Goal: Task Accomplishment & Management: Use online tool/utility

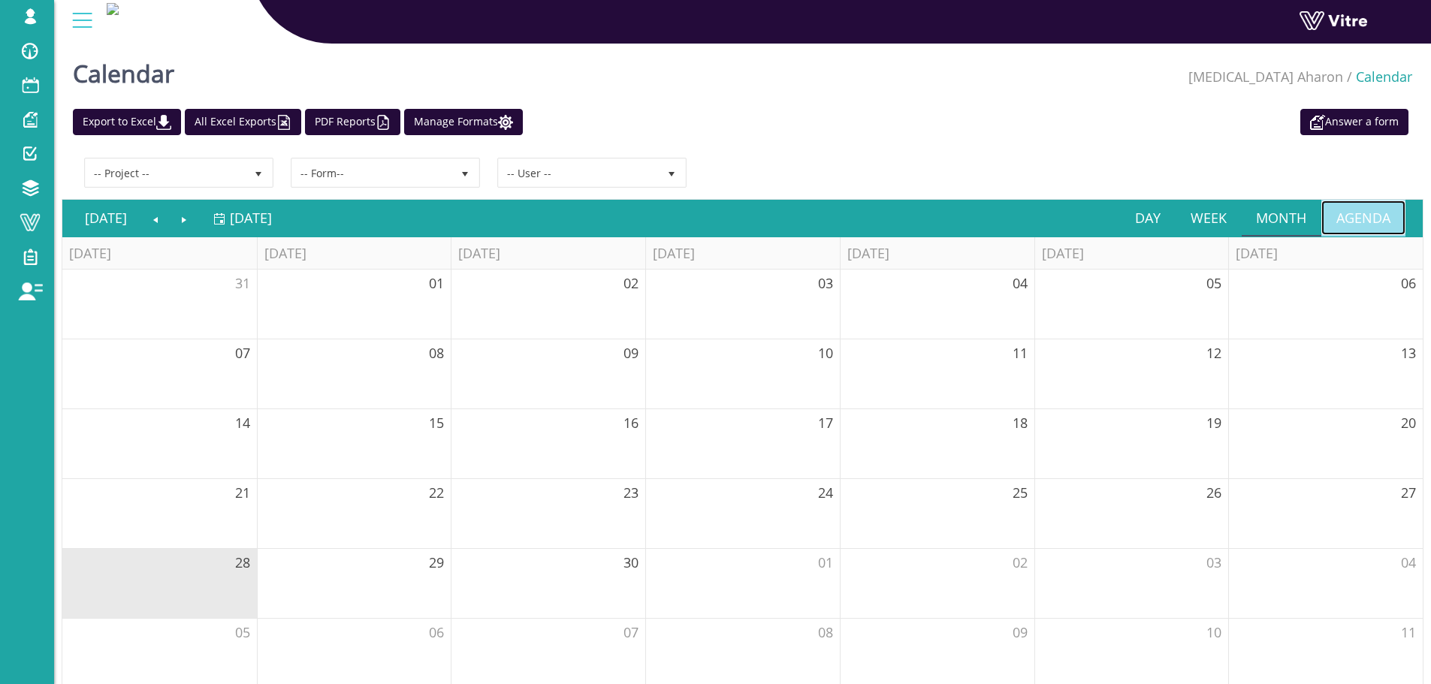
click at [1355, 211] on link "Agenda" at bounding box center [1363, 218] width 84 height 35
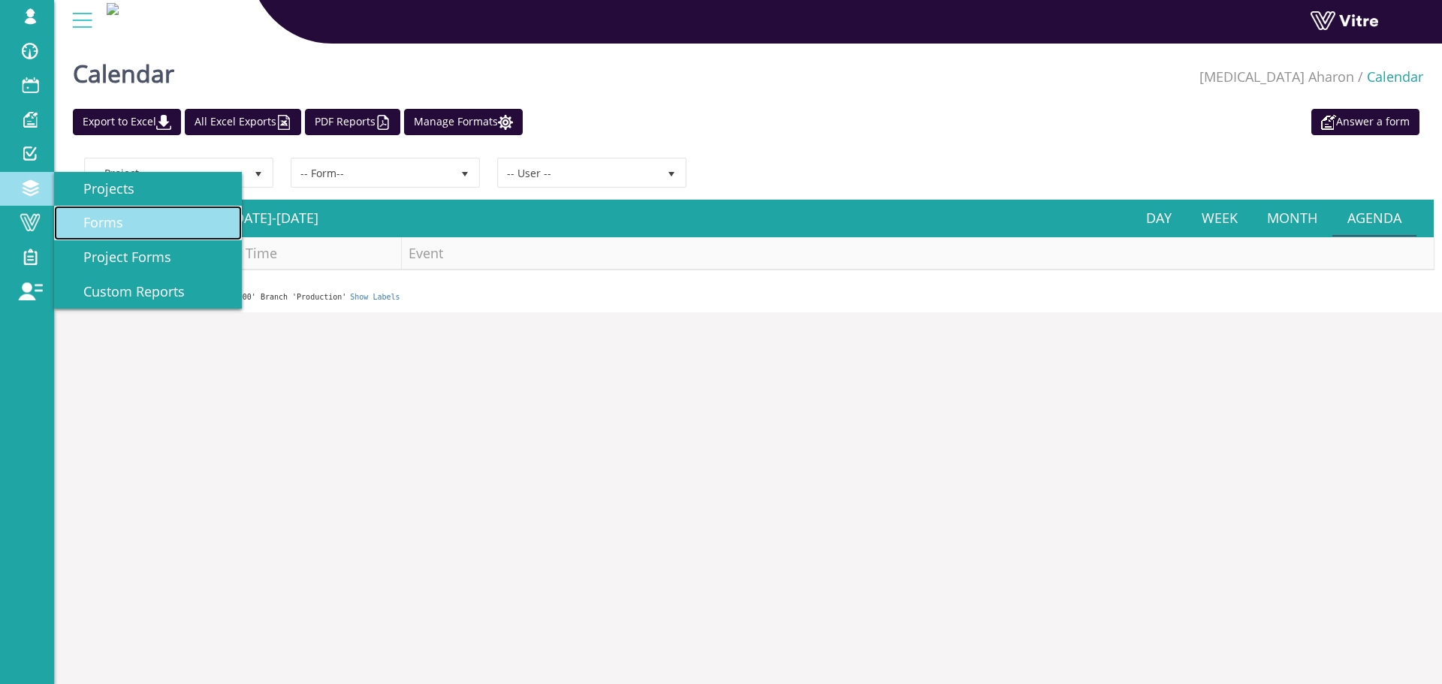
click at [96, 224] on span "Forms" at bounding box center [94, 222] width 58 height 18
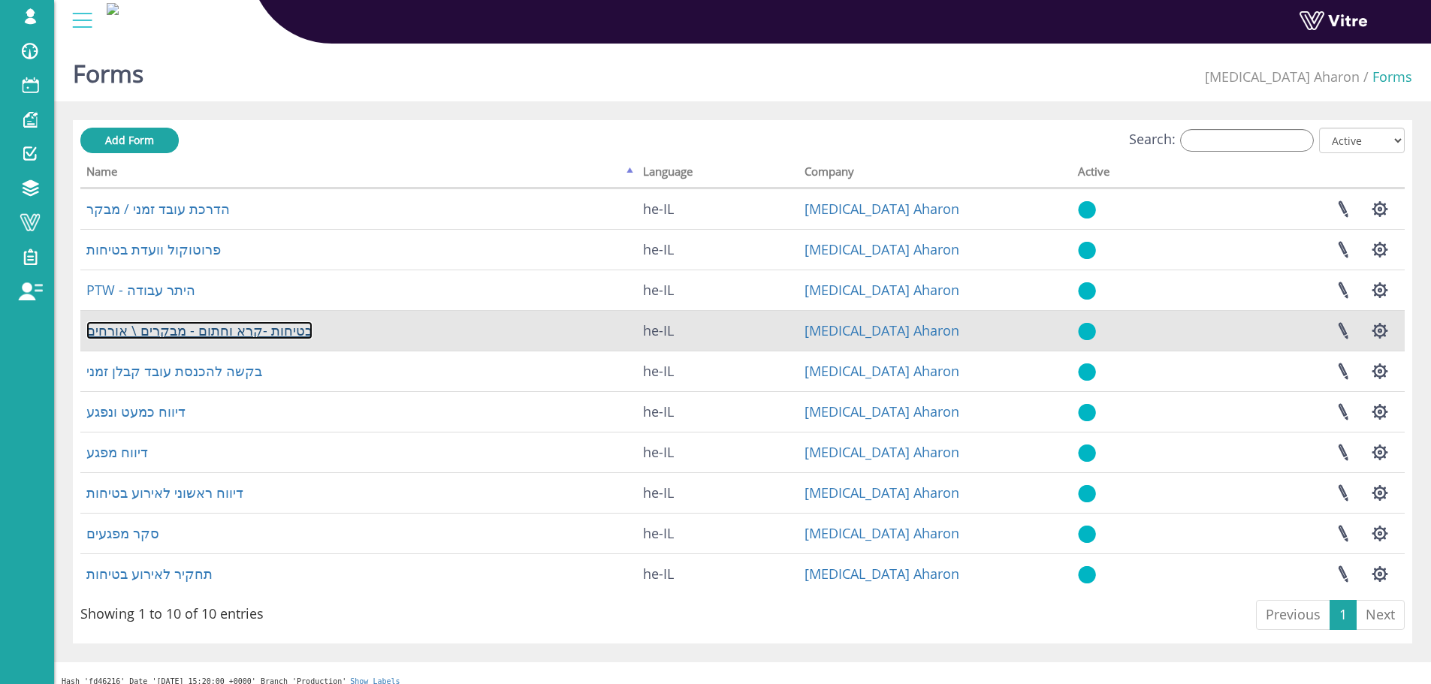
click at [204, 336] on link "בטיחות -קרא וחתום - מבקרים \ אורחים" at bounding box center [199, 331] width 226 height 18
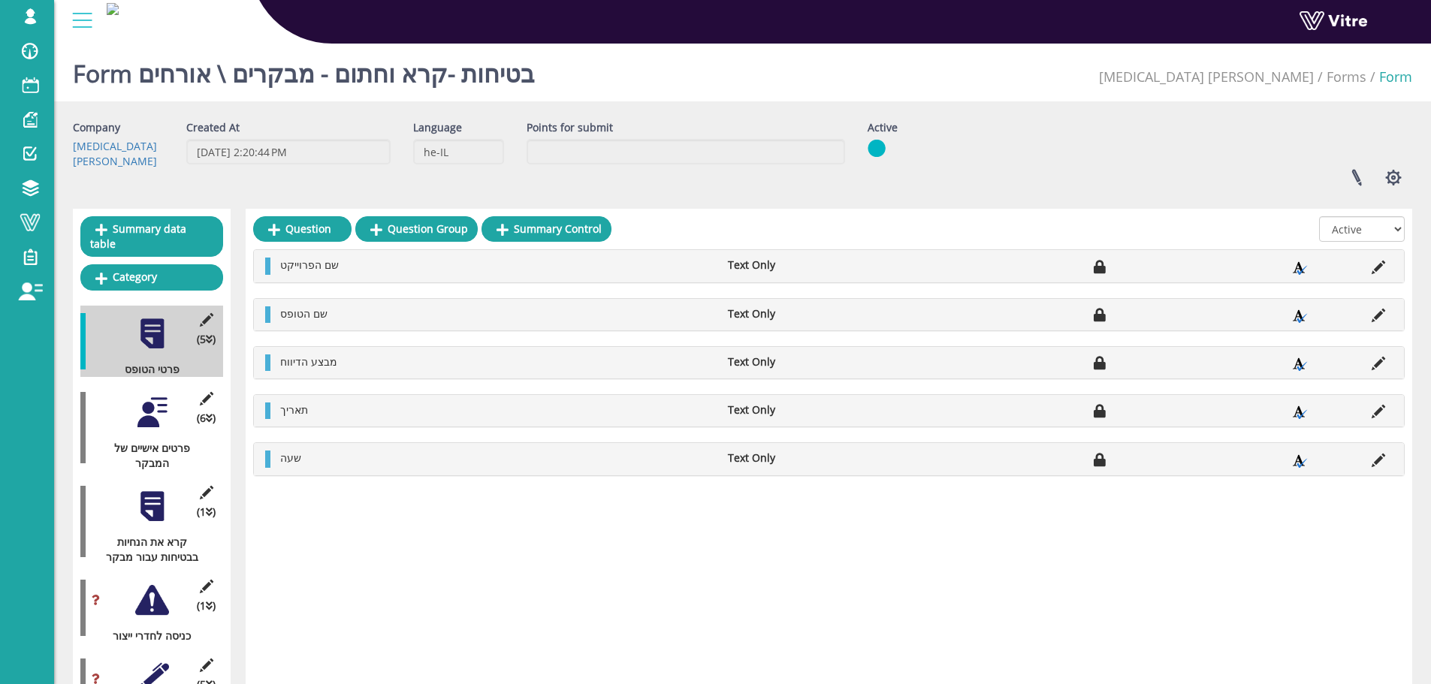
click at [159, 407] on div at bounding box center [152, 413] width 34 height 34
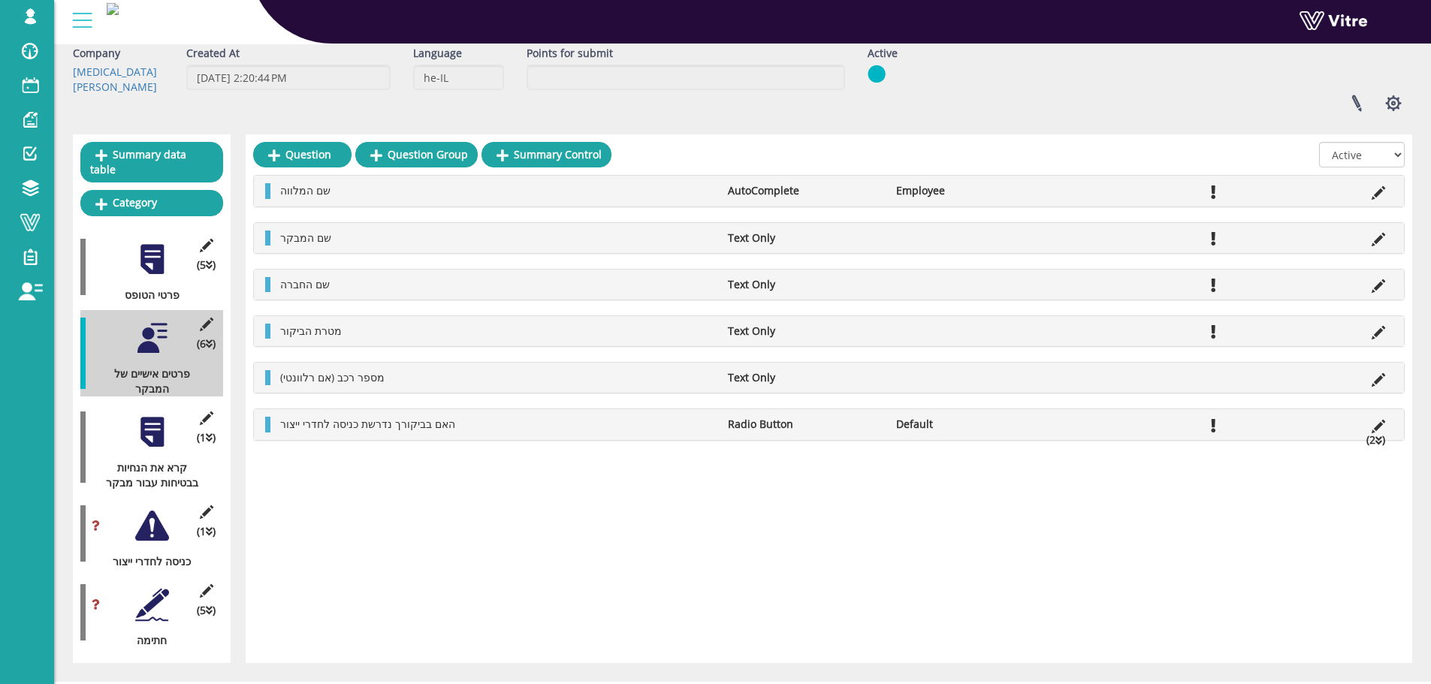
scroll to position [75, 0]
click at [156, 420] on div at bounding box center [152, 432] width 34 height 34
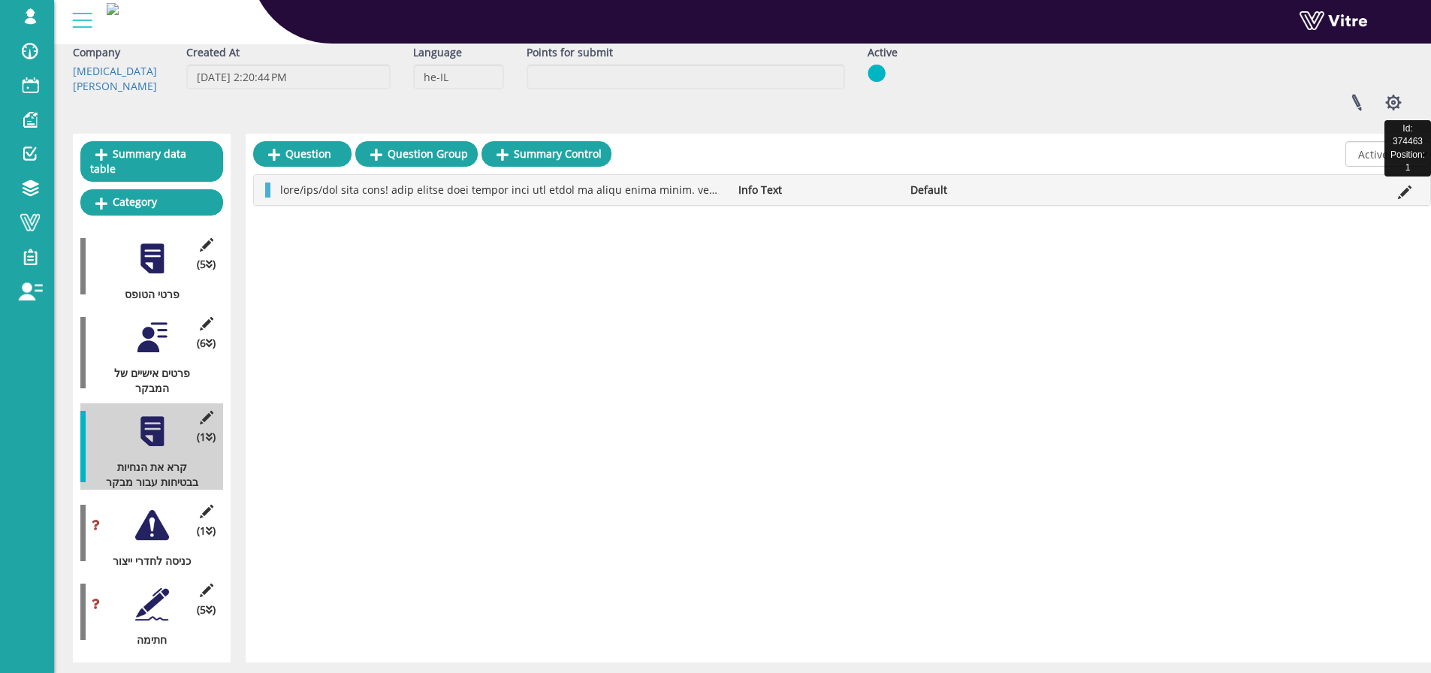
click at [1407, 189] on icon at bounding box center [1405, 193] width 14 height 14
click at [1406, 195] on icon at bounding box center [1405, 193] width 14 height 14
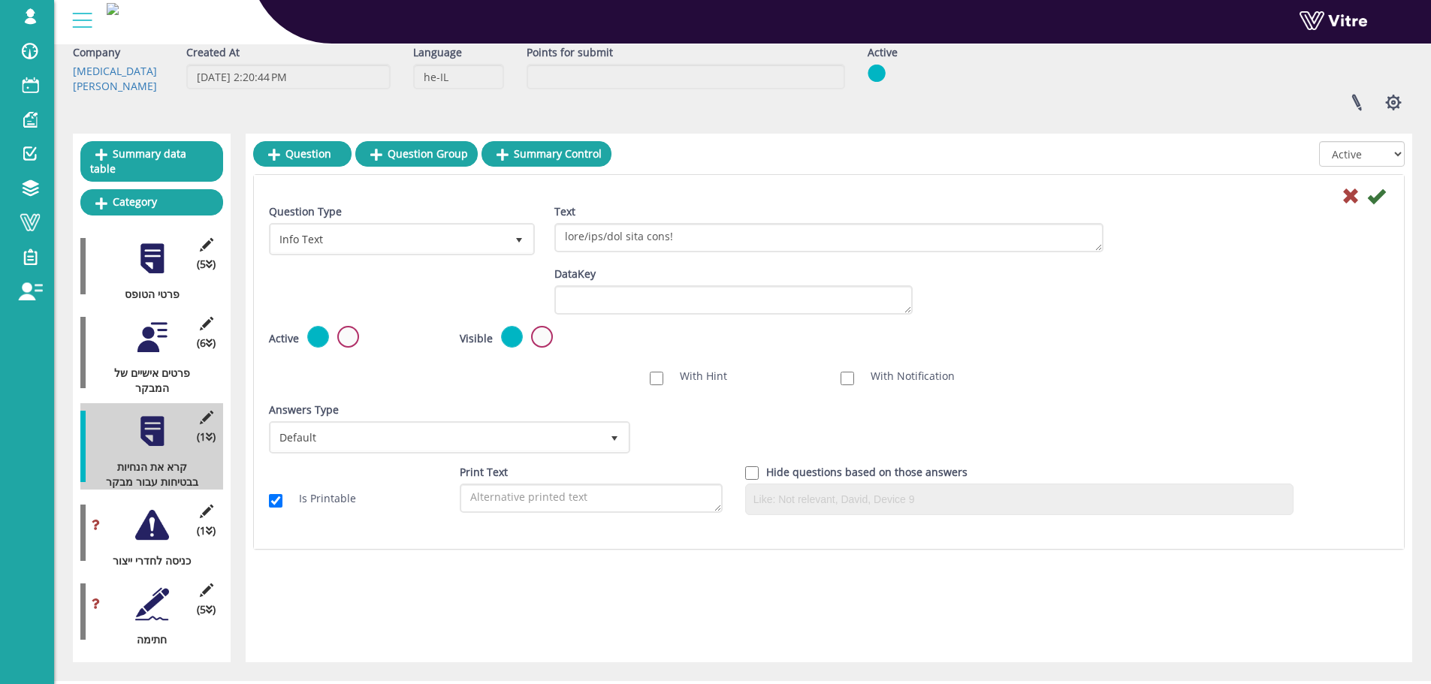
click at [542, 193] on div at bounding box center [829, 195] width 1143 height 18
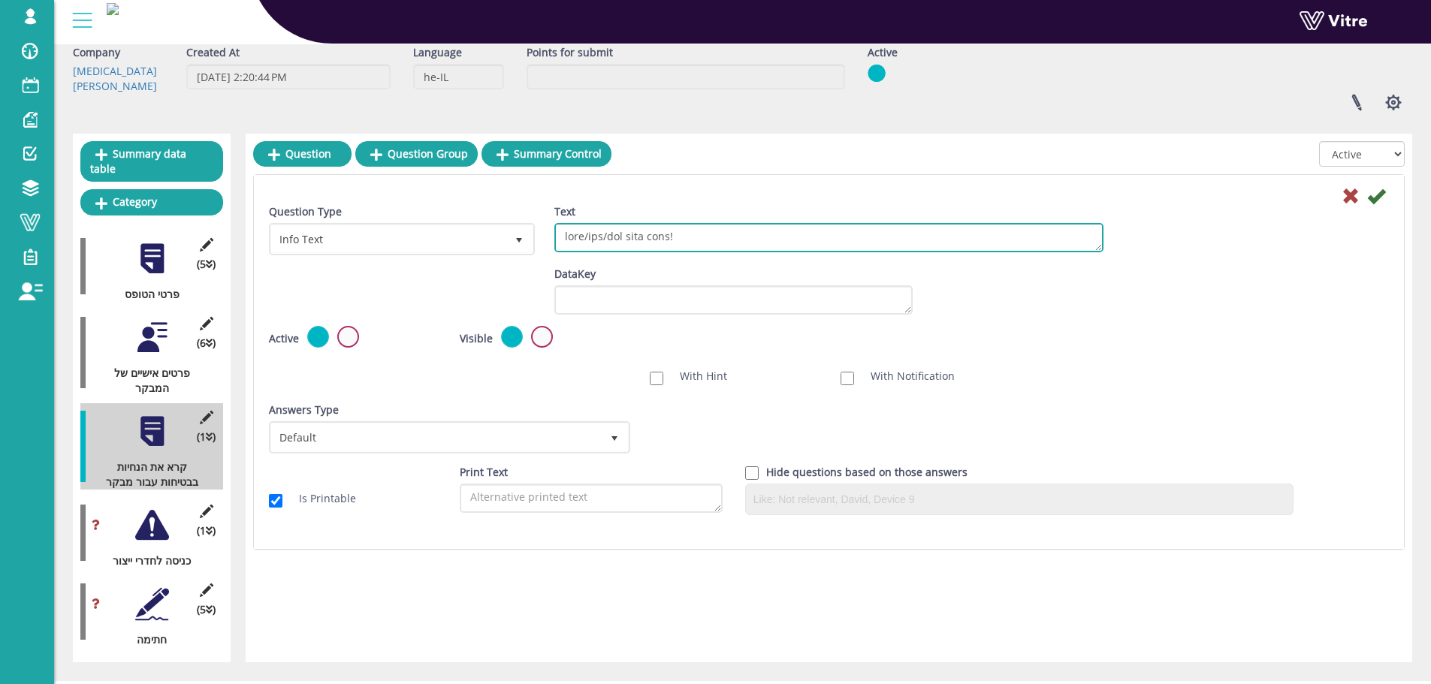
click at [675, 242] on textarea "Text" at bounding box center [828, 237] width 549 height 29
click at [729, 234] on textarea "Text" at bounding box center [828, 237] width 549 height 29
click at [724, 238] on textarea "Text" at bounding box center [828, 237] width 549 height 29
click at [865, 228] on textarea "Text" at bounding box center [828, 237] width 549 height 29
paste textarea "נו עושים מאמצים רבים כדי לשמור על סביבת עבודה בטוחה. שים לב!! הנך נכנס לשטח תפע…"
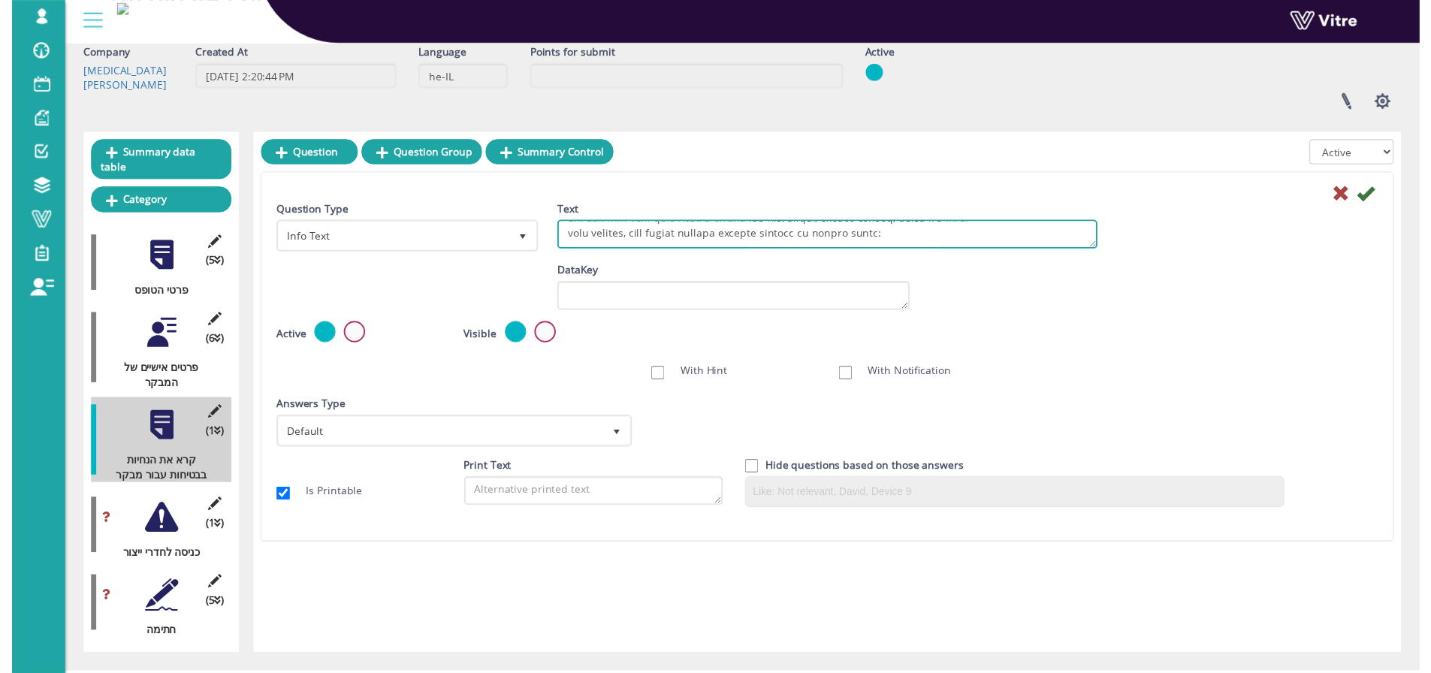
scroll to position [0, 0]
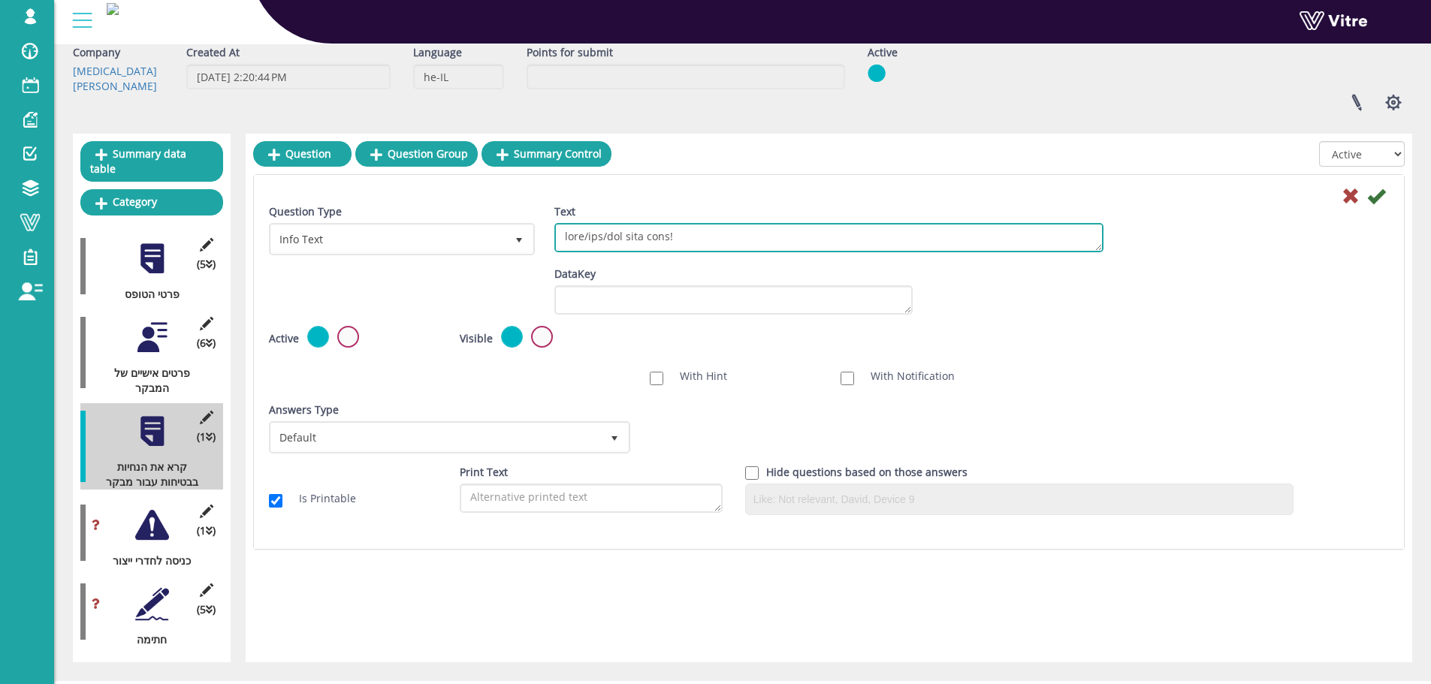
type textarea "מבקר/ספק/נהג נכבד שלום! אנו עושים מאמצים רבים כדי לשמור על סביבת עבודה בטוחה. ש…"
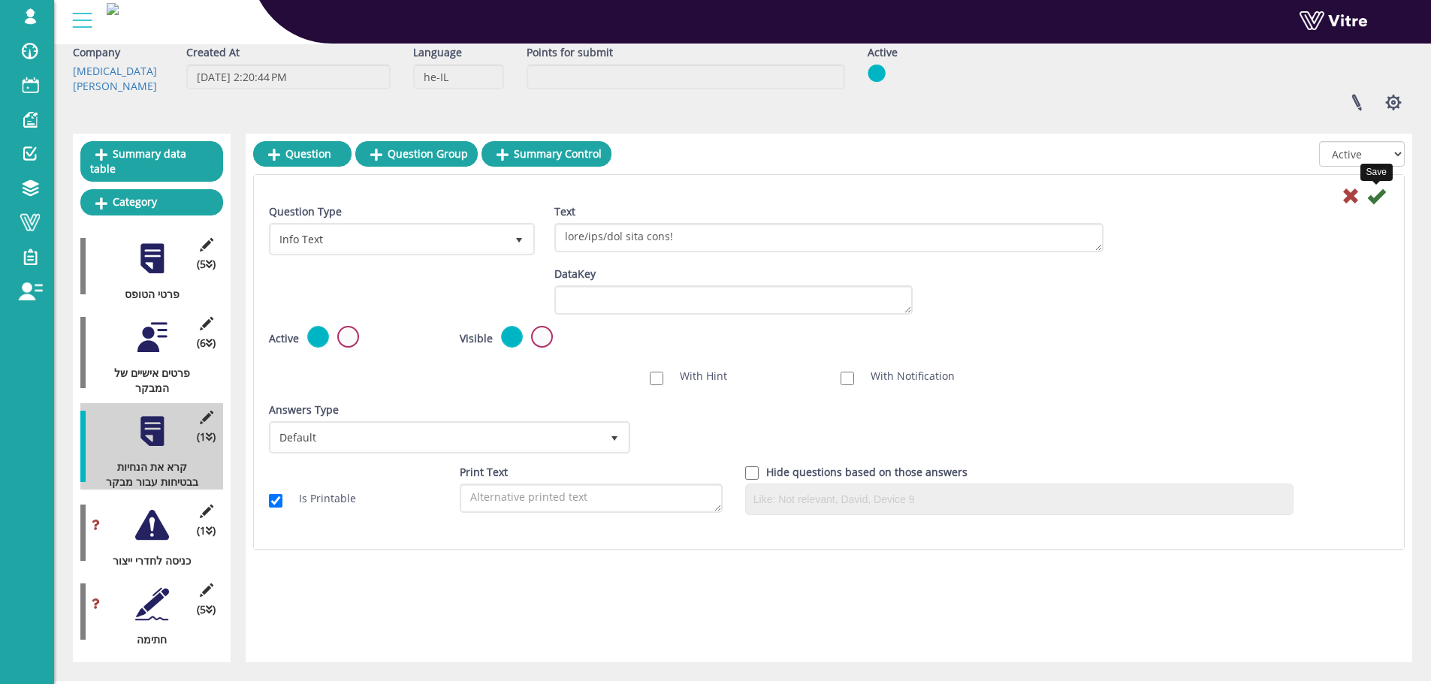
click at [1379, 191] on icon at bounding box center [1376, 196] width 18 height 18
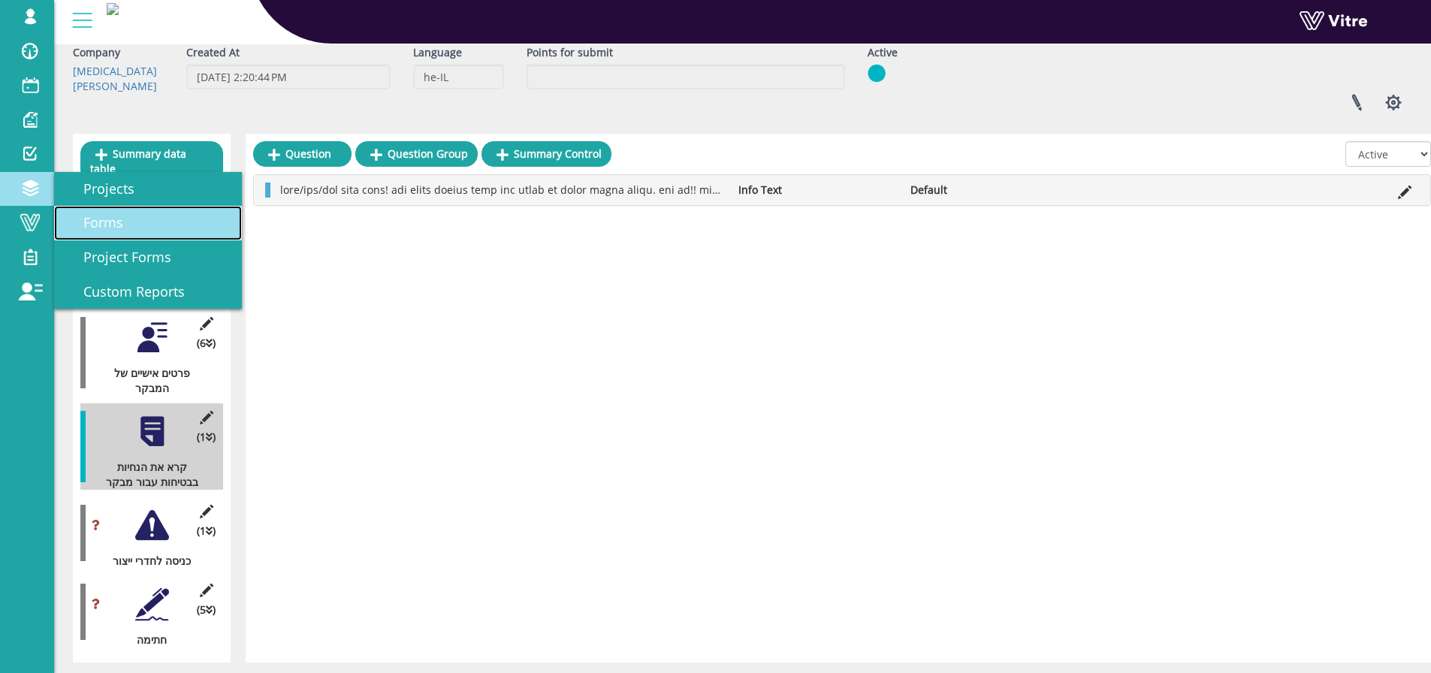
click at [89, 222] on span "Forms" at bounding box center [94, 222] width 58 height 18
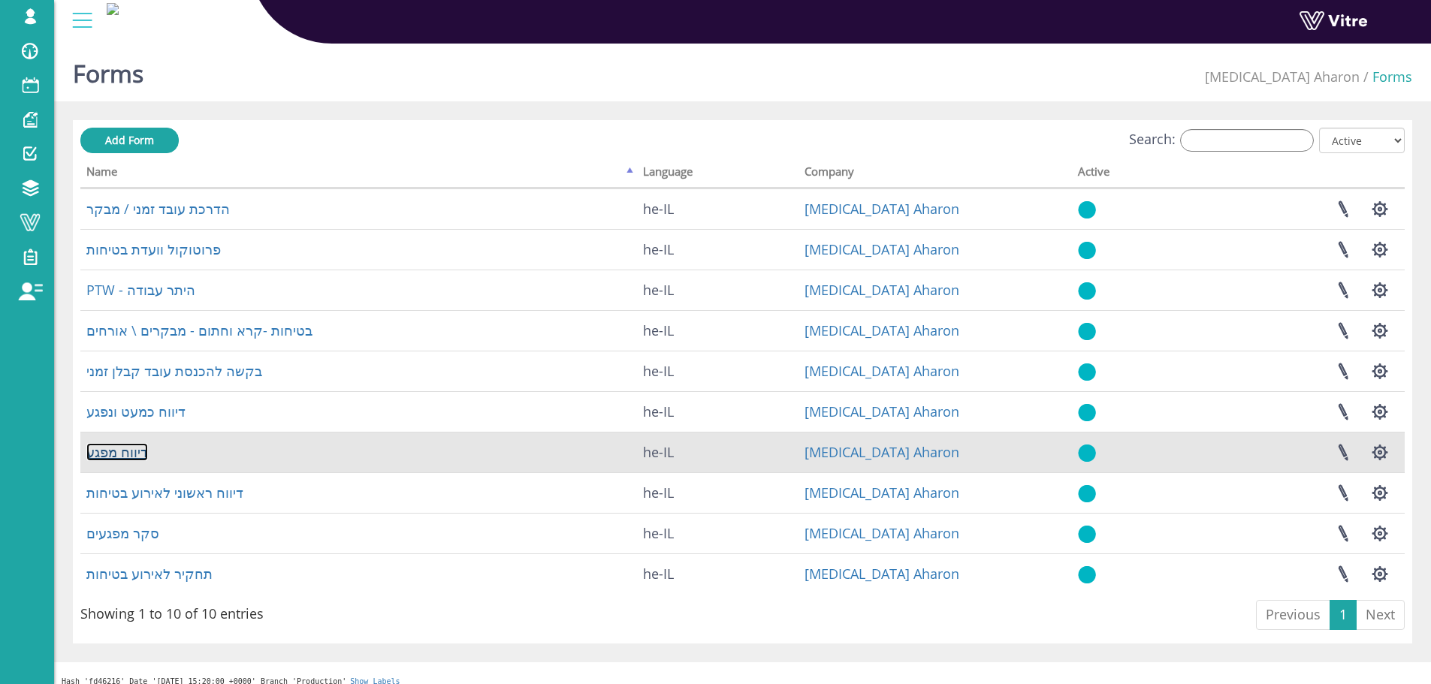
click at [126, 453] on link "דיווח מפגע" at bounding box center [117, 452] width 62 height 18
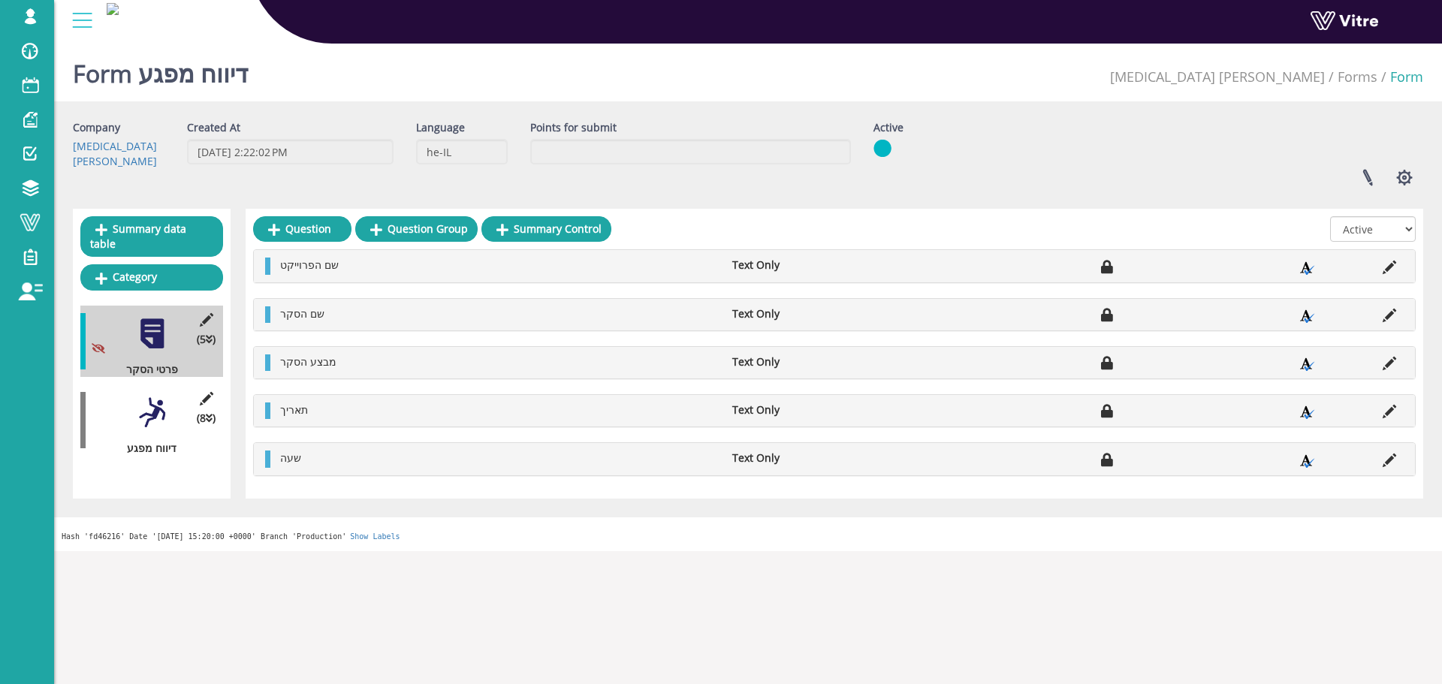
click at [158, 404] on div at bounding box center [152, 413] width 34 height 34
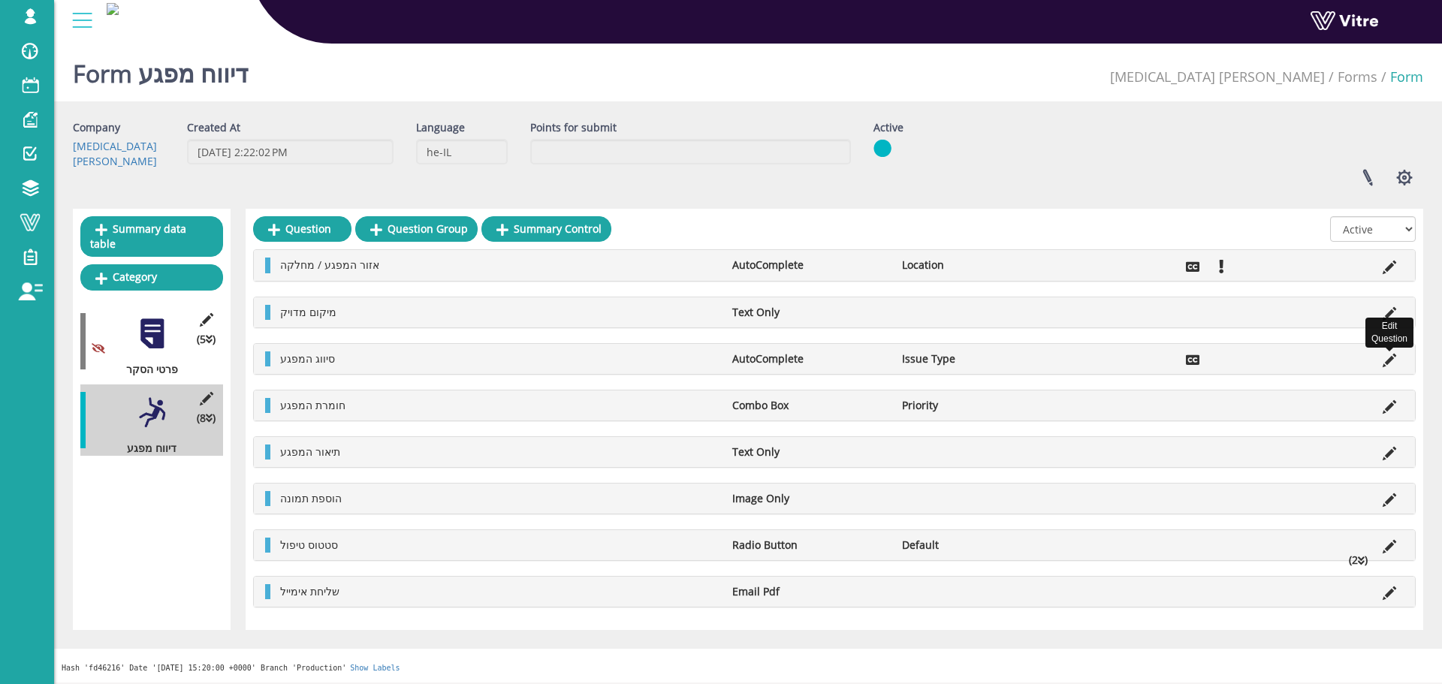
click at [1393, 361] on icon at bounding box center [1390, 361] width 14 height 14
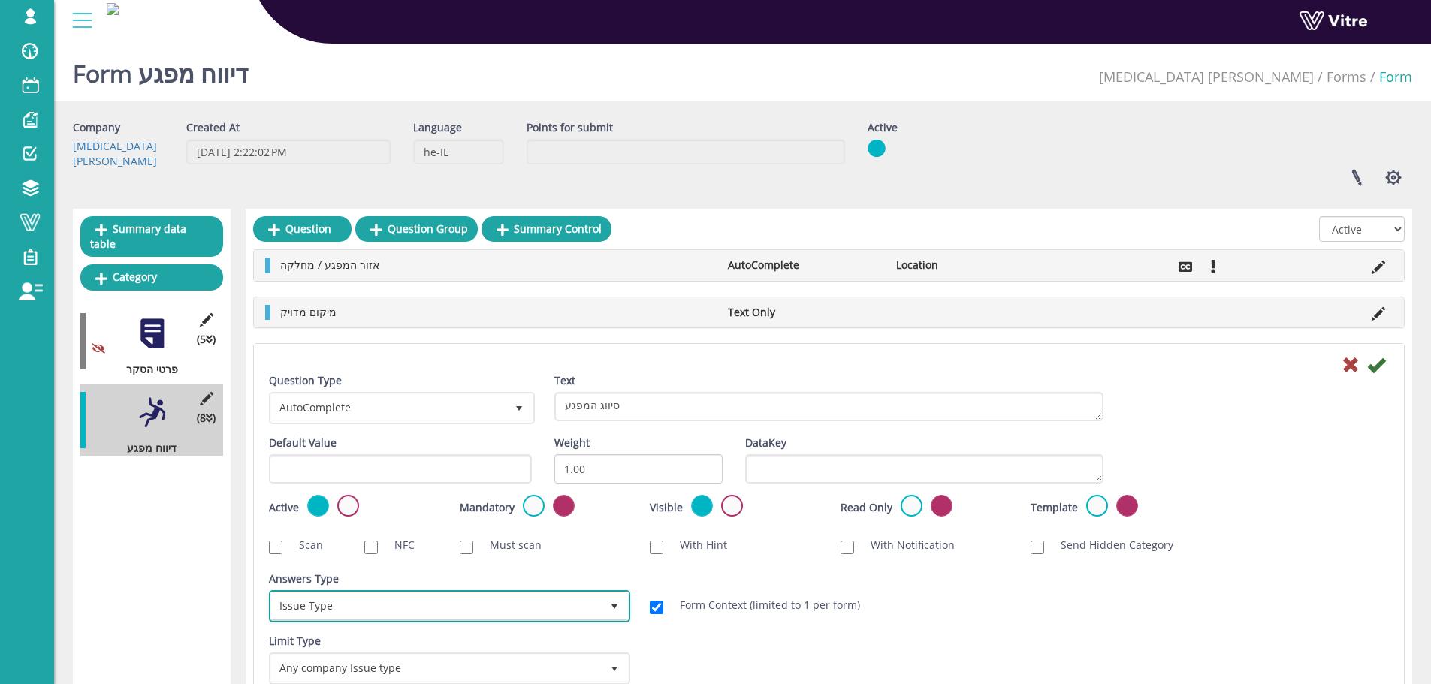
click at [380, 607] on span "Issue Type" at bounding box center [436, 606] width 330 height 27
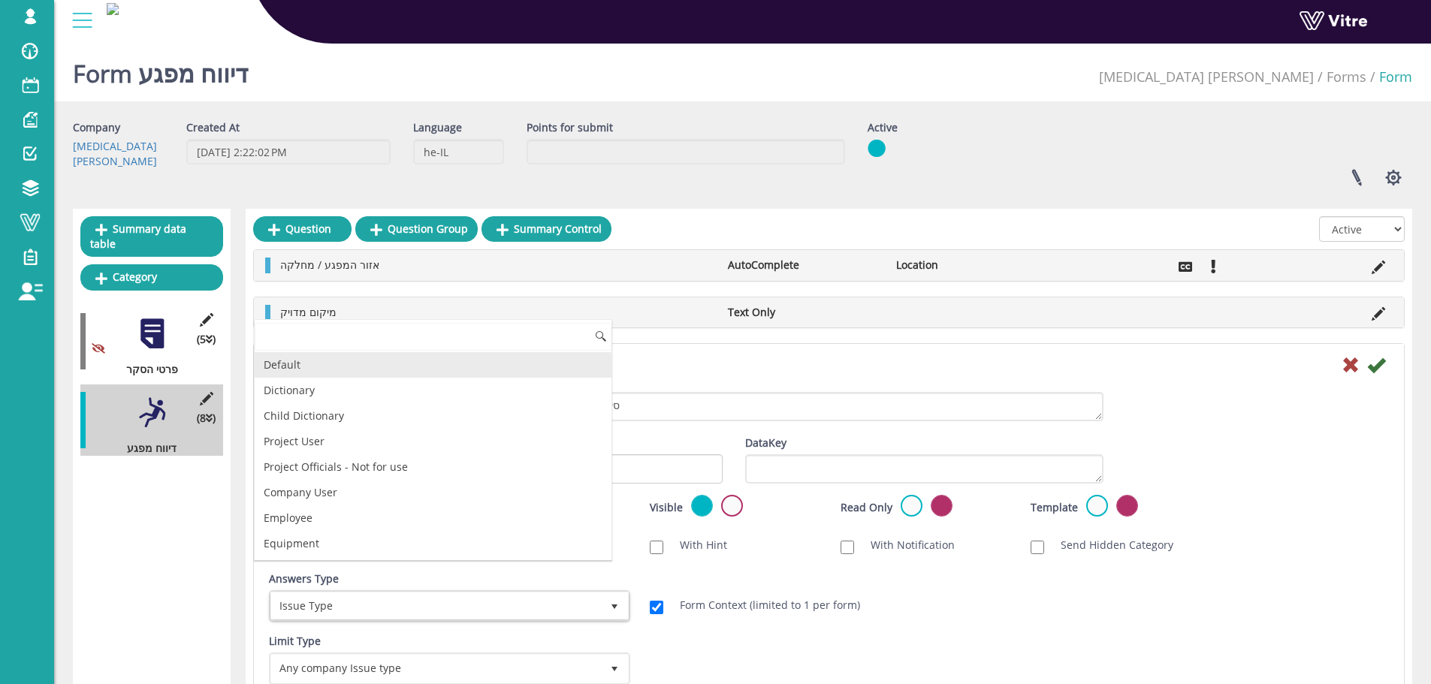
click at [364, 373] on li "Default" at bounding box center [433, 365] width 357 height 26
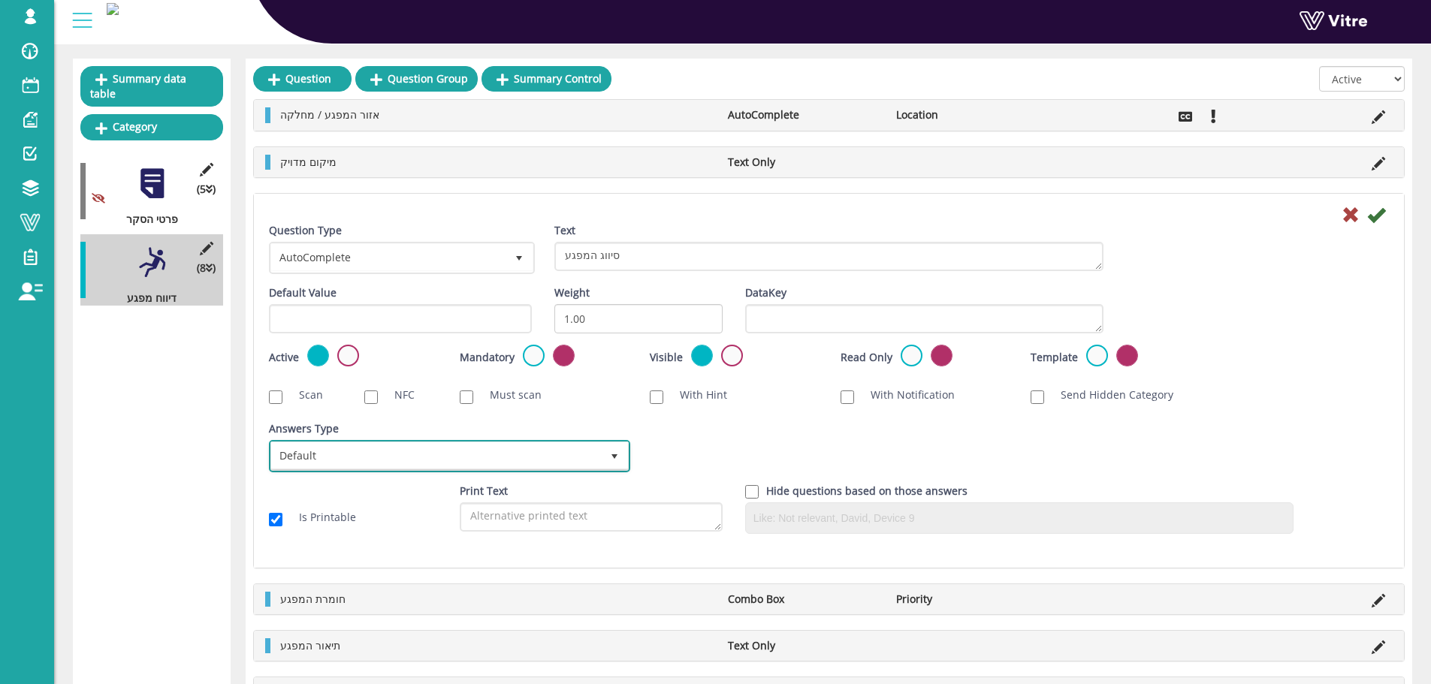
scroll to position [225, 0]
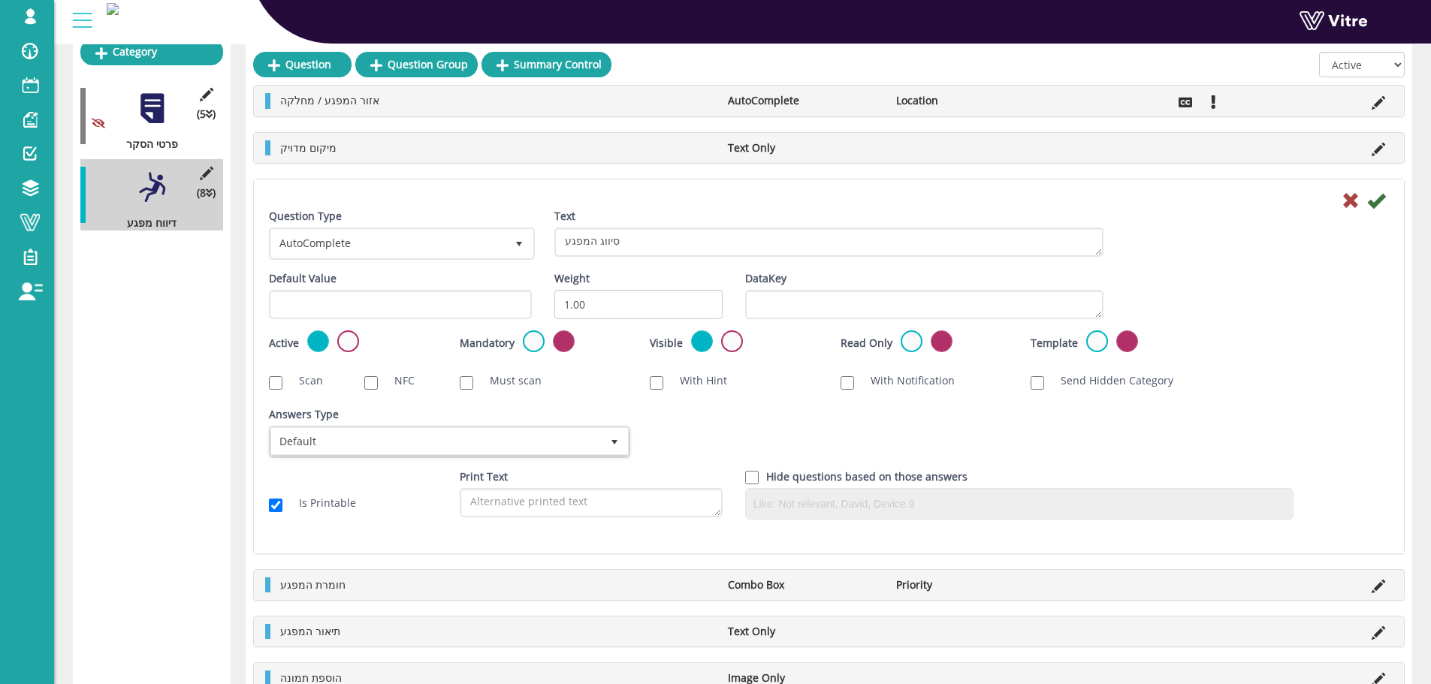
click at [709, 439] on div "Answers Type Default 0 Answers Type Default 0 Module Select Form Context (limit…" at bounding box center [829, 438] width 1143 height 62
click at [504, 434] on span "Default" at bounding box center [436, 441] width 330 height 27
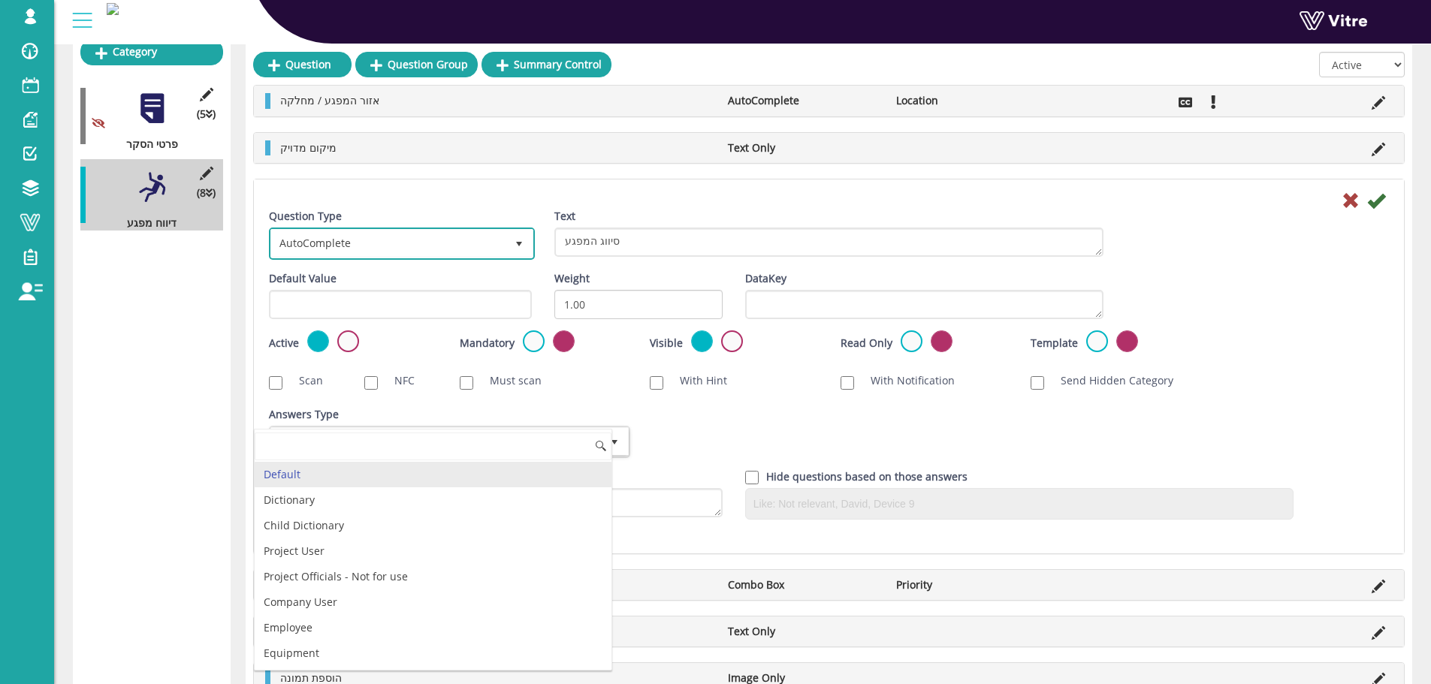
click at [389, 247] on span "AutoComplete" at bounding box center [388, 243] width 234 height 27
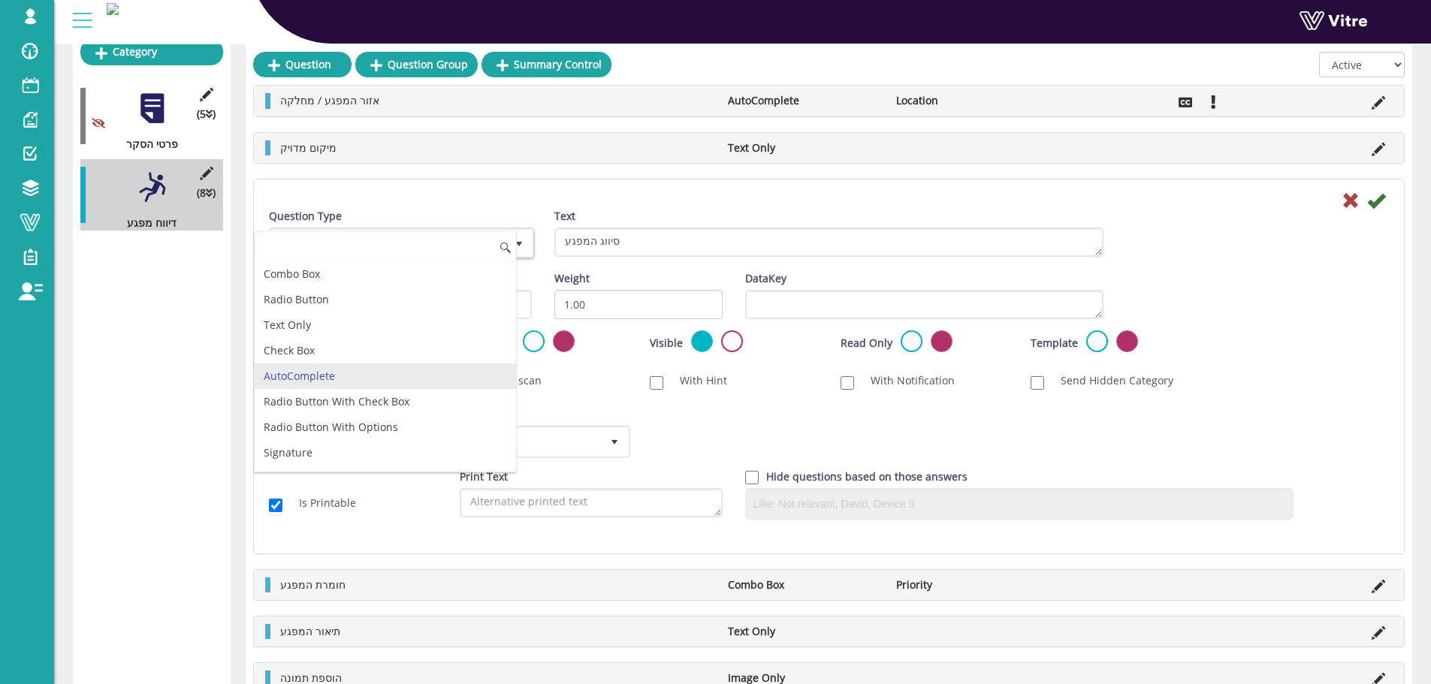
scroll to position [0, 0]
click at [346, 298] on li "Radio Button" at bounding box center [385, 302] width 261 height 26
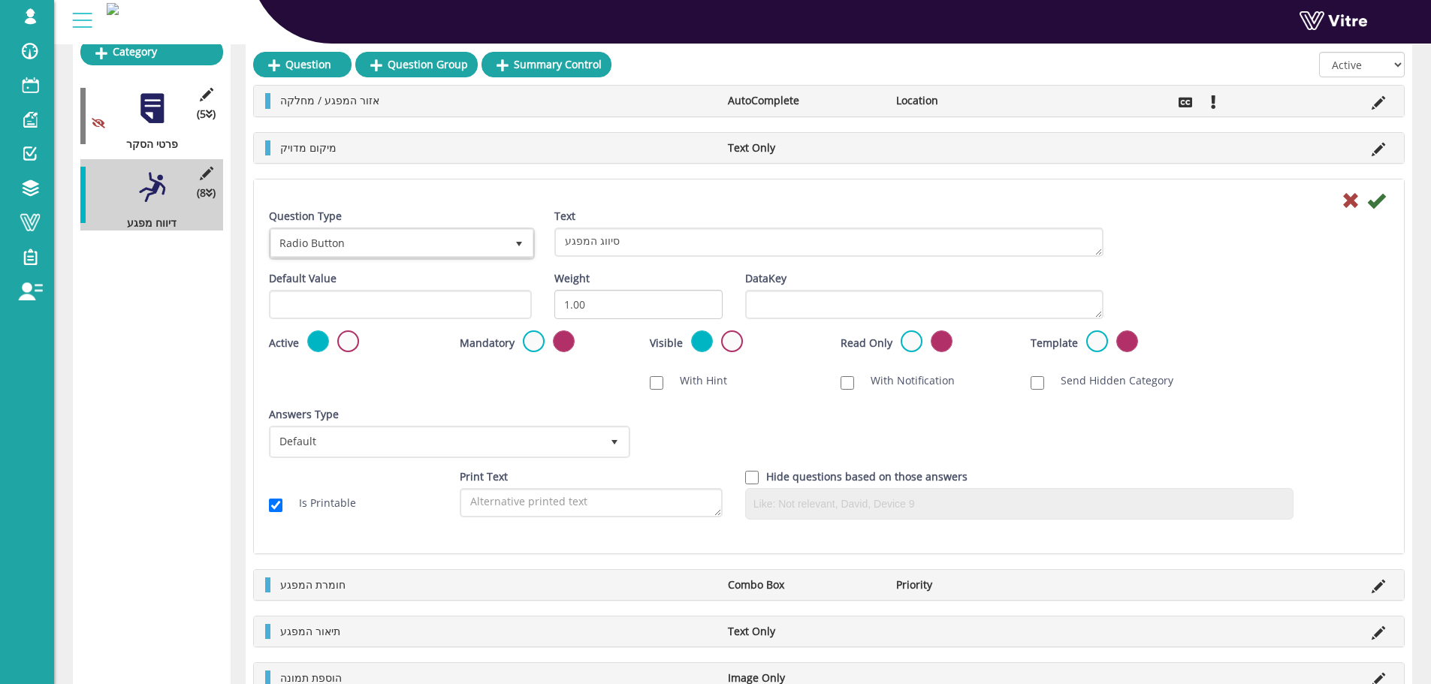
click at [433, 380] on div "Scan NFC Must scan With Hint With Notification Send Hidden Category No Image Op…" at bounding box center [829, 381] width 1143 height 30
click at [399, 248] on span "Radio Button" at bounding box center [388, 243] width 234 height 27
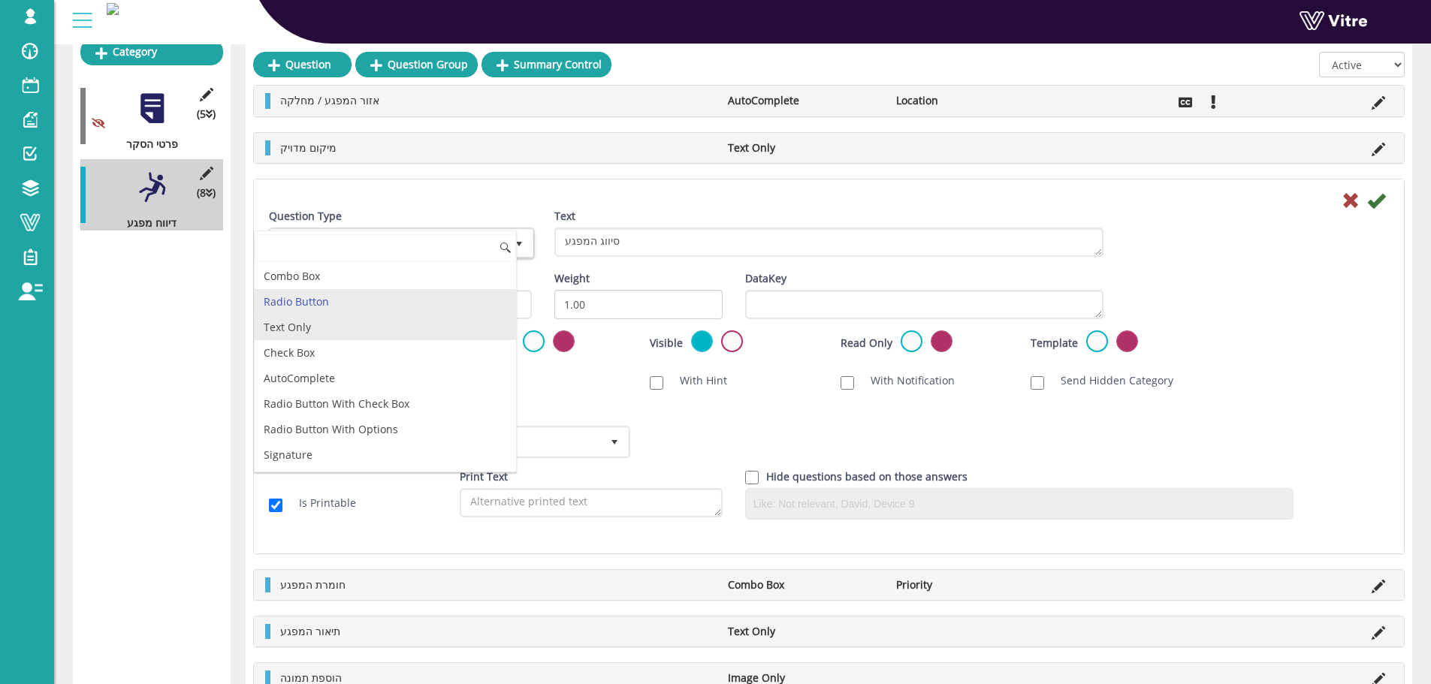
click at [421, 321] on li "Text Only" at bounding box center [385, 328] width 261 height 26
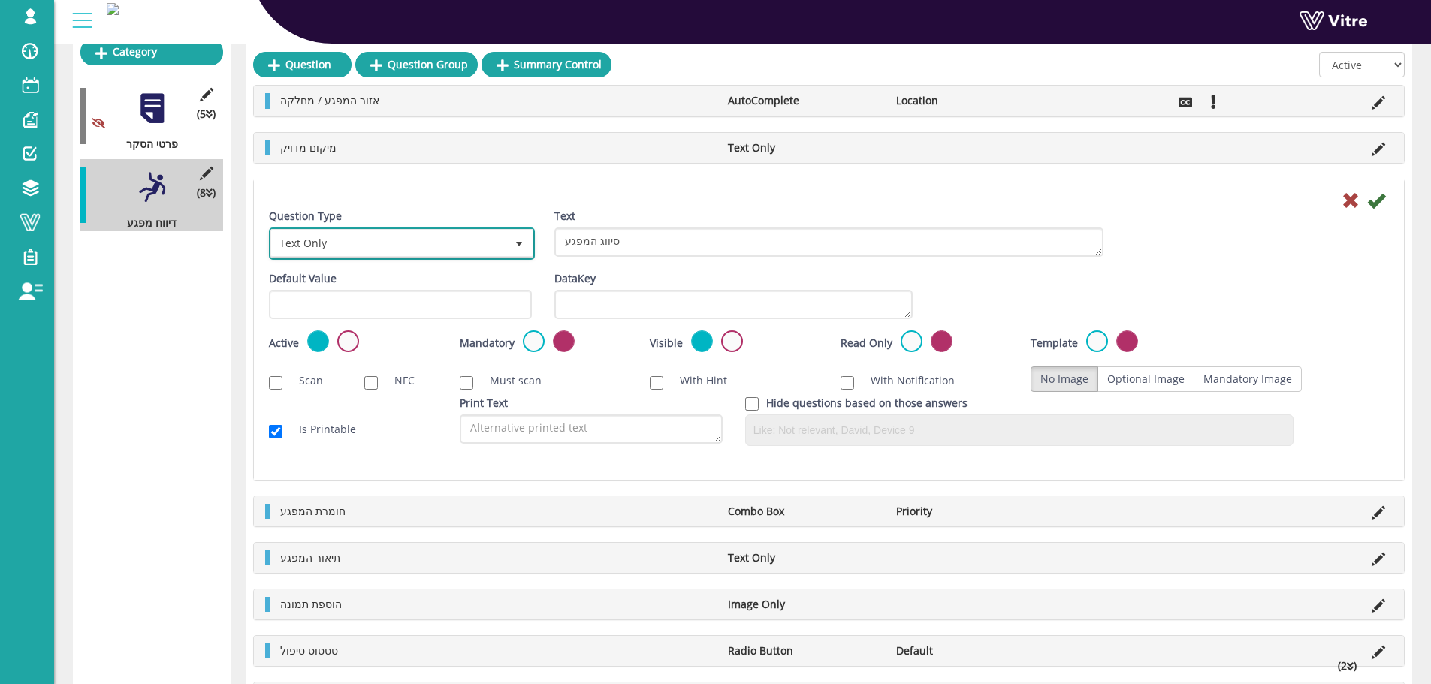
click at [398, 258] on span "Text Only 5" at bounding box center [402, 244] width 266 height 32
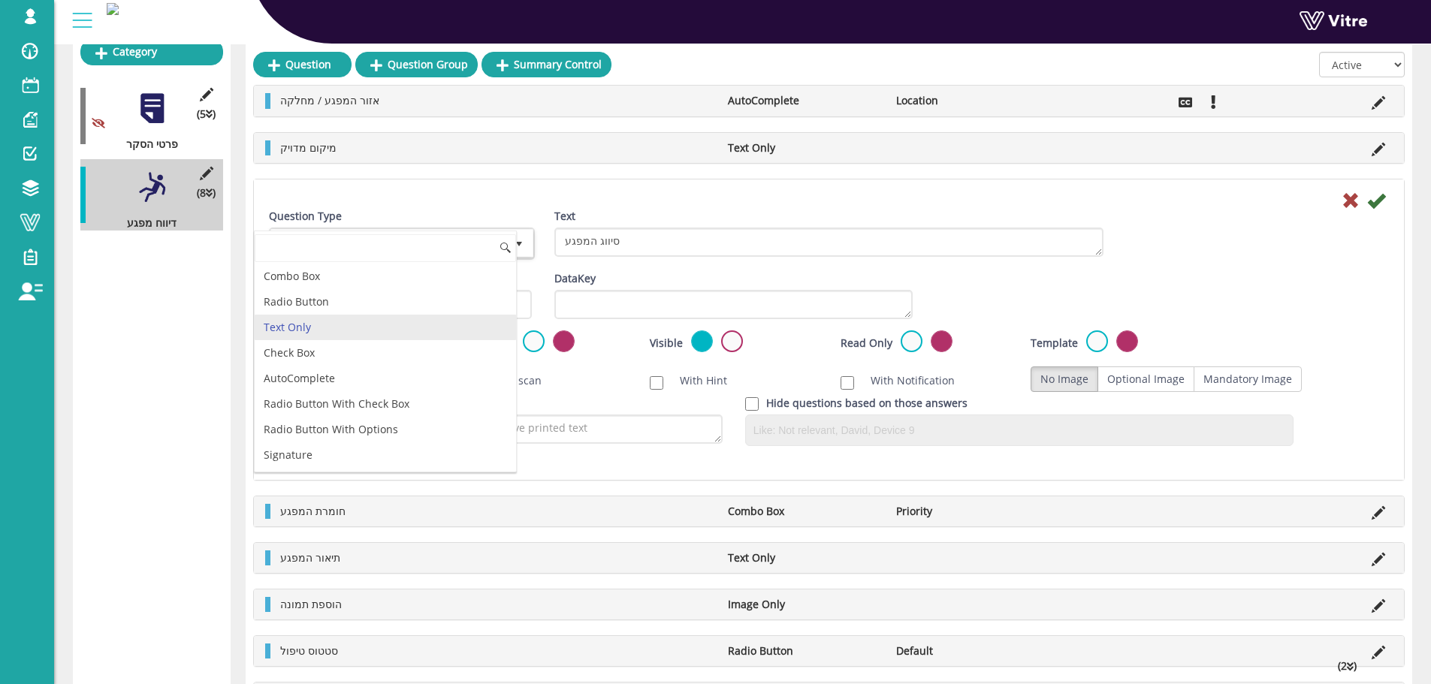
click at [624, 375] on div "Must scan" at bounding box center [544, 380] width 168 height 15
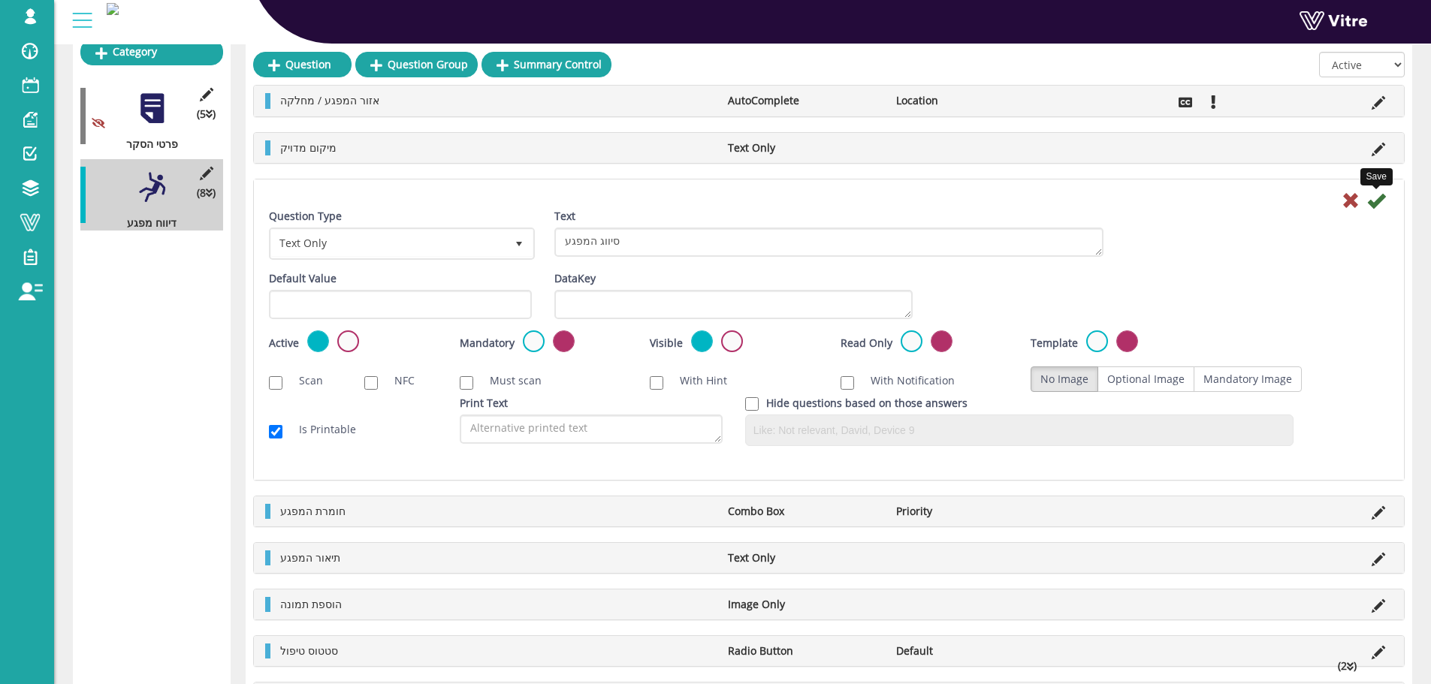
click at [1372, 205] on icon at bounding box center [1376, 201] width 18 height 18
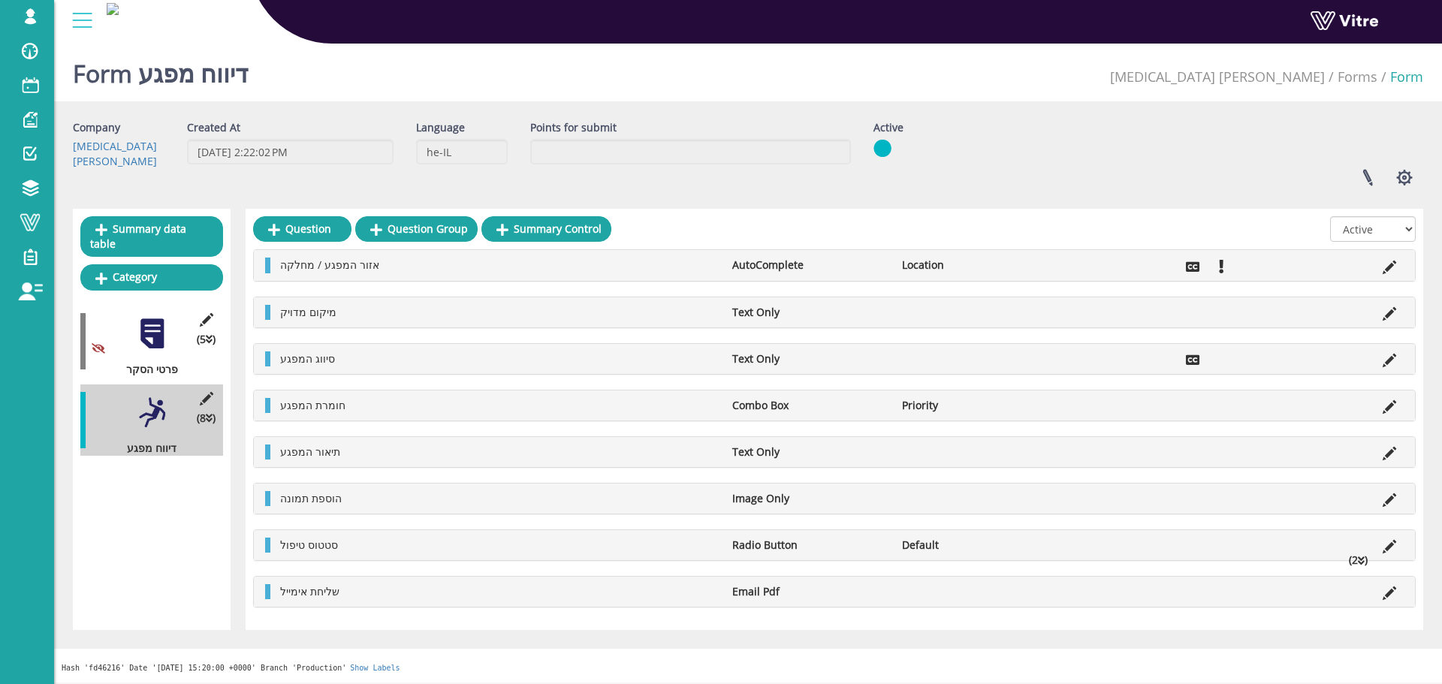
click at [1321, 406] on li at bounding box center [1307, 405] width 29 height 15
click at [1404, 409] on div "חומרת המפגע Combo Box Priority" at bounding box center [834, 406] width 1161 height 30
click at [1393, 410] on icon at bounding box center [1390, 407] width 14 height 14
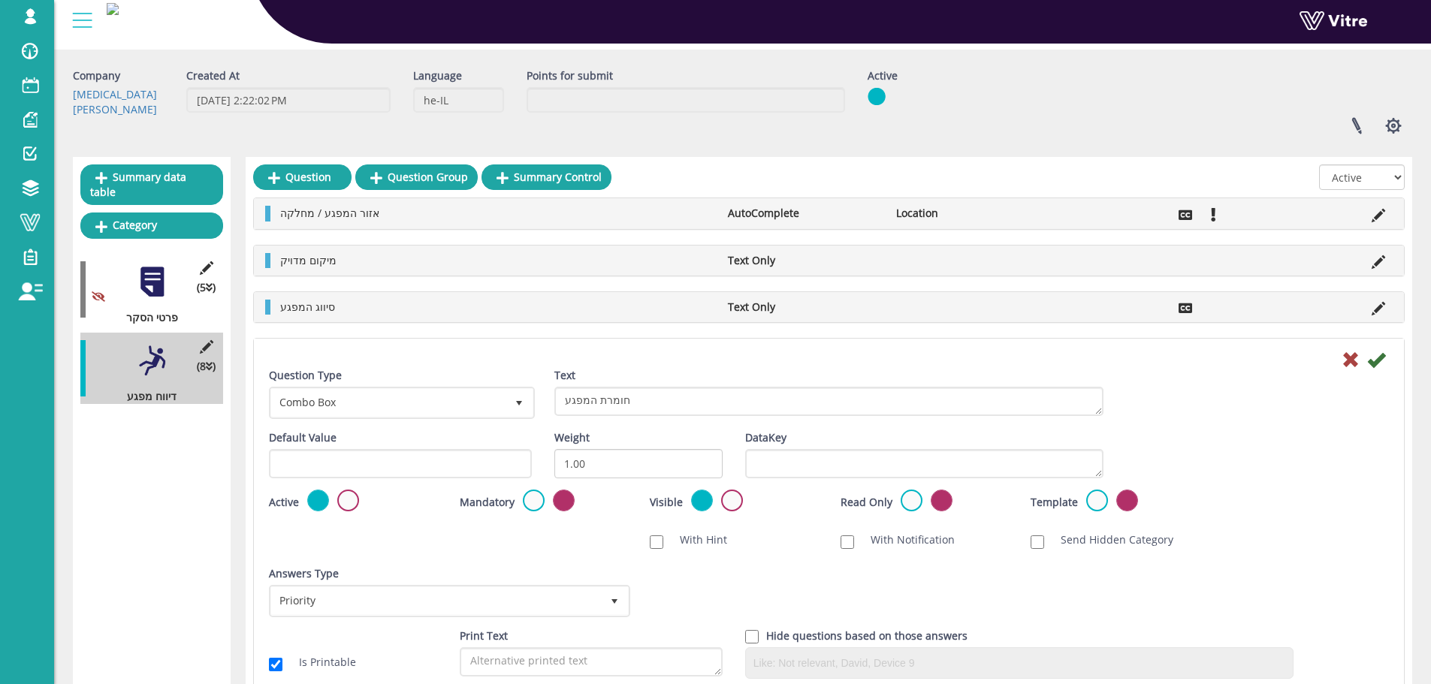
scroll to position [75, 0]
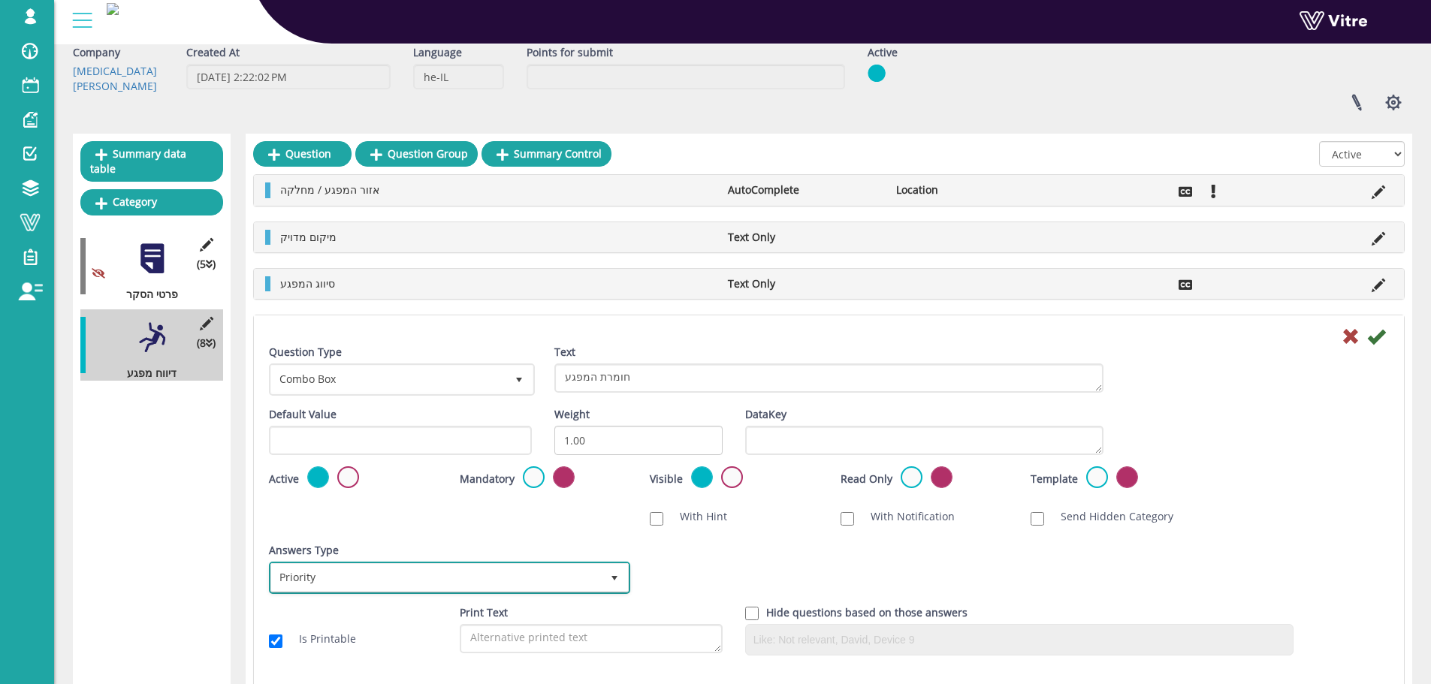
click at [365, 566] on span "Priority" at bounding box center [436, 577] width 330 height 27
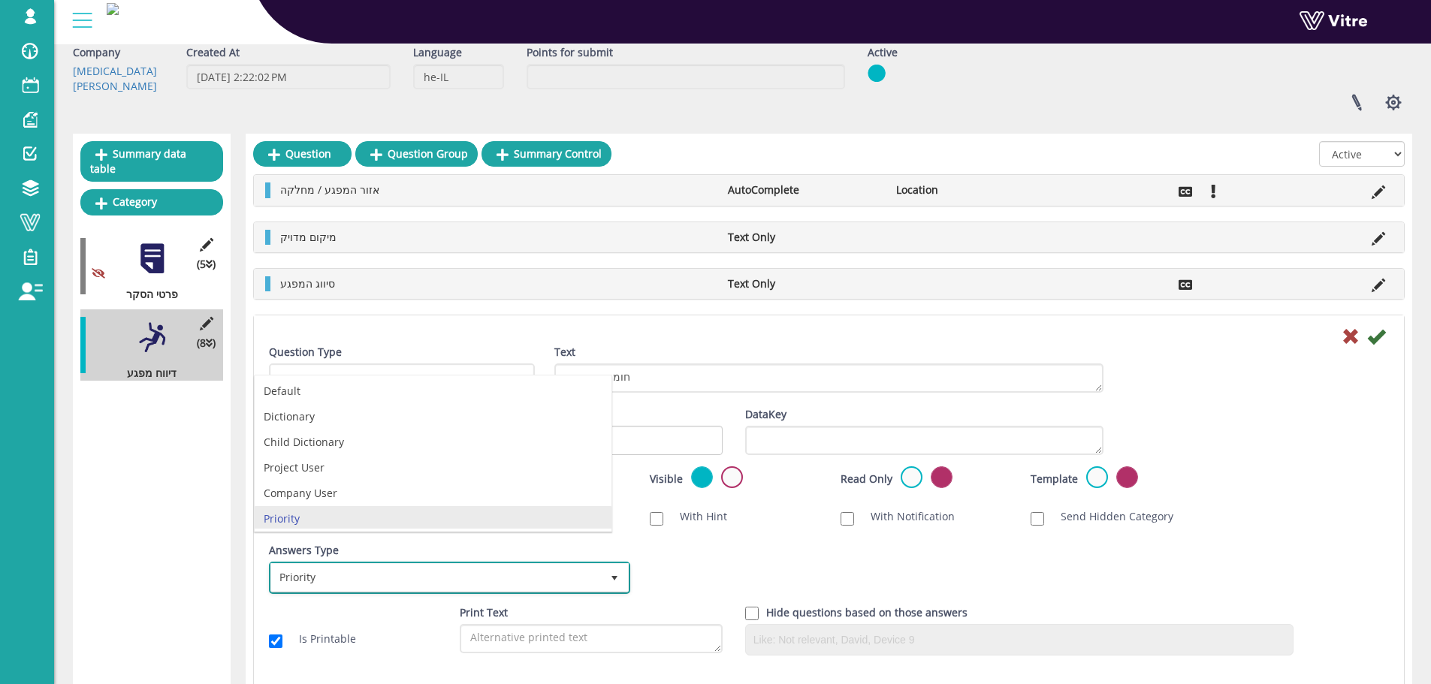
scroll to position [3, 0]
click at [365, 566] on span "Priority" at bounding box center [436, 577] width 330 height 27
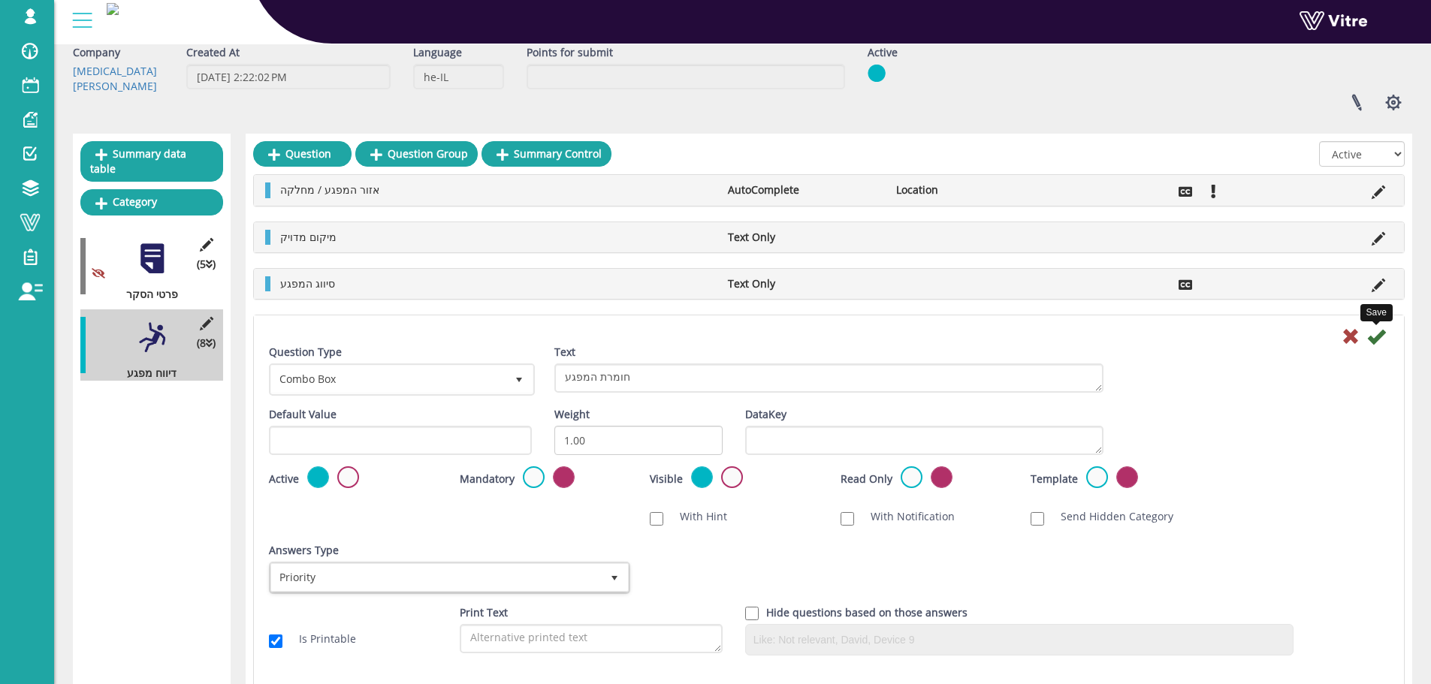
click at [1379, 338] on icon at bounding box center [1376, 337] width 18 height 18
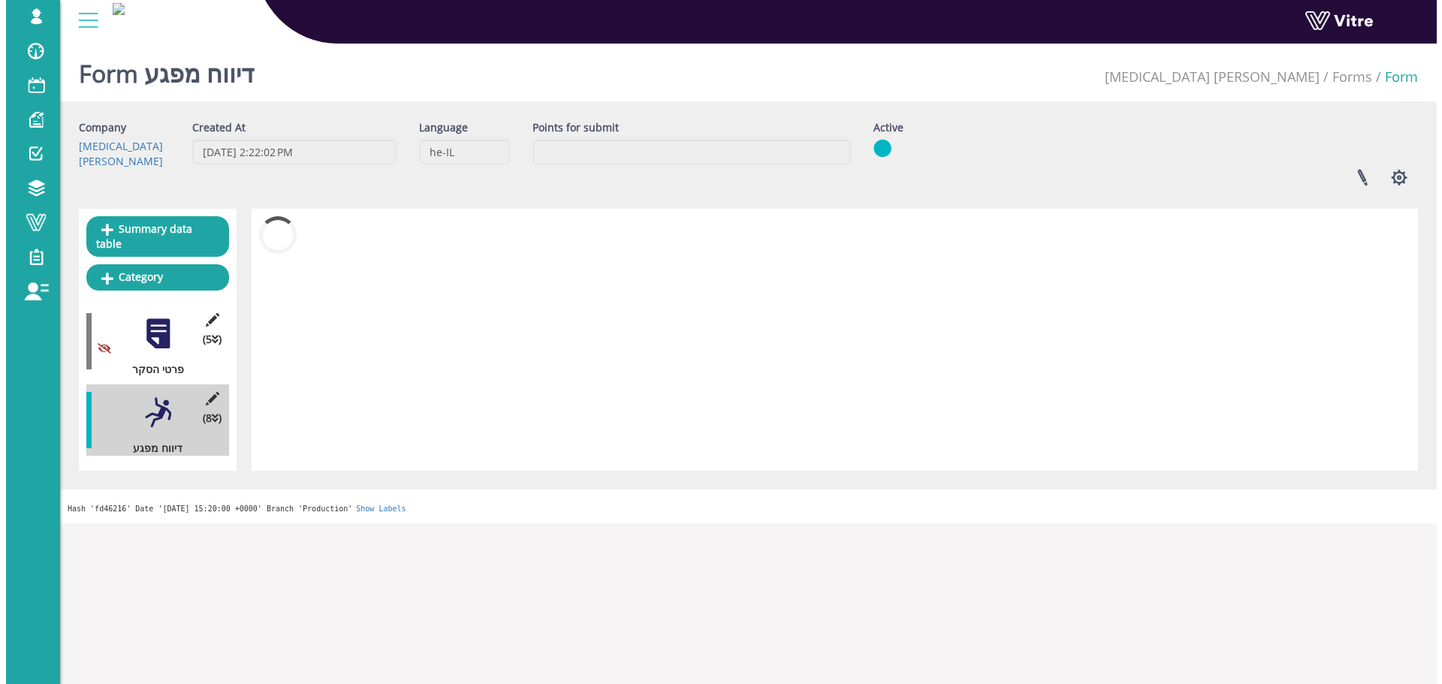
scroll to position [0, 0]
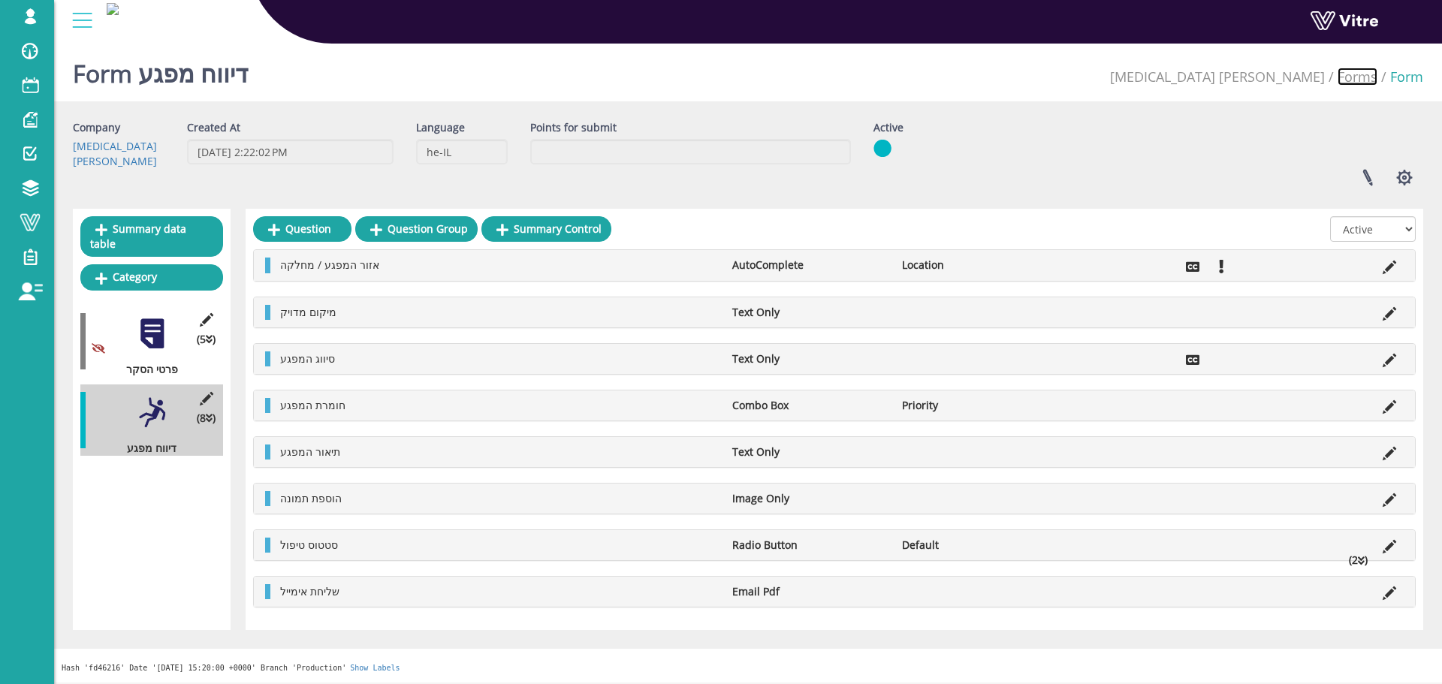
click at [1351, 76] on link "Forms" at bounding box center [1358, 77] width 40 height 18
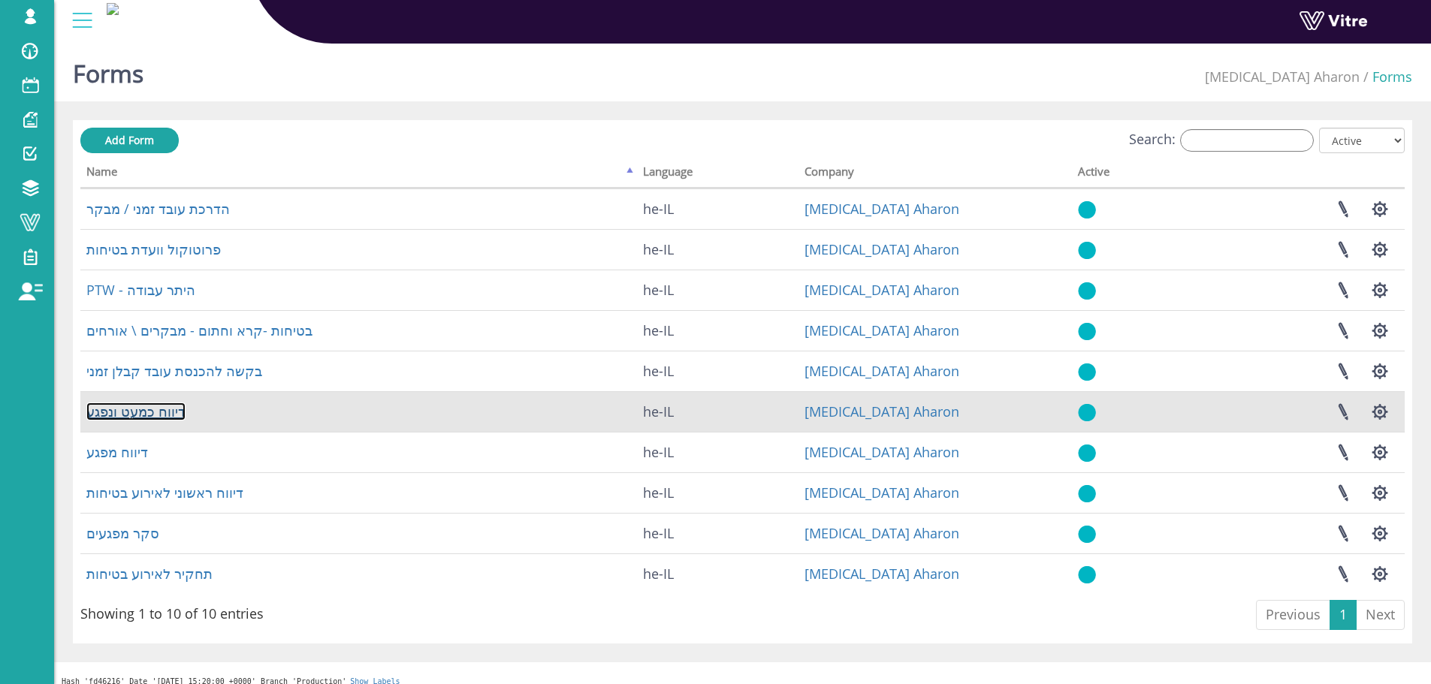
click at [136, 406] on link "דיווח כמעט ונפגע" at bounding box center [135, 412] width 99 height 18
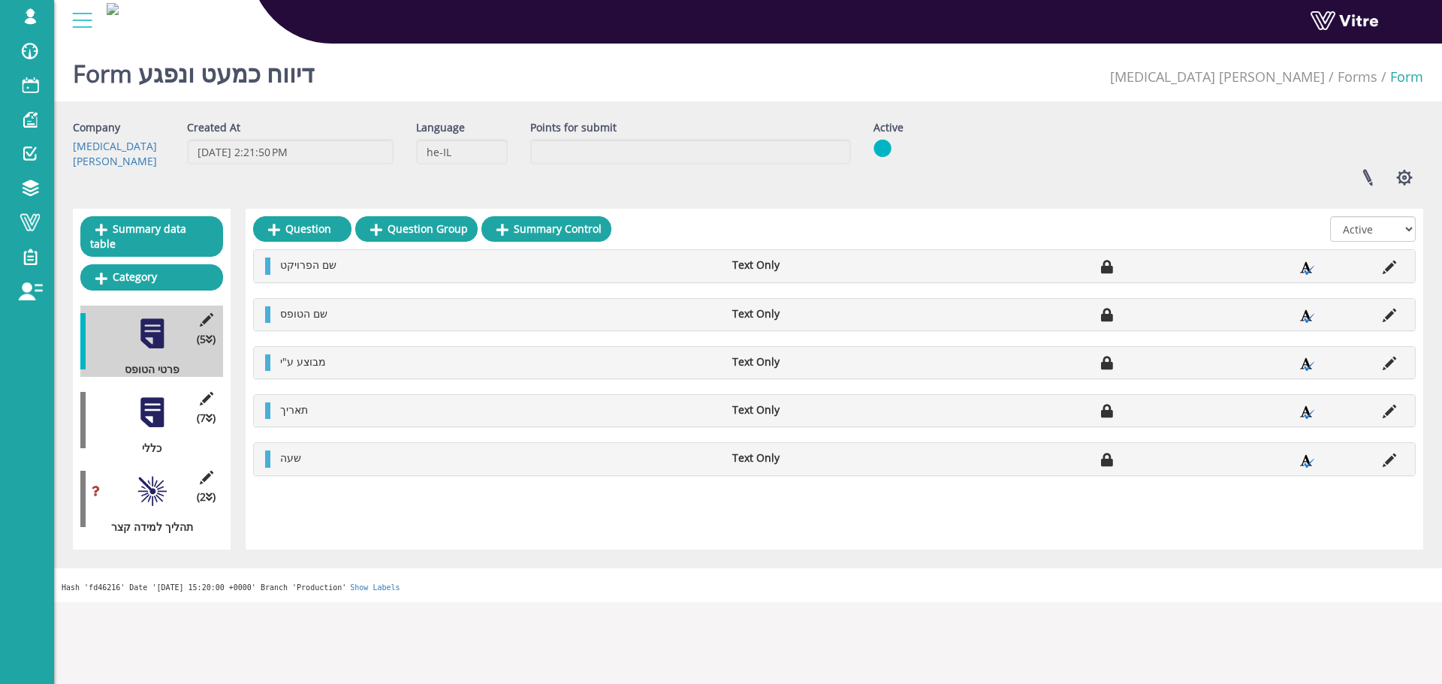
click at [155, 406] on div at bounding box center [152, 413] width 34 height 34
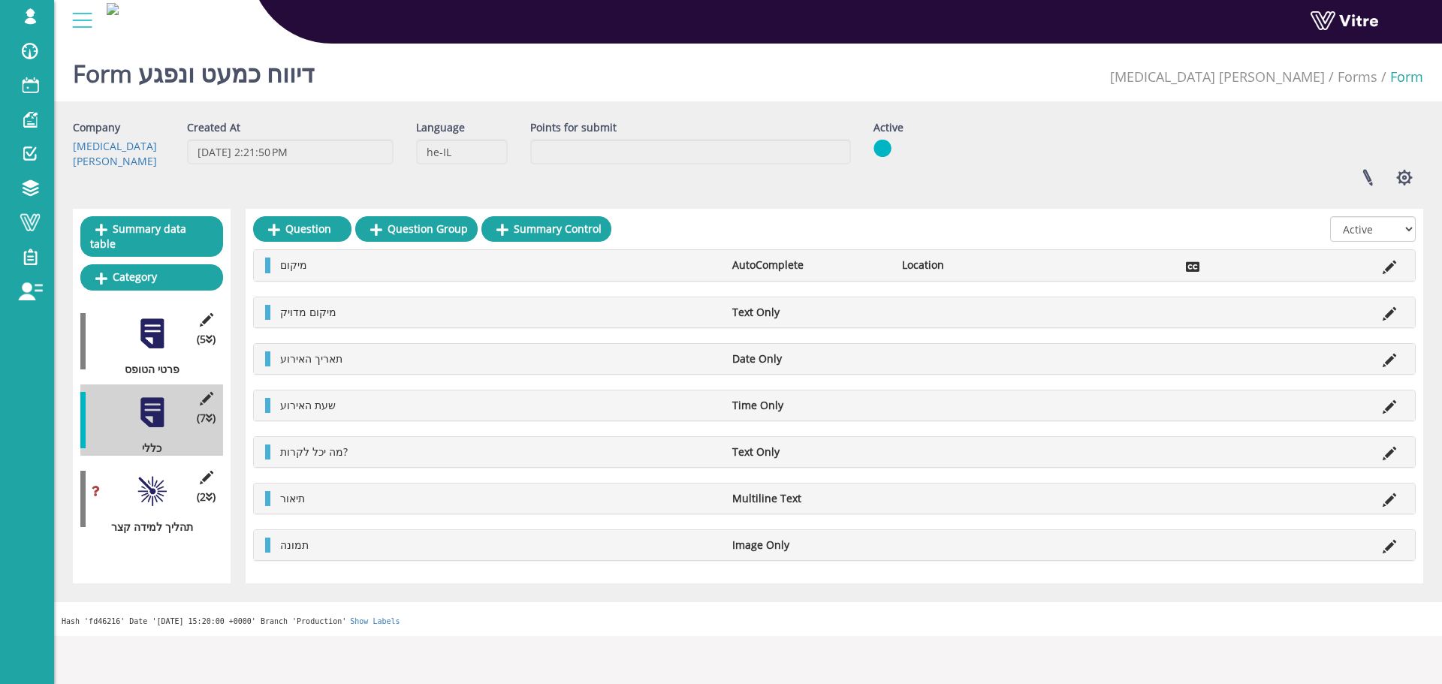
click at [148, 475] on div at bounding box center [152, 492] width 34 height 34
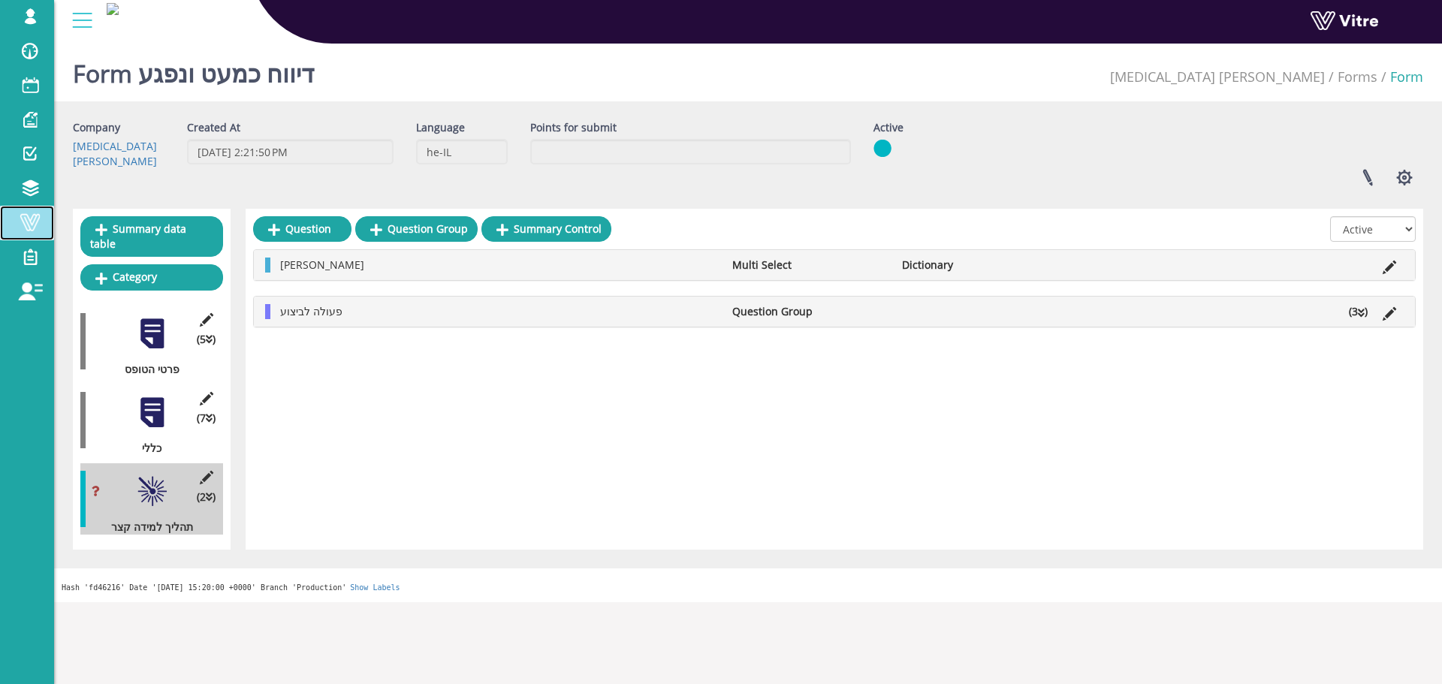
click at [38, 223] on span at bounding box center [30, 222] width 38 height 18
click at [158, 396] on div at bounding box center [152, 413] width 34 height 34
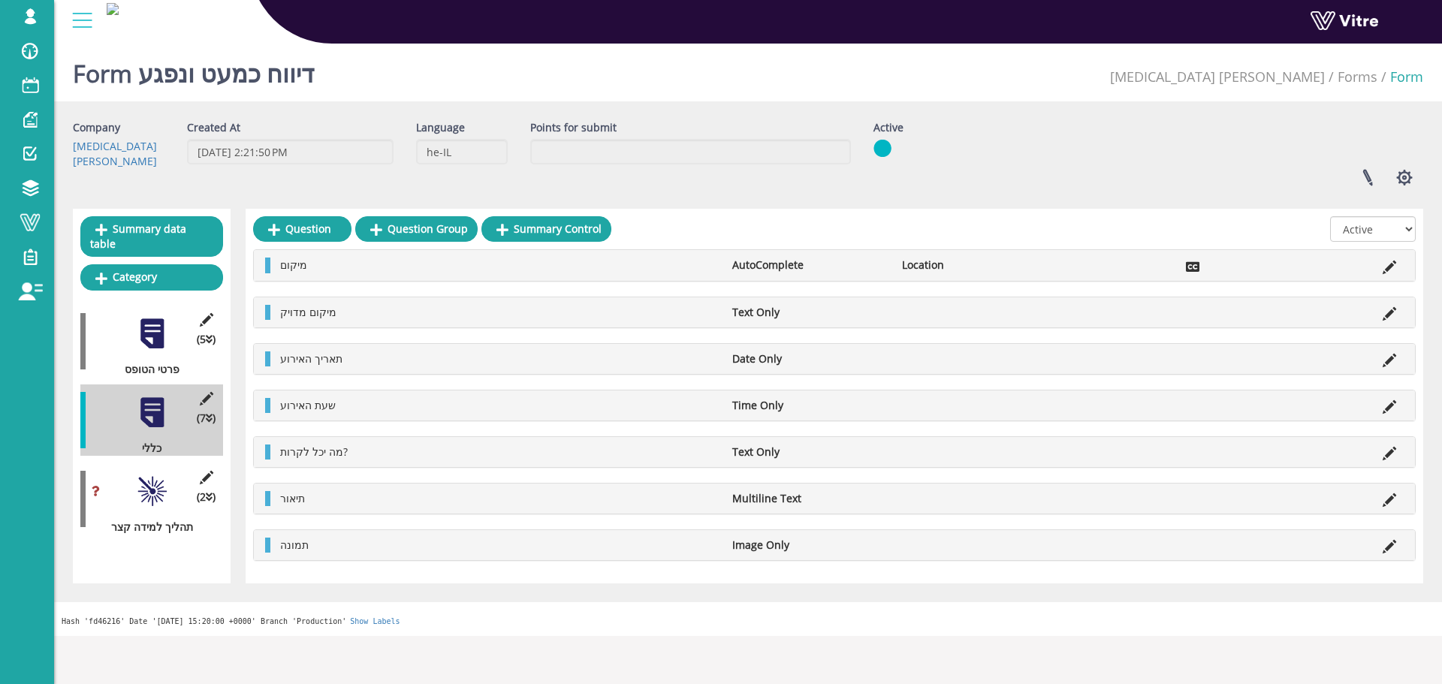
click at [148, 476] on div at bounding box center [152, 492] width 34 height 34
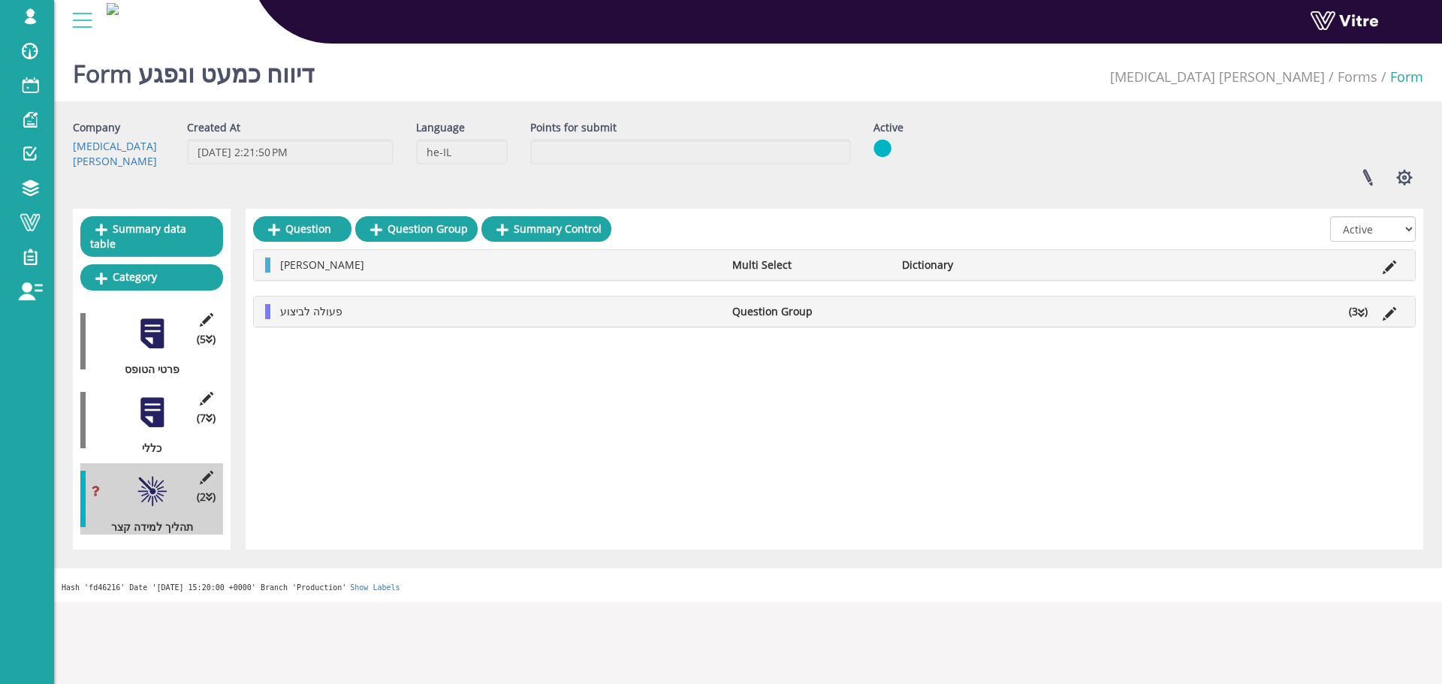
click at [1358, 313] on icon at bounding box center [1361, 313] width 7 height 11
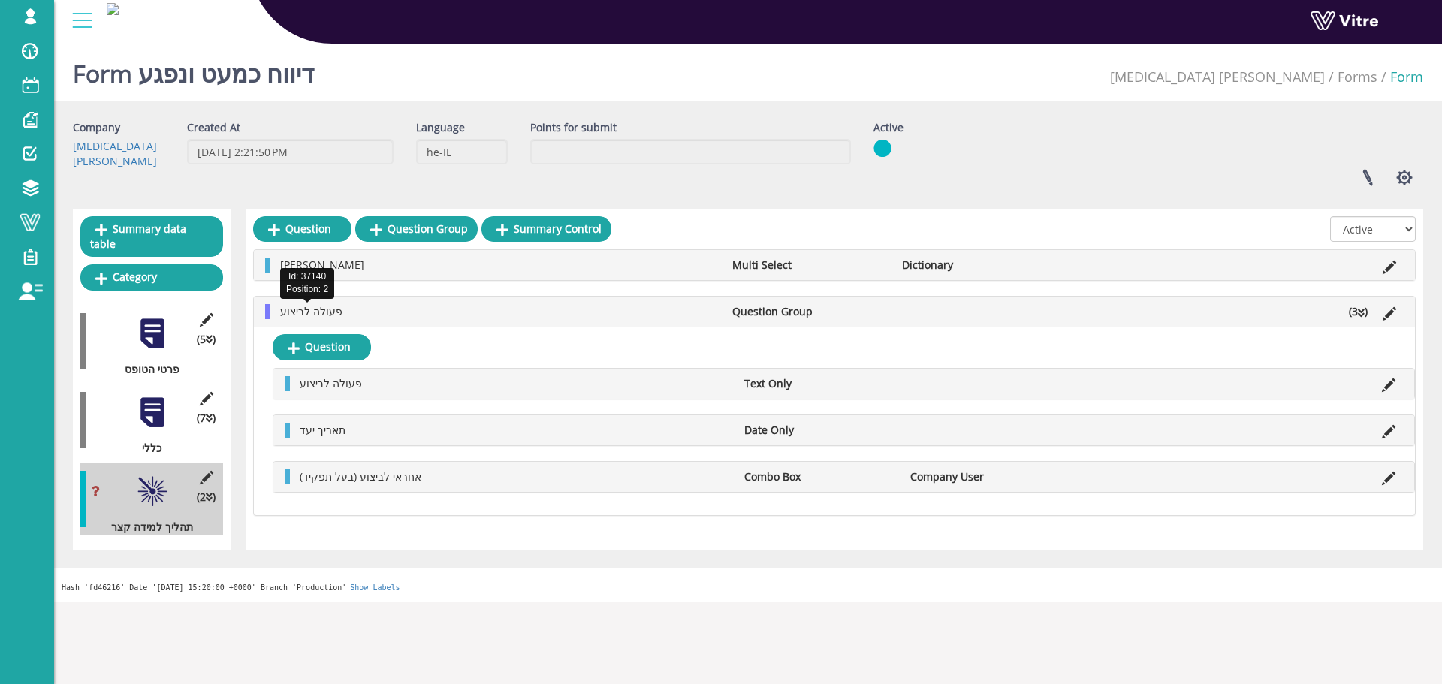
click at [304, 311] on span "פעולה לביצוע" at bounding box center [311, 311] width 62 height 14
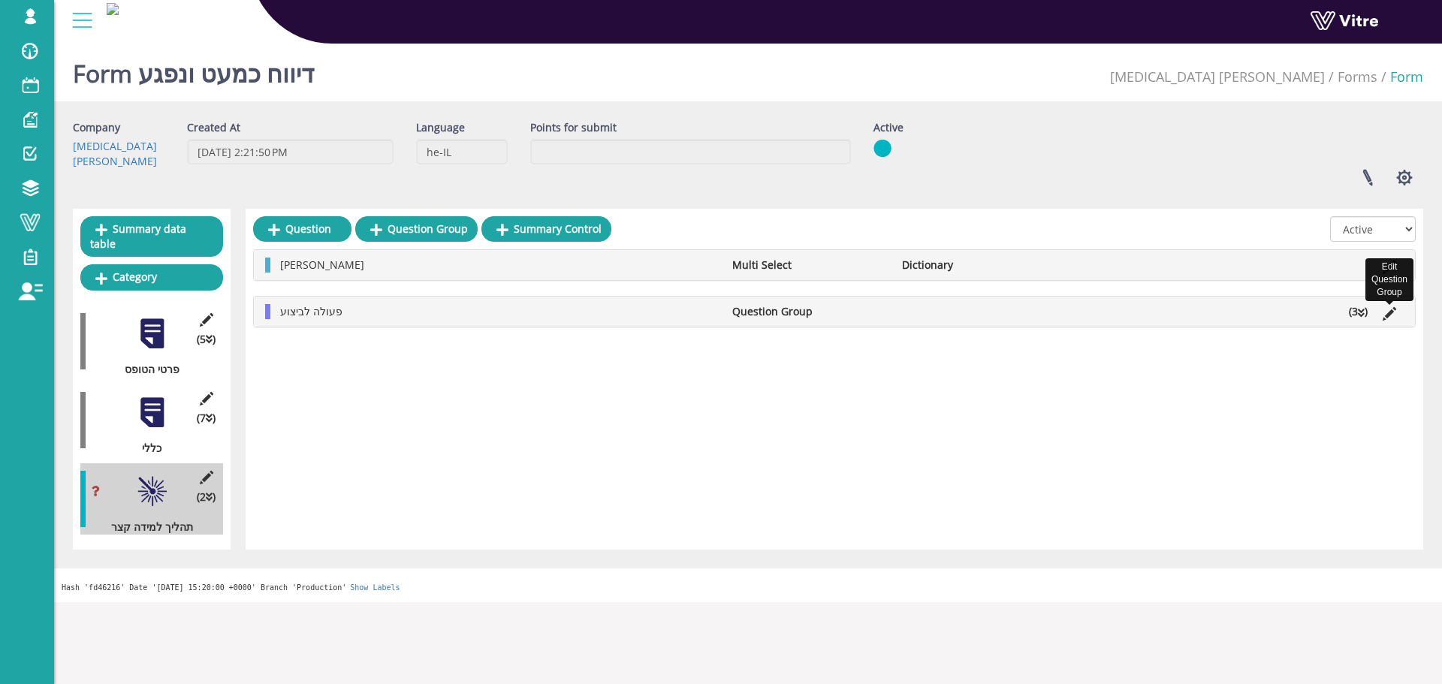
click at [1388, 314] on icon at bounding box center [1390, 314] width 14 height 14
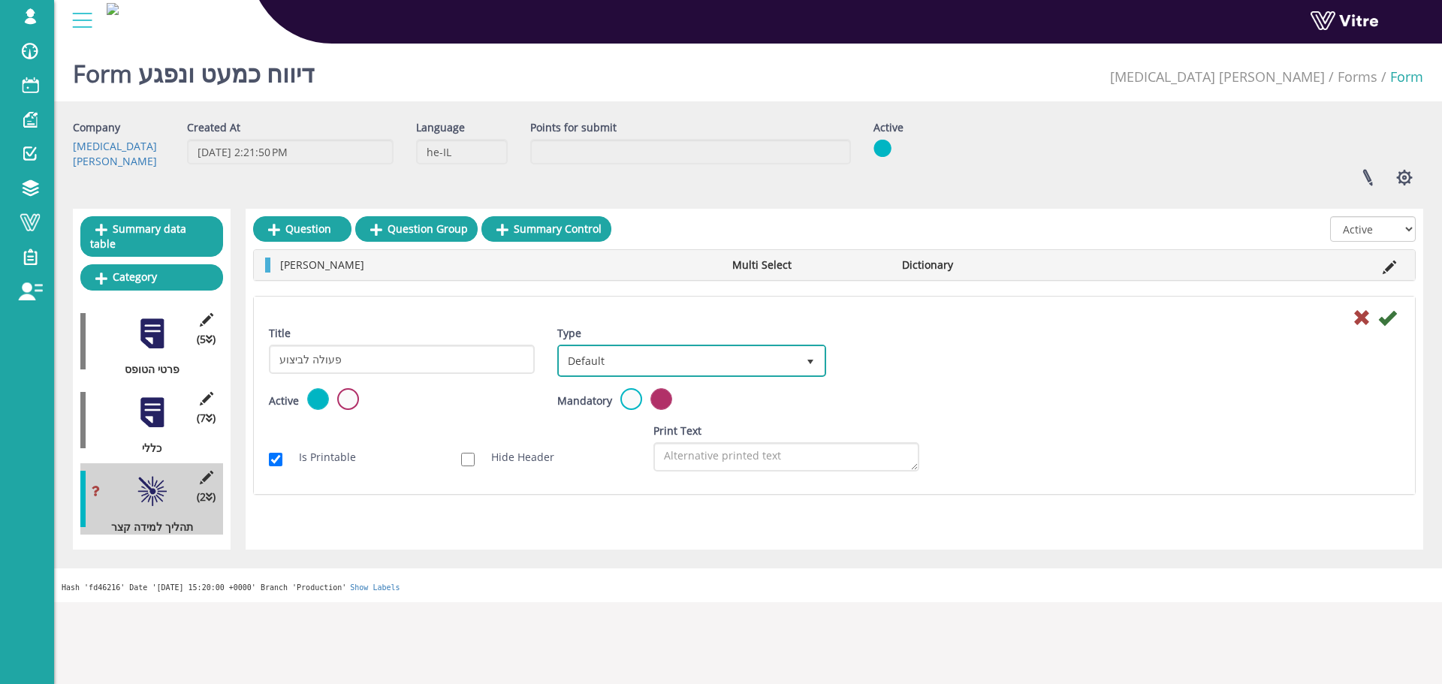
click at [643, 345] on span "Default 0" at bounding box center [691, 361] width 269 height 32
click at [605, 429] on li "Sub Action" at bounding box center [675, 434] width 264 height 26
click at [1386, 316] on icon at bounding box center [1388, 318] width 18 height 18
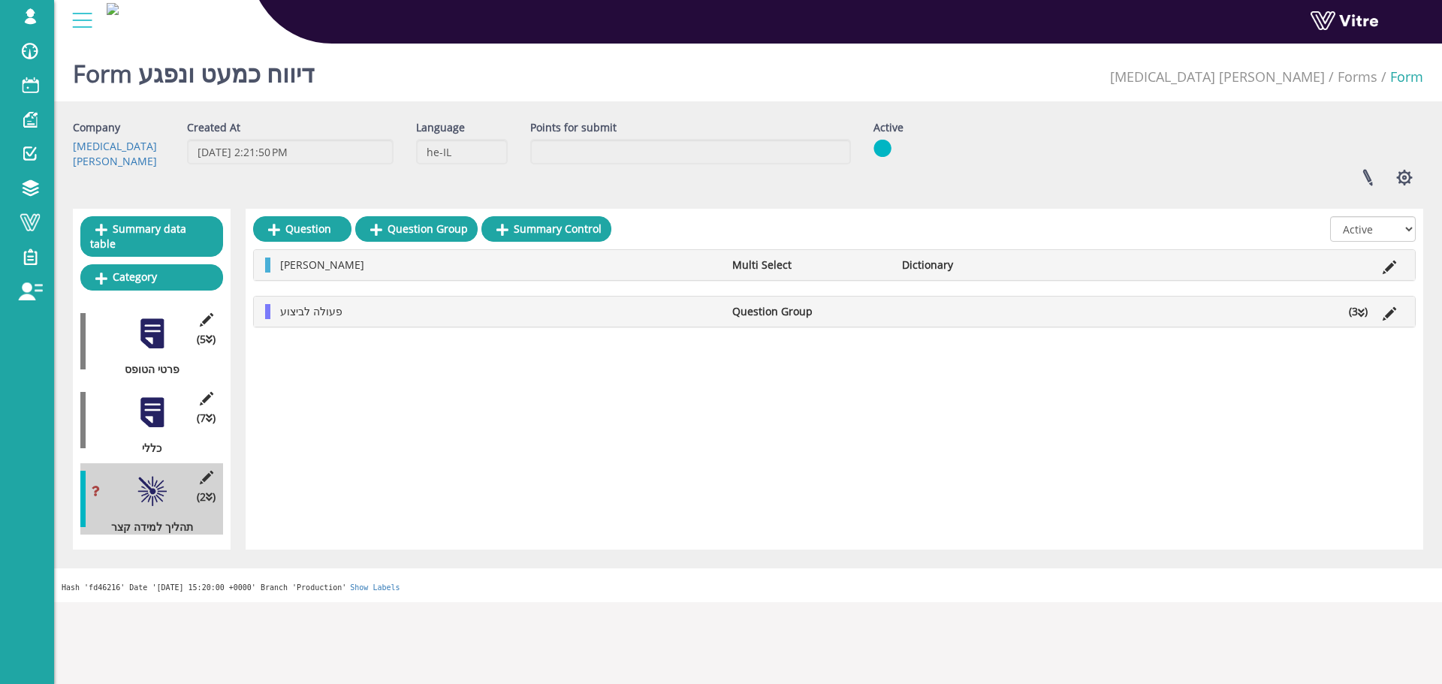
click at [935, 273] on div "גורמי שורש Multi Select Dictionary" at bounding box center [834, 265] width 1161 height 30
drag, startPoint x: 942, startPoint y: 262, endPoint x: 985, endPoint y: 258, distance: 43.0
click at [968, 259] on li "Dictionary" at bounding box center [980, 265] width 170 height 15
click at [832, 260] on li "Multi Select" at bounding box center [810, 265] width 170 height 15
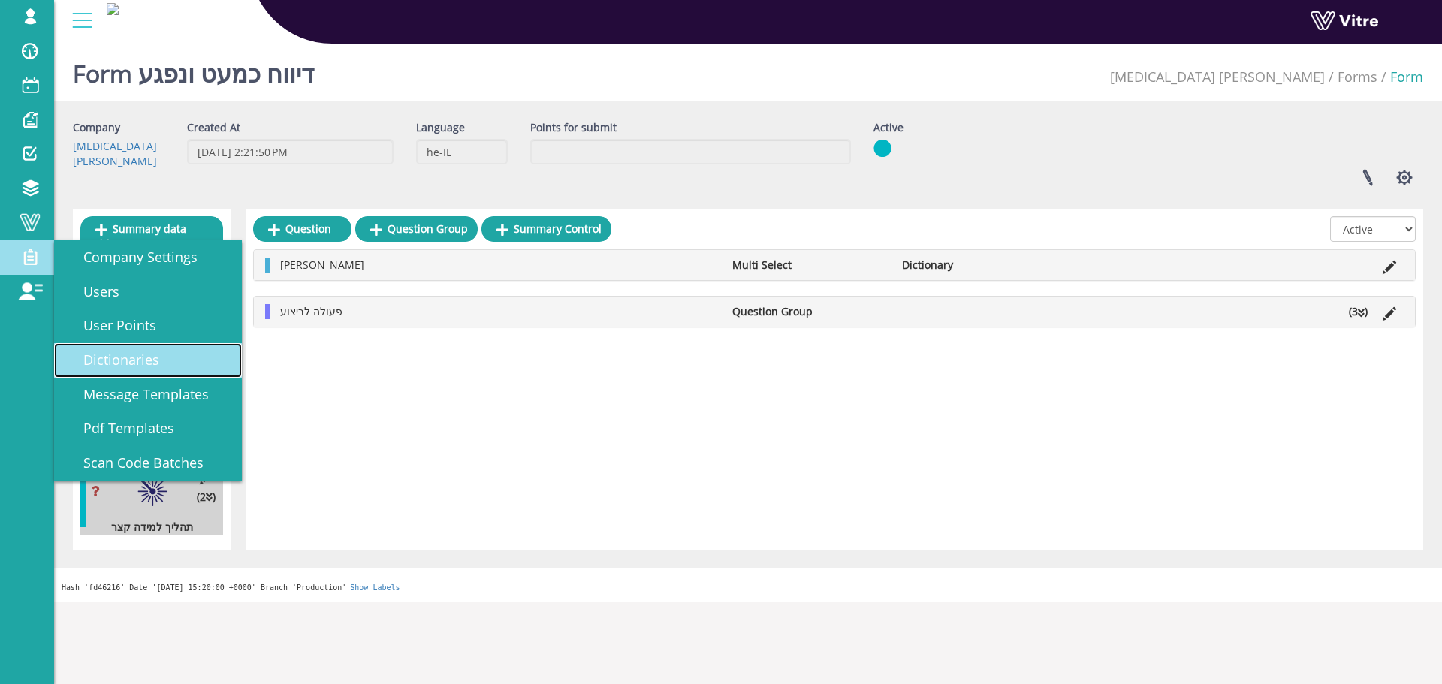
click at [113, 356] on span "Dictionaries" at bounding box center [112, 360] width 94 height 18
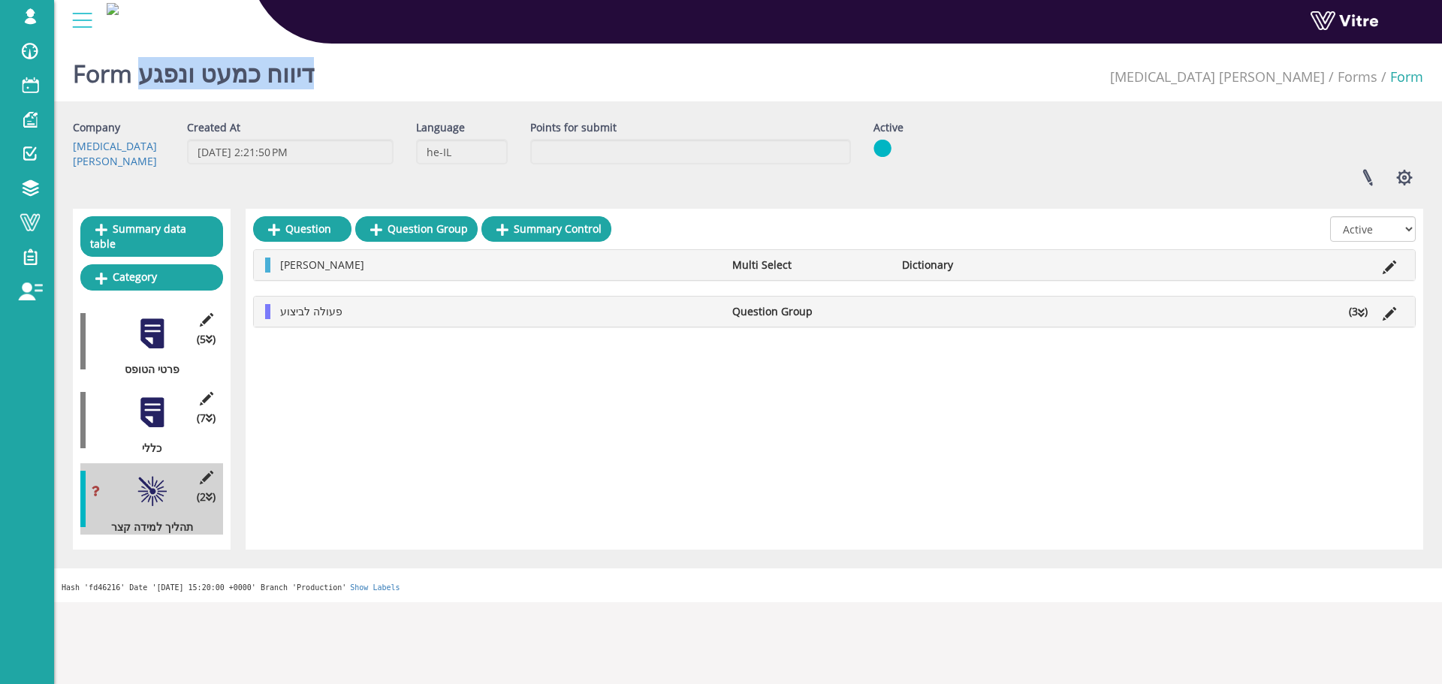
drag, startPoint x: 278, startPoint y: 84, endPoint x: 143, endPoint y: 88, distance: 135.3
click at [143, 88] on div "Form דיווח כמעט ונפגע Chemo Aharon Forms Form" at bounding box center [748, 70] width 1388 height 64
click at [141, 89] on h1 "Form דיווח כמעט ונפגע" at bounding box center [193, 70] width 241 height 64
drag, startPoint x: 314, startPoint y: 77, endPoint x: 138, endPoint y: 79, distance: 175.8
click at [138, 79] on div "Form דיווח כמעט ונפגע Chemo Aharon Forms Form" at bounding box center [748, 70] width 1388 height 64
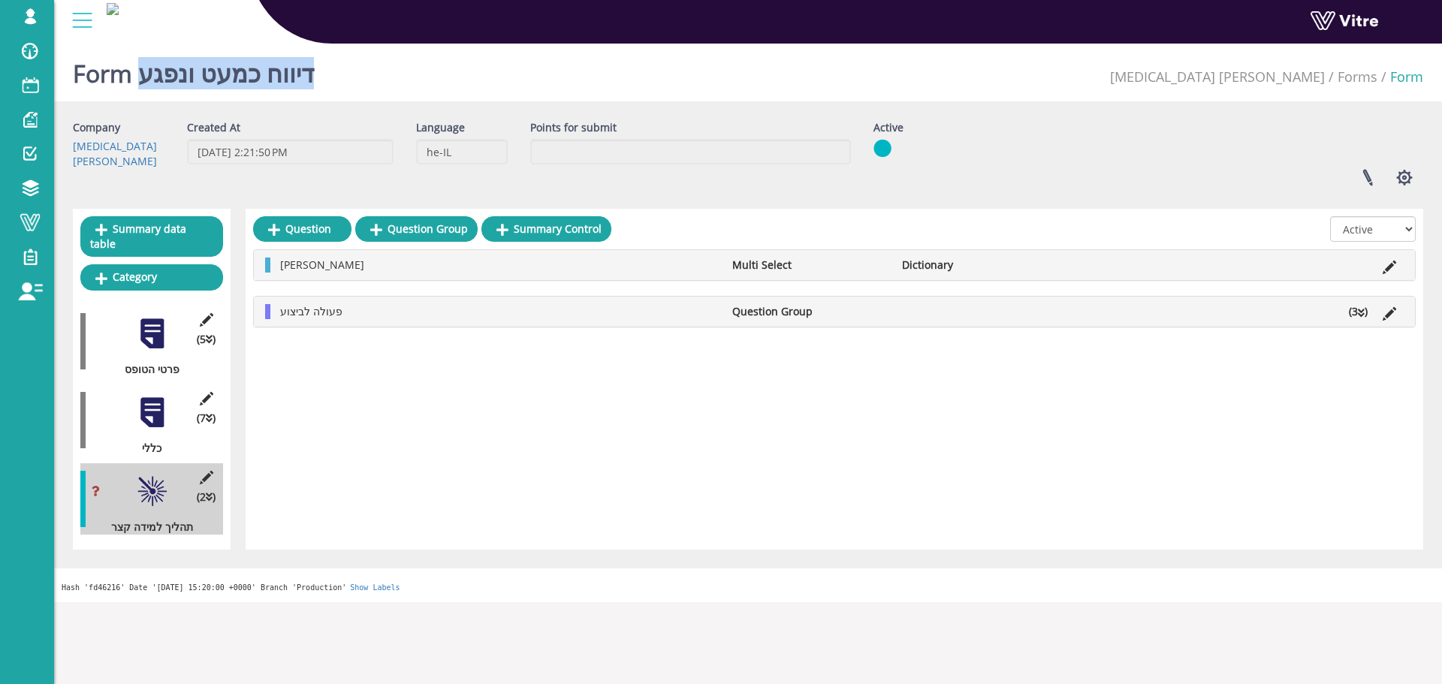
copy h1 "דיווח כמעט ונפגע"
click at [990, 259] on li "Dictionary" at bounding box center [980, 265] width 170 height 15
click at [1391, 263] on icon at bounding box center [1390, 268] width 14 height 14
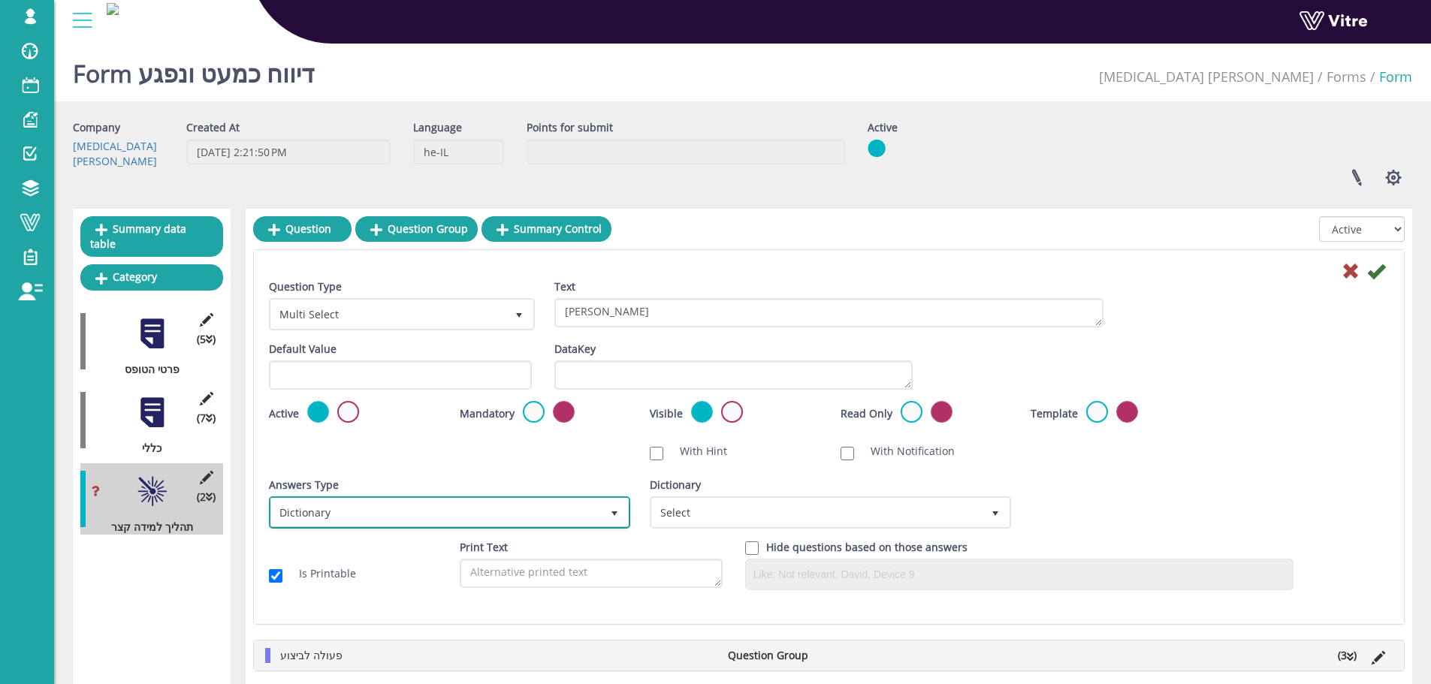
click at [545, 516] on span "Dictionary" at bounding box center [436, 512] width 330 height 27
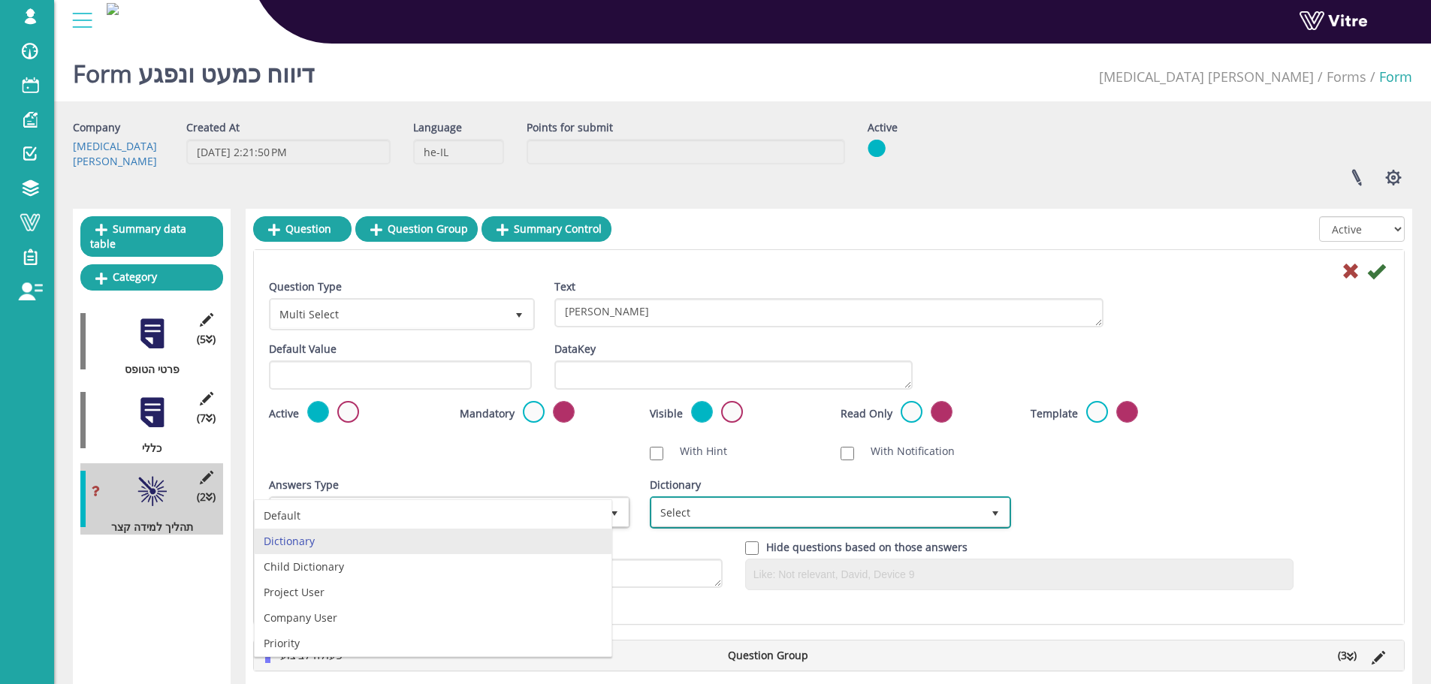
click at [772, 519] on span "Select" at bounding box center [817, 512] width 330 height 27
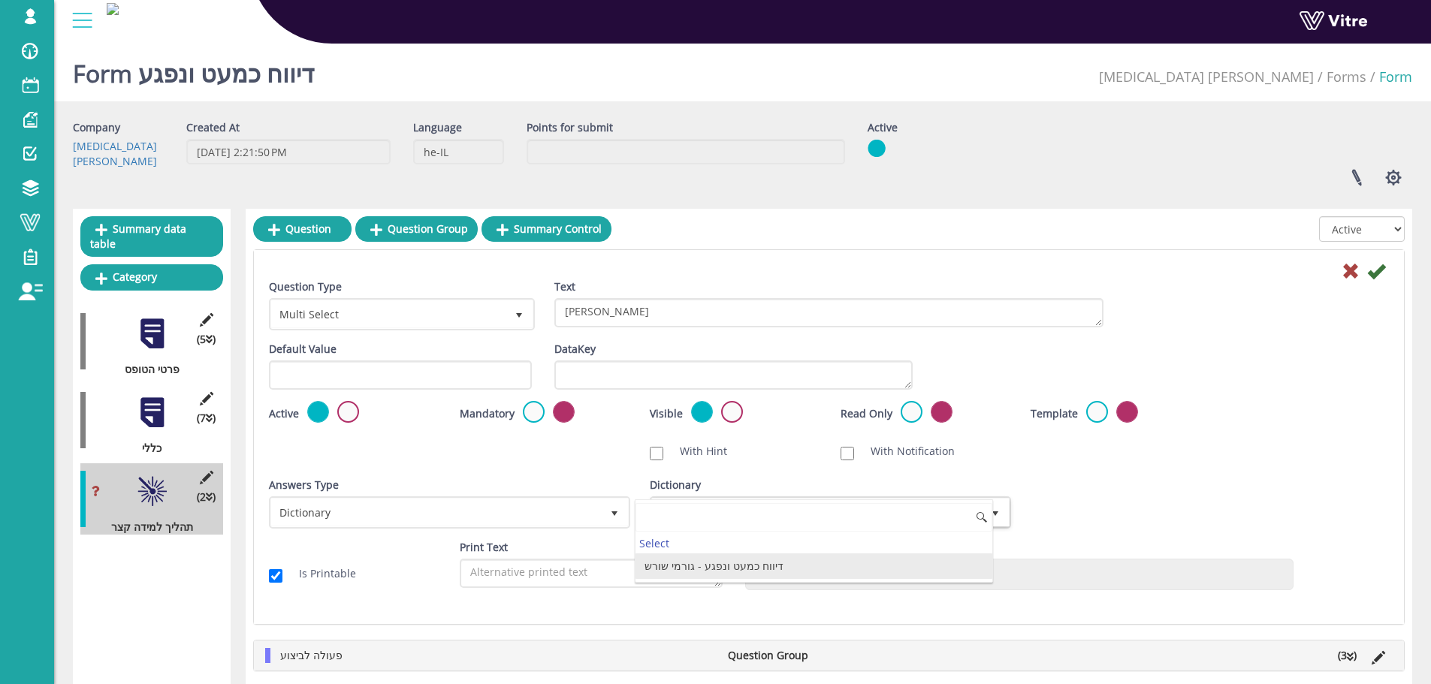
click at [754, 565] on li "דיווח כמעט ונפגע - גורמי שורש" at bounding box center [814, 567] width 357 height 26
click at [1376, 270] on icon at bounding box center [1376, 271] width 18 height 18
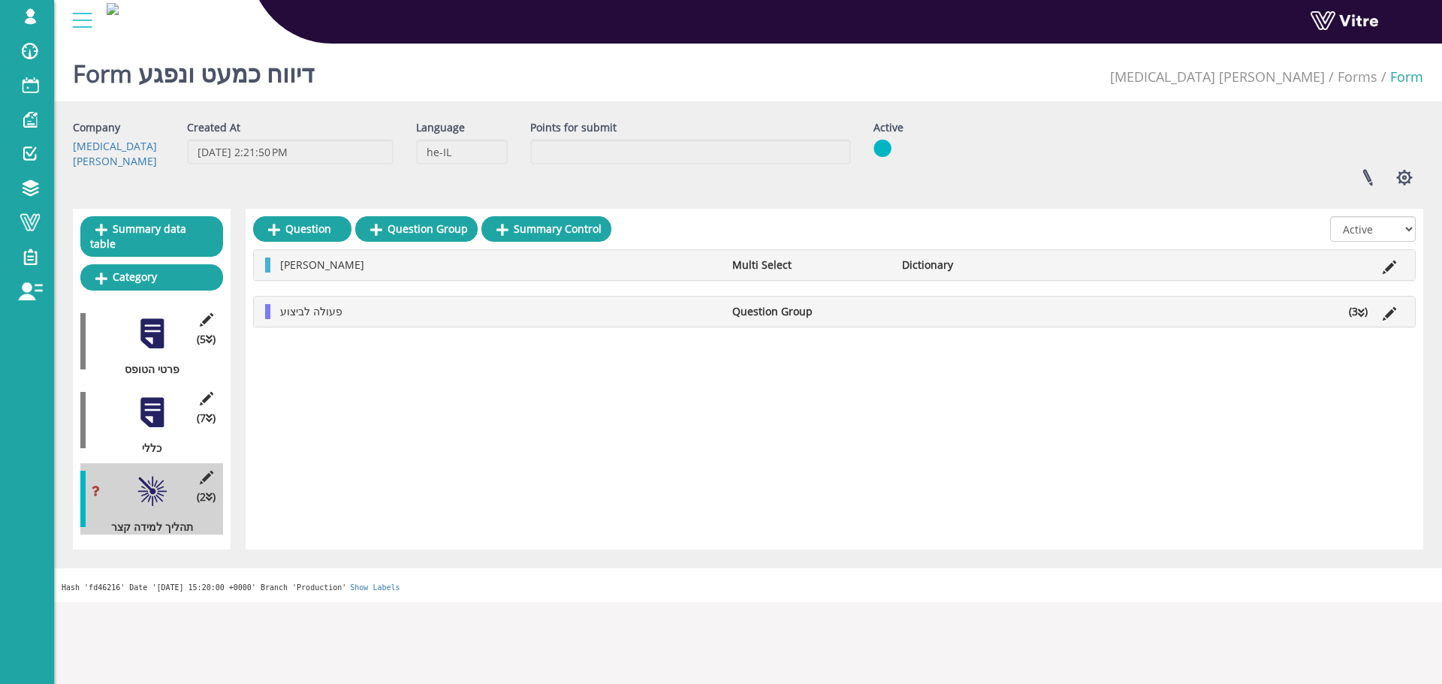
click at [1358, 309] on icon at bounding box center [1361, 313] width 7 height 11
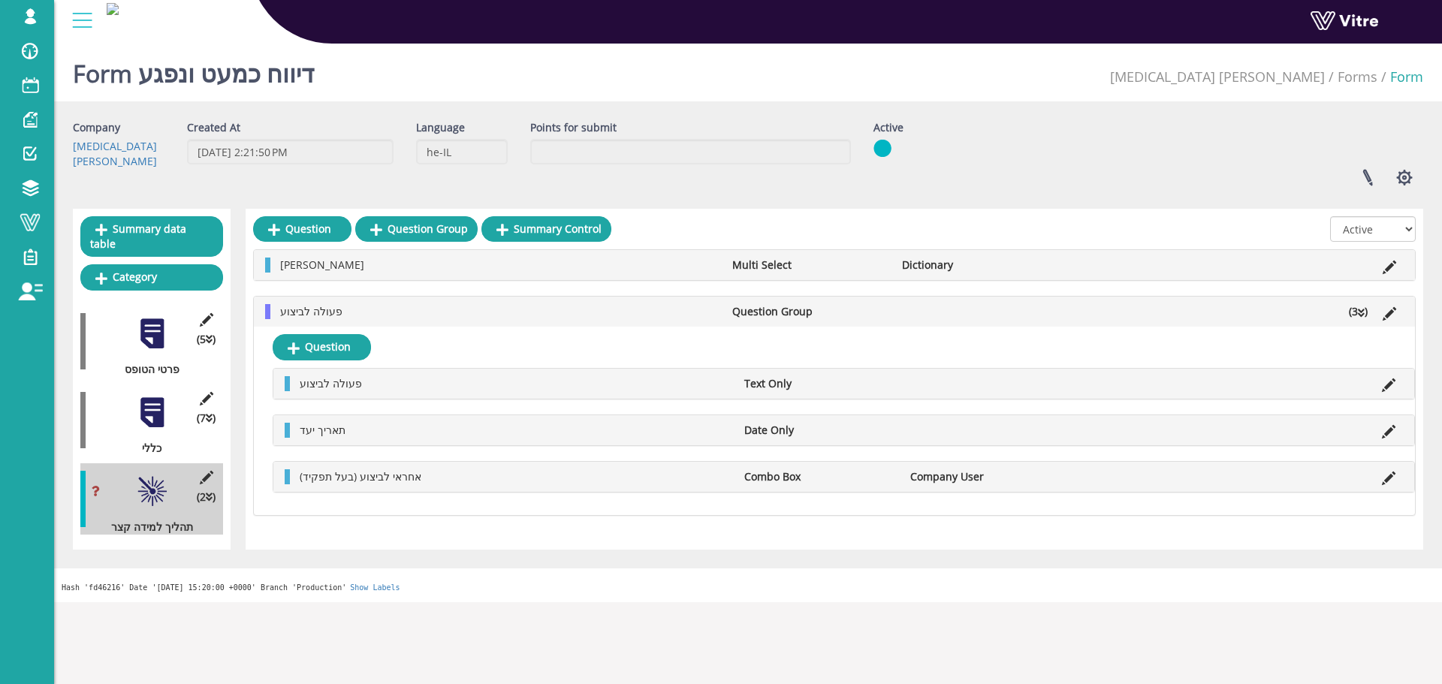
click at [1395, 467] on div "אחראי לביצוע (בעל תפקיד) Combo Box Company User Edit Question" at bounding box center [843, 477] width 1141 height 30
click at [1375, 488] on div "אחראי לביצוע (בעל תפקיד) Combo Box Company User" at bounding box center [843, 477] width 1141 height 30
click at [1387, 478] on icon at bounding box center [1389, 479] width 14 height 14
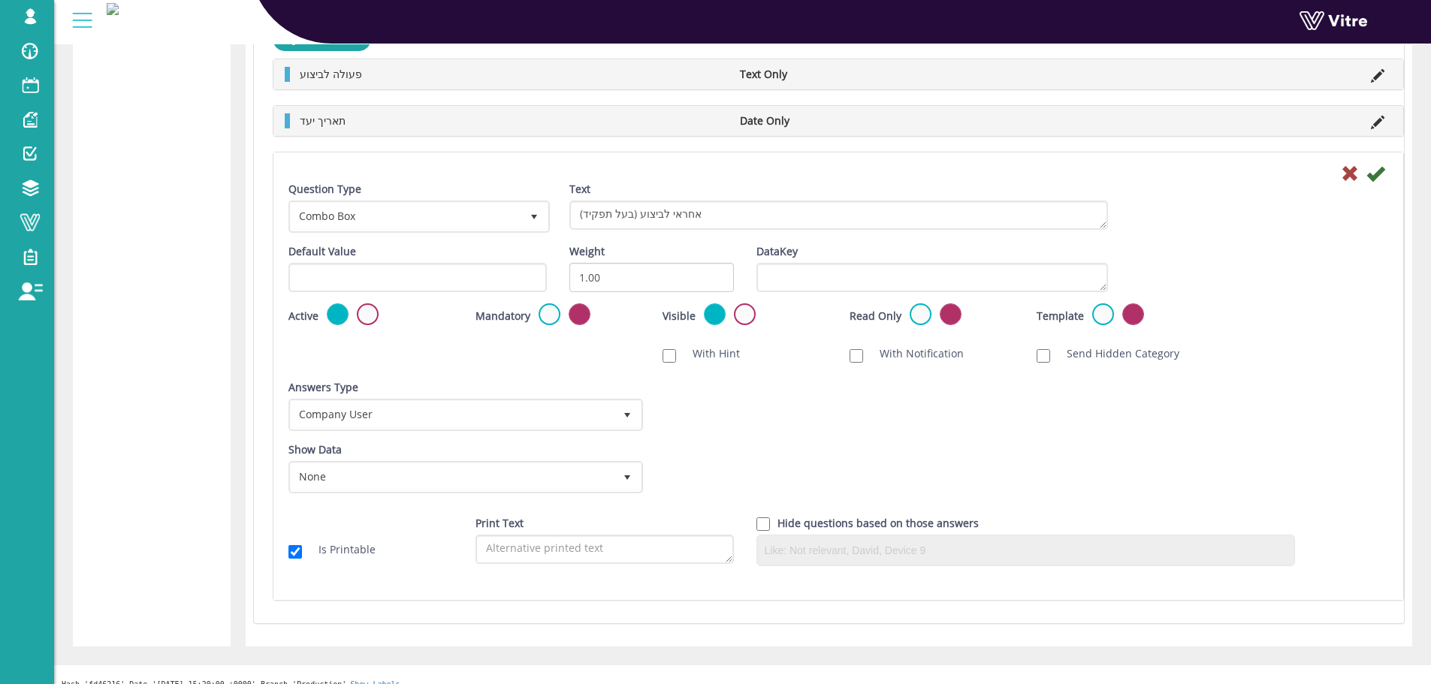
scroll to position [506, 0]
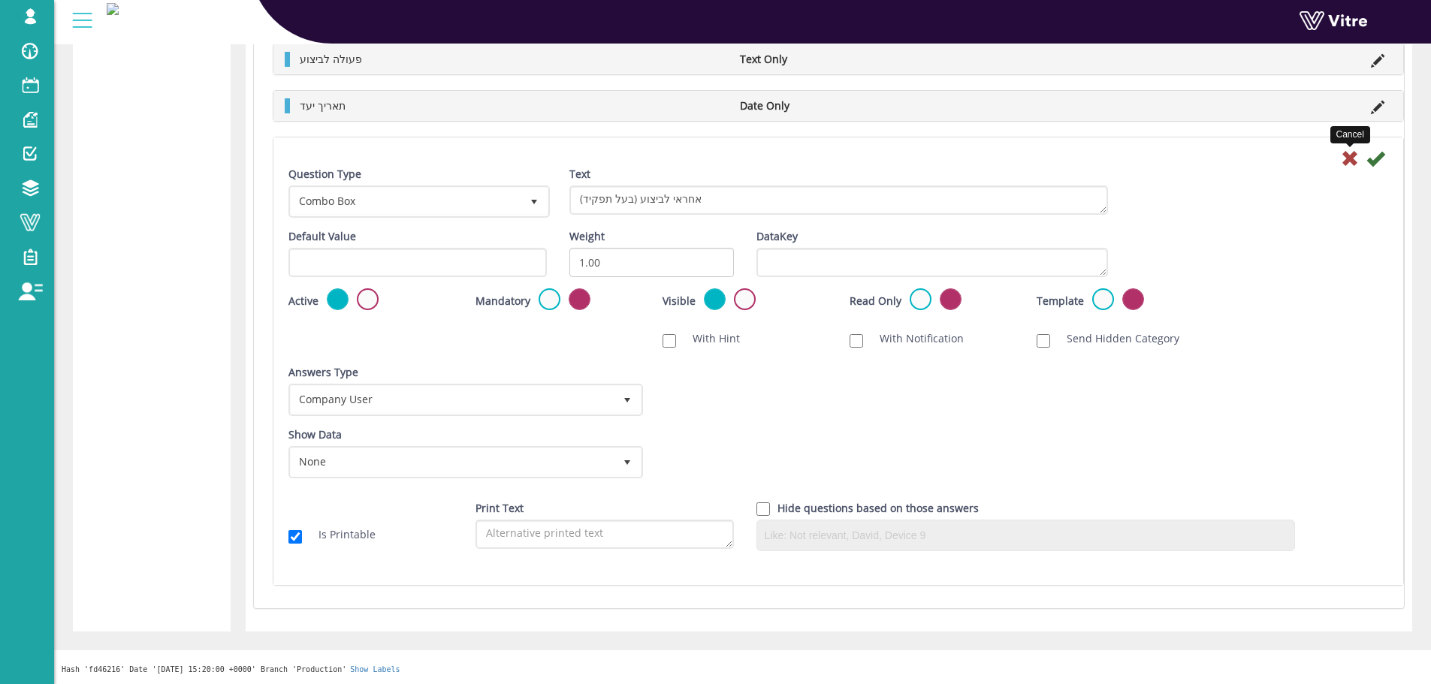
click at [1349, 162] on icon at bounding box center [1350, 158] width 18 height 18
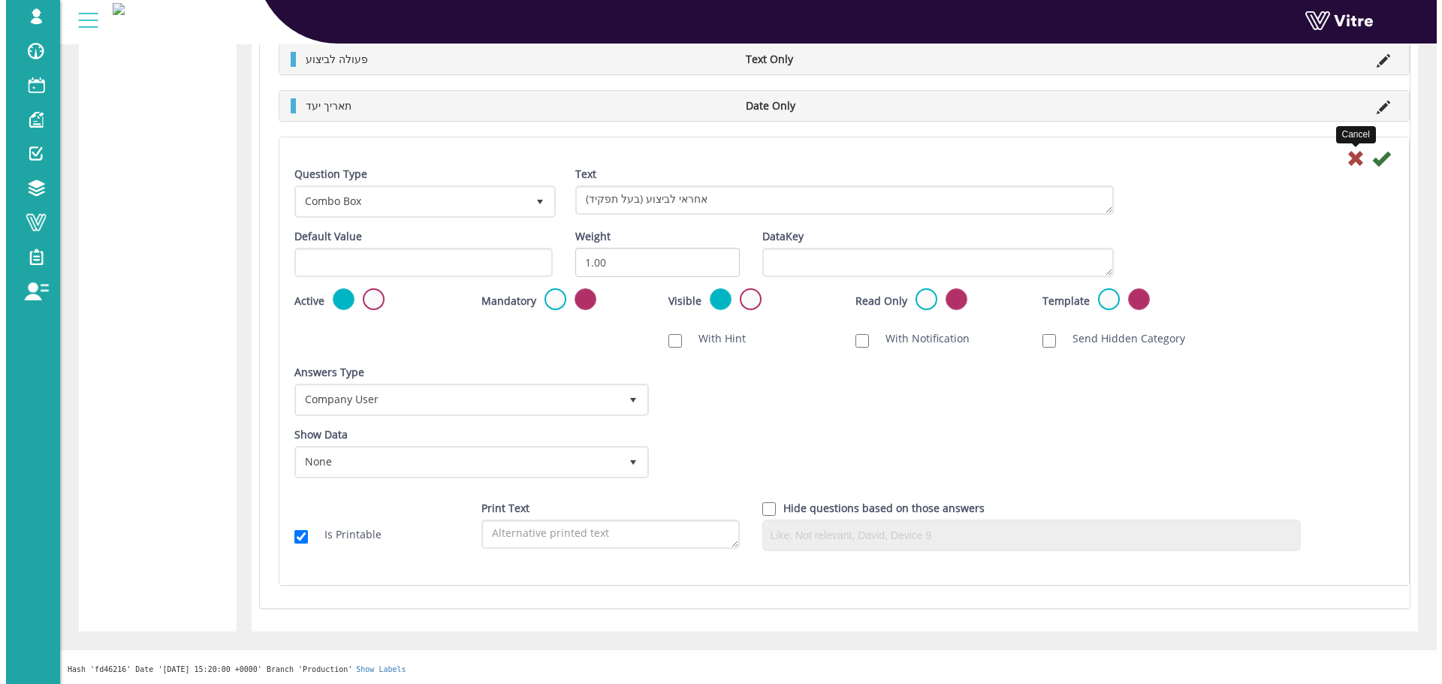
scroll to position [0, 0]
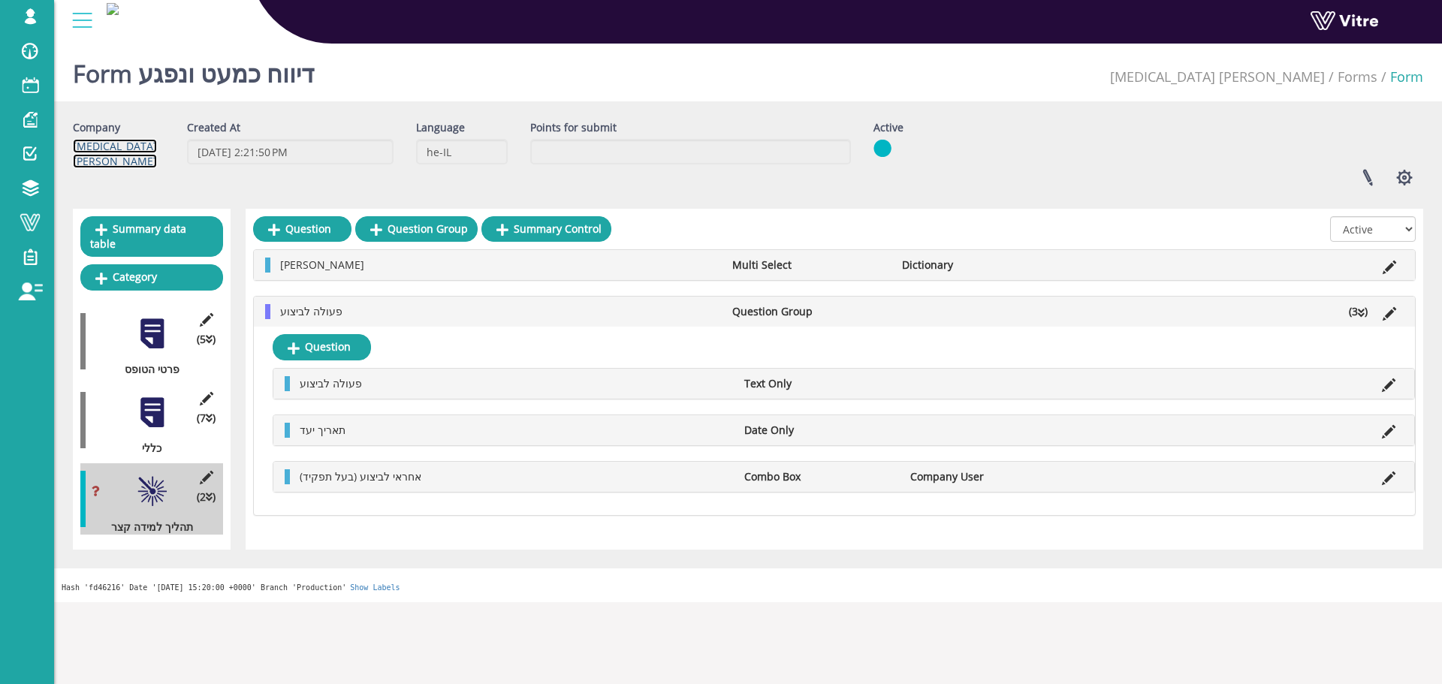
click at [140, 139] on link "[MEDICAL_DATA] [PERSON_NAME]" at bounding box center [115, 153] width 84 height 29
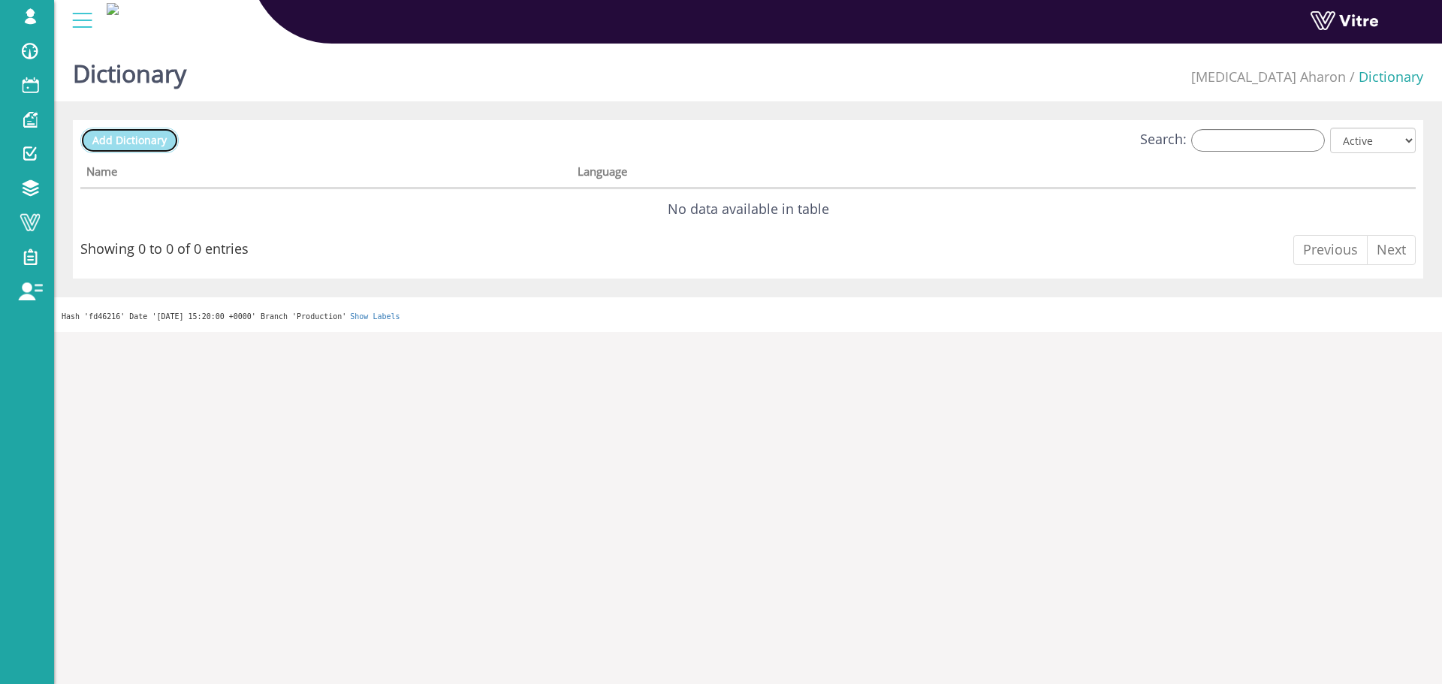
click at [102, 137] on span "Add Dictionary" at bounding box center [129, 140] width 74 height 14
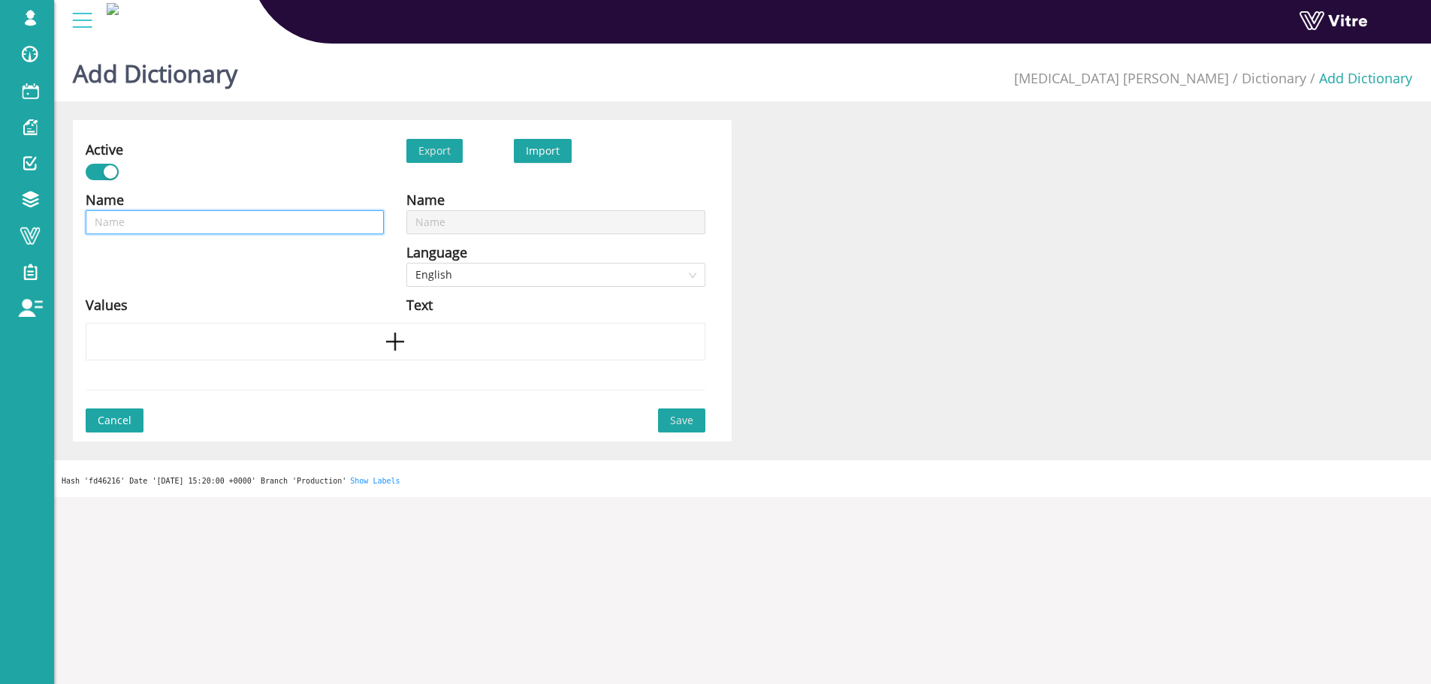
click at [282, 219] on input "text" at bounding box center [235, 222] width 298 height 24
paste input "דיווח כמעט ונפגע"
type input "דיווח כמעט ונפגע"
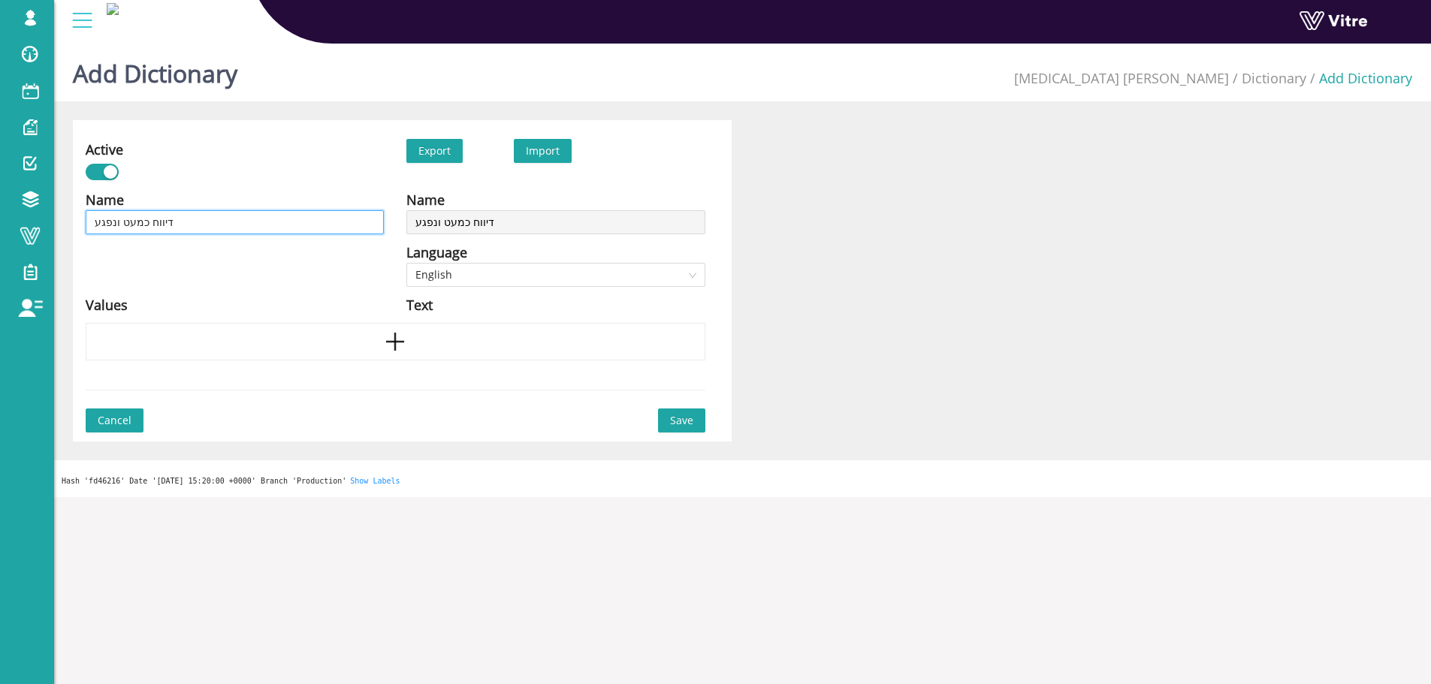
type input "דיווח כמעט ונפגע"
type input "דיווח כמעט ונפגע -"
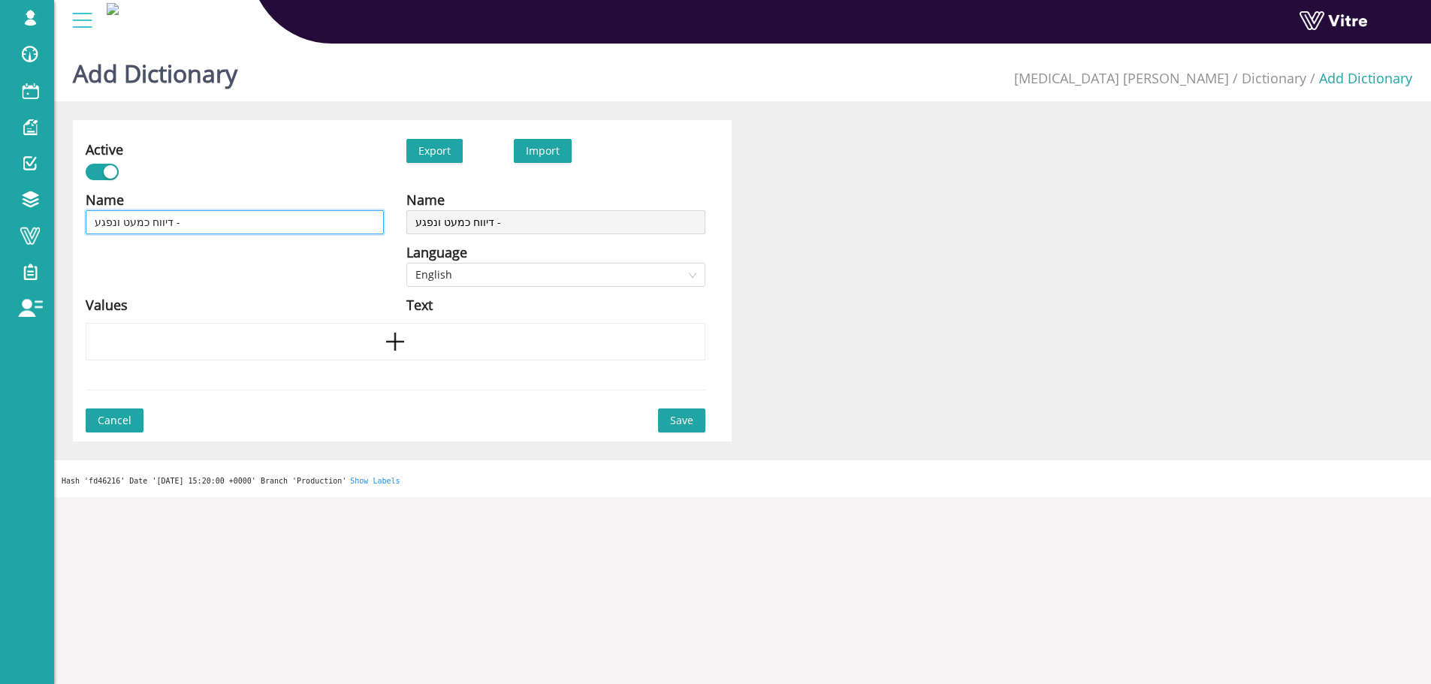
type input "דיווח כמעט ונפגע - d"
type input "דיווח כמעט ונפגע - du"
type input "דיווח כמעט ונפגע - dur"
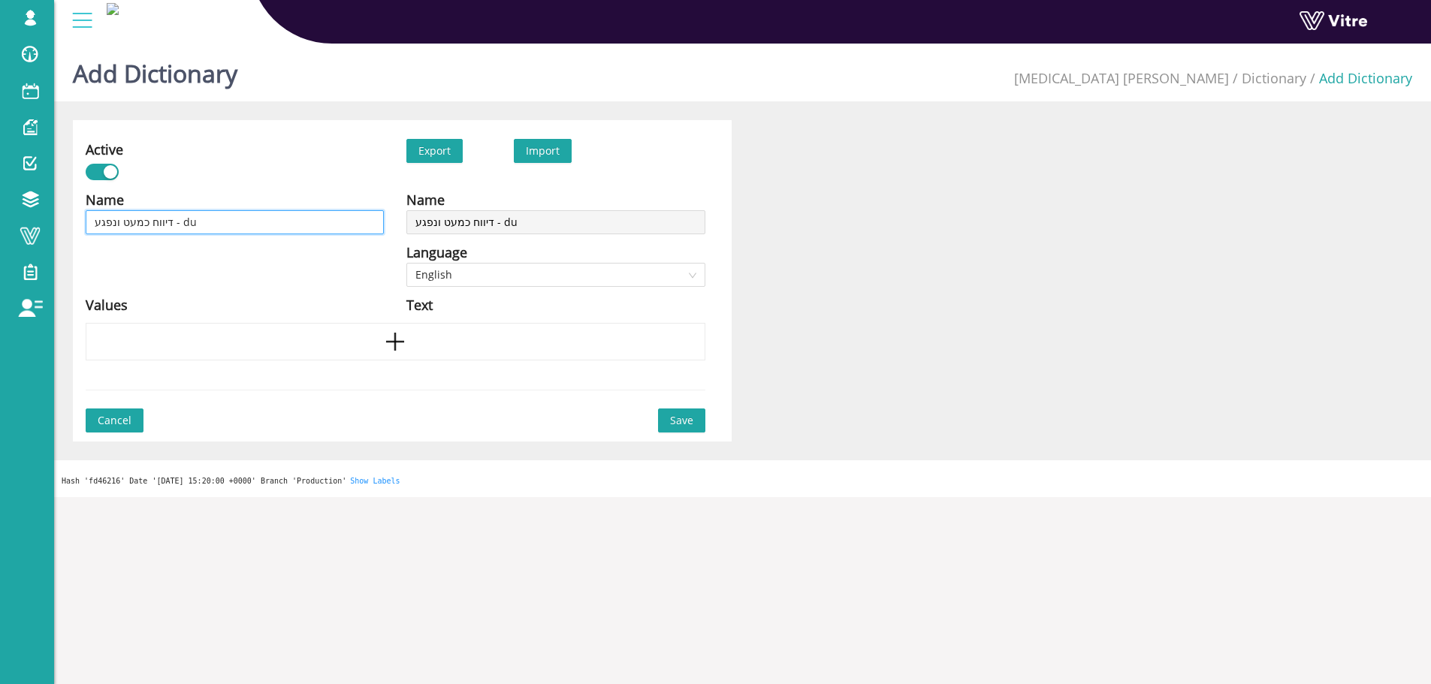
type input "דיווח כמעט ונפגע - dur"
type input "דיווח כמעט ונפגע - durn"
type input "דיווח כמעט ונפגע - durnh"
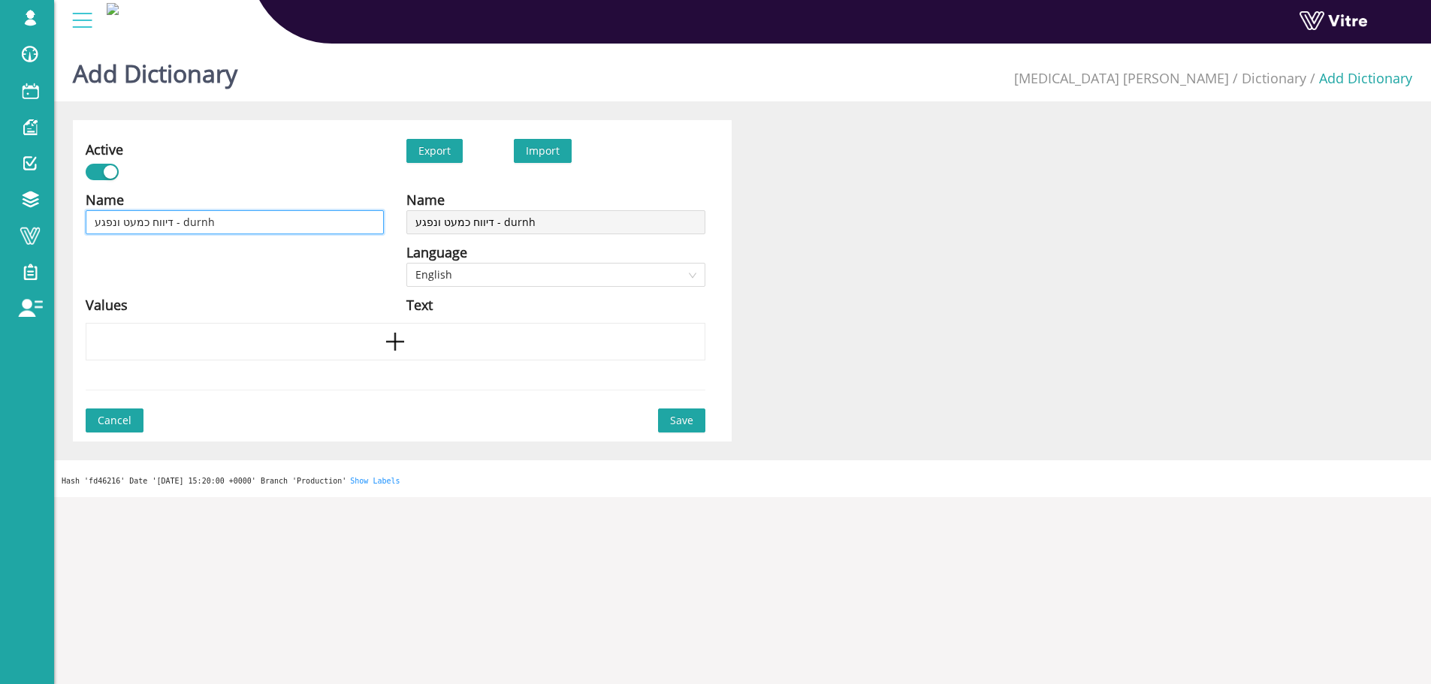
type input "דיווח כמעט ונפגע - durnh"
type input "דיווח כמעט ונפגע - durn"
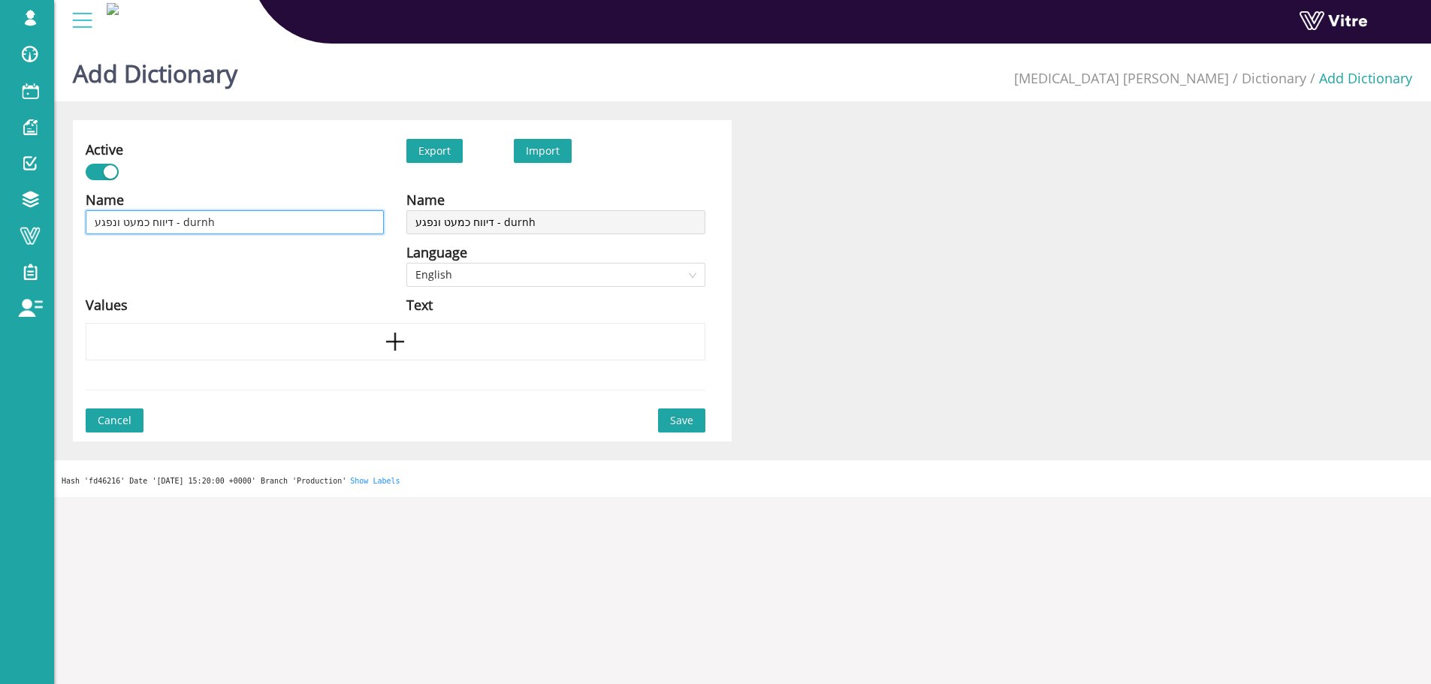
type input "דיווח כמעט ונפגע - durn"
type input "דיווח כמעט ונפגע - dur"
type input "דיווח כמעט ונפגע - du"
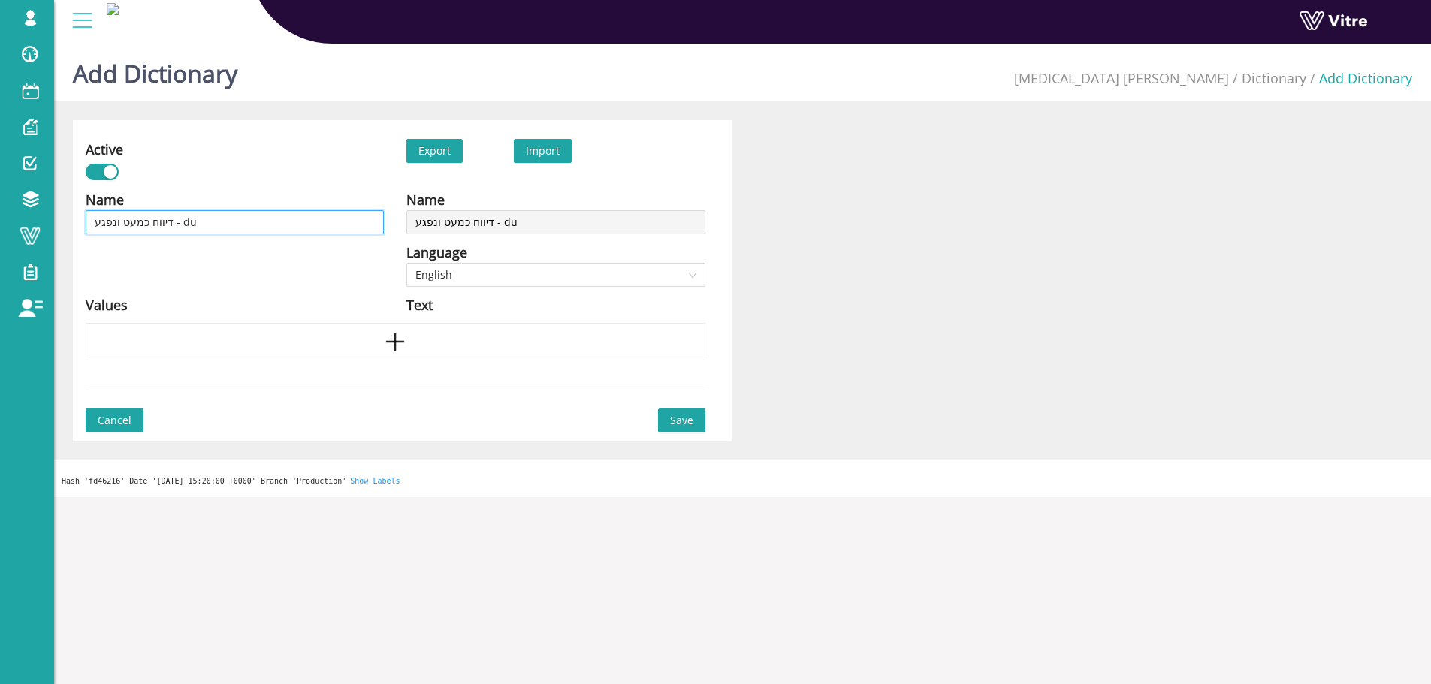
type input "דיווח כמעט ונפגע - d"
type input "דיווח כמעט ונפגע -"
type input "דיווח כמעט ונפגע - ג"
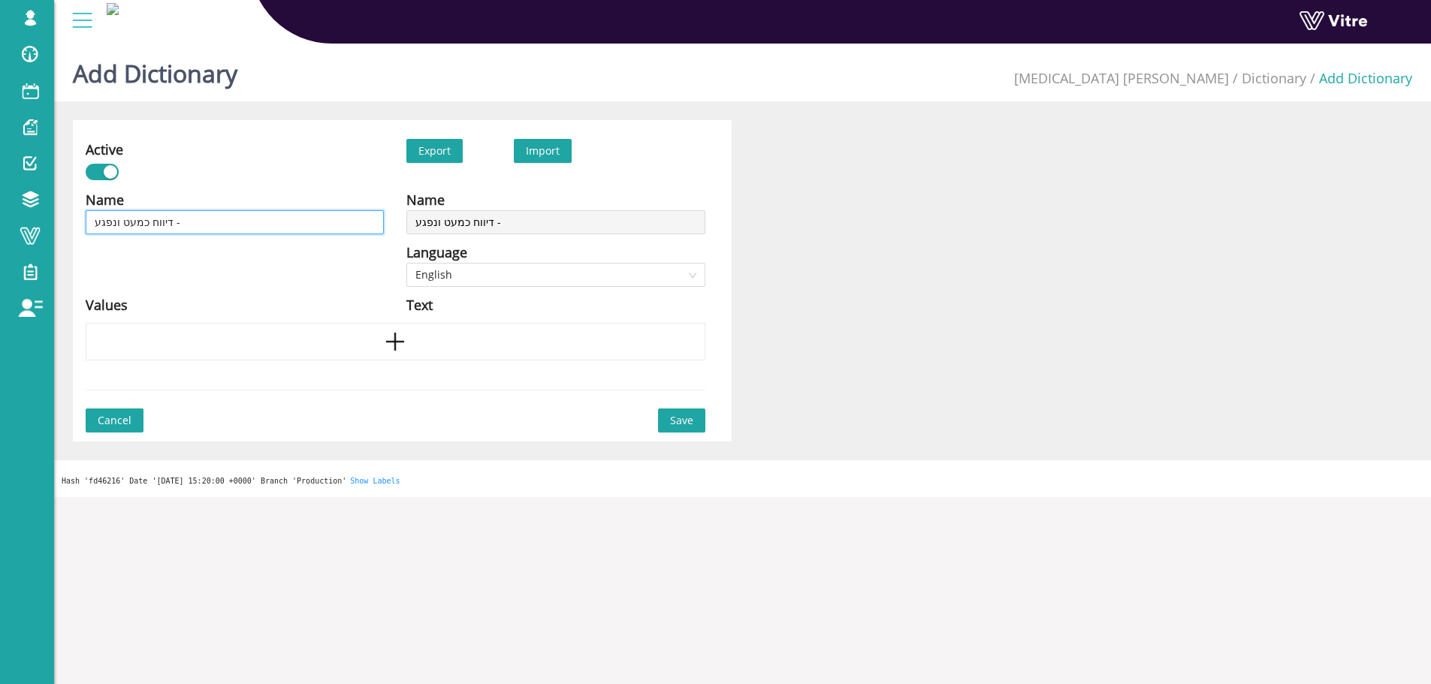
type input "דיווח כמעט ונפגע - ג"
type input "דיווח כמעט ונפגע - גו"
type input "דיווח כמעט ונפגע - גור"
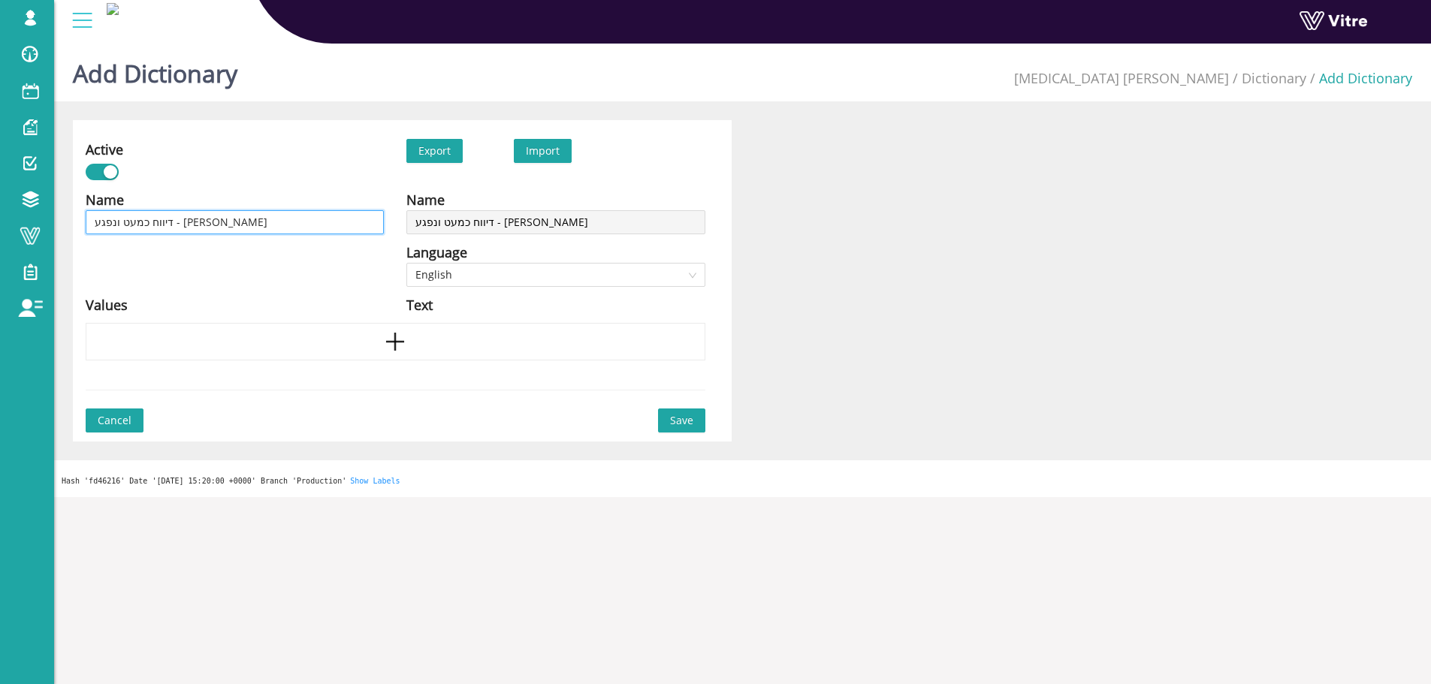
type input "דיווח כמעט ונפגע - גורמ"
type input "דיווח כמעט ונפגע - גורמי"
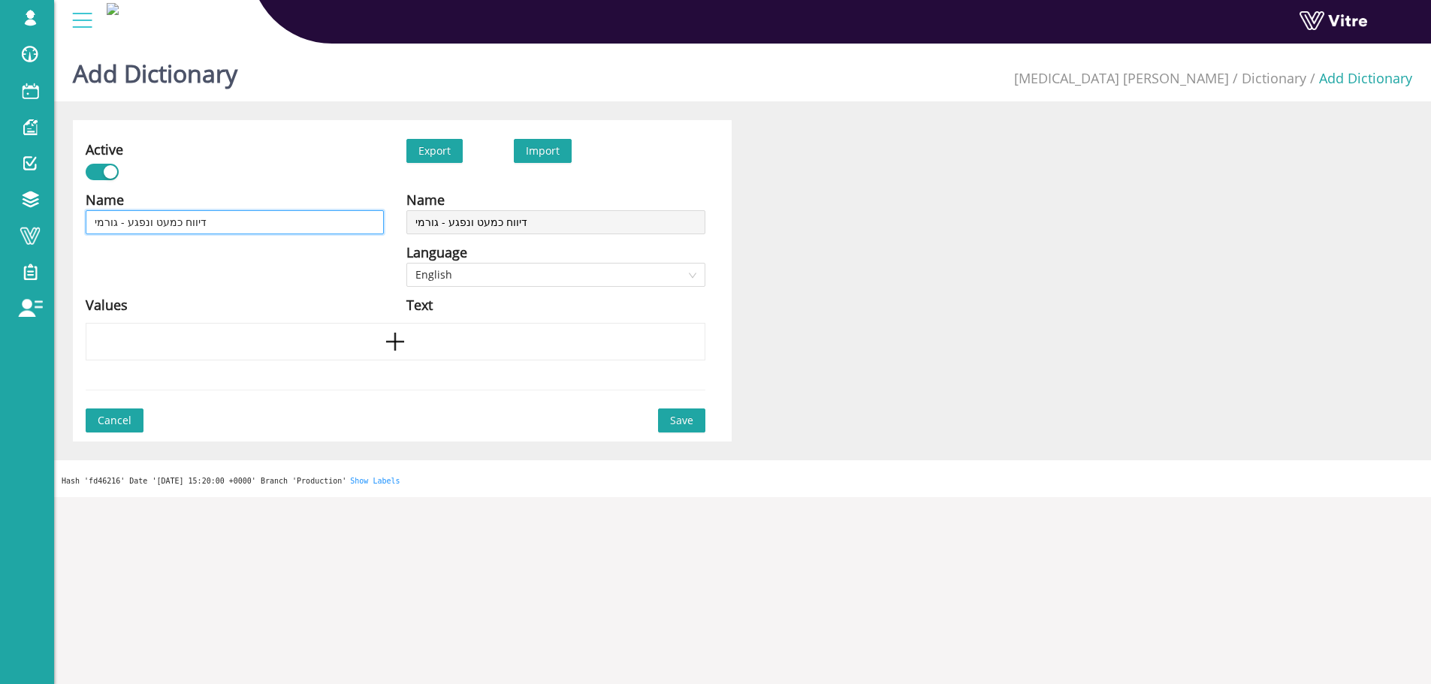
type input "דיווח כמעט ונפגע - גורמי"
type input "דיווח כמעט ונפגע - גורמי ש"
type input "דיווח כמעט ונפגע - גורמי שו"
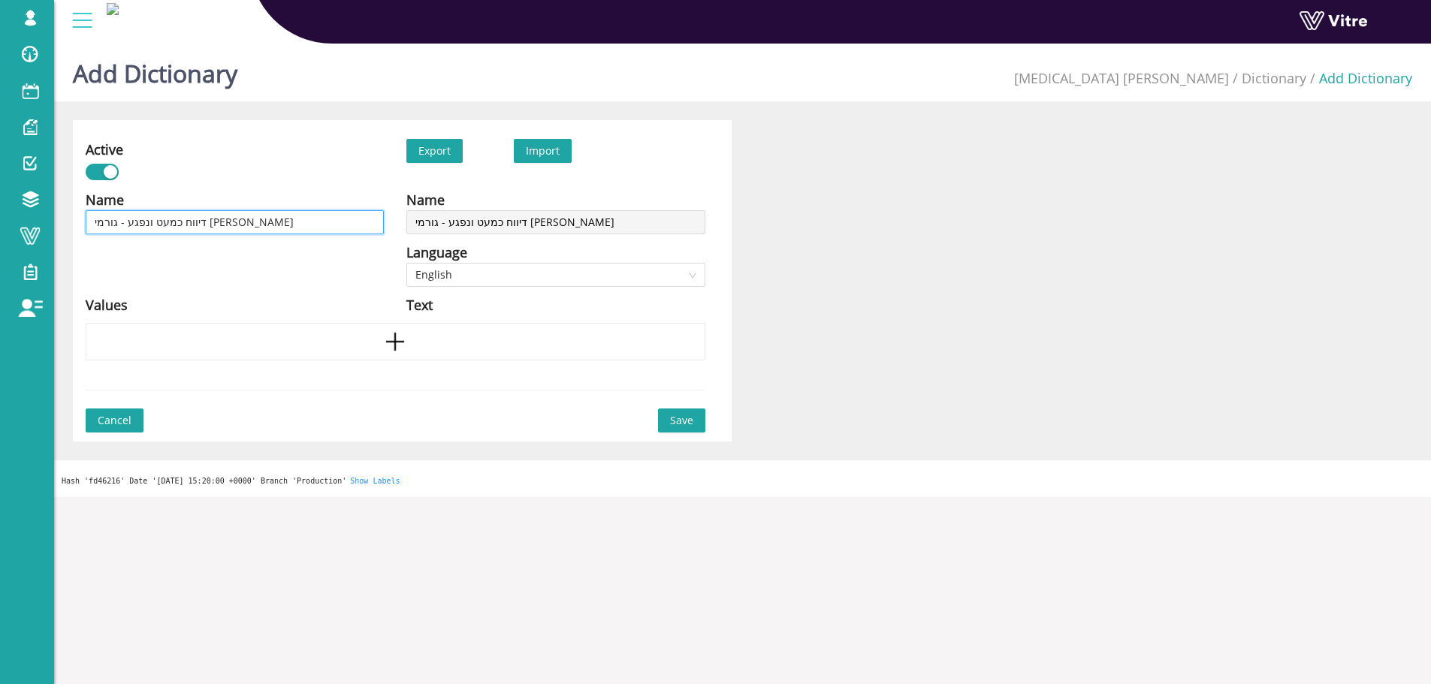
type input "דיווח כמעט ונפגע - גורמי שור"
type input "דיווח כמעט ונפגע - גורמי שורש"
click at [482, 273] on span "English" at bounding box center [555, 275] width 280 height 23
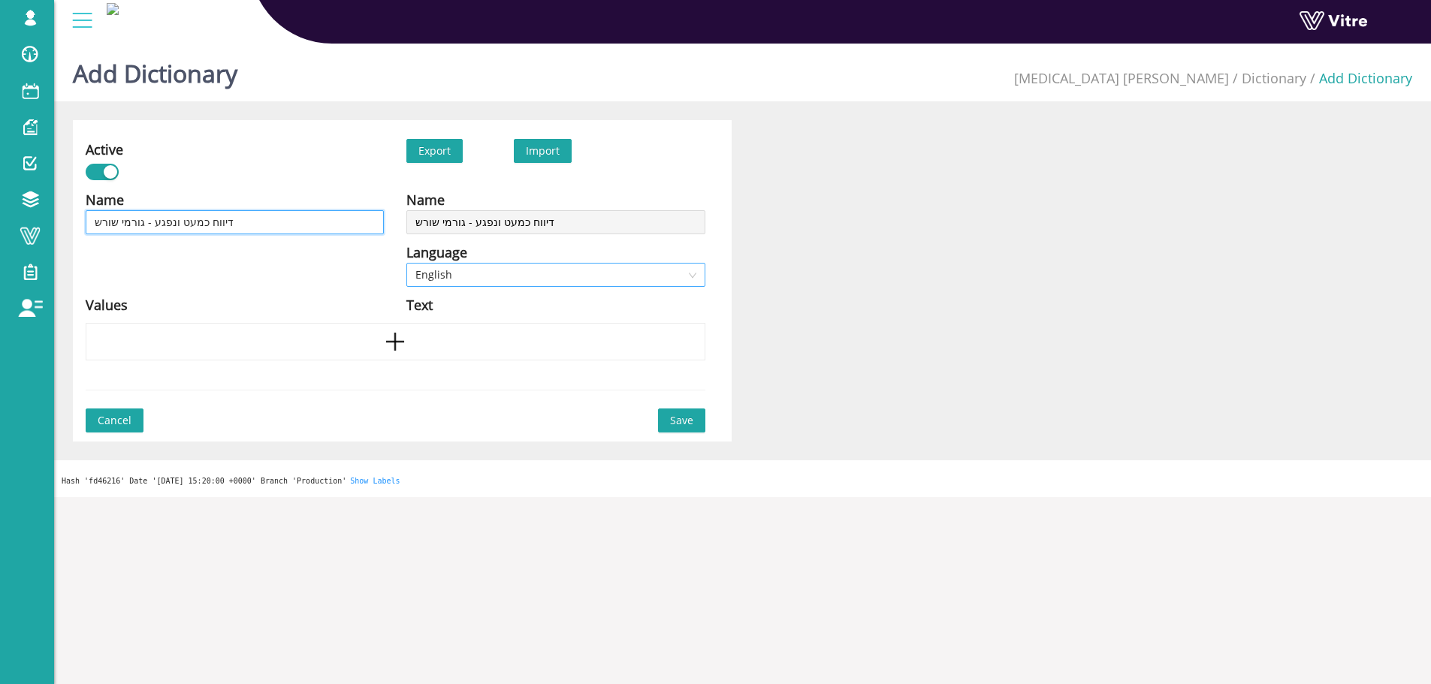
type input "דיווח כמעט ונפגע - גורמי שורש"
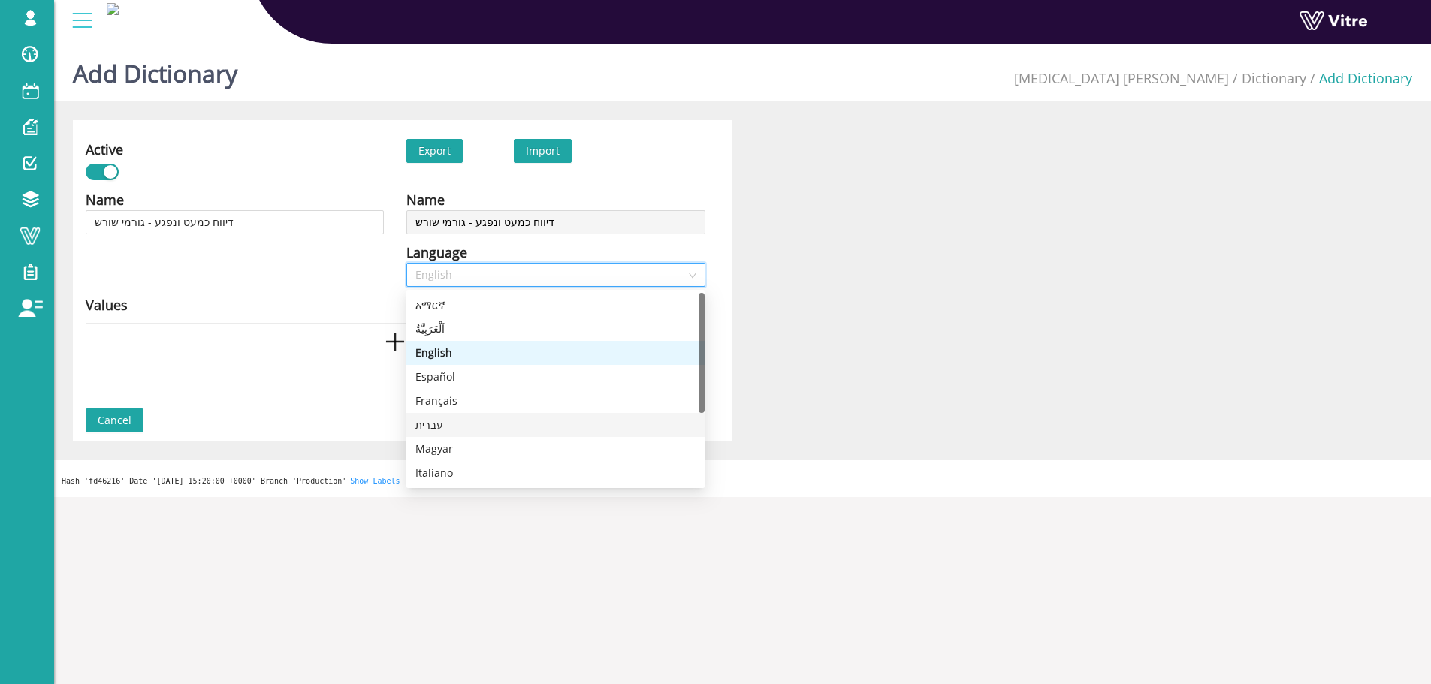
click at [455, 433] on div "עברית" at bounding box center [555, 425] width 280 height 17
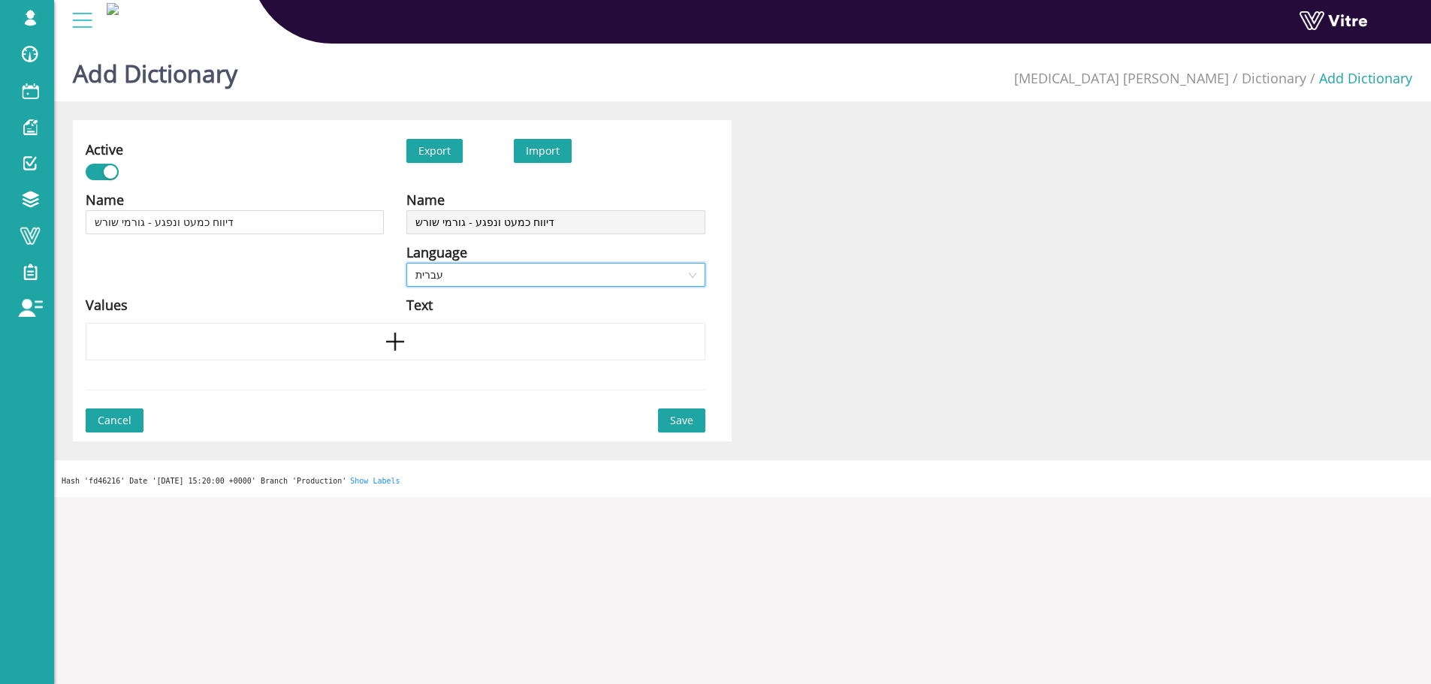
click at [328, 276] on div "Name דיווח כמעט ונפגע - גורמי שורש Language English Values" at bounding box center [234, 256] width 321 height 134
click at [379, 340] on div at bounding box center [396, 342] width 620 height 38
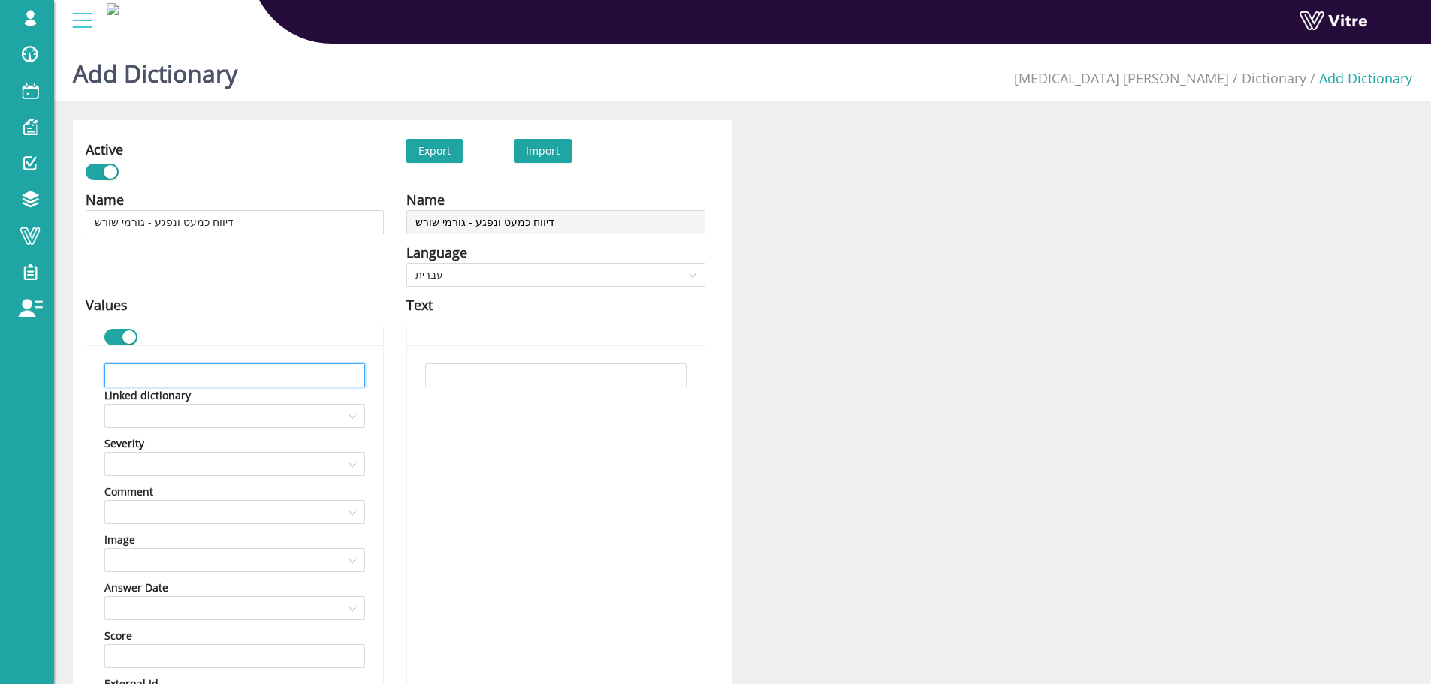
click at [251, 378] on input "text" at bounding box center [234, 376] width 261 height 24
paste input "חוסר בהכשרה מתאימה"
type input "חוסר בהכשרה מתאימה"
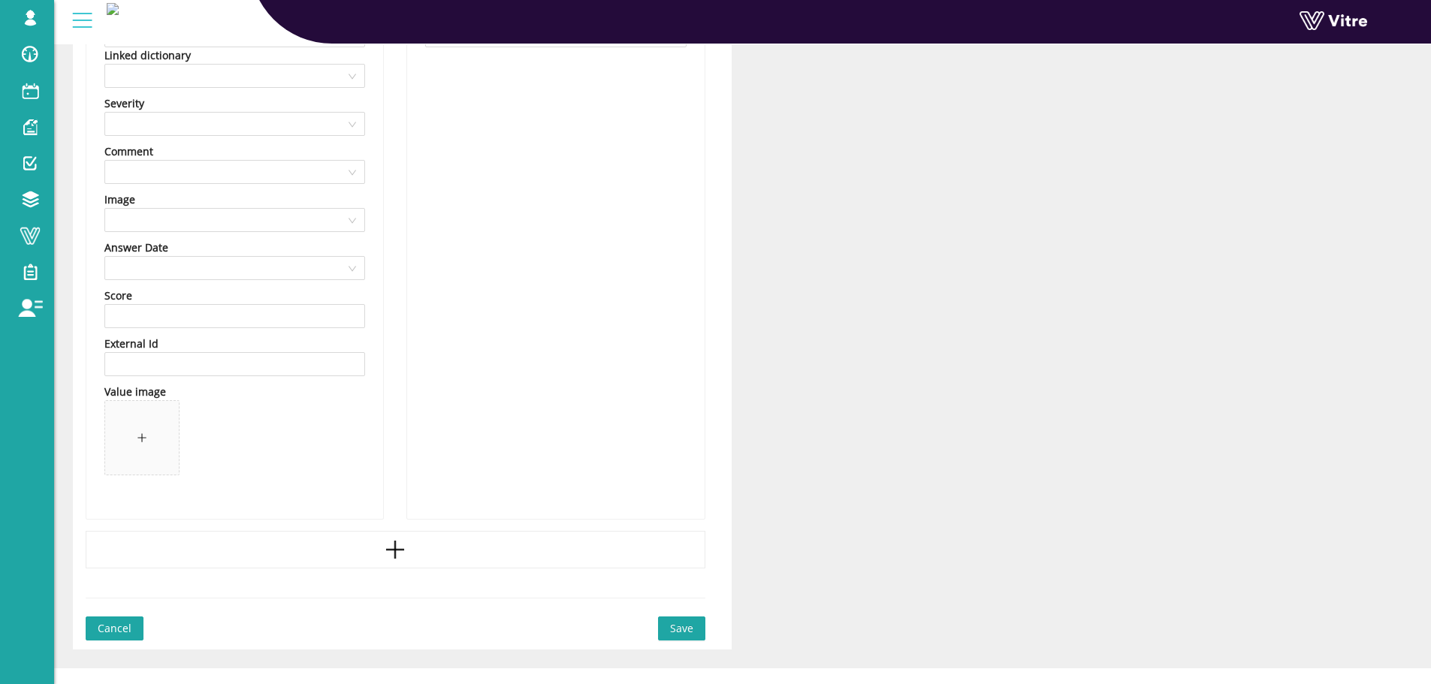
scroll to position [361, 0]
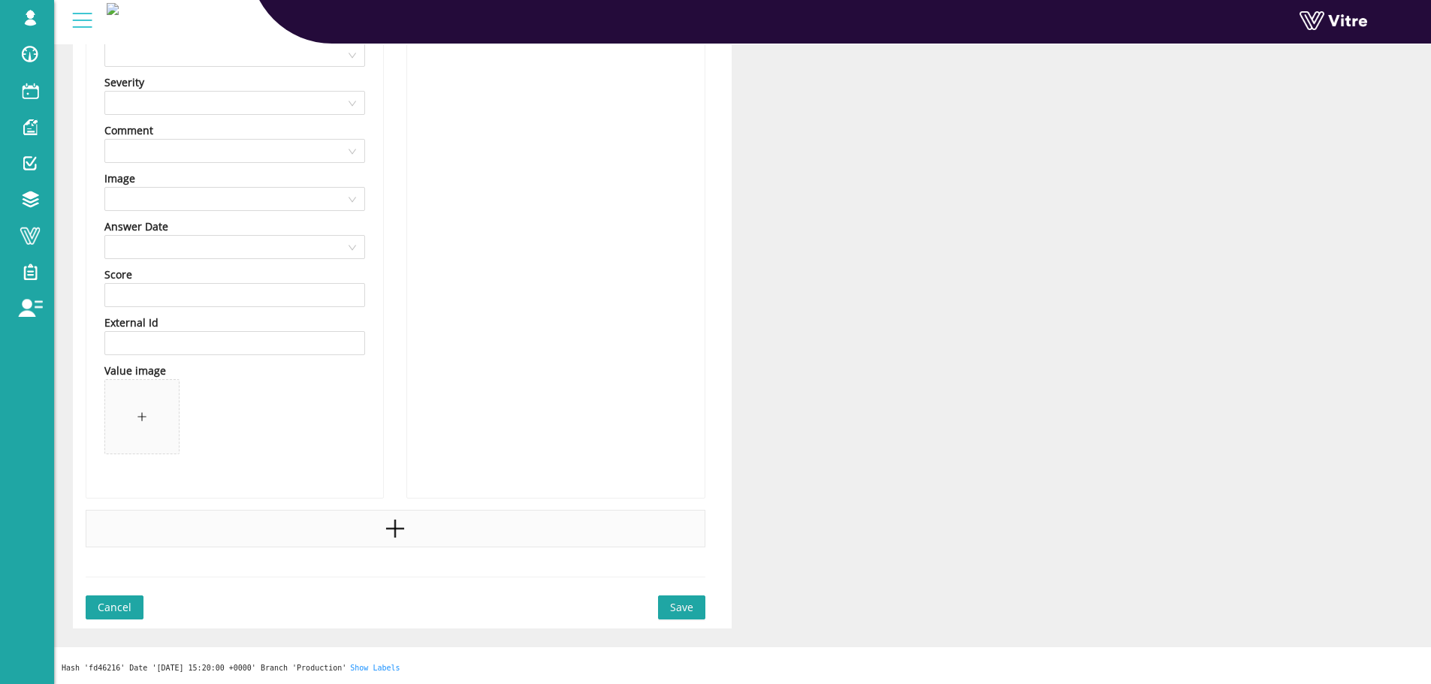
click at [371, 533] on div at bounding box center [396, 529] width 620 height 38
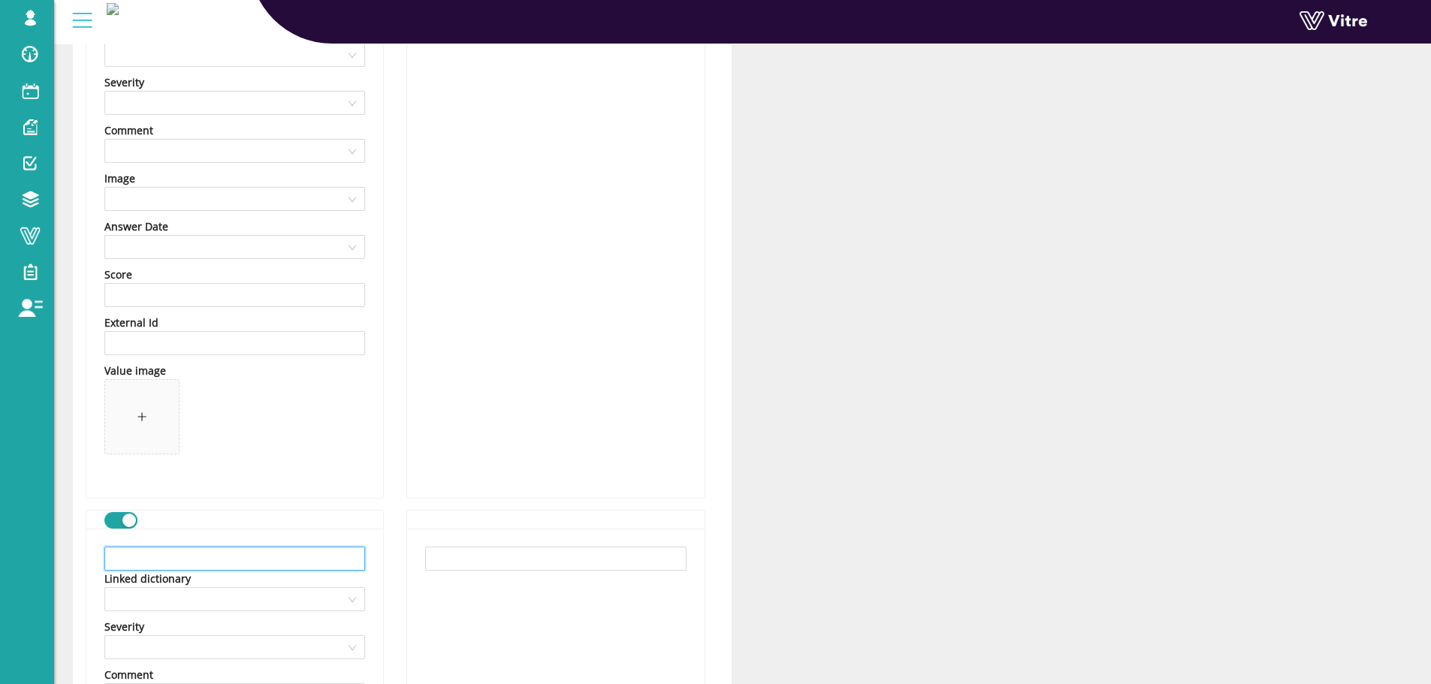
click at [232, 568] on input "text" at bounding box center [234, 559] width 261 height 24
paste input "אי עמידה בנהלים"
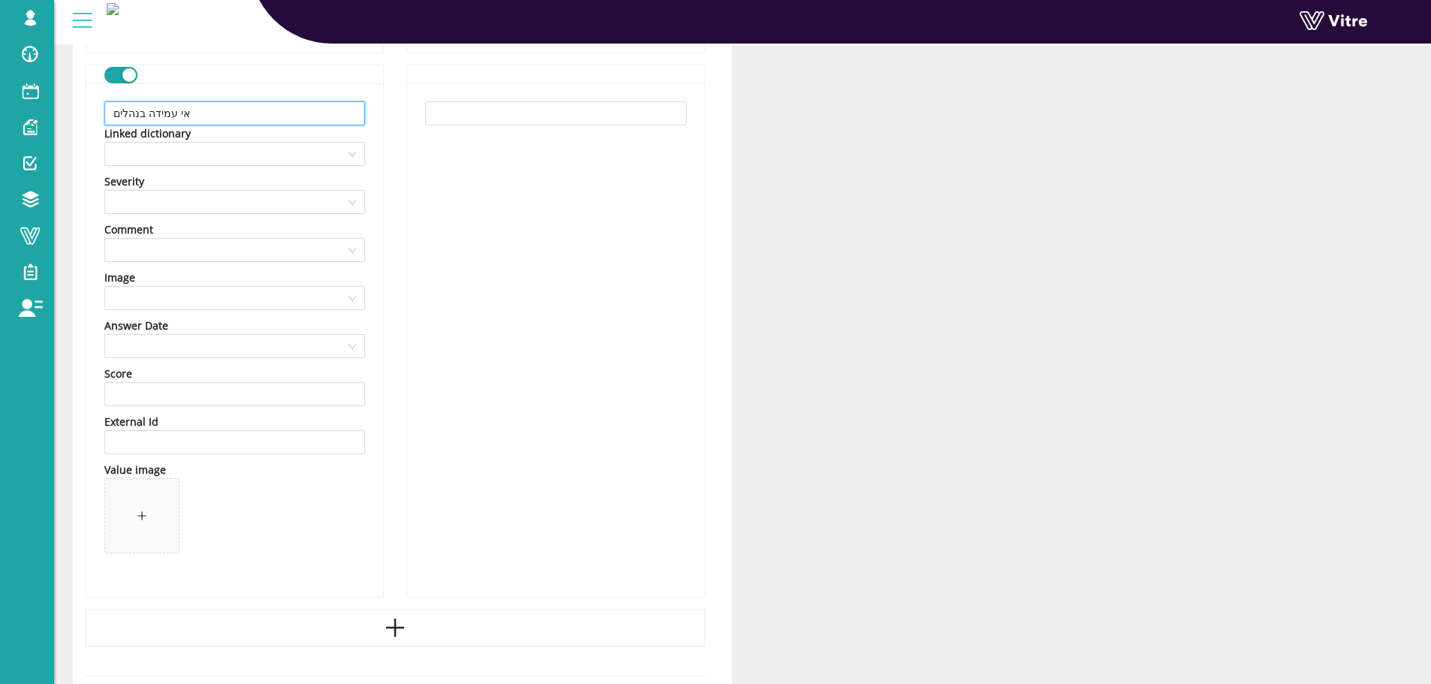
scroll to position [906, 0]
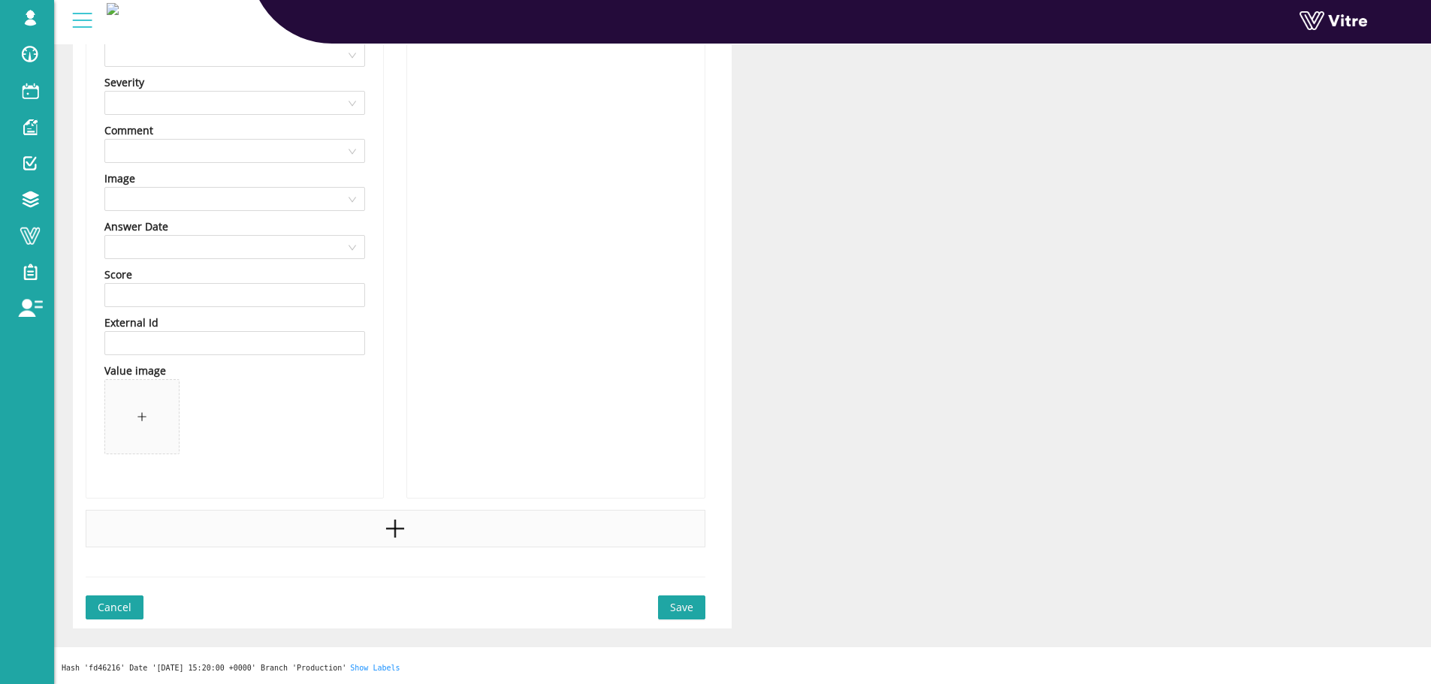
type input "אי עמידה בנהלים"
click at [379, 520] on div at bounding box center [396, 529] width 620 height 38
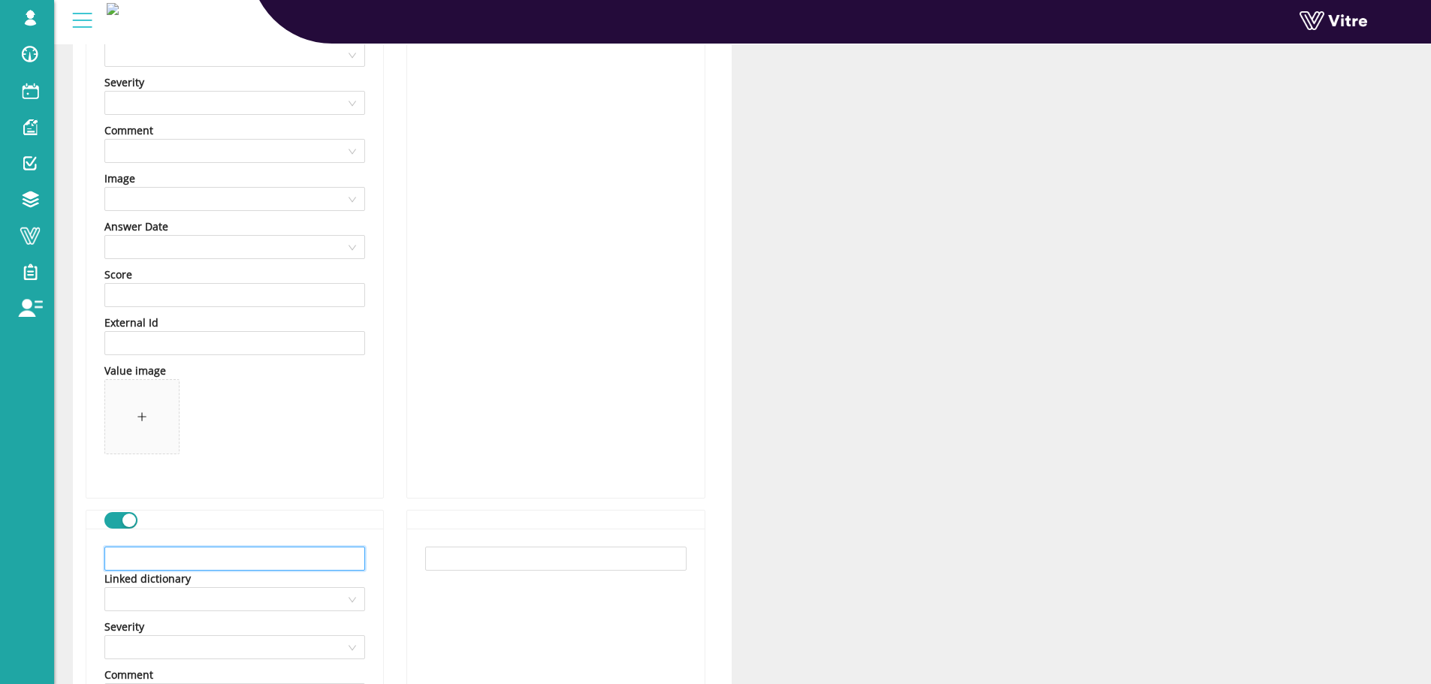
click at [240, 565] on input "text" at bounding box center [234, 559] width 261 height 24
paste input "פיקוח לא מספק"
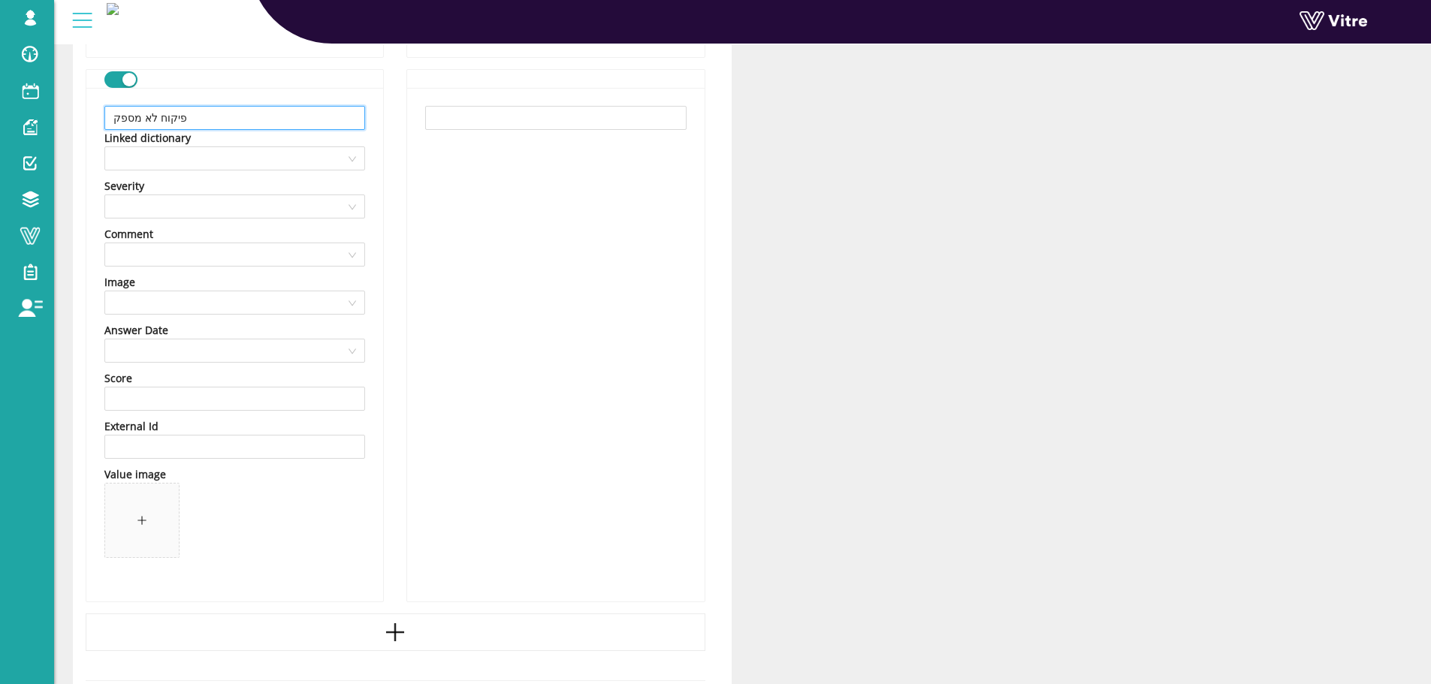
scroll to position [1451, 0]
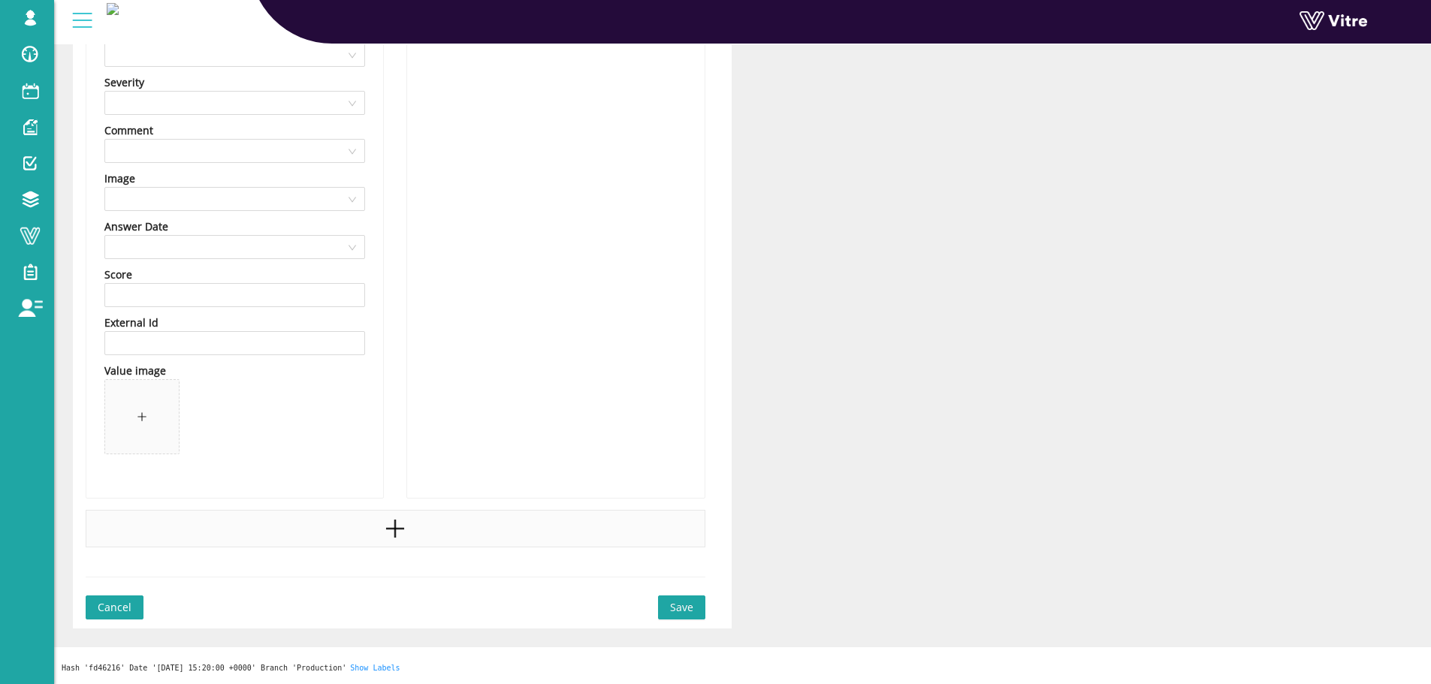
type input "פיקוח לא מספק"
click at [434, 543] on div at bounding box center [396, 529] width 620 height 38
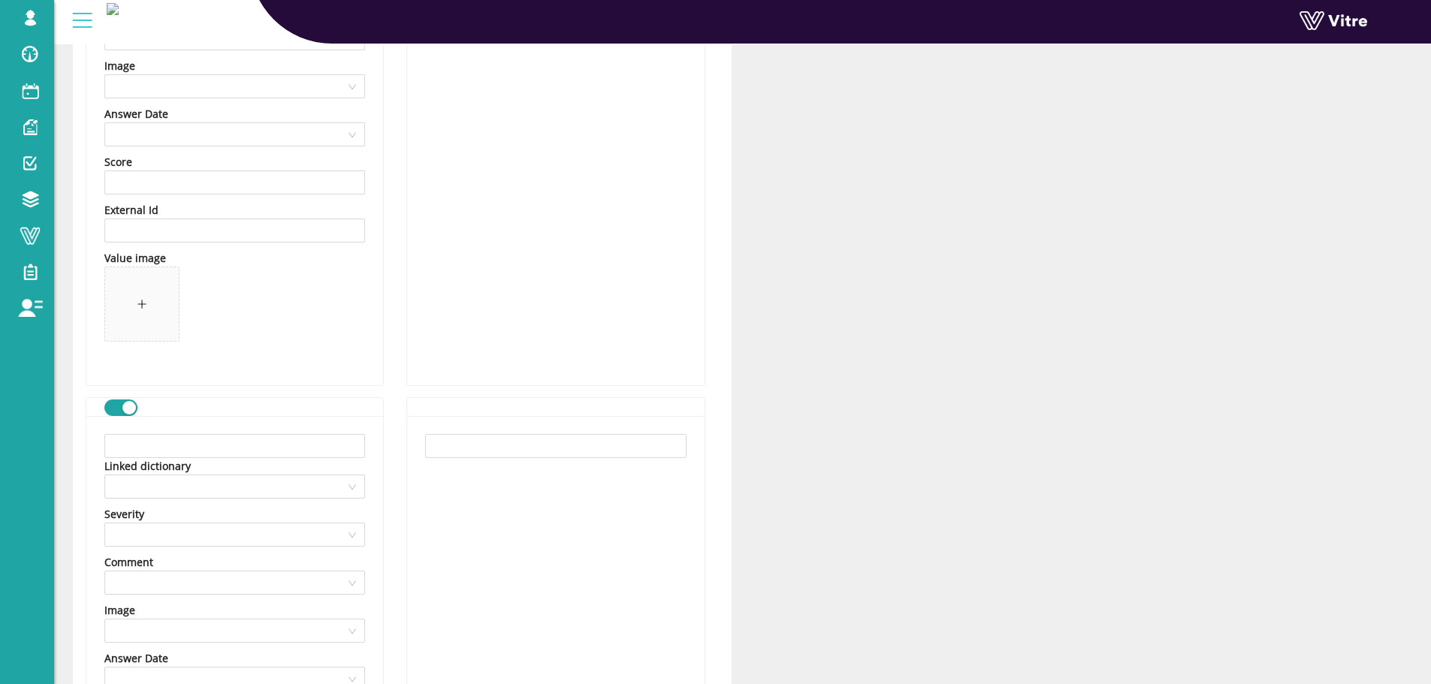
scroll to position [1601, 0]
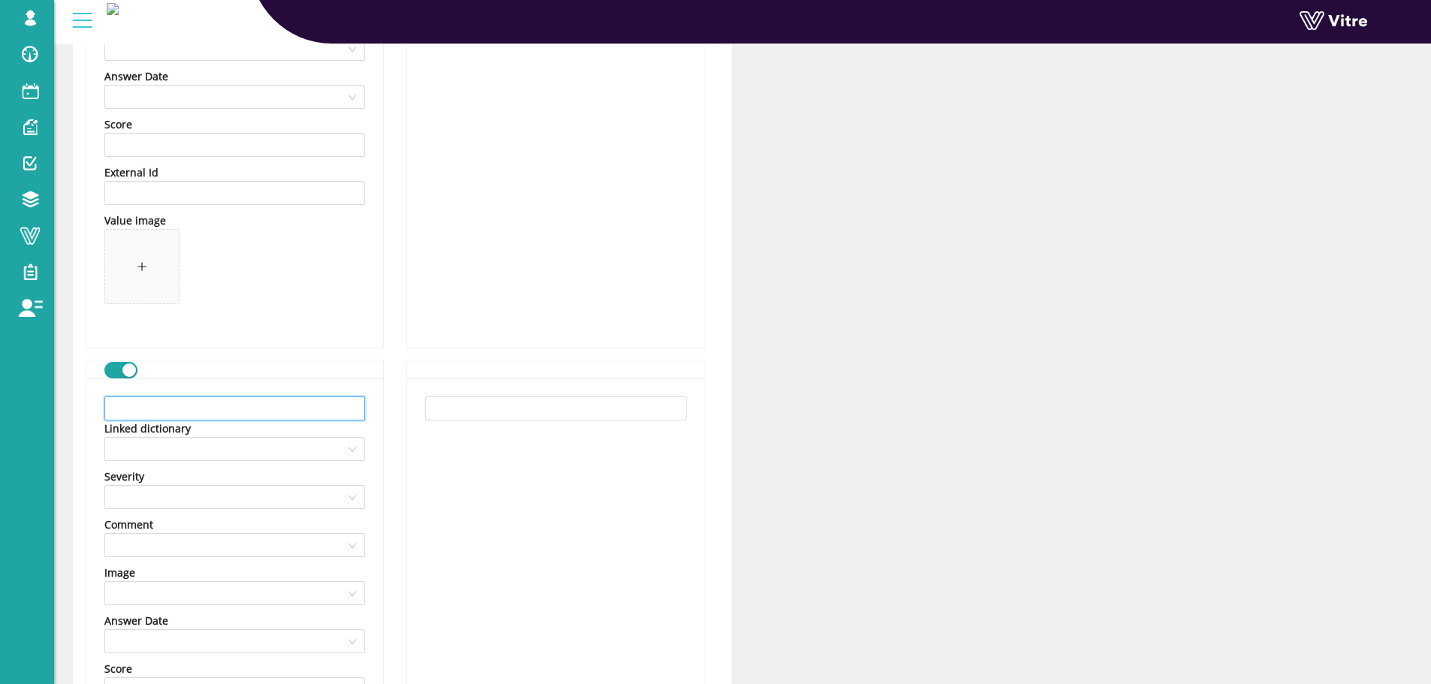
click at [322, 406] on input "text" at bounding box center [234, 409] width 261 height 24
paste input "תקשורת לקויה"
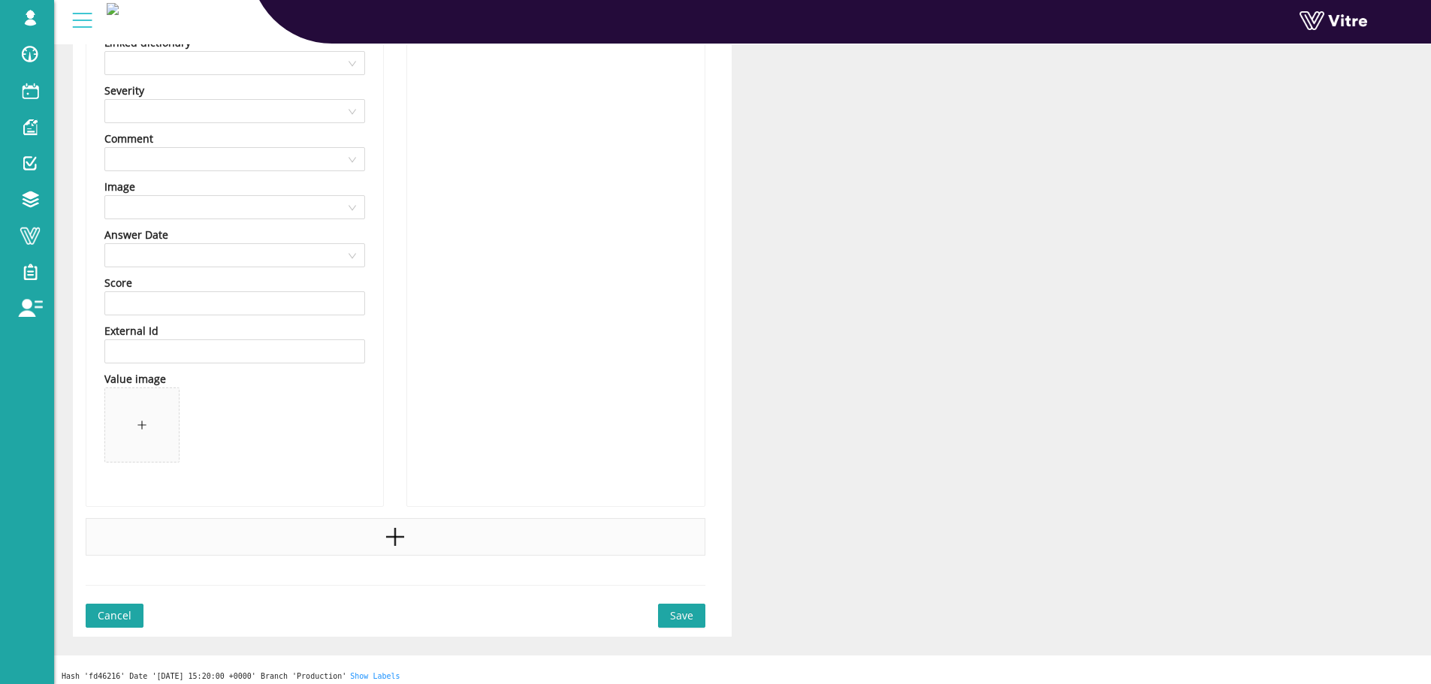
scroll to position [1995, 0]
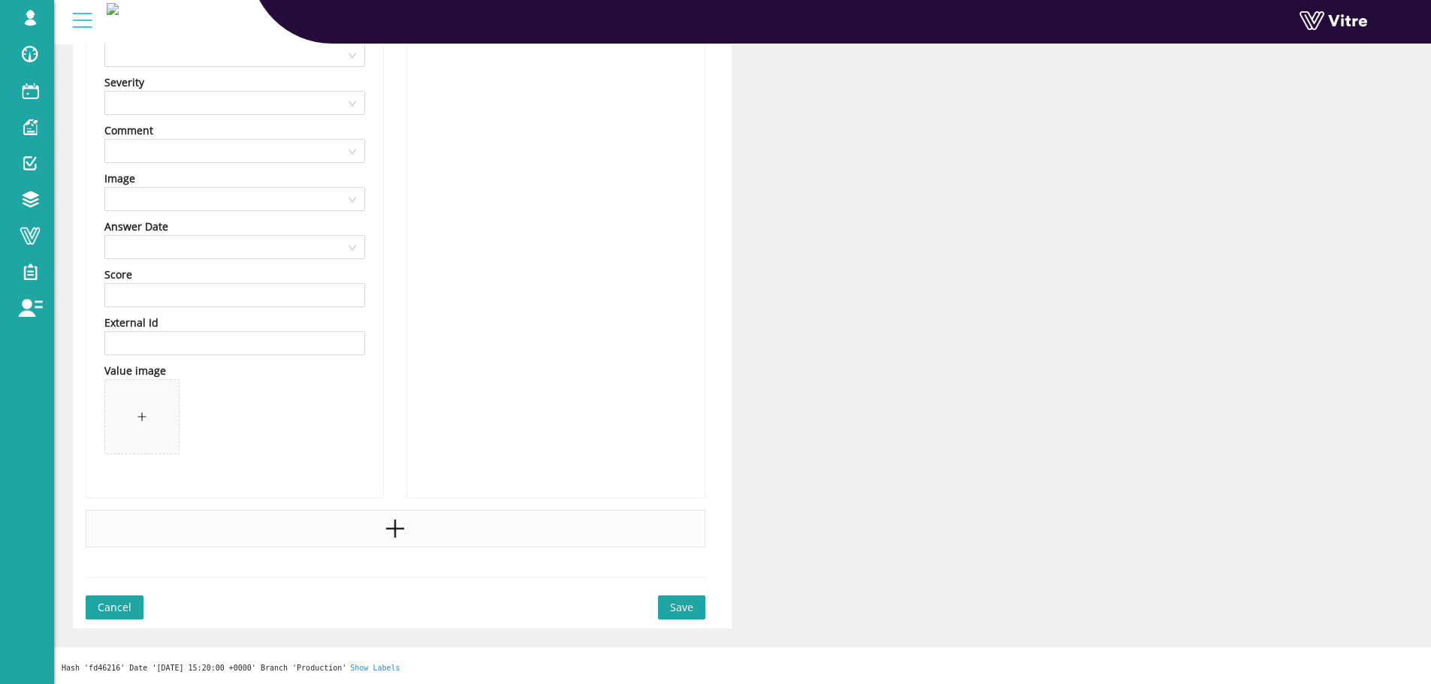
type input "תקשורת לקויה"
click at [395, 532] on icon "plus" at bounding box center [395, 529] width 2 height 18
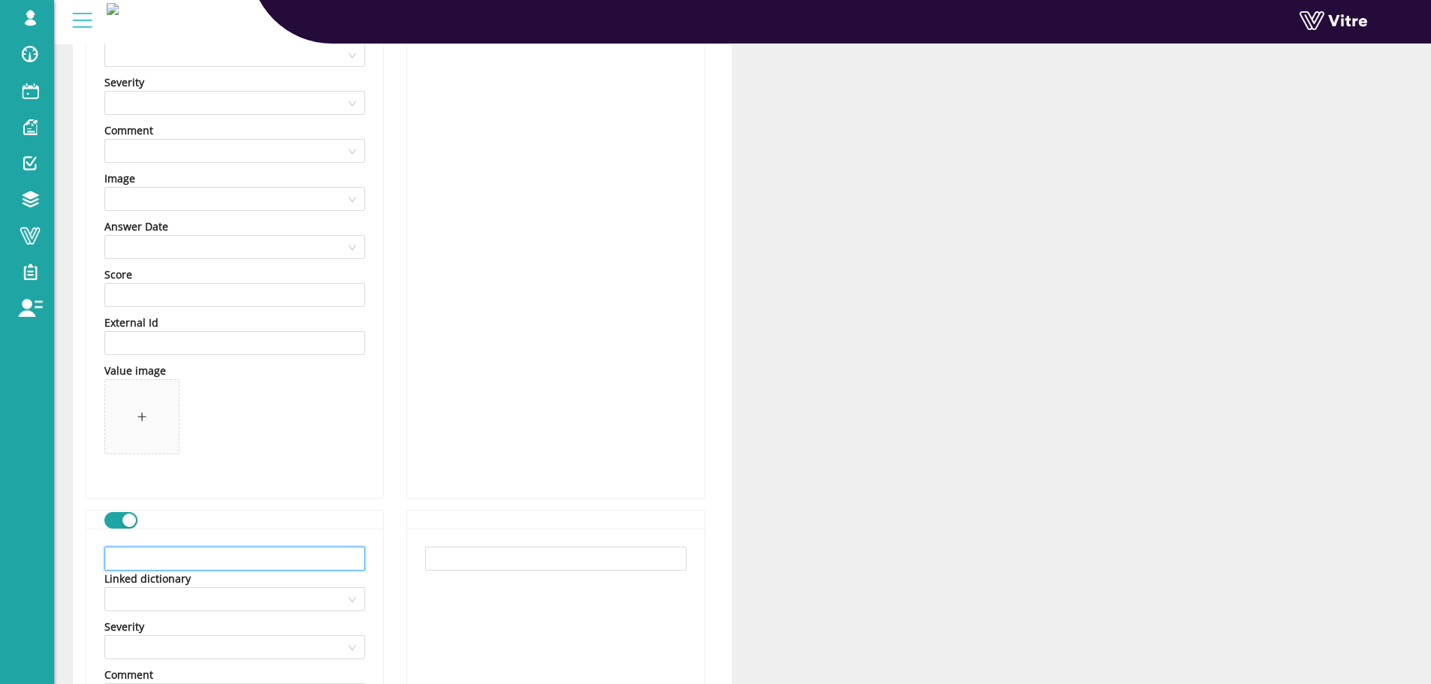
click at [276, 548] on input "text" at bounding box center [234, 559] width 261 height 24
paste input "שימוש לא נכון בציוד"
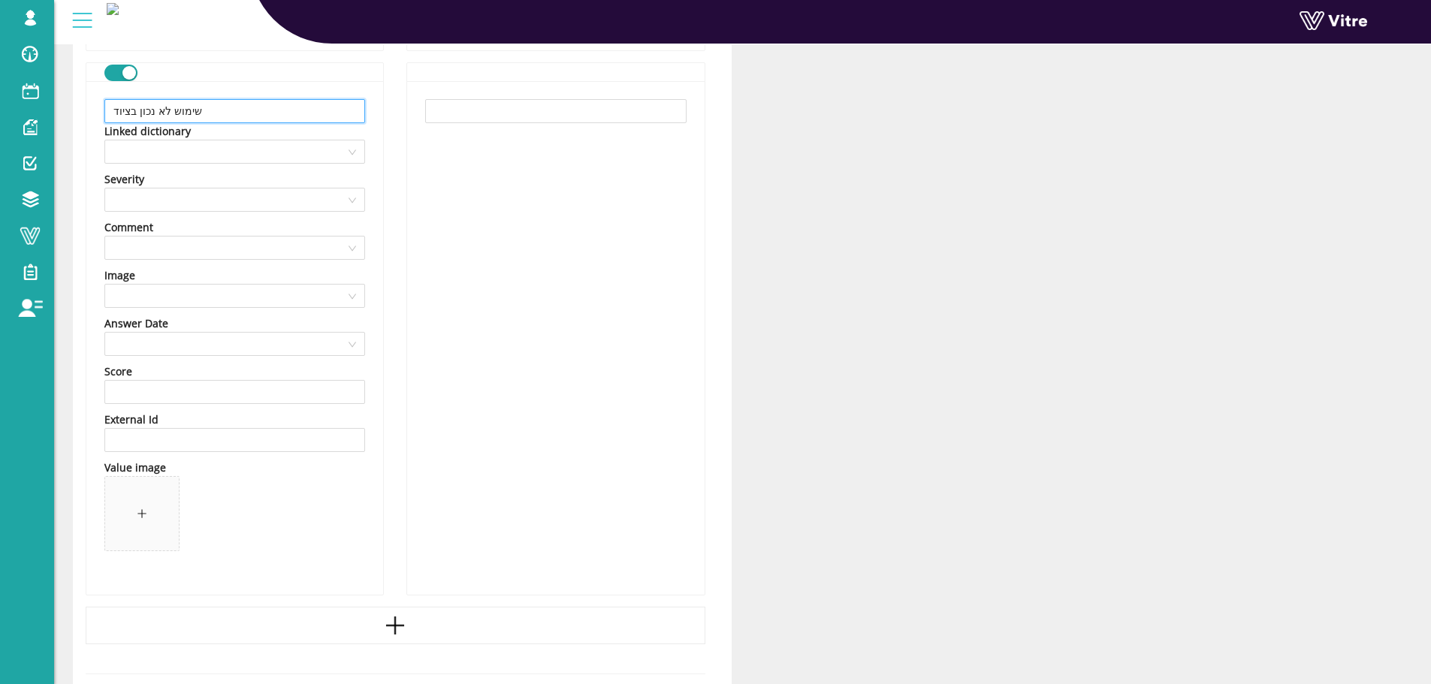
scroll to position [2540, 0]
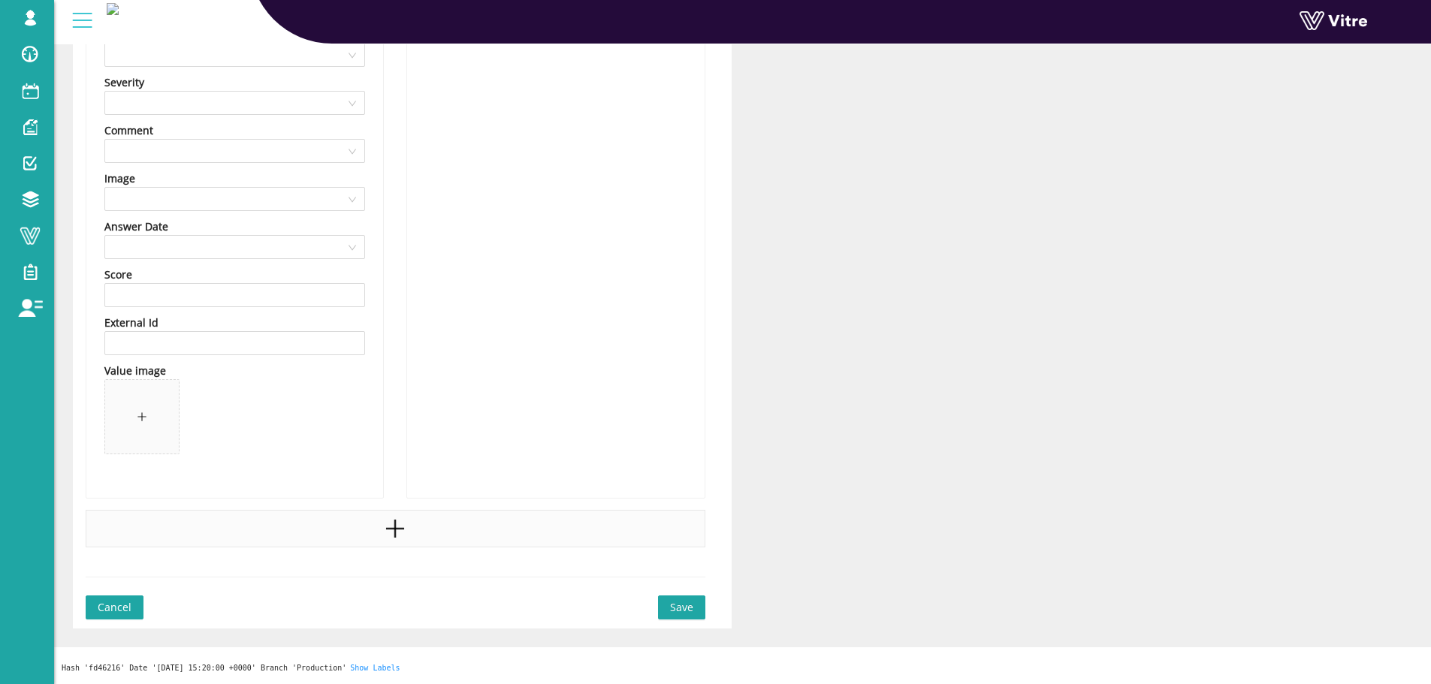
type input "שימוש לא נכון בציוד"
click at [394, 524] on icon "plus" at bounding box center [395, 529] width 2 height 18
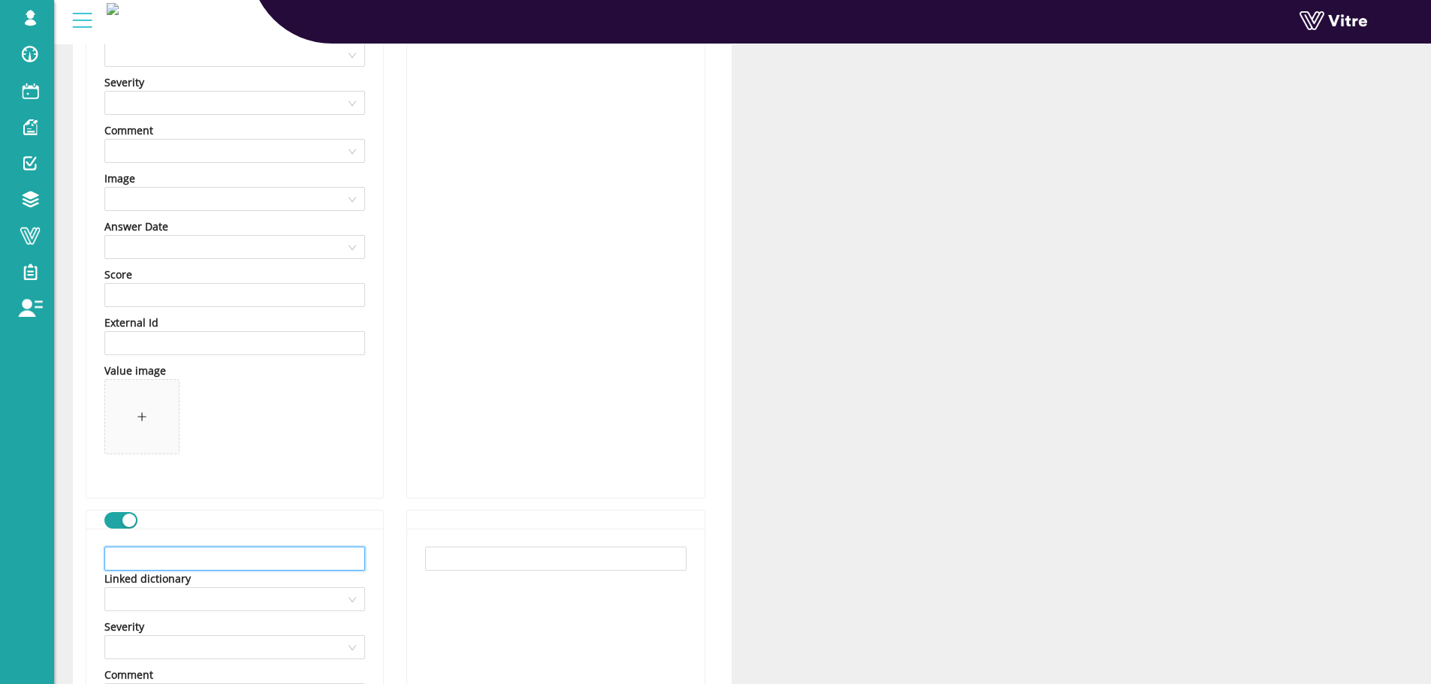
click at [313, 554] on input "text" at bounding box center [234, 559] width 261 height 24
paste input "בעיות סדר וניקיון"
type input "בעיות סדר וניקיון"
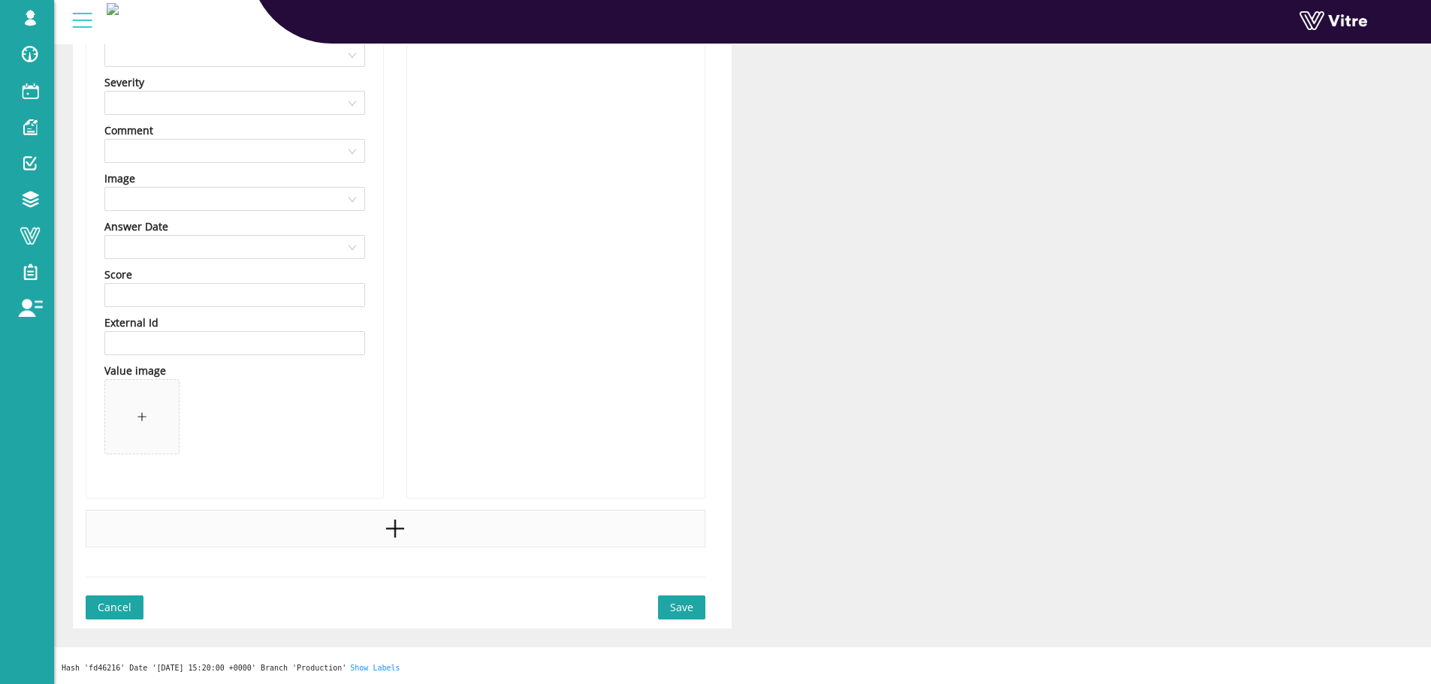
click at [397, 521] on icon "plus" at bounding box center [395, 529] width 23 height 23
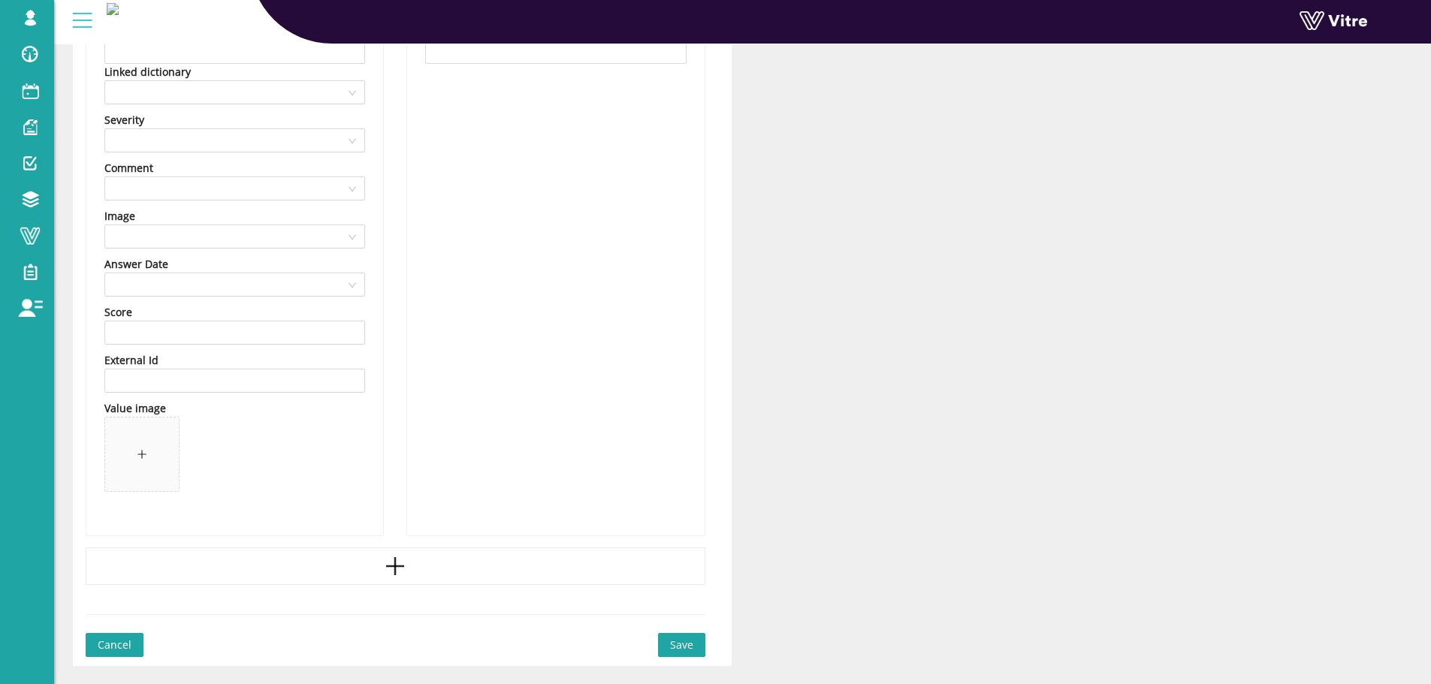
scroll to position [3460, 0]
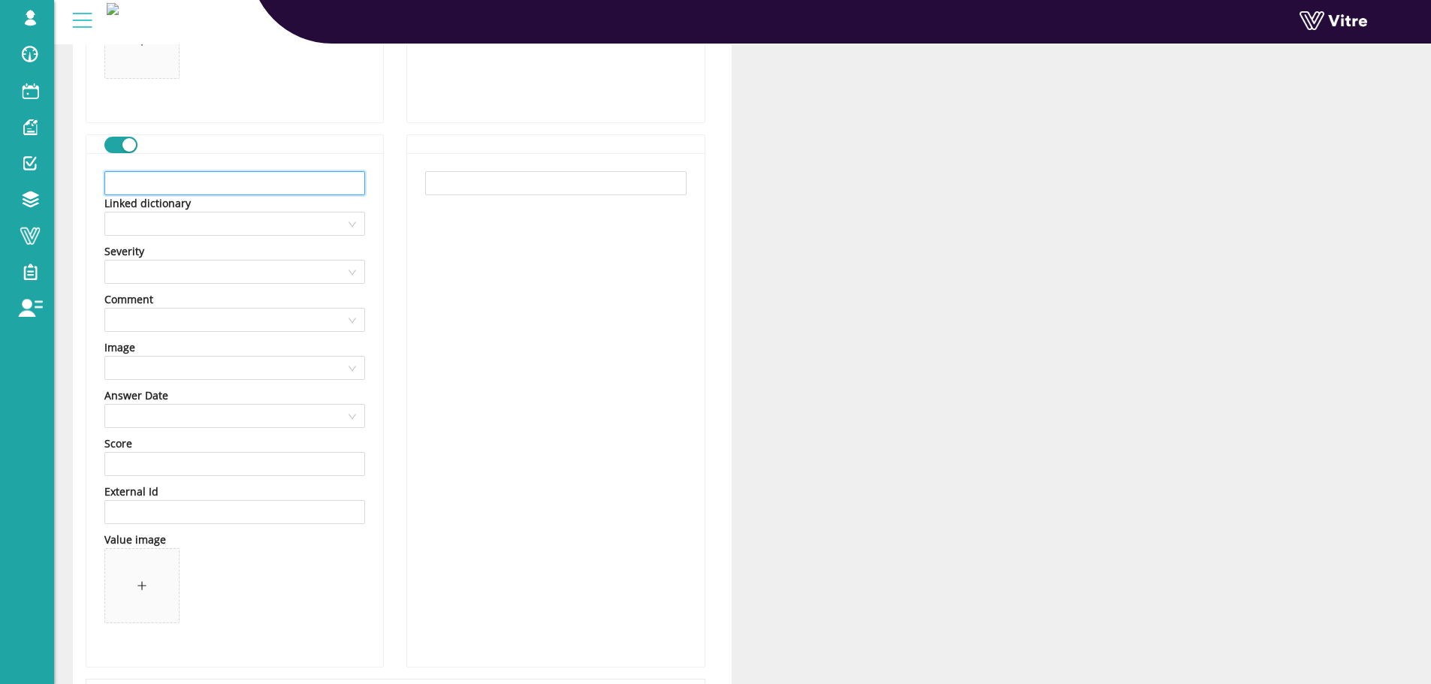
click at [297, 192] on input "text" at bounding box center [234, 183] width 261 height 24
paste input "התנהגות לא בטיחותית"
type input "התנהגות לא בטיחותית"
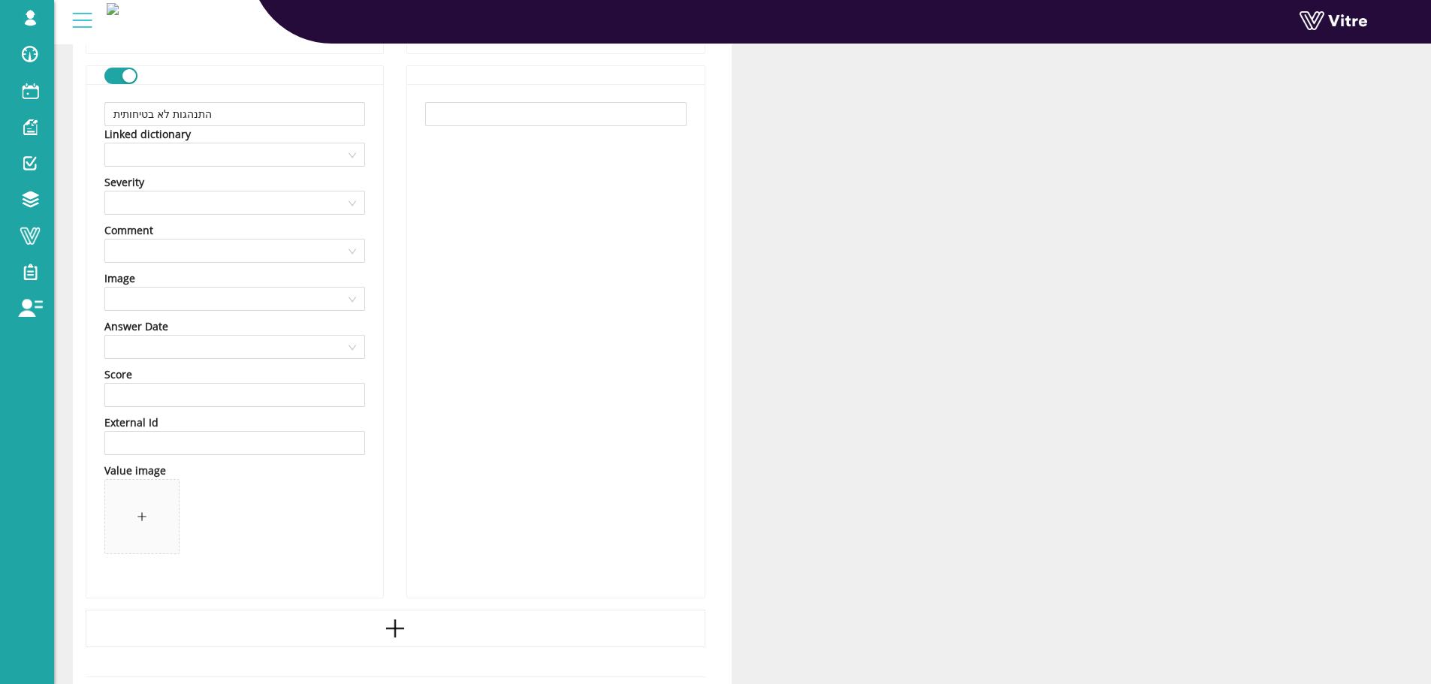
scroll to position [3629, 0]
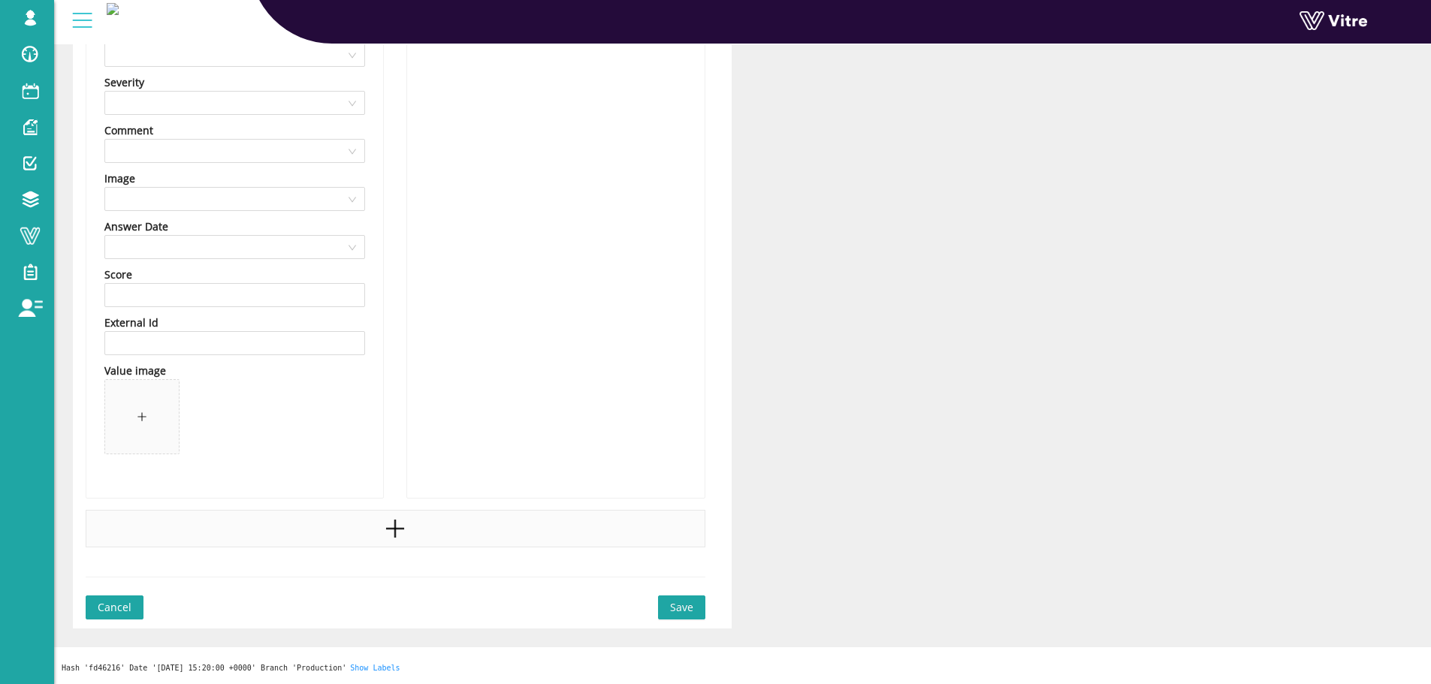
click at [409, 542] on div at bounding box center [396, 529] width 620 height 38
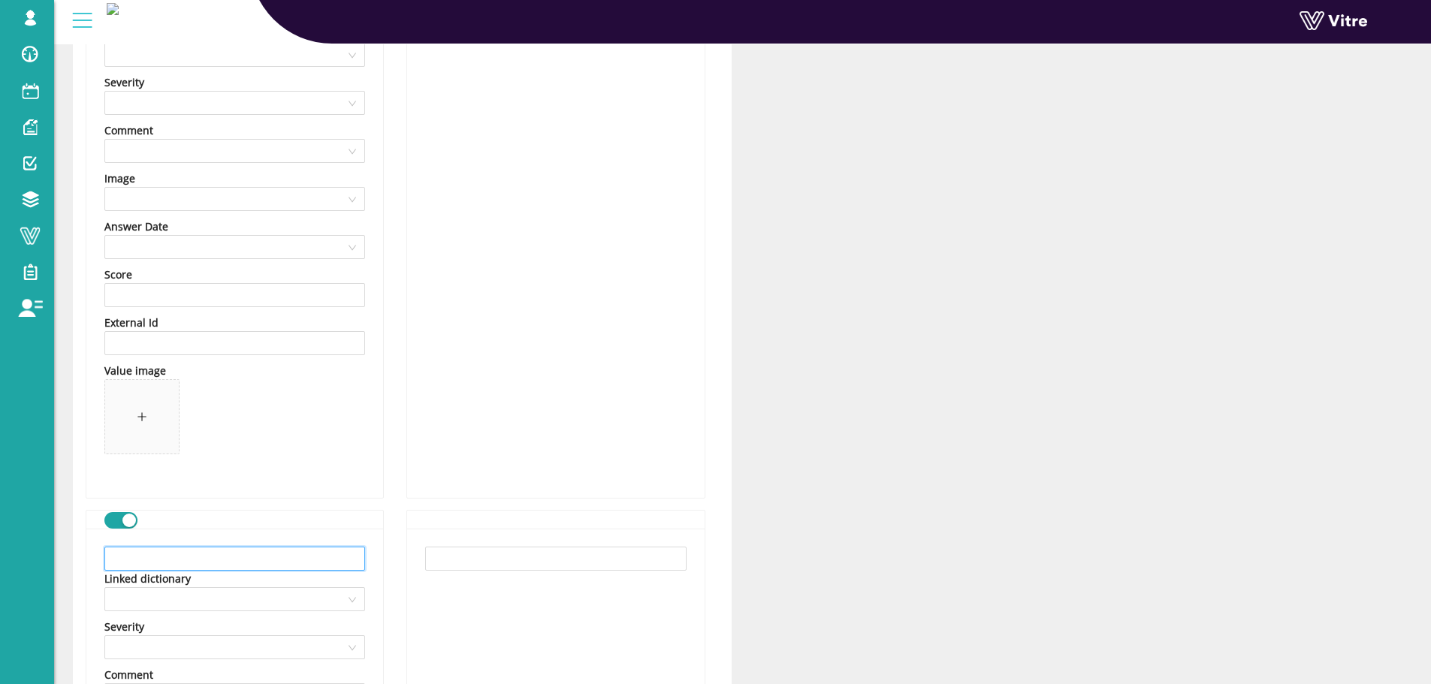
click at [259, 549] on input "text" at bounding box center [234, 559] width 261 height 24
paste input "ציוד מגן אישי חסר או פגום"
type input "ציוד מגן אישי חסר או פגום"
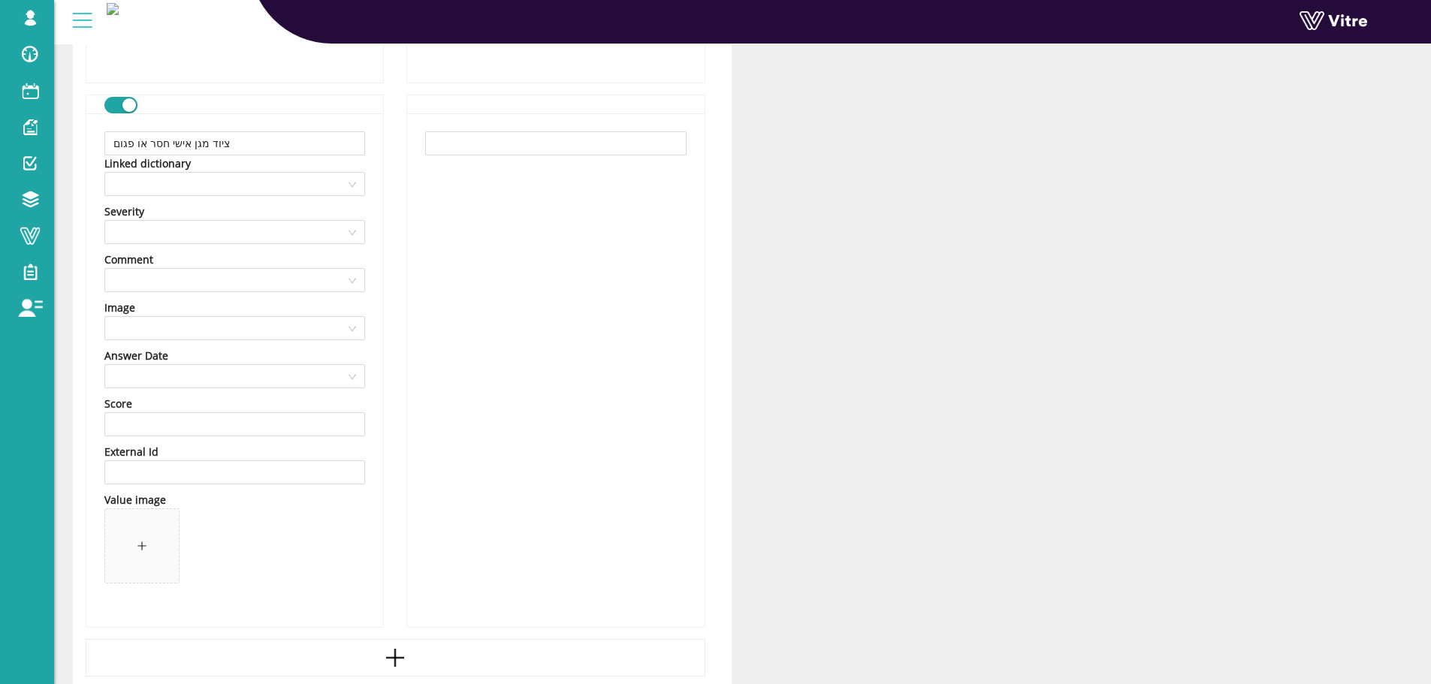
scroll to position [4174, 0]
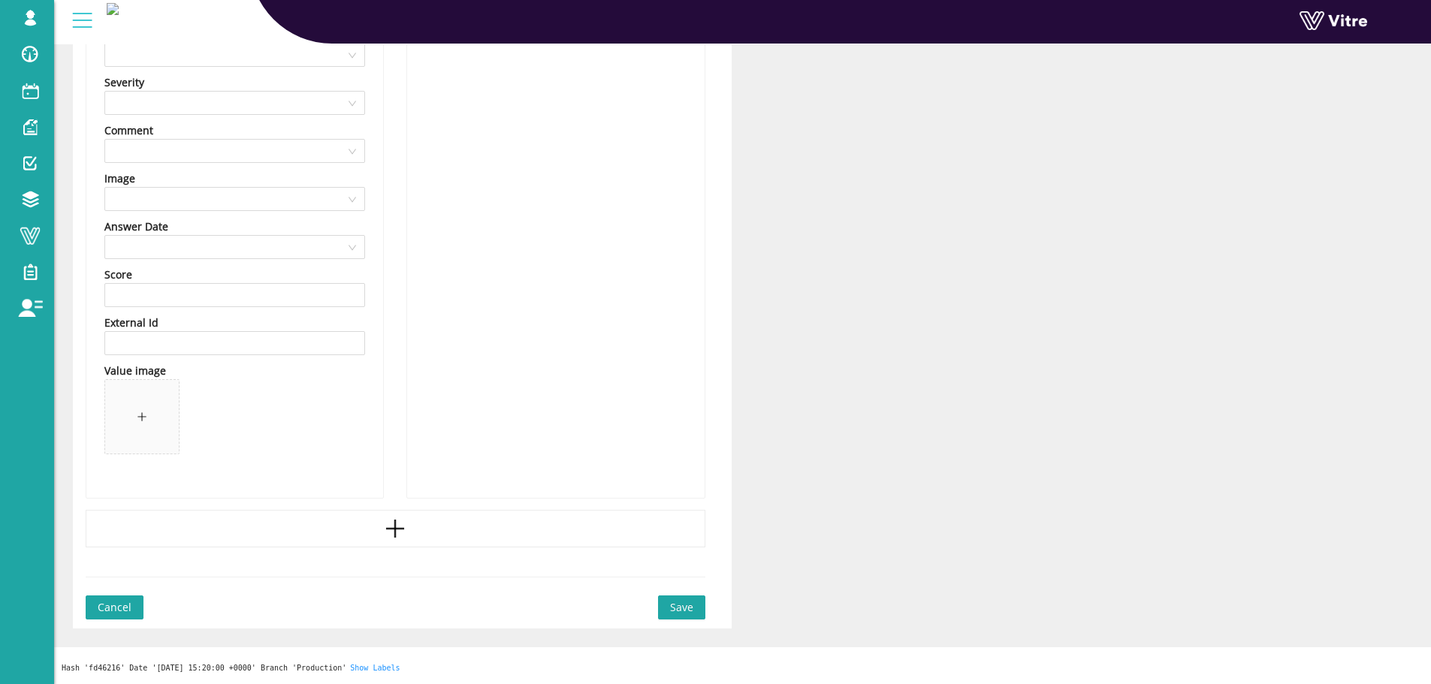
click at [398, 527] on icon "plus" at bounding box center [395, 529] width 23 height 23
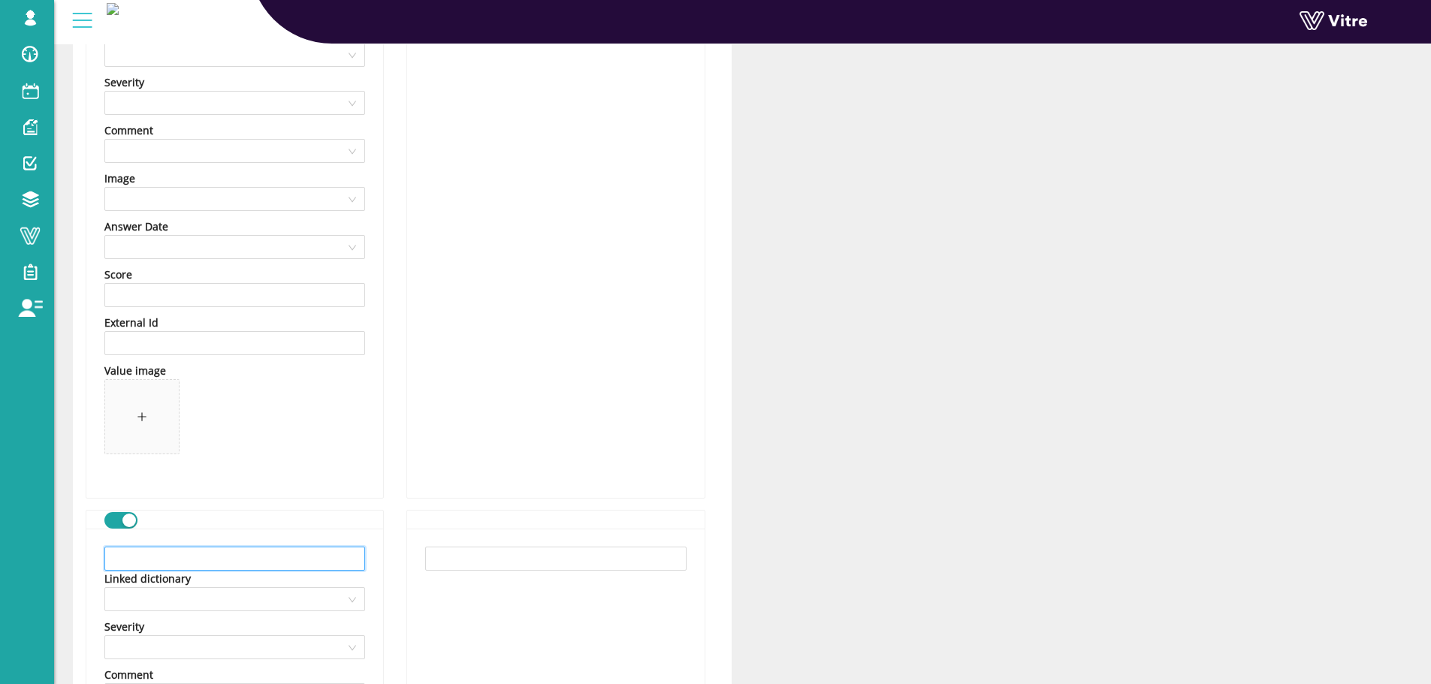
click at [304, 555] on input "text" at bounding box center [234, 559] width 261 height 24
paste input "לחץ זמן או חיפזון"
type input "לחץ זמן או חיפזון"
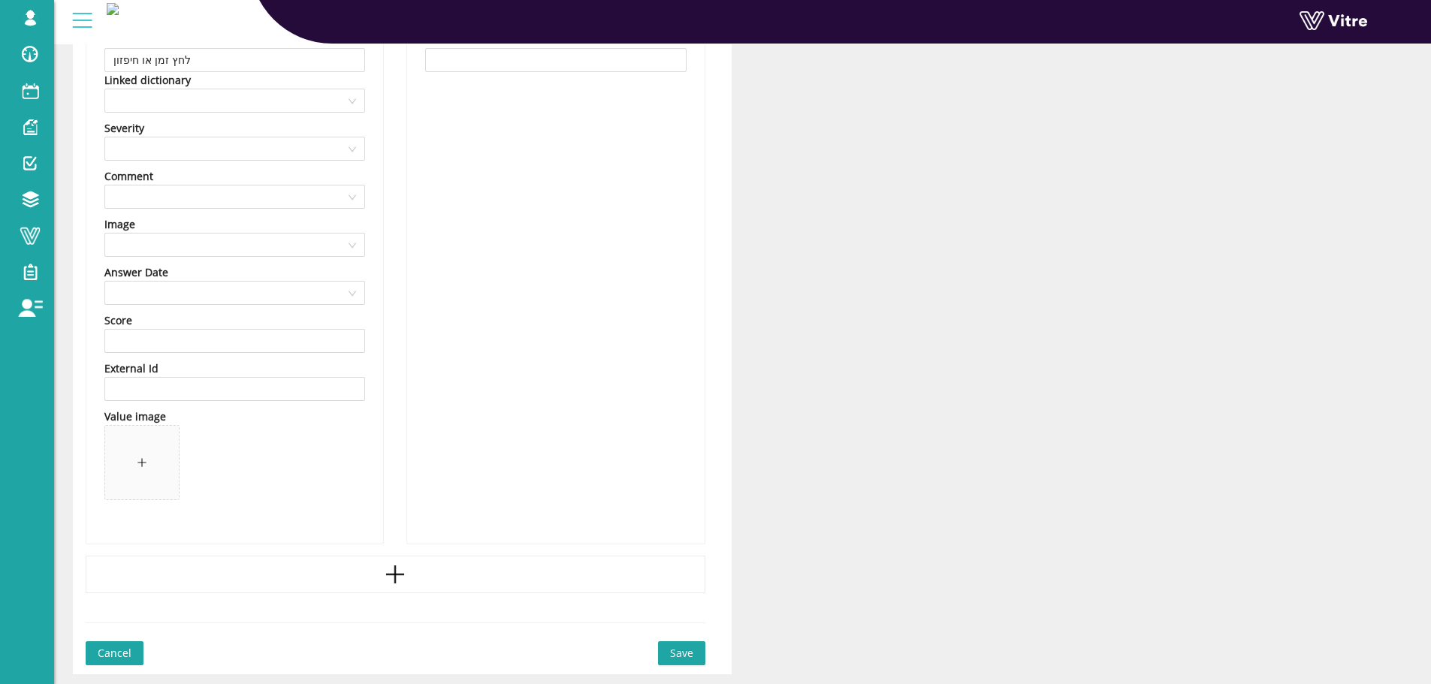
scroll to position [4719, 0]
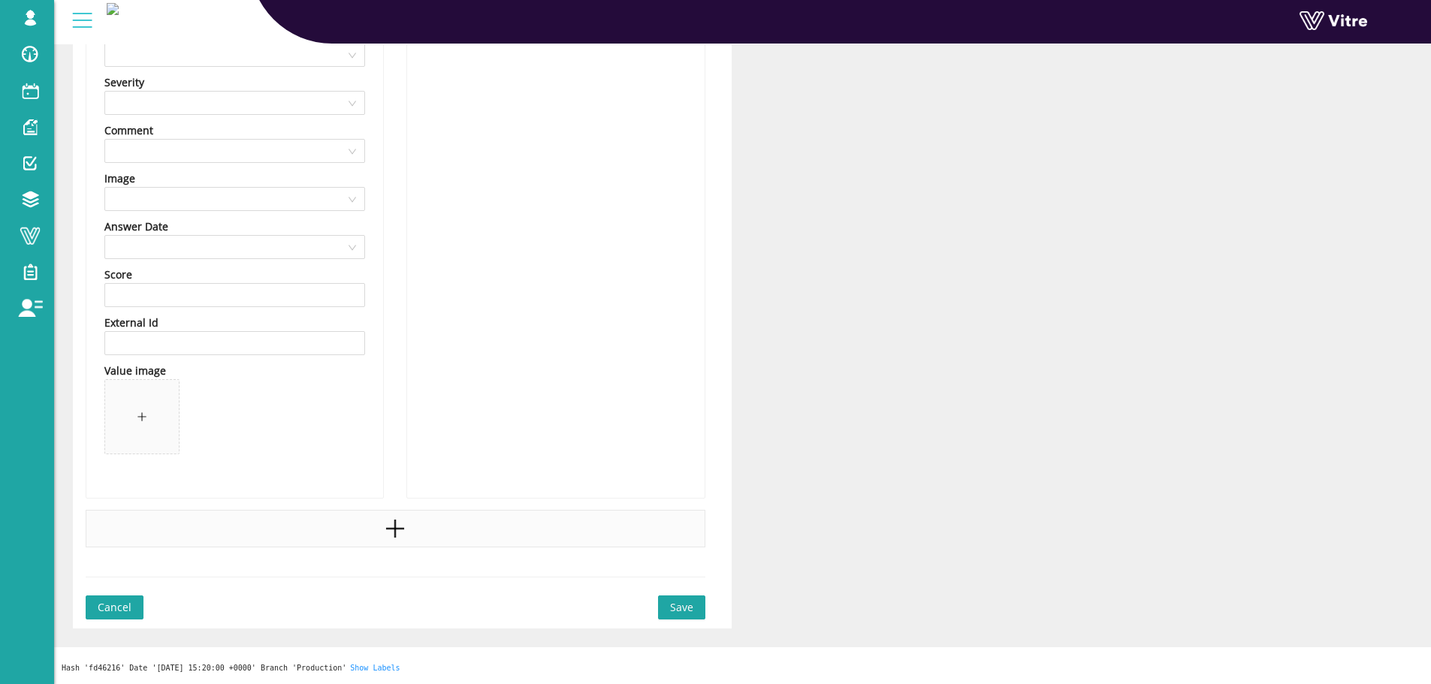
click at [362, 533] on div at bounding box center [396, 529] width 620 height 38
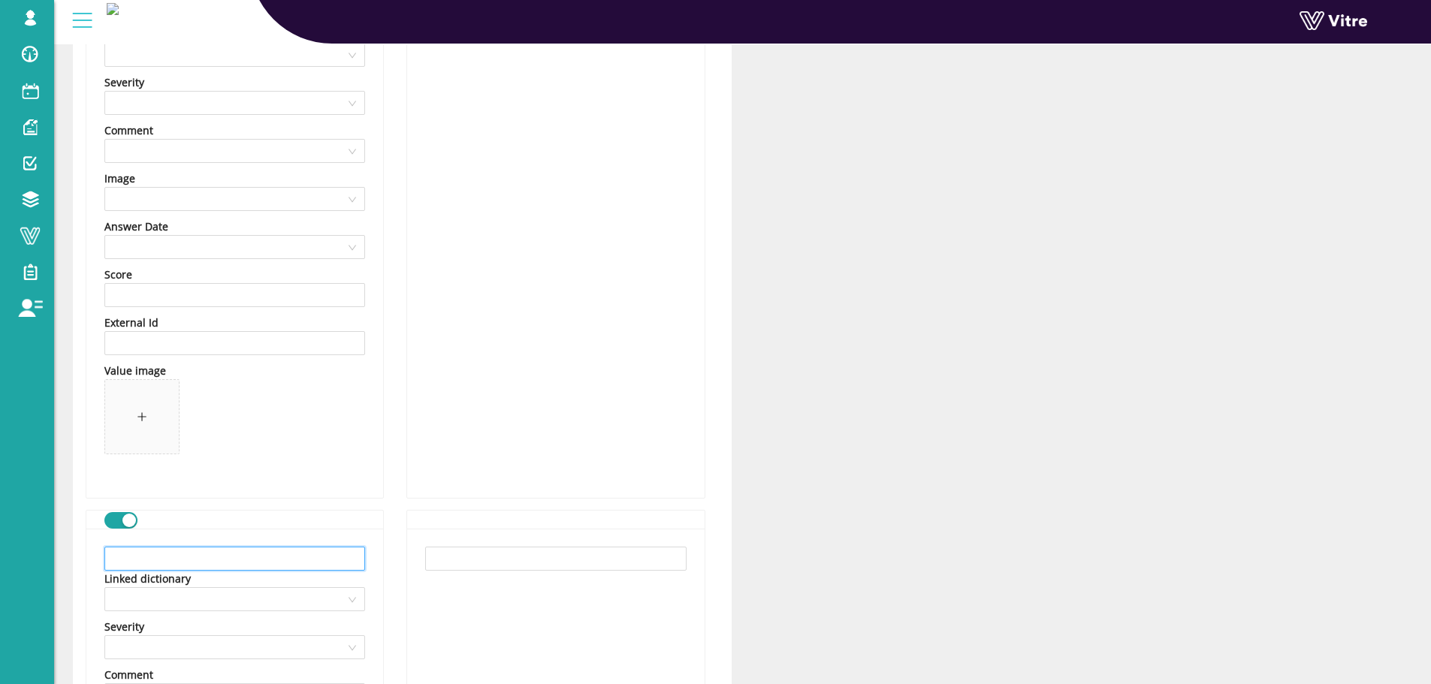
click at [212, 563] on input "text" at bounding box center [234, 559] width 261 height 24
paste input "אחריות לא ברורה"
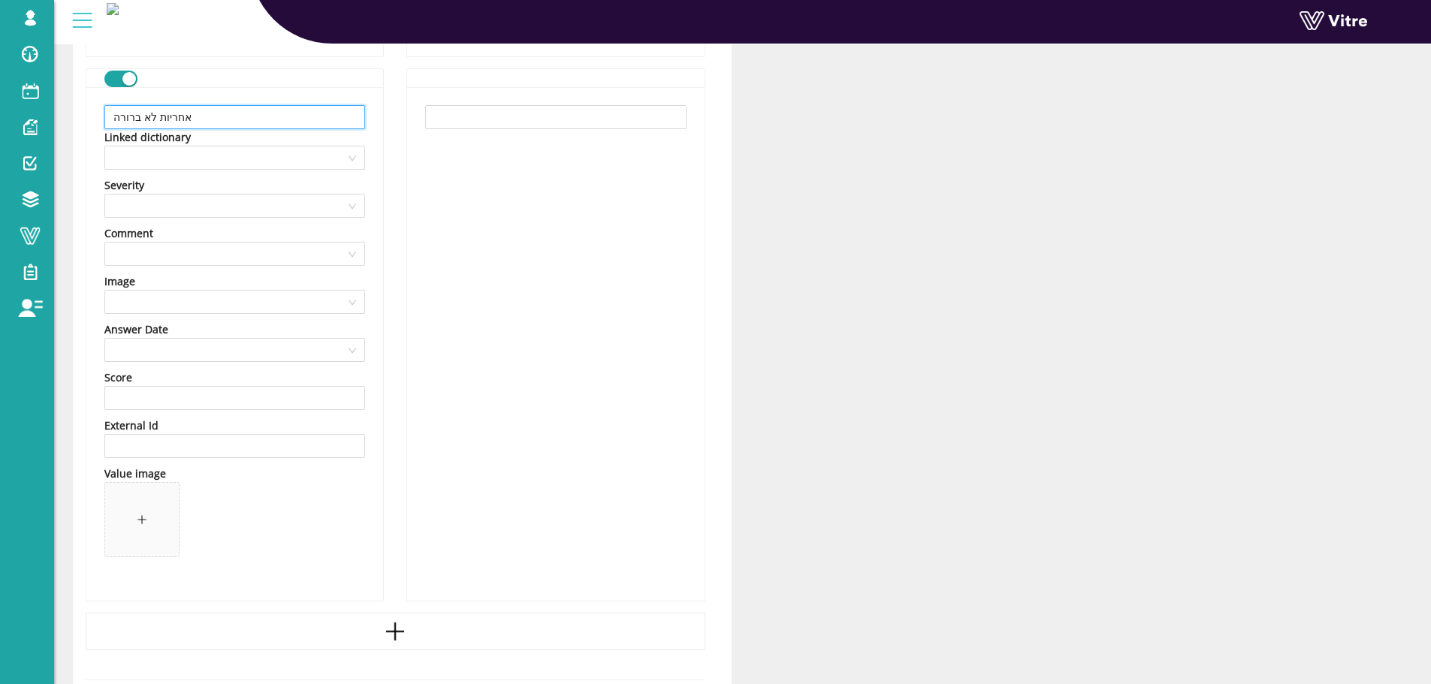
scroll to position [5263, 0]
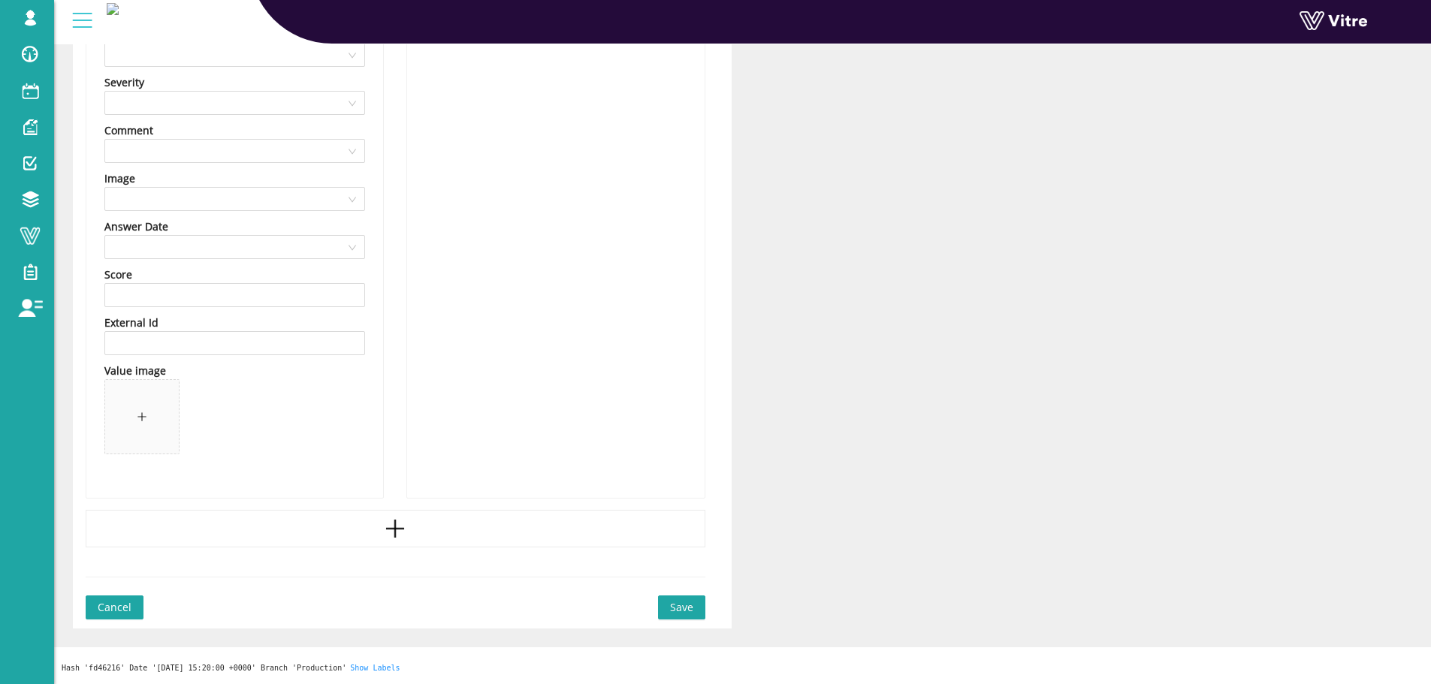
type input "אחריות לא ברורה"
click at [680, 612] on span "Save" at bounding box center [681, 607] width 23 height 17
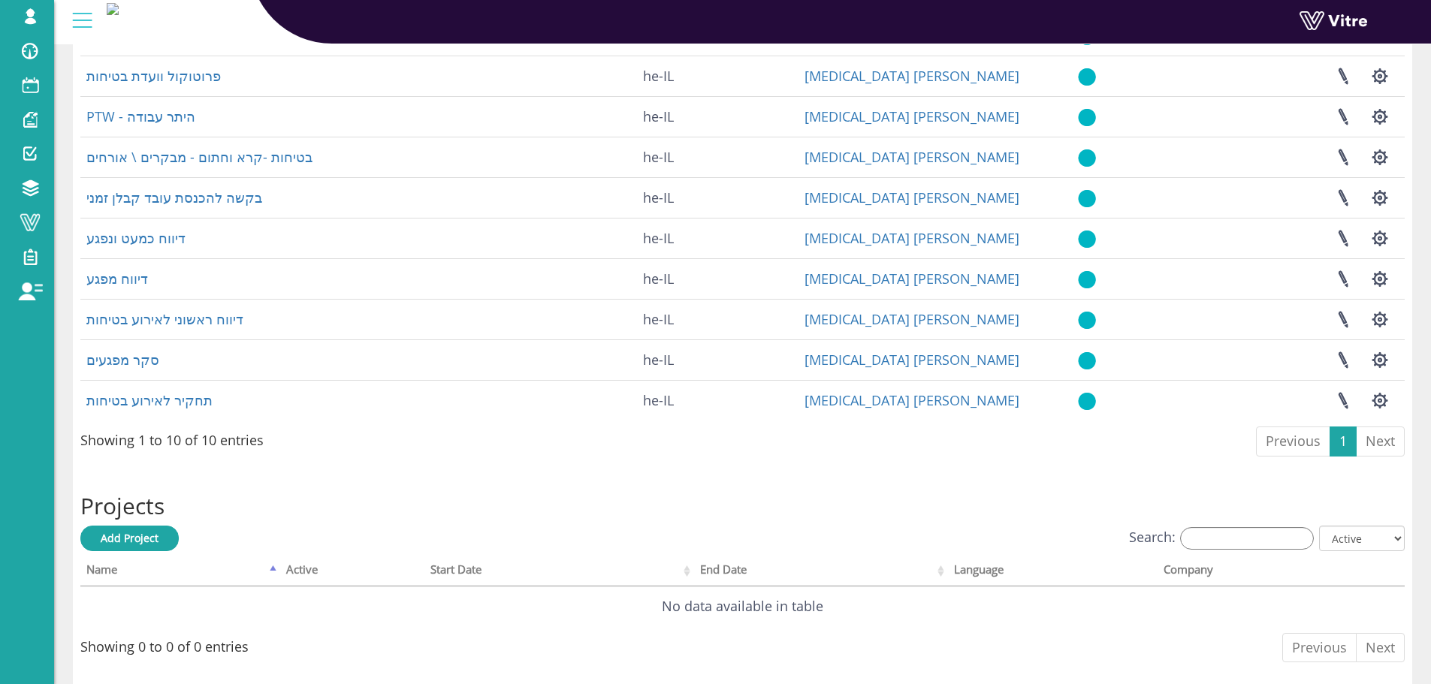
scroll to position [601, 0]
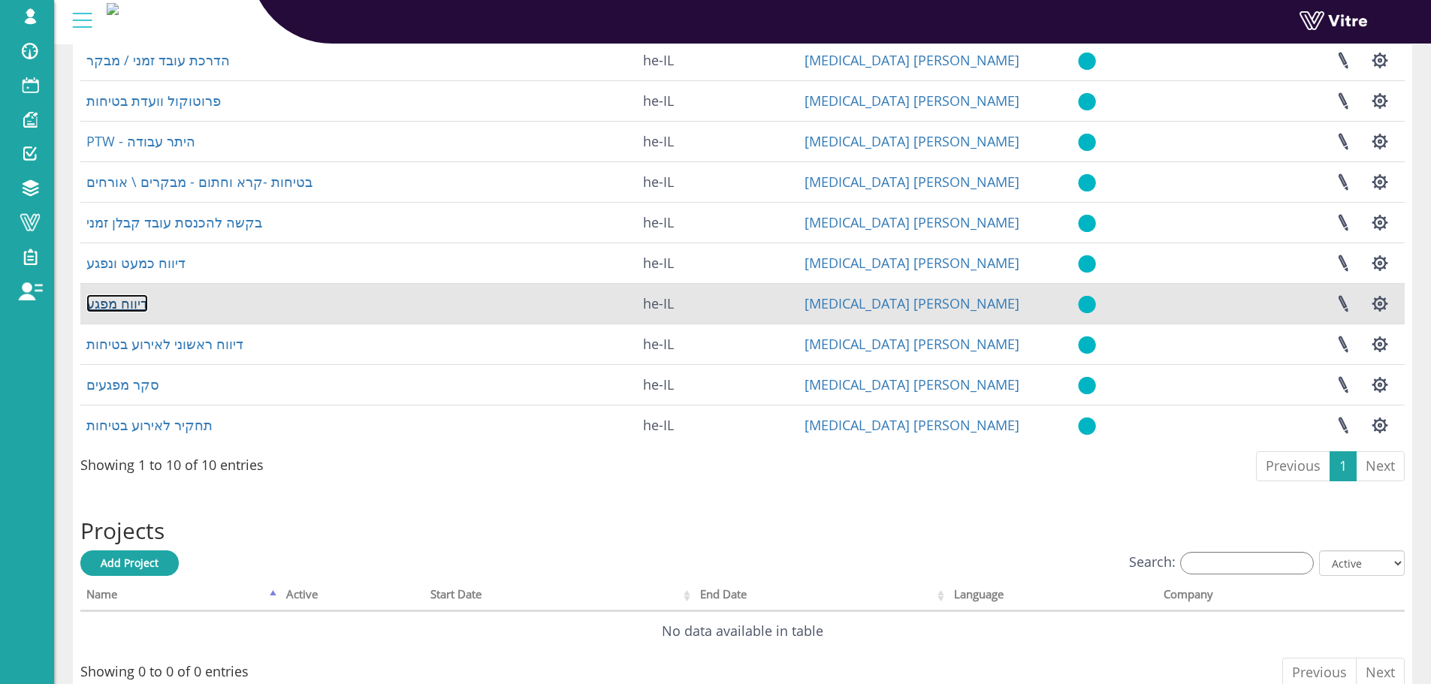
click at [143, 313] on link "דיווח מפגע" at bounding box center [117, 303] width 62 height 18
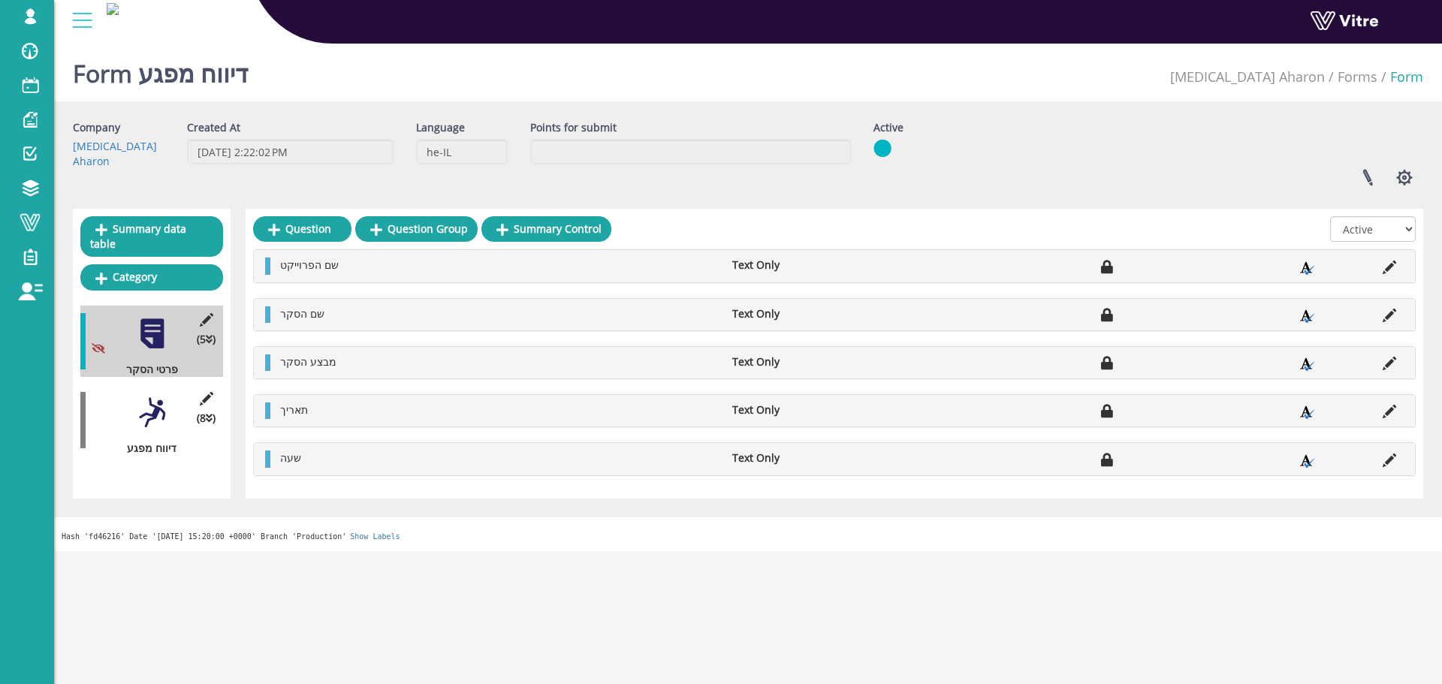
click at [157, 401] on div at bounding box center [152, 413] width 34 height 34
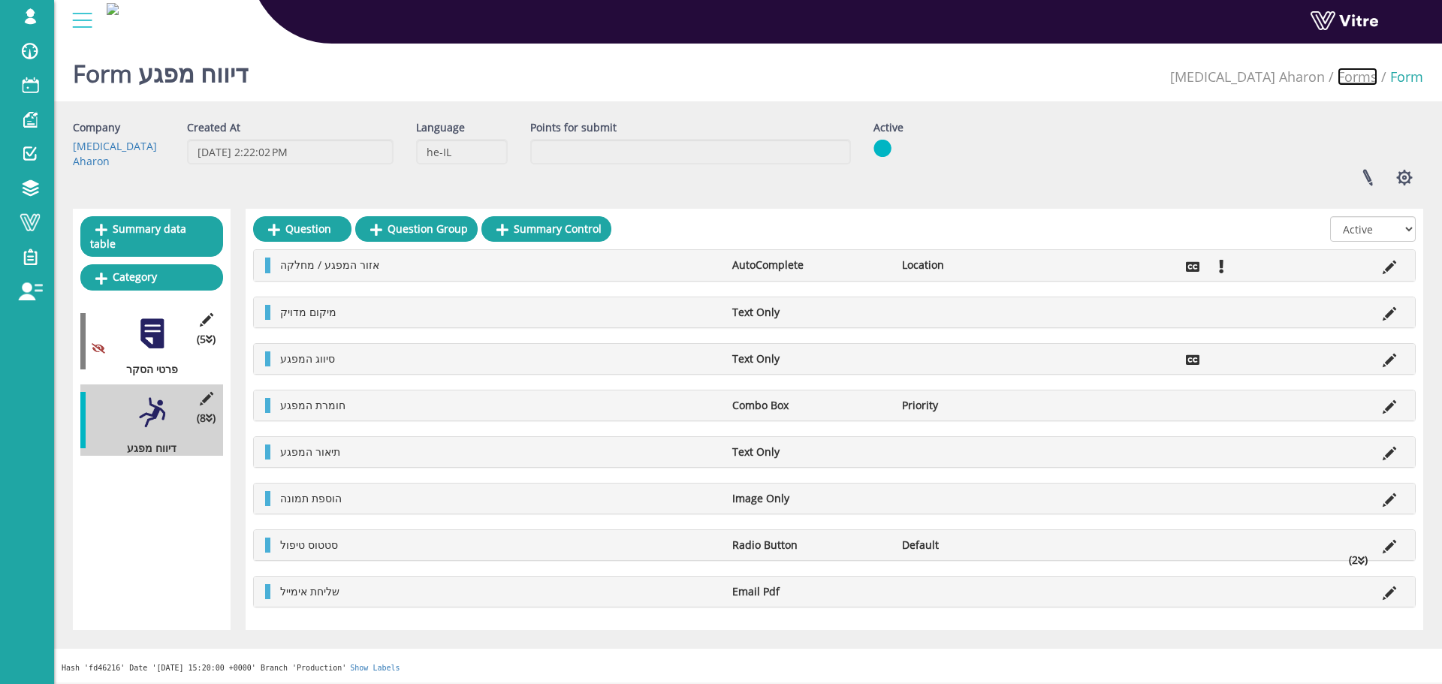
click at [1362, 71] on link "Forms" at bounding box center [1358, 77] width 40 height 18
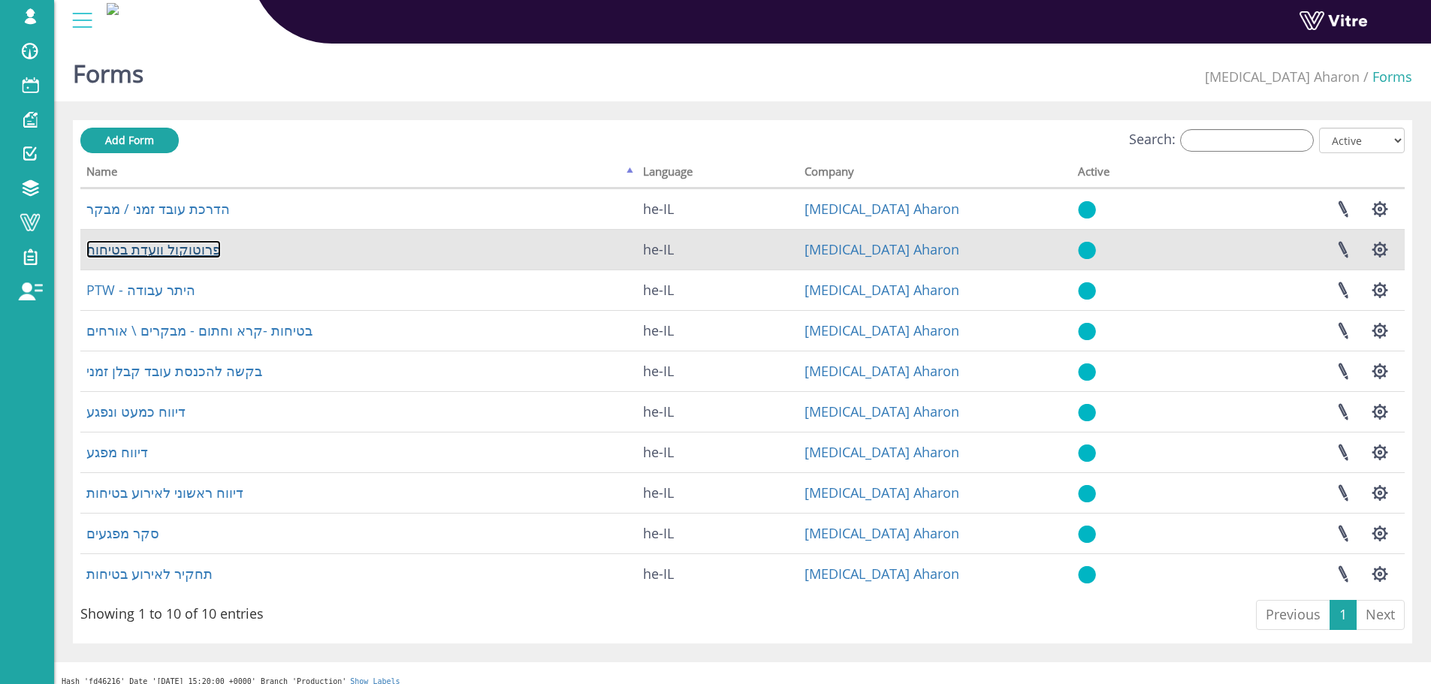
click at [165, 251] on link "פרוטוקול וועדת בטיחות" at bounding box center [153, 249] width 134 height 18
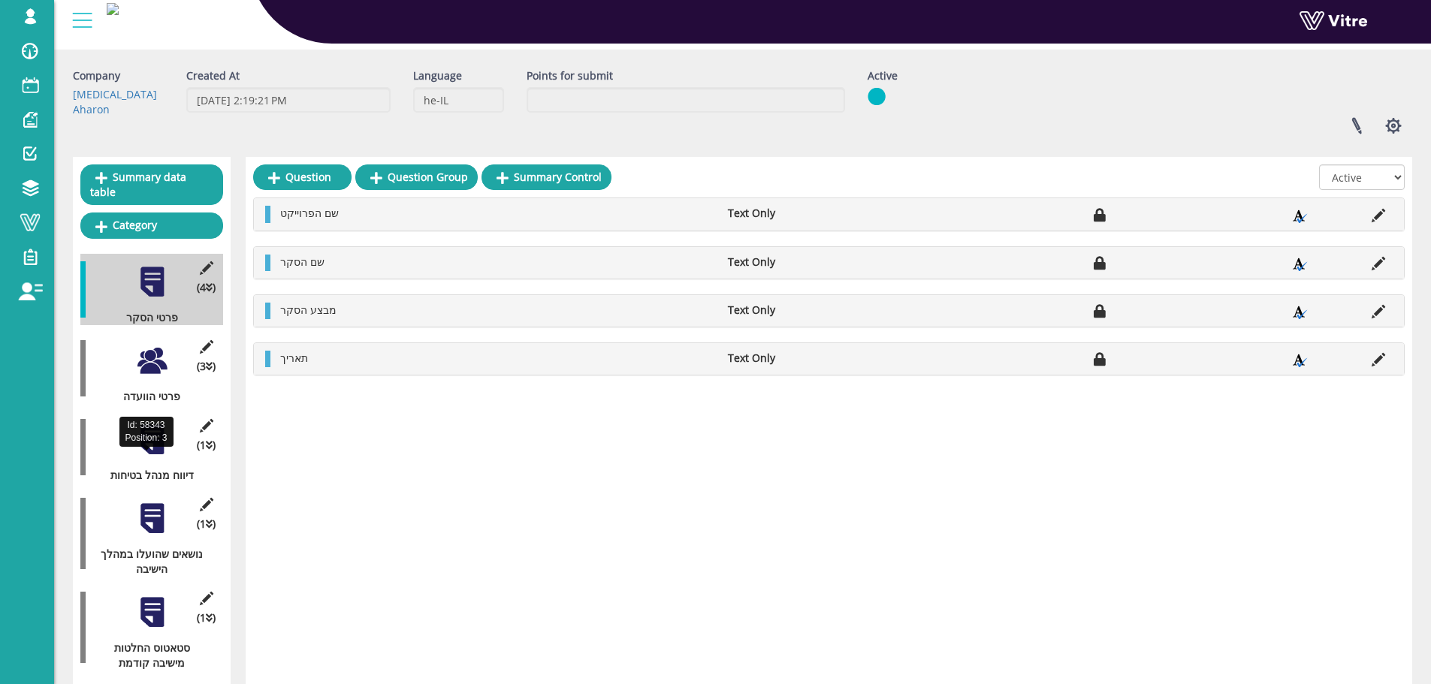
scroll to position [75, 0]
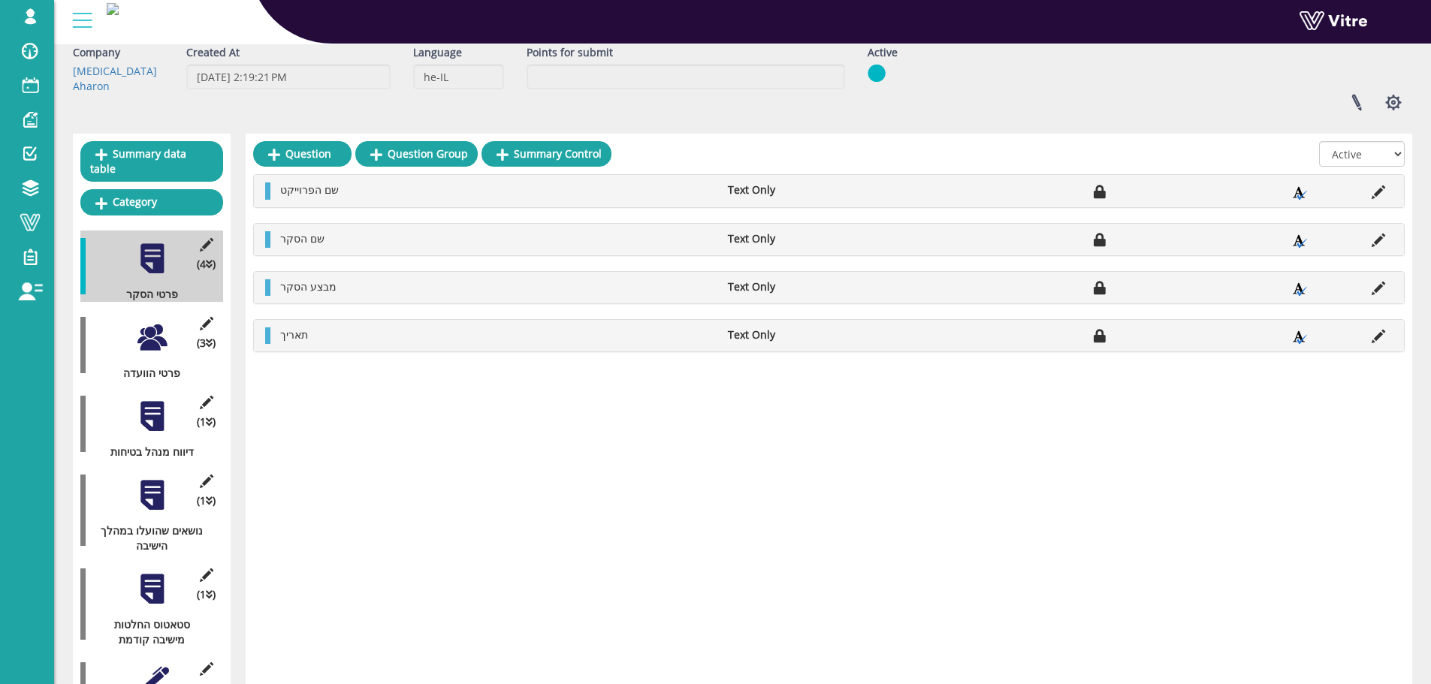
click at [152, 321] on div at bounding box center [152, 338] width 34 height 34
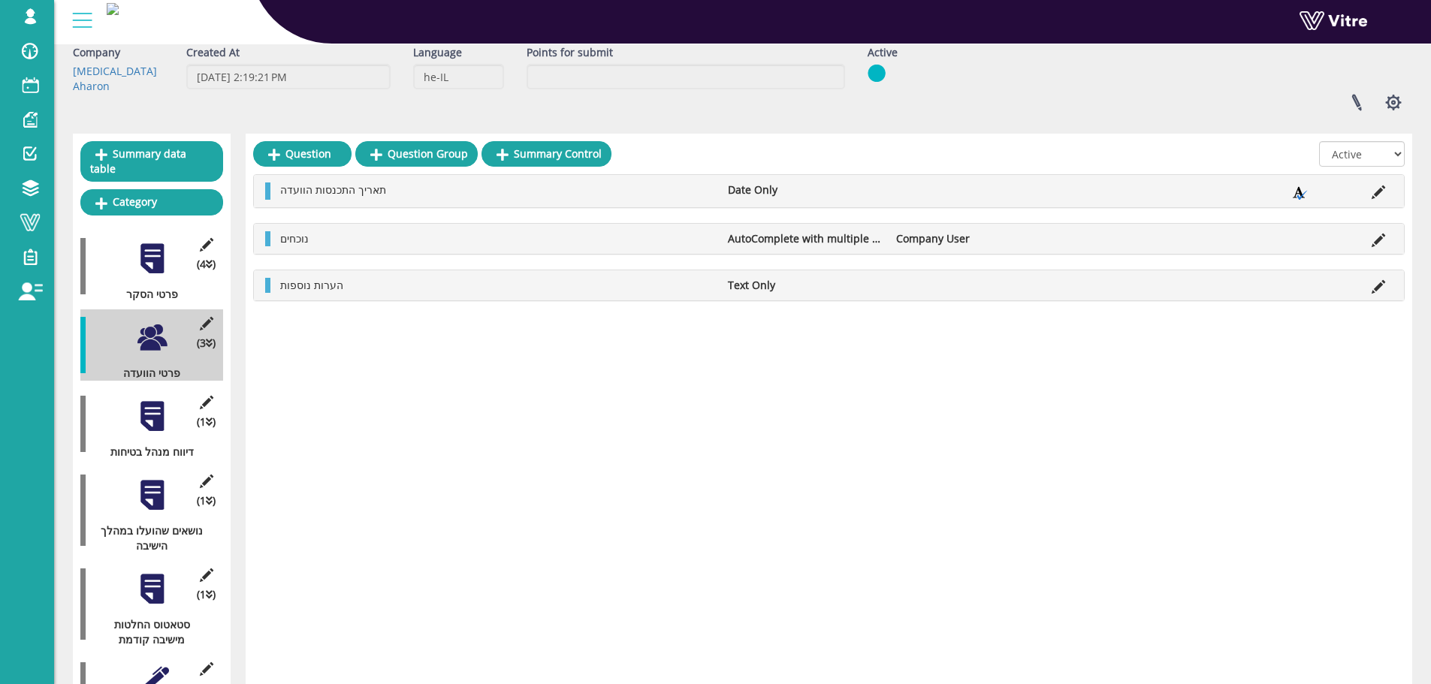
click at [149, 411] on div at bounding box center [152, 417] width 34 height 34
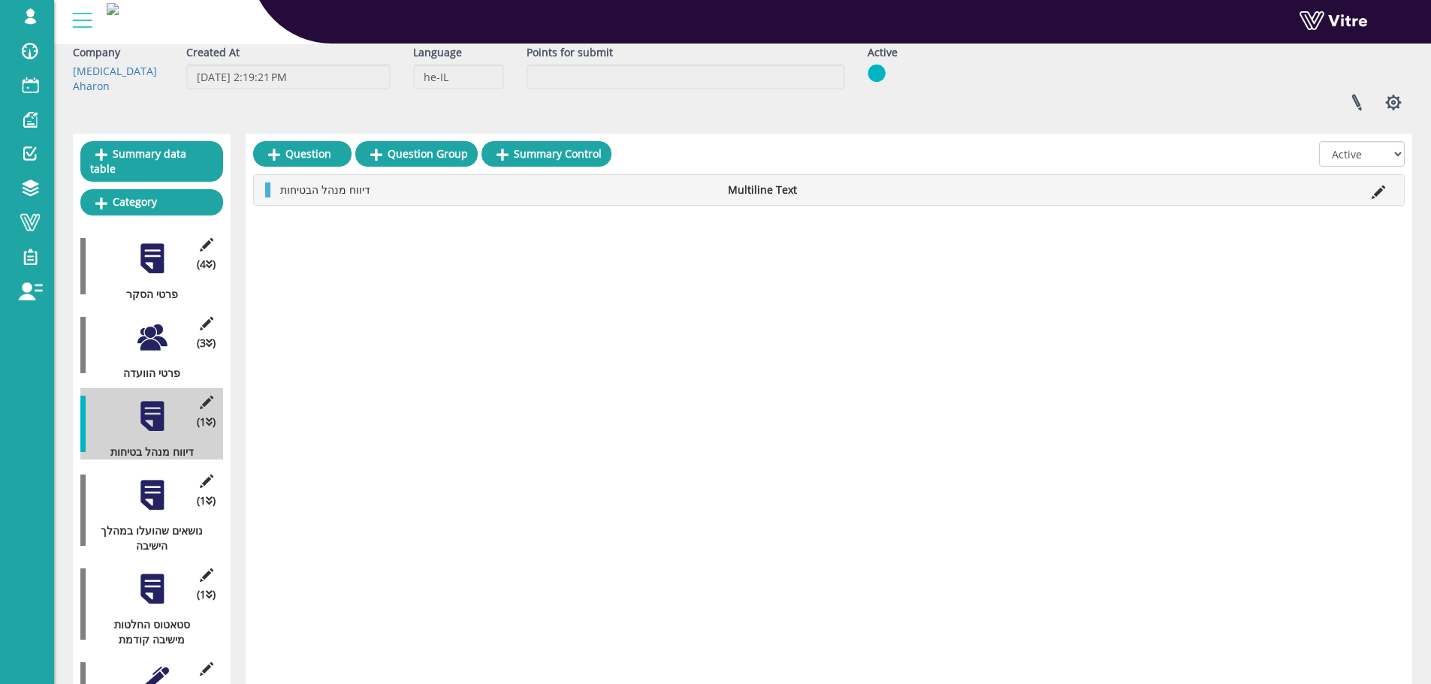
click at [156, 491] on div at bounding box center [152, 496] width 34 height 34
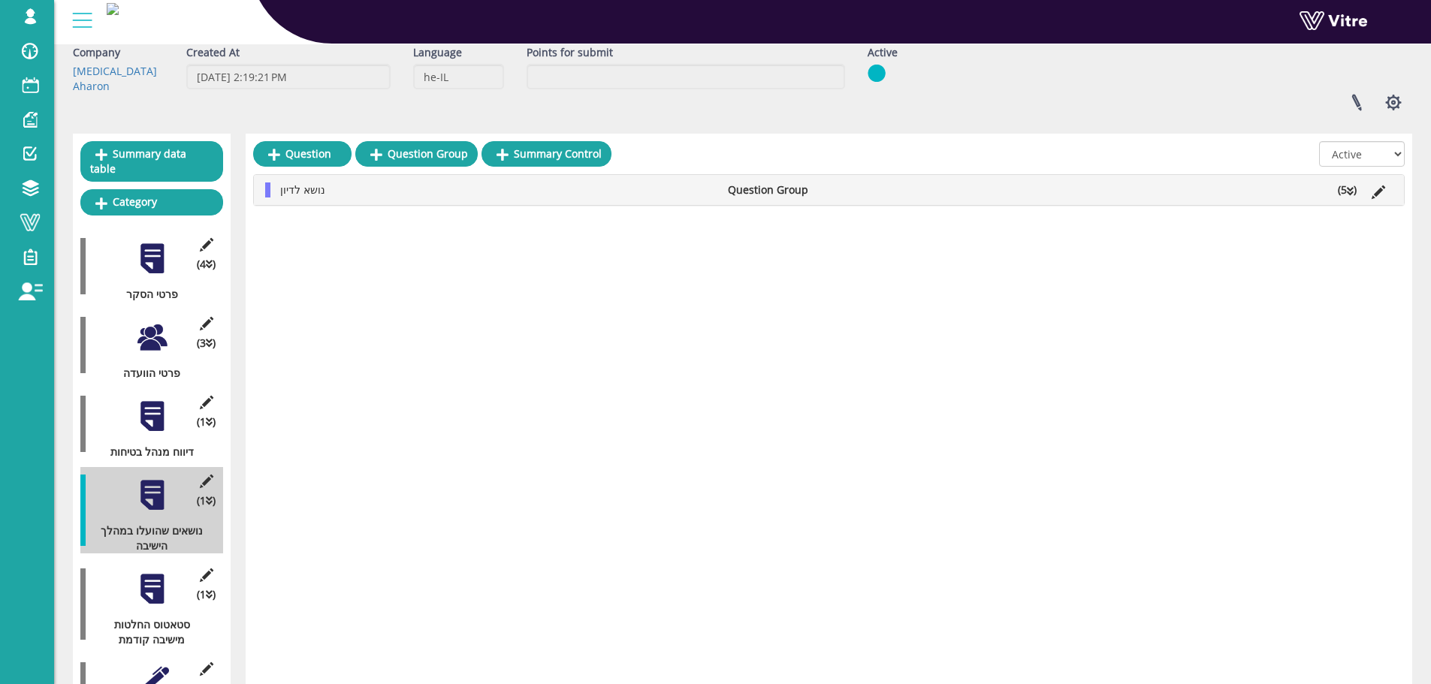
click at [1359, 195] on li "(5 )" at bounding box center [1347, 190] width 34 height 15
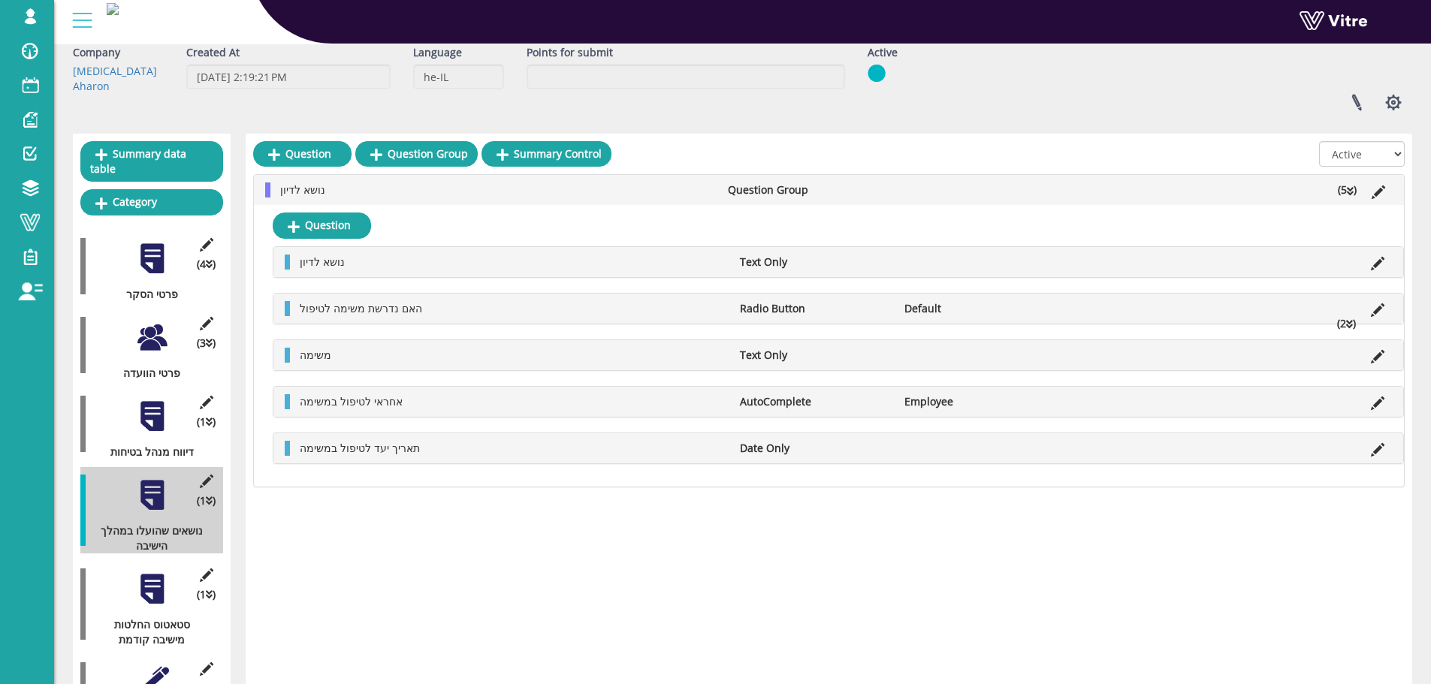
click at [1375, 190] on icon at bounding box center [1379, 193] width 14 height 14
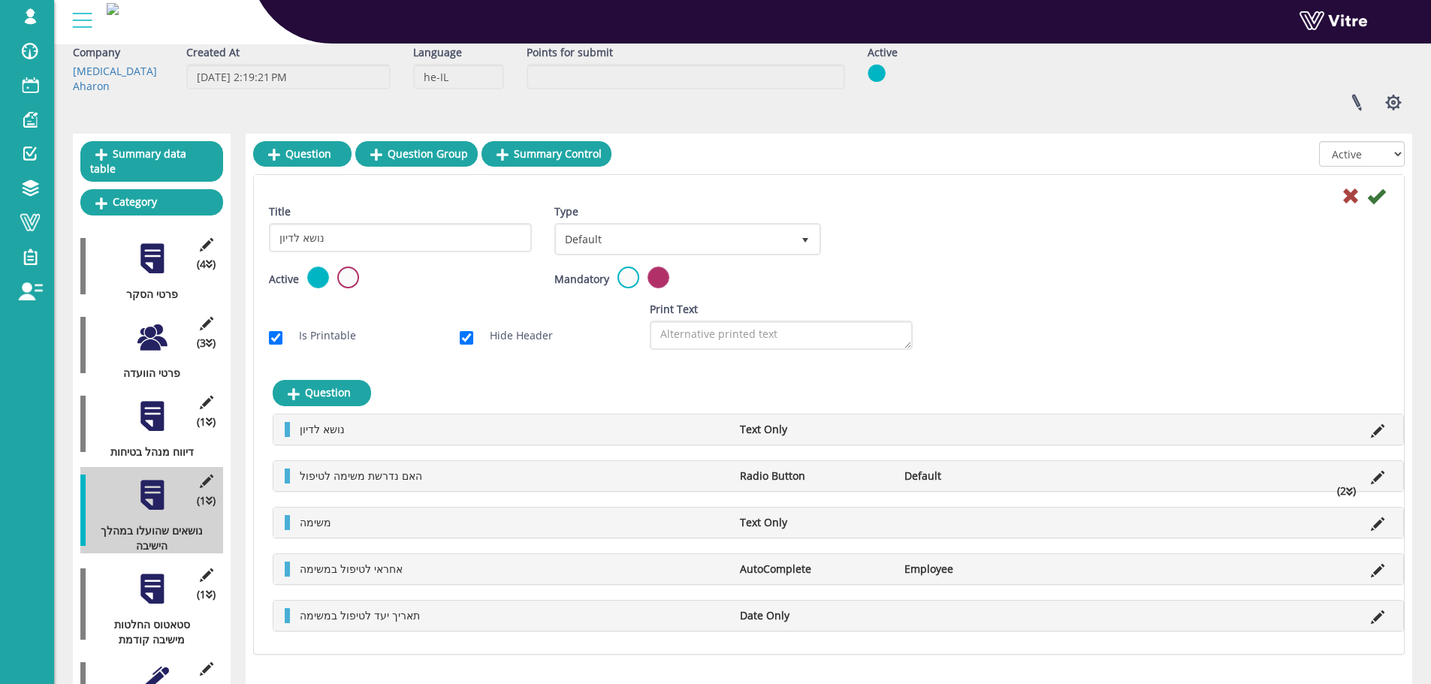
click at [594, 216] on div "Type Default 0" at bounding box center [685, 229] width 263 height 51
click at [594, 230] on span "Default" at bounding box center [674, 238] width 234 height 27
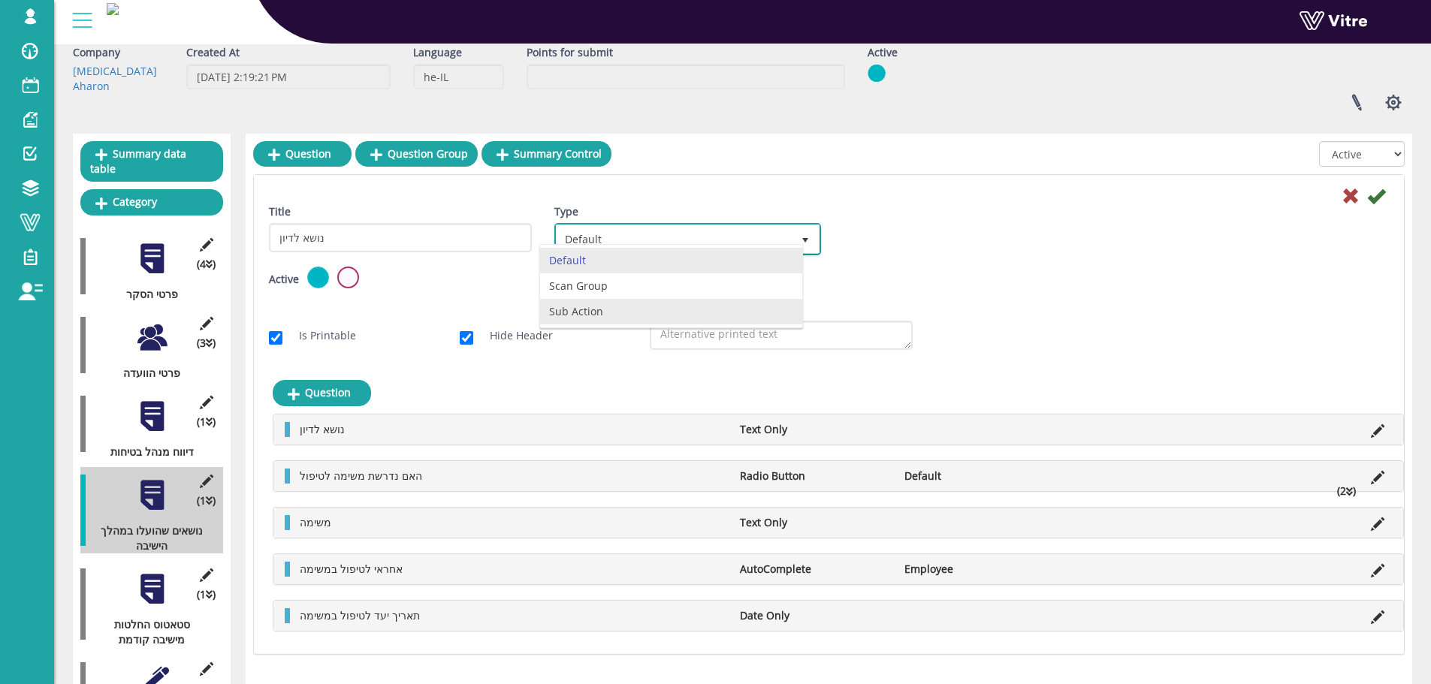
click at [583, 312] on li "Sub Action" at bounding box center [670, 312] width 261 height 26
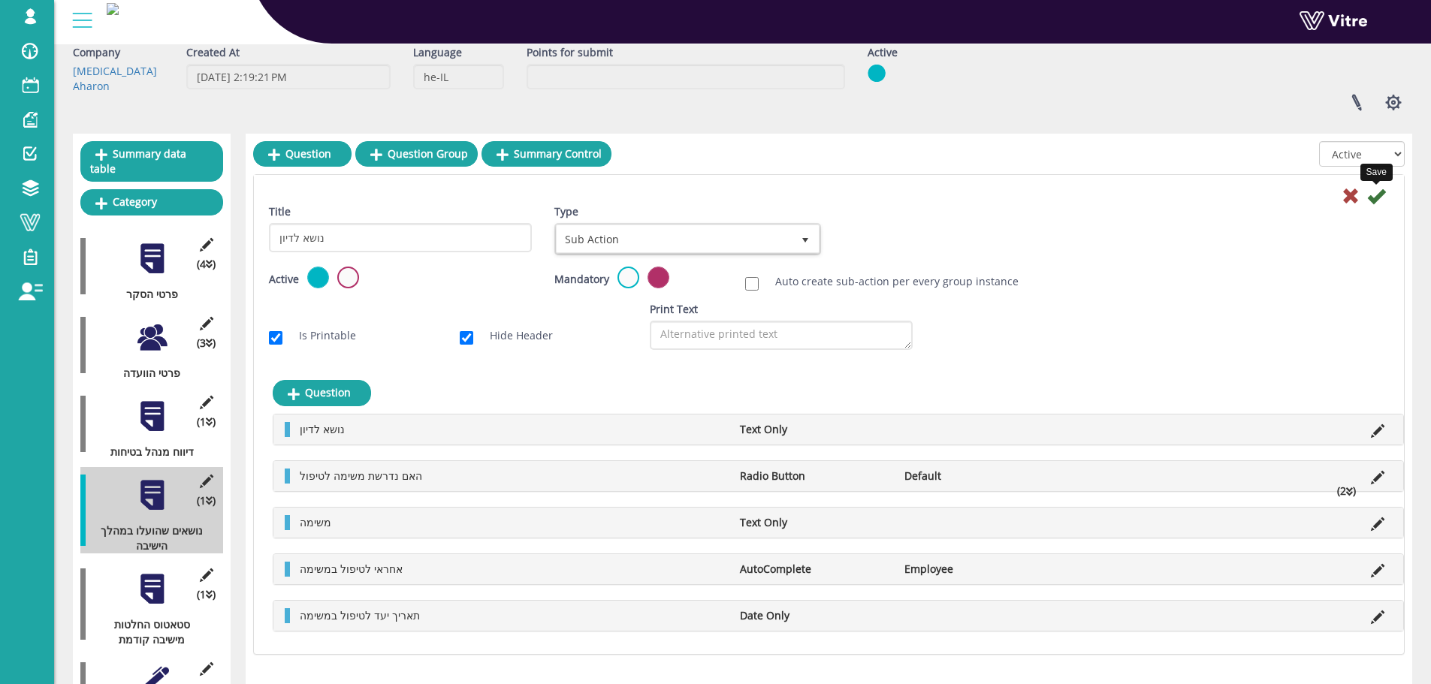
click at [1376, 203] on icon at bounding box center [1376, 196] width 18 height 18
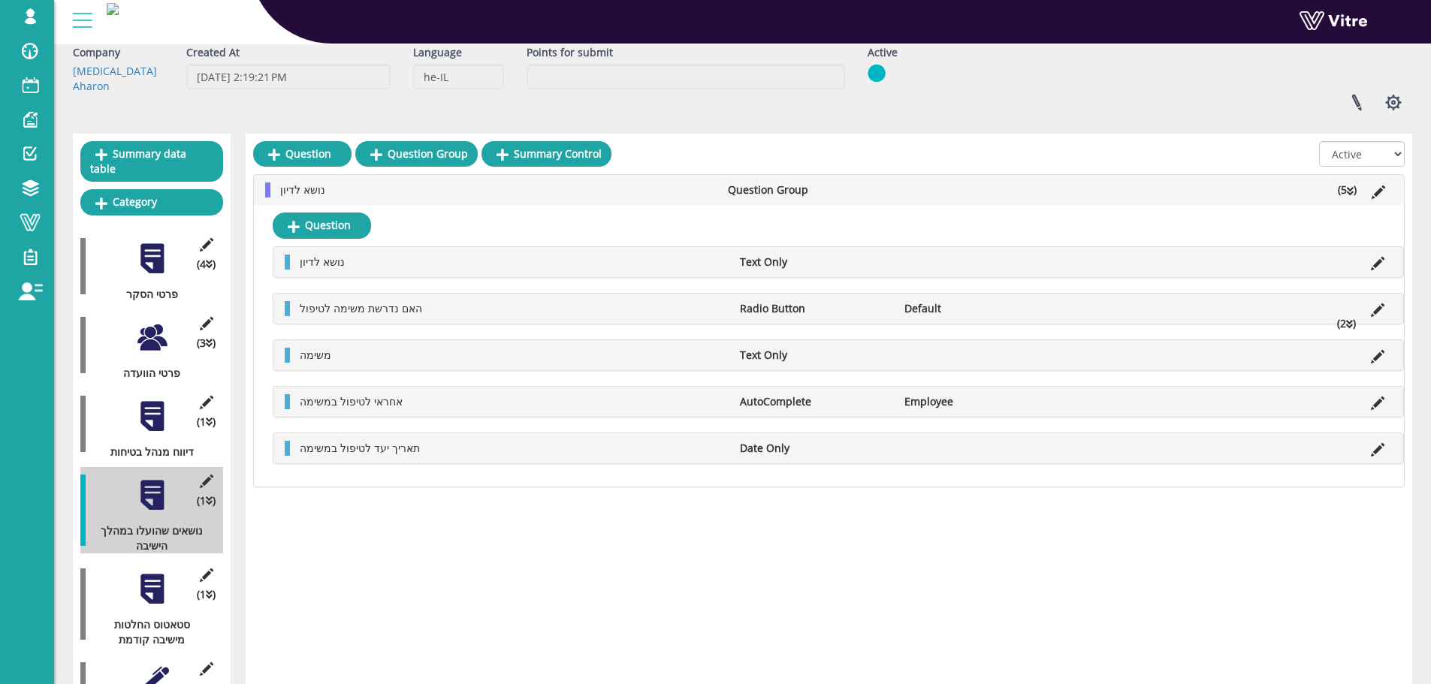
click at [145, 584] on div at bounding box center [152, 589] width 34 height 34
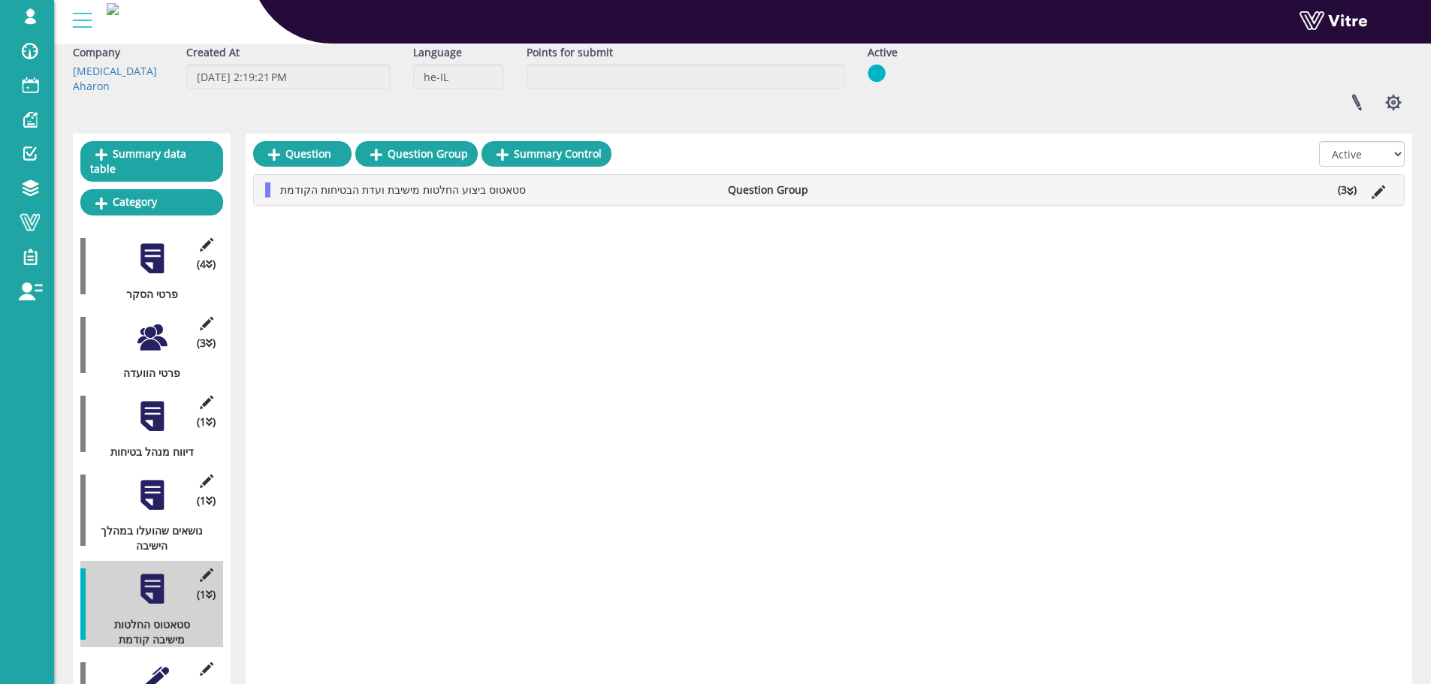
click at [1347, 184] on li "(3 )" at bounding box center [1347, 190] width 34 height 15
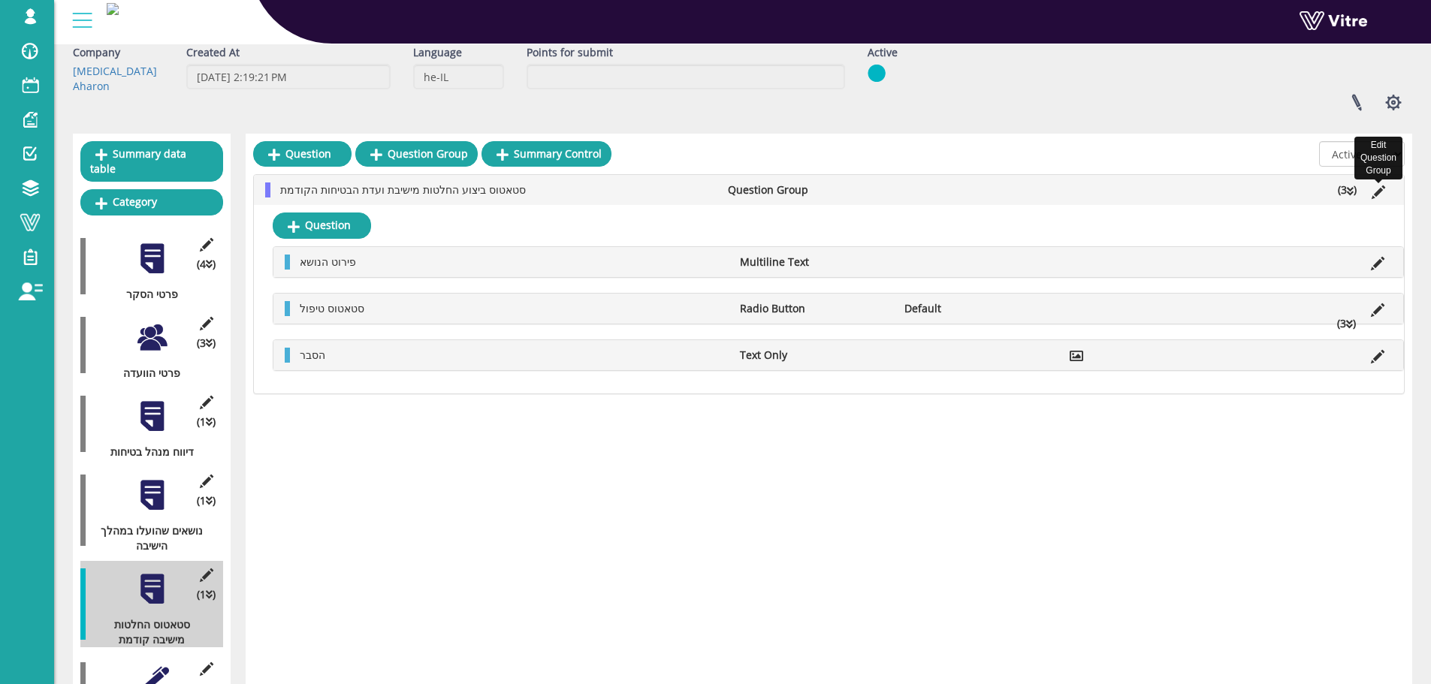
click at [1373, 191] on icon at bounding box center [1379, 193] width 14 height 14
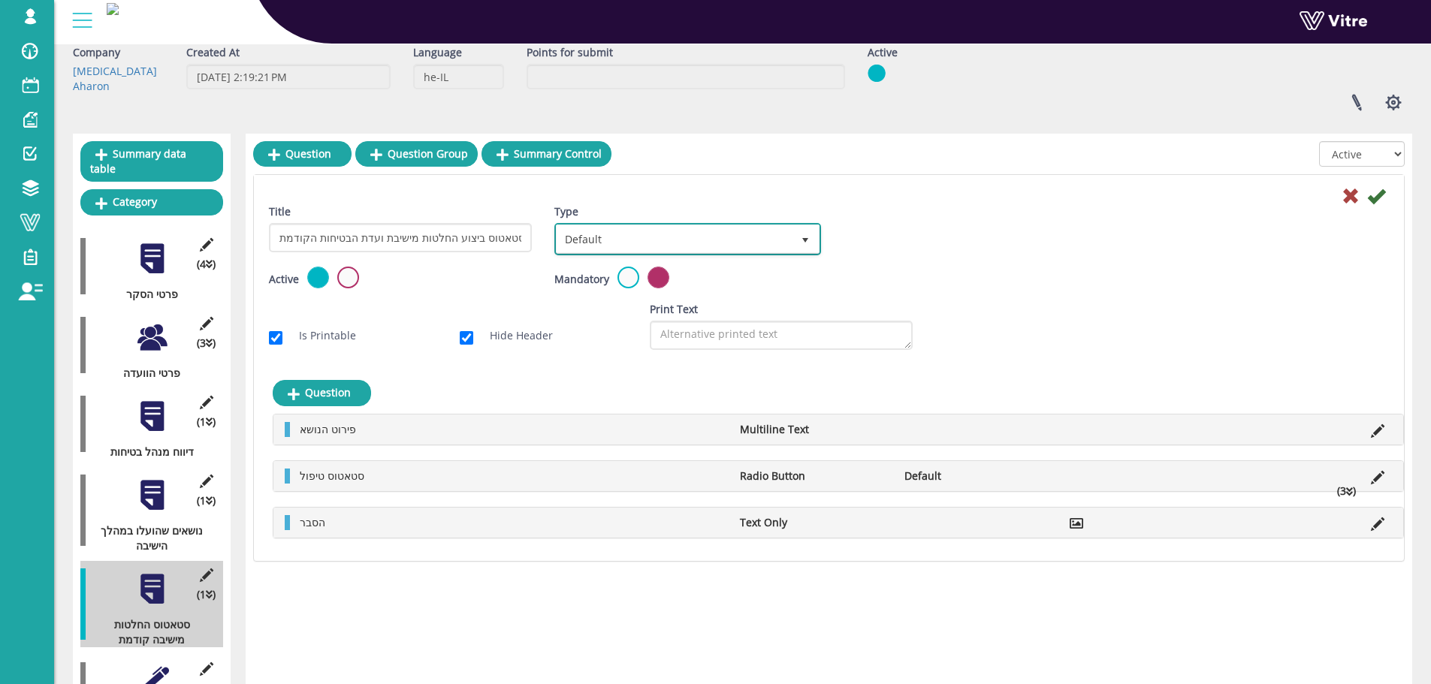
click at [656, 238] on span "Default" at bounding box center [674, 238] width 234 height 27
click at [631, 306] on li "Sub Action" at bounding box center [670, 312] width 261 height 26
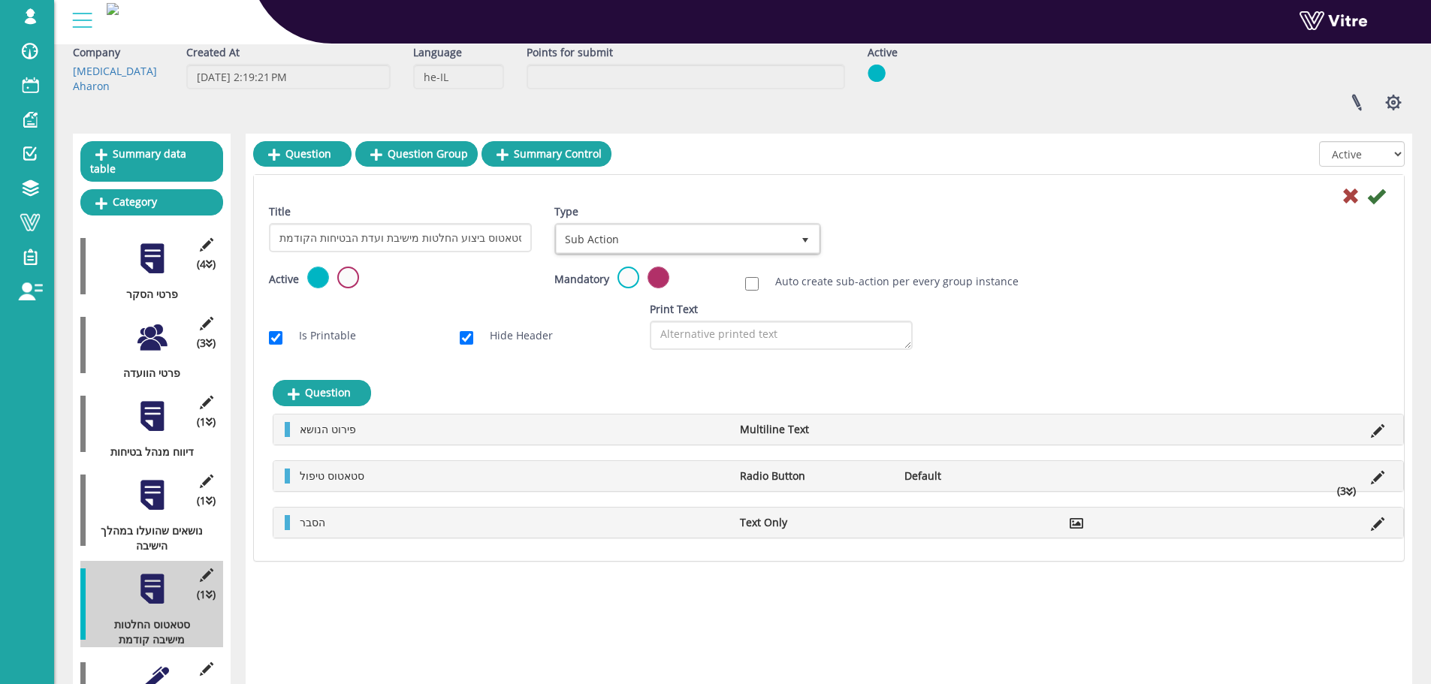
click at [1386, 200] on div at bounding box center [829, 195] width 1143 height 18
click at [1379, 194] on icon at bounding box center [1376, 196] width 18 height 18
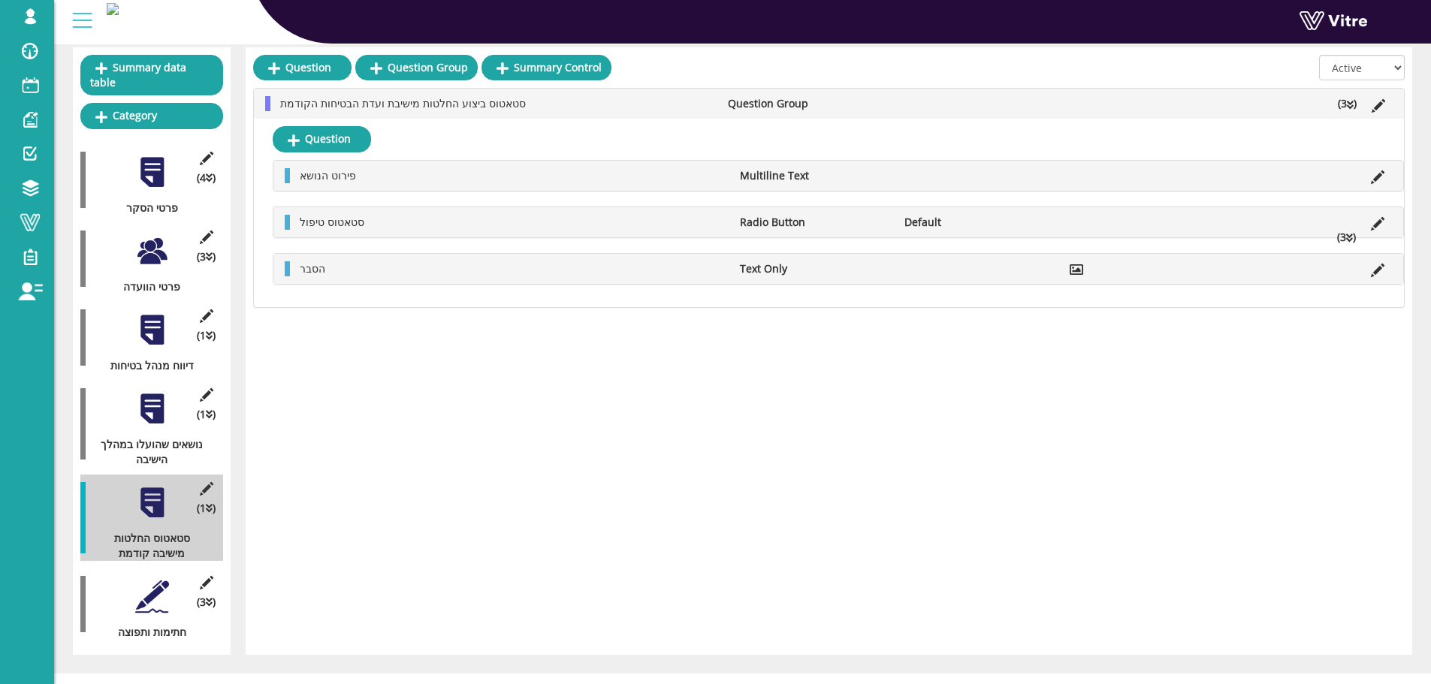
scroll to position [170, 0]
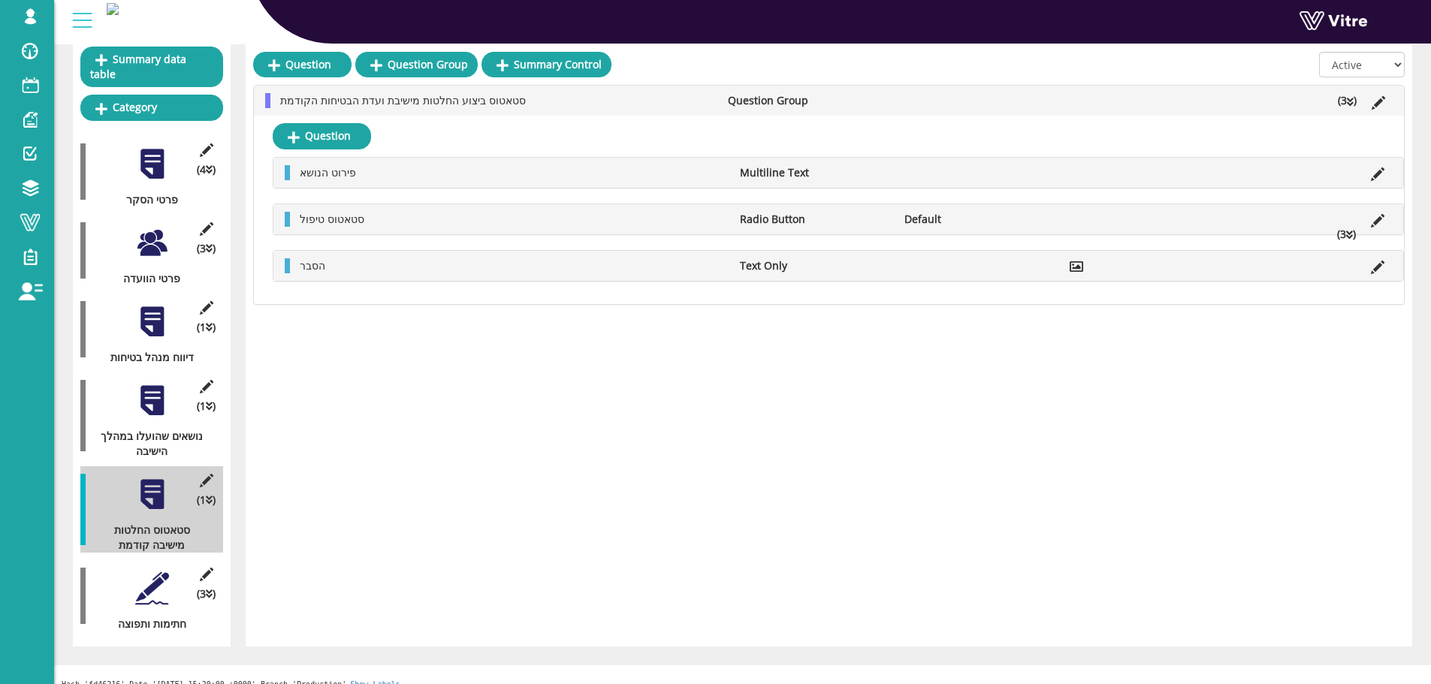
click at [161, 572] on div at bounding box center [152, 589] width 34 height 34
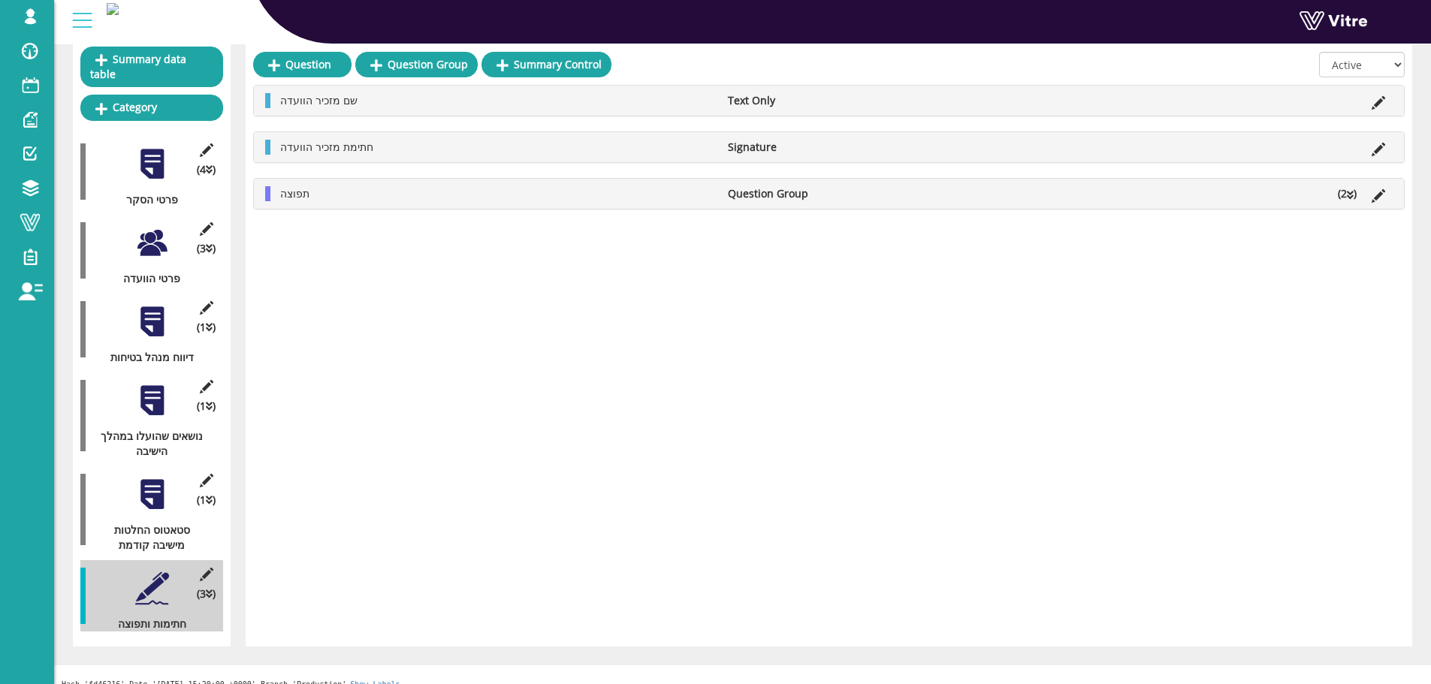
click at [1333, 192] on li "(2 )" at bounding box center [1347, 193] width 34 height 15
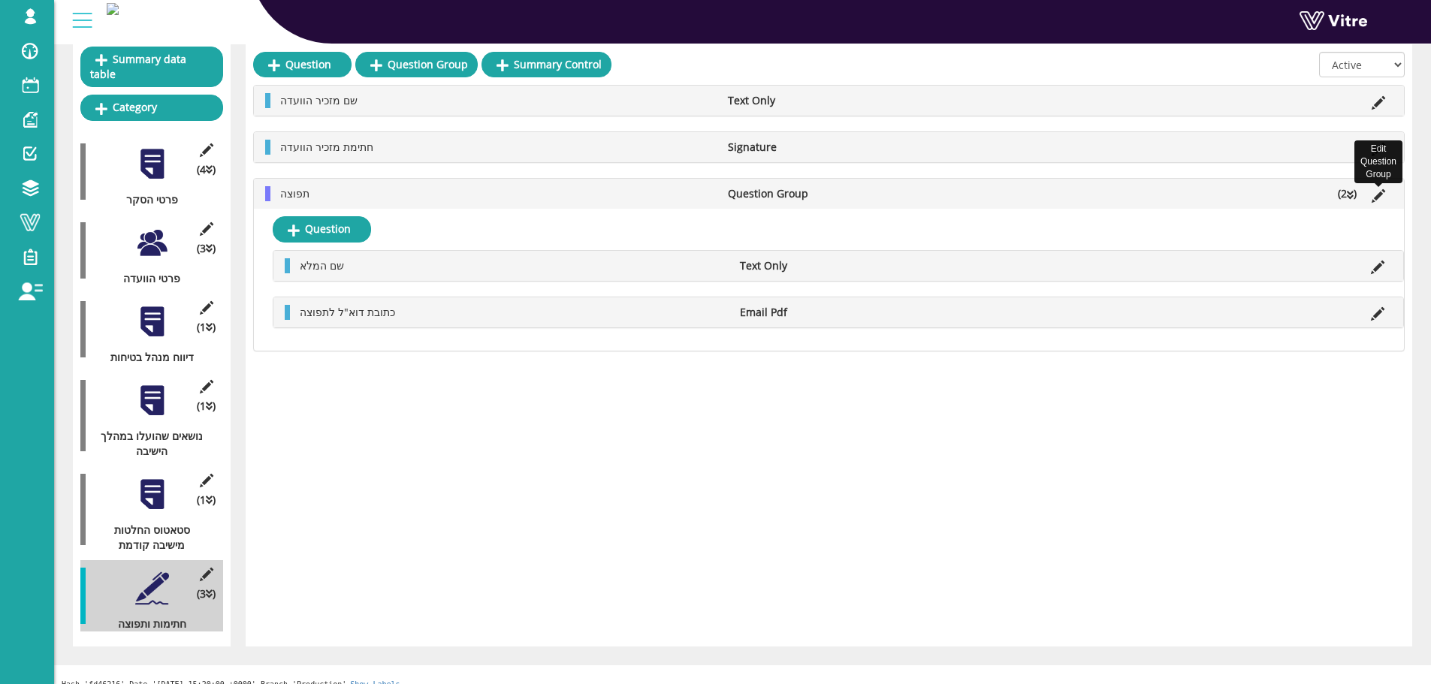
click at [1379, 189] on icon at bounding box center [1379, 196] width 14 height 14
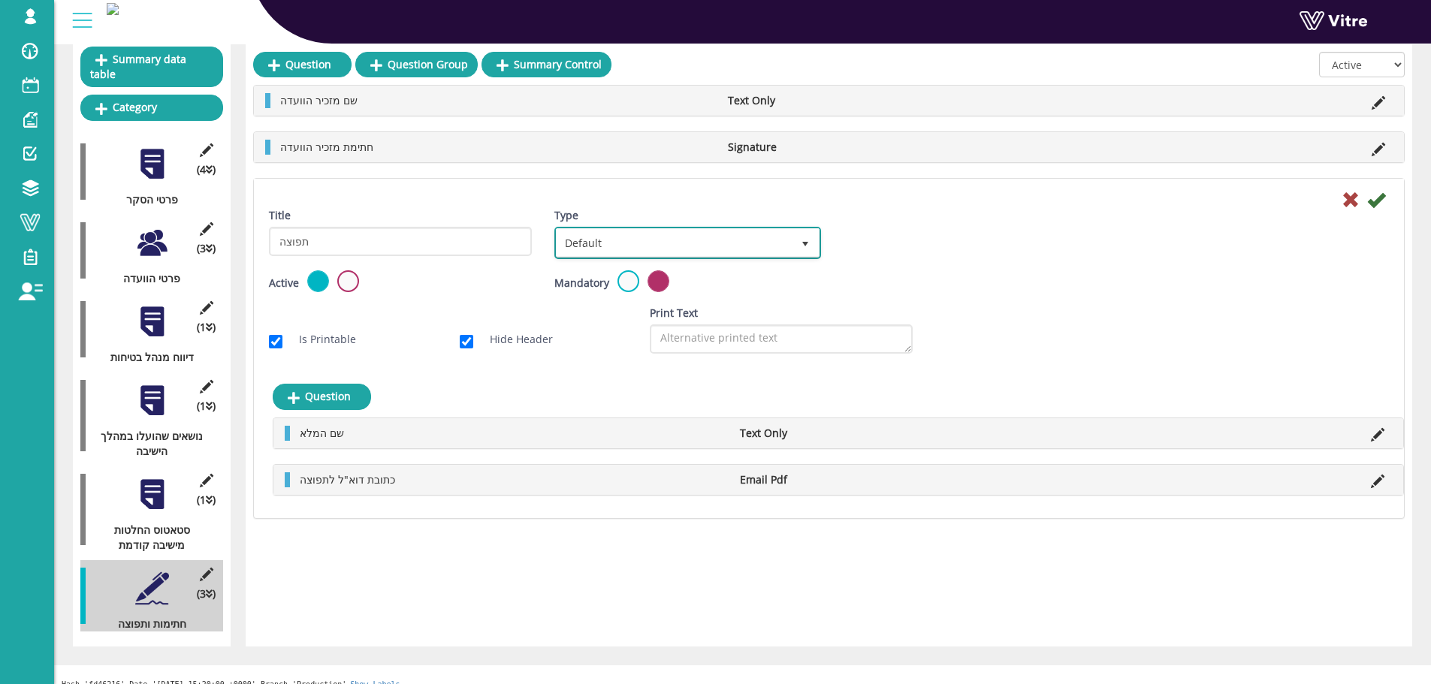
click at [662, 248] on span "Default" at bounding box center [674, 242] width 234 height 27
click at [611, 326] on li "Sub Action" at bounding box center [670, 316] width 261 height 26
click at [1386, 206] on div at bounding box center [829, 199] width 1143 height 18
click at [1379, 199] on icon at bounding box center [1376, 200] width 18 height 18
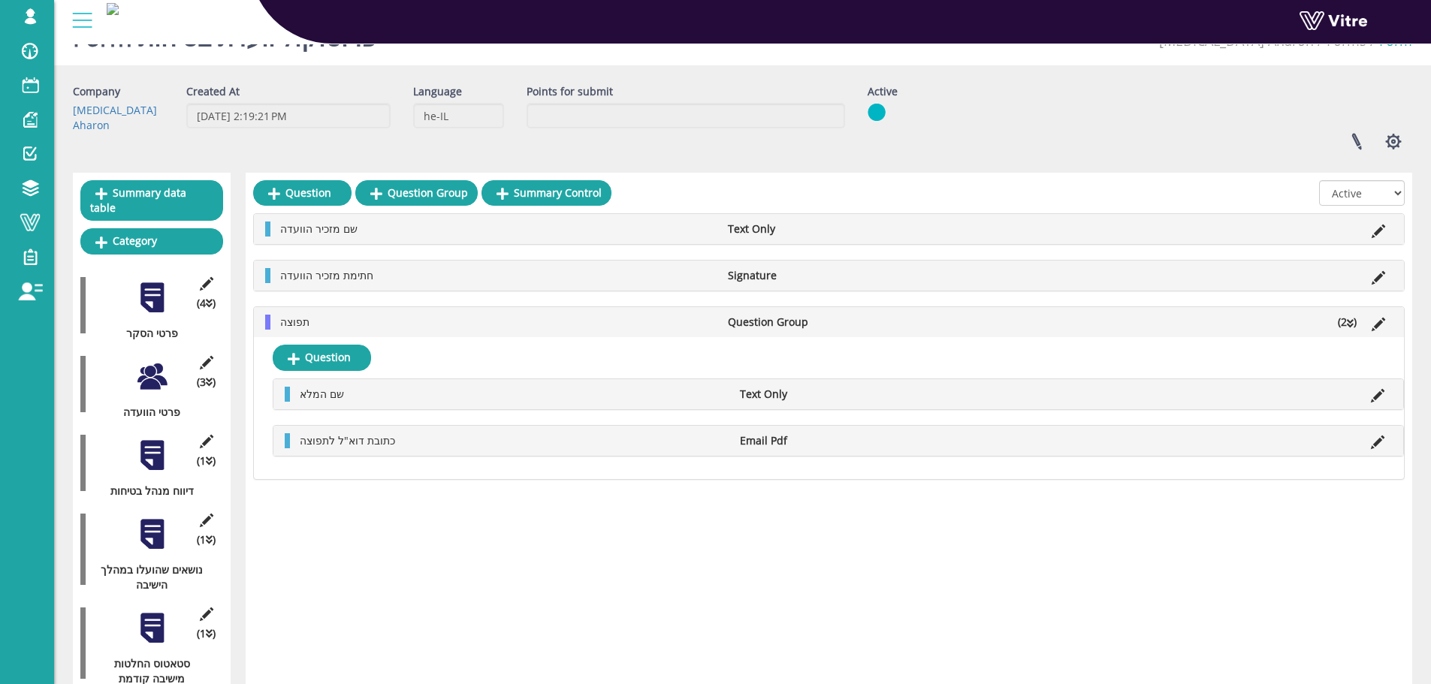
scroll to position [0, 0]
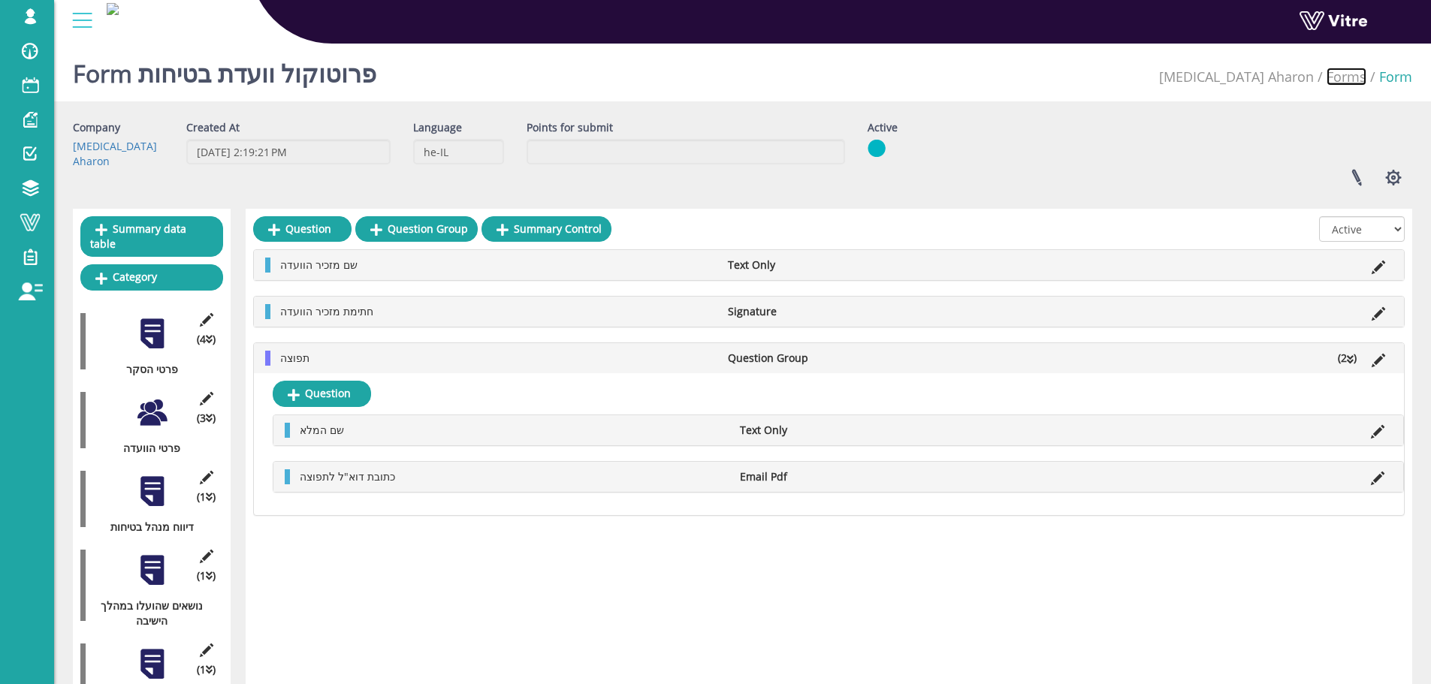
click at [1355, 78] on link "Forms" at bounding box center [1347, 77] width 40 height 18
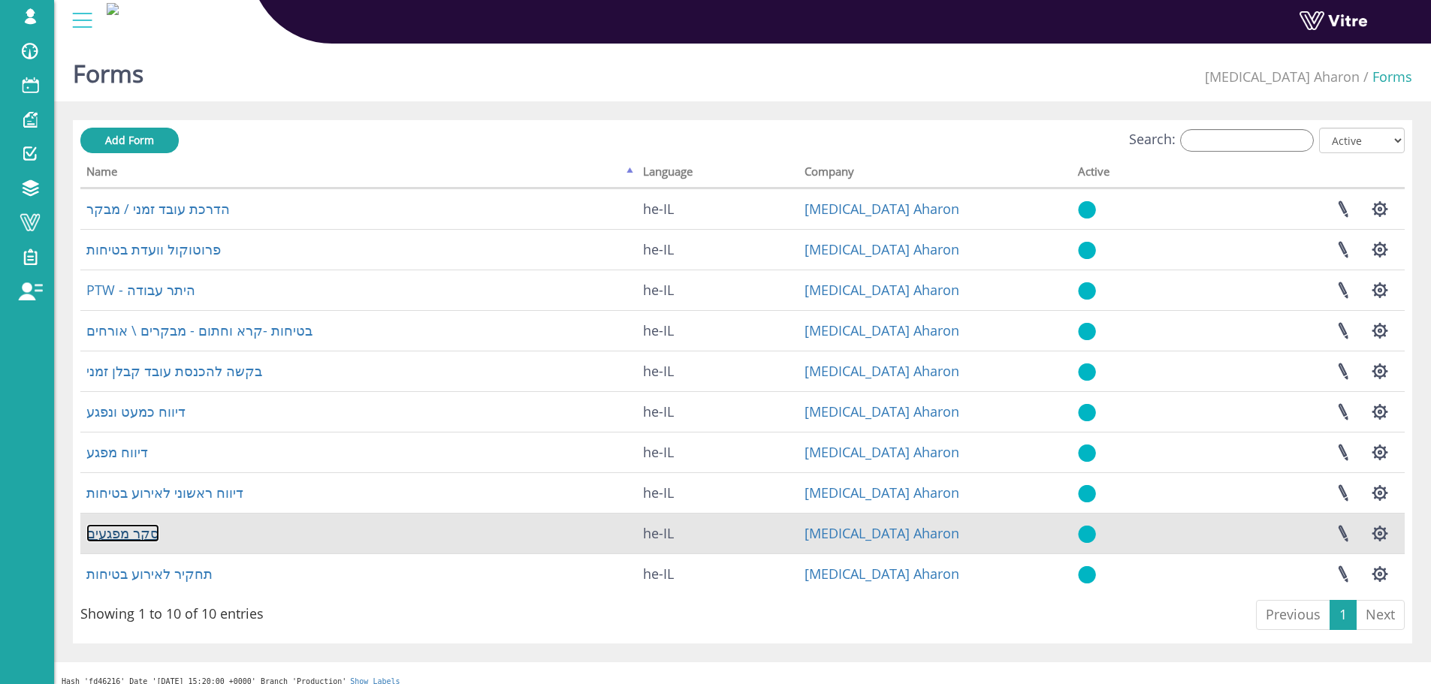
click at [101, 539] on link "סקר מפגעים" at bounding box center [122, 533] width 73 height 18
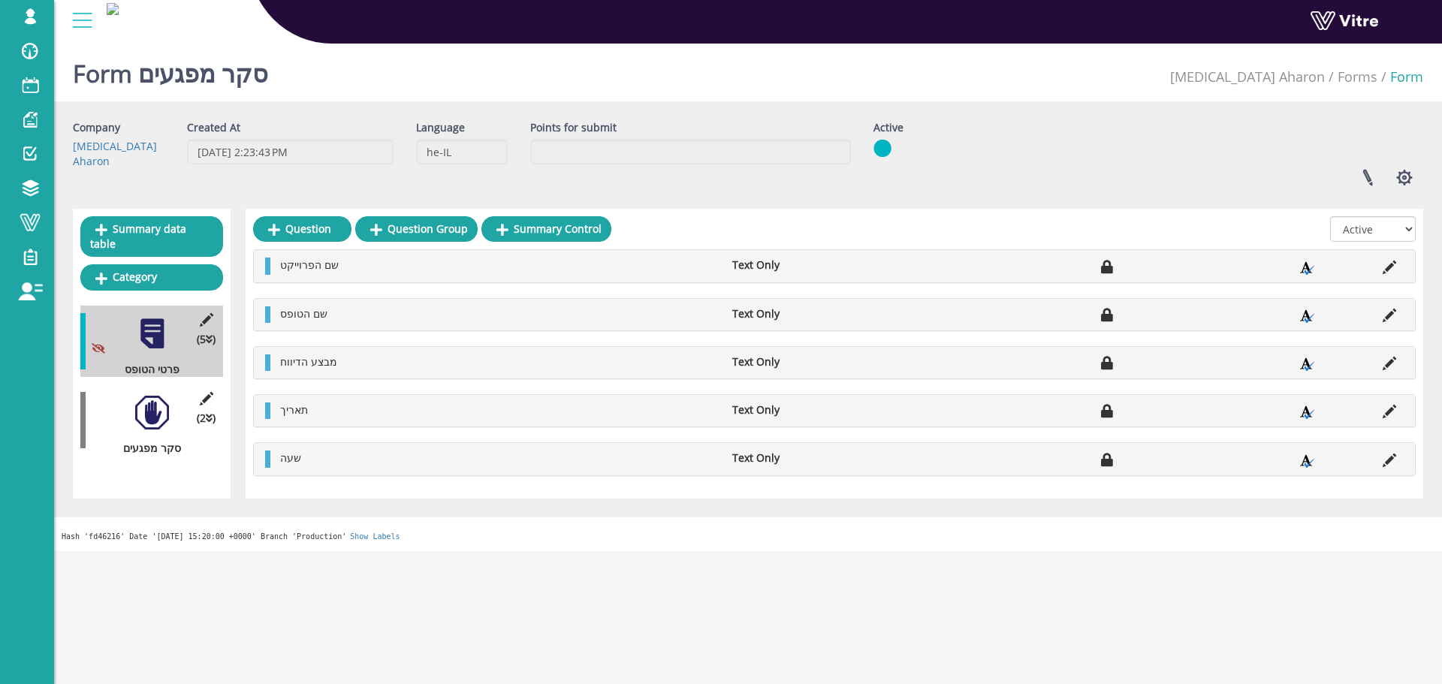
click at [156, 398] on div at bounding box center [152, 413] width 34 height 34
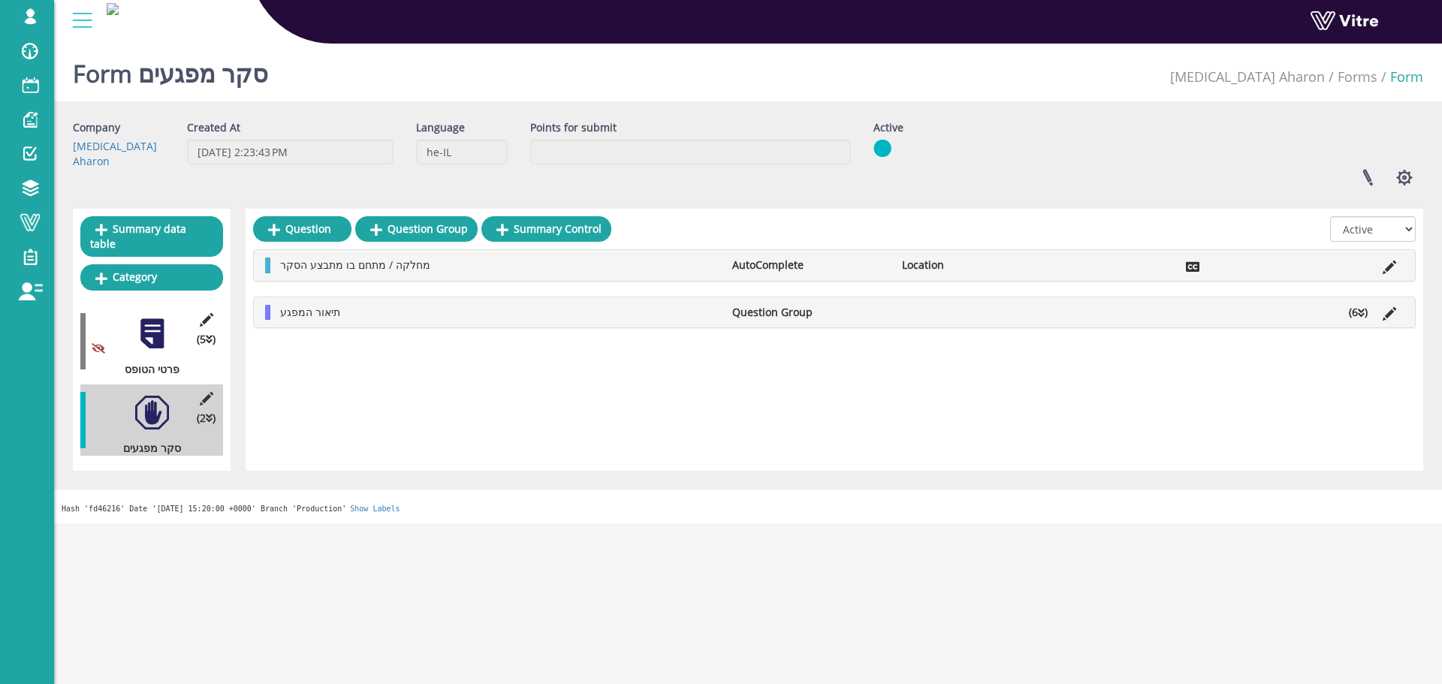
click at [1359, 314] on icon at bounding box center [1361, 313] width 7 height 11
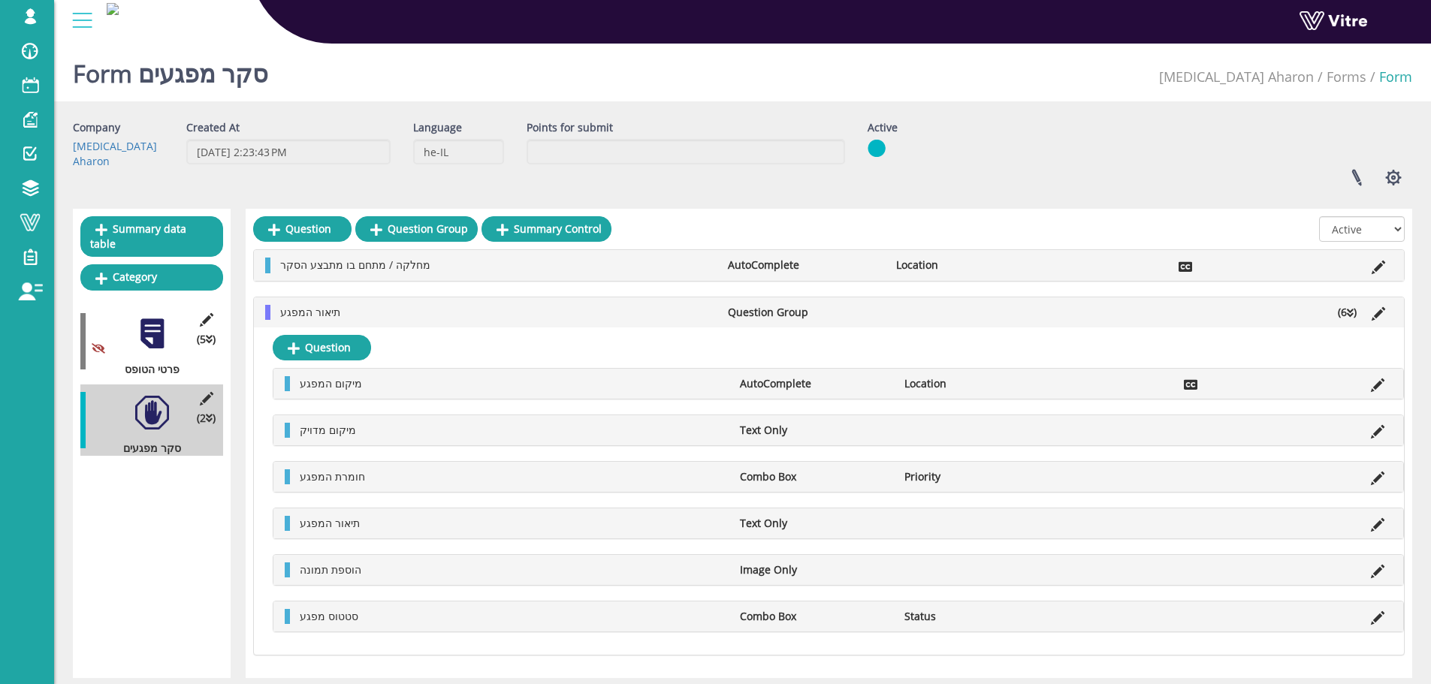
click at [1386, 307] on li at bounding box center [1378, 312] width 29 height 15
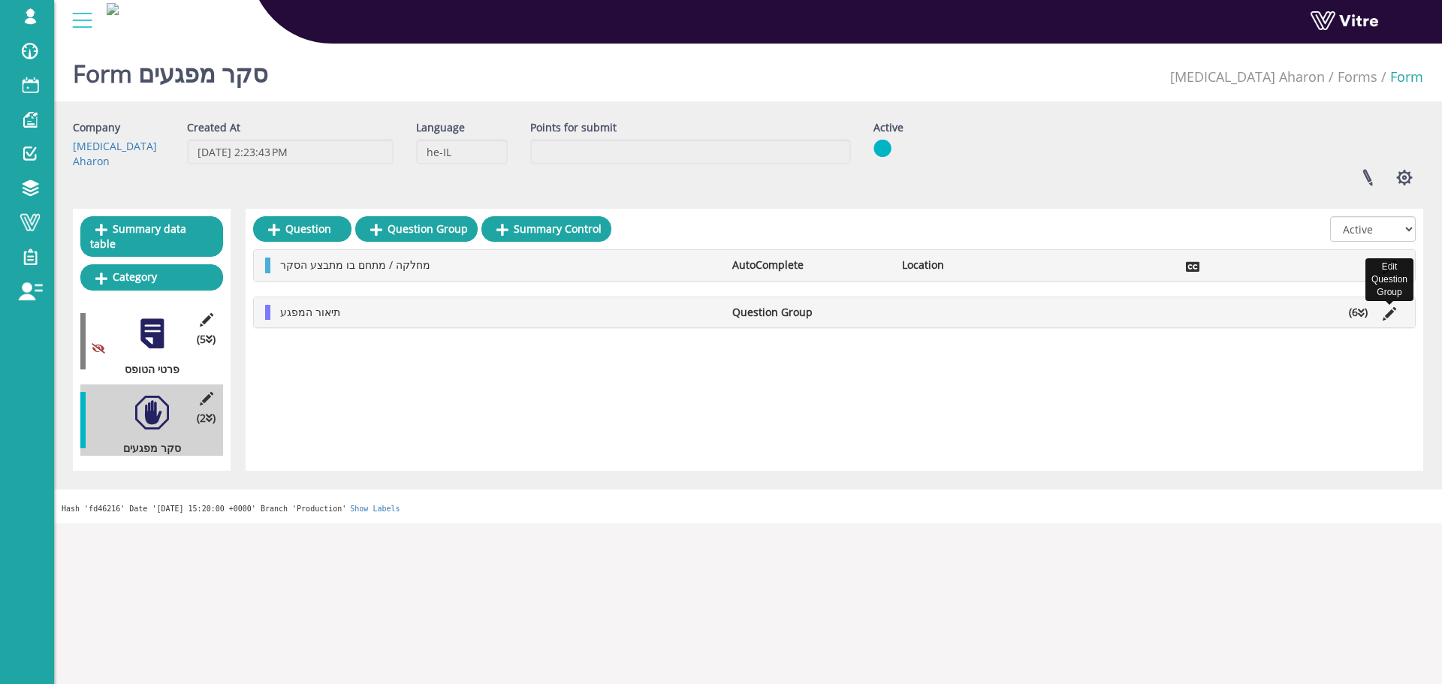
click at [1386, 313] on icon at bounding box center [1390, 314] width 14 height 14
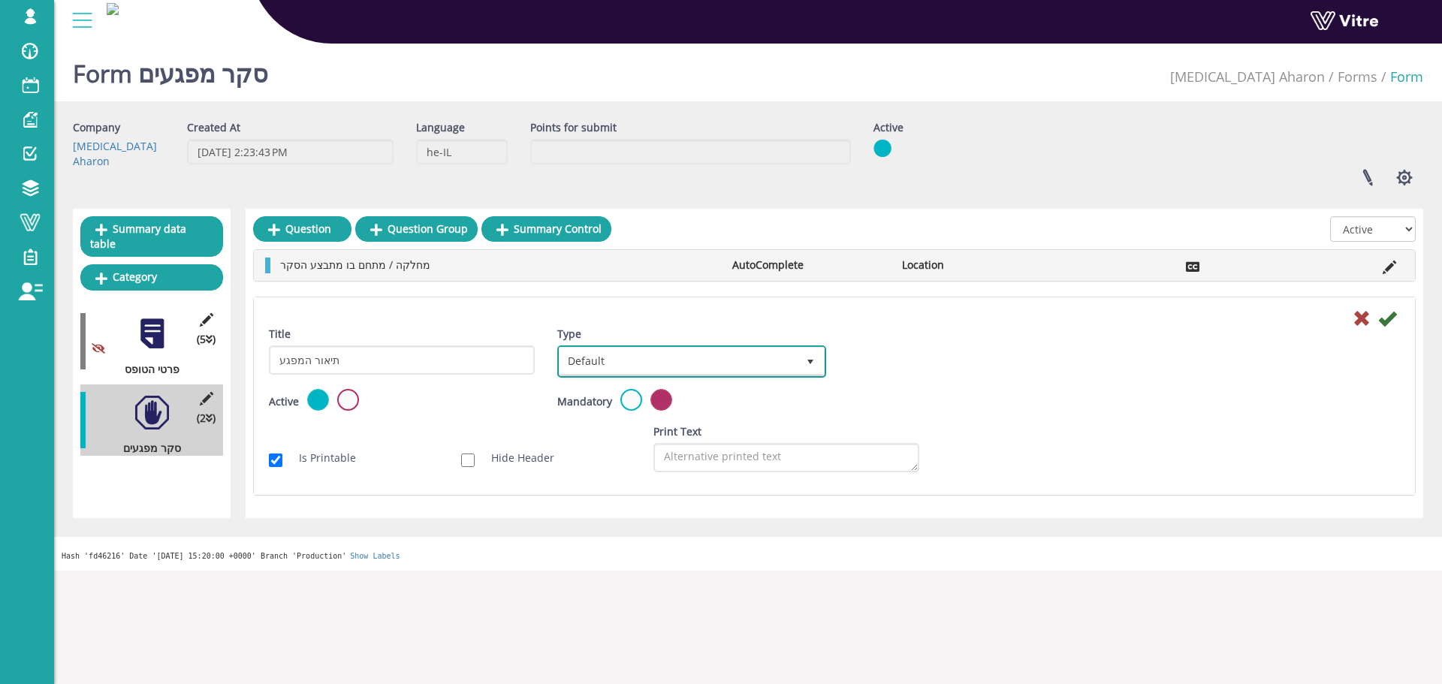
click at [685, 363] on span "Default" at bounding box center [678, 361] width 237 height 27
click at [628, 427] on li "Sub Action" at bounding box center [675, 434] width 264 height 26
click at [1388, 326] on icon at bounding box center [1388, 319] width 18 height 18
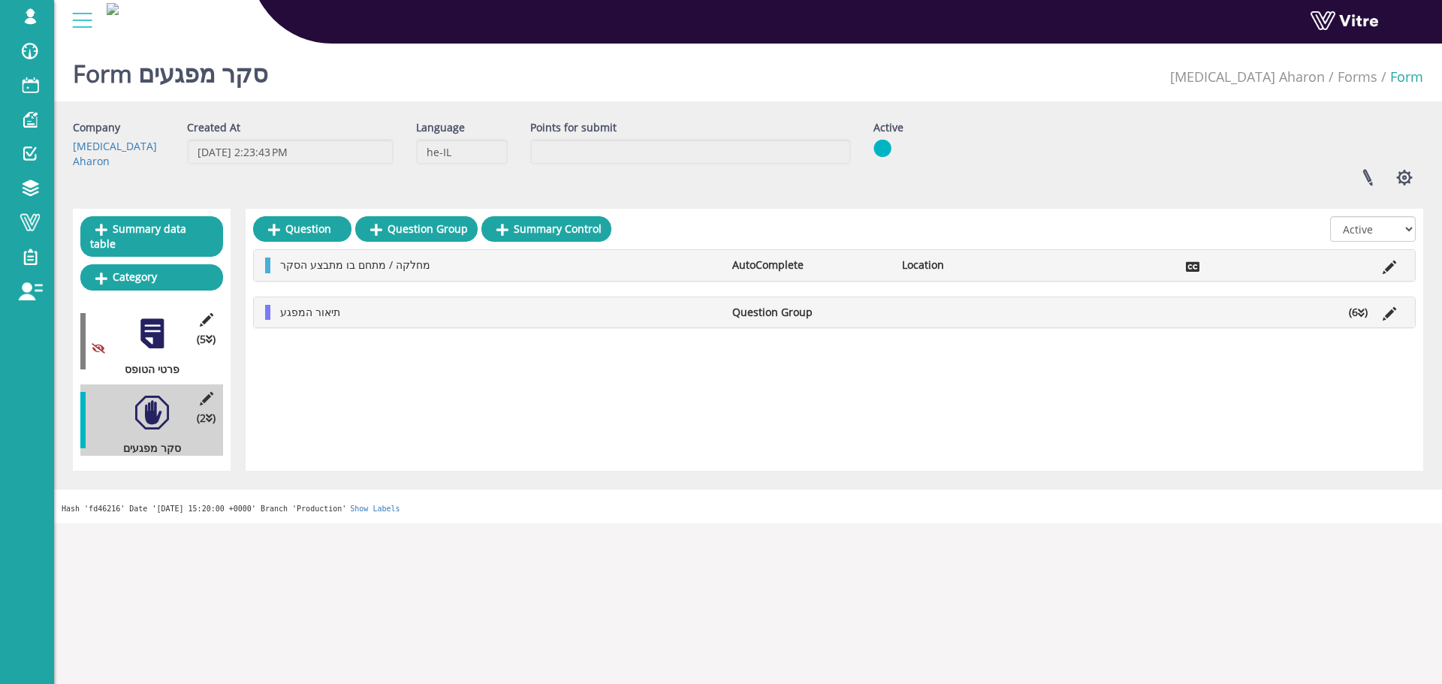
click at [1350, 313] on li "(6 )" at bounding box center [1359, 312] width 34 height 15
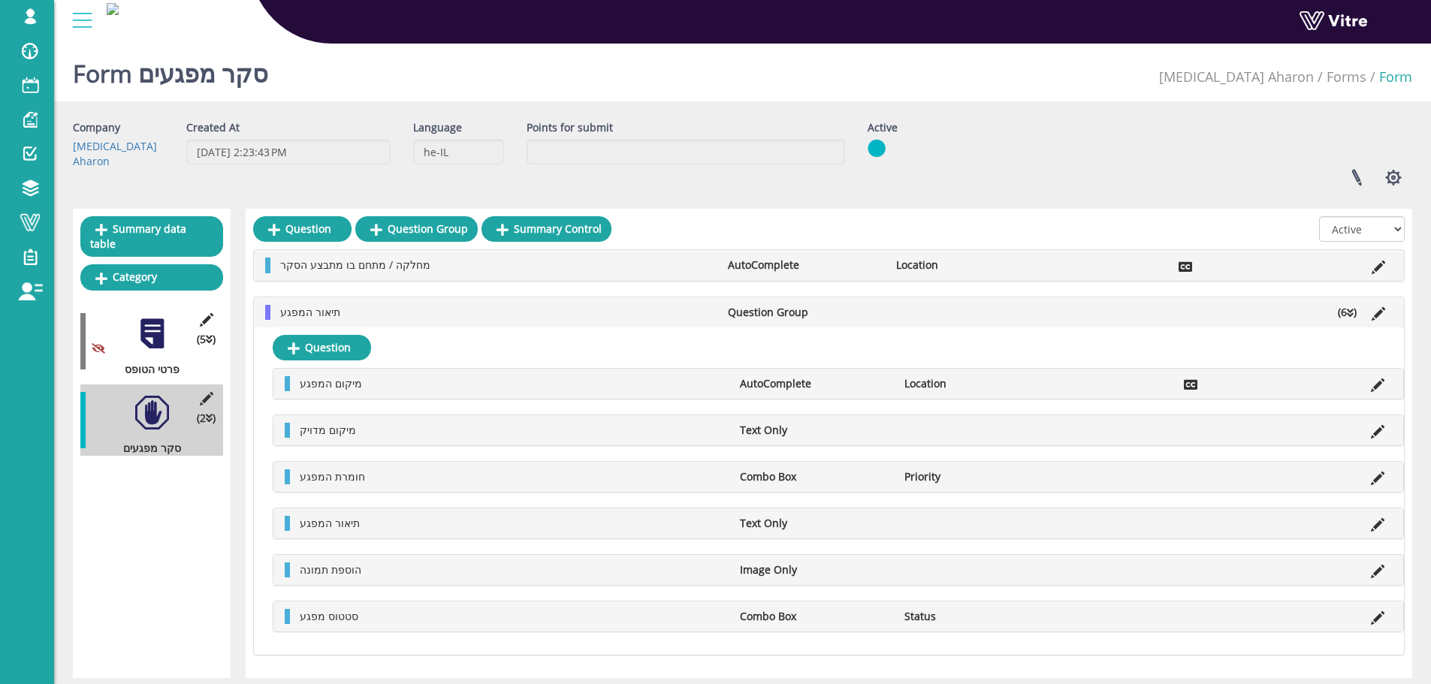
click at [161, 330] on div at bounding box center [152, 334] width 34 height 34
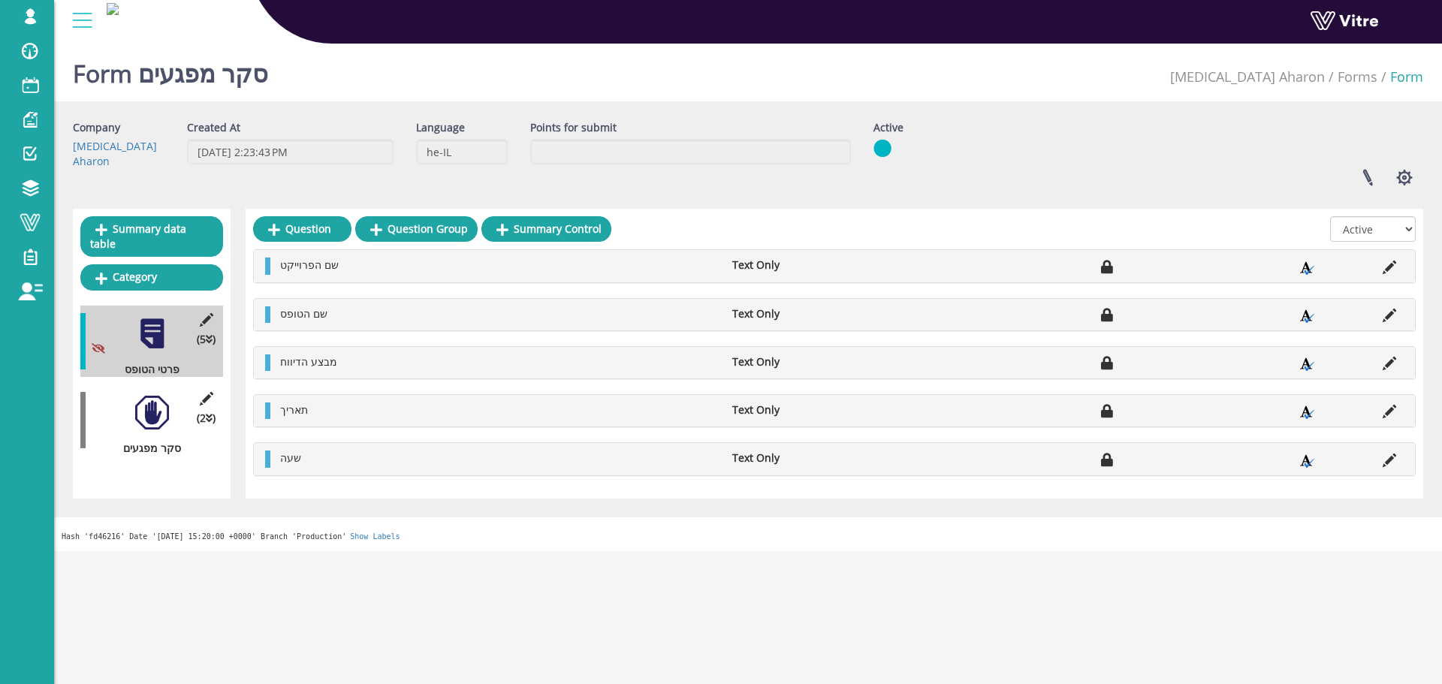
click at [1378, 74] on li "Form" at bounding box center [1401, 78] width 46 height 20
click at [1372, 77] on link "Forms" at bounding box center [1358, 77] width 40 height 18
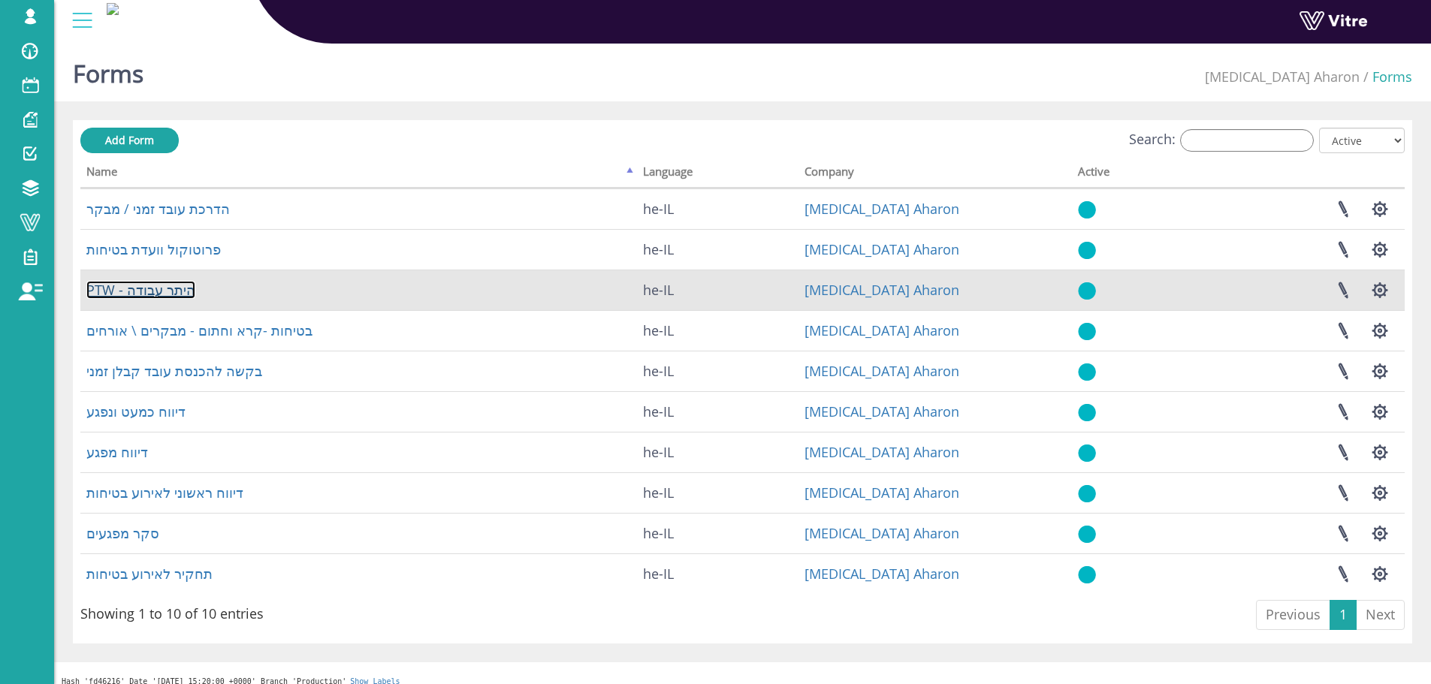
click at [148, 291] on link "PTW - היתר עבודה" at bounding box center [140, 290] width 109 height 18
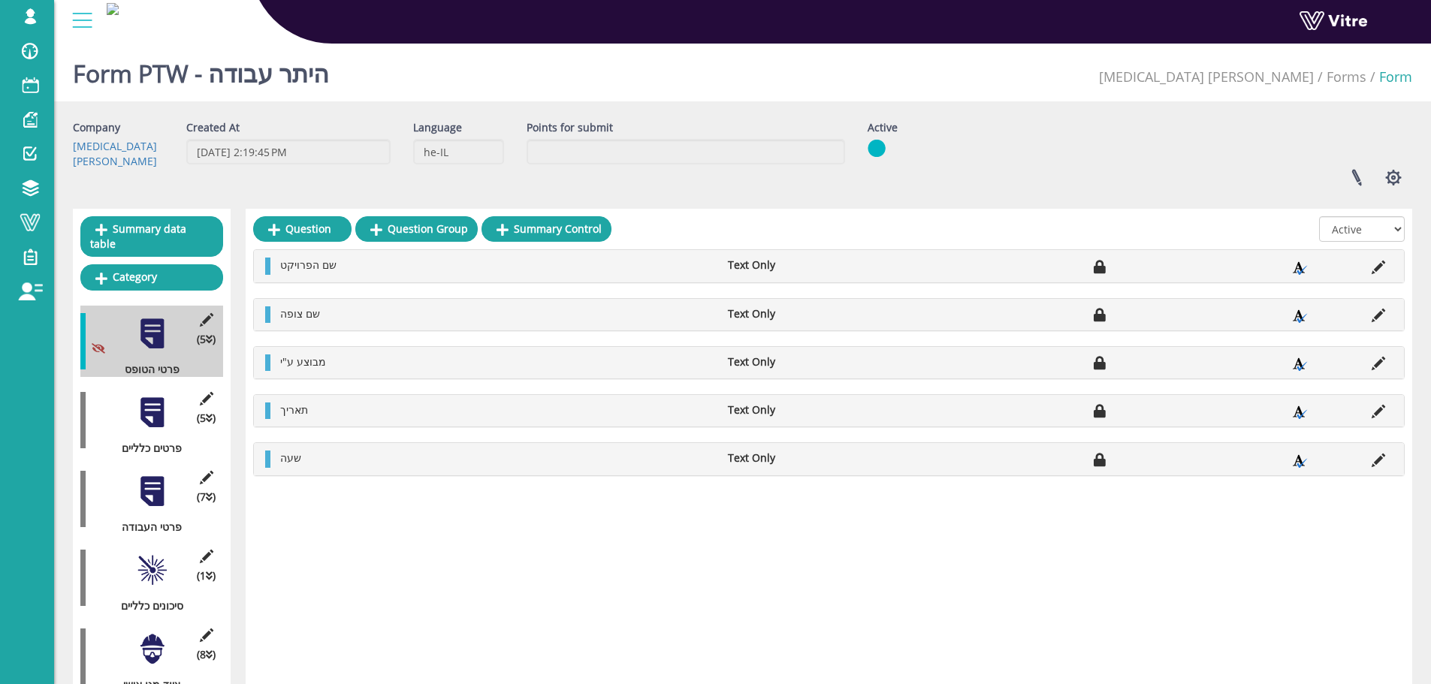
click at [148, 409] on div at bounding box center [152, 413] width 34 height 34
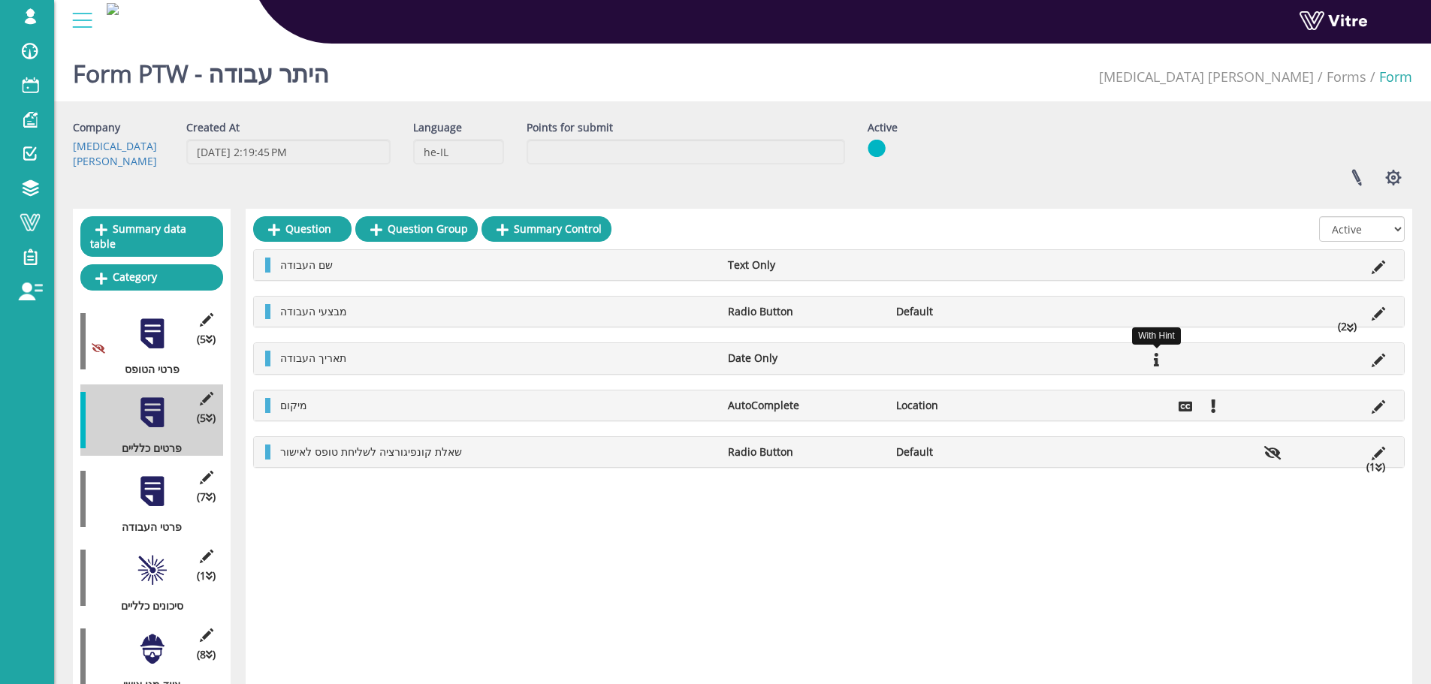
click at [1155, 362] on icon at bounding box center [1156, 360] width 5 height 14
click at [1348, 327] on icon at bounding box center [1350, 328] width 7 height 11
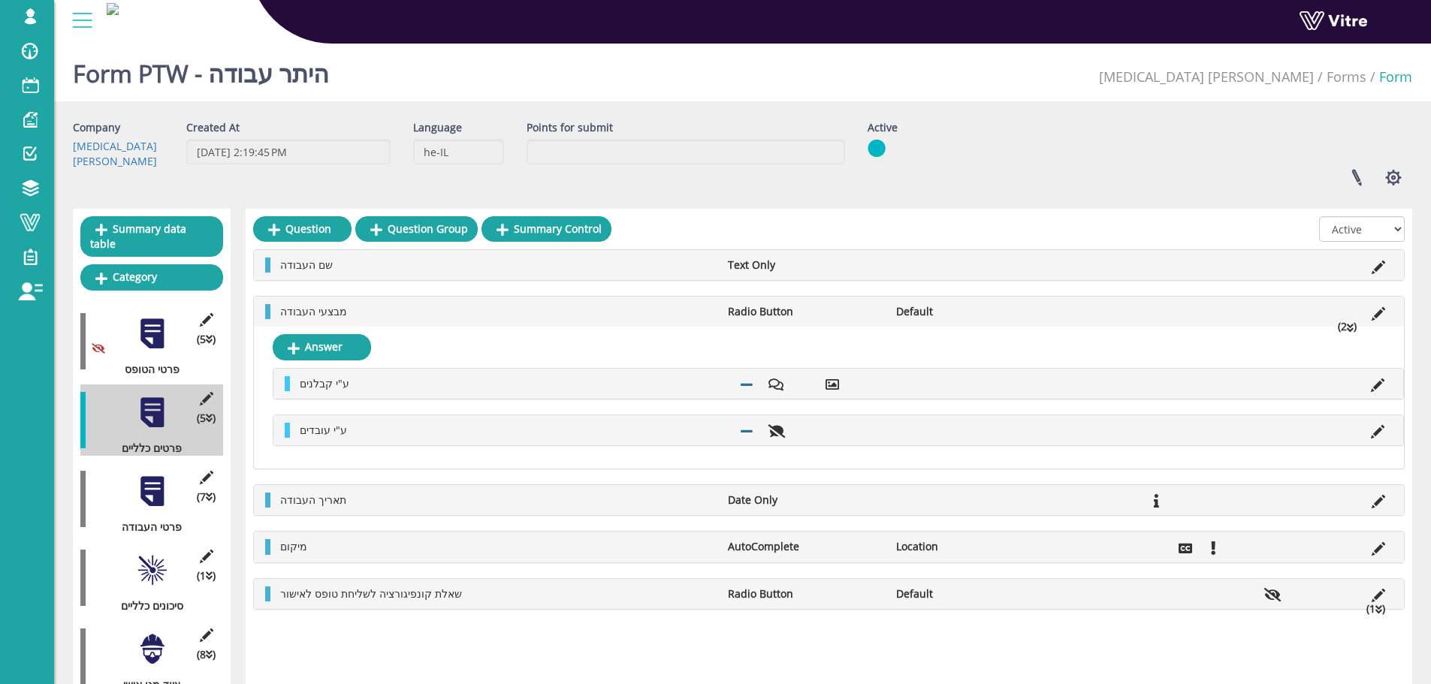
click at [1348, 327] on icon at bounding box center [1350, 328] width 7 height 11
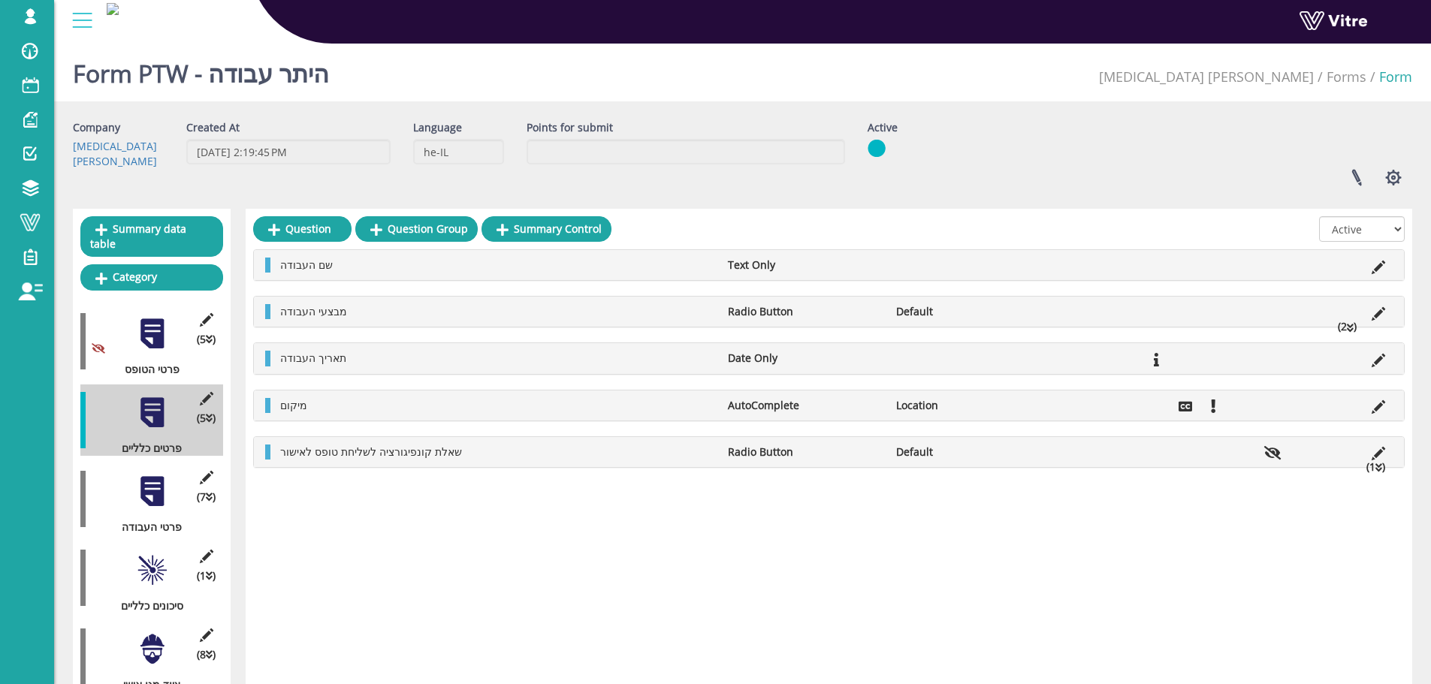
click at [1370, 459] on li at bounding box center [1378, 452] width 29 height 15
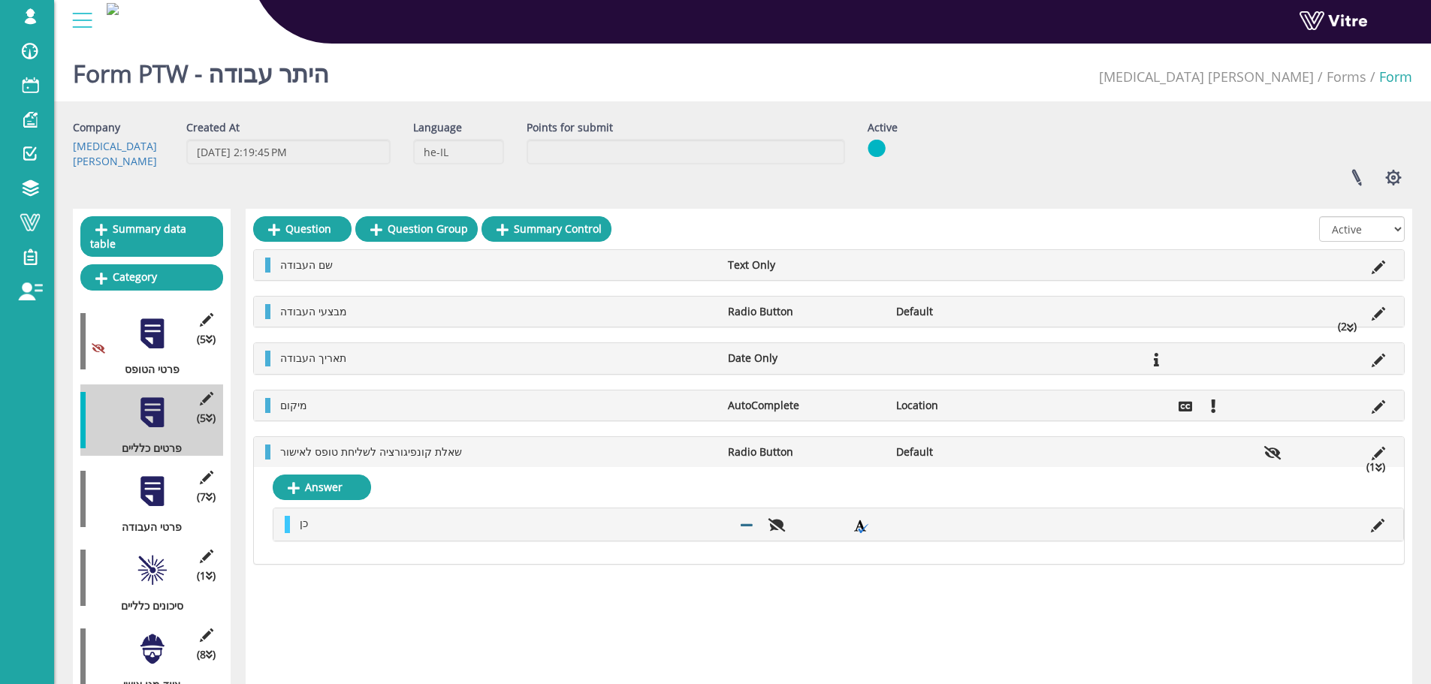
click at [1370, 459] on li at bounding box center [1378, 452] width 29 height 15
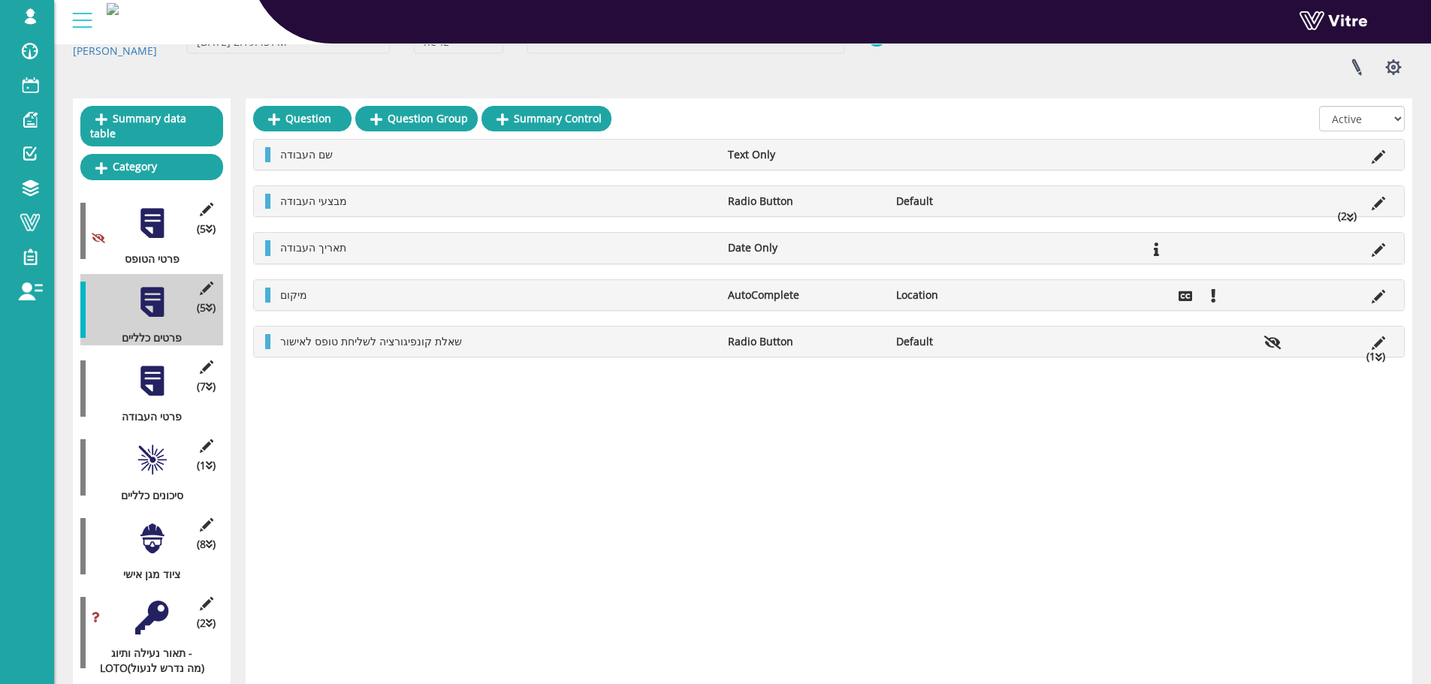
scroll to position [150, 0]
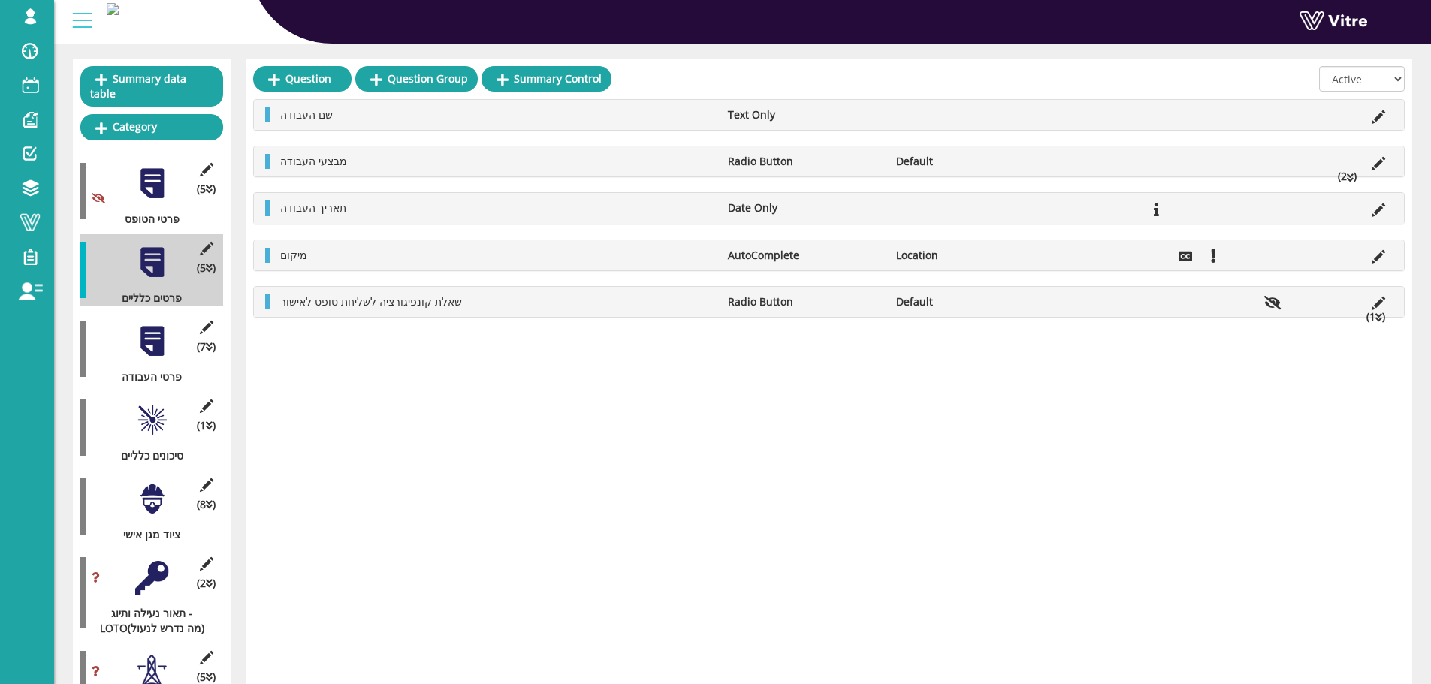
click at [173, 331] on div "(7 ) פרטי העבודה" at bounding box center [151, 348] width 143 height 71
click at [158, 331] on div at bounding box center [152, 342] width 34 height 34
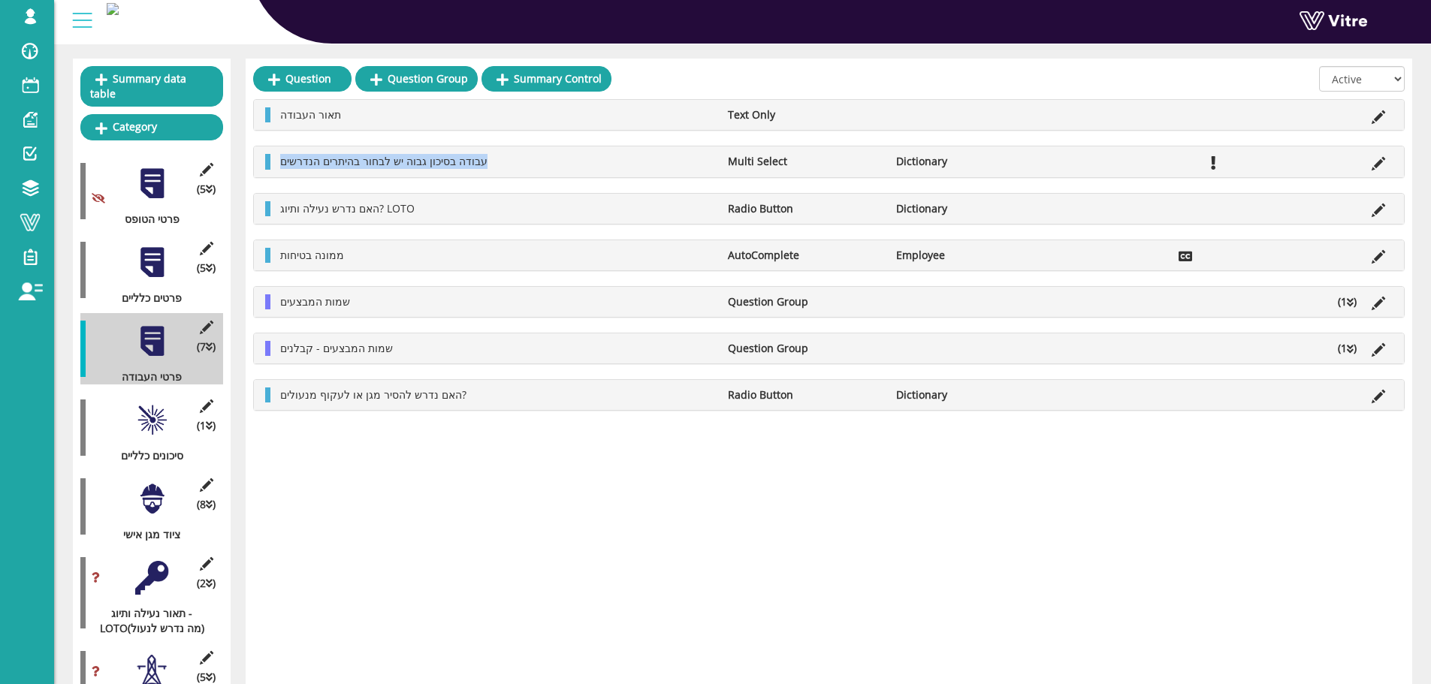
drag, startPoint x: 485, startPoint y: 162, endPoint x: 279, endPoint y: 162, distance: 206.6
click at [279, 162] on li "עבודה בסיכון גבוה יש לבחור בהיתרים הנדרשים" at bounding box center [497, 161] width 448 height 15
click at [370, 163] on span "עבודה בסיכון גבוה יש לבחור בהיתרים הנדרשים" at bounding box center [383, 161] width 207 height 14
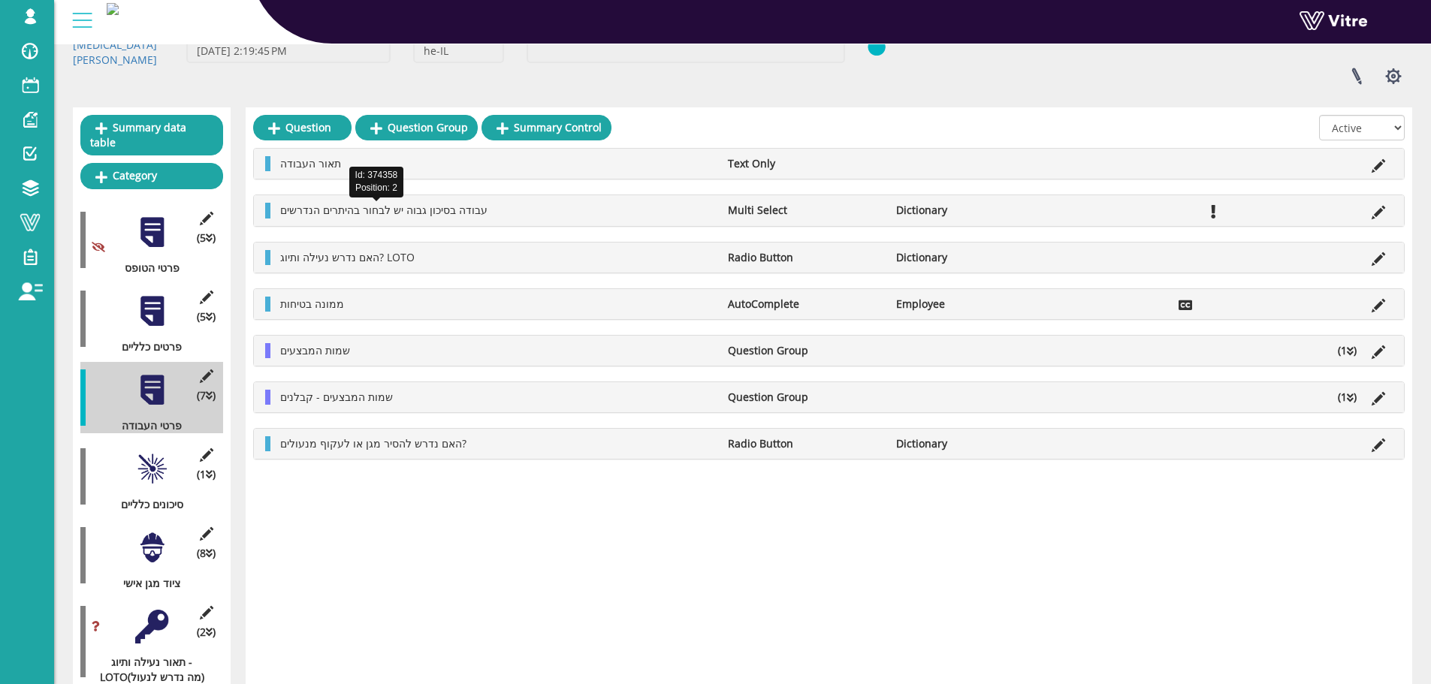
scroll to position [75, 0]
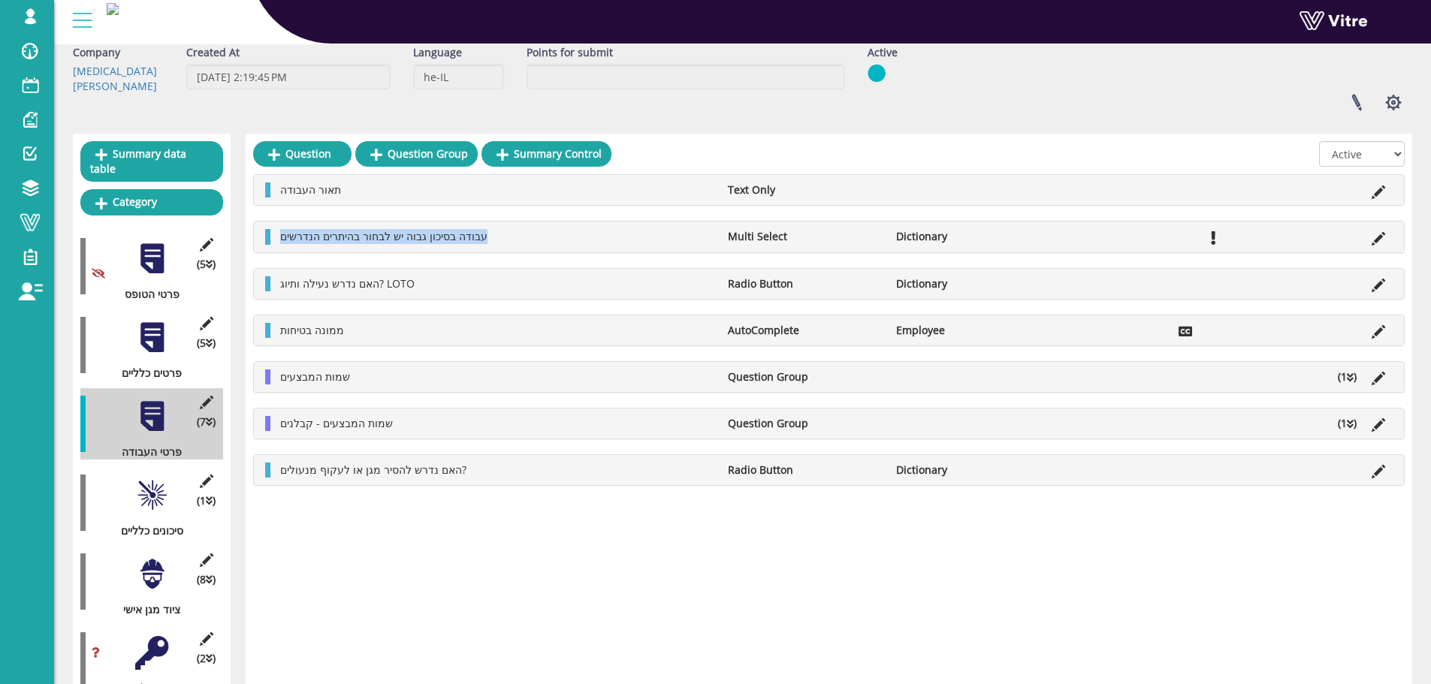
drag, startPoint x: 488, startPoint y: 236, endPoint x: 276, endPoint y: 240, distance: 211.9
click at [276, 240] on li "עבודה בסיכון גבוה יש לבחור בהיתרים הנדרשים" at bounding box center [497, 236] width 448 height 15
copy span "עבודה בסיכון גבוה יש לבחור בהיתרים הנדרשים"
click at [1374, 239] on icon at bounding box center [1379, 239] width 14 height 14
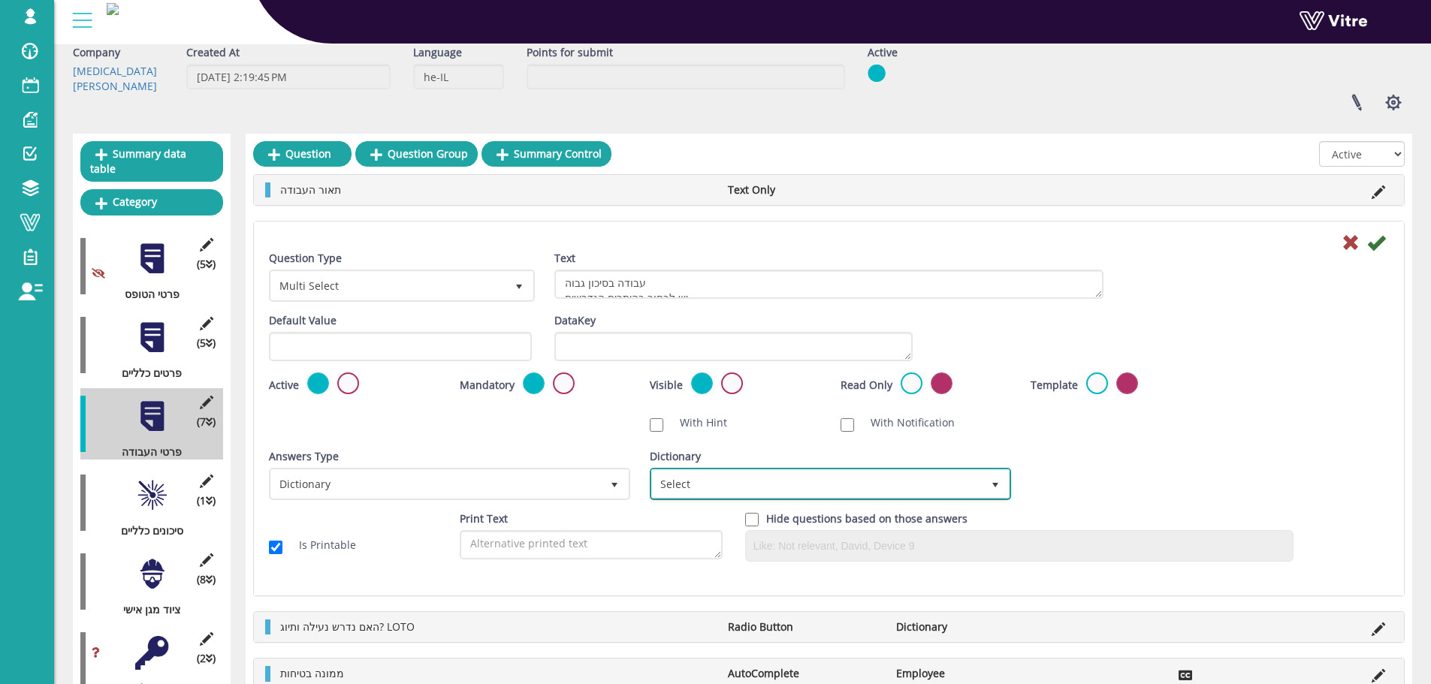
click at [699, 478] on span "Select" at bounding box center [817, 483] width 330 height 27
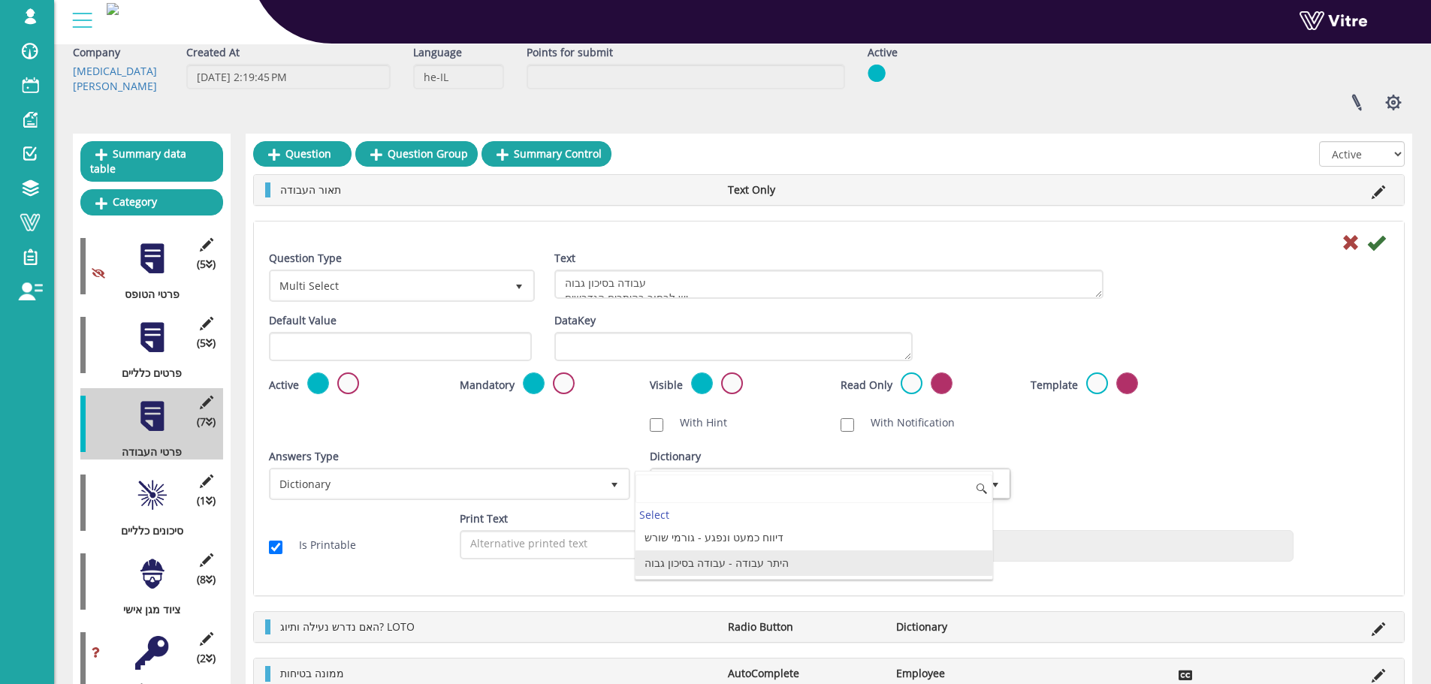
click at [747, 572] on li "היתר עבודה - עבודה בסיכון גבוה" at bounding box center [814, 564] width 357 height 26
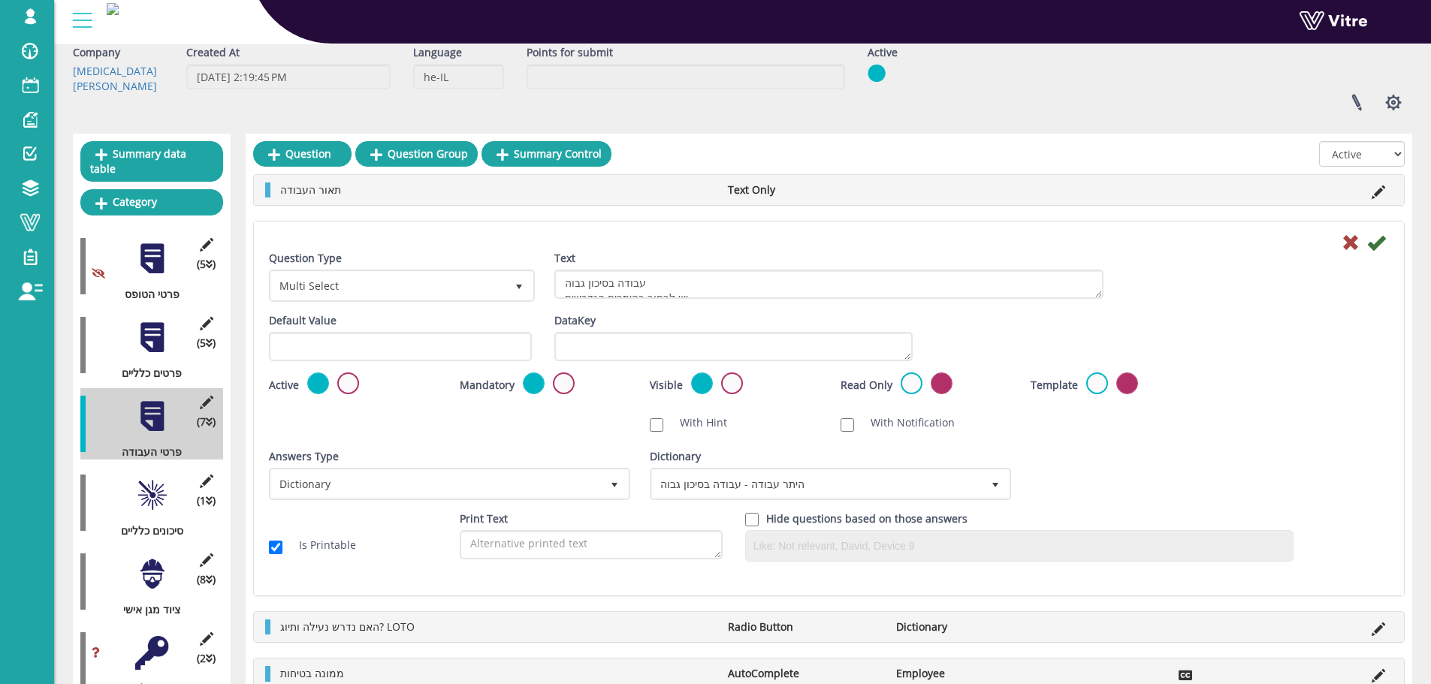
click at [1178, 470] on div "Answers Type Dictionary 1 Answers Type Dictionary 1 Module Select Form Context …" at bounding box center [829, 480] width 1143 height 62
click at [1380, 245] on icon at bounding box center [1376, 243] width 18 height 18
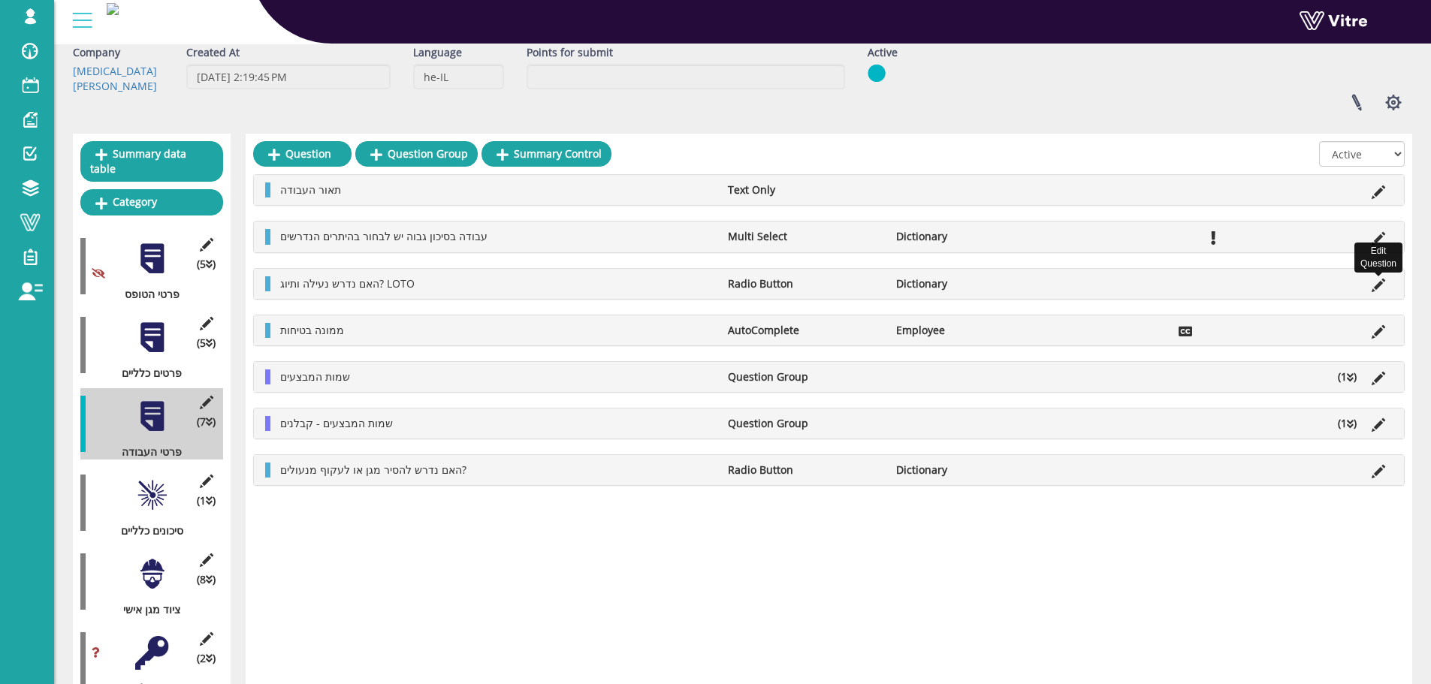
click at [1378, 285] on icon at bounding box center [1379, 286] width 14 height 14
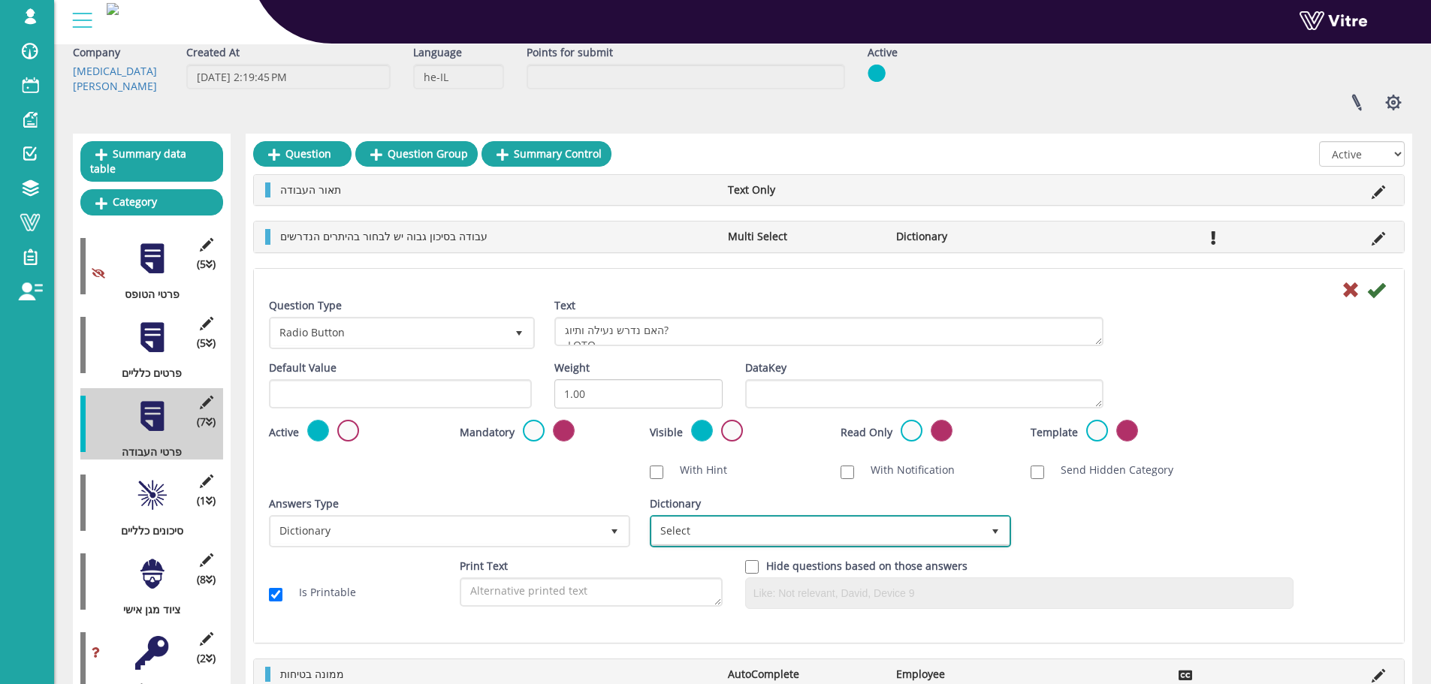
click at [734, 542] on span "Select" at bounding box center [817, 531] width 330 height 27
click at [803, 535] on span "Select" at bounding box center [817, 531] width 330 height 27
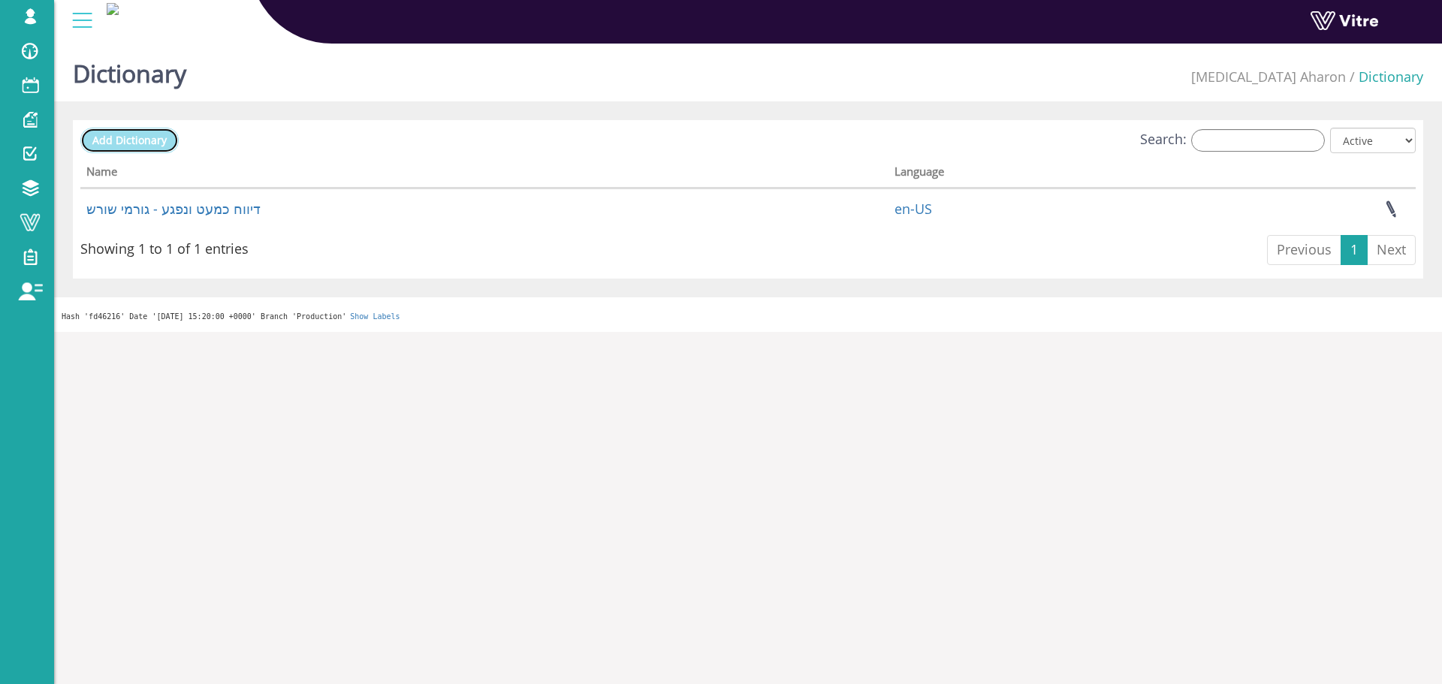
click at [147, 131] on link "Add Dictionary" at bounding box center [129, 141] width 98 height 26
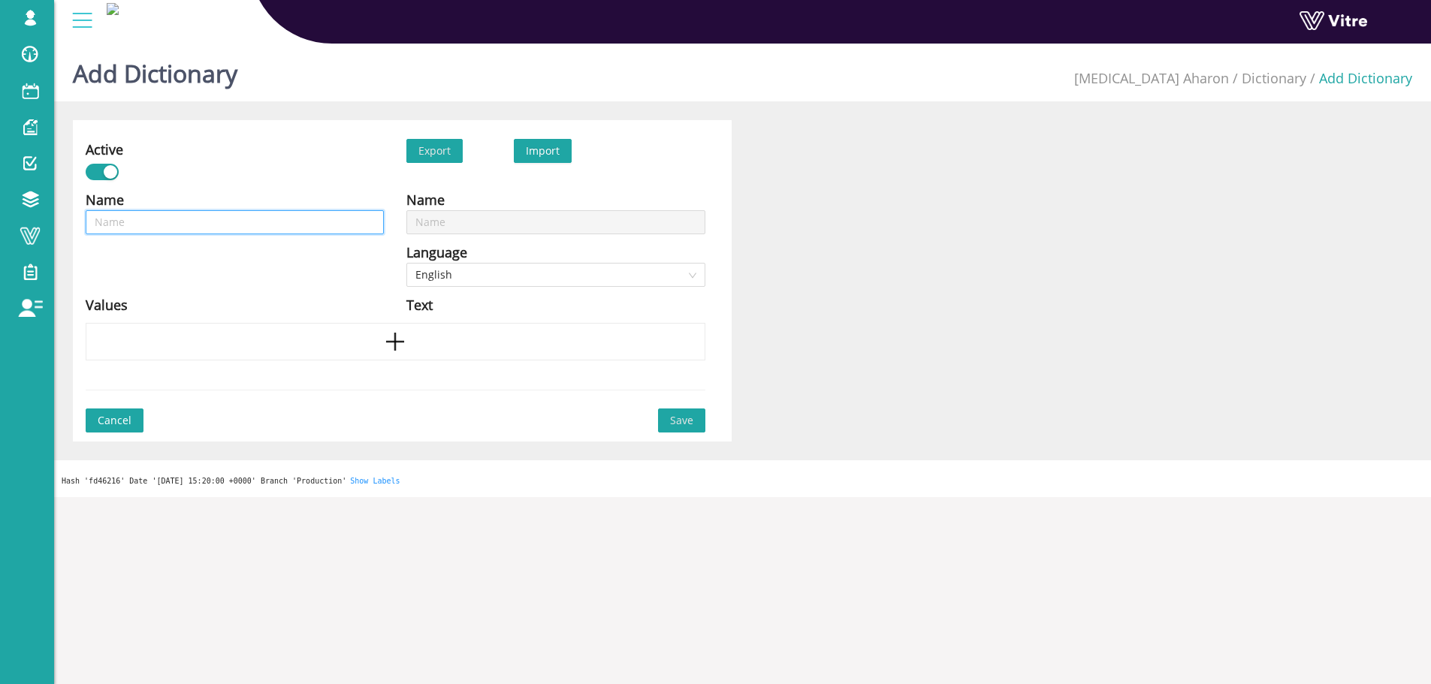
click at [355, 222] on input "text" at bounding box center [235, 222] width 298 height 24
type input "v"
type input "vh"
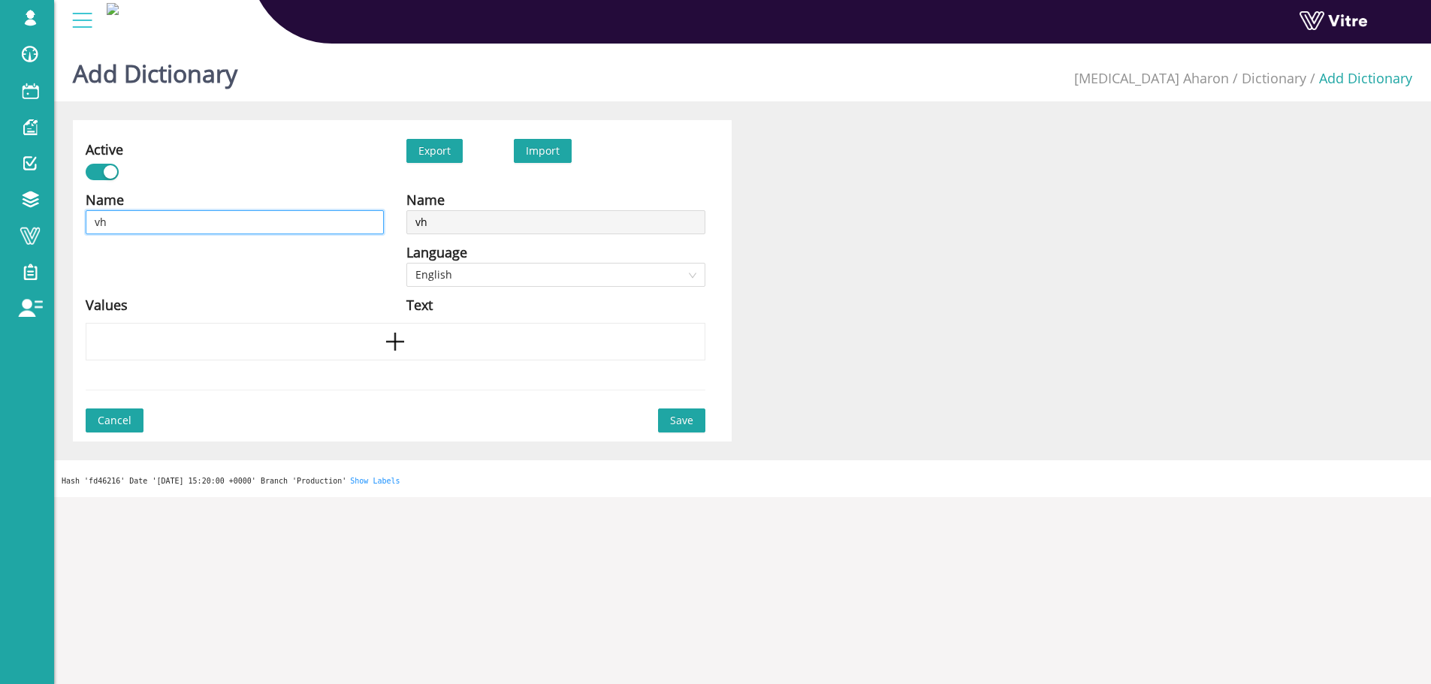
type input "v"
type input "י"
type input "ה"
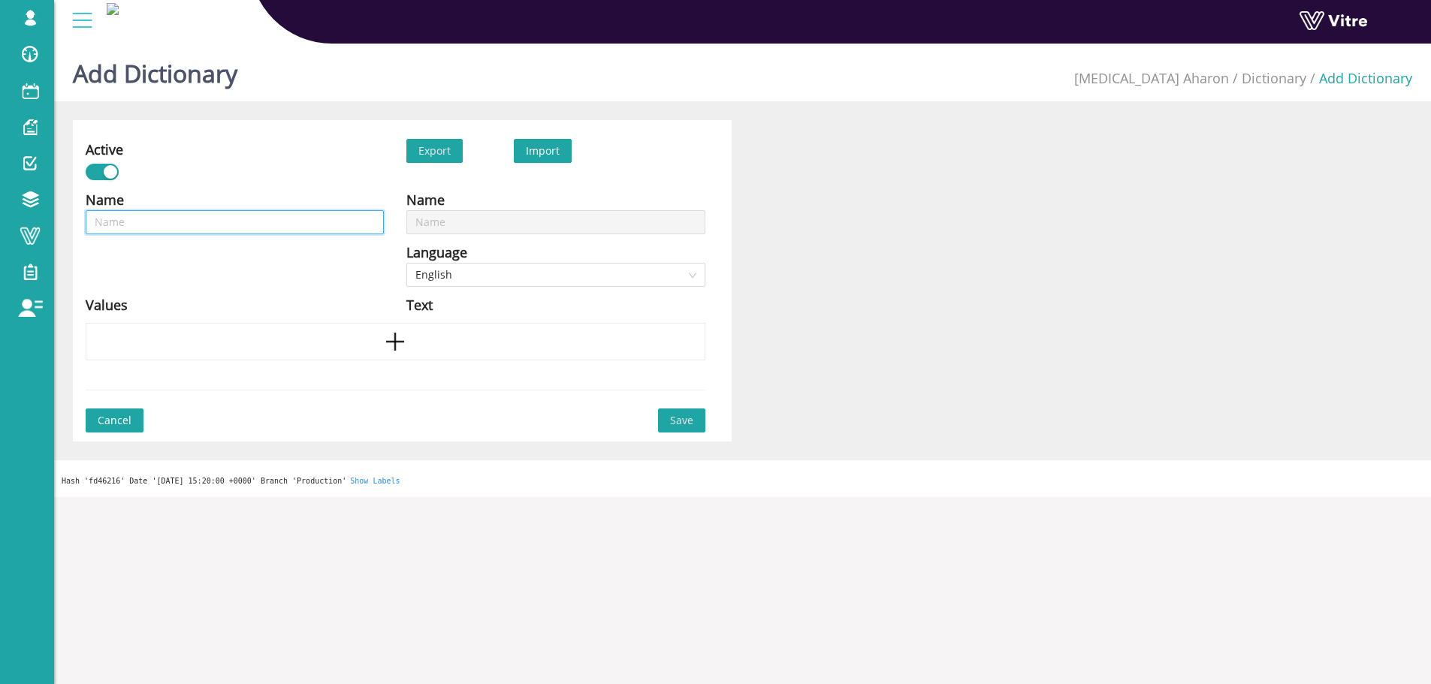
type input "ה"
type input "הי"
type input "הית"
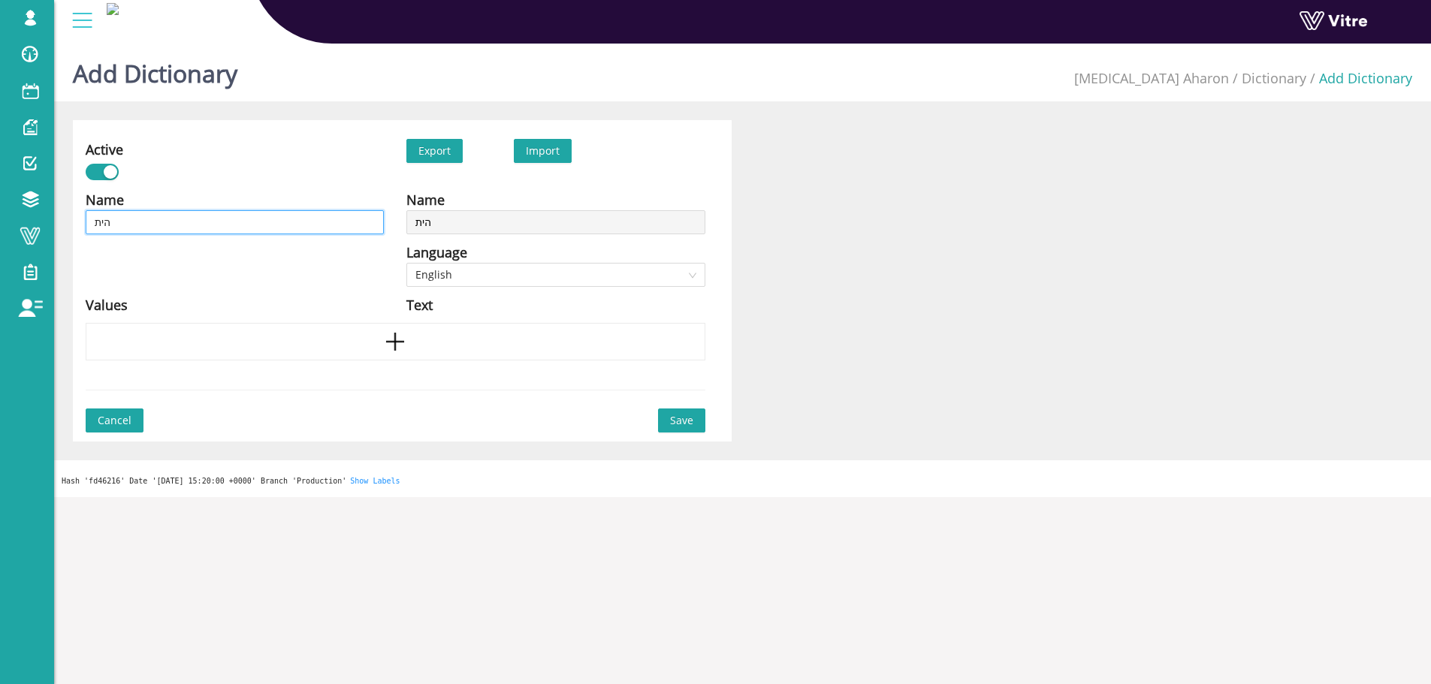
type input "היתר"
type input "היתר ע"
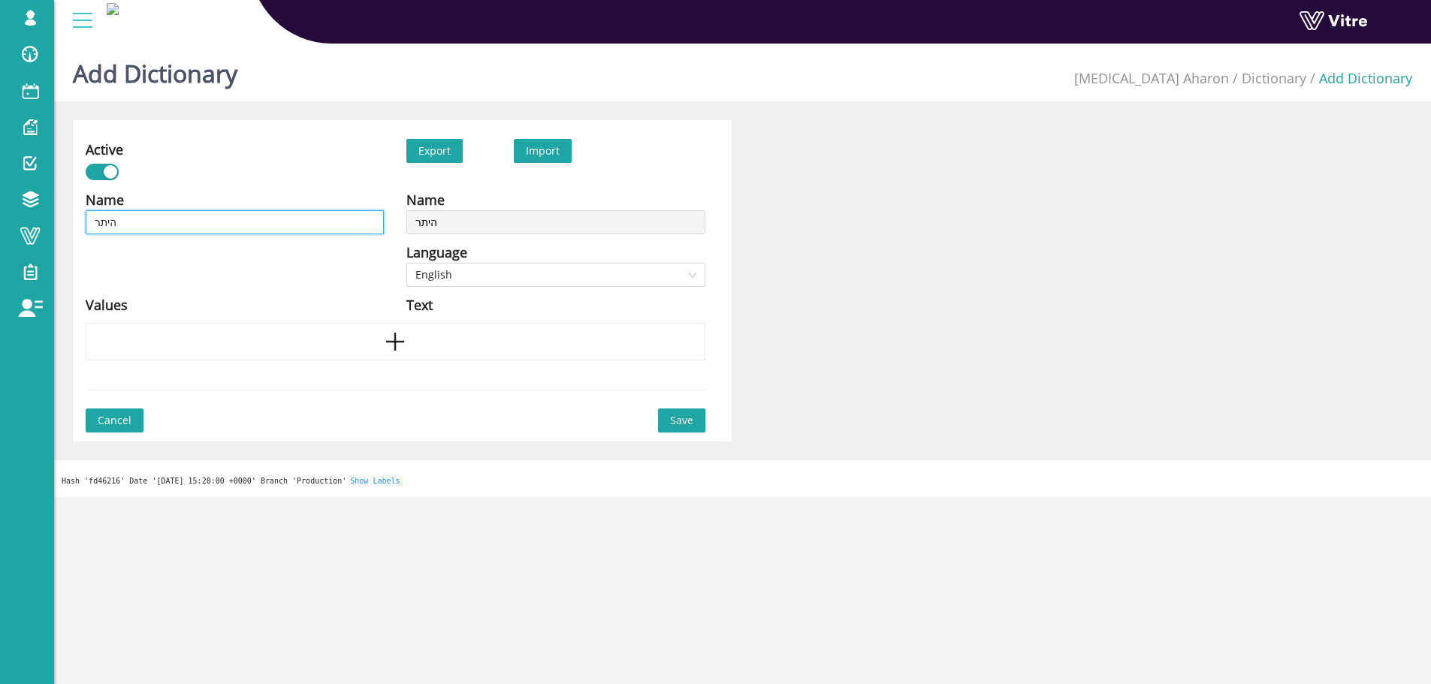
type input "היתר ע"
type input "היתר עב"
type input "היתר עבו"
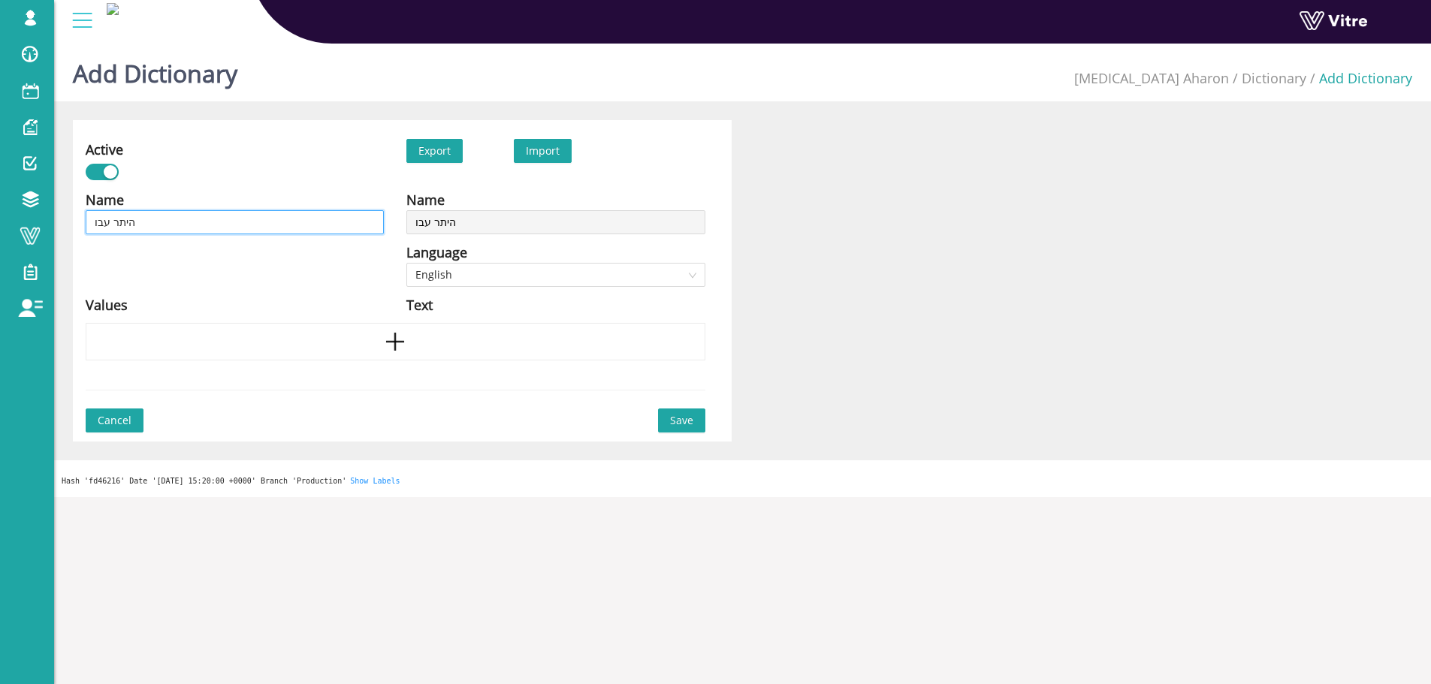
type input "היתר עבוד"
type input "היתר עבודה"
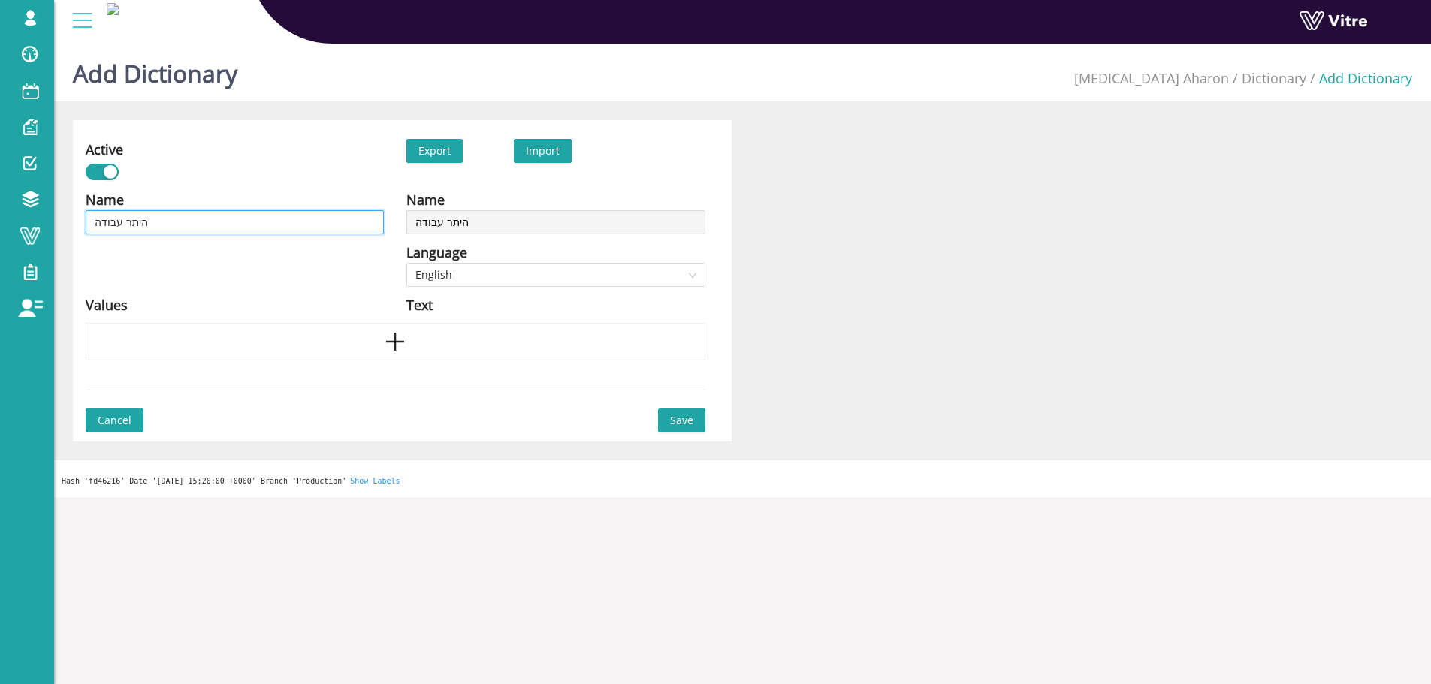
type input "היתר עבודה"
type input "היתר עבודה -"
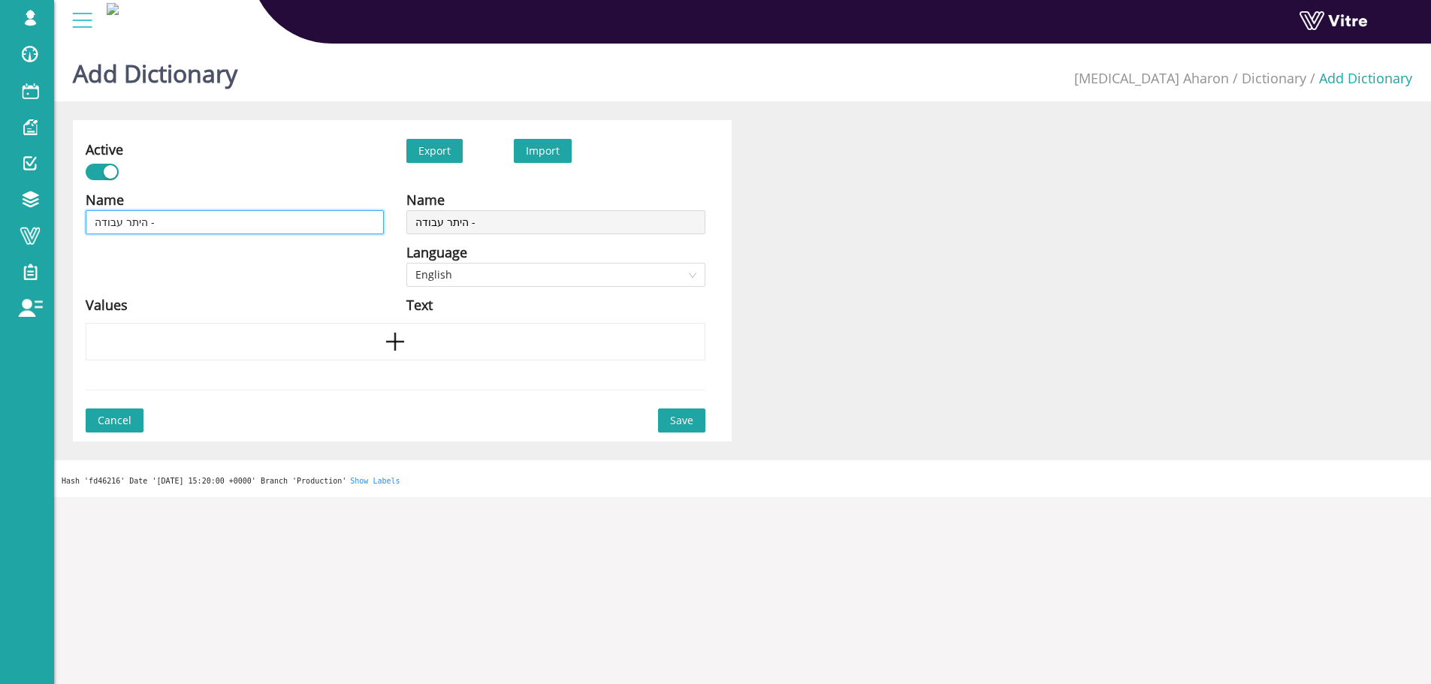
paste input "עבודה בסיכון גבוה יש לבחור בהיתרים הנדרשים"
type input "היתר עבודה - עבודה בסיכון גבוה יש לבחור בהיתרים הנדרשים"
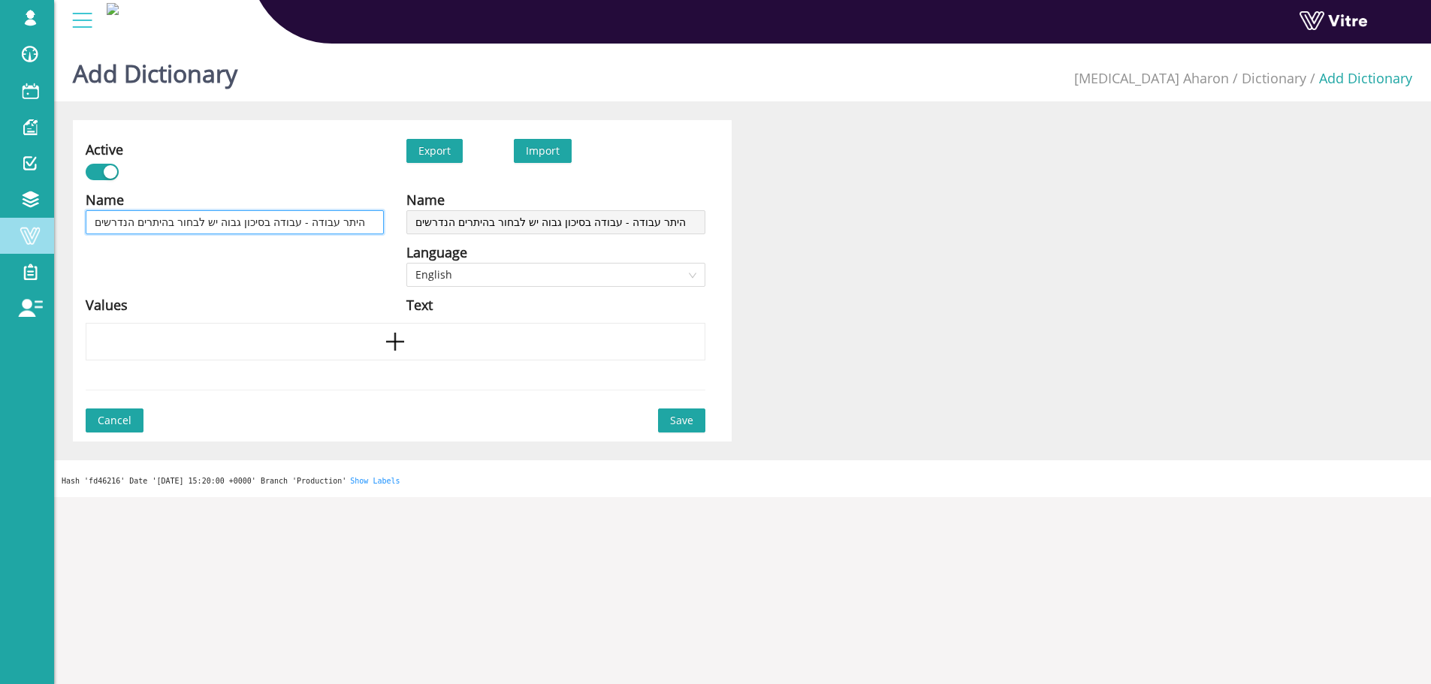
drag, startPoint x: 213, startPoint y: 219, endPoint x: 50, endPoint y: 225, distance: 163.1
click at [50, 225] on div "lishay@vitre.io Profile Notification Change Company English English Español Fra…" at bounding box center [715, 268] width 1431 height 460
type input "היתר עבודה - עבודה בסיכון גבוה"
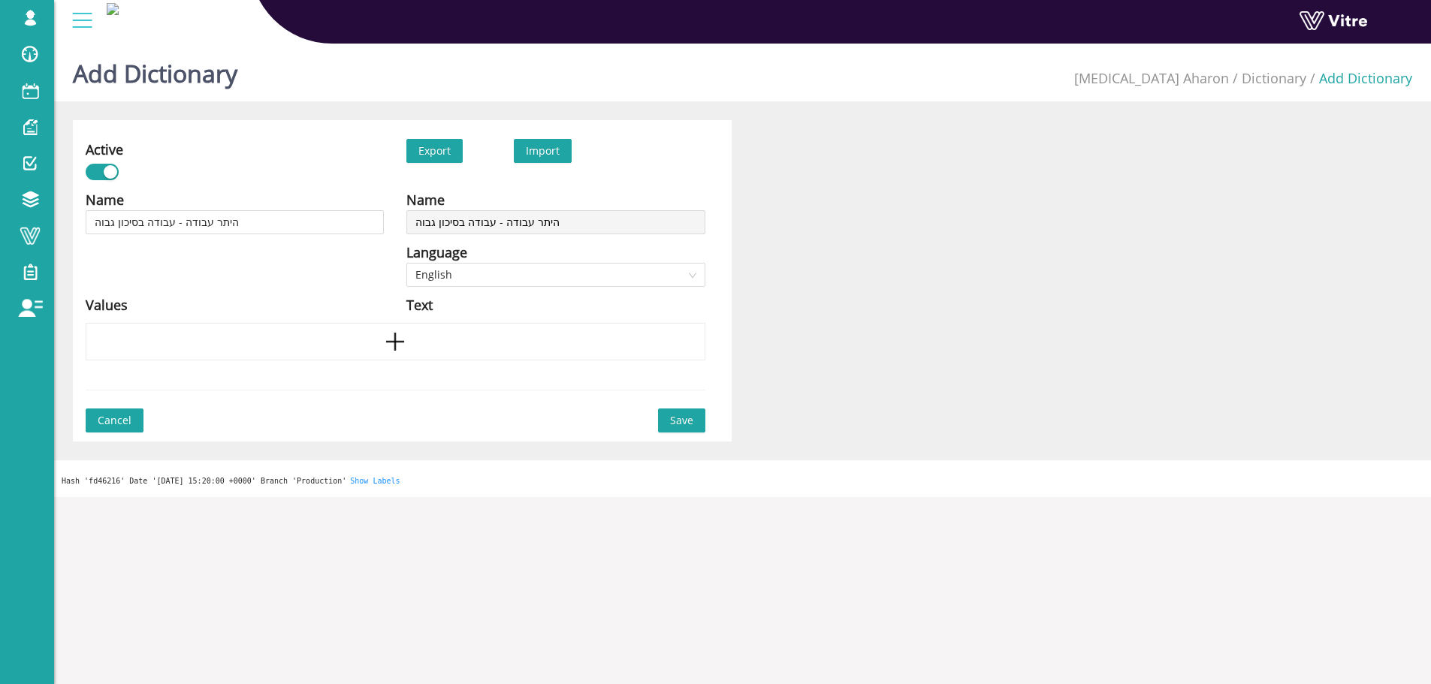
drag, startPoint x: 294, startPoint y: 262, endPoint x: 293, endPoint y: 255, distance: 7.5
click at [292, 260] on div "Name היתר עבודה - עבודה בסיכון גבוה Language English Values" at bounding box center [234, 256] width 321 height 134
click at [459, 267] on span "English" at bounding box center [555, 275] width 280 height 23
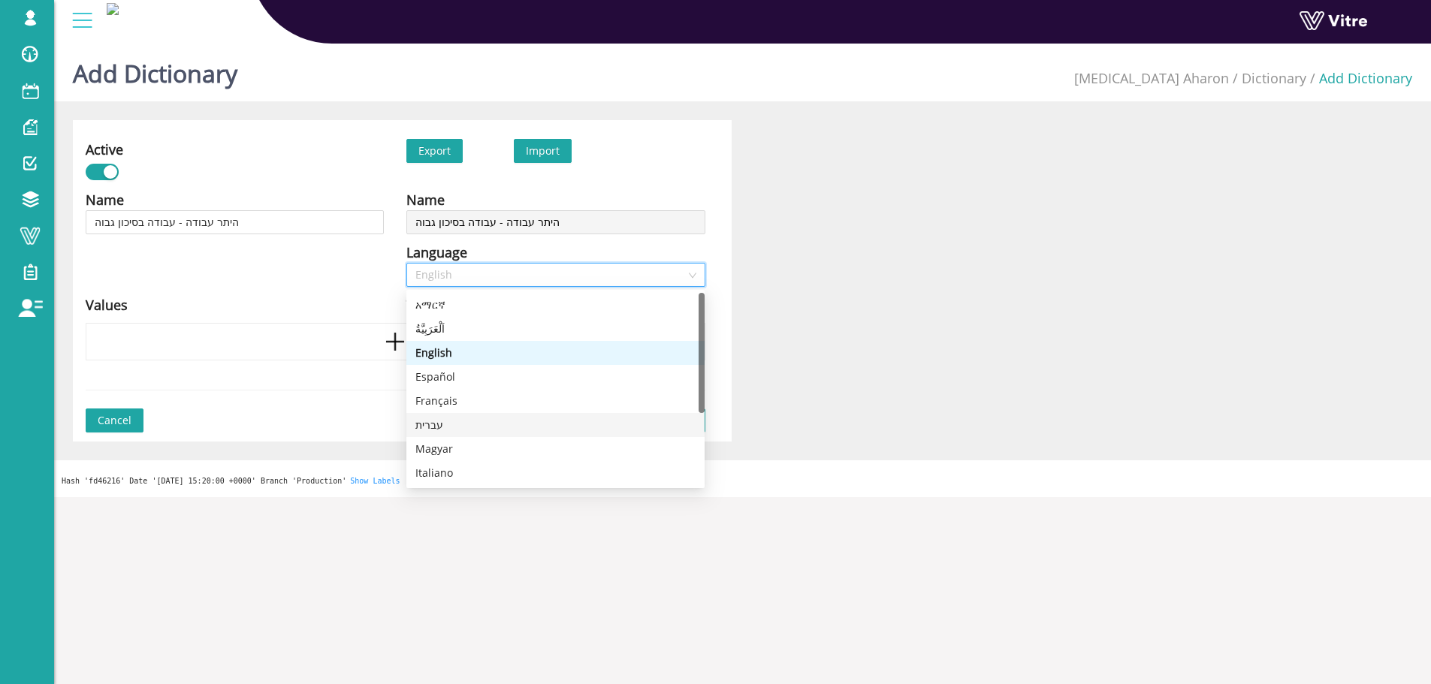
click at [464, 427] on div "עברית" at bounding box center [555, 425] width 280 height 17
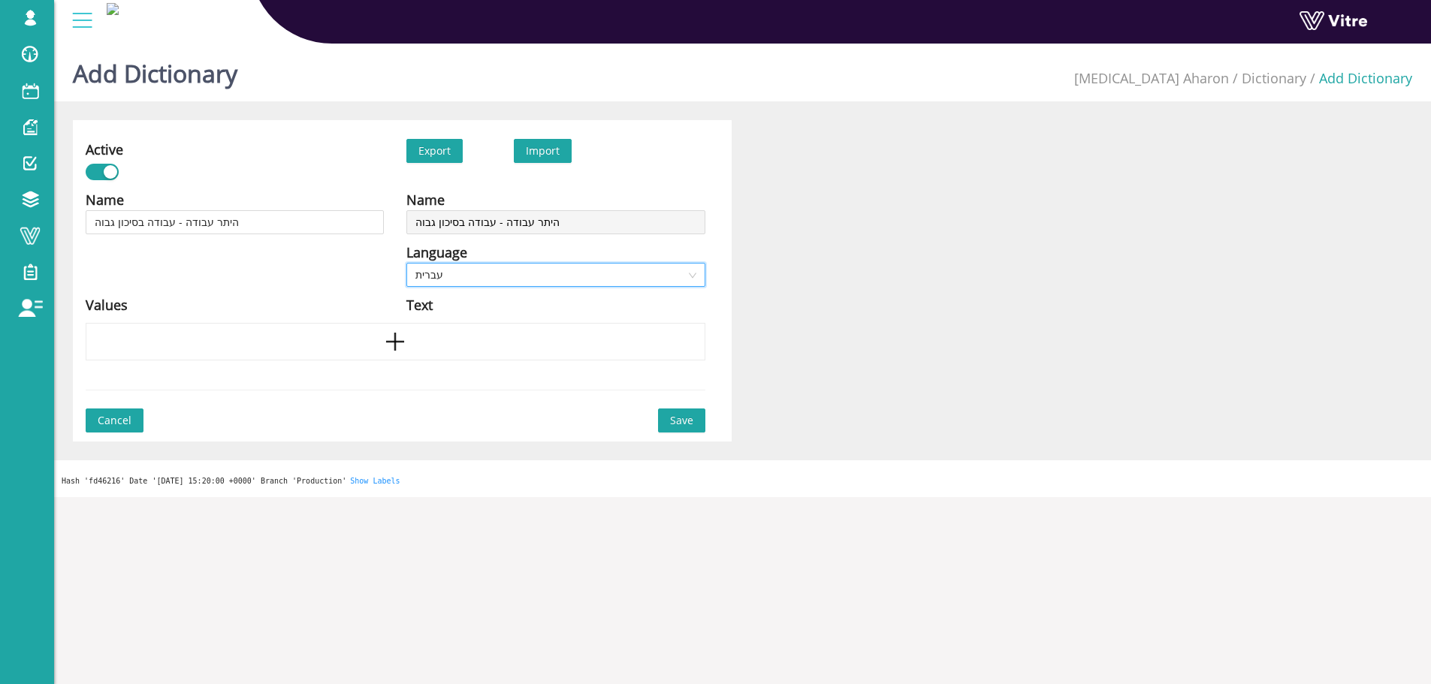
click at [308, 281] on div "Name היתר עבודה - עבודה בסיכון גבוה Language English Values" at bounding box center [234, 256] width 321 height 134
click at [382, 336] on div at bounding box center [396, 342] width 620 height 38
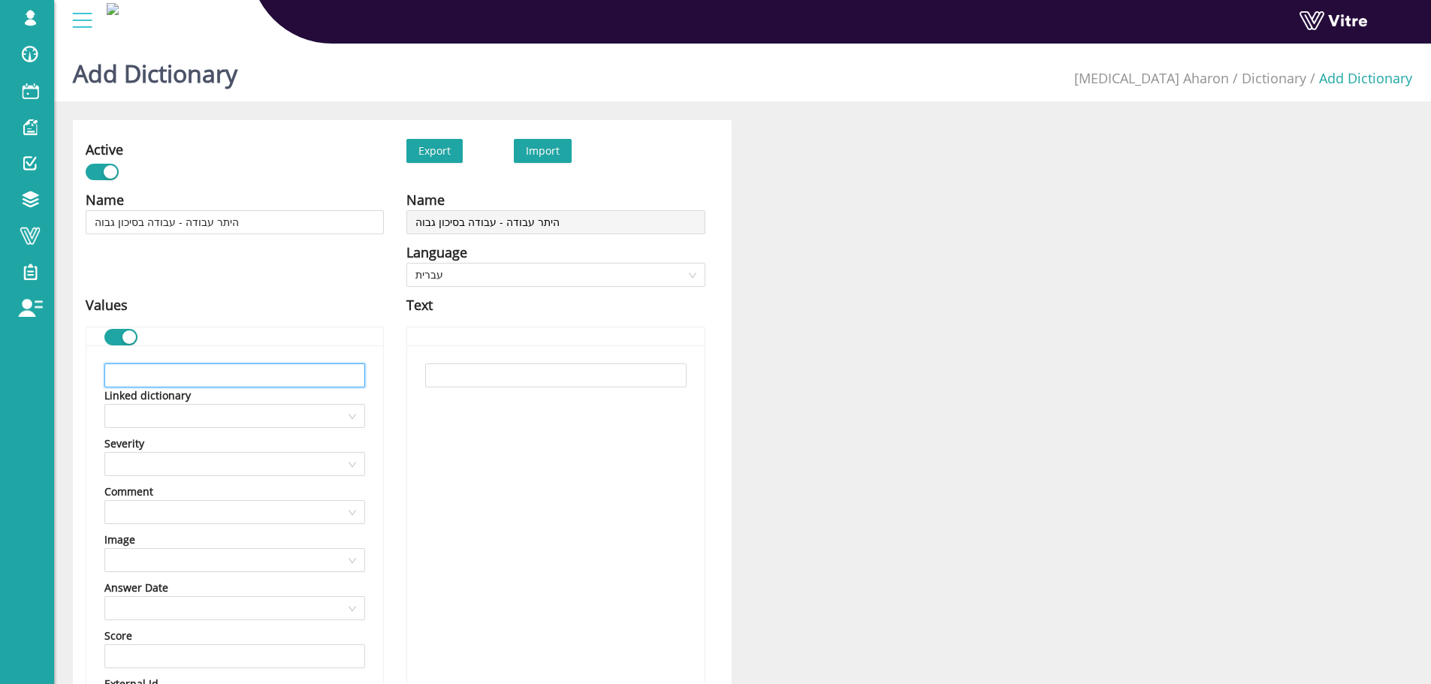
click at [245, 377] on input "text" at bounding box center [234, 376] width 261 height 24
paste input "עבודה חמה"
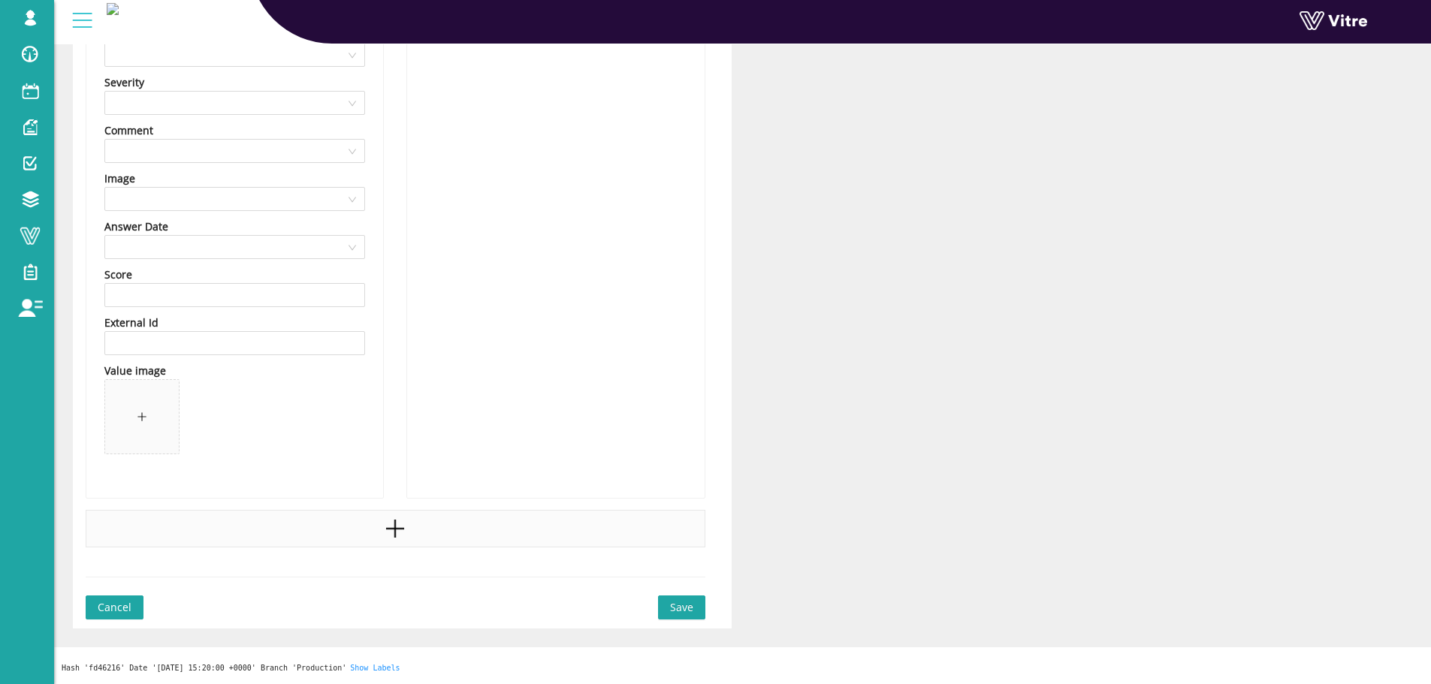
type input "עבודה חמה"
click at [426, 524] on div at bounding box center [396, 529] width 620 height 38
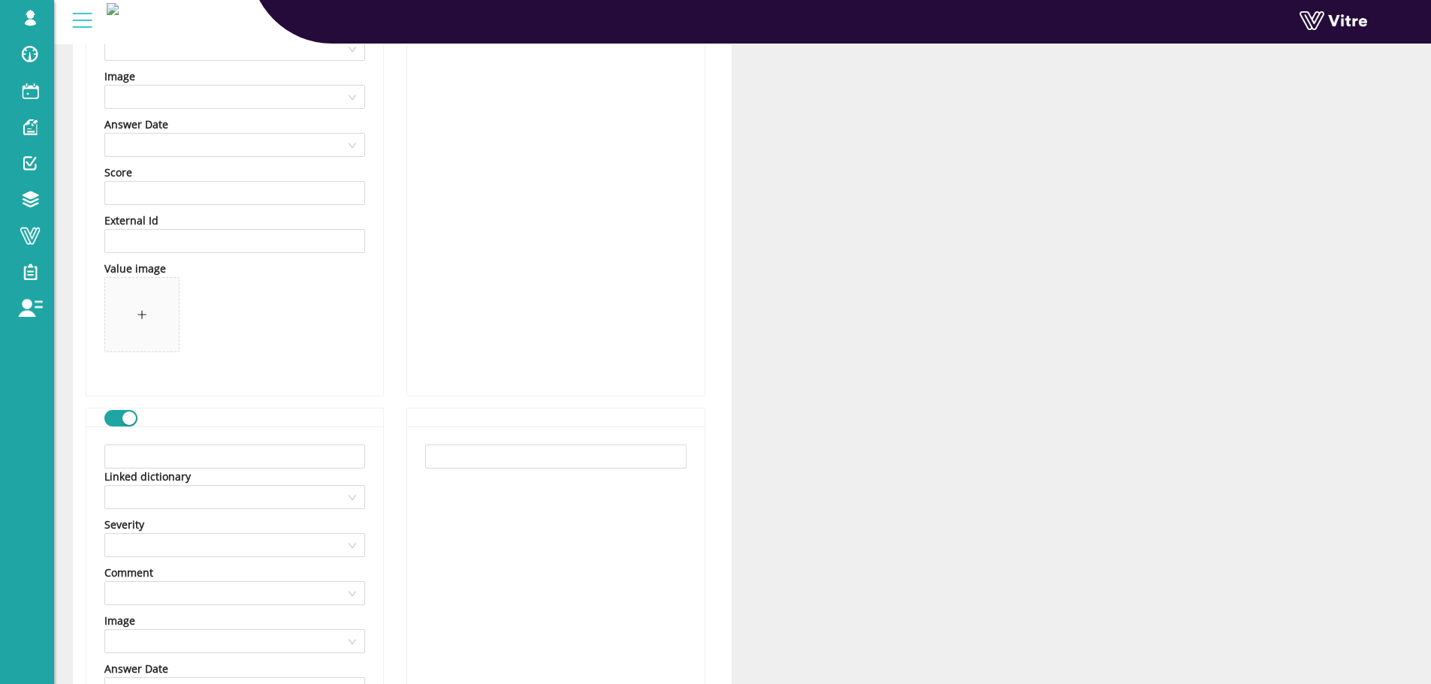
scroll to position [662, 0]
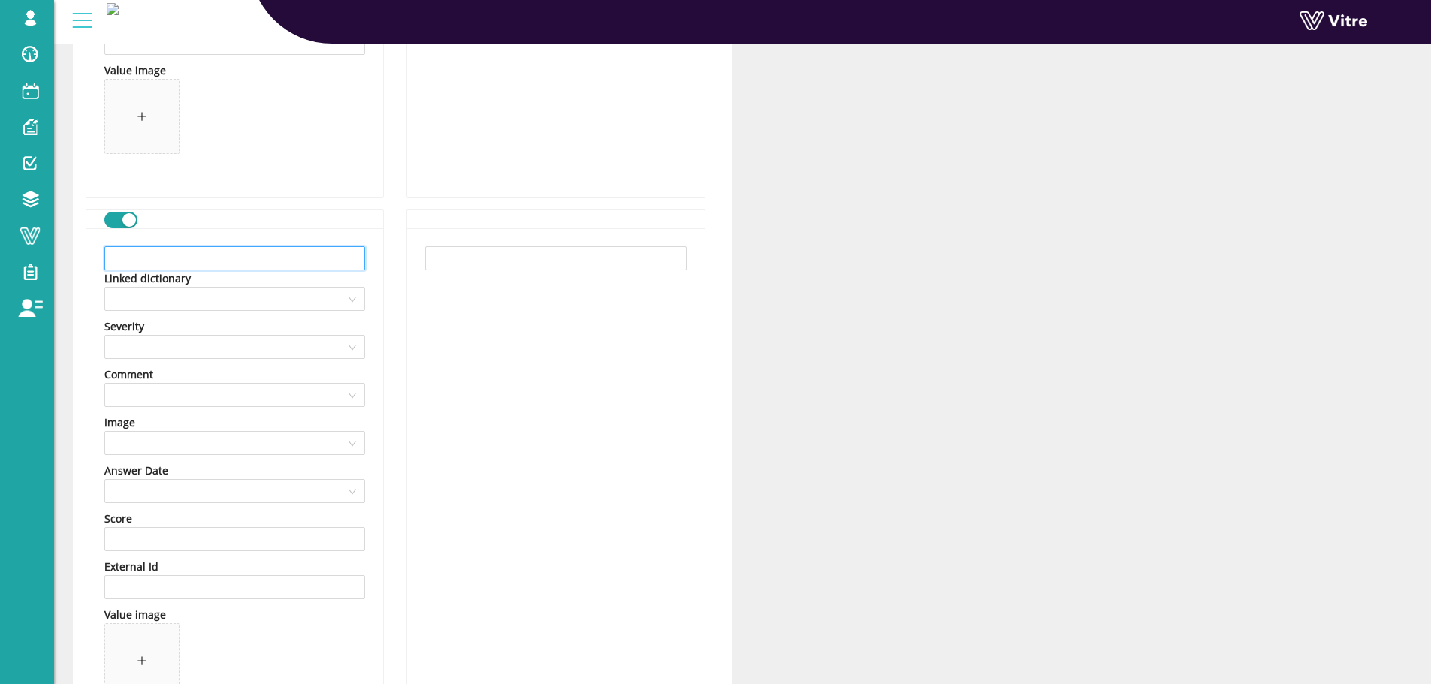
click at [322, 256] on input "text" at bounding box center [234, 258] width 261 height 24
paste input "עבודה בגובה"
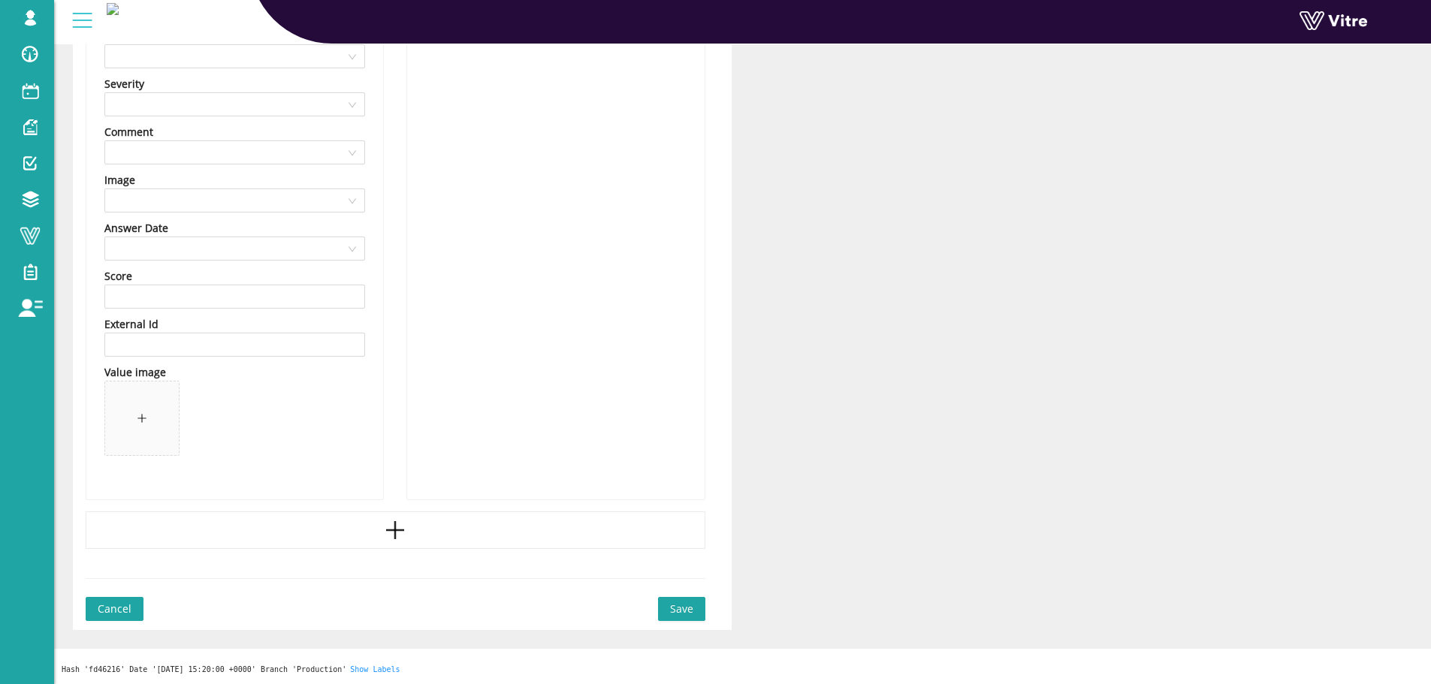
scroll to position [906, 0]
type input "עבודה בגובה"
drag, startPoint x: 395, startPoint y: 547, endPoint x: 386, endPoint y: 543, distance: 9.8
click at [395, 547] on div at bounding box center [396, 529] width 620 height 38
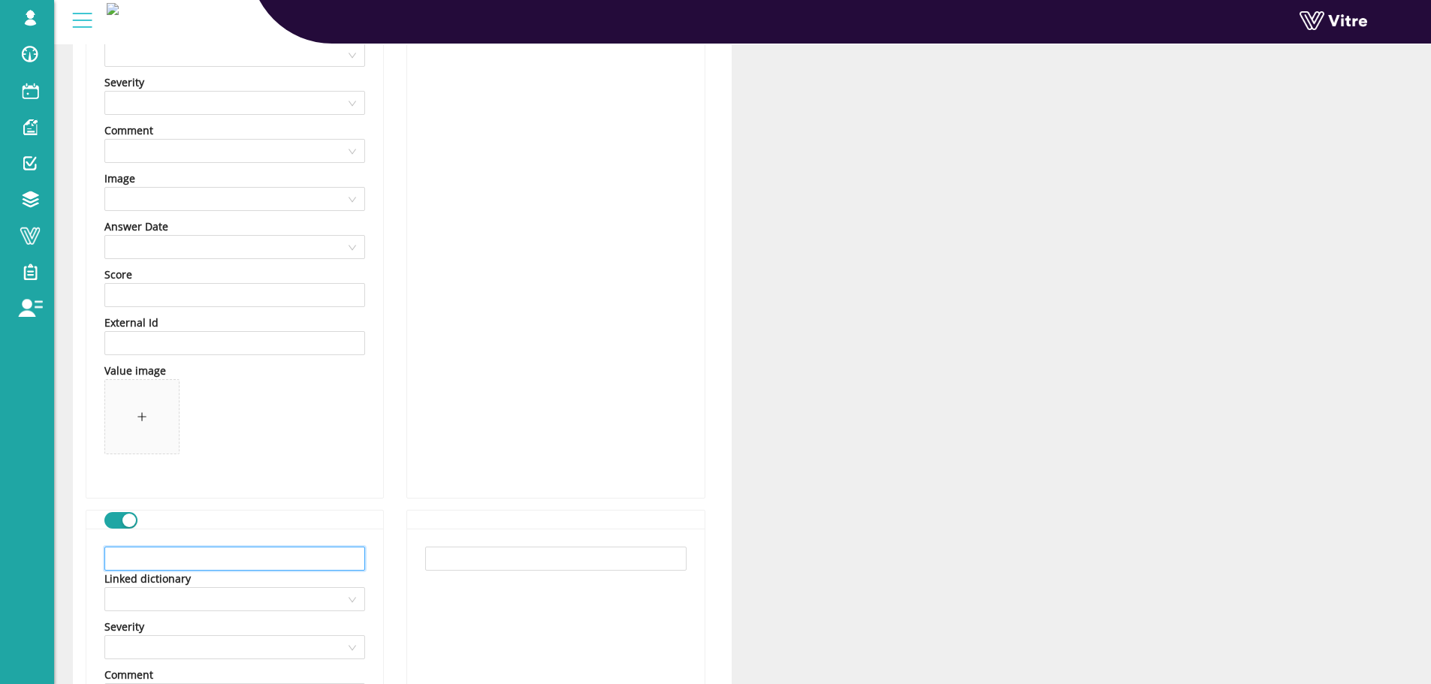
click at [246, 555] on input "text" at bounding box center [234, 559] width 261 height 24
paste input "עבודה בחלל מוקף"
type input "עבודה בחלל מוקף"
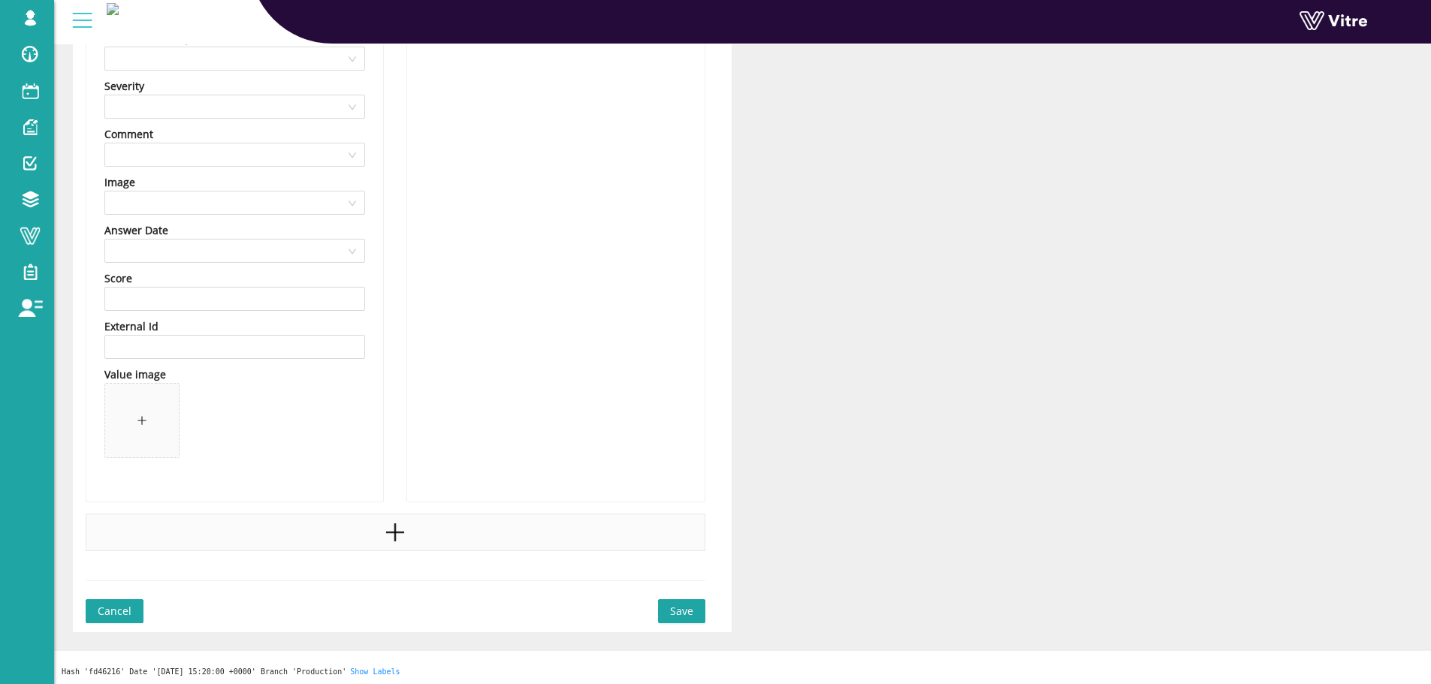
scroll to position [1451, 0]
drag, startPoint x: 425, startPoint y: 524, endPoint x: 395, endPoint y: 526, distance: 30.1
click at [425, 524] on div at bounding box center [396, 529] width 620 height 38
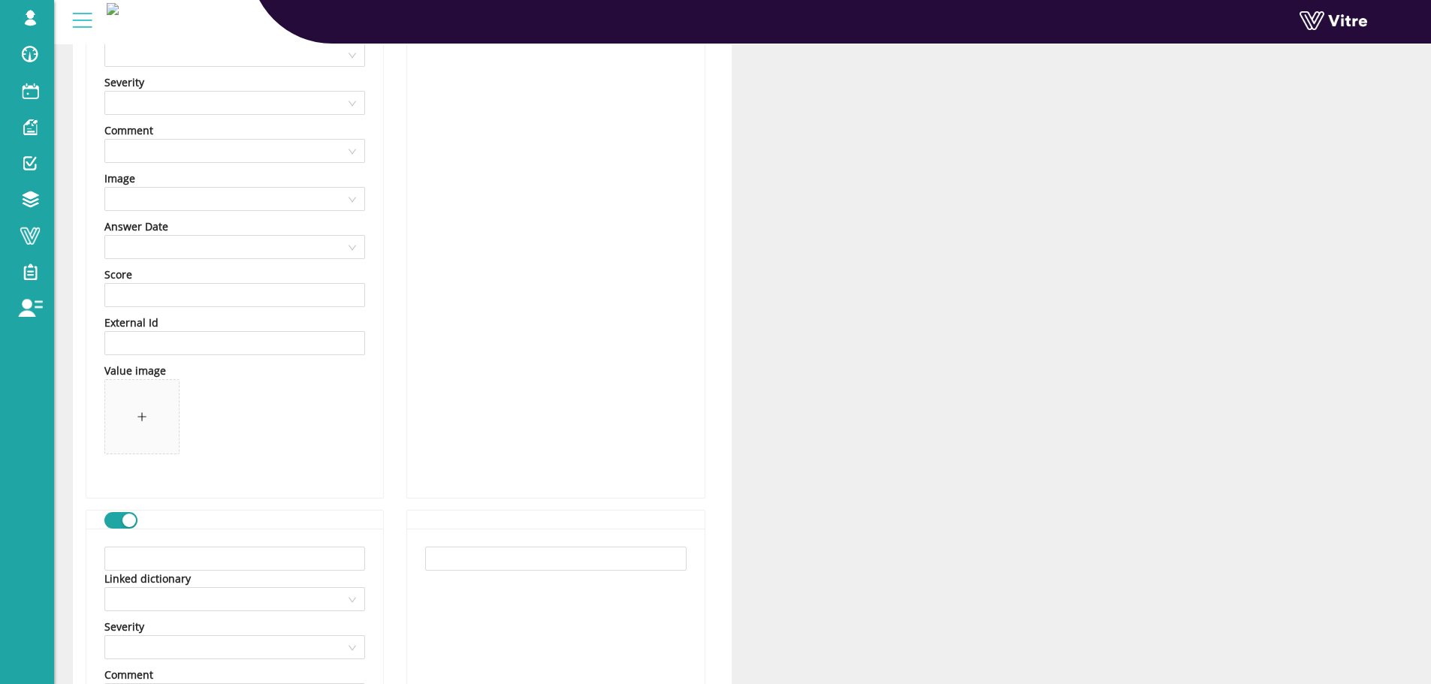
click at [255, 569] on input "text" at bounding box center [234, 559] width 261 height 24
paste input "עבודת חשמל בסיכון גבוה"
type input "עבודת חשמל בסיכון גבוה"
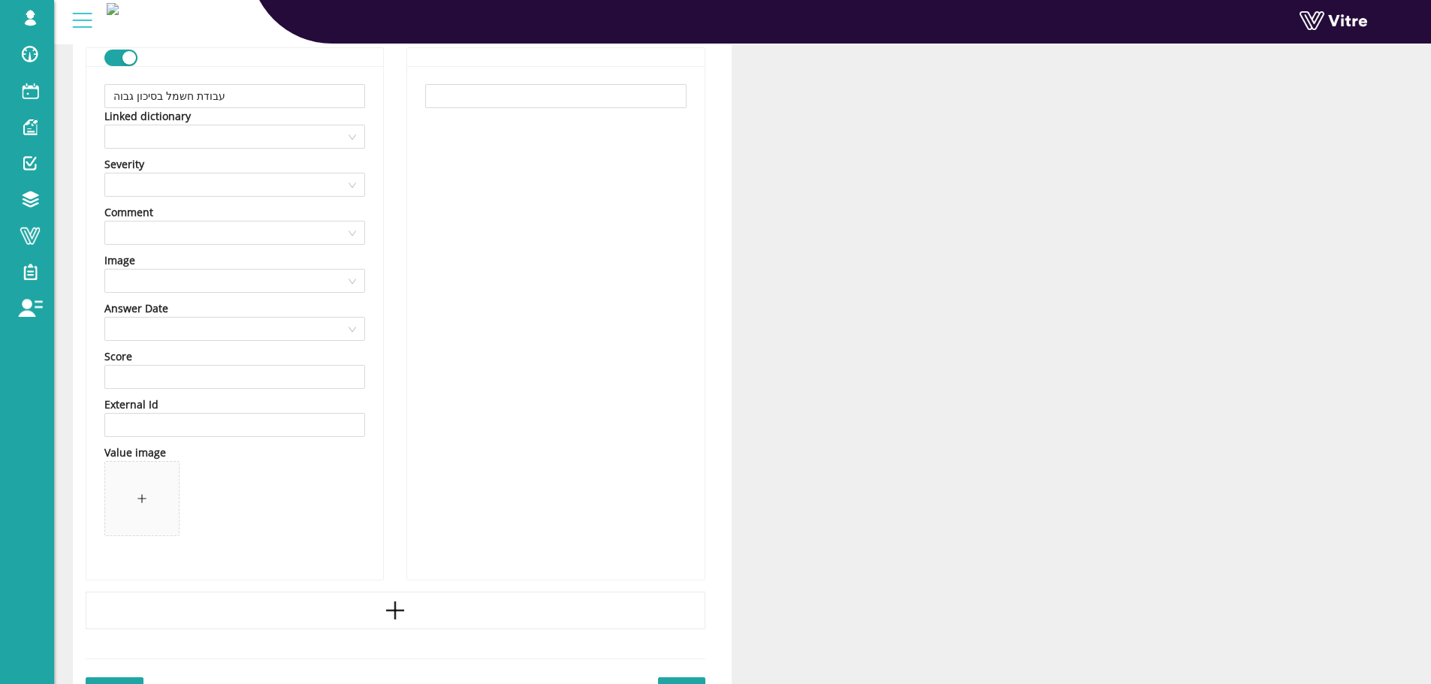
scroll to position [1995, 0]
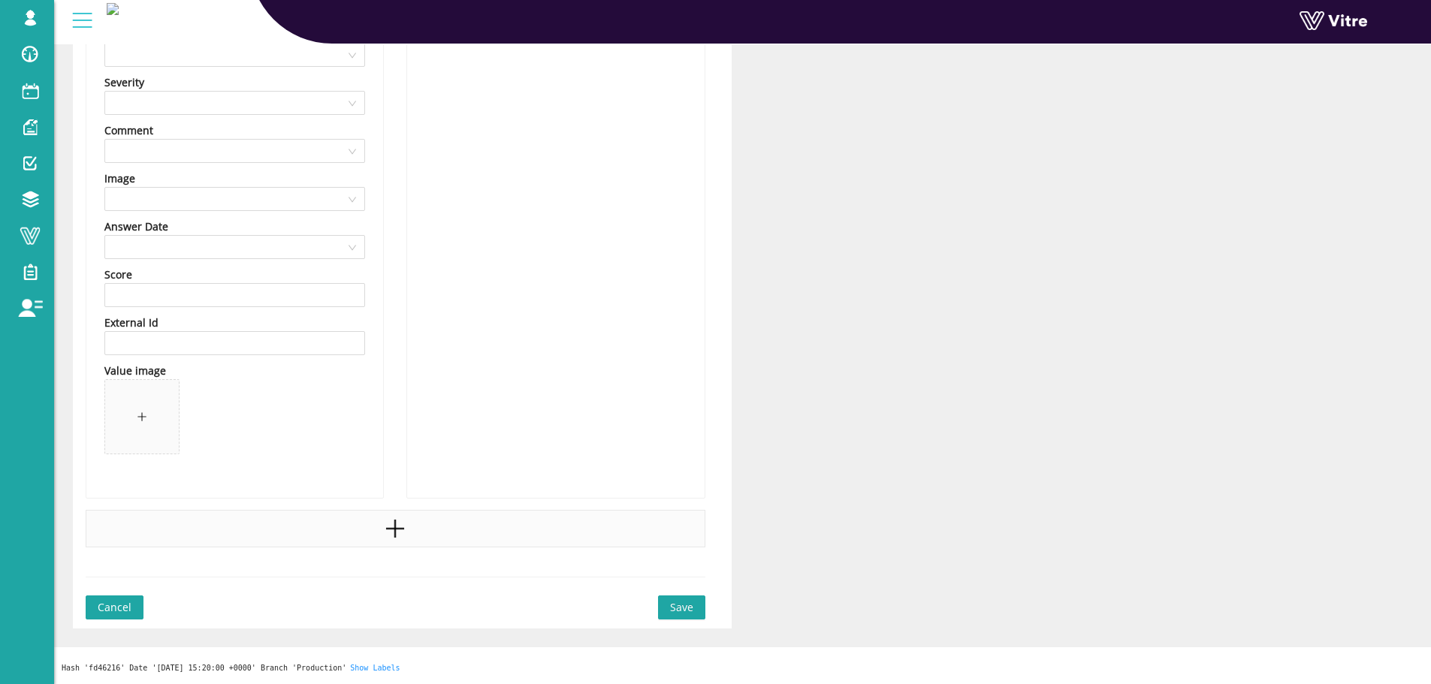
click at [389, 526] on icon "plus" at bounding box center [395, 529] width 23 height 23
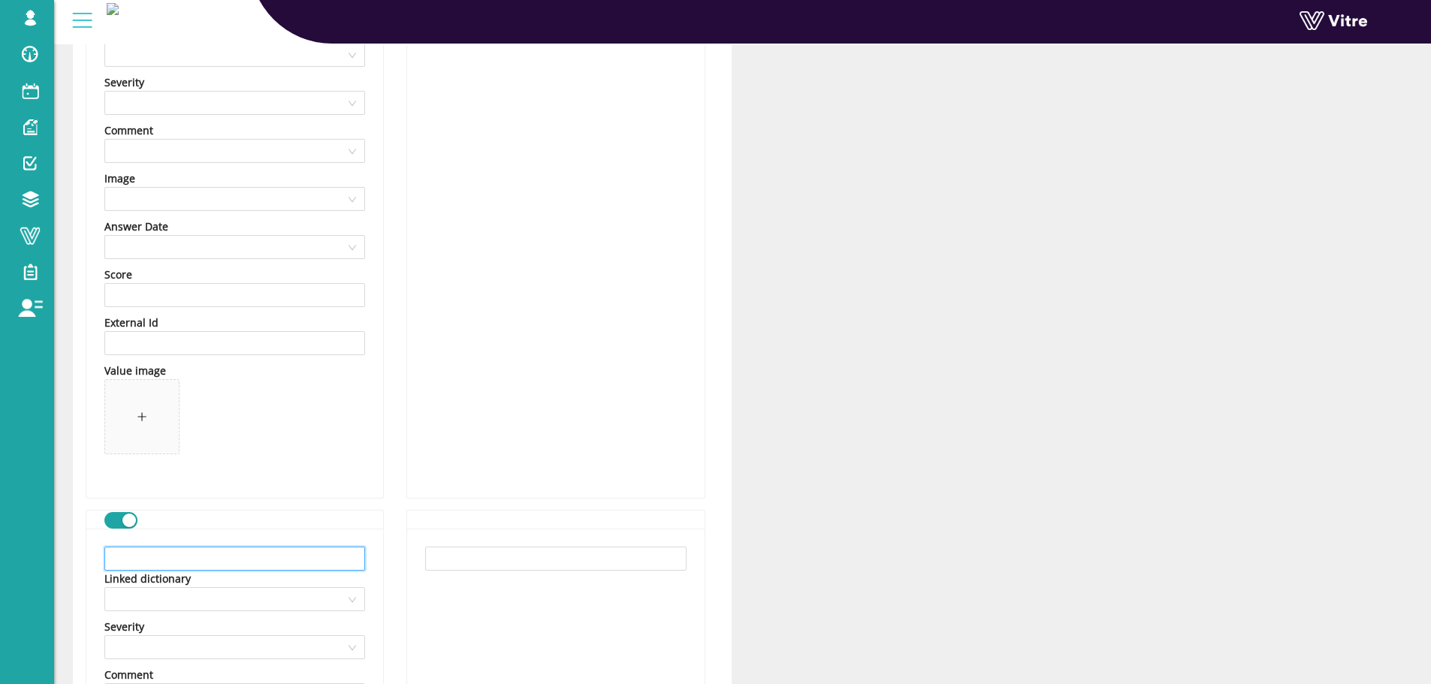
click at [252, 561] on input "text" at bounding box center [234, 559] width 261 height 24
paste input "עבודת חשמל בסיכון גבוה"
type input "עבודת חשמל בסיכון גבוה"
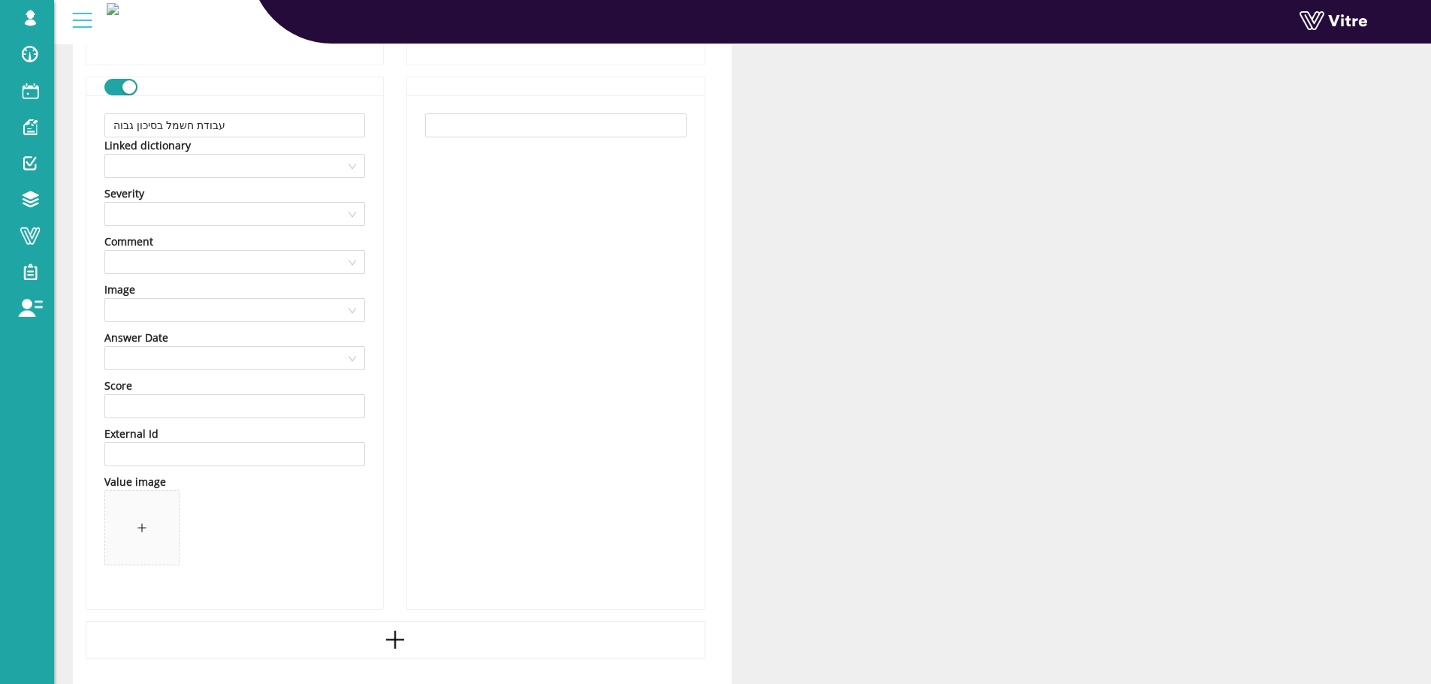
scroll to position [2540, 0]
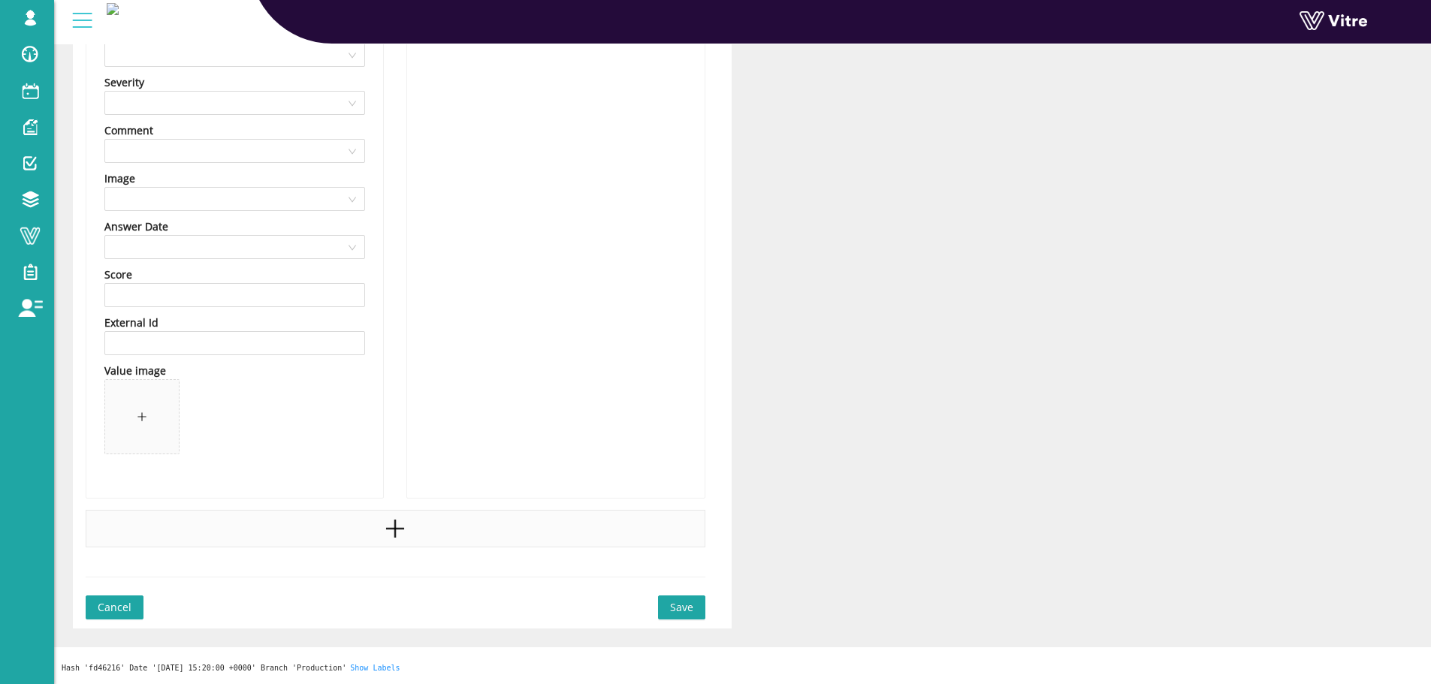
click at [340, 530] on div at bounding box center [396, 529] width 620 height 38
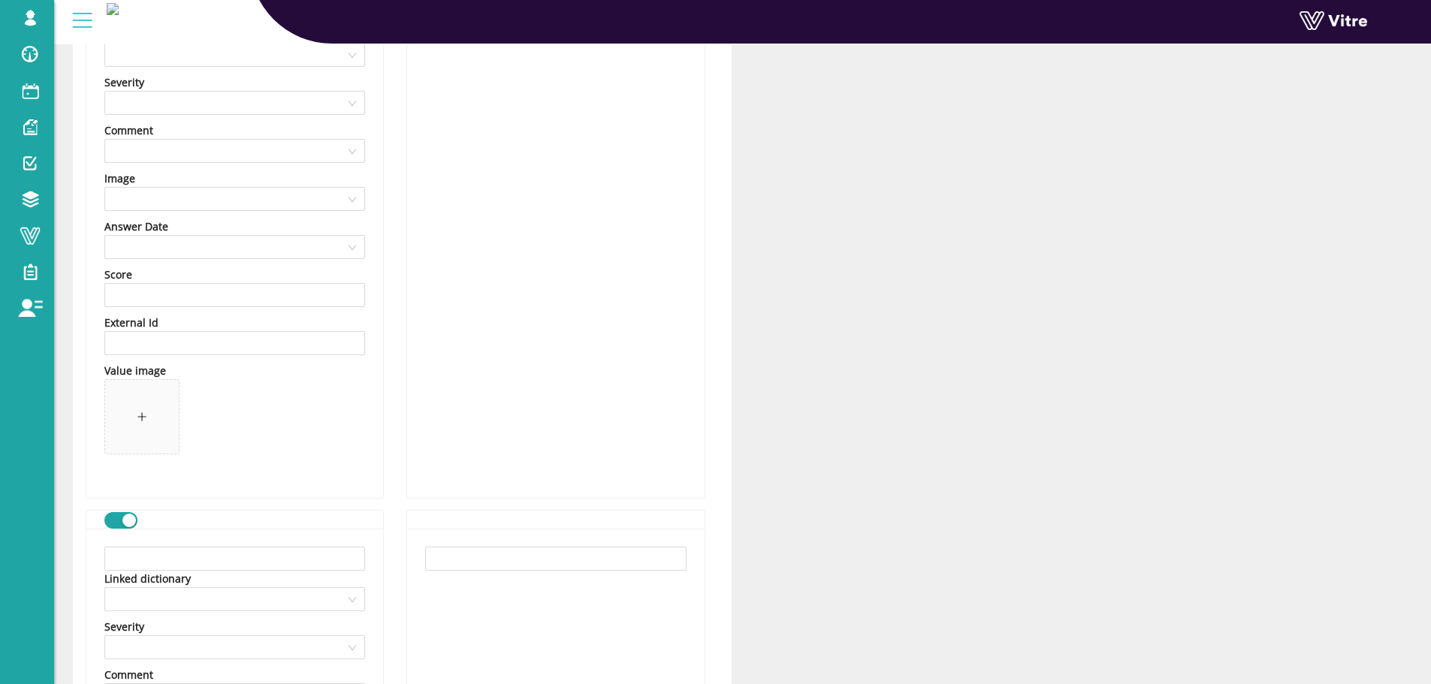
click at [186, 556] on input "text" at bounding box center [234, 559] width 261 height 24
paste input "פתיחת קווים"
type input "פתיחת קווים"
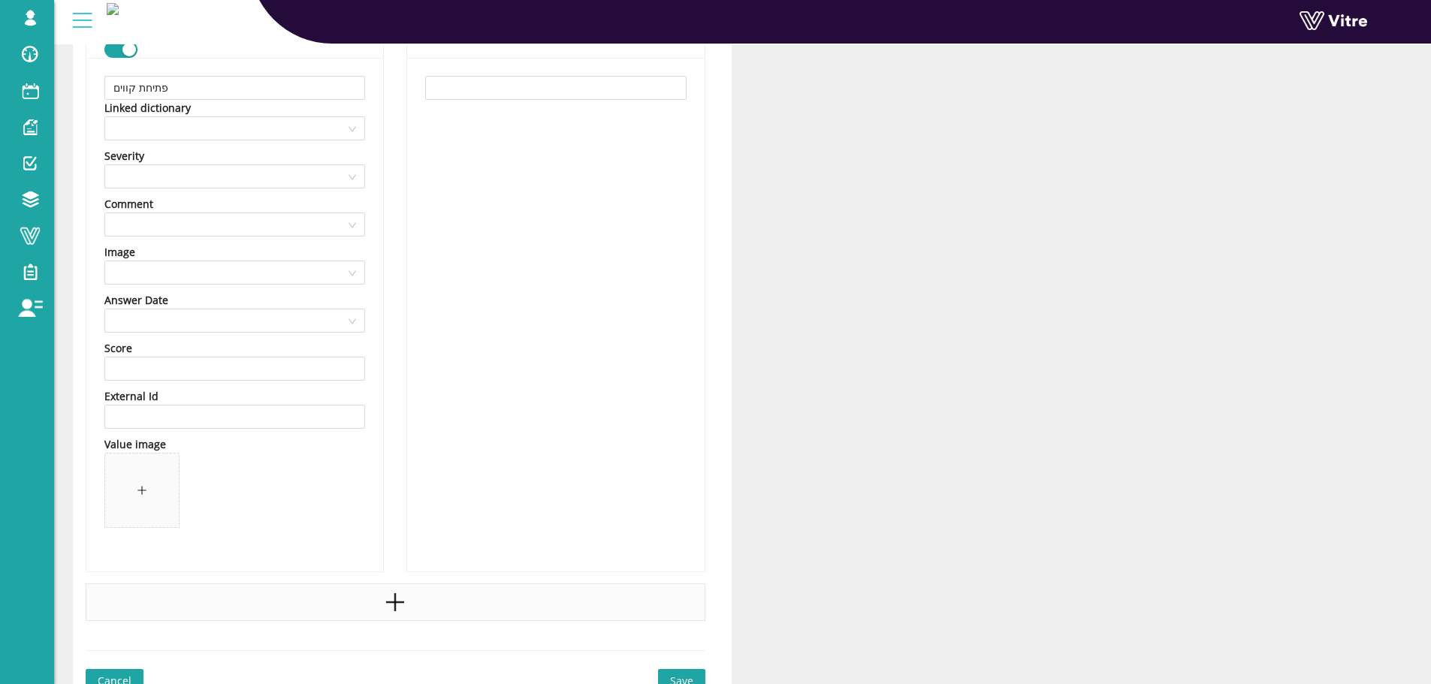
scroll to position [3085, 0]
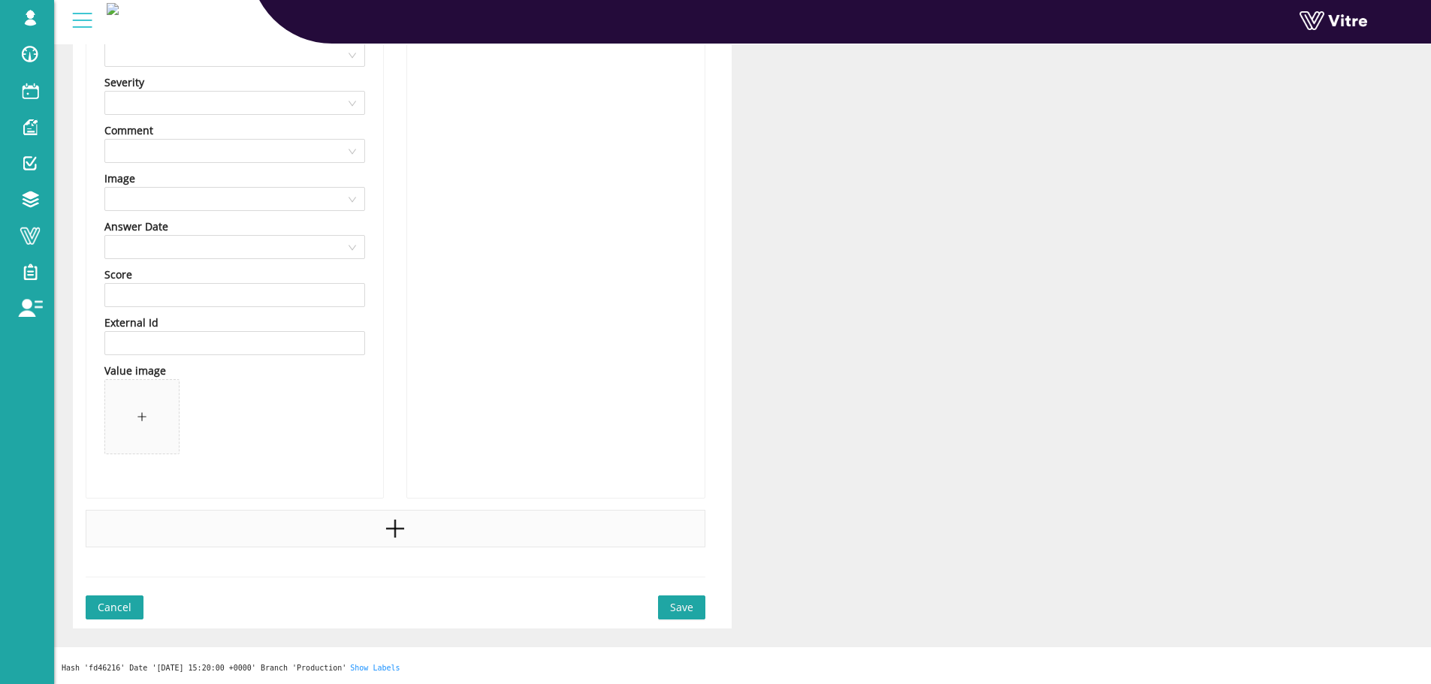
click at [416, 536] on div at bounding box center [396, 529] width 620 height 38
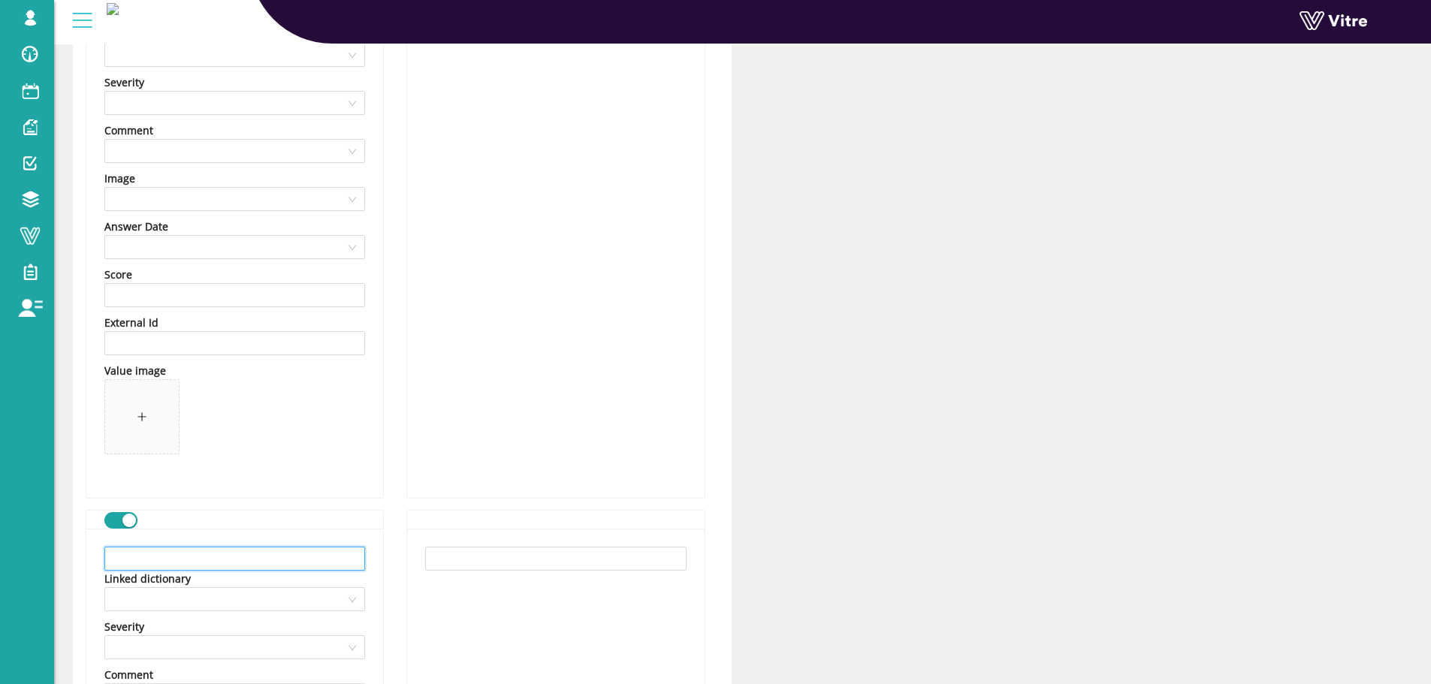
click at [243, 548] on input "text" at bounding box center [234, 559] width 261 height 24
paste input "עבודה עם כננת"
type input "עבודה עם כננת"
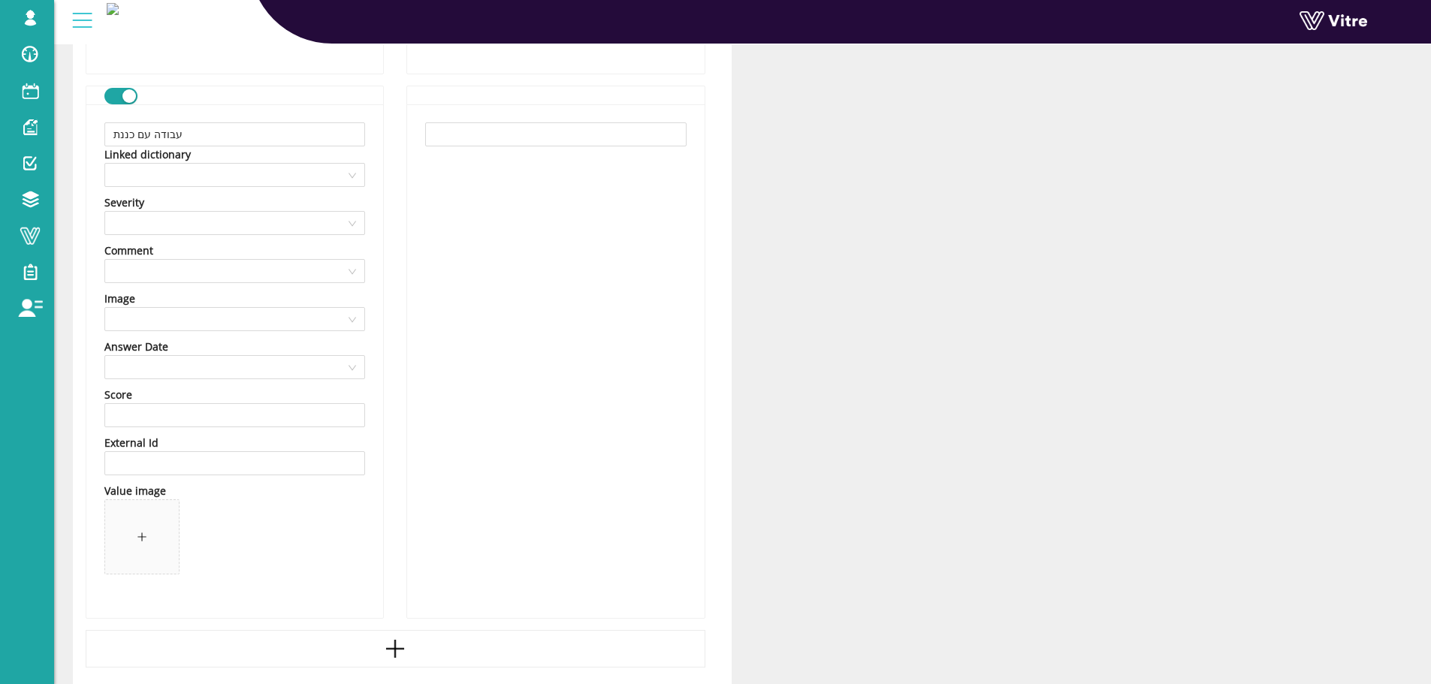
scroll to position [3611, 0]
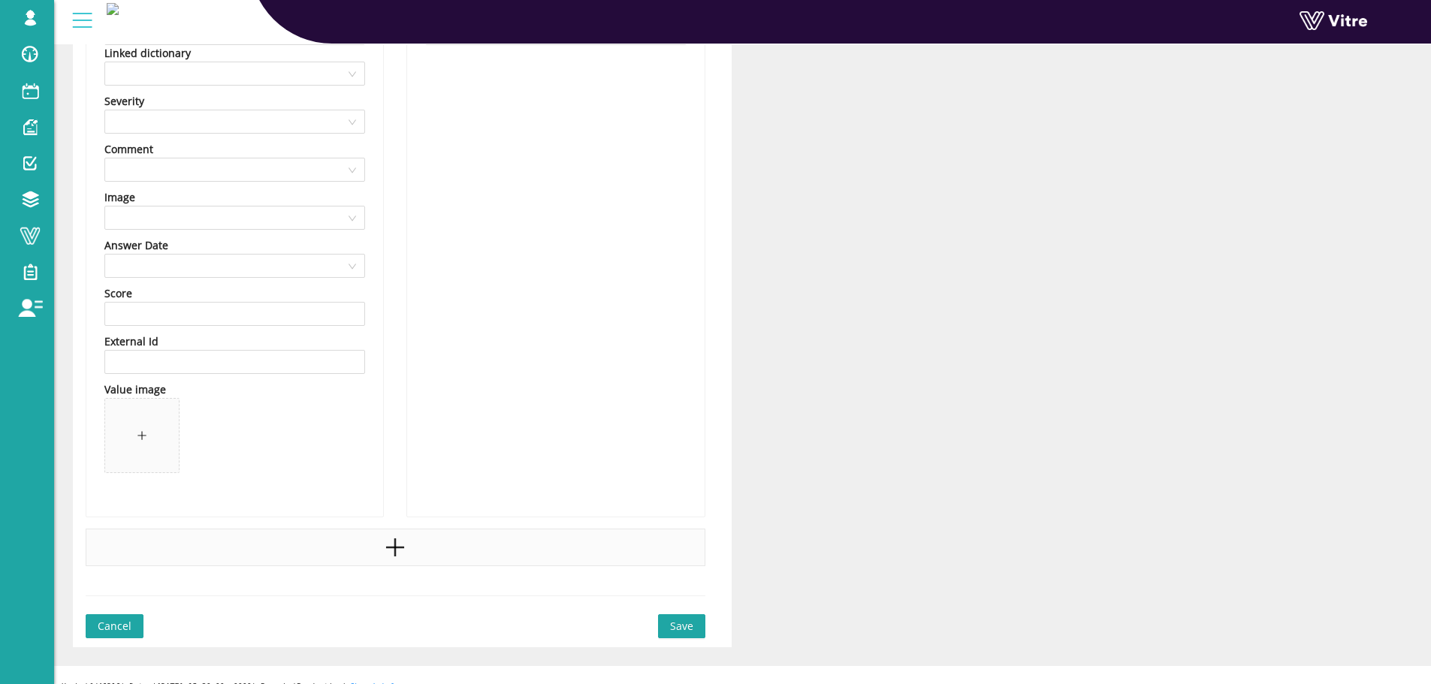
click at [380, 542] on div at bounding box center [396, 548] width 620 height 38
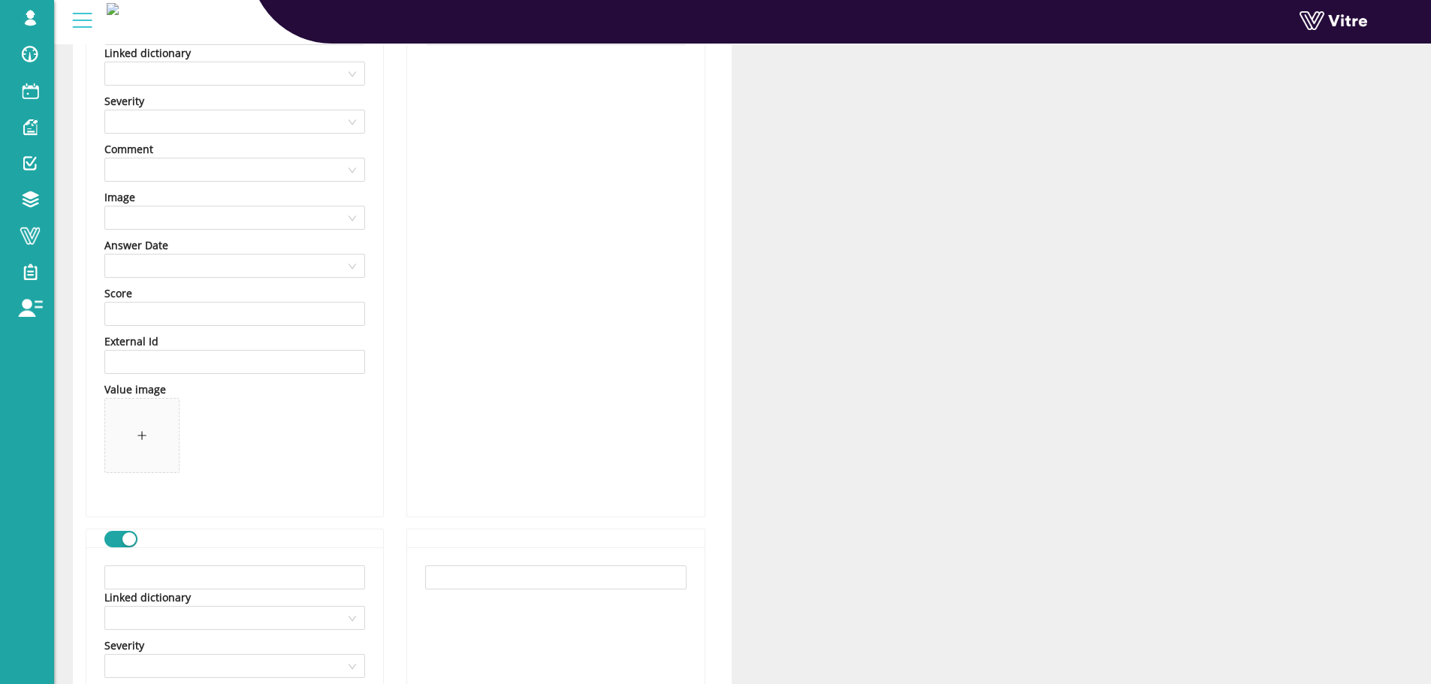
click at [192, 578] on input "text" at bounding box center [234, 578] width 261 height 24
paste input "עבודת הנפה"
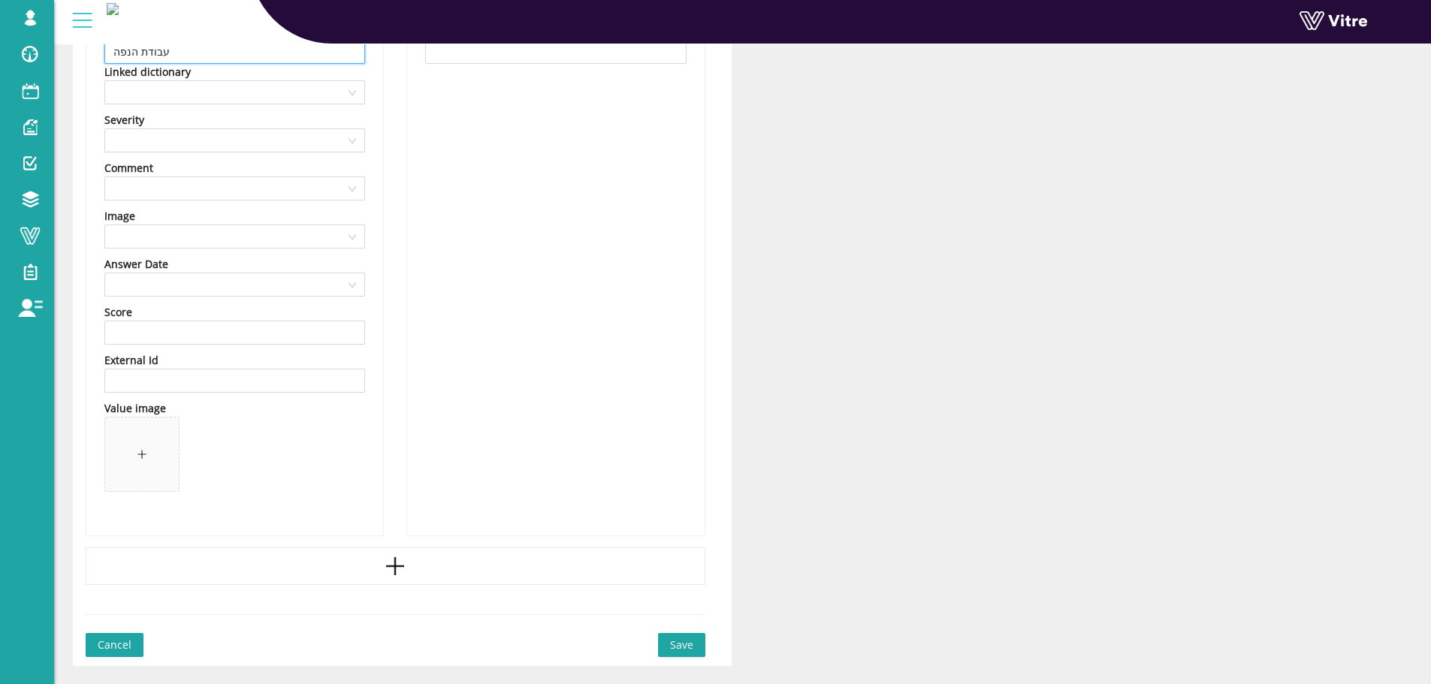
scroll to position [4174, 0]
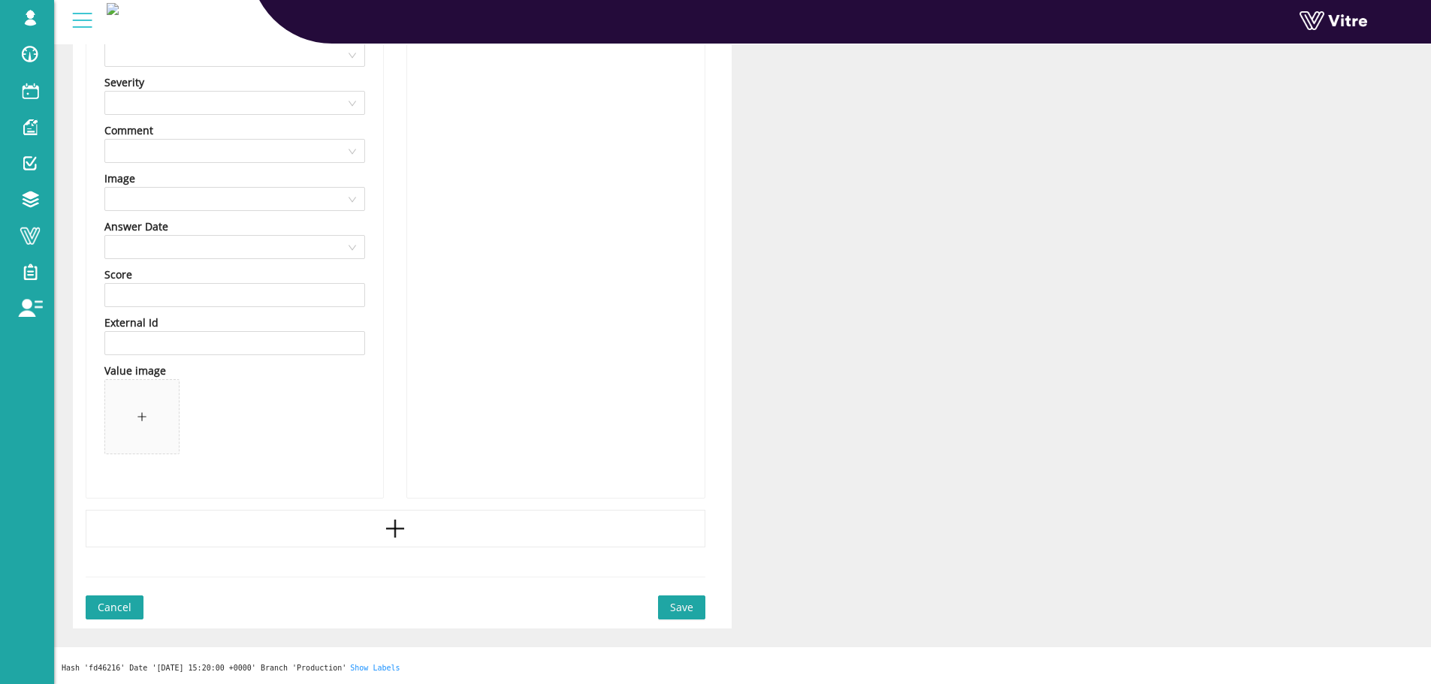
type input "עבודת הנפה"
drag, startPoint x: 421, startPoint y: 536, endPoint x: 390, endPoint y: 536, distance: 30.8
click at [421, 536] on div at bounding box center [396, 529] width 620 height 38
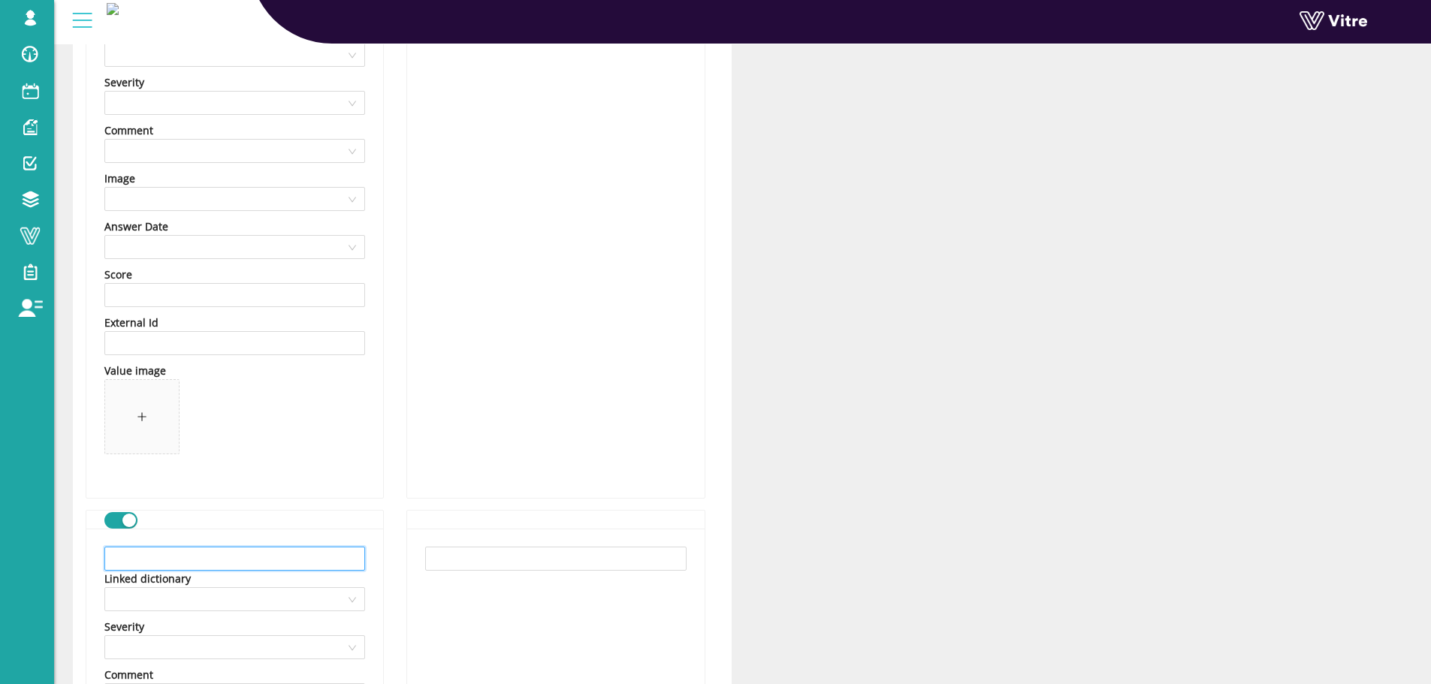
click at [291, 554] on input "text" at bounding box center [234, 559] width 261 height 24
paste input "עבודת חפירה ועבודות הנדסיות"
type input "עבודת חפירה ועבודות הנדסיות"
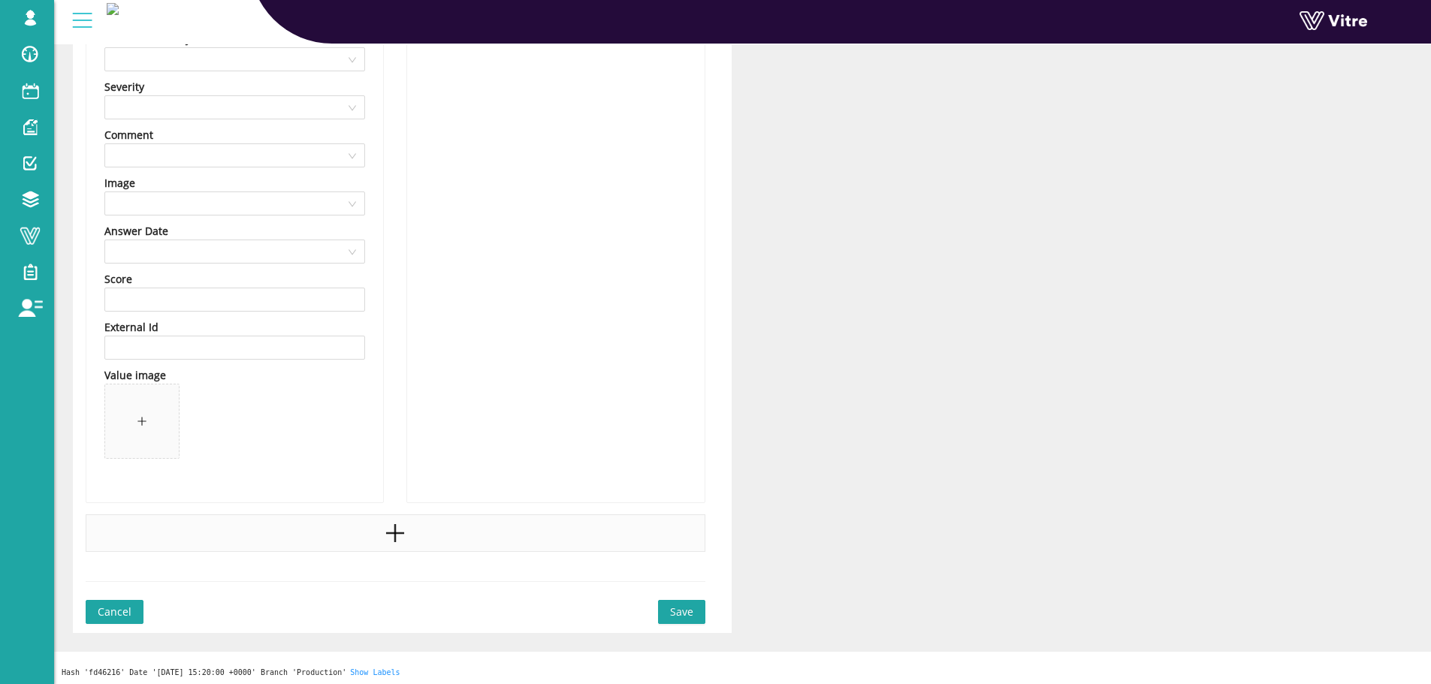
scroll to position [4719, 0]
click at [452, 513] on div at bounding box center [396, 529] width 620 height 38
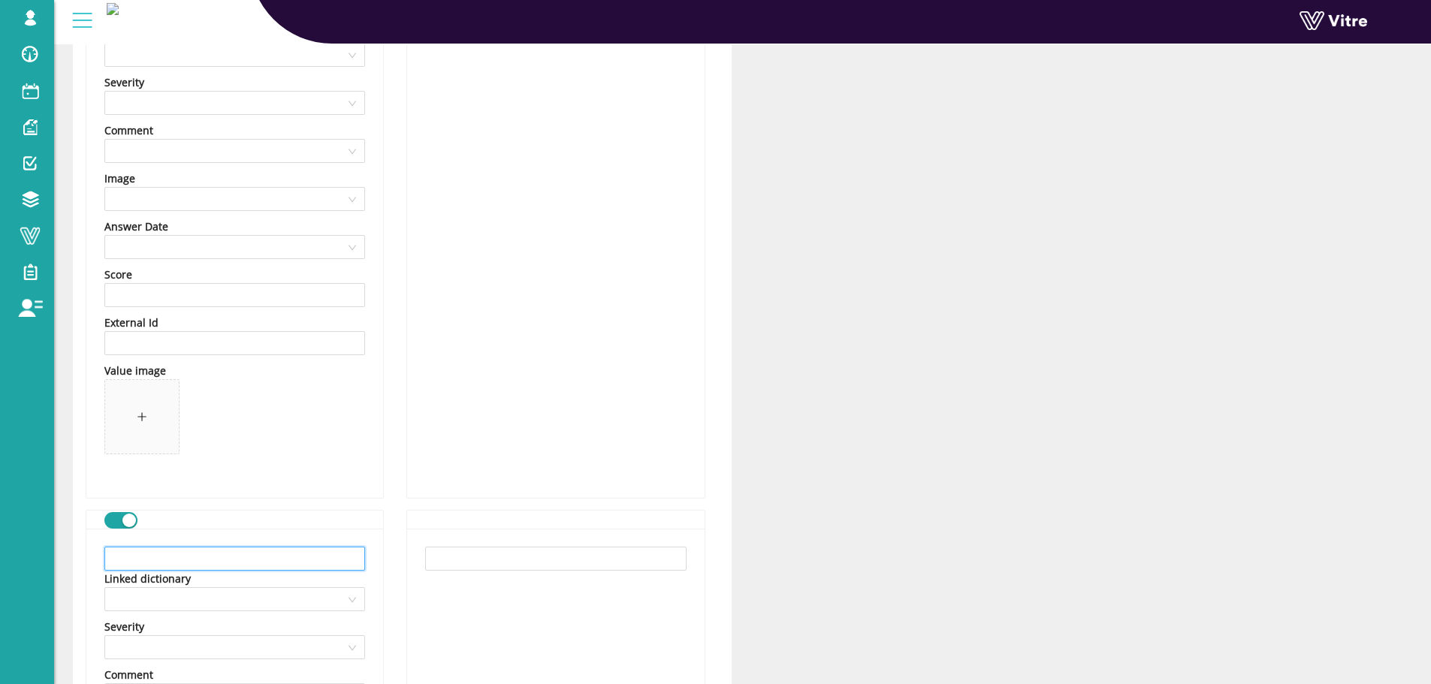
click at [280, 547] on input "text" at bounding box center [234, 559] width 261 height 24
paste input "עבודת חשמל בסיכון גבוה"
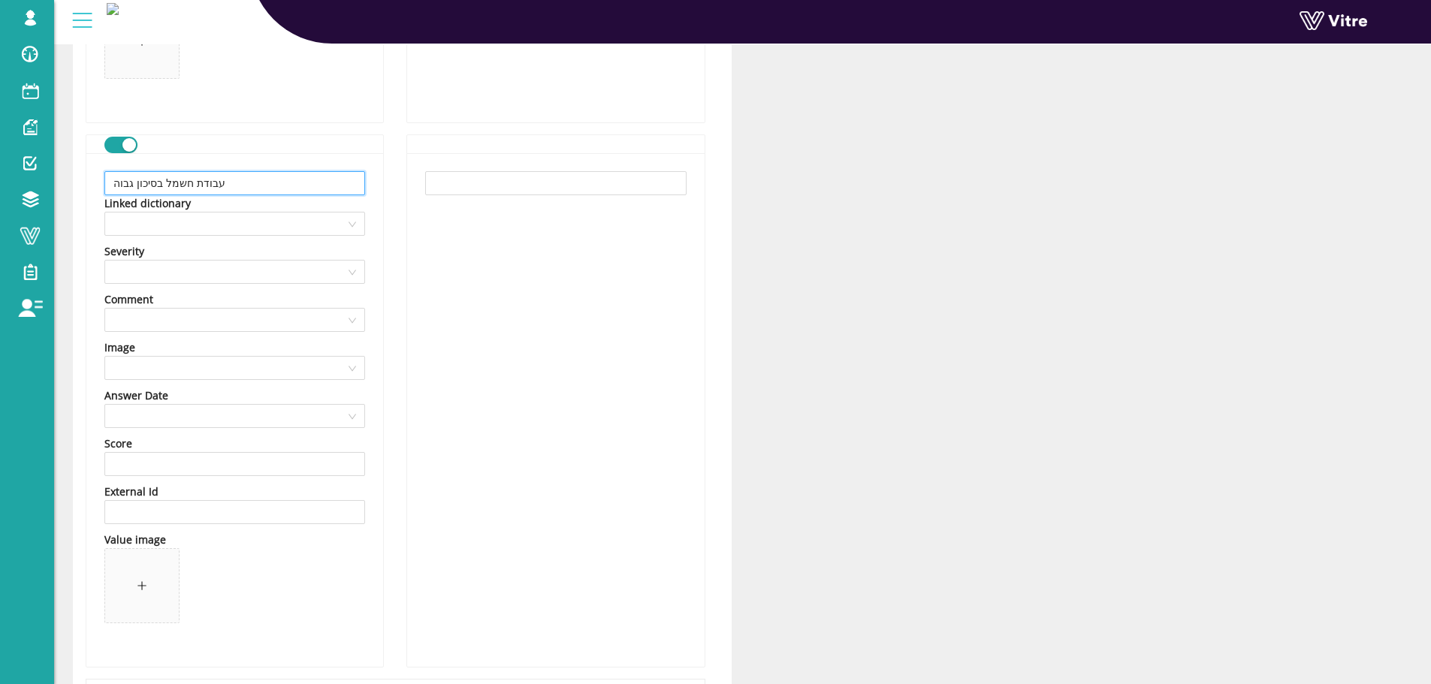
scroll to position [5263, 0]
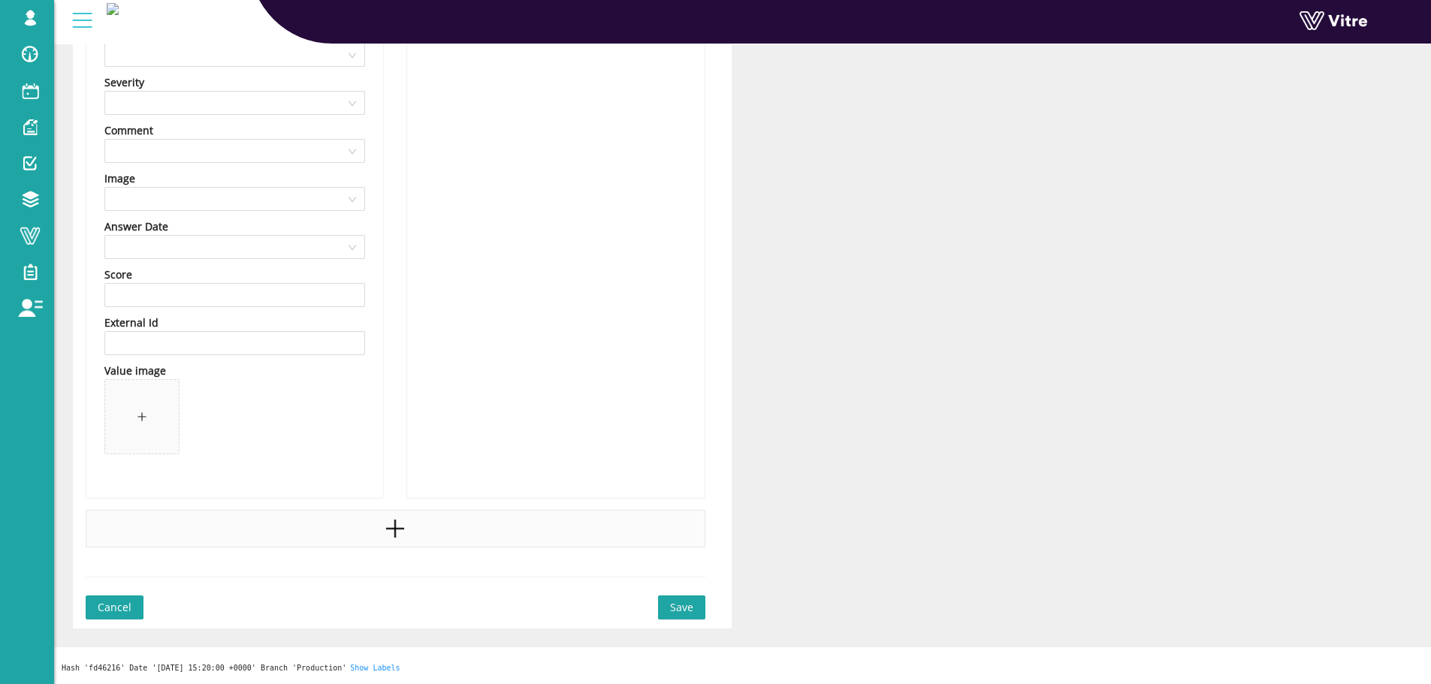
type input "עבודת חשמל בסיכון גבוה"
click at [394, 543] on div at bounding box center [396, 529] width 620 height 38
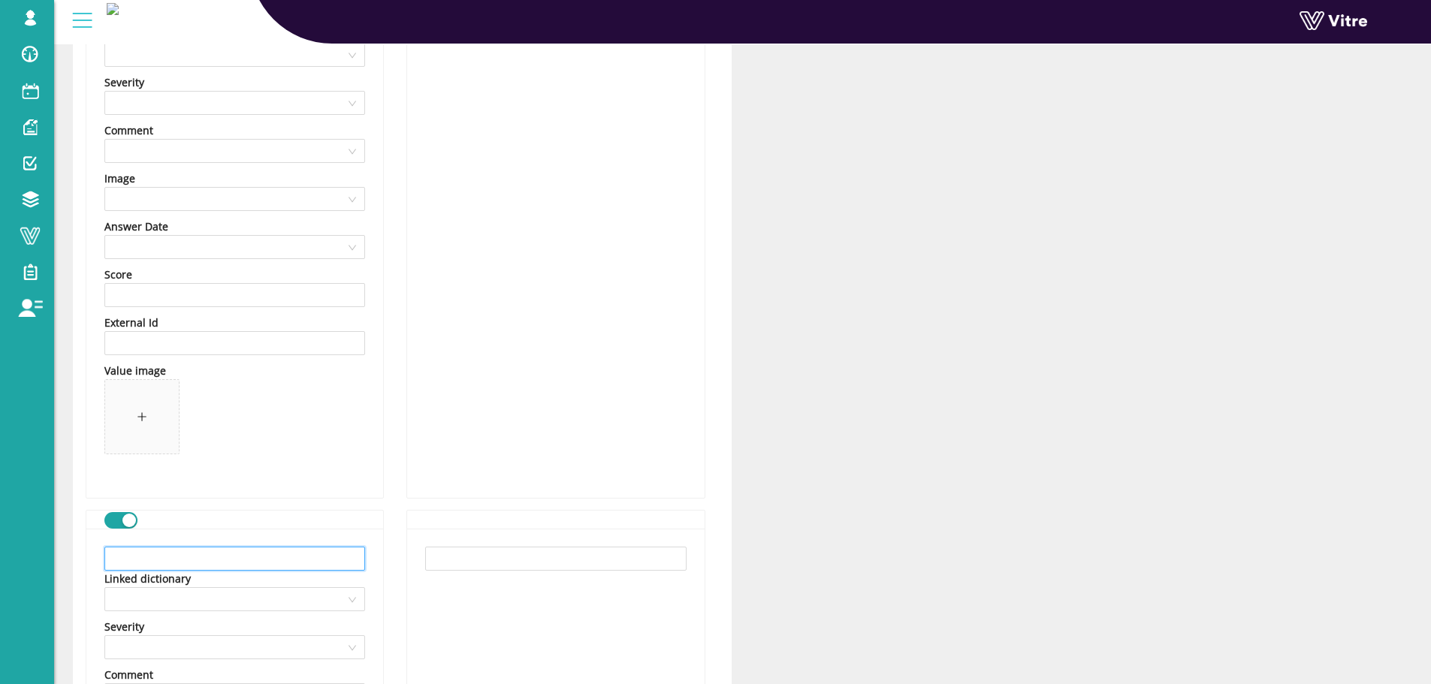
click at [306, 552] on input "text" at bounding box center [234, 559] width 261 height 24
paste input "ללא"
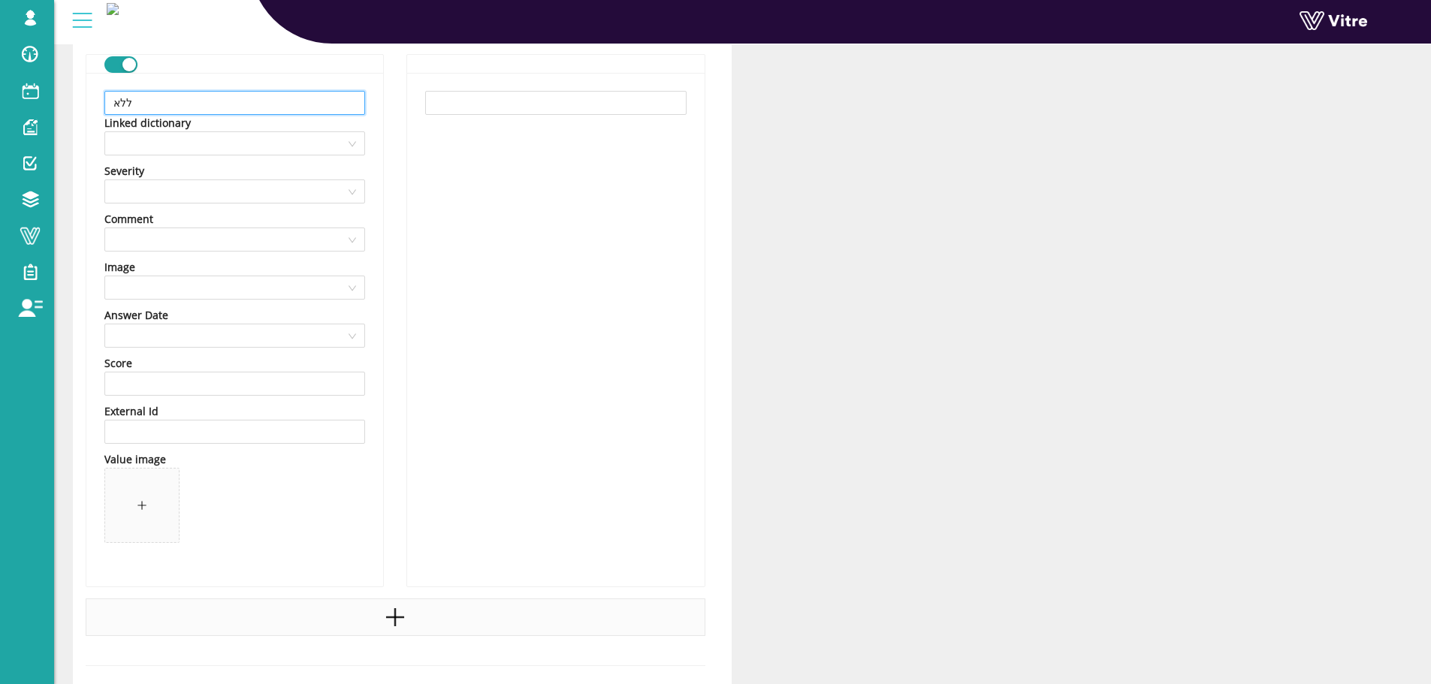
scroll to position [5808, 0]
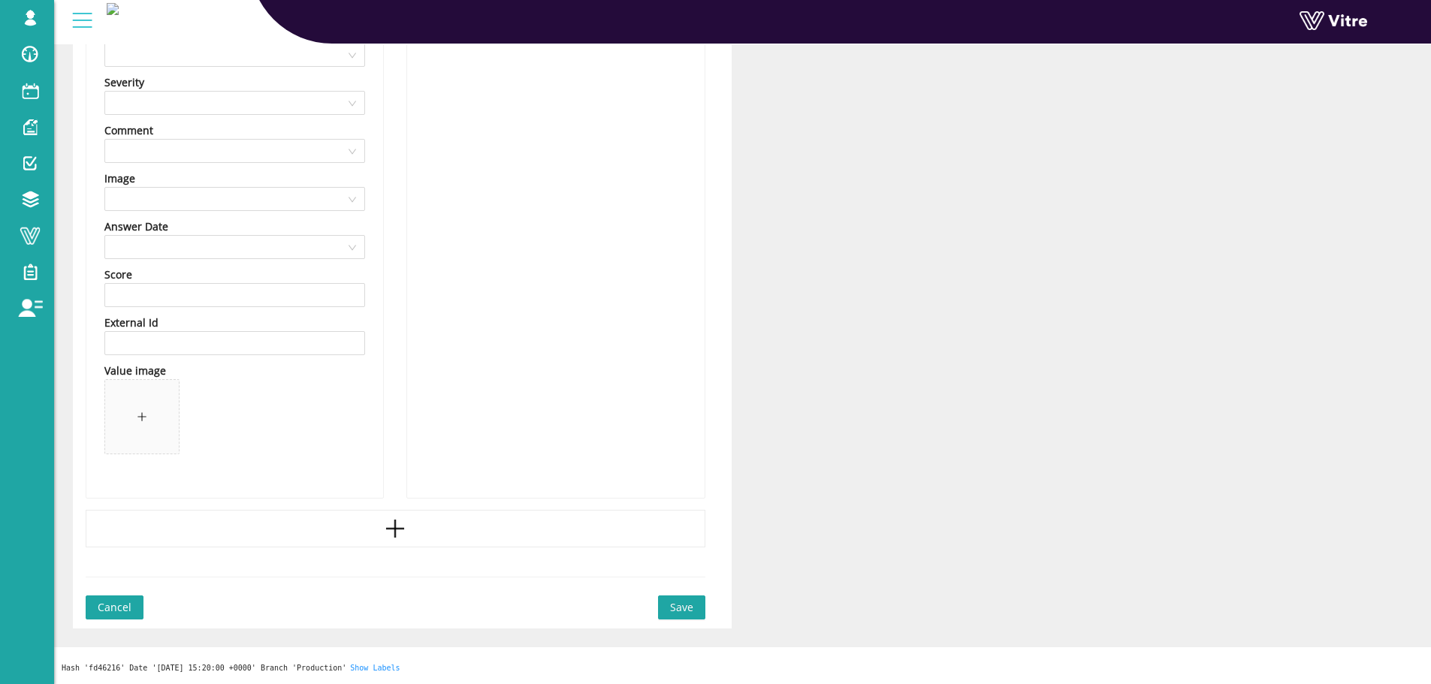
type input "ללא"
click at [676, 599] on button "Save" at bounding box center [681, 608] width 47 height 24
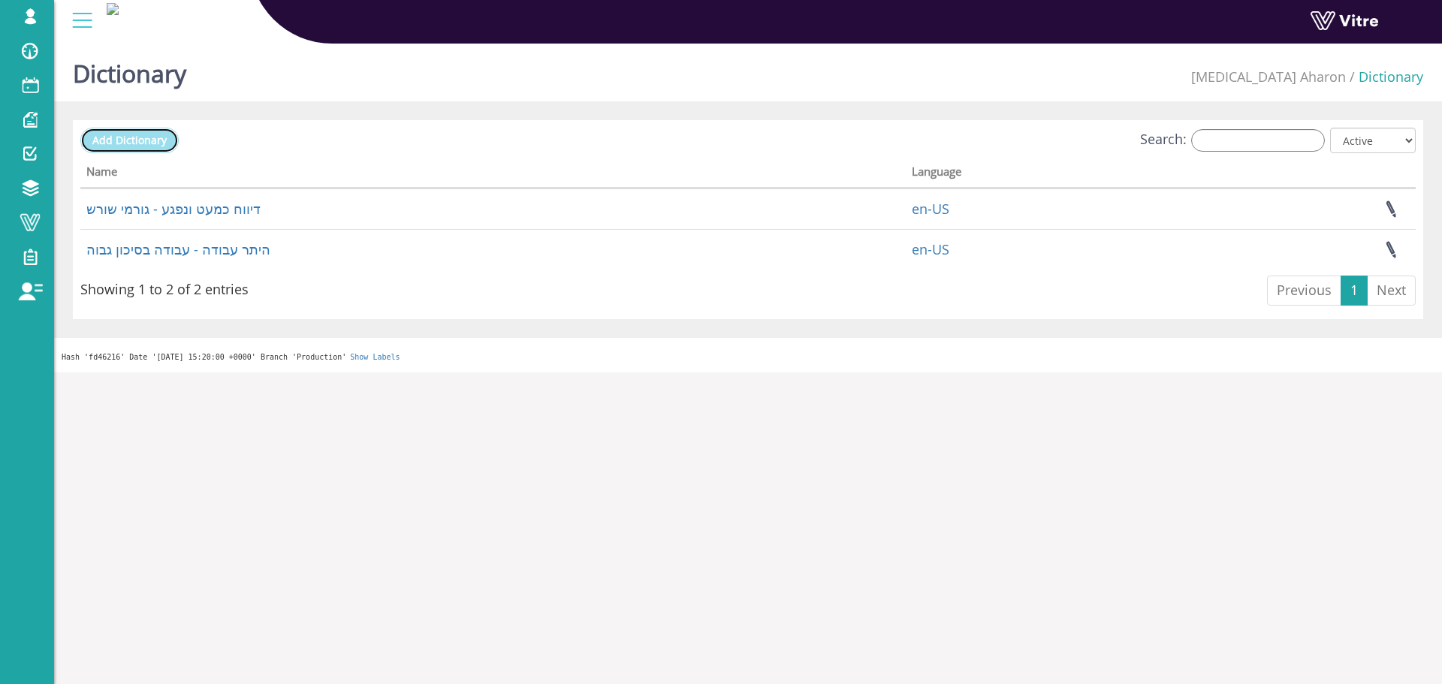
click at [131, 138] on span "Add Dictionary" at bounding box center [129, 140] width 74 height 14
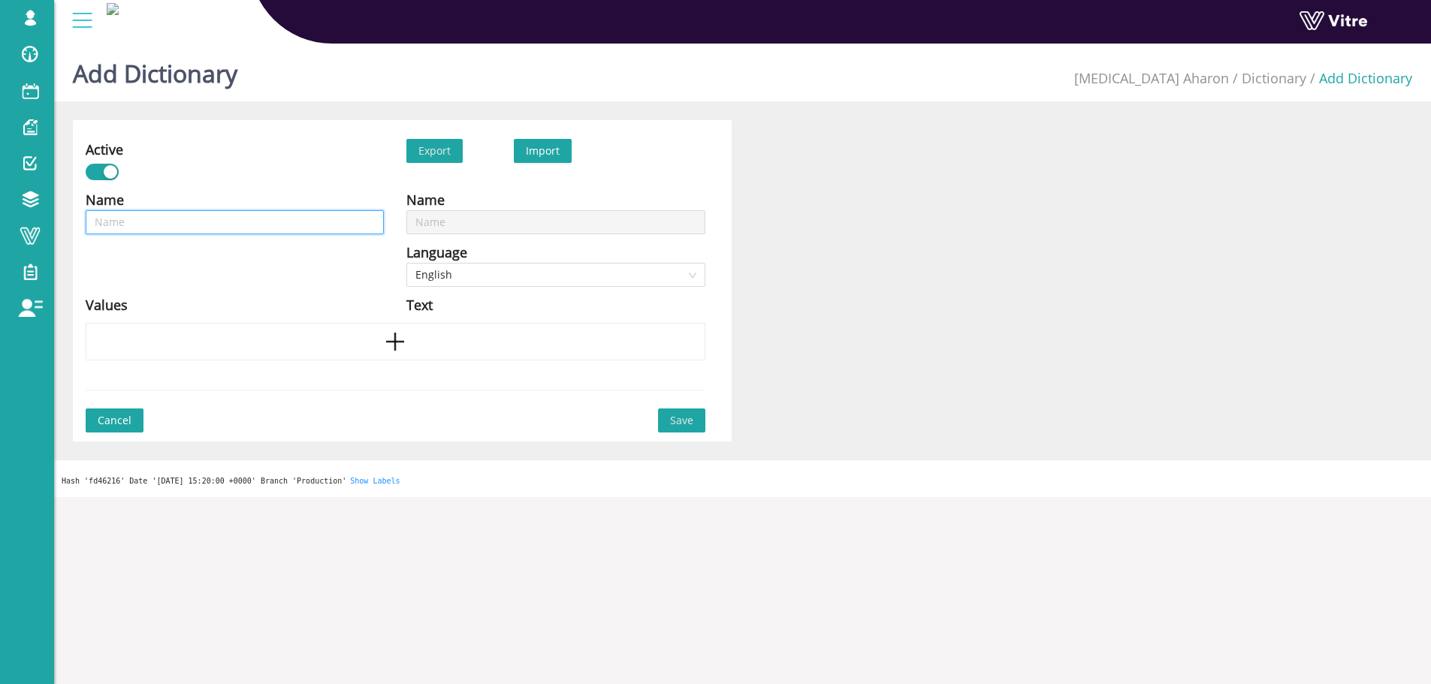
click at [214, 215] on input "text" at bounding box center [235, 222] width 298 height 24
type input "ל"
type input "לא"
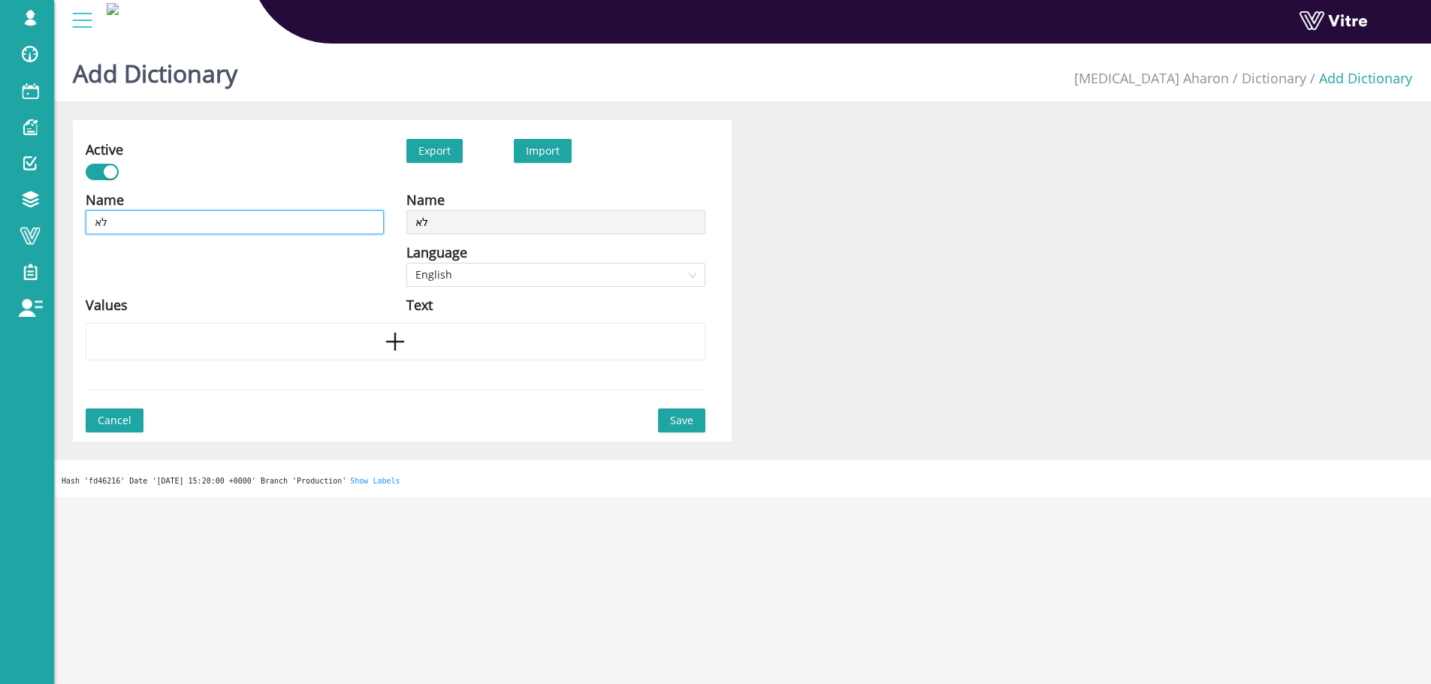
type input "לא/"
type input "לא/ כ"
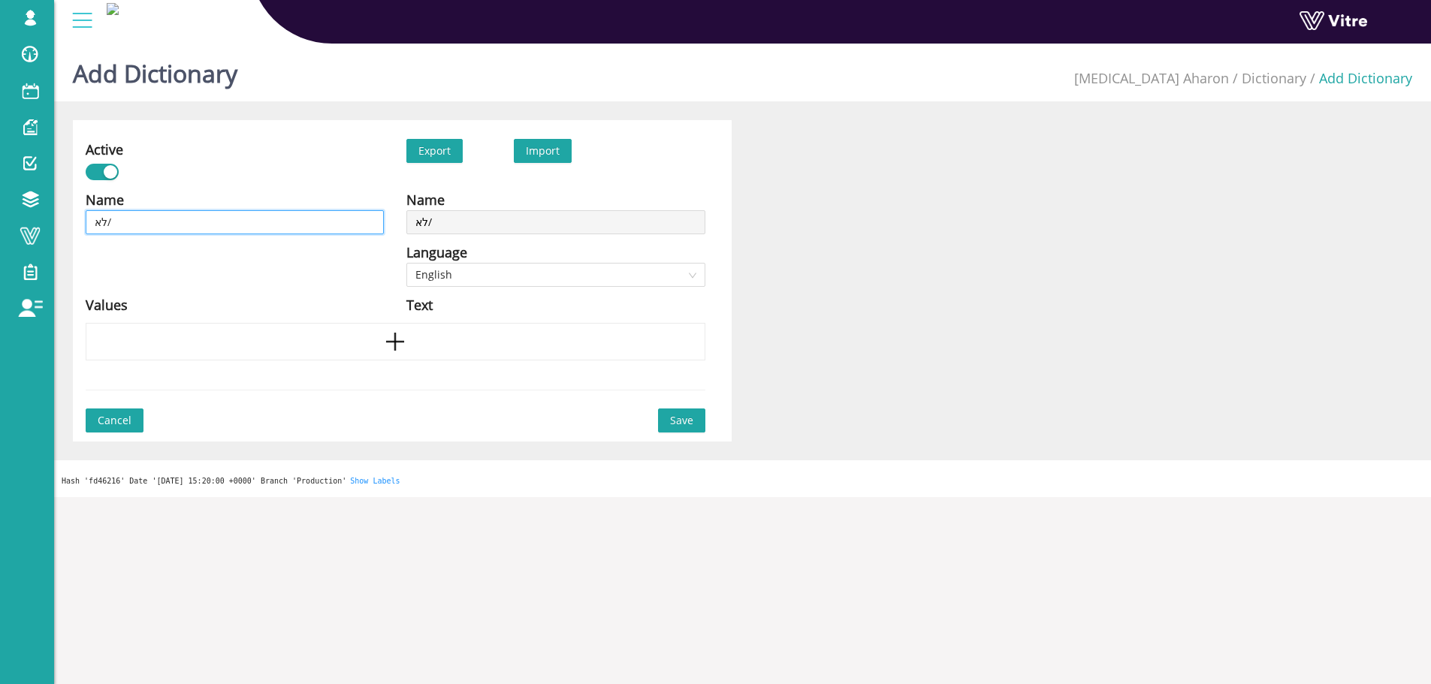
type input "לא/ כ"
type input "לא/ כן"
type input "לא/ כן/"
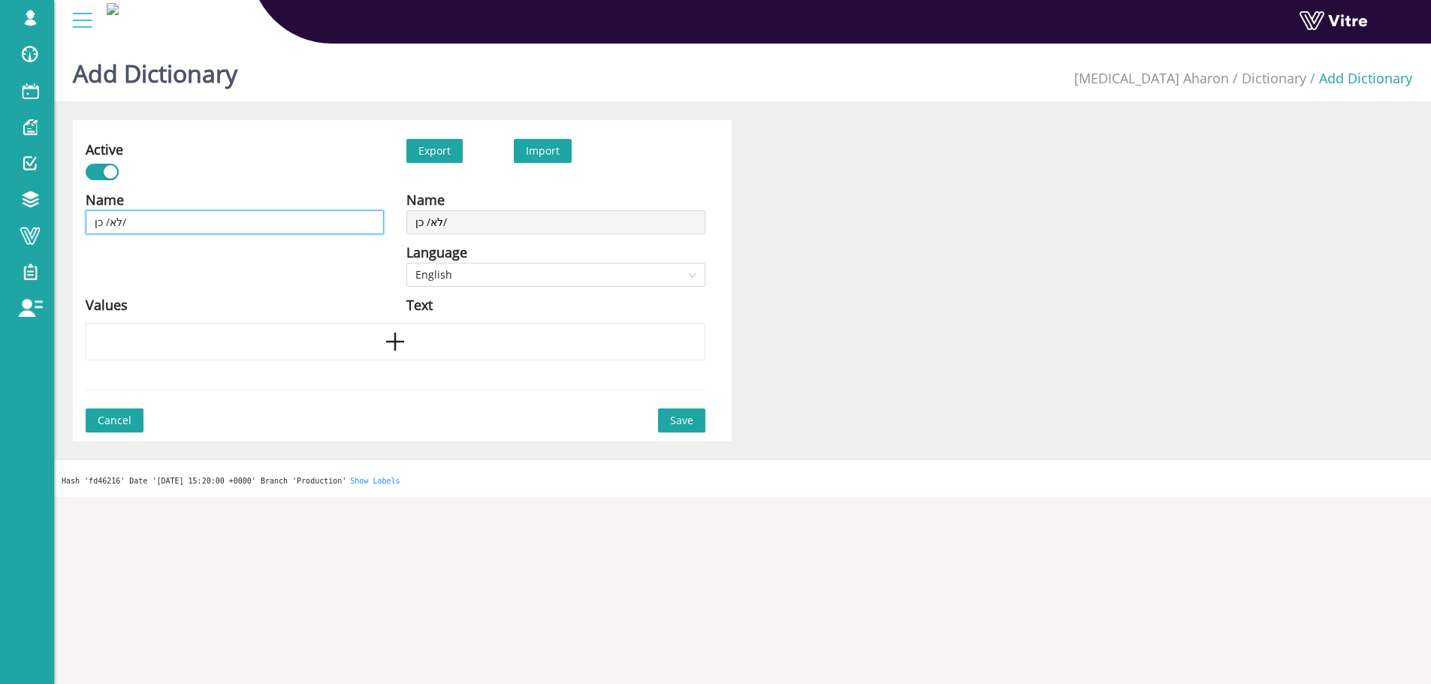
type input "לא/ כן/"
type input "לא/ כן"
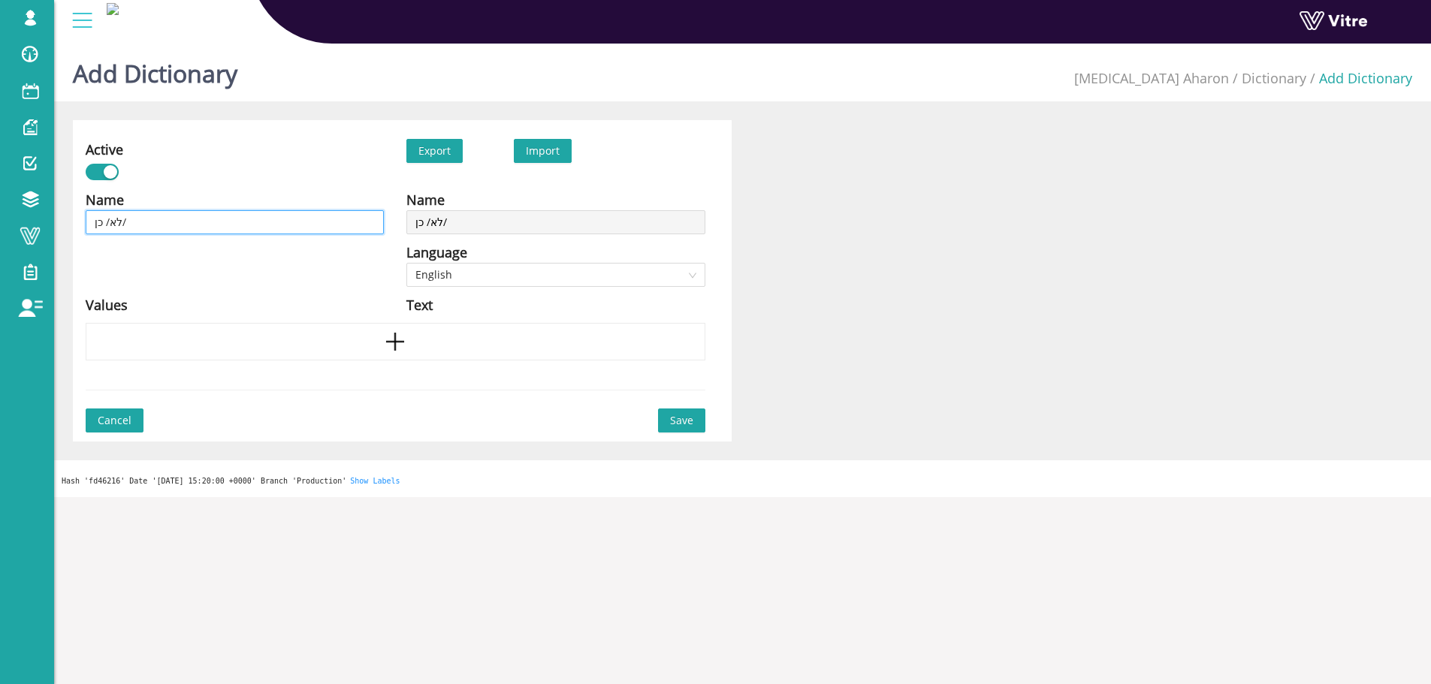
type input "לא/ כן"
type input "לא/ כן /"
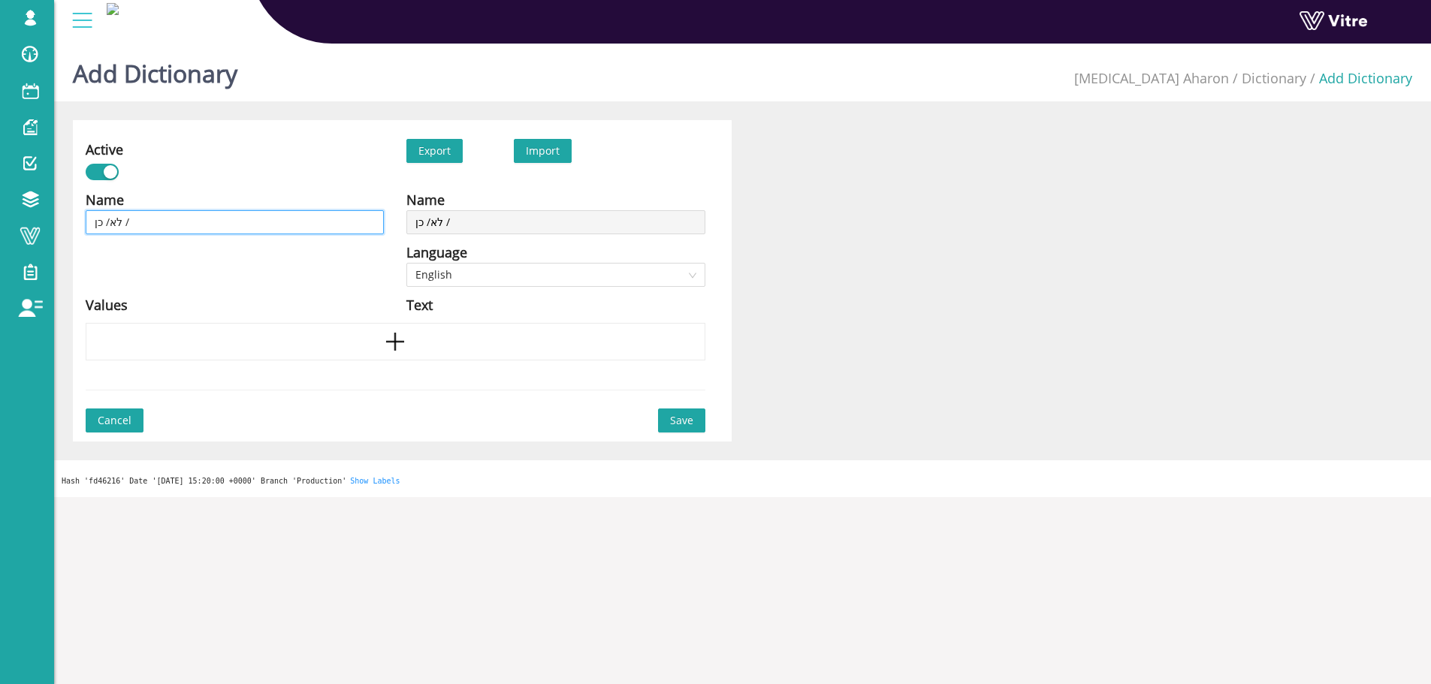
type input "לא/ כן /"
type input "לא/ כן"
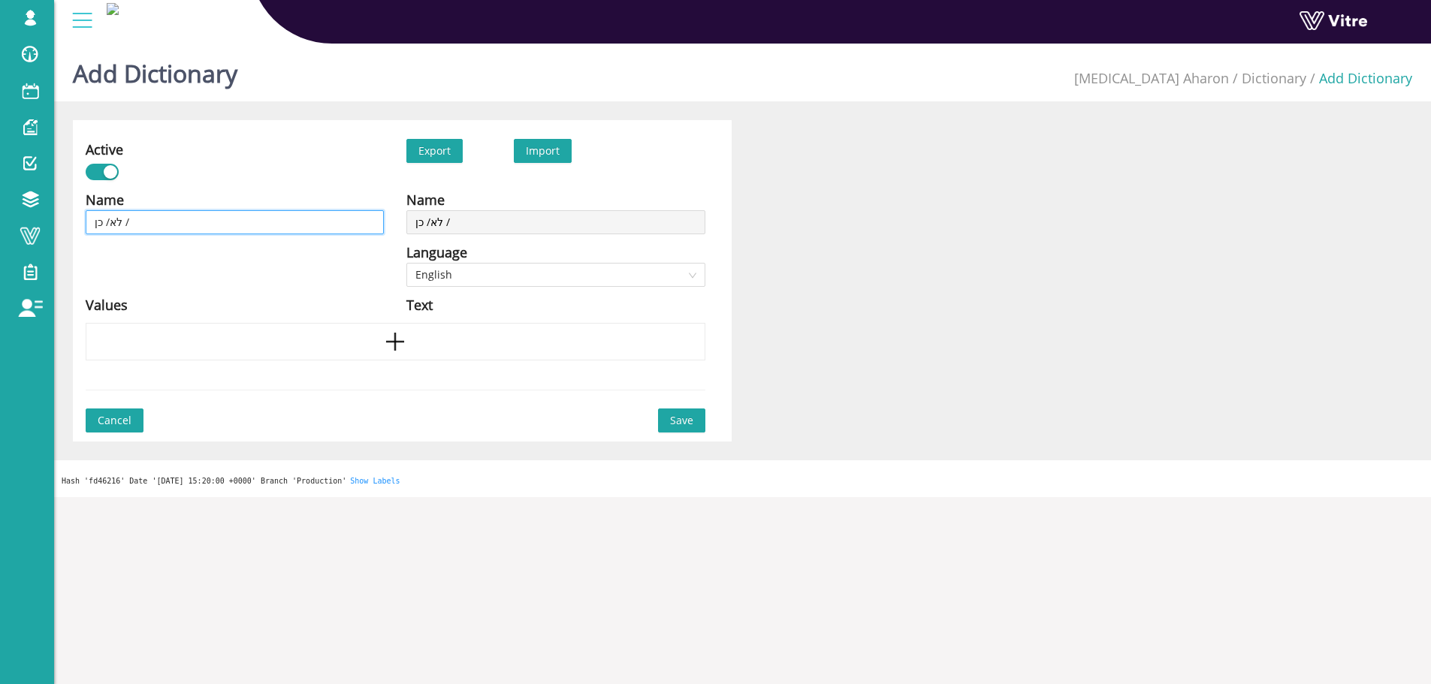
type input "לא/ כן"
type input "לא/ כ"
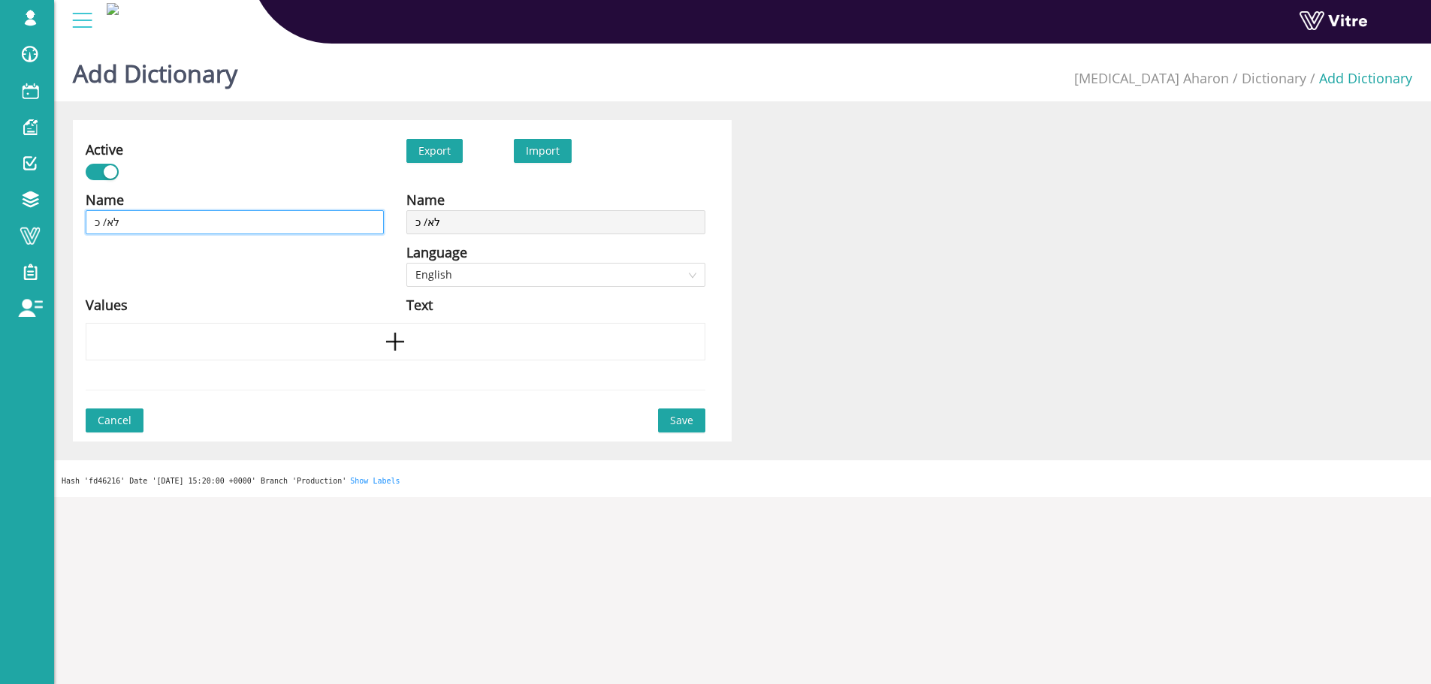
type input "לא/ כן"
click at [428, 340] on div at bounding box center [396, 342] width 620 height 38
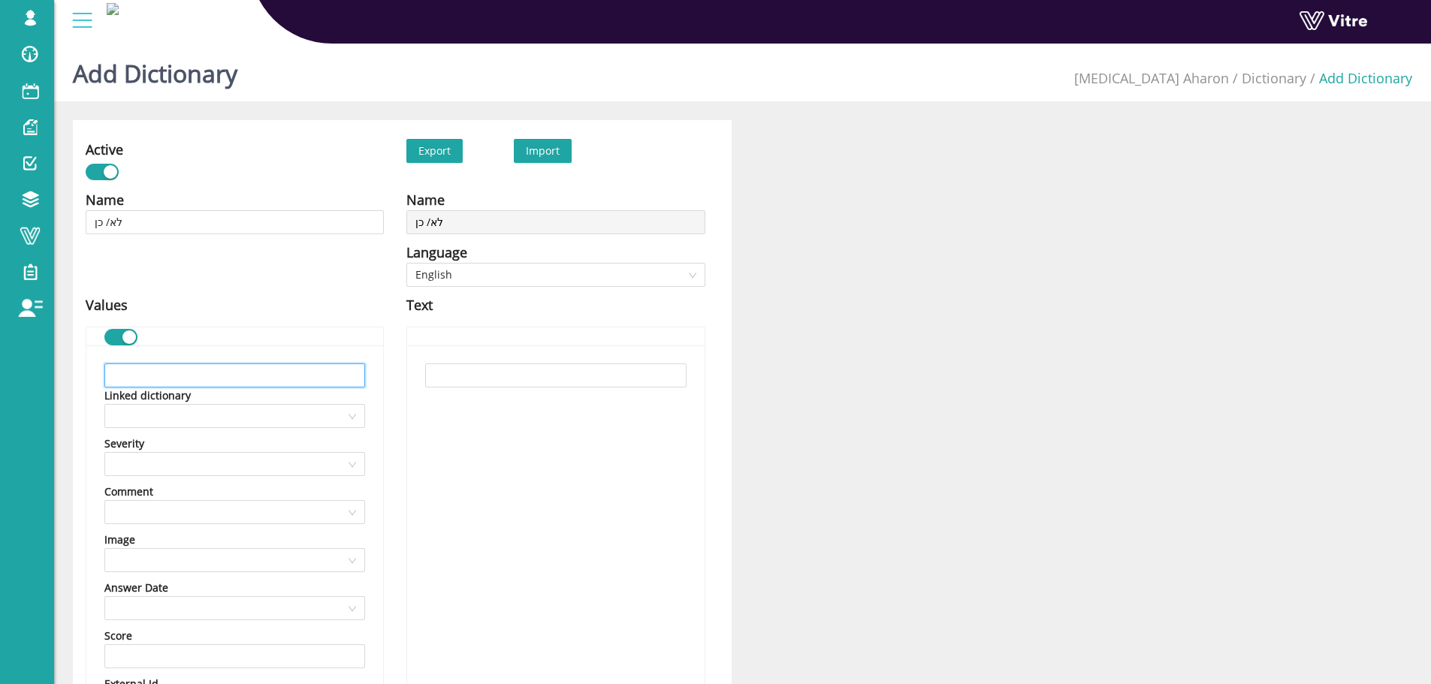
click at [261, 381] on input "text" at bounding box center [234, 376] width 261 height 24
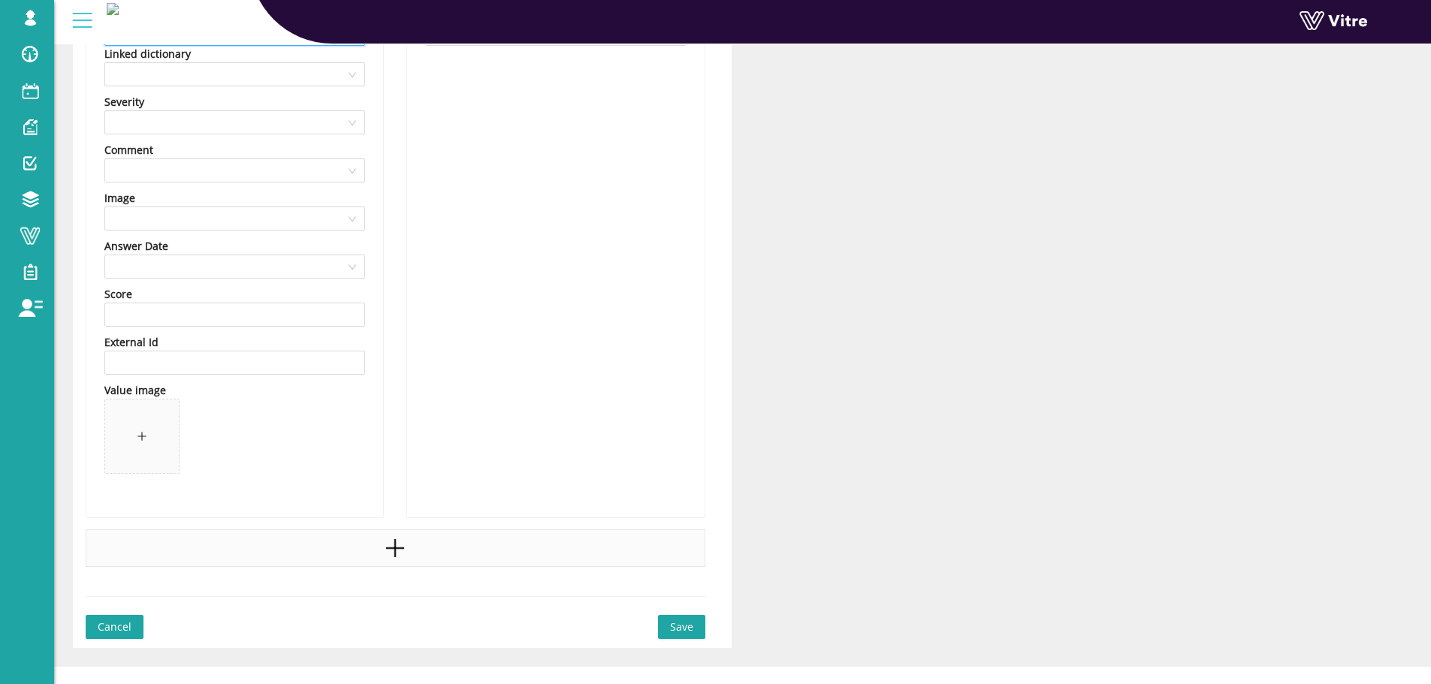
scroll to position [361, 0]
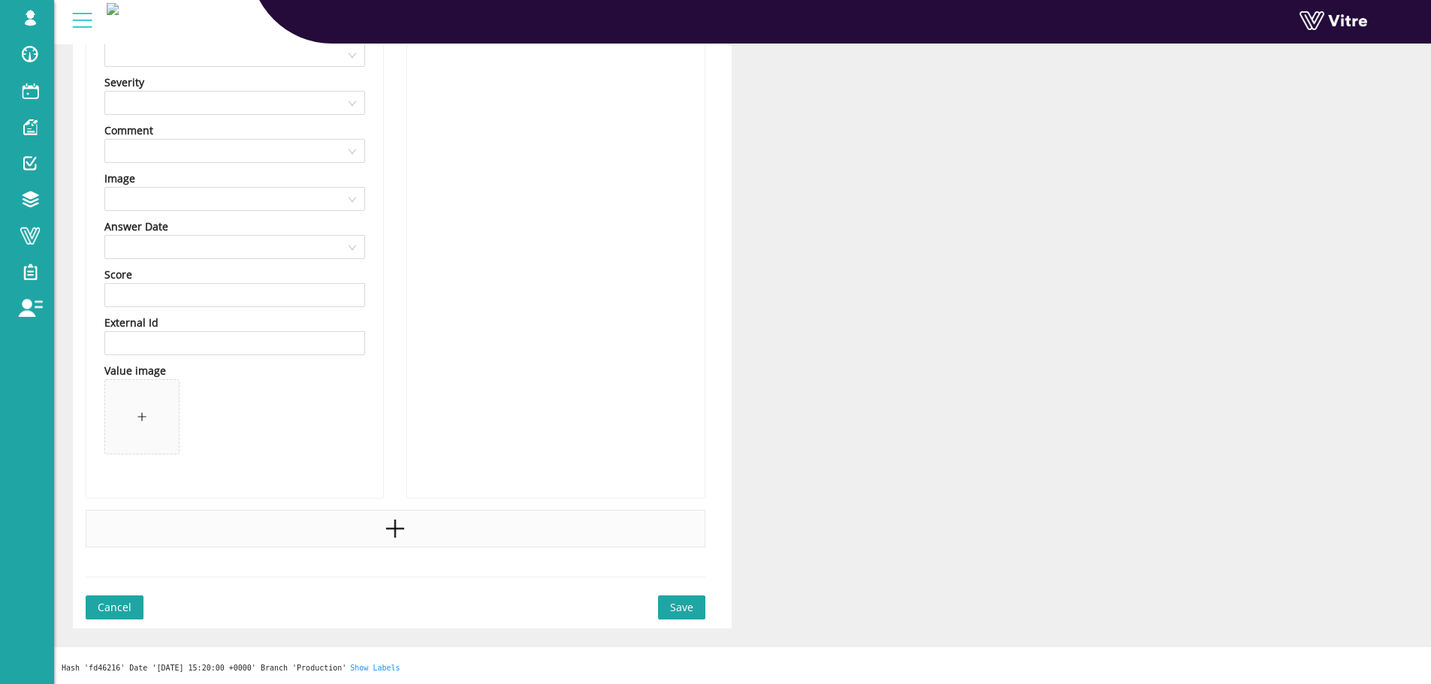
type input "לא"
click at [358, 530] on div at bounding box center [396, 529] width 620 height 38
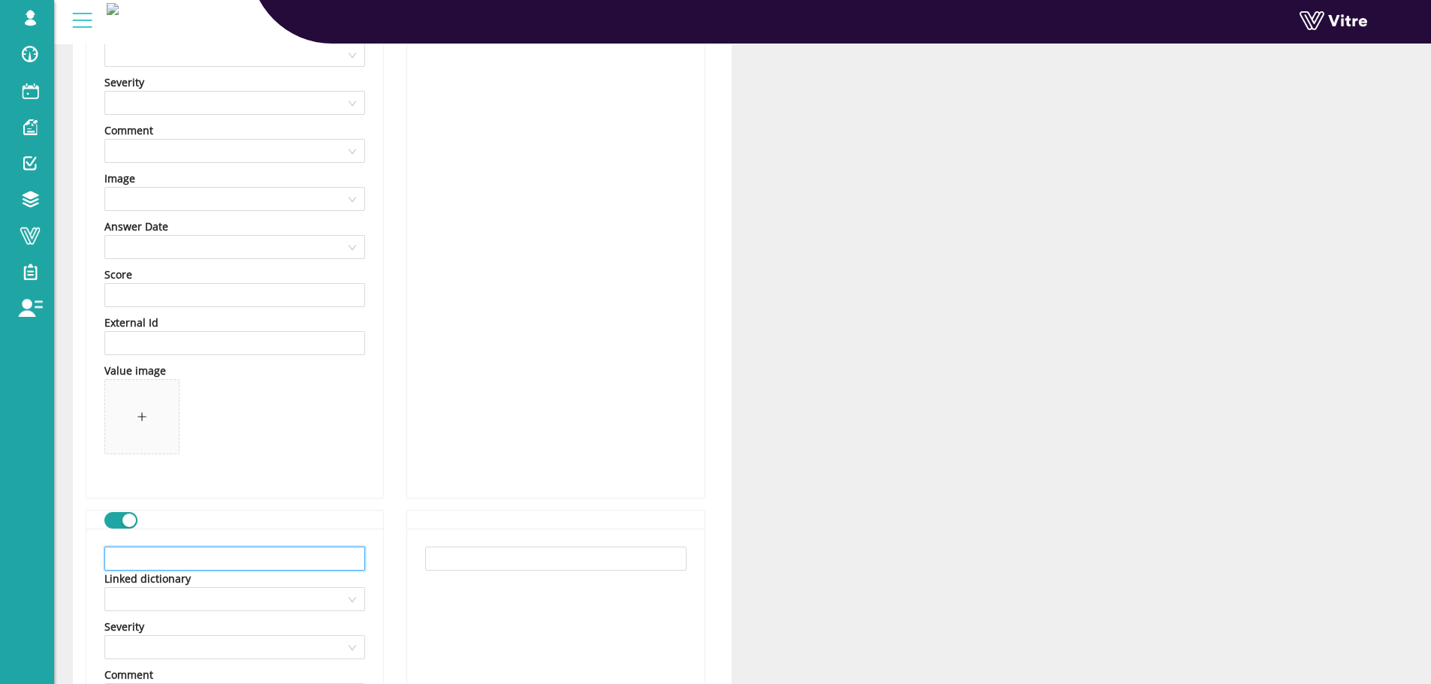
click at [343, 558] on input "text" at bounding box center [234, 559] width 261 height 24
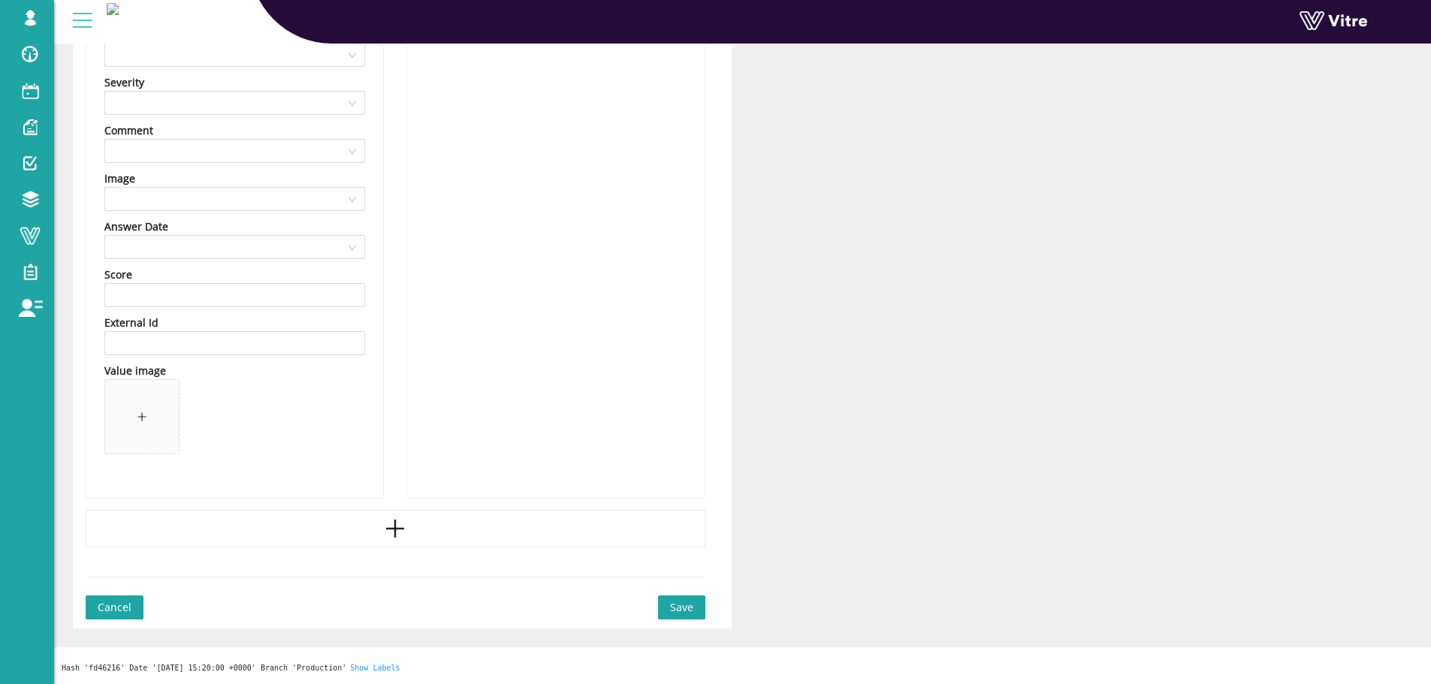
type input "כן"
click at [684, 606] on span "Save" at bounding box center [681, 607] width 23 height 17
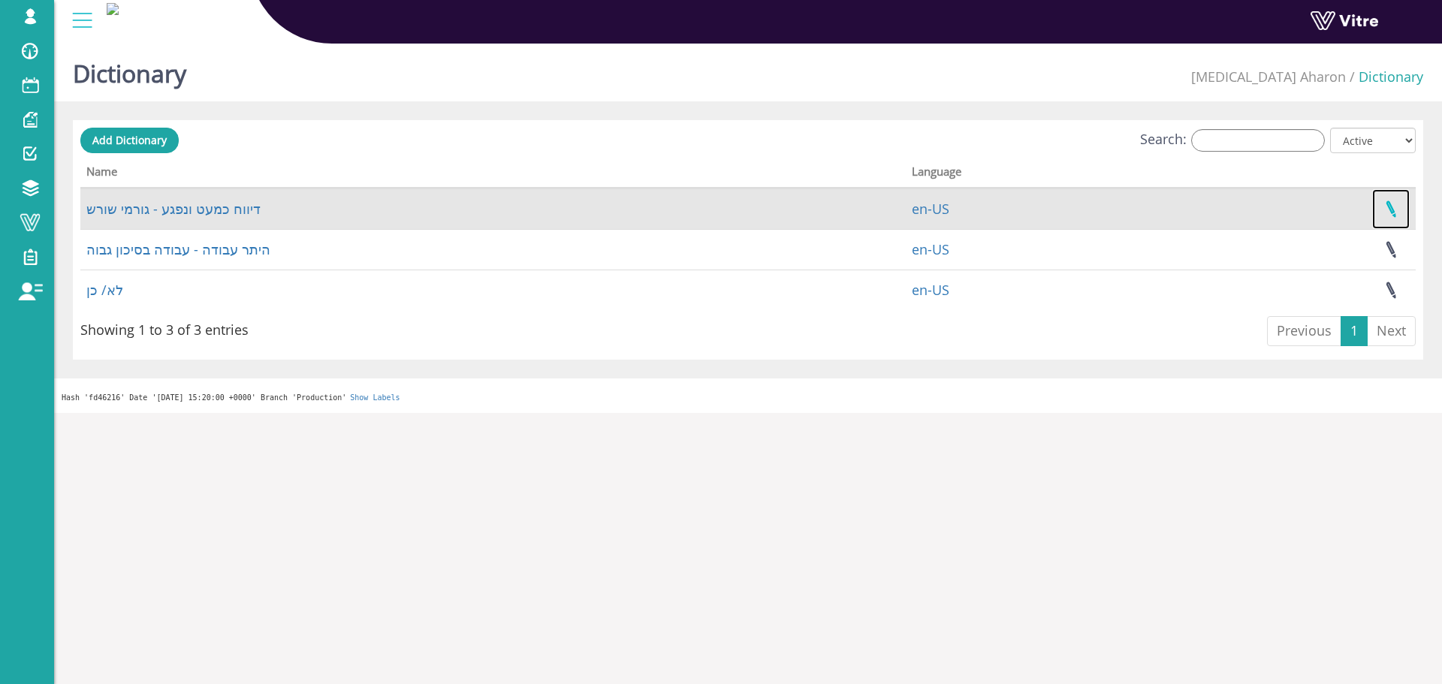
click at [1395, 214] on link at bounding box center [1392, 209] width 38 height 40
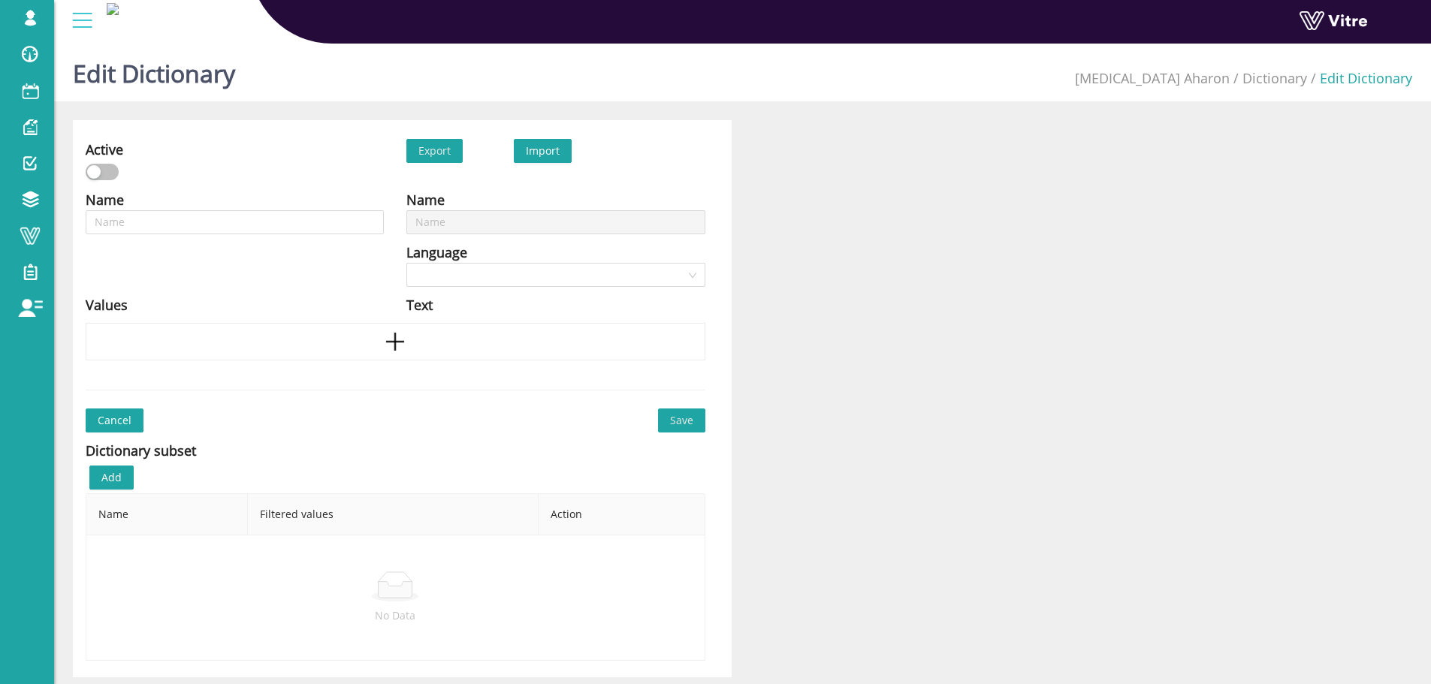
type input "דיווח כמעט ונפגע - גורמי שורש"
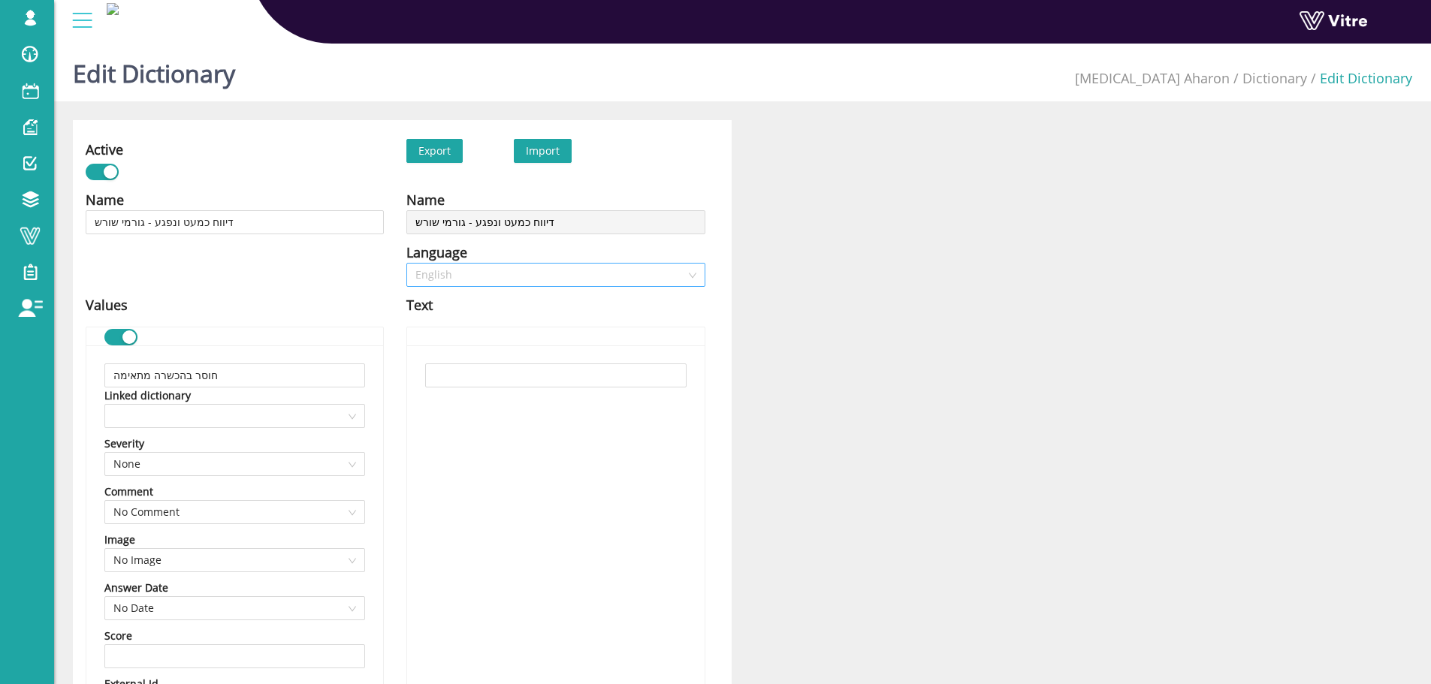
click at [515, 265] on span "English" at bounding box center [555, 275] width 280 height 23
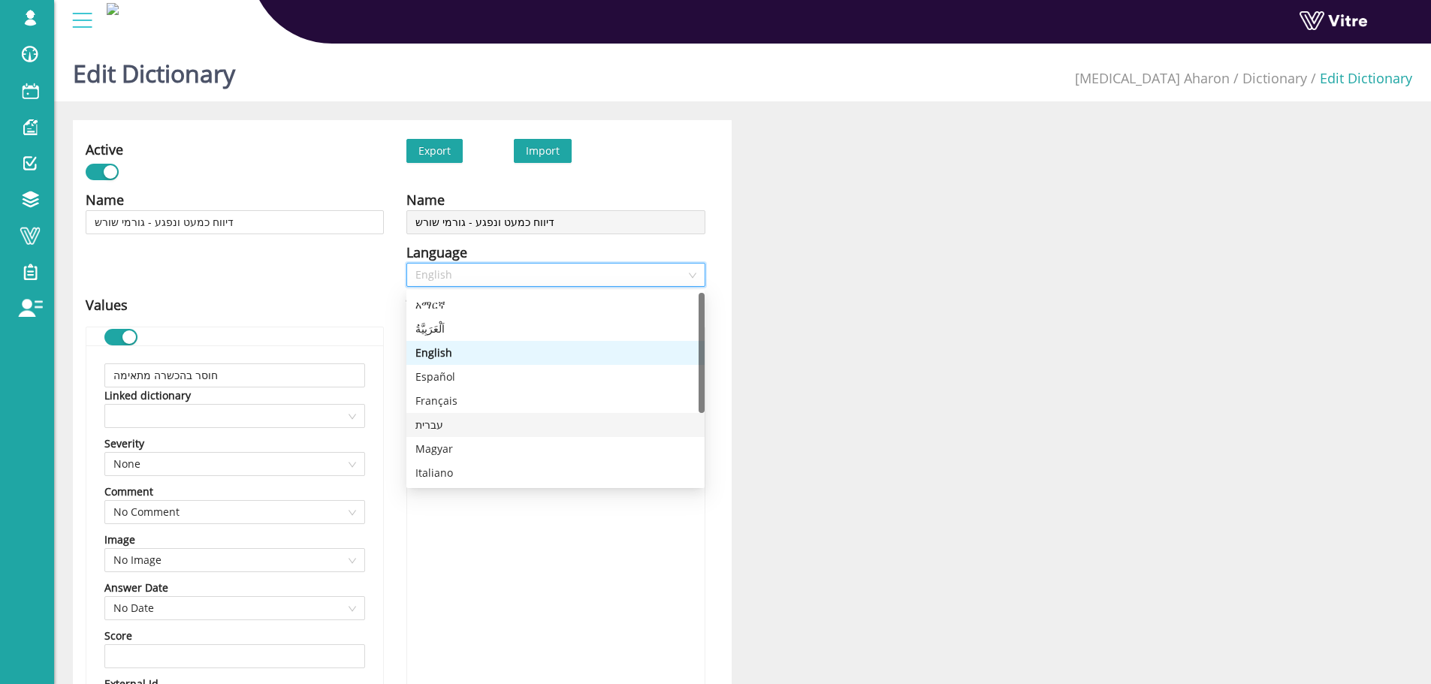
click at [492, 425] on div "עברית" at bounding box center [555, 425] width 280 height 17
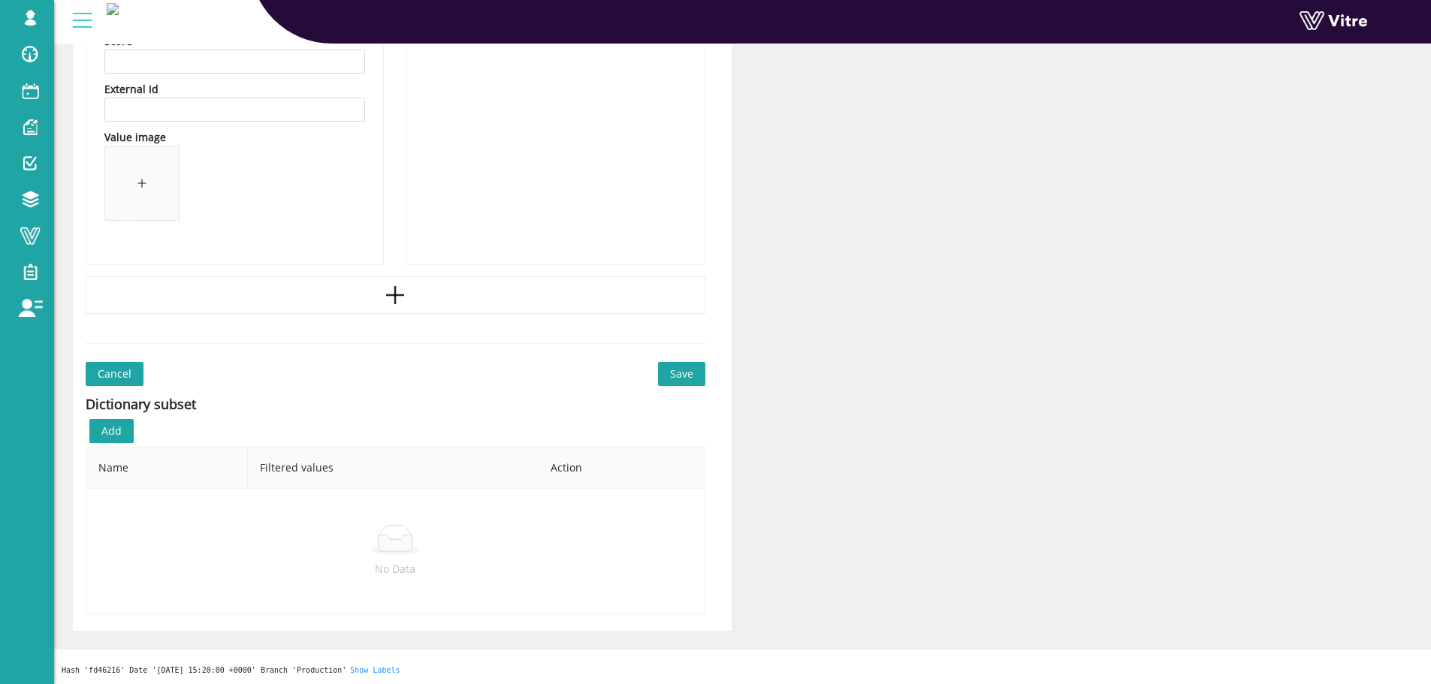
scroll to position [5498, 0]
click at [683, 372] on span "Save" at bounding box center [681, 372] width 23 height 17
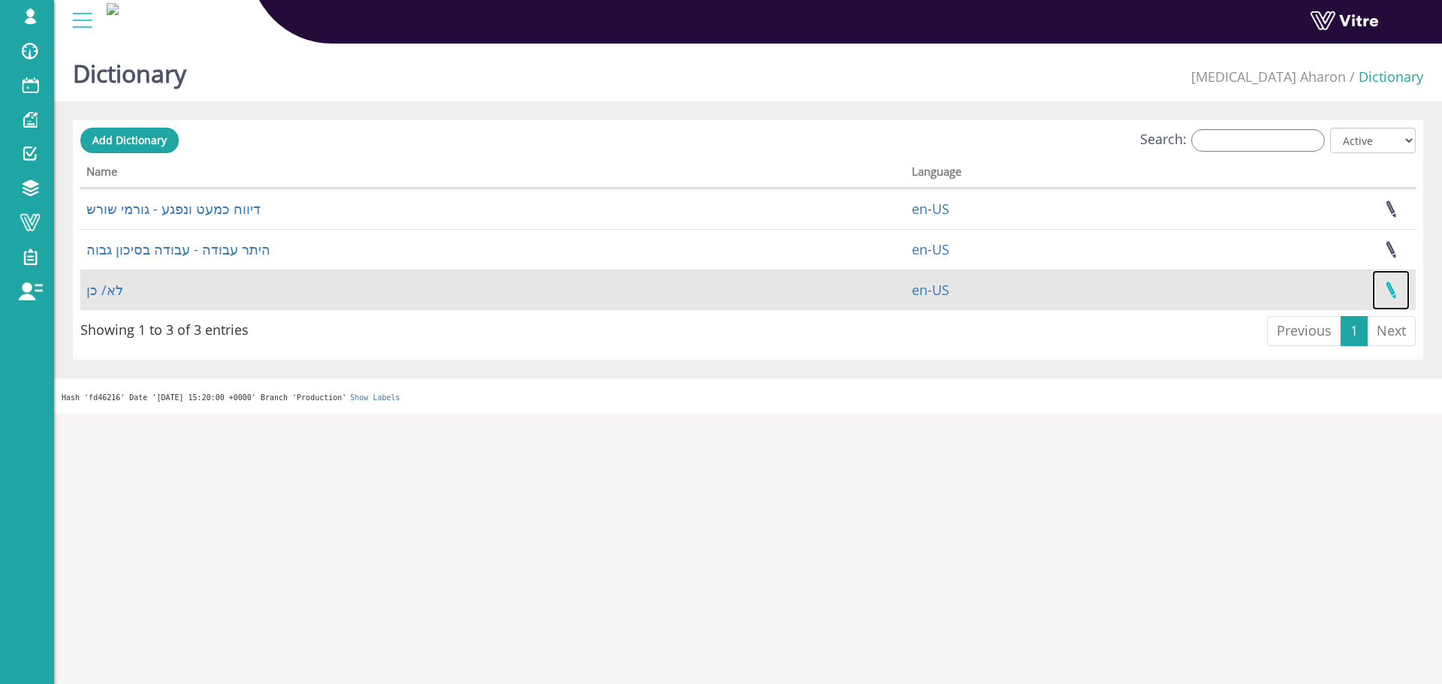
click at [1383, 291] on link at bounding box center [1392, 290] width 38 height 40
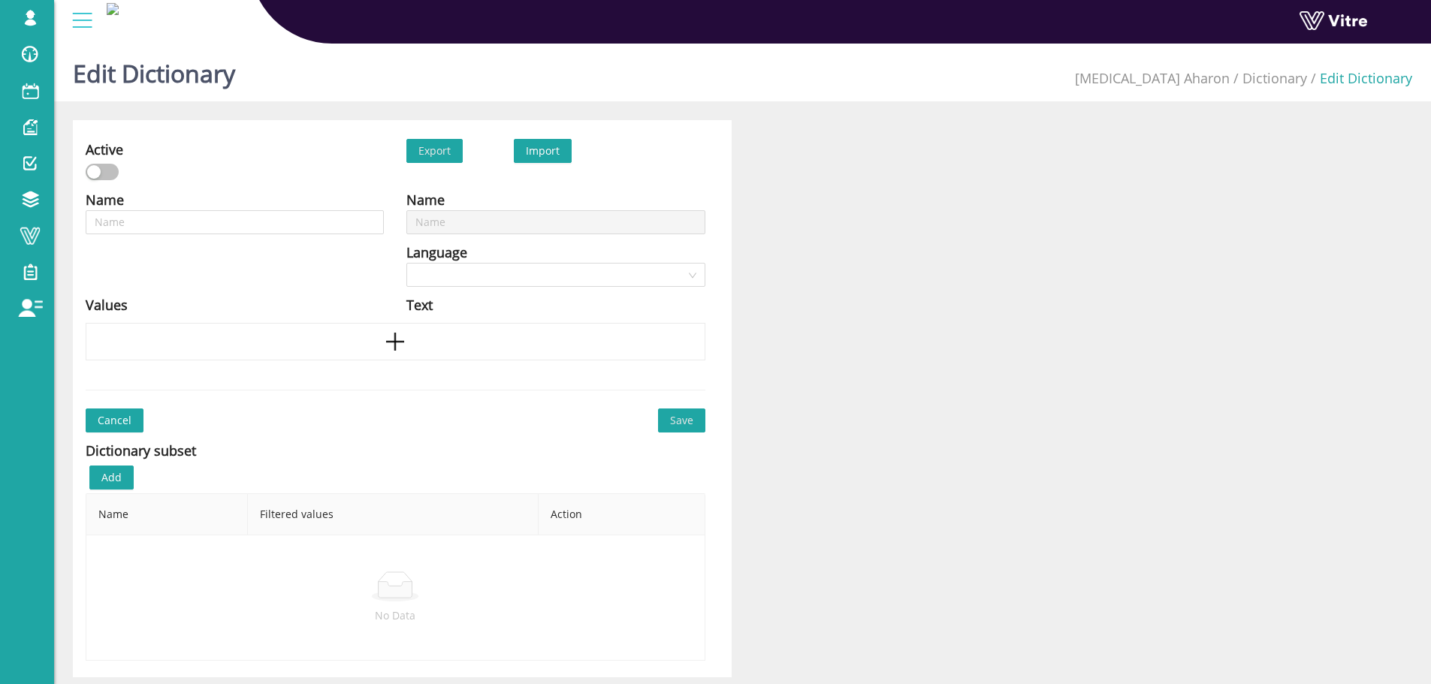
type input "לא/ כן"
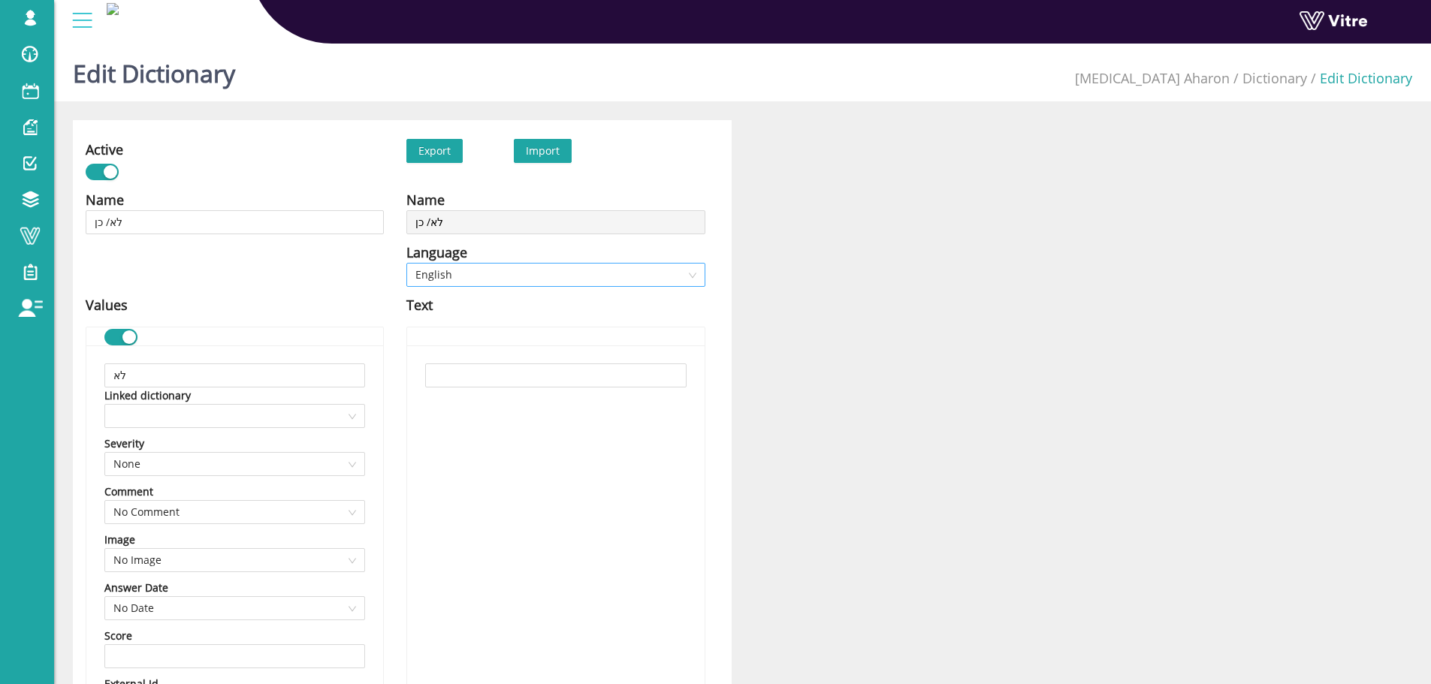
click at [461, 263] on div "English" at bounding box center [555, 275] width 298 height 24
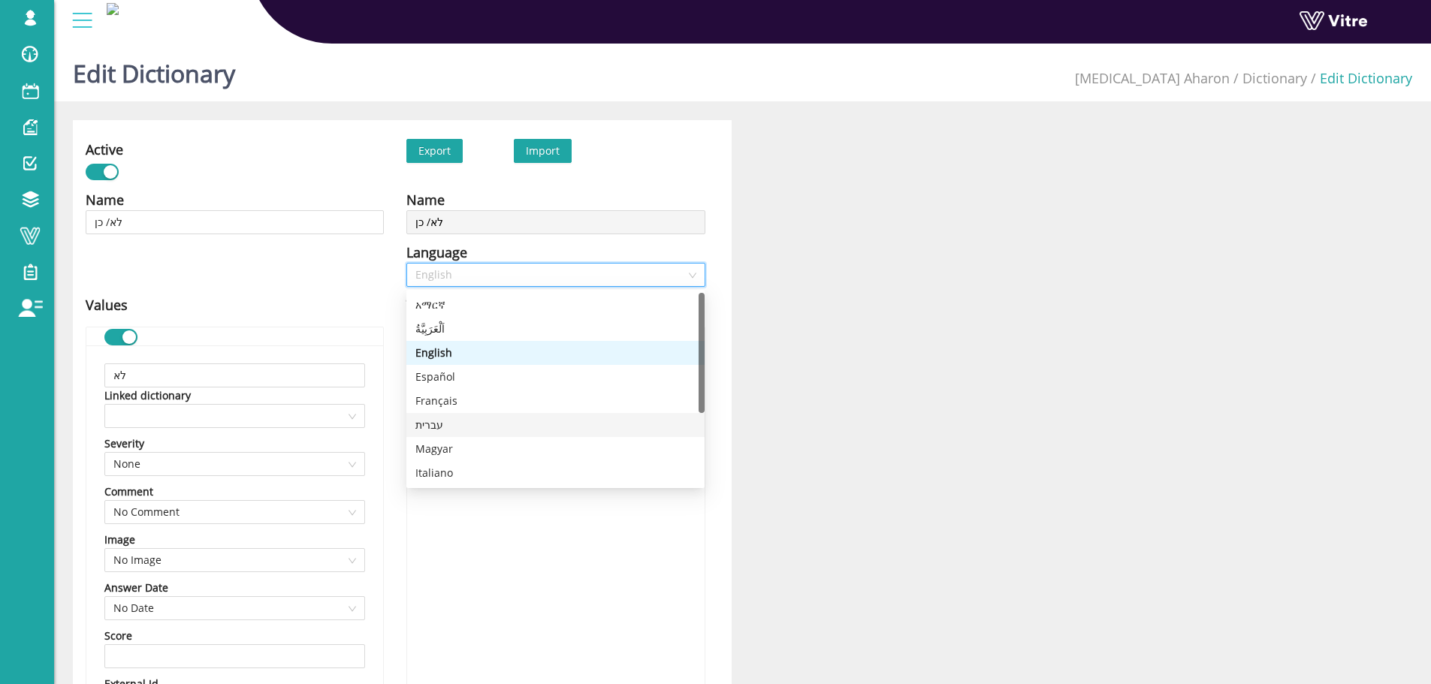
click at [455, 429] on div "עברית" at bounding box center [555, 425] width 280 height 17
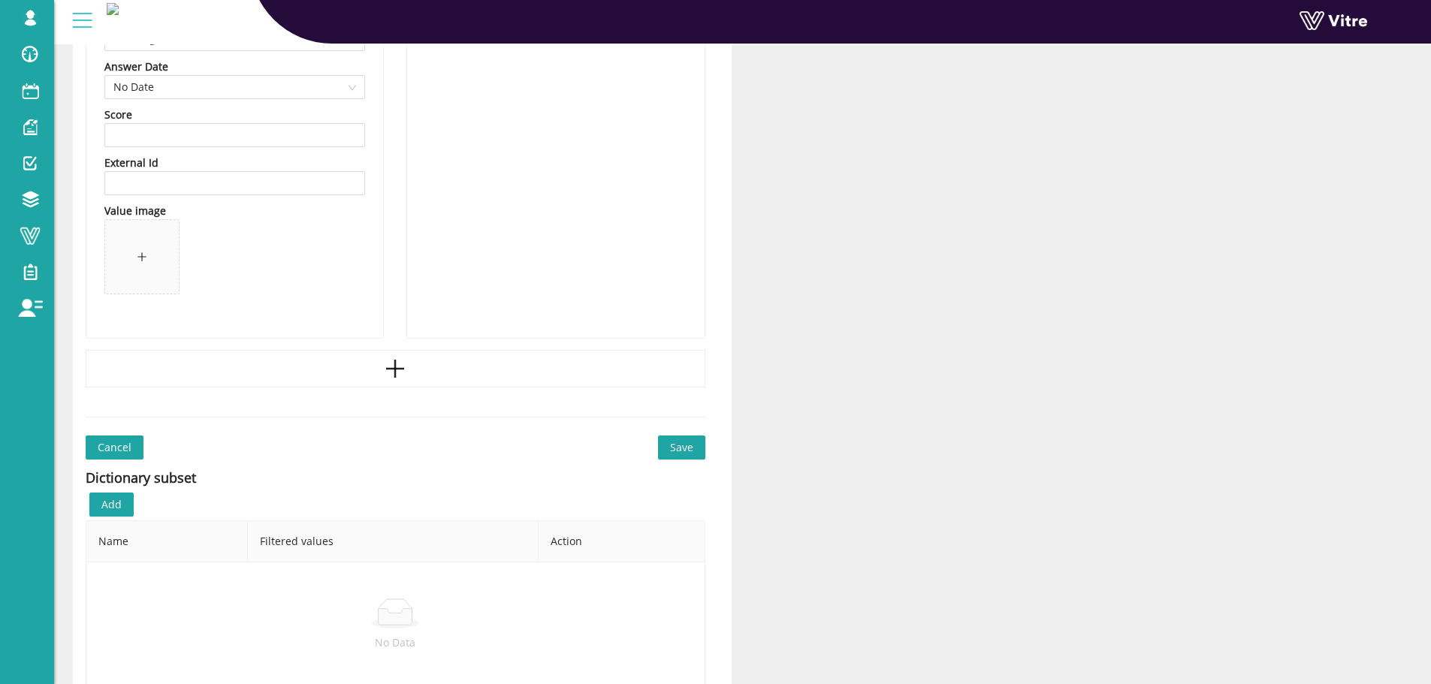
scroll to position [1141, 0]
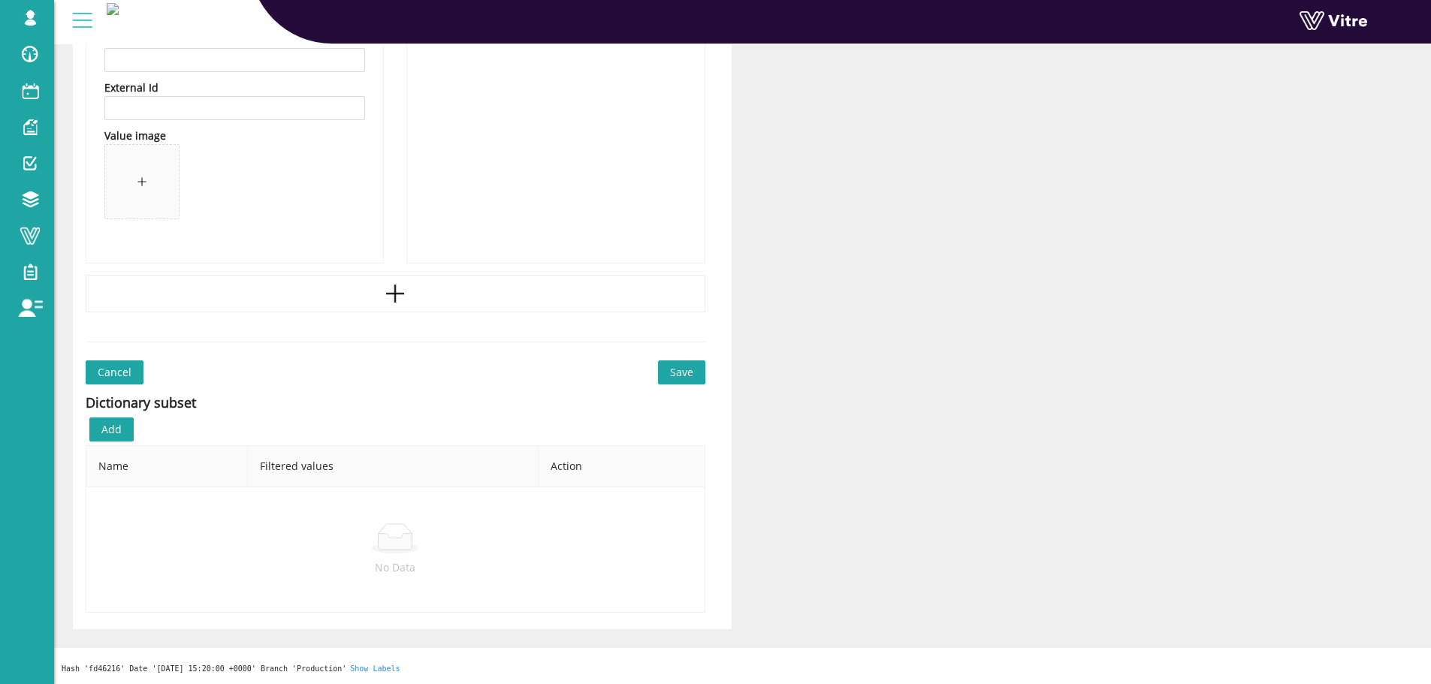
click at [682, 380] on span "Save" at bounding box center [681, 372] width 23 height 17
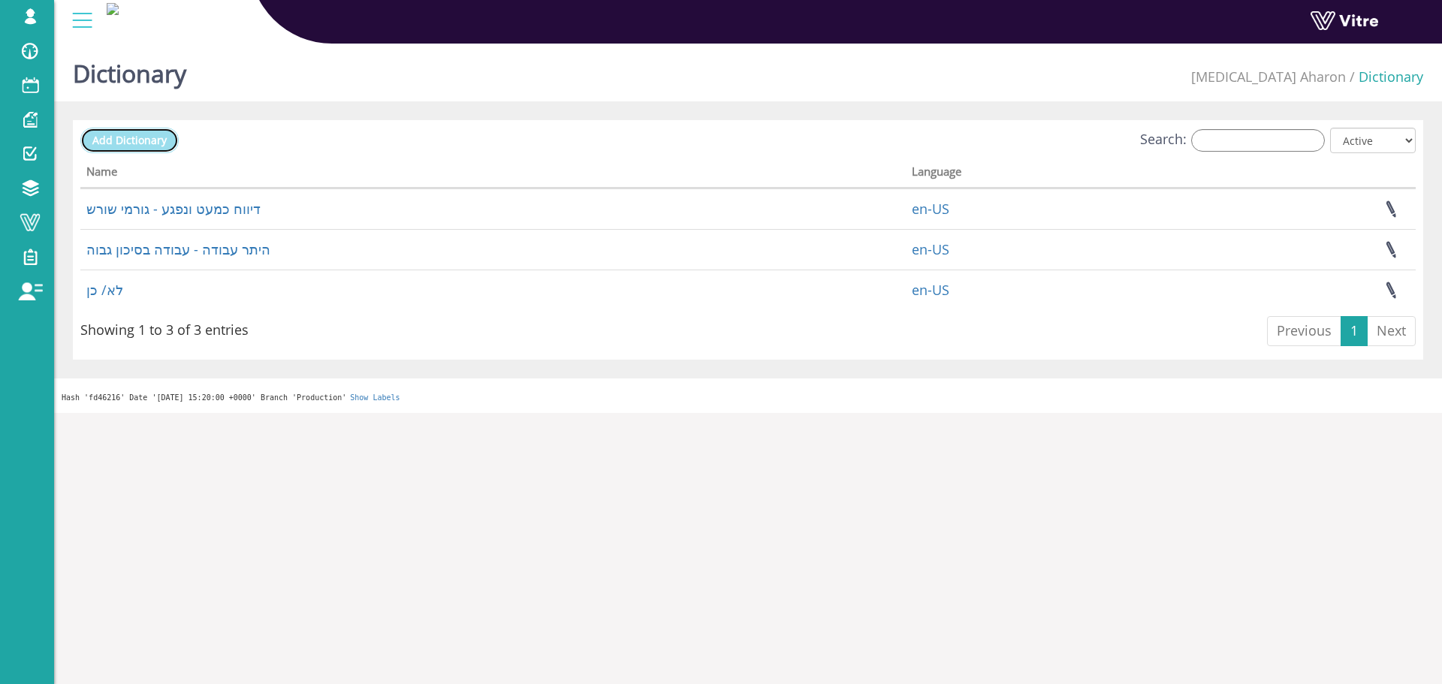
click at [135, 137] on span "Add Dictionary" at bounding box center [129, 140] width 74 height 14
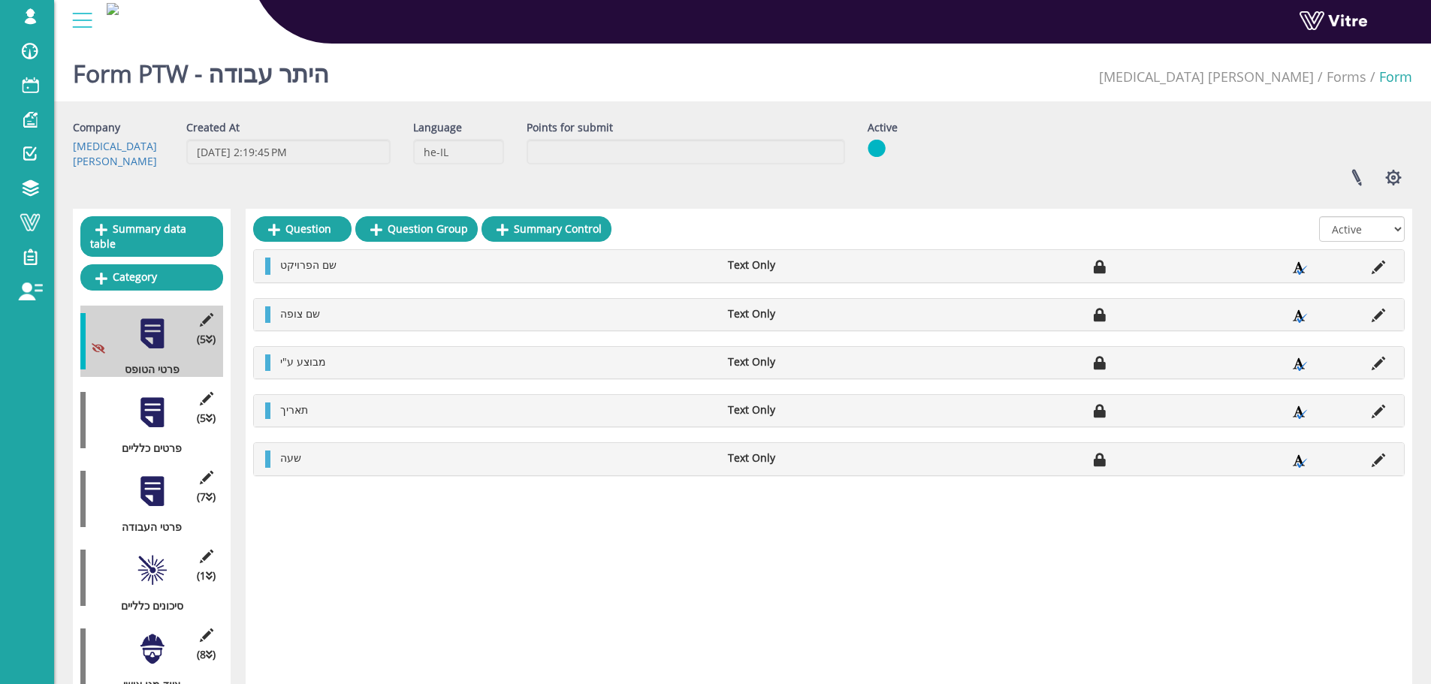
click at [143, 479] on div at bounding box center [152, 492] width 34 height 34
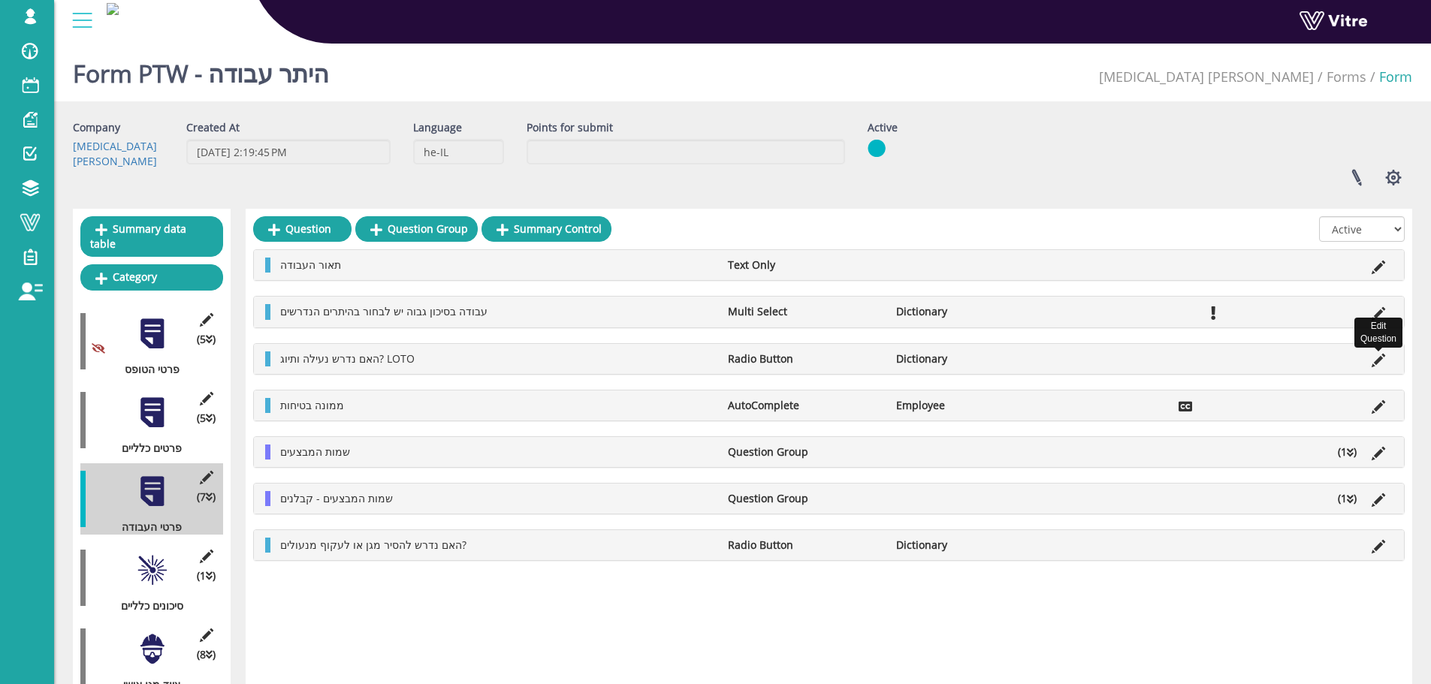
click at [1376, 367] on icon at bounding box center [1379, 361] width 14 height 14
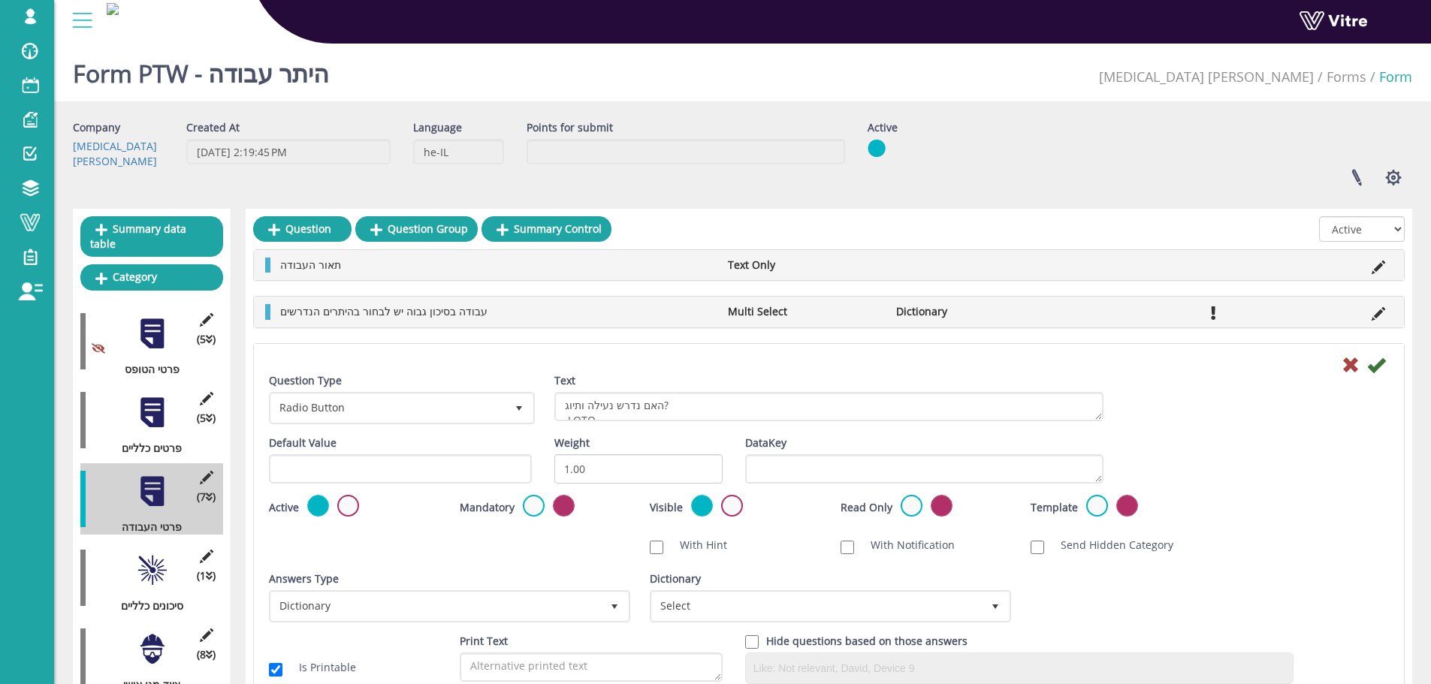
click at [730, 630] on div "Dictionary Select" at bounding box center [829, 603] width 381 height 62
click at [715, 612] on span "Select" at bounding box center [817, 606] width 330 height 27
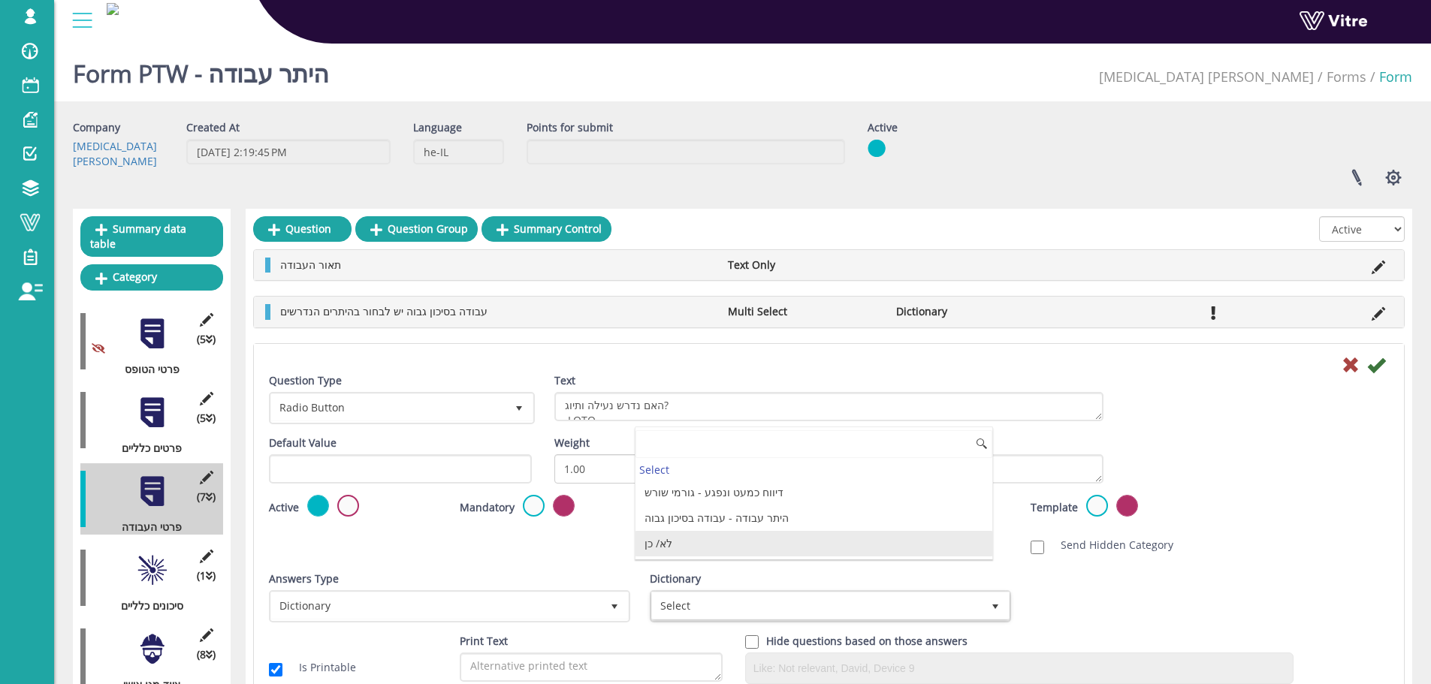
click at [712, 536] on li "לא/ כן" at bounding box center [814, 544] width 357 height 26
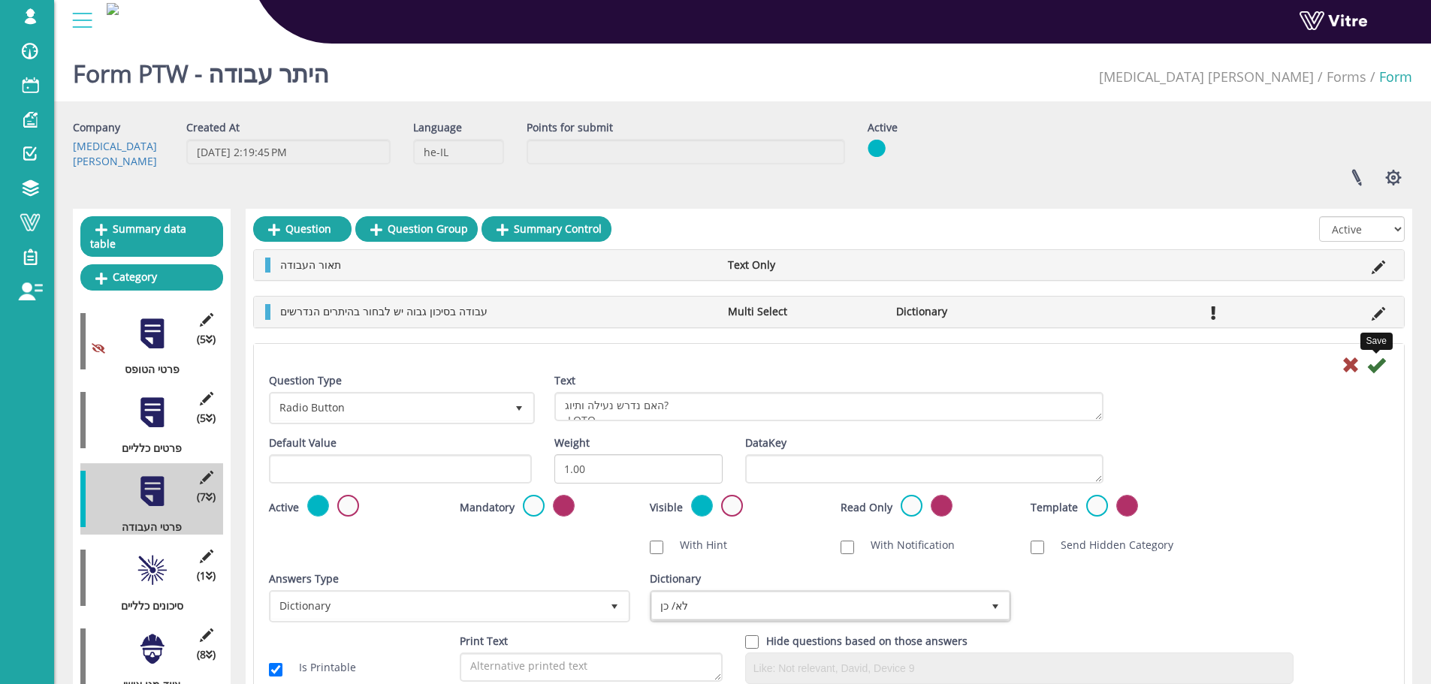
click at [1370, 374] on icon at bounding box center [1376, 365] width 18 height 18
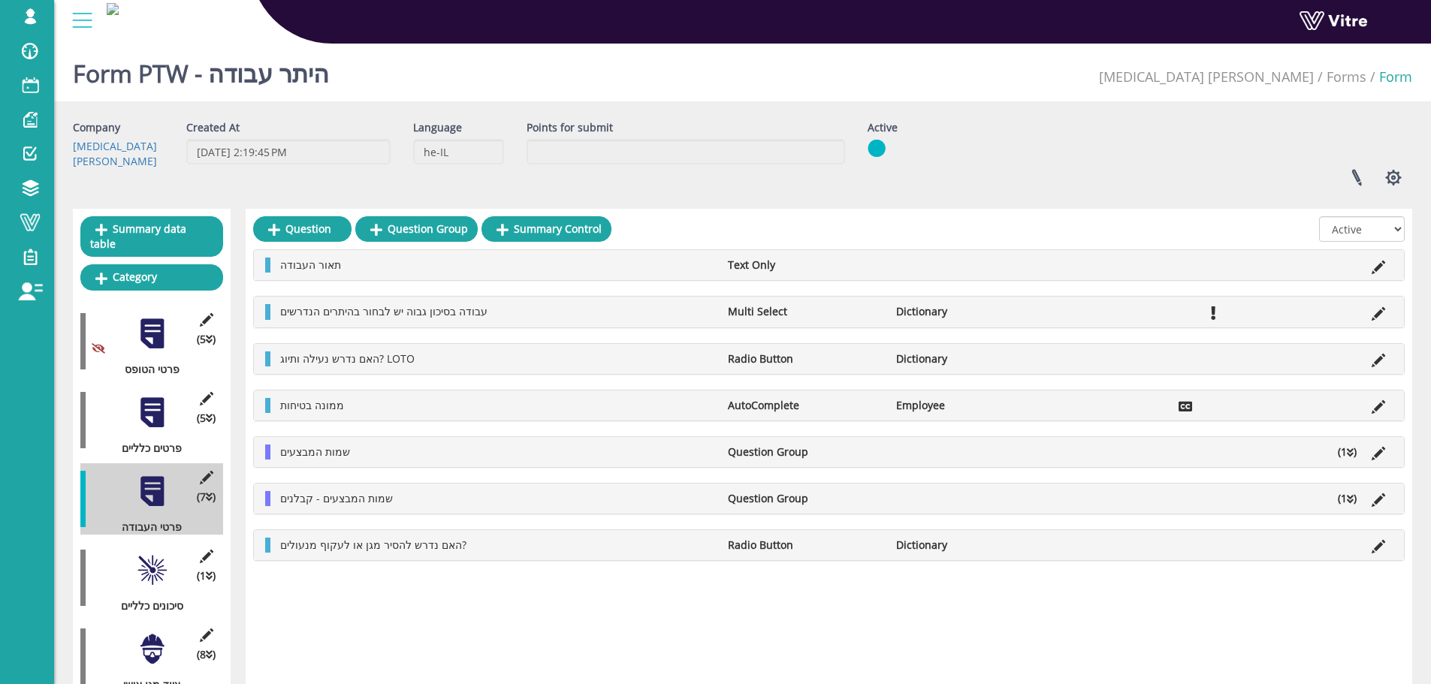
click at [1347, 454] on icon at bounding box center [1350, 453] width 7 height 11
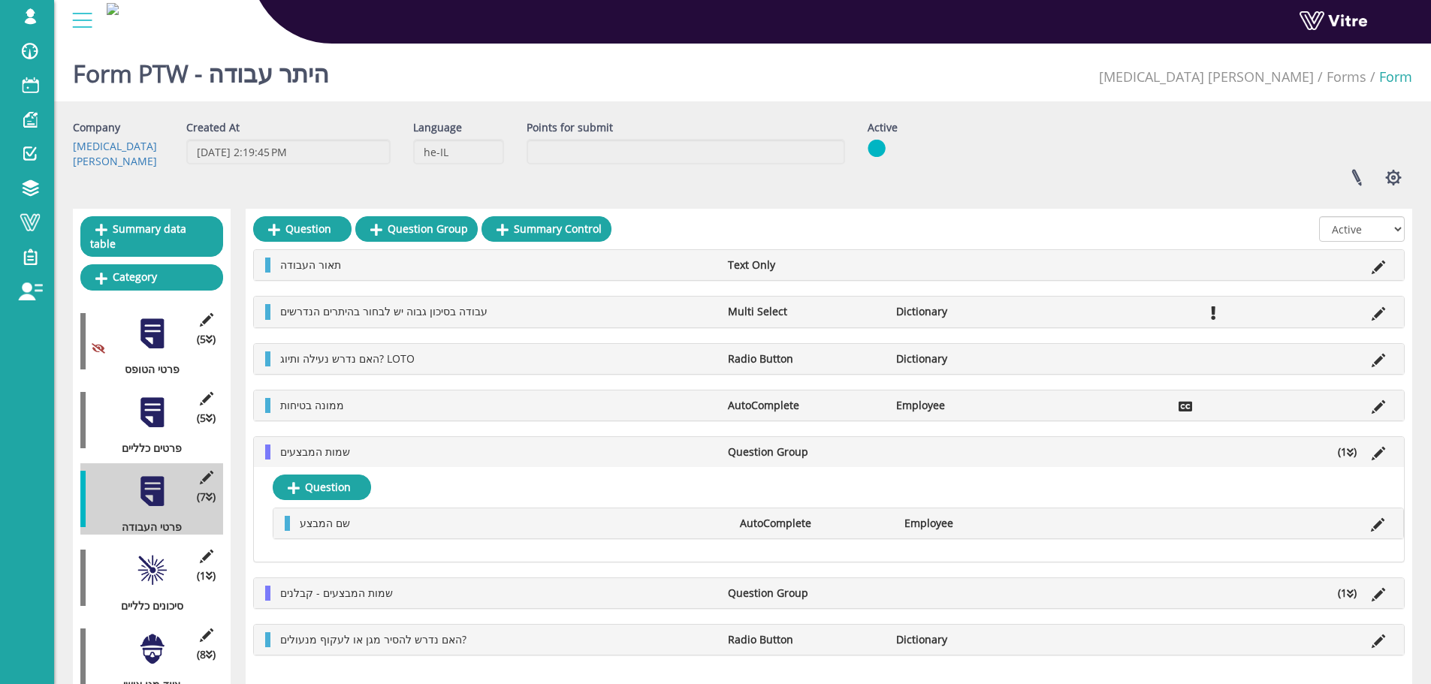
click at [1387, 450] on li "Edit Question Group" at bounding box center [1378, 452] width 29 height 15
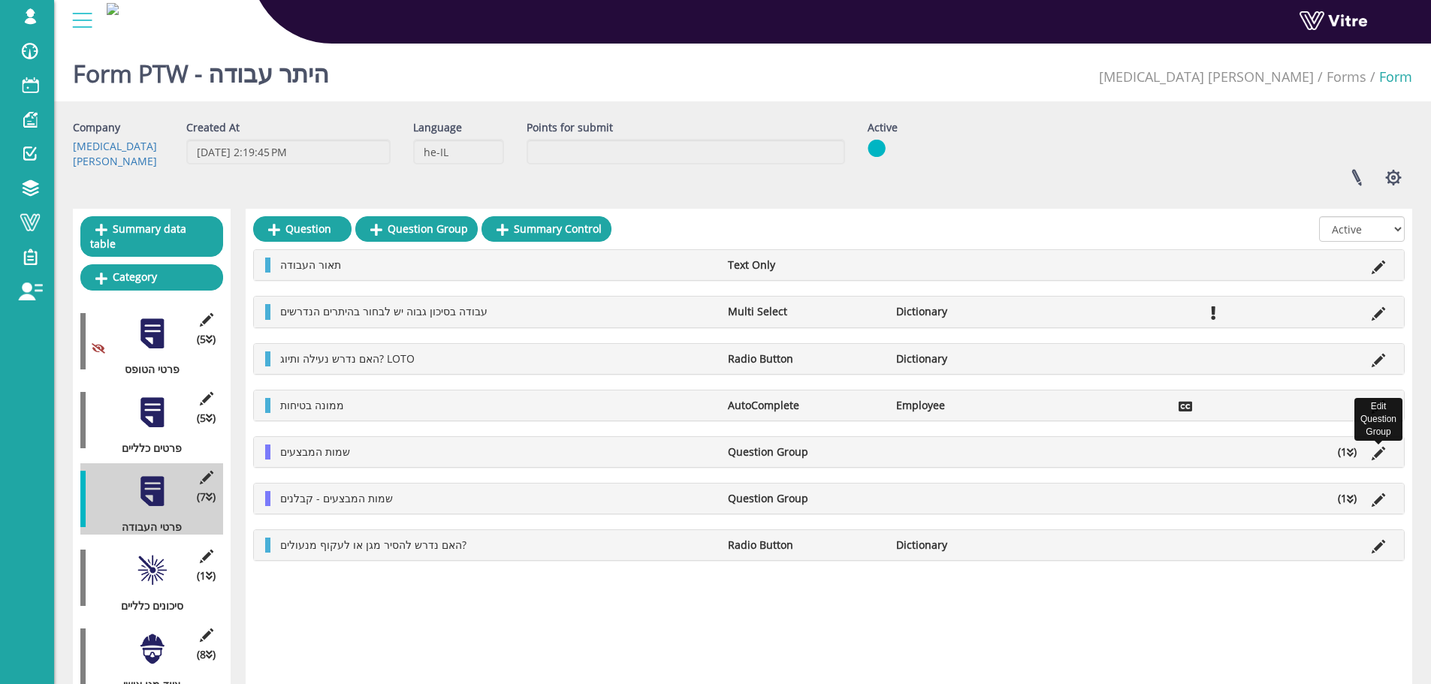
click at [1380, 452] on icon at bounding box center [1379, 454] width 14 height 14
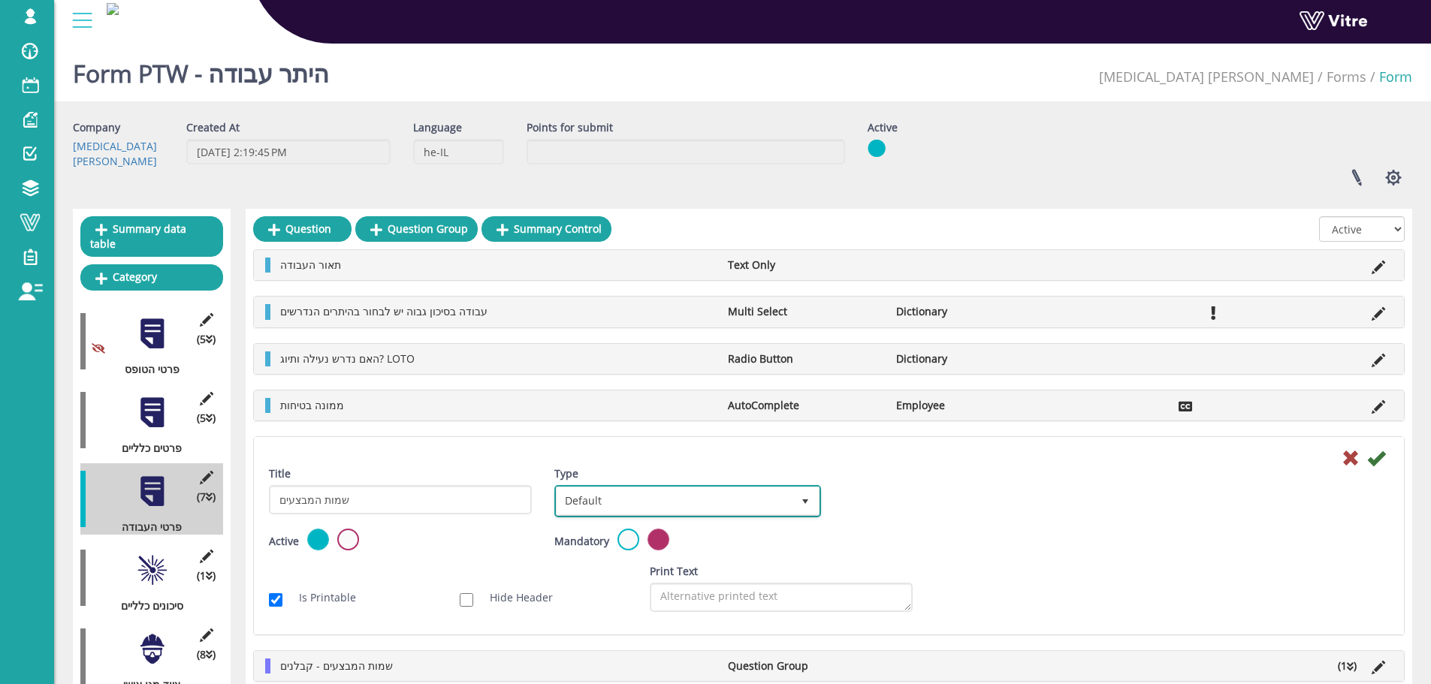
click at [727, 501] on span "Default" at bounding box center [674, 501] width 234 height 27
click at [627, 567] on li "Sub Action" at bounding box center [670, 574] width 261 height 26
click at [1379, 462] on icon at bounding box center [1376, 458] width 18 height 18
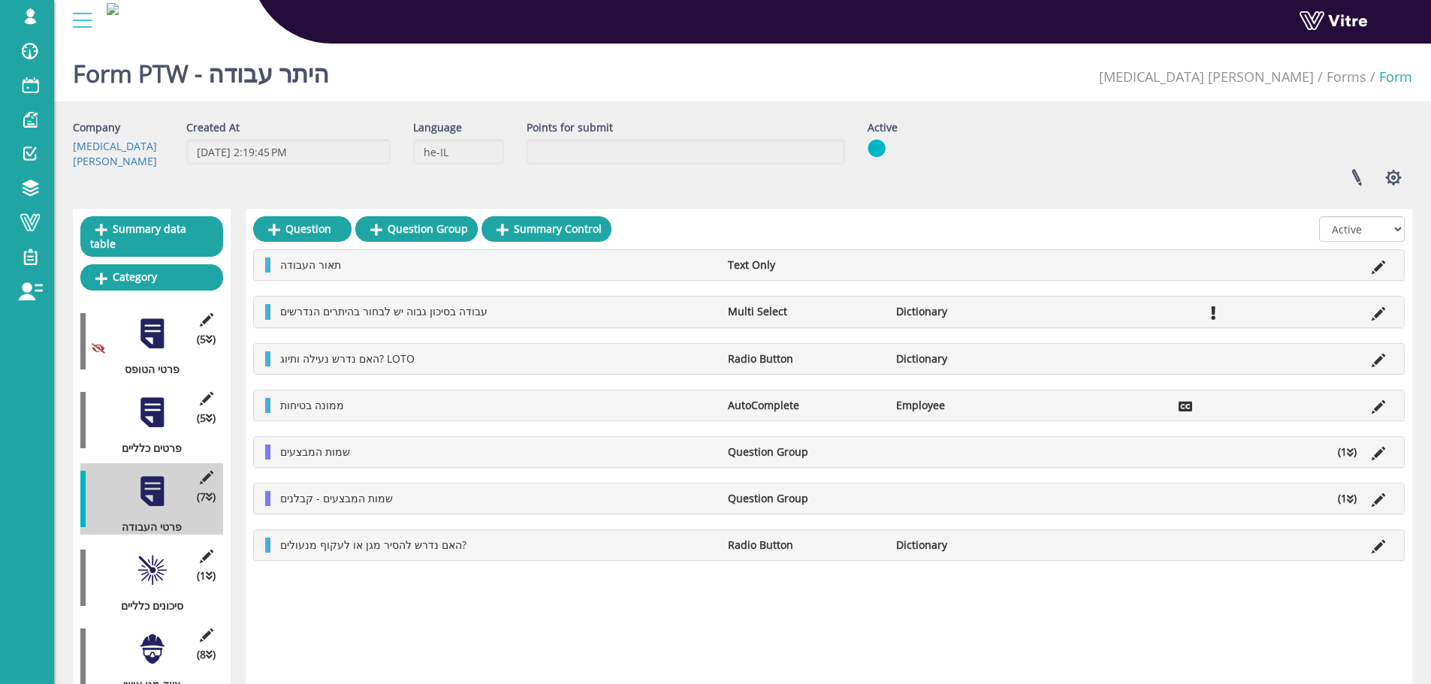
click at [1358, 503] on li "(1 )" at bounding box center [1347, 498] width 34 height 15
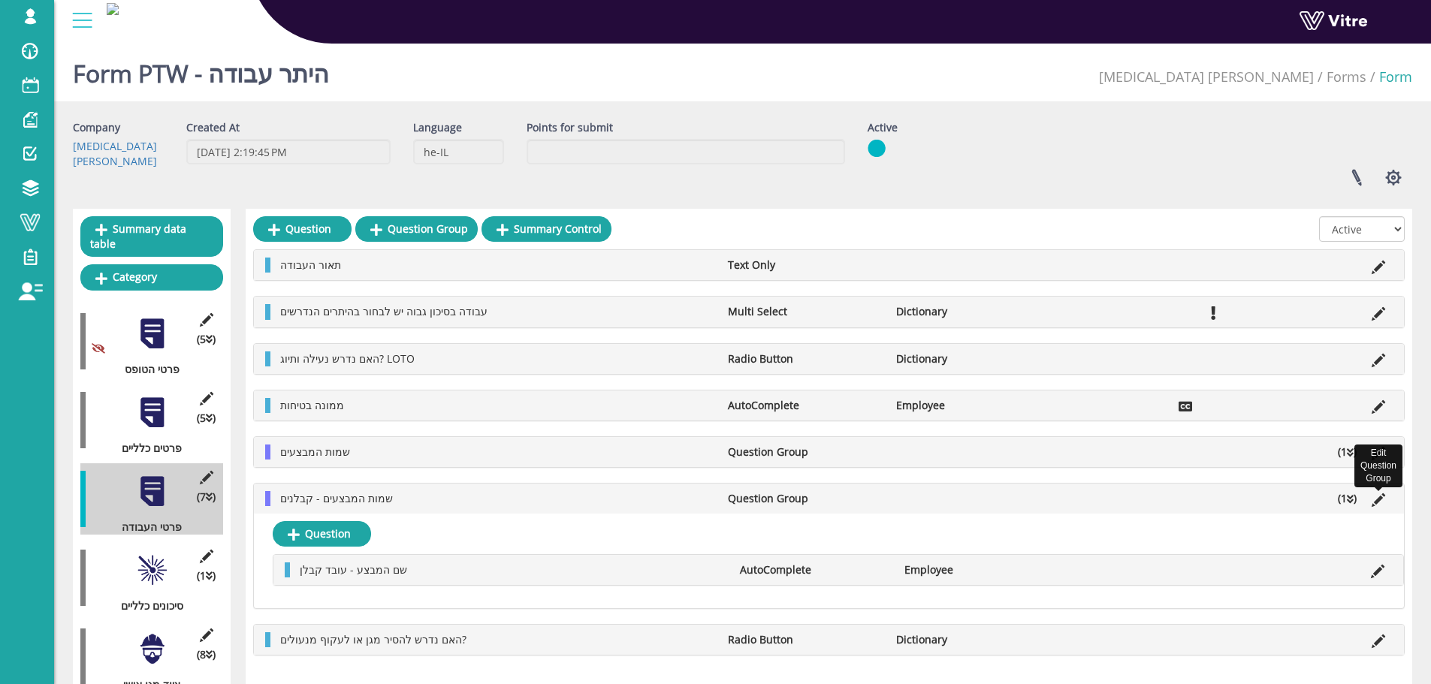
click at [1376, 507] on icon at bounding box center [1379, 501] width 14 height 14
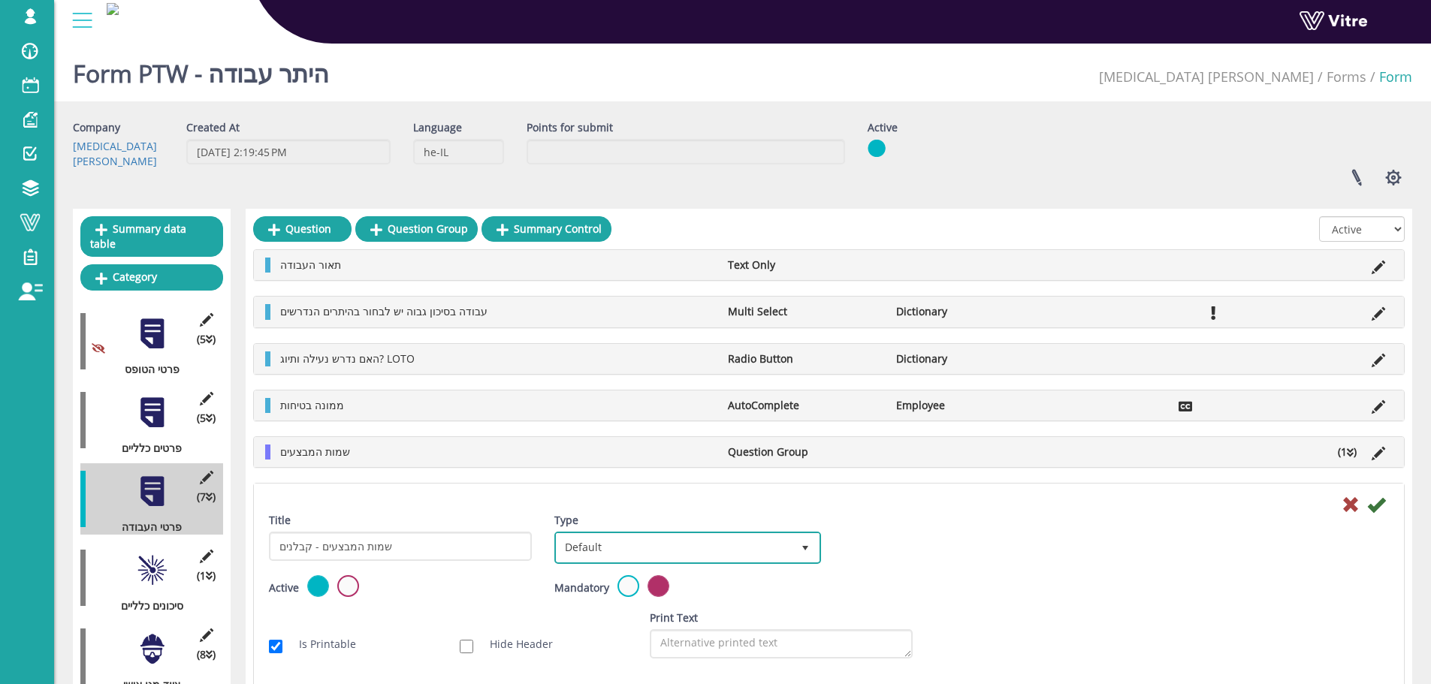
click at [733, 555] on span "Default" at bounding box center [674, 547] width 234 height 27
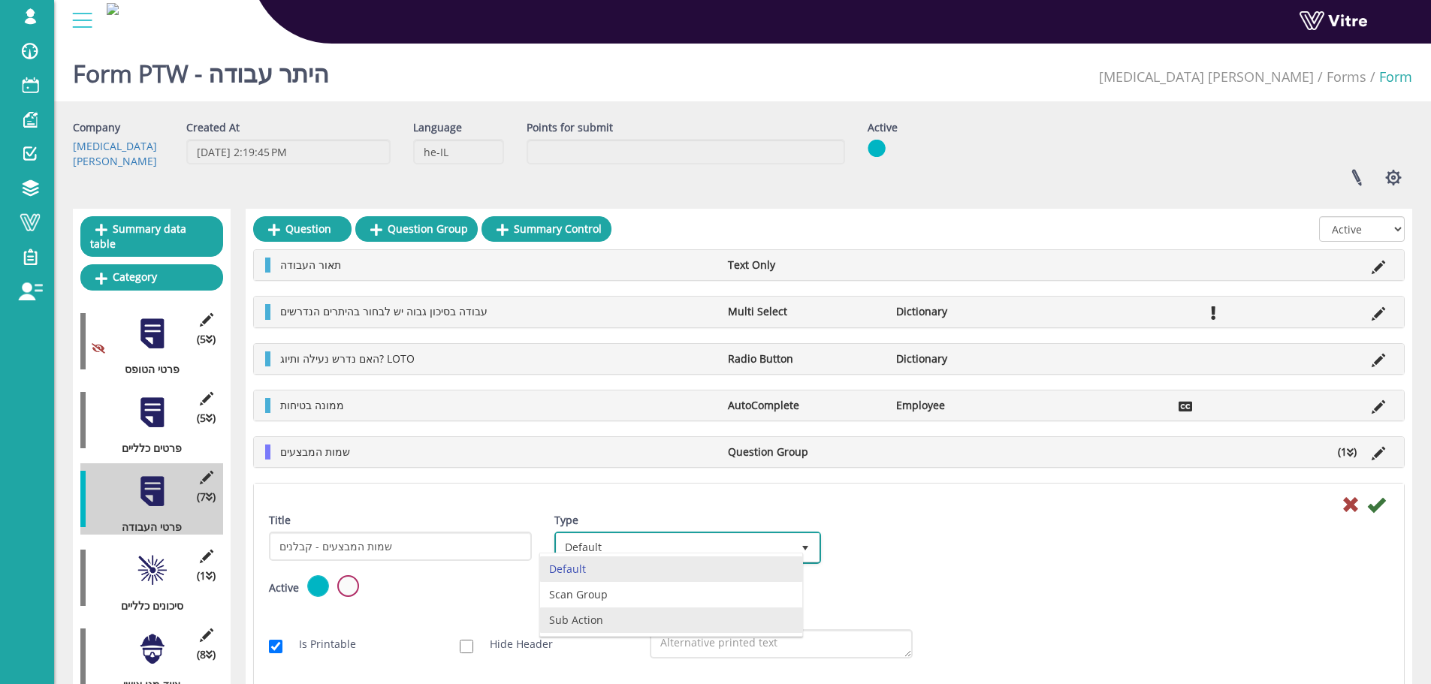
click at [636, 623] on li "Sub Action" at bounding box center [670, 621] width 261 height 26
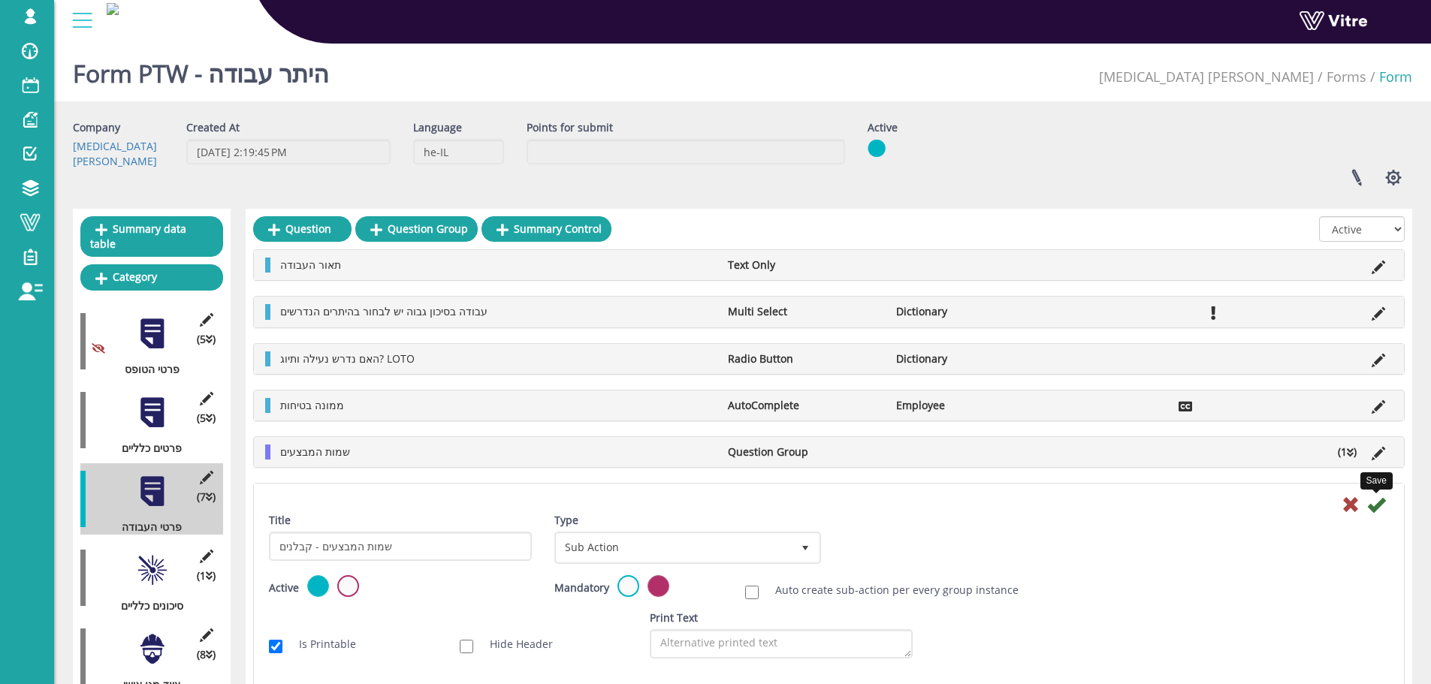
click at [1377, 502] on icon at bounding box center [1376, 505] width 18 height 18
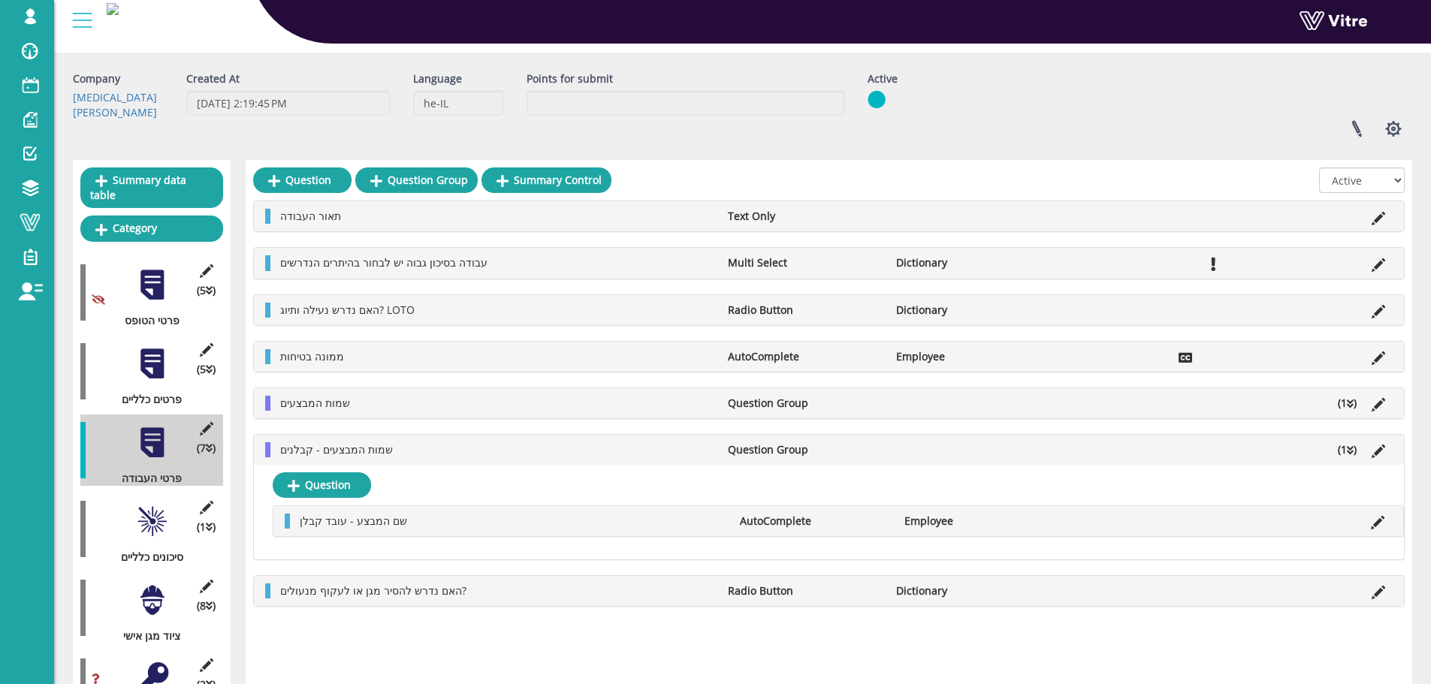
scroll to position [75, 0]
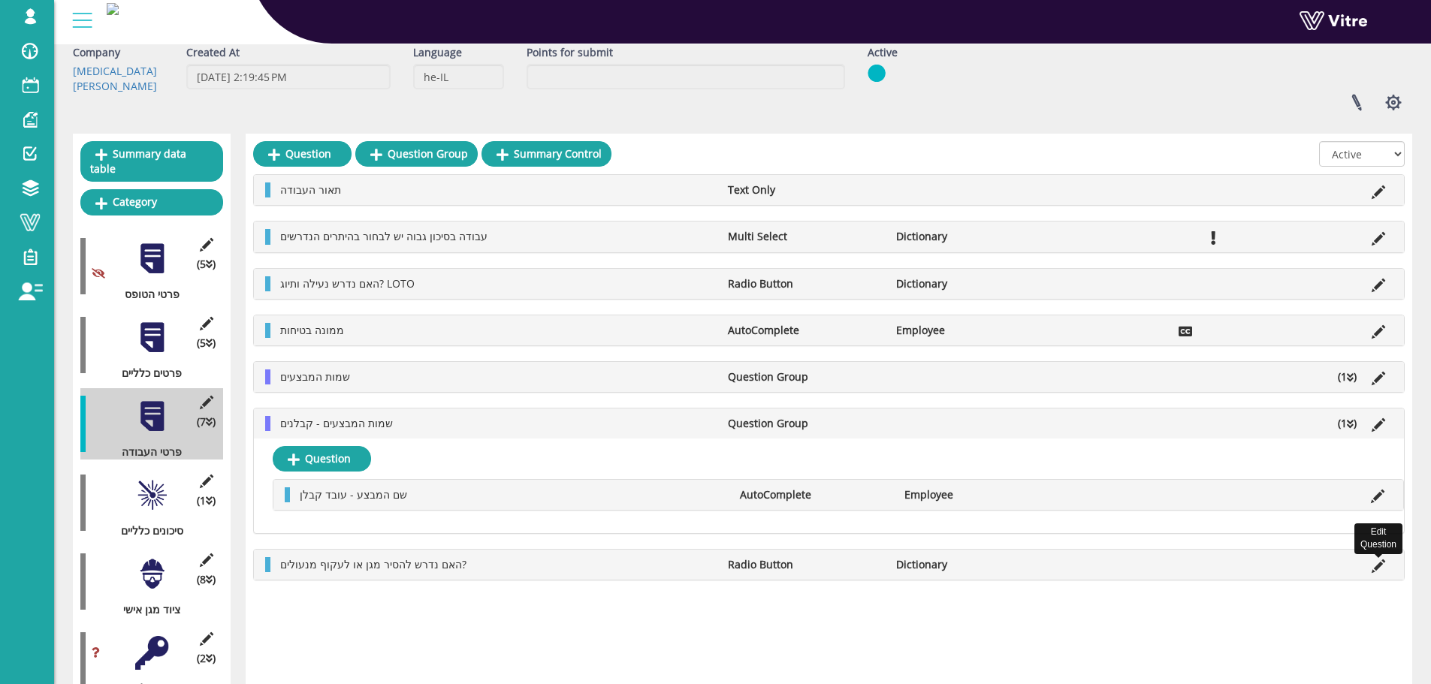
click at [1376, 560] on icon at bounding box center [1379, 567] width 14 height 14
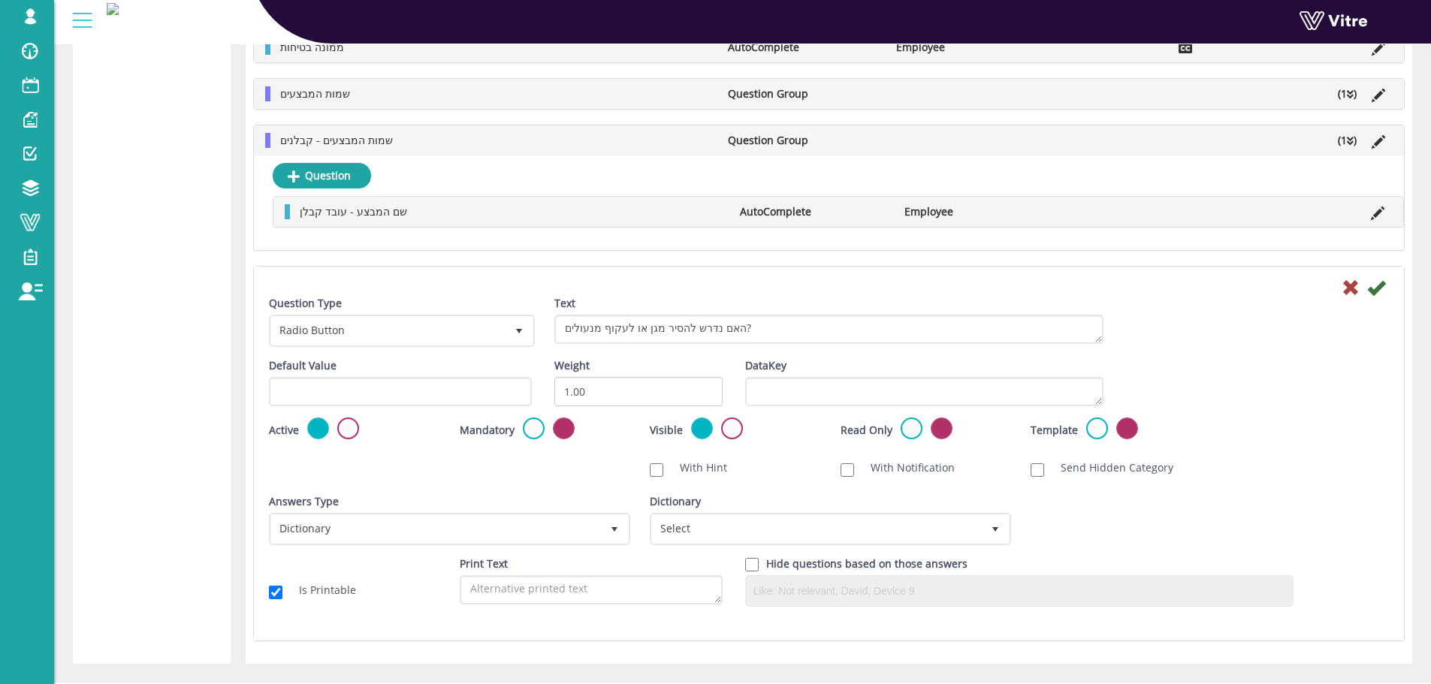
scroll to position [1923, 0]
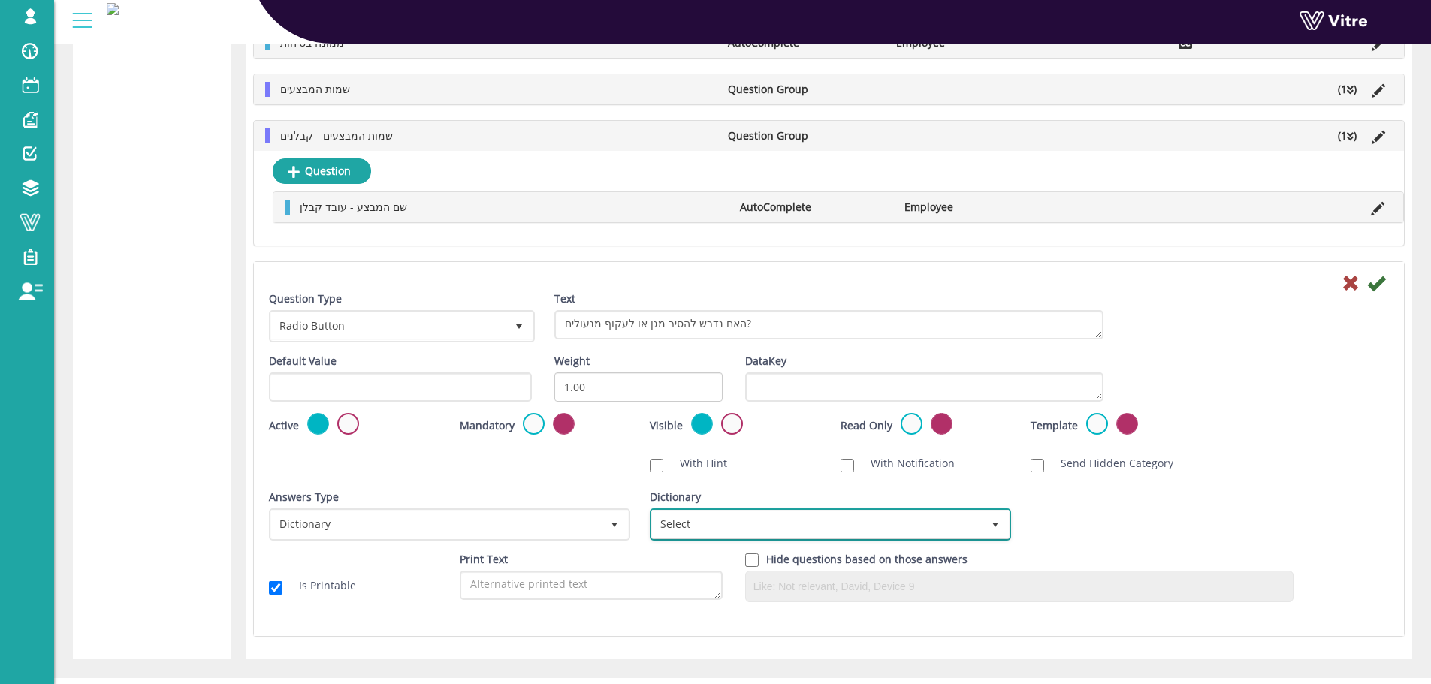
click at [896, 532] on span "Select" at bounding box center [817, 524] width 330 height 27
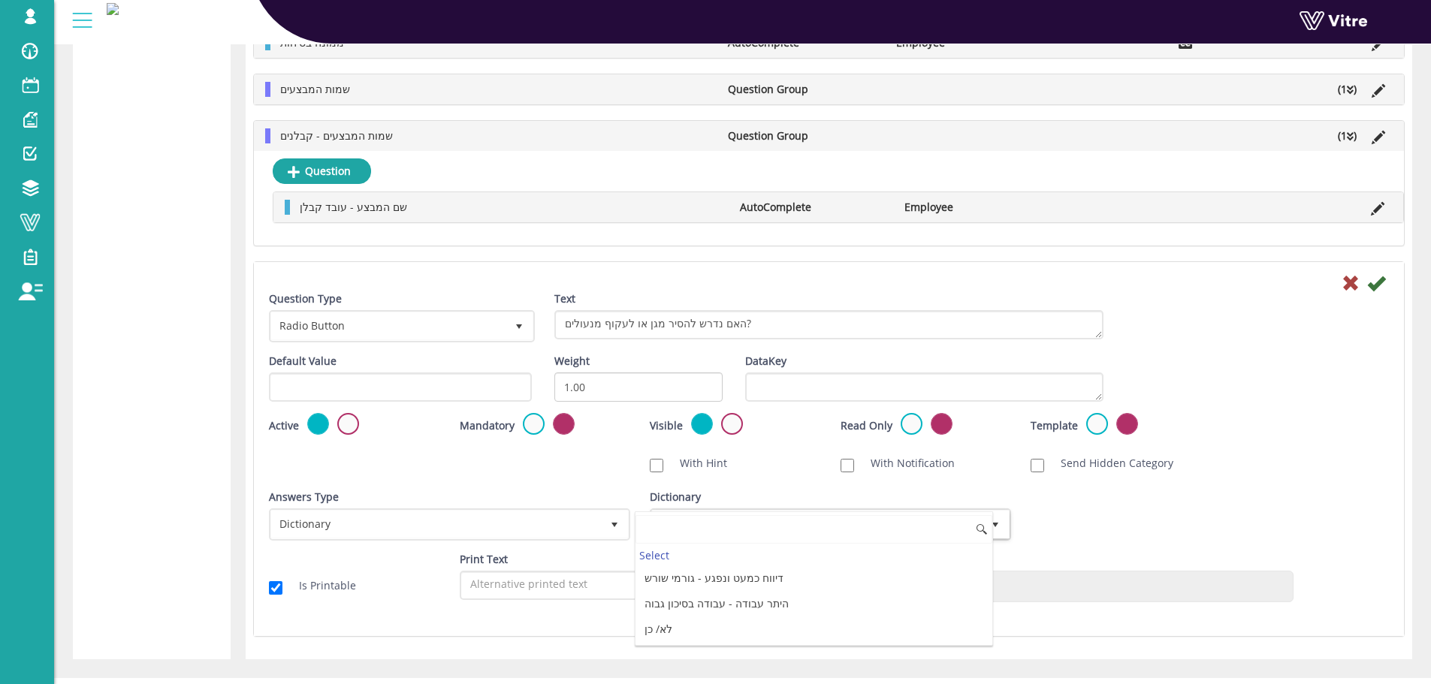
click at [696, 635] on li "לא/ כן" at bounding box center [814, 630] width 357 height 26
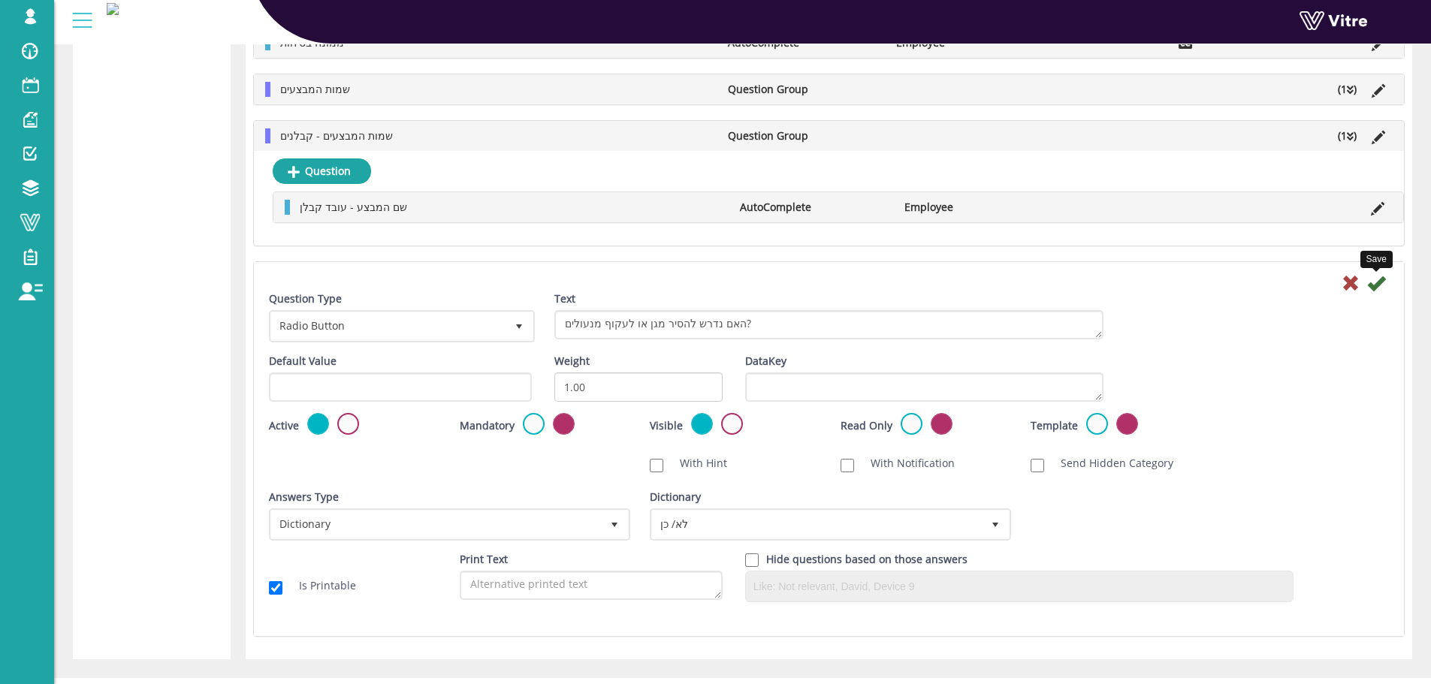
click at [1380, 288] on icon at bounding box center [1376, 283] width 18 height 18
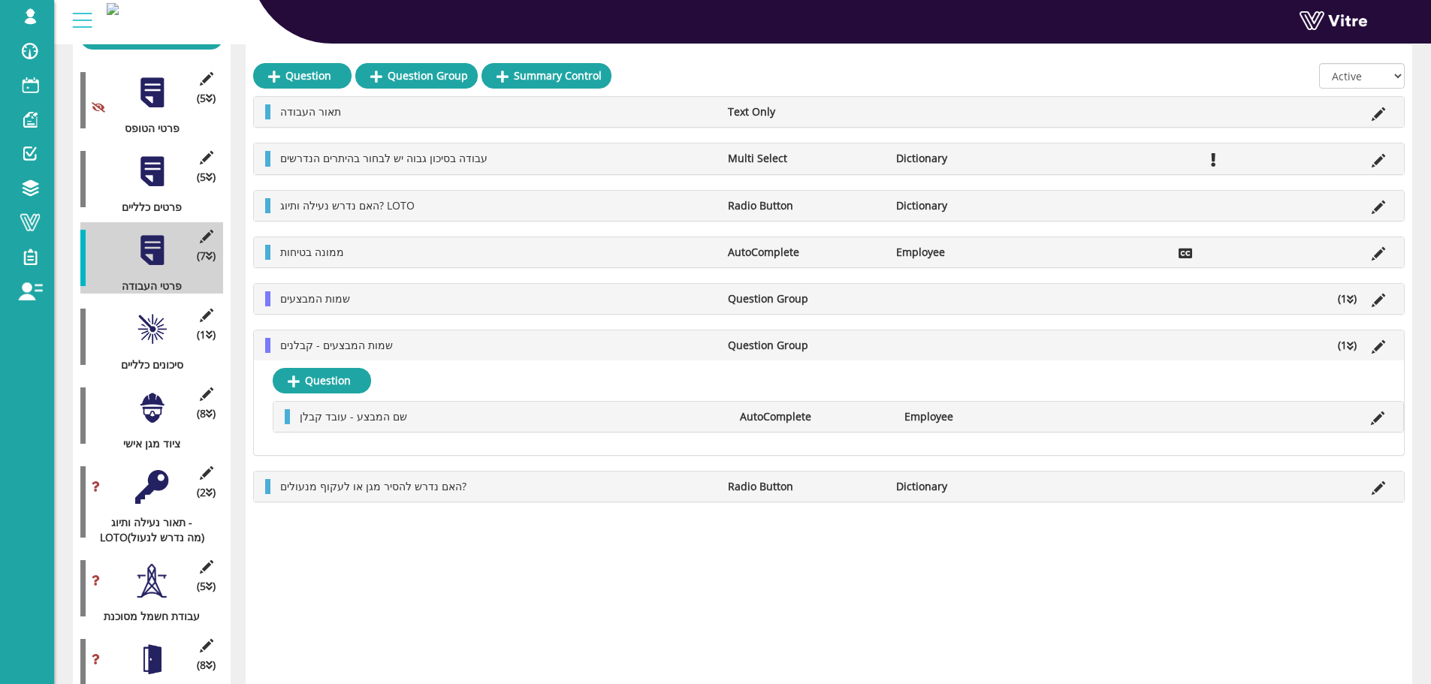
scroll to position [177, 0]
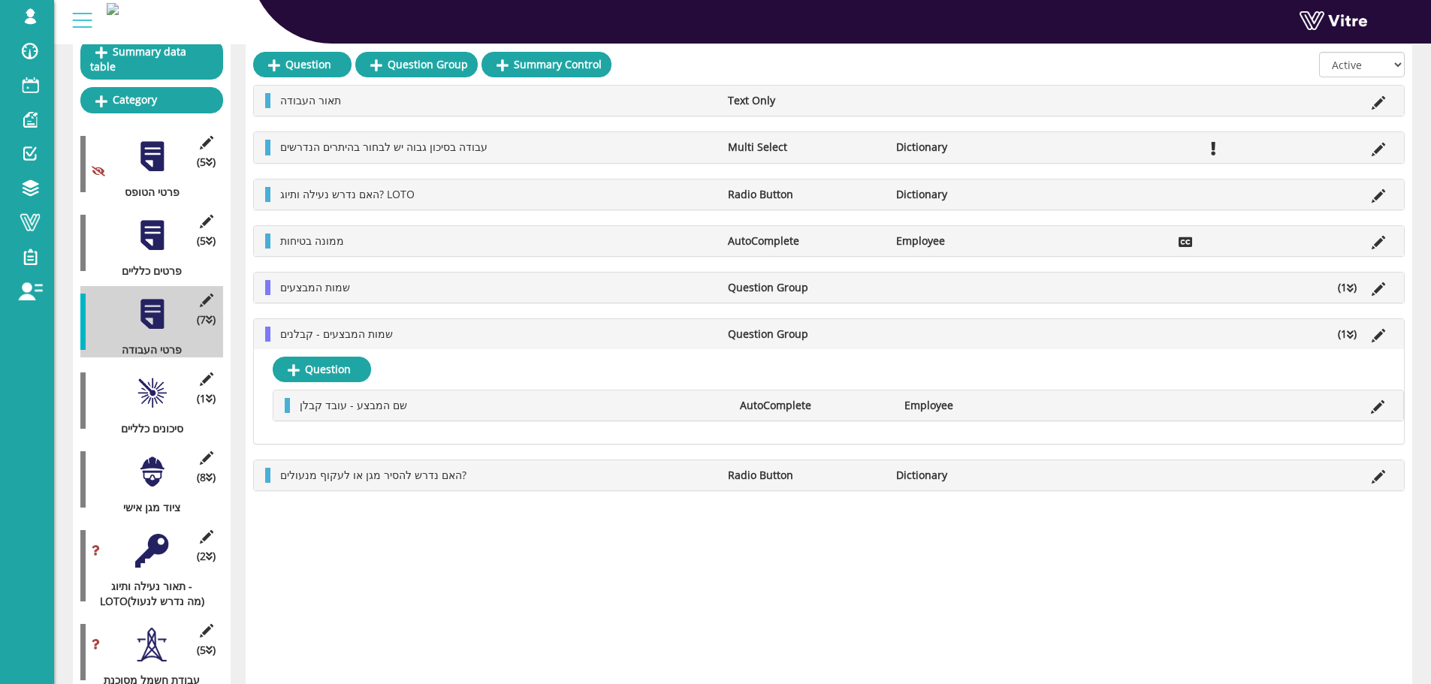
click at [153, 376] on div at bounding box center [152, 393] width 34 height 34
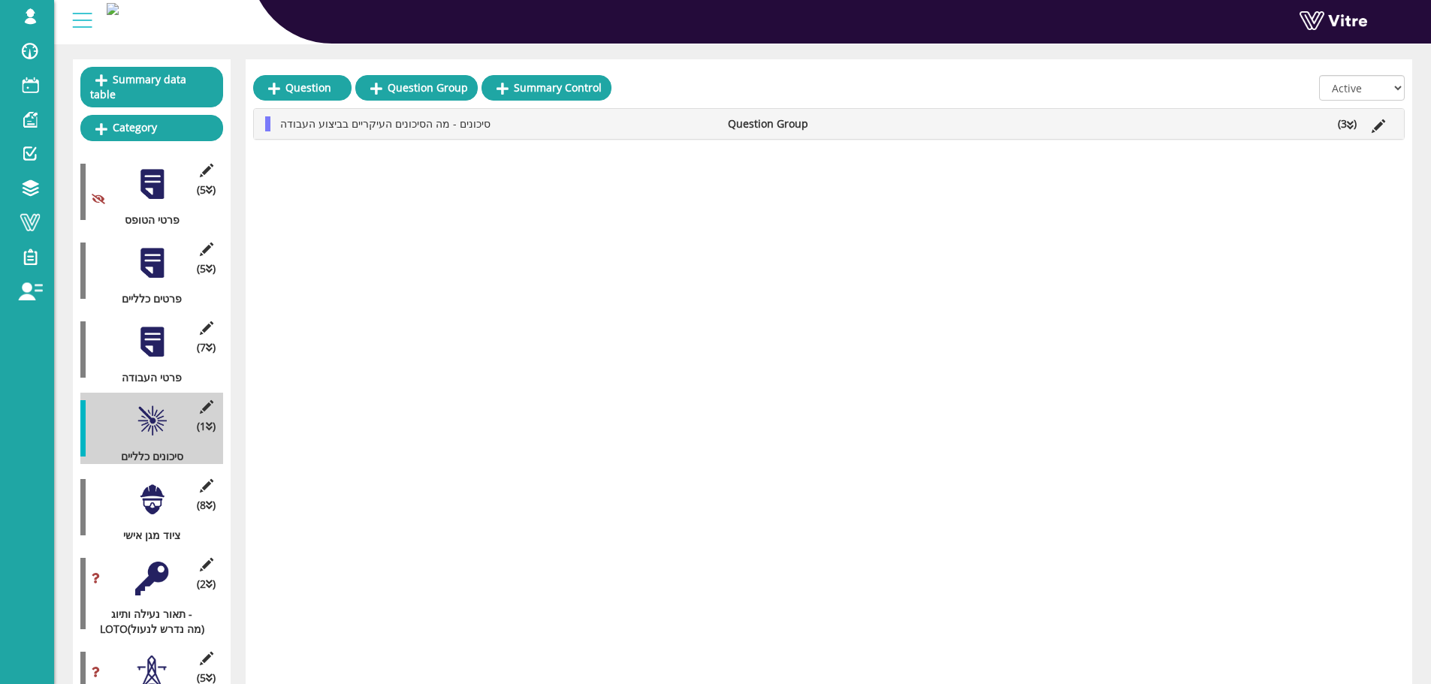
scroll to position [102, 0]
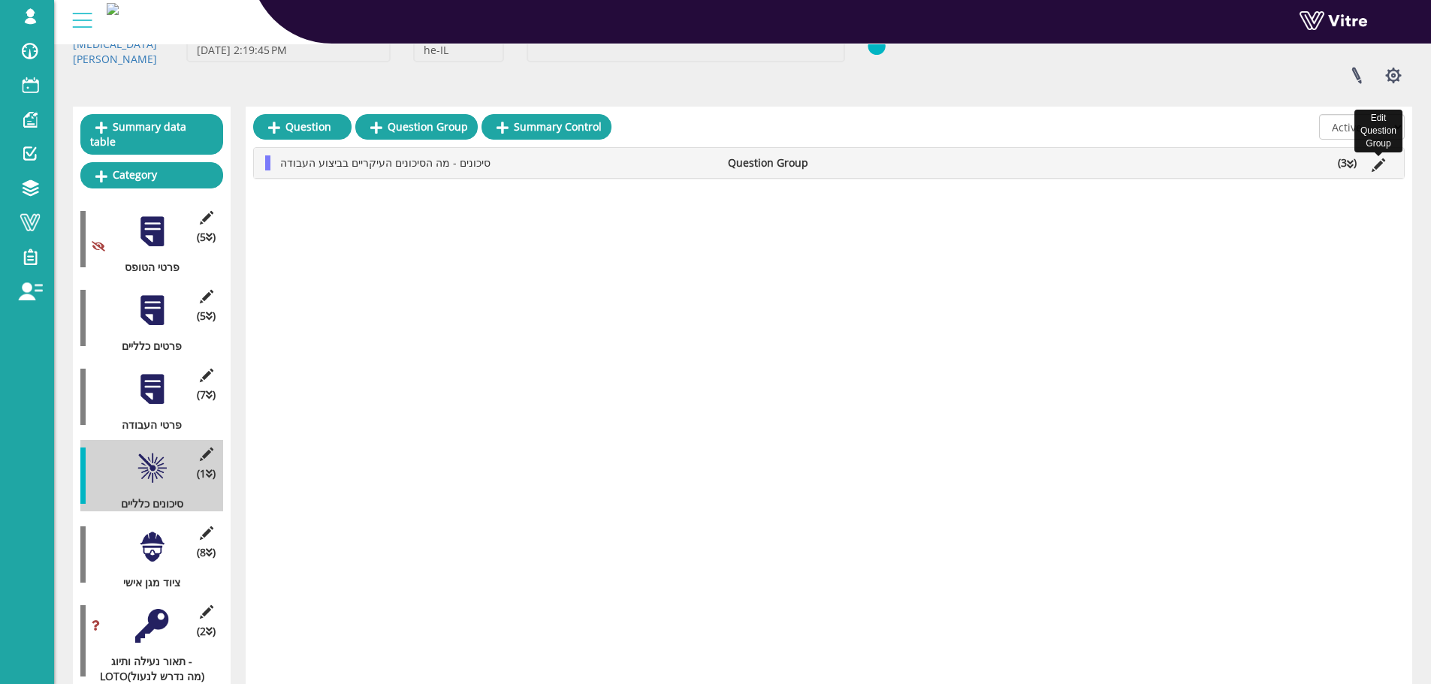
click at [1379, 165] on icon at bounding box center [1379, 166] width 14 height 14
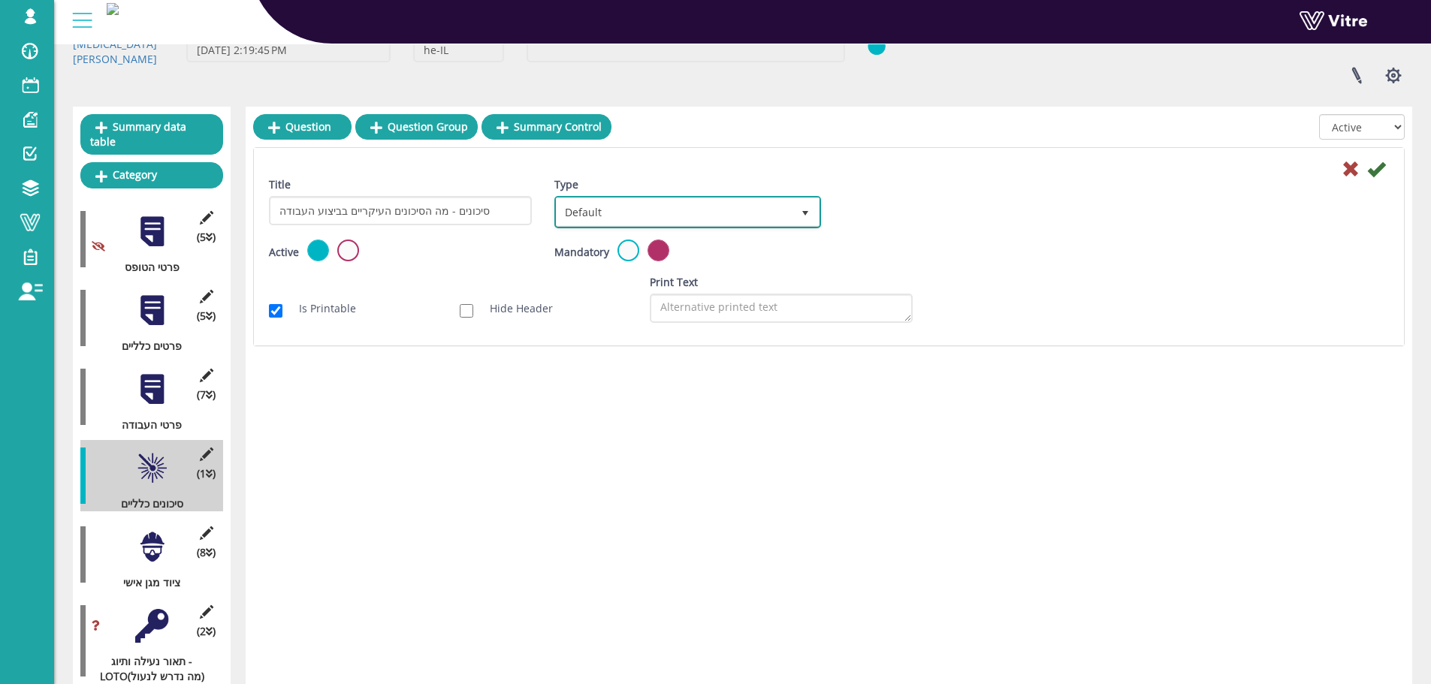
click at [658, 222] on span "Default" at bounding box center [674, 211] width 234 height 27
click at [606, 285] on li "Sub Action" at bounding box center [670, 285] width 261 height 26
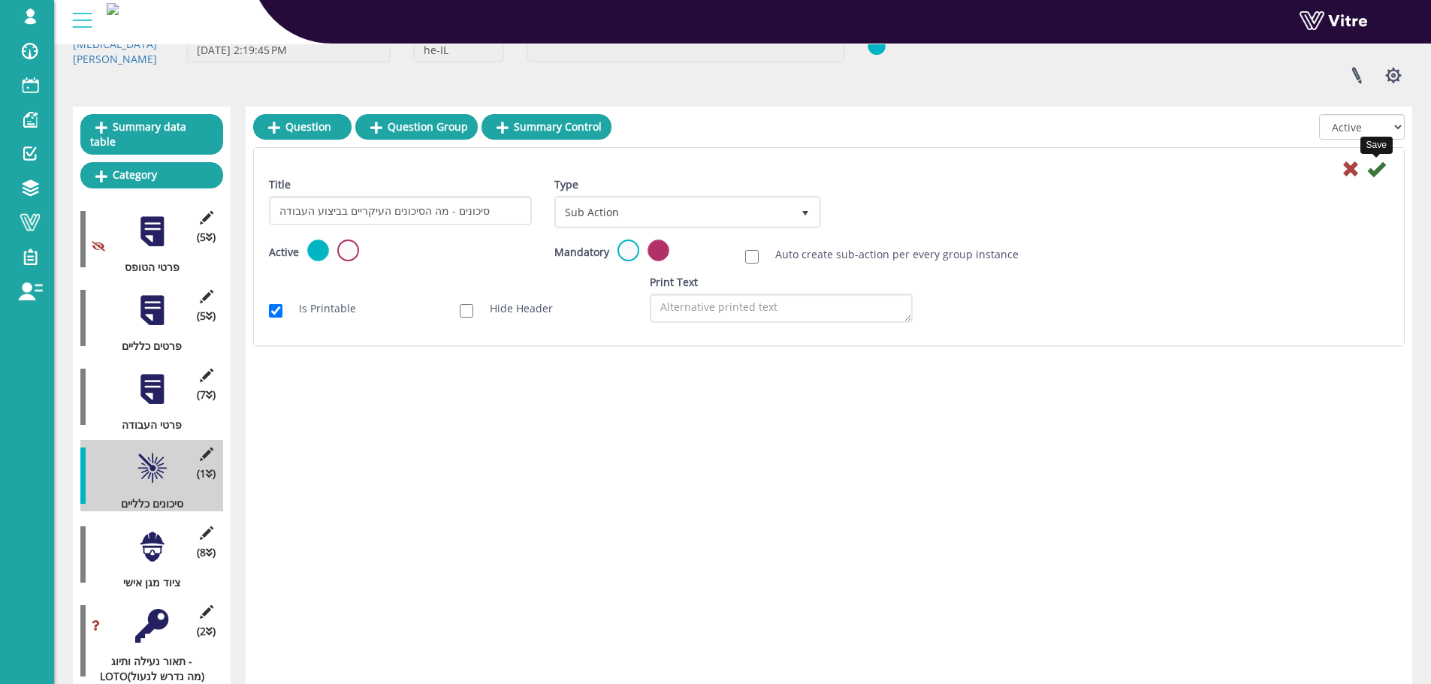
click at [1382, 170] on icon at bounding box center [1376, 169] width 18 height 18
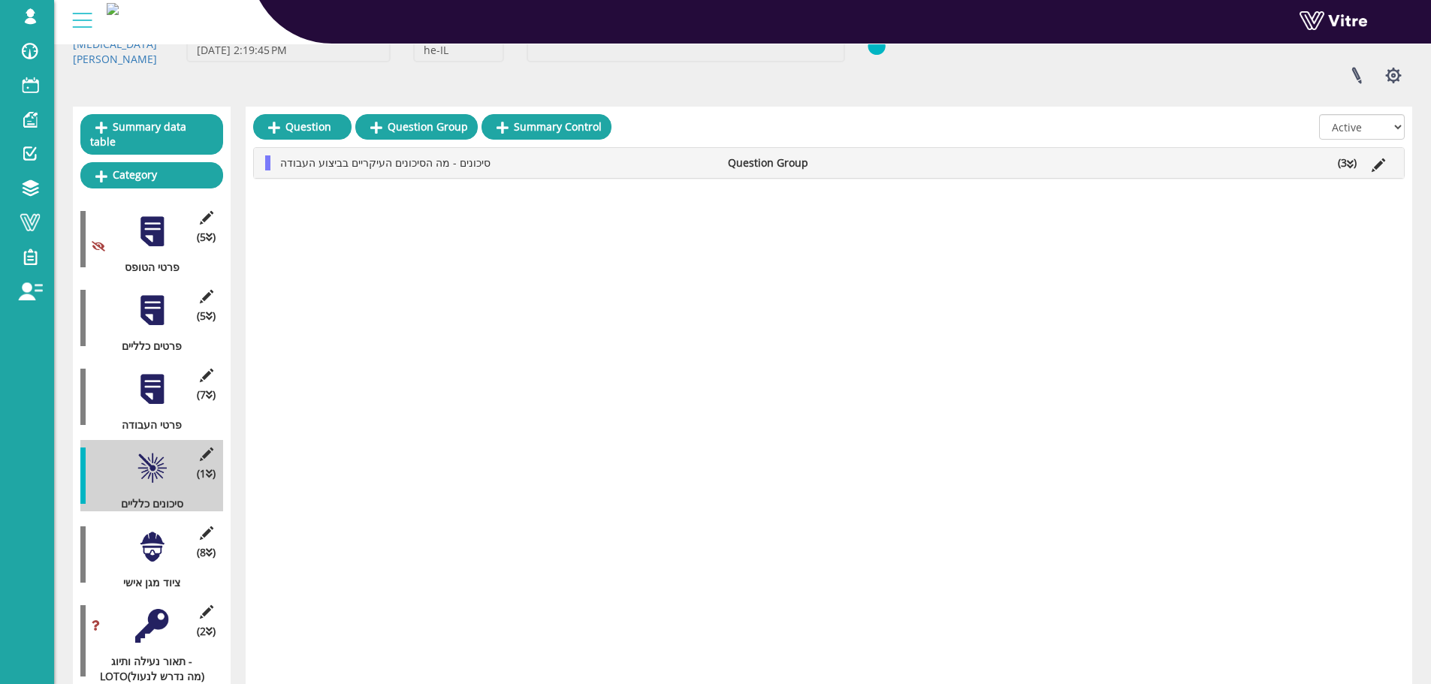
click at [1342, 165] on li "(3 )" at bounding box center [1347, 163] width 34 height 15
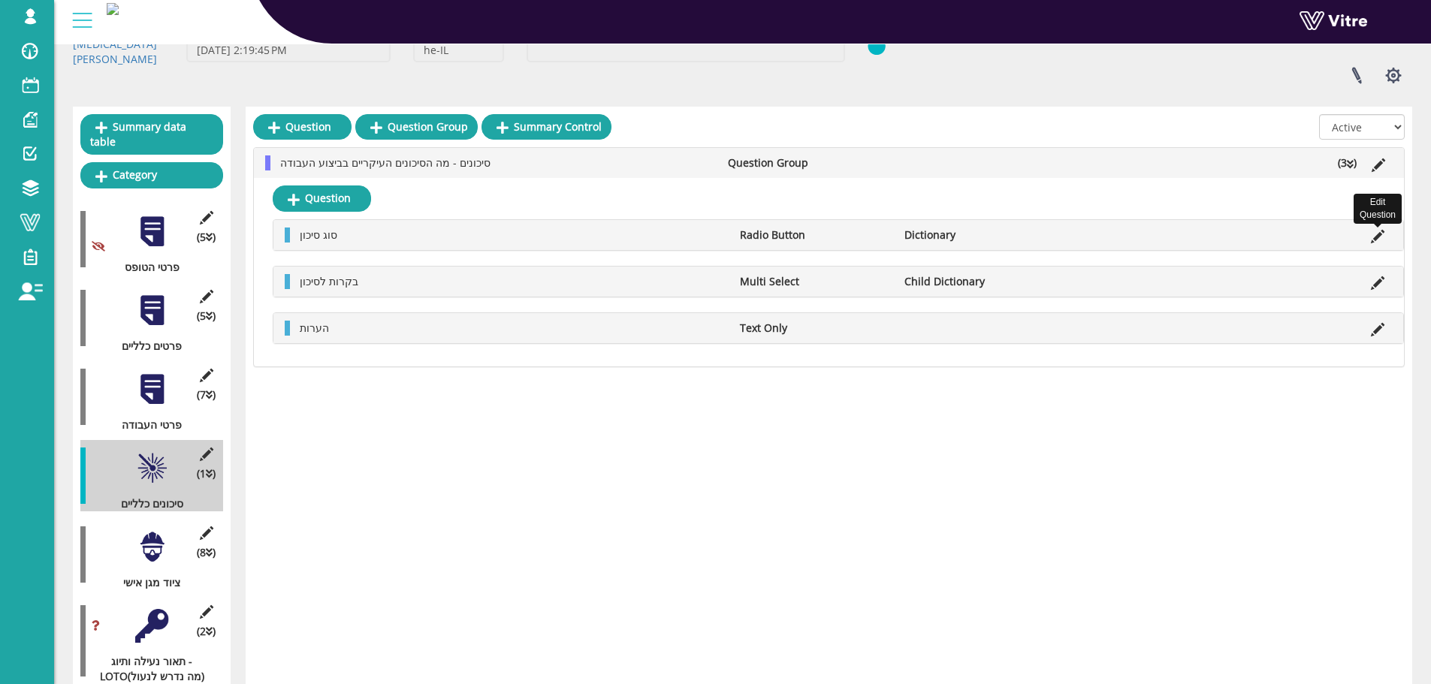
click at [1379, 237] on icon at bounding box center [1378, 237] width 14 height 14
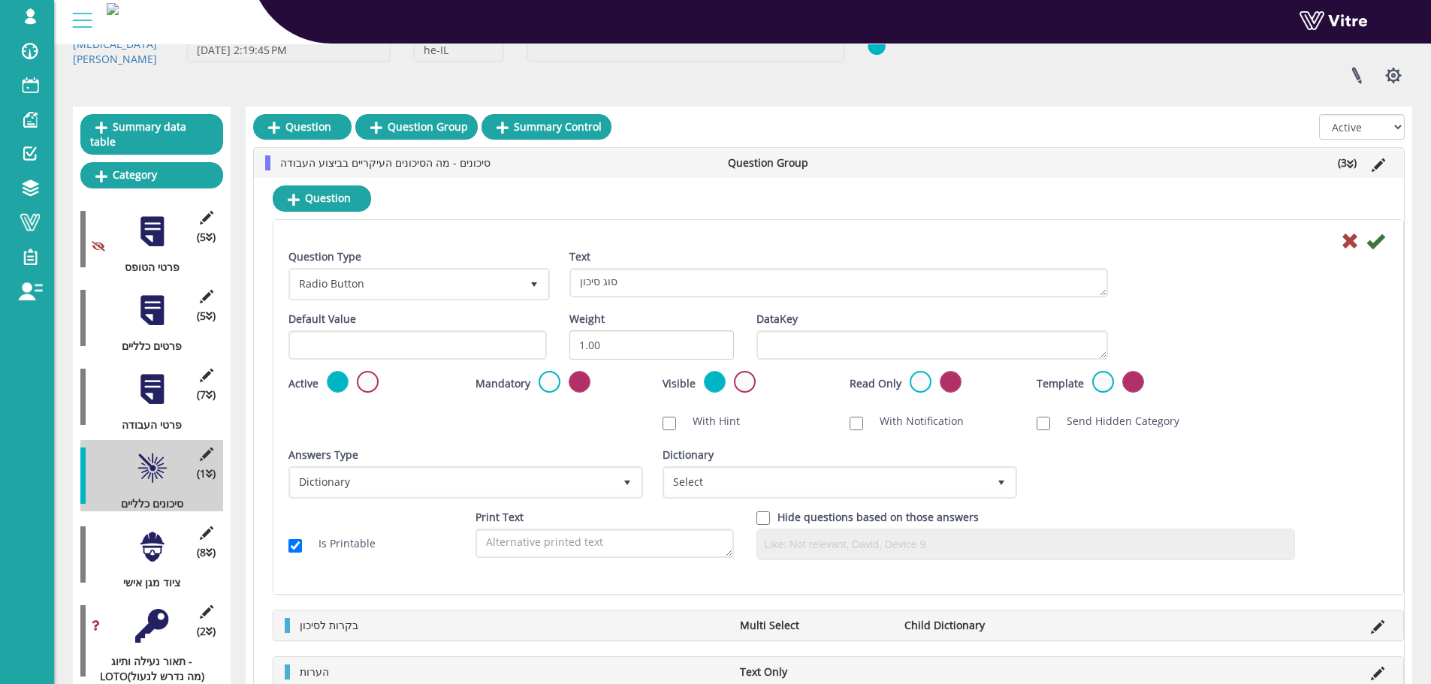
scroll to position [177, 0]
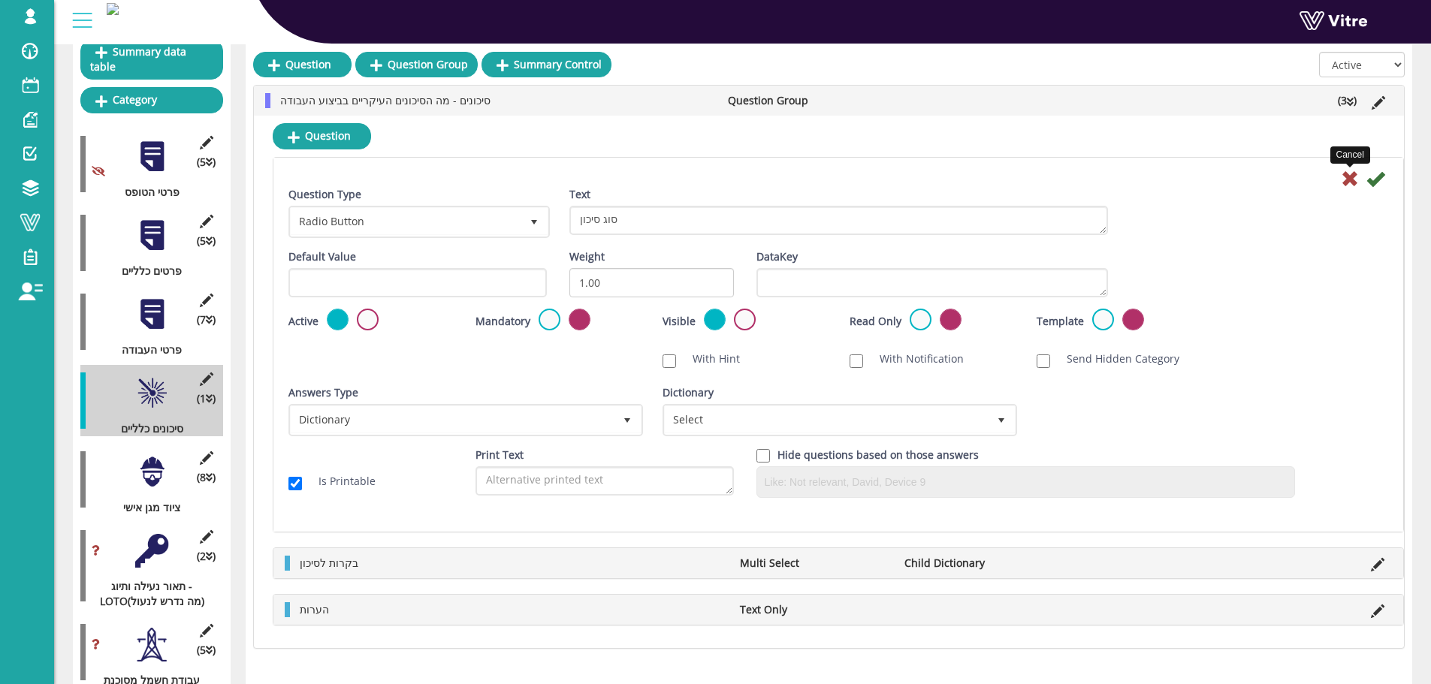
click at [1354, 182] on icon at bounding box center [1350, 179] width 18 height 18
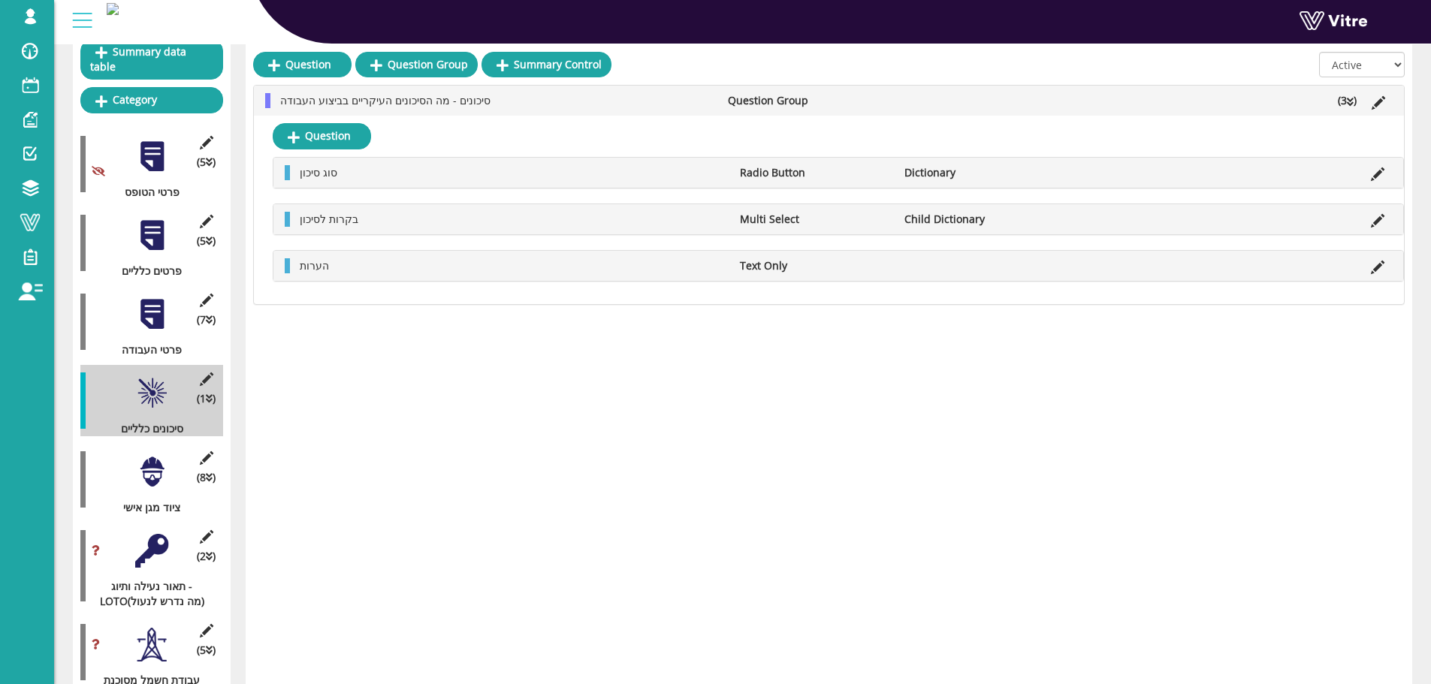
click at [1387, 177] on li at bounding box center [1378, 172] width 29 height 15
click at [1381, 172] on icon at bounding box center [1378, 175] width 14 height 14
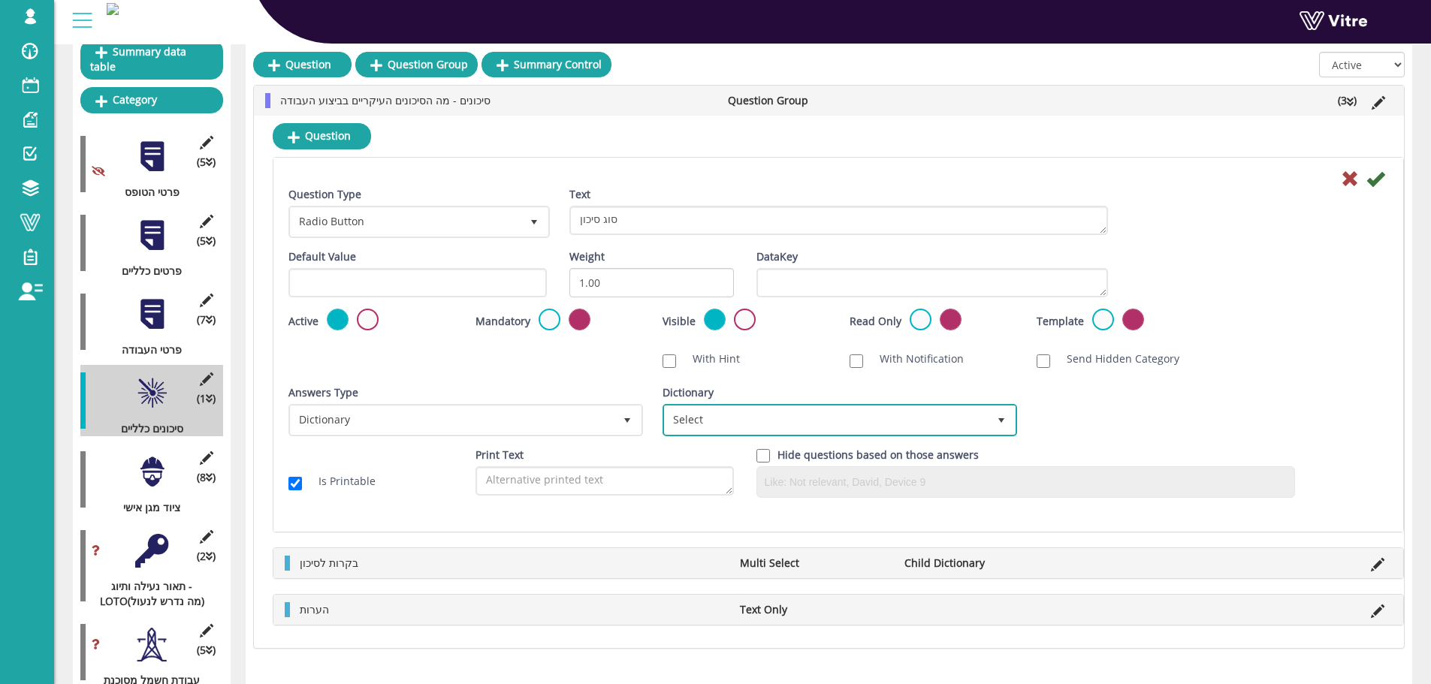
click at [735, 421] on span "Select" at bounding box center [826, 419] width 323 height 27
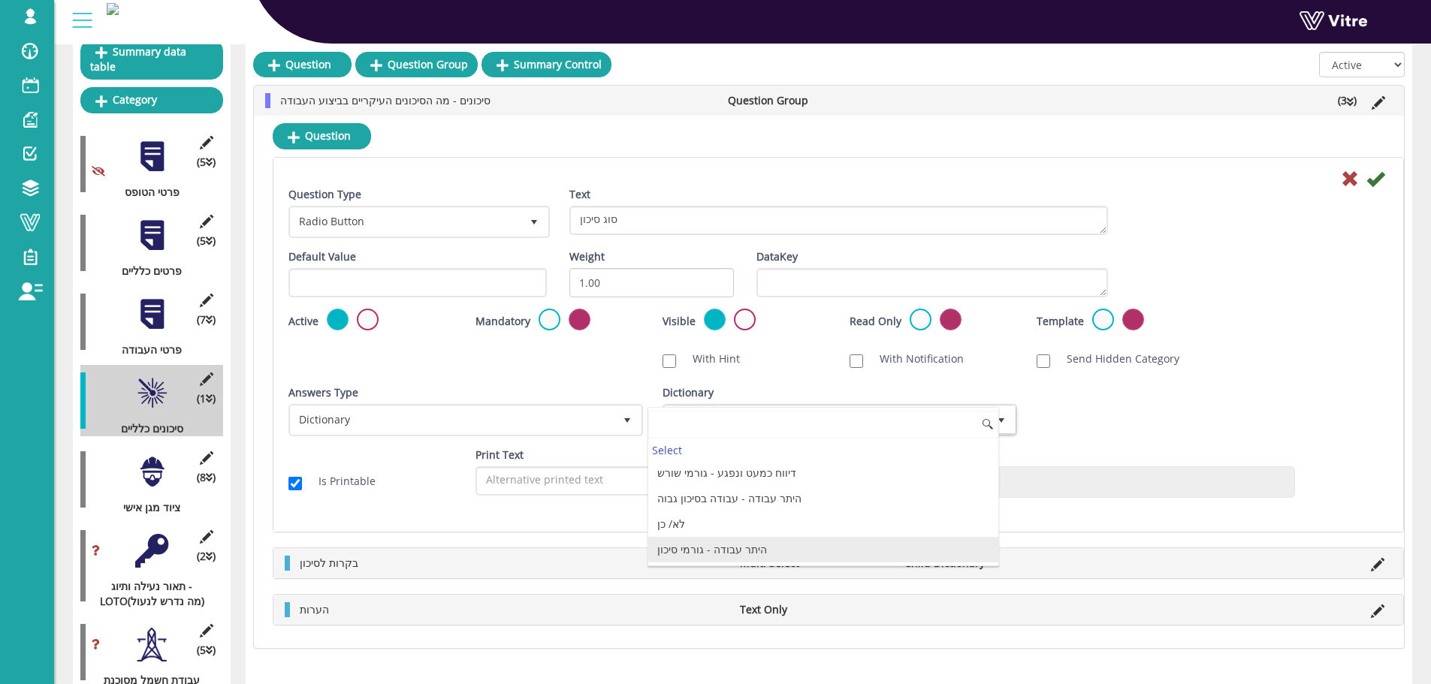
click at [731, 547] on li "היתר עבודה - גורמי סיכון" at bounding box center [823, 550] width 350 height 26
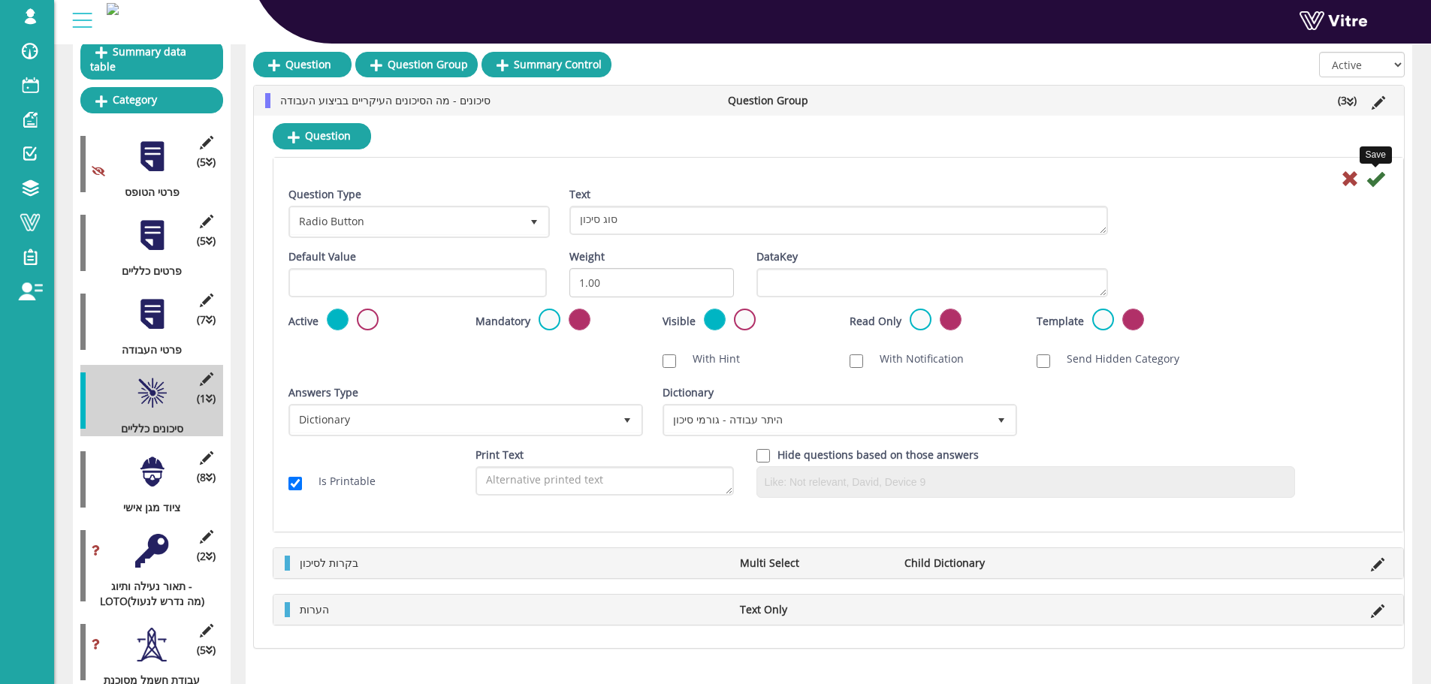
click at [1383, 180] on icon at bounding box center [1376, 179] width 18 height 18
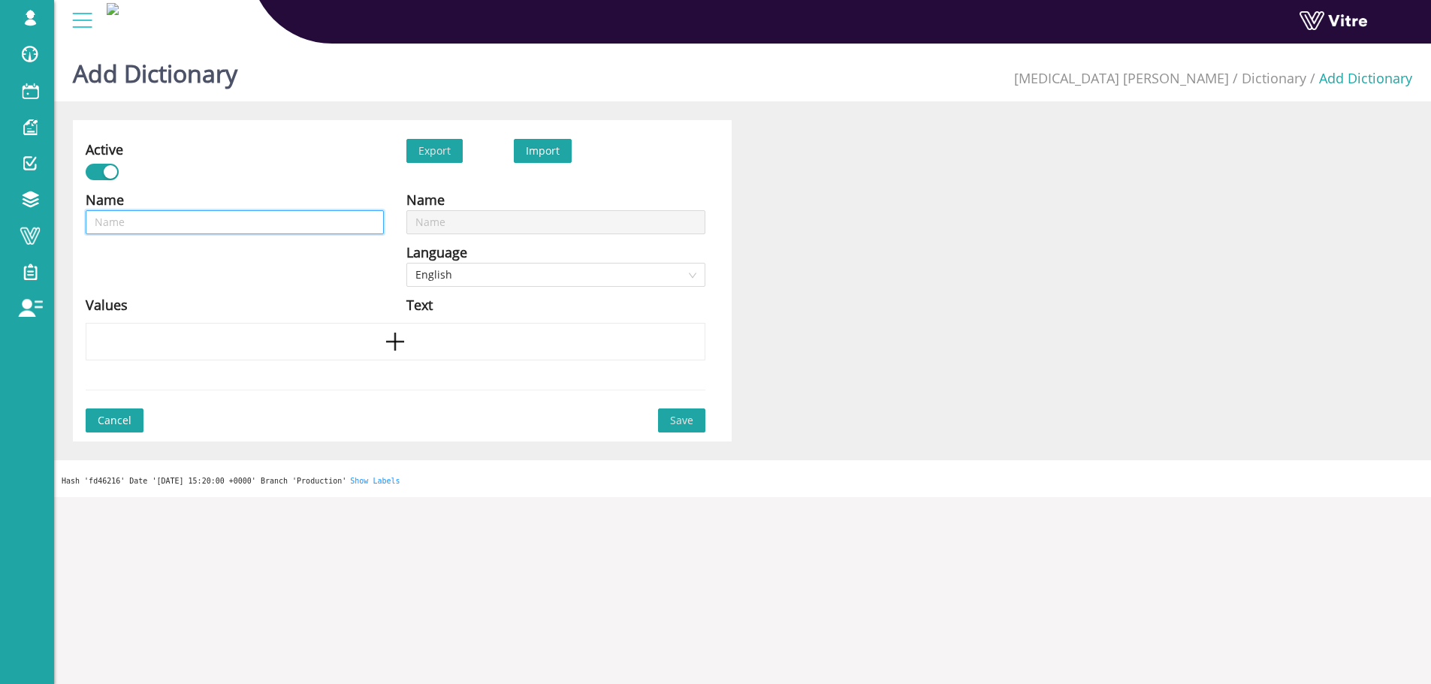
click at [322, 226] on input "text" at bounding box center [235, 222] width 298 height 24
type input "ה"
type input "הי"
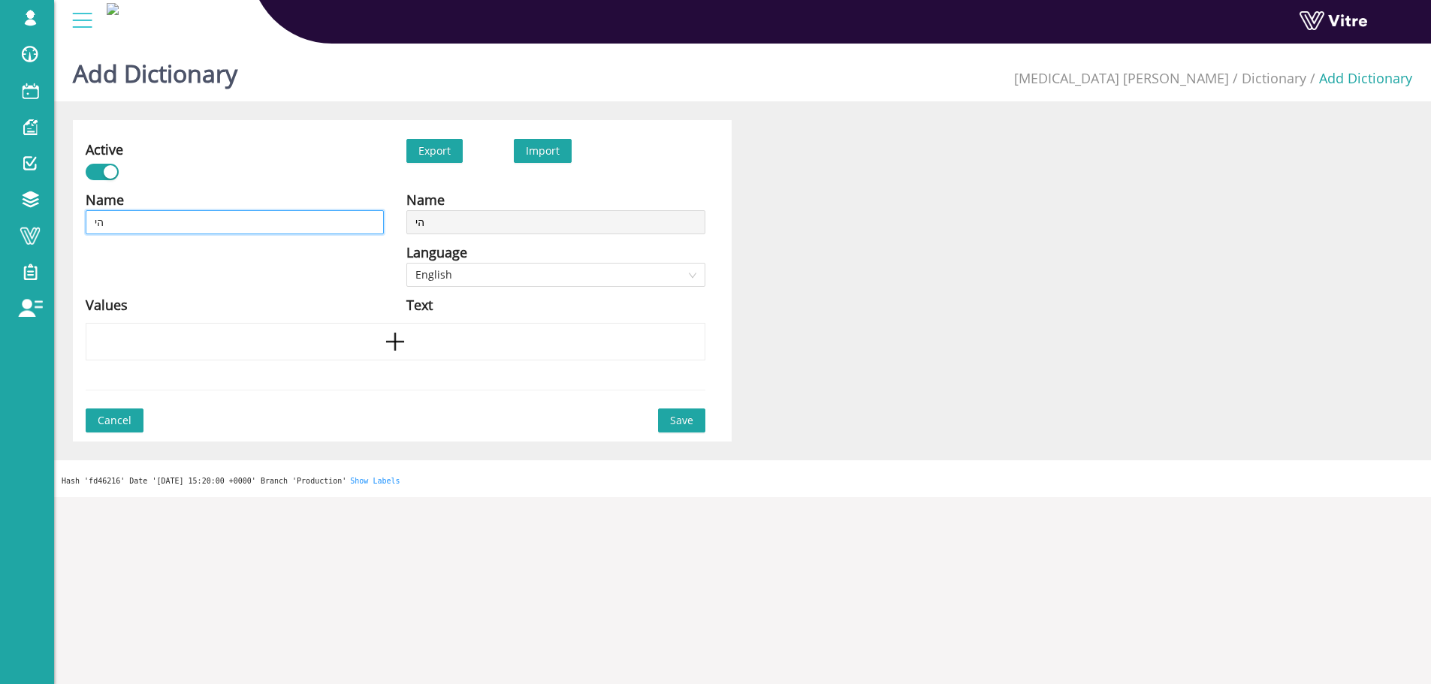
type input "הית"
type input "היתר"
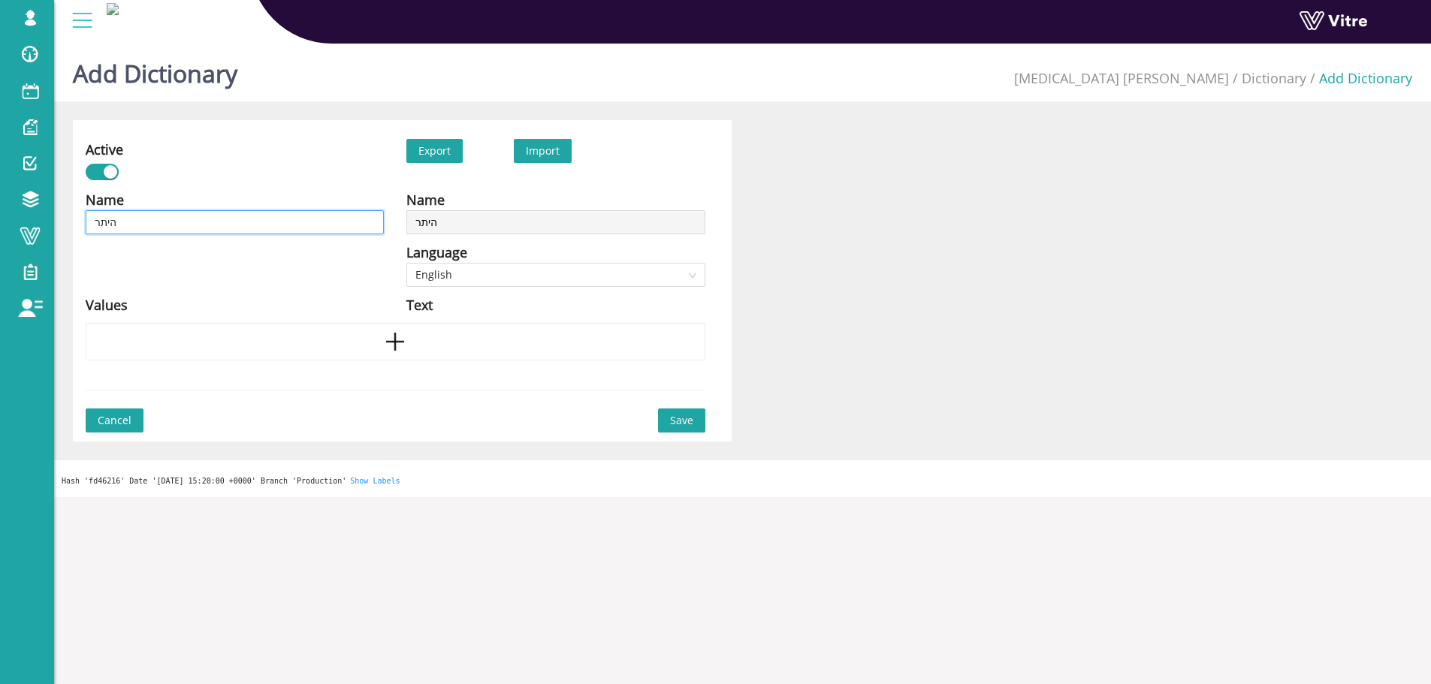
type input "היתר"
type input "היתר ע"
type input "היתר עב"
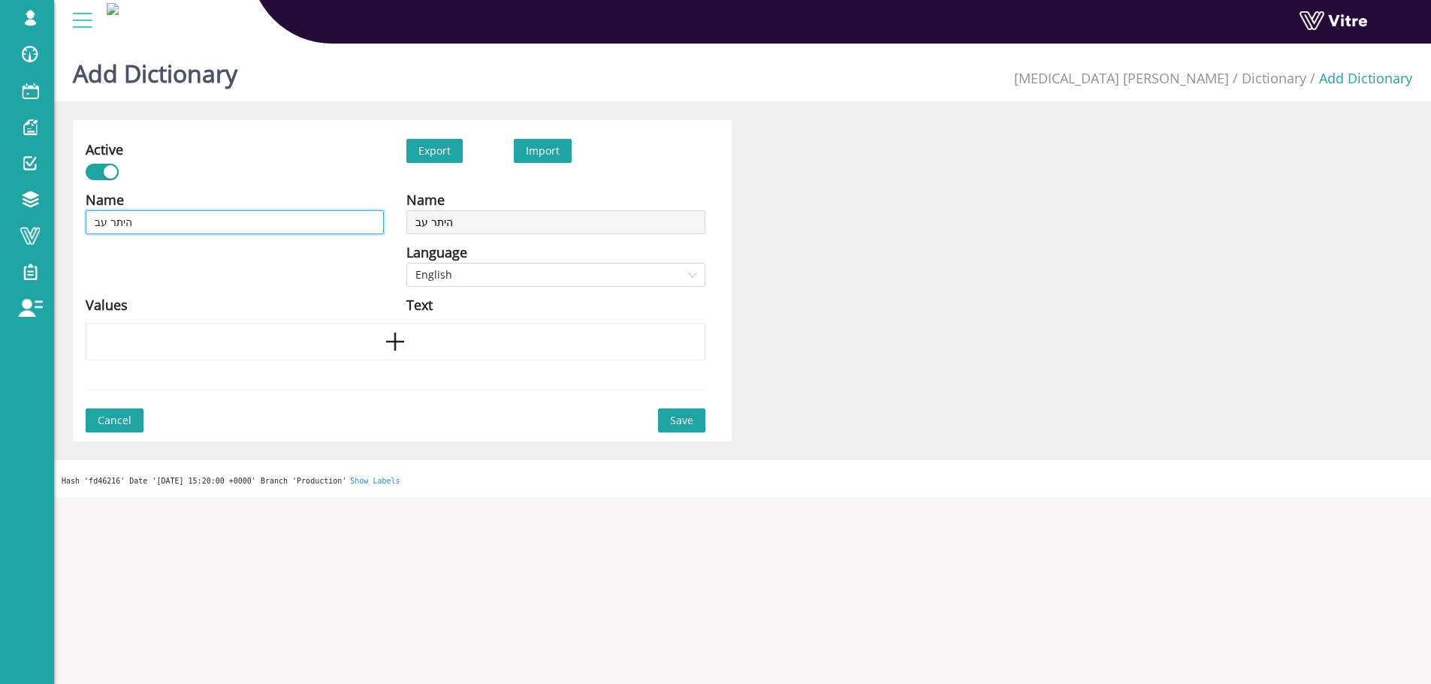
type input "היתר עבו"
type input "היתר עבוד"
type input "היתר עבודה"
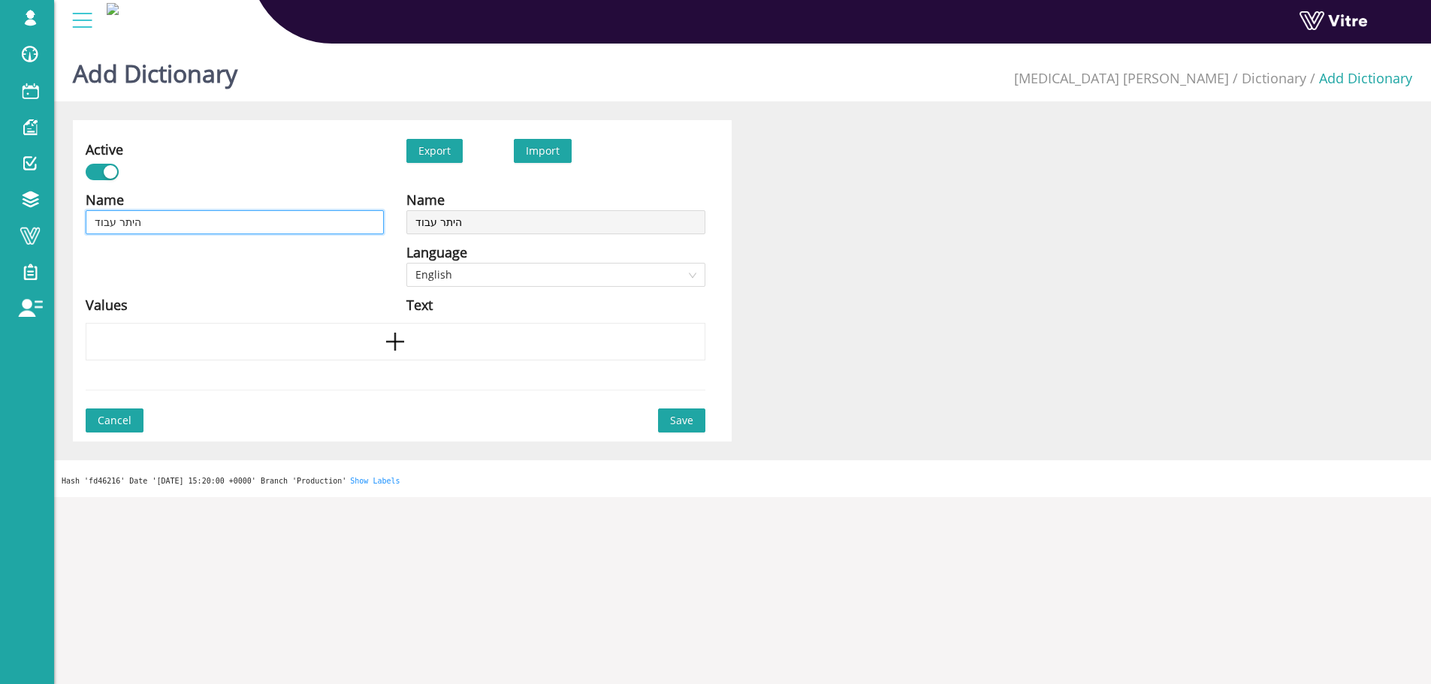
type input "היתר עבודה"
type input "היתר עבודה -"
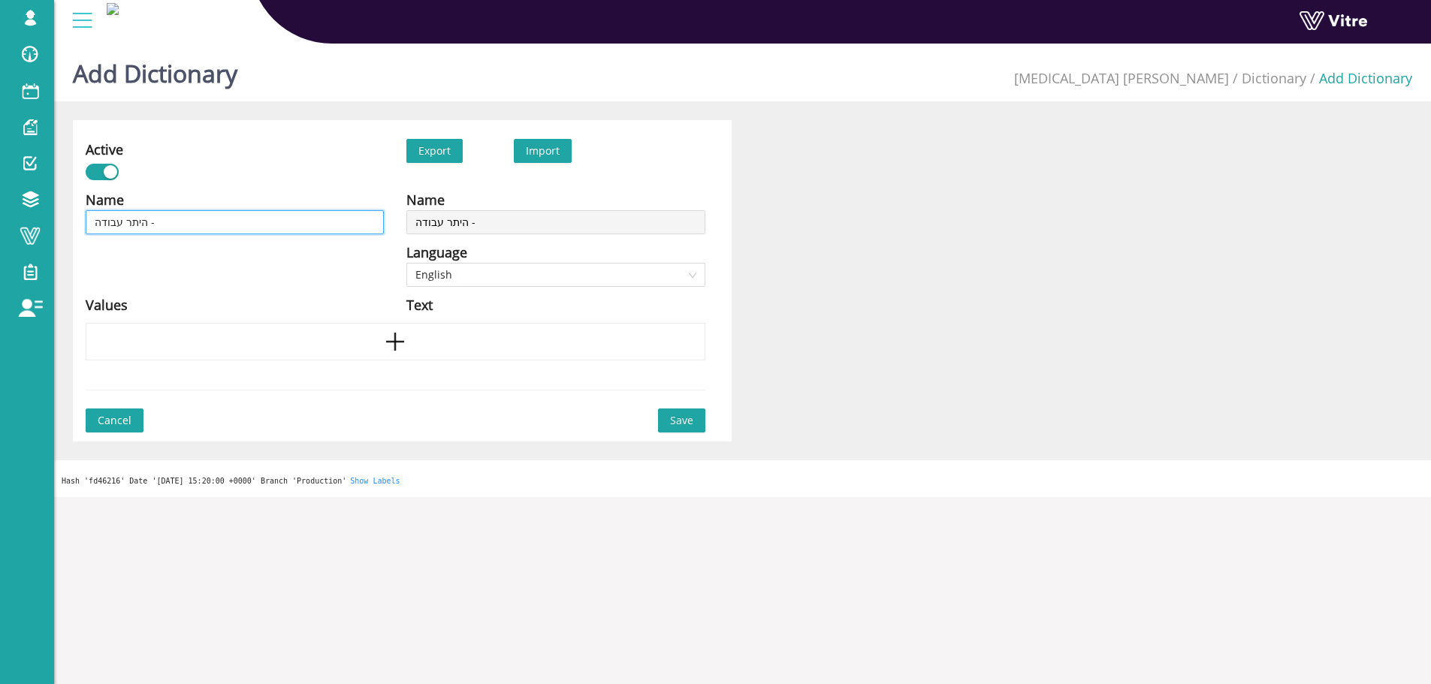
type input "היתר עבודה -"
type input "היתר עבודה - ג"
type input "היתר עבודה - גו"
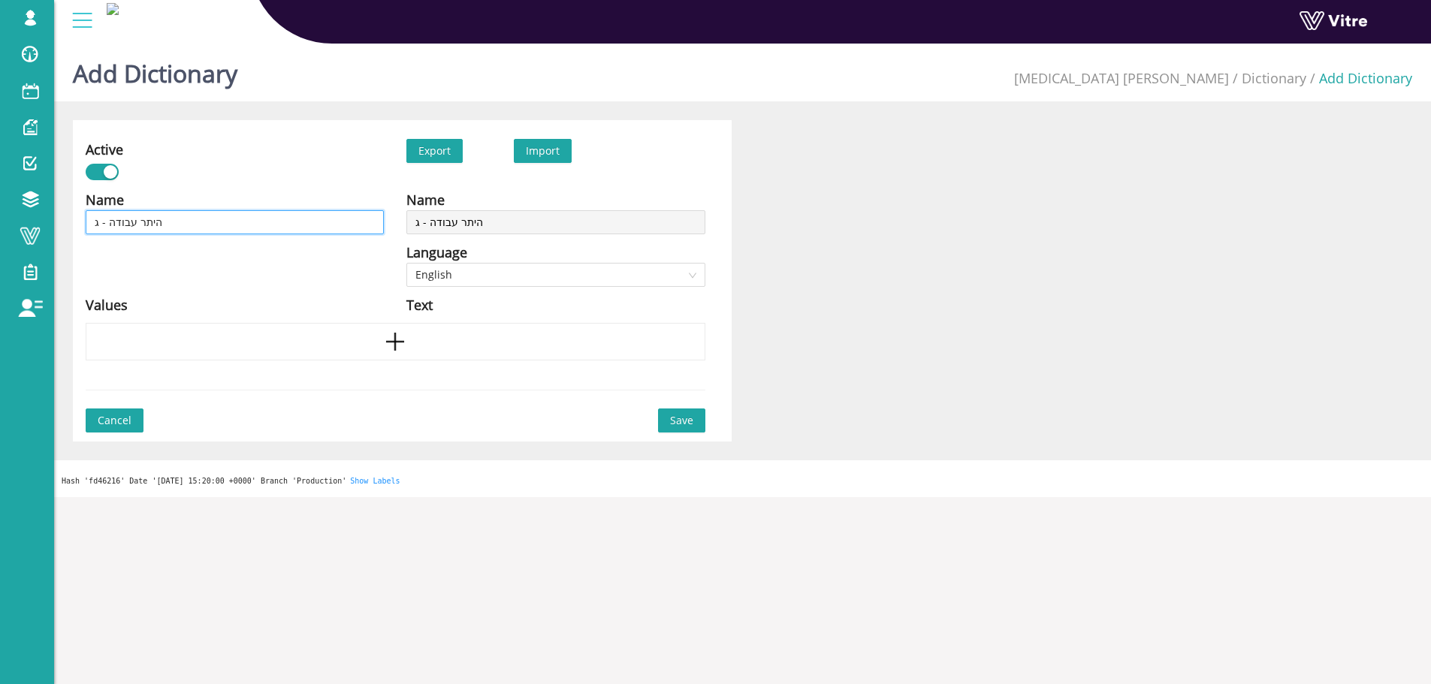
type input "היתר עבודה - גו"
type input "היתר עבודה - גור"
type input "היתר עבודה - גורמ"
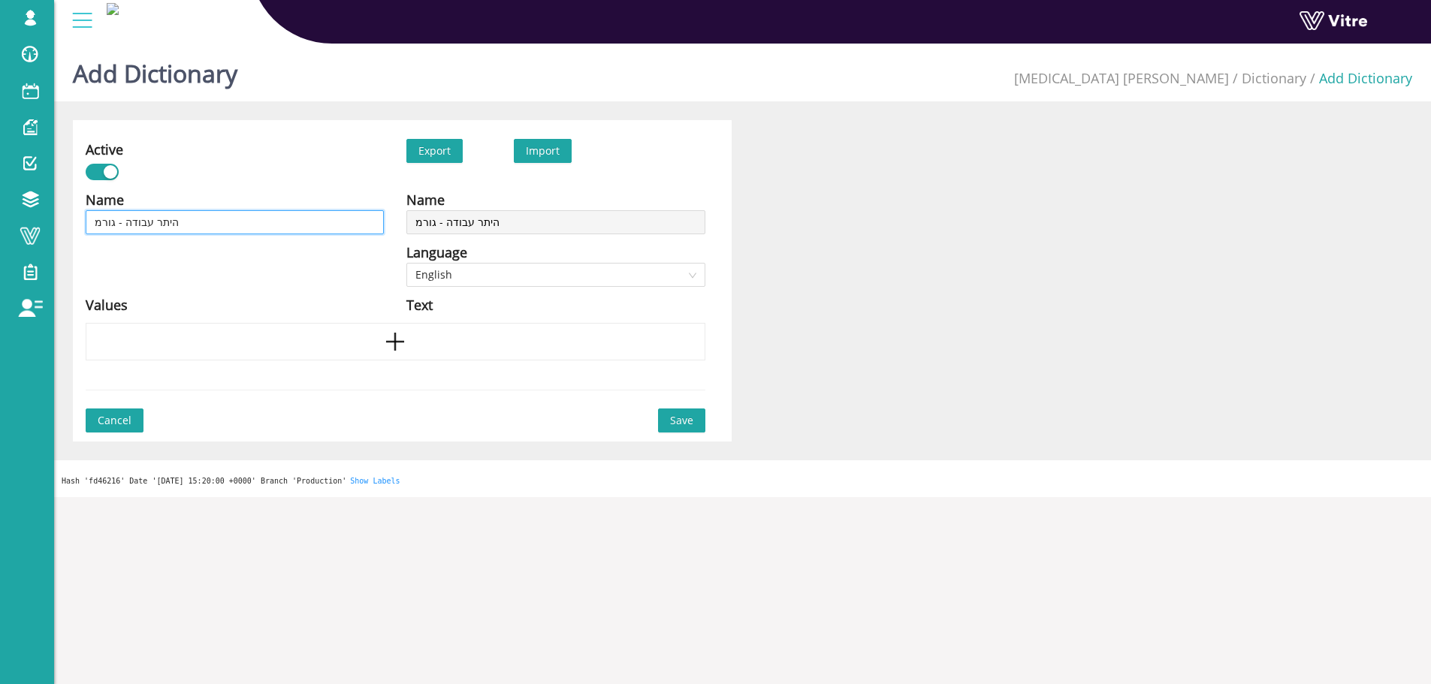
type input "היתר עבודה - גורמי"
type input "היתר עבודה - גורמי ס"
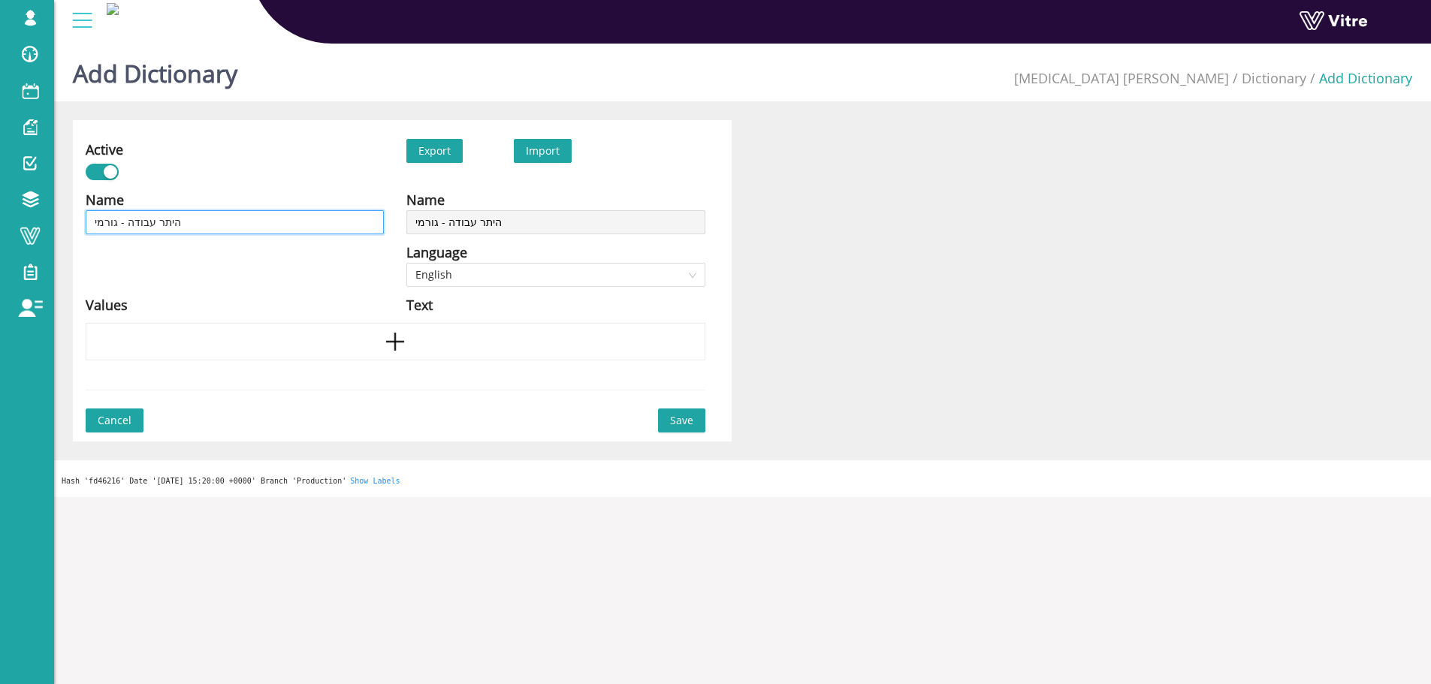
type input "היתר עבודה - גורמי ס"
type input "היתר עבודה - גורמי סי"
type input "היתר עבודה - גורמי סיכ"
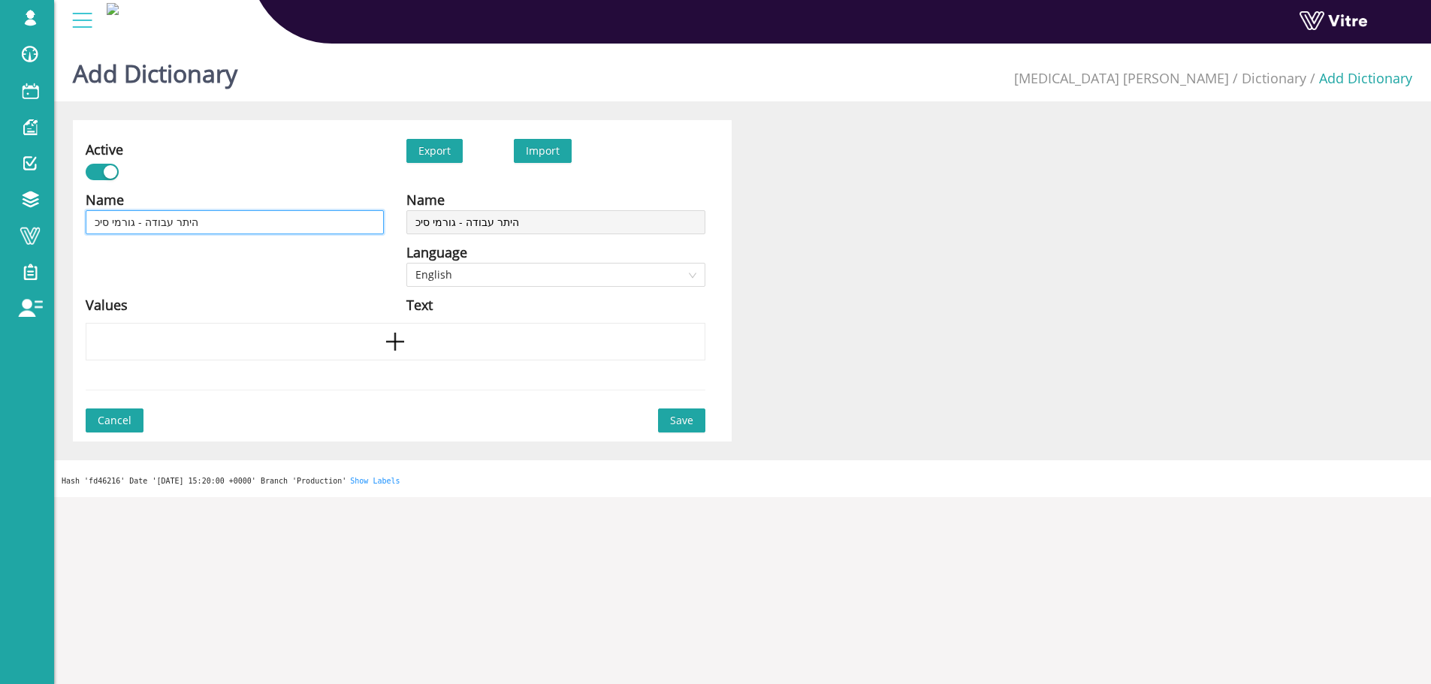
type input "היתר עבודה - גורמי סיכו"
type input "היתר עבודה - גורמי סיכון"
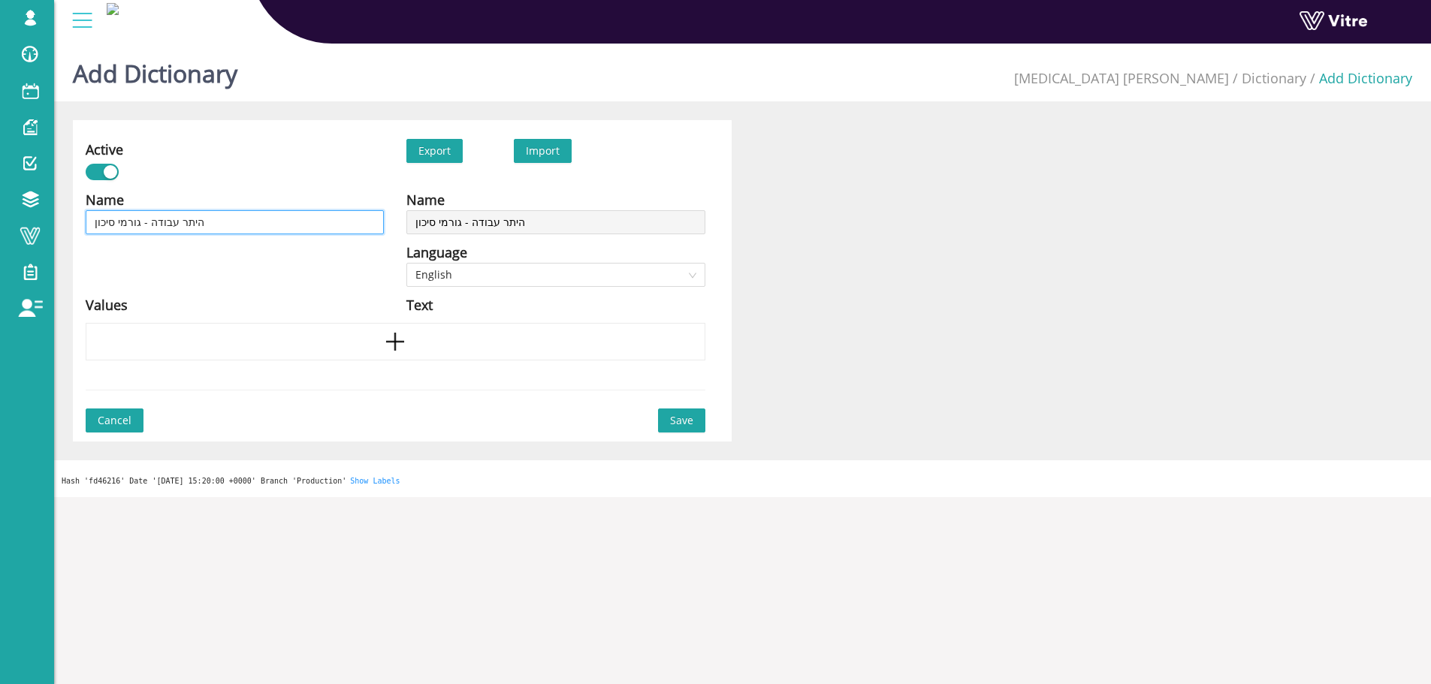
type input "היתר עבודה - גורמי סיכון"
click at [486, 292] on div "Name היתר עבודה - גורמי סיכון Language English Text" at bounding box center [555, 256] width 321 height 134
click at [492, 282] on span "English" at bounding box center [555, 275] width 280 height 23
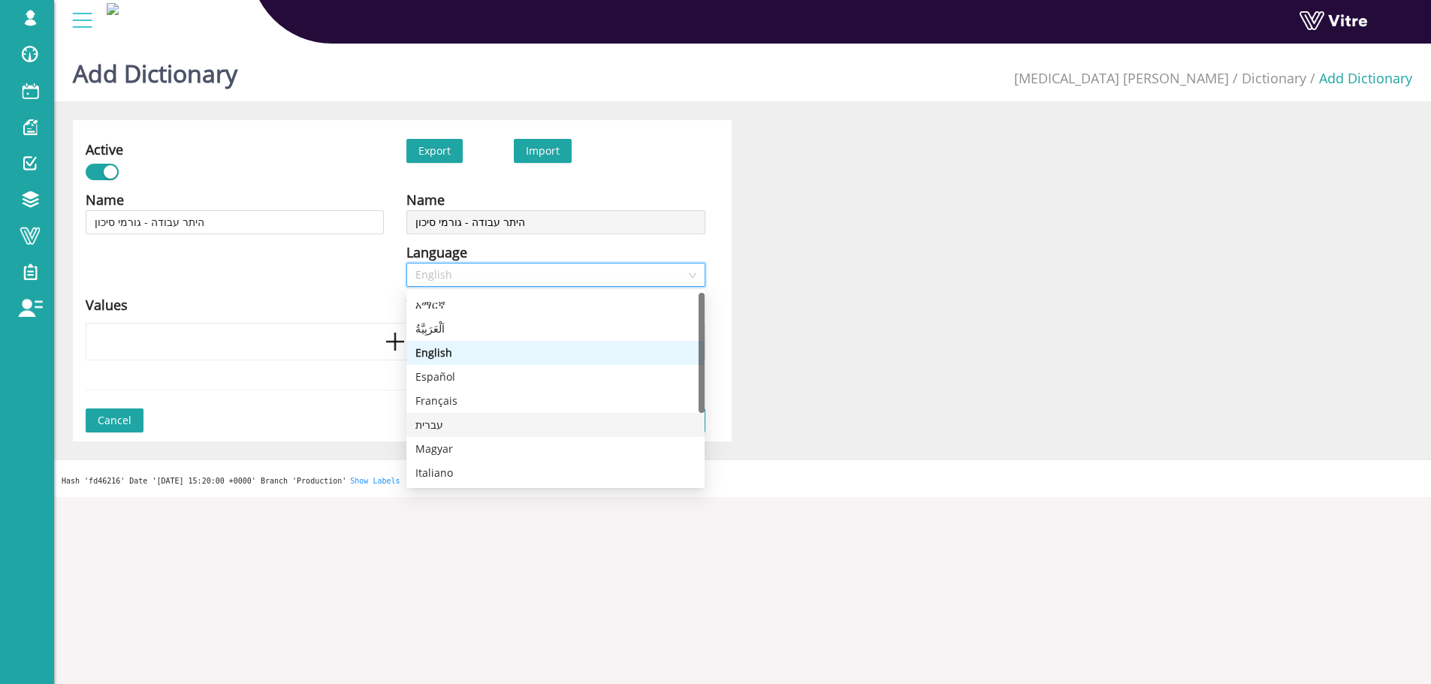
click at [433, 418] on div "עברית" at bounding box center [555, 425] width 280 height 17
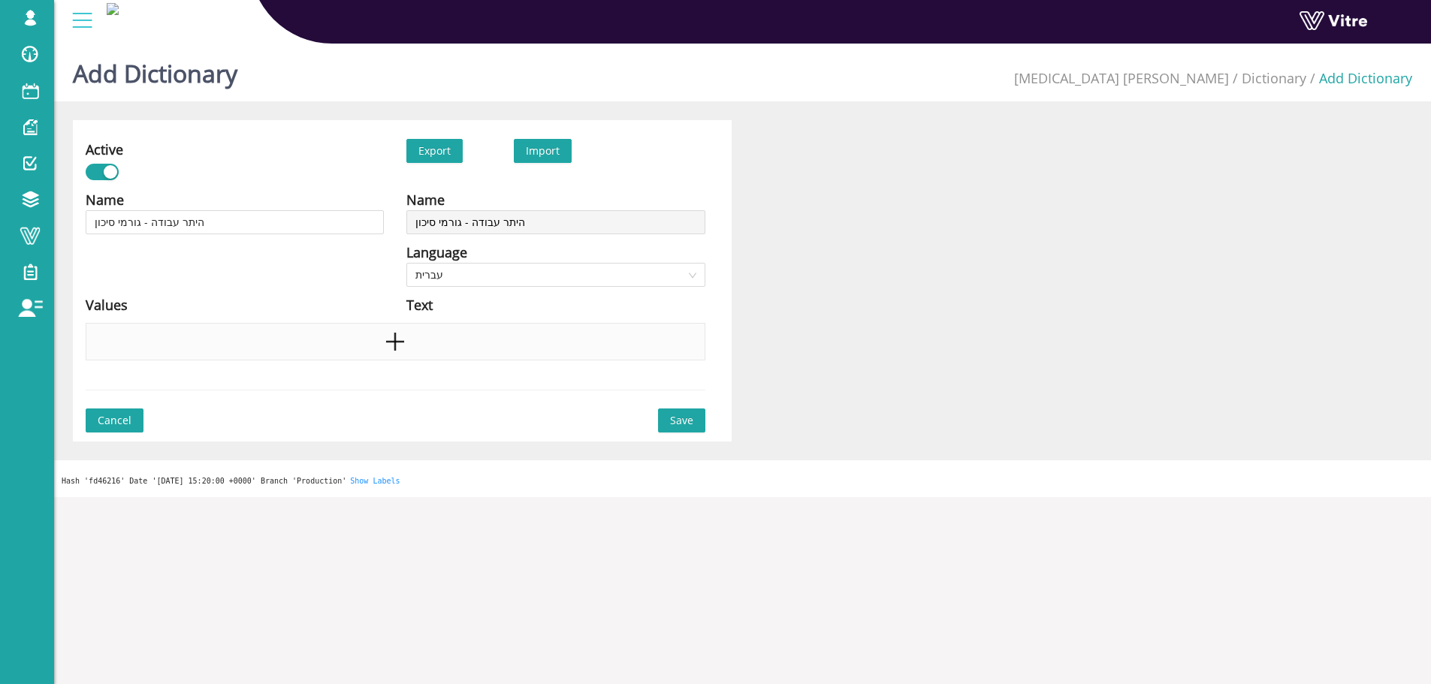
click at [386, 325] on div at bounding box center [396, 342] width 620 height 38
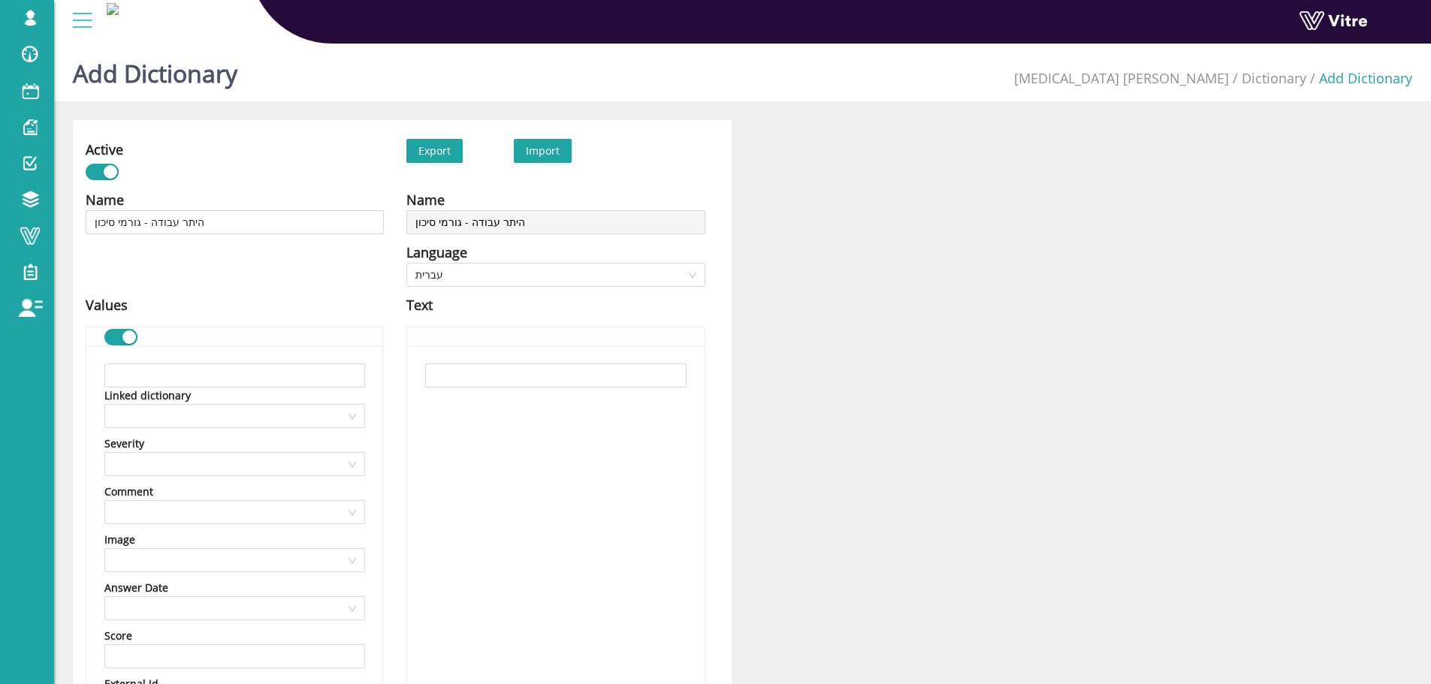
click at [259, 360] on div "Linked dictionary Severity Comment Image Answer Date Score External Id Value im…" at bounding box center [234, 603] width 297 height 514
click at [250, 384] on input "text" at bounding box center [234, 376] width 261 height 24
paste input "כוויה כימית"
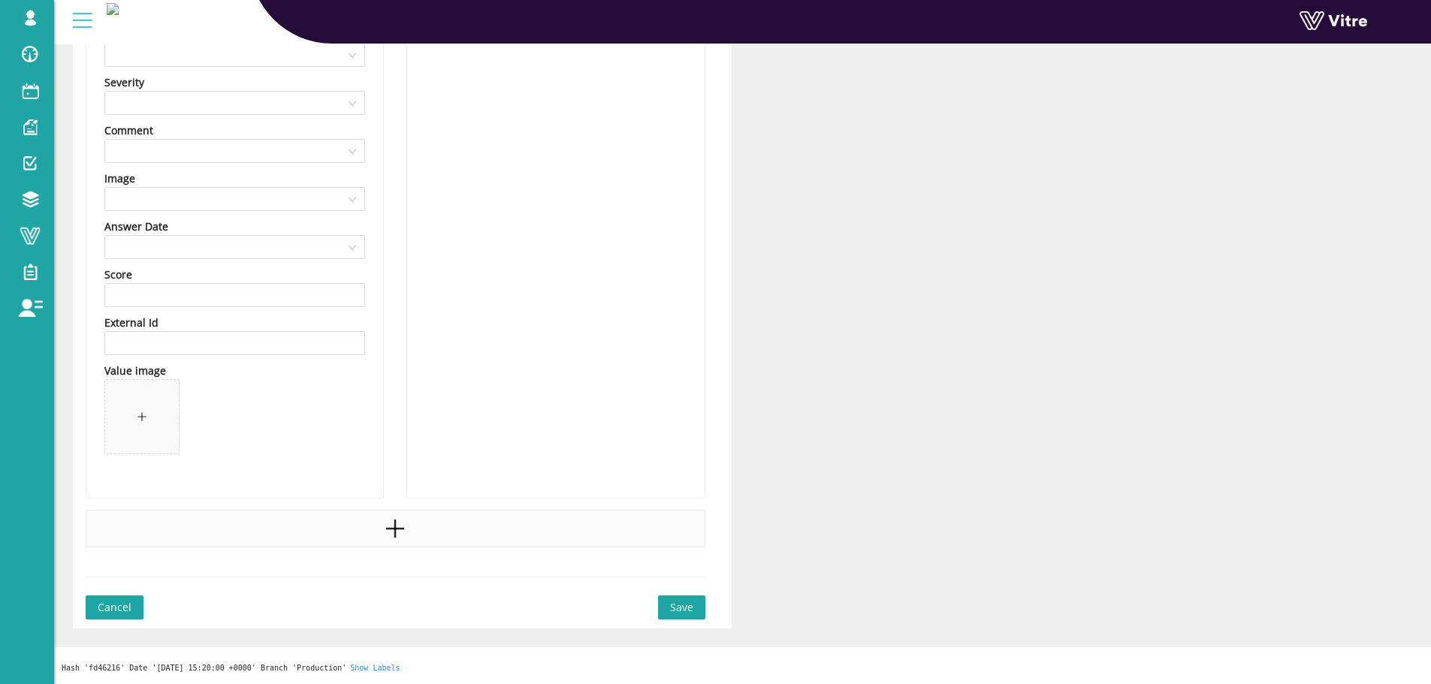
type input "כוויה כימית"
click at [375, 521] on div at bounding box center [396, 529] width 620 height 38
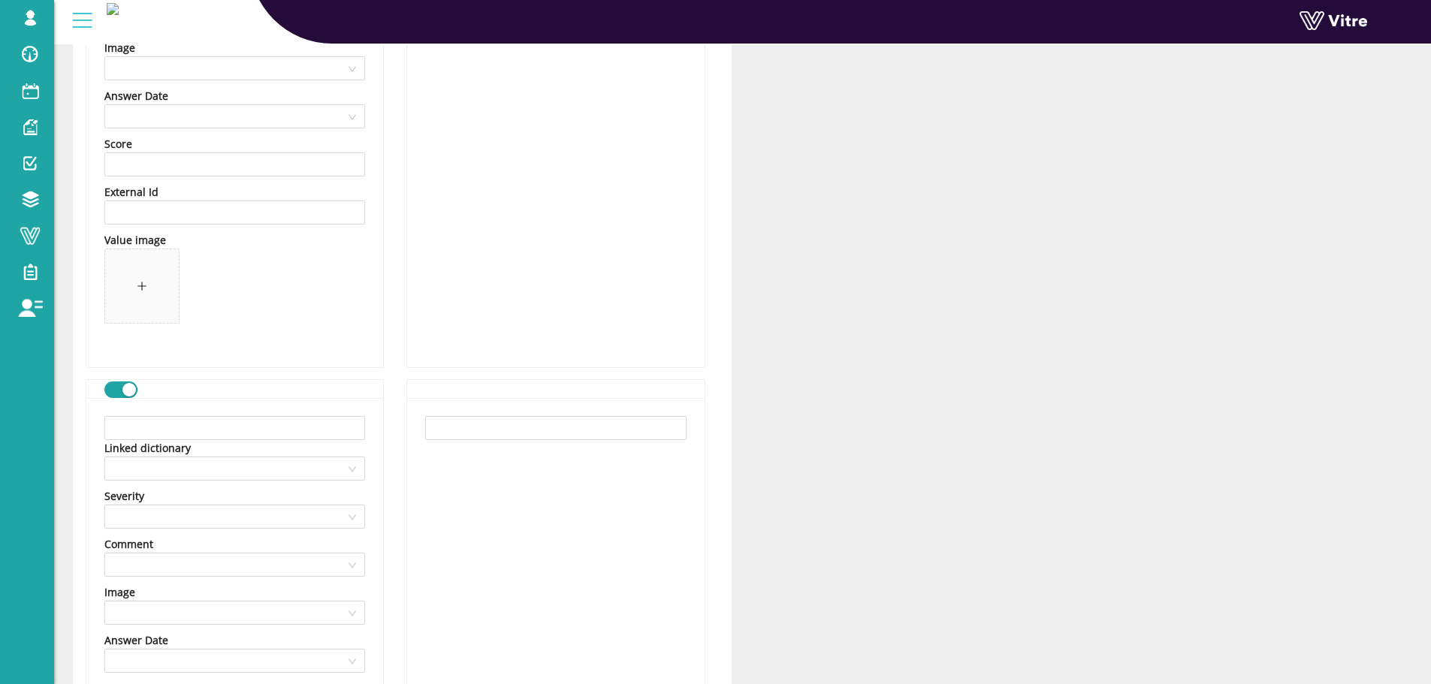
scroll to position [662, 0]
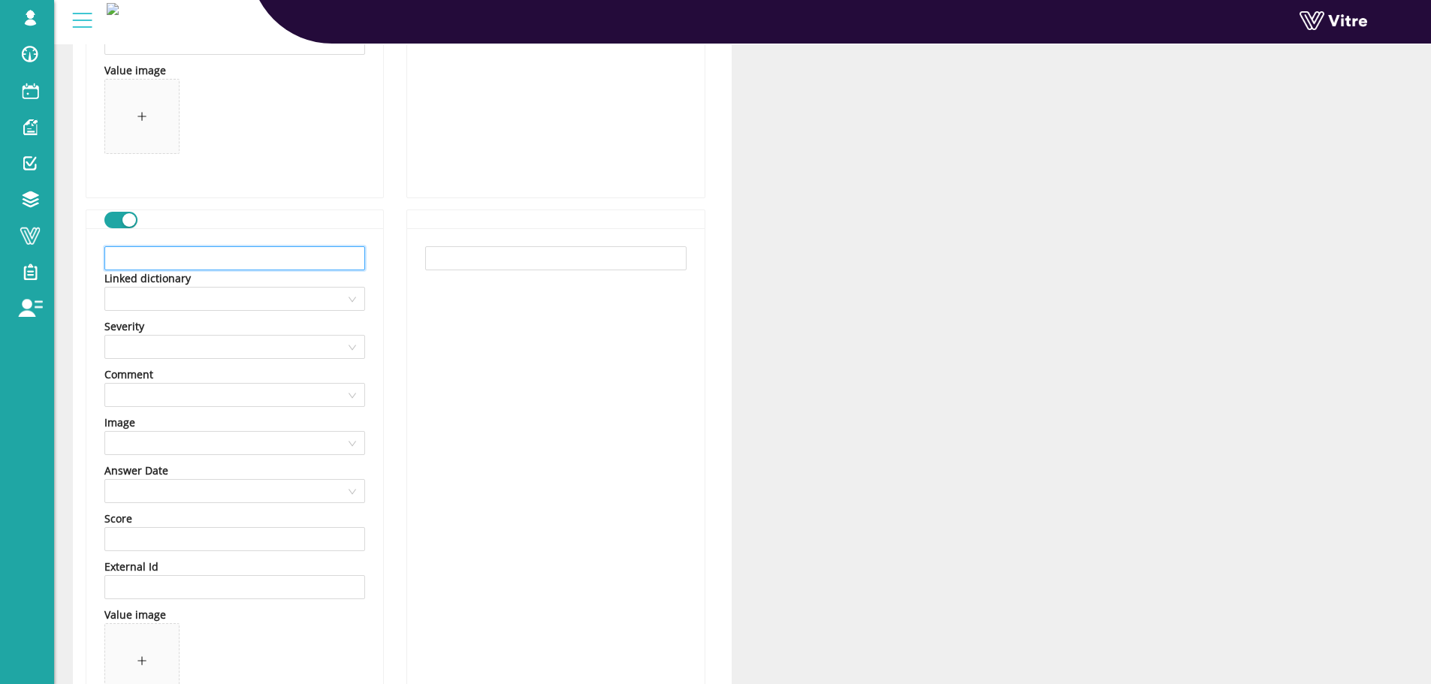
click at [202, 252] on input "text" at bounding box center [234, 258] width 261 height 24
paste input "כוויה טרמית"
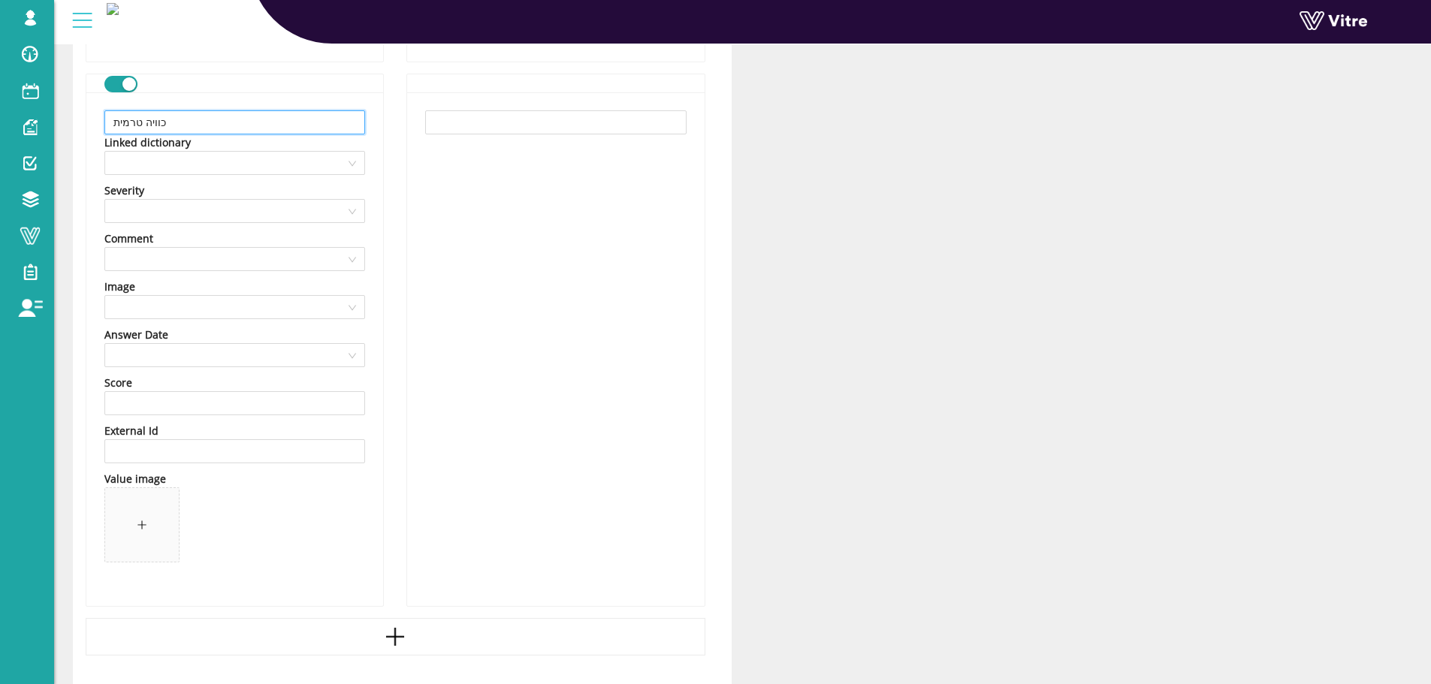
scroll to position [906, 0]
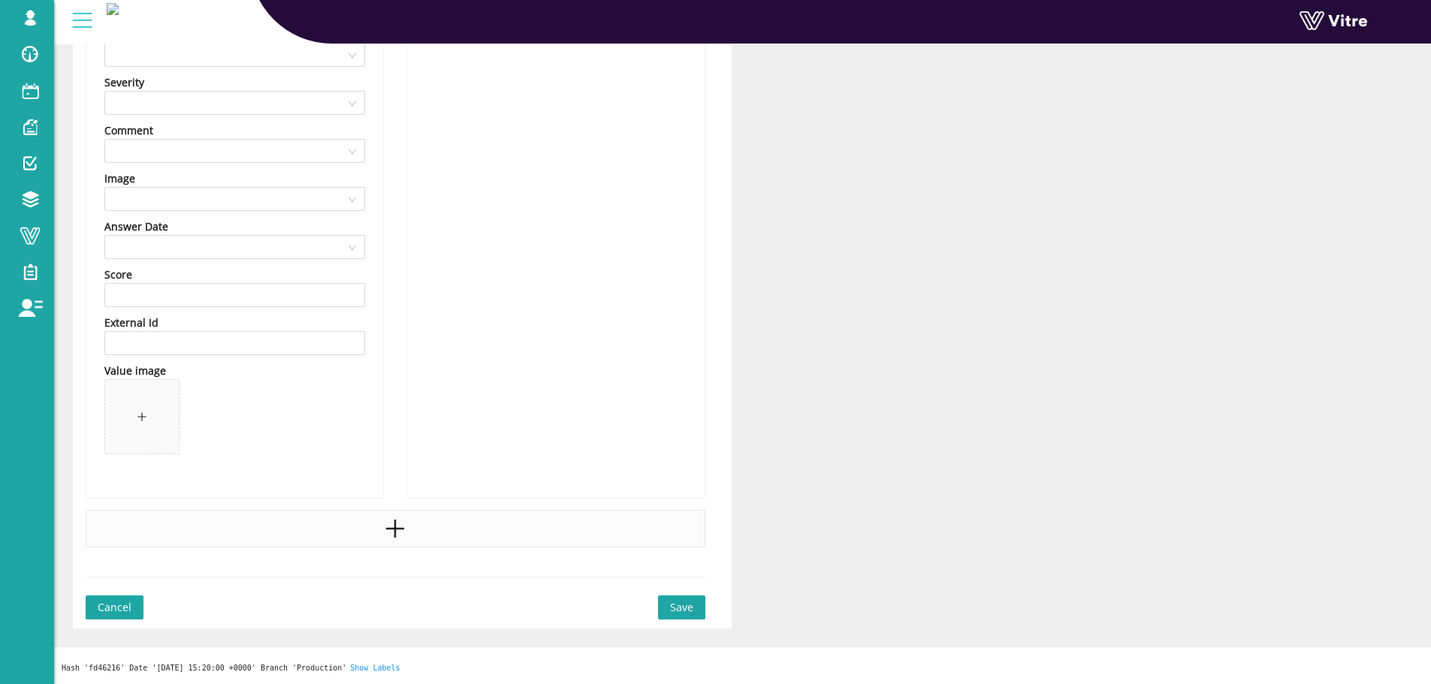
type input "כוויה טרמית"
click at [418, 524] on div at bounding box center [396, 529] width 620 height 38
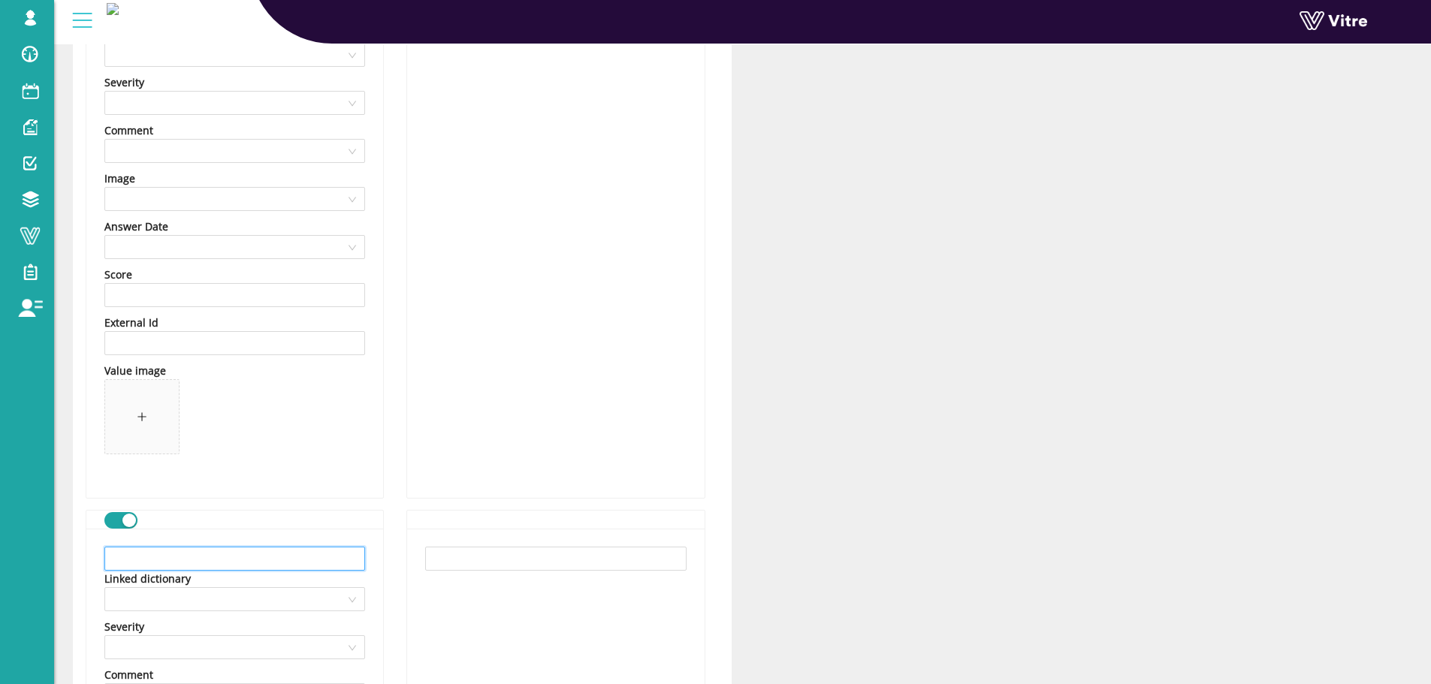
click at [233, 559] on input "text" at bounding box center [234, 559] width 261 height 24
paste input "נפילה מגובה (פחות מ 2 מטר)"
type input "נפילה מגובה (פחות מ 2 מטר)"
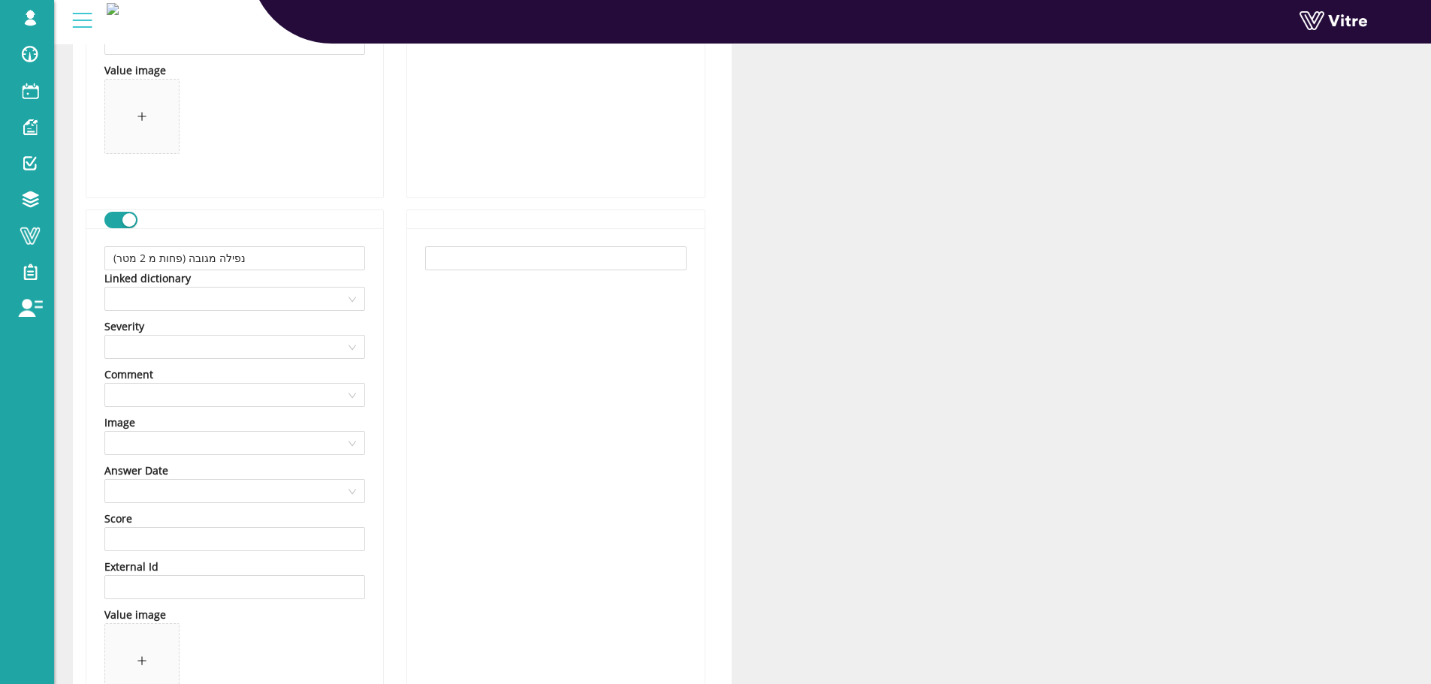
scroll to position [1451, 0]
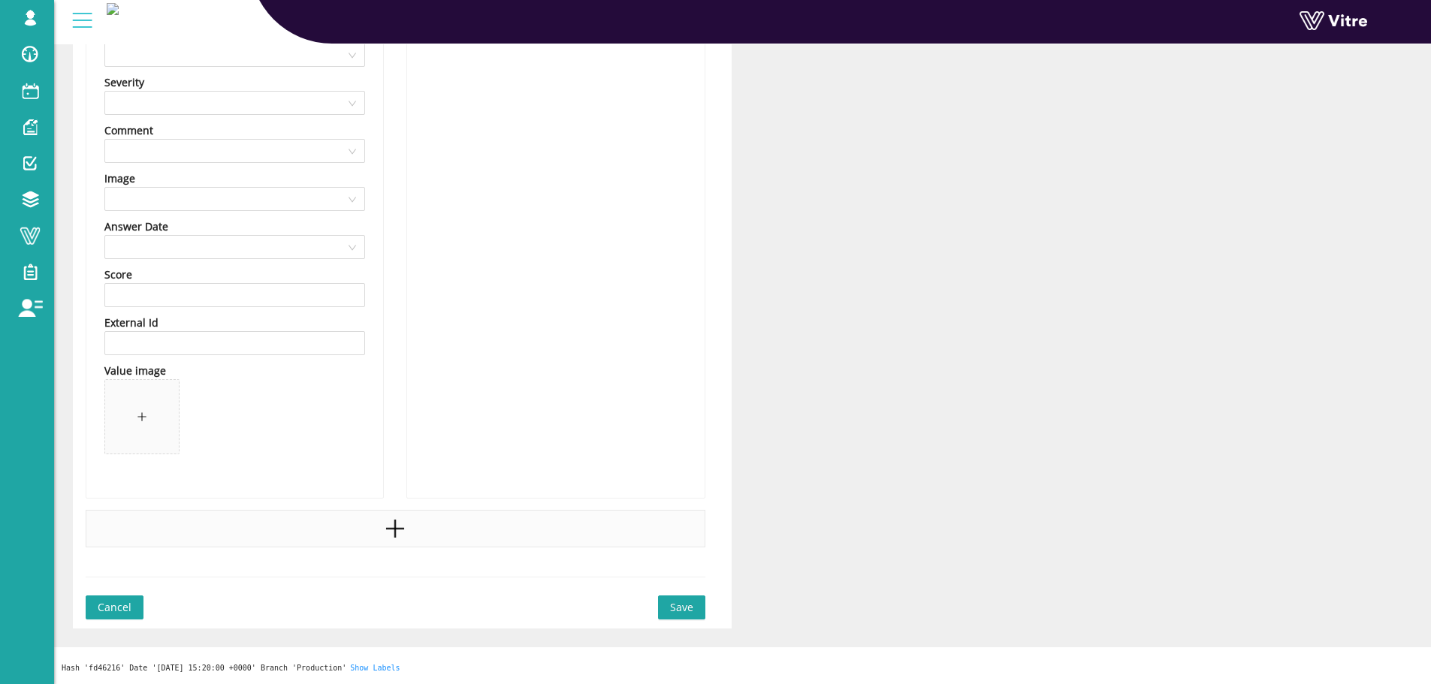
click at [344, 521] on div at bounding box center [396, 529] width 620 height 38
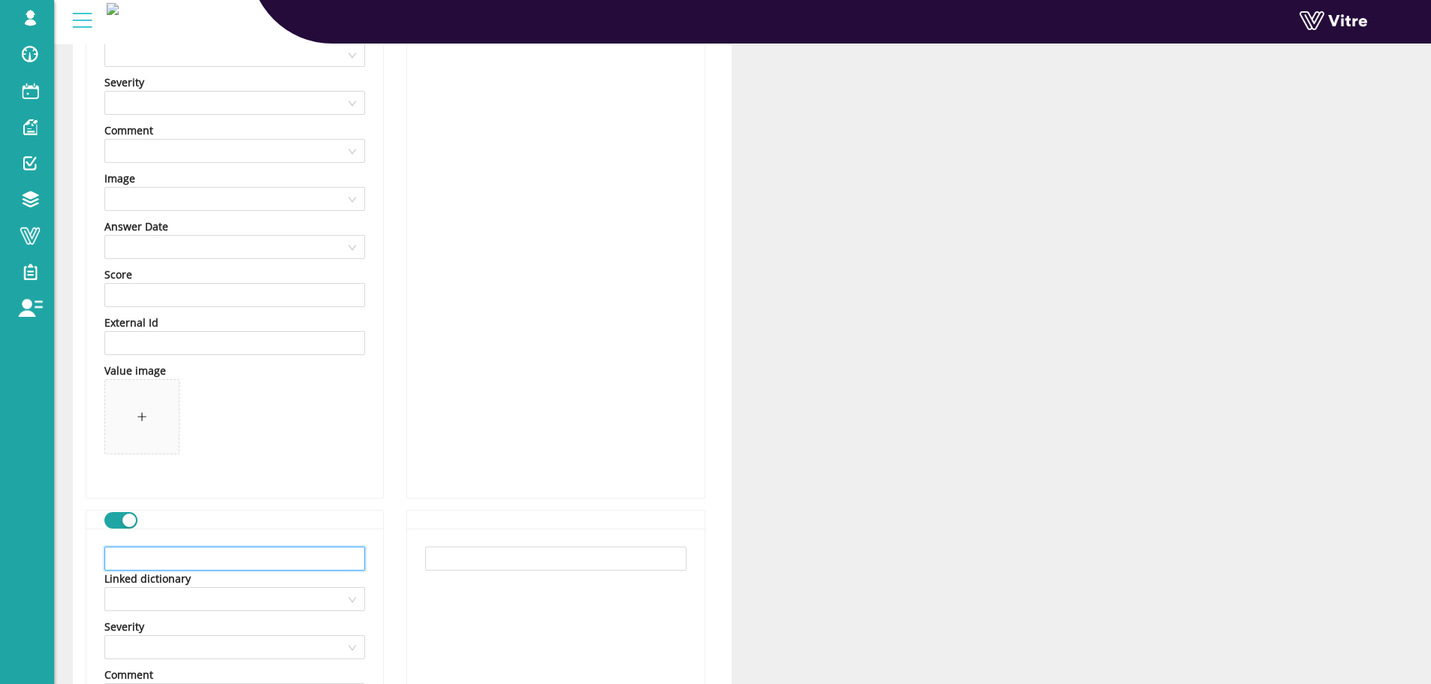
click at [228, 564] on input "text" at bounding box center [234, 559] width 261 height 24
paste input "פגיעה בעין"
type input "פגיעה בעין"
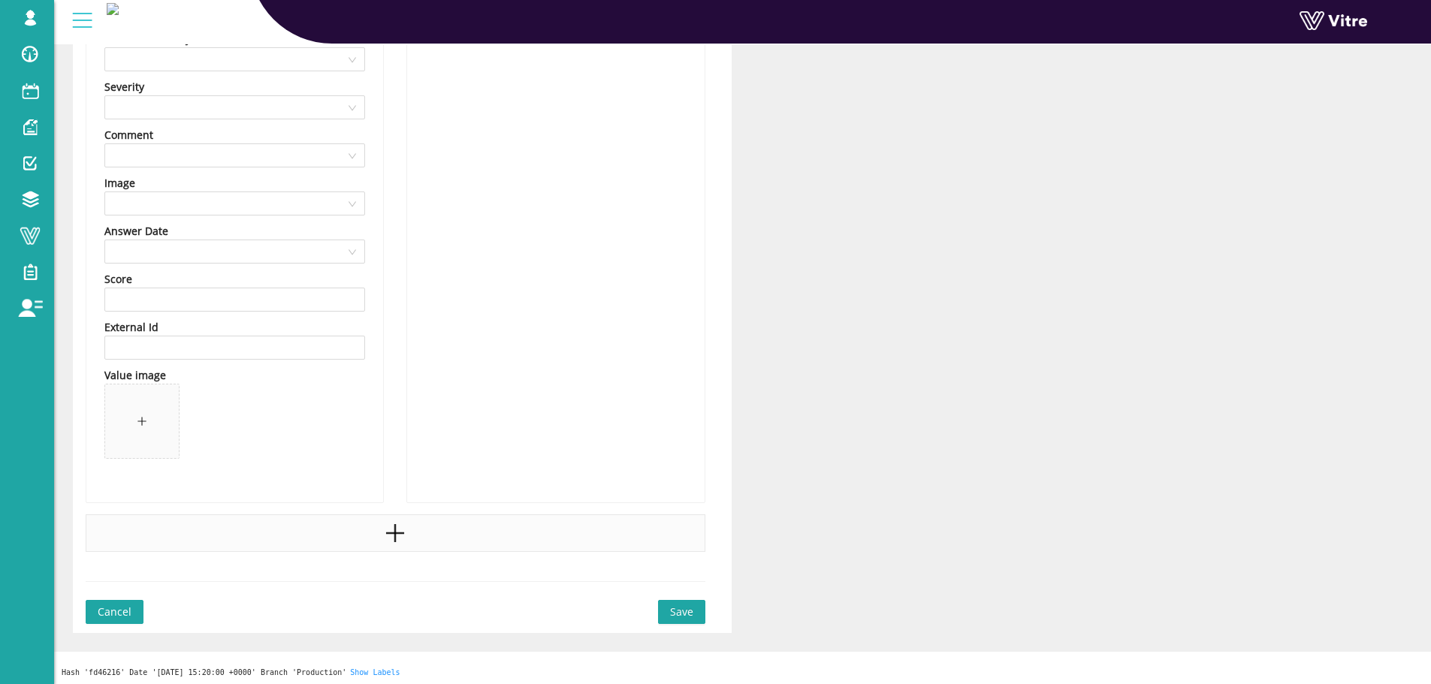
scroll to position [1995, 0]
click at [310, 543] on div at bounding box center [396, 529] width 620 height 38
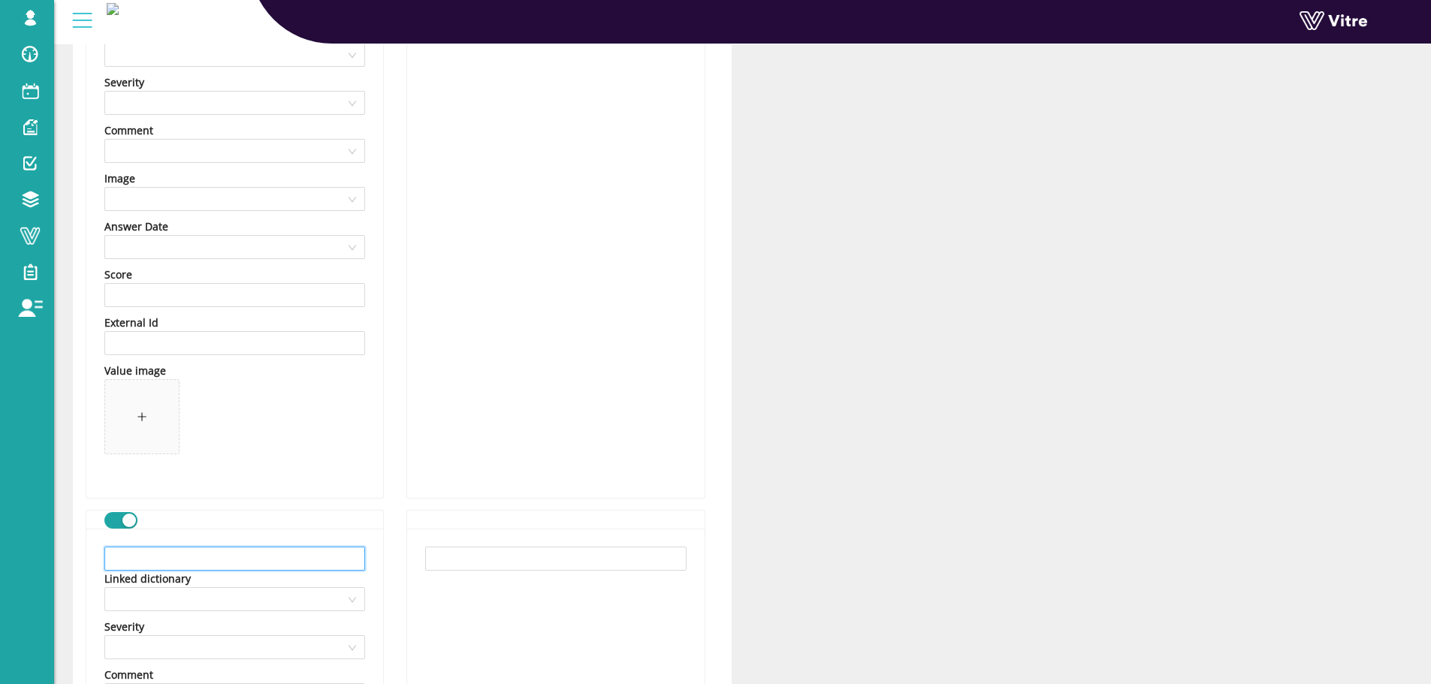
click at [239, 562] on input "text" at bounding box center [234, 559] width 261 height 24
paste input "נקודת צביטה"
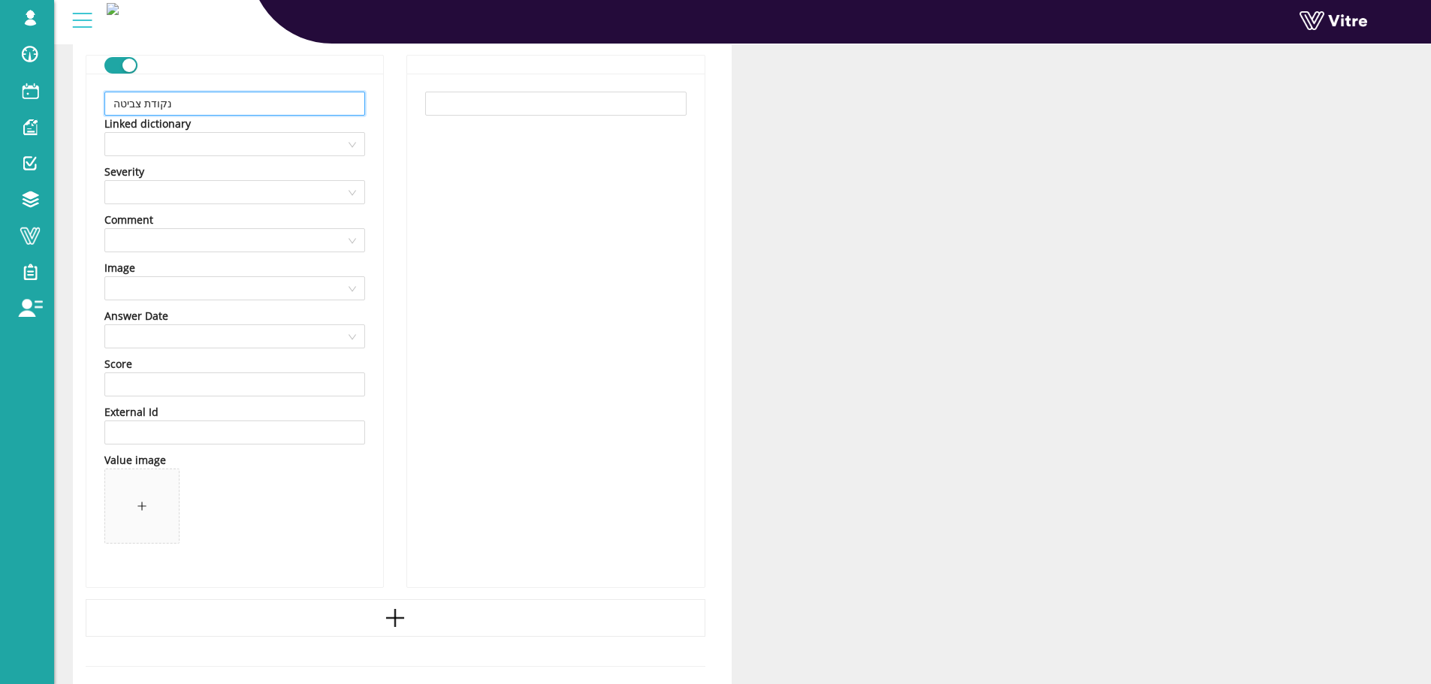
scroll to position [2540, 0]
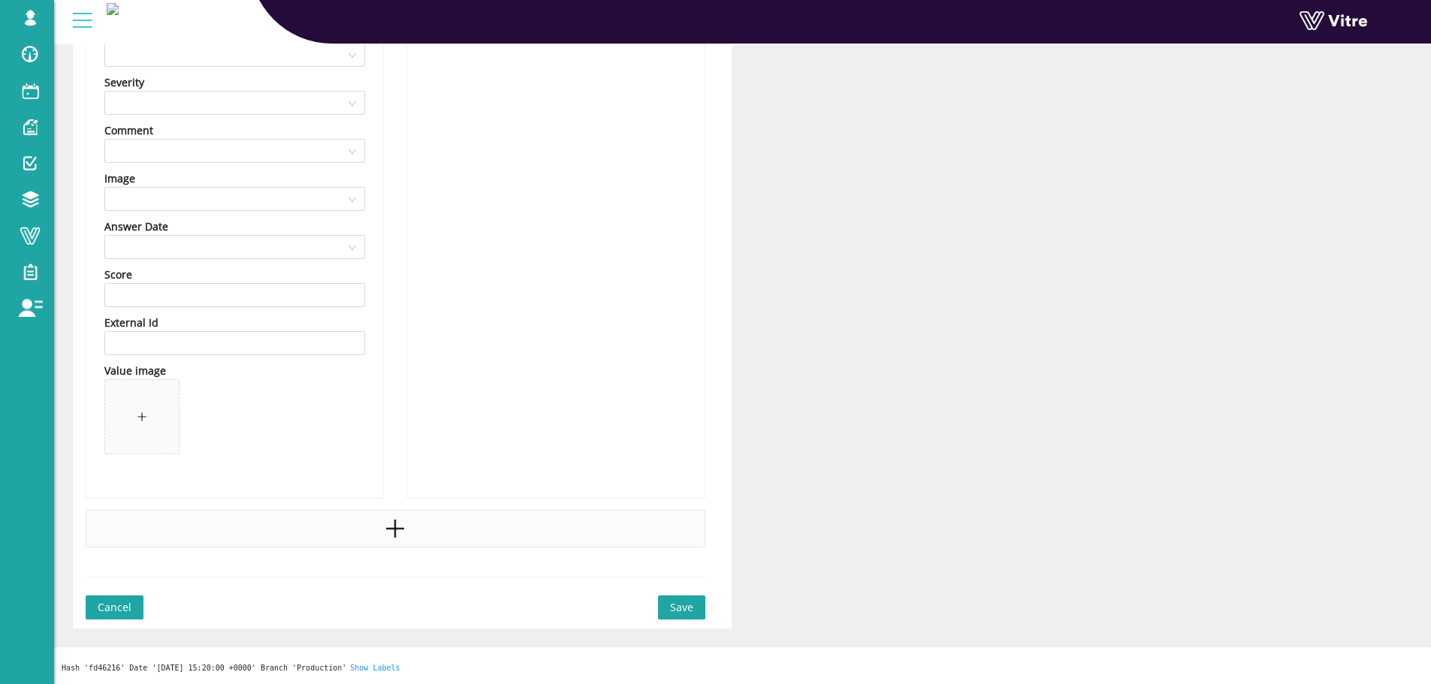
type input "נקודת צביטה"
click at [447, 537] on div at bounding box center [396, 529] width 620 height 38
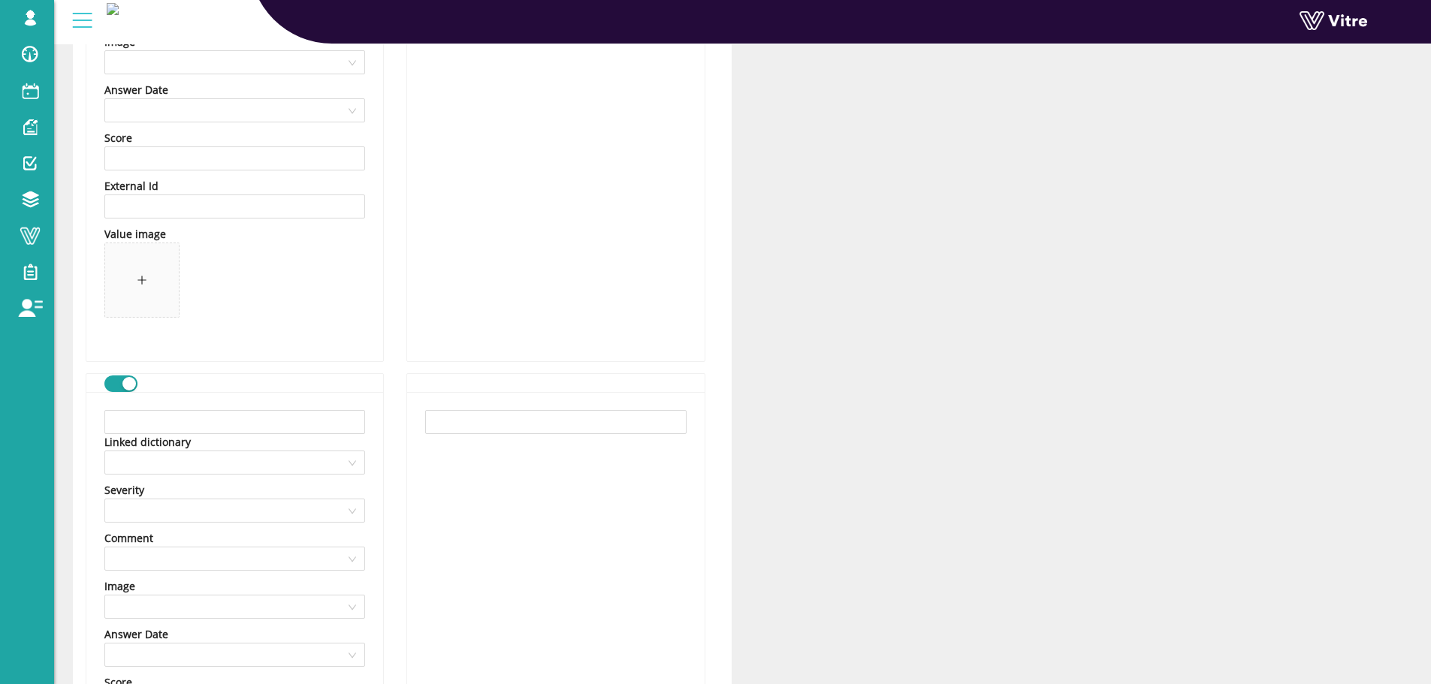
scroll to position [2991, 0]
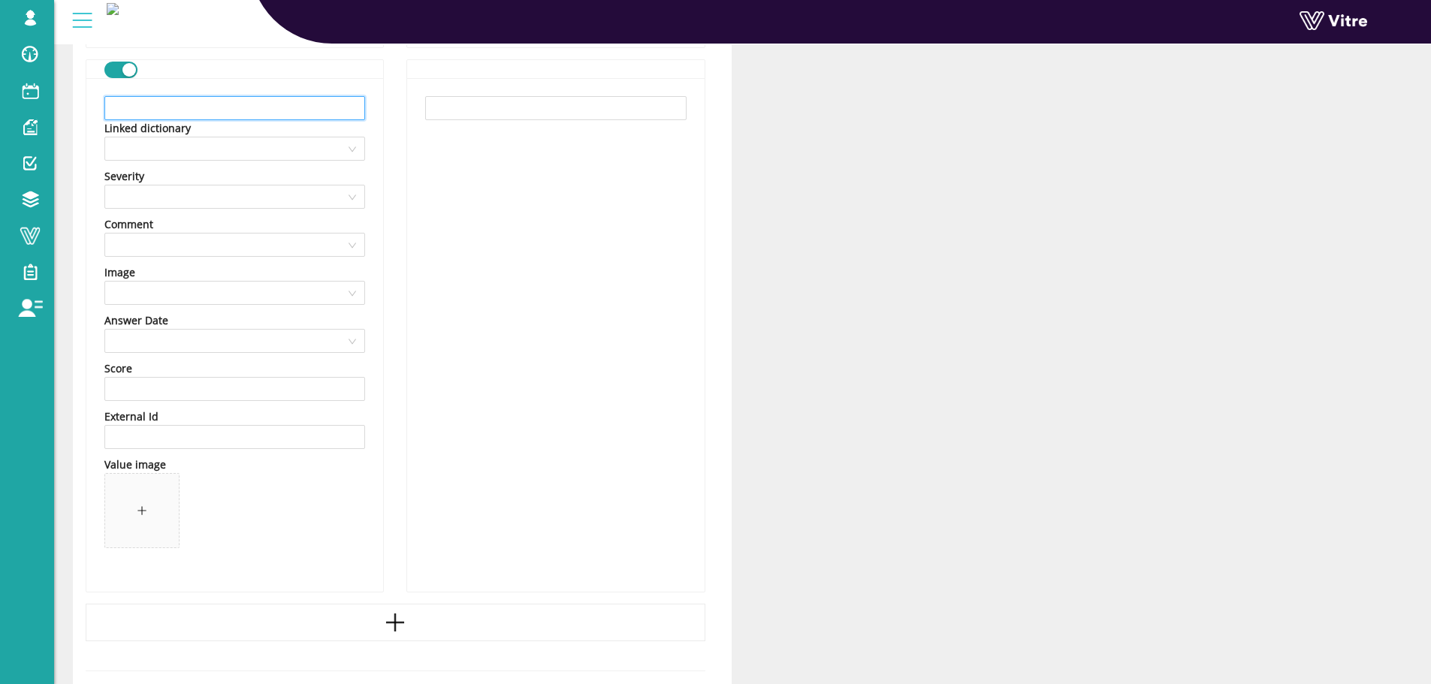
click at [235, 115] on input "text" at bounding box center [234, 108] width 261 height 24
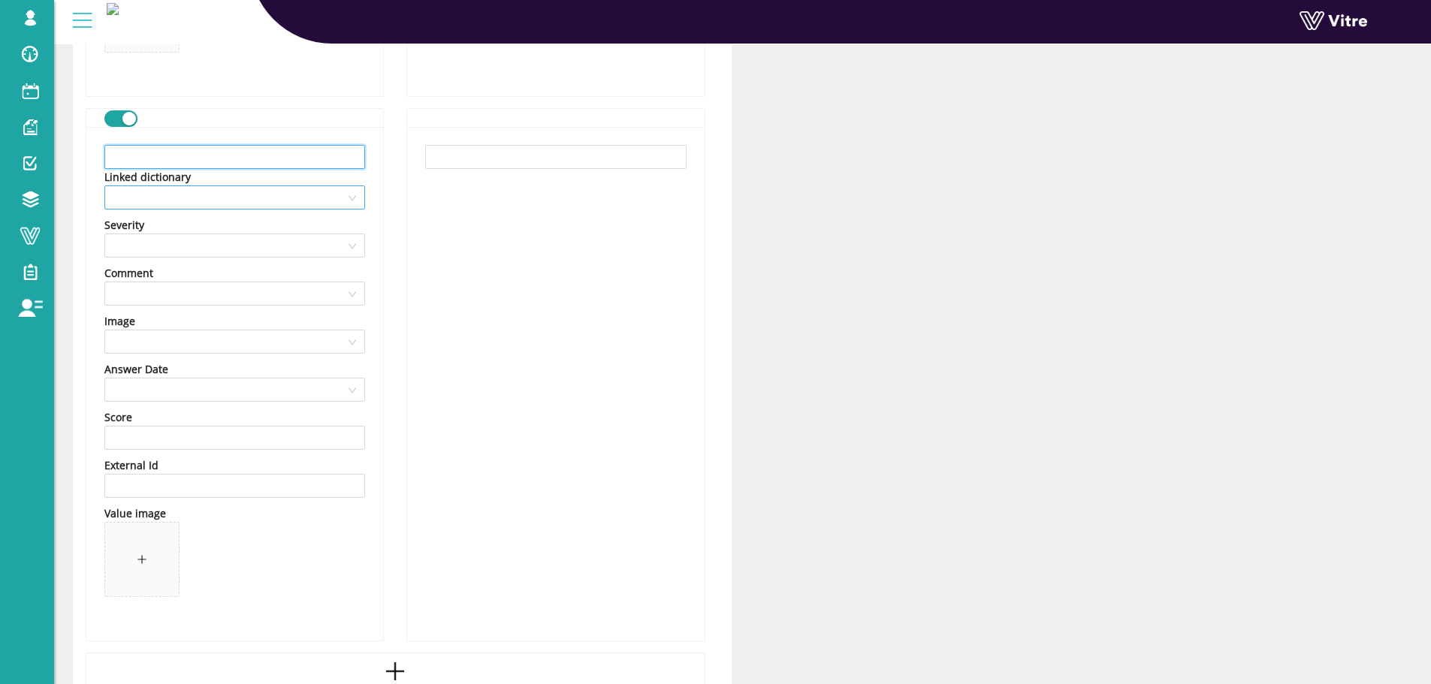
scroll to position [2916, 0]
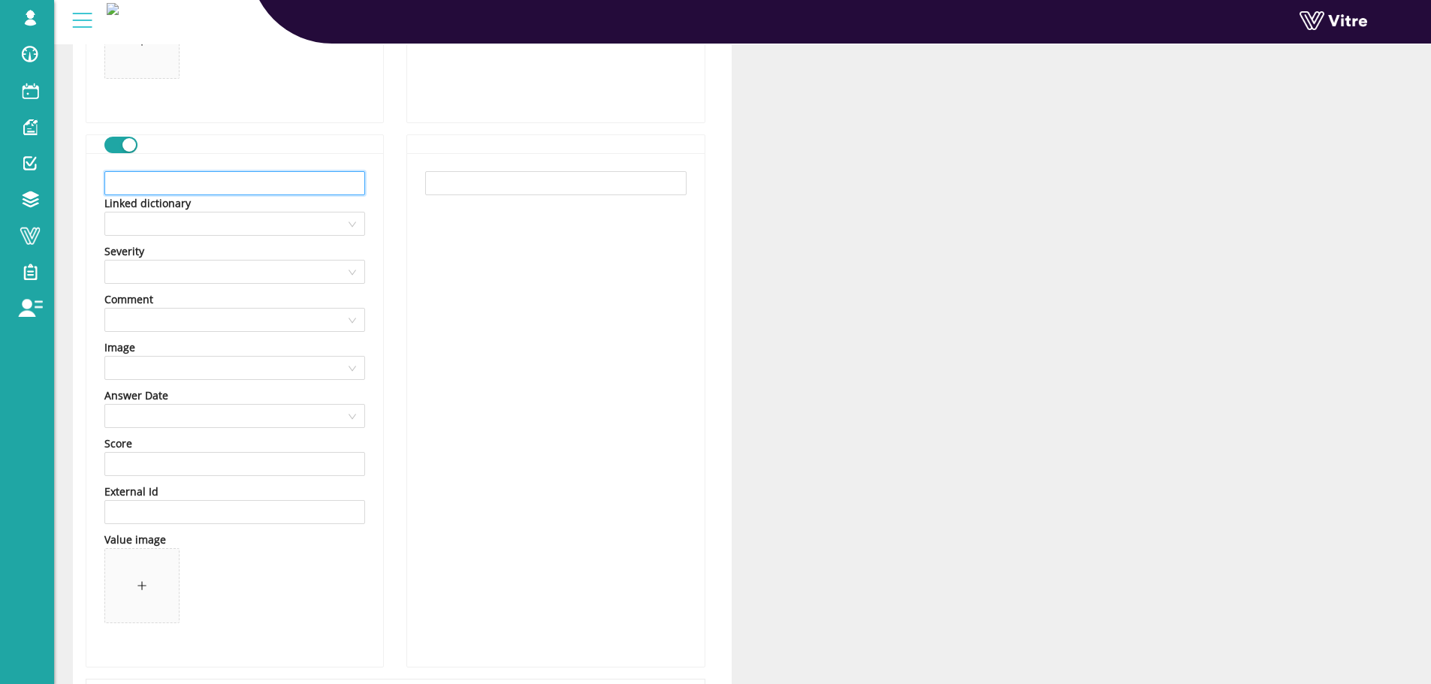
paste input "חלקים חדים"
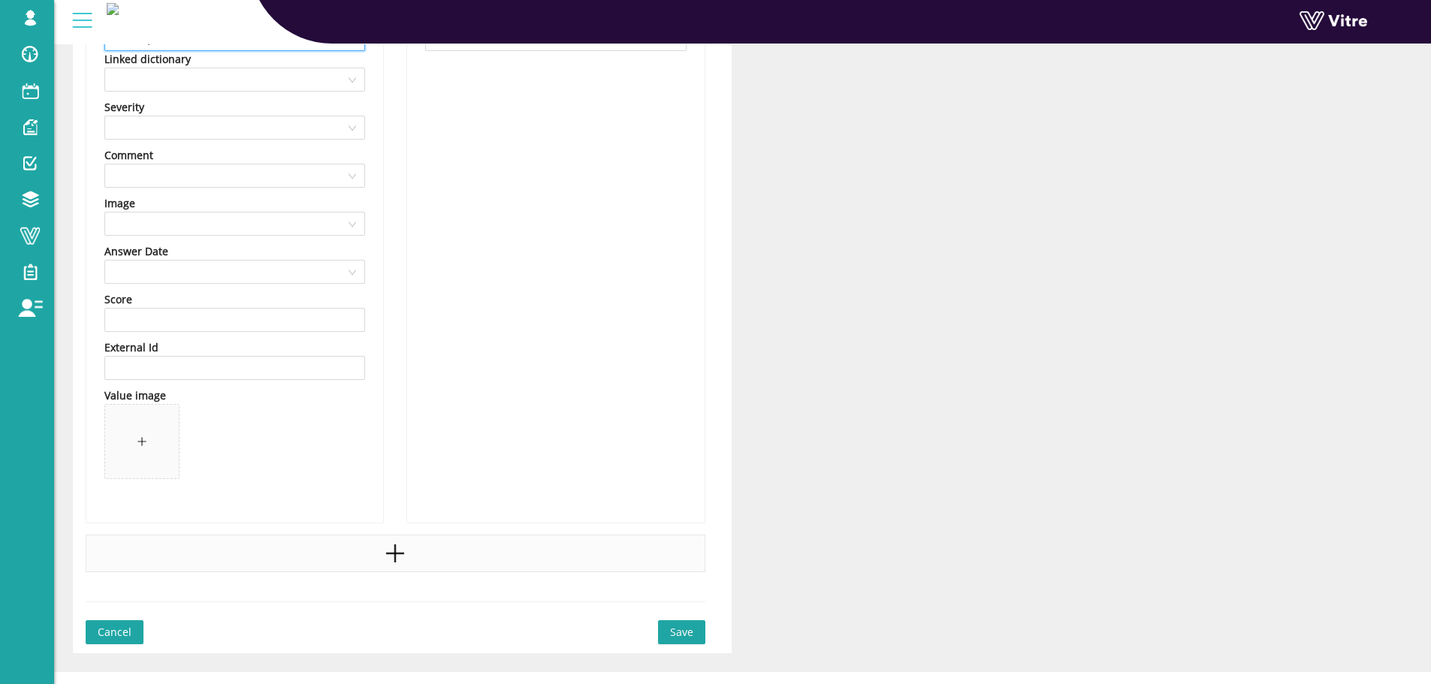
scroll to position [3066, 0]
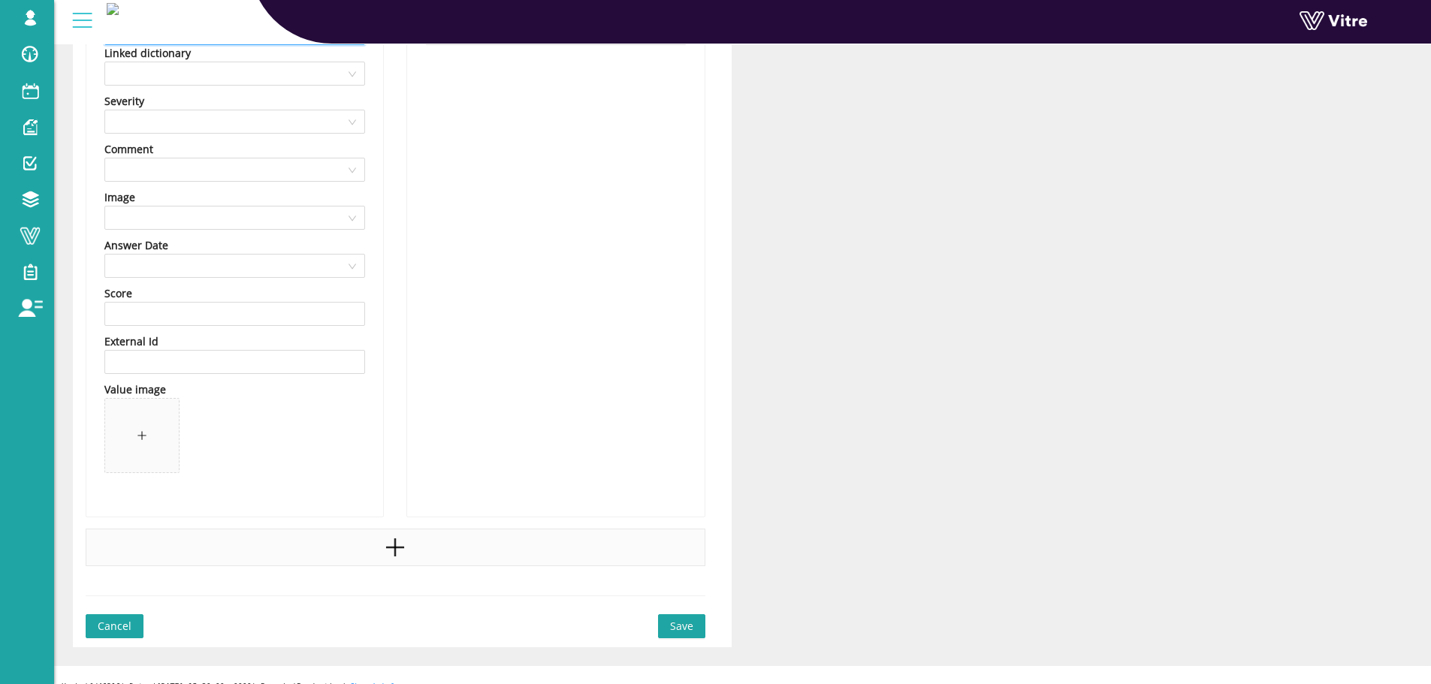
type input "חלקים חדים"
click at [388, 542] on icon "plus" at bounding box center [395, 547] width 23 height 23
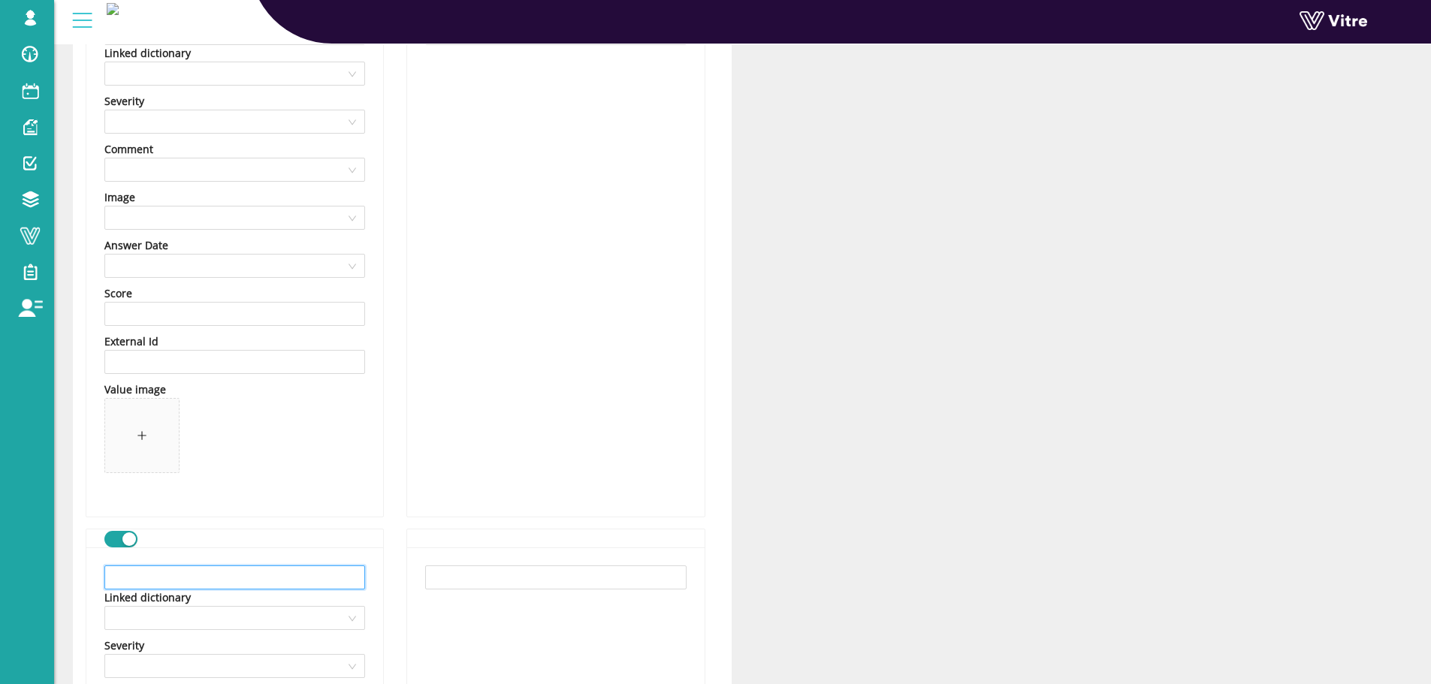
click at [293, 576] on input "text" at bounding box center [234, 578] width 261 height 24
paste input "הנפת ציוד \ חומרים"
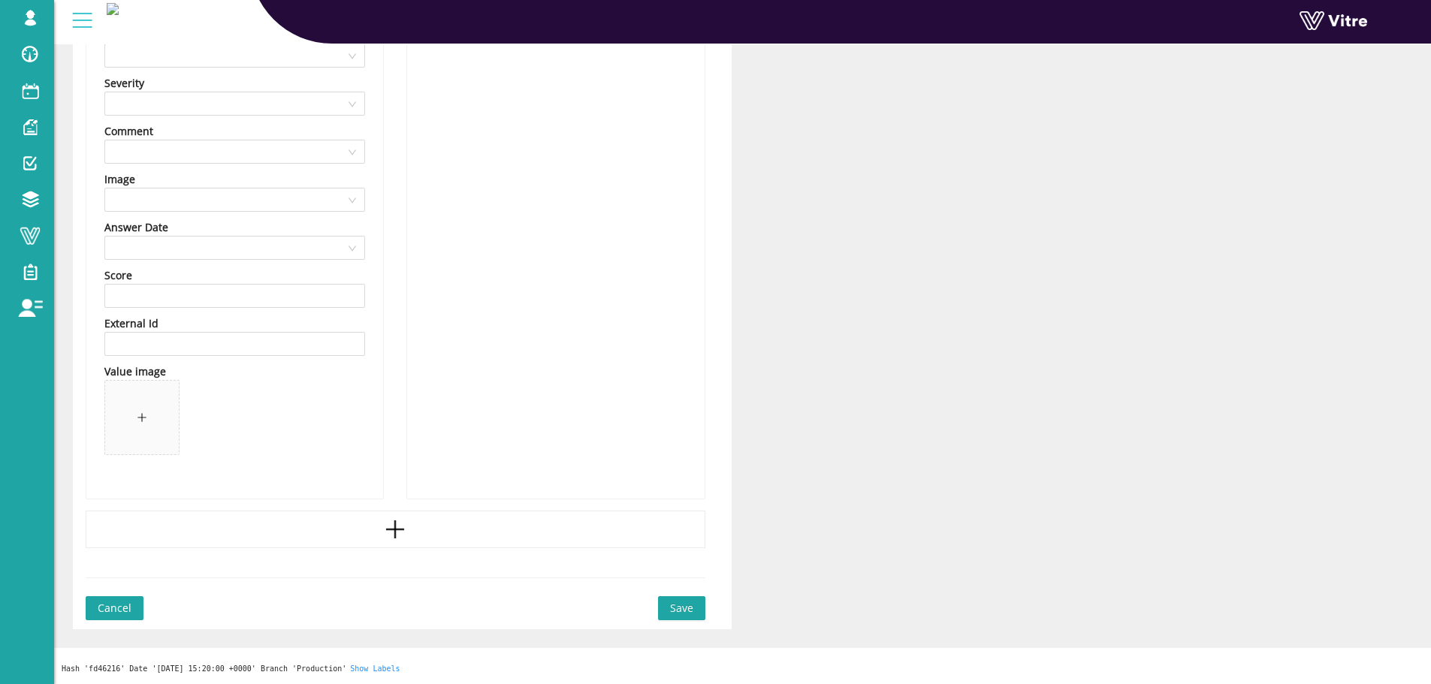
scroll to position [3629, 0]
type input "הנפת ציוד \ חומרים"
click at [424, 525] on div at bounding box center [396, 529] width 620 height 38
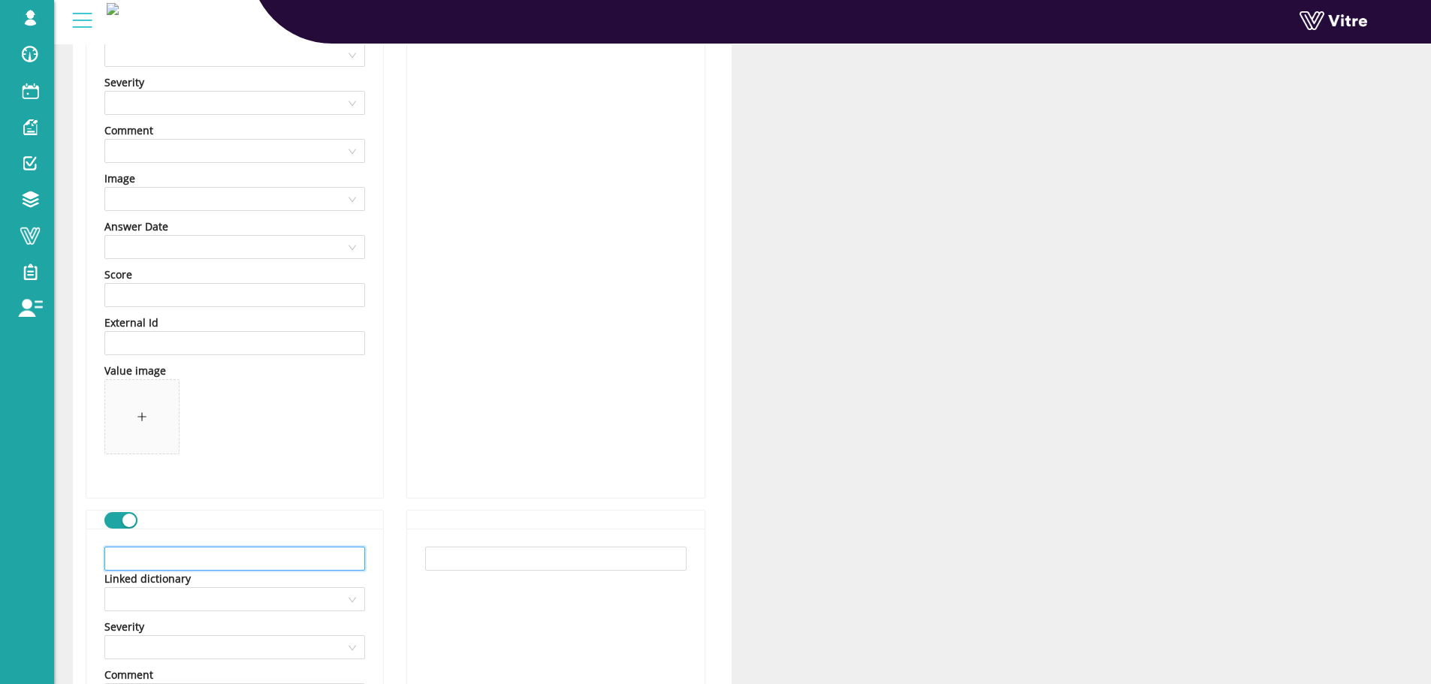
click at [167, 566] on input "text" at bounding box center [234, 559] width 261 height 24
paste input "נפילת ציוד מגובה"
type input "נפילת ציוד מגובה"
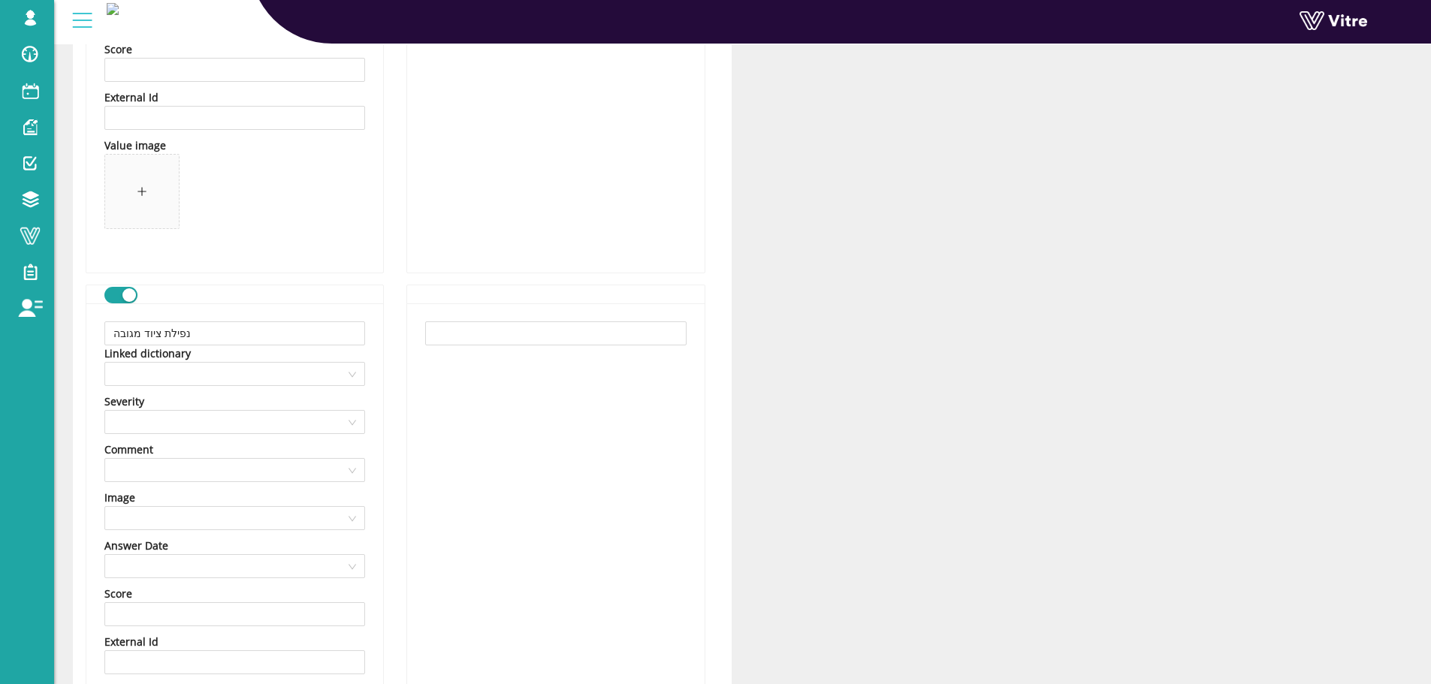
scroll to position [4080, 0]
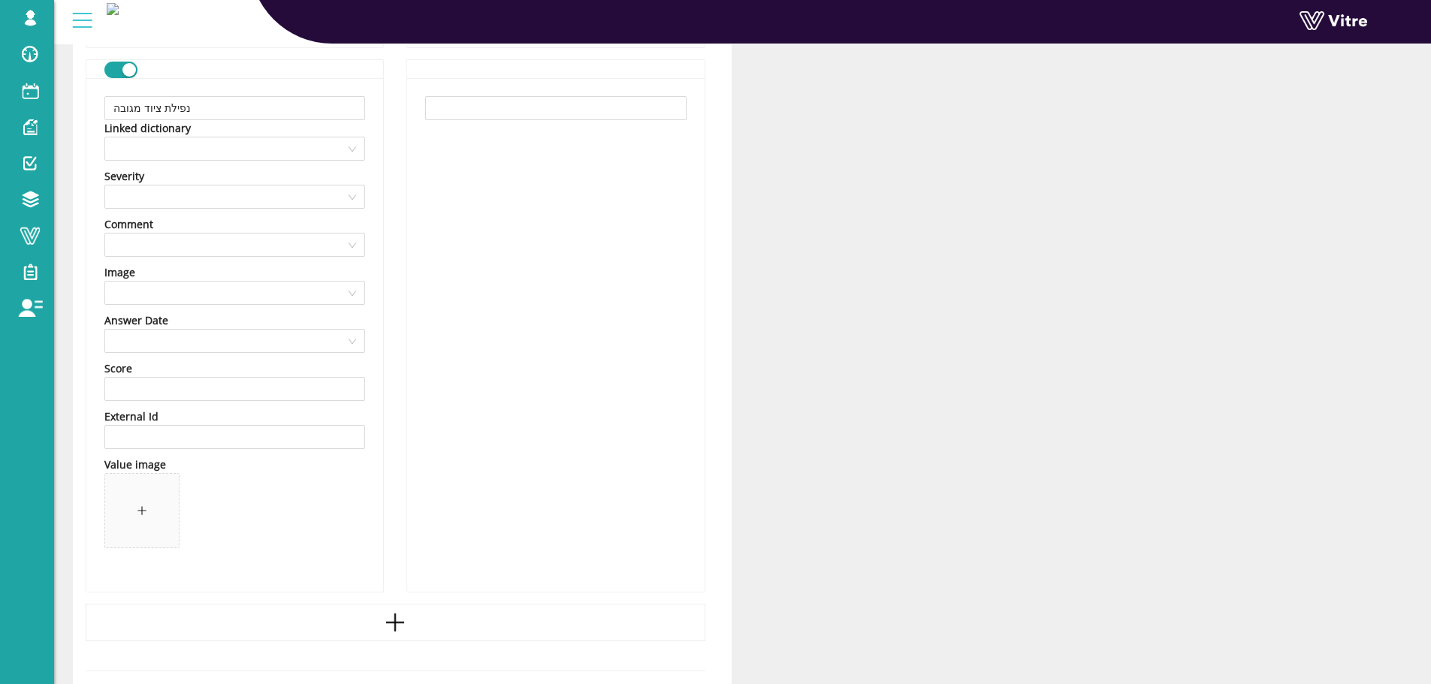
click at [394, 621] on icon "plus" at bounding box center [395, 623] width 23 height 23
click at [264, 671] on div "Linked dictionary" at bounding box center [234, 673] width 261 height 17
click at [264, 649] on input "text" at bounding box center [234, 653] width 261 height 24
paste input "מפגש אדם - מלגזה"
type input "מפגש אדם - מלגזה"
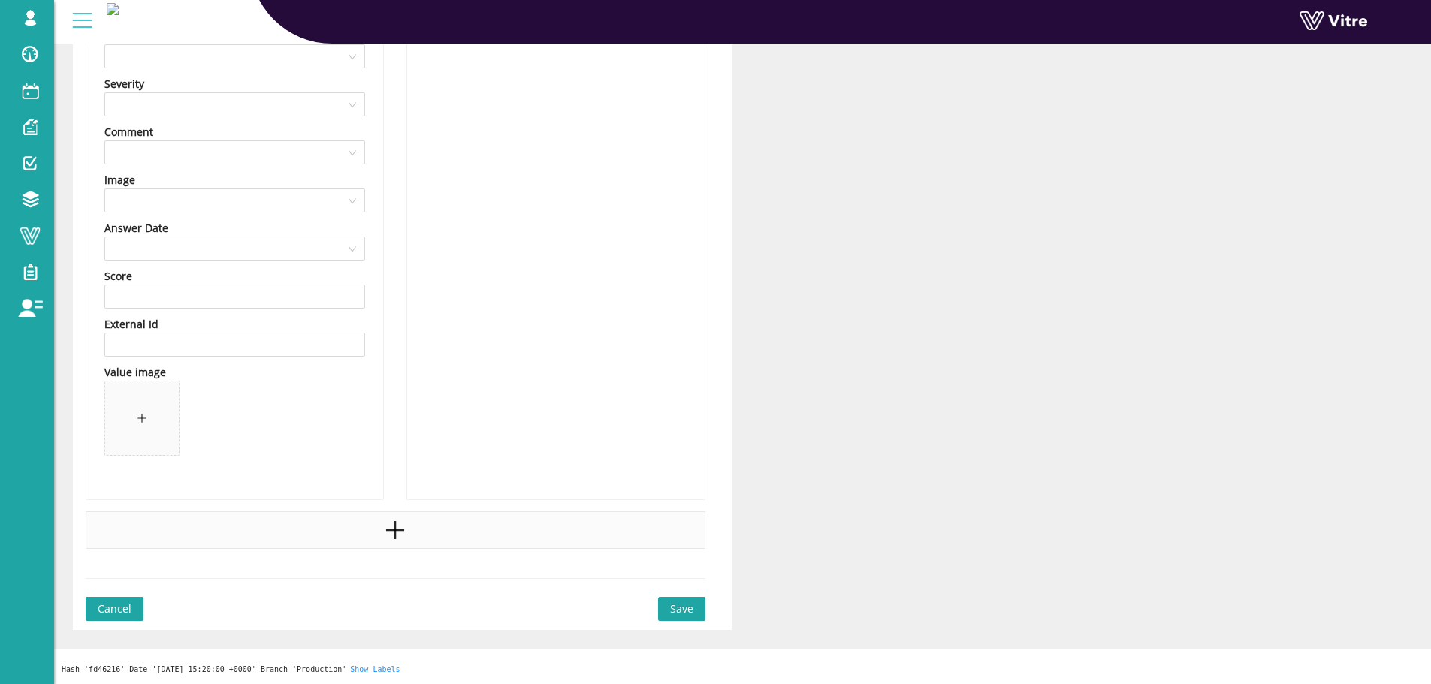
scroll to position [4719, 0]
click at [346, 525] on div at bounding box center [396, 529] width 620 height 38
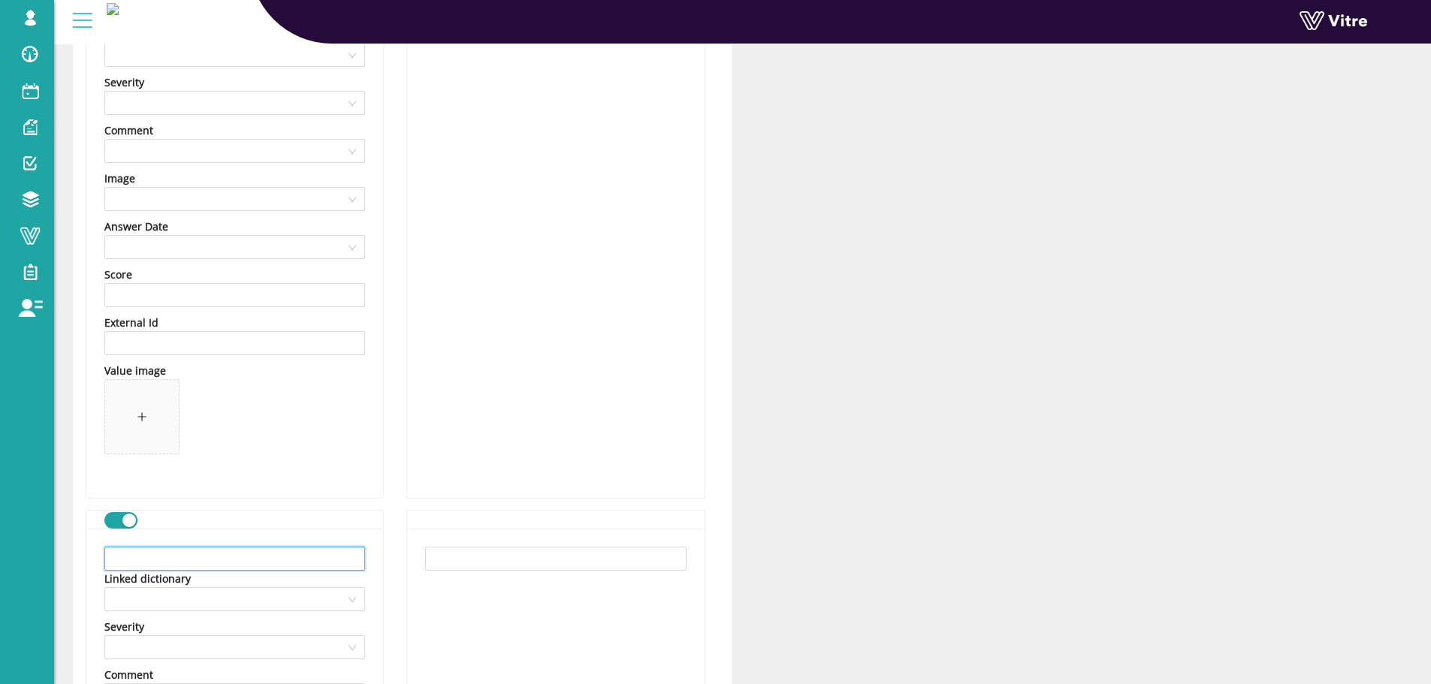
click at [269, 563] on input "text" at bounding box center [234, 559] width 261 height 24
paste input "בעיות נשימה"
type input "בעיות נשימה"
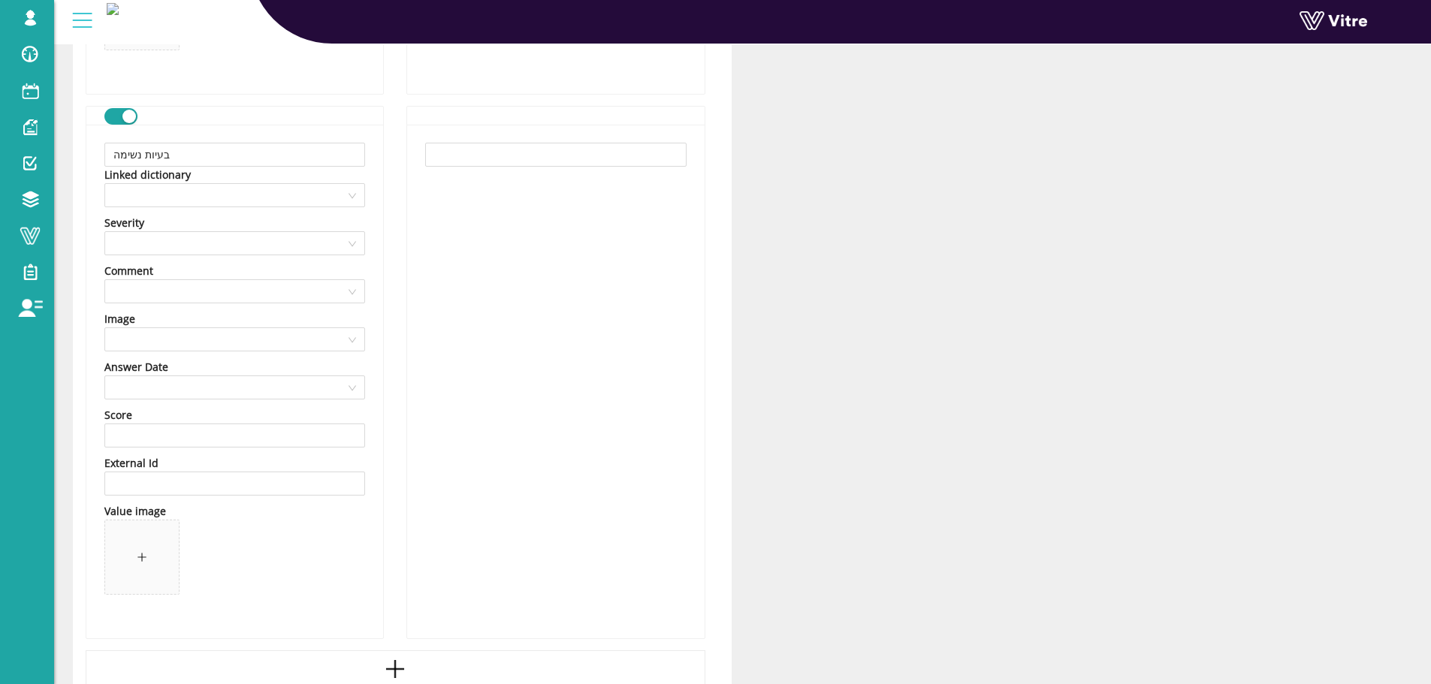
scroll to position [5263, 0]
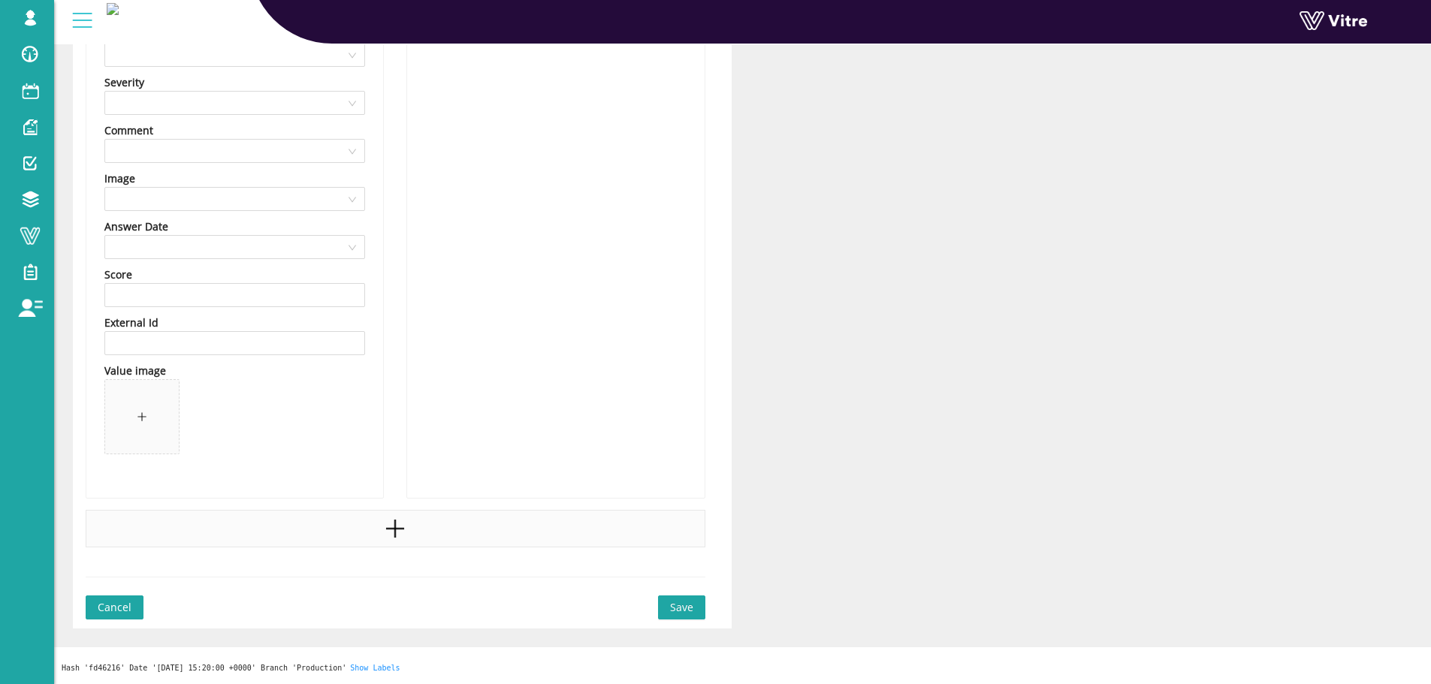
click at [349, 533] on div at bounding box center [396, 529] width 620 height 38
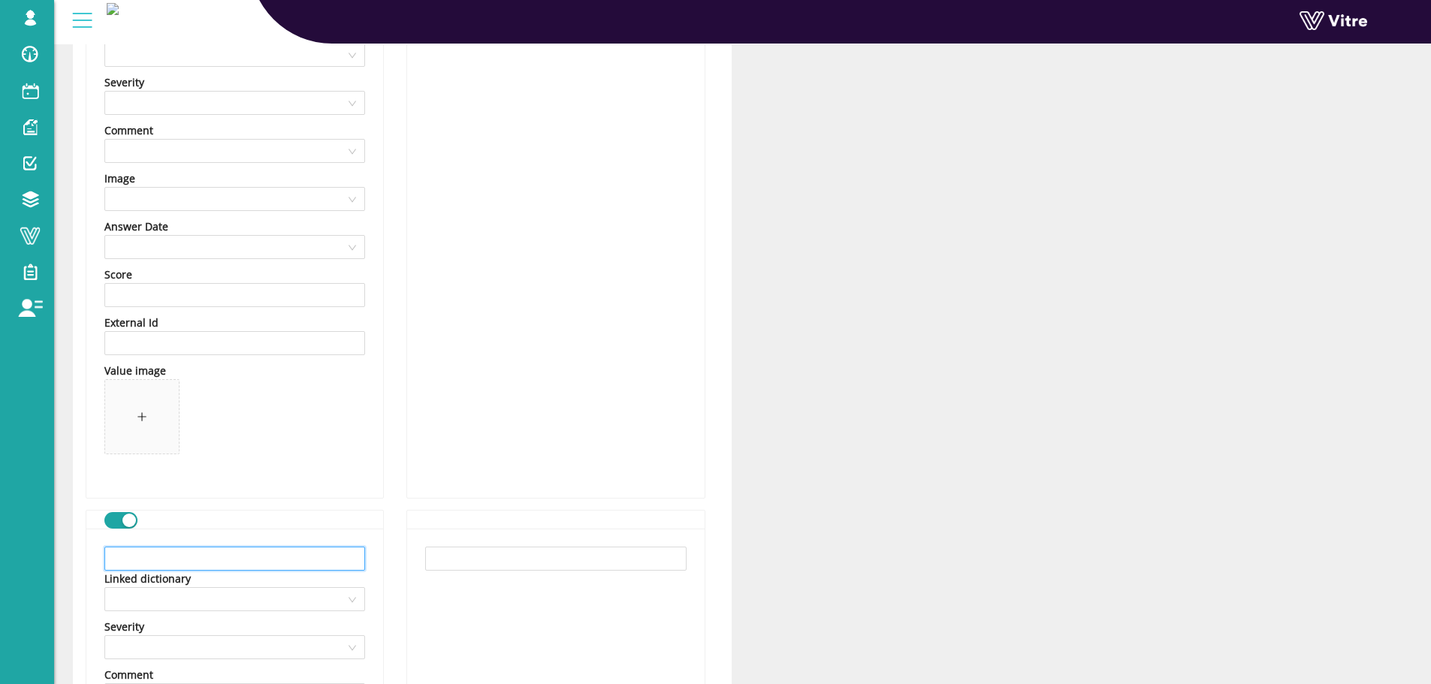
click at [282, 553] on input "text" at bounding box center [234, 559] width 261 height 24
paste input "שריפה \ אש"
type input "שריפה \ אש"
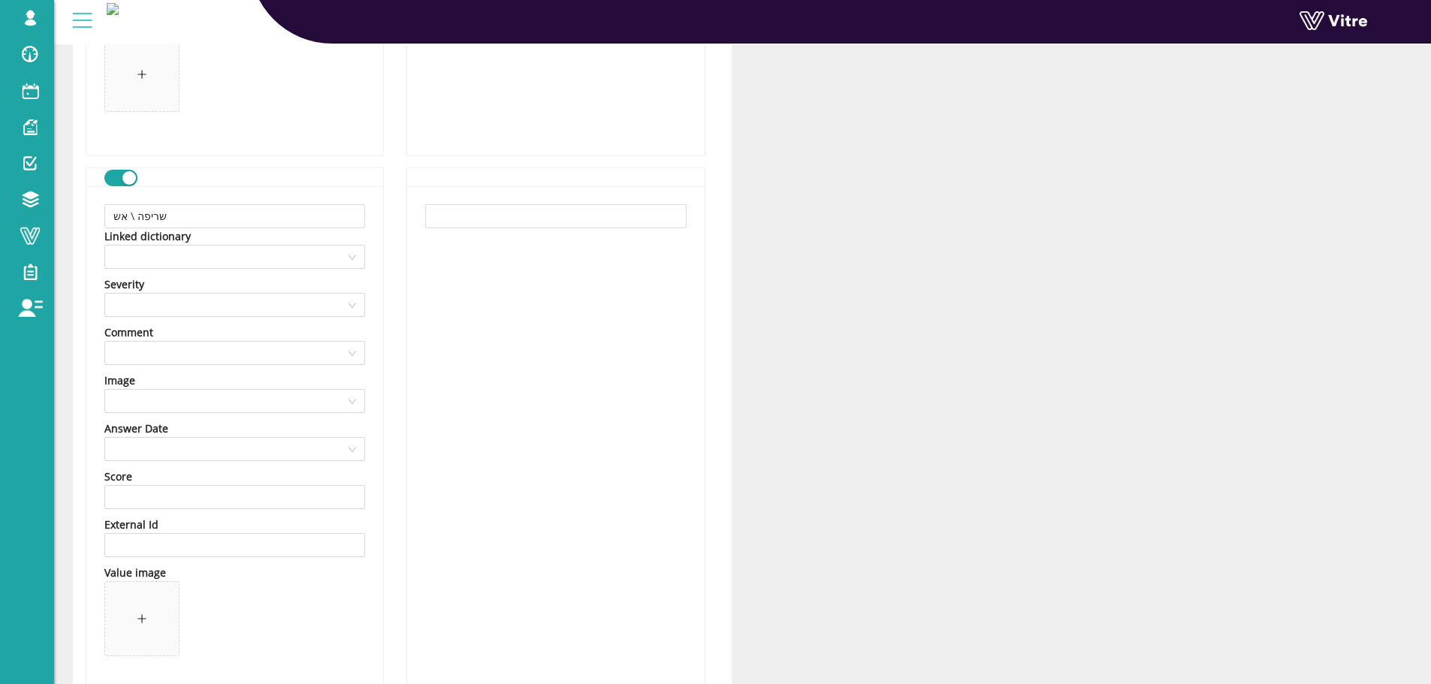
scroll to position [5808, 0]
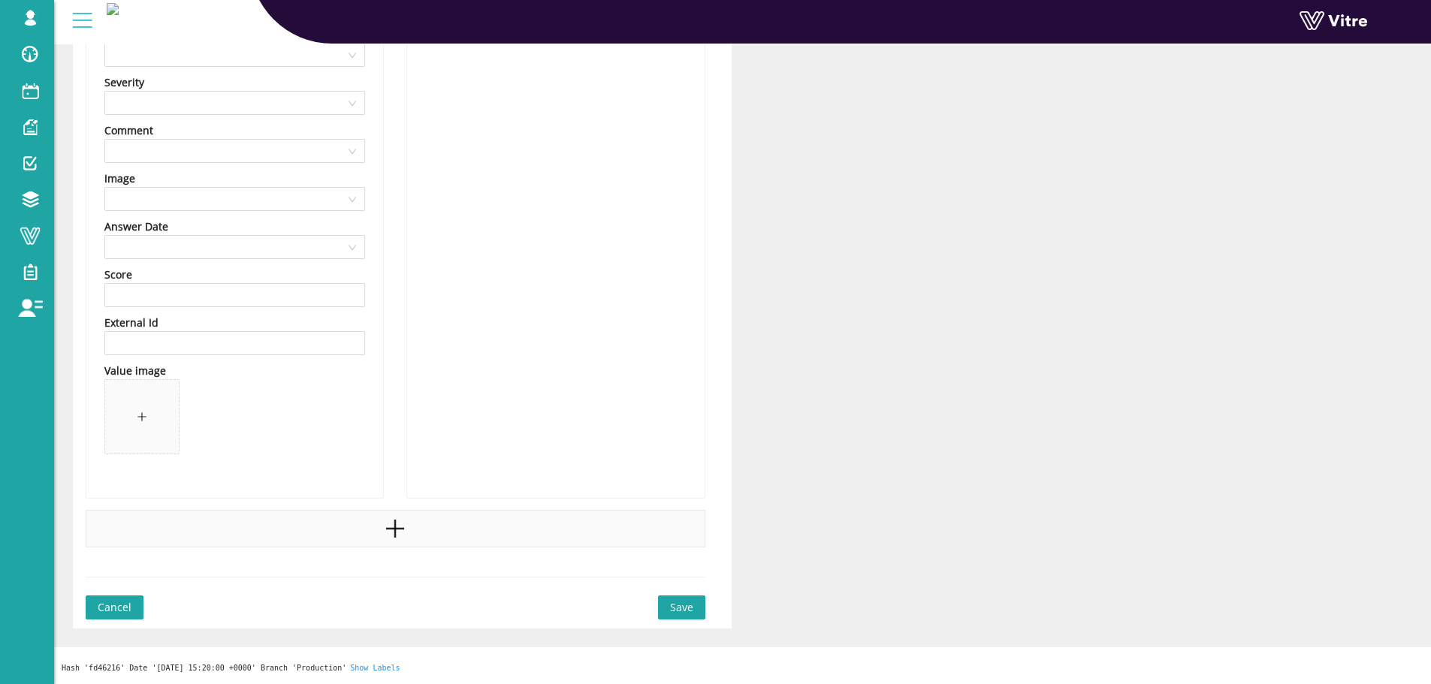
click at [406, 528] on icon "plus" at bounding box center [395, 529] width 23 height 23
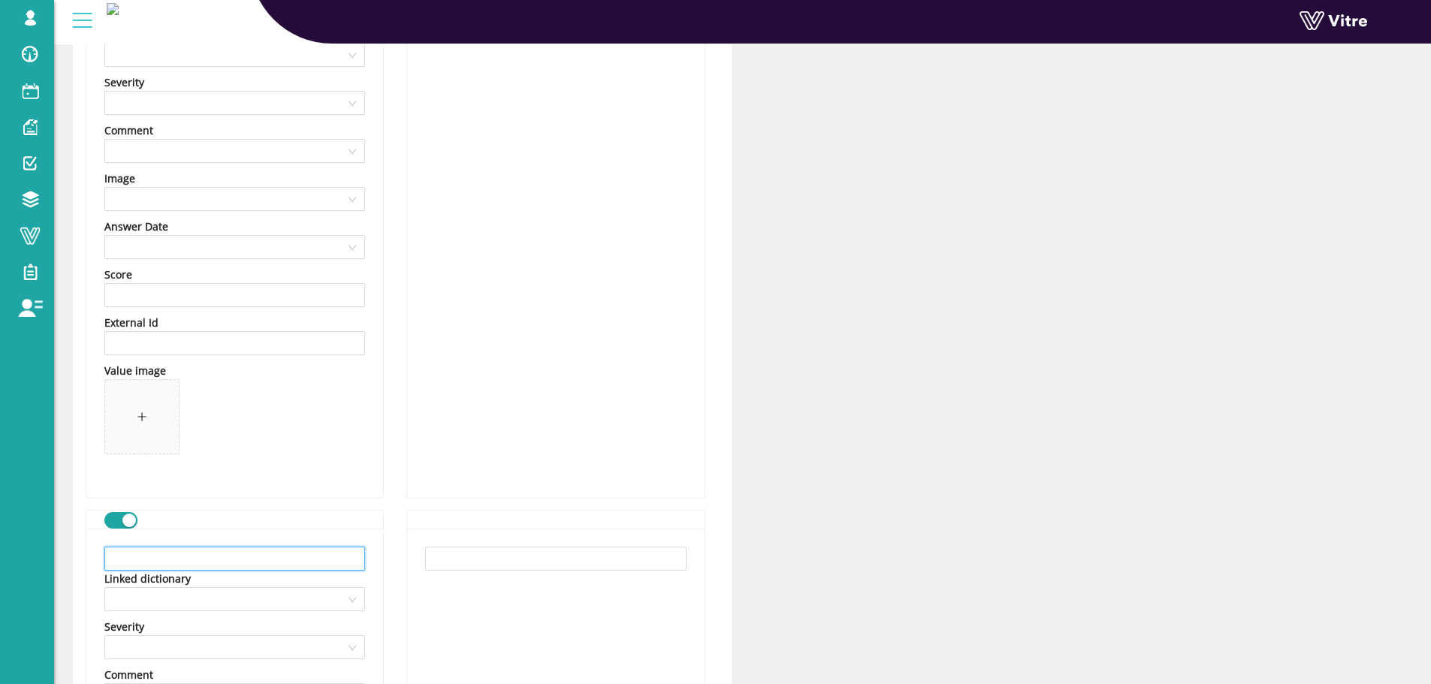
click at [279, 551] on input "text" at bounding box center [234, 559] width 261 height 24
paste input "חתך"
type input "חתך"
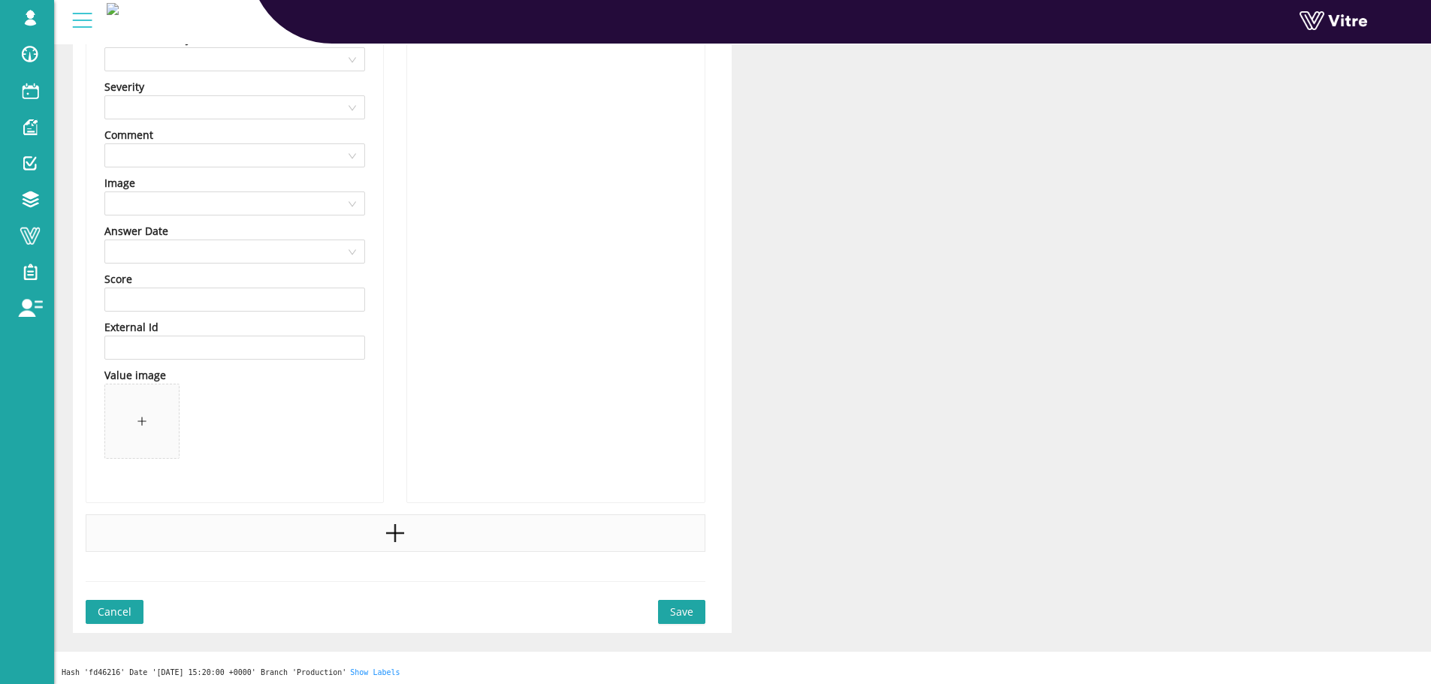
scroll to position [6353, 0]
click at [373, 523] on div at bounding box center [396, 529] width 620 height 38
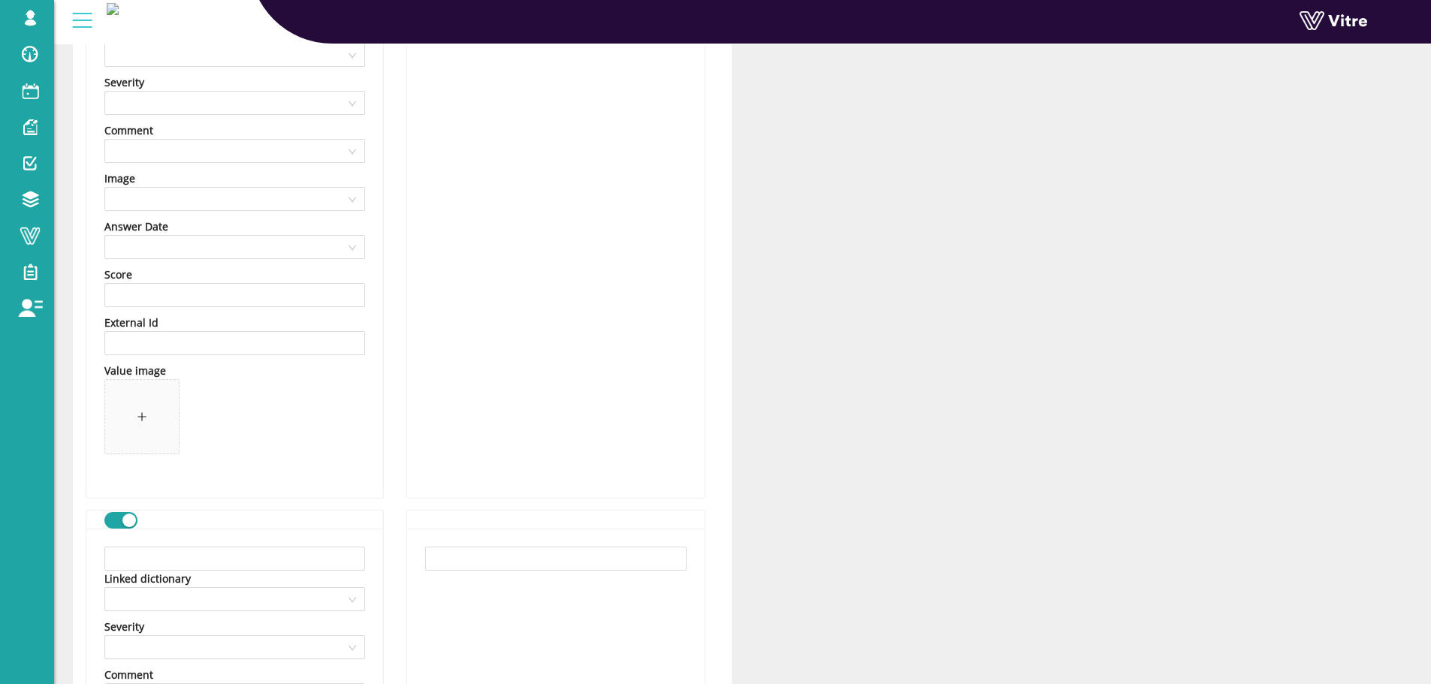
click at [276, 556] on input "text" at bounding box center [234, 559] width 261 height 24
paste input "תאורה לא מספקת"
type input "תאורה לא מספקת"
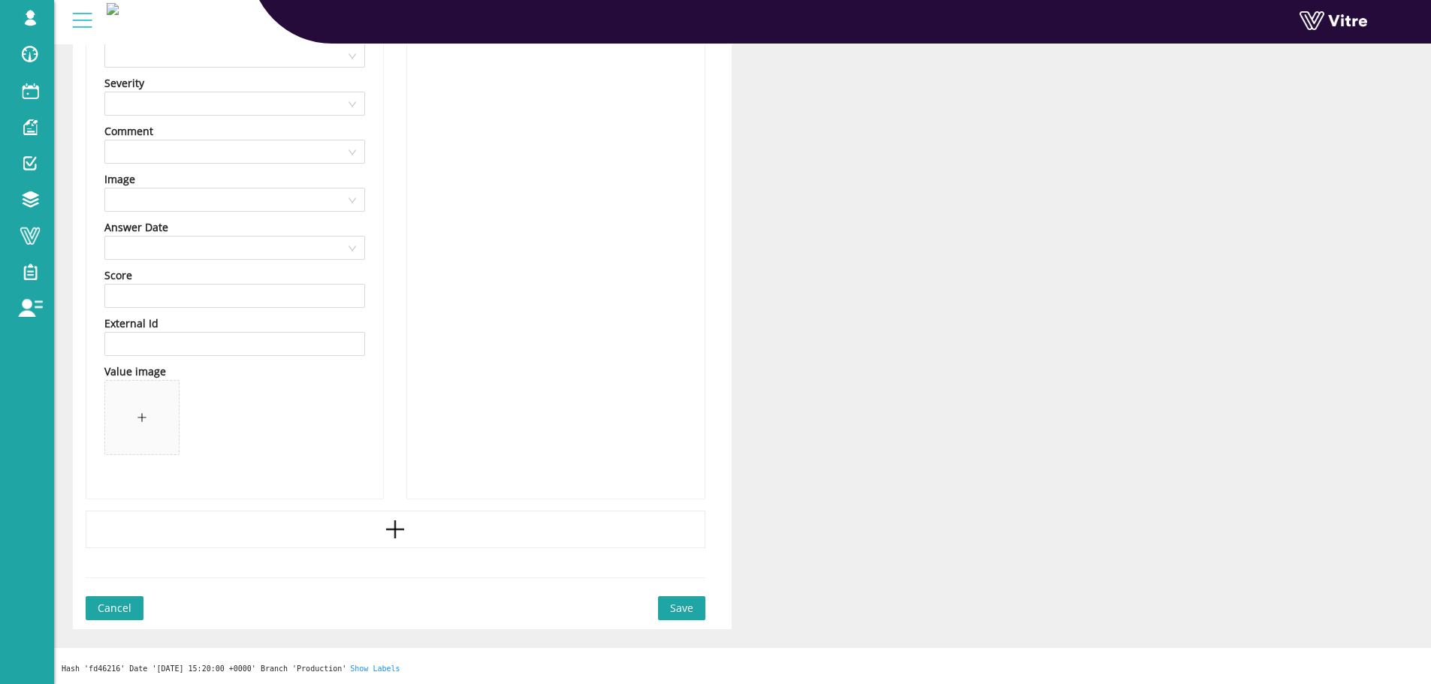
scroll to position [6897, 0]
click at [345, 525] on div at bounding box center [396, 529] width 620 height 38
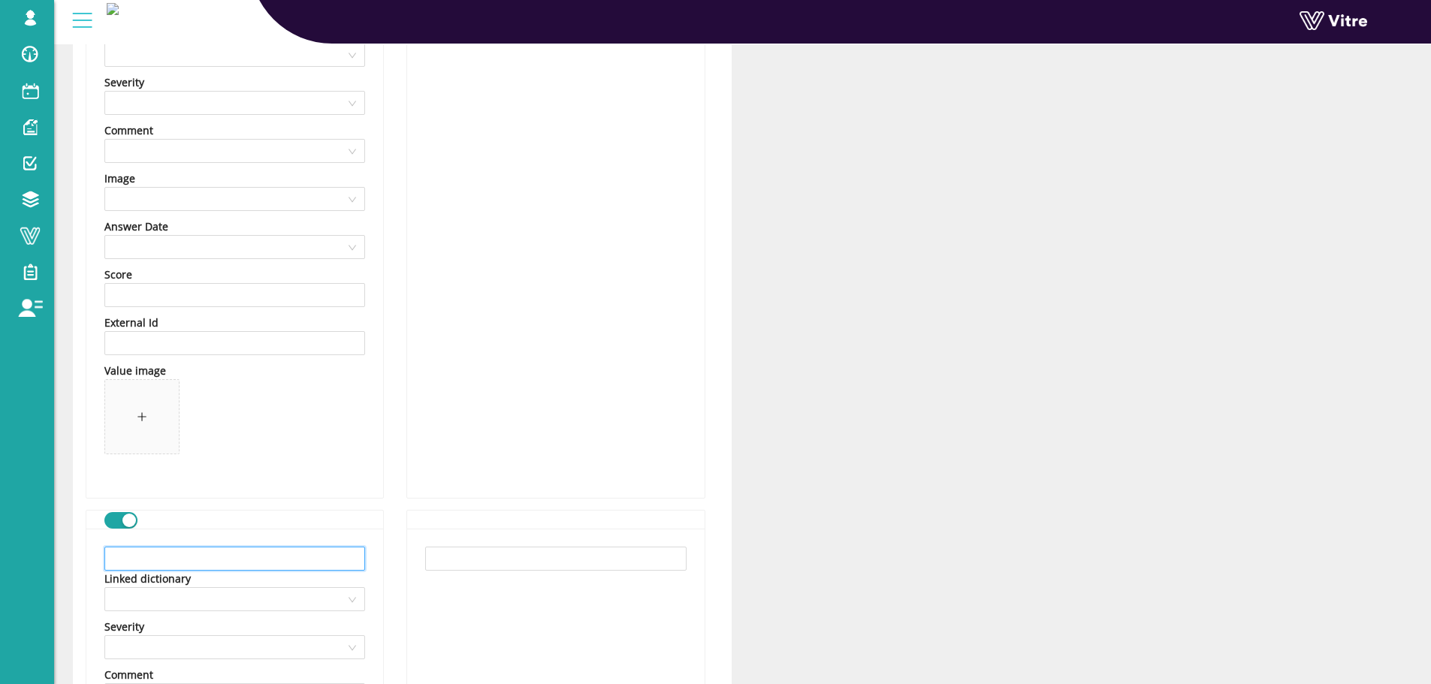
click at [252, 549] on input "text" at bounding box center [234, 559] width 261 height 24
paste input "נפילות והחלקות"
type input "נפילות והחלקות"
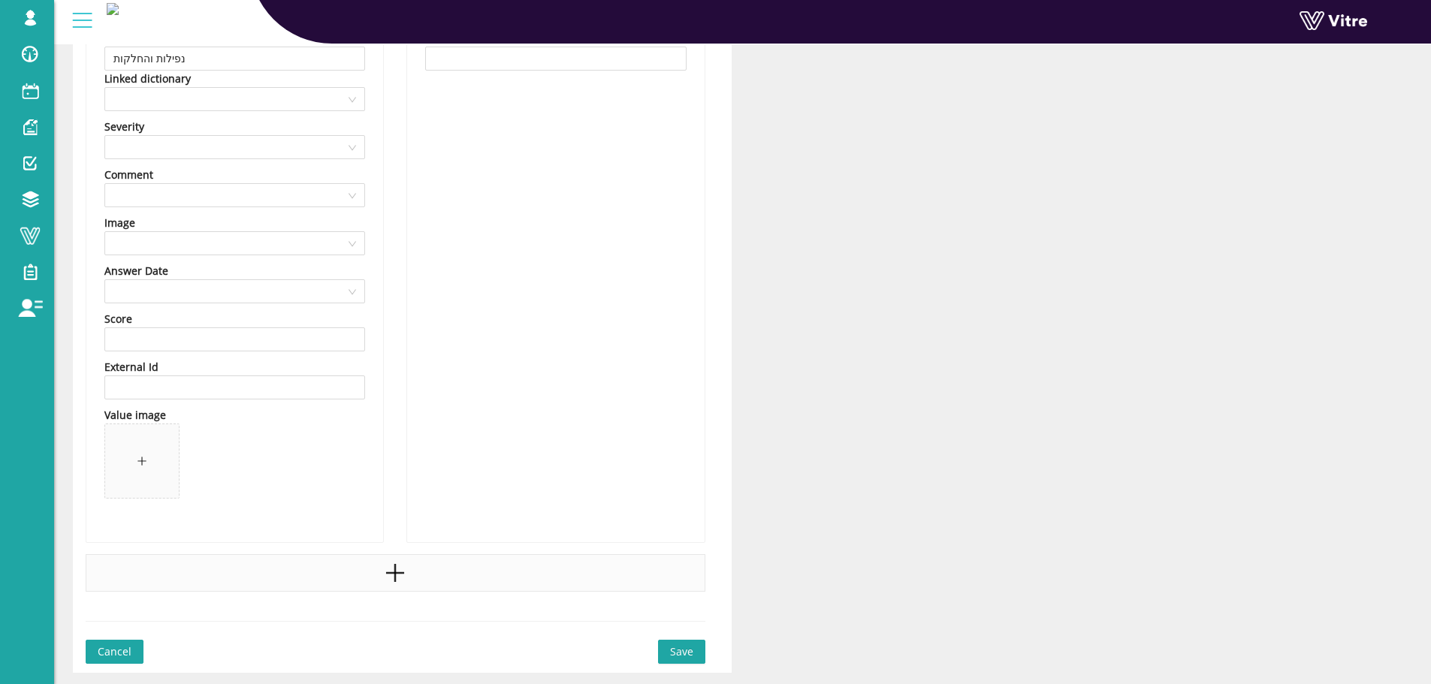
scroll to position [7442, 0]
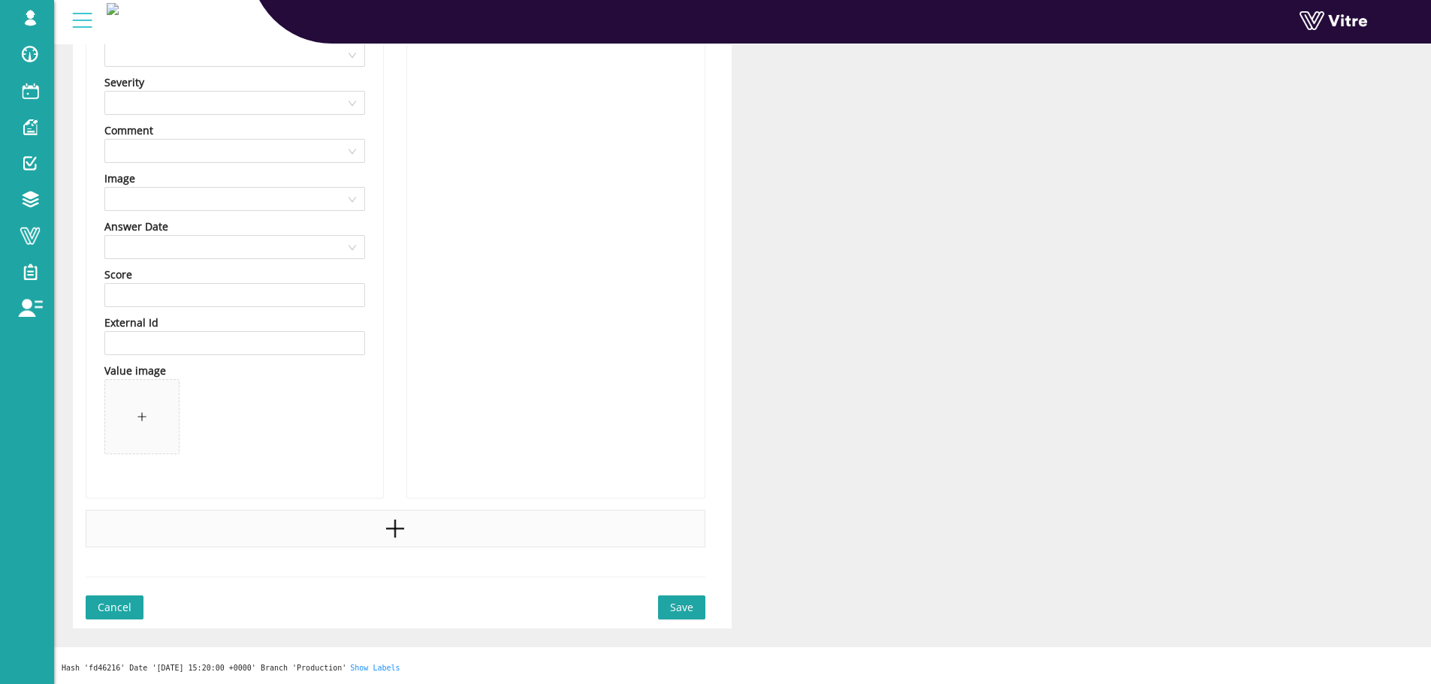
click at [429, 537] on div at bounding box center [396, 529] width 620 height 38
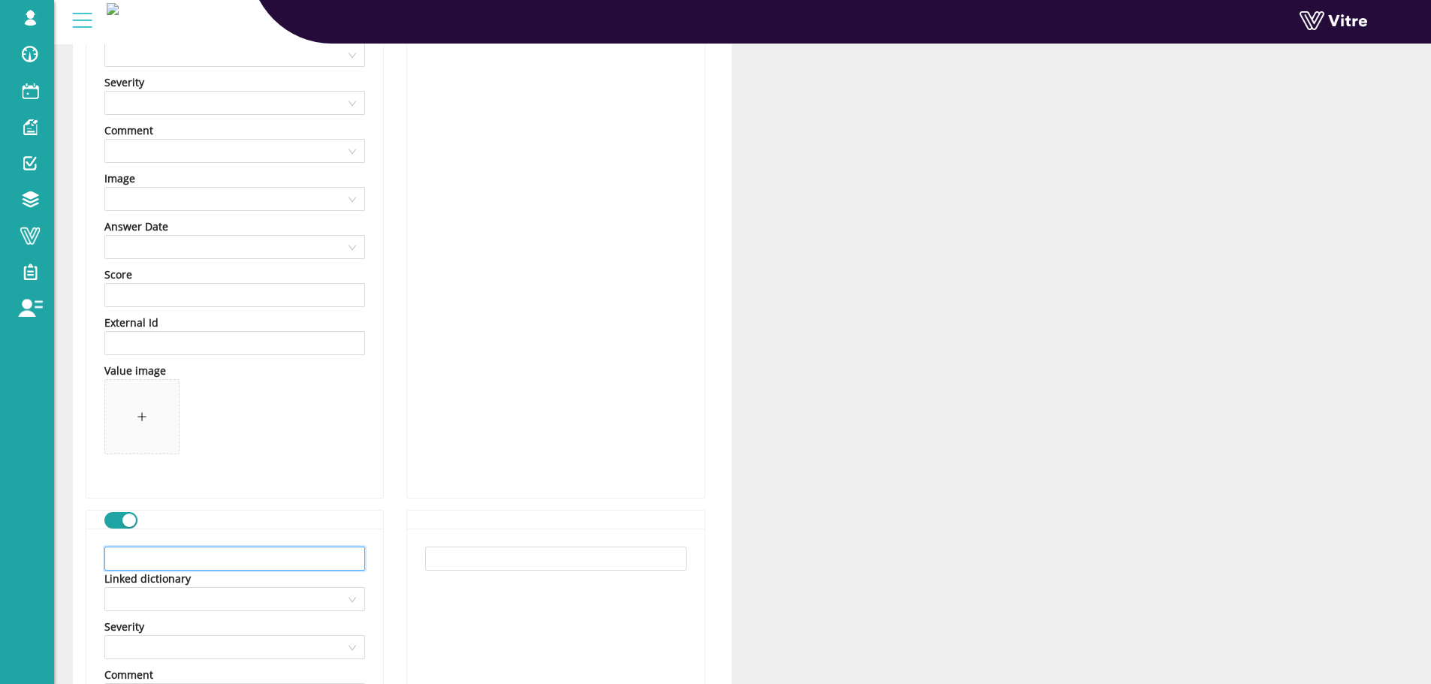
click at [278, 555] on input "text" at bounding box center [234, 559] width 261 height 24
paste input "חשיפה לחומר מסוכן"
type input "חשיפה לחומר מסוכן"
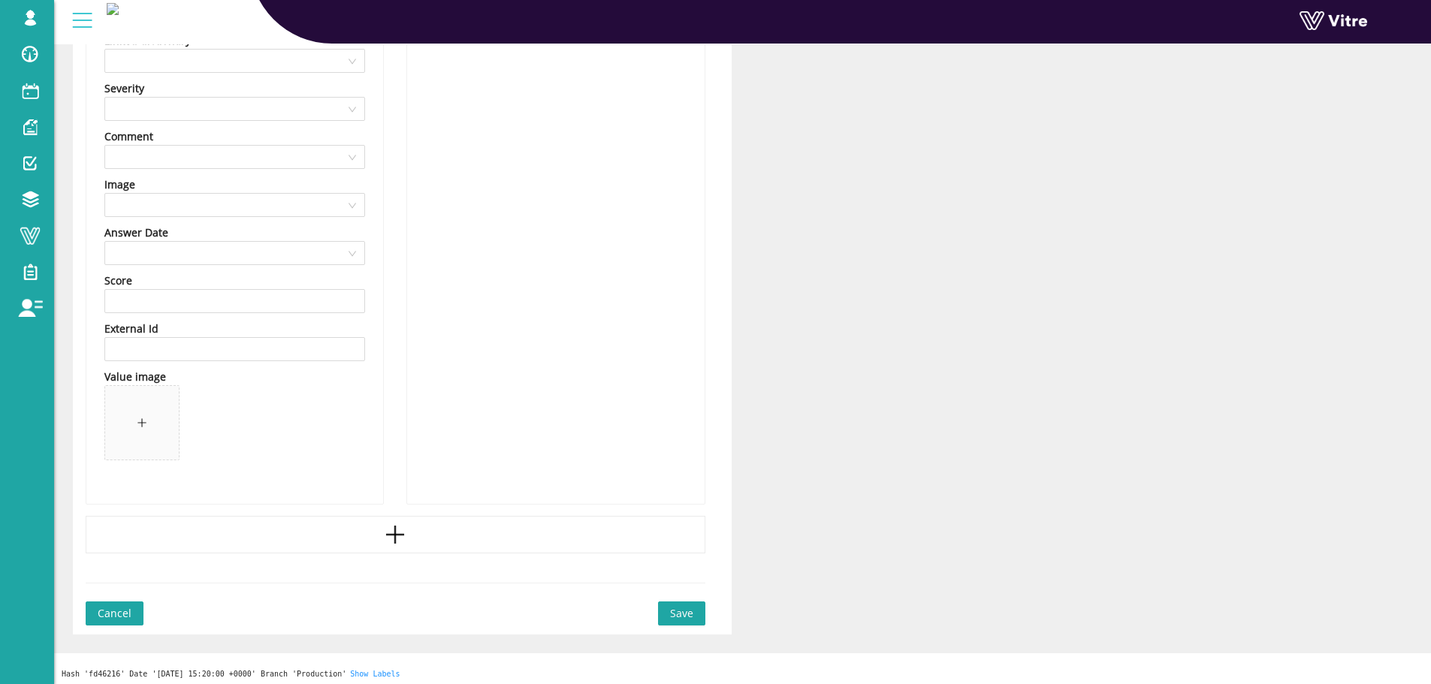
scroll to position [7987, 0]
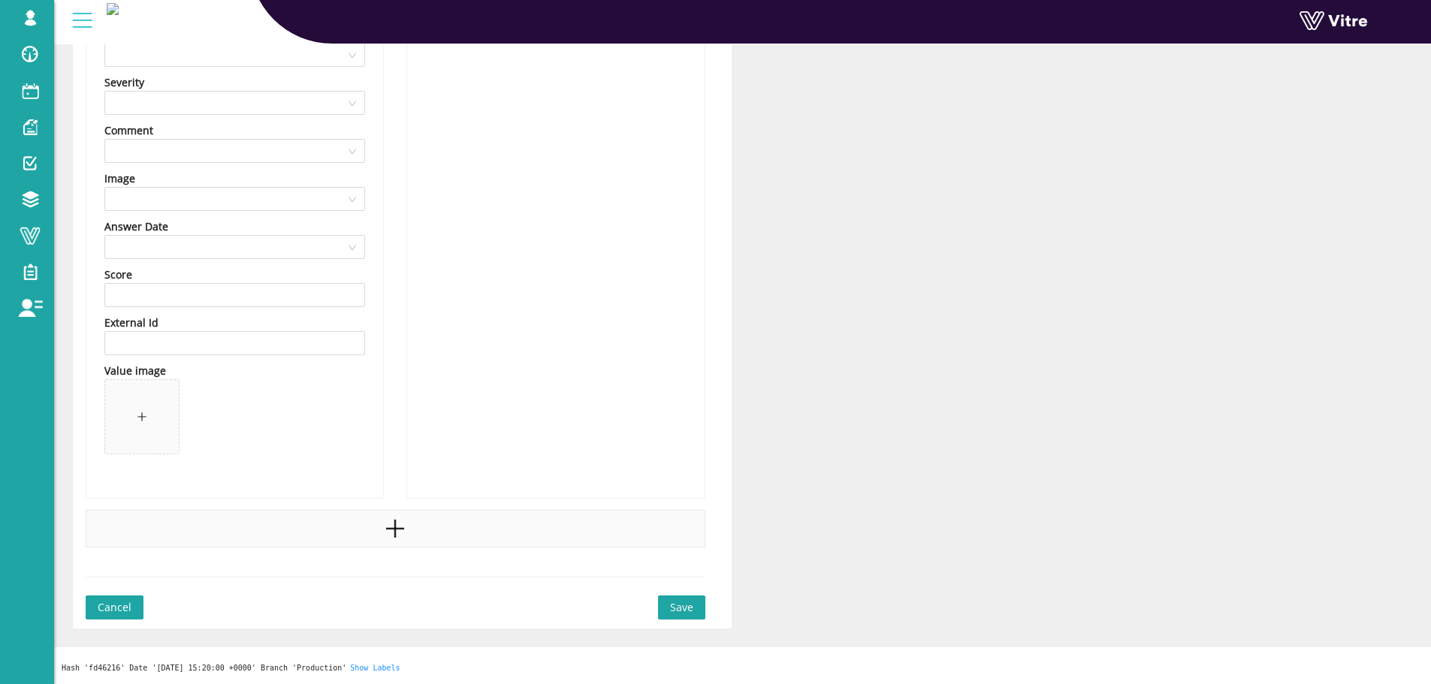
click at [388, 518] on icon "plus" at bounding box center [395, 529] width 23 height 23
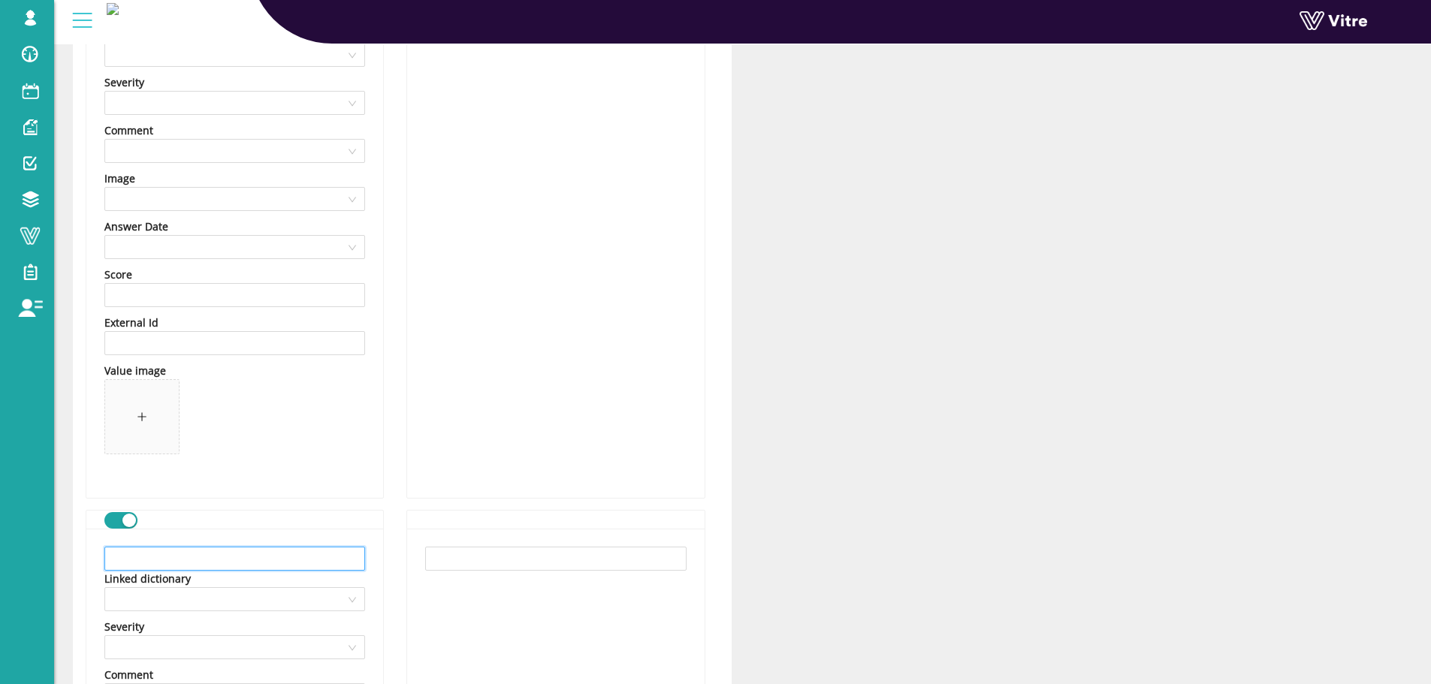
click at [236, 559] on input "text" at bounding box center [234, 559] width 261 height 24
paste input "תנוחה לא נכונה"
type input "תנוחה לא נכונה"
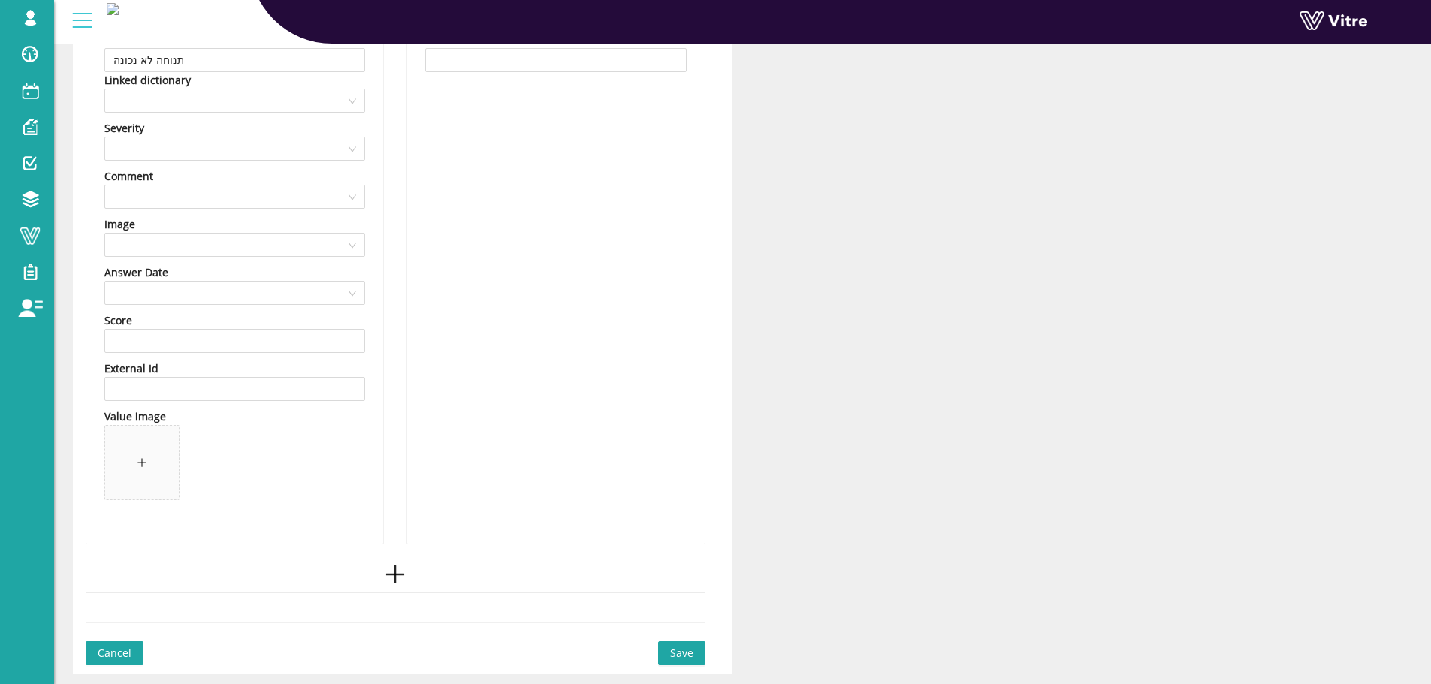
scroll to position [8531, 0]
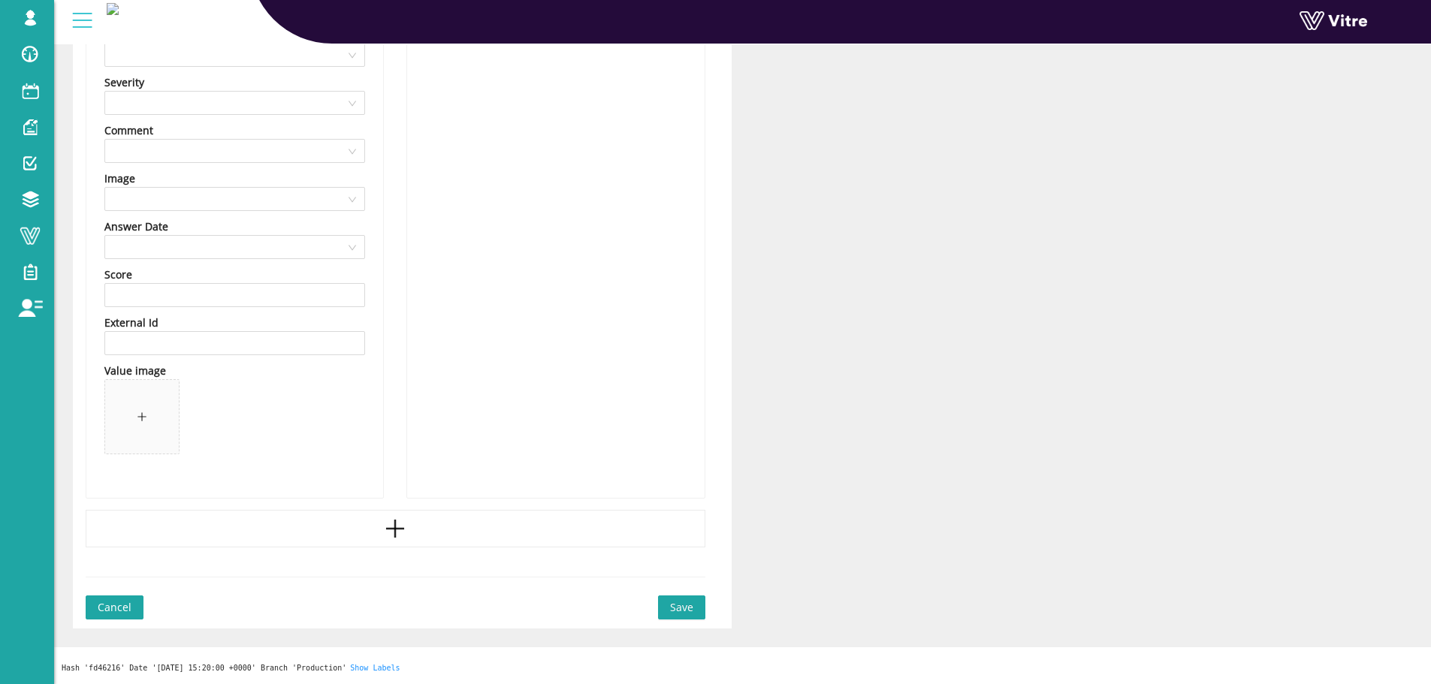
click at [382, 543] on div at bounding box center [396, 529] width 620 height 38
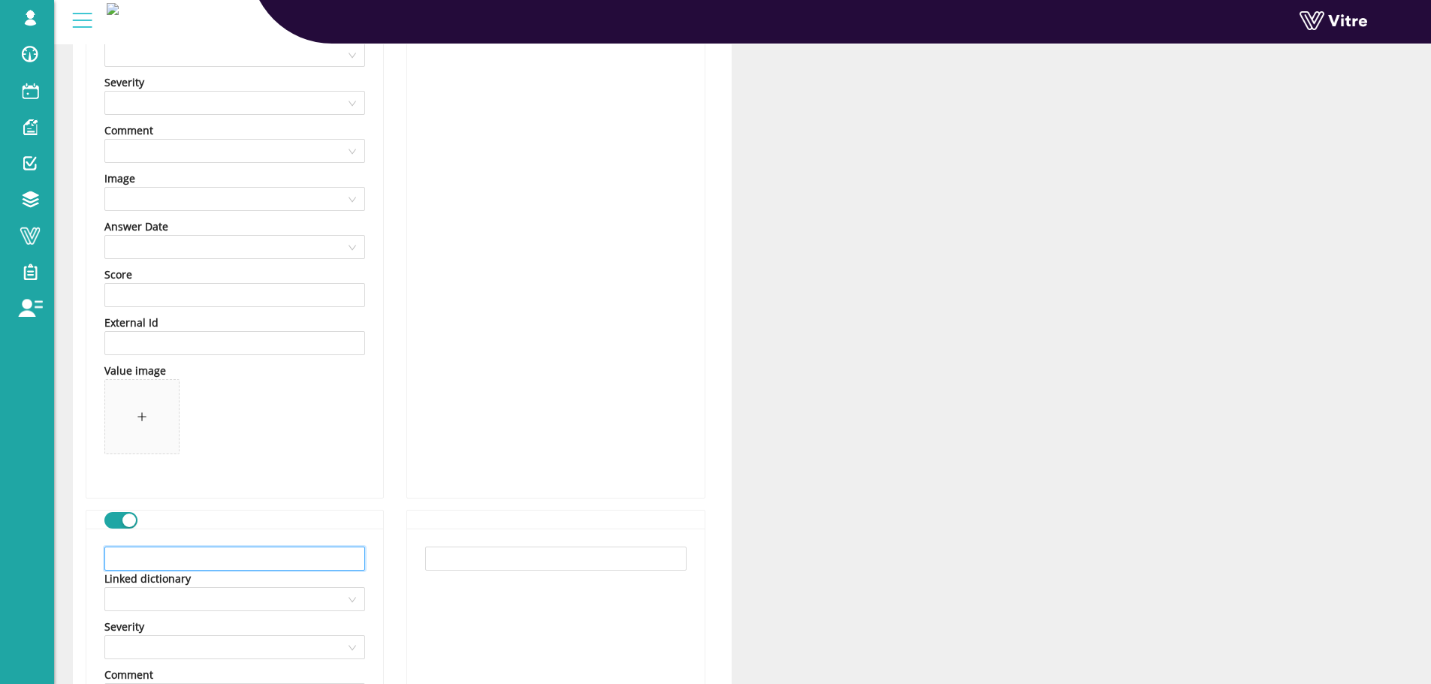
click at [243, 560] on input "text" at bounding box center [234, 559] width 261 height 24
paste input "ציוד סובב \ נע"
type input "ציוד סובב \ נע"
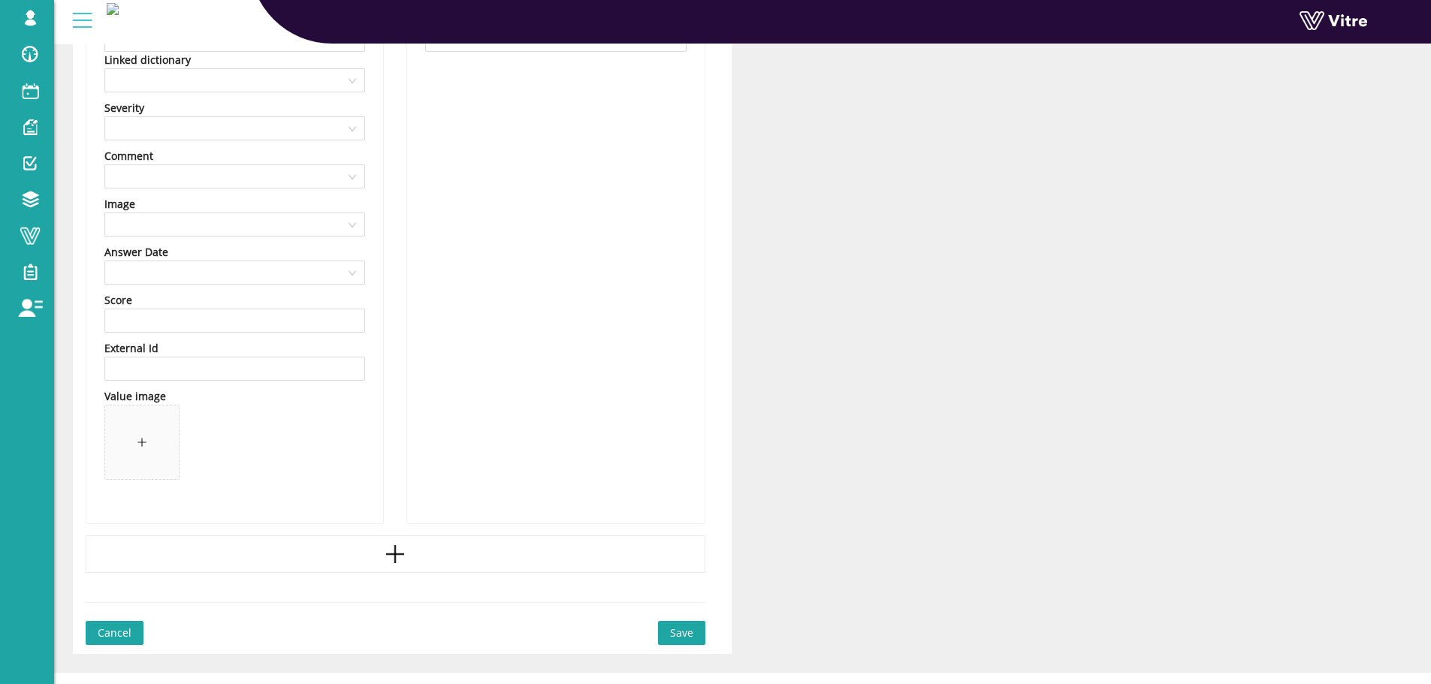
scroll to position [9057, 0]
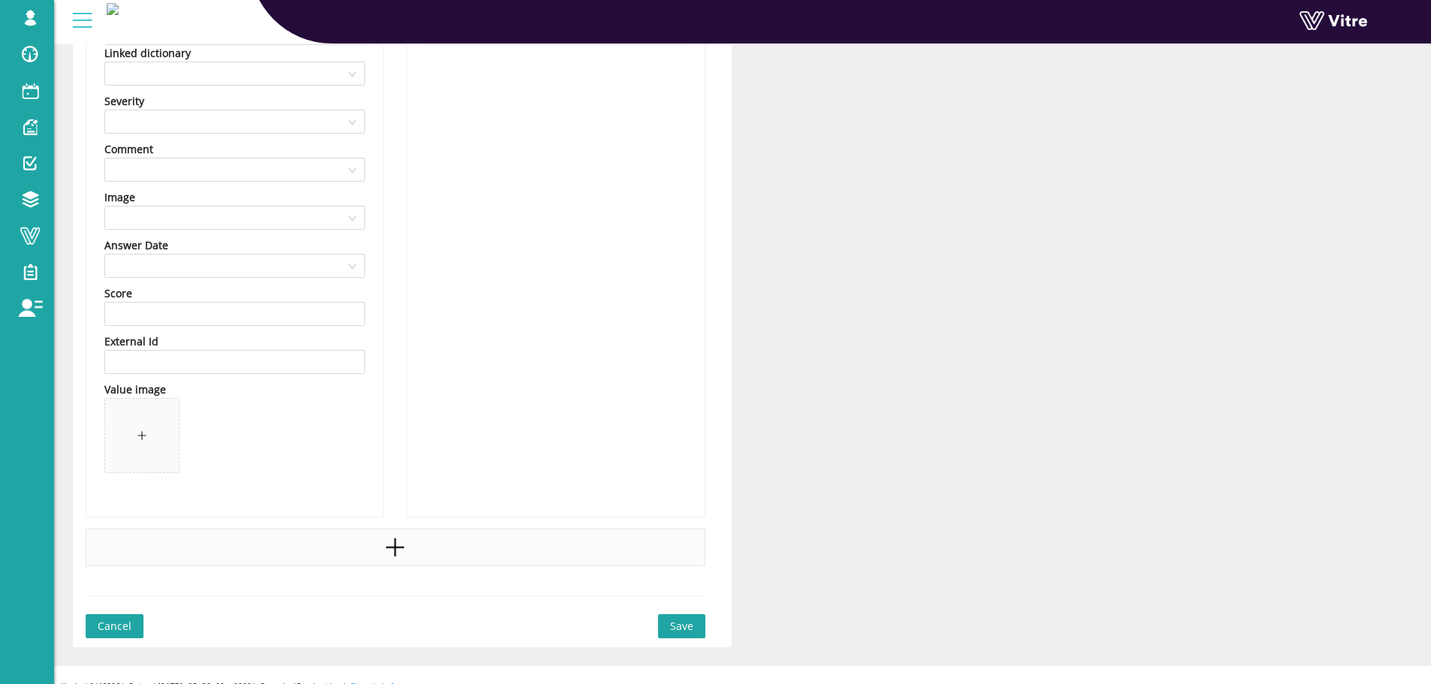
click at [285, 545] on div at bounding box center [396, 548] width 620 height 38
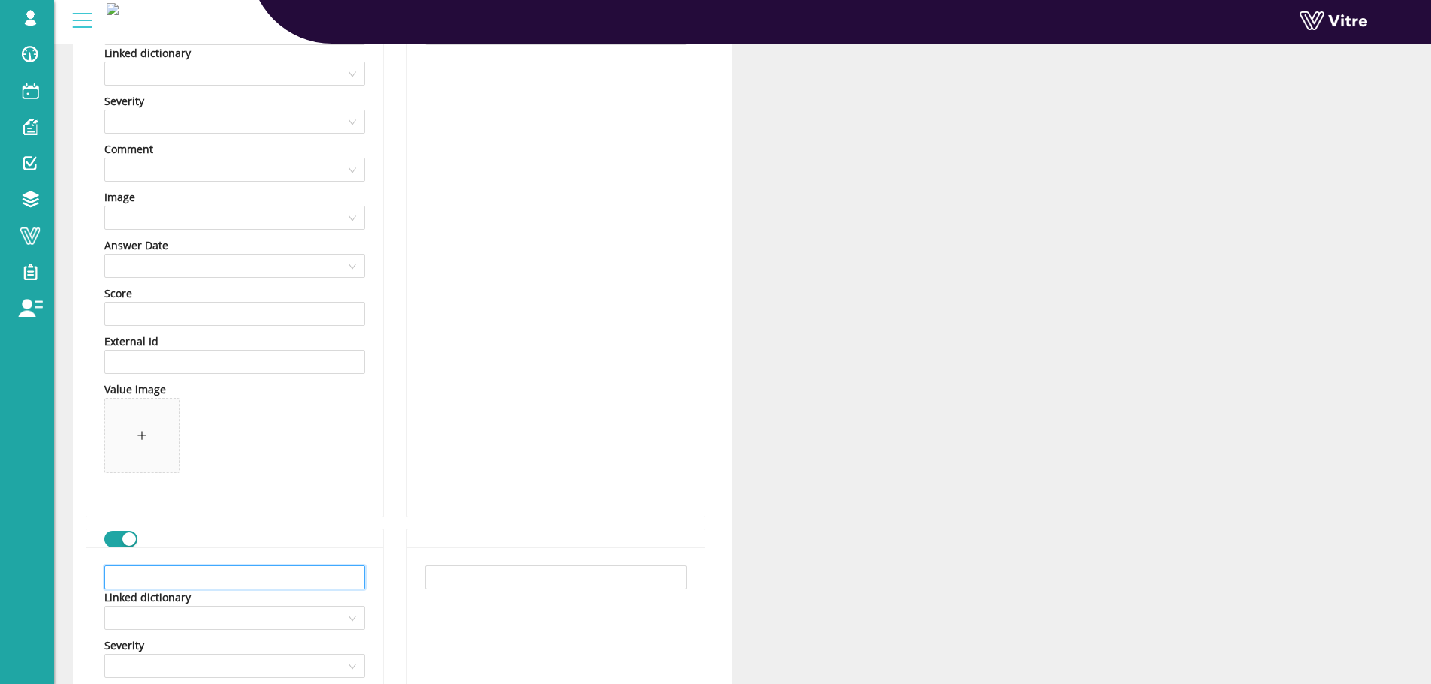
click at [239, 572] on input "text" at bounding box center [234, 578] width 261 height 24
paste input "התחשמלות"
type input "התחשמלות"
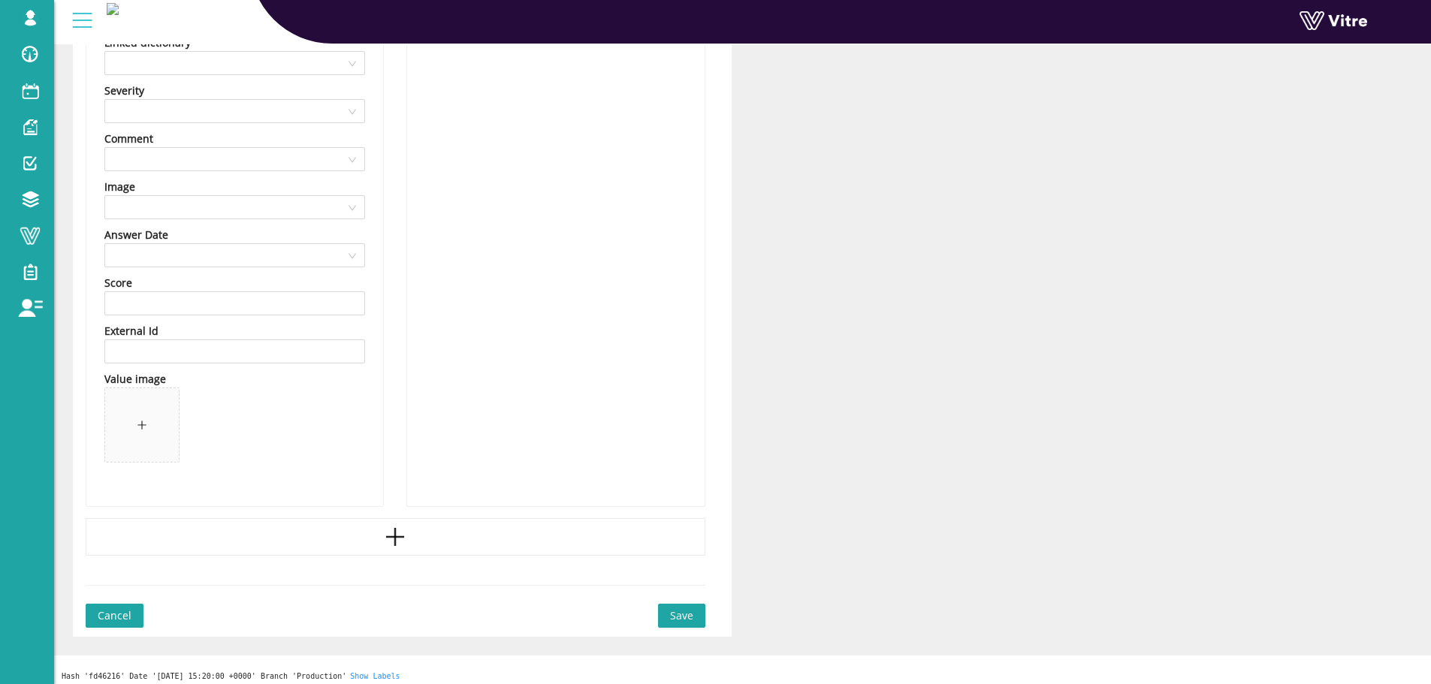
scroll to position [9621, 0]
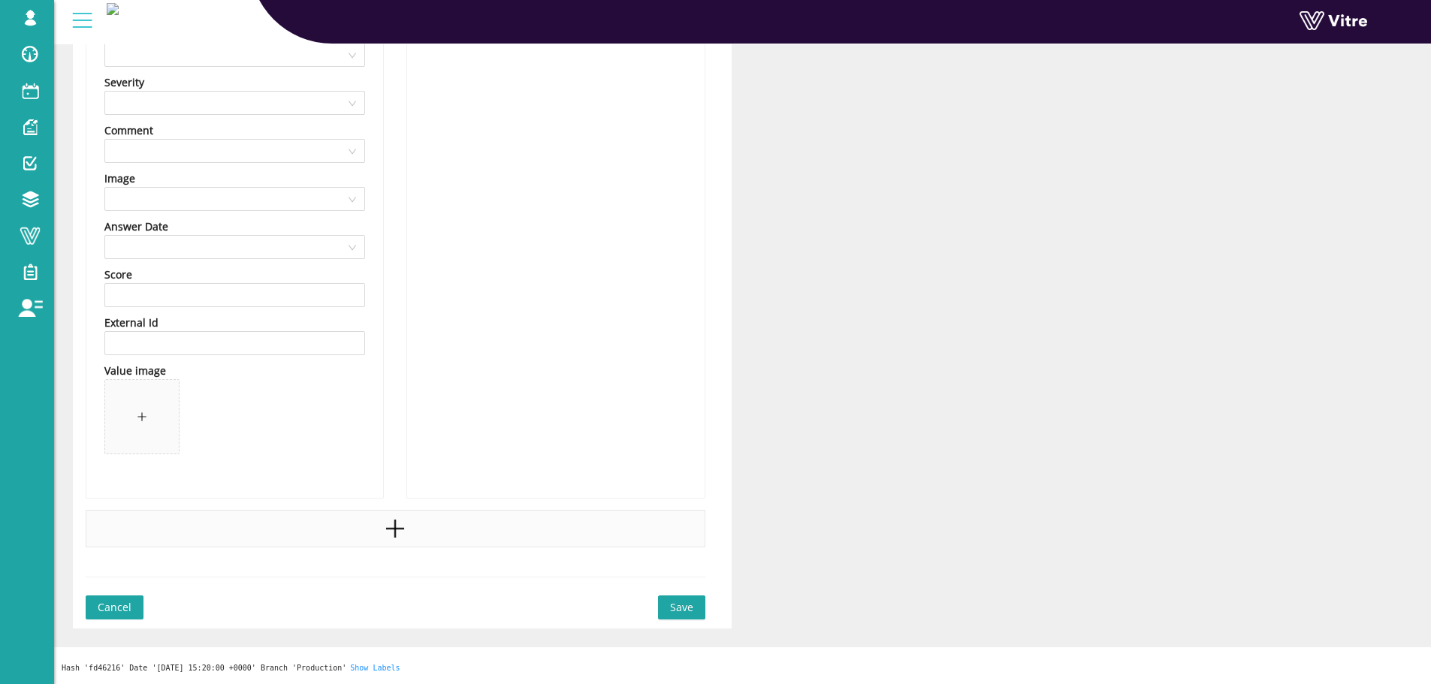
click at [346, 545] on div at bounding box center [396, 529] width 620 height 38
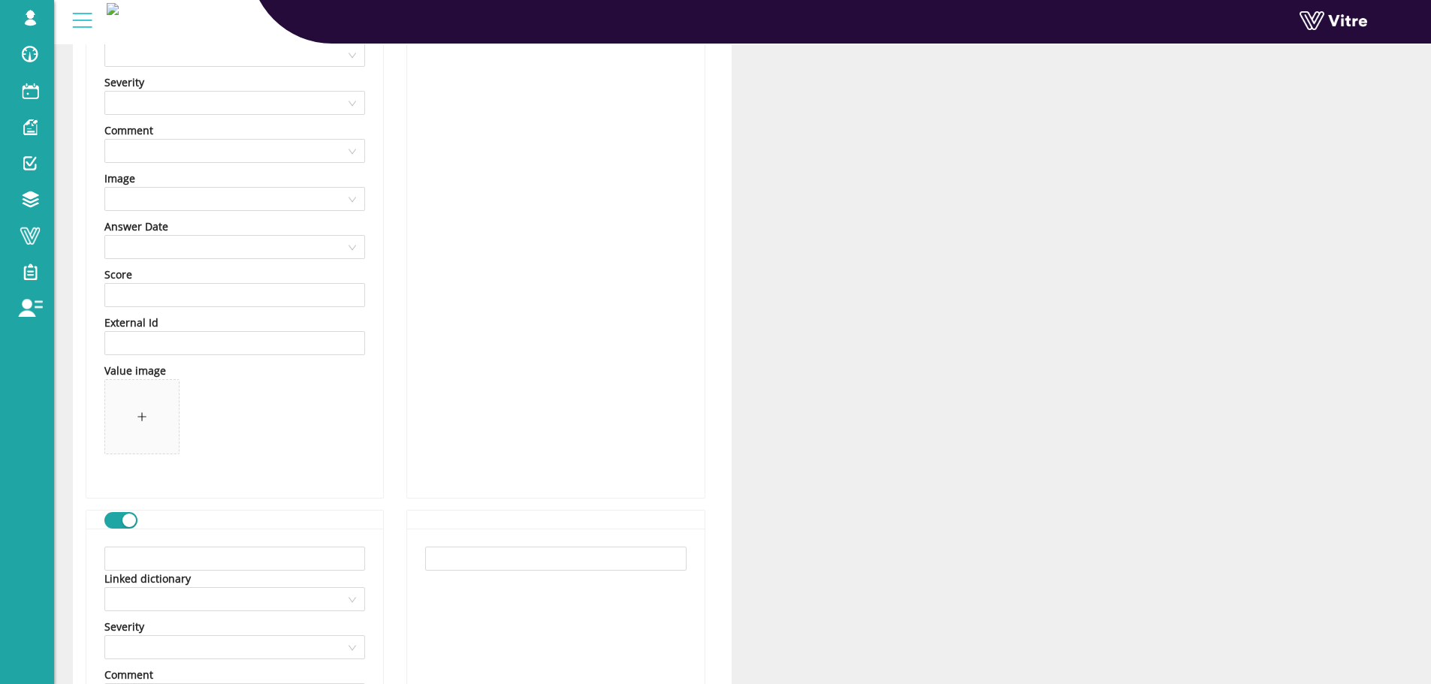
click at [277, 573] on div "Linked dictionary" at bounding box center [234, 579] width 261 height 17
click at [282, 559] on input "text" at bounding box center [234, 559] width 261 height 24
paste input "אחר"
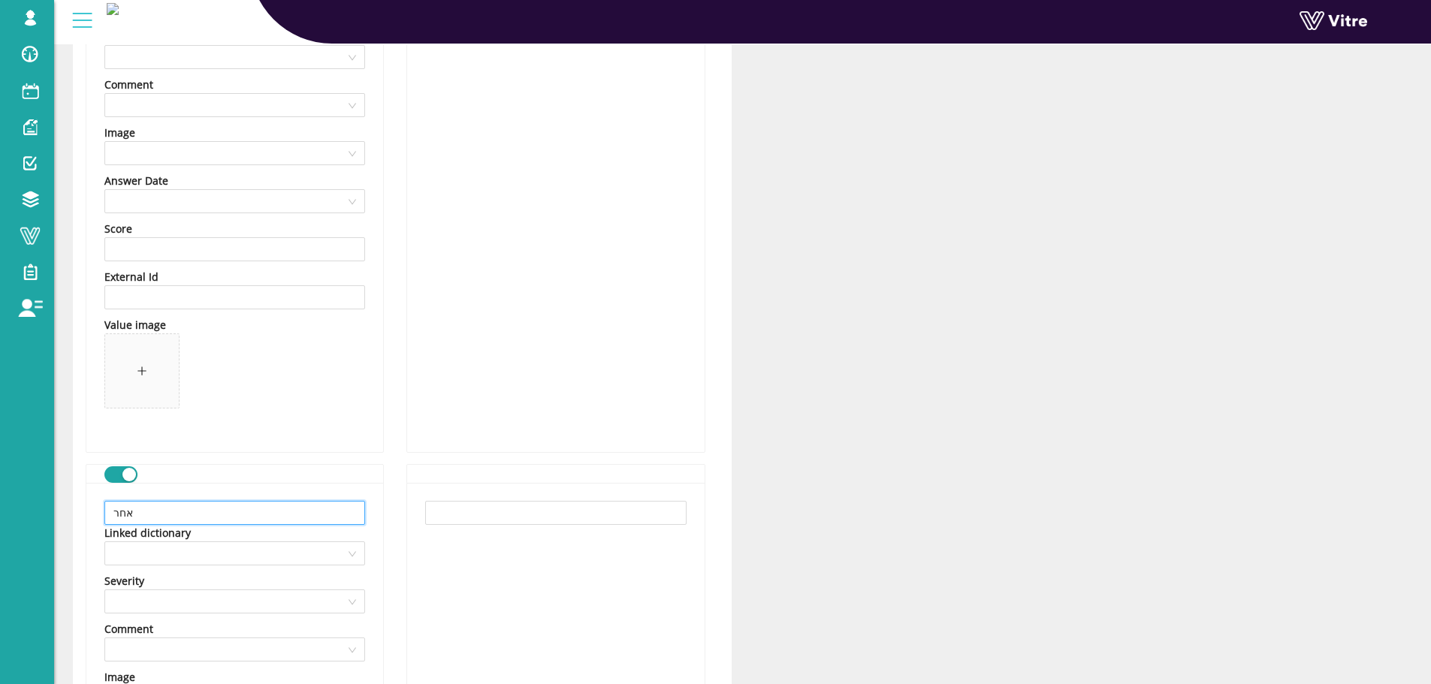
scroll to position [10165, 0]
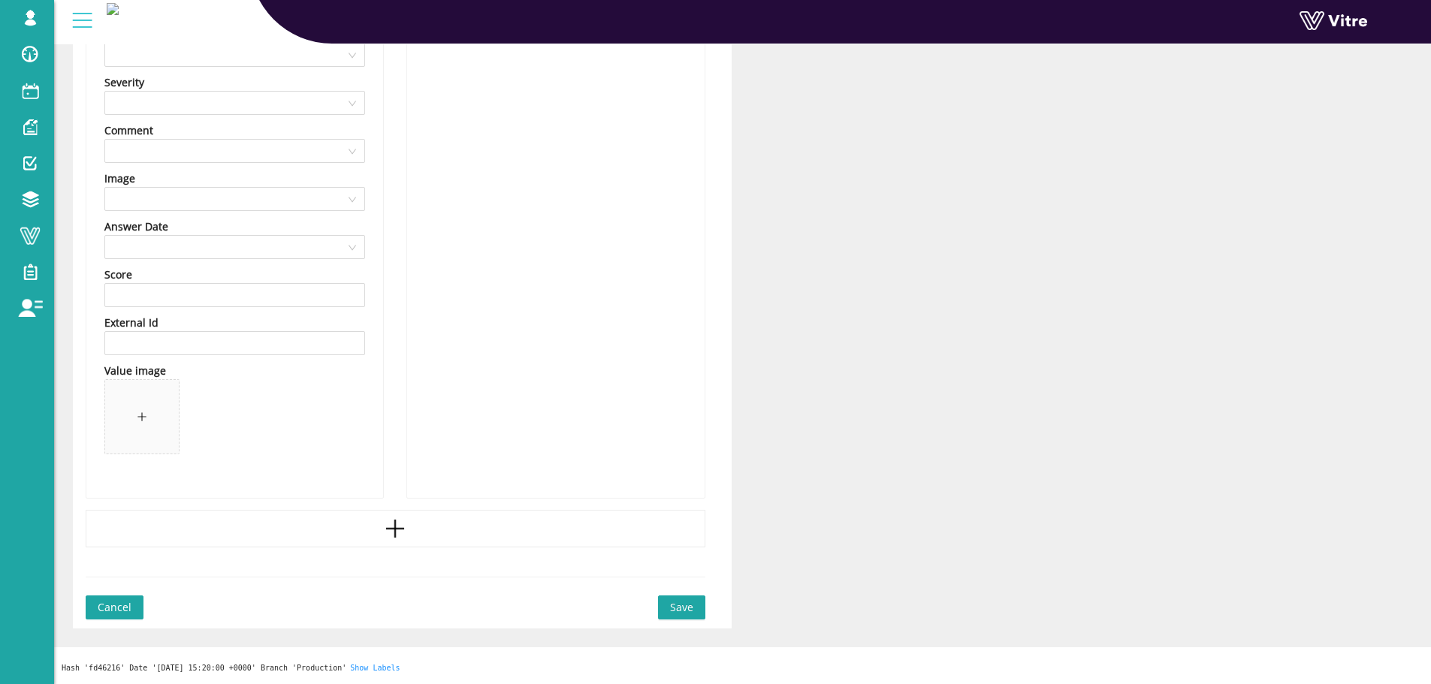
type input "אחר"
click at [695, 603] on button "Save" at bounding box center [681, 608] width 47 height 24
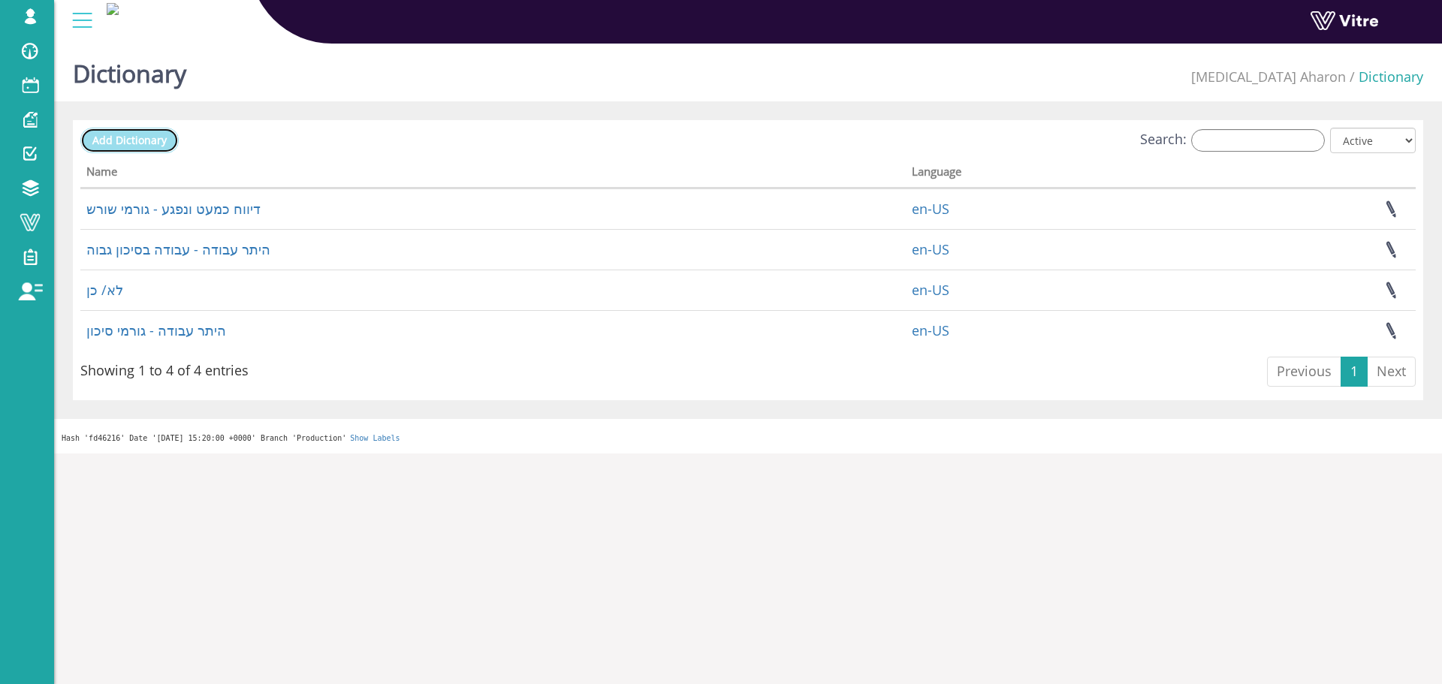
click at [168, 128] on link "Add Dictionary" at bounding box center [129, 141] width 98 height 26
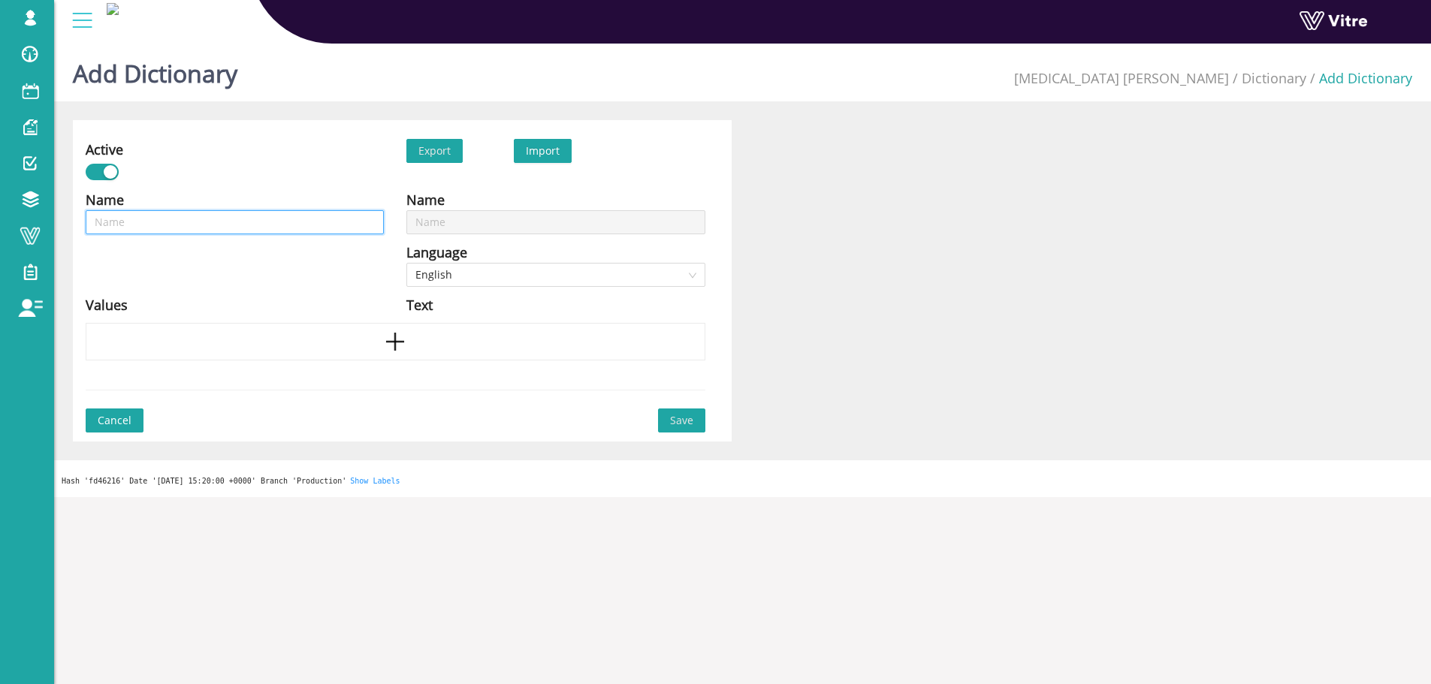
click at [315, 225] on input "text" at bounding box center [235, 222] width 298 height 24
click at [452, 279] on span "English" at bounding box center [555, 275] width 280 height 23
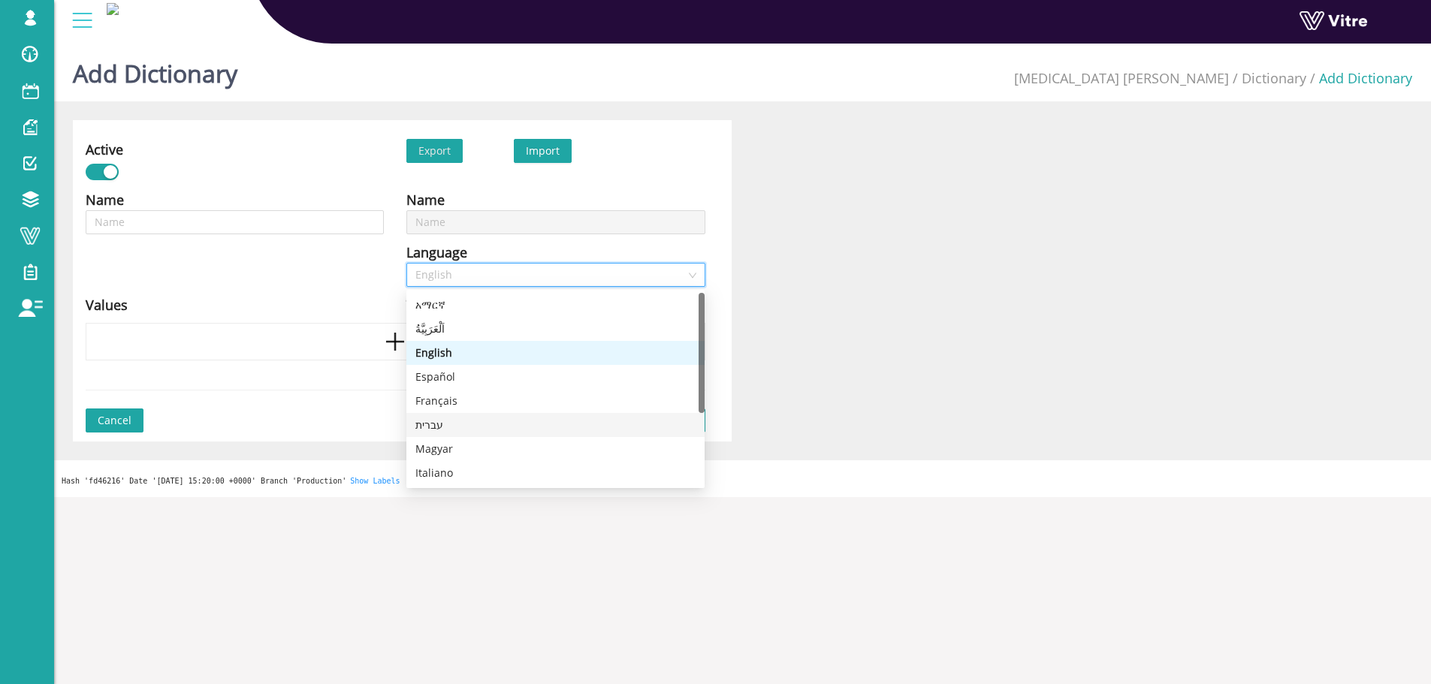
click at [432, 430] on div "עברית" at bounding box center [555, 425] width 280 height 17
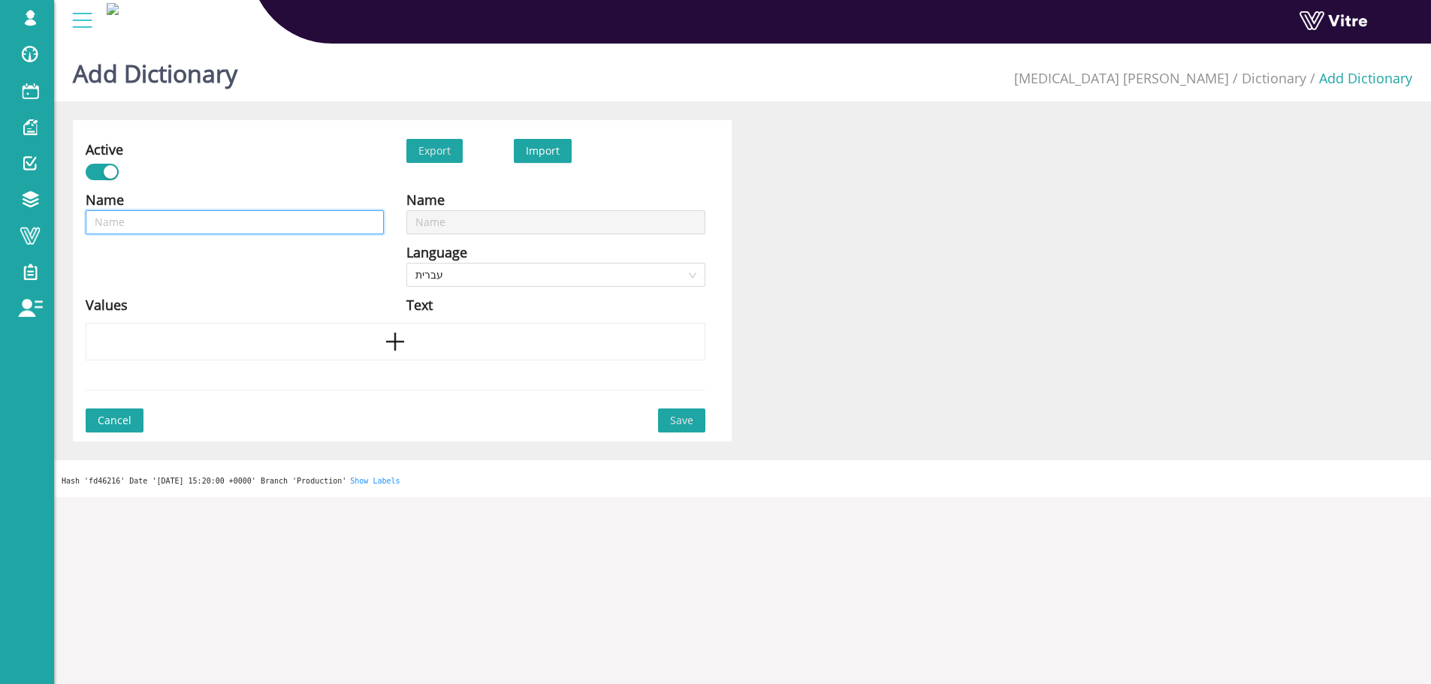
click at [276, 229] on input "text" at bounding box center [235, 222] width 298 height 24
type input "ג"
type input "גו"
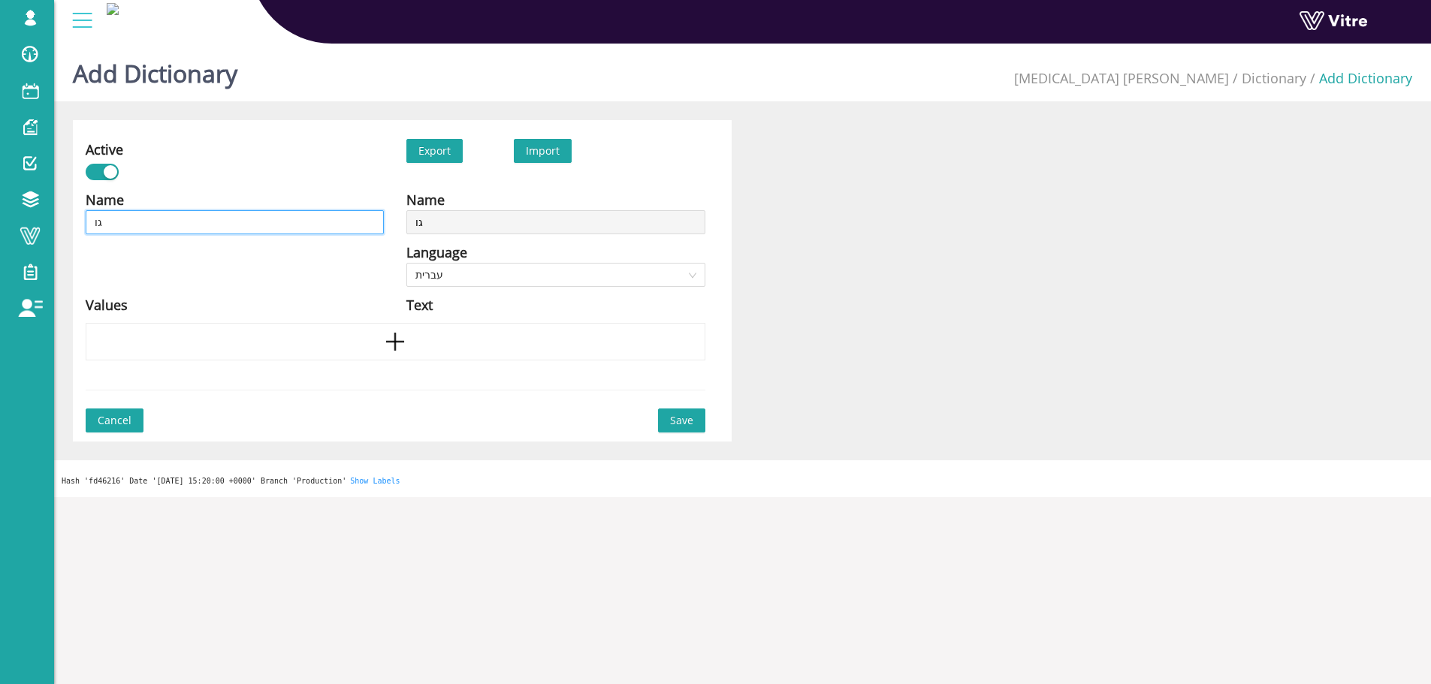
type input "[PERSON_NAME]"
type input "גורמ"
type input "גורמי"
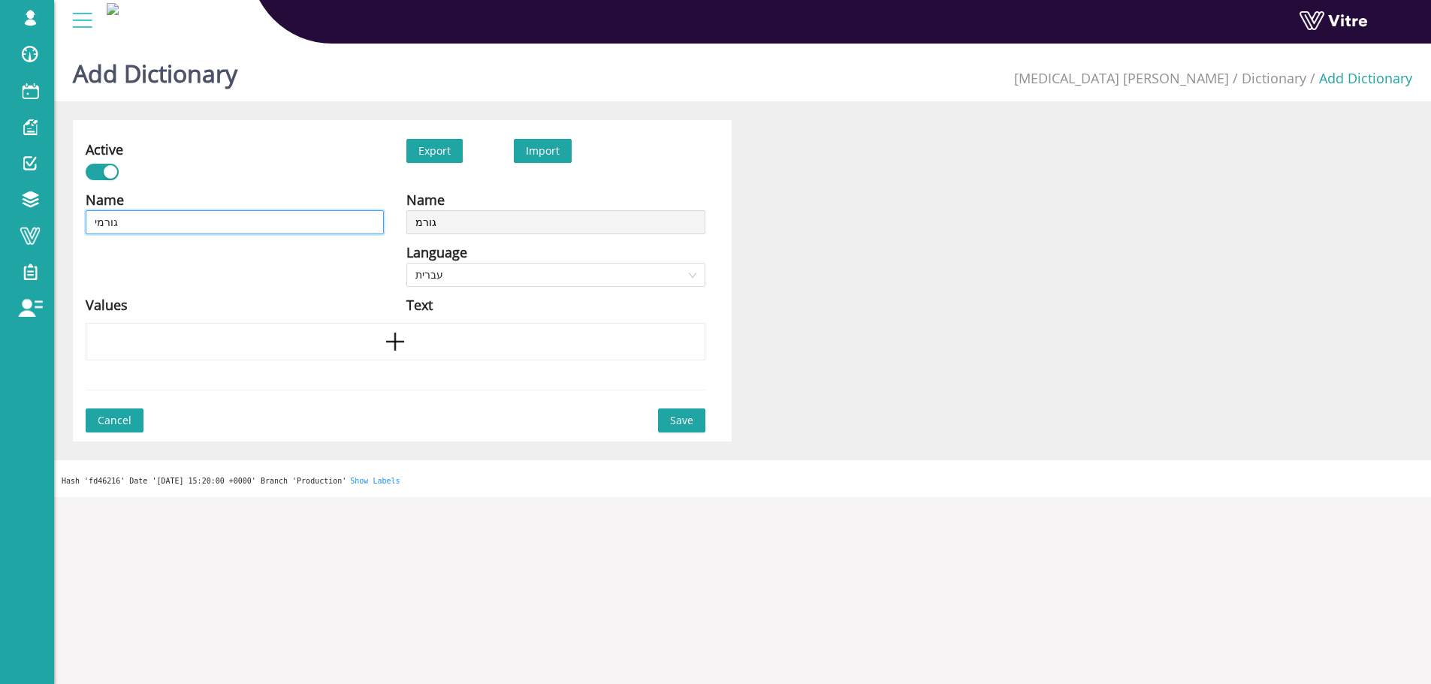
type input "גורמי"
type input "גורמי ס"
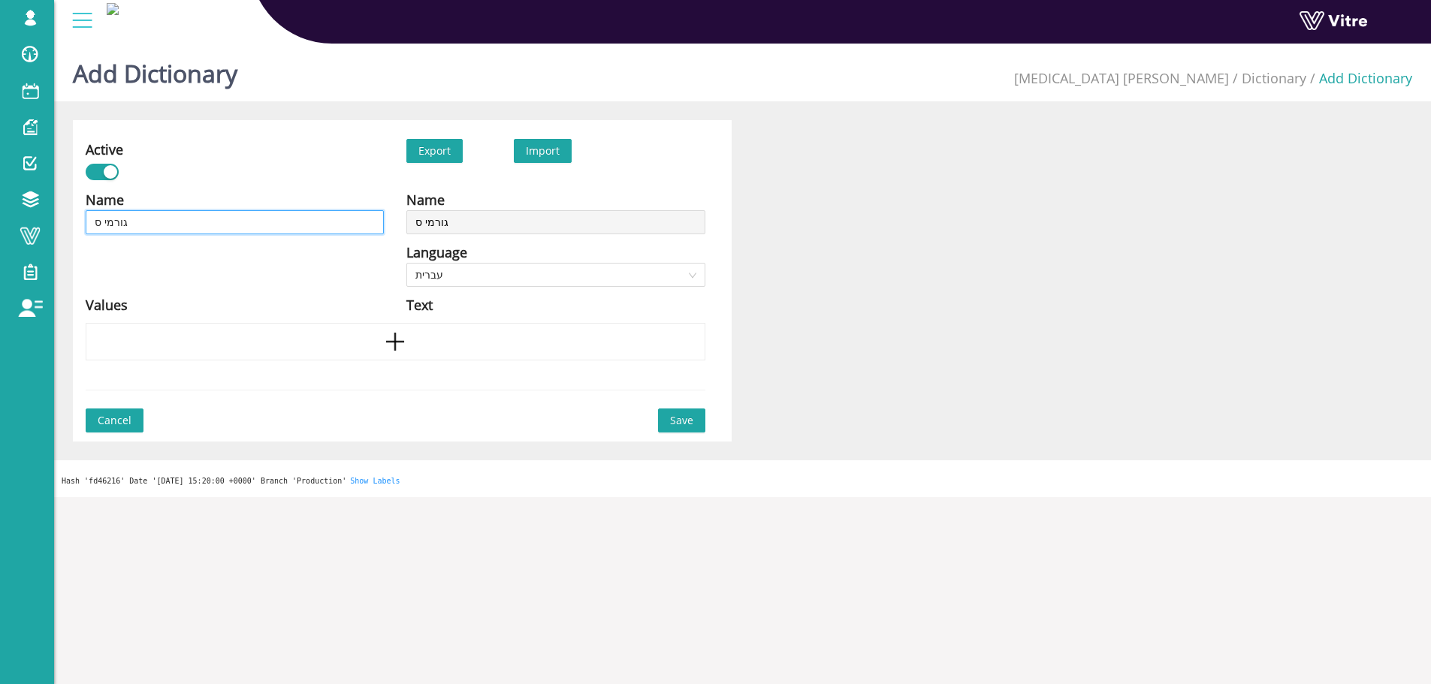
type input "גורמי סי"
type input "גורמי סיכ"
type input "גורמי סיכו"
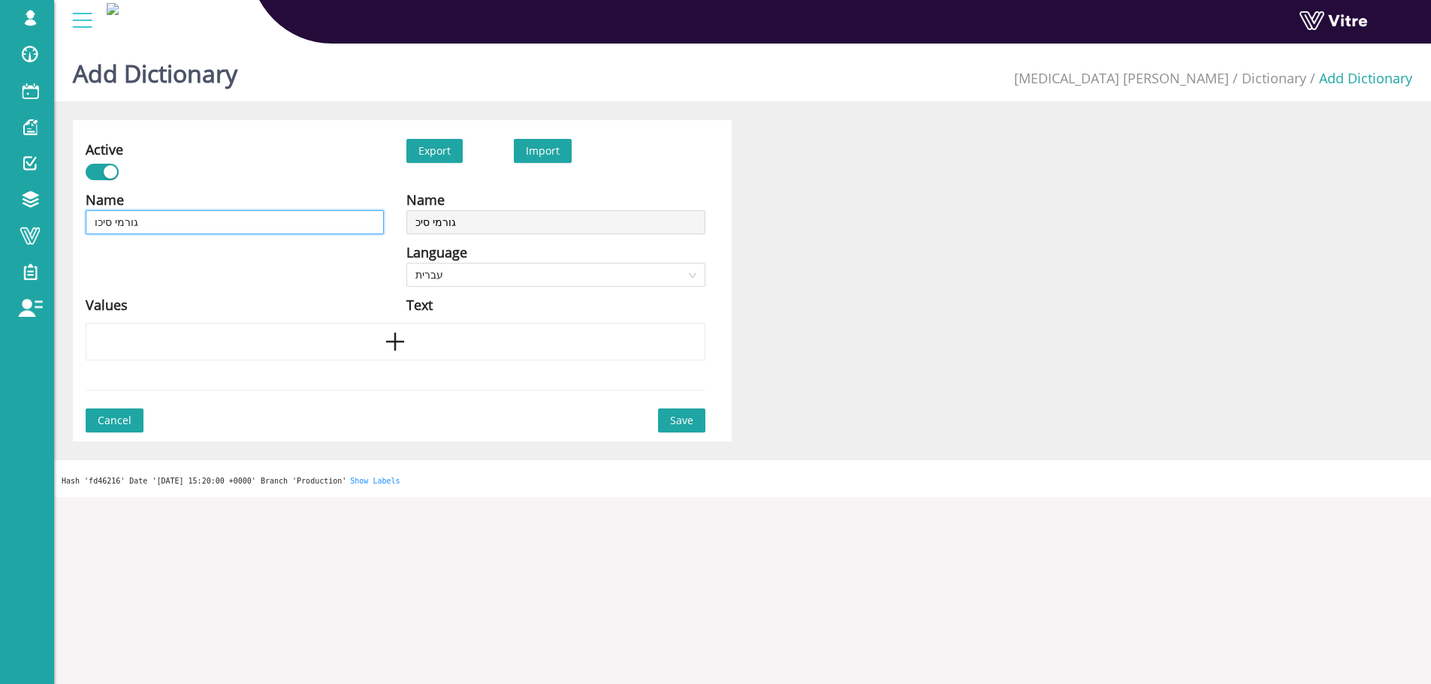
type input "גורמי סיכו"
type input "גורמי סיכון"
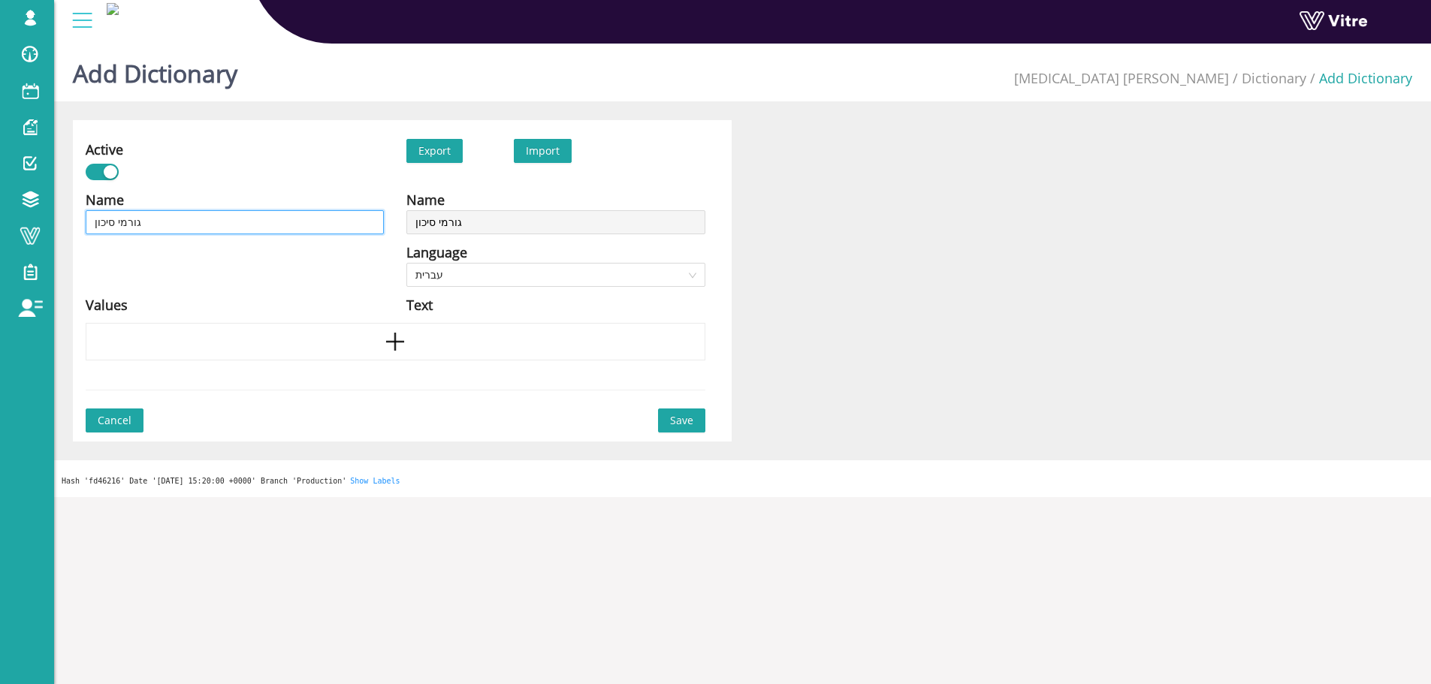
type input "גורמי סיכון -"
type input "גורמי סיכון - כ"
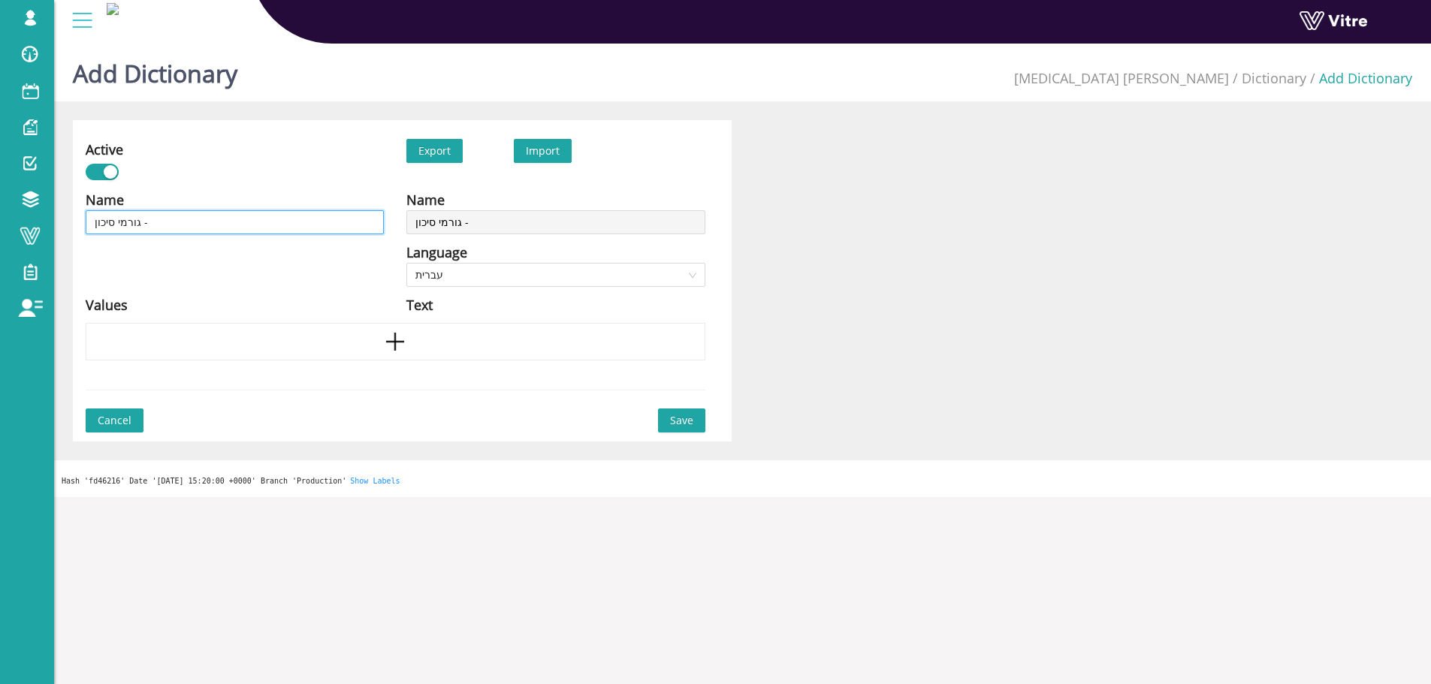
type input "גורמי סיכון - כ"
type input "גורמי סיכון - כמ"
type input "גורמי סיכון - כ"
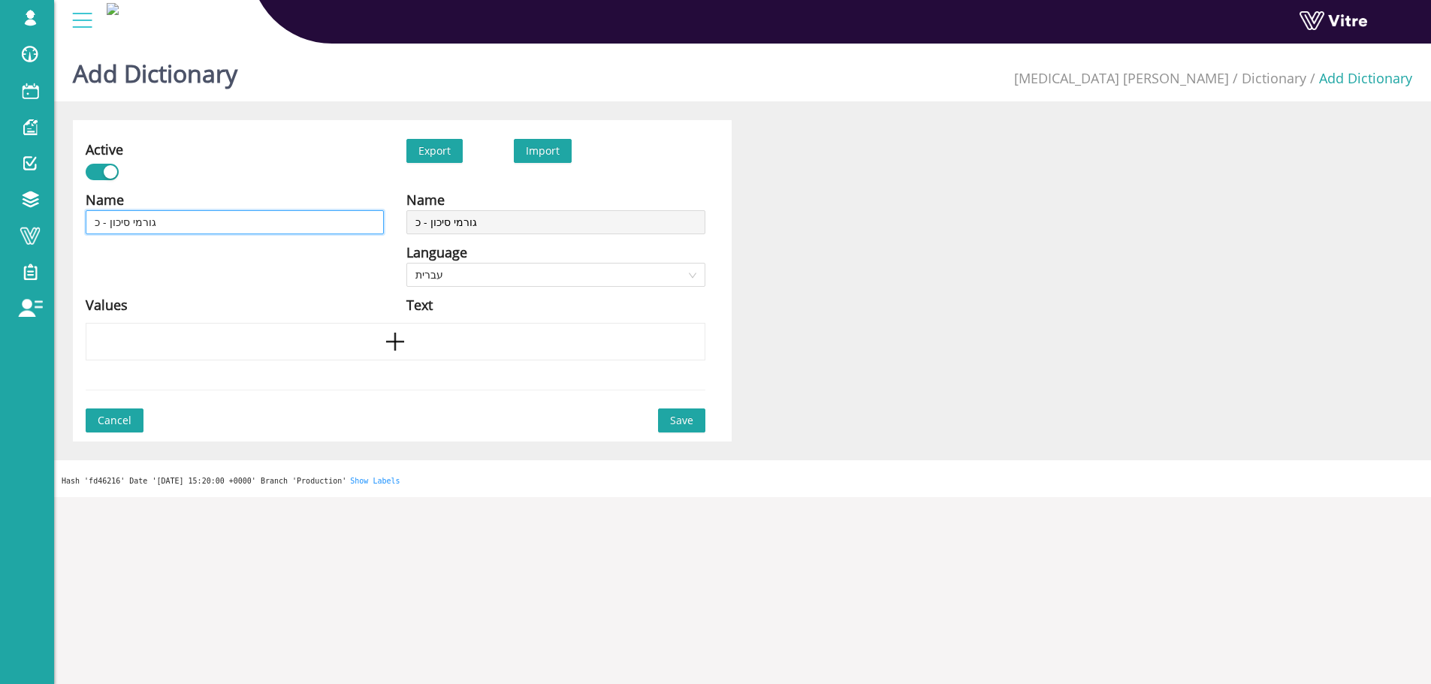
type input "גורמי סיכון - כו"
type input "גורמי סיכון - כוו"
type input "גורמי סיכון - כווי"
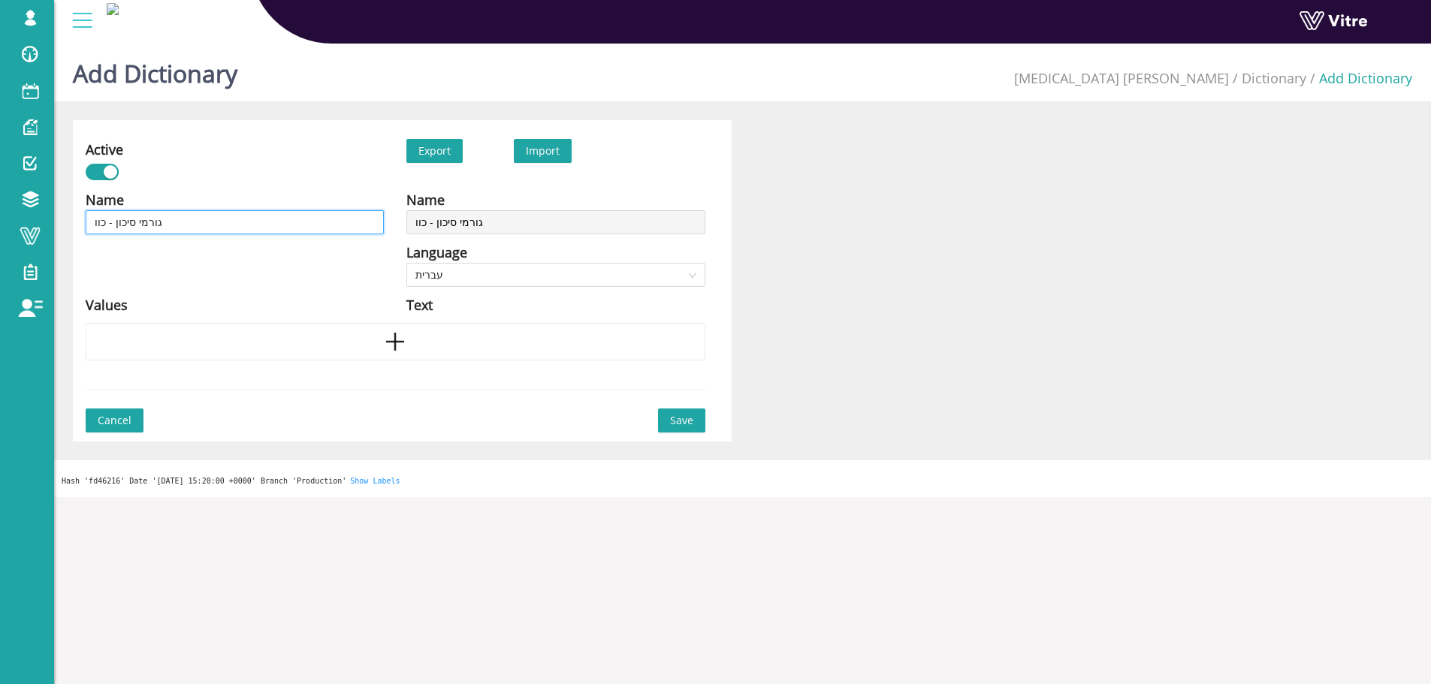
type input "גורמי סיכון - כווי"
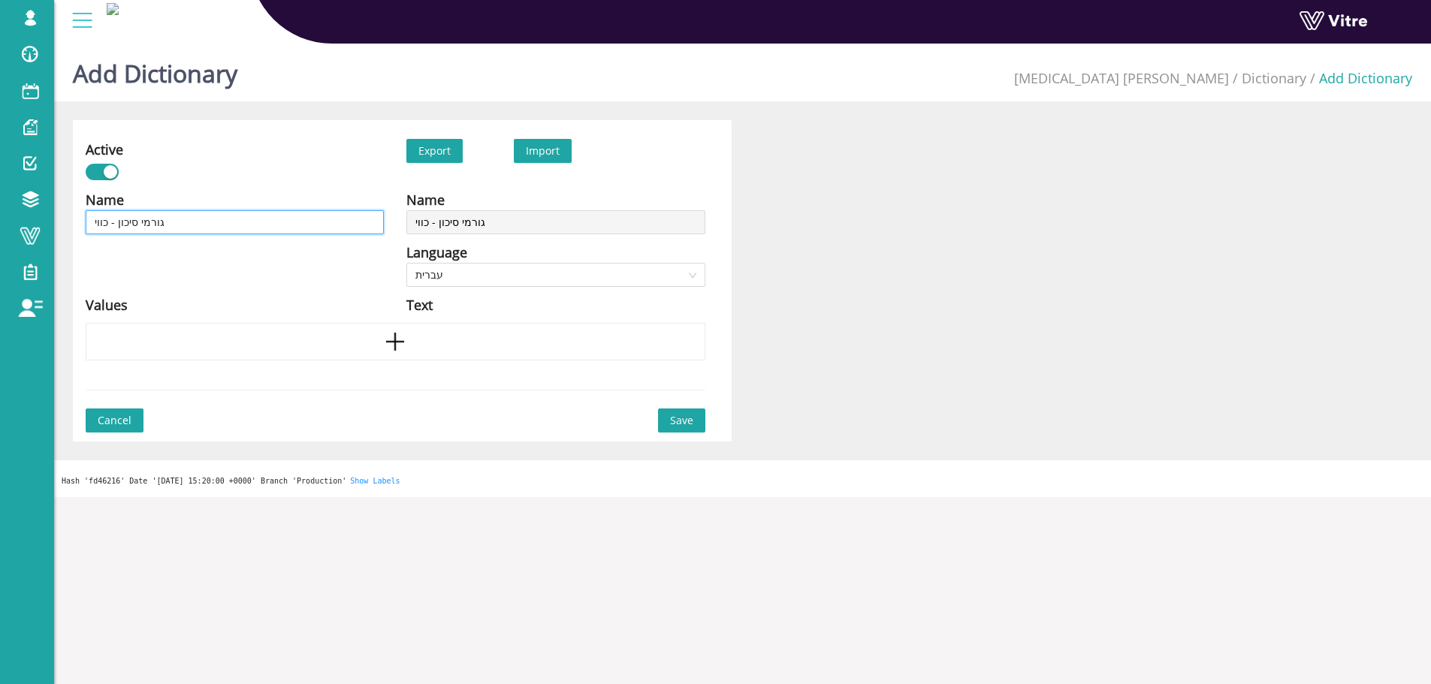
type input "גורמי סיכון - כוויה"
type input "גורמי סיכון - כוויה כ"
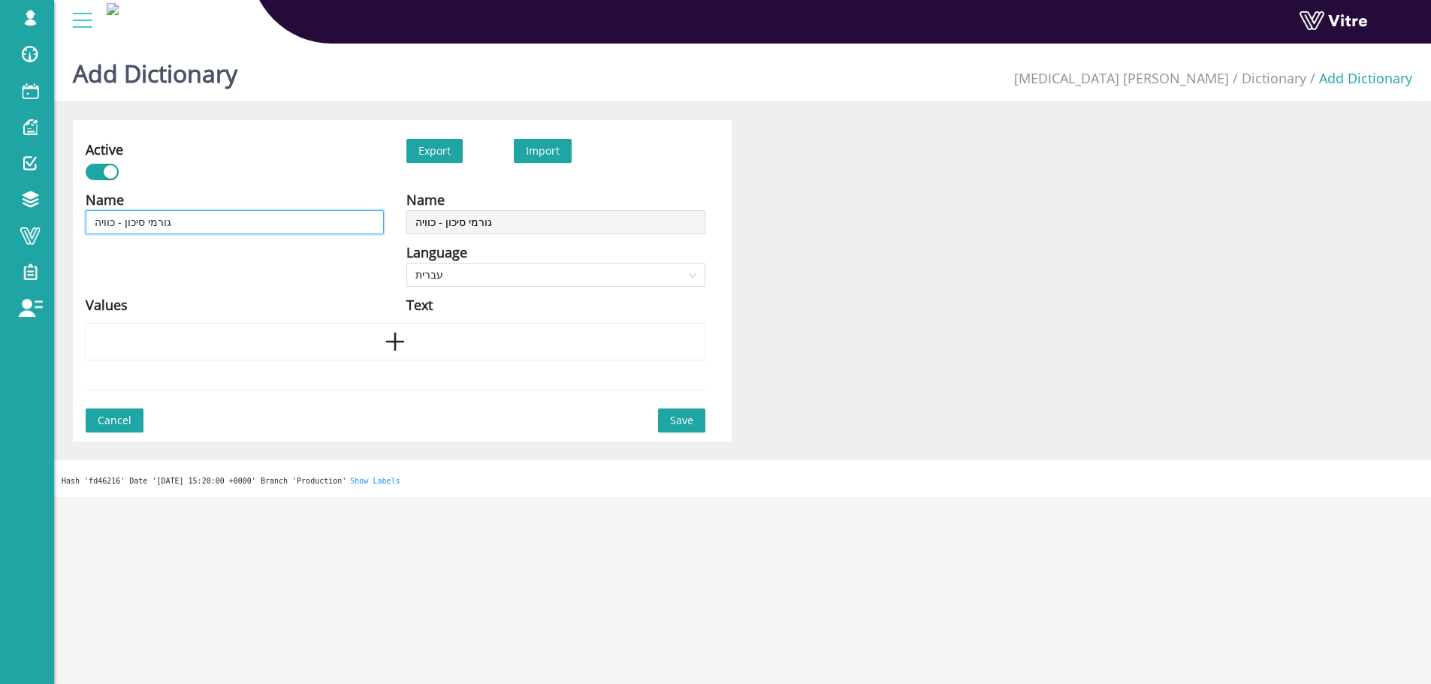
type input "גורמי סיכון - כוויה כ"
type input "גורמי סיכון - כוויה כי"
type input "גורמי סיכון - כוויה כימ"
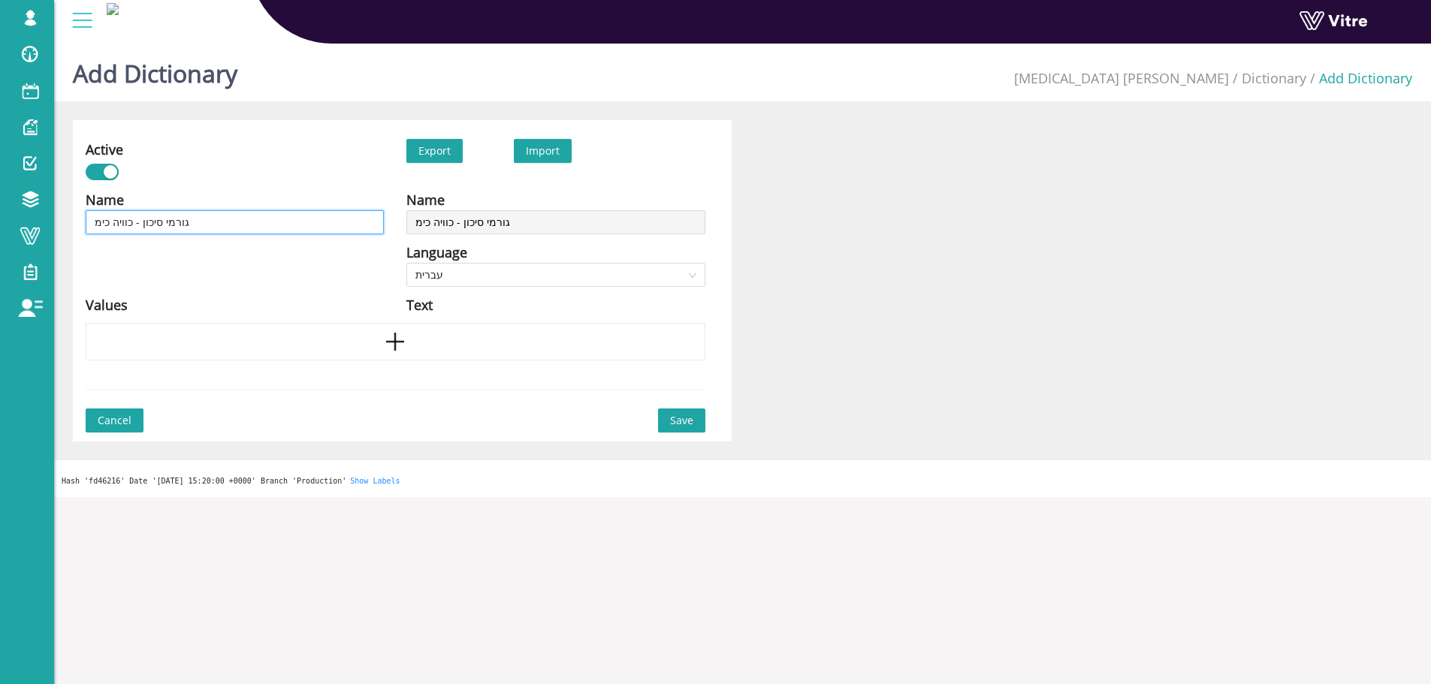
type input "גורמי סיכון - כוויה כימי"
type input "גורמי סיכון - כוויה כימית"
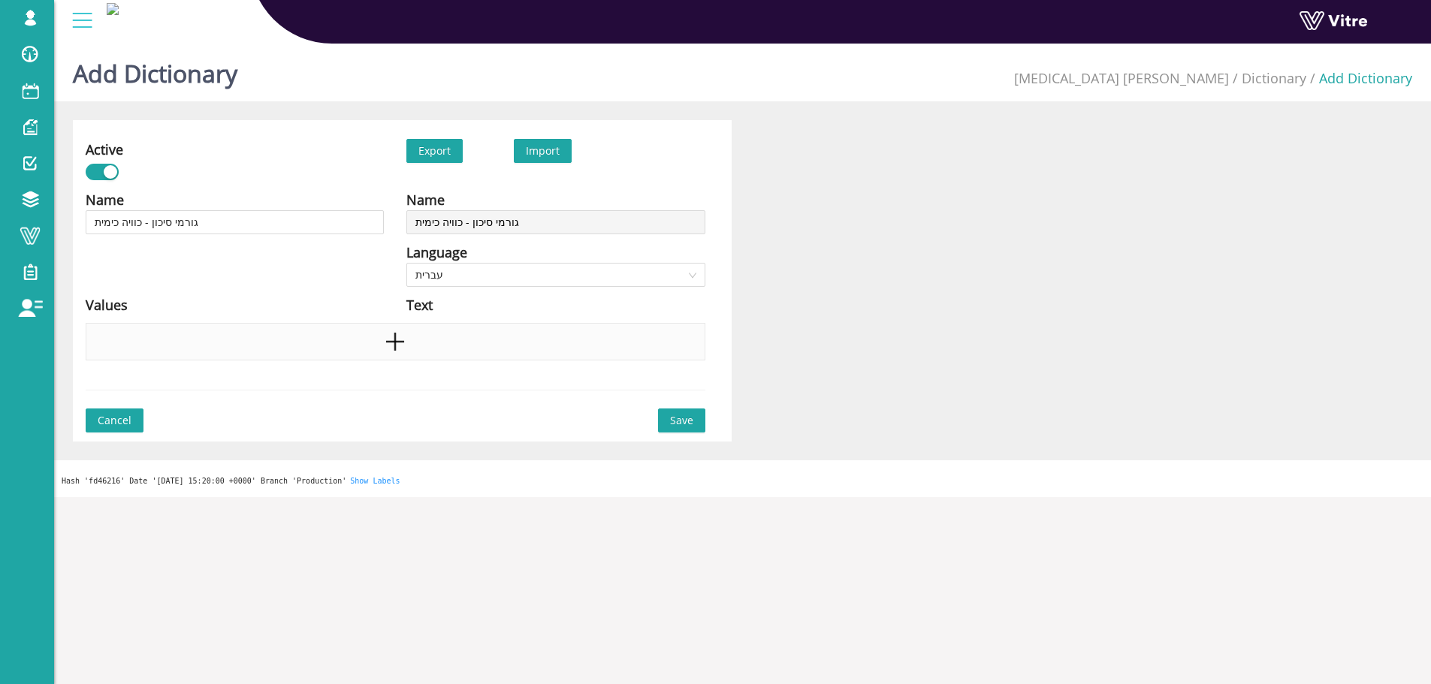
click at [356, 326] on div at bounding box center [396, 342] width 620 height 38
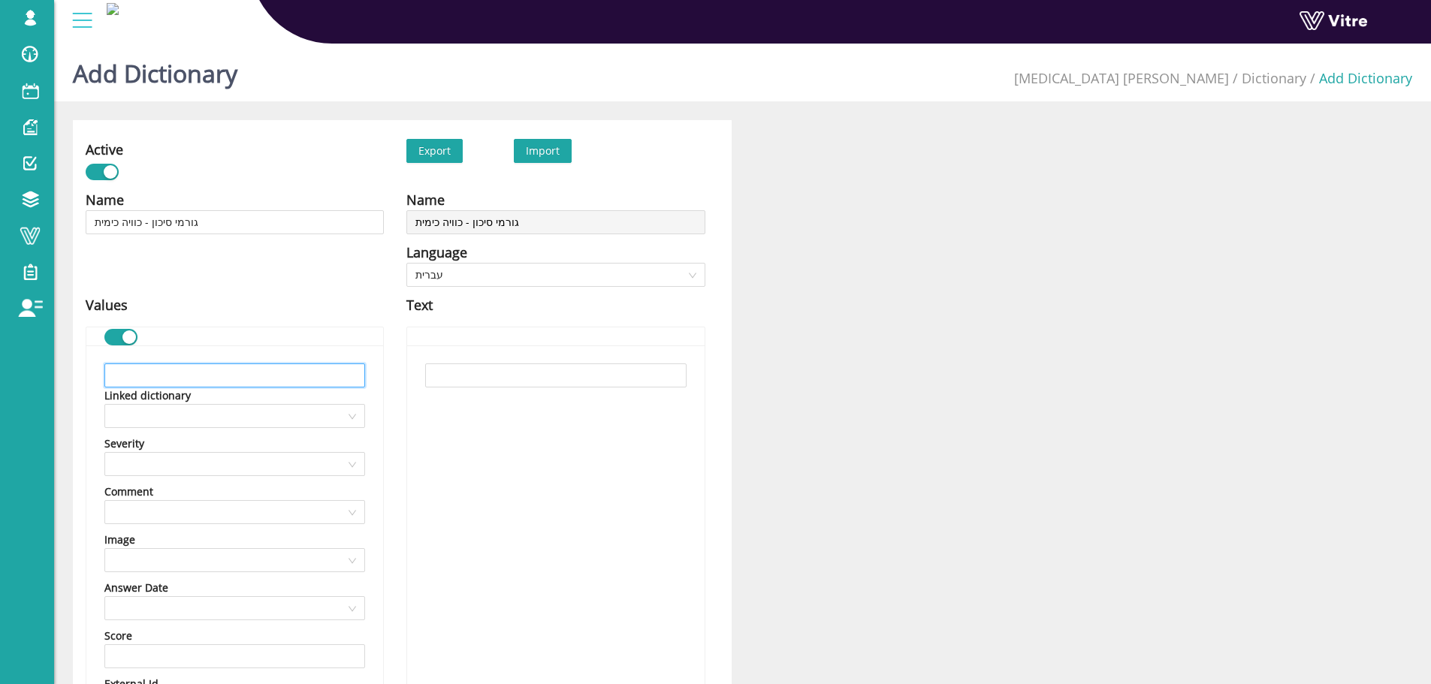
click at [355, 382] on input "text" at bounding box center [234, 376] width 261 height 24
paste input "ציוד מגן אישי"
type input "ציוד מגן אישי"
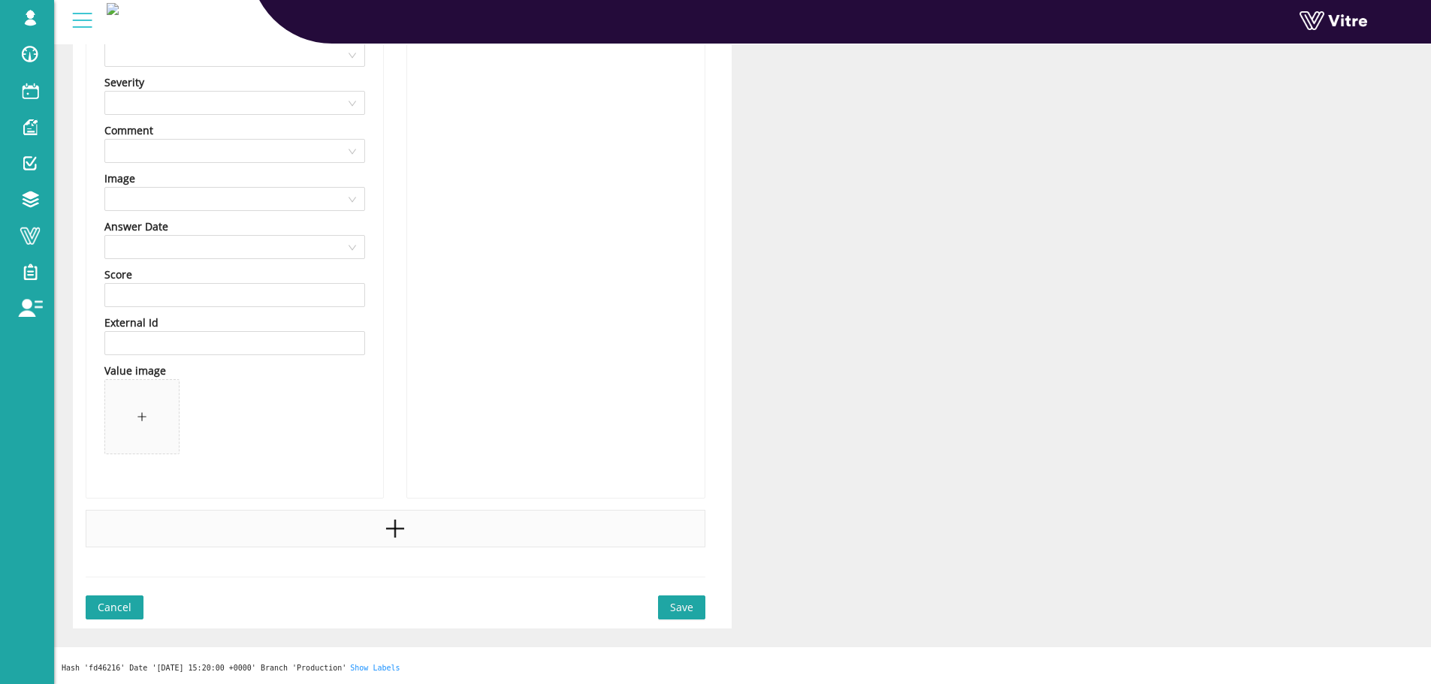
click at [466, 545] on div at bounding box center [396, 529] width 620 height 38
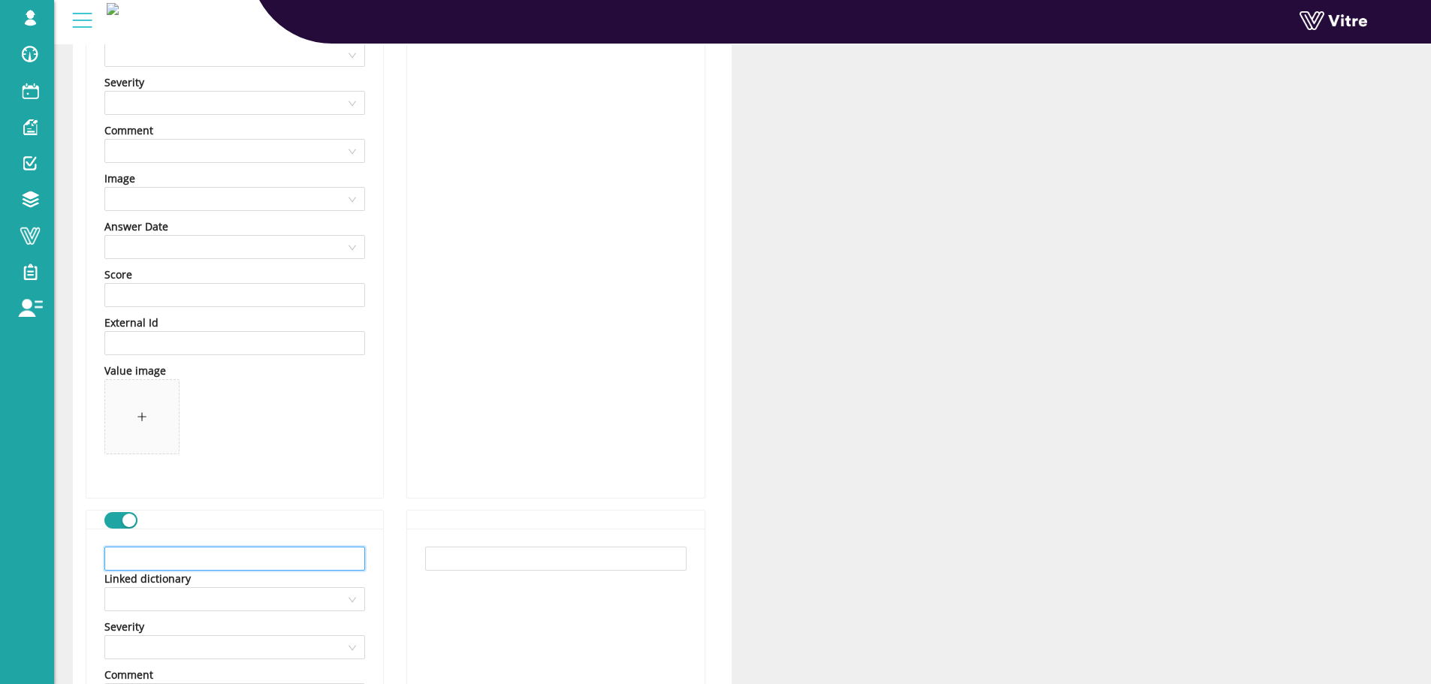
click at [249, 566] on input "text" at bounding box center [234, 559] width 261 height 24
paste input "בידוד או חסימה מקור הכימיקל"
type input "בידוד או חסימה מקור הכימיקל"
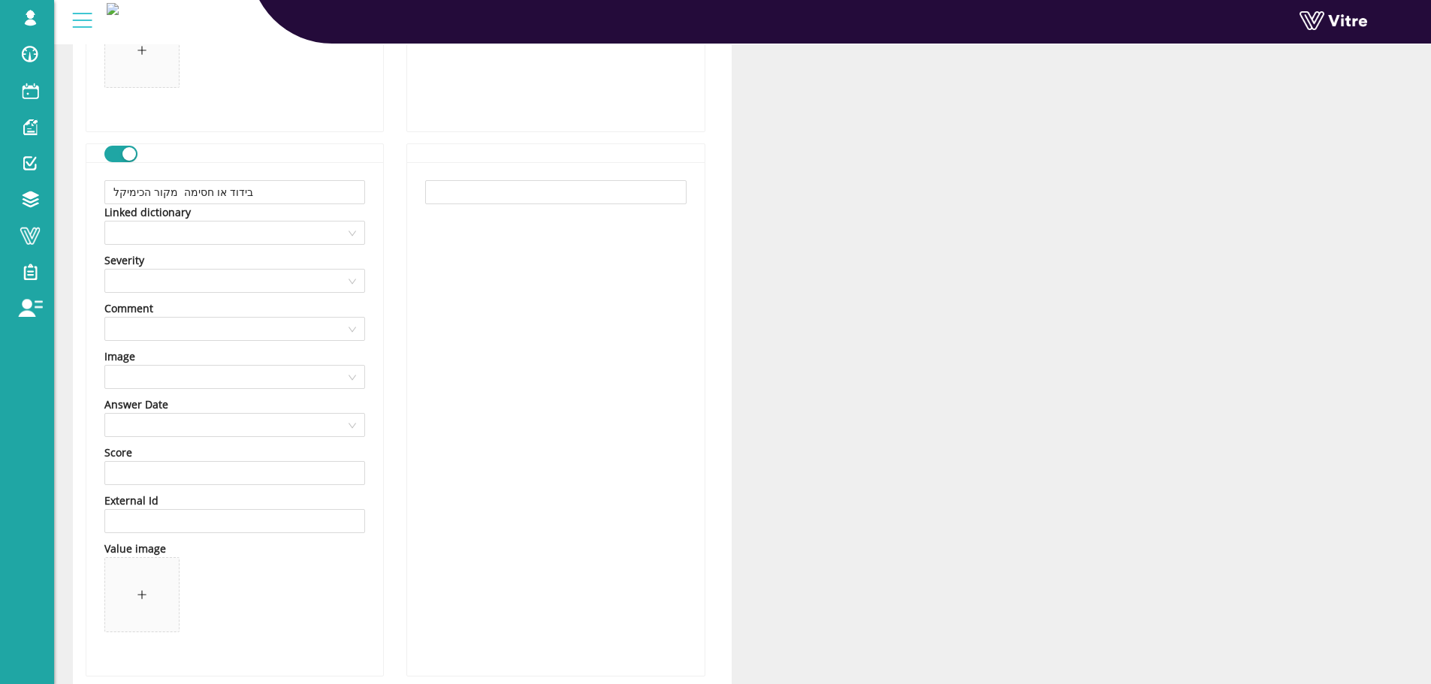
scroll to position [906, 0]
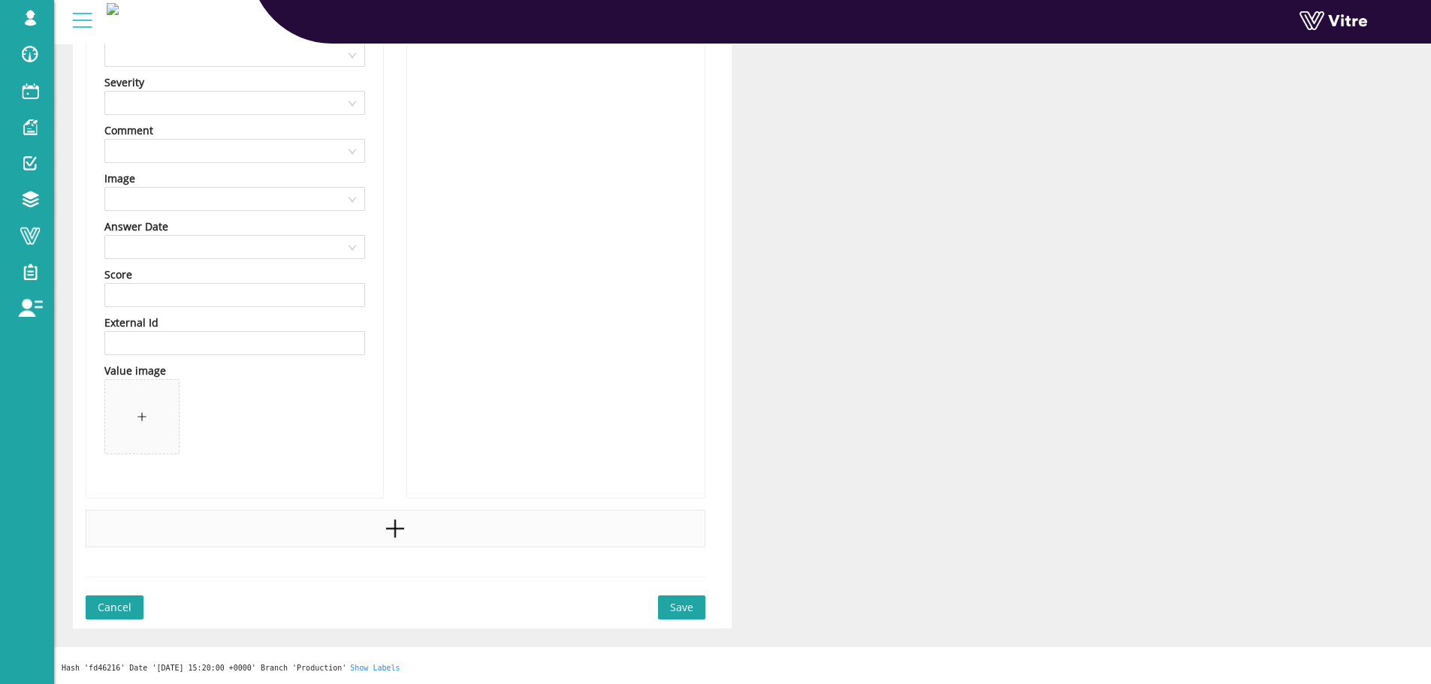
click at [388, 522] on icon "plus" at bounding box center [395, 529] width 23 height 23
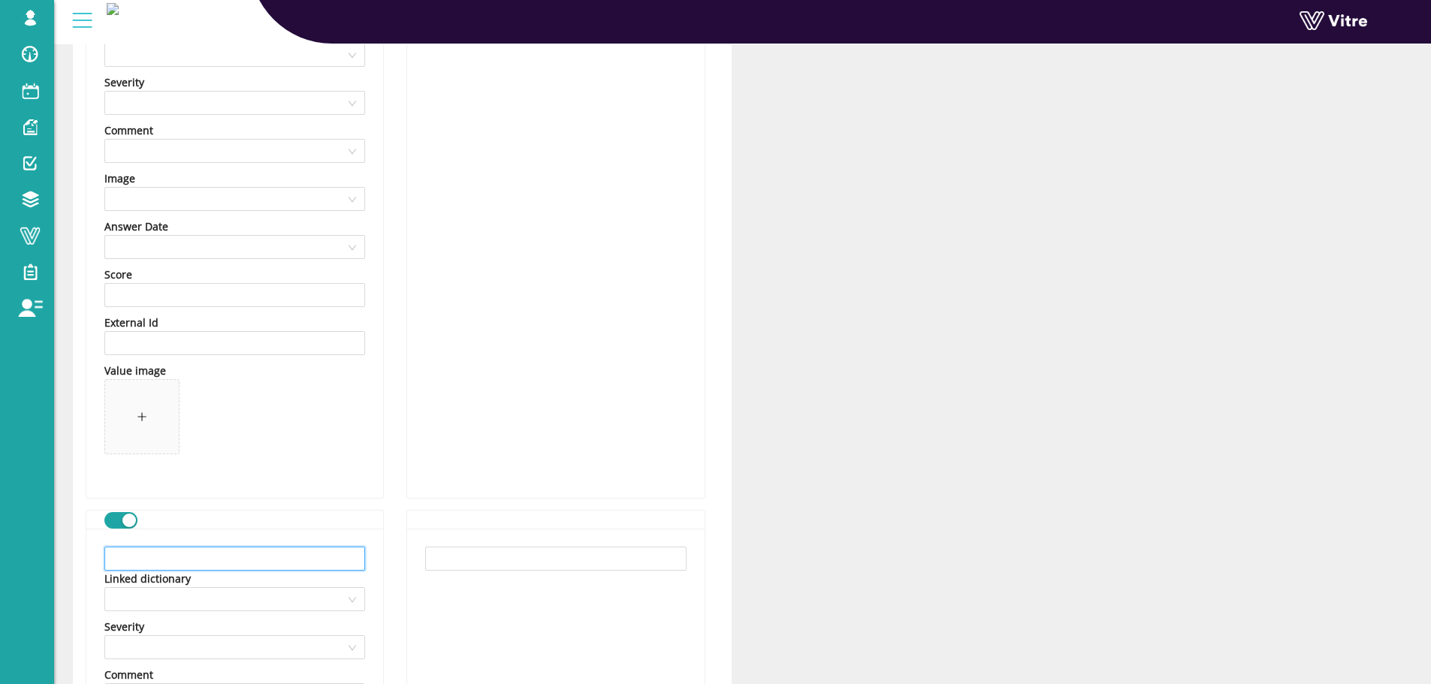
click at [295, 559] on input "text" at bounding box center [234, 559] width 261 height 24
paste input "ניקוי או שטיפה של האזור"
type input "ניקוי או שטיפה של האזור"
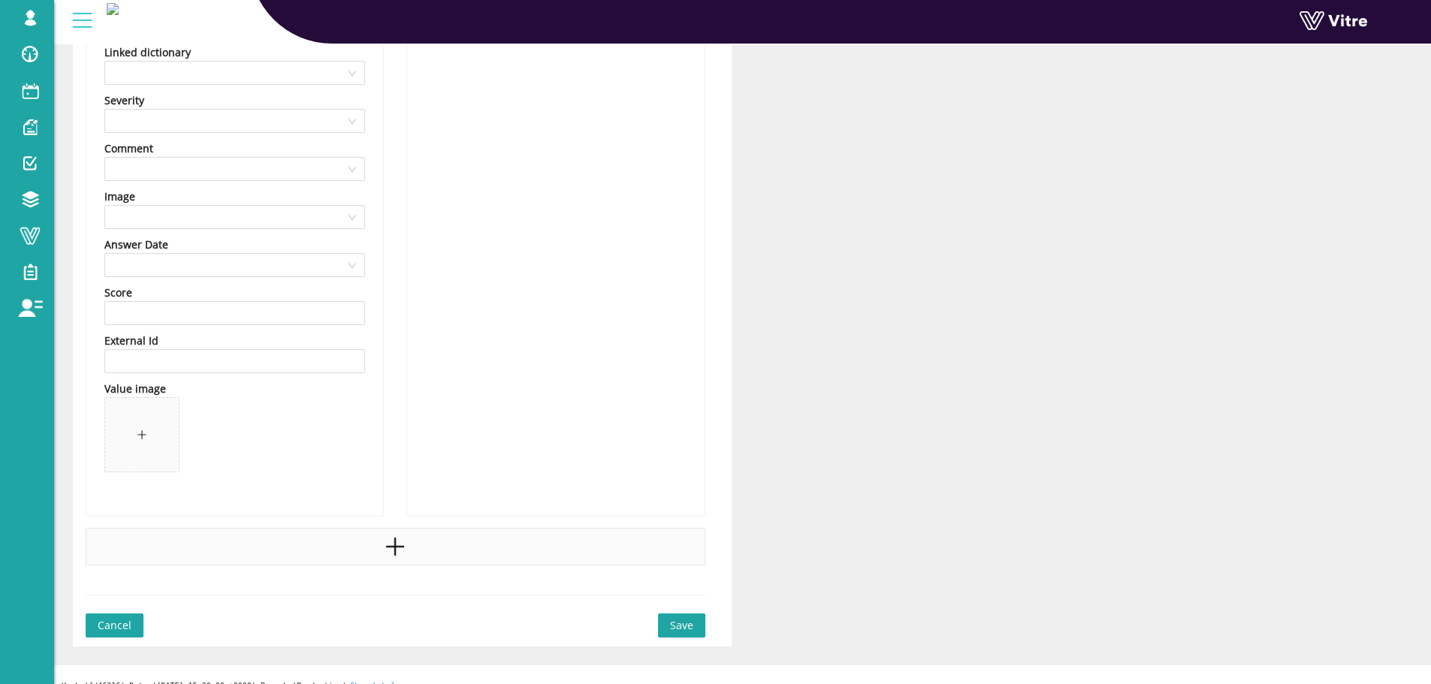
scroll to position [1451, 0]
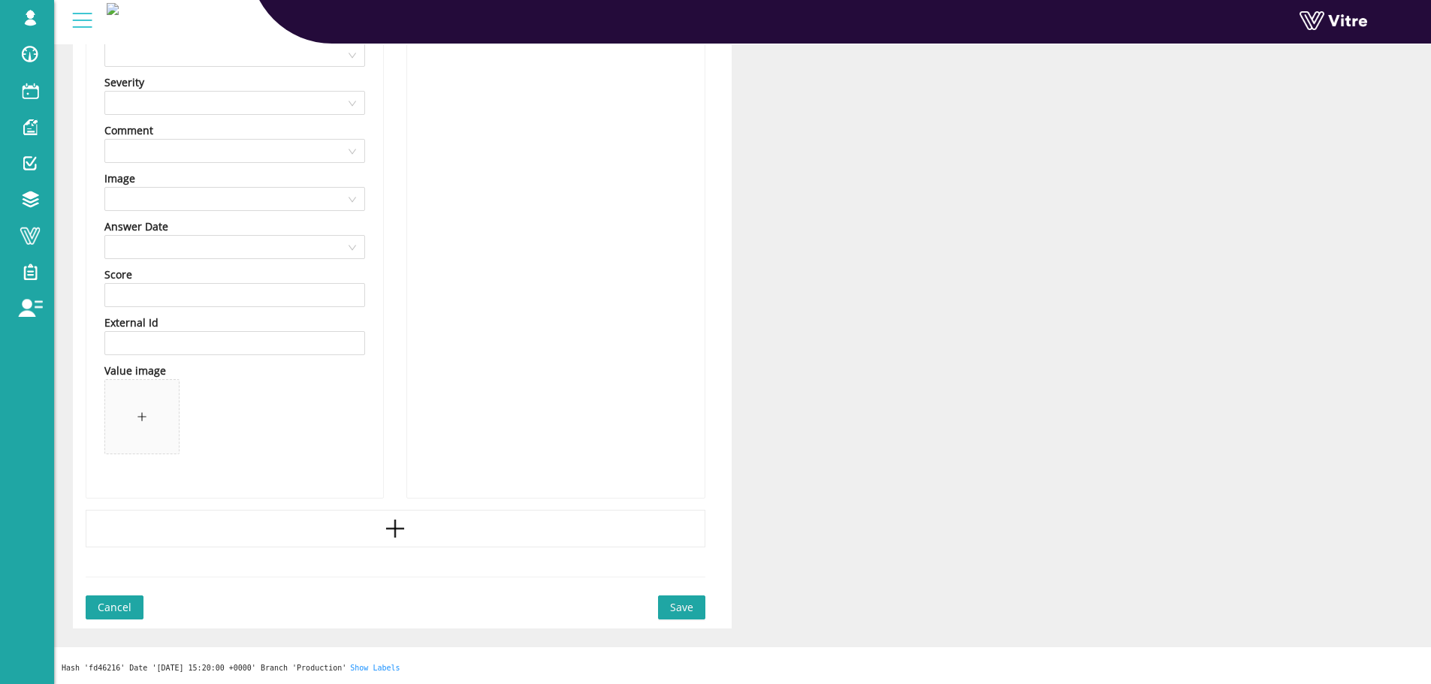
click at [410, 522] on div at bounding box center [396, 529] width 620 height 38
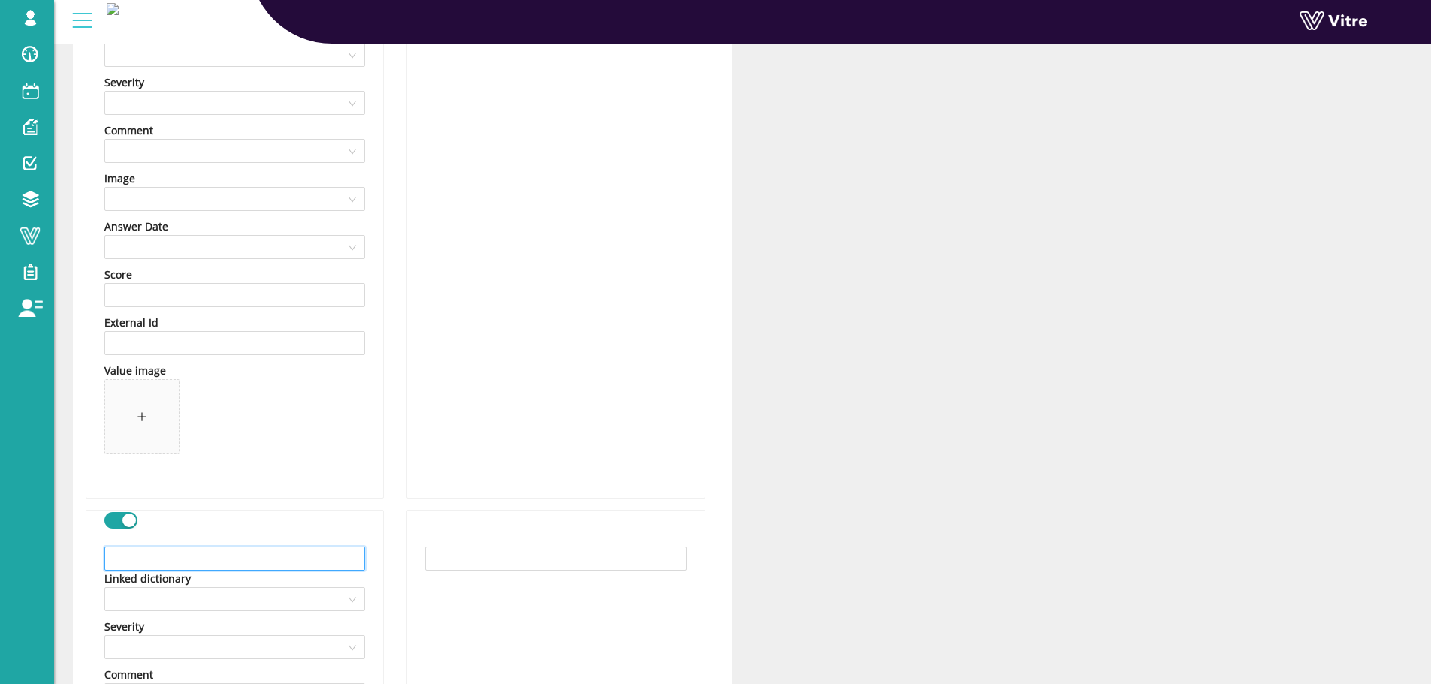
click at [319, 558] on input "text" at bounding box center [234, 559] width 261 height 24
paste input "חסימה כפולה ונידוף ו\או ניקוז"
type input "חסימה כפולה ונידוף ו\או ניקוז"
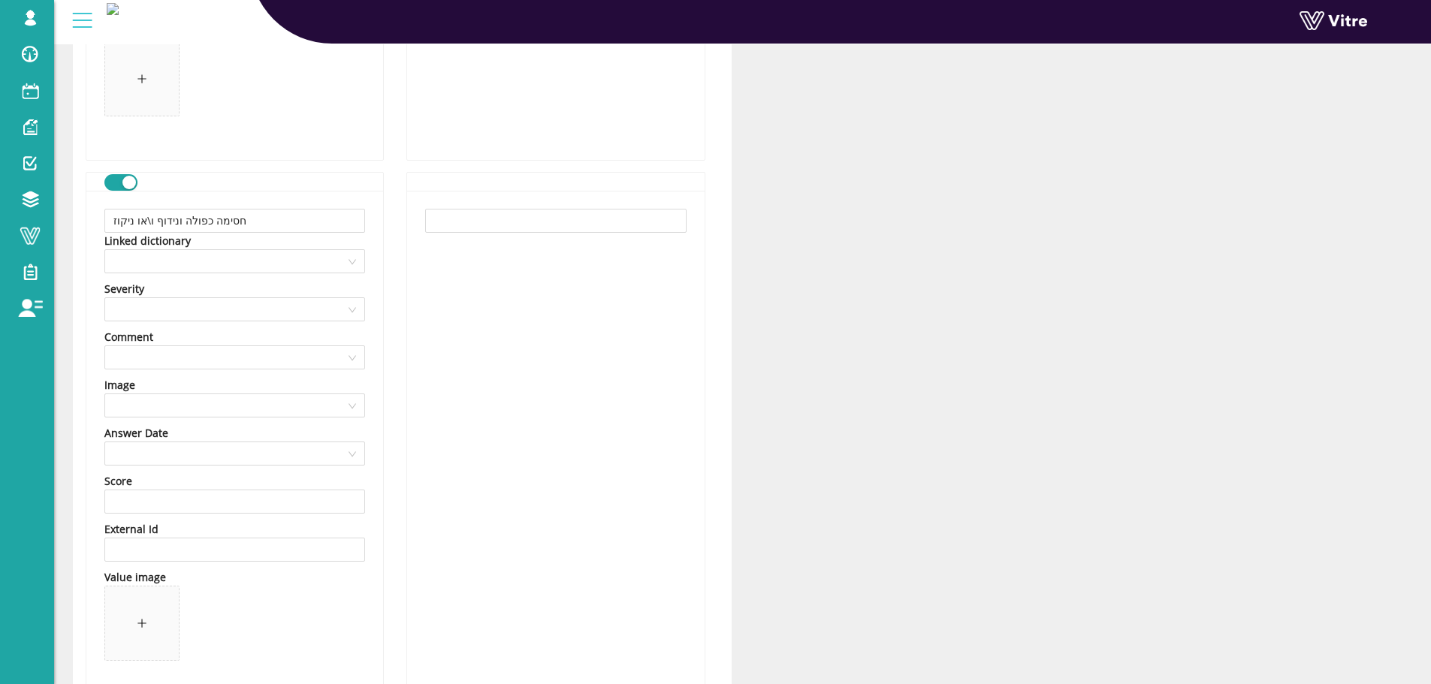
scroll to position [1995, 0]
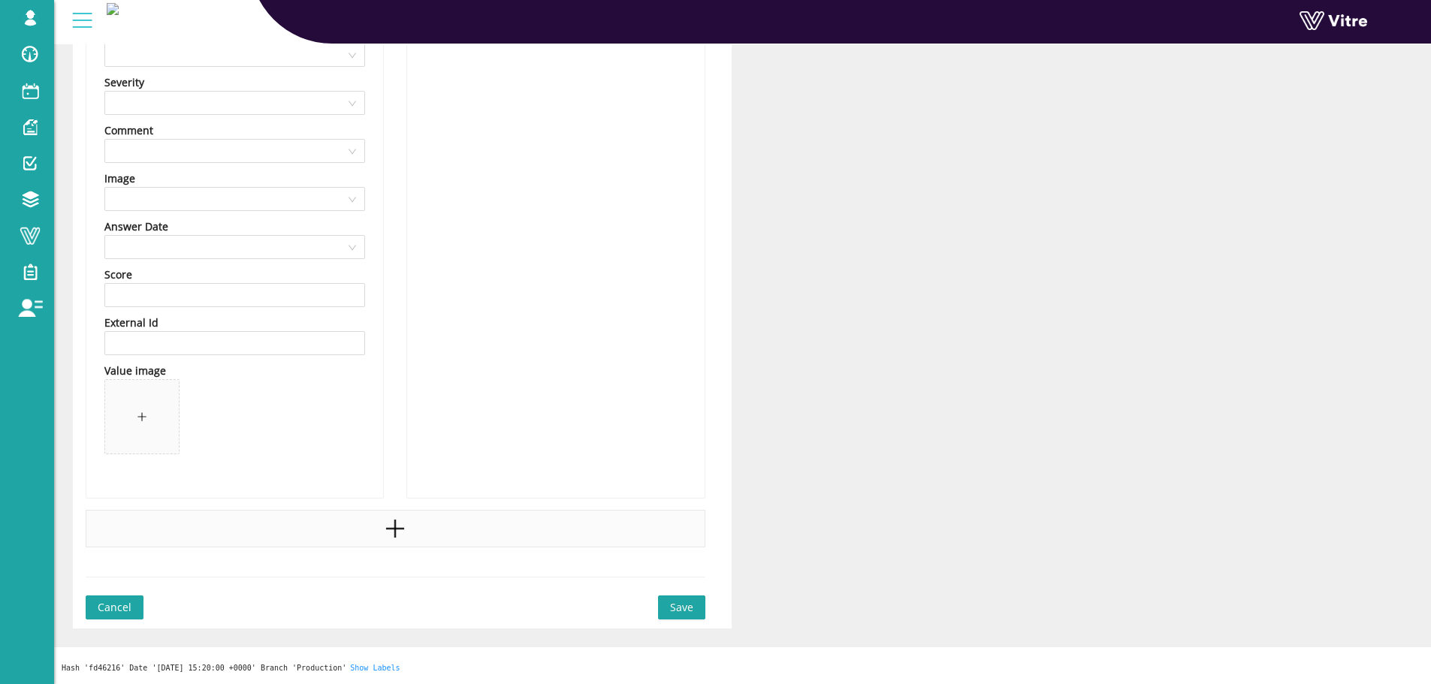
click at [468, 524] on div at bounding box center [396, 529] width 620 height 38
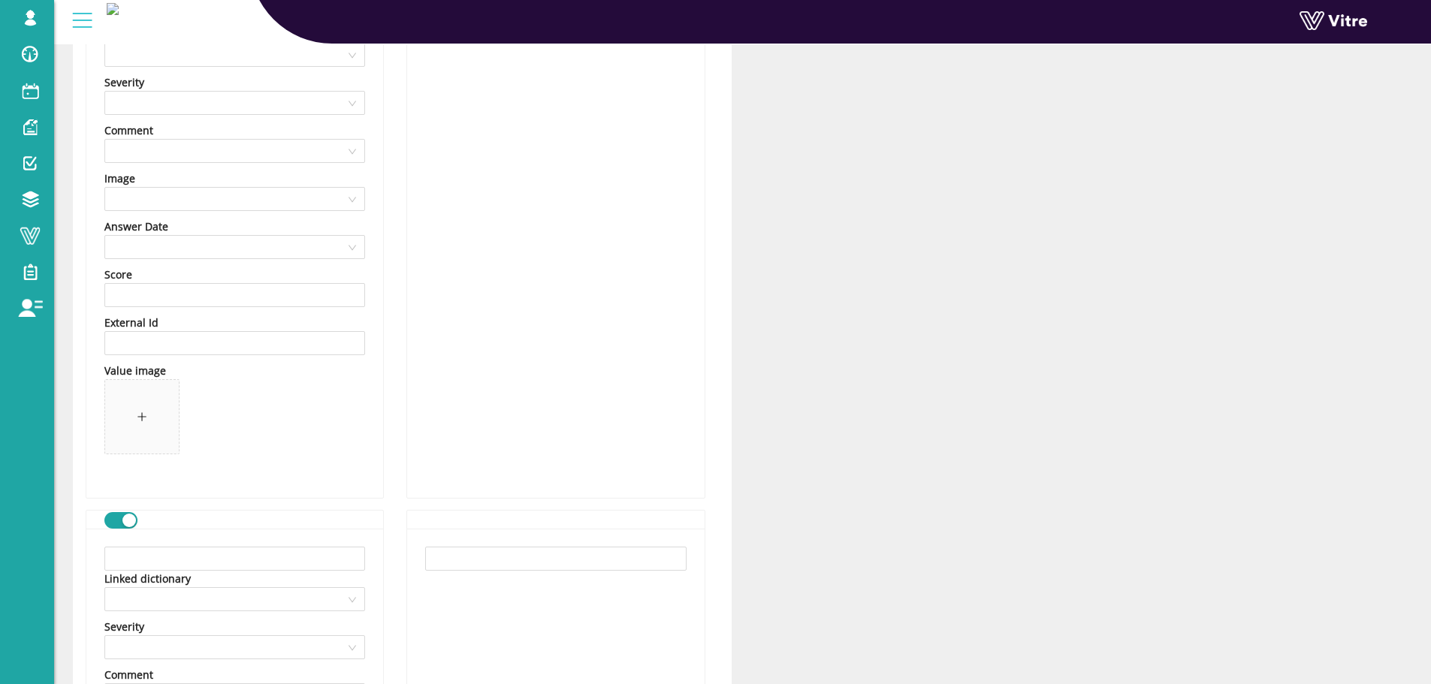
click at [295, 560] on input "text" at bounding box center [234, 559] width 261 height 24
paste input "אחר"
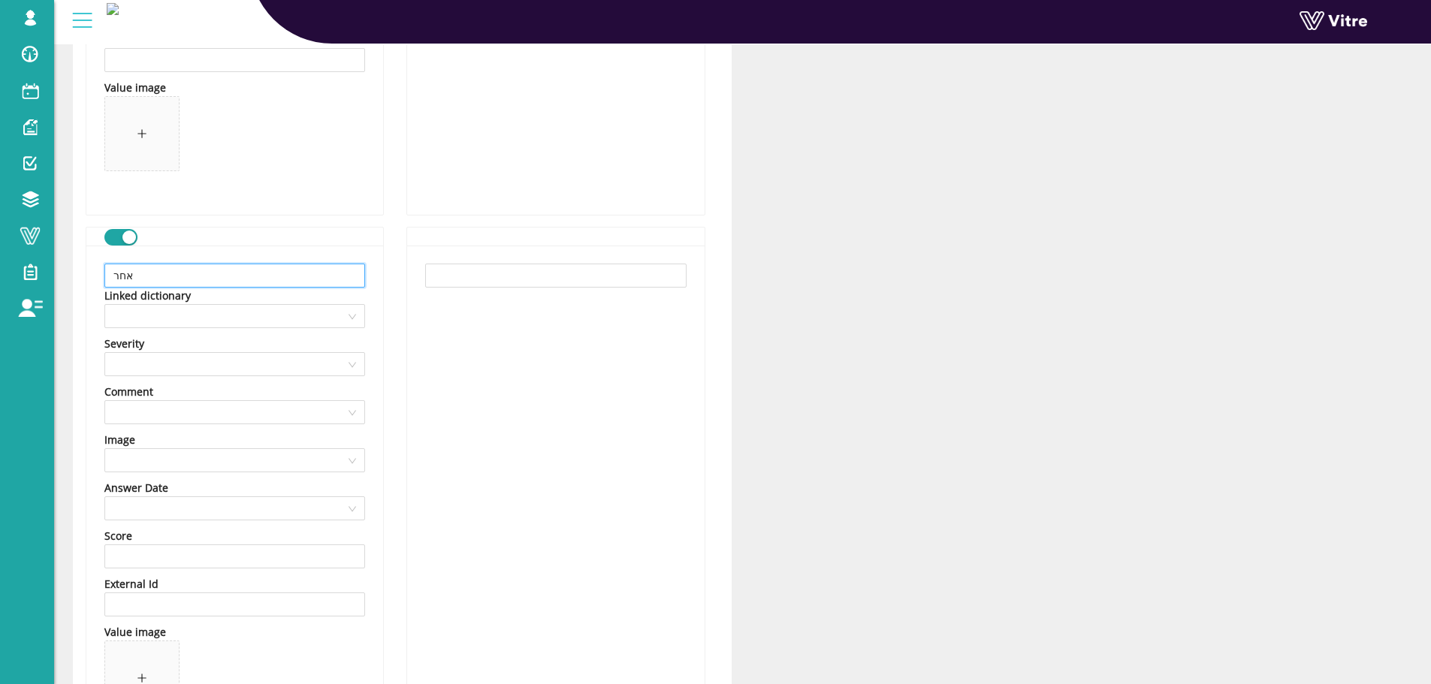
scroll to position [2540, 0]
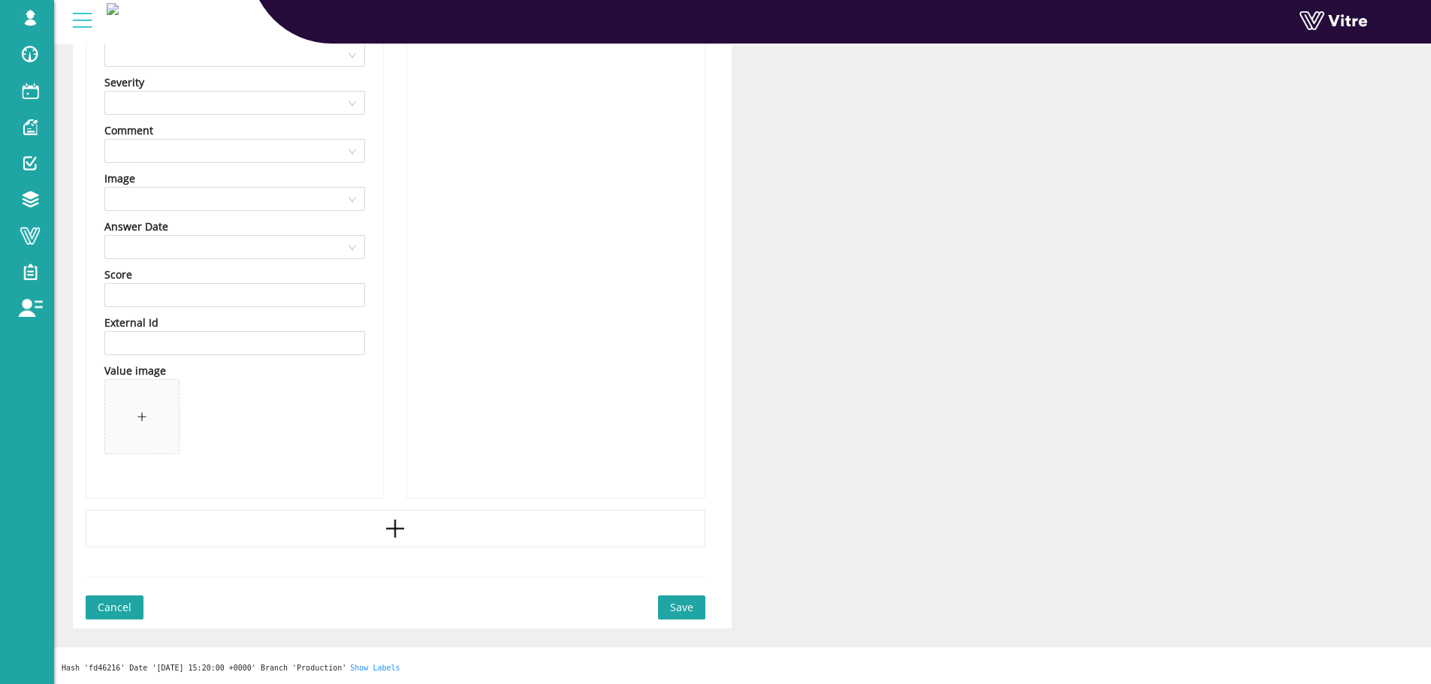
type input "אחר"
click at [678, 599] on button "Save" at bounding box center [681, 608] width 47 height 24
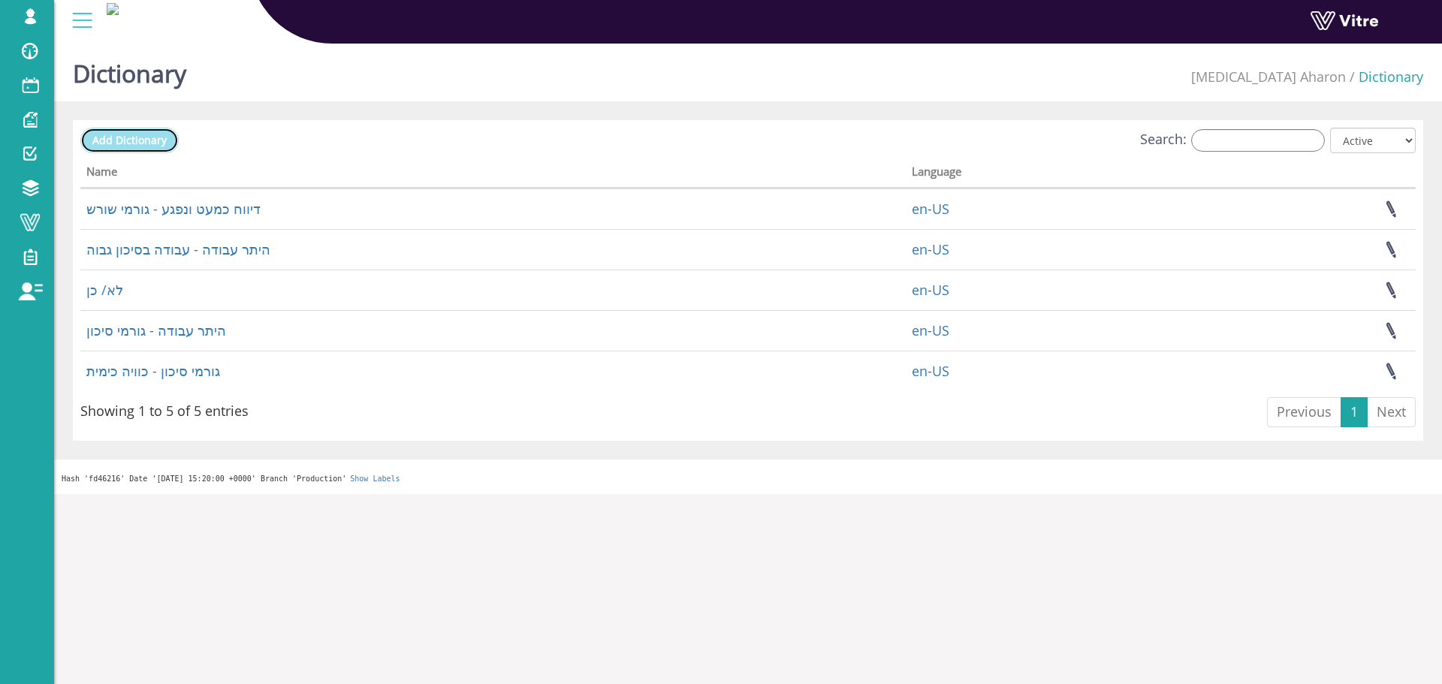
click at [122, 135] on span "Add Dictionary" at bounding box center [129, 140] width 74 height 14
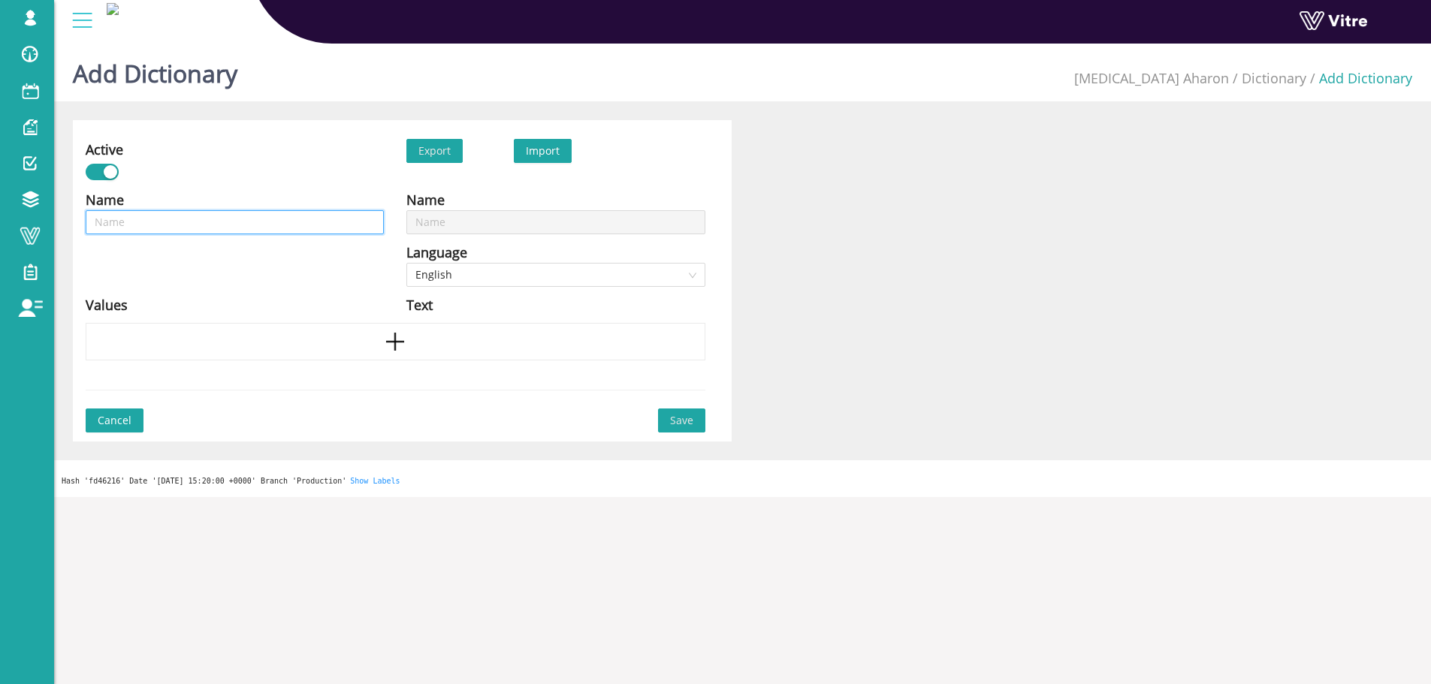
click at [301, 215] on input "text" at bounding box center [235, 222] width 298 height 24
type input "ג"
type input "גו"
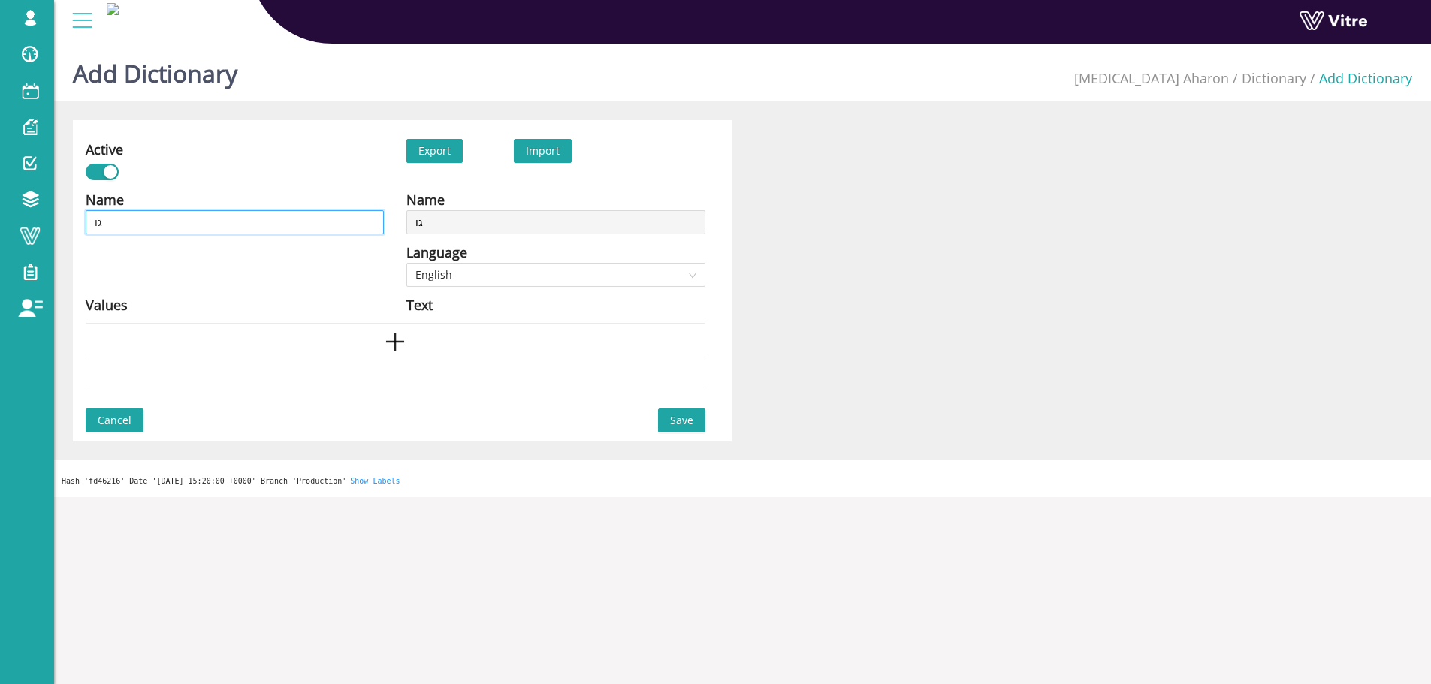
type input "גור"
type input "גורמ"
type input "גורמי"
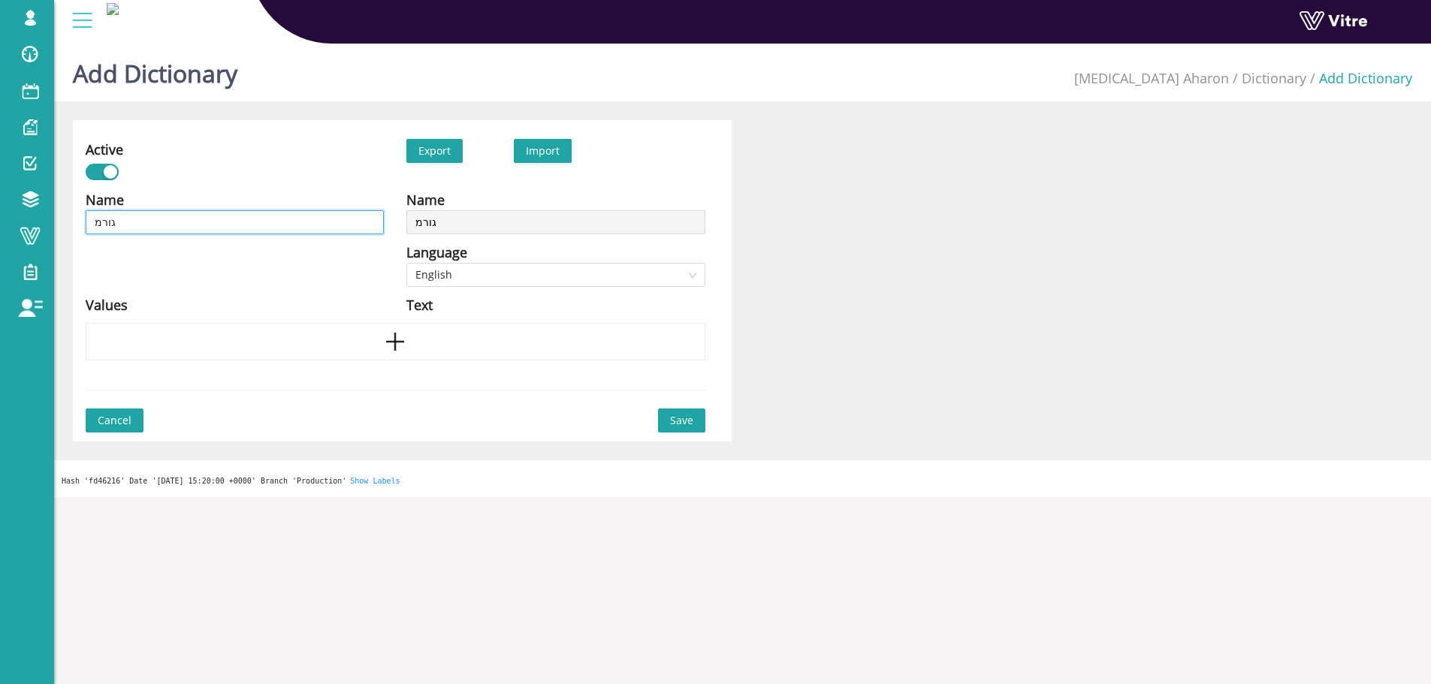
type input "גורמי"
type input "גורמי ס"
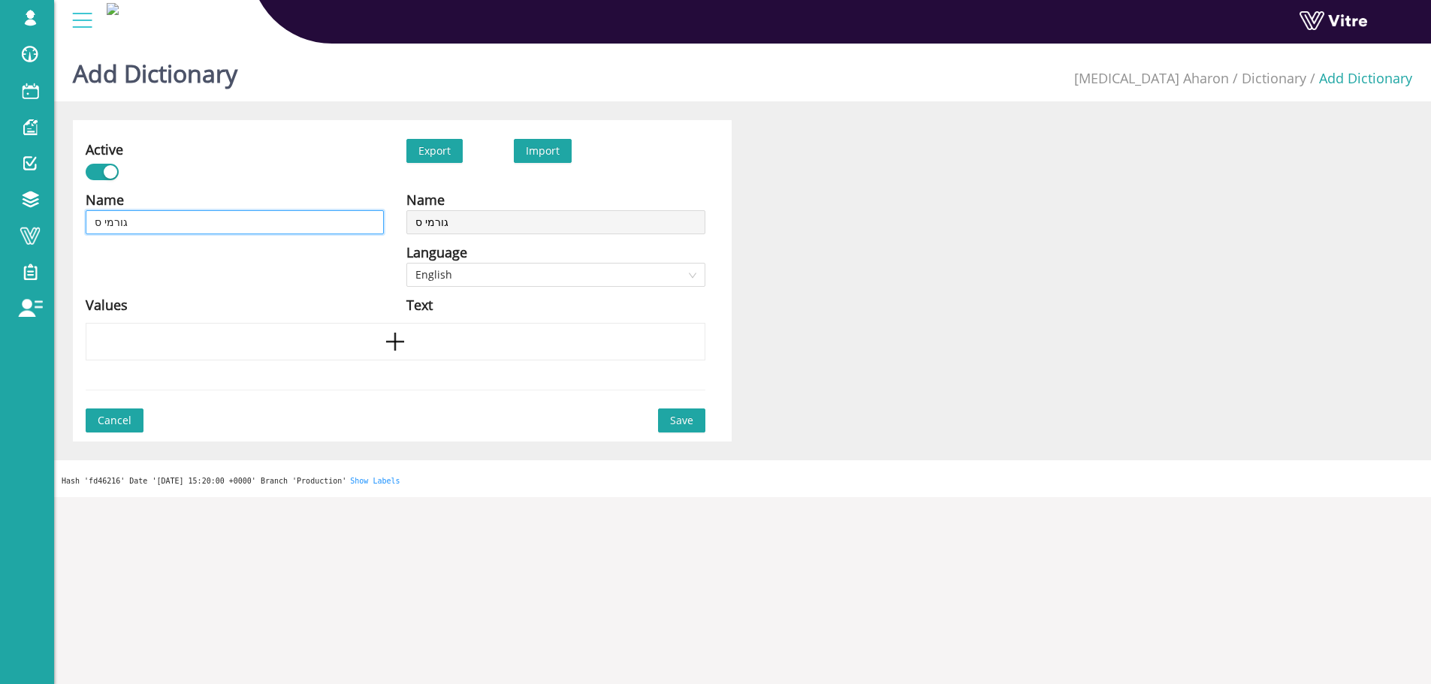
type input "גורמי סי"
type input "גורמי סיכ"
type input "גורמי סיכו"
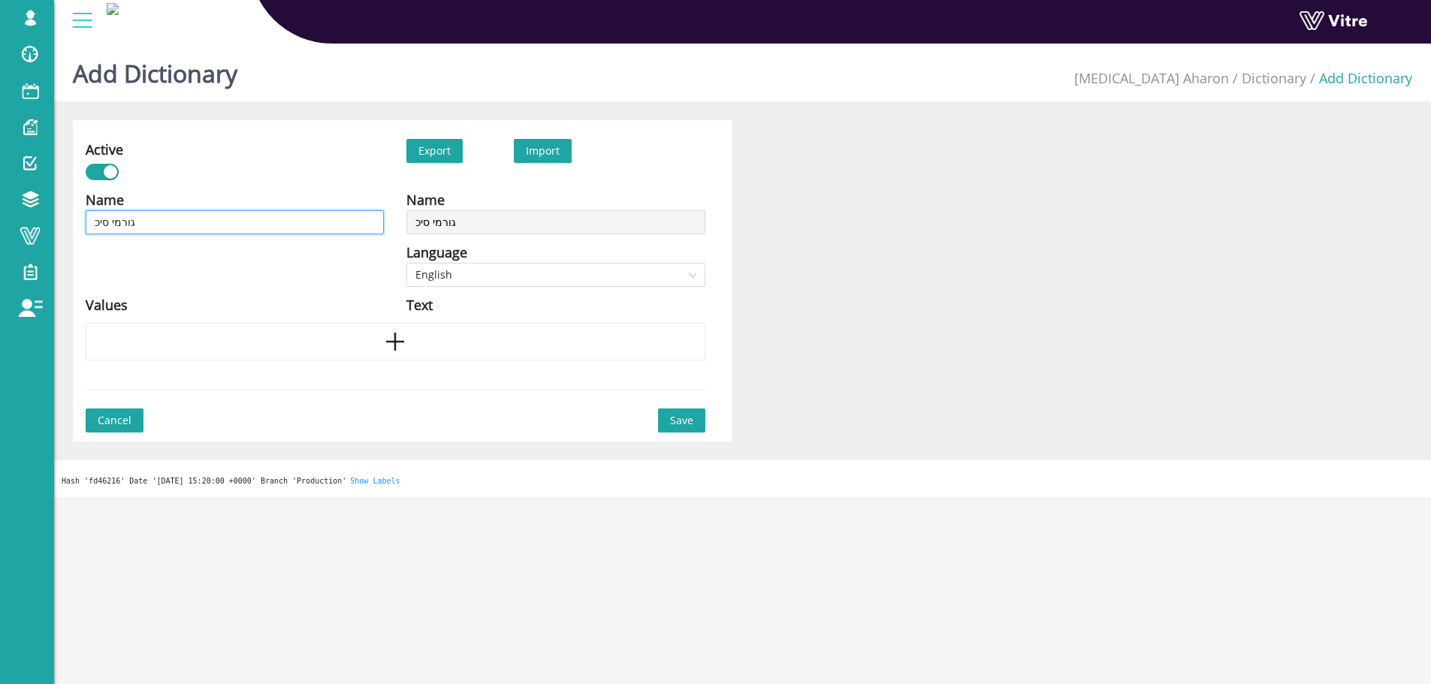
type input "גורמי סיכו"
type input "גורמי סיכון"
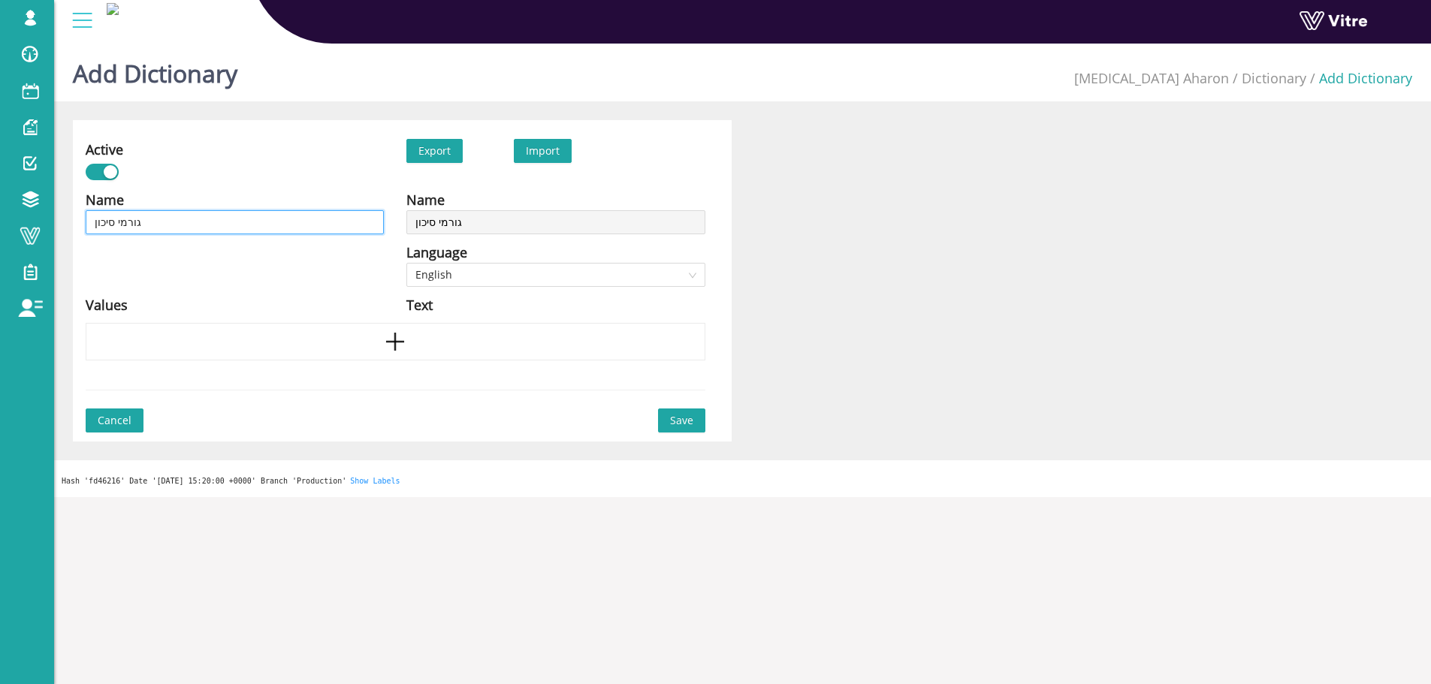
type input "גורמי סיכון -"
paste input "כוויה טרמית"
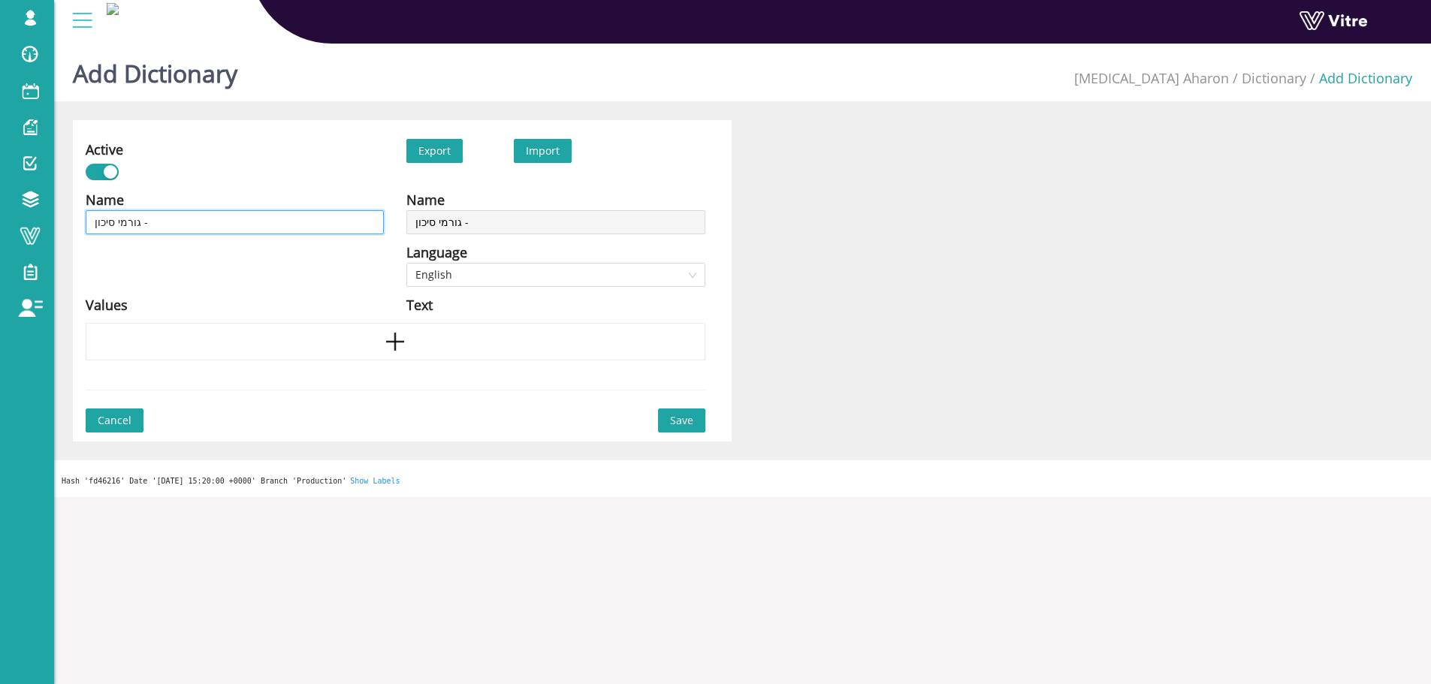
type input "גורמי סיכון - כוויה טרמית"
click at [458, 280] on span "English" at bounding box center [555, 275] width 280 height 23
type input "גורמי סיכון - כוויה טרמית"
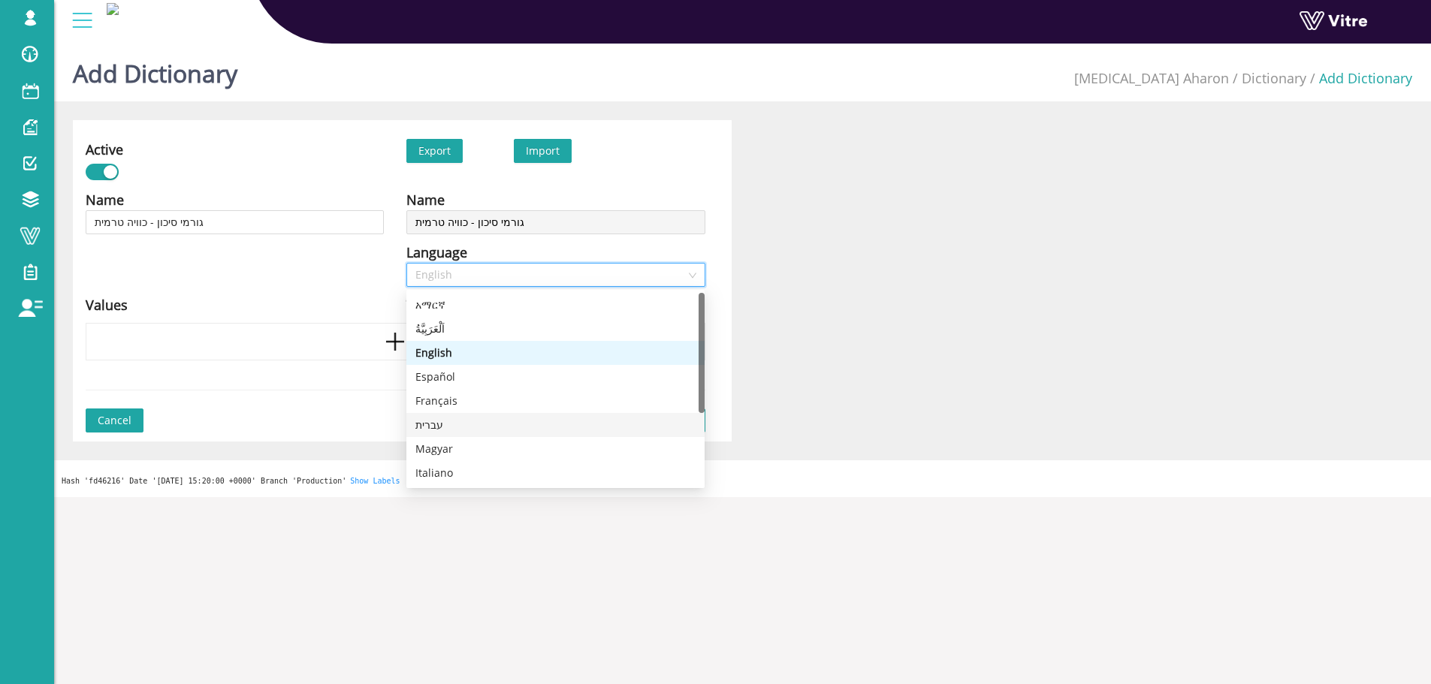
click at [430, 428] on div "עברית" at bounding box center [555, 425] width 280 height 17
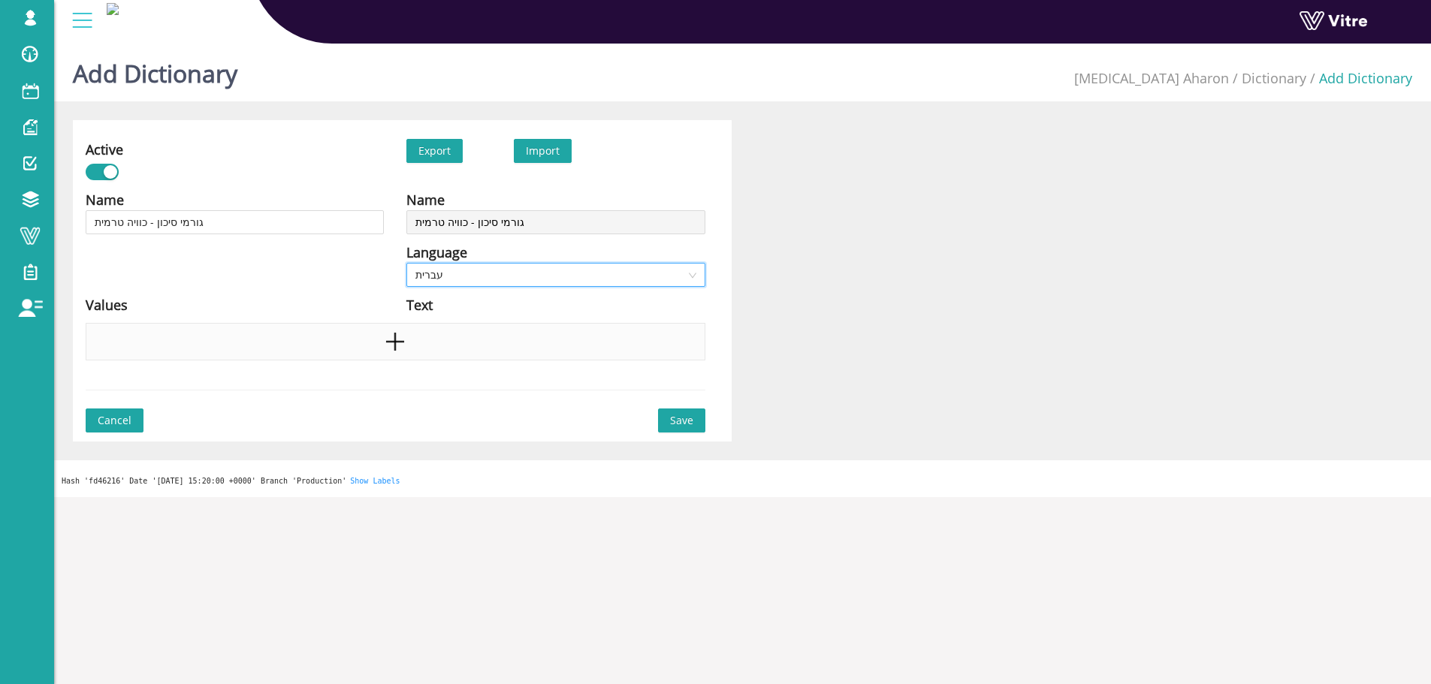
click at [332, 348] on div at bounding box center [396, 342] width 620 height 38
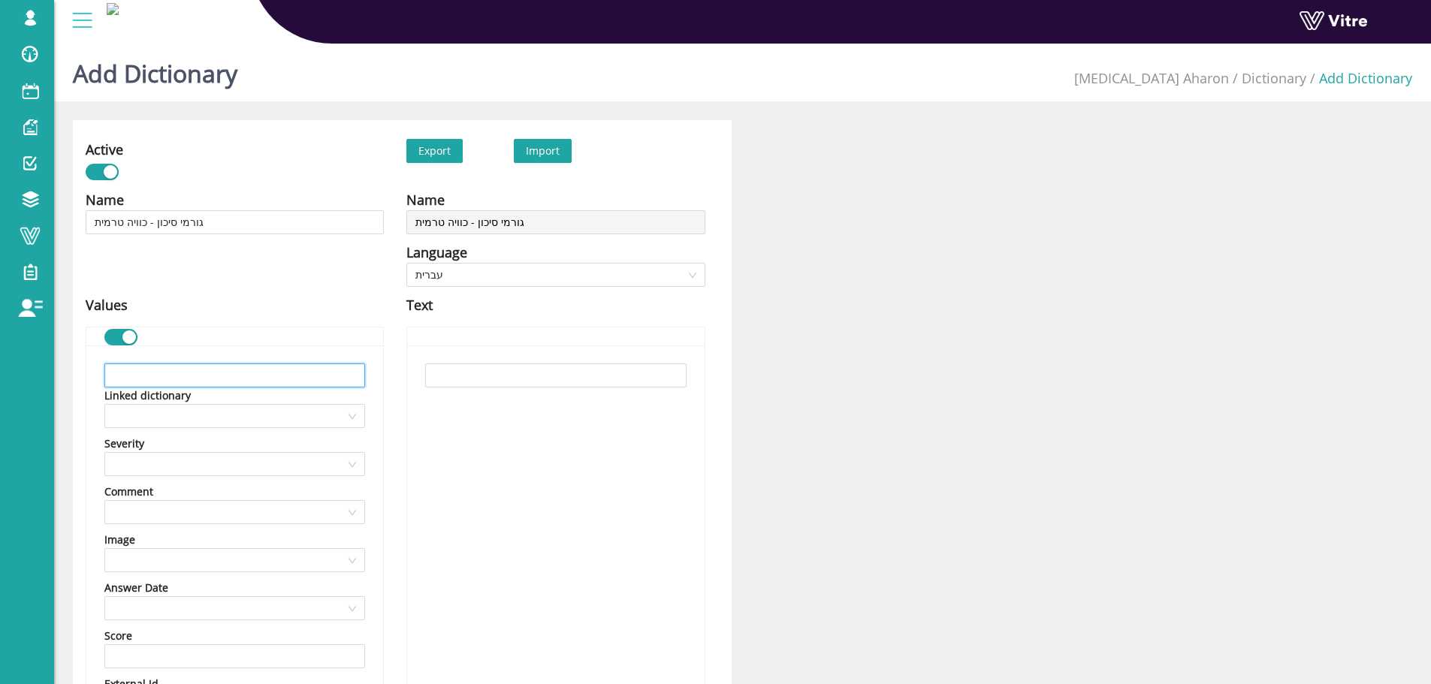
click at [315, 379] on input "text" at bounding box center [234, 376] width 261 height 24
paste input "ציוד מגן אישי – כפפות מיוחדות (הגנה מחום)"
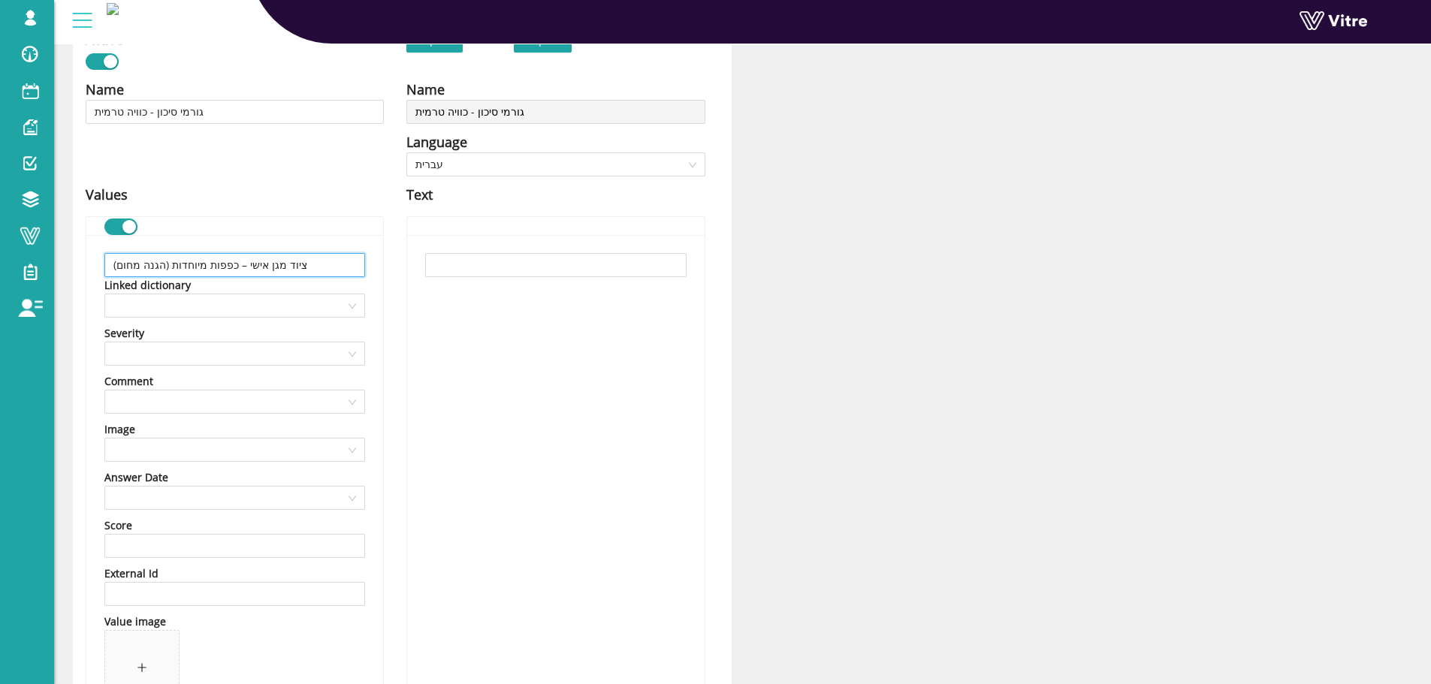
scroll to position [300, 0]
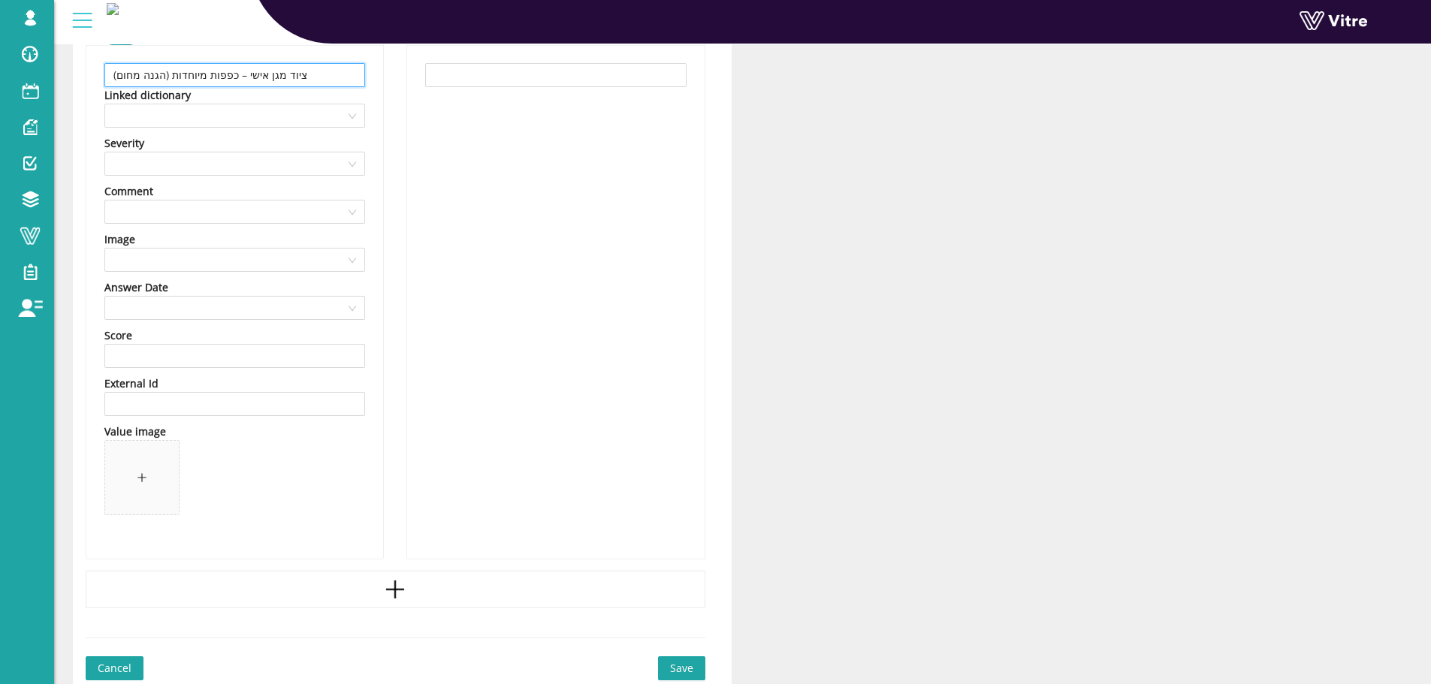
type input "ציוד מגן אישי – כפפות מיוחדות (הגנה מחום)"
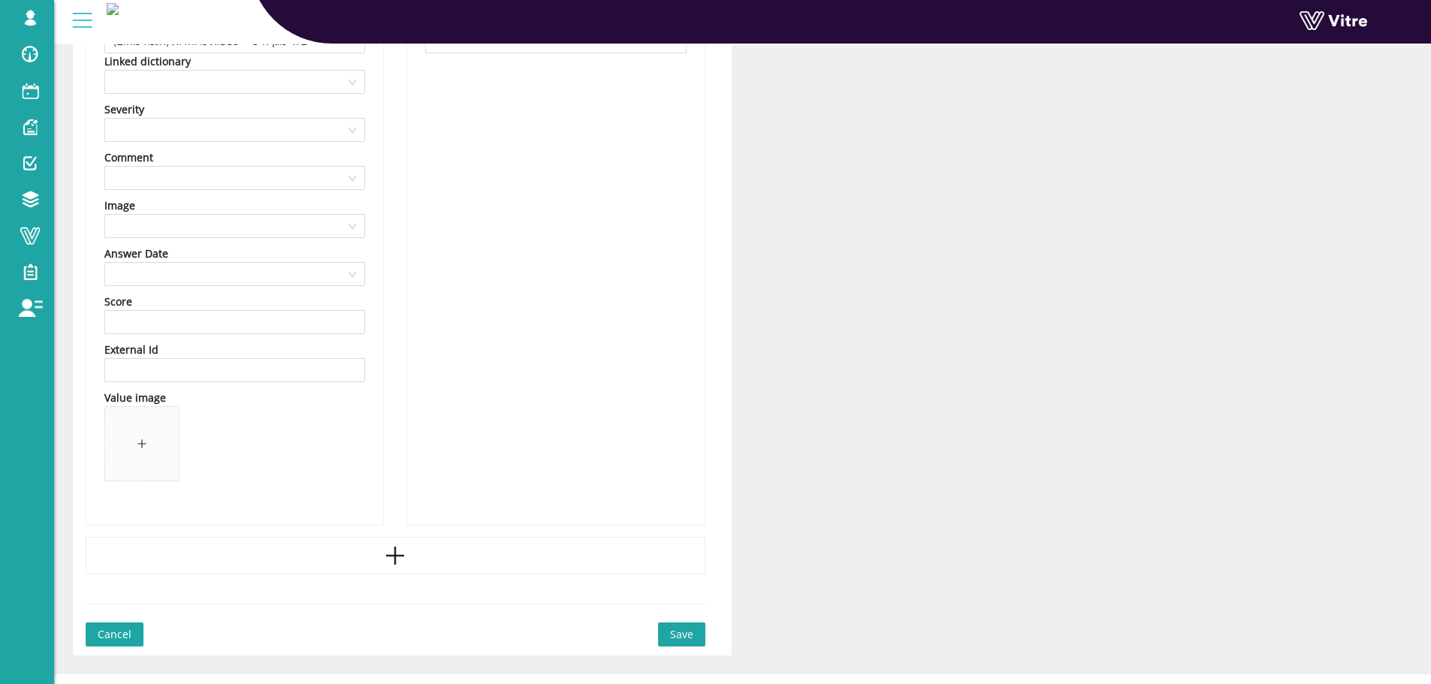
scroll to position [361, 0]
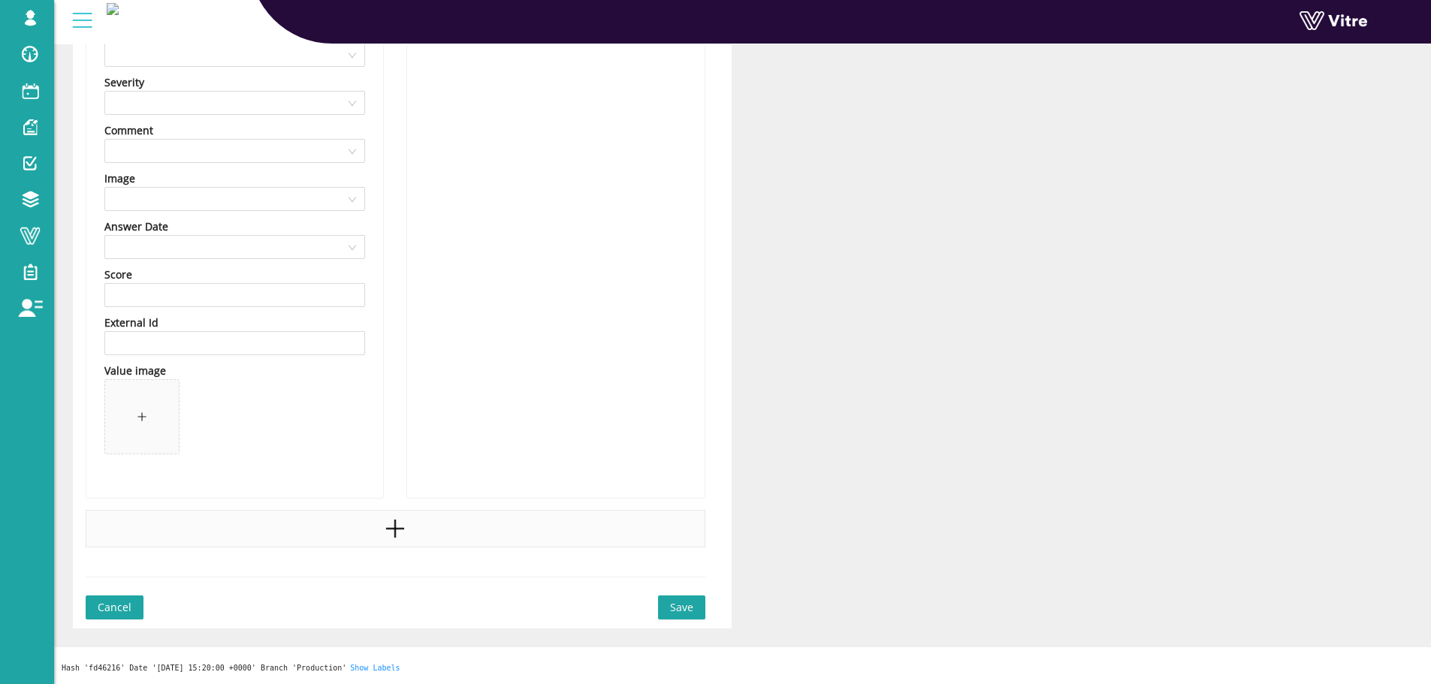
click at [346, 520] on div at bounding box center [396, 529] width 620 height 38
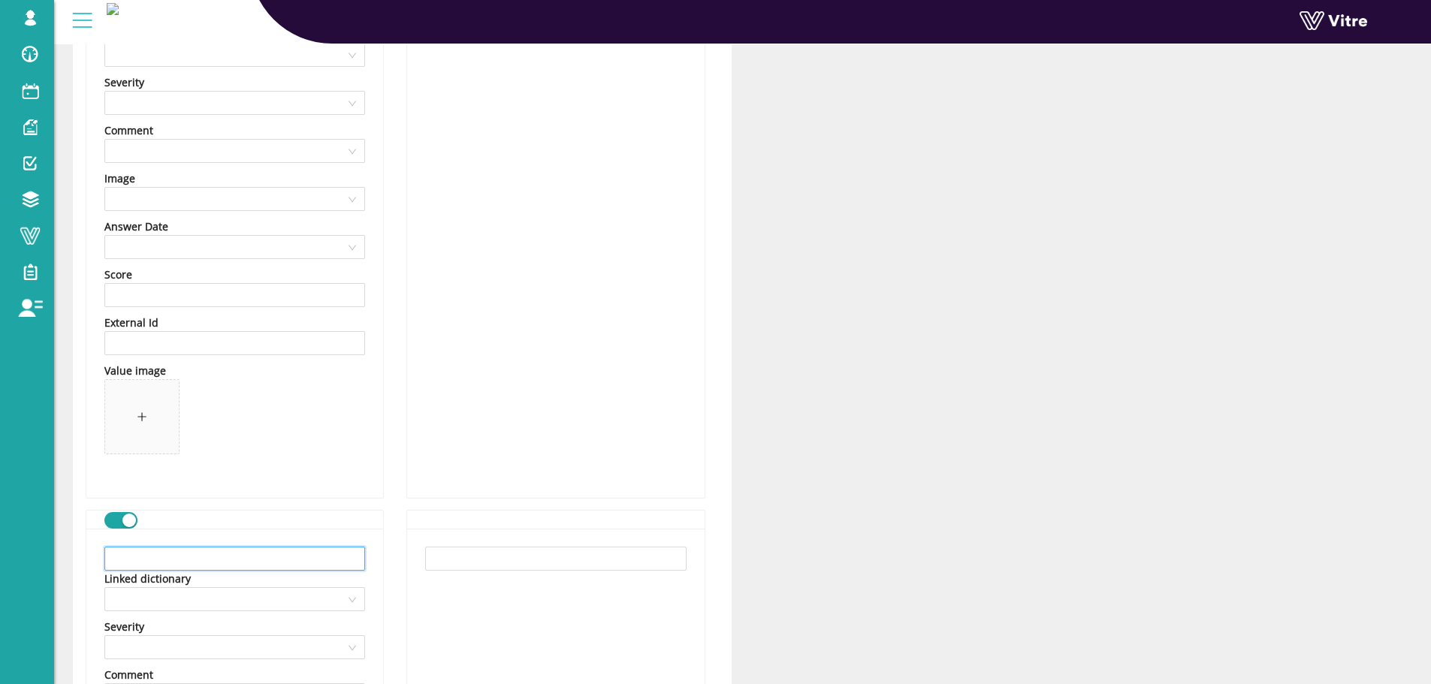
click at [259, 564] on input "text" at bounding box center [234, 559] width 261 height 24
paste input "בידוד מקור החום"
type input "בידוד מקור החום"
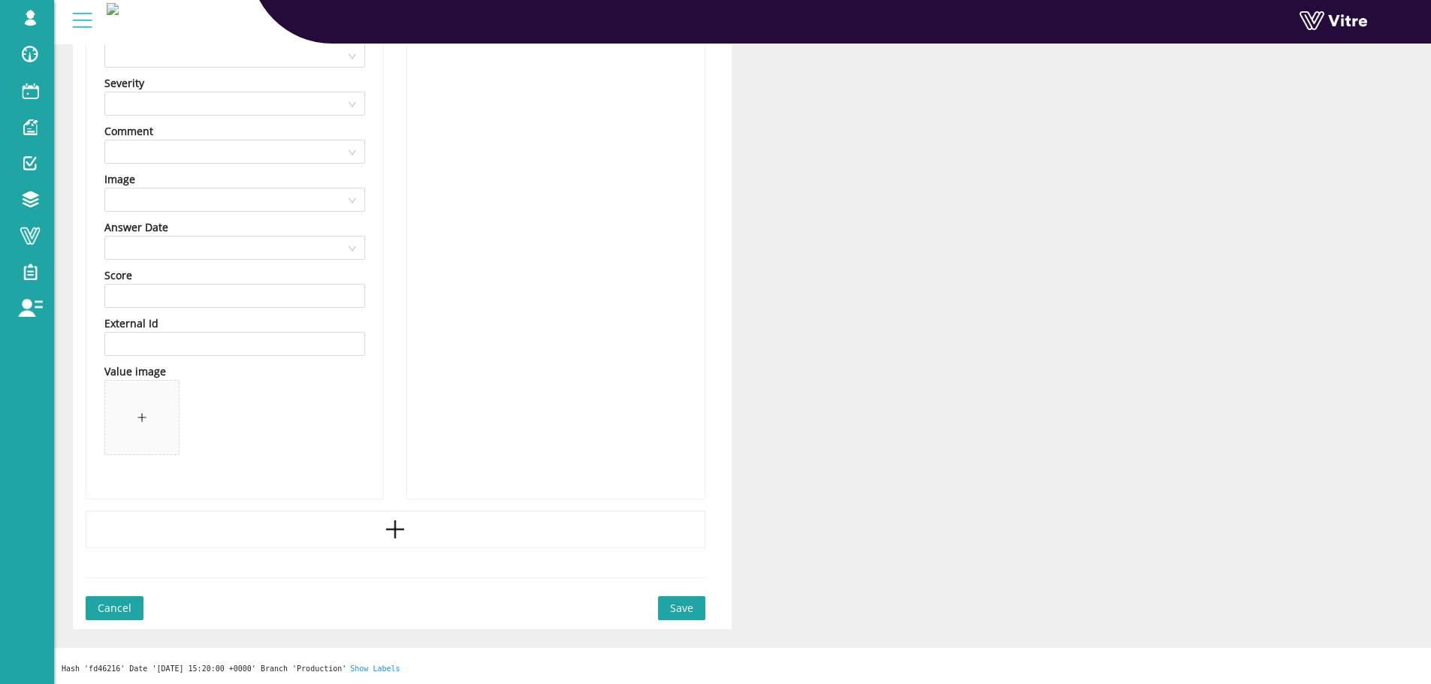
scroll to position [906, 0]
click at [391, 539] on icon "plus" at bounding box center [395, 529] width 23 height 23
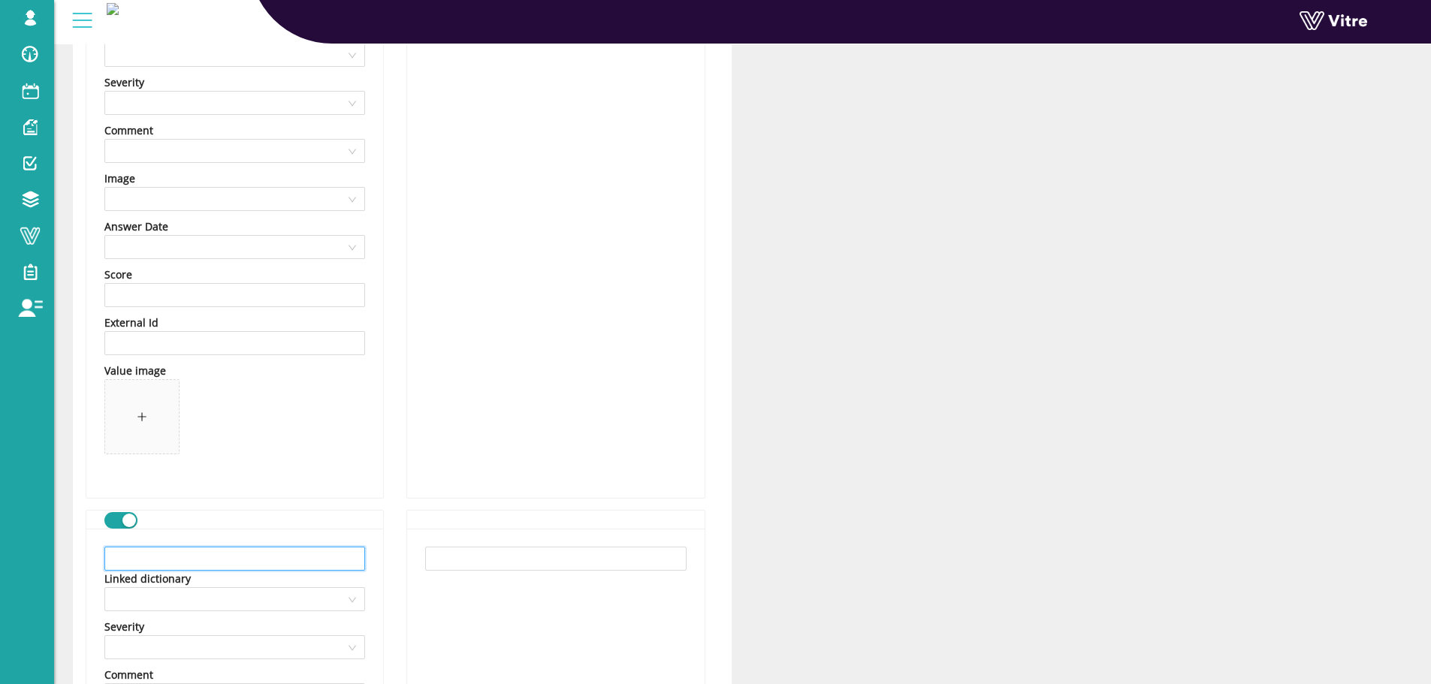
click at [312, 551] on input "text" at bounding box center [234, 559] width 261 height 24
paste input "סגירת מקור החום"
type input "סגירת מקור החום"
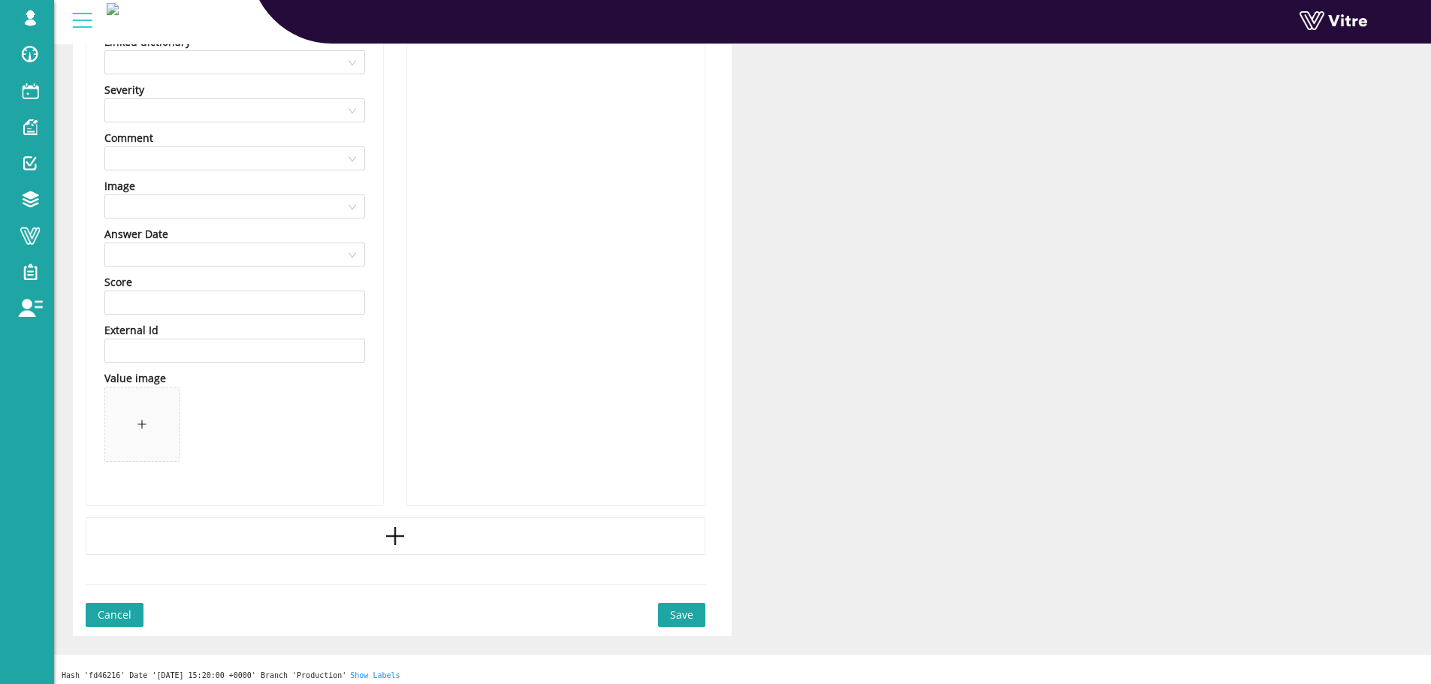
scroll to position [1451, 0]
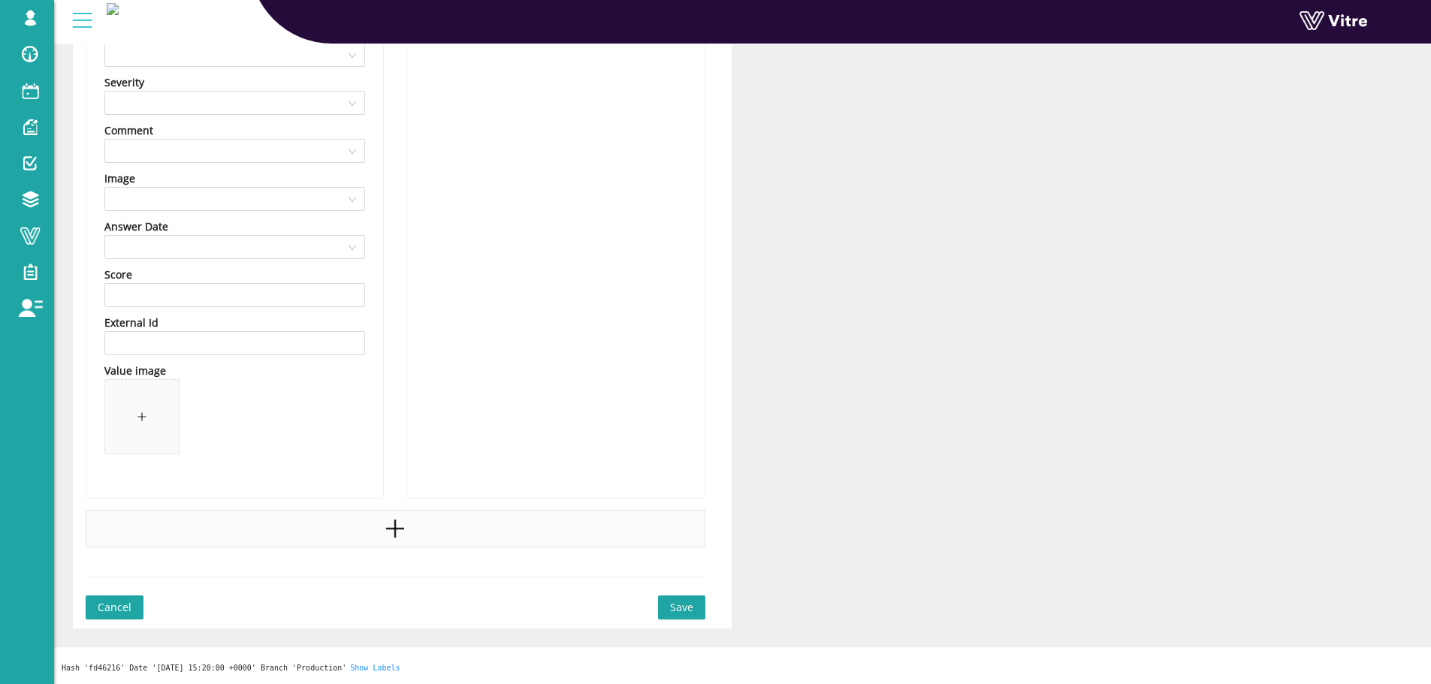
click at [314, 533] on div at bounding box center [396, 529] width 620 height 38
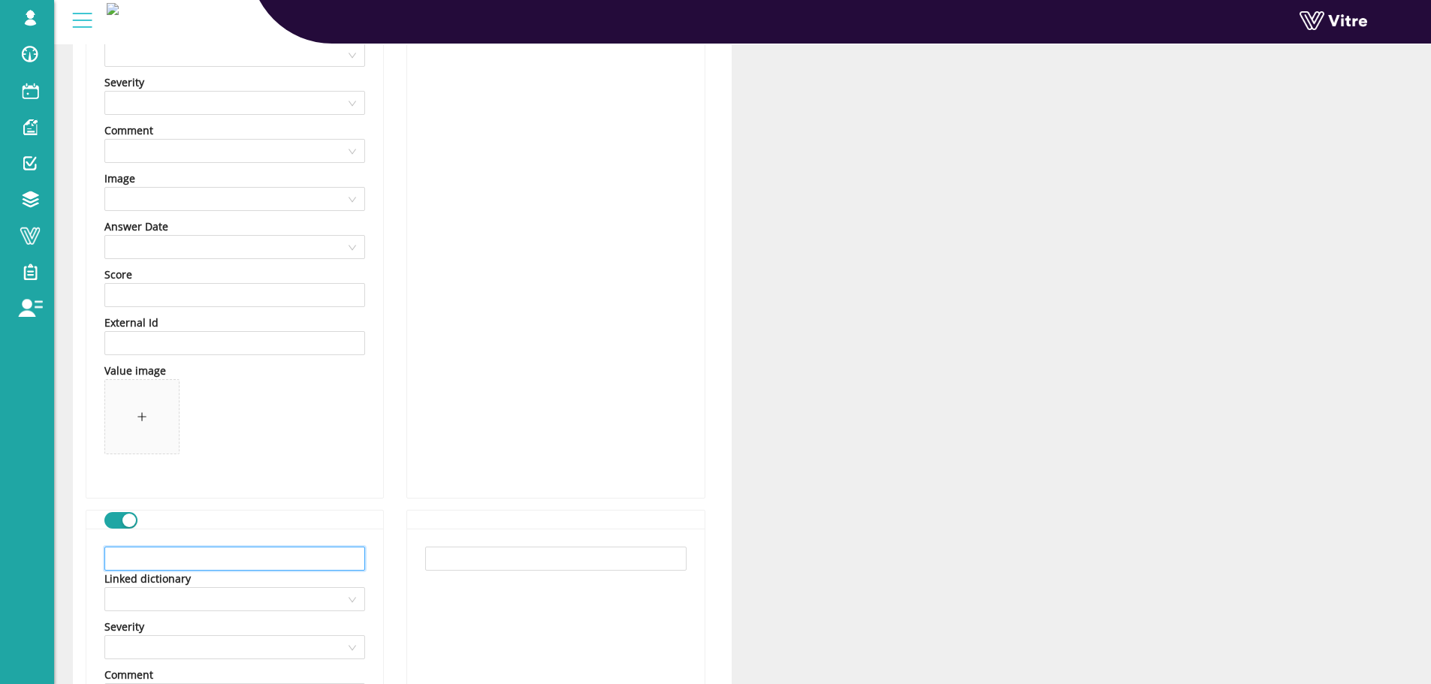
click at [228, 557] on input "text" at bounding box center [234, 559] width 261 height 24
paste input "חסימת האזור"
type input "חסימת האזור"
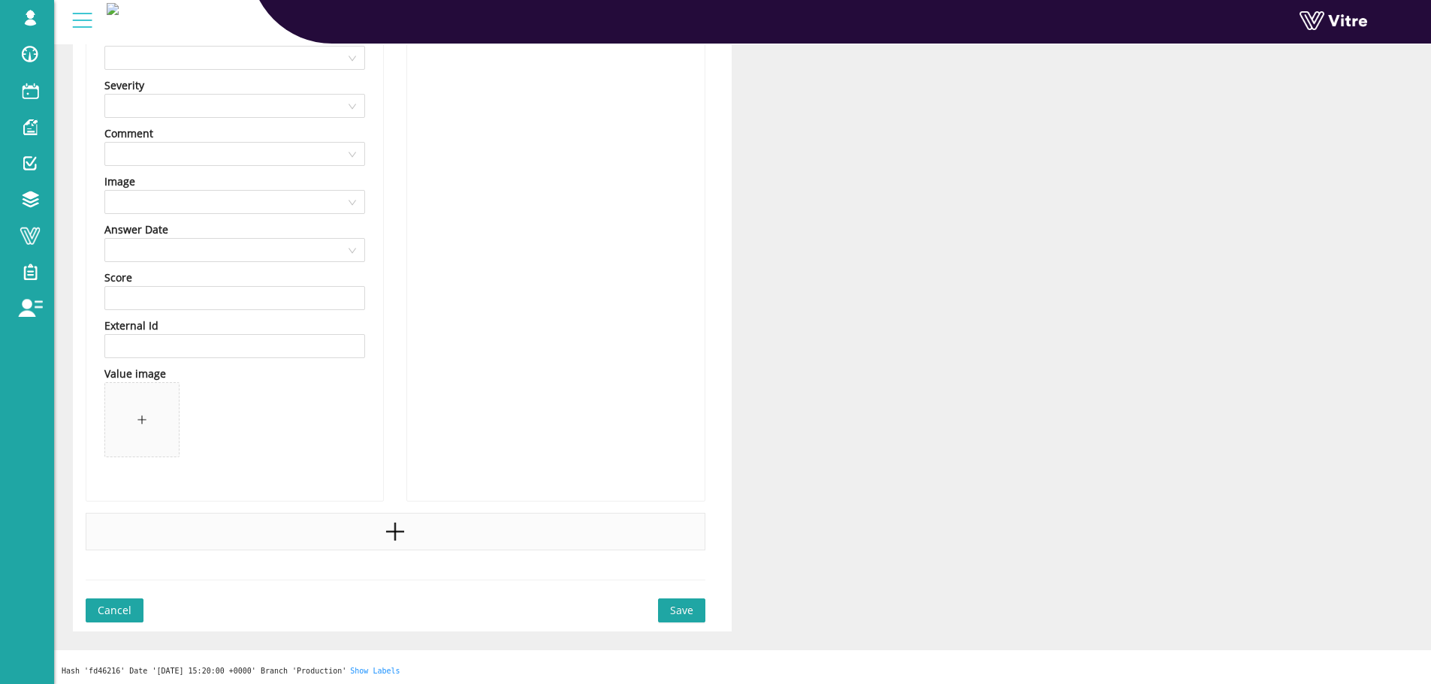
scroll to position [1995, 0]
click at [356, 538] on div at bounding box center [396, 529] width 620 height 38
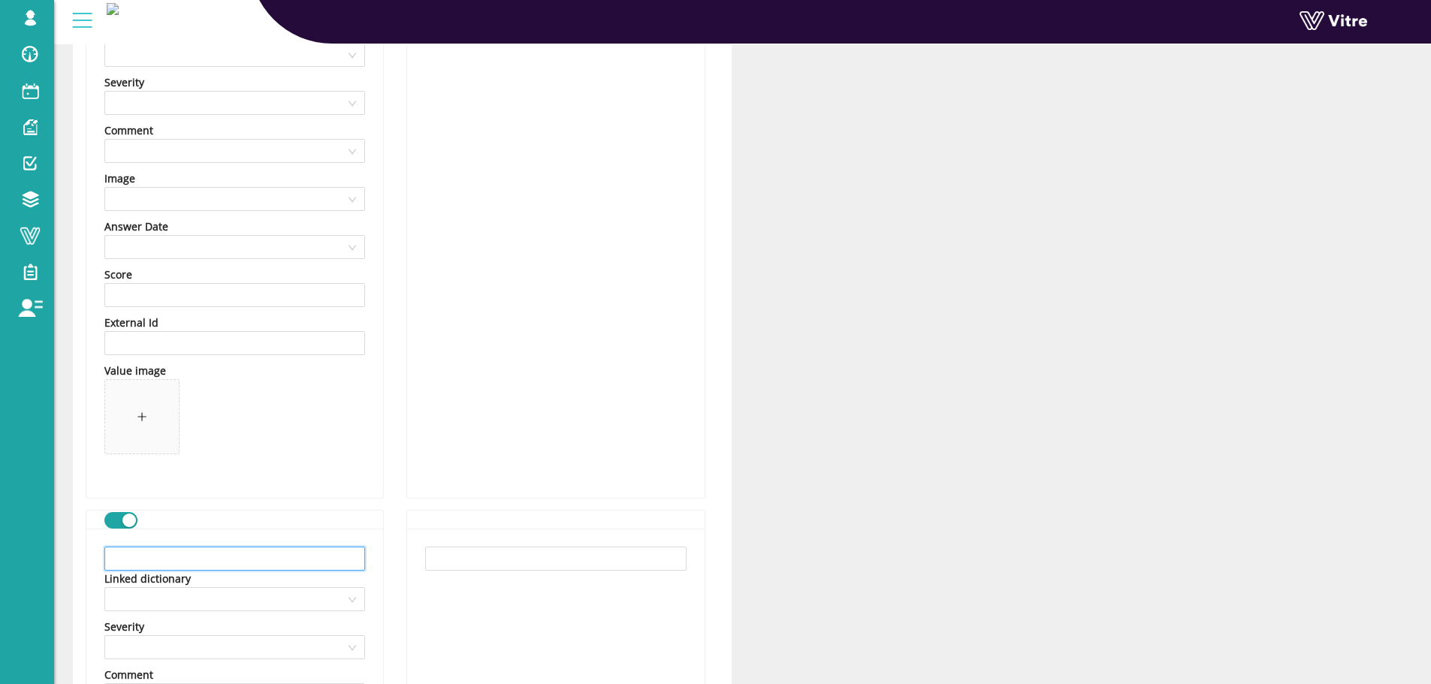
click at [231, 567] on input "text" at bounding box center [234, 559] width 261 height 24
paste input "אחר"
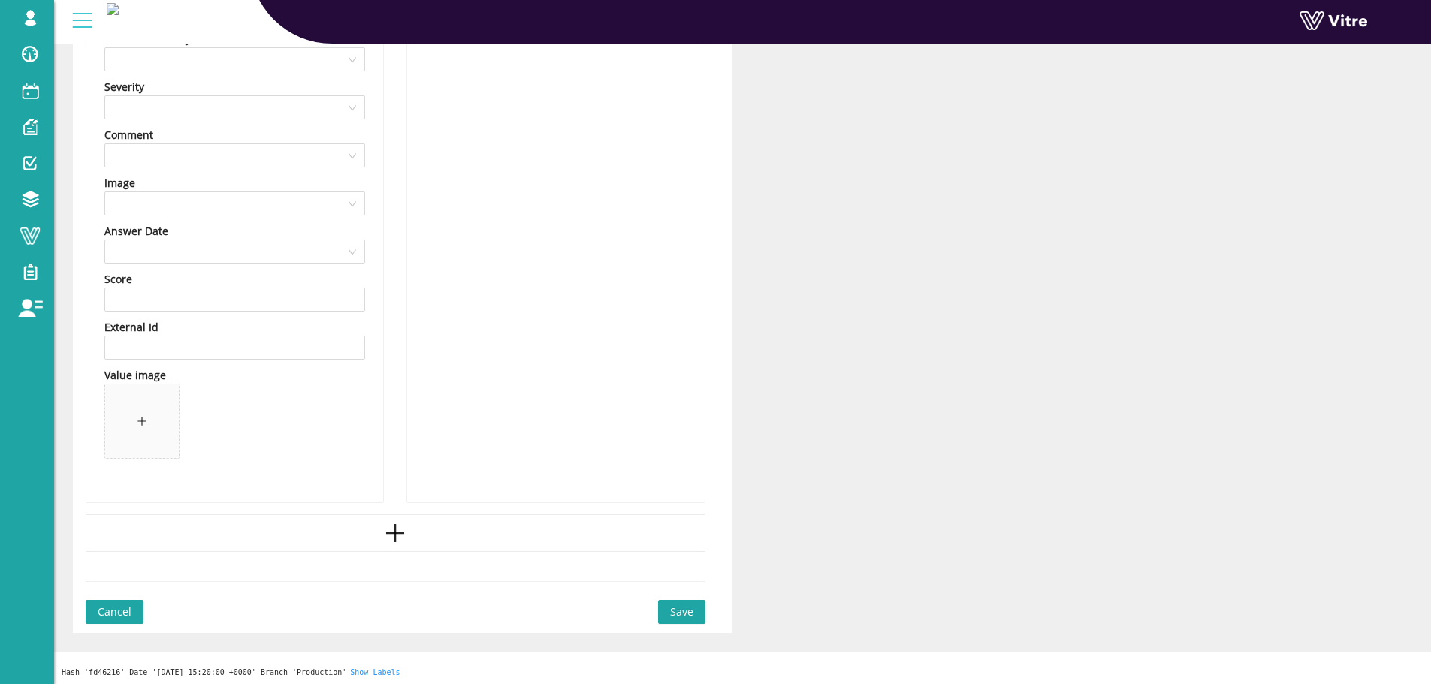
scroll to position [2540, 0]
type input "אחר"
click at [681, 618] on button "Save" at bounding box center [681, 608] width 47 height 24
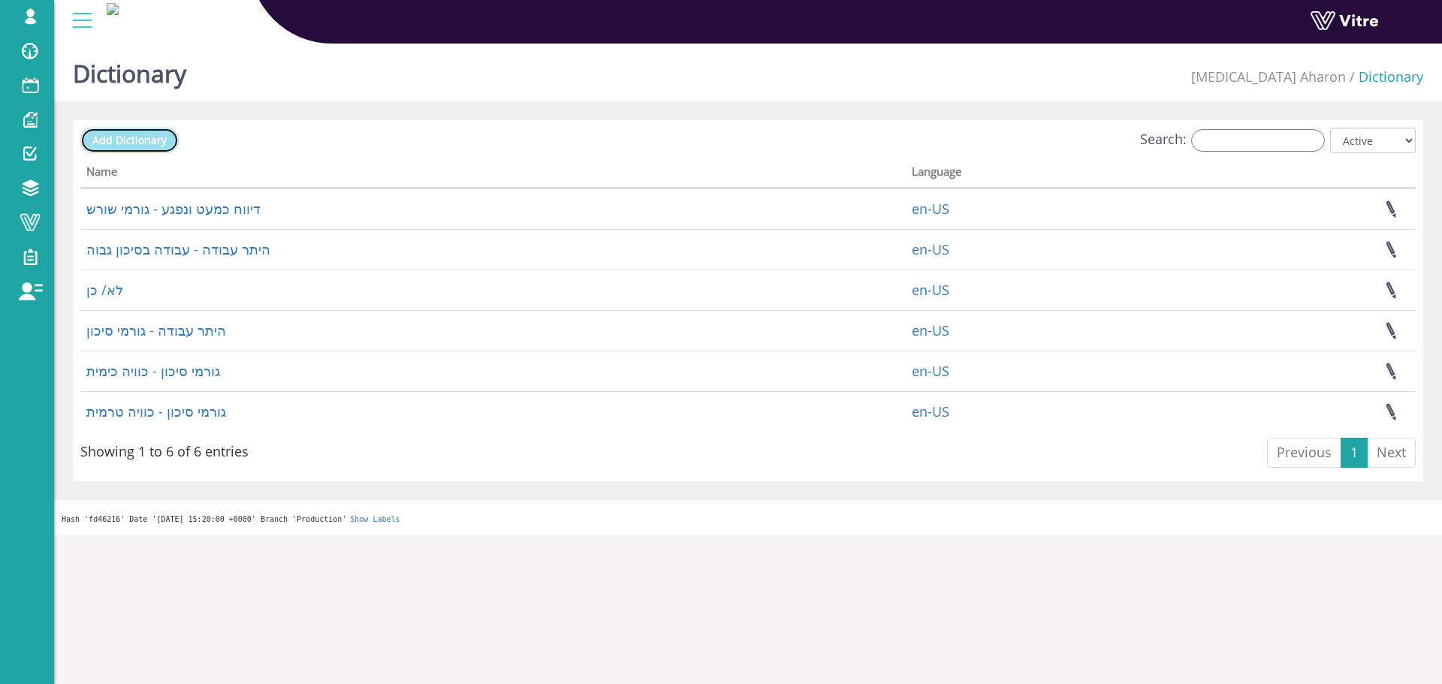
click at [134, 138] on span "Add Dictionary" at bounding box center [129, 140] width 74 height 14
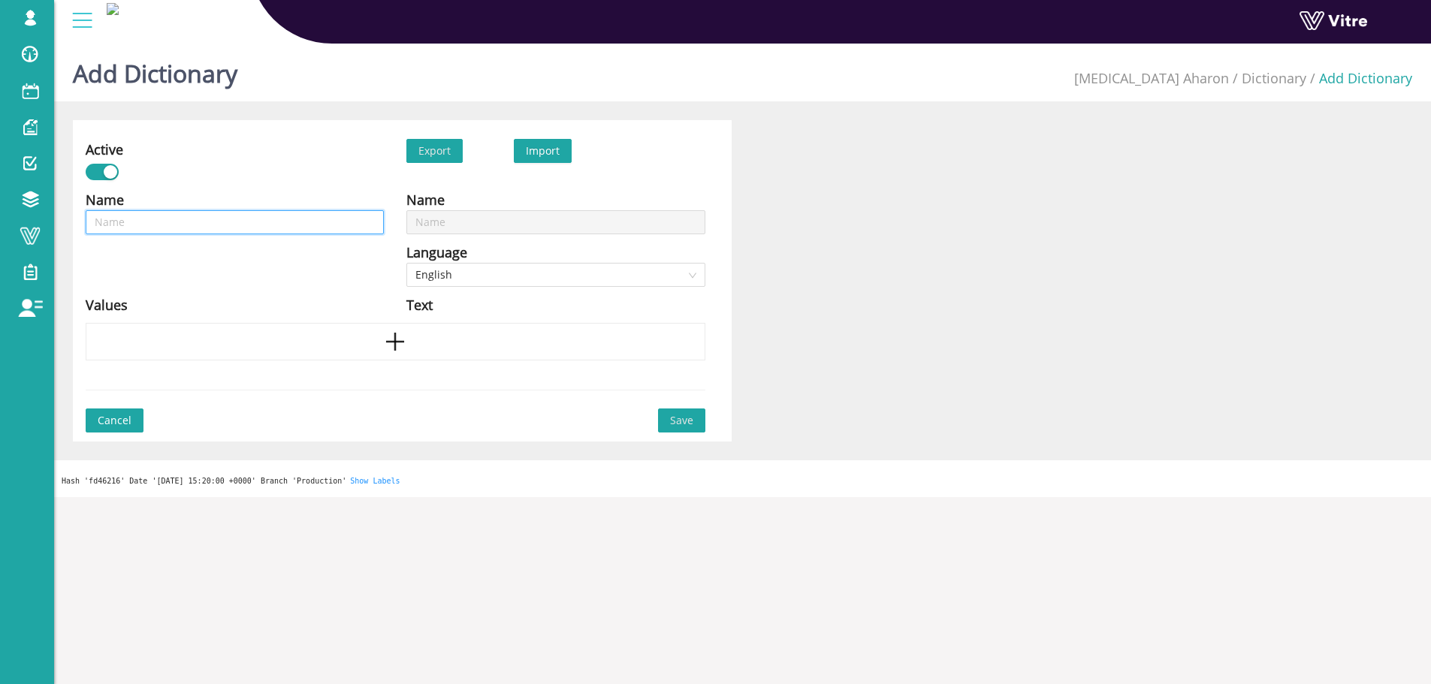
click at [246, 220] on input "text" at bounding box center [235, 222] width 298 height 24
type input "ג"
type input "גו"
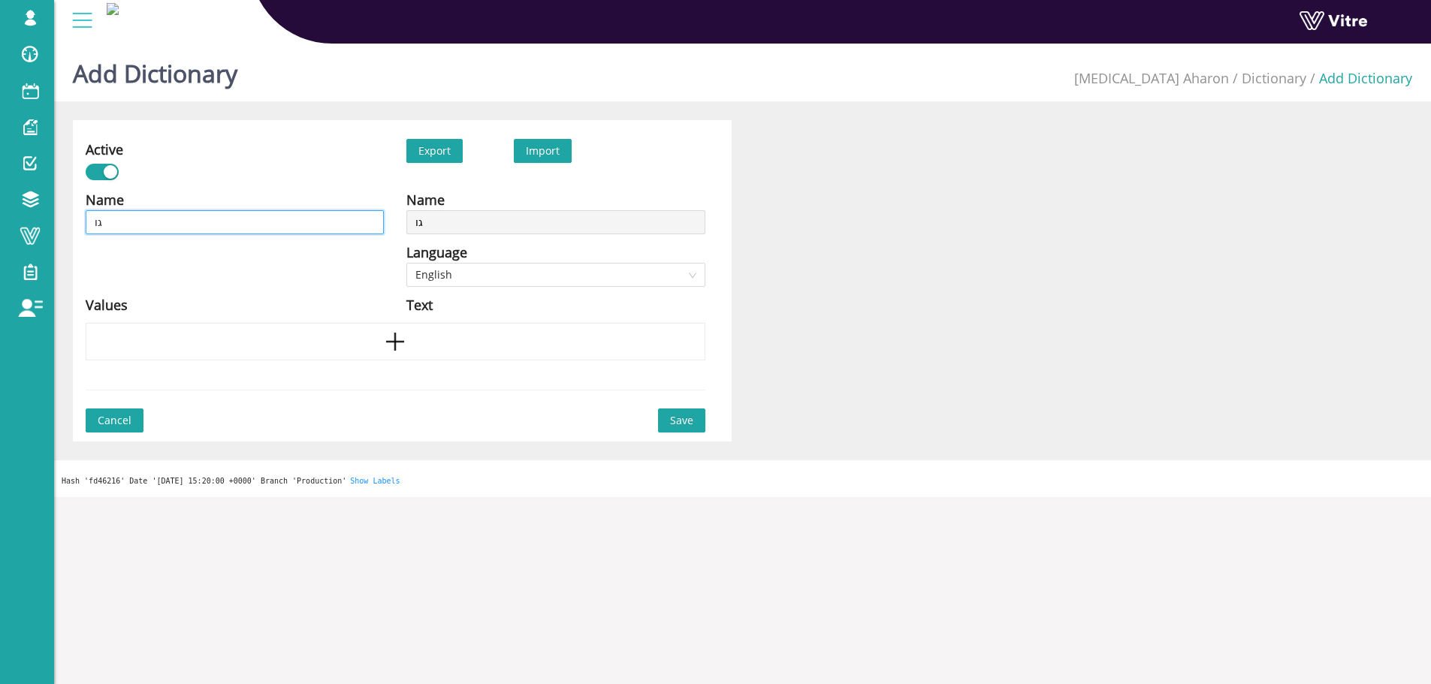
type input "גור"
type input "גורמ"
type input "גורמי"
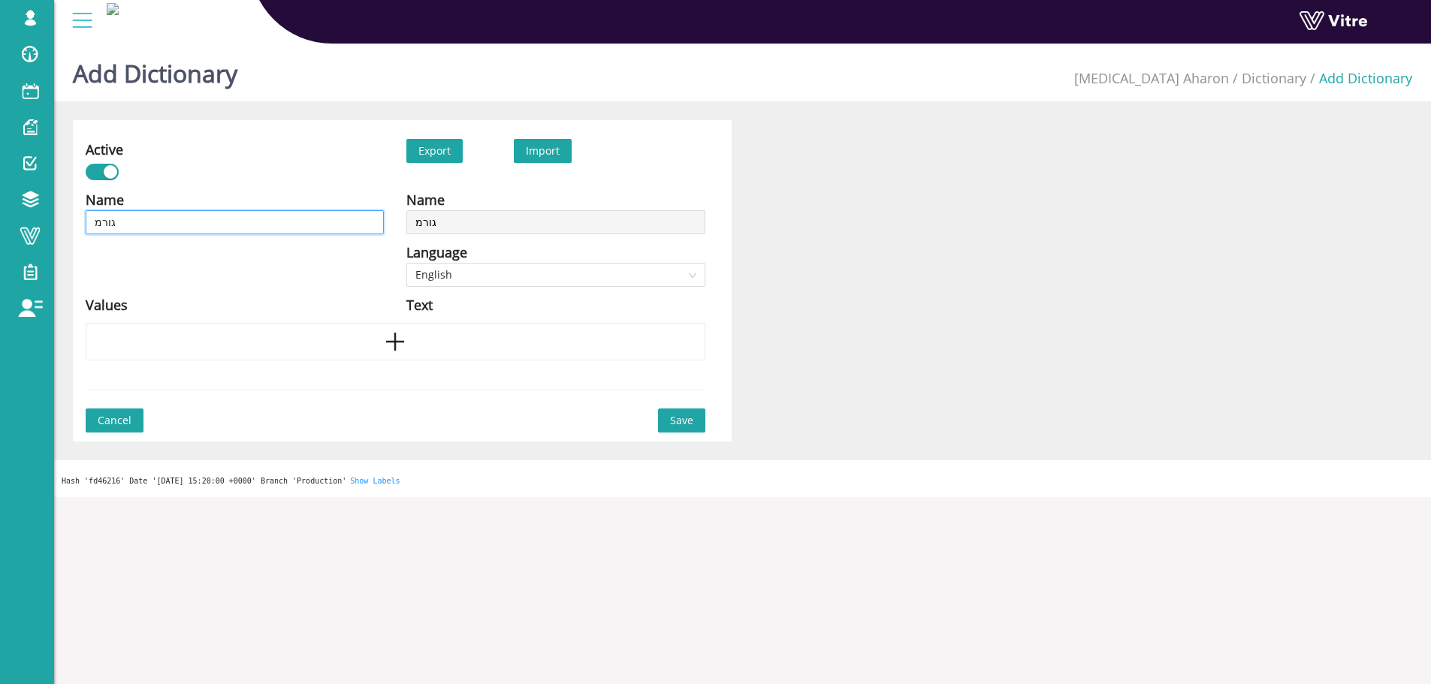
type input "גורמי"
type input "גורמי ס"
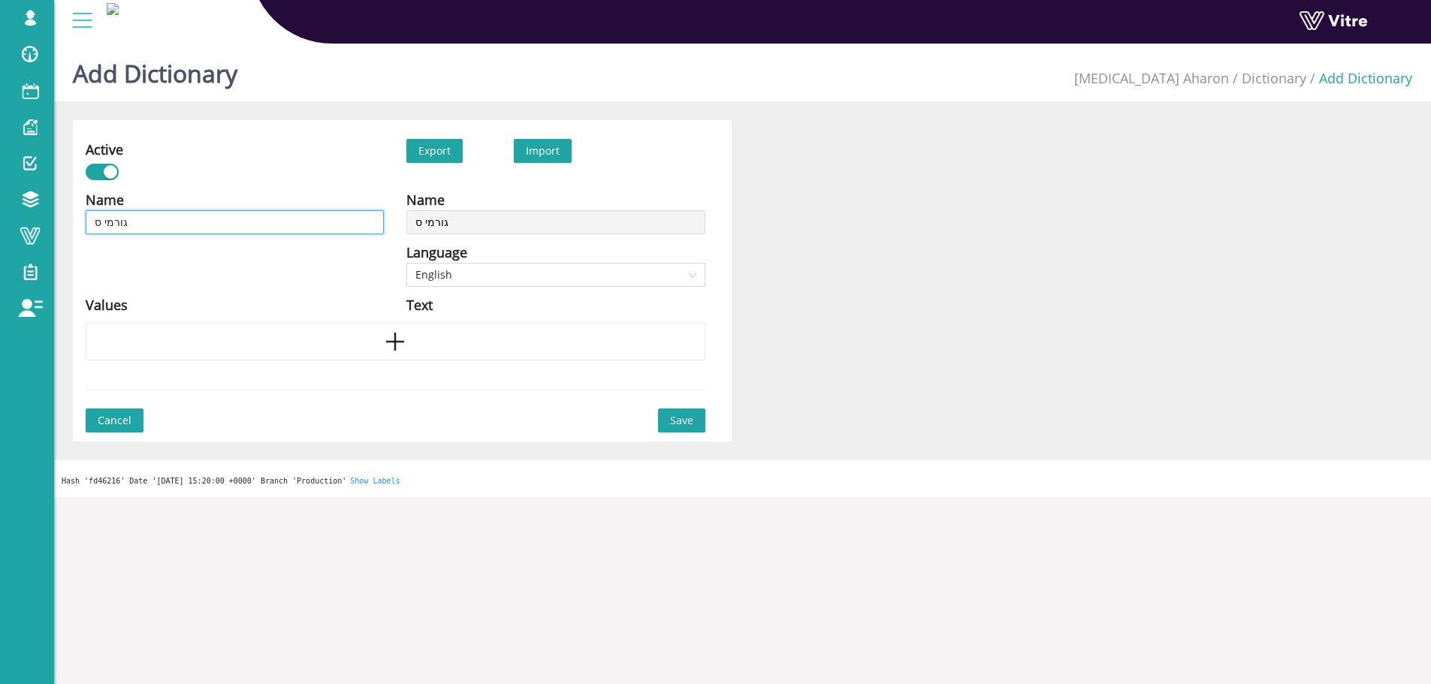
type input "גורמי סי"
type input "גורמי סיכ"
type input "גורמי סיכו"
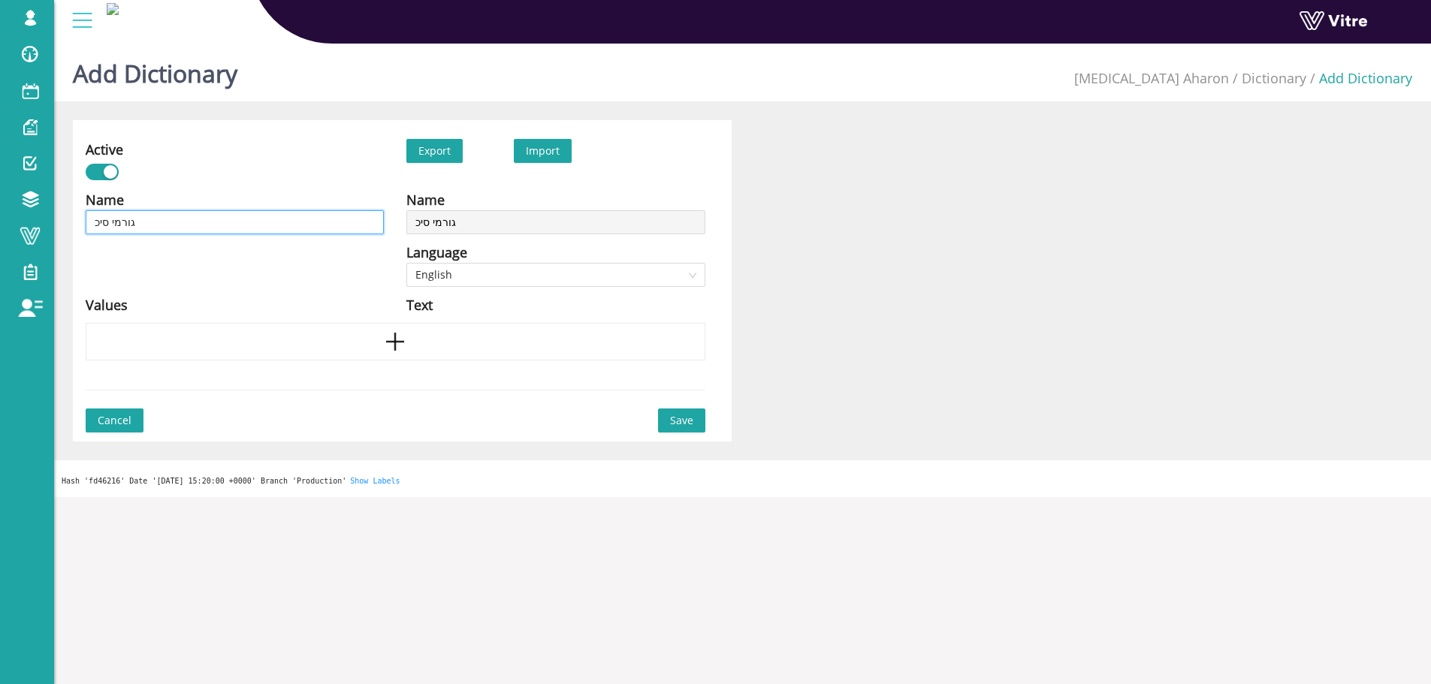
type input "גורמי סיכו"
type input "גורמי סיכון"
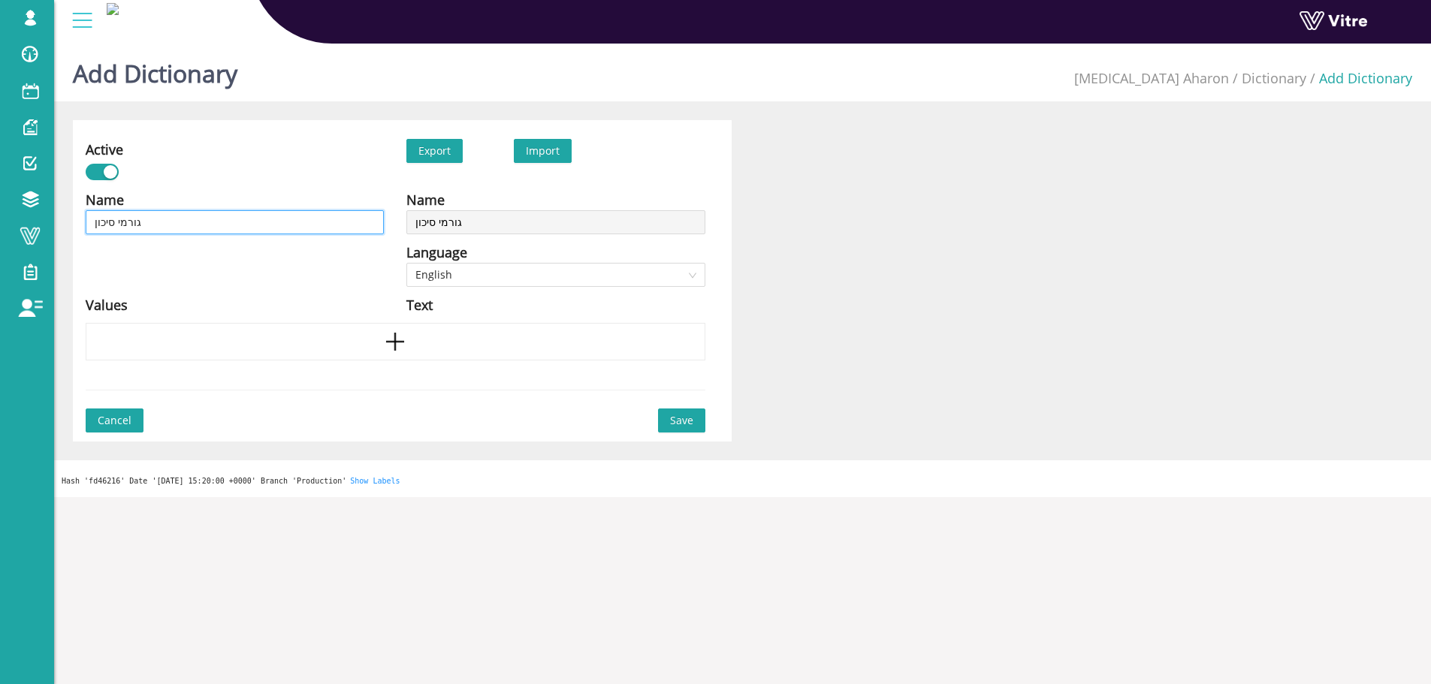
type input "גורמי סיכון -"
paste input "נפילה מגובה (פחות מ 2 מטר)"
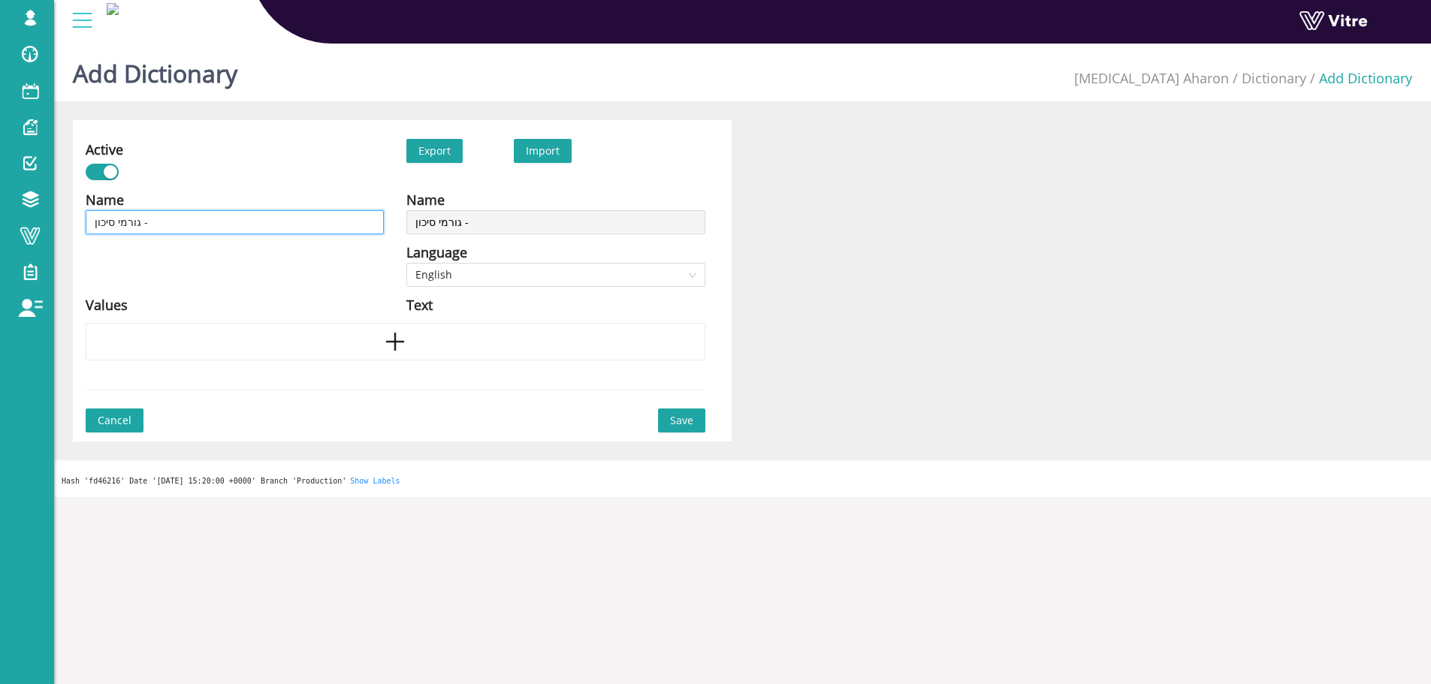
type input "גורמי סיכון - נפילה מגובה (פחות מ 2 מטר)"
click at [679, 264] on span "English" at bounding box center [555, 275] width 280 height 23
type input "גורמי סיכון - נפילה מגובה (פחות מ 2 מטר)"
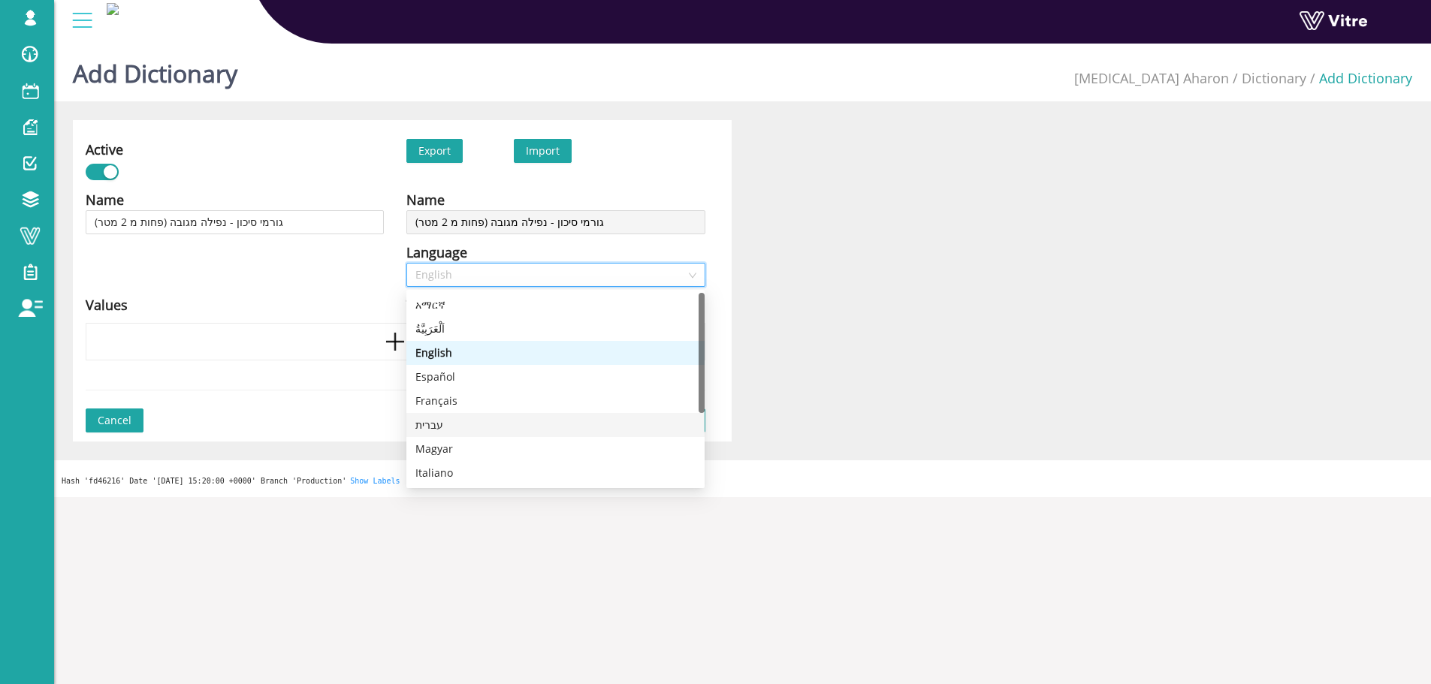
click at [445, 424] on div "עברית" at bounding box center [555, 425] width 280 height 17
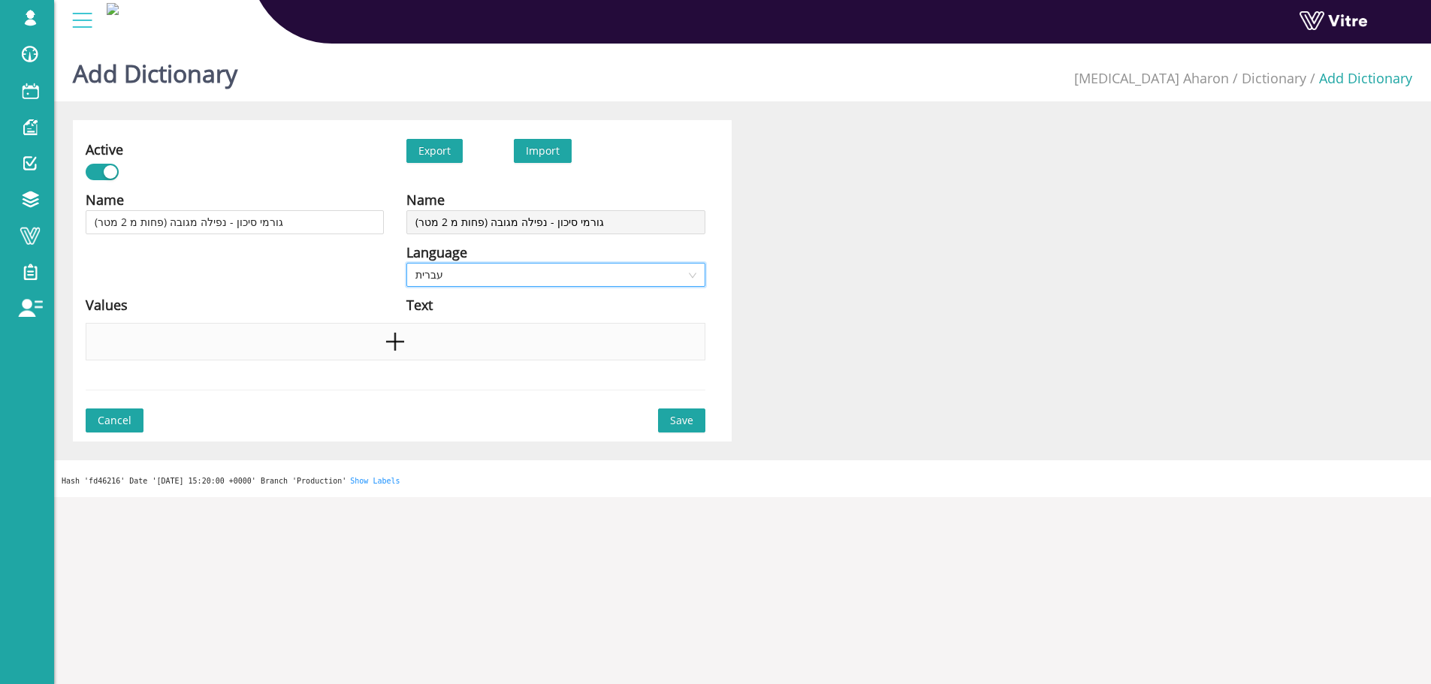
click at [358, 333] on div at bounding box center [396, 342] width 620 height 38
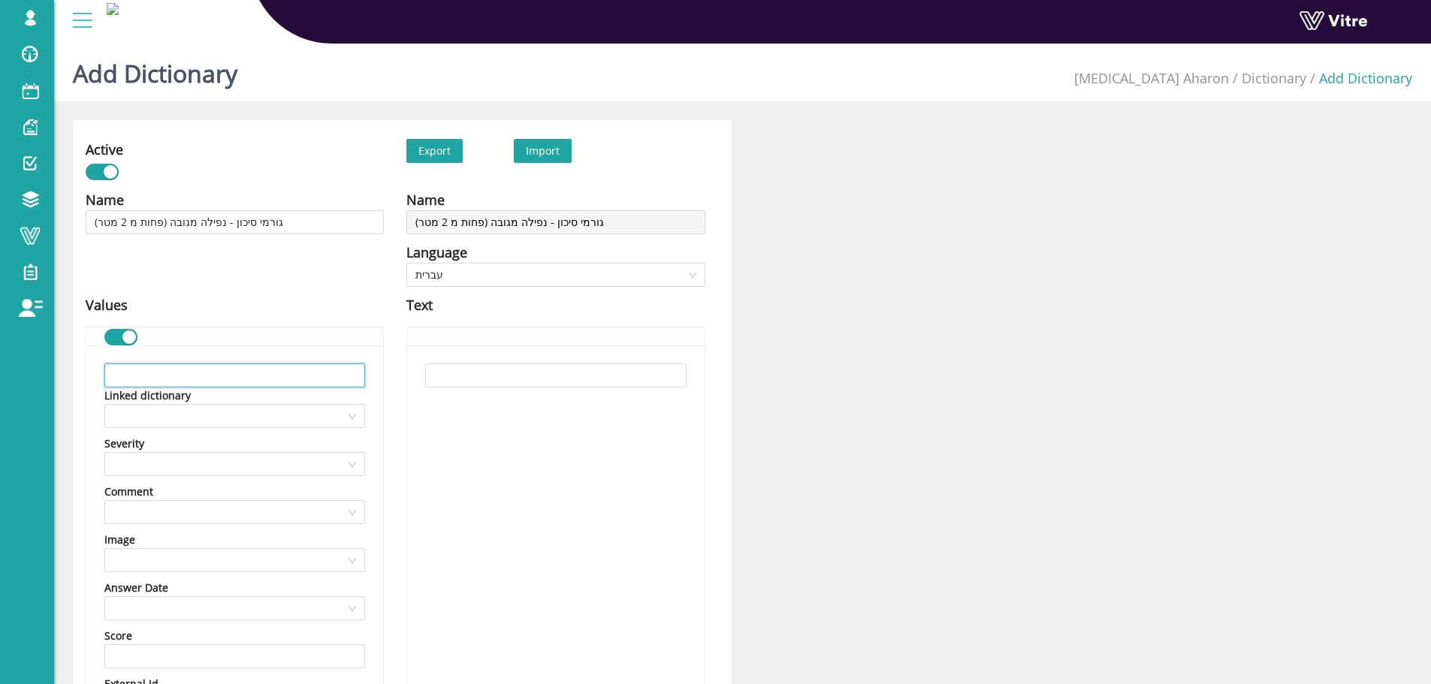
click at [271, 372] on input "text" at bounding box center [234, 376] width 261 height 24
paste input "הסרת השאר – מציאת חלופה"
type input "הסרת השאר – מציאת חלופה"
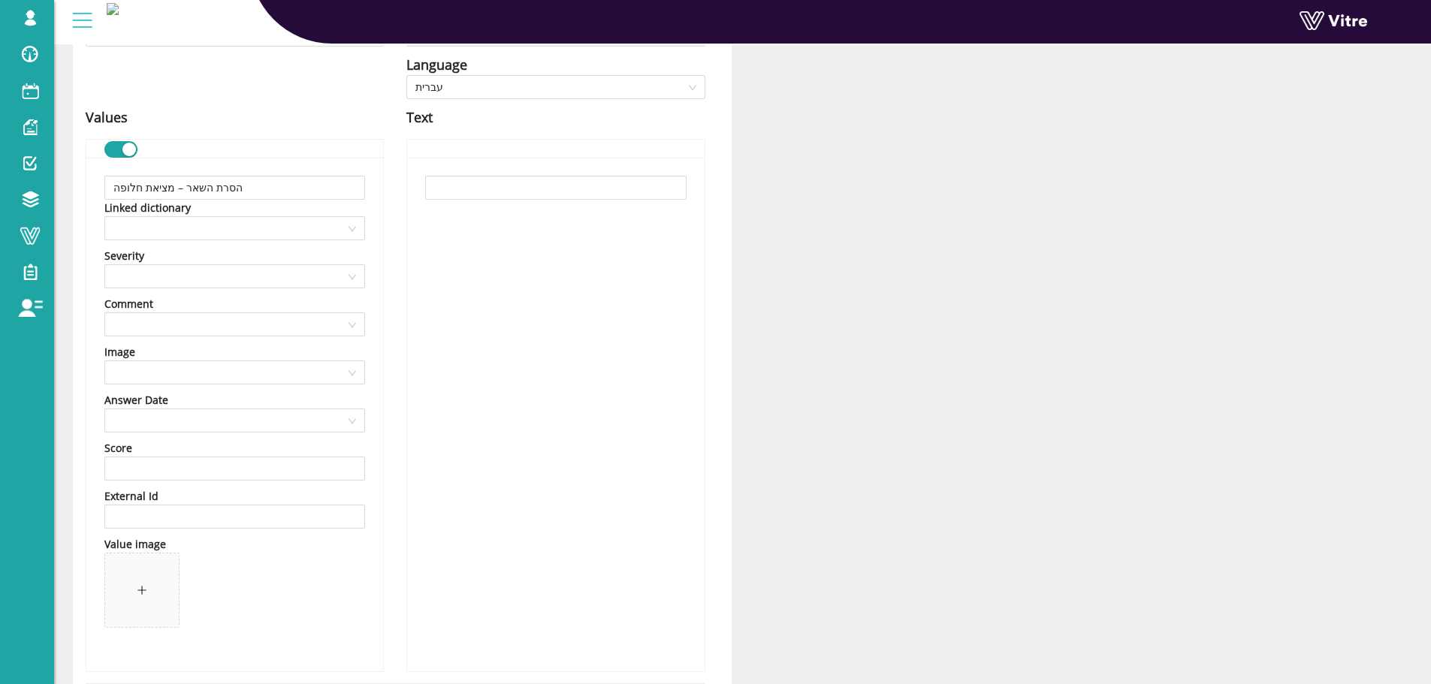
scroll to position [361, 0]
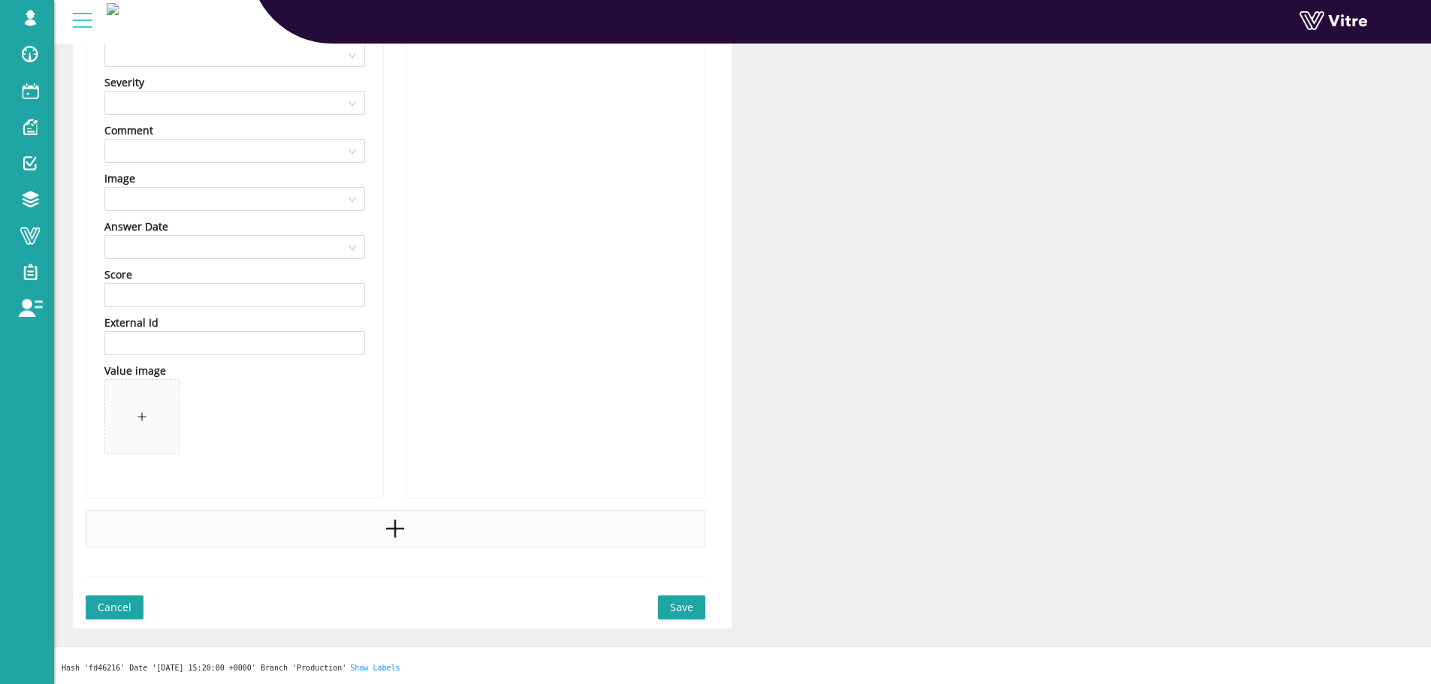
click at [340, 528] on div at bounding box center [396, 529] width 620 height 38
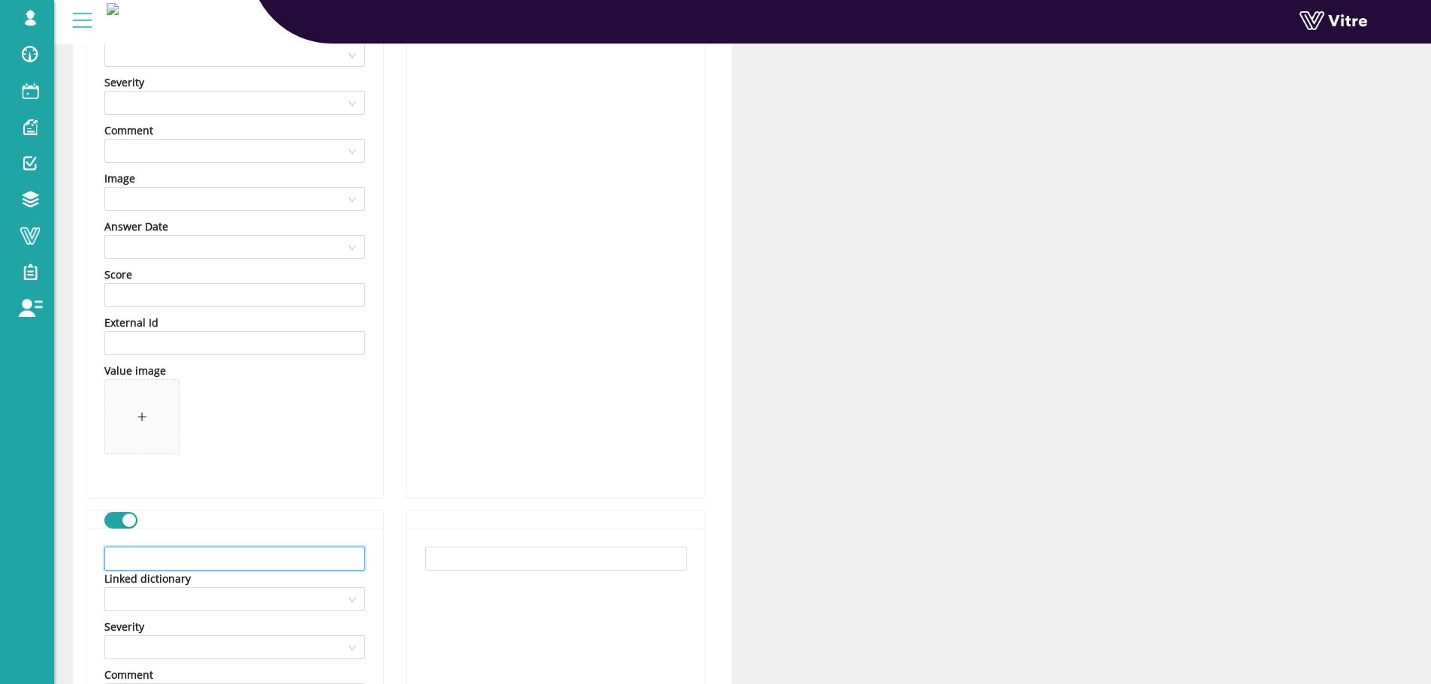
click at [216, 556] on input "text" at bounding box center [234, 559] width 261 height 24
paste input "הוספת גדר או מעקה"
type input "הוספת גדר או מעקה"
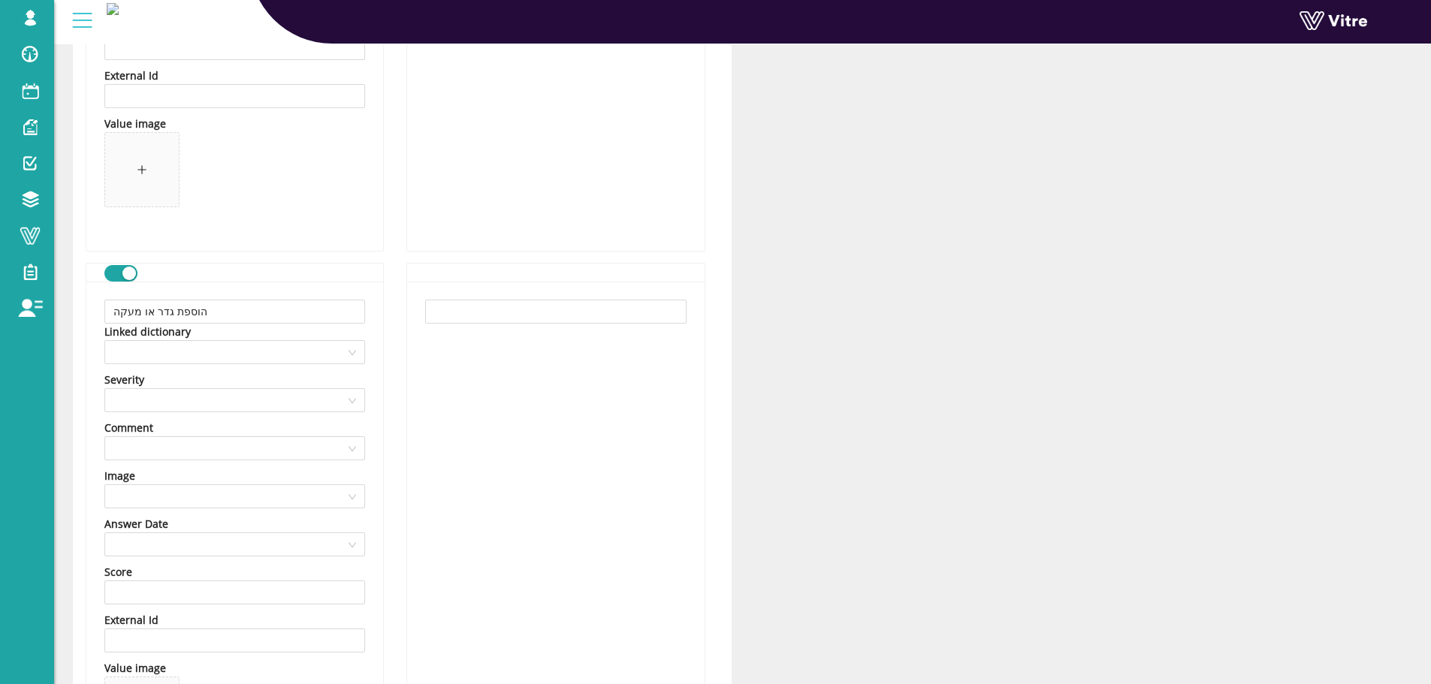
scroll to position [906, 0]
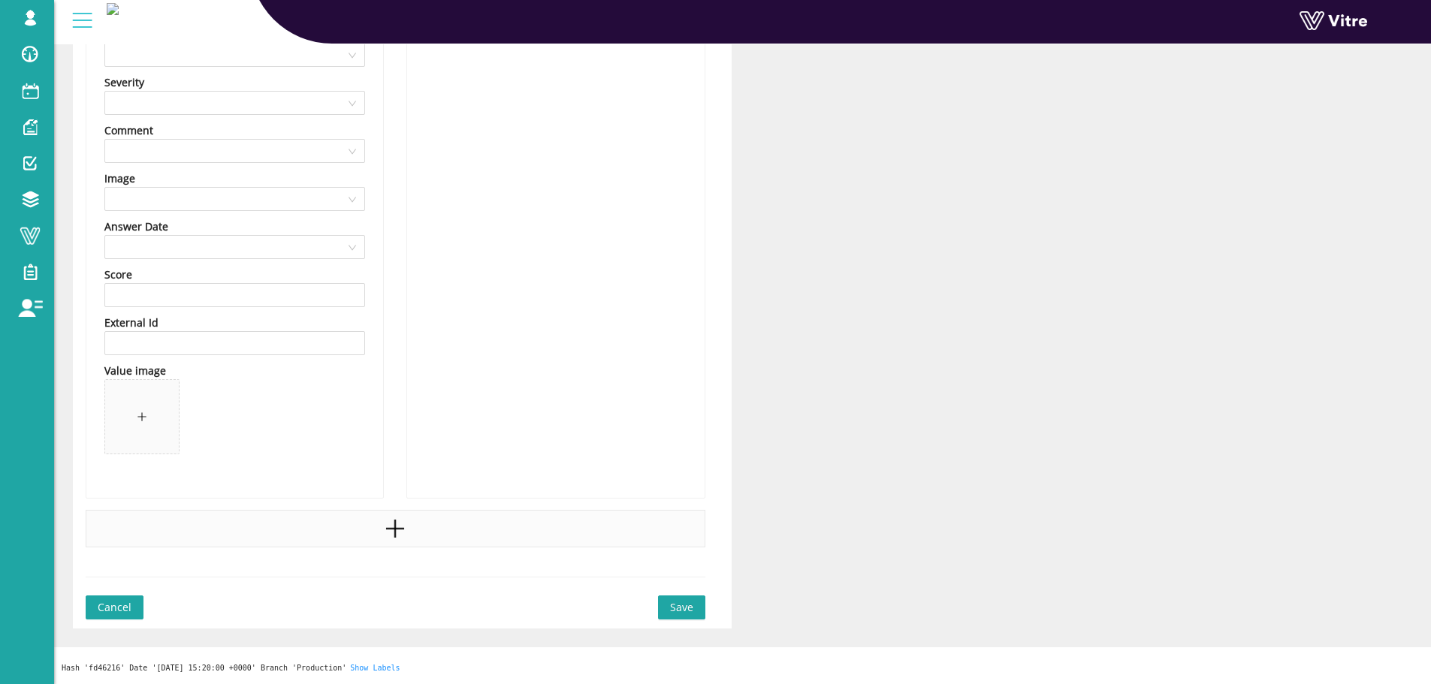
click at [390, 546] on div at bounding box center [396, 529] width 620 height 38
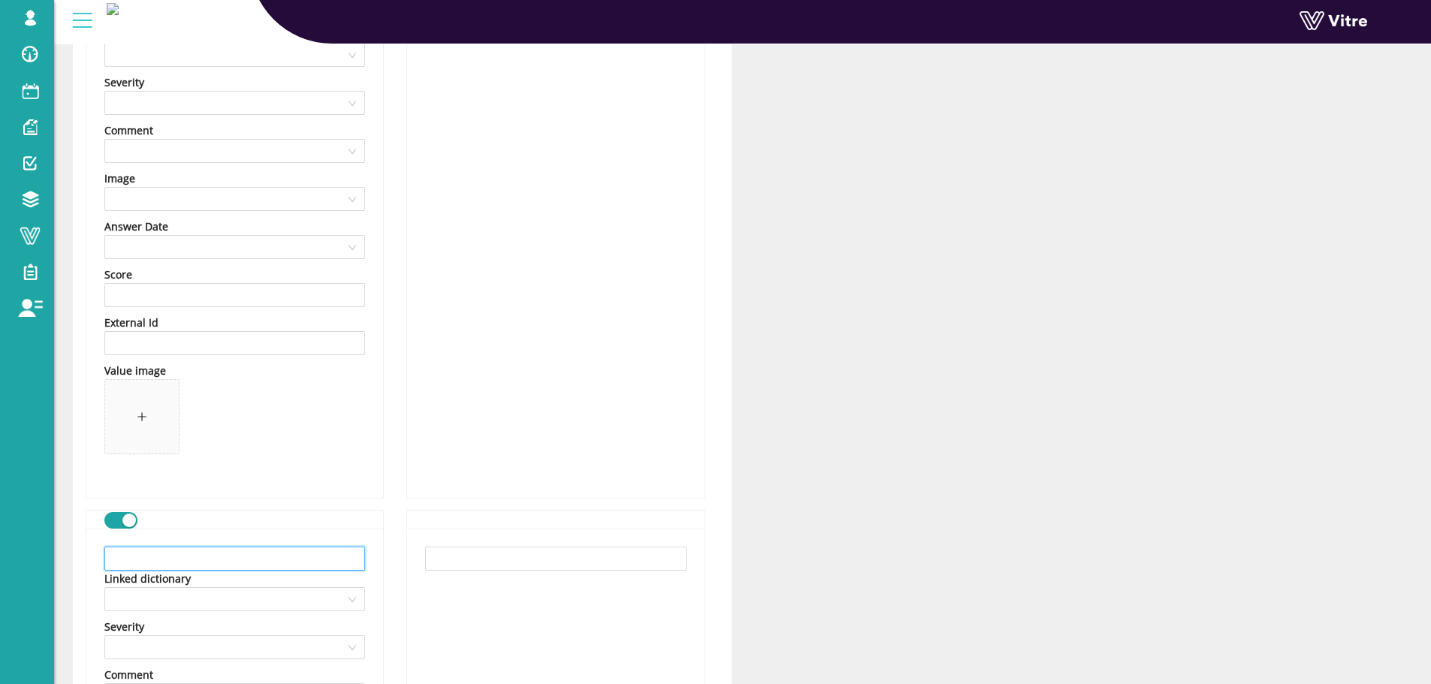
click at [291, 560] on input "text" at bounding box center [234, 559] width 261 height 24
paste input "שמירה על מרחק של 2 מטר מהקצה"
type input "שמירה על מרחק של 2 מטר מהקצה"
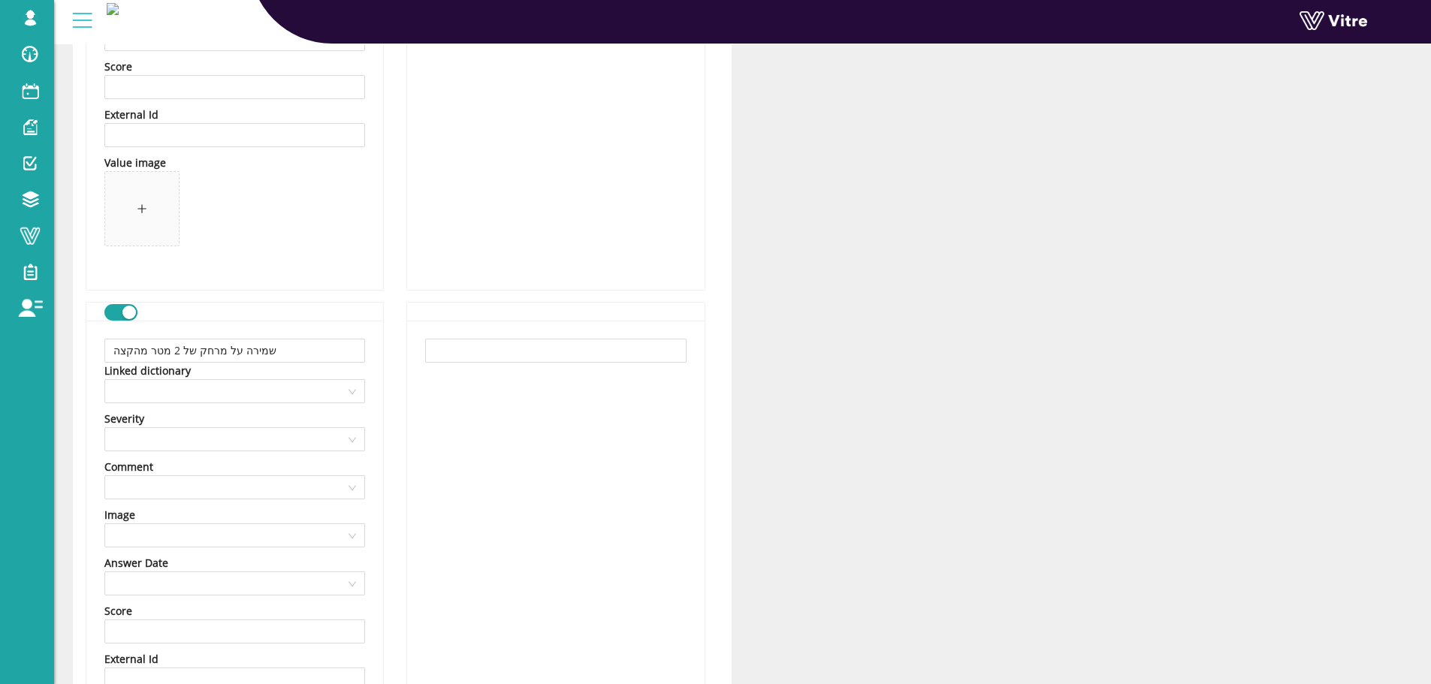
scroll to position [1432, 0]
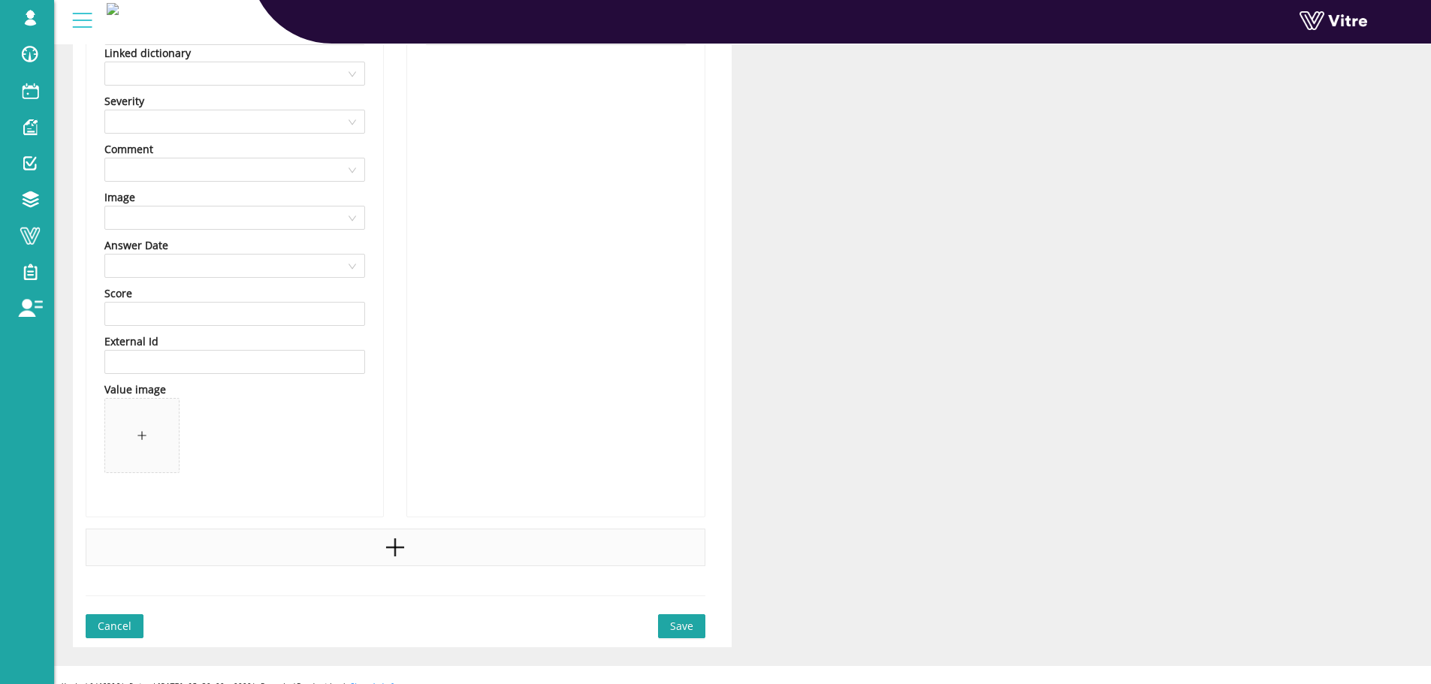
drag, startPoint x: 404, startPoint y: 551, endPoint x: 388, endPoint y: 554, distance: 16.1
click at [404, 551] on icon "plus" at bounding box center [395, 547] width 23 height 23
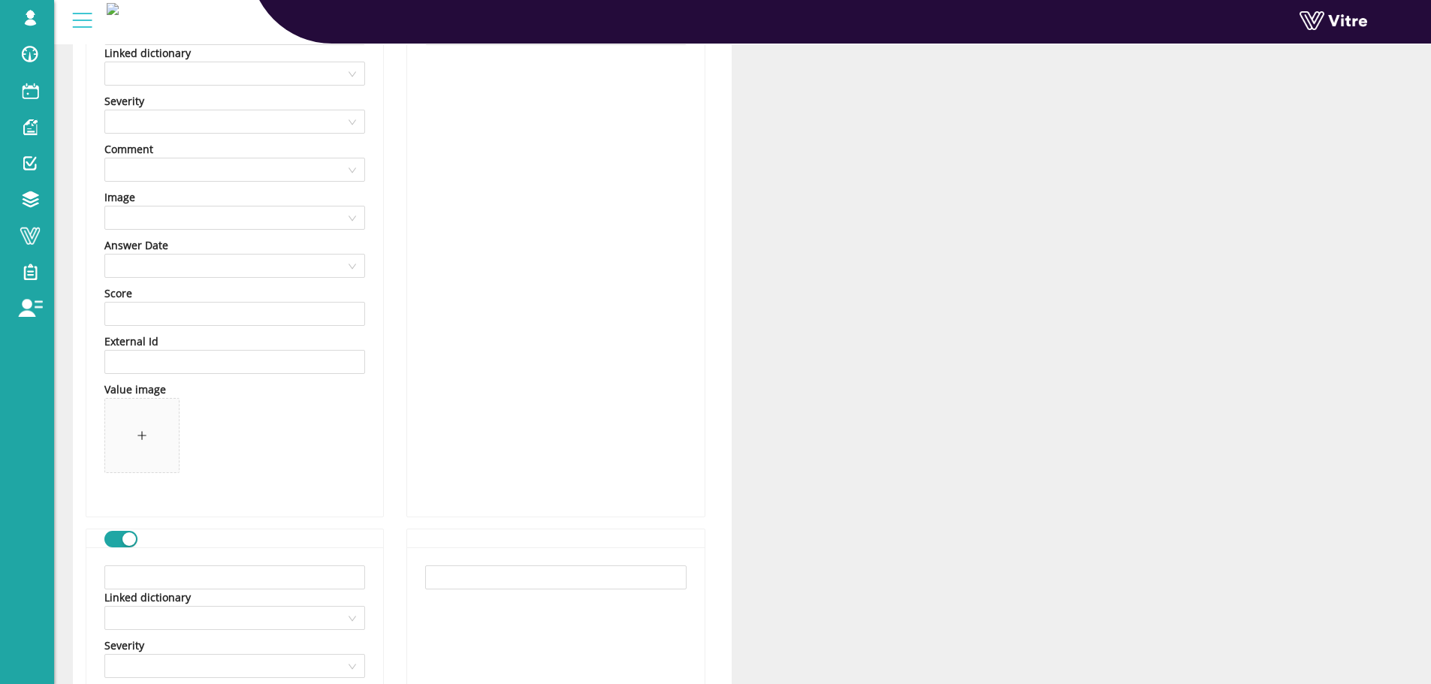
click at [270, 569] on input "text" at bounding box center [234, 578] width 261 height 24
paste input "סימון ברור של הנקודות המסוכנות"
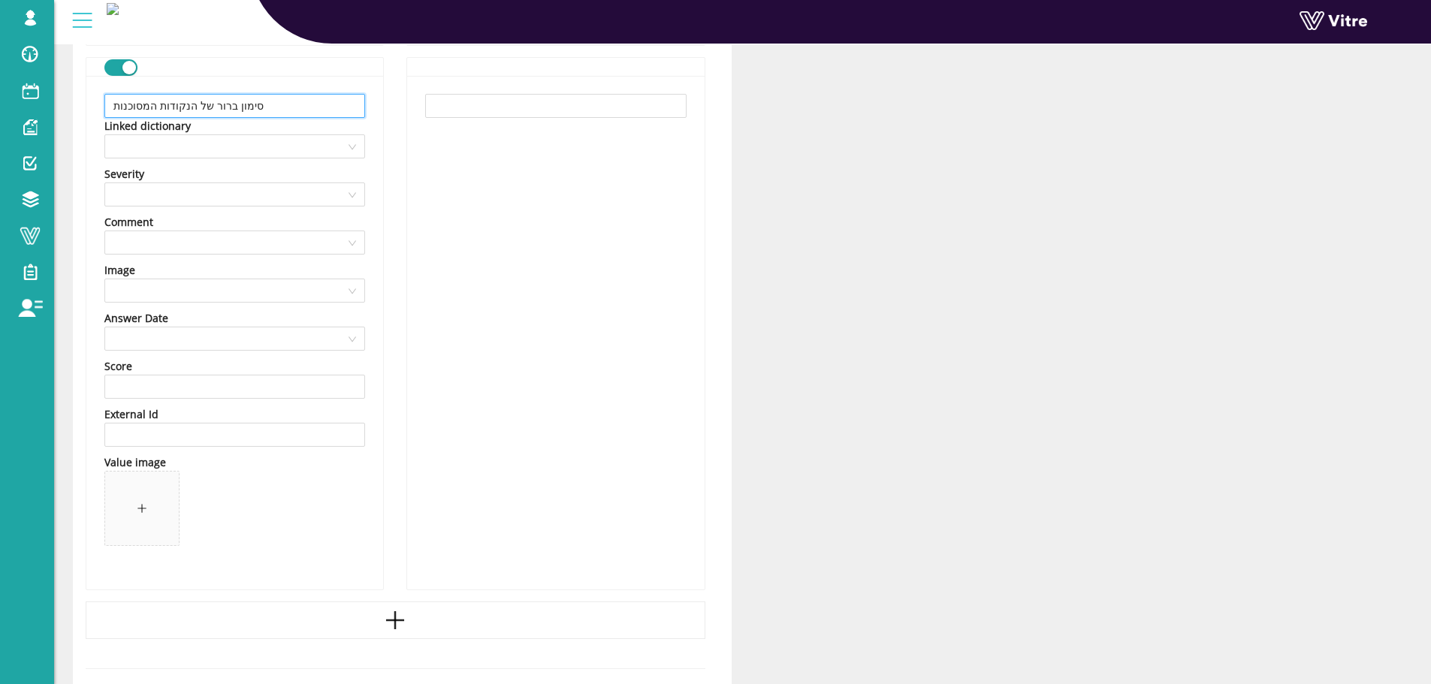
scroll to position [1995, 0]
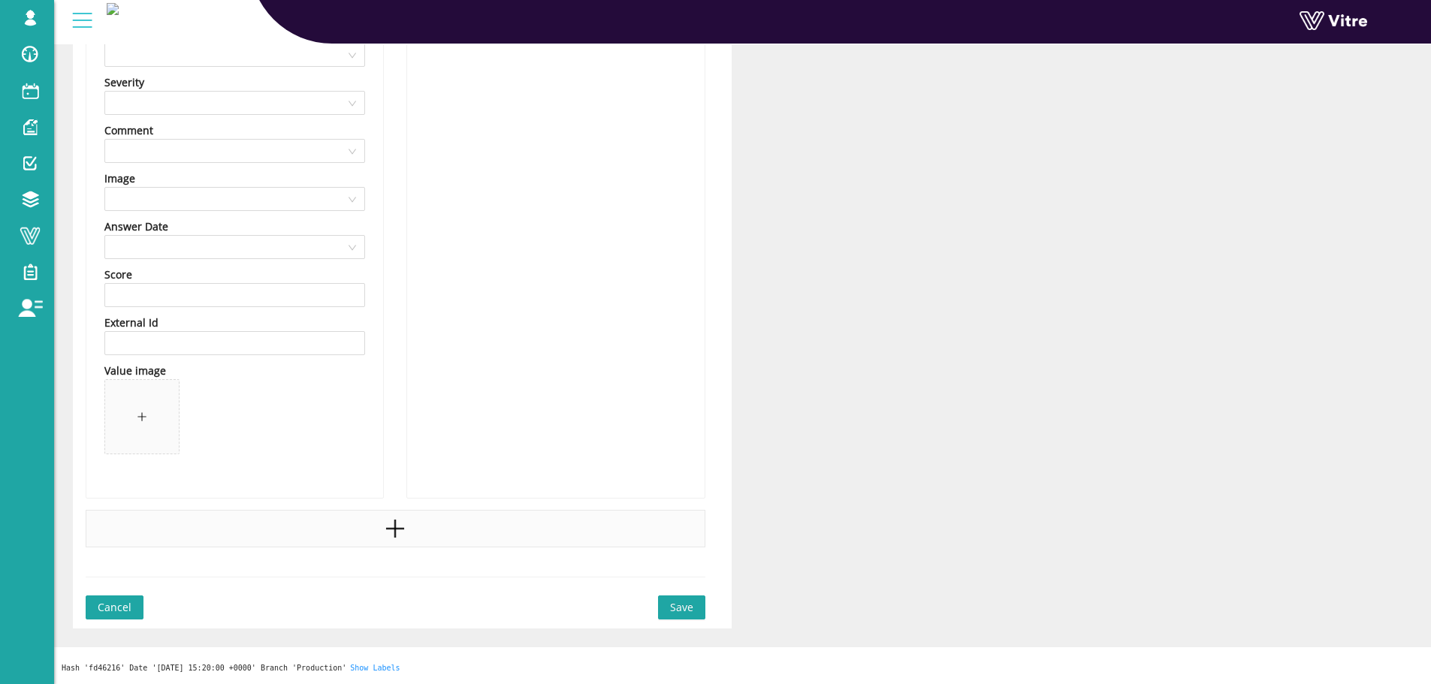
type input "סימון ברור של הנקודות המסוכנות"
click at [394, 530] on icon "plus" at bounding box center [395, 529] width 18 height 2
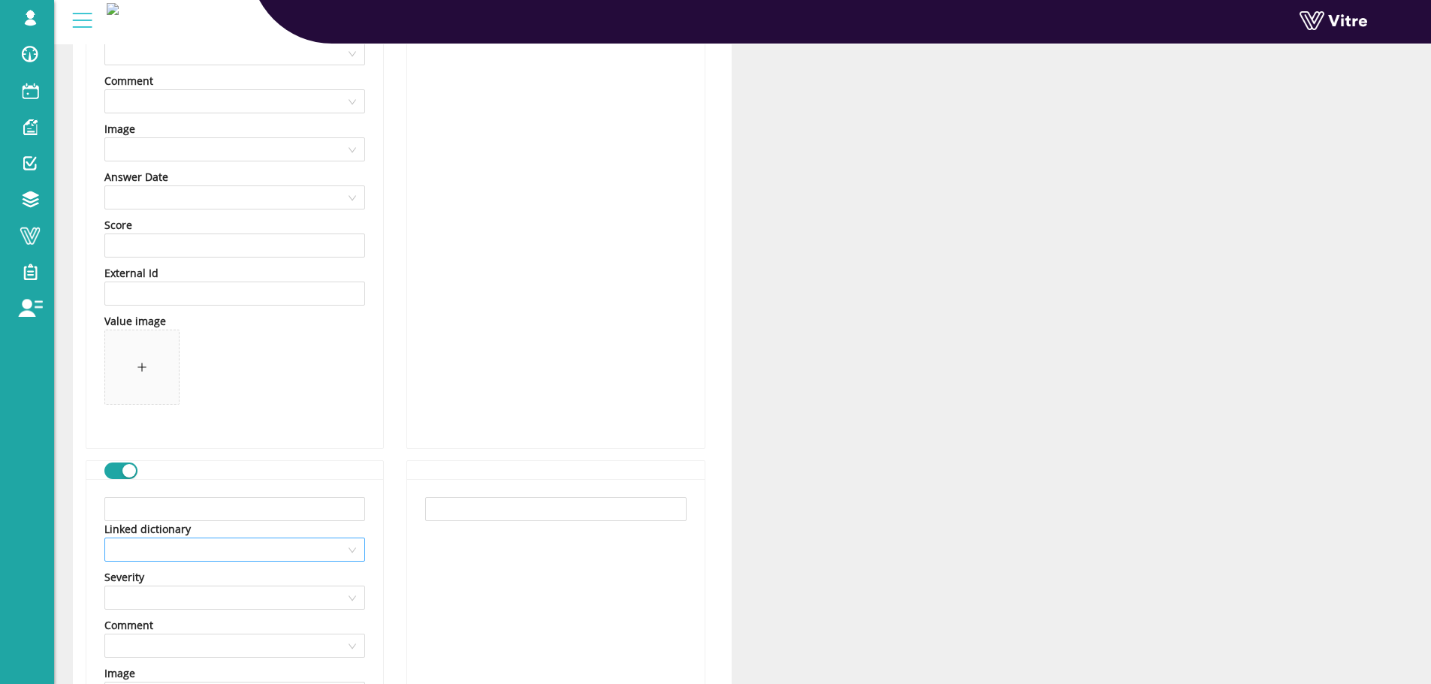
scroll to position [2070, 0]
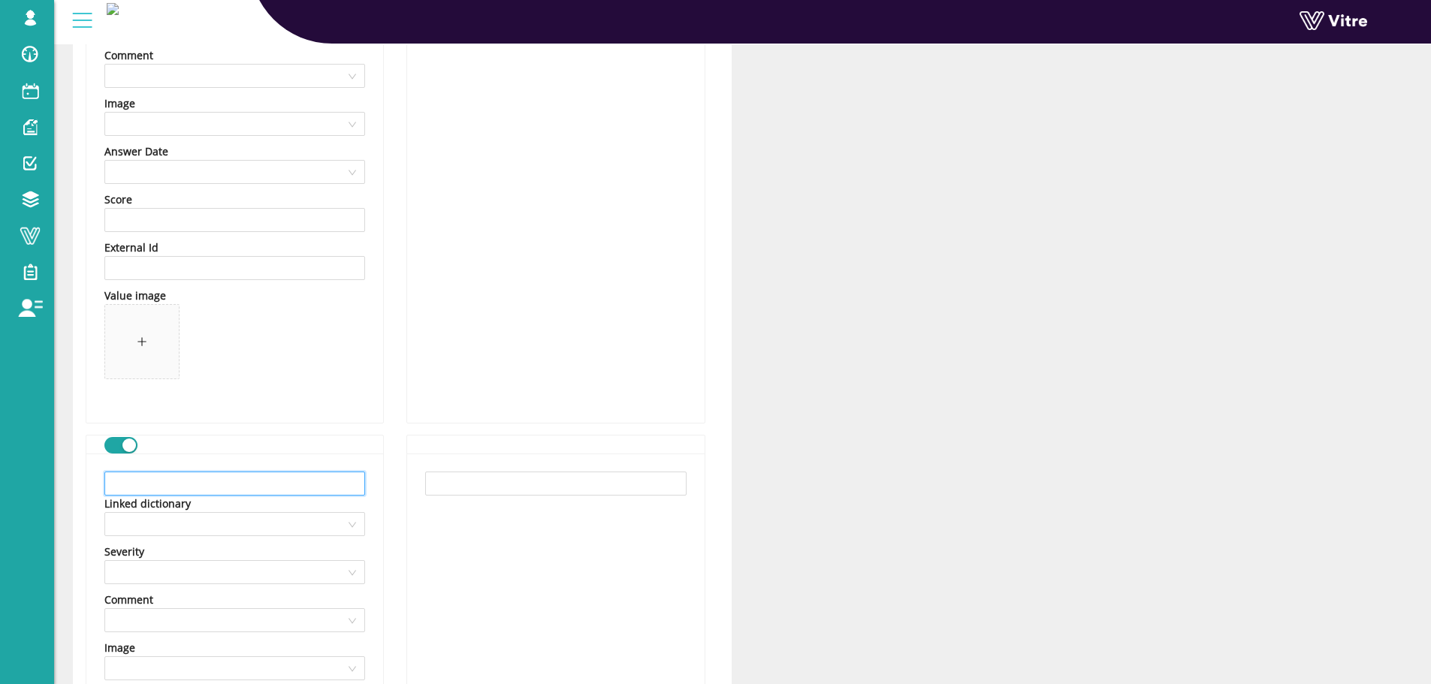
click at [306, 473] on input "text" at bounding box center [234, 484] width 261 height 24
paste input "אחר"
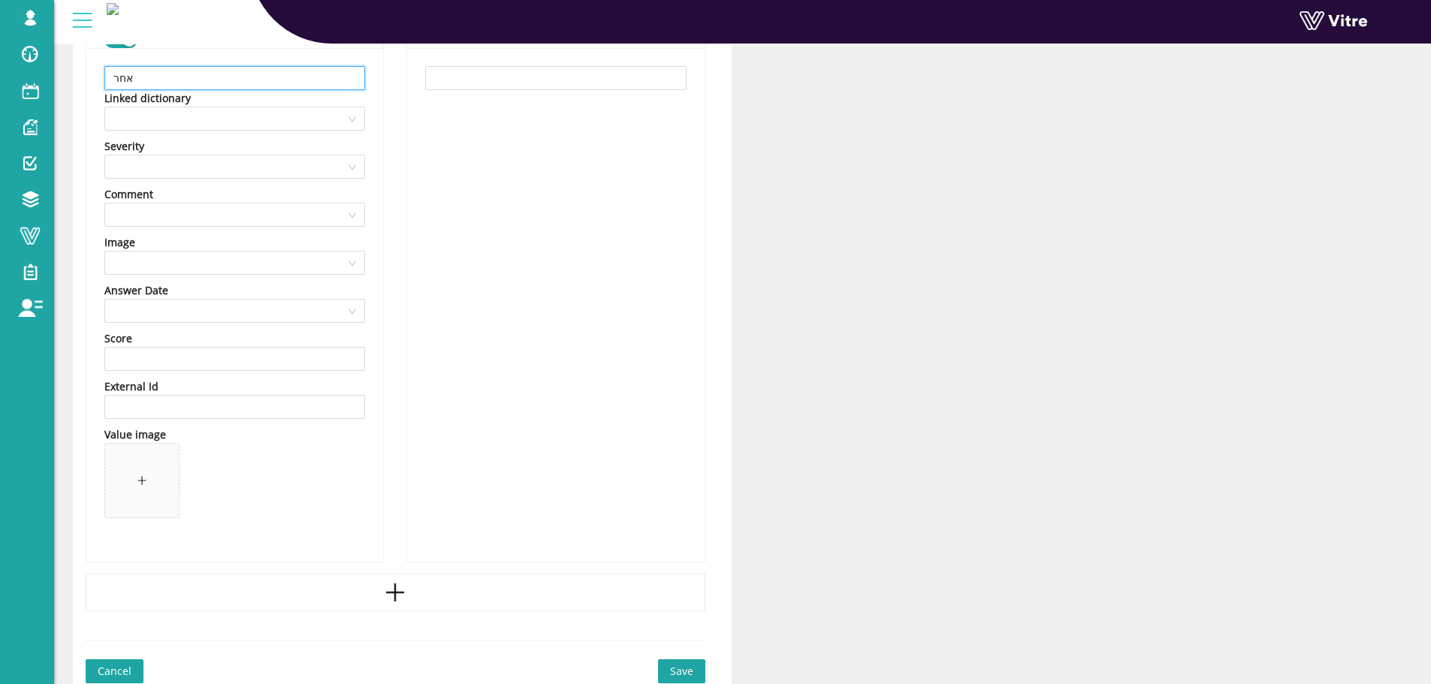
scroll to position [2540, 0]
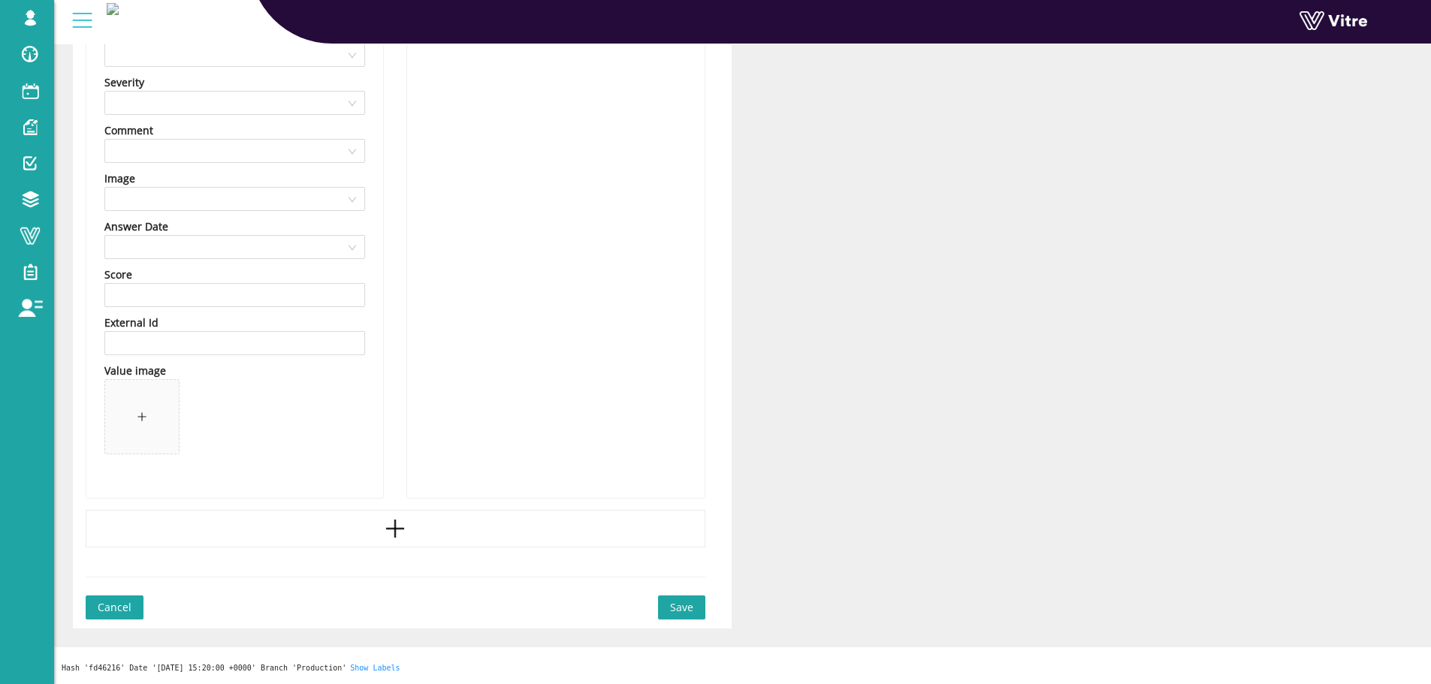
type input "אחר"
click at [687, 596] on button "Save" at bounding box center [681, 608] width 47 height 24
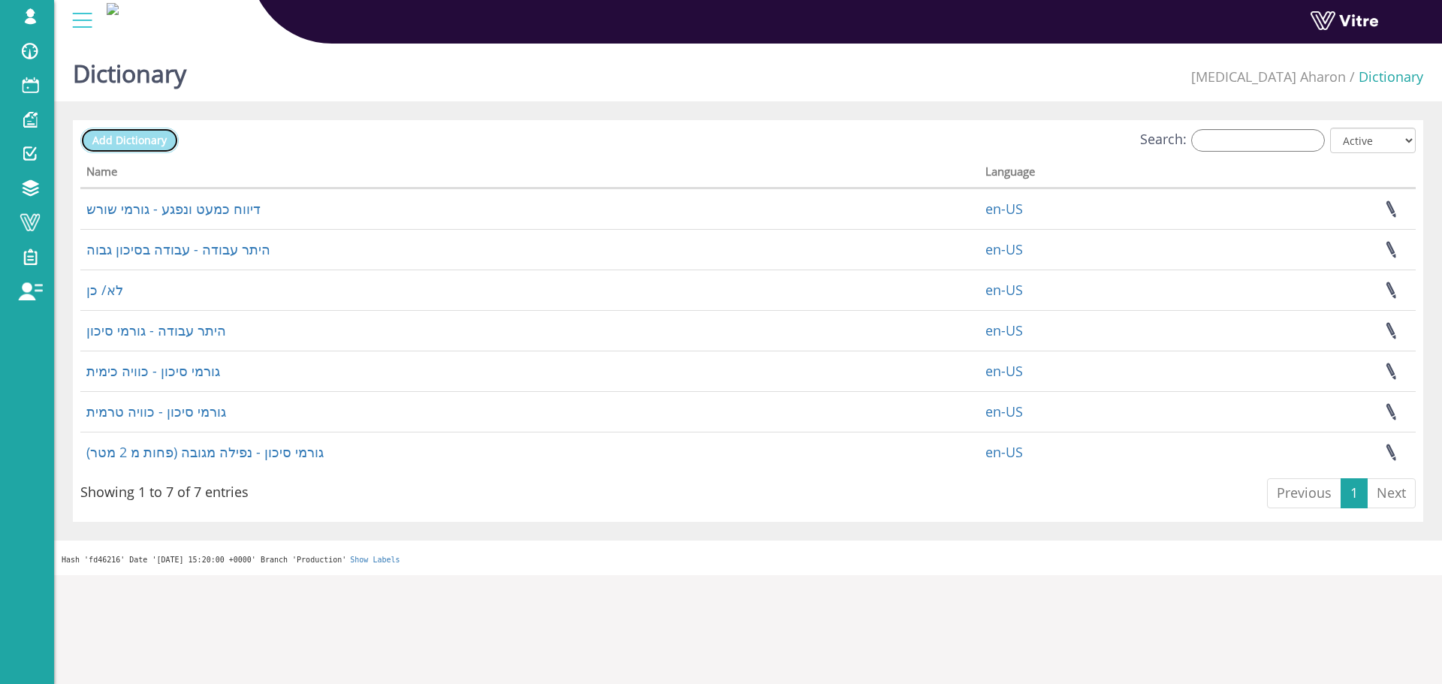
click at [150, 137] on span "Add Dictionary" at bounding box center [129, 140] width 74 height 14
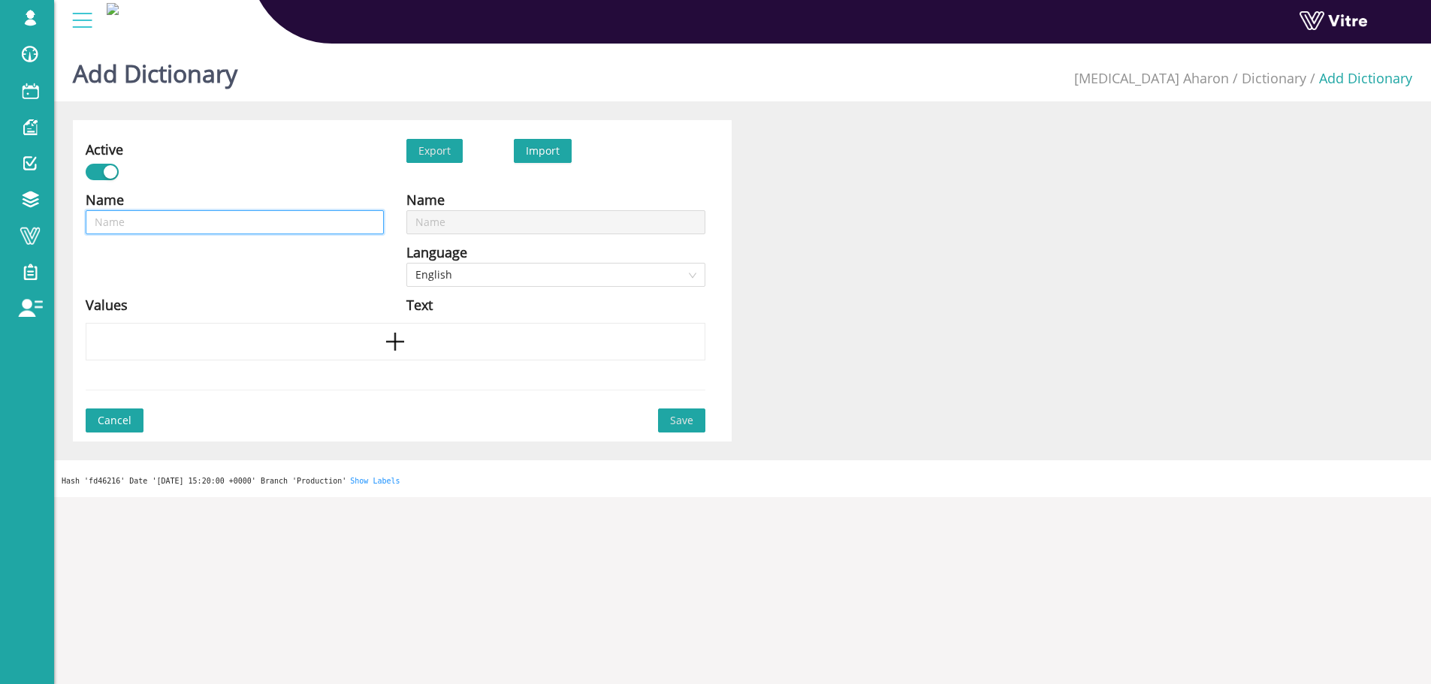
click at [240, 225] on input "text" at bounding box center [235, 222] width 298 height 24
type input "ג"
type input "גו"
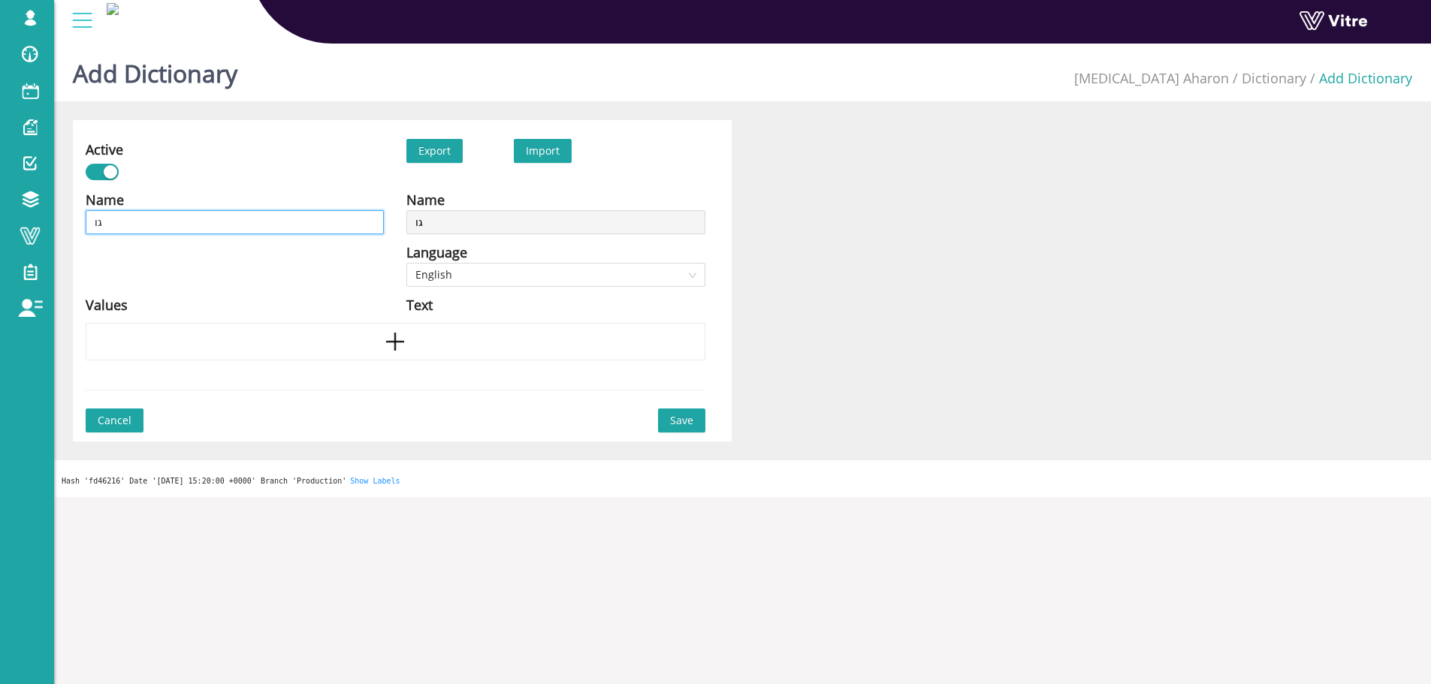
type input "גור"
type input "גורמ"
type input "גורמי"
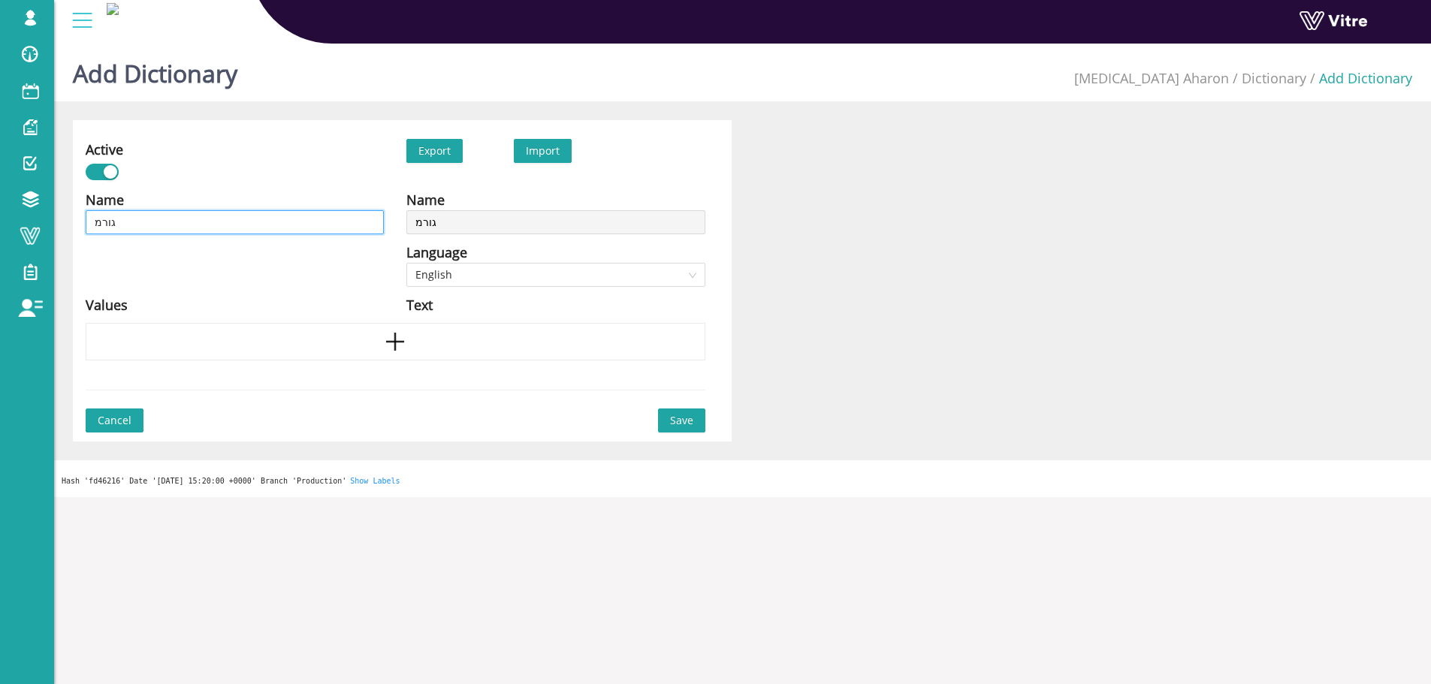
type input "גורמי"
type input "גורמי ס"
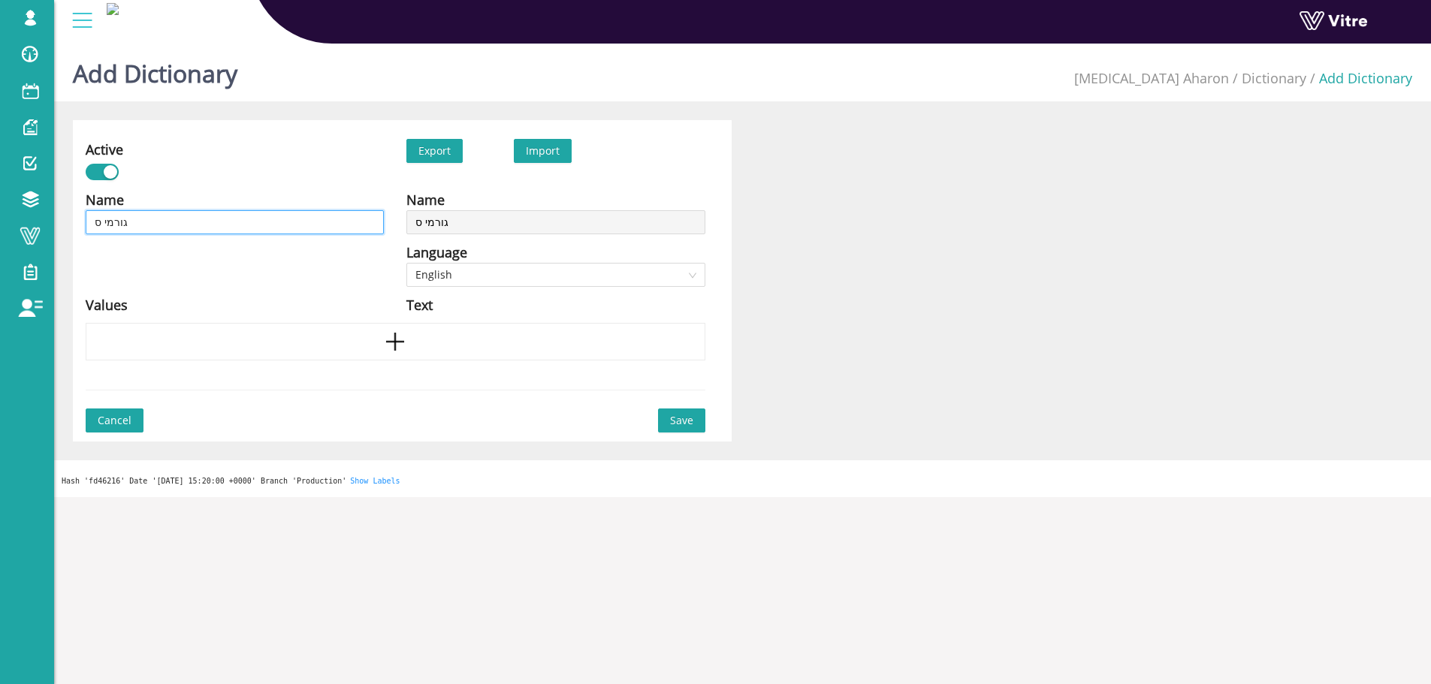
type input "גורמי סי"
type input "גורמי סיכ"
type input "גורמי סיכו"
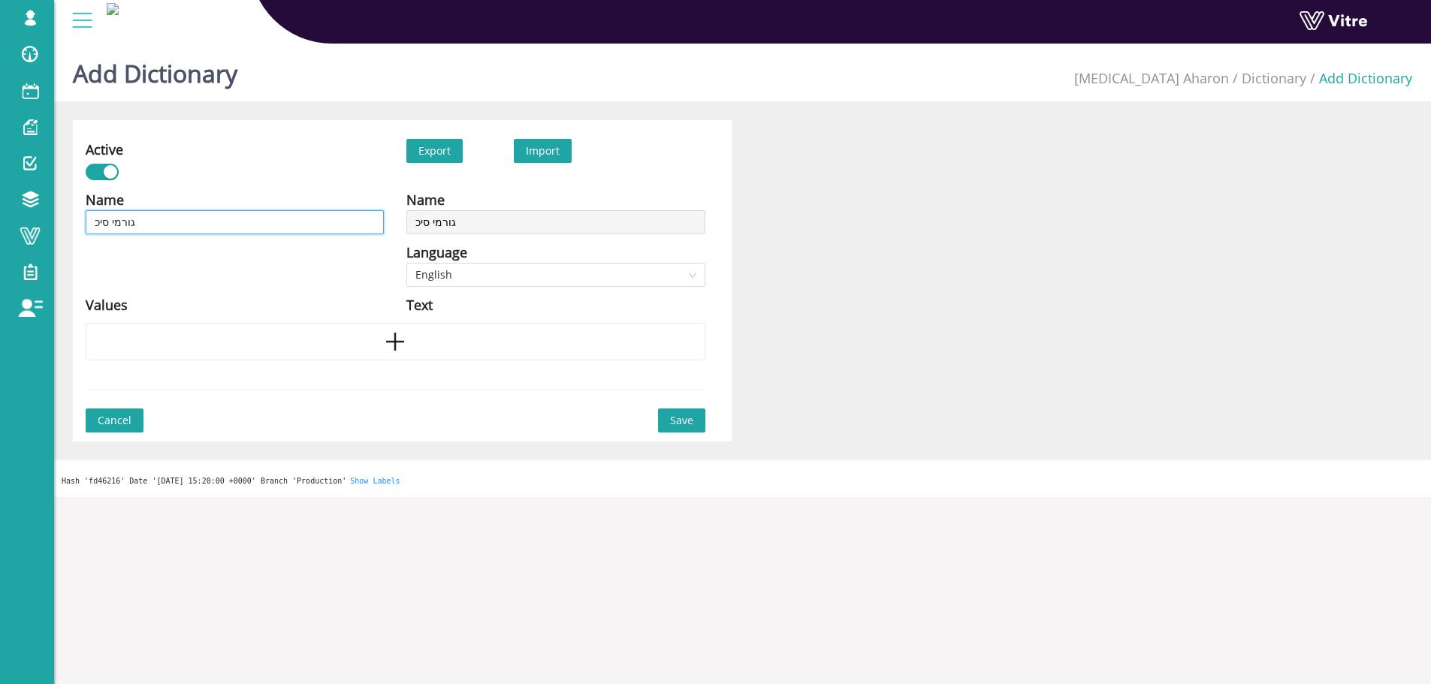
type input "גורמי סיכו"
type input "גורמי סיכון"
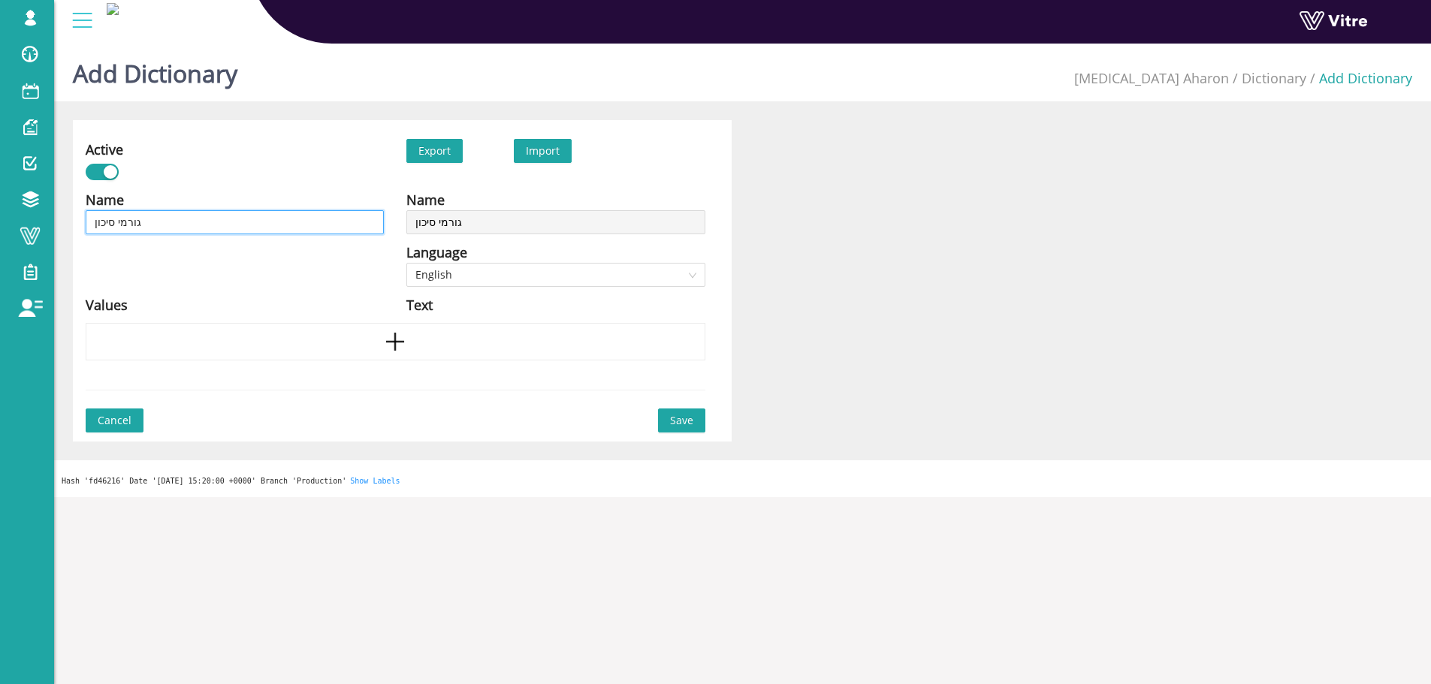
type input "גורמי סיכון -"
paste input "פגיעה בעין"
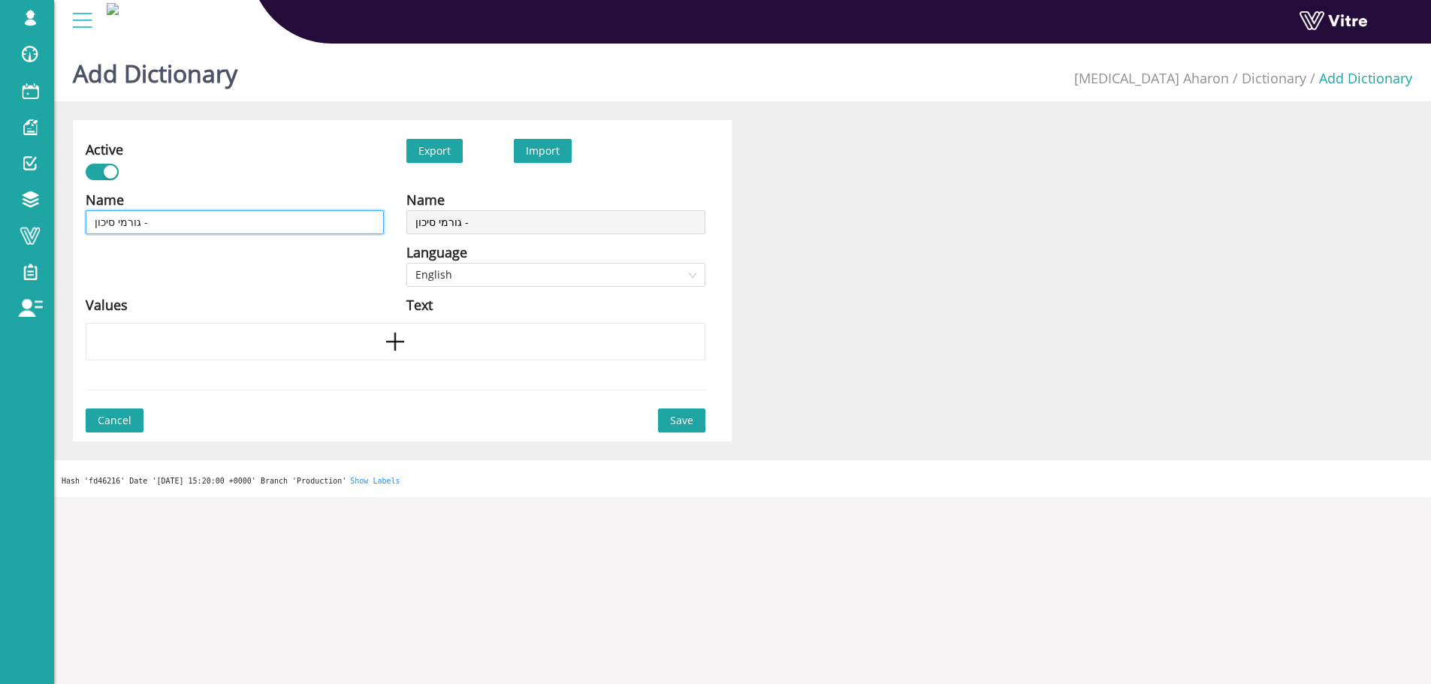
type input "גורמי סיכון - פגיעה בעין"
click at [545, 269] on span "English" at bounding box center [555, 275] width 280 height 23
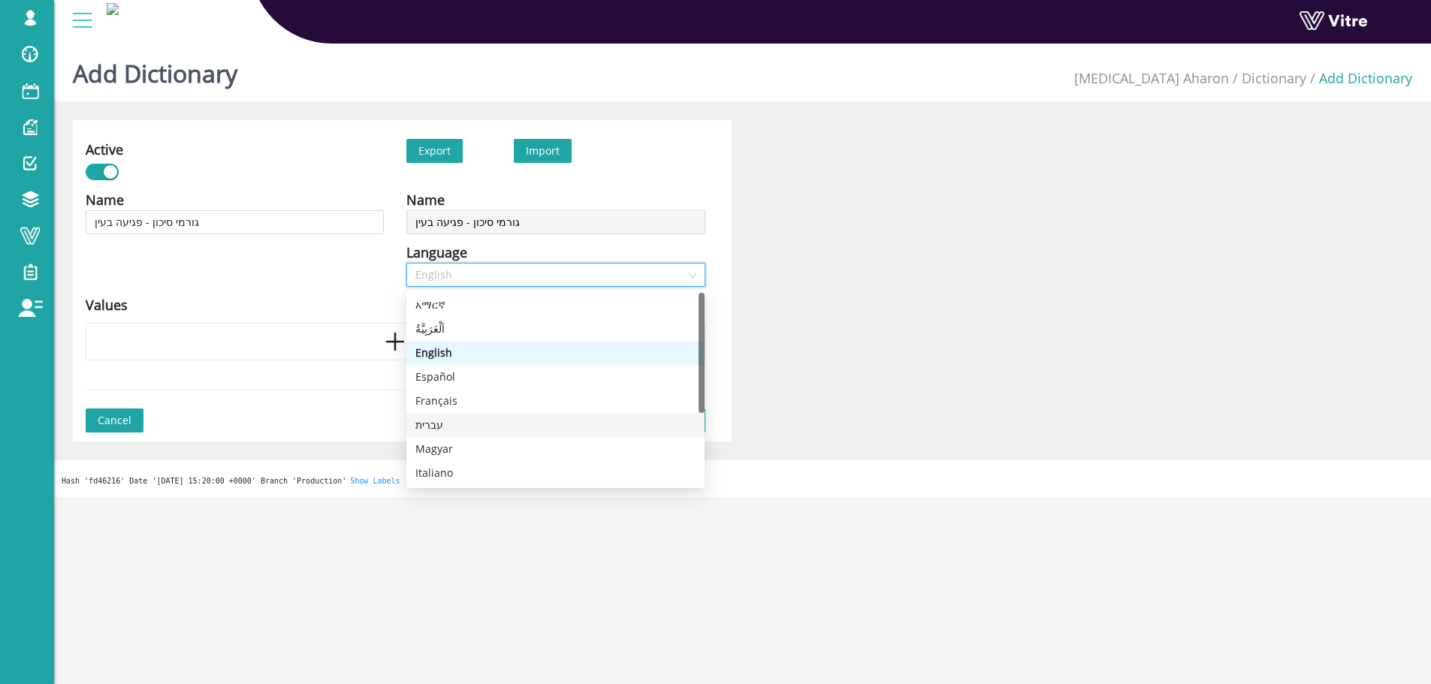
click at [442, 422] on div "עברית" at bounding box center [555, 425] width 280 height 17
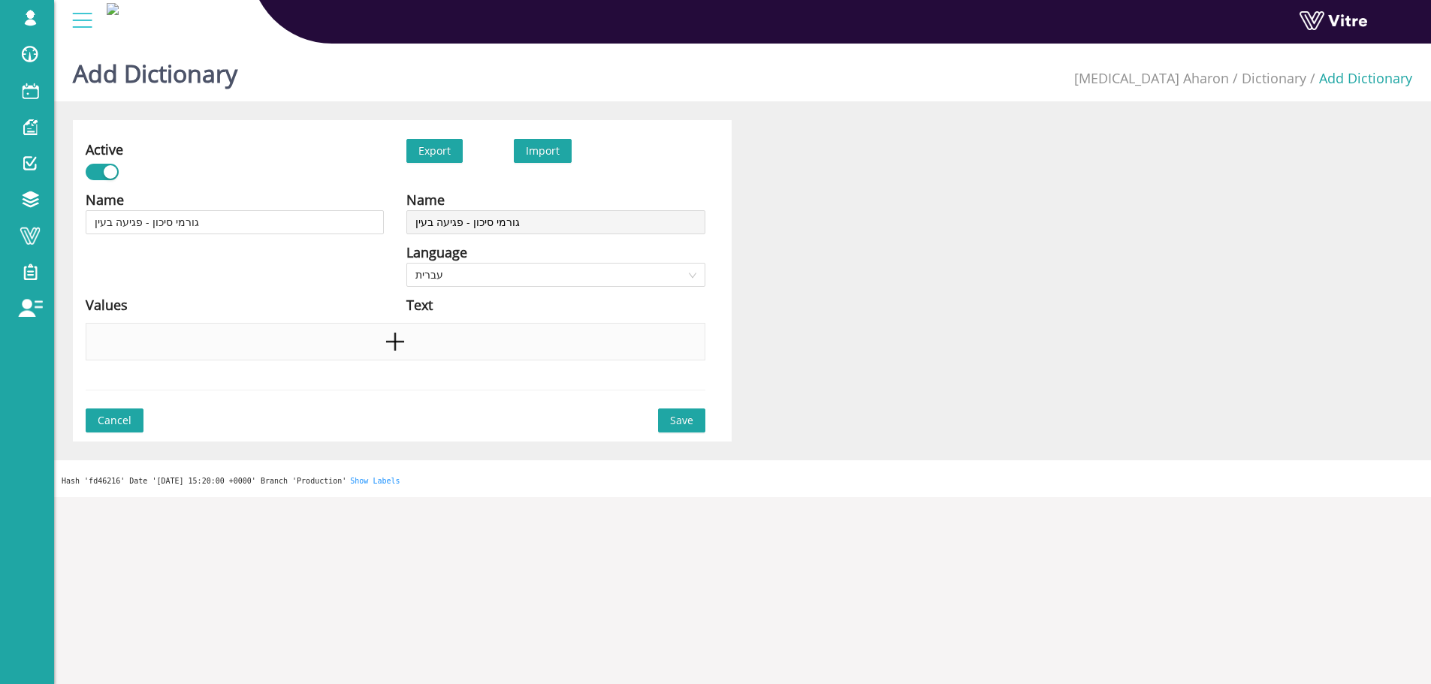
click at [448, 334] on div at bounding box center [396, 342] width 620 height 38
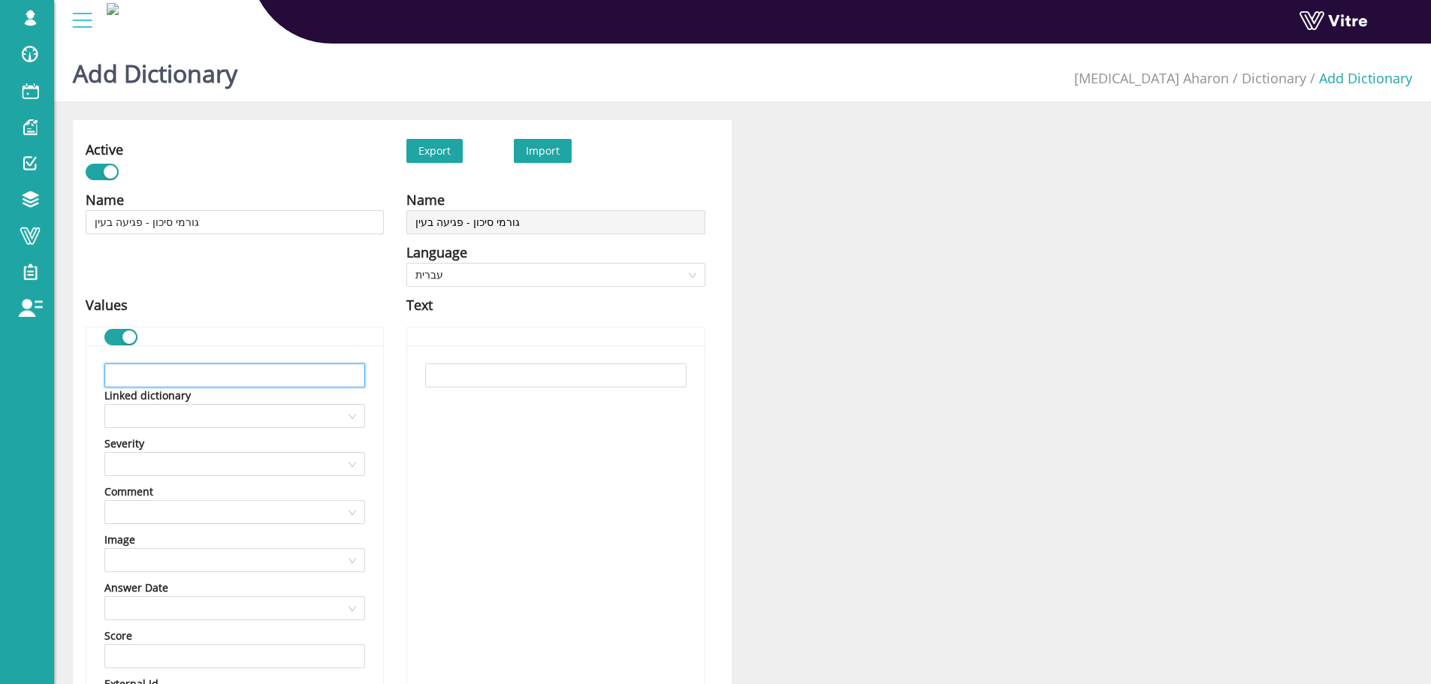
click at [306, 375] on input "text" at bounding box center [234, 376] width 261 height 24
paste input "ציוד מגן אישי נוסף"
type input "ציוד מגן אישי נוסף"
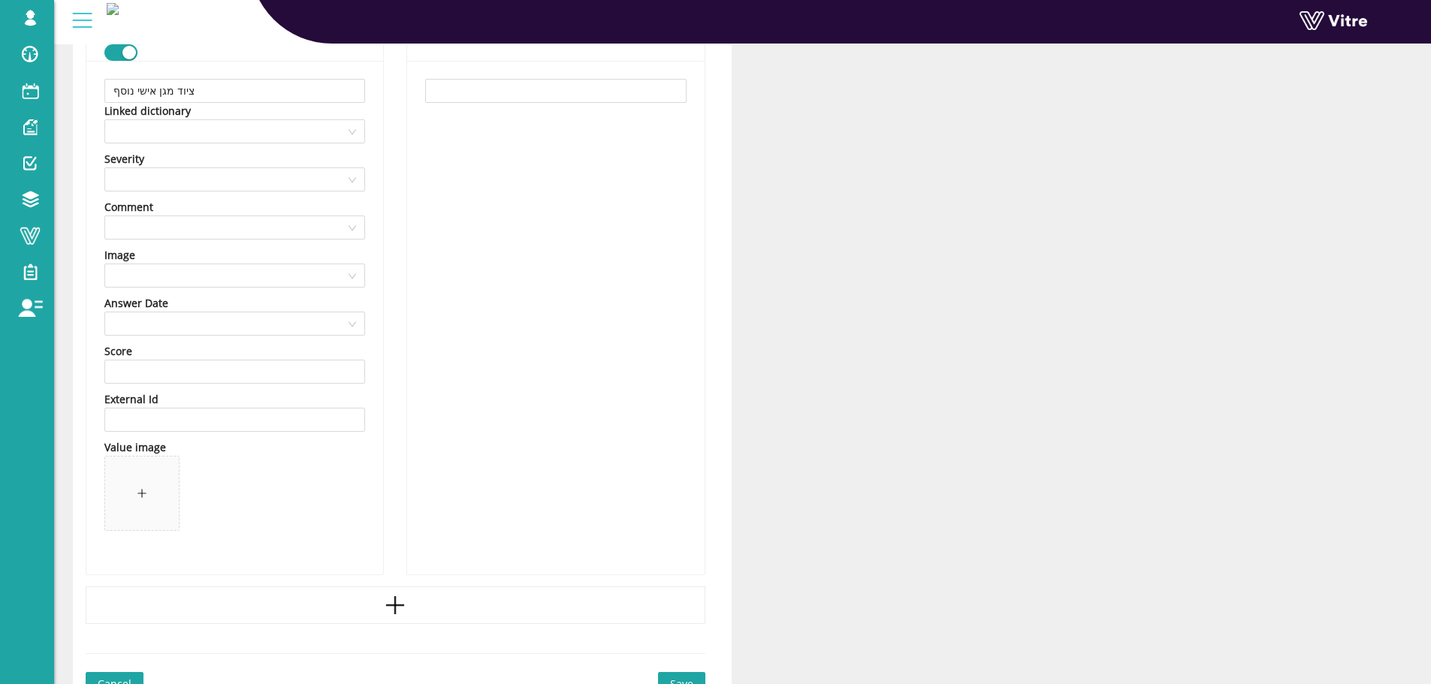
scroll to position [361, 0]
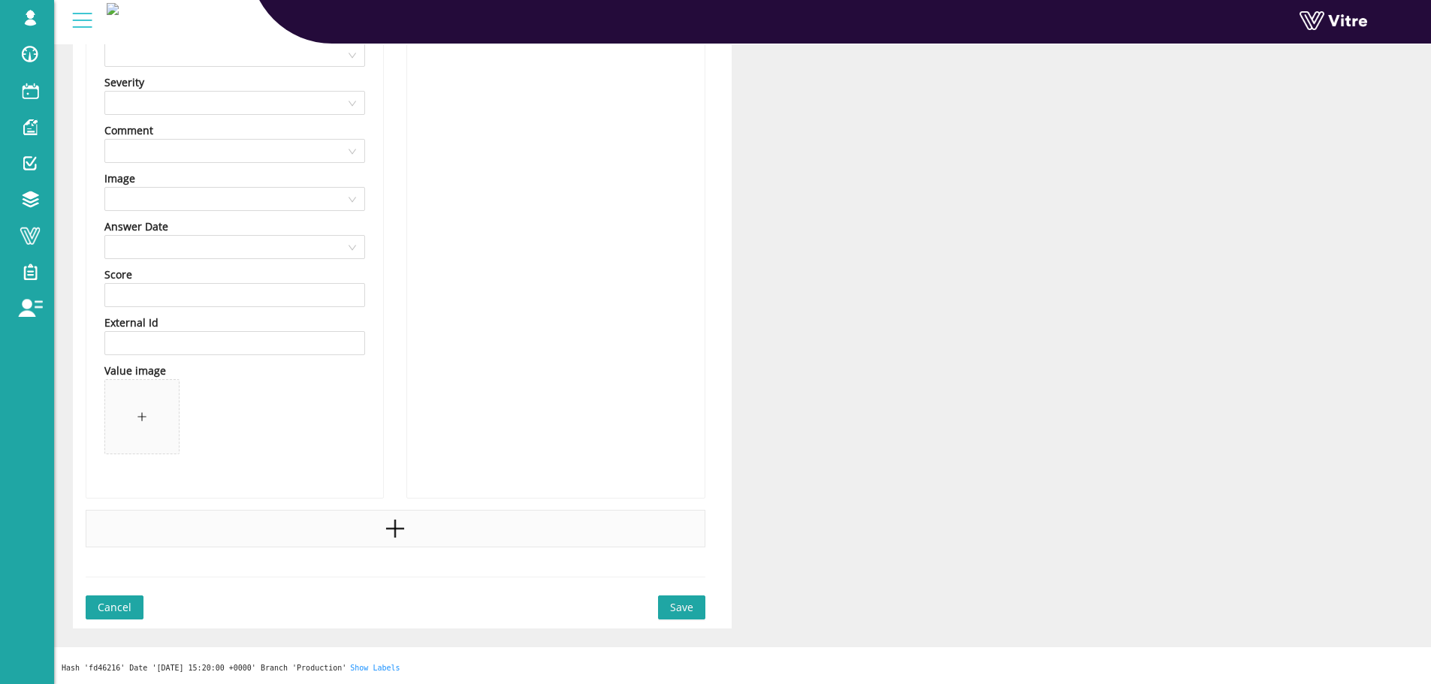
click at [370, 530] on div at bounding box center [396, 529] width 620 height 38
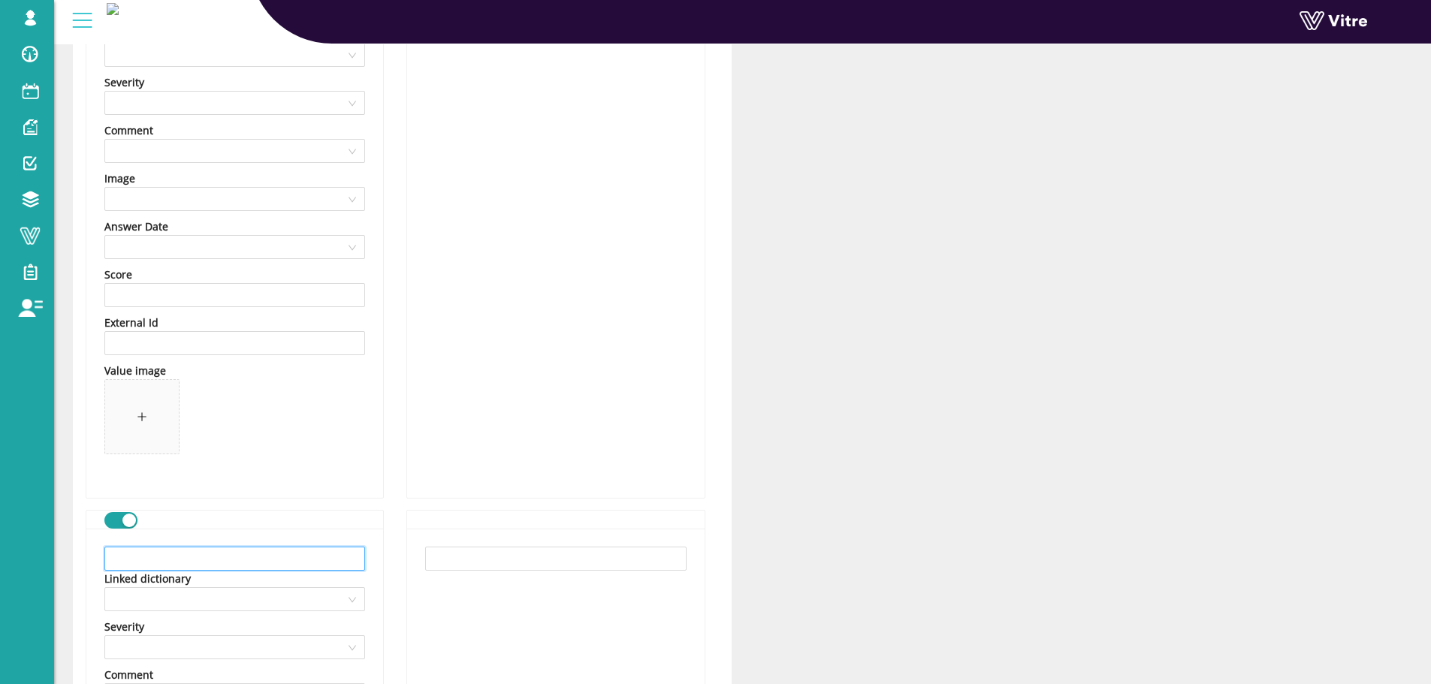
click at [264, 565] on input "text" at bounding box center [234, 559] width 261 height 24
paste input "חסום או בודד את מקור הסיכון"
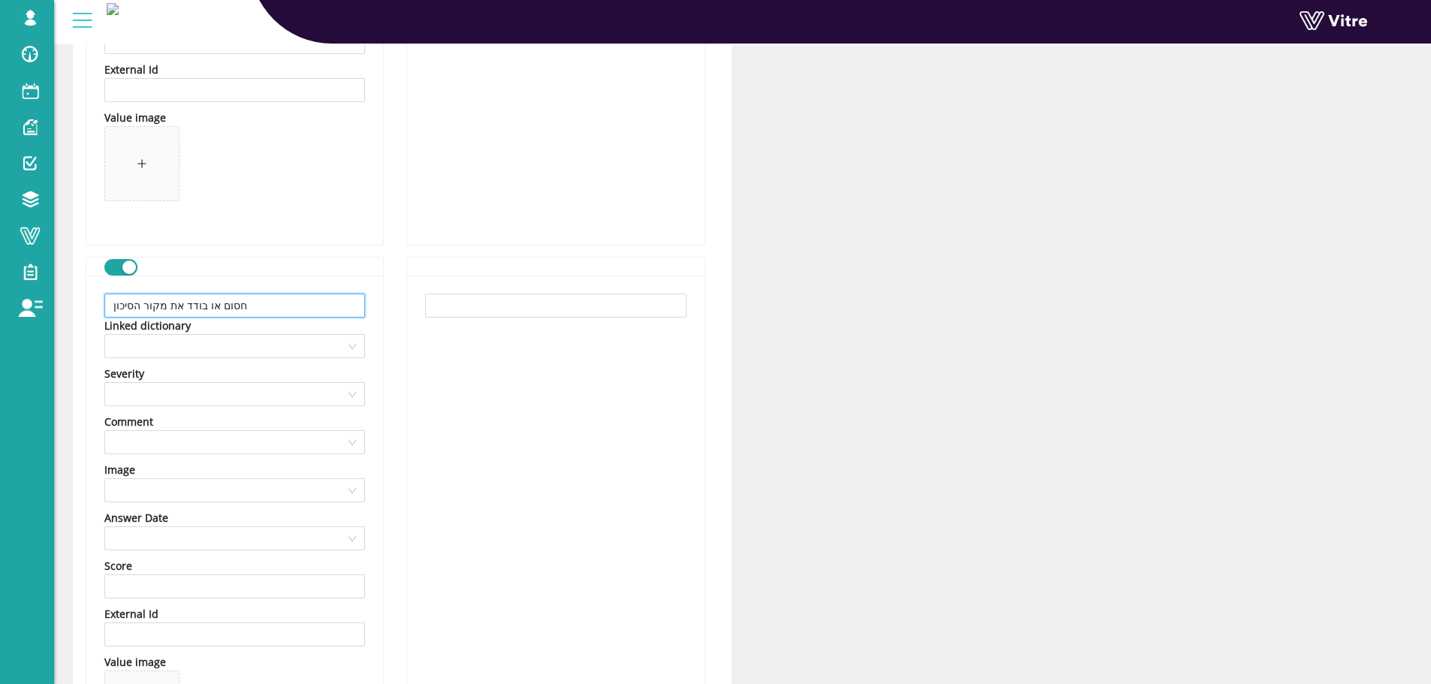
scroll to position [887, 0]
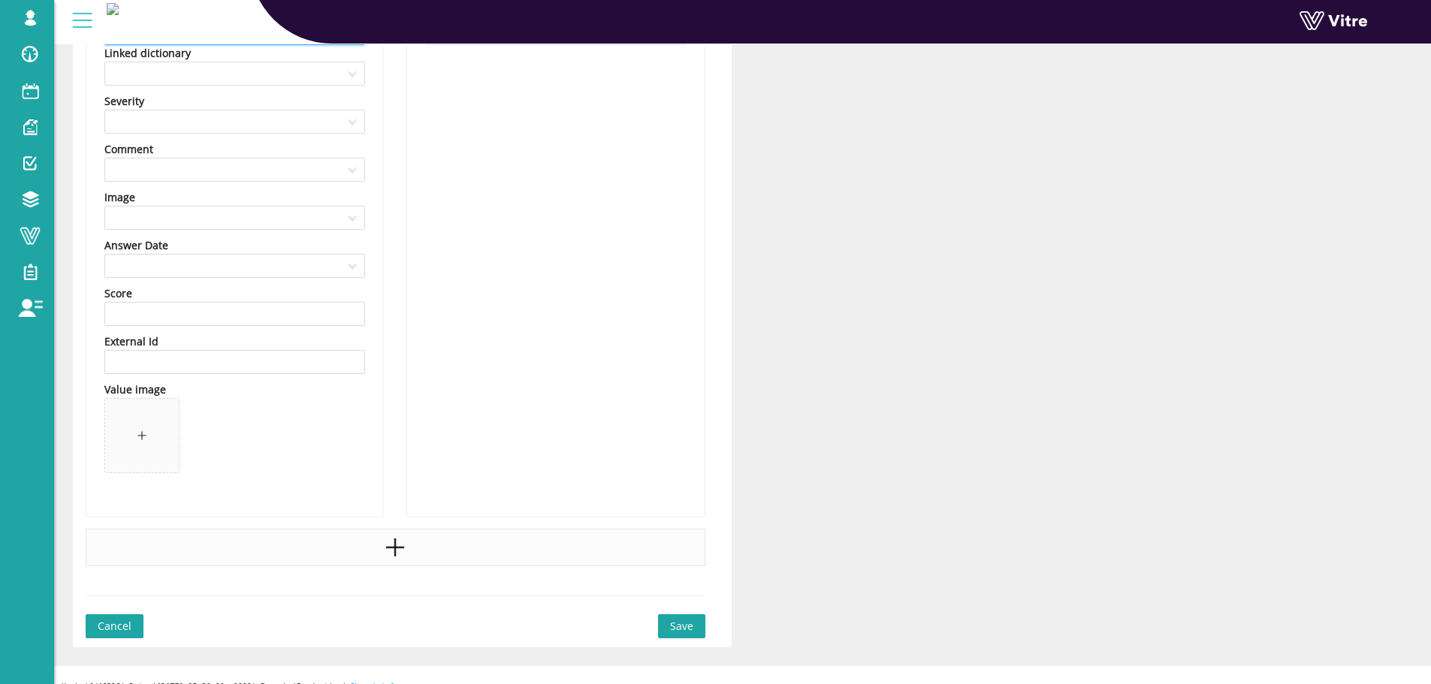
type input "חסום או בודד את מקור הסיכון"
click at [445, 554] on div at bounding box center [396, 548] width 620 height 38
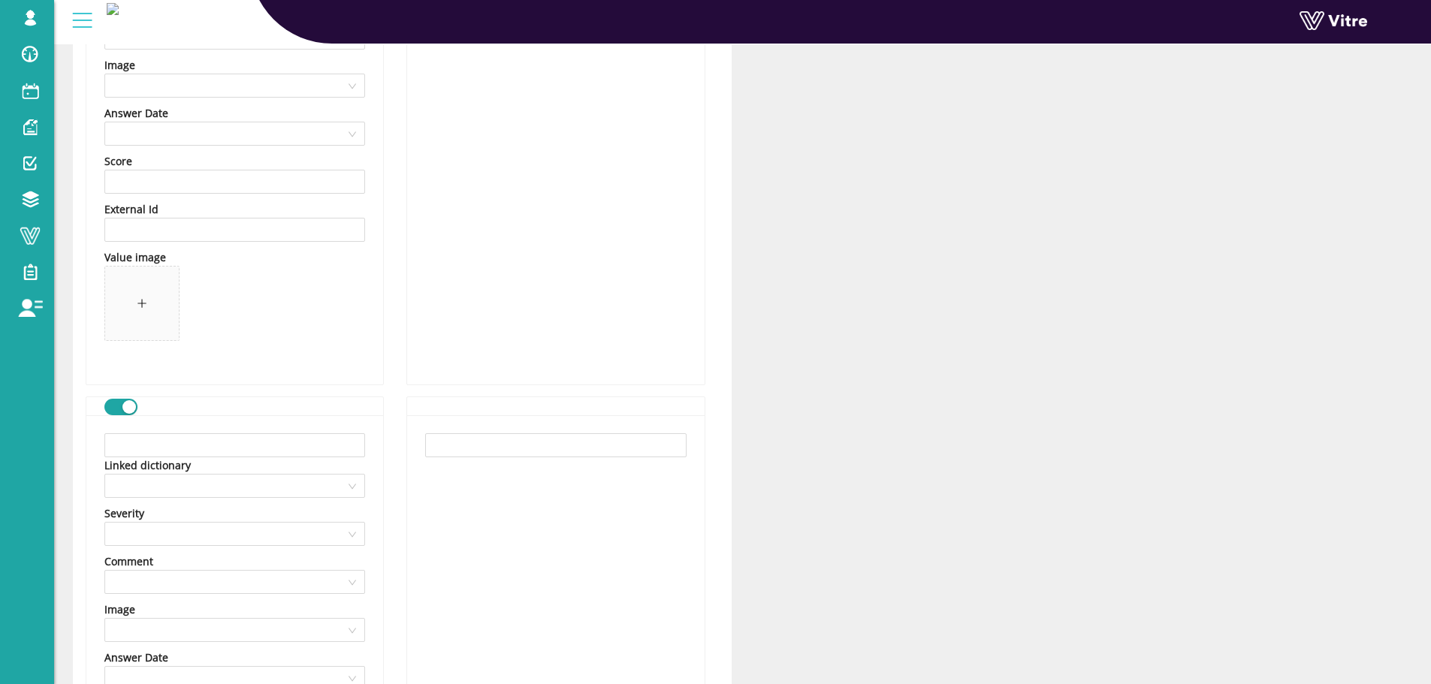
scroll to position [1263, 0]
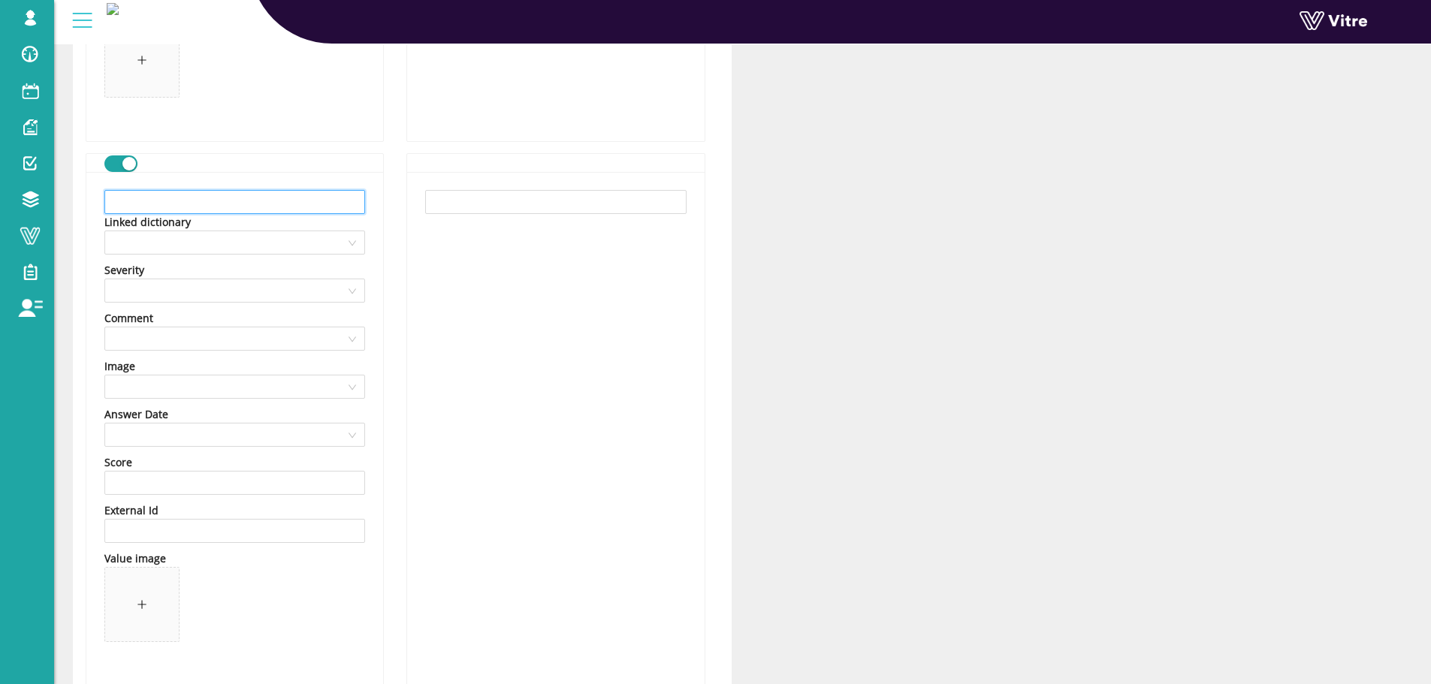
click at [262, 202] on input "text" at bounding box center [234, 202] width 261 height 24
paste input "שמור מרחק ממקור הסיכון"
type input "שמור מרחק ממקור הסיכון"
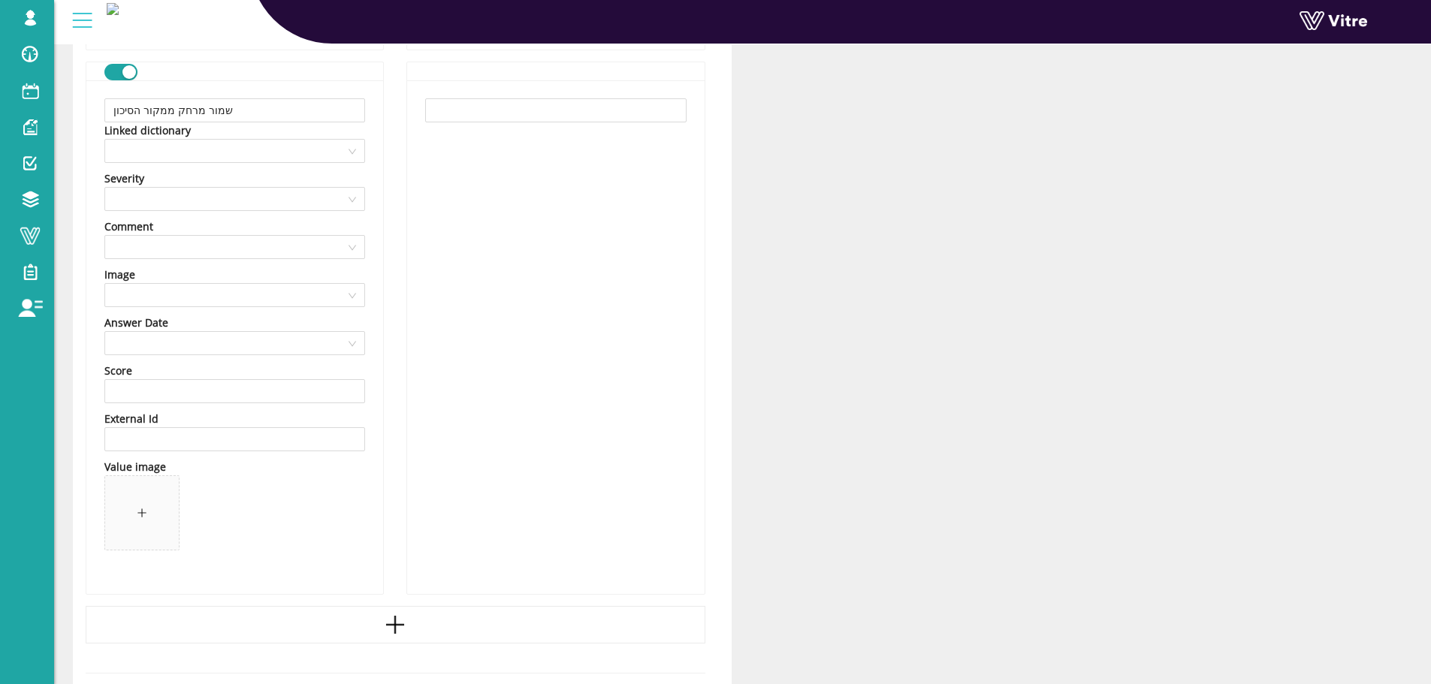
scroll to position [1451, 0]
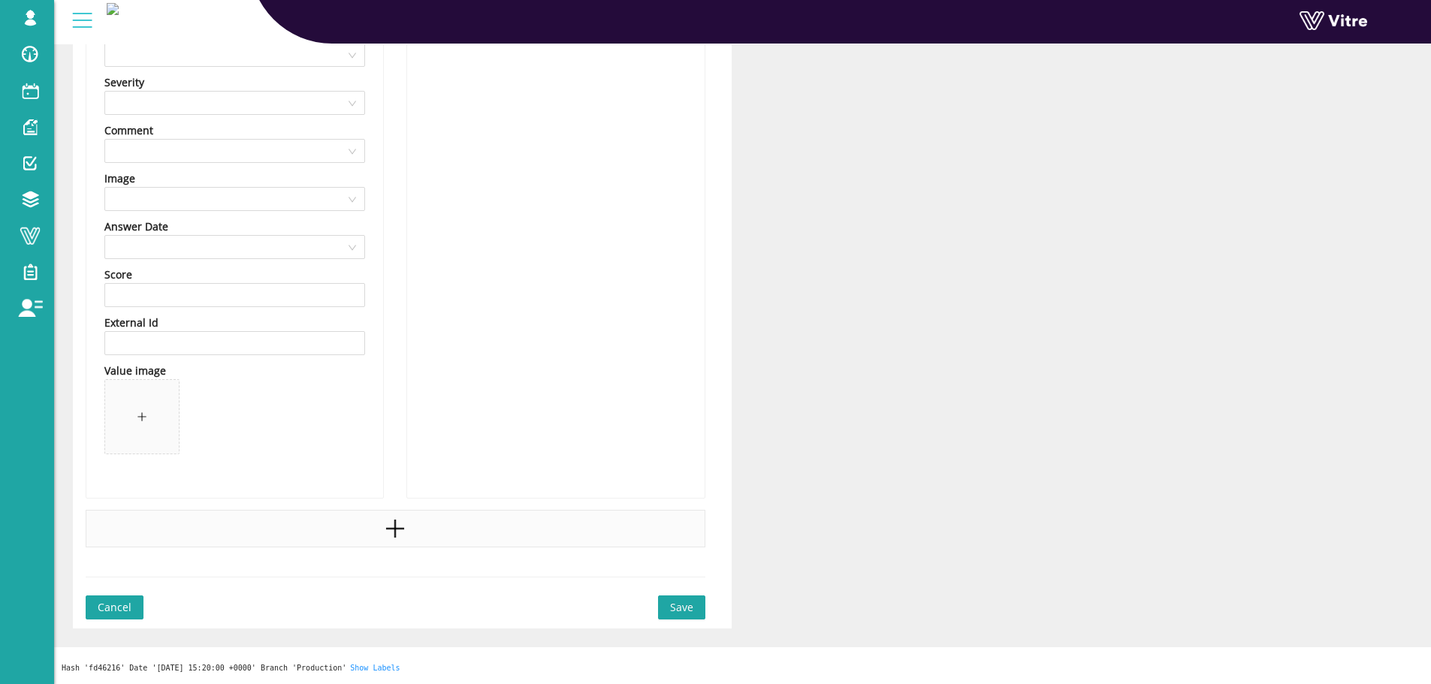
click at [208, 535] on div at bounding box center [396, 529] width 620 height 38
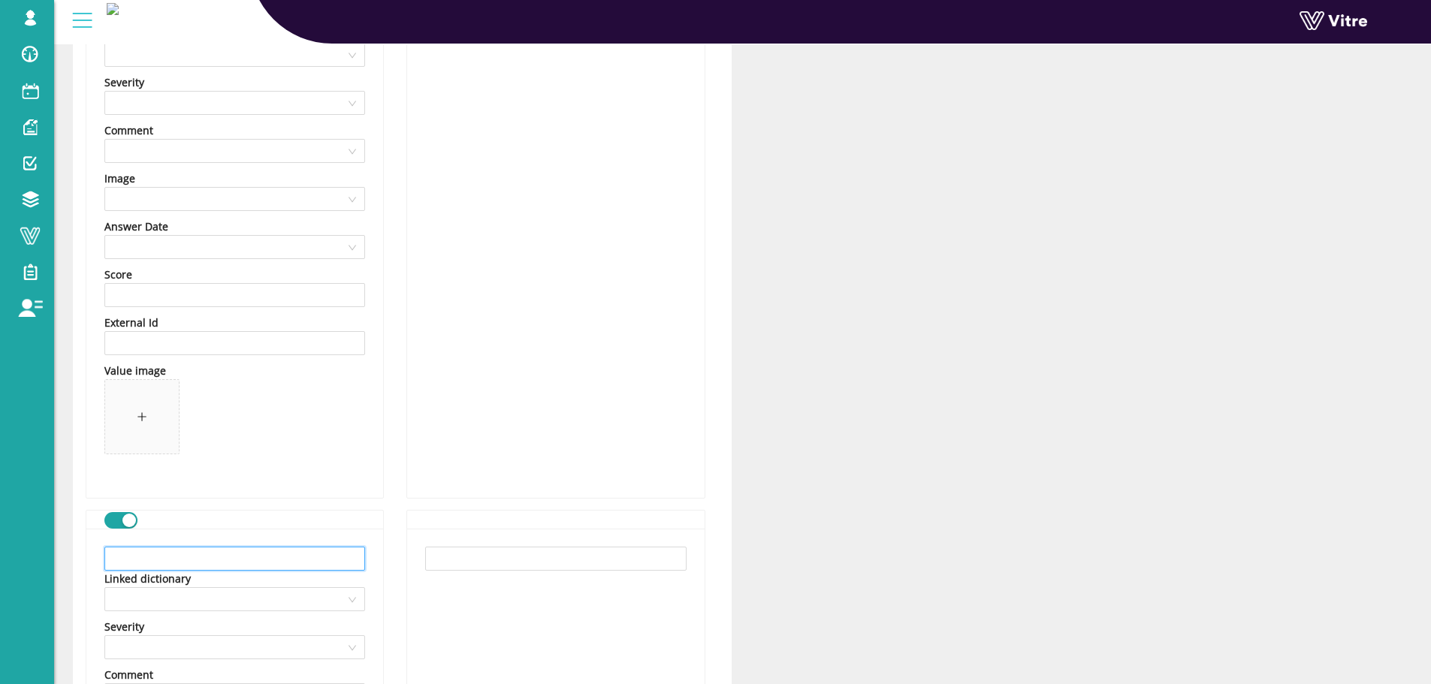
click at [154, 554] on input "text" at bounding box center [234, 559] width 261 height 24
paste input "אחר"
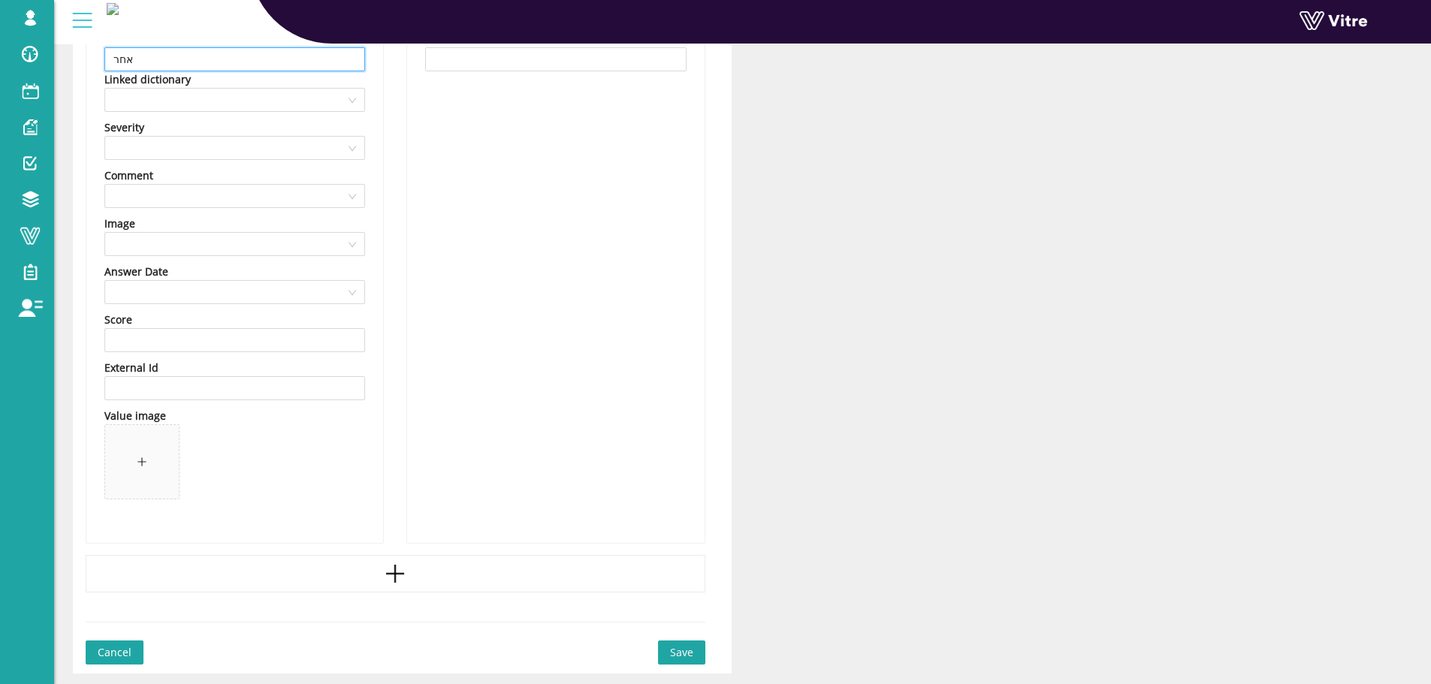
scroll to position [1977, 0]
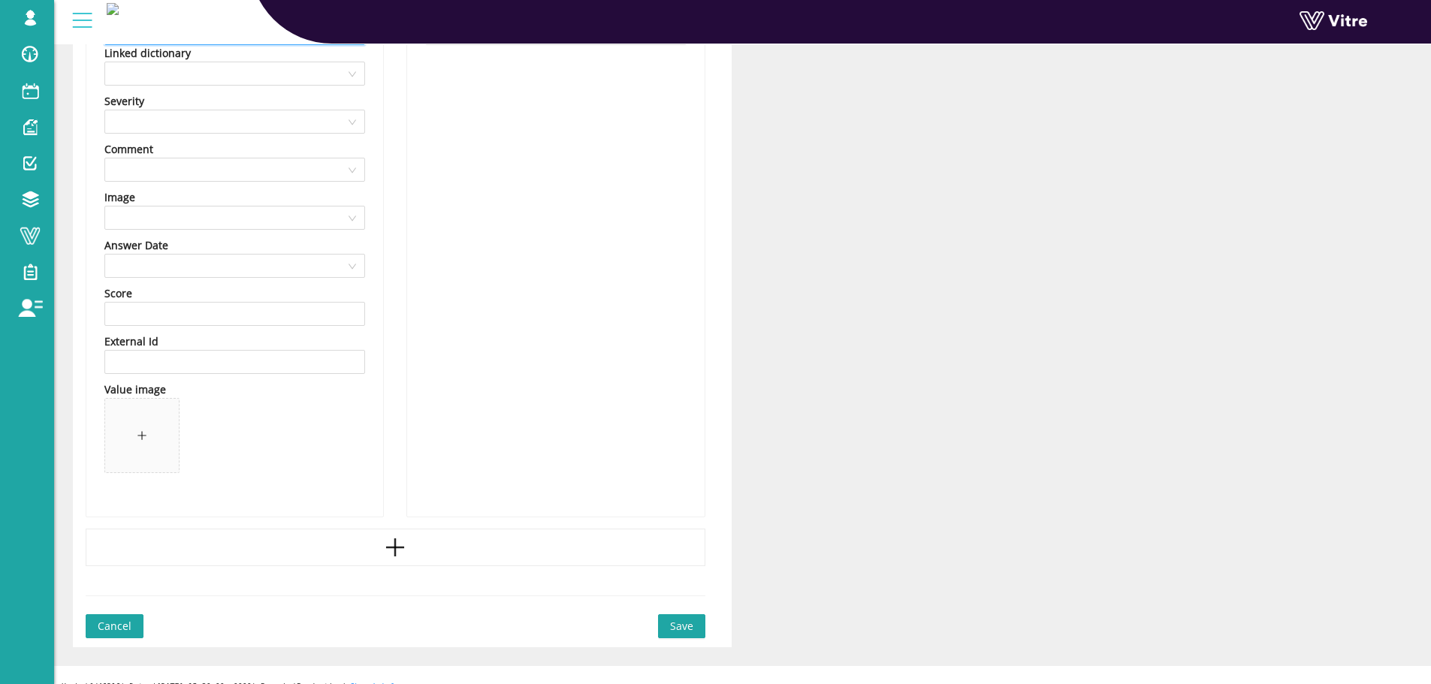
type input "אחר"
click at [687, 633] on span "Save" at bounding box center [681, 626] width 23 height 17
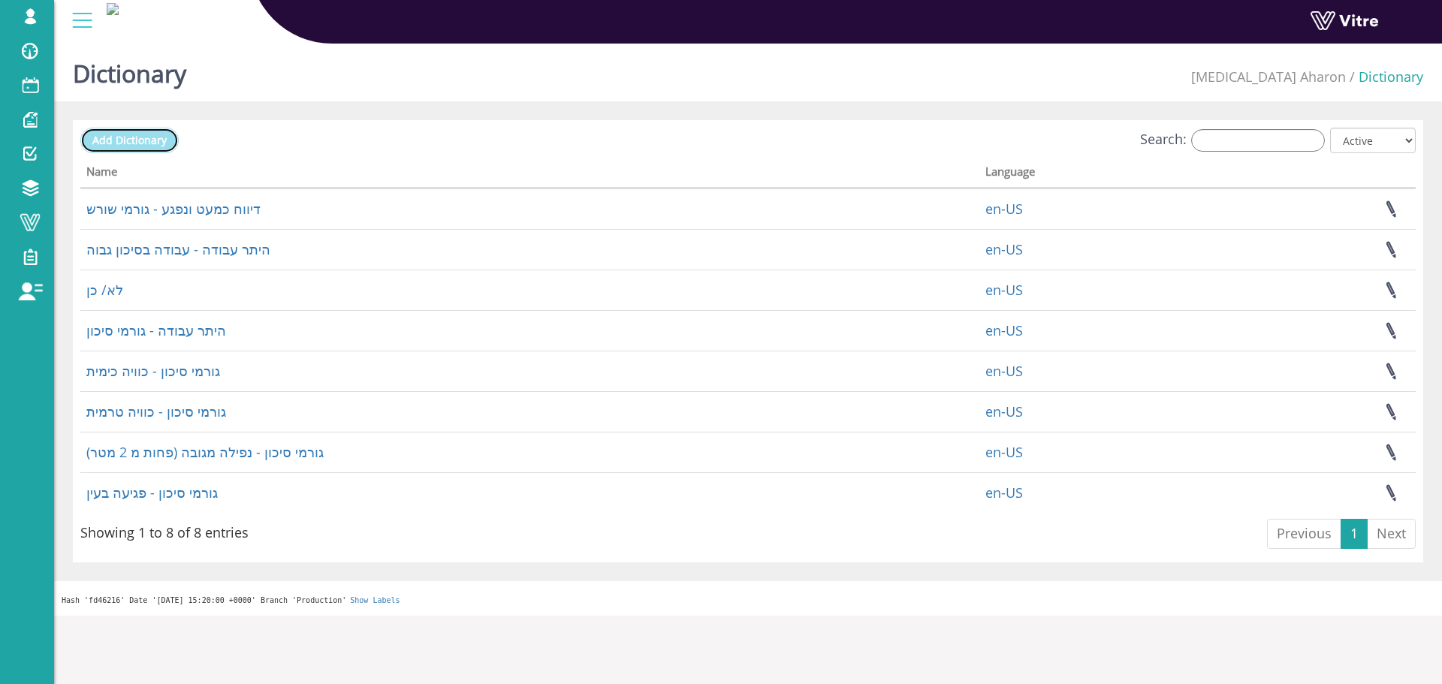
click at [149, 145] on span "Add Dictionary" at bounding box center [129, 140] width 74 height 14
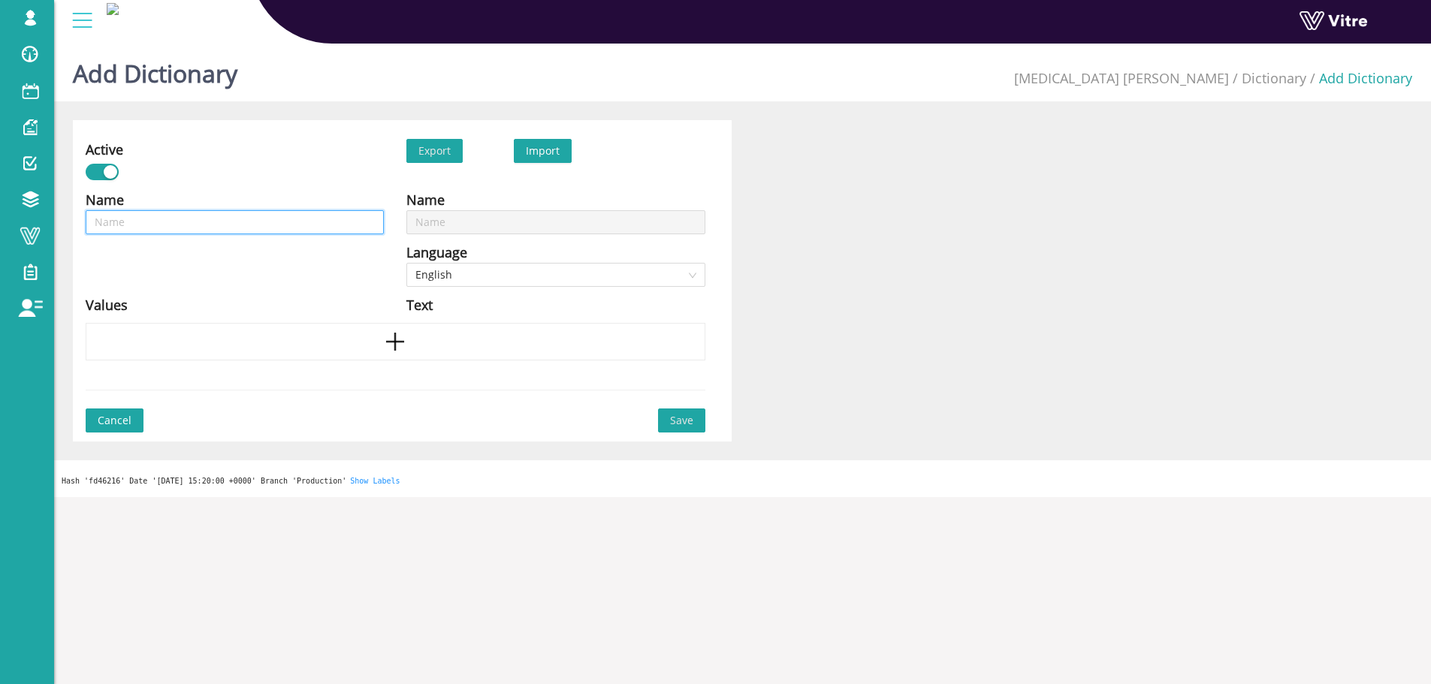
click at [373, 222] on input "text" at bounding box center [235, 222] width 298 height 24
type input "D"
type input "DU"
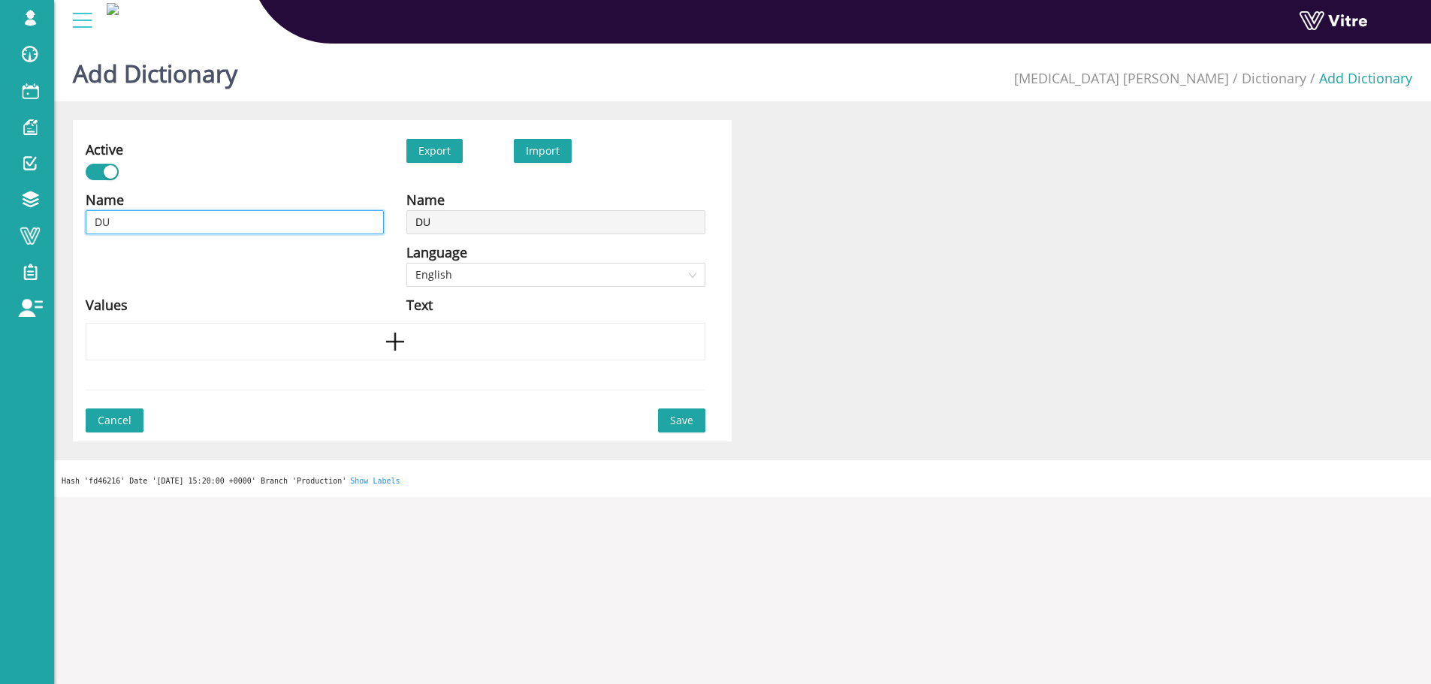
type input "DUR"
type input "DURN"
type input "DURNH"
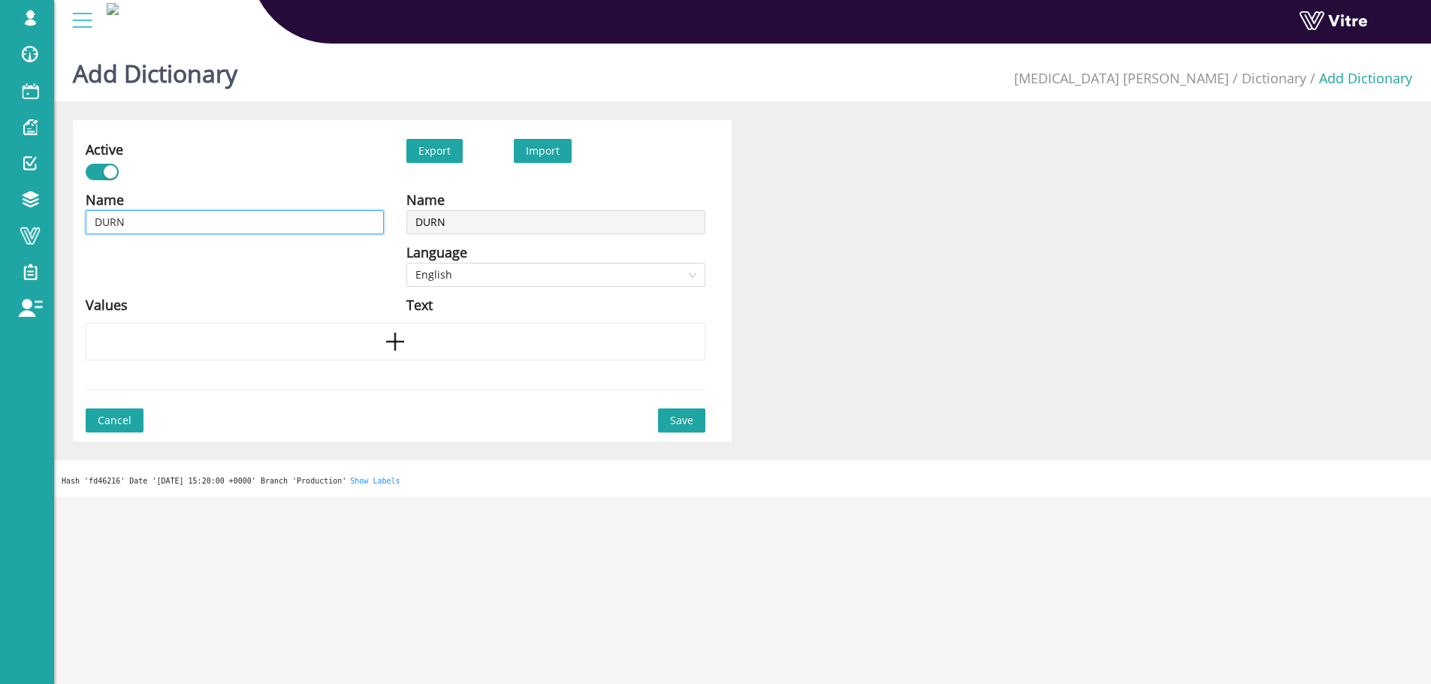
type input "DURNH"
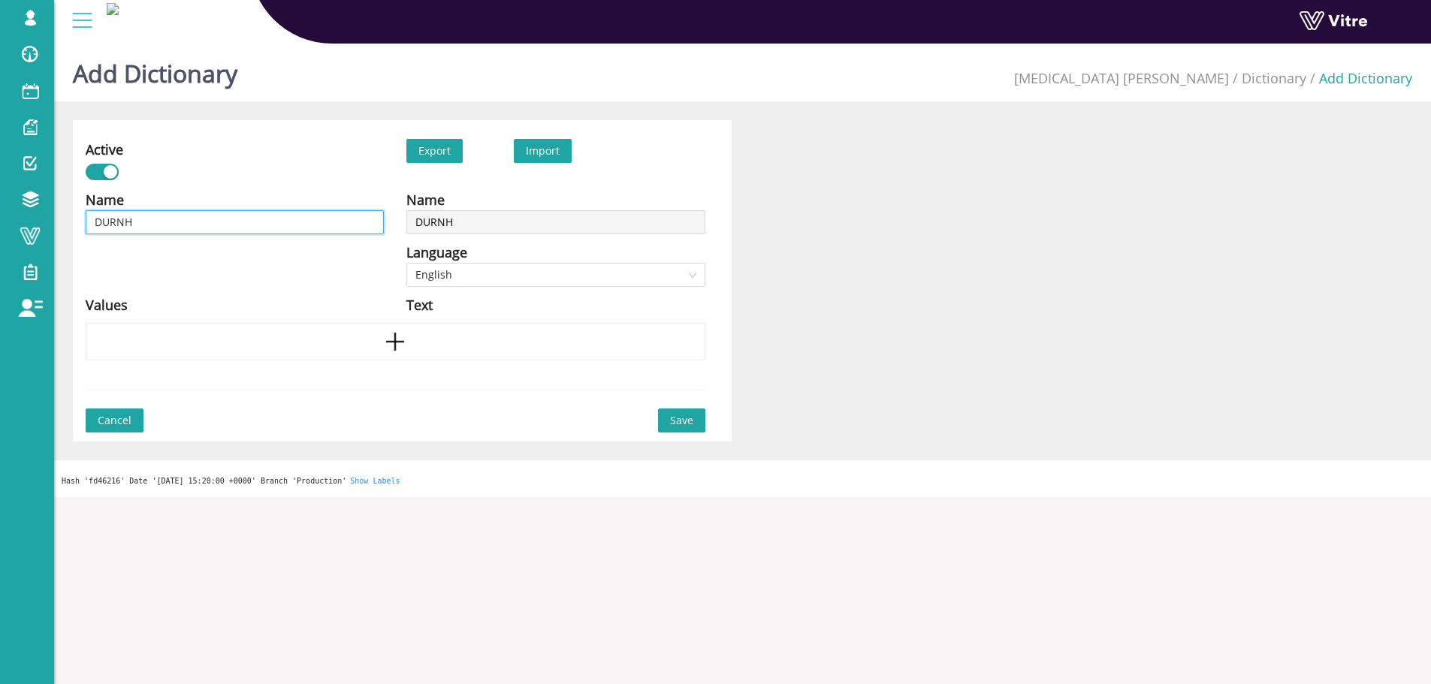
type input "DURN"
type input "DUR"
type input "DU"
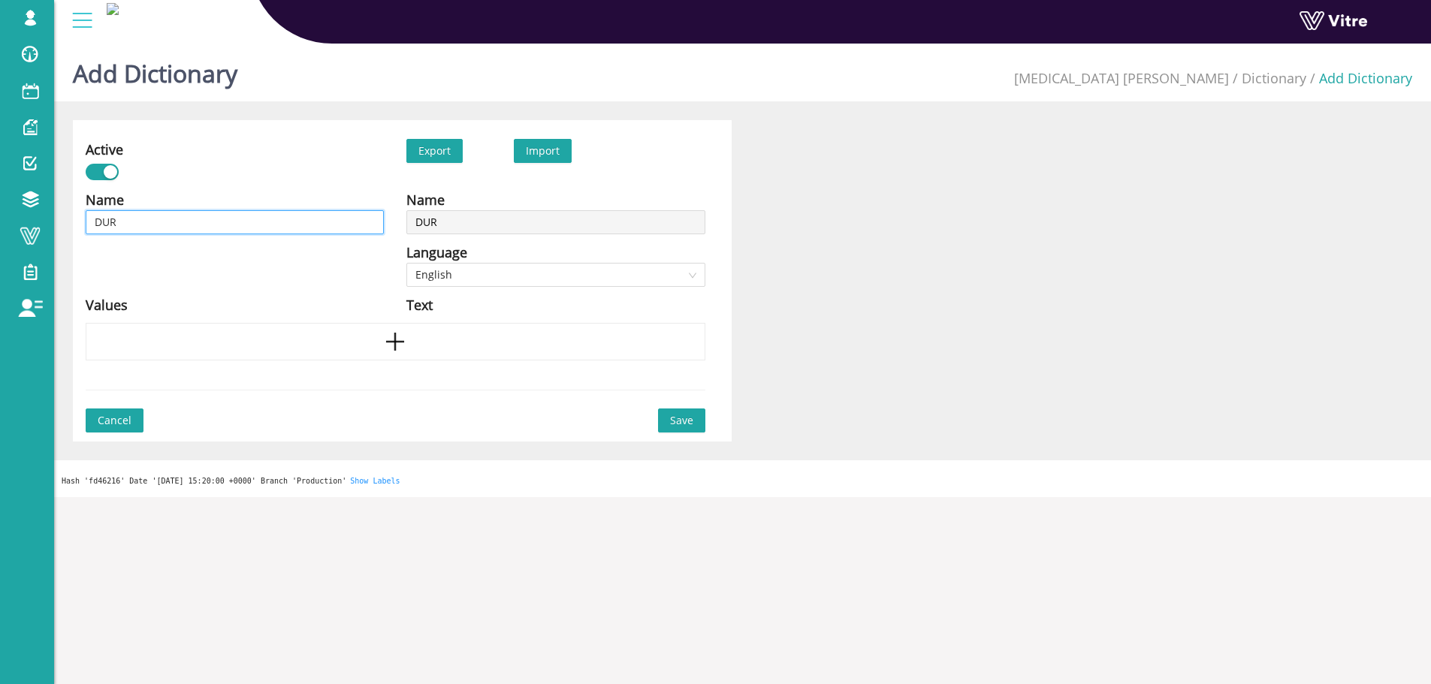
type input "DU"
type input "D"
type input "ג"
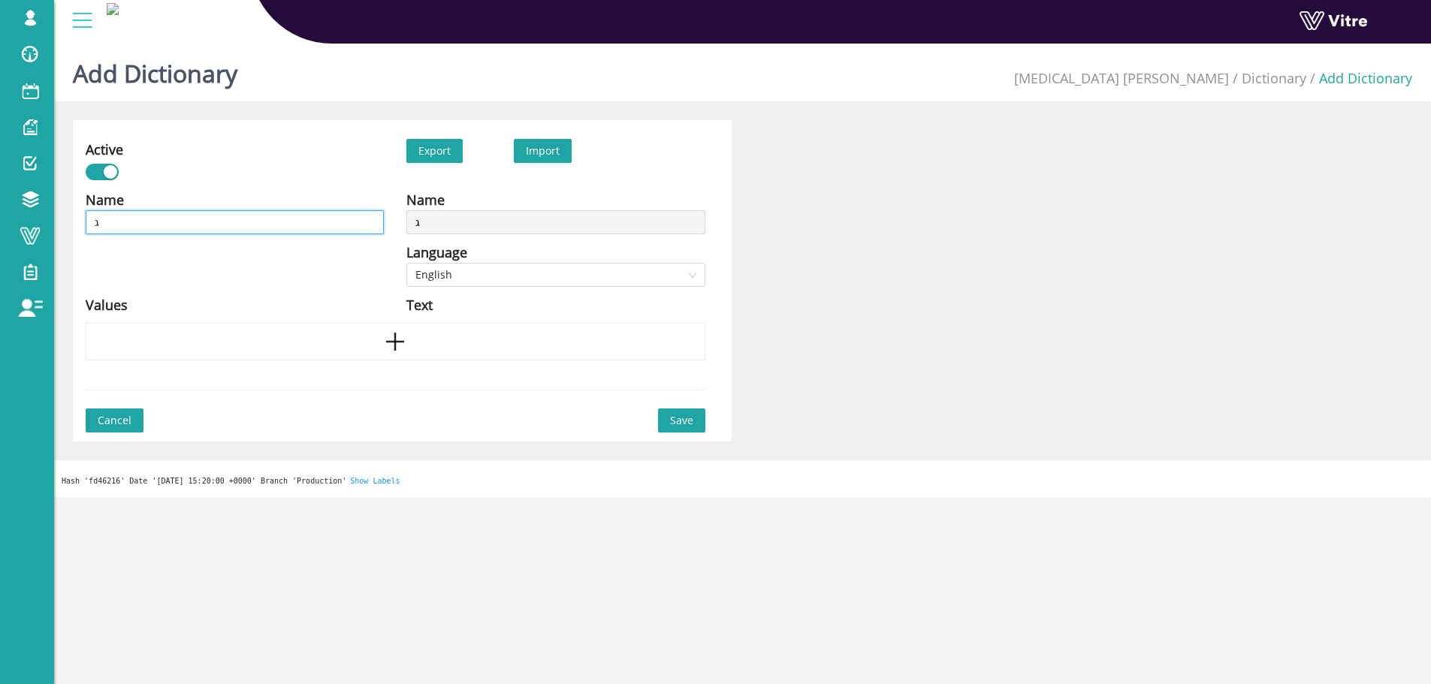
type input "גו"
type input "גור"
type input "גורמ"
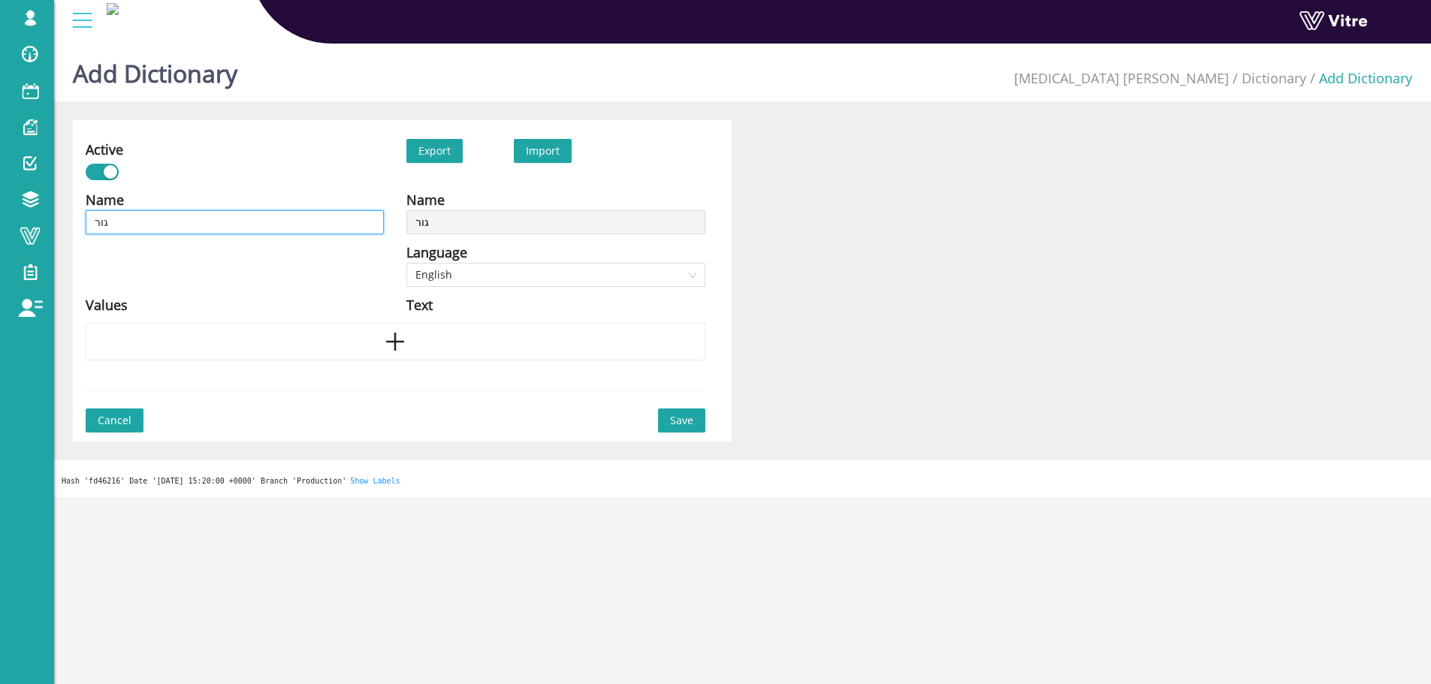
type input "גורמ"
type input "גורמי"
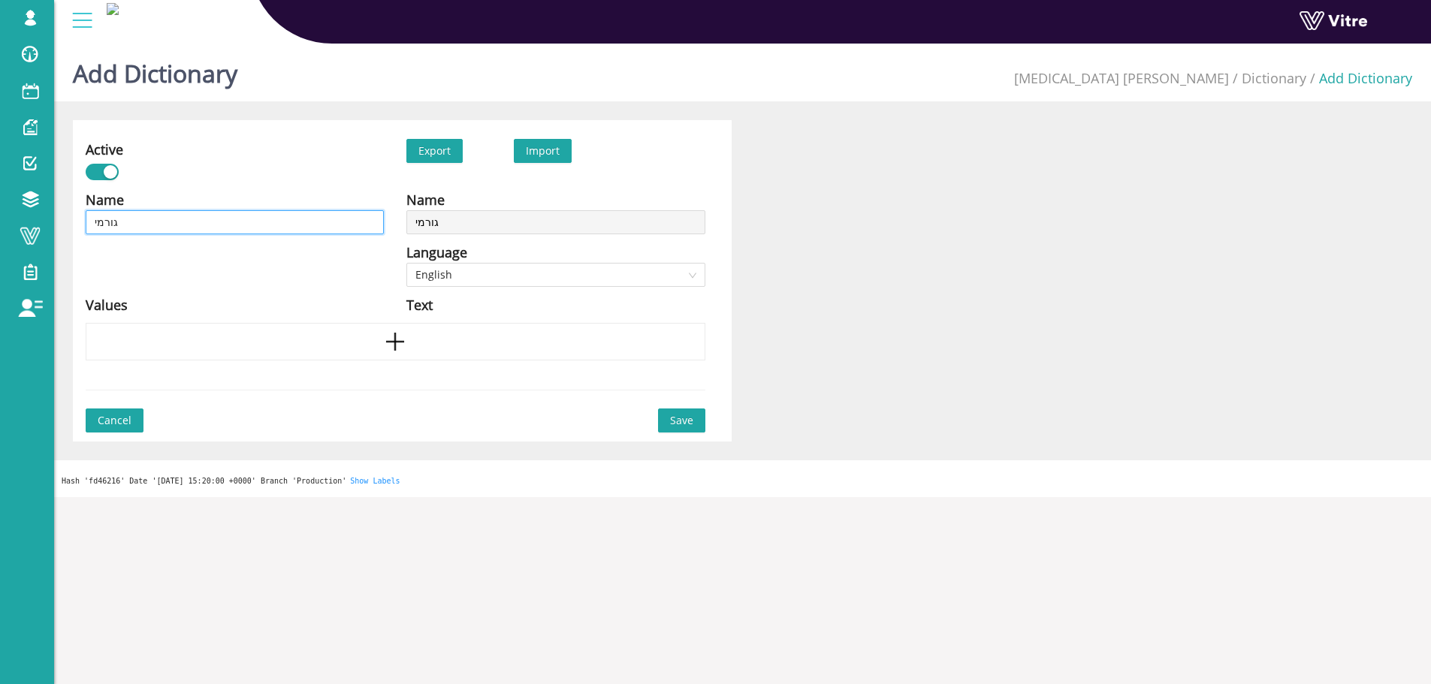
type input "גורמי ס"
type input "גורמי סי"
type input "גורמי סיכ"
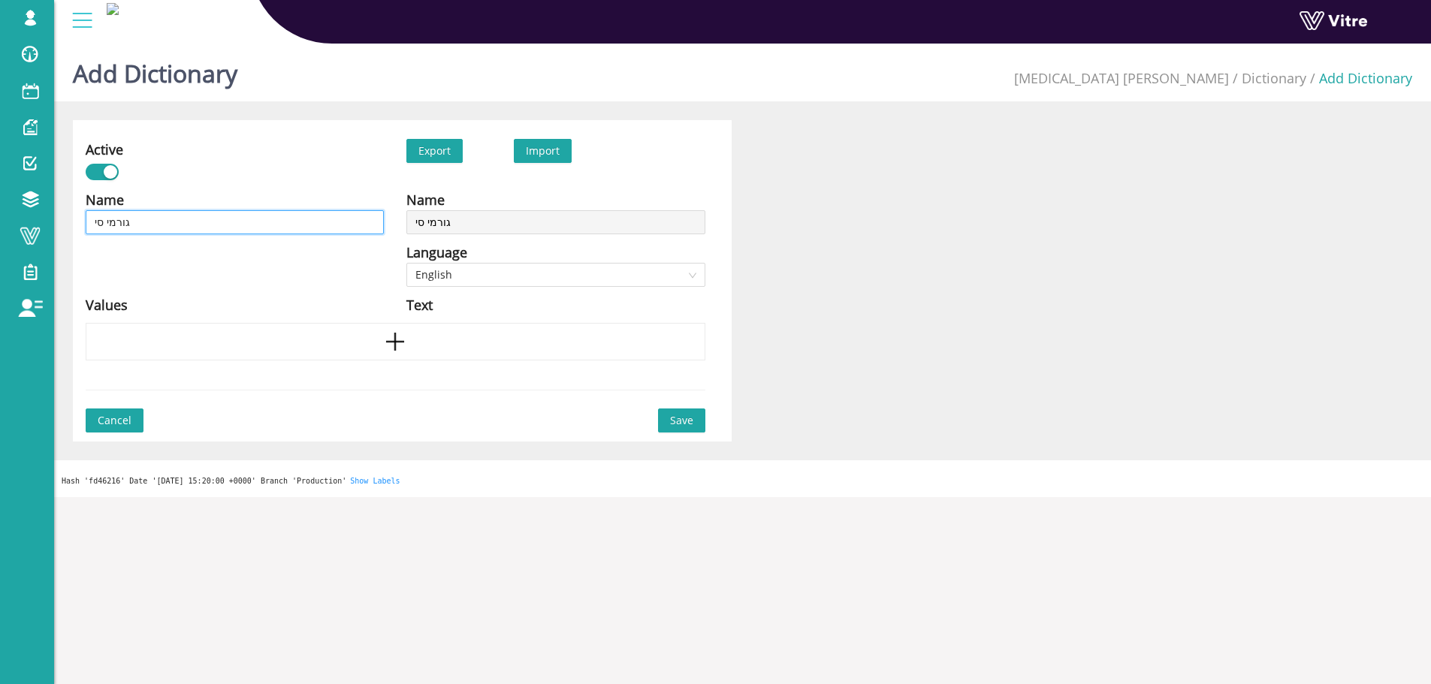
type input "גורמי סיכ"
type input "גורמי סיכו"
type input "גורמי סיכון"
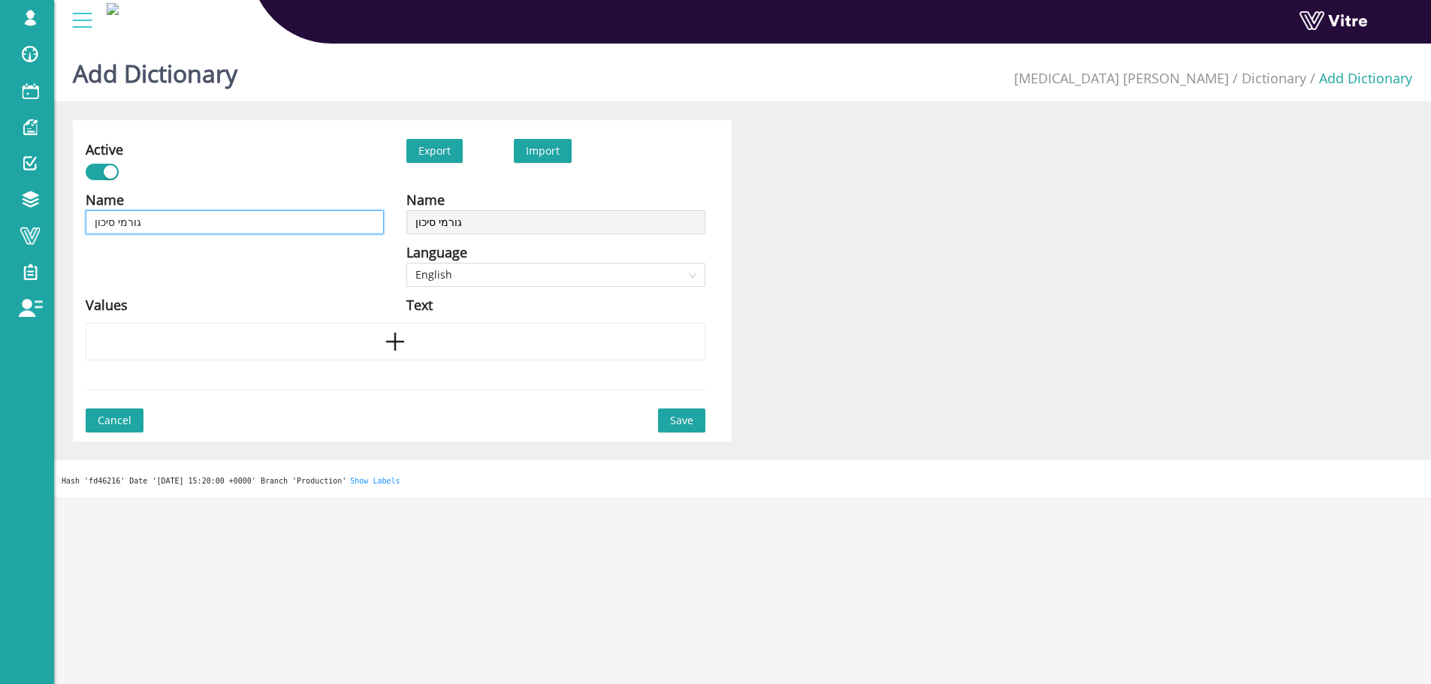
type input "גורמי סיכון"
type input "גורמי סיכון -"
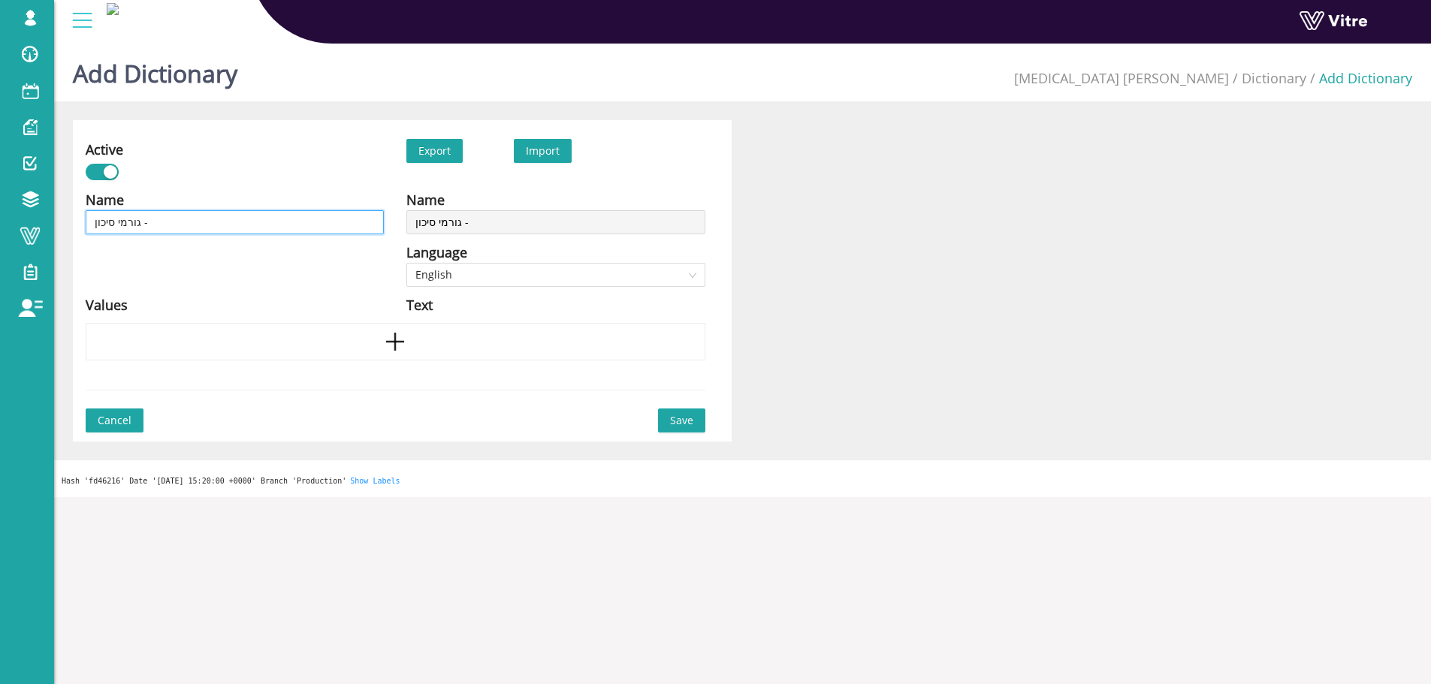
type input "גורמי סיכון -"
paste input "שימוש במשגיחים כדי להרחיק אחרים מנקודות היתפסות עם ציוד"
type input "גורמי סיכון - שימוש במשגיחים כדי להרחיק אחרים מנקודות היתפסות עם ציוד"
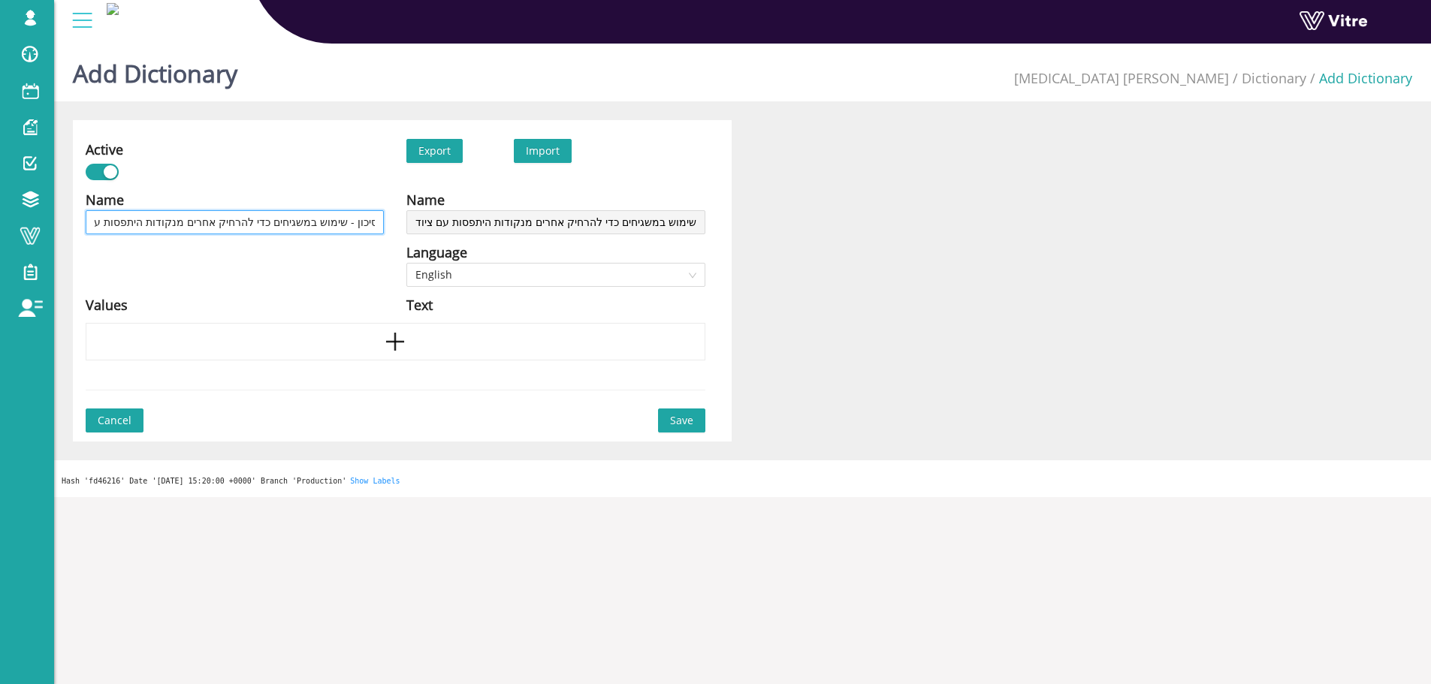
type input "גורמי סיכון -"
type input "גורמי סיכון - י"
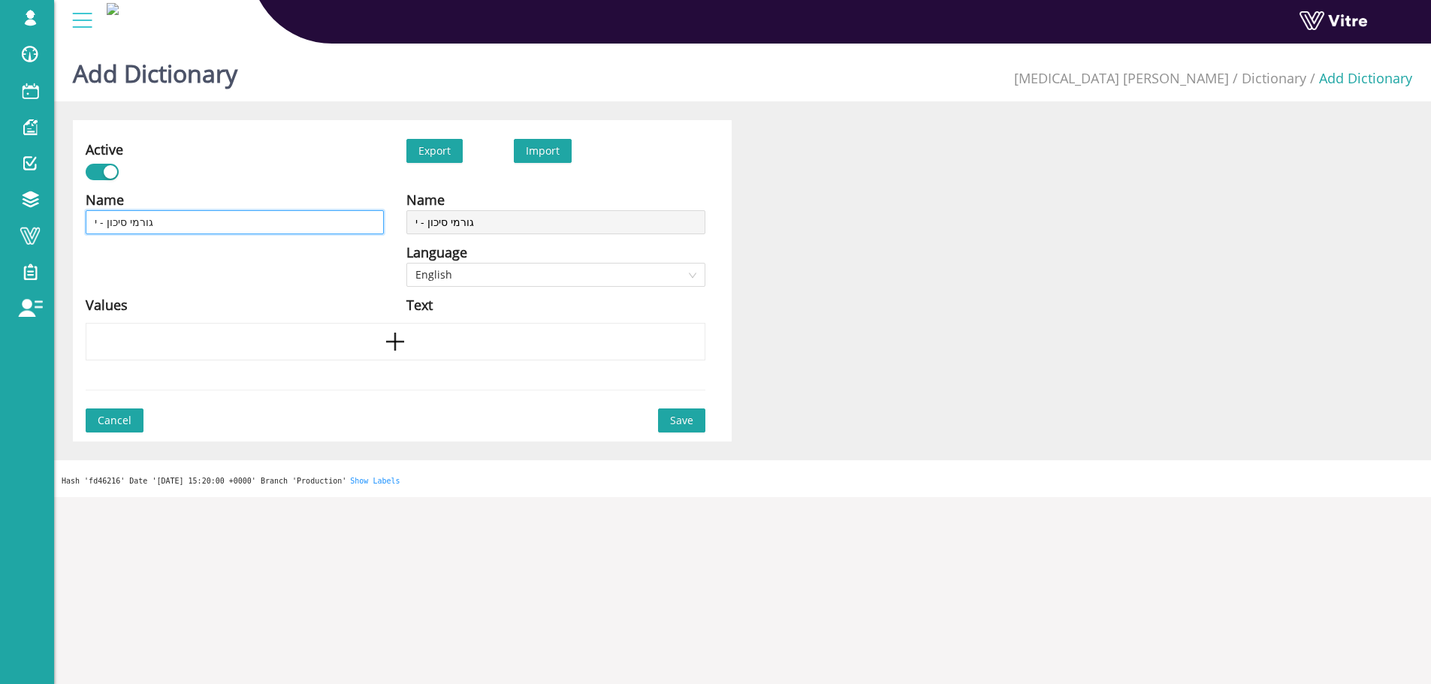
type input "גורמי סיכון -"
type input "גורמי סיכון - נ"
type input "גורמי סיכון - נק"
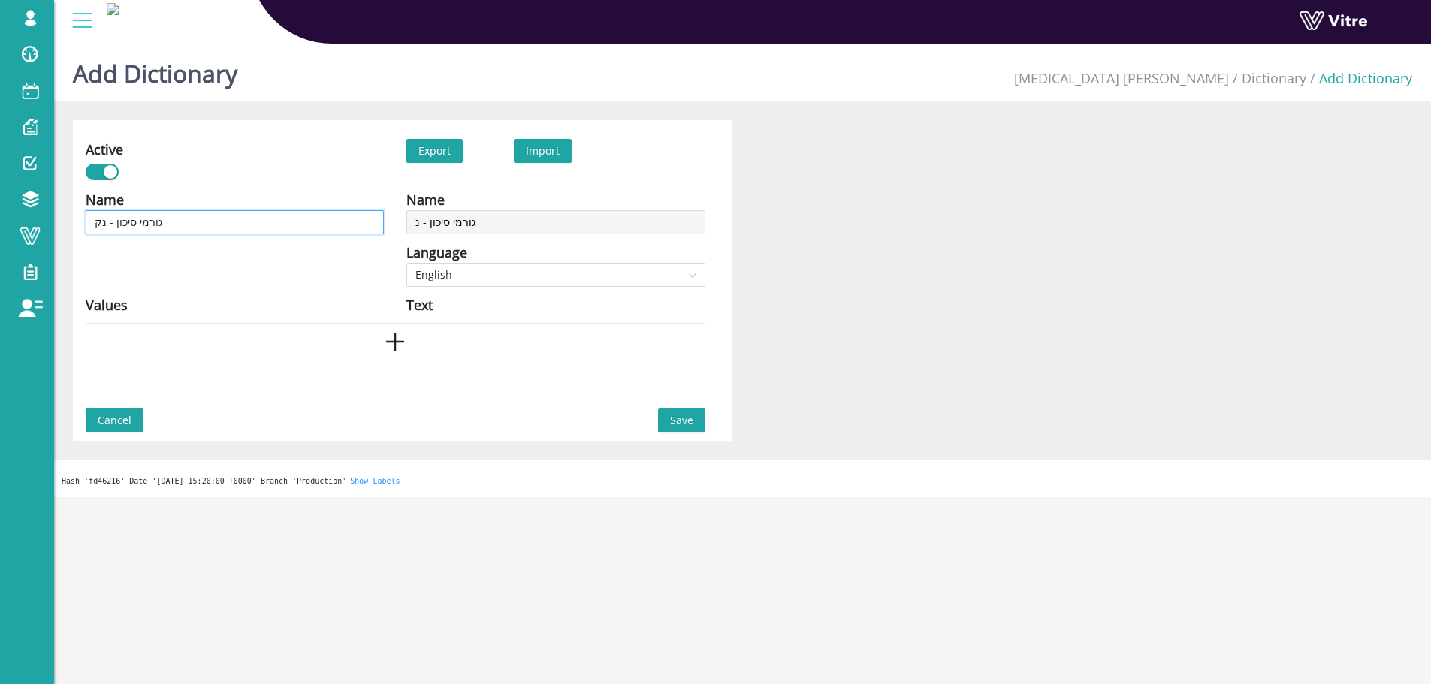
type input "גורמי סיכון - נק"
type input "גורמי סיכון - נקו"
type input "גורמי סיכון - נקוד"
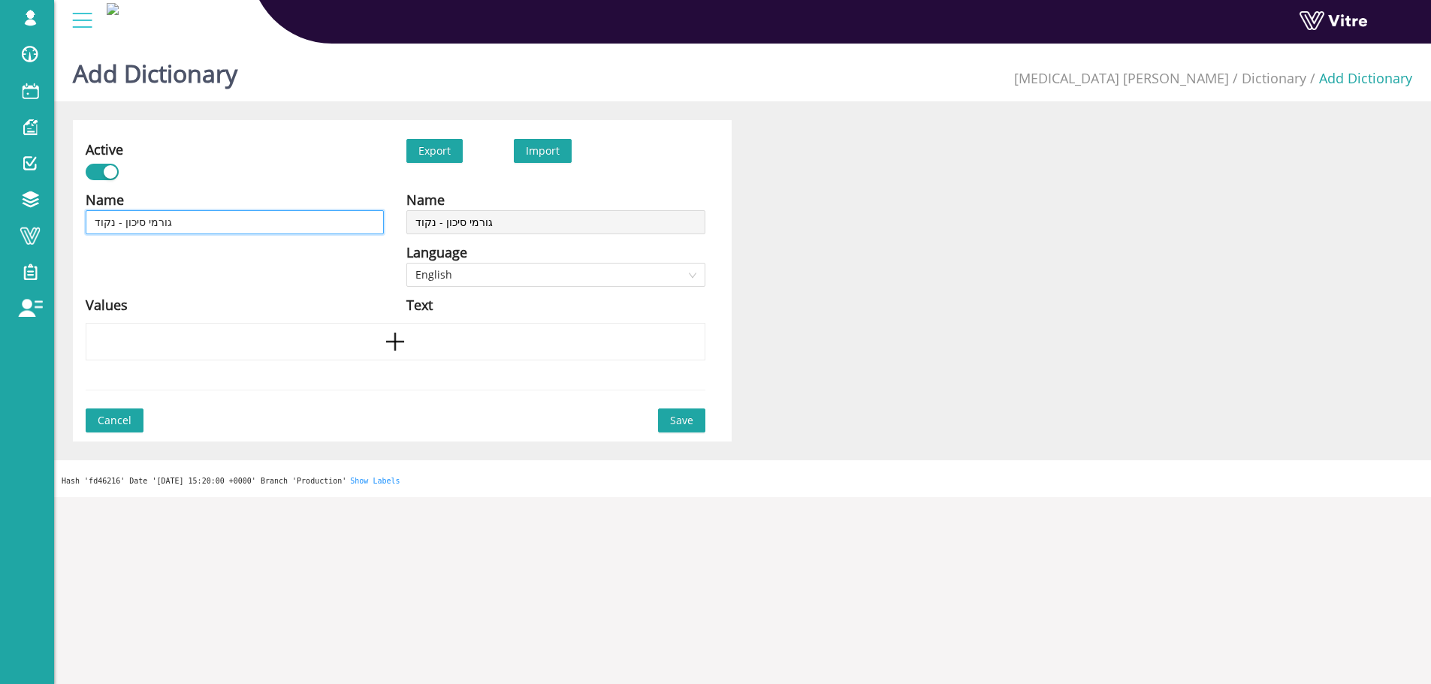
type input "גורמי סיכון - נקודת"
type input "גורמי סיכון - נקודת צ"
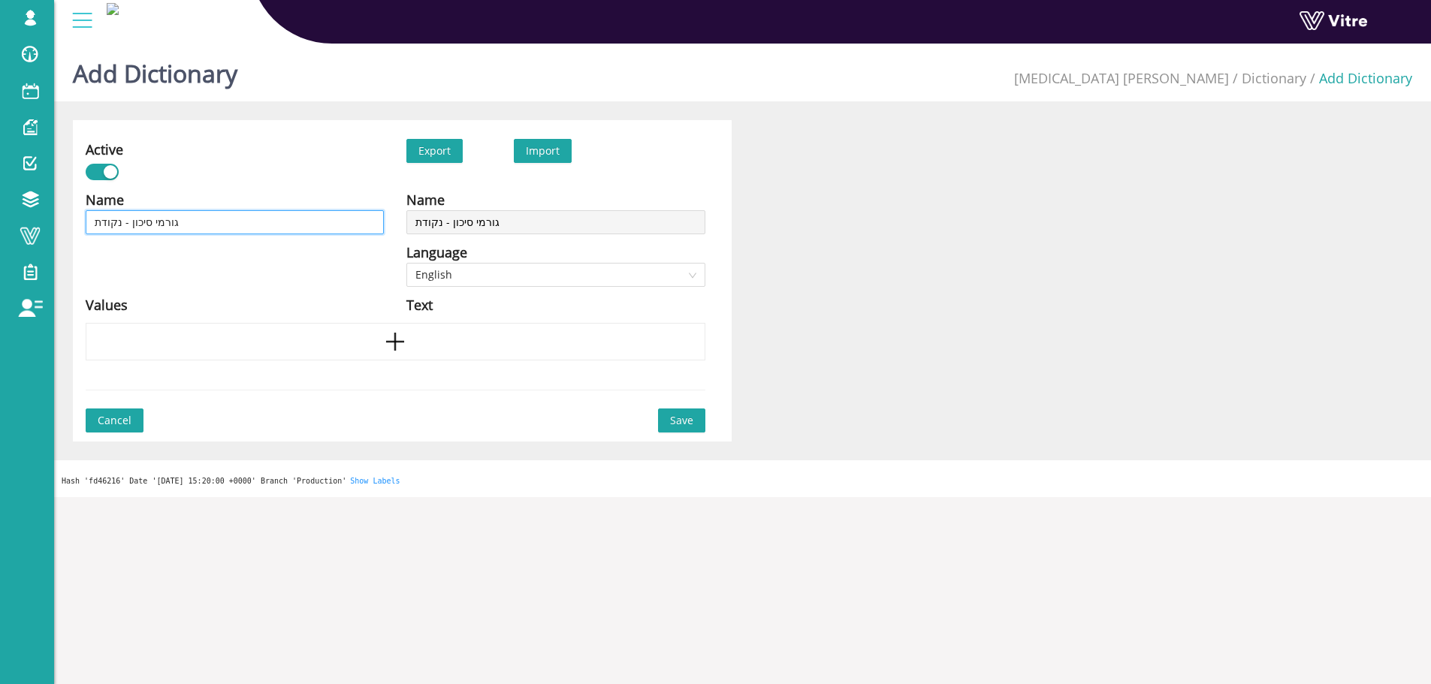
type input "גורמי סיכון - נקודת צ"
type input "גורמי סיכון - נקודת צב"
type input "גורמי סיכון - נקודת [PERSON_NAME]"
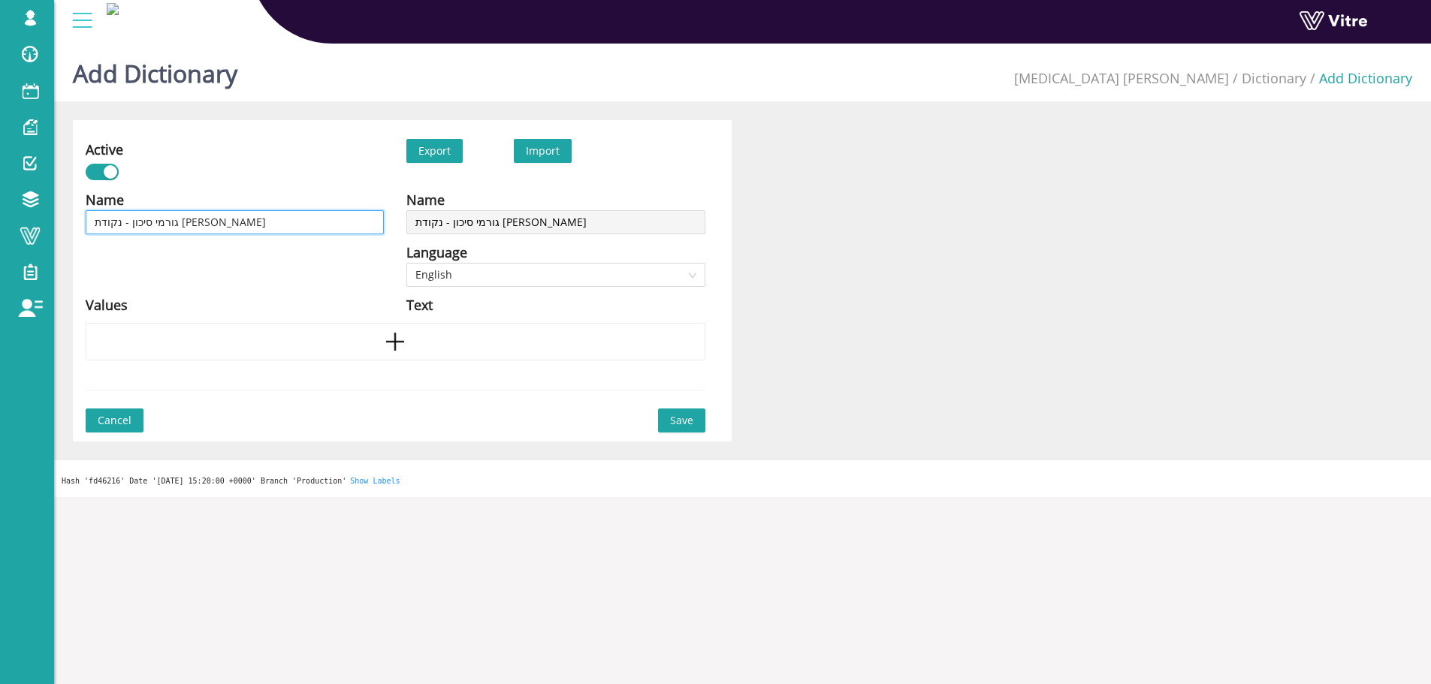
type input "גורמי סיכון - נקודת צביט"
type input "גורמי סיכון - נקודת צביטה"
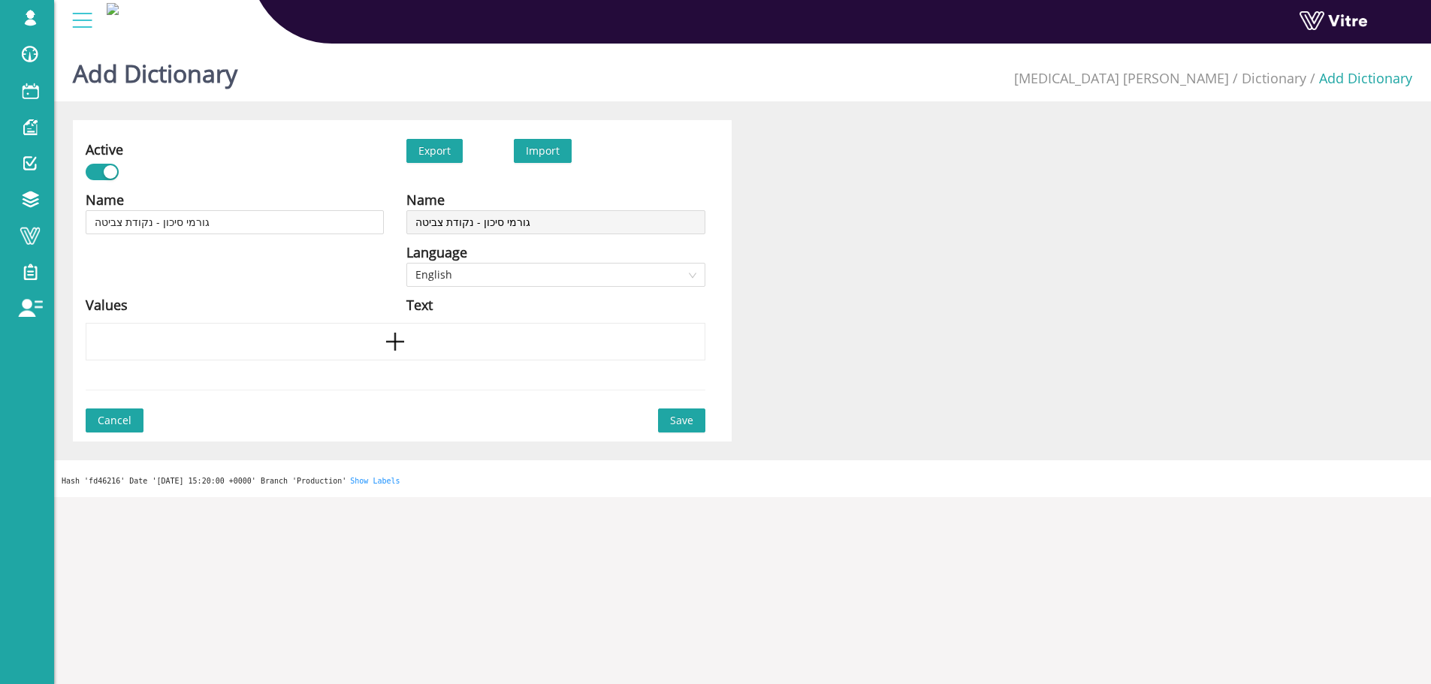
click at [652, 261] on div "Language" at bounding box center [555, 252] width 298 height 21
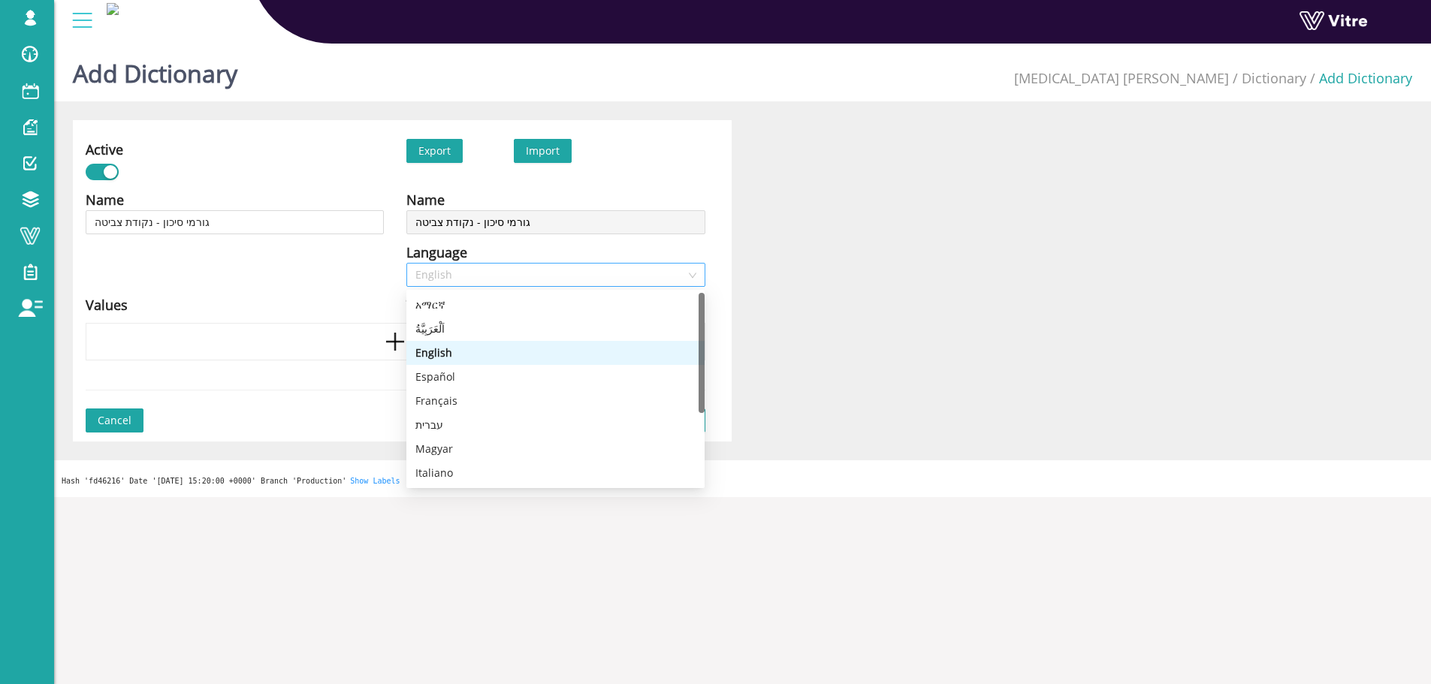
click at [650, 279] on span "English" at bounding box center [555, 275] width 280 height 23
click at [413, 425] on div "עברית" at bounding box center [555, 425] width 298 height 24
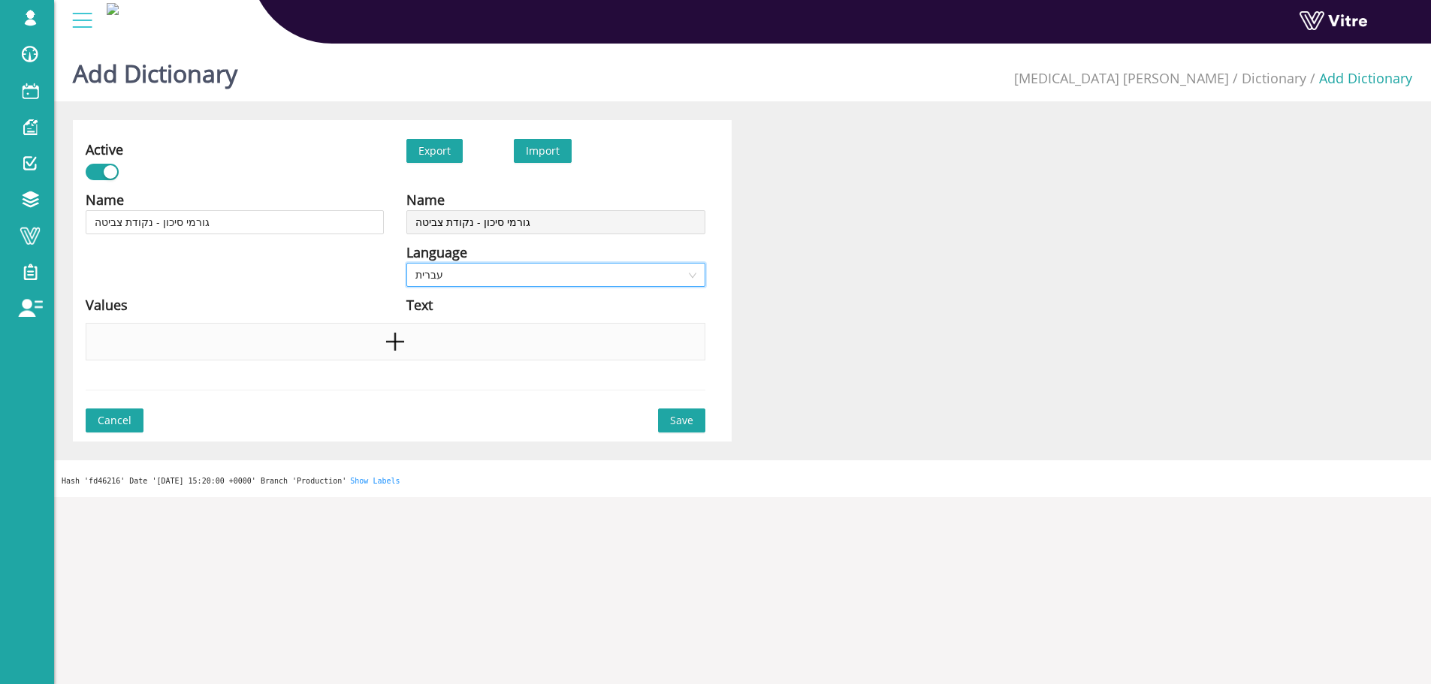
click at [344, 331] on div at bounding box center [396, 342] width 620 height 38
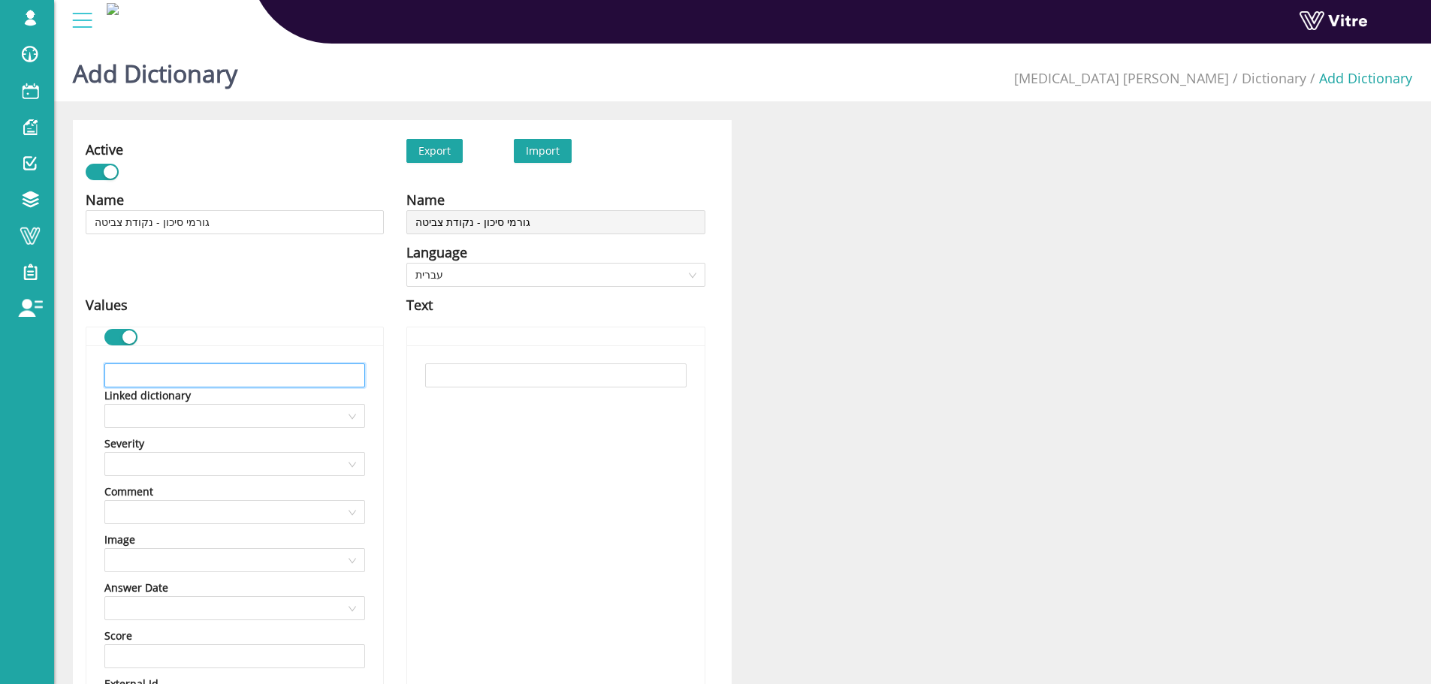
click at [354, 367] on input "text" at bounding box center [234, 376] width 261 height 24
paste input "שימוש במשגיחים כדי להרחיק אחרים מנקודות היתפסות עם ציוד"
type input "שימוש במשגיחים כדי להרחיק אחרים מנקודות היתפסות עם ציוד"
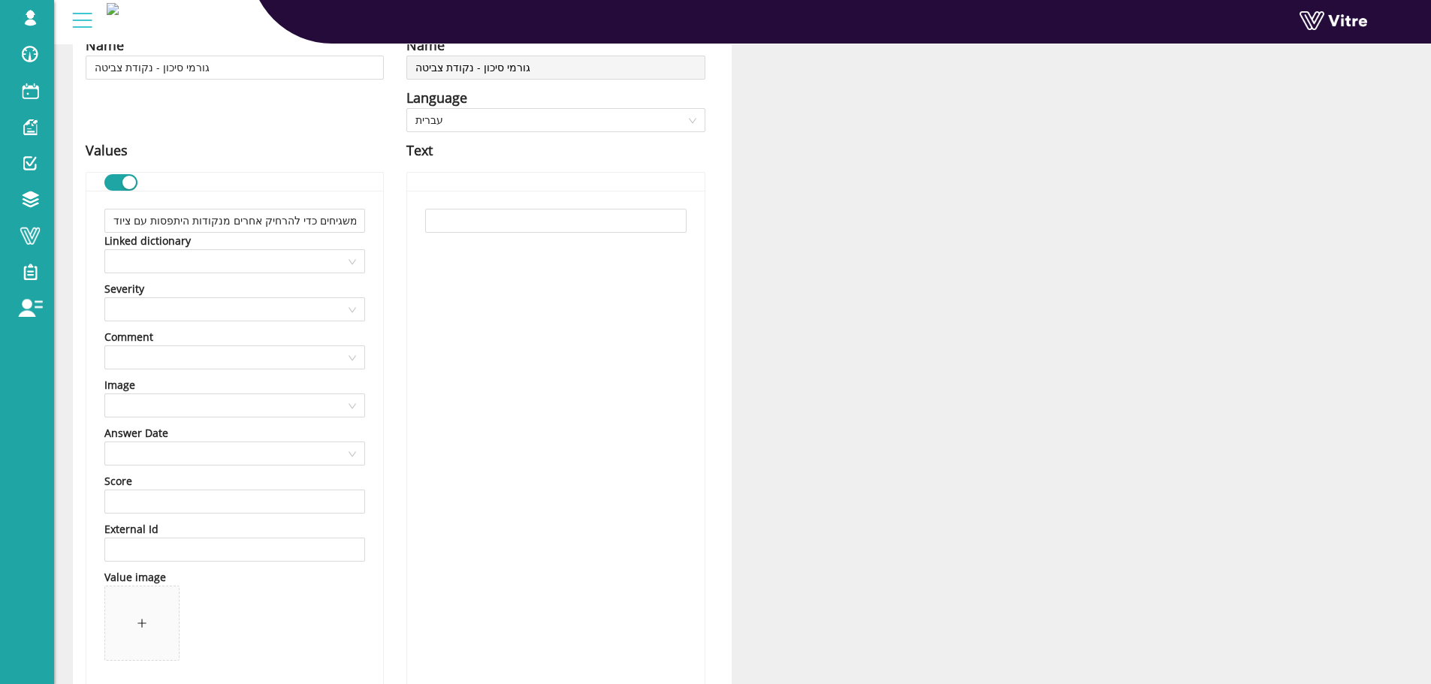
scroll to position [361, 0]
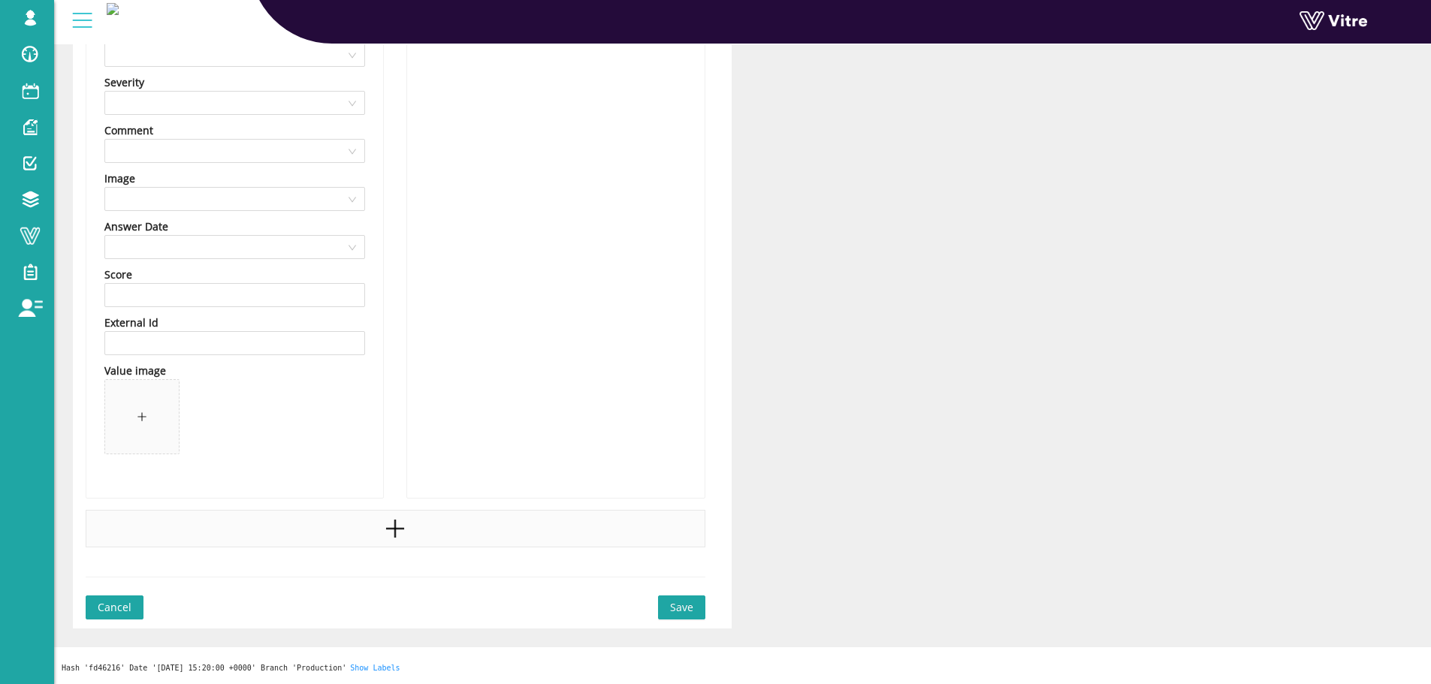
click at [375, 544] on div at bounding box center [396, 529] width 620 height 38
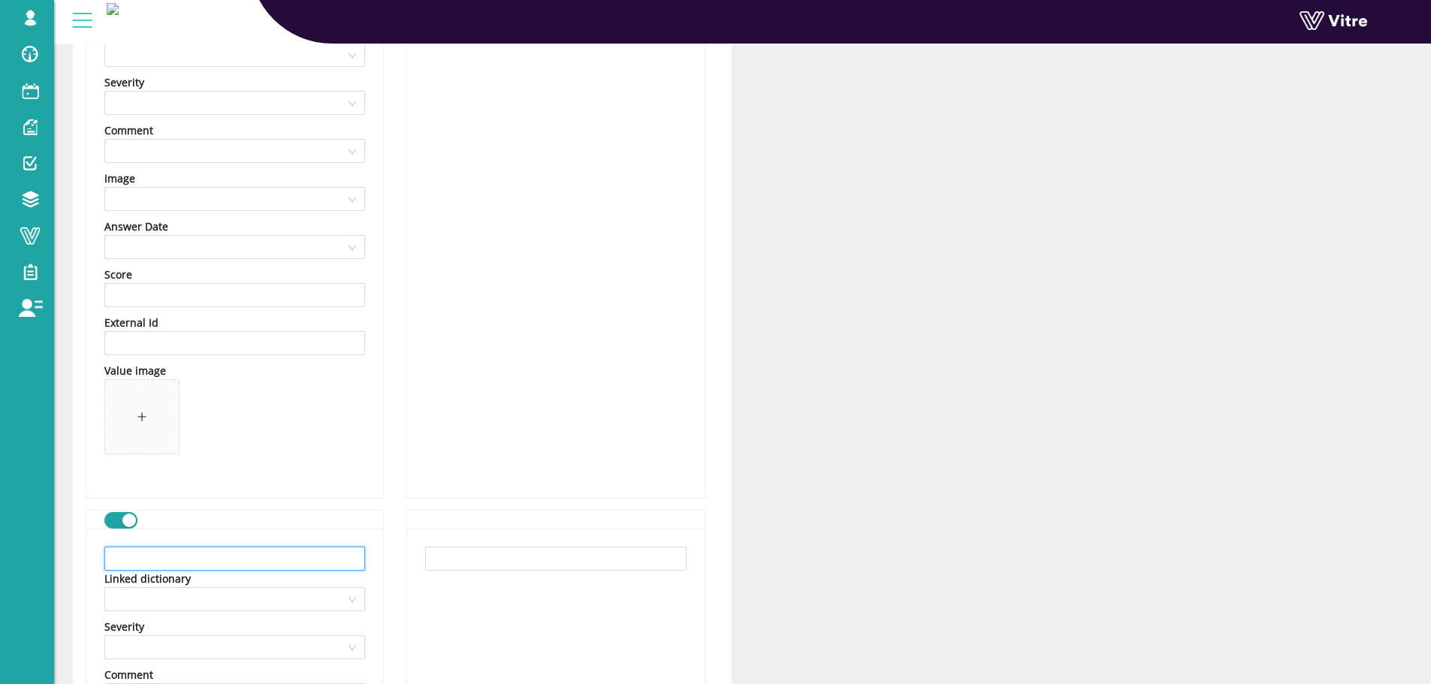
click at [222, 563] on input "text" at bounding box center [234, 559] width 261 height 24
paste input "הרחקת הידיים מנקודות היתפסות - יש להשתמש בכלים"
type input "הרחקת הידיים מנקודות היתפסות - יש להשתמש בכלים"
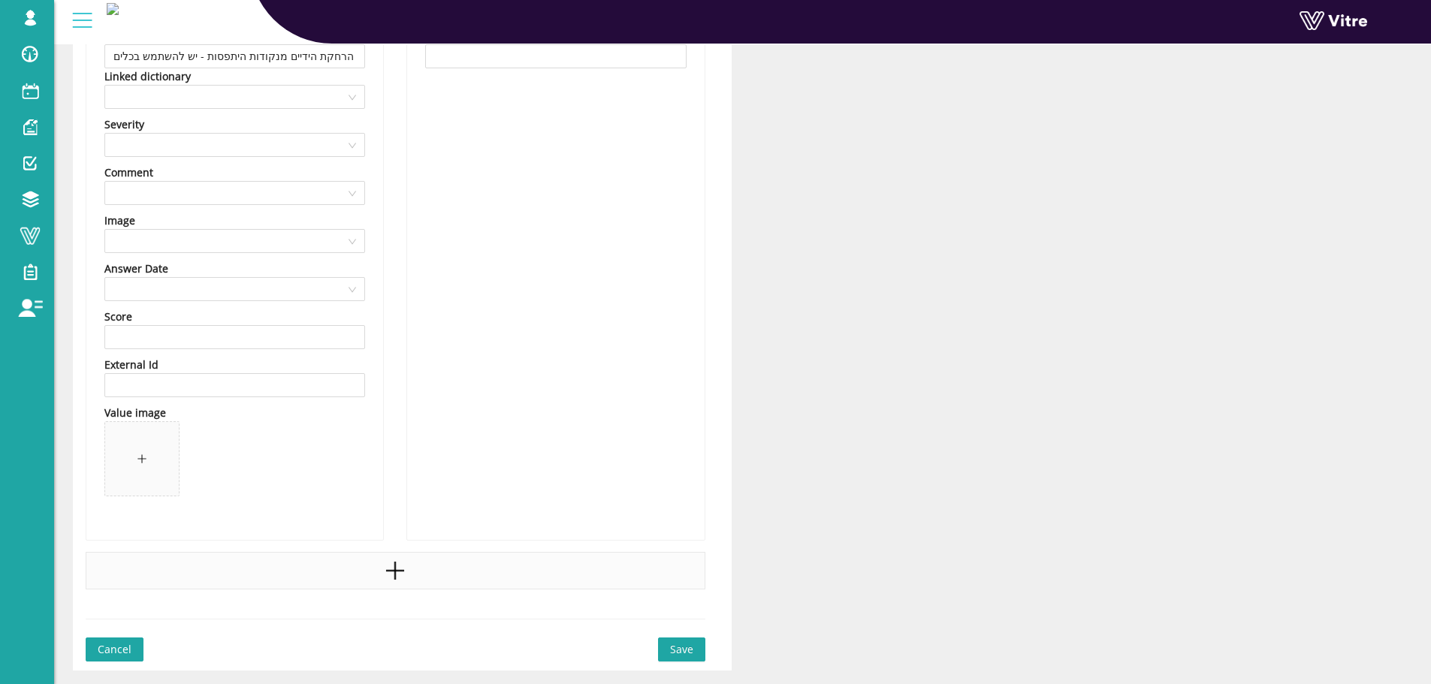
scroll to position [906, 0]
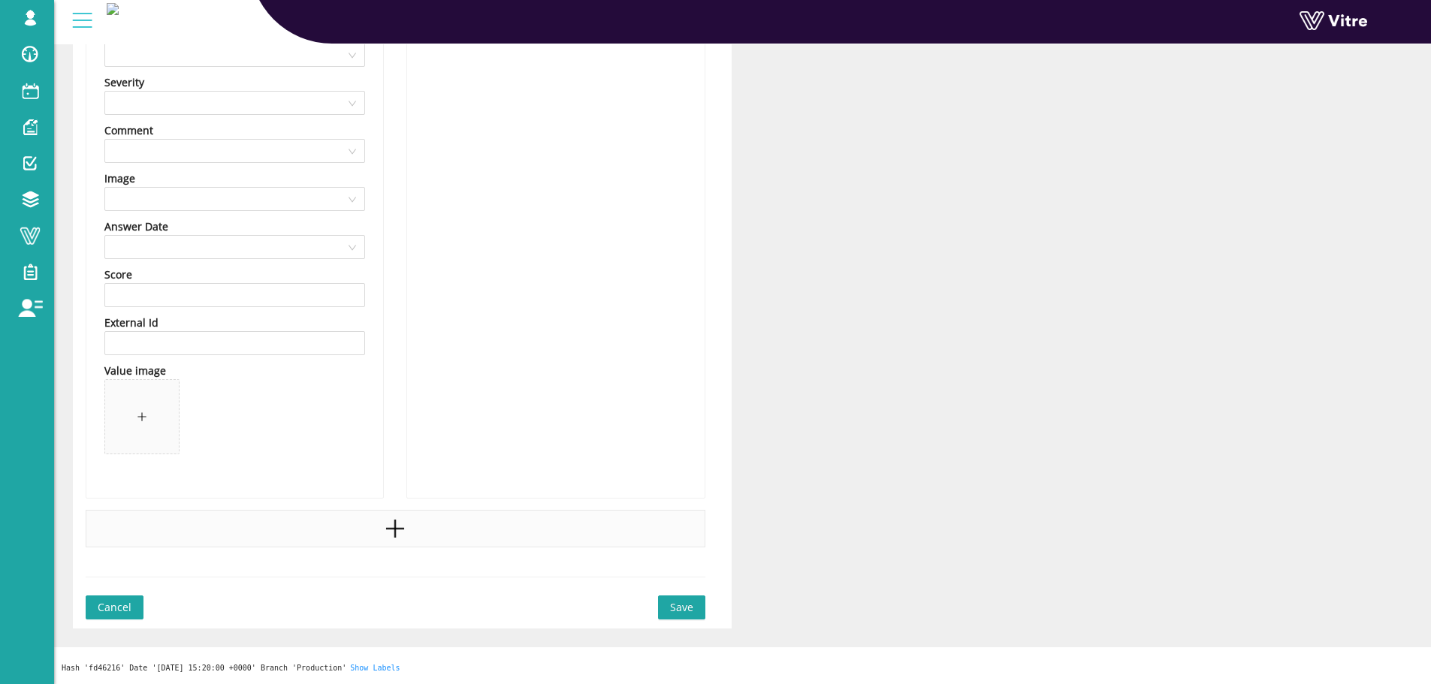
click at [364, 526] on div at bounding box center [396, 529] width 620 height 38
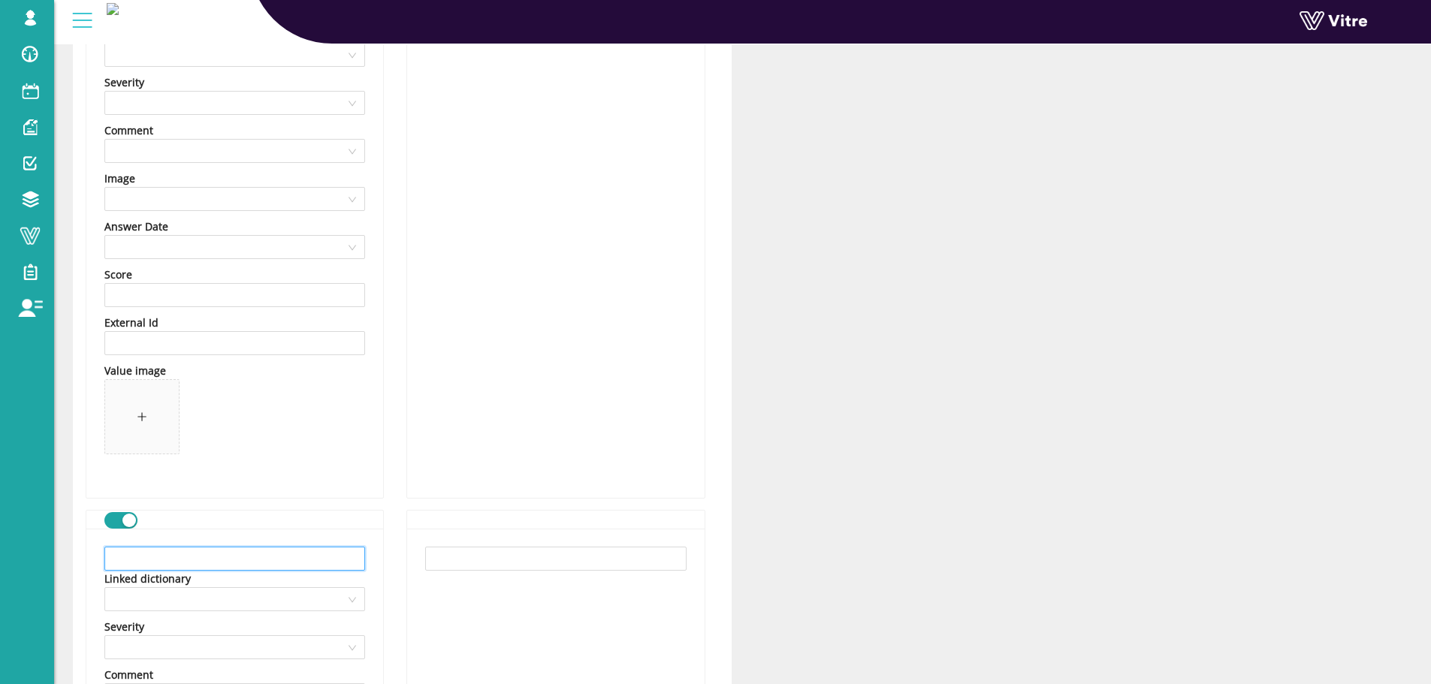
click at [257, 560] on input "text" at bounding box center [234, 559] width 261 height 24
paste input "סימון אזור מתרס בסרט אדום כדי להגן על אנשים אחרים מפני נקודות היתפסות"
type input "סימון אזור מתרס בסרט אדום כדי להגן על אנשים אחרים מפני נקודות היתפסות"
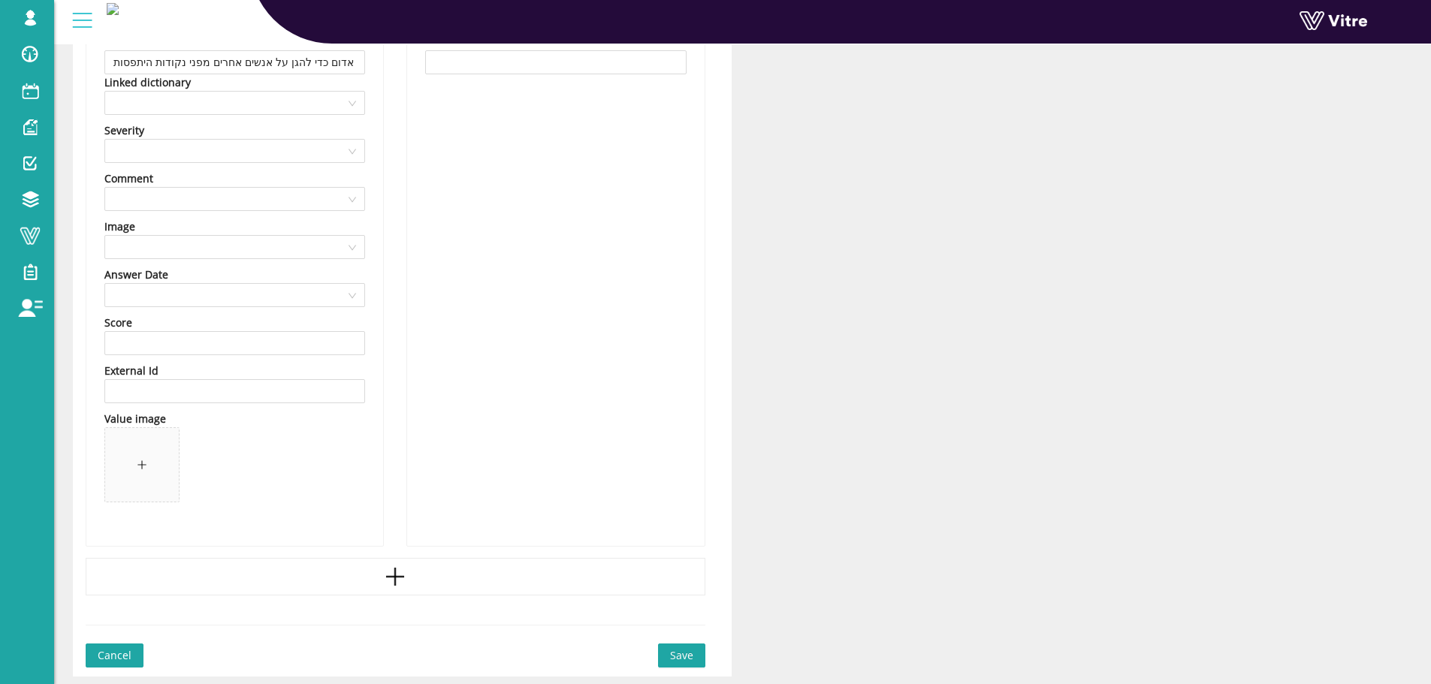
scroll to position [1451, 0]
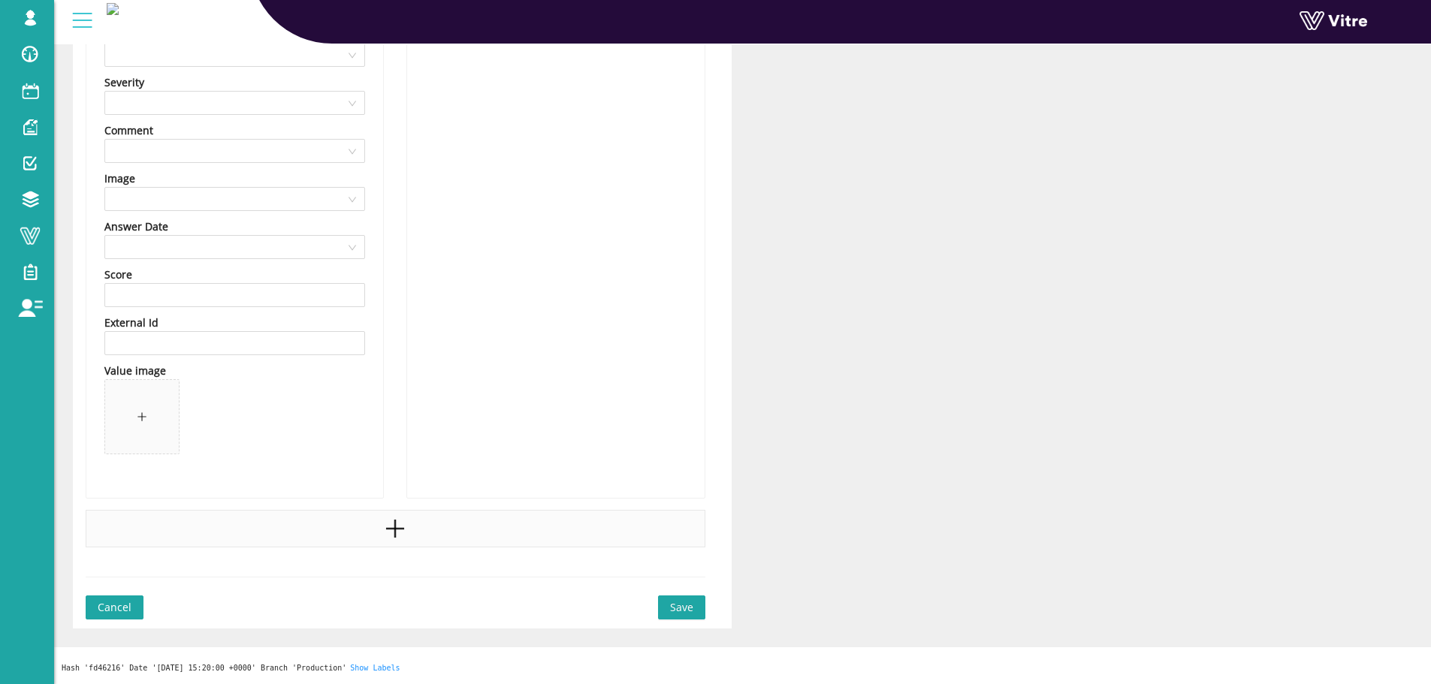
click at [367, 539] on div at bounding box center [396, 529] width 620 height 38
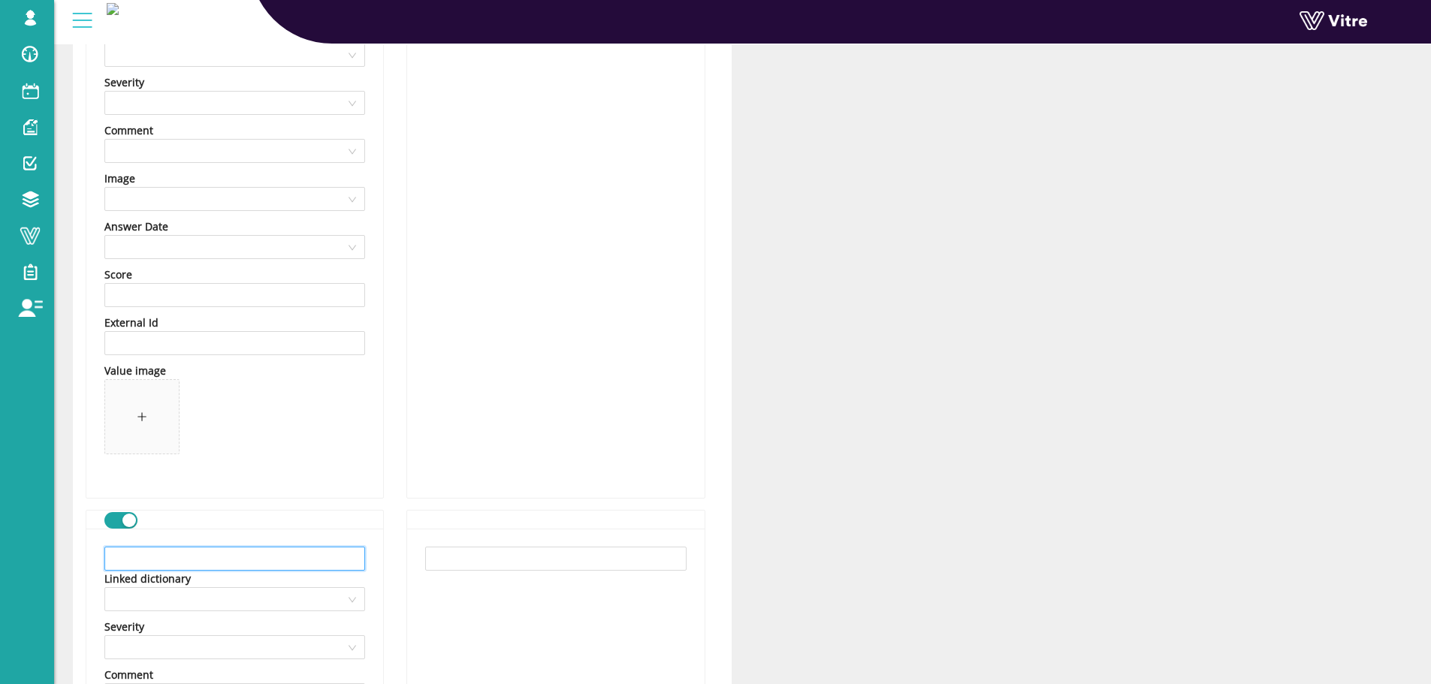
click at [249, 556] on input "text" at bounding box center [234, 559] width 261 height 24
paste input "הסרת הידיים ממטען ומחבלים לפני הרמה"
type input "הסרת הידיים ממטען ומחבלים לפני הרמה"
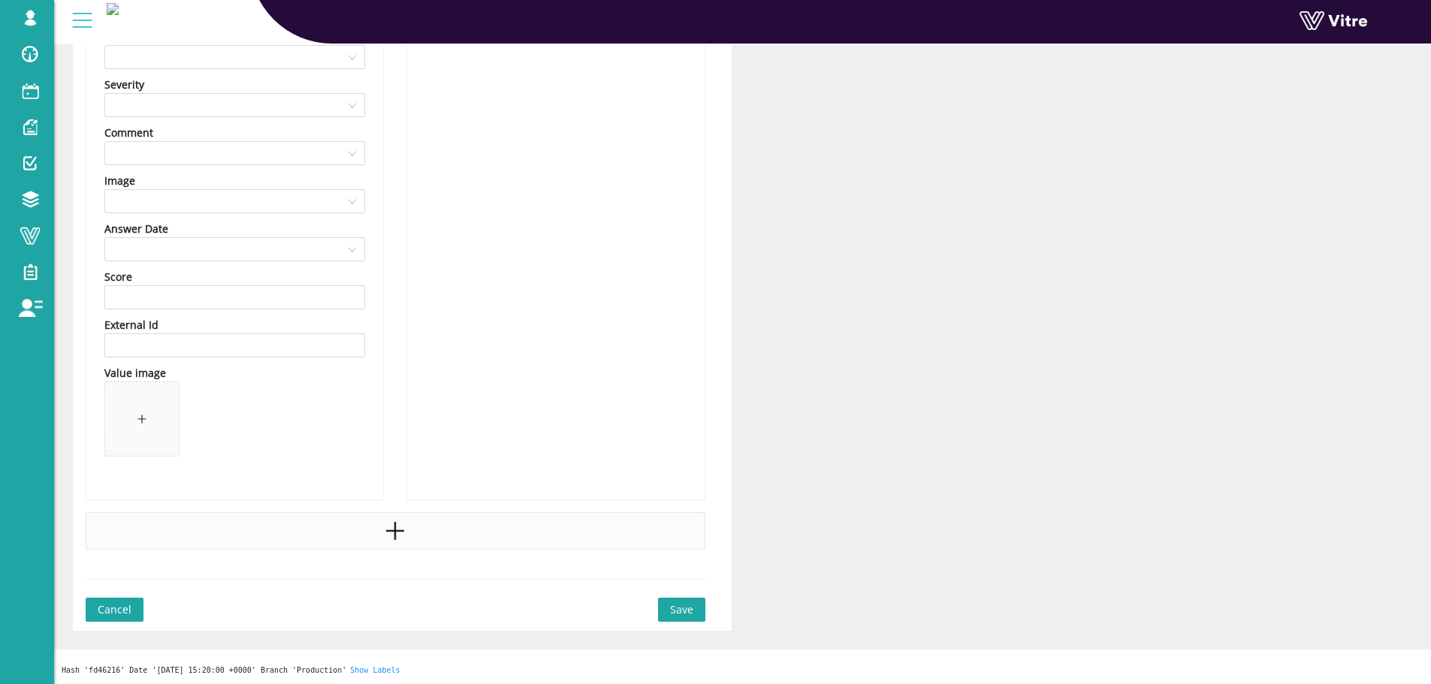
scroll to position [1995, 0]
click at [415, 536] on div at bounding box center [396, 529] width 620 height 38
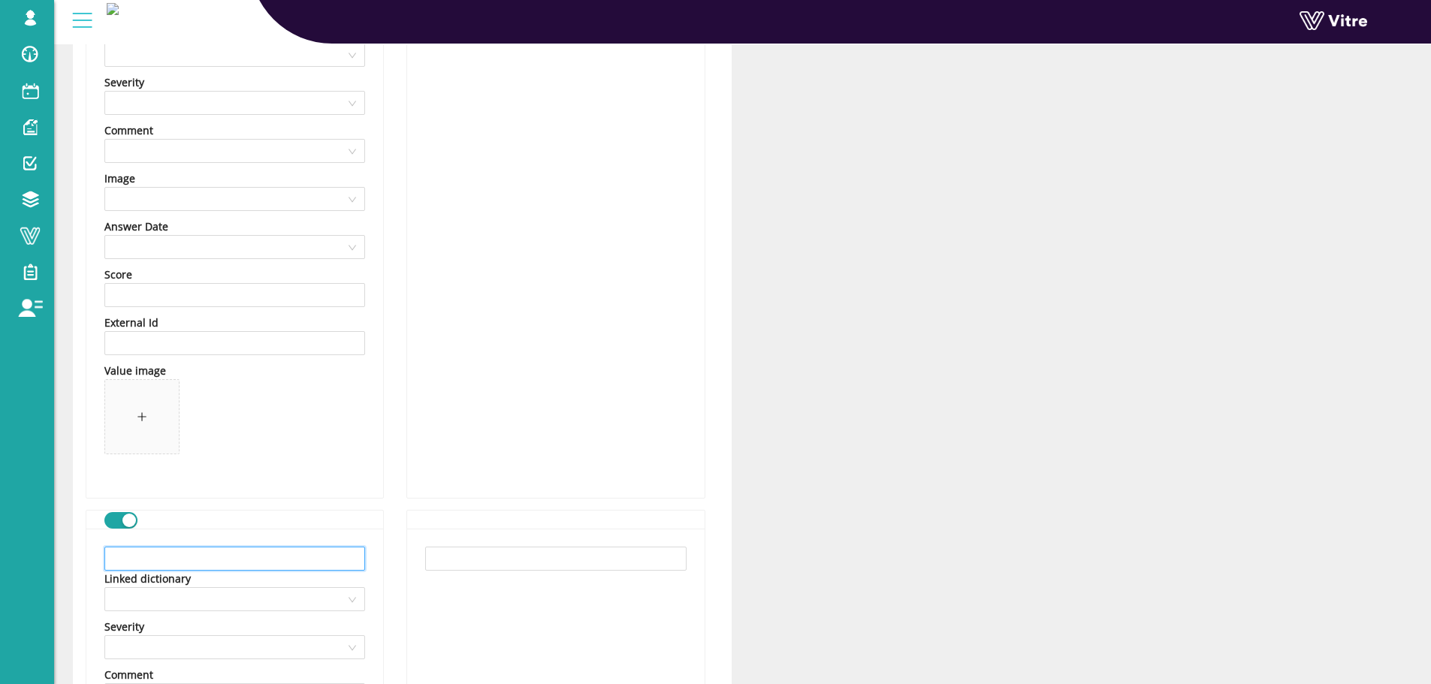
click at [249, 566] on input "text" at bounding box center [234, 559] width 261 height 24
paste input "הרחקת הידיים לחלקים מסתובבים"
type input "הרחקת הידיים לחלקים מסתובבים"
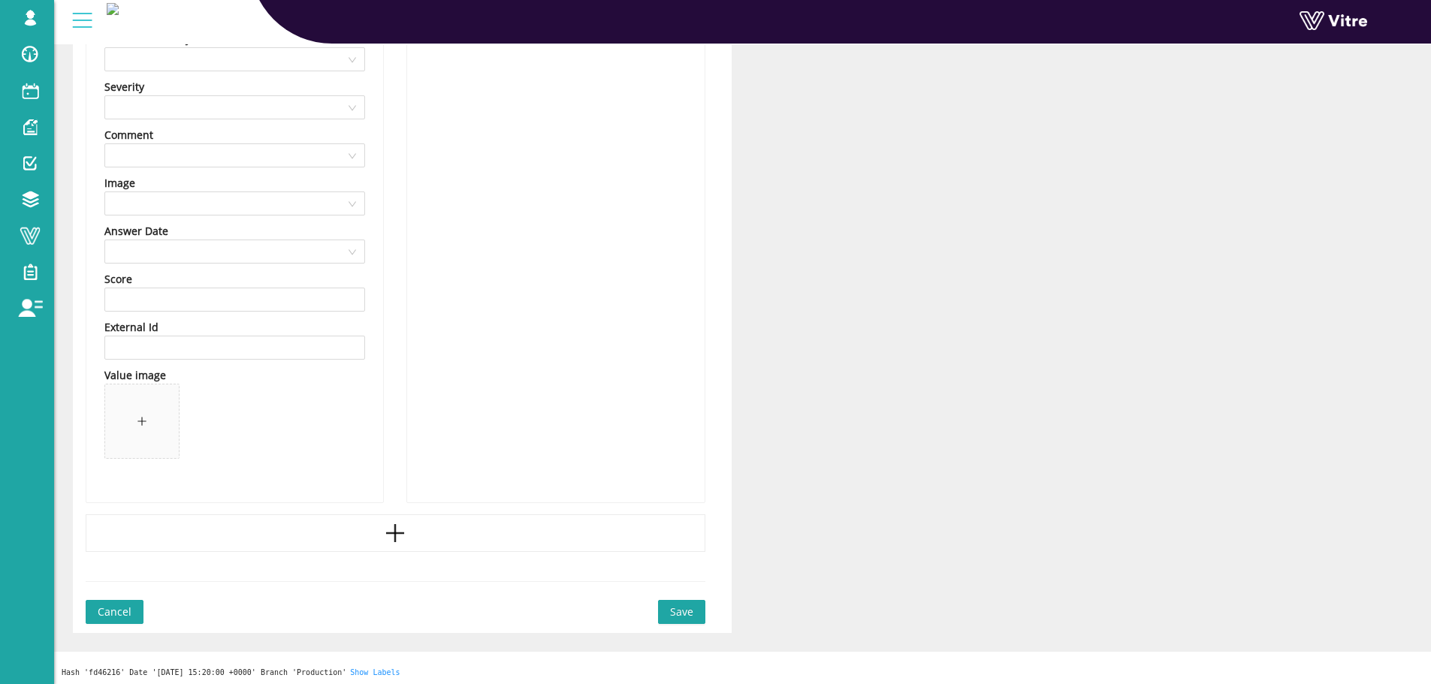
scroll to position [2540, 0]
click at [397, 521] on icon "plus" at bounding box center [395, 529] width 23 height 23
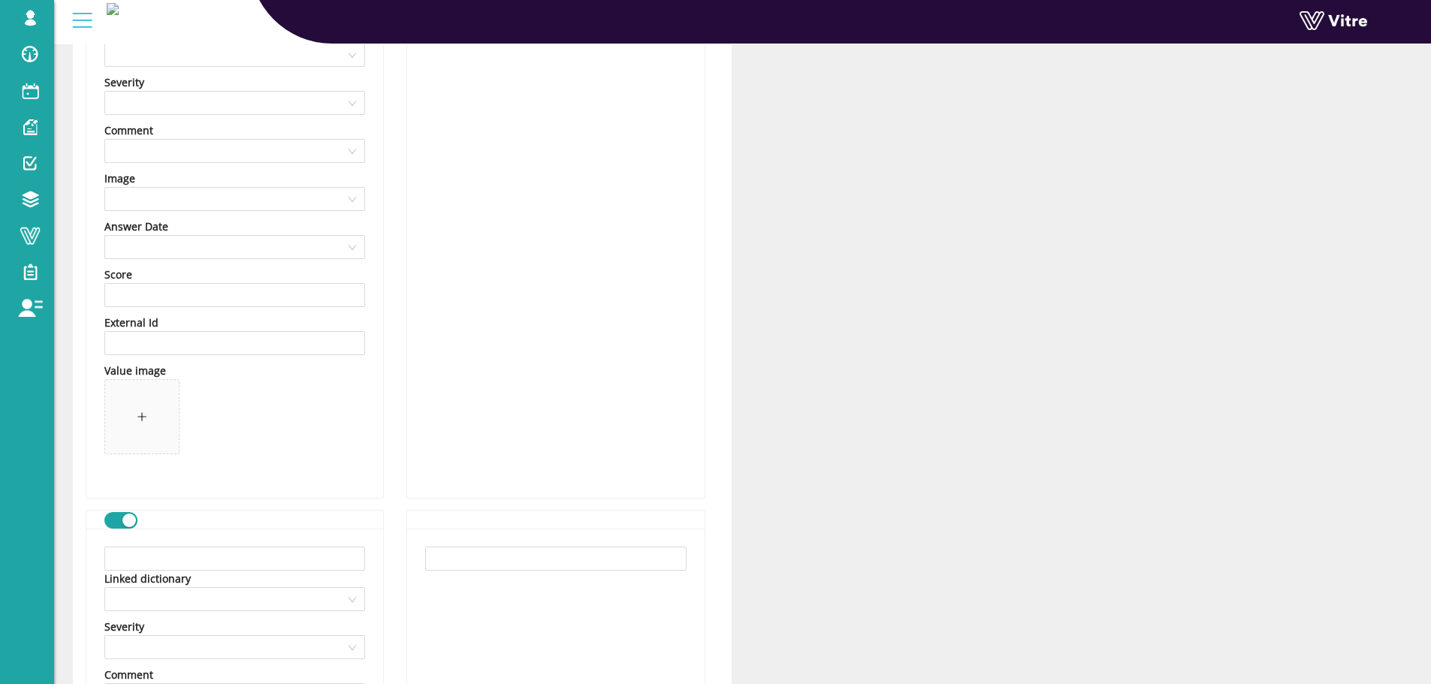
click at [297, 557] on input "text" at bounding box center [234, 559] width 261 height 24
paste input "אין להכניס את הידיים מתחת לחומרים בזמן נשיאתם"
type input "אין להכניס את הידיים מתחת לחומרים בזמן נשיאתם"
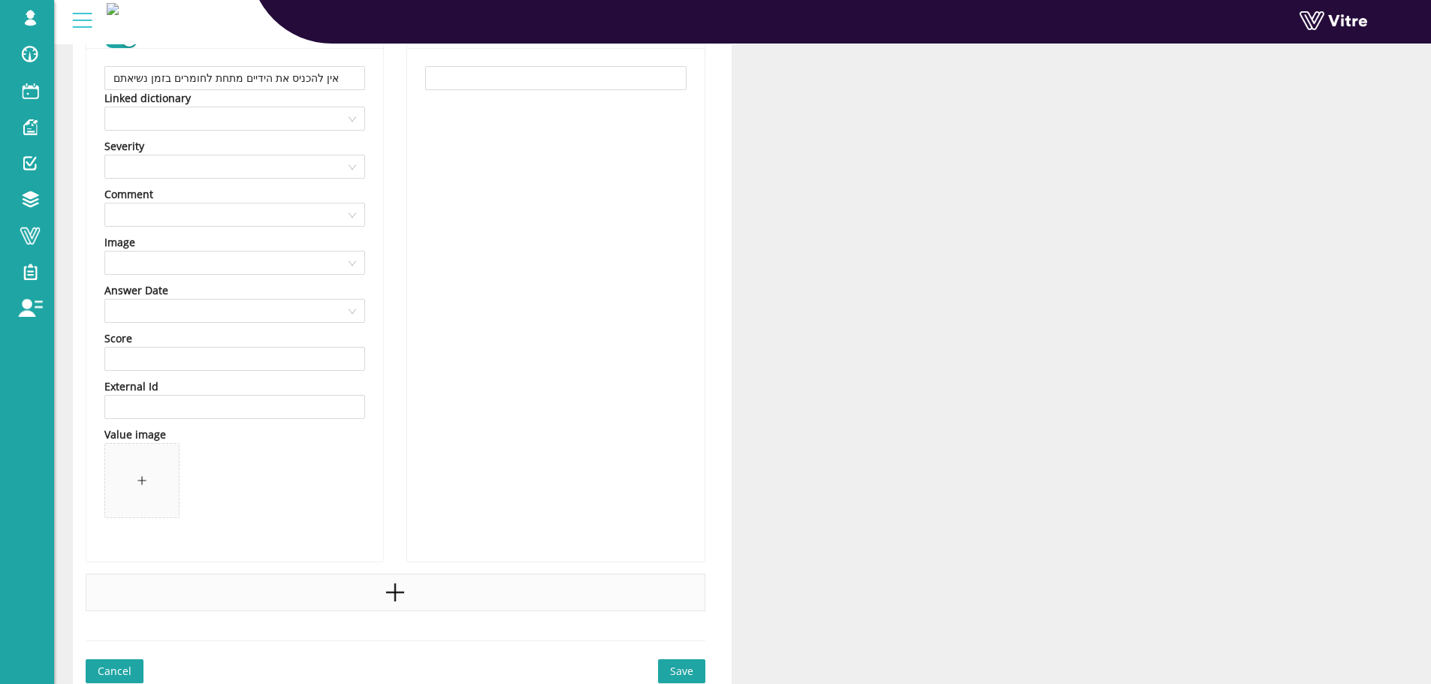
scroll to position [3085, 0]
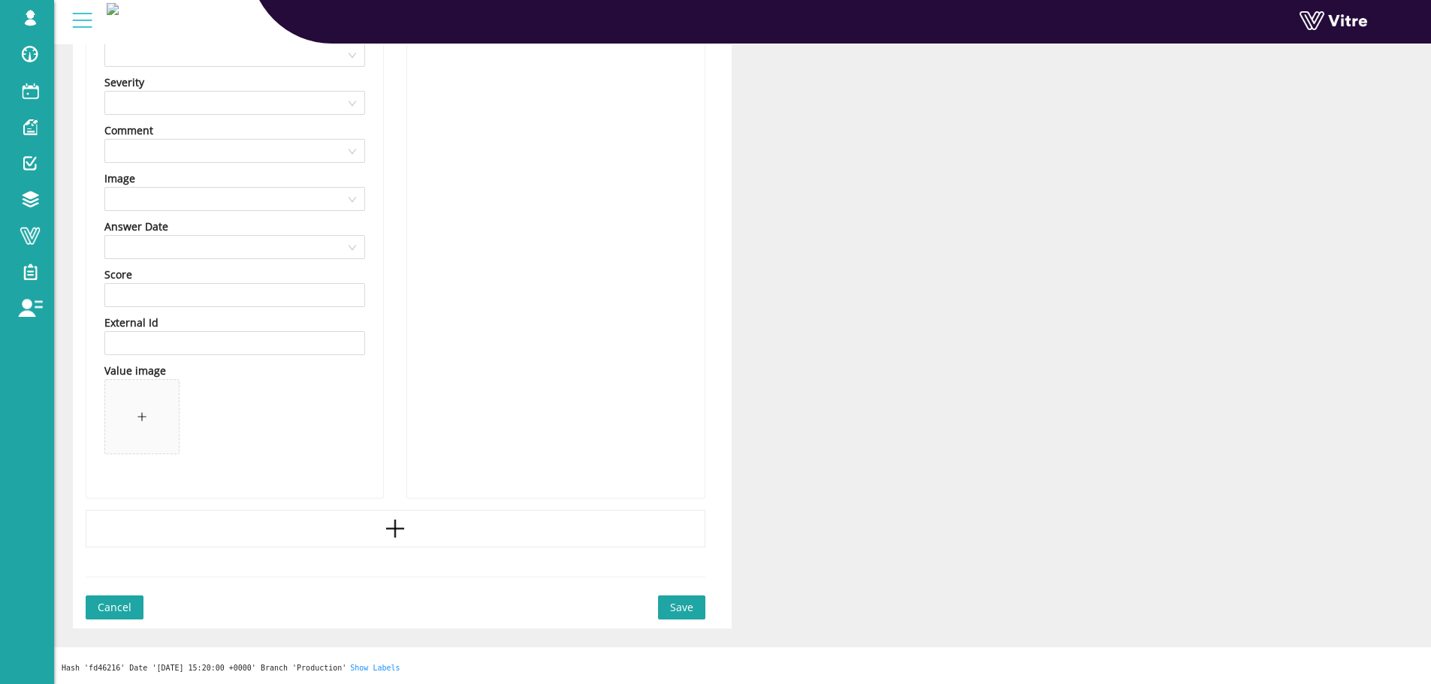
click at [361, 529] on div at bounding box center [396, 529] width 620 height 38
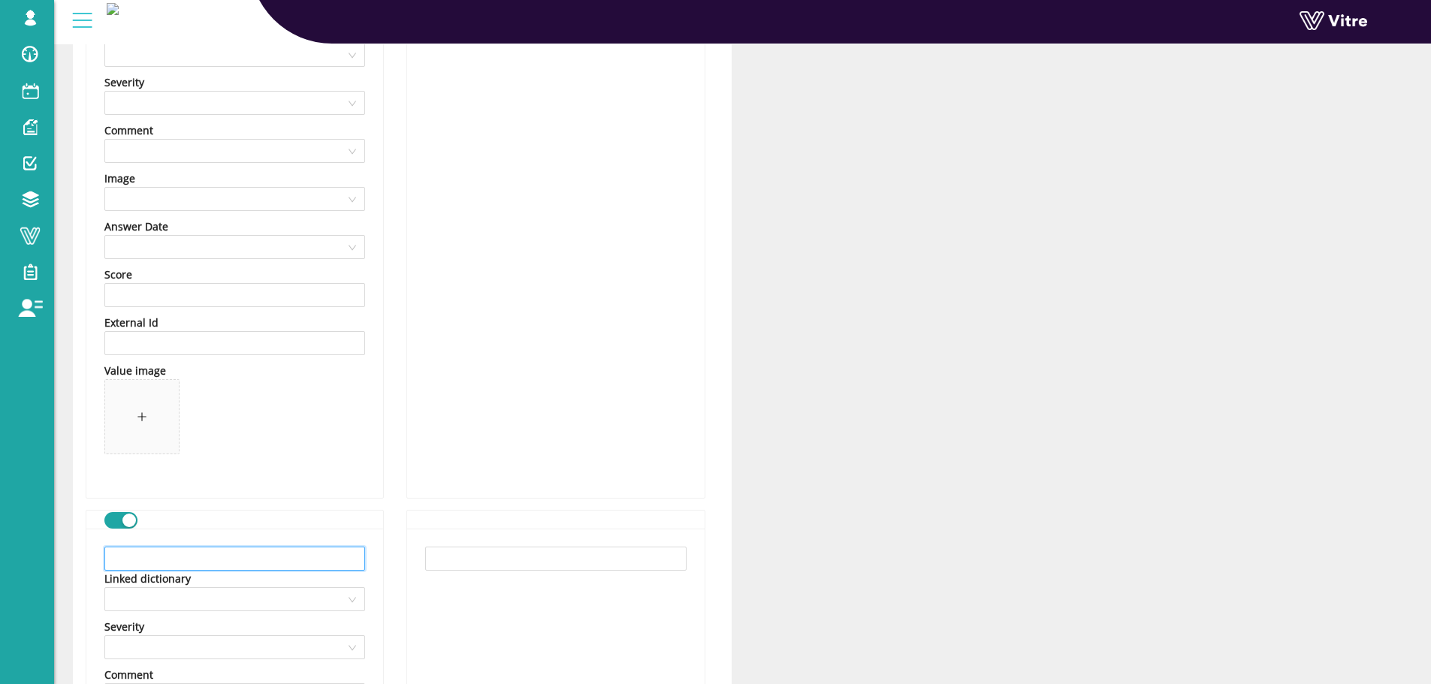
click at [216, 558] on input "text" at bounding box center [234, 559] width 261 height 24
paste input "שמירת הגוף בתוך במת ההרמה בזמן התפעול"
type input "שמירת הגוף בתוך במת ההרמה בזמן התפעול"
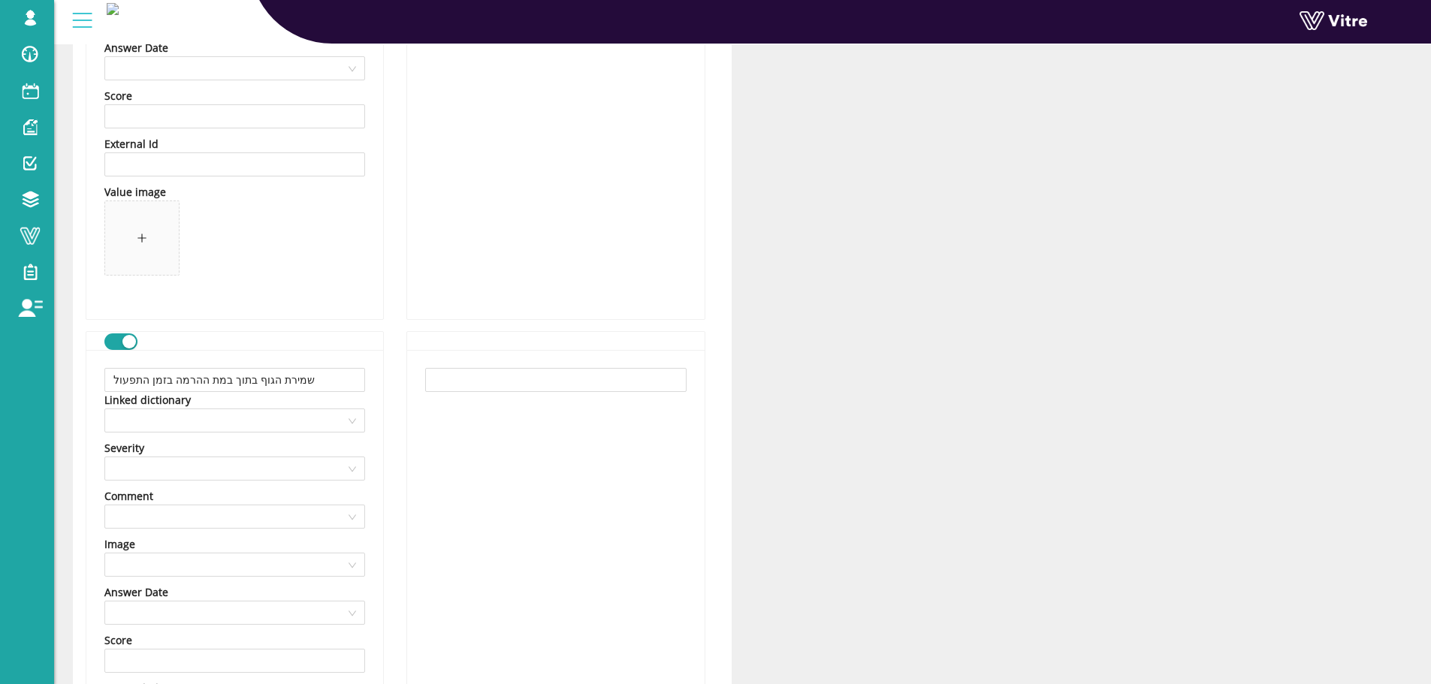
scroll to position [3629, 0]
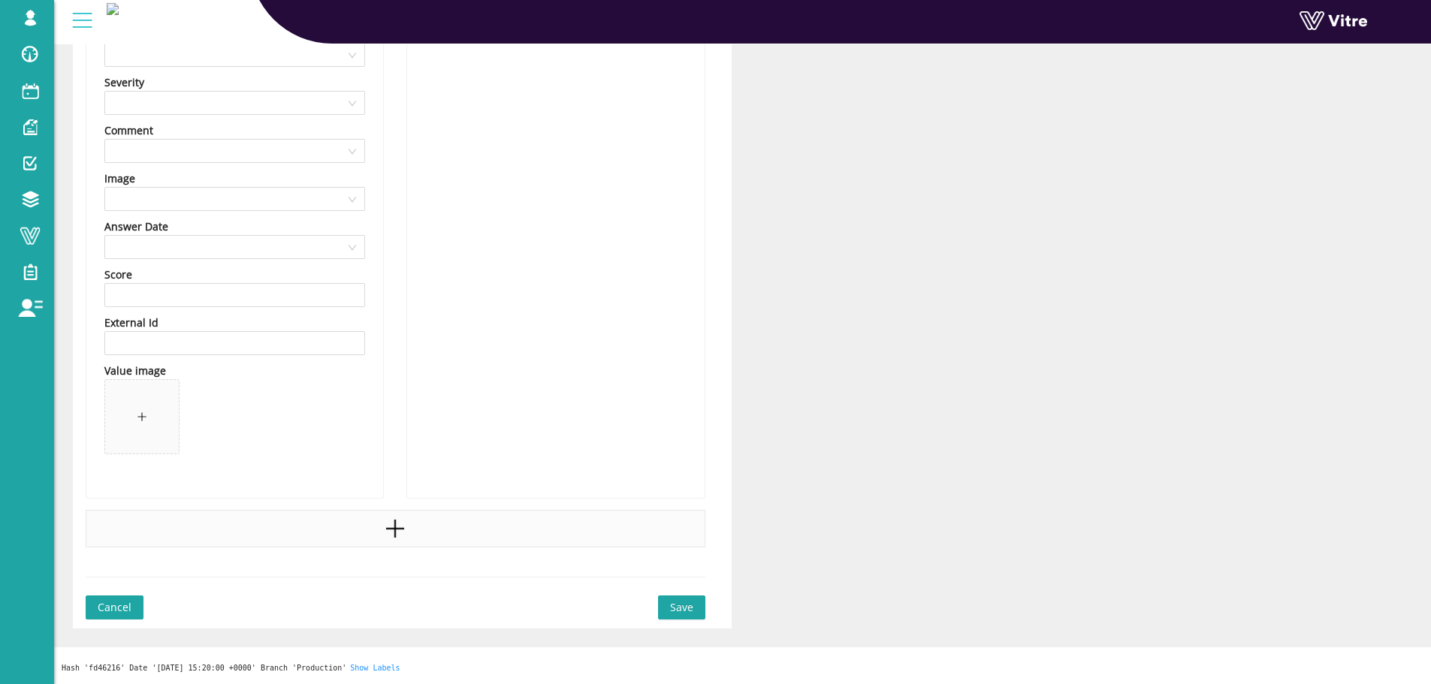
click at [394, 532] on icon "plus" at bounding box center [395, 529] width 2 height 18
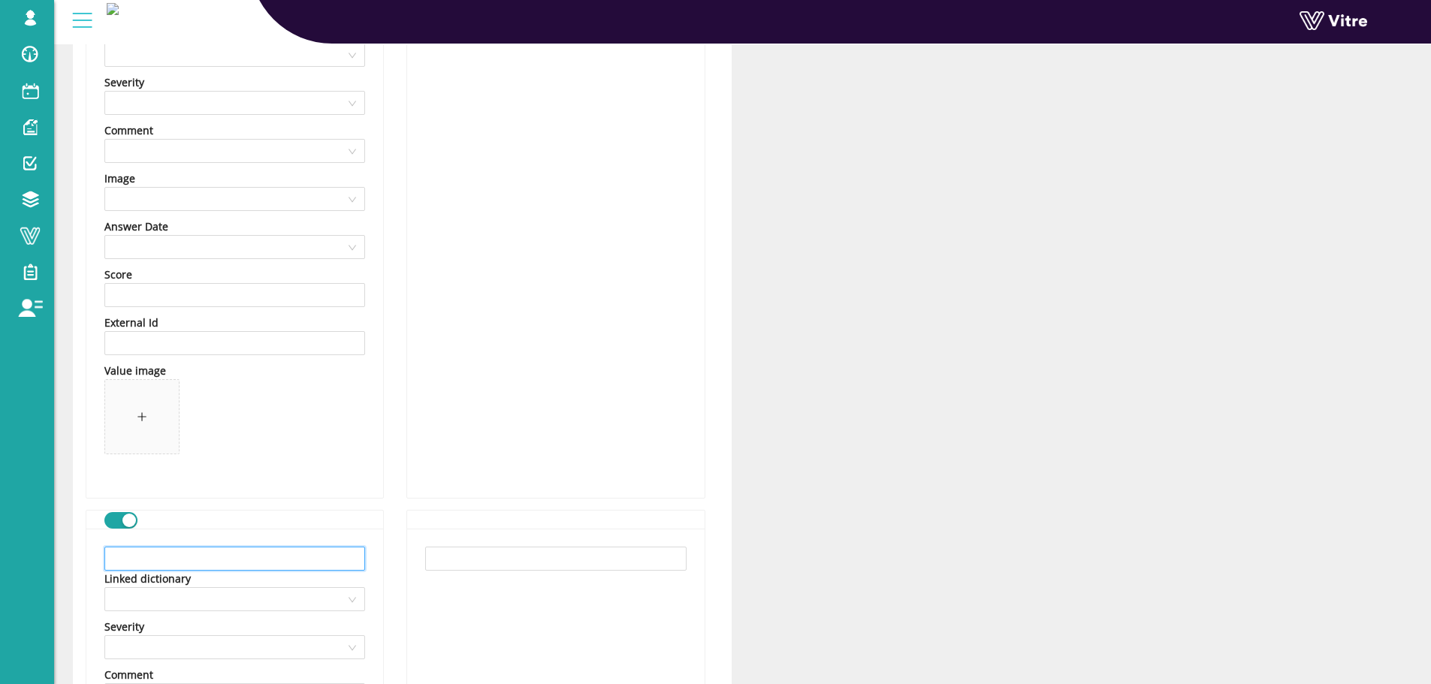
click at [250, 557] on input "text" at bounding box center [234, 559] width 261 height 24
paste input "הנחת חומרים על חומר אריזה"
type input "הנחת חומרים על חומר אריזה"
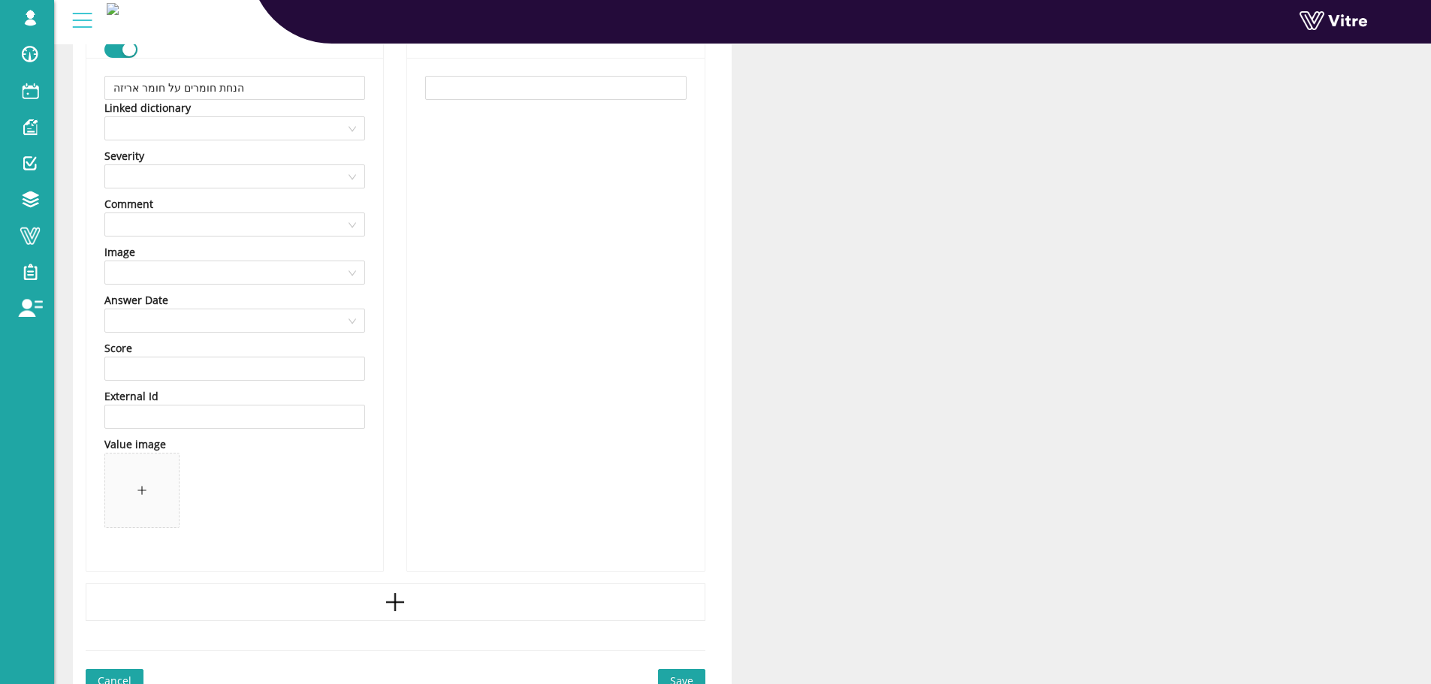
scroll to position [4174, 0]
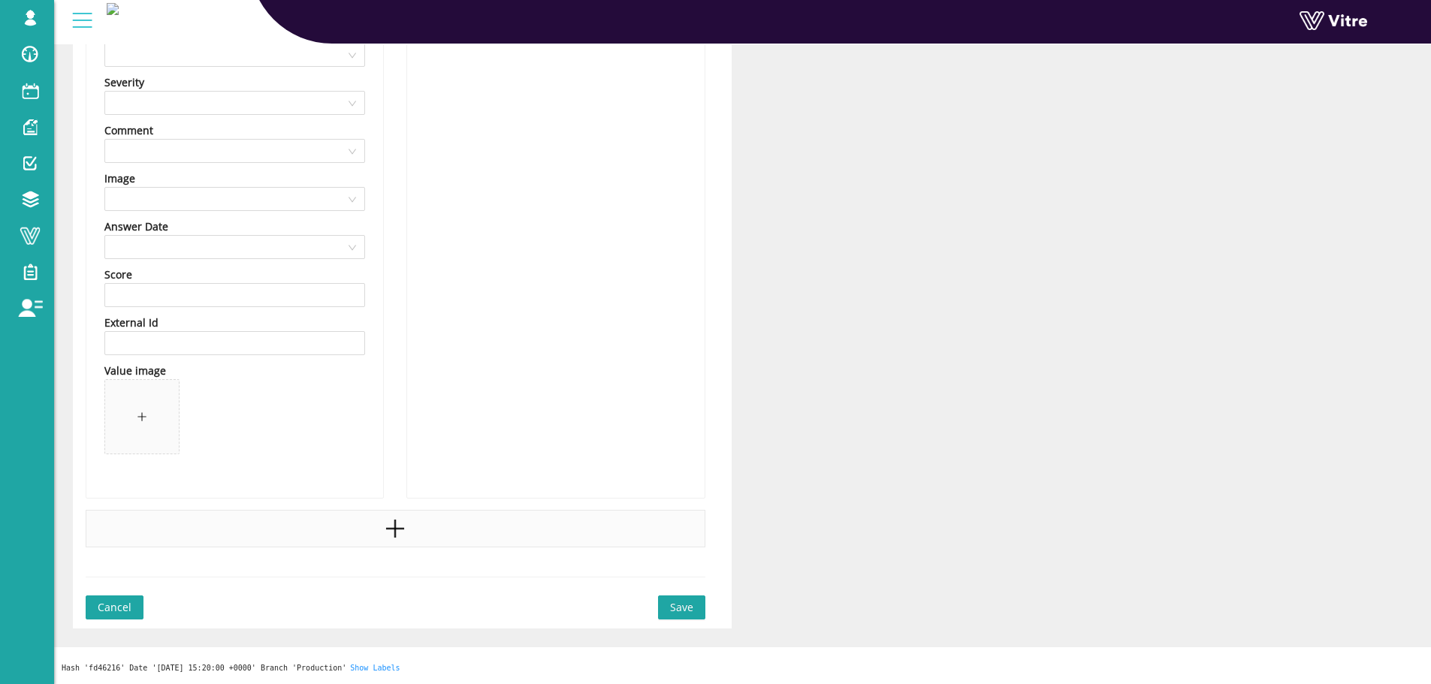
click at [404, 533] on icon "plus" at bounding box center [395, 529] width 23 height 23
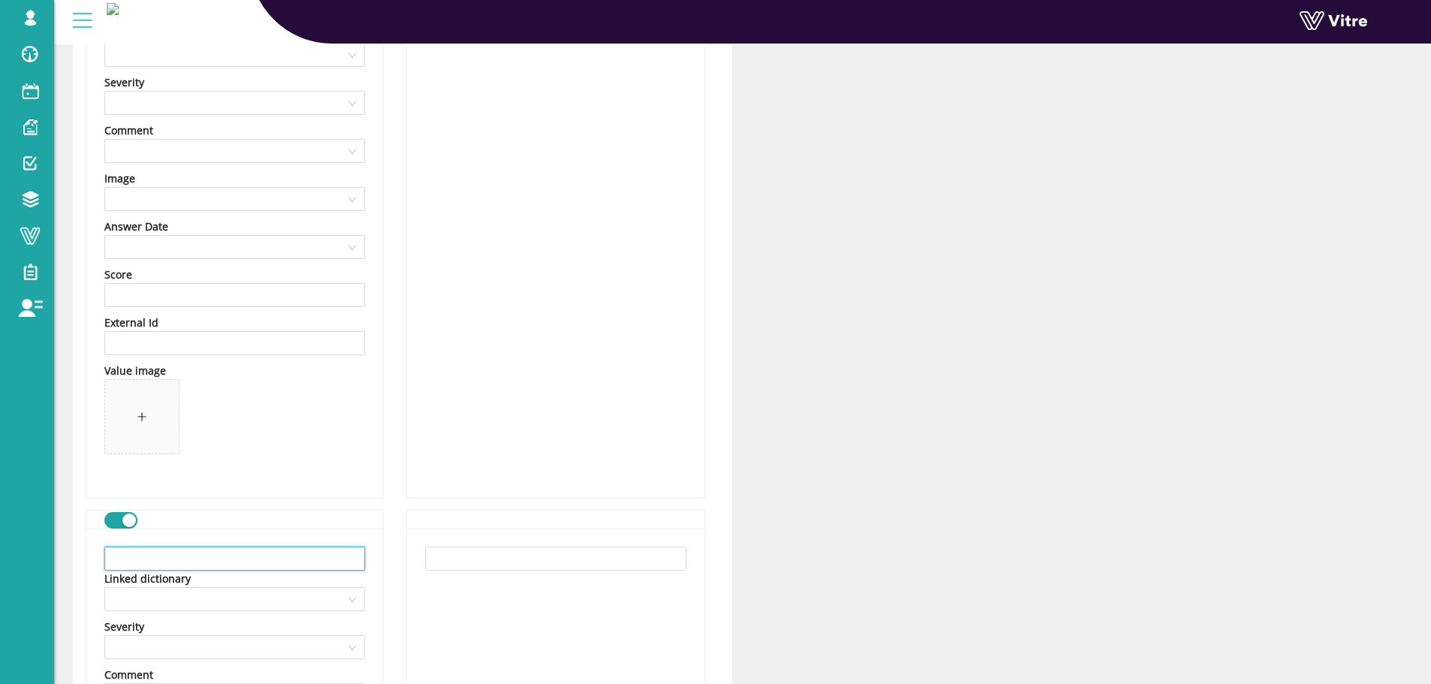
click at [294, 557] on input "text" at bounding box center [234, 559] width 261 height 24
paste input "הרחקת מכשולים מאזור עבודה"
type input "הרחקת מכשולים מאזור עבודה"
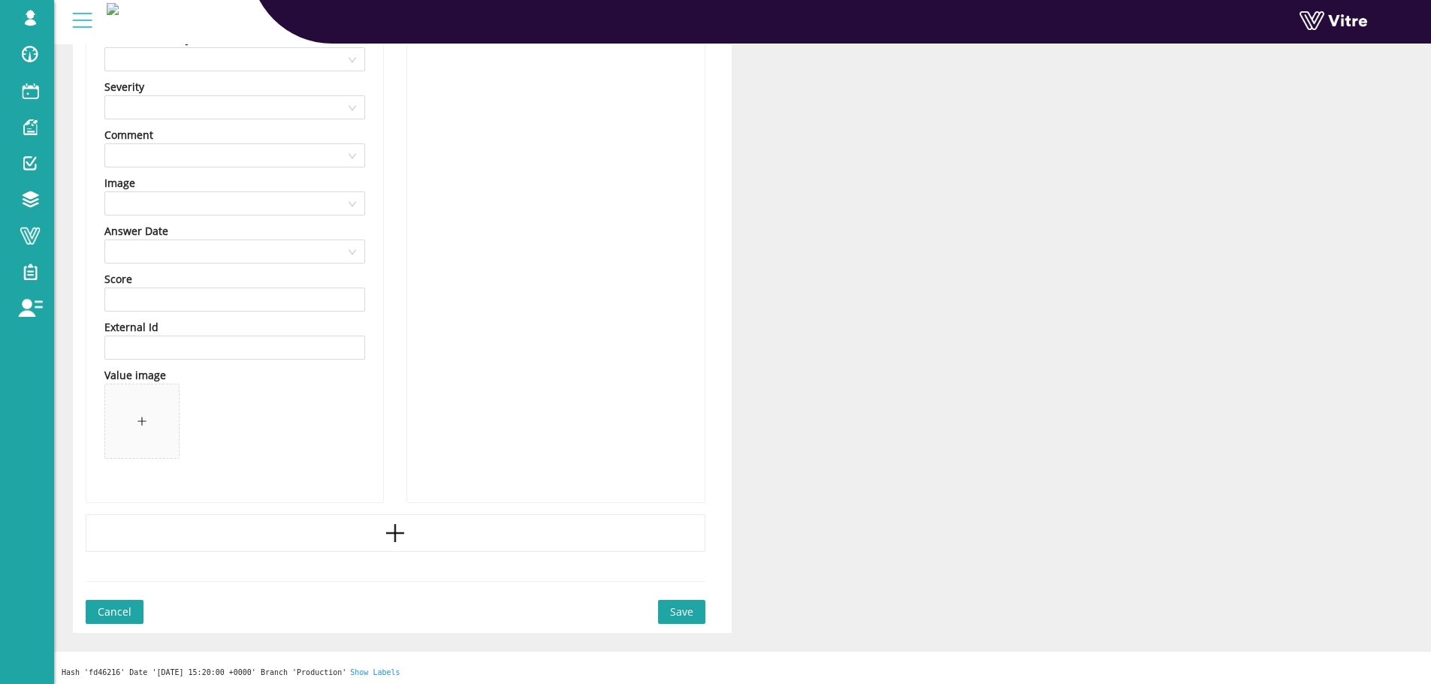
scroll to position [4719, 0]
click at [401, 537] on icon "plus" at bounding box center [395, 529] width 23 height 23
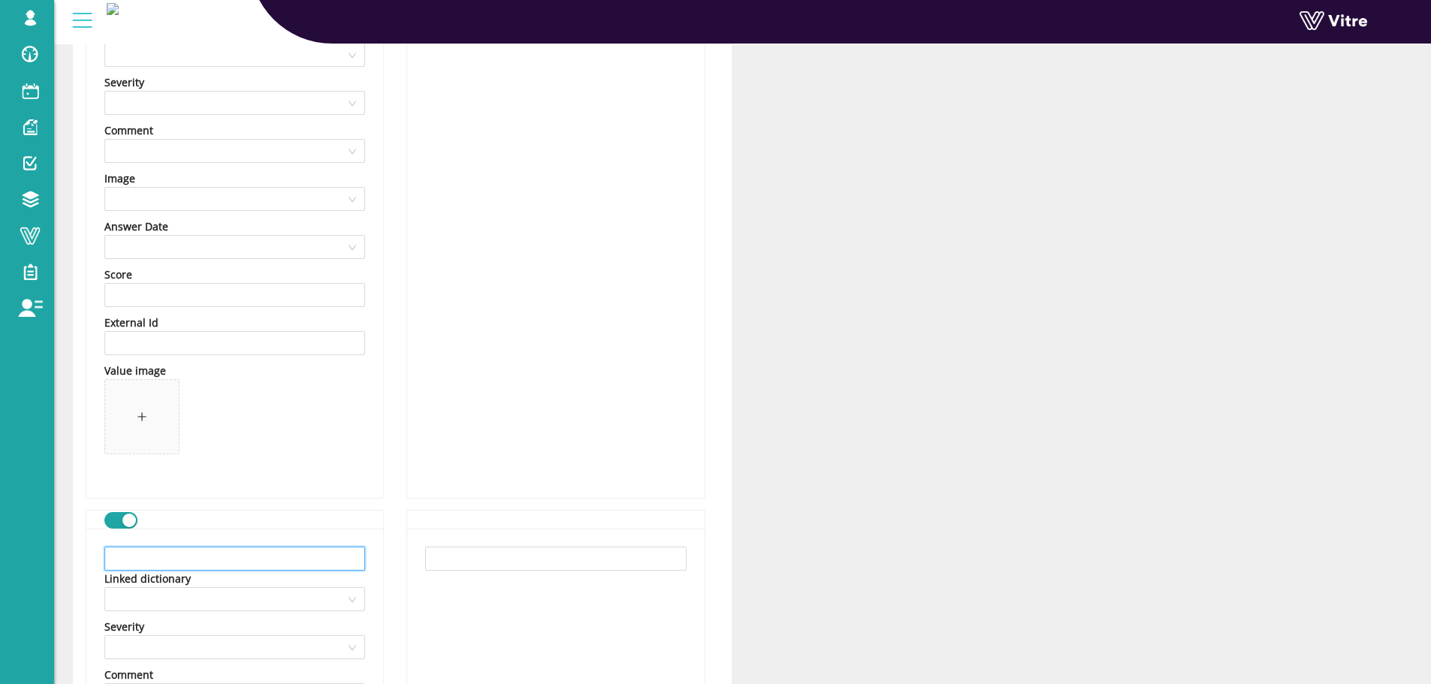
click at [316, 549] on input "text" at bounding box center [234, 559] width 261 height 24
paste input "יש לנקות תוך כדי עבודה"
type input "יש לנקות תוך כדי עבודה"
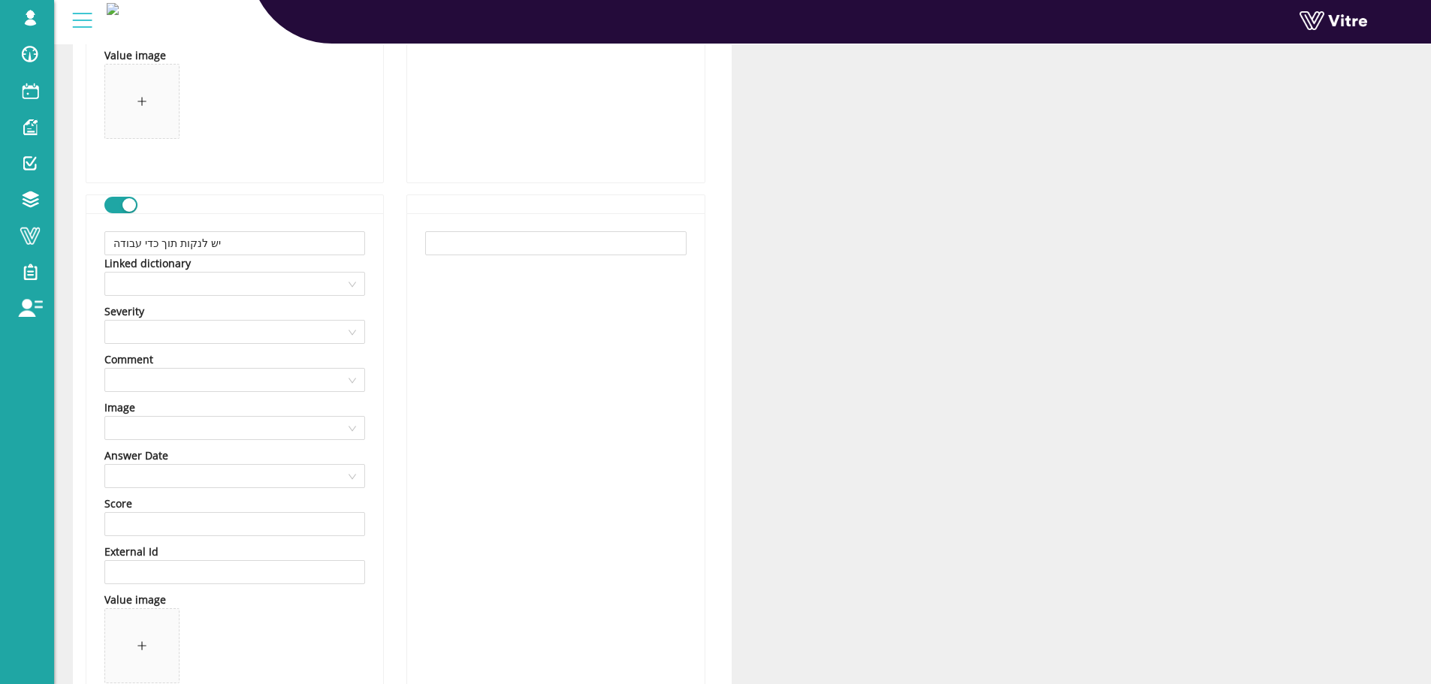
scroll to position [5263, 0]
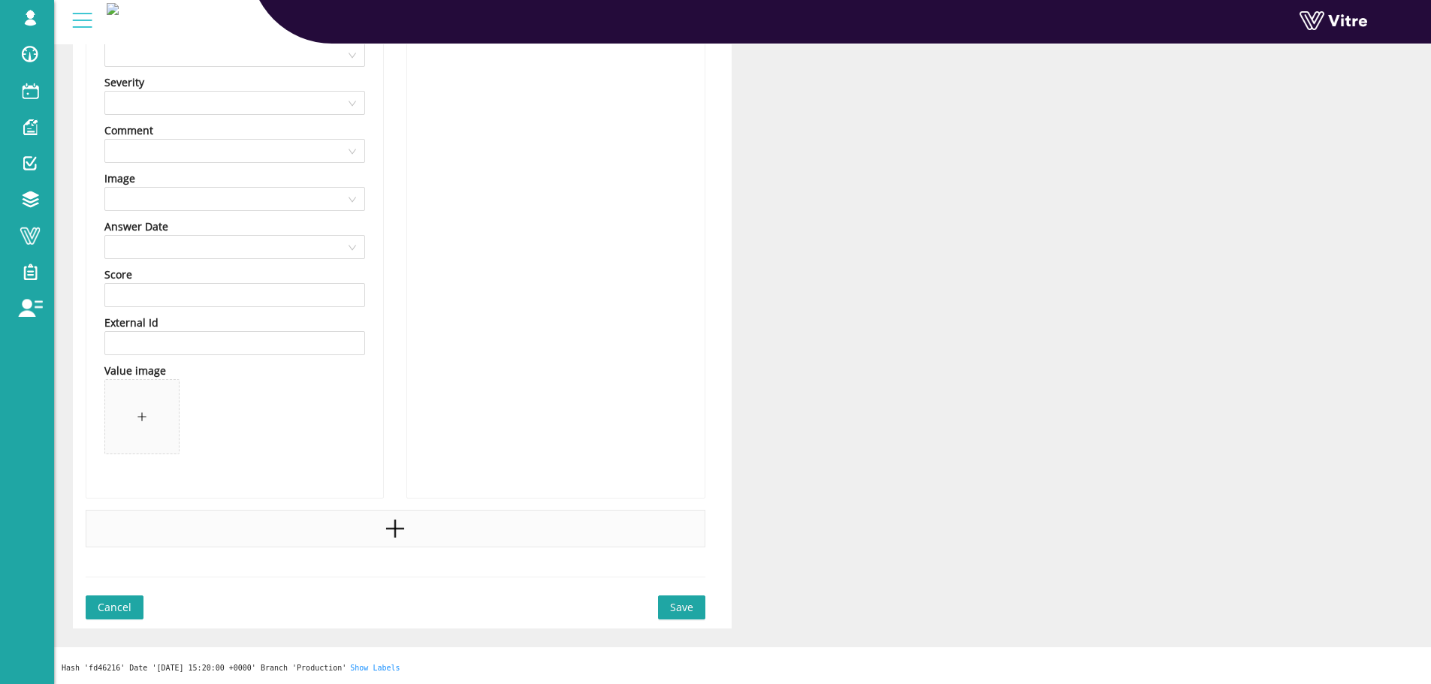
click at [377, 520] on div at bounding box center [396, 529] width 620 height 38
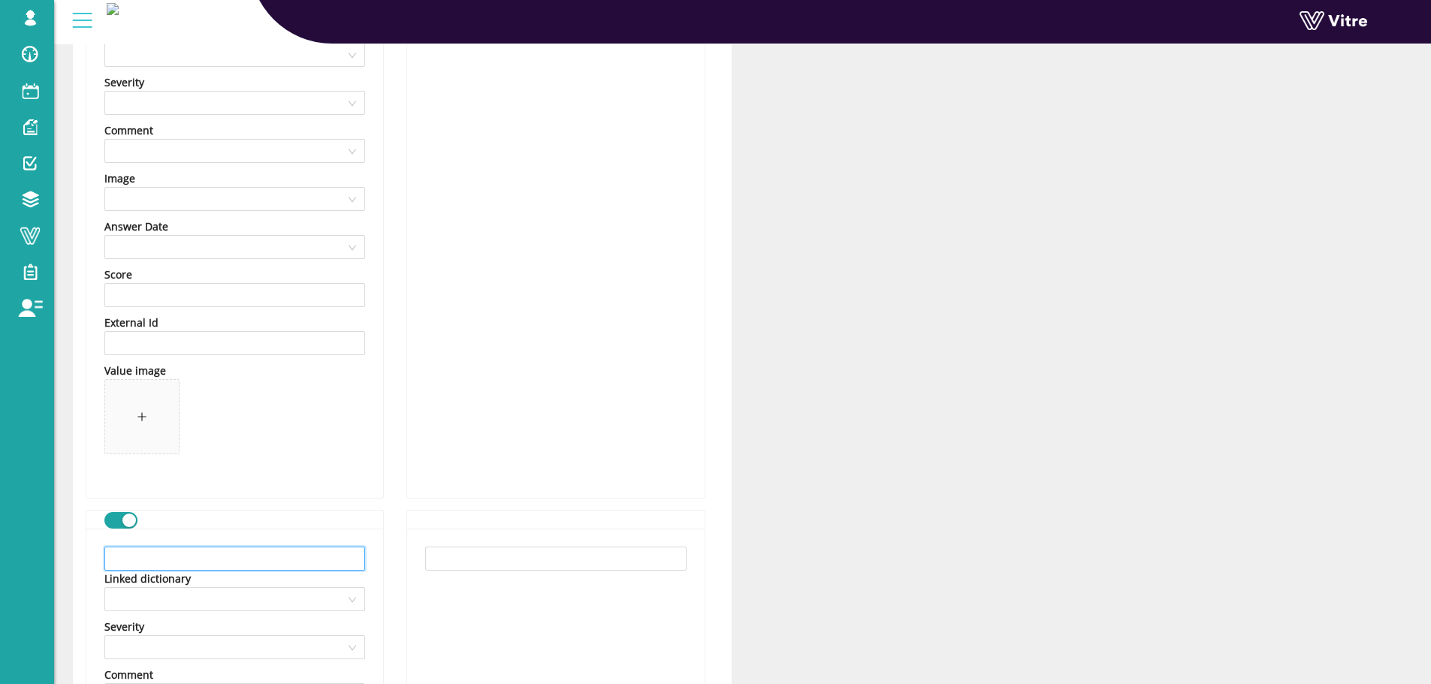
click at [220, 551] on input "text" at bounding box center [234, 559] width 261 height 24
paste input "שימוש הולם בכלים"
type input "שימוש הולם בכלים"
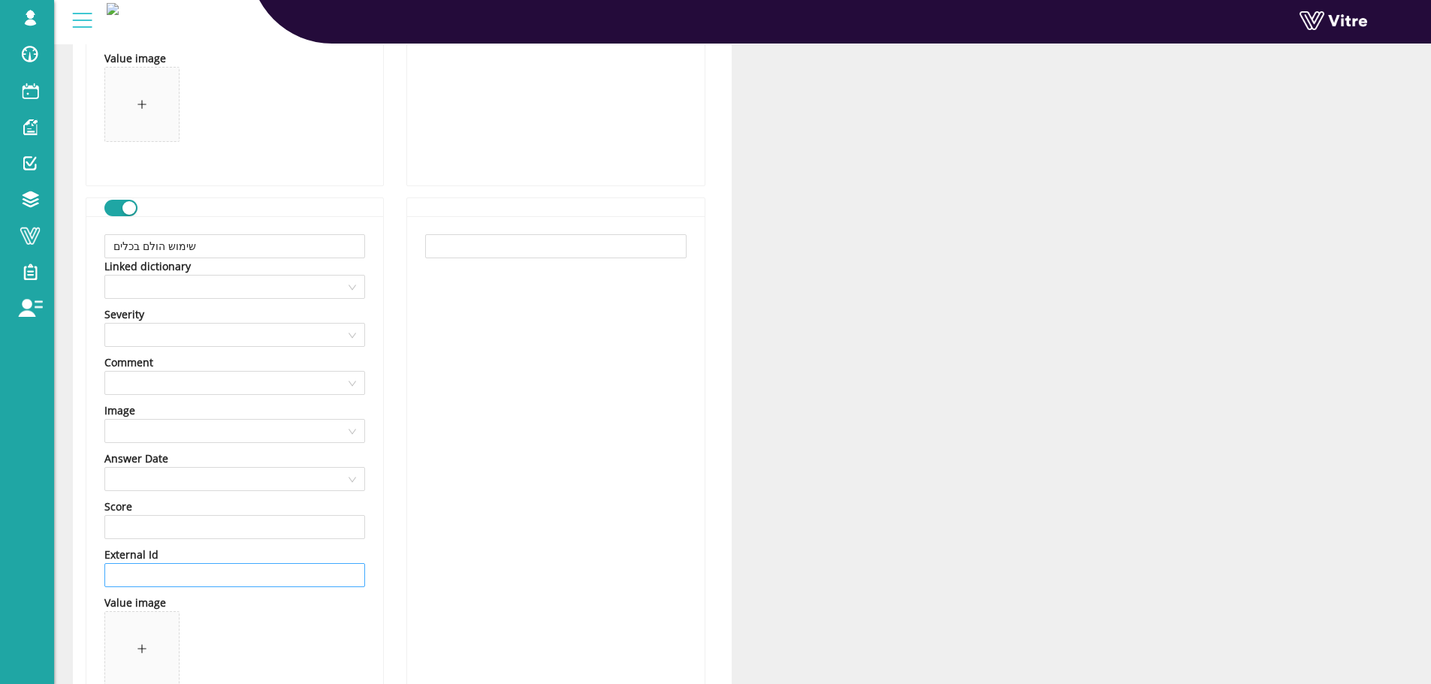
scroll to position [5808, 0]
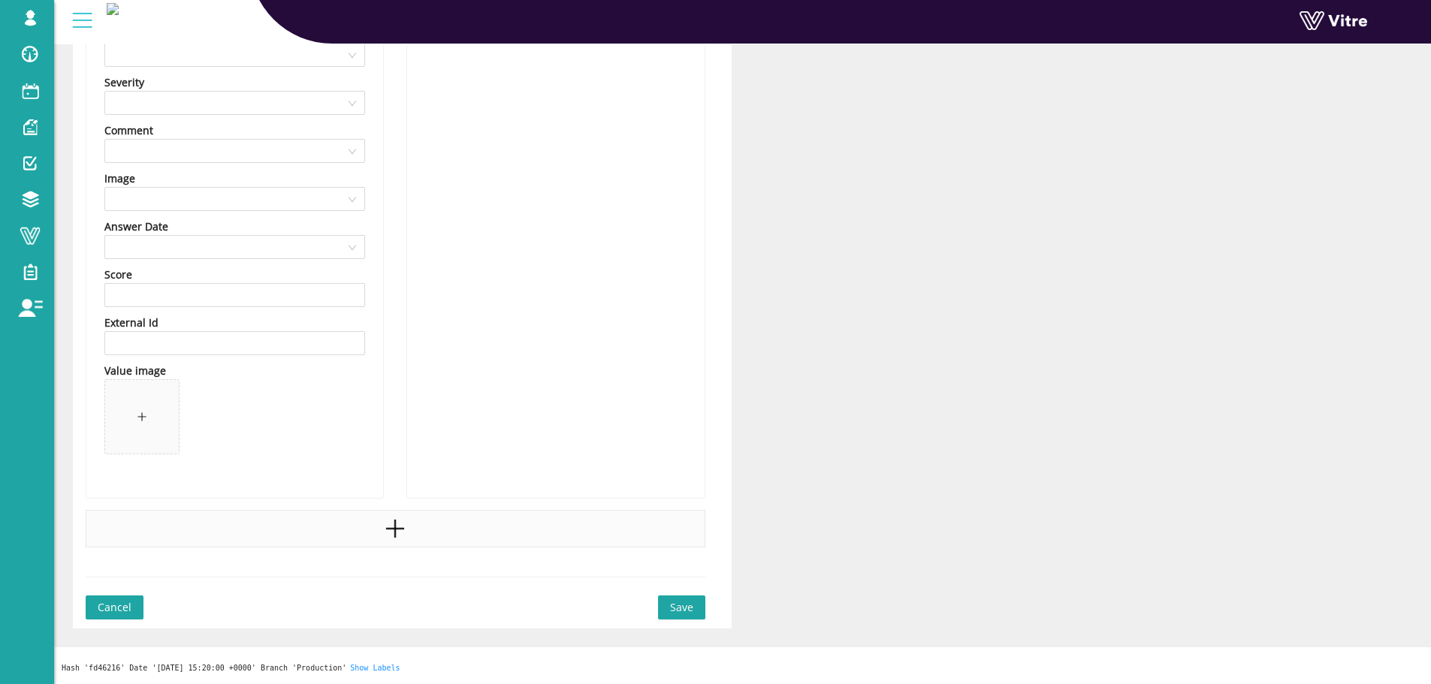
click at [398, 513] on div at bounding box center [396, 529] width 620 height 38
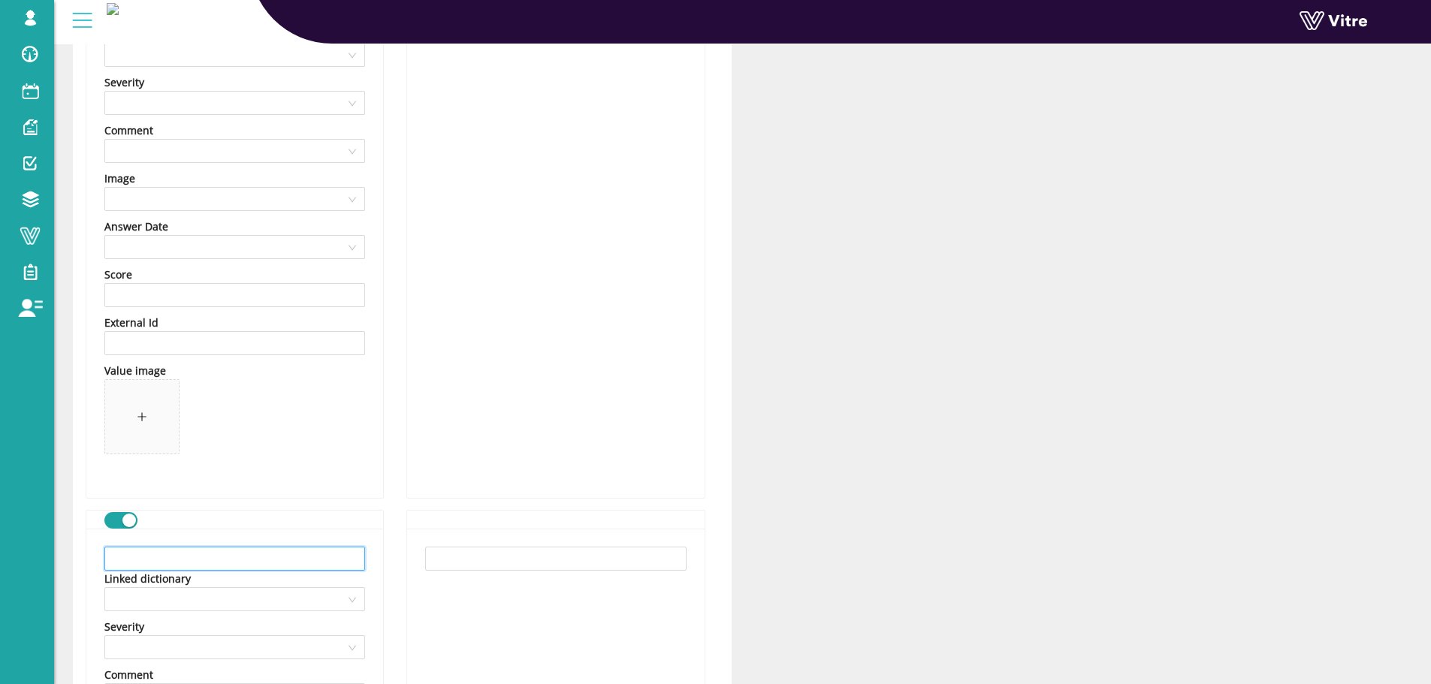
click at [337, 551] on input "text" at bounding box center [234, 559] width 261 height 24
paste input "אחר"
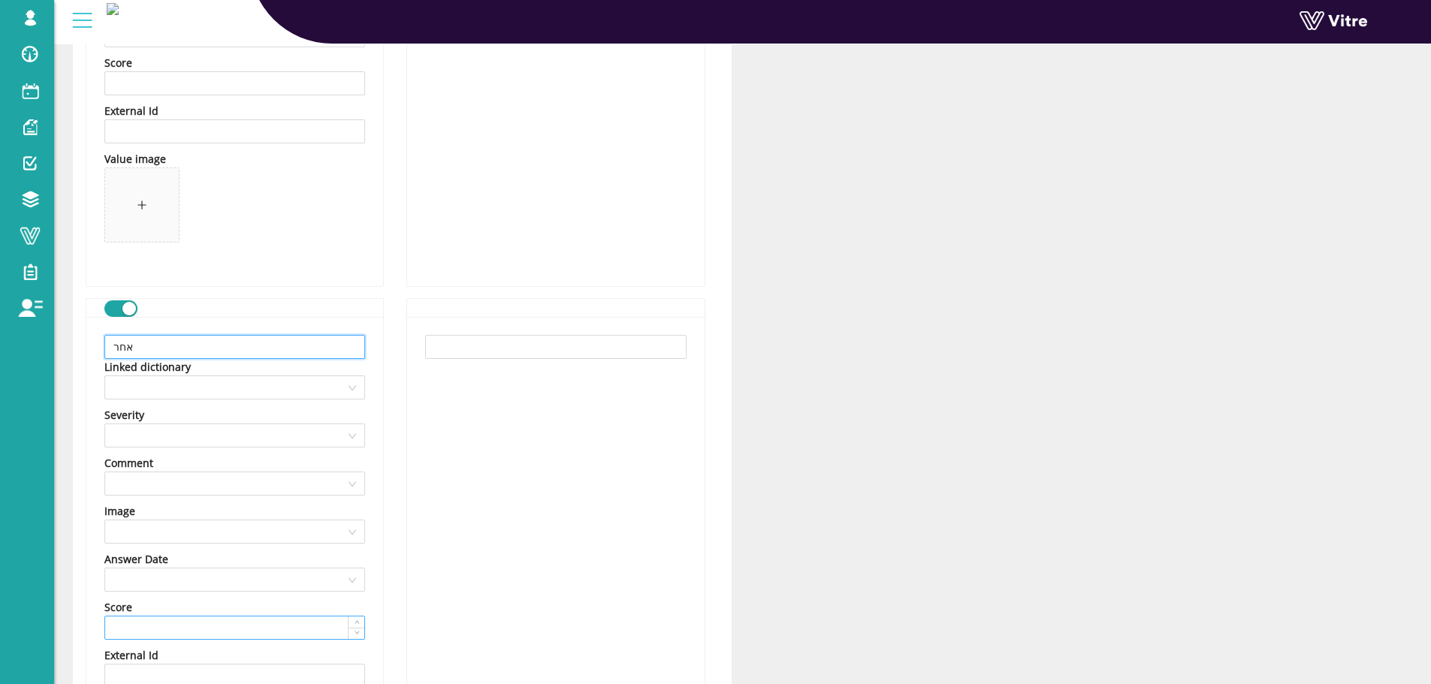
scroll to position [6353, 0]
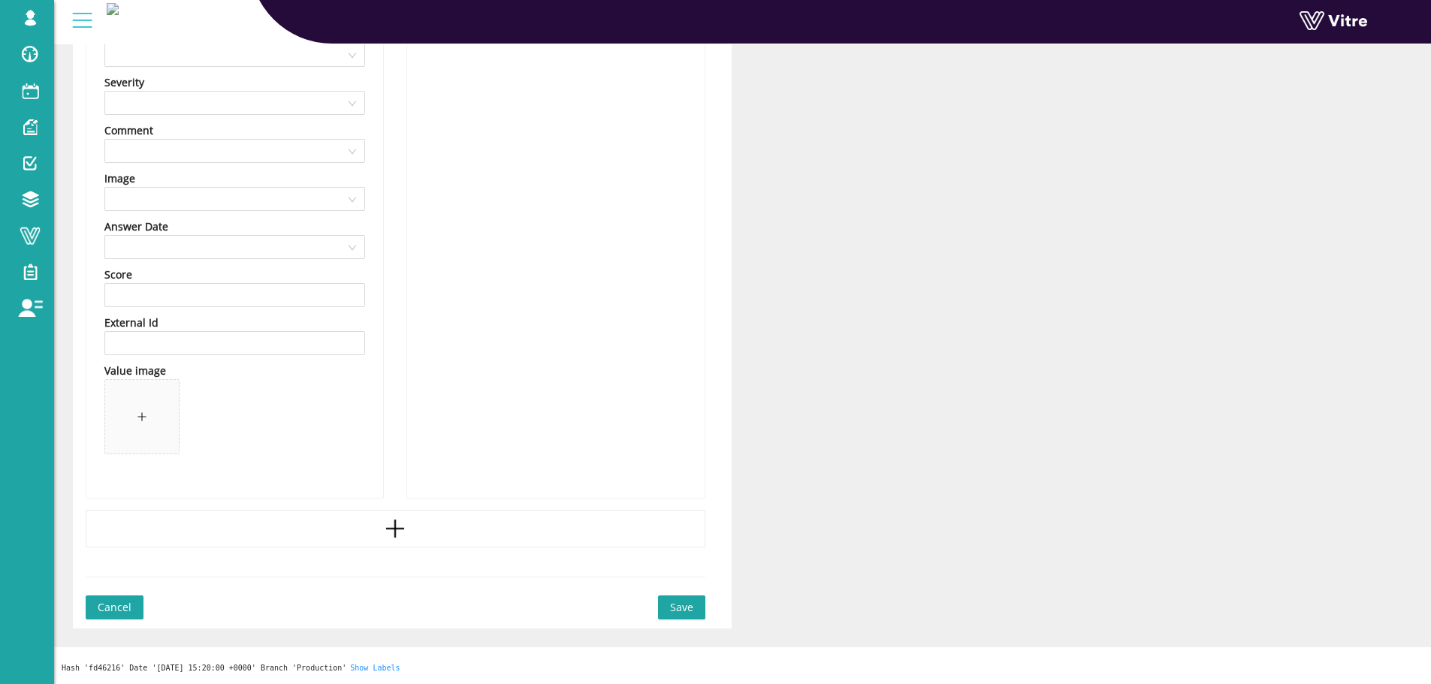
type input "אחר"
click at [678, 603] on span "Save" at bounding box center [681, 607] width 23 height 17
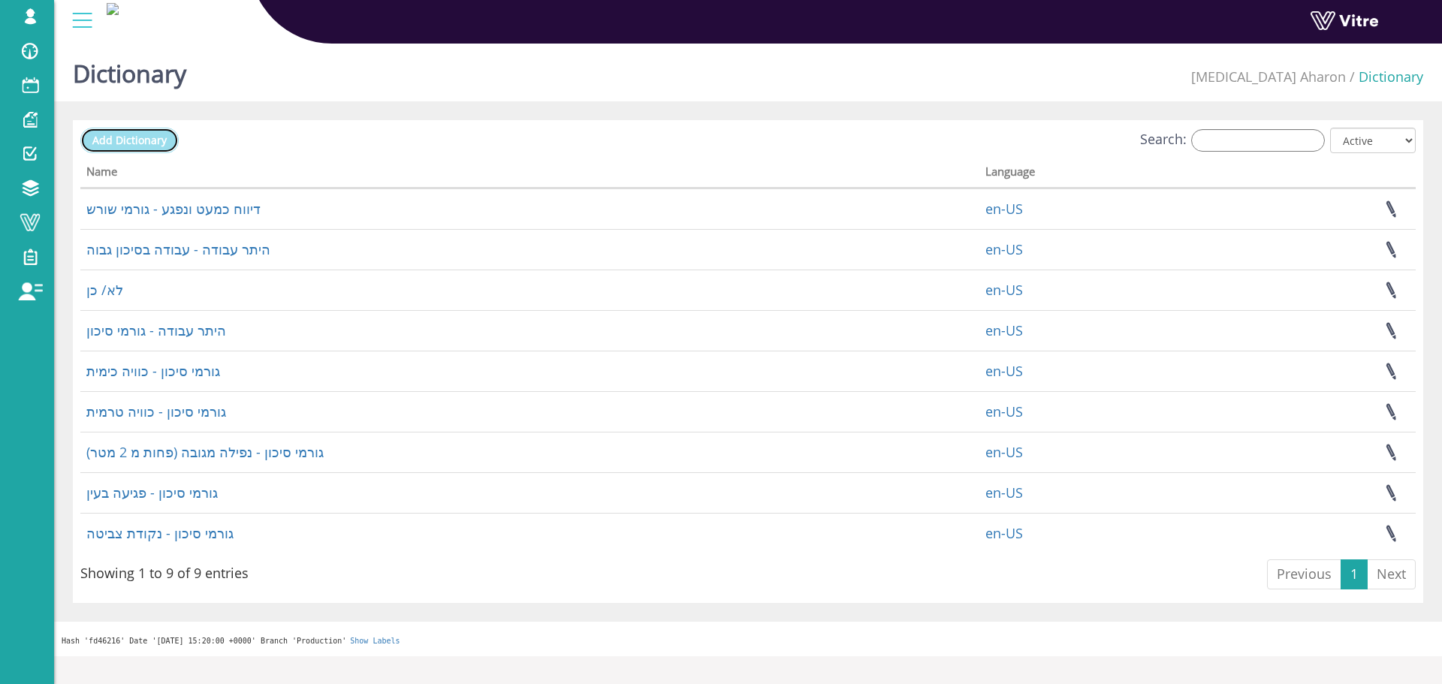
click at [137, 145] on span "Add Dictionary" at bounding box center [129, 140] width 74 height 14
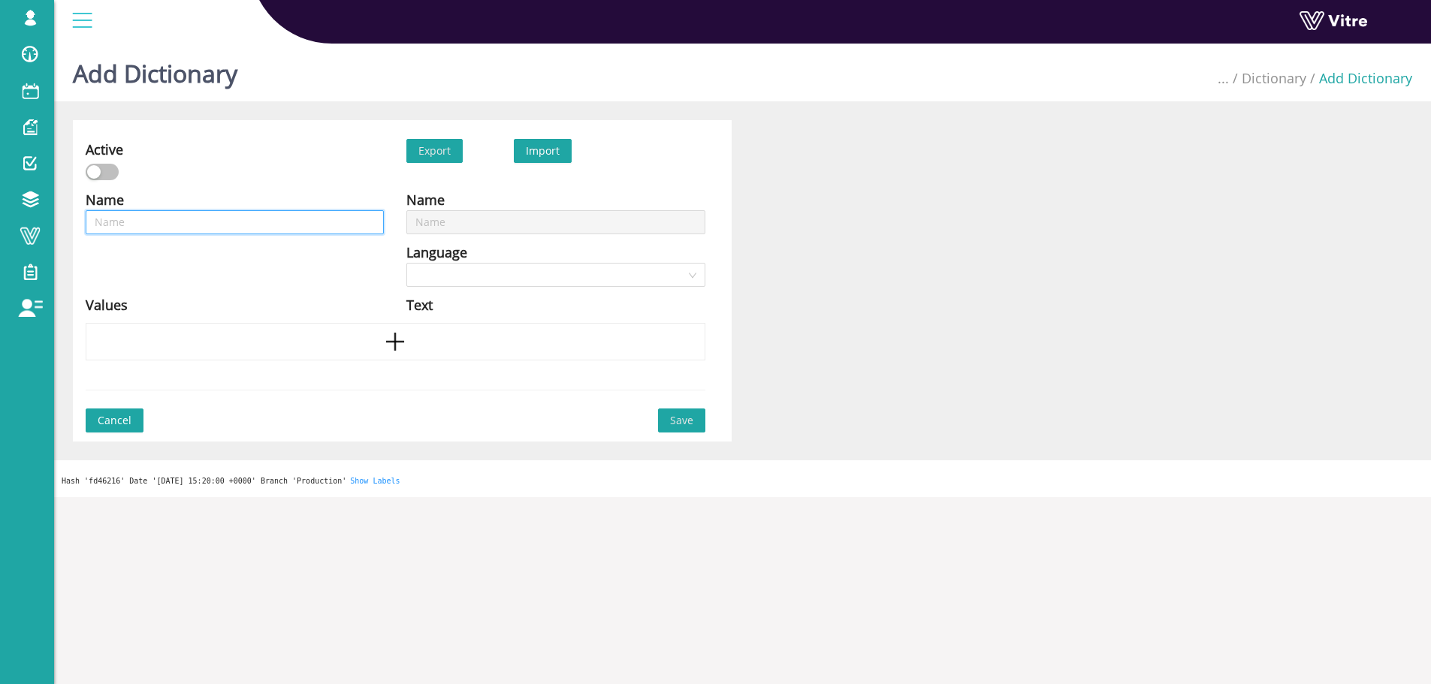
click at [336, 223] on input "text" at bounding box center [235, 222] width 298 height 24
type input "ג"
type input "גו"
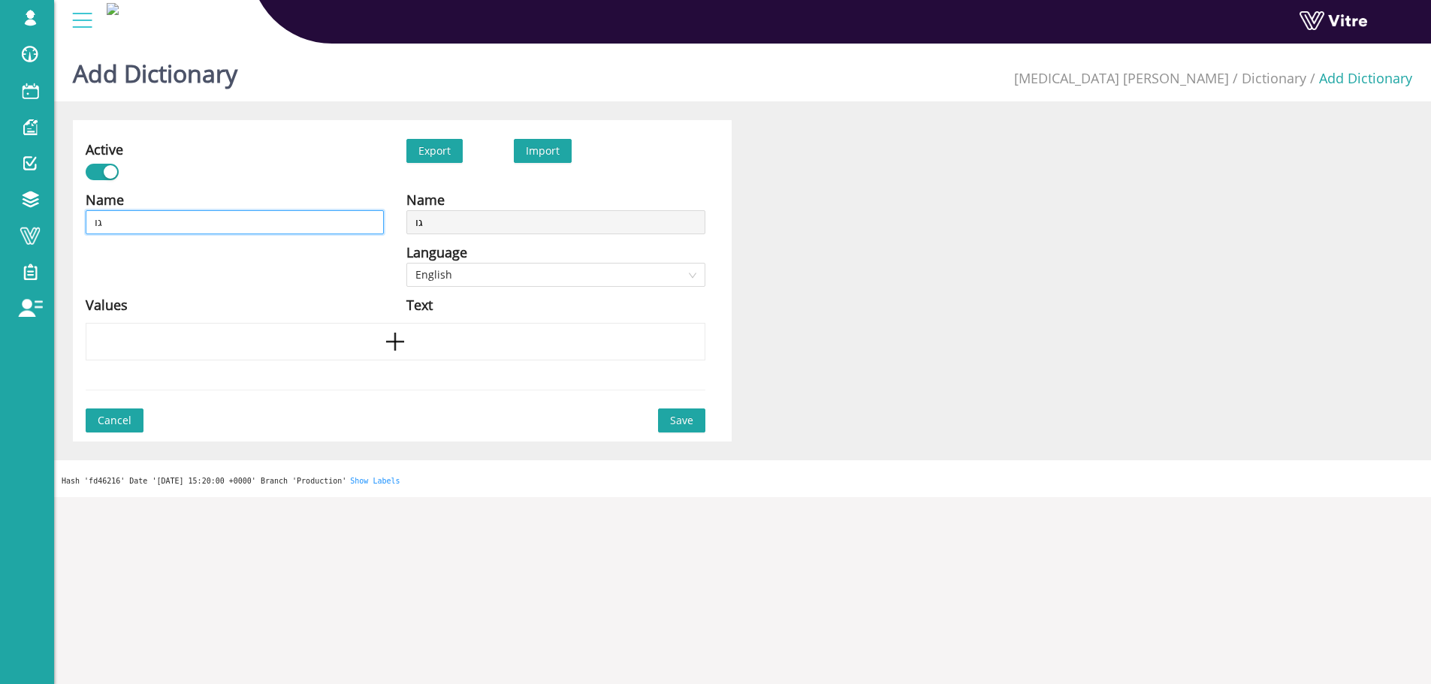
type input "גור"
type input "גורמ"
type input "גורמי"
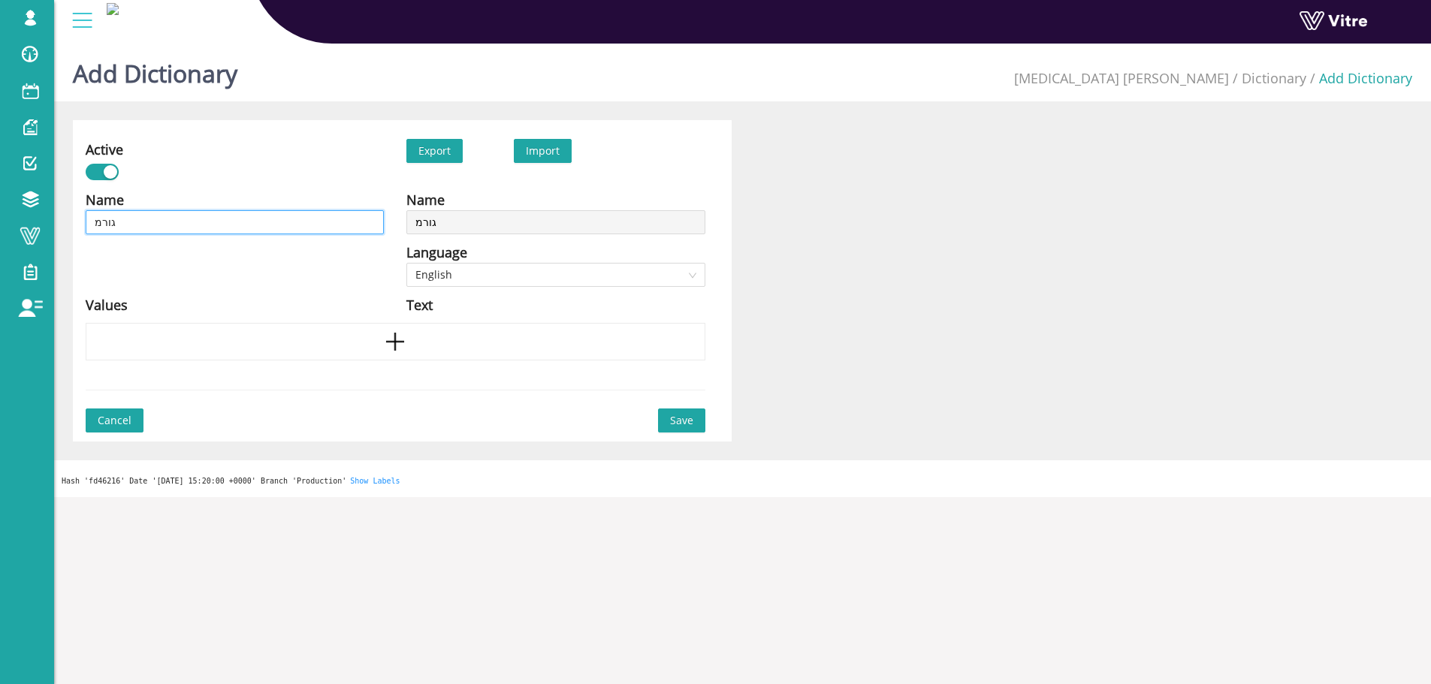
type input "גורמי"
type input "גורמי ס"
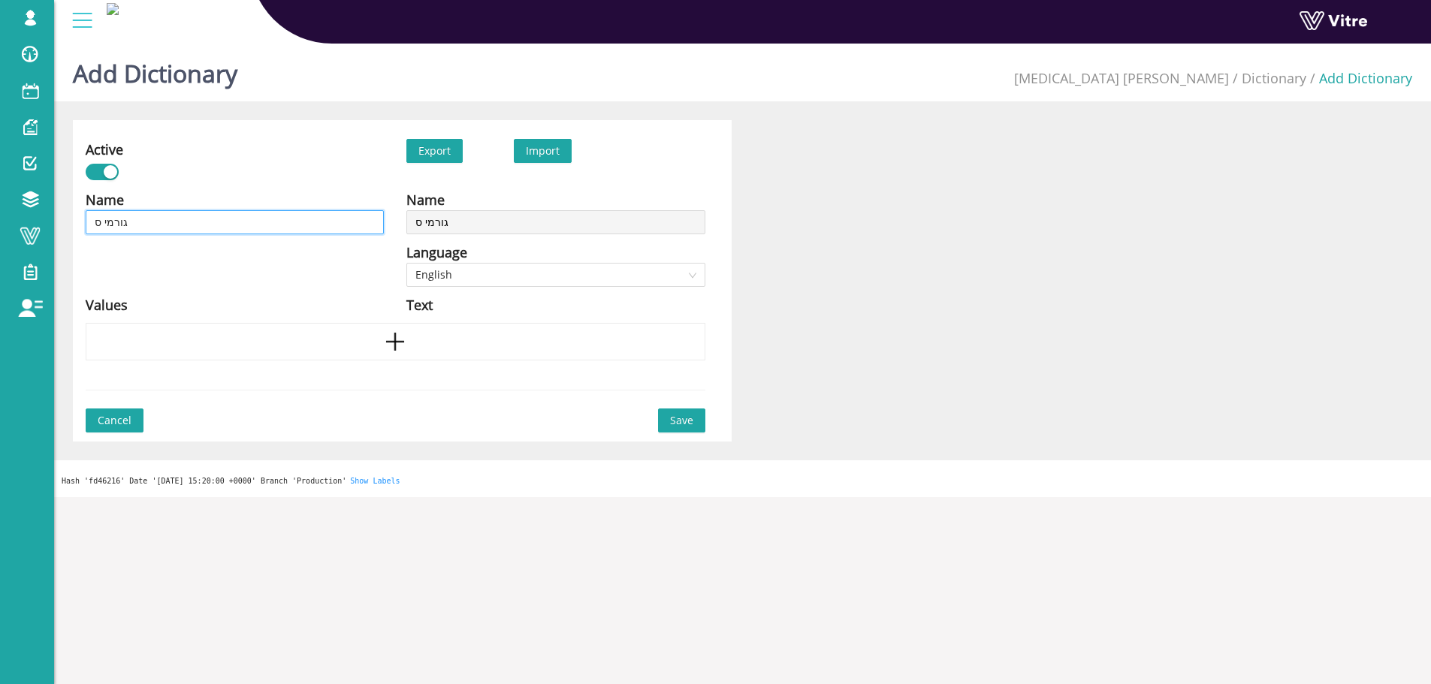
type input "גורמי סי"
type input "גורמי סיכ"
type input "גורמי סיכו"
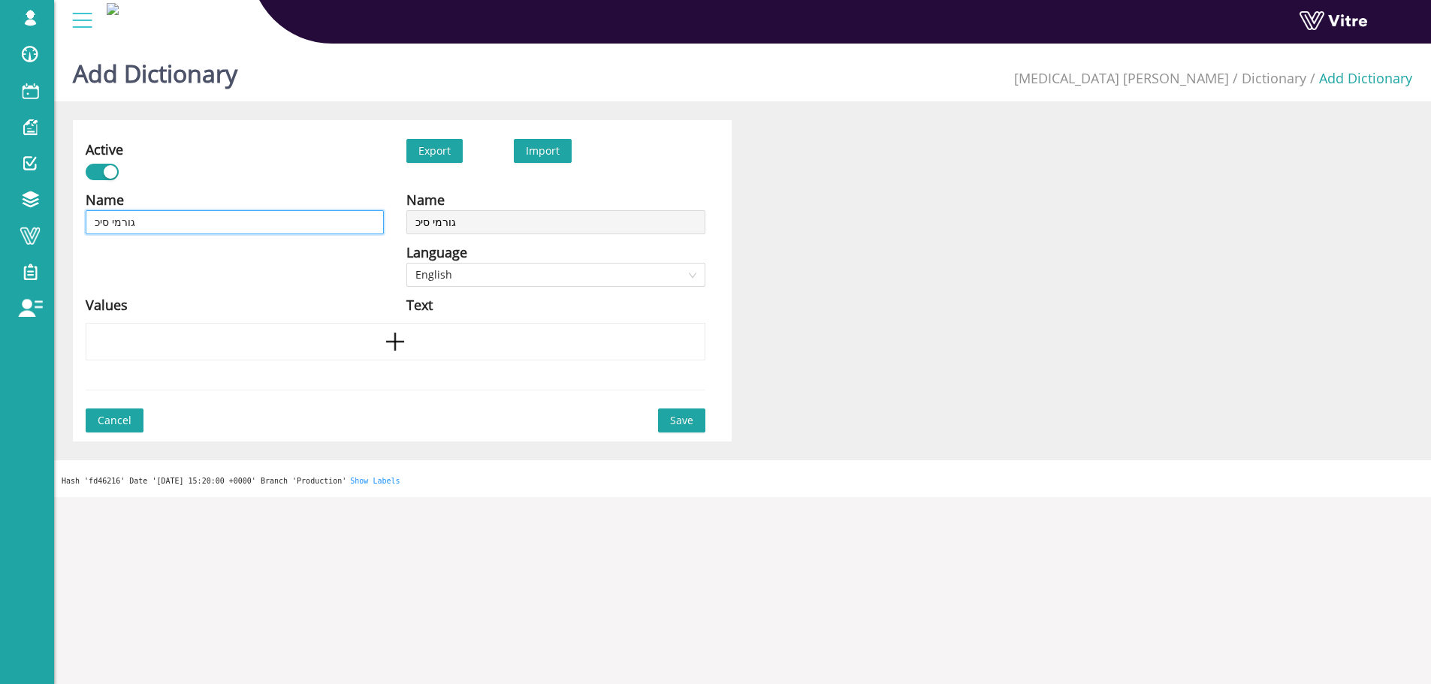
type input "גורמי סיכו"
type input "גורמי סיכון"
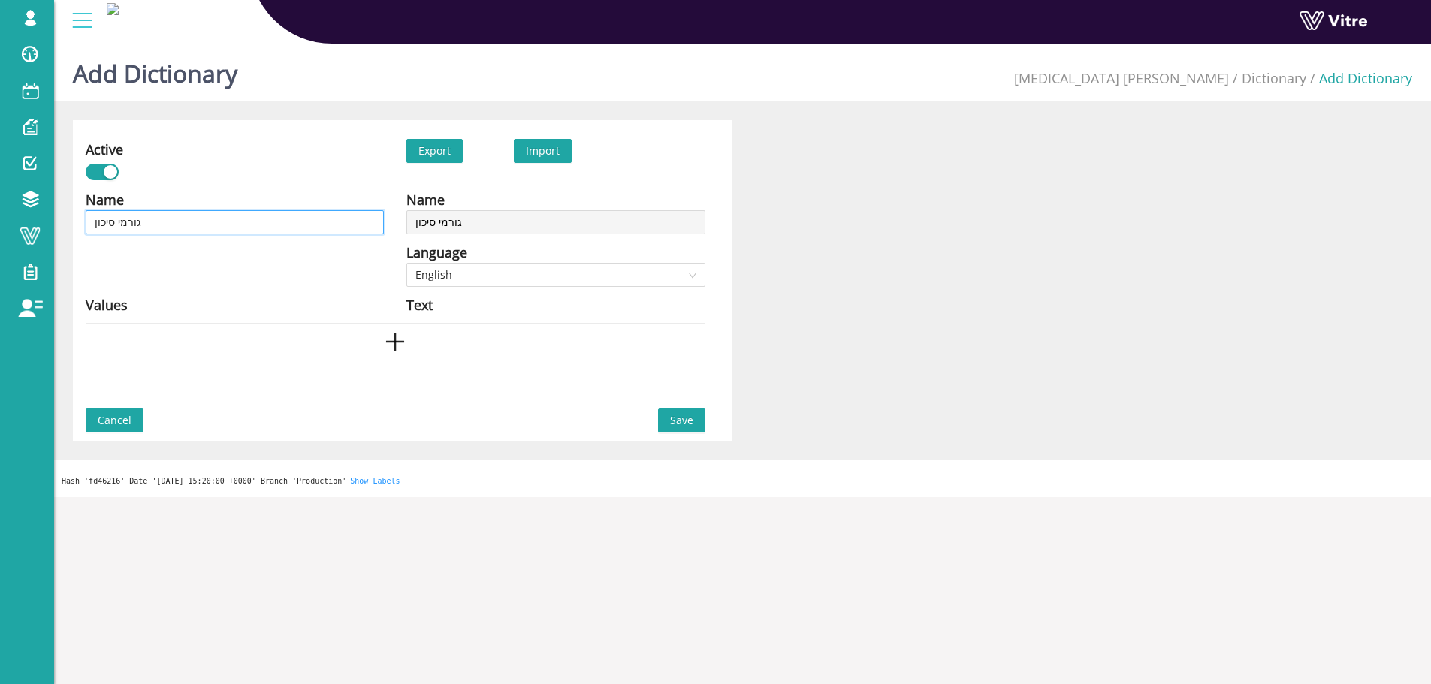
type input "גורמי סיכון -"
paste input "חלקים חדים"
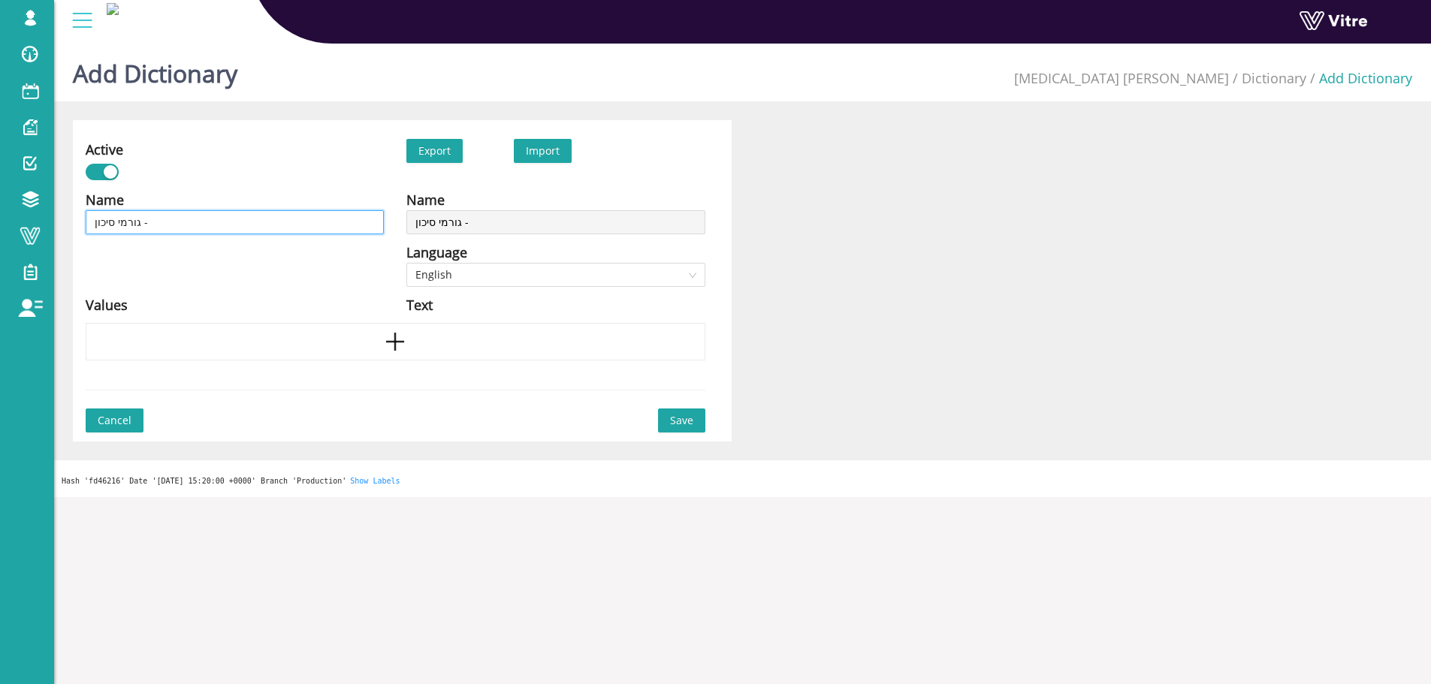
type input "גורמי סיכון - חלקים חדים"
click at [512, 276] on span "English" at bounding box center [555, 275] width 280 height 23
type input "גורמי סיכון - חלקים חדים"
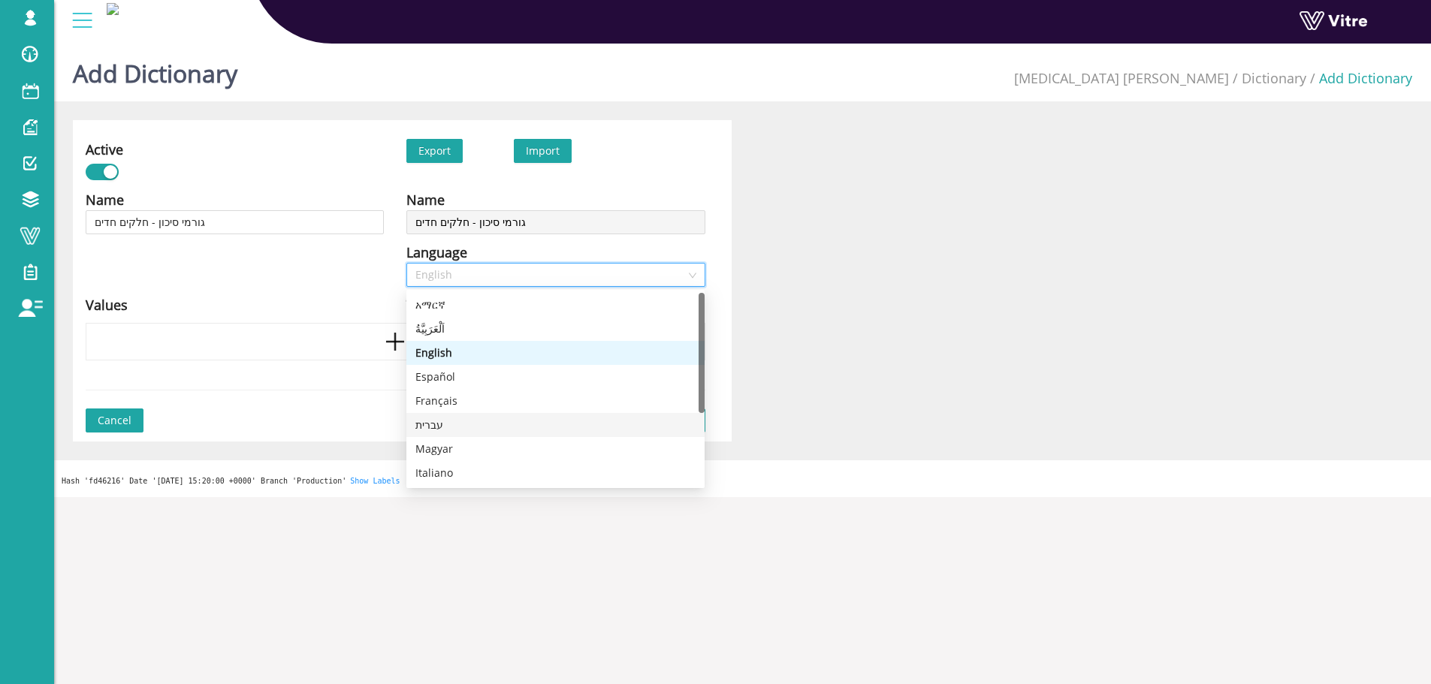
click at [453, 424] on div "עברית" at bounding box center [555, 425] width 280 height 17
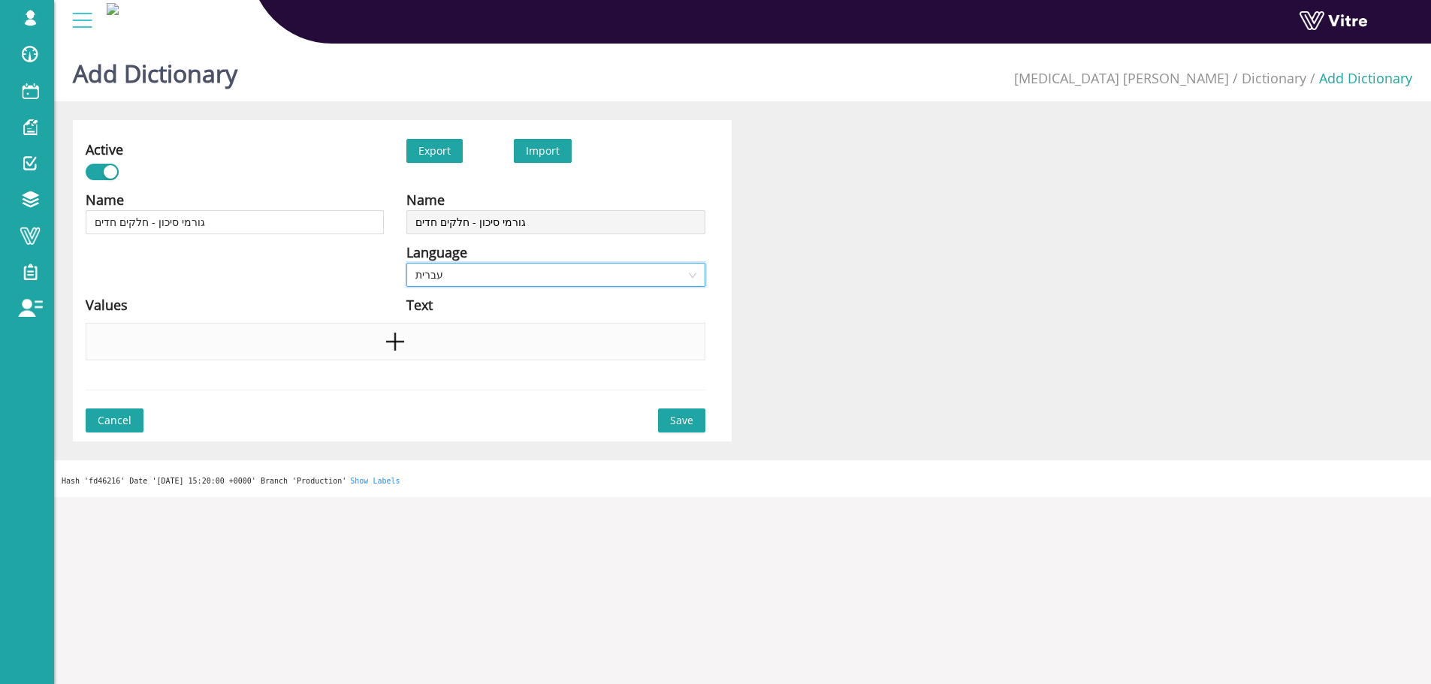
click at [385, 332] on icon "plus" at bounding box center [395, 342] width 23 height 23
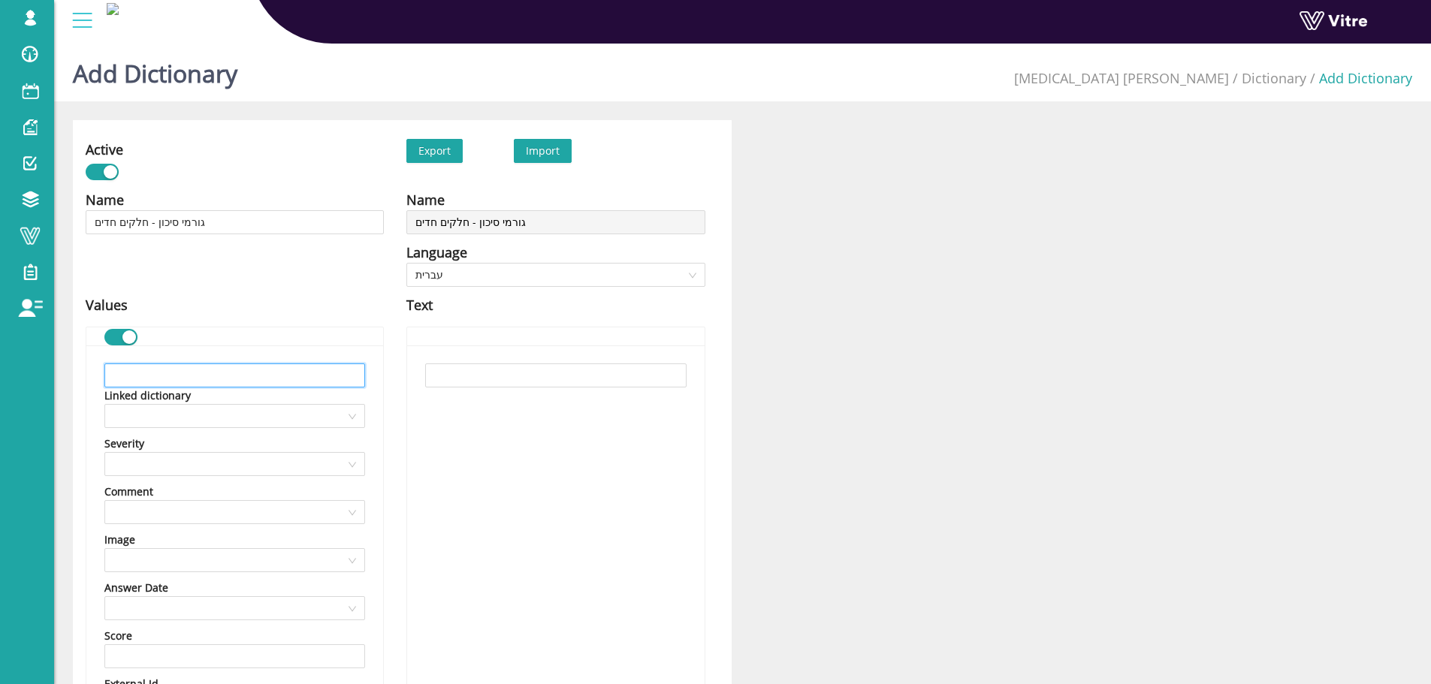
click at [264, 382] on input "text" at bounding box center [234, 376] width 261 height 24
paste input "שימוש במרככים להגנה על חבלים"
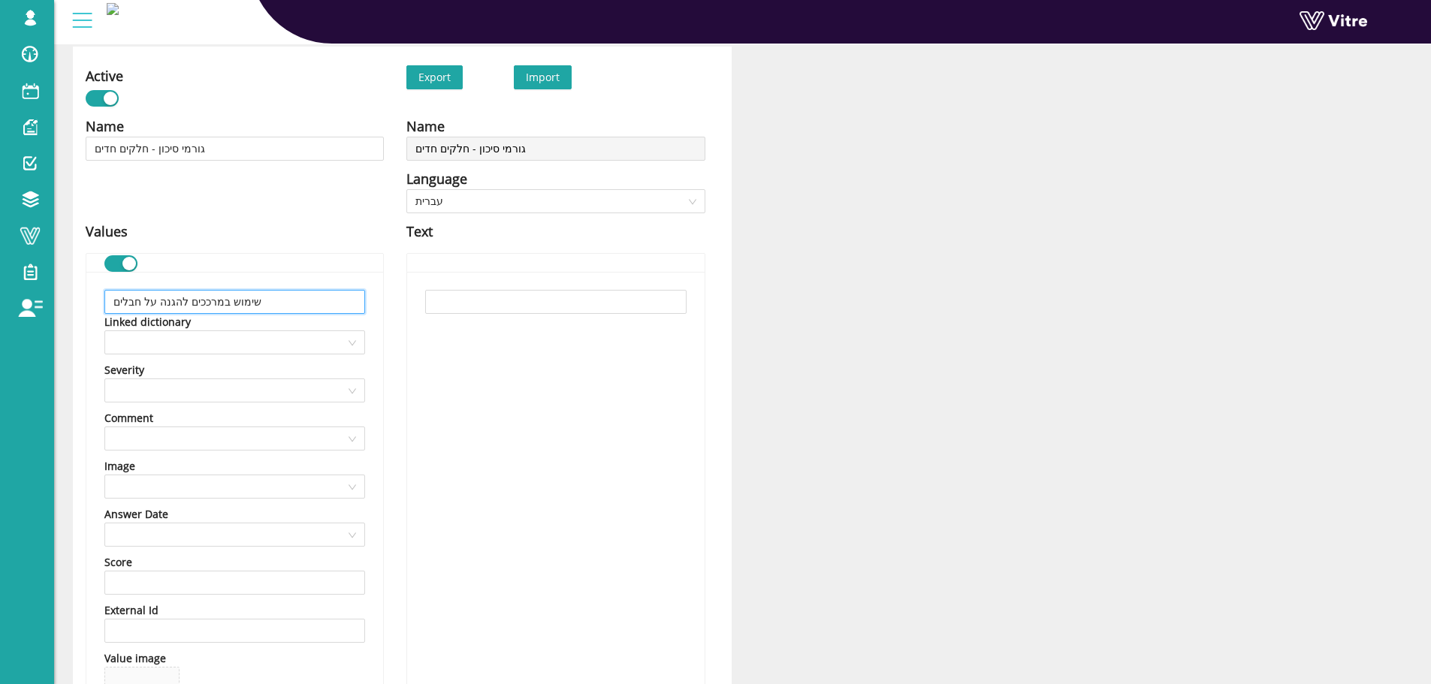
scroll to position [361, 0]
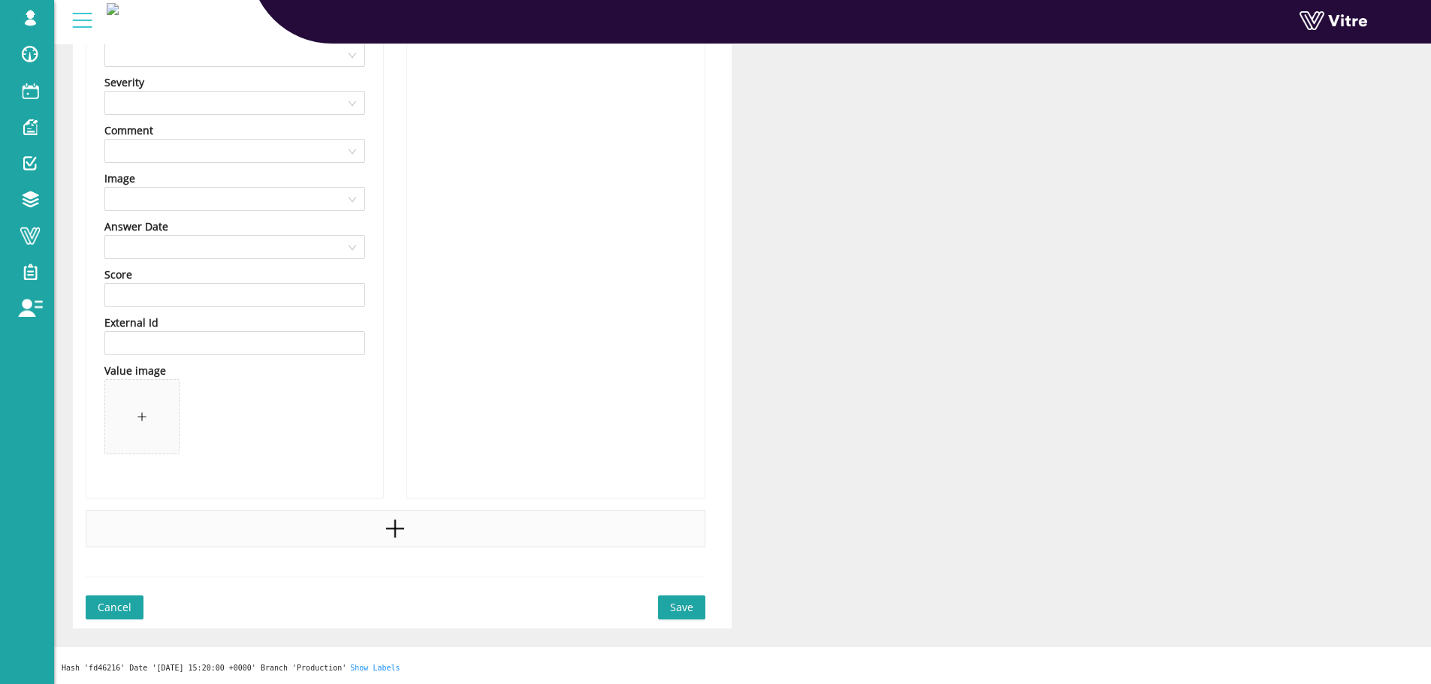
type input "שימוש במרככים להגנה על חבלים"
click at [388, 518] on icon "plus" at bounding box center [395, 529] width 23 height 23
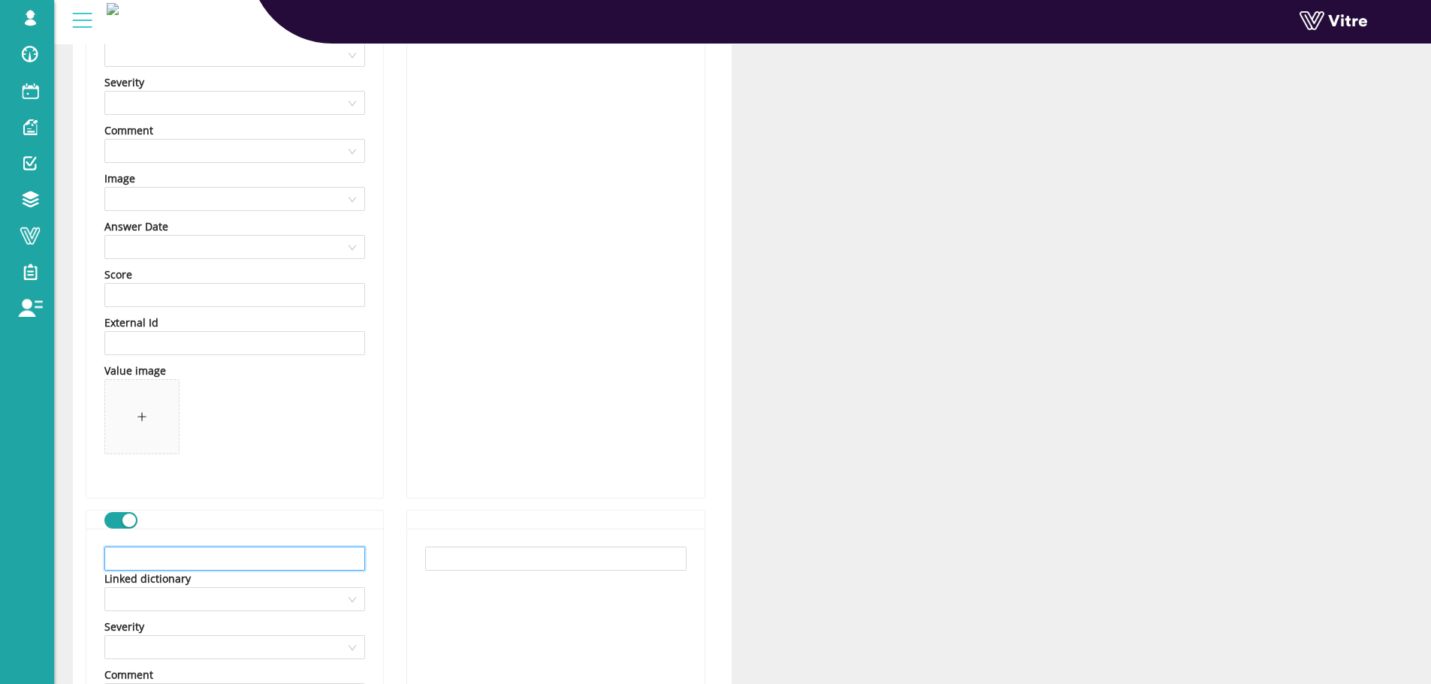
click at [285, 563] on input "text" at bounding box center [234, 559] width 261 height 24
paste input "הסרת פסולת בניין חדה באופן מידי"
type input "הסרת פסולת בניין חדה באופן מידי"
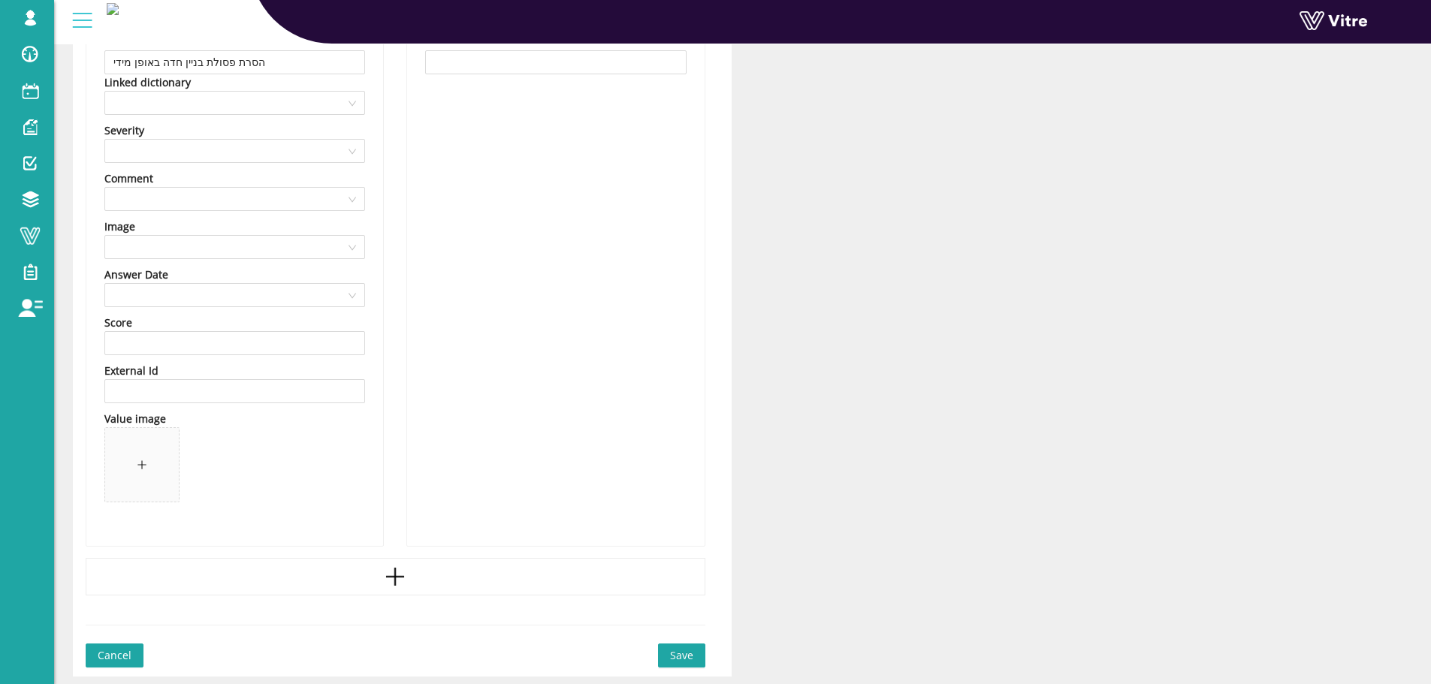
scroll to position [906, 0]
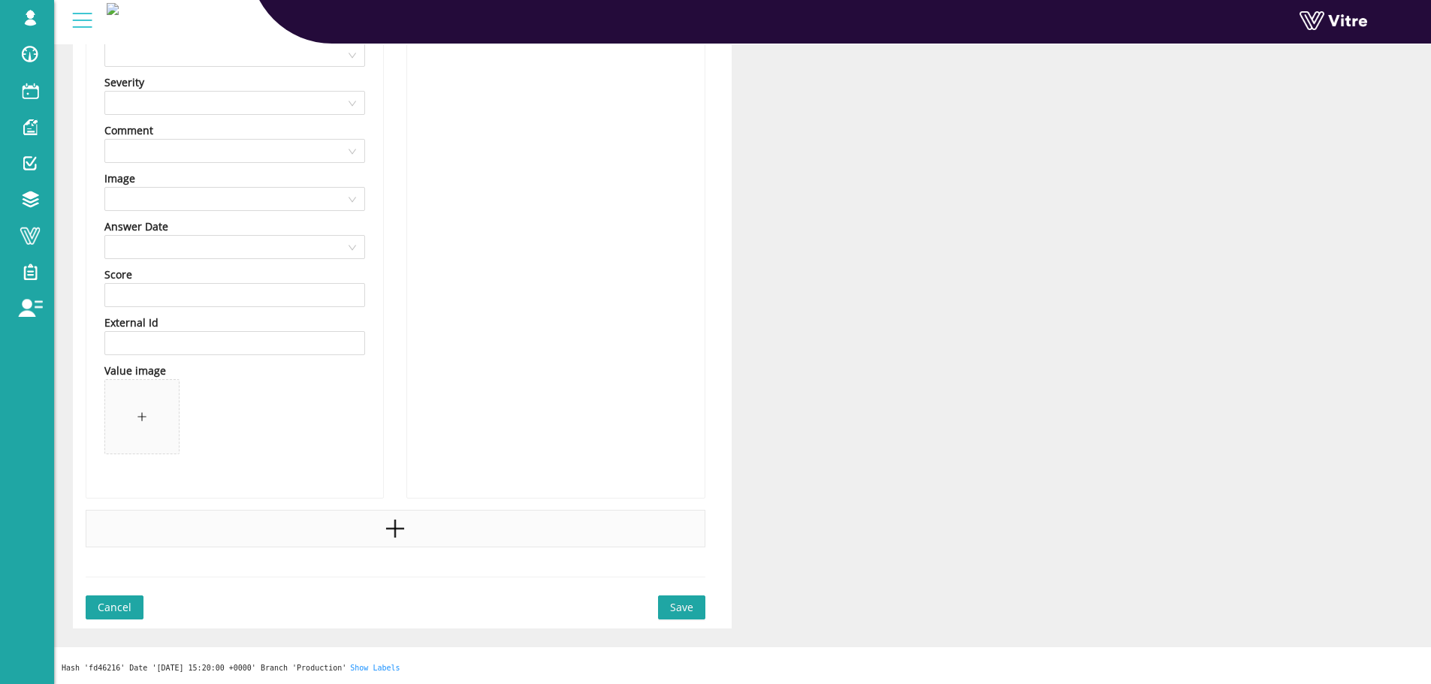
click at [399, 539] on icon "plus" at bounding box center [395, 529] width 23 height 23
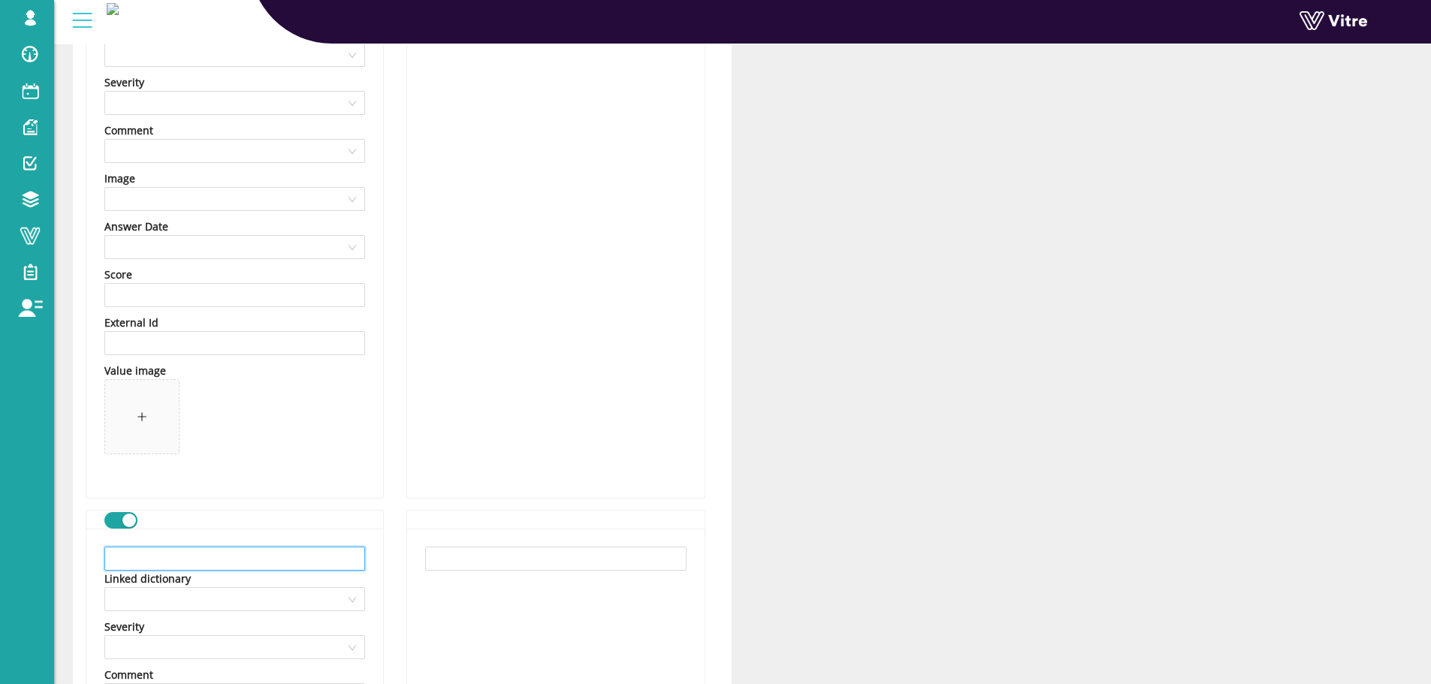
click at [327, 557] on input "text" at bounding box center [234, 559] width 261 height 24
paste input "כיסוי קצוות חדים"
type input "כיסוי קצוות חדים"
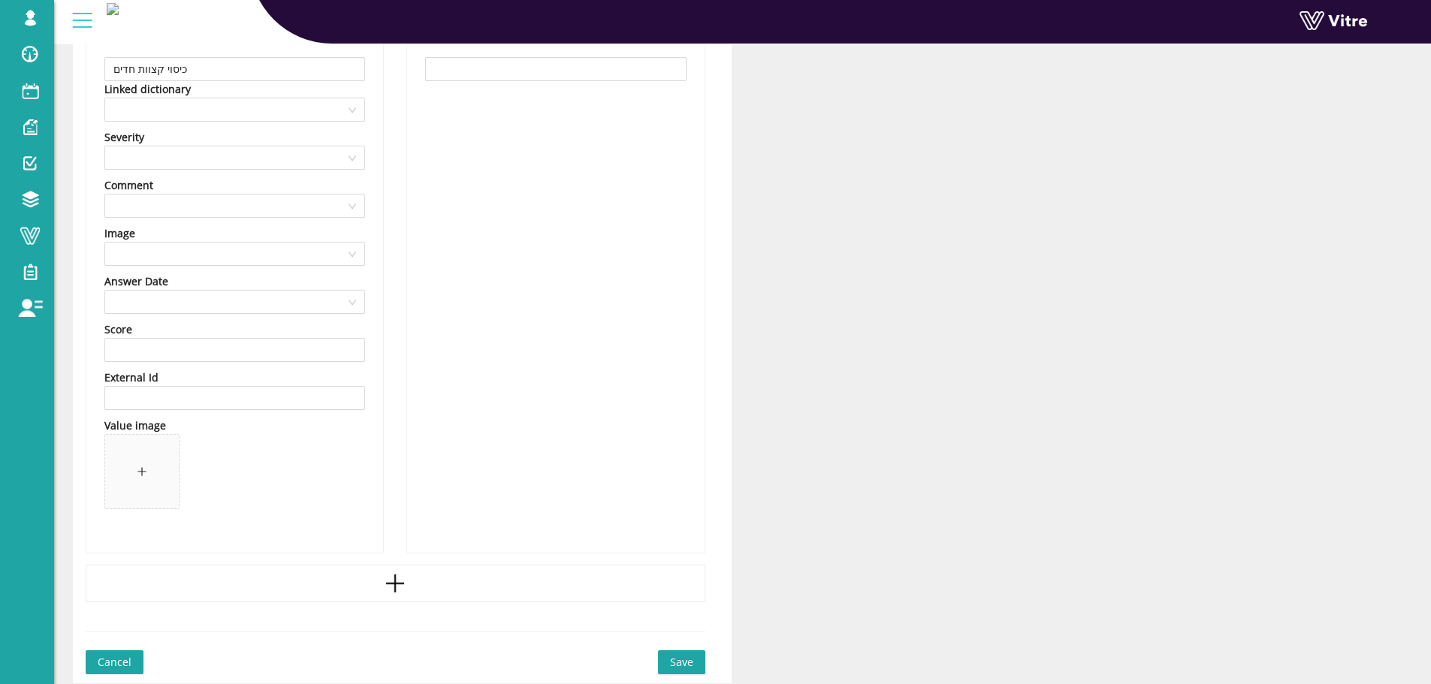
scroll to position [1451, 0]
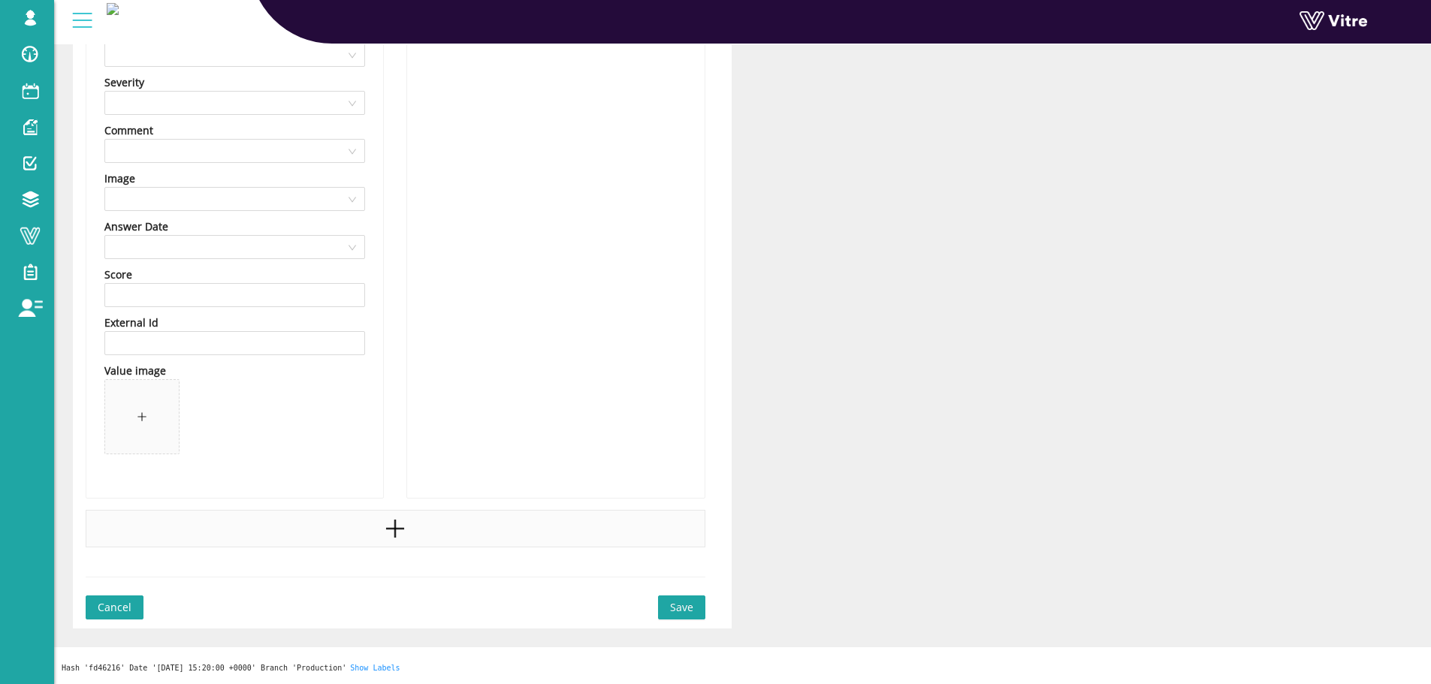
click at [389, 536] on icon "plus" at bounding box center [395, 529] width 23 height 23
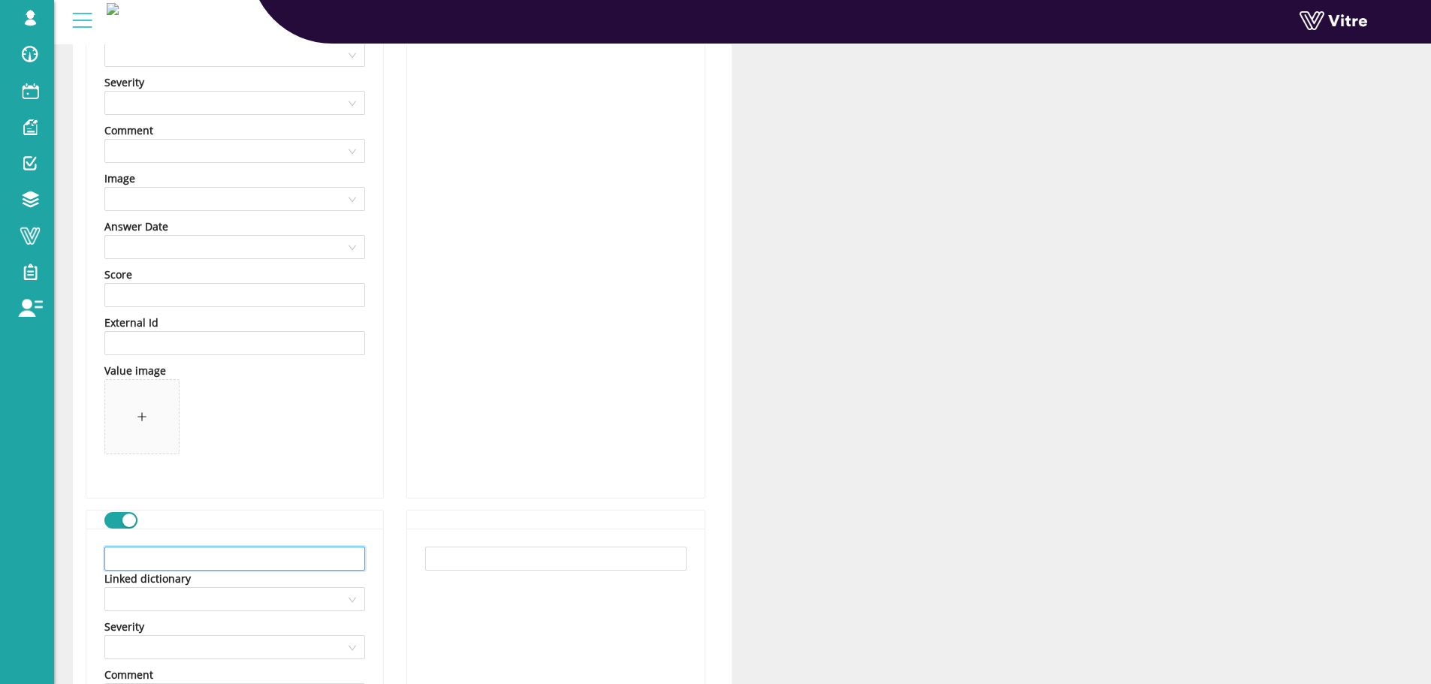
click at [216, 556] on input "text" at bounding box center [234, 559] width 261 height 24
paste input "עטיית כפפות כאשר לא ניתן להסיר קצוות חדים או סכנות דקירה"
type input "עטיית כפפות כאשר לא ניתן להסיר קצוות חדים או סכנות דקירה"
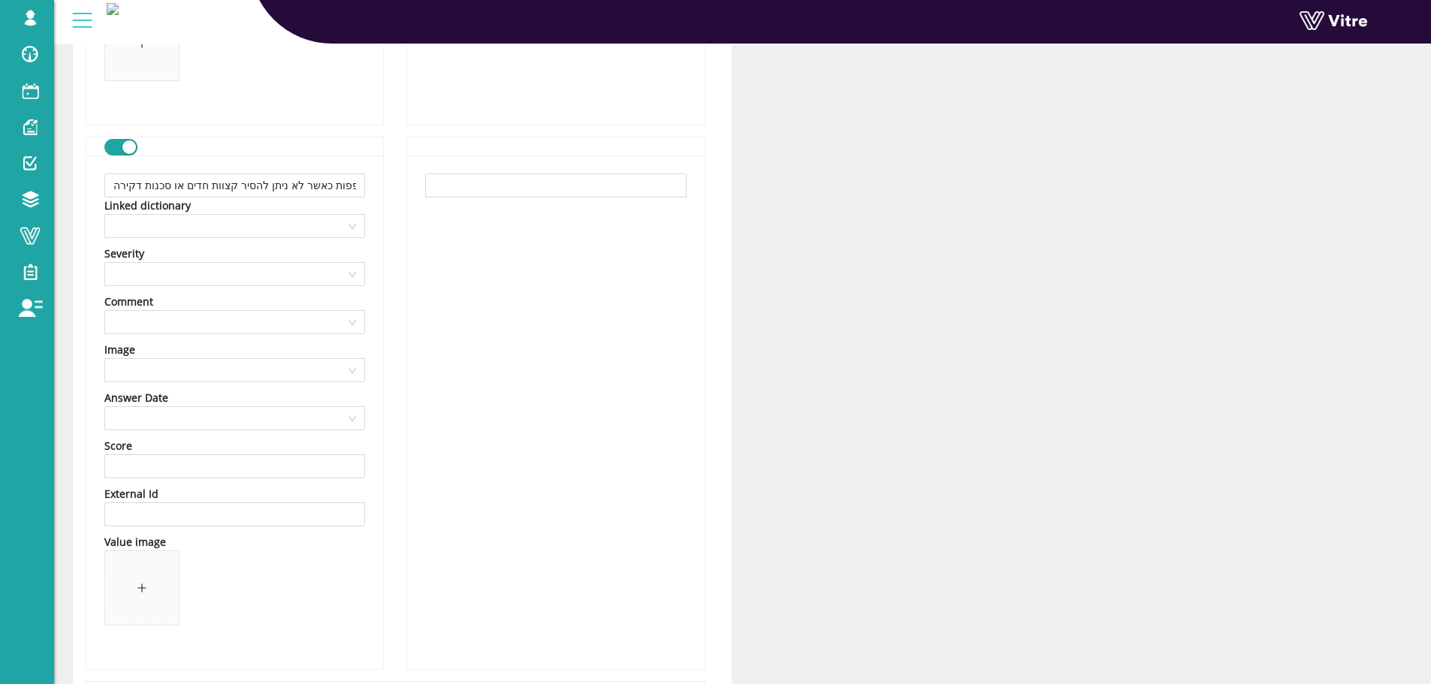
scroll to position [1995, 0]
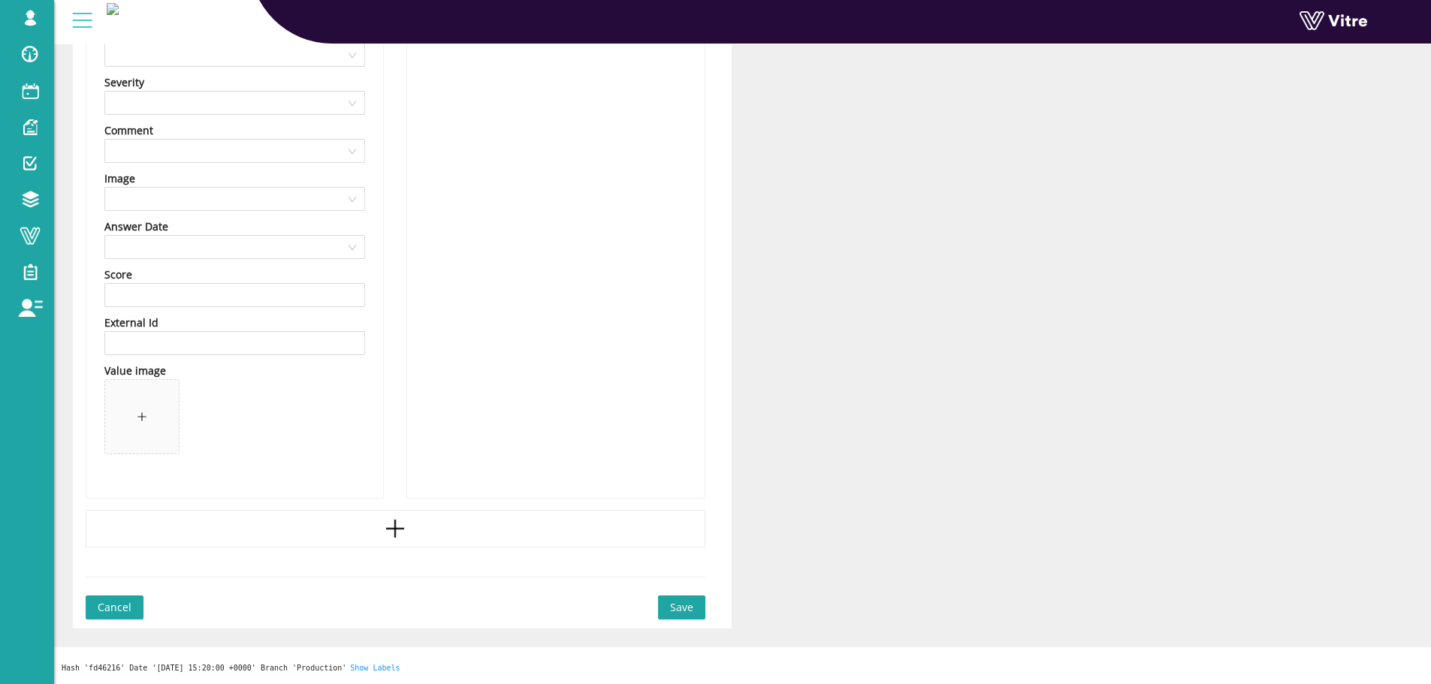
click at [404, 521] on icon "plus" at bounding box center [395, 529] width 23 height 23
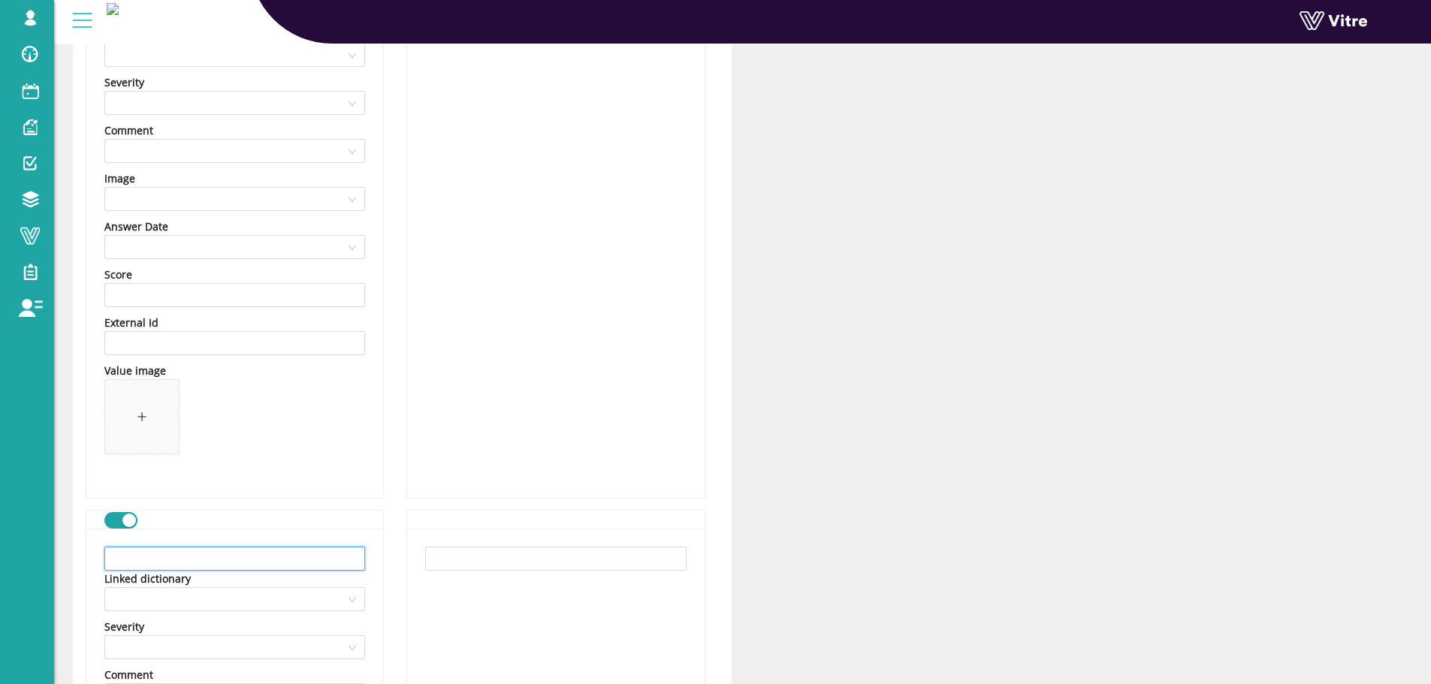
click at [195, 553] on input "text" at bounding box center [234, 559] width 261 height 24
paste input "אחר"
type input "אחר"
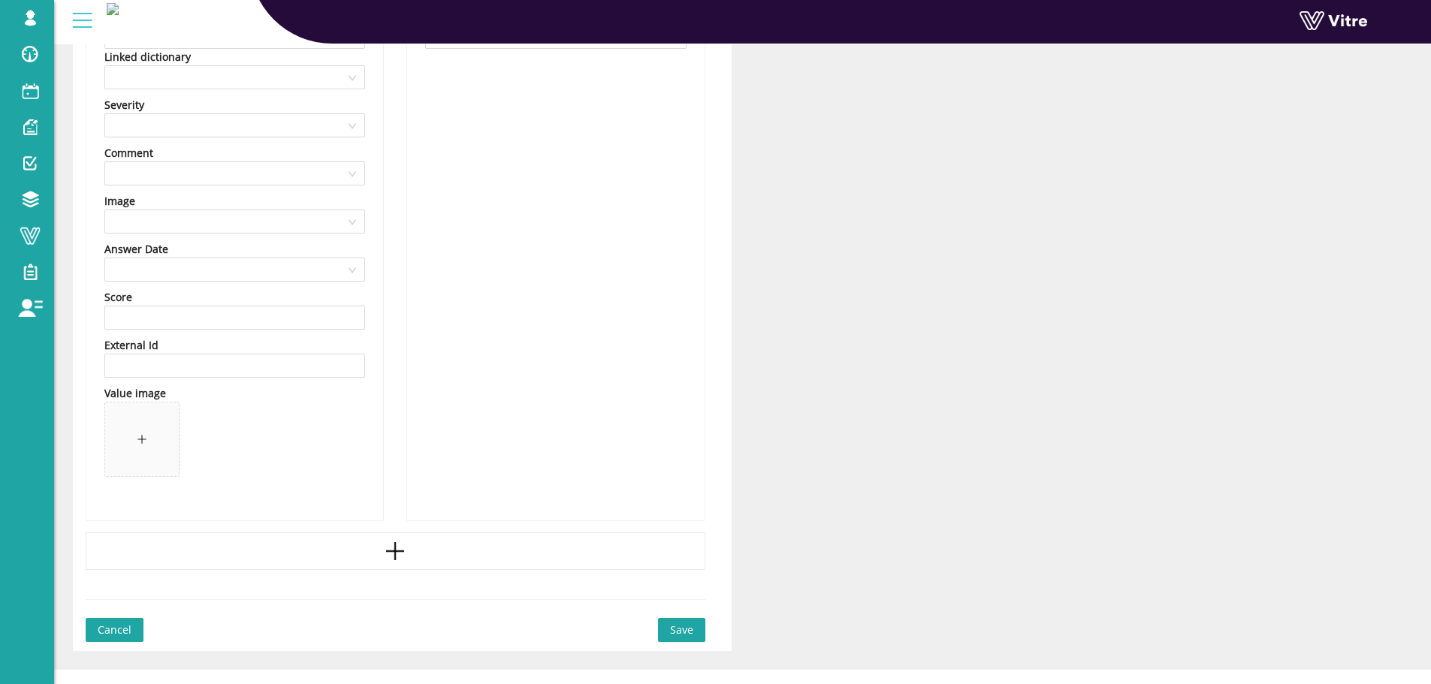
scroll to position [2521, 0]
click at [687, 632] on span "Save" at bounding box center [681, 626] width 23 height 17
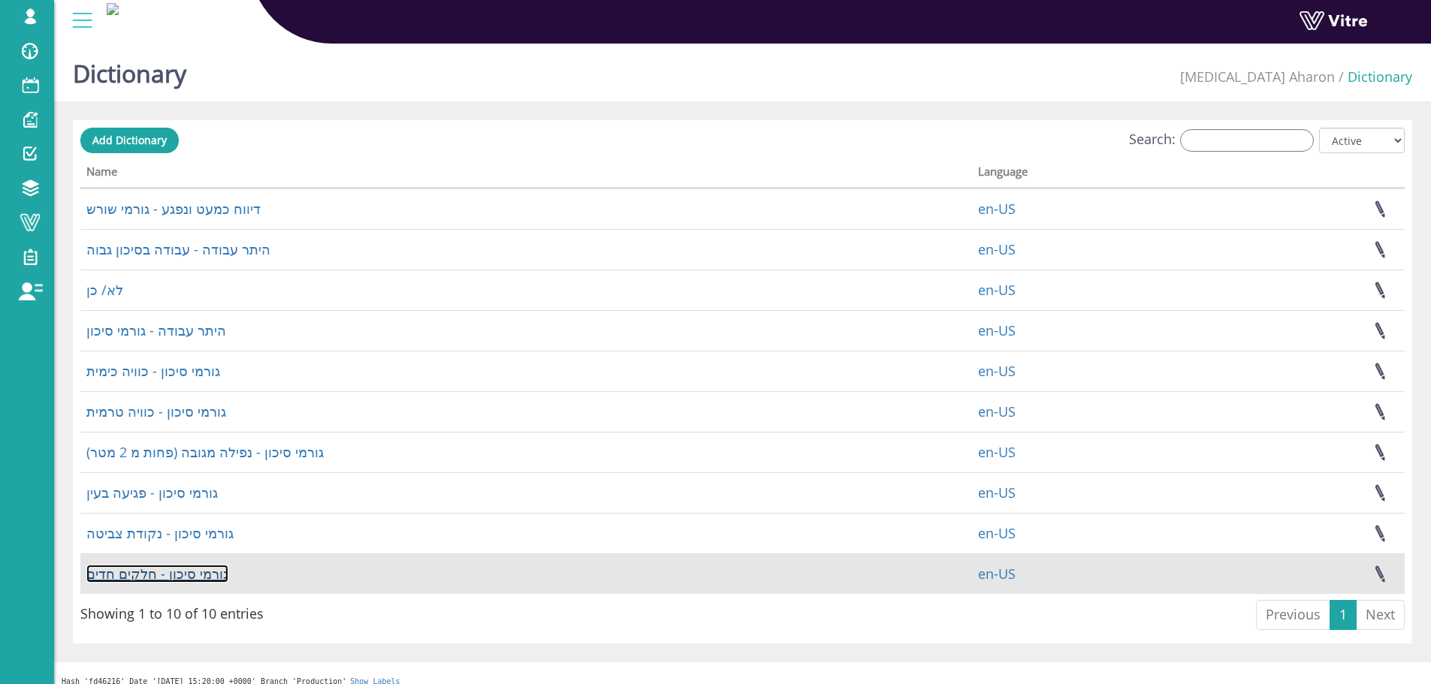
click at [186, 571] on link "גורמי סיכון - חלקים חדים" at bounding box center [157, 574] width 142 height 18
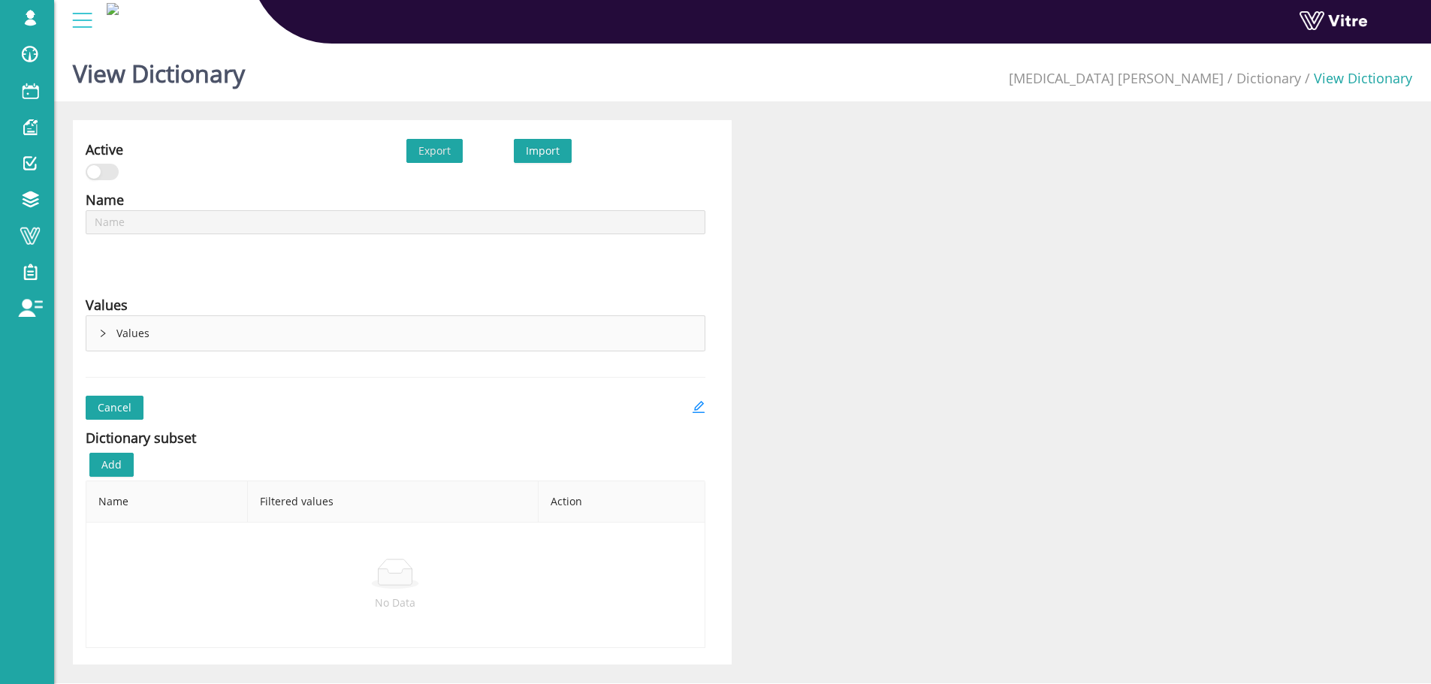
type input "גורמי סיכון - חלקים חדים"
click at [104, 332] on icon "right" at bounding box center [102, 333] width 9 height 9
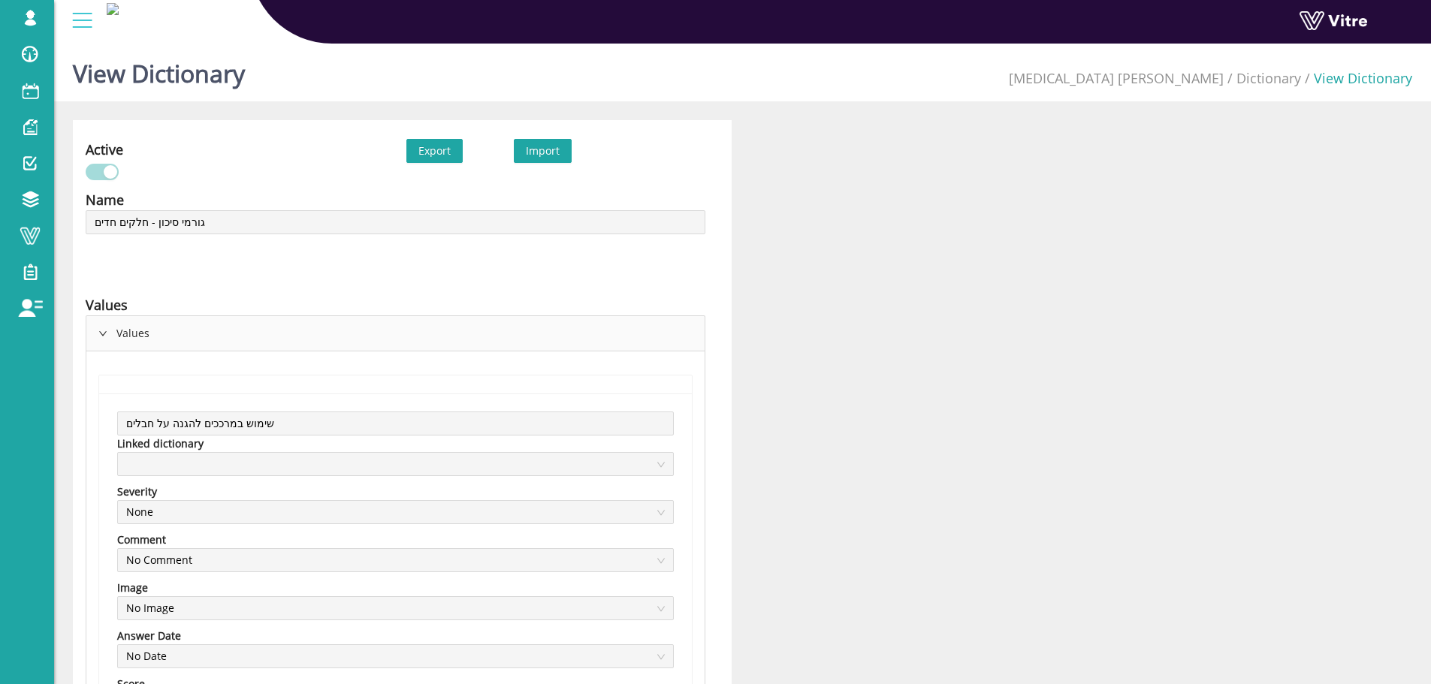
click at [104, 332] on icon "right" at bounding box center [102, 333] width 9 height 9
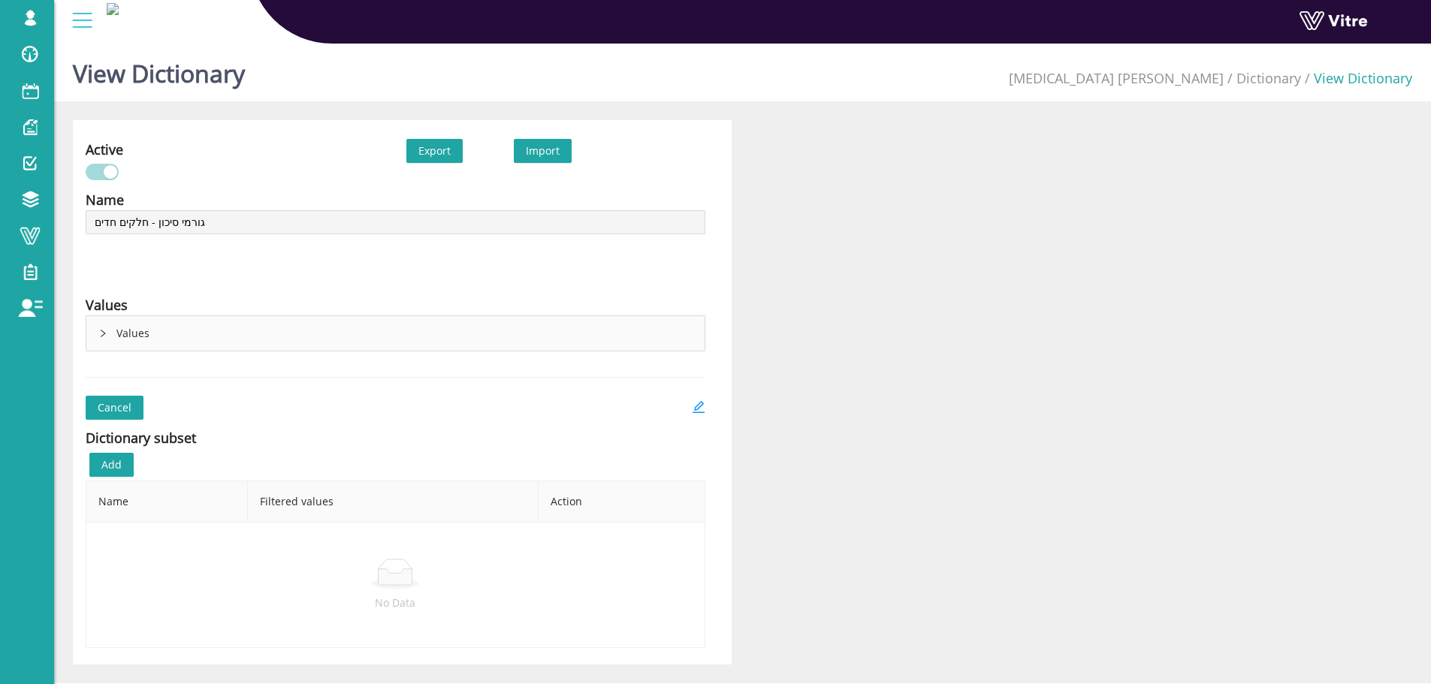
click at [105, 335] on icon "right" at bounding box center [102, 333] width 9 height 9
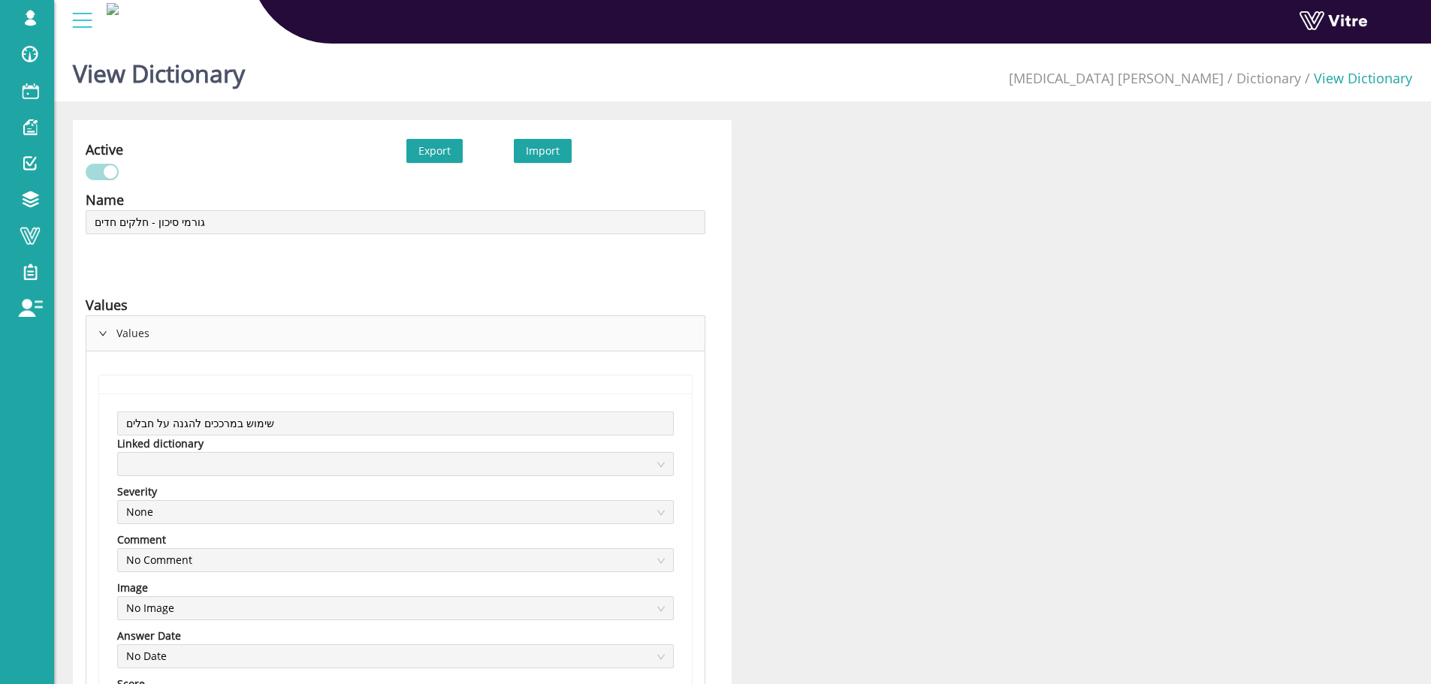
click at [101, 333] on icon "right" at bounding box center [103, 334] width 8 height 5
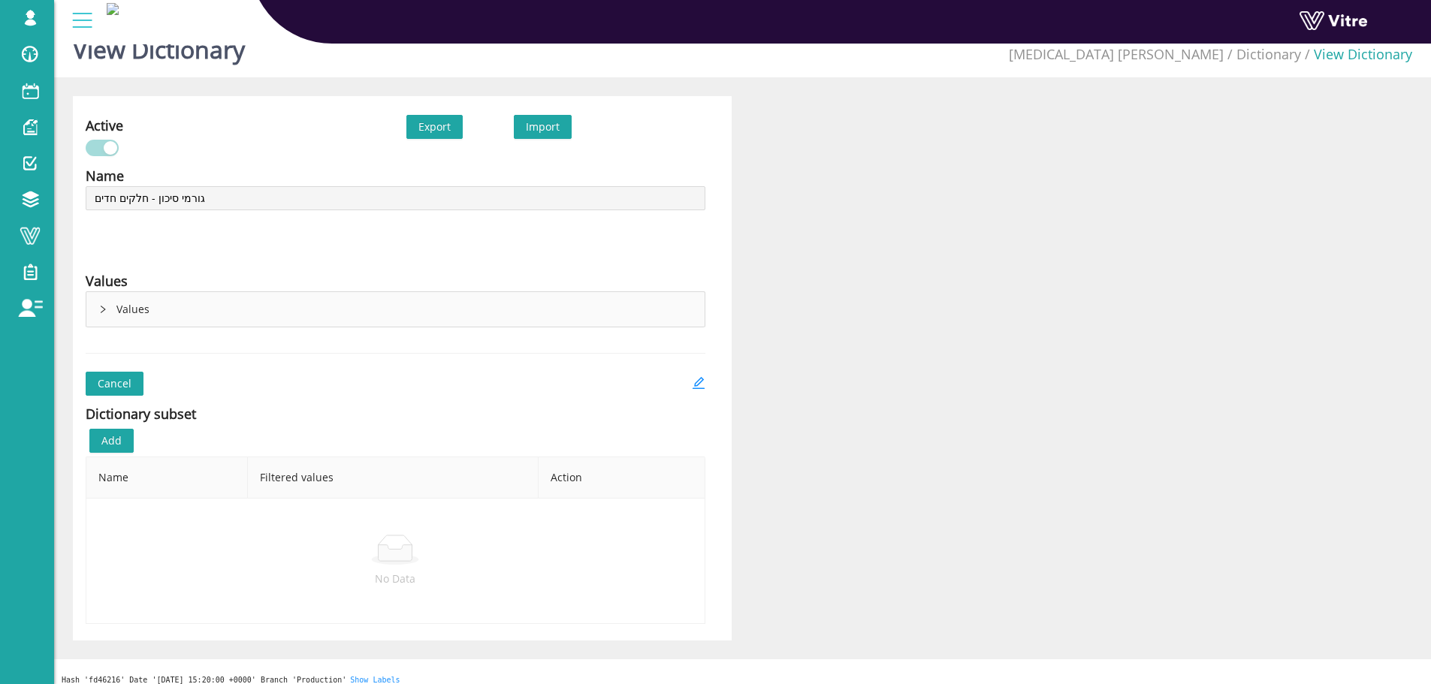
scroll to position [38, 0]
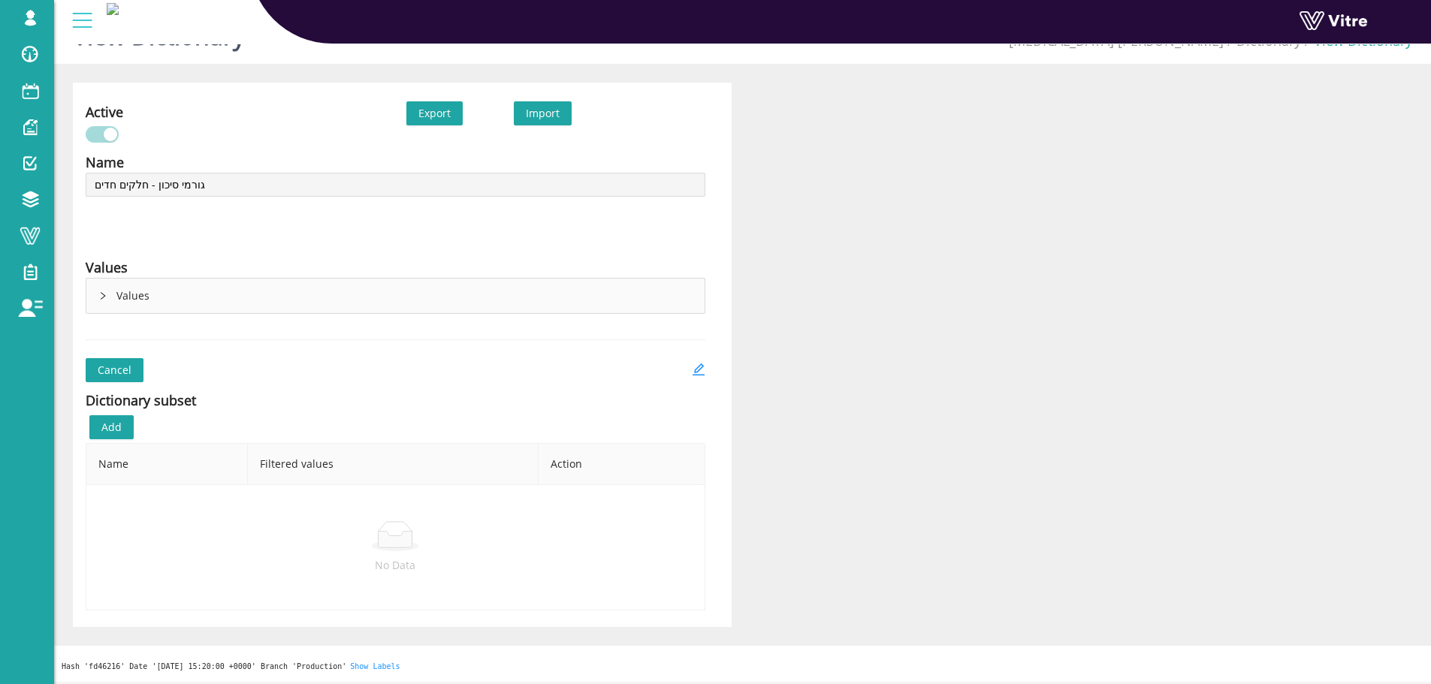
click at [121, 296] on div "Values" at bounding box center [395, 296] width 618 height 35
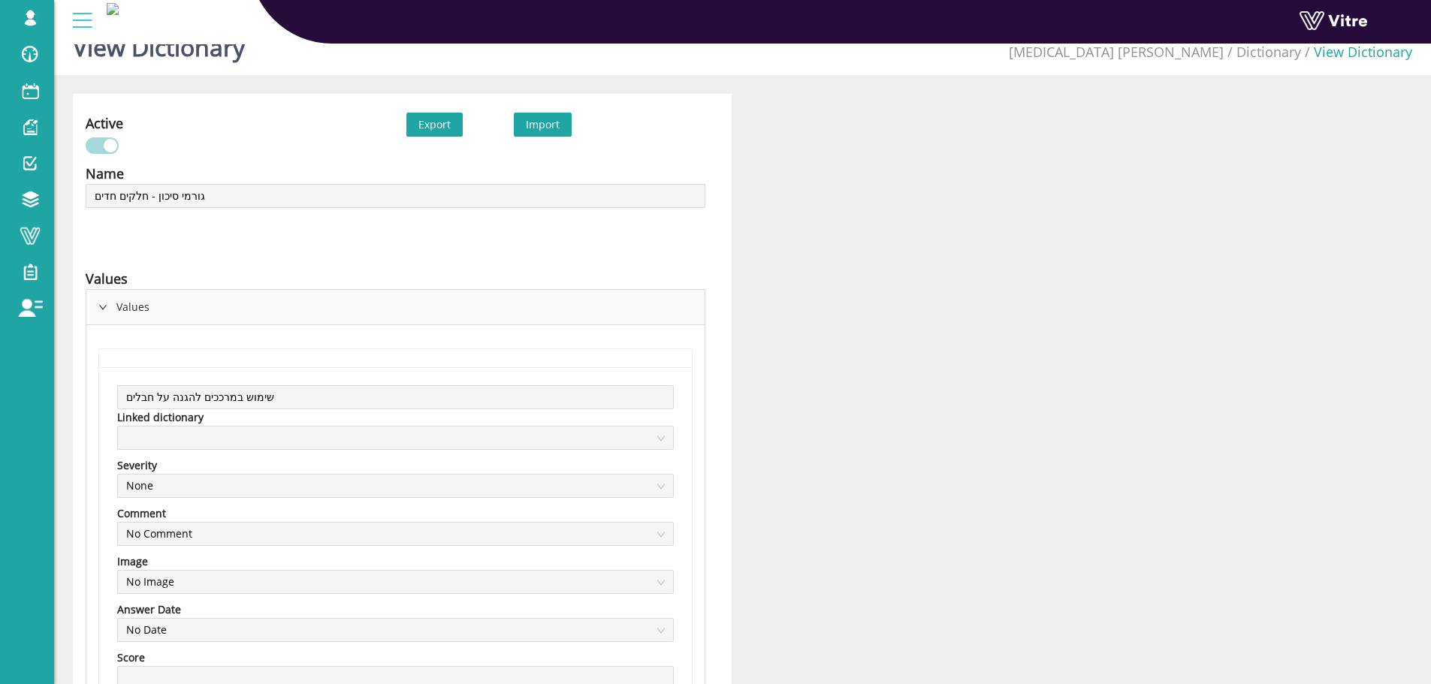
scroll to position [0, 0]
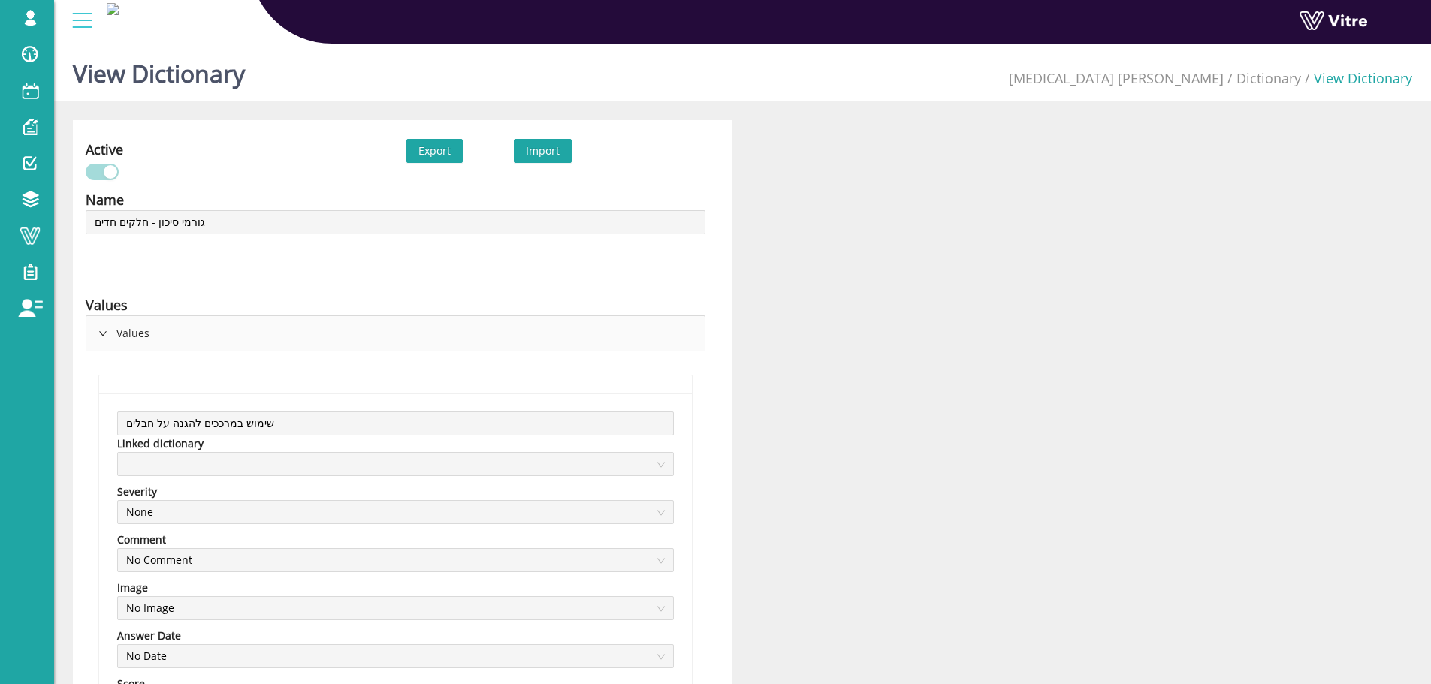
drag, startPoint x: 1279, startPoint y: 76, endPoint x: 1258, endPoint y: 110, distance: 40.9
click at [1279, 76] on link "Dictionary" at bounding box center [1269, 78] width 65 height 18
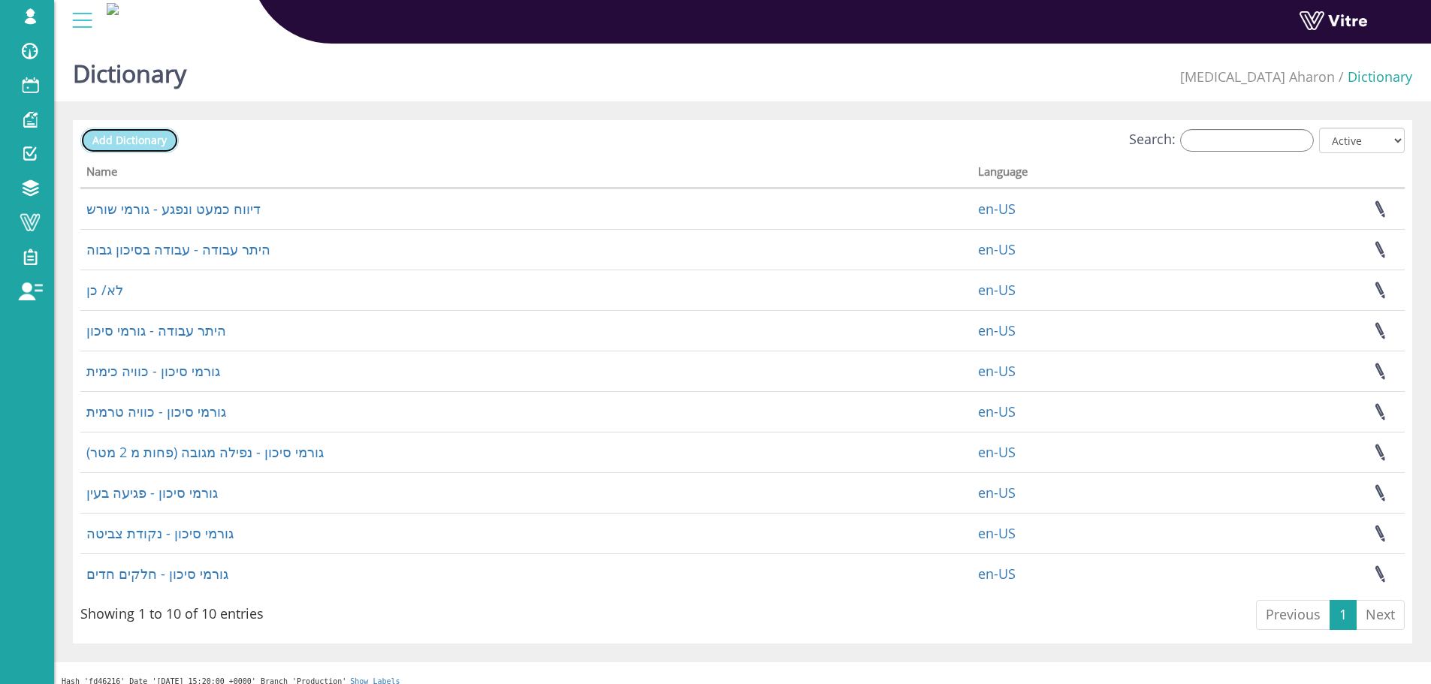
click at [156, 139] on span "Add Dictionary" at bounding box center [129, 140] width 74 height 14
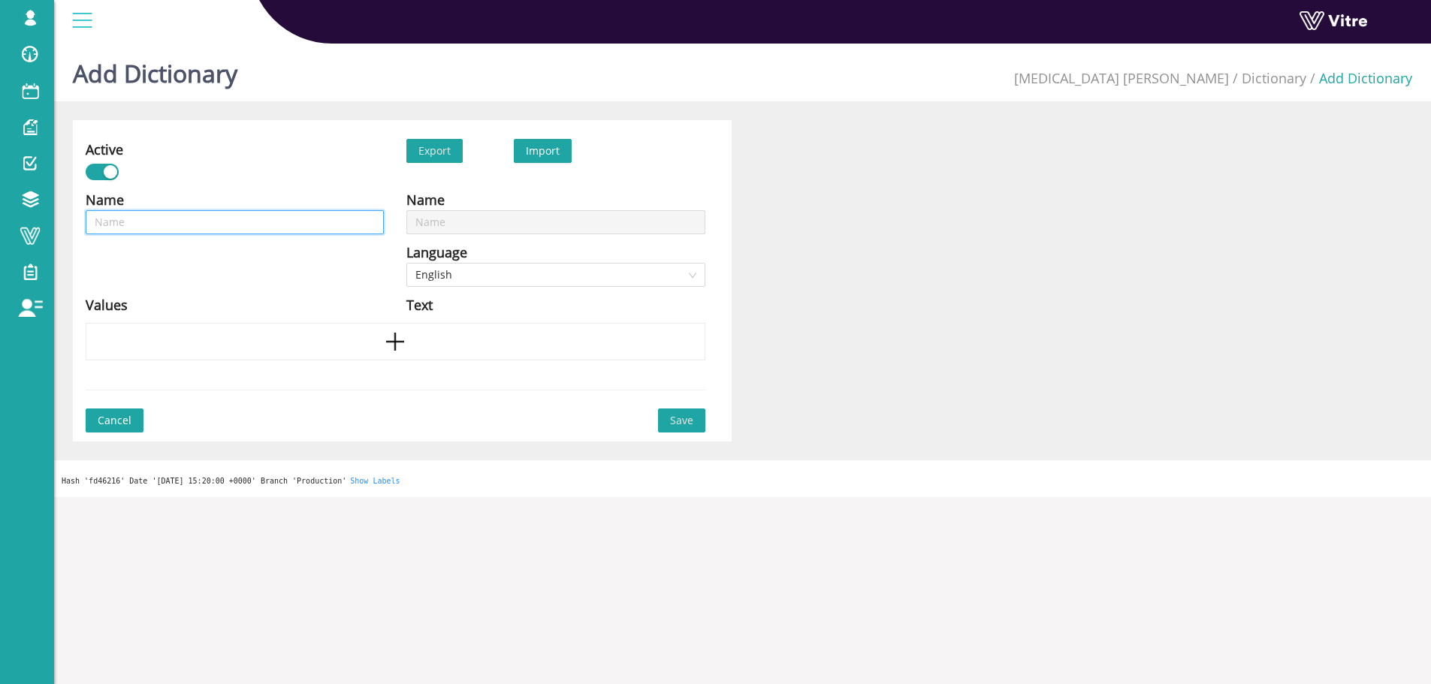
click at [254, 220] on input "text" at bounding box center [235, 222] width 298 height 24
type input "ג"
type input "גו"
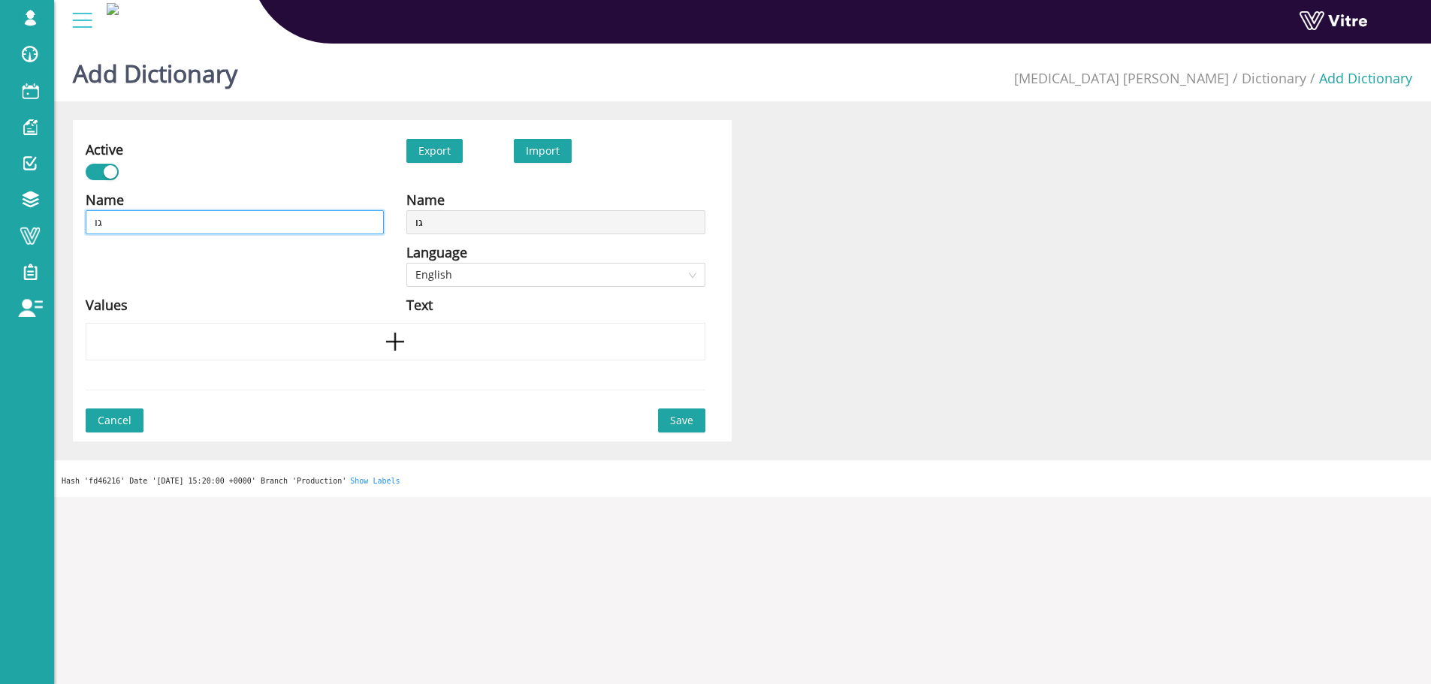
type input "גור"
type input "גורמ"
type input "גורמי"
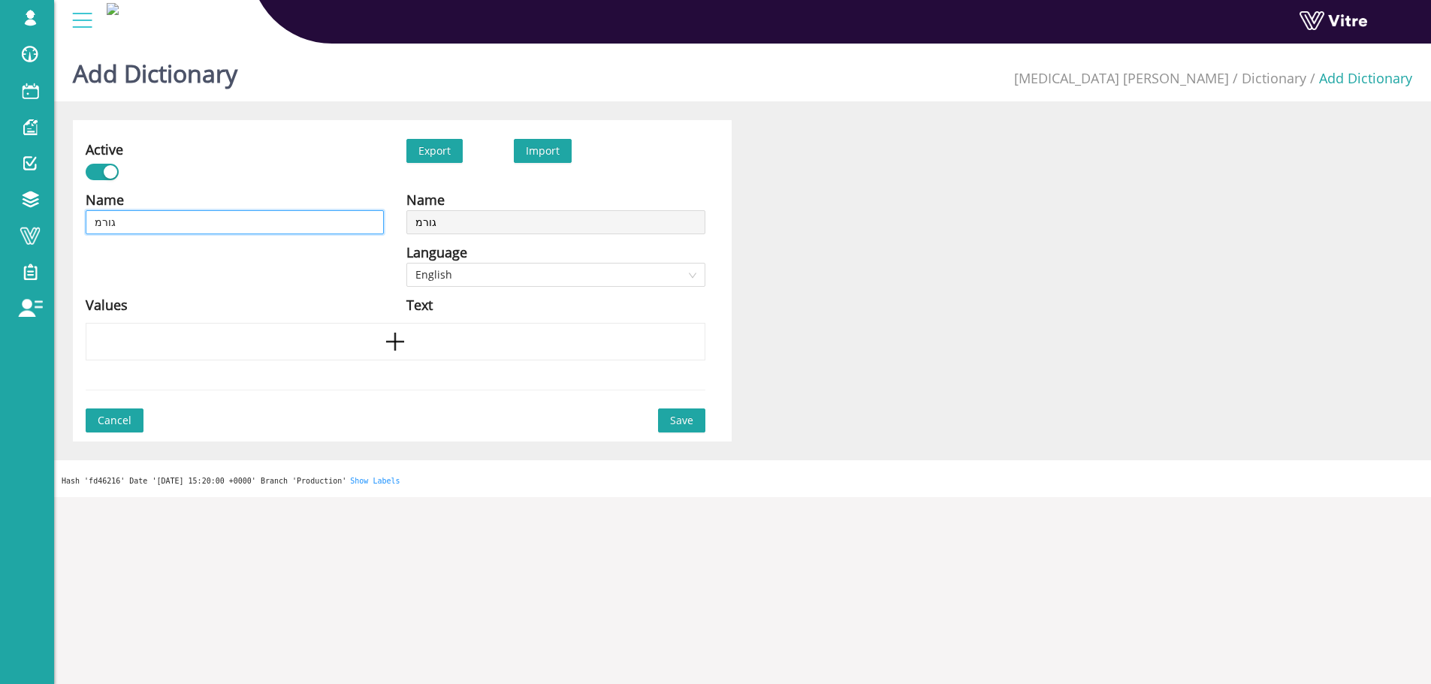
type input "גורמי"
type input "גורמי ס"
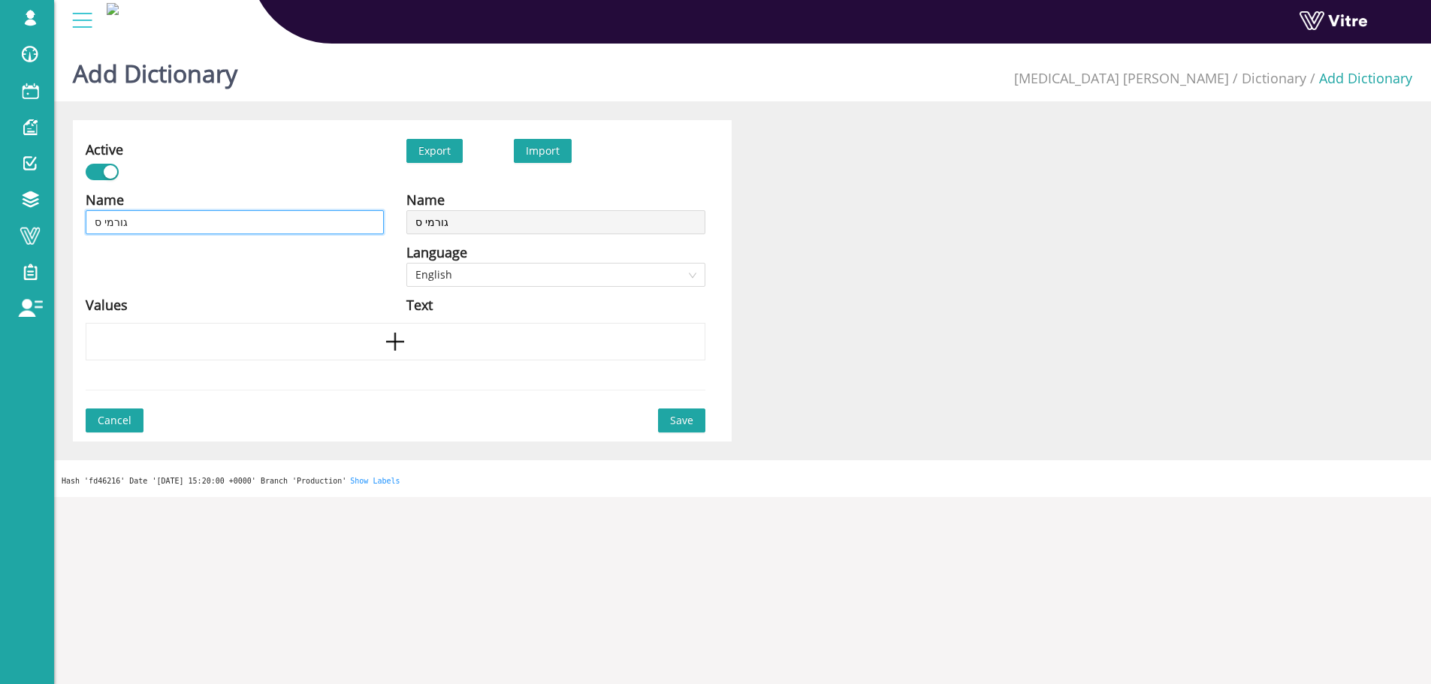
type input "גורמי סי"
type input "גורמי סיכ"
type input "גורמי סיכו"
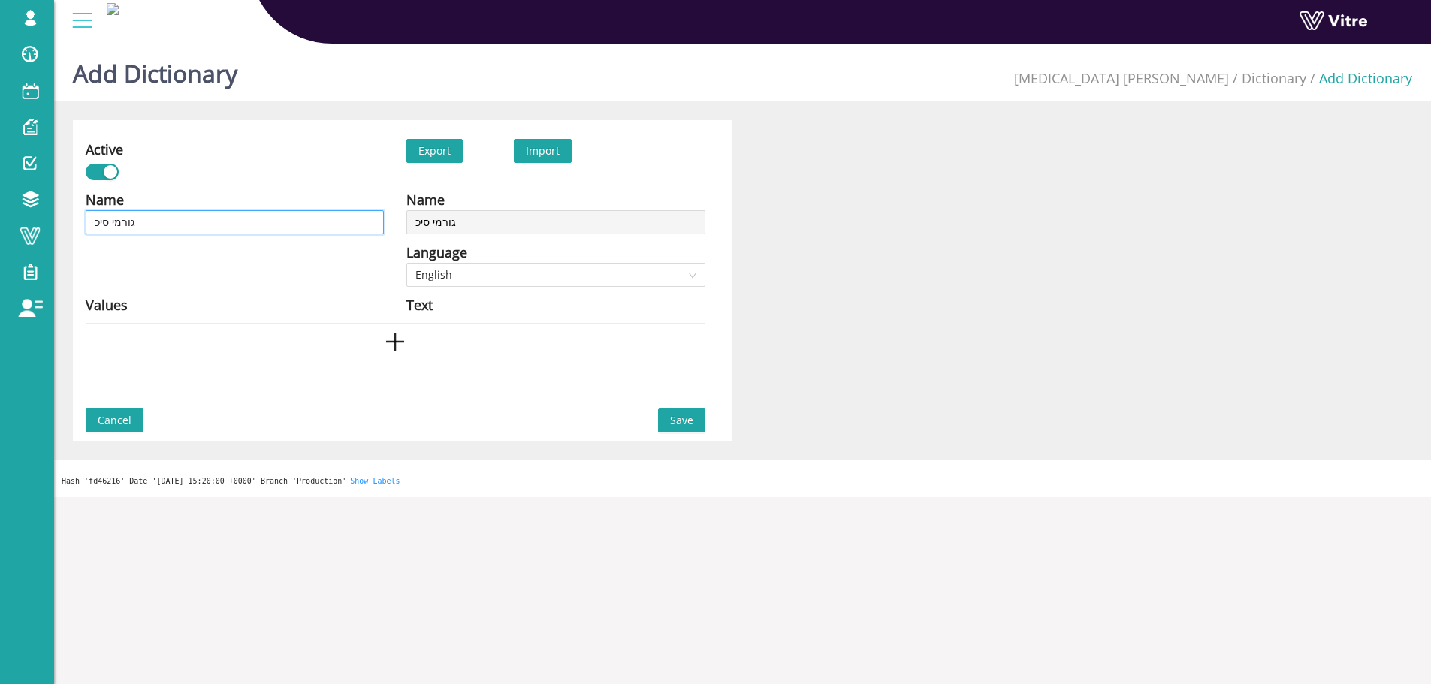
type input "גורמי סיכו"
type input "גורמי סיכון"
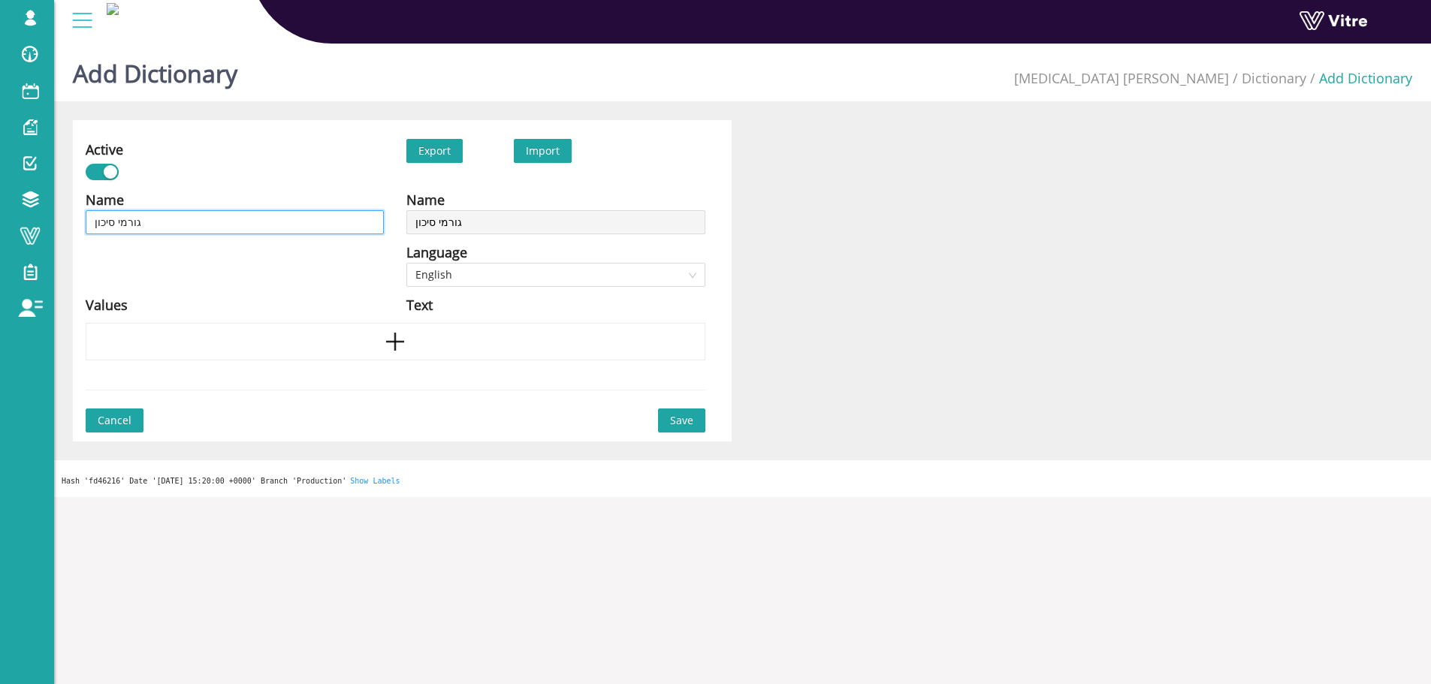
type input "גורמי סיכון -"
click at [180, 220] on input "גורמי סיכון -" at bounding box center [235, 222] width 298 height 24
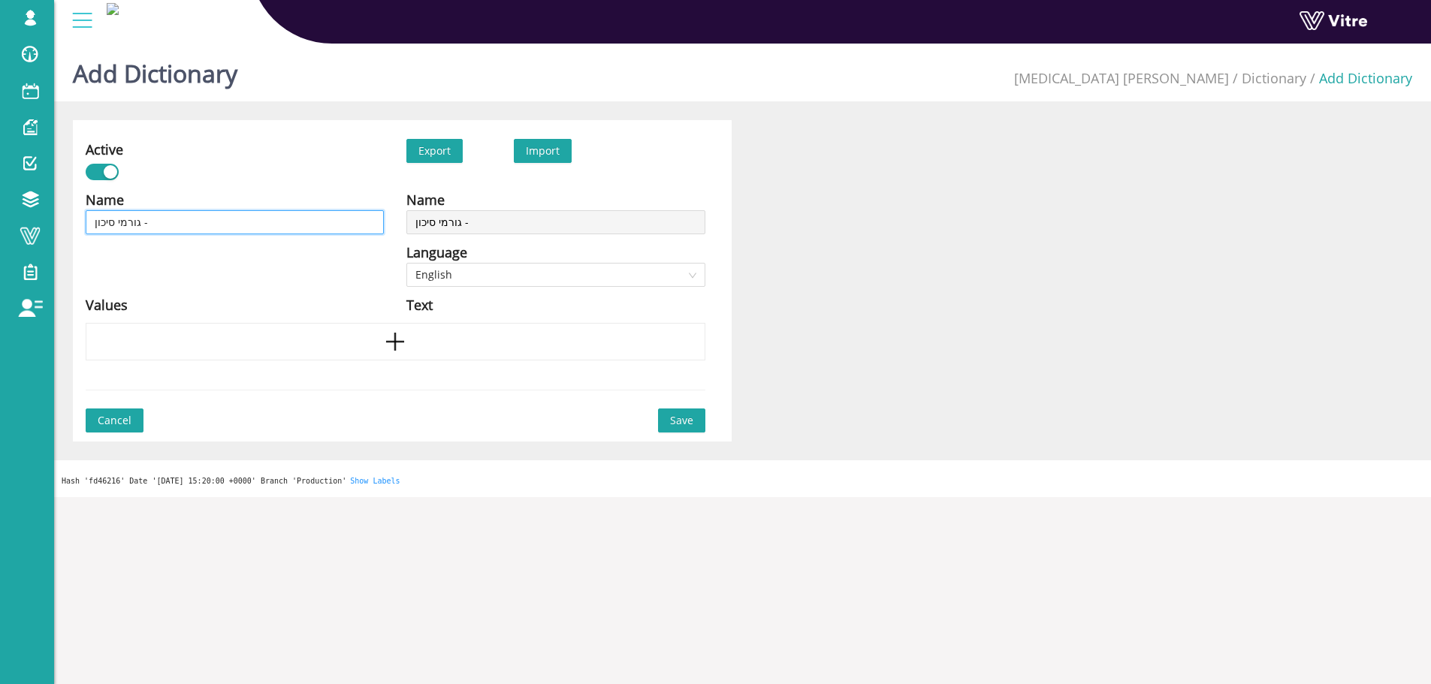
paste input "הנפת ציוד \ חומרים"
type input "גורמי סיכון - הנפת ציוד \ חומרים"
click at [252, 279] on div "Name גורמי סיכון - הנפת ציוד \ חומרים Language English Values" at bounding box center [234, 256] width 321 height 134
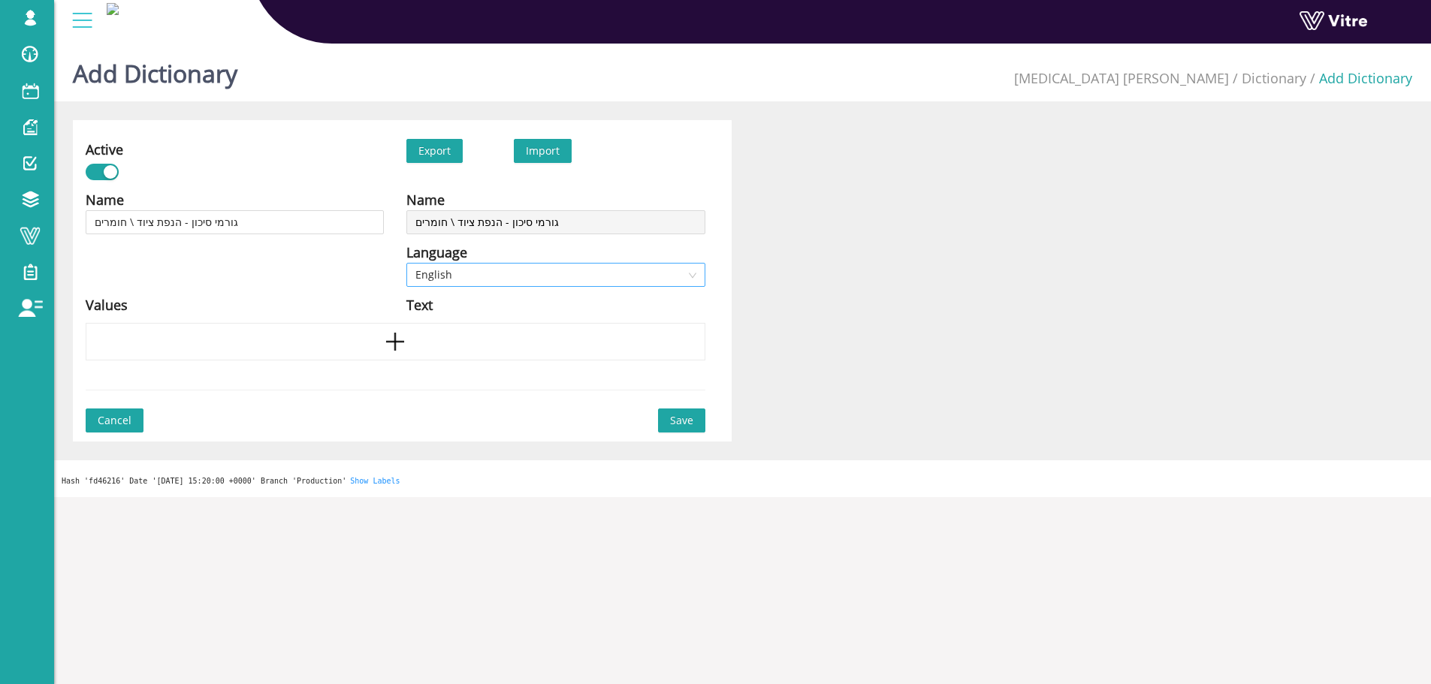
click at [509, 267] on span "English" at bounding box center [555, 275] width 280 height 23
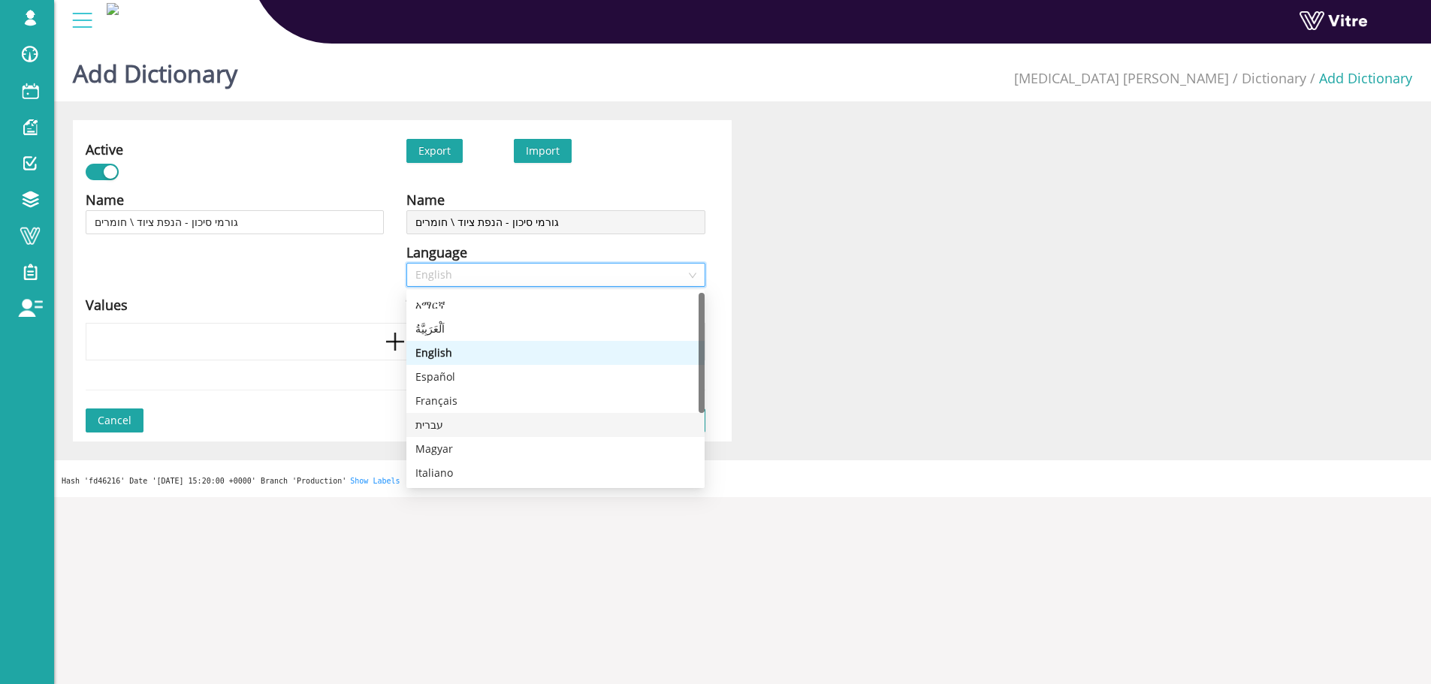
click at [452, 422] on div "עברית" at bounding box center [555, 425] width 280 height 17
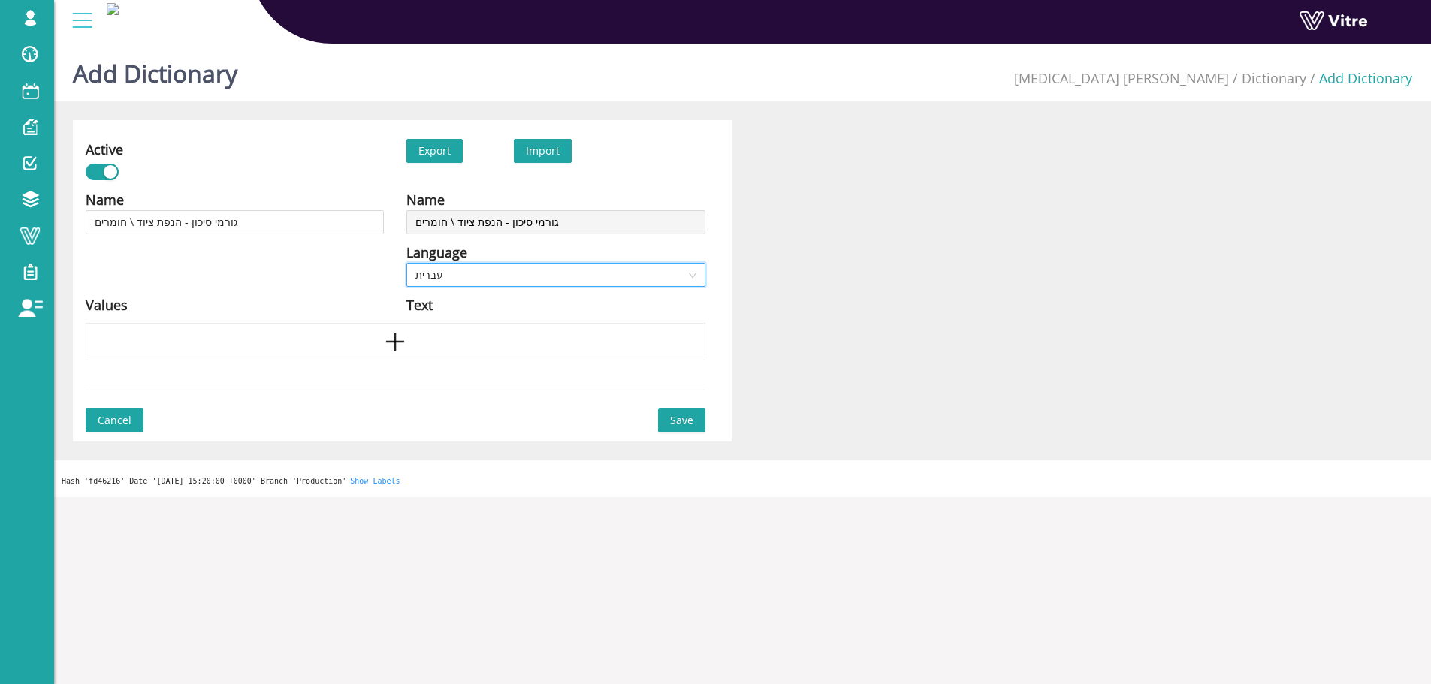
click at [176, 257] on div "Name גורמי סיכון - הנפת ציוד \ חומרים Language English Values" at bounding box center [234, 256] width 321 height 134
click at [391, 340] on icon "plus" at bounding box center [395, 342] width 23 height 23
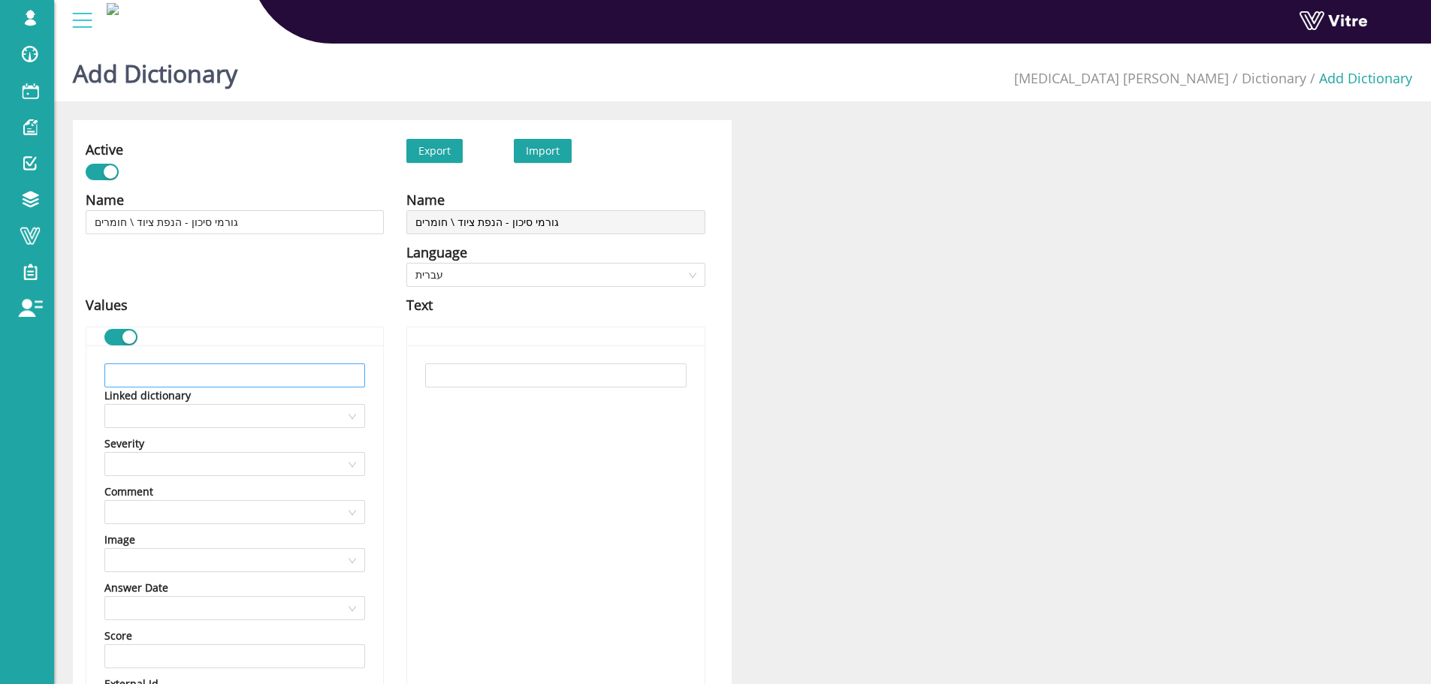
click at [204, 362] on div "Linked dictionary Severity Comment Image Answer Date Score External Id Value im…" at bounding box center [234, 603] width 297 height 514
click at [202, 379] on input "text" at bounding box center [234, 376] width 261 height 24
paste input "בודד את האזור מתחת"
type input "בודד את האזור מתחת"
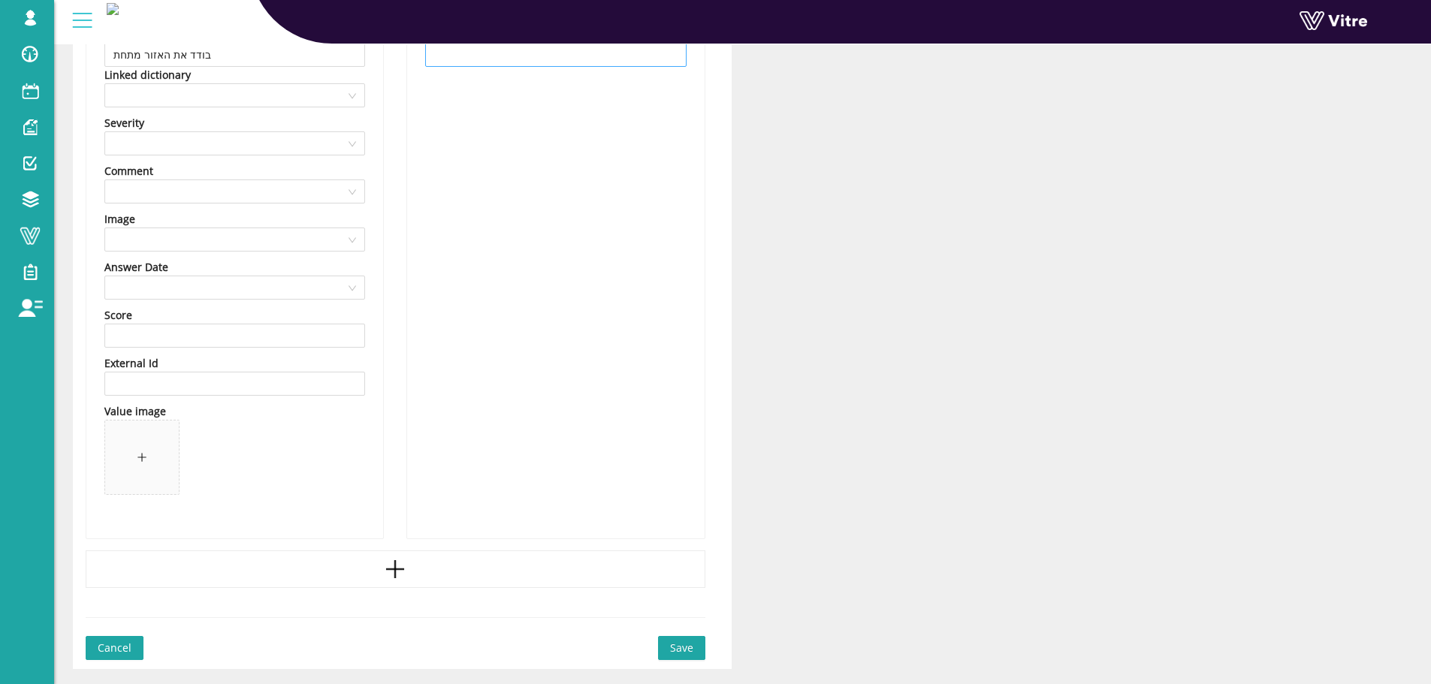
scroll to position [361, 0]
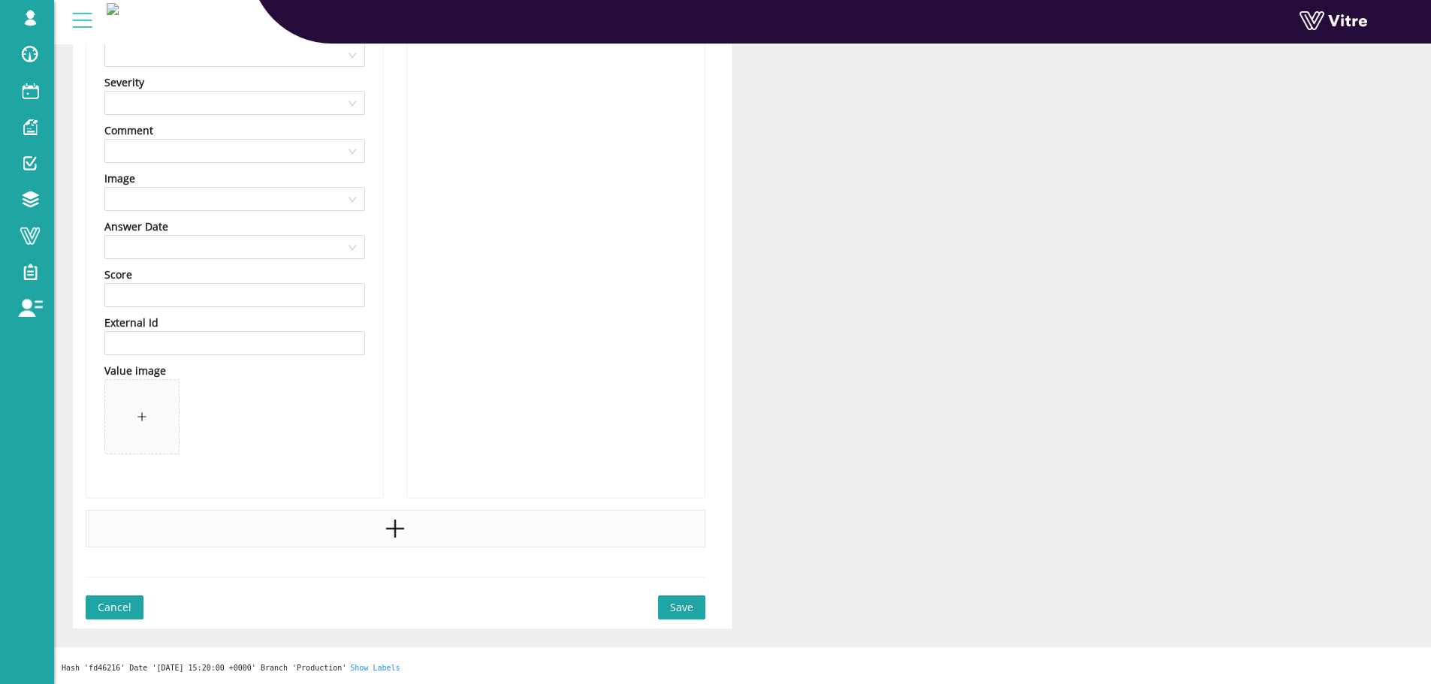
click at [439, 531] on div at bounding box center [396, 529] width 620 height 38
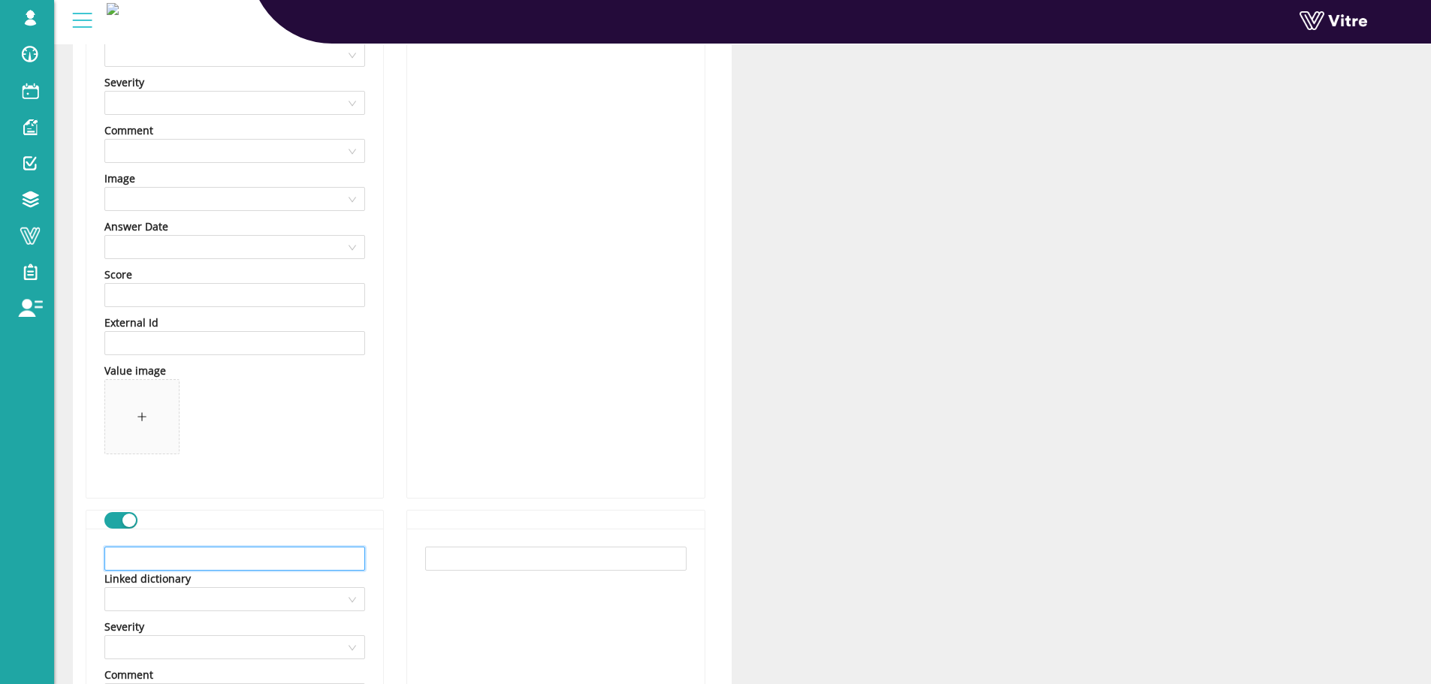
click at [298, 558] on input "text" at bounding box center [234, 559] width 261 height 24
paste input "בדוק את תקינות הציוד"
type input "בדוק את תקינות הציוד"
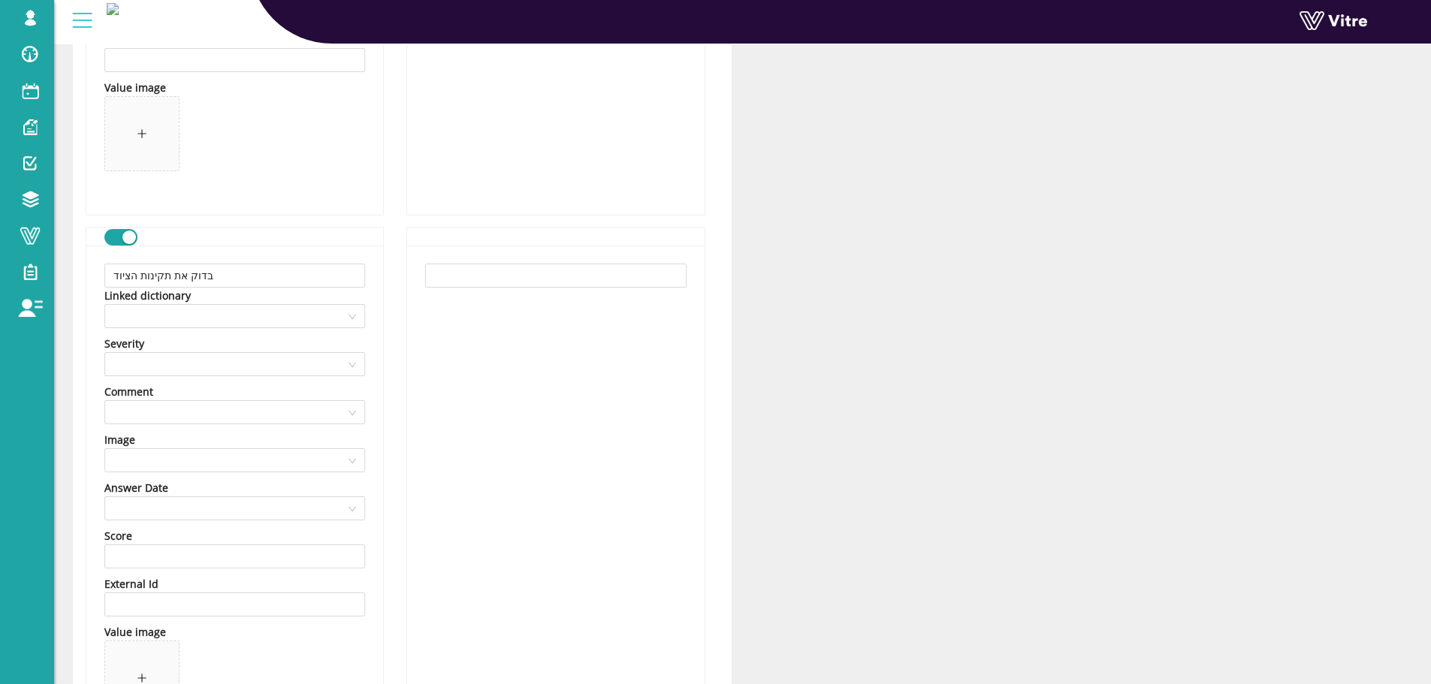
scroll to position [887, 0]
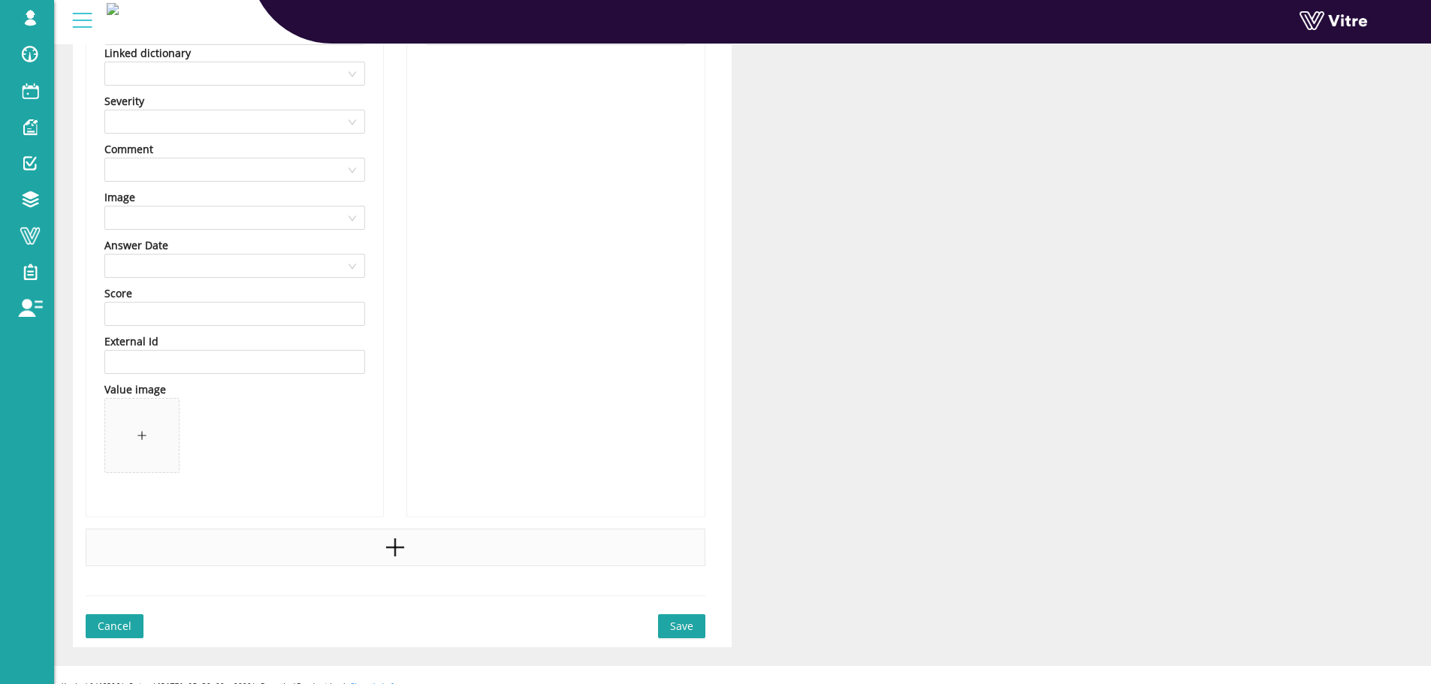
click at [412, 534] on div at bounding box center [396, 548] width 620 height 38
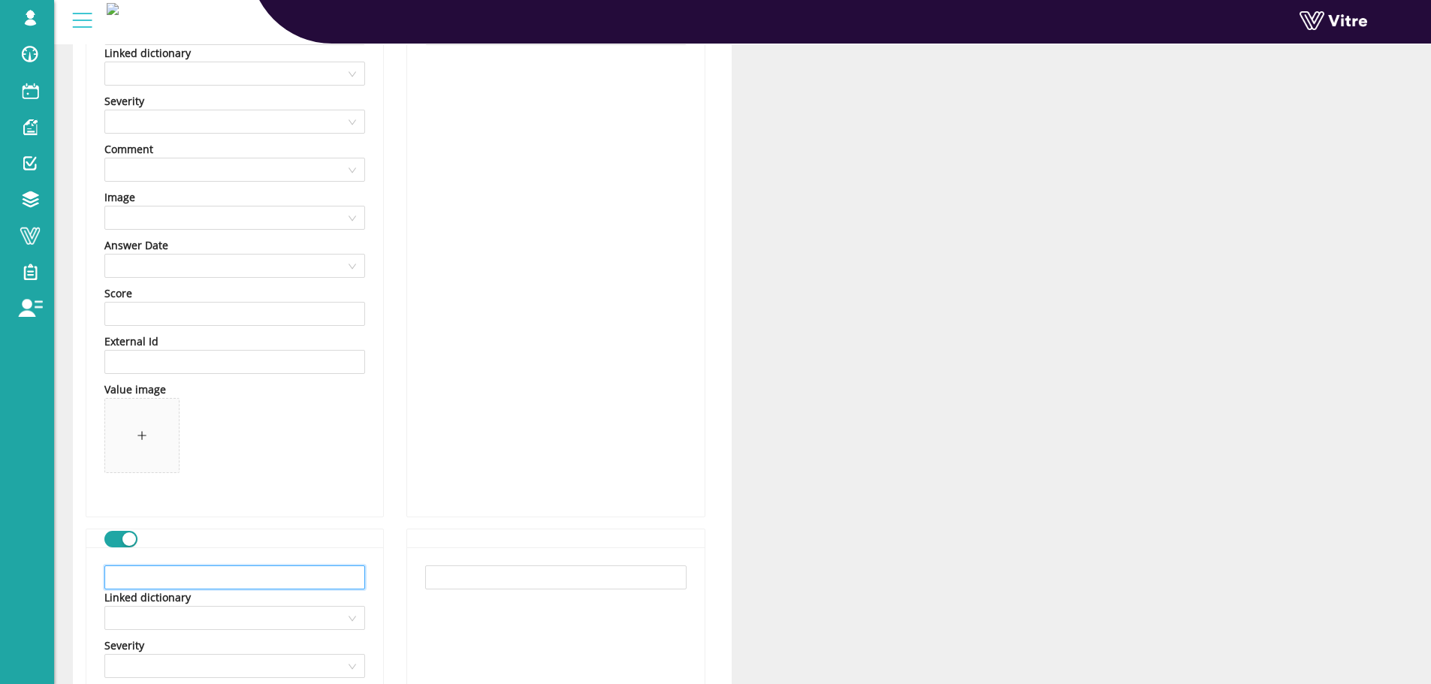
click at [247, 577] on input "text" at bounding box center [234, 578] width 261 height 24
paste input "תכנן את ההנפה"
type input "תכנן את ההנפה"
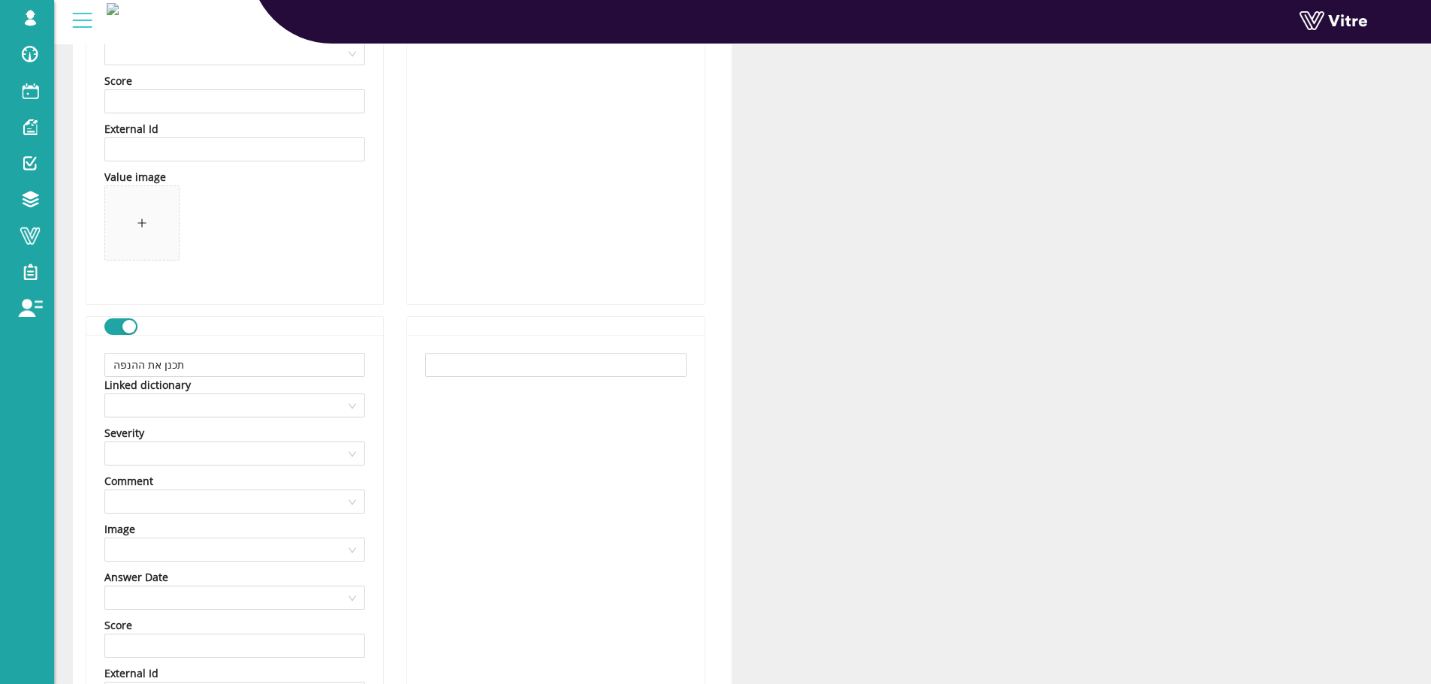
scroll to position [1413, 0]
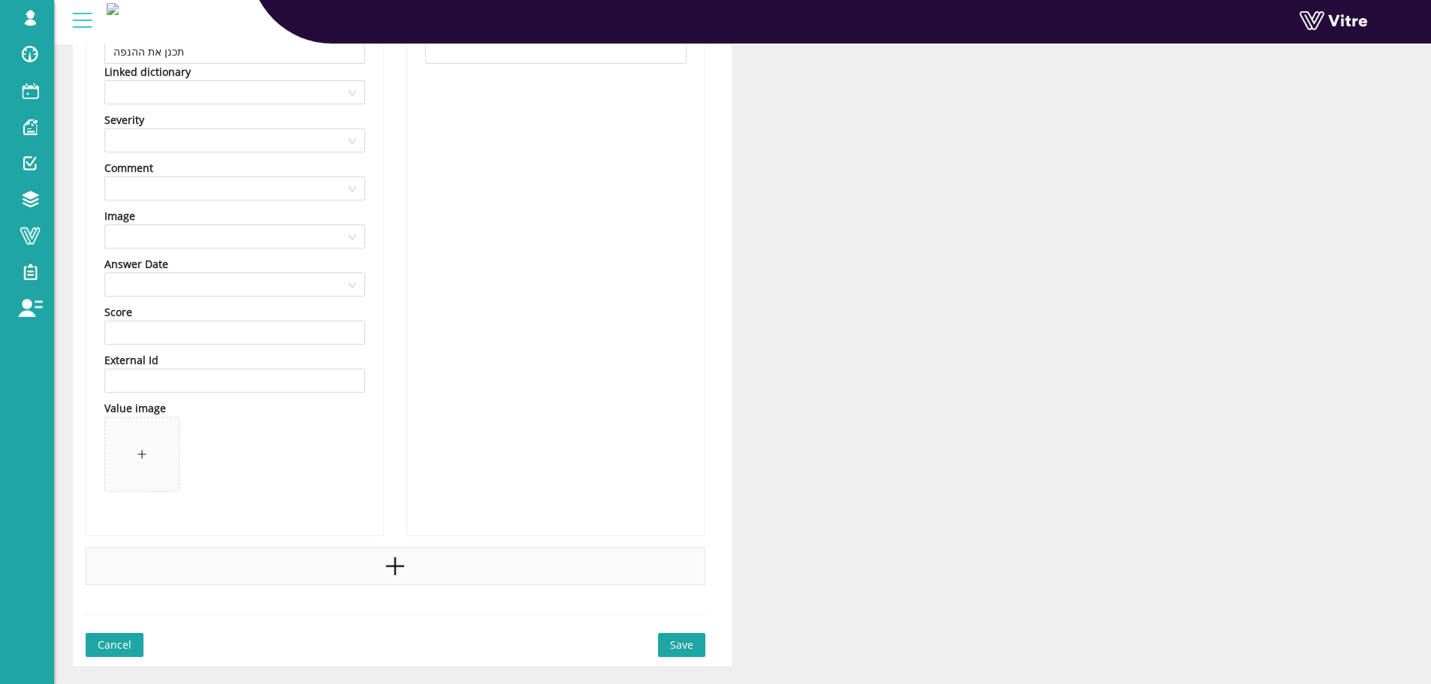
click at [294, 573] on div at bounding box center [396, 567] width 620 height 38
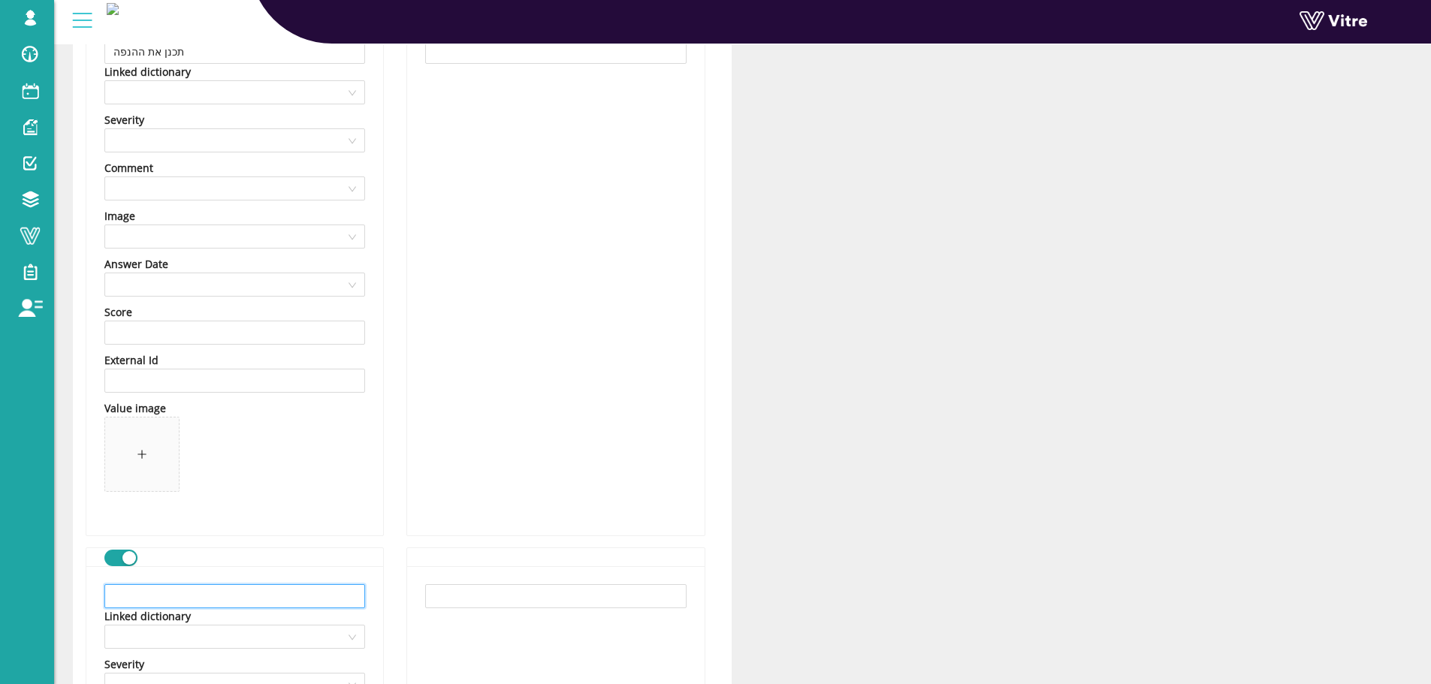
click at [198, 593] on input "text" at bounding box center [234, 596] width 261 height 24
paste input "אחר"
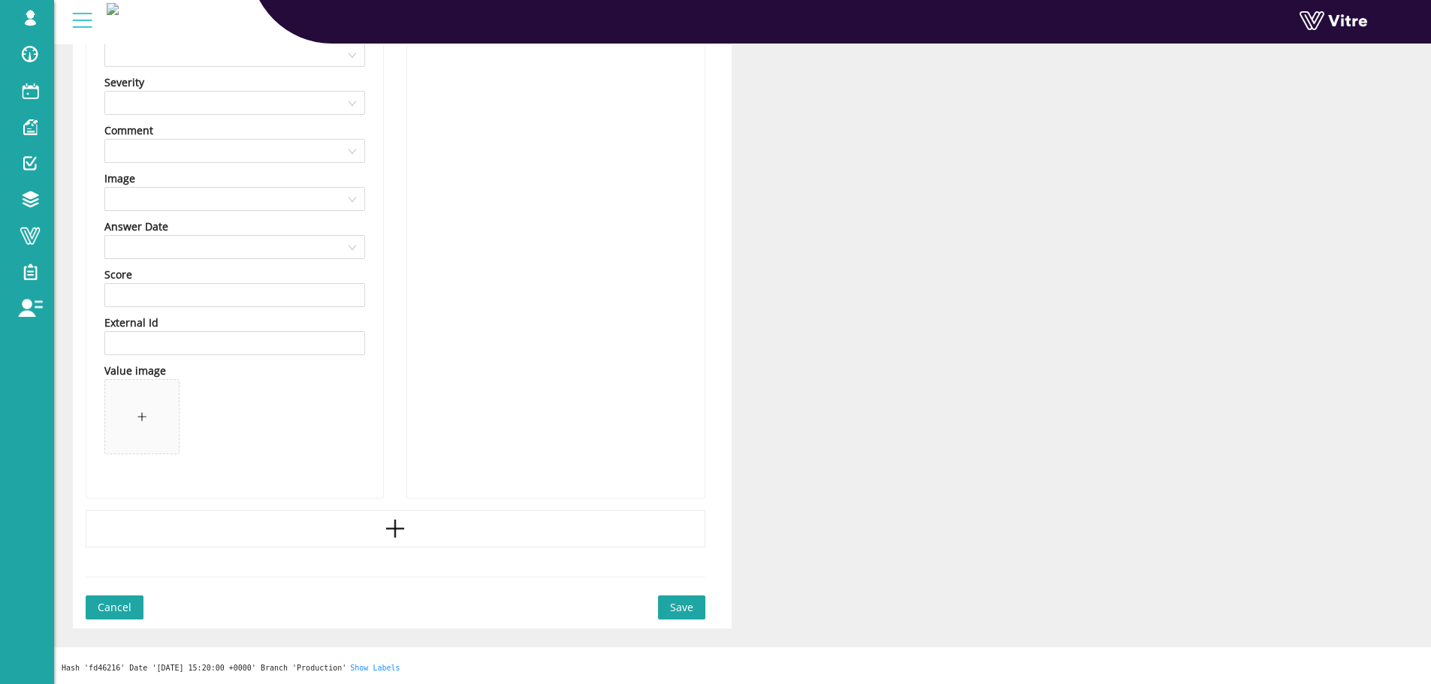
type input "אחר"
click at [676, 603] on span "Save" at bounding box center [681, 607] width 23 height 17
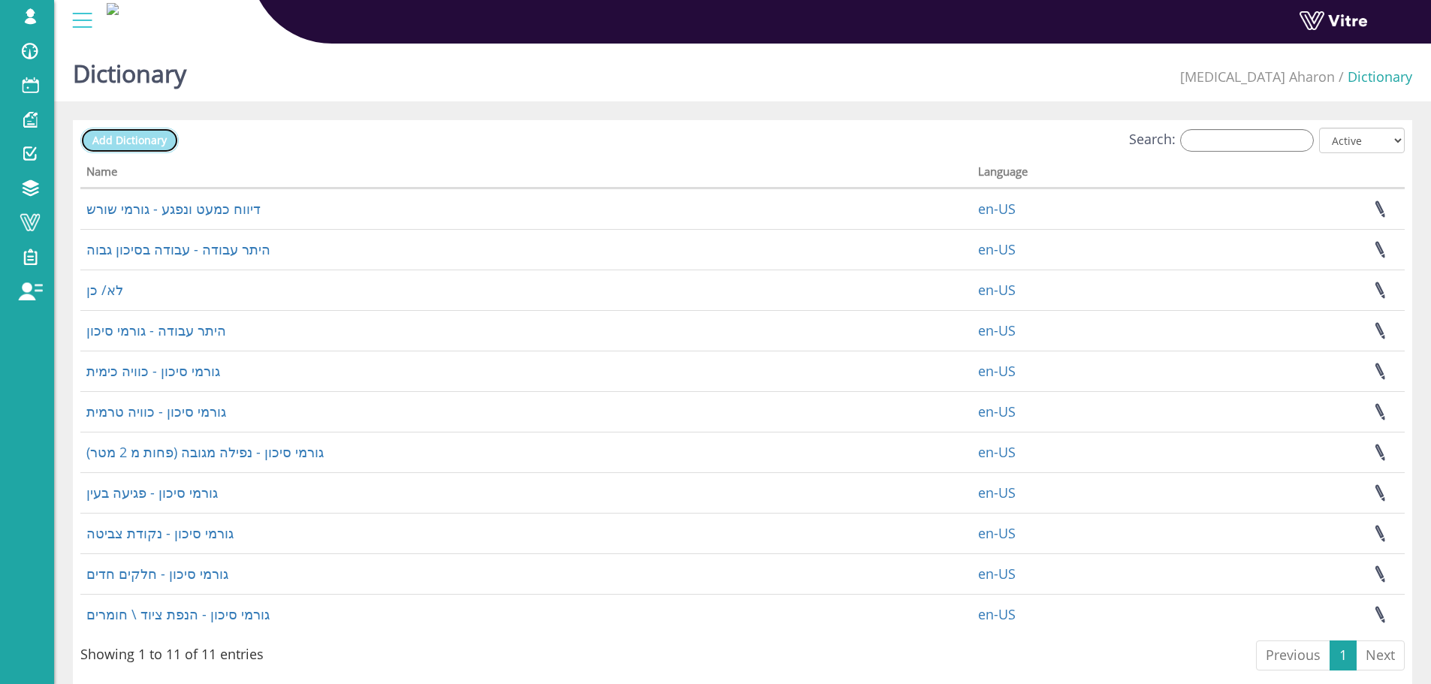
click at [149, 137] on span "Add Dictionary" at bounding box center [129, 140] width 74 height 14
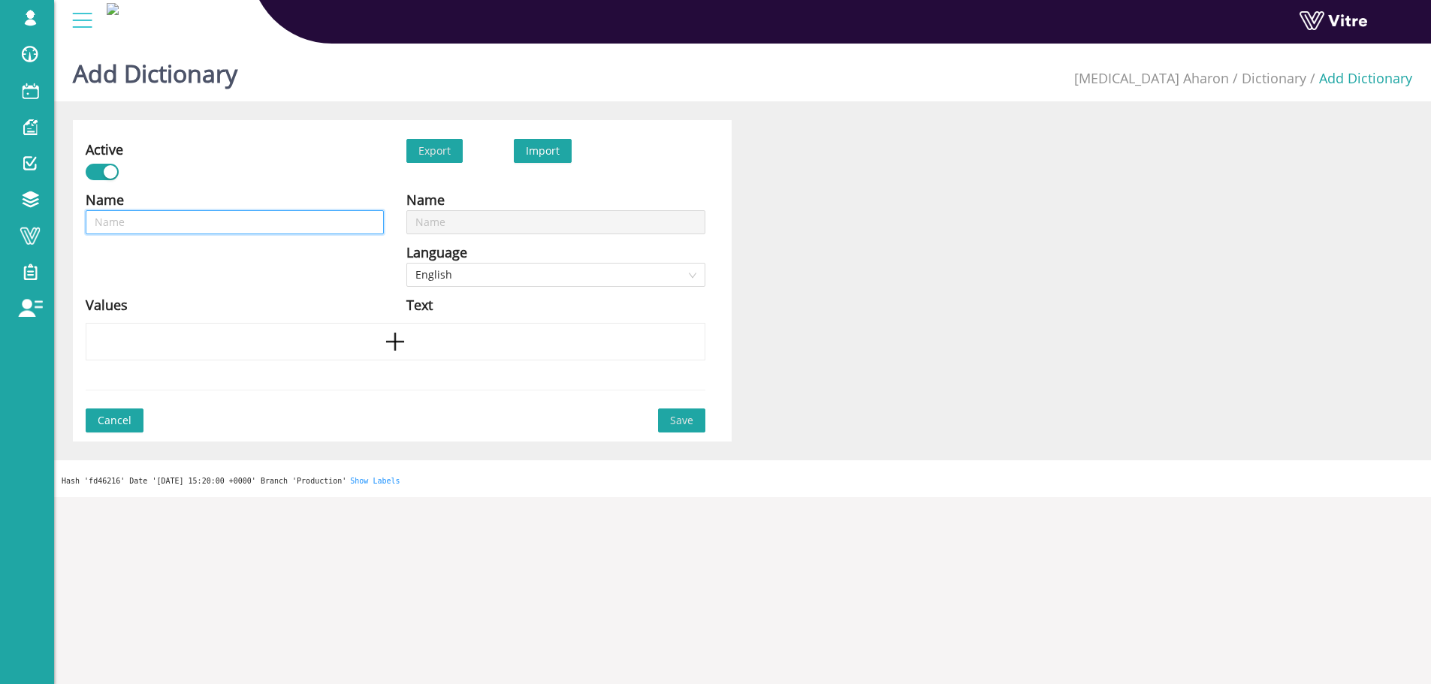
click at [367, 213] on input "text" at bounding box center [235, 222] width 298 height 24
type input "ג"
type input "גו"
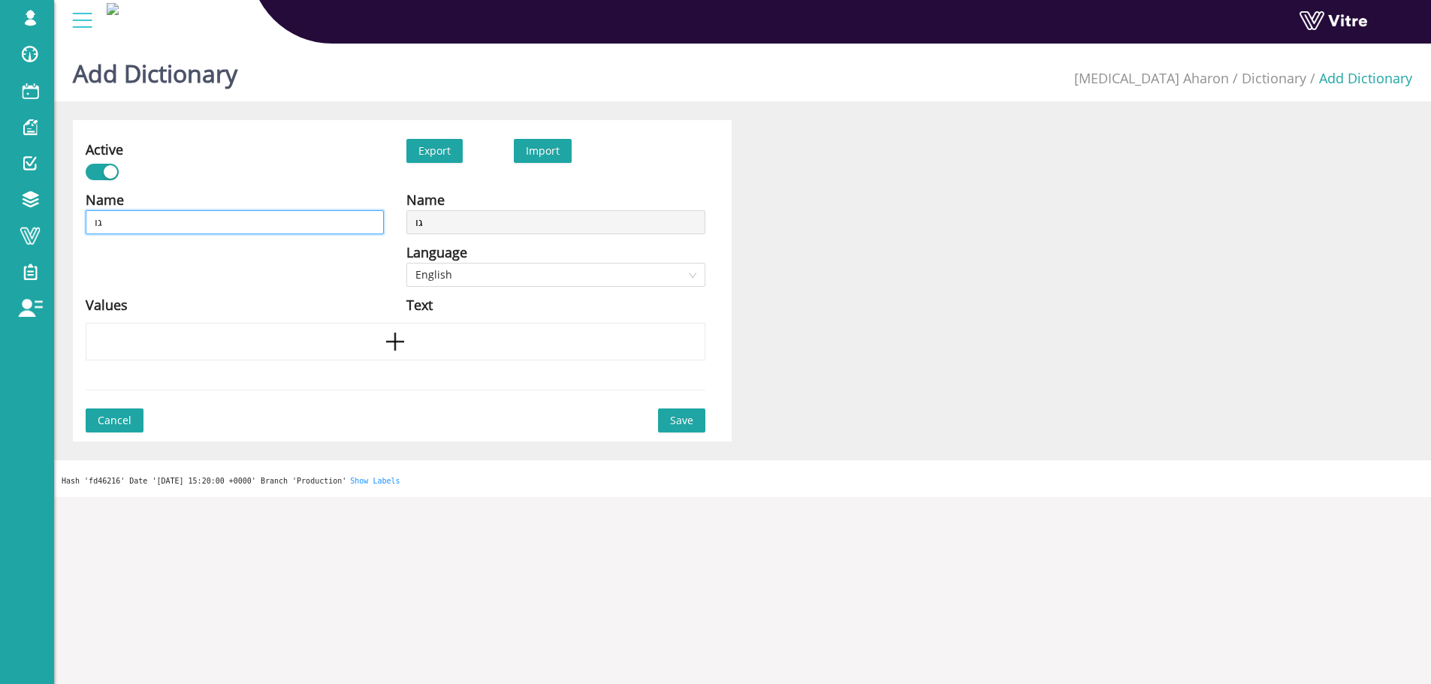
type input "גור"
type input "גורמ"
type input "גורמי"
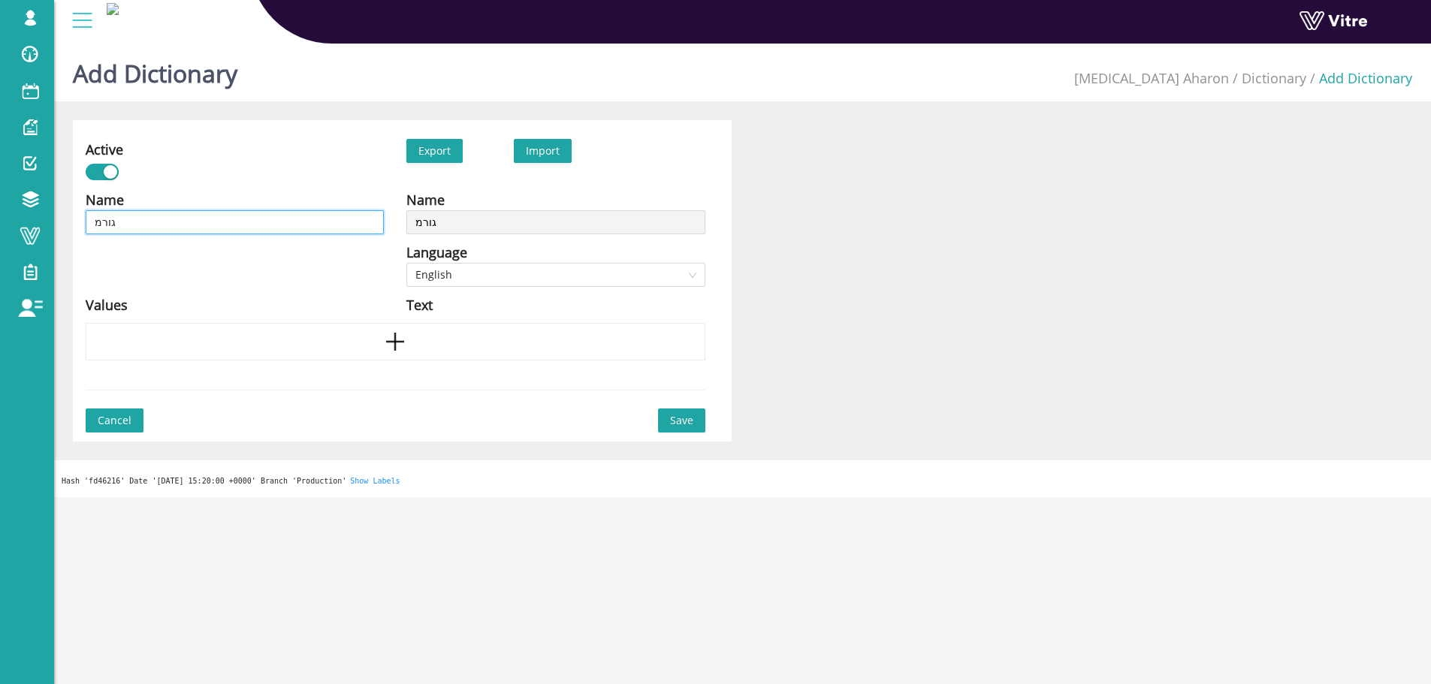
type input "גורמי"
type input "גורמי ס"
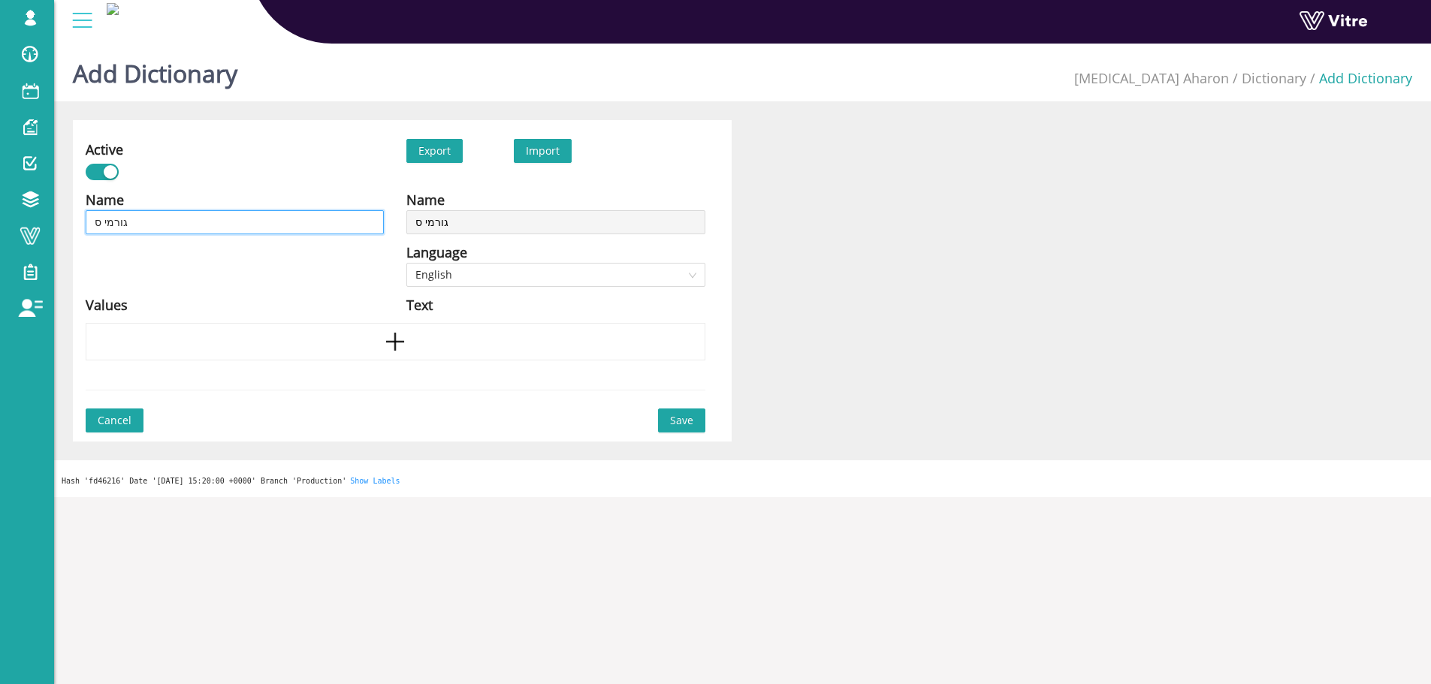
type input "גורמי סי"
type input "גורמי סיכ"
type input "גורמי סיכו"
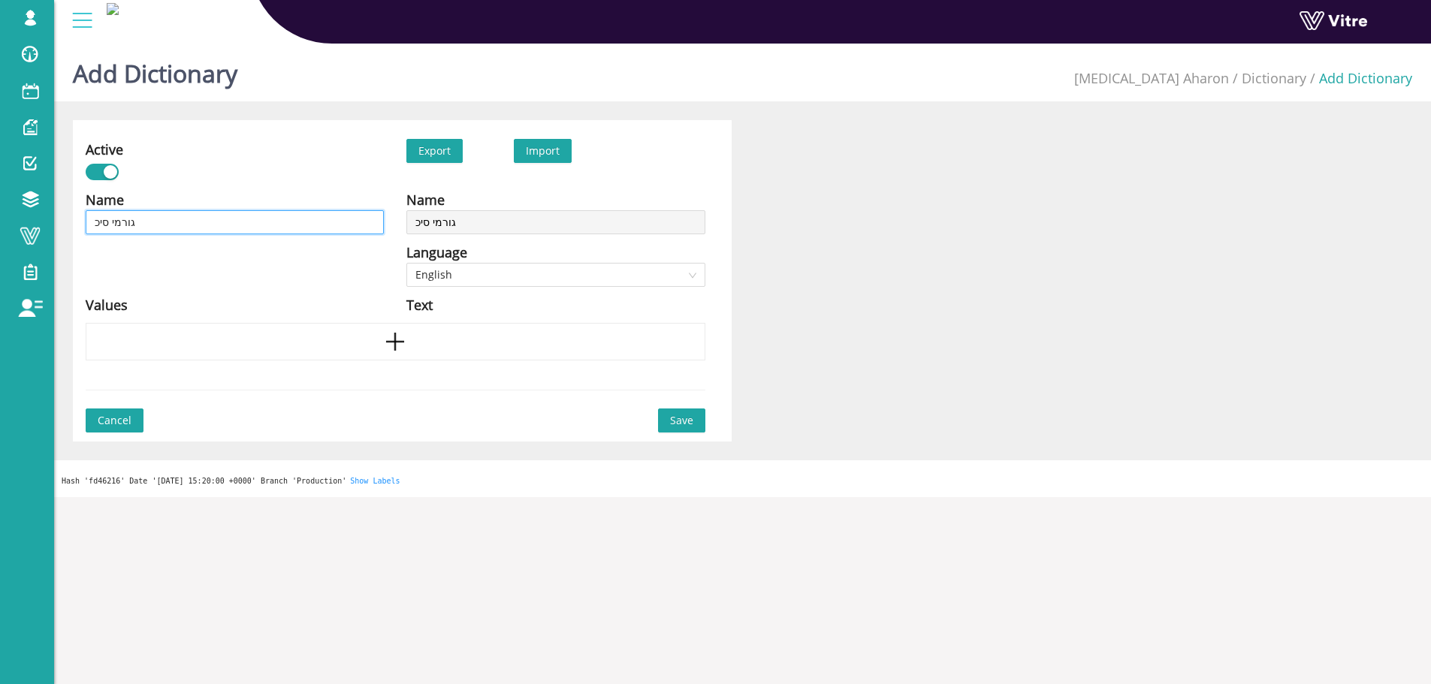
type input "גורמי סיכו"
type input "גורמי סיכון"
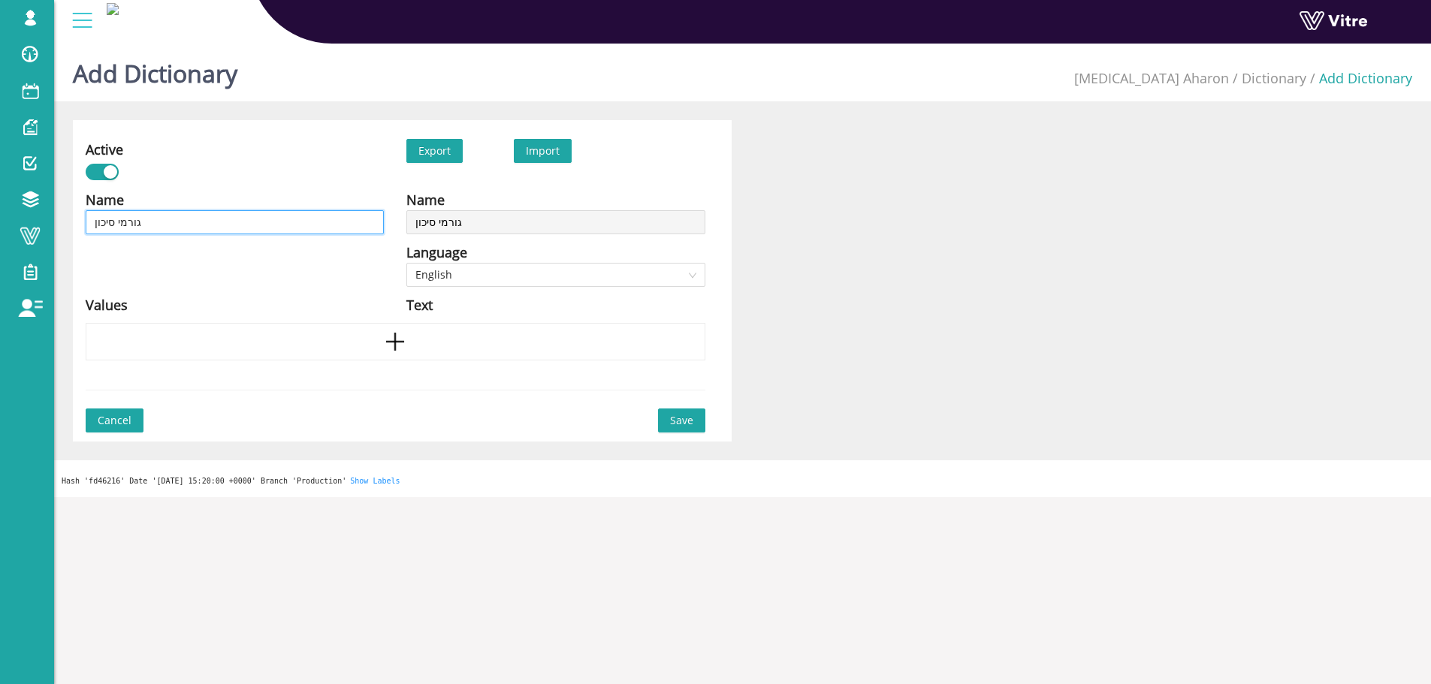
type input "גורמי סיכון -"
paste input "נפילת ציוד מגובה"
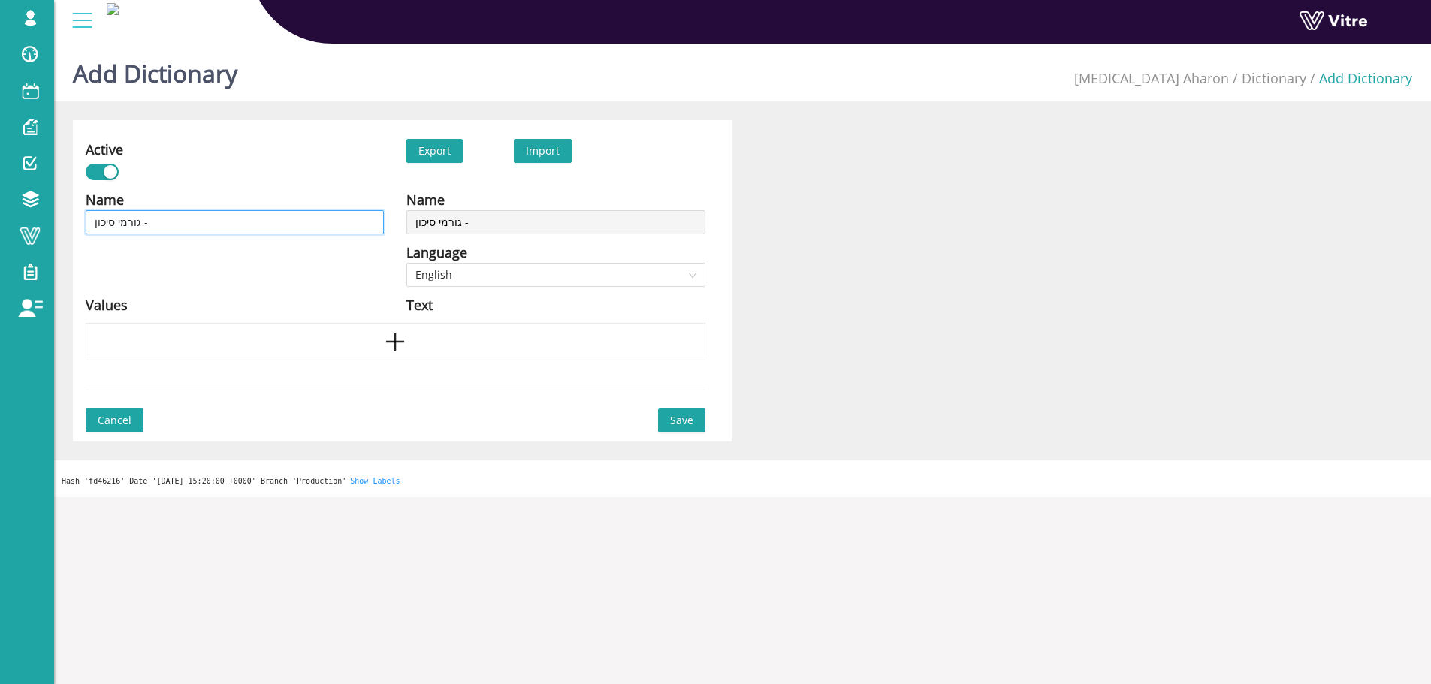
type input "גורמי סיכון - נפילת ציוד מגובה"
click at [330, 345] on div at bounding box center [396, 342] width 620 height 38
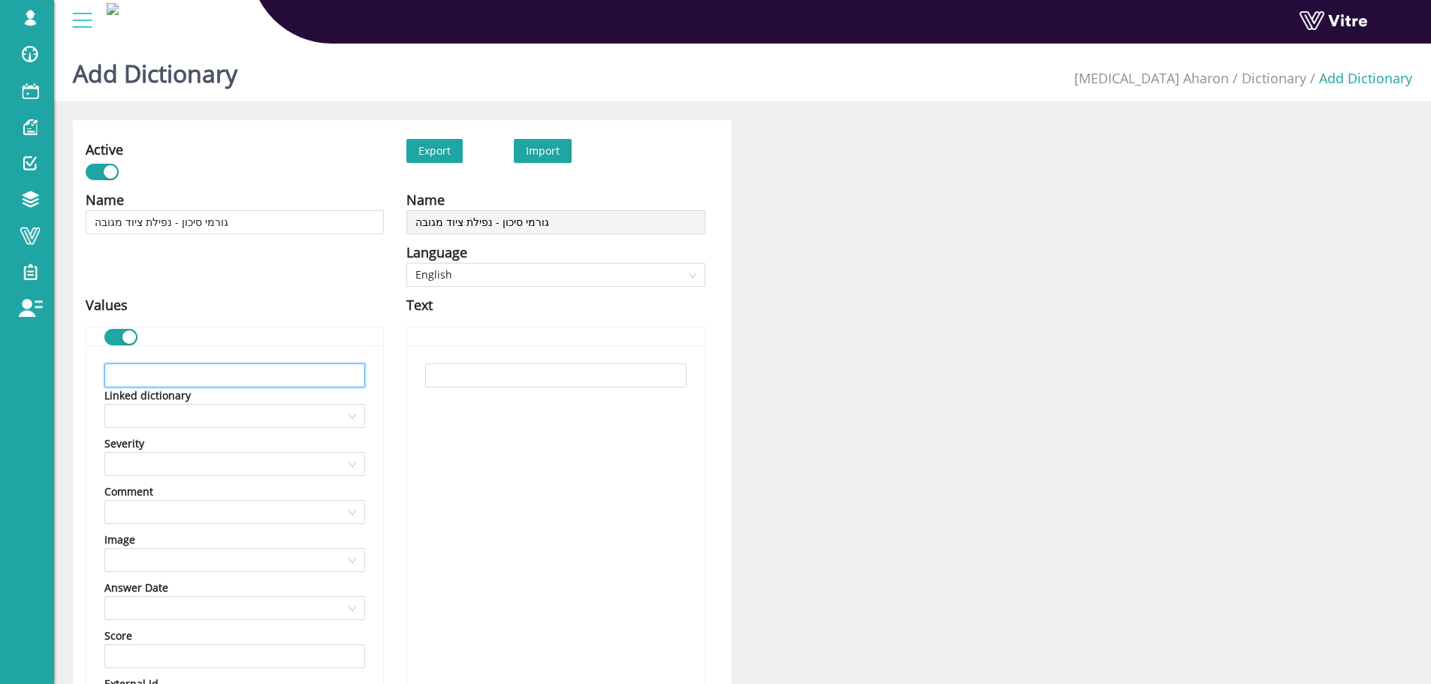
click at [318, 372] on input "text" at bounding box center [234, 376] width 261 height 24
paste input "אבטחת כלים וחומרים"
type input "אבטחת כלים וחומרים"
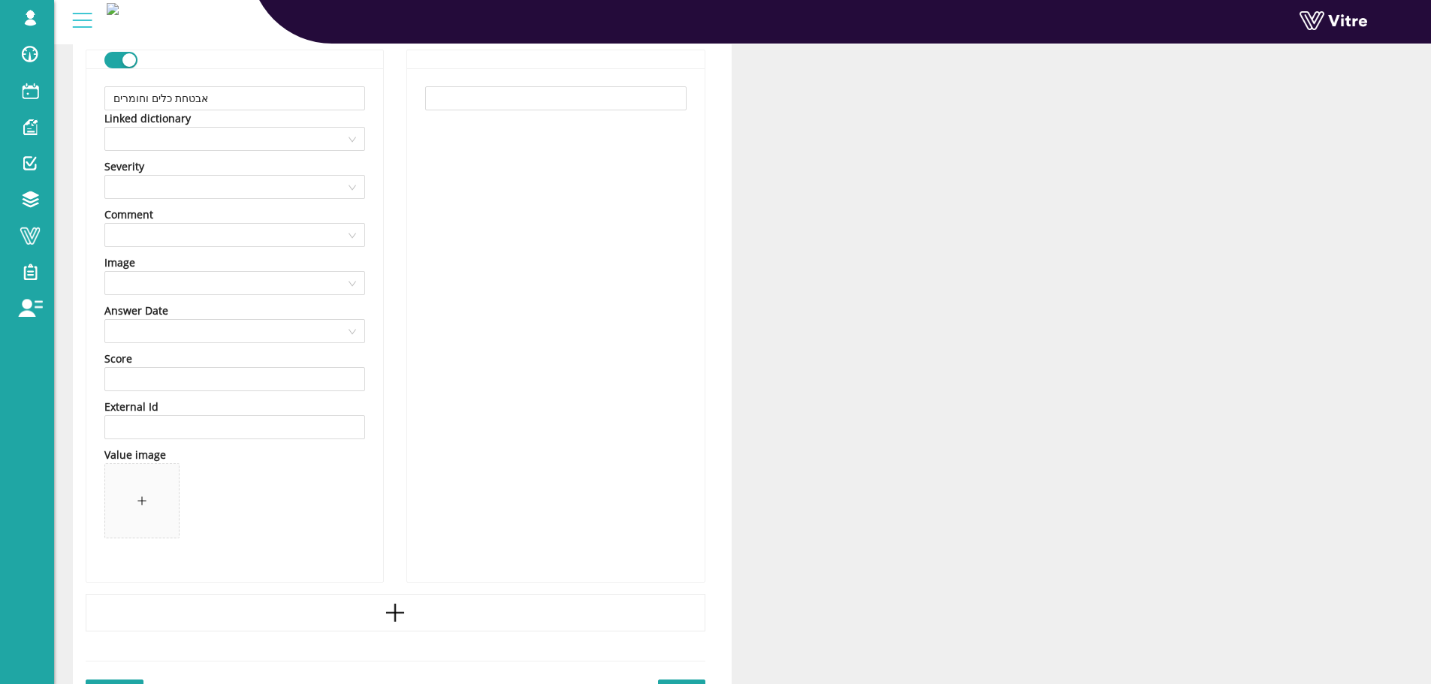
scroll to position [361, 0]
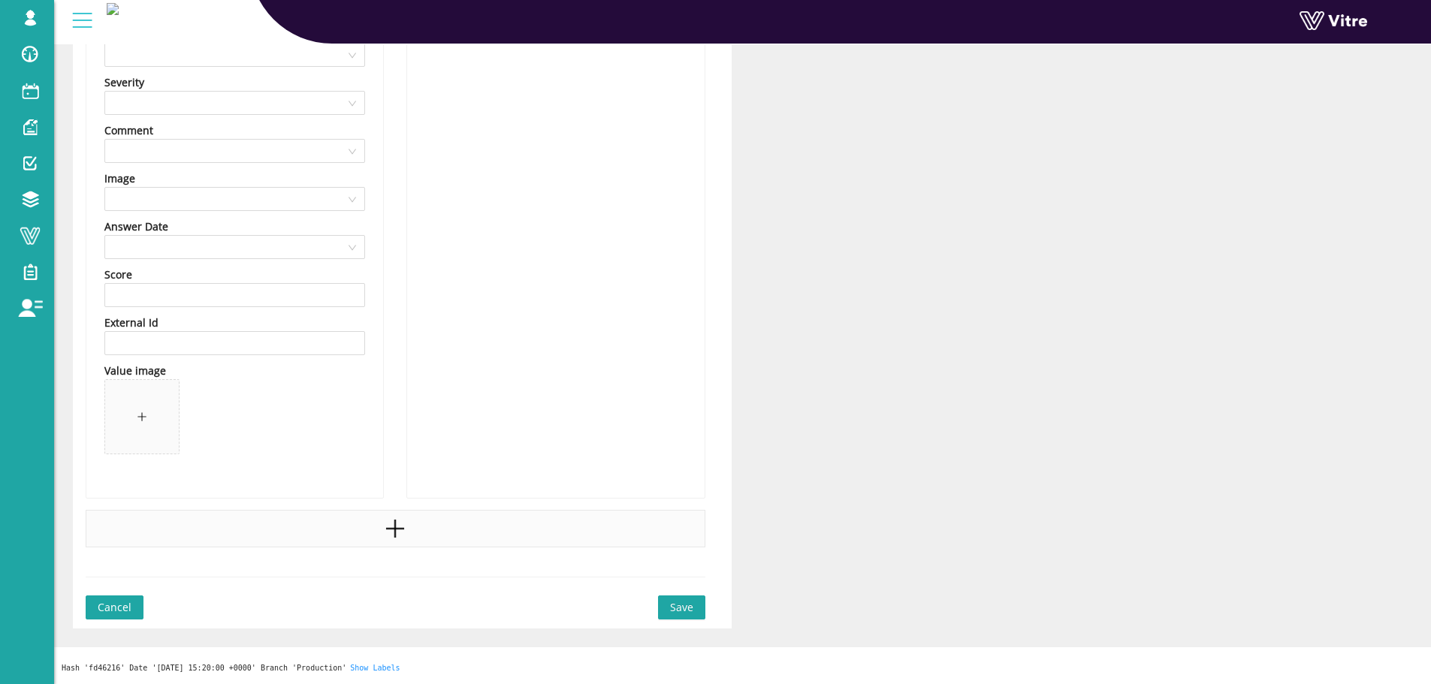
click at [375, 539] on div at bounding box center [396, 529] width 620 height 38
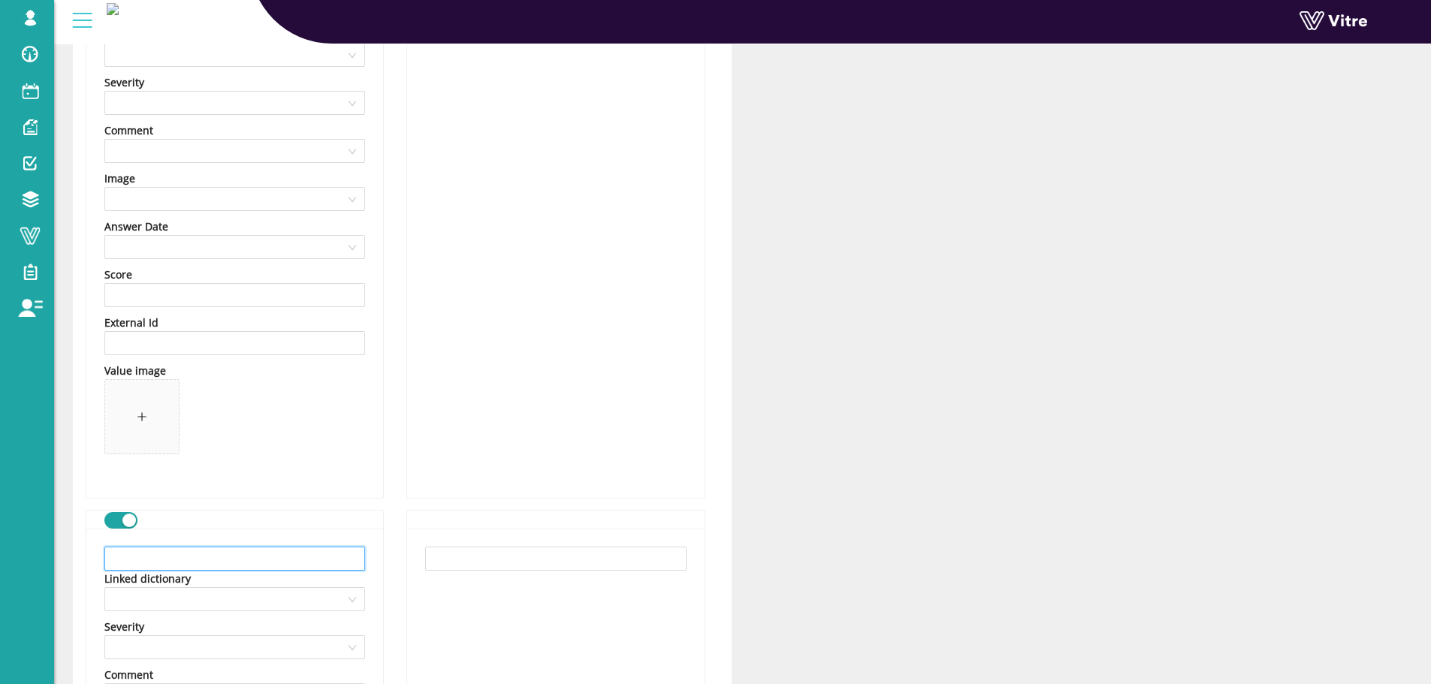
click at [243, 548] on input "text" at bounding box center [234, 559] width 261 height 24
paste input "סימון האזור שמתחתיו בסרט אדום"
type input "סימון האזור שמתחתיו בסרט אדום"
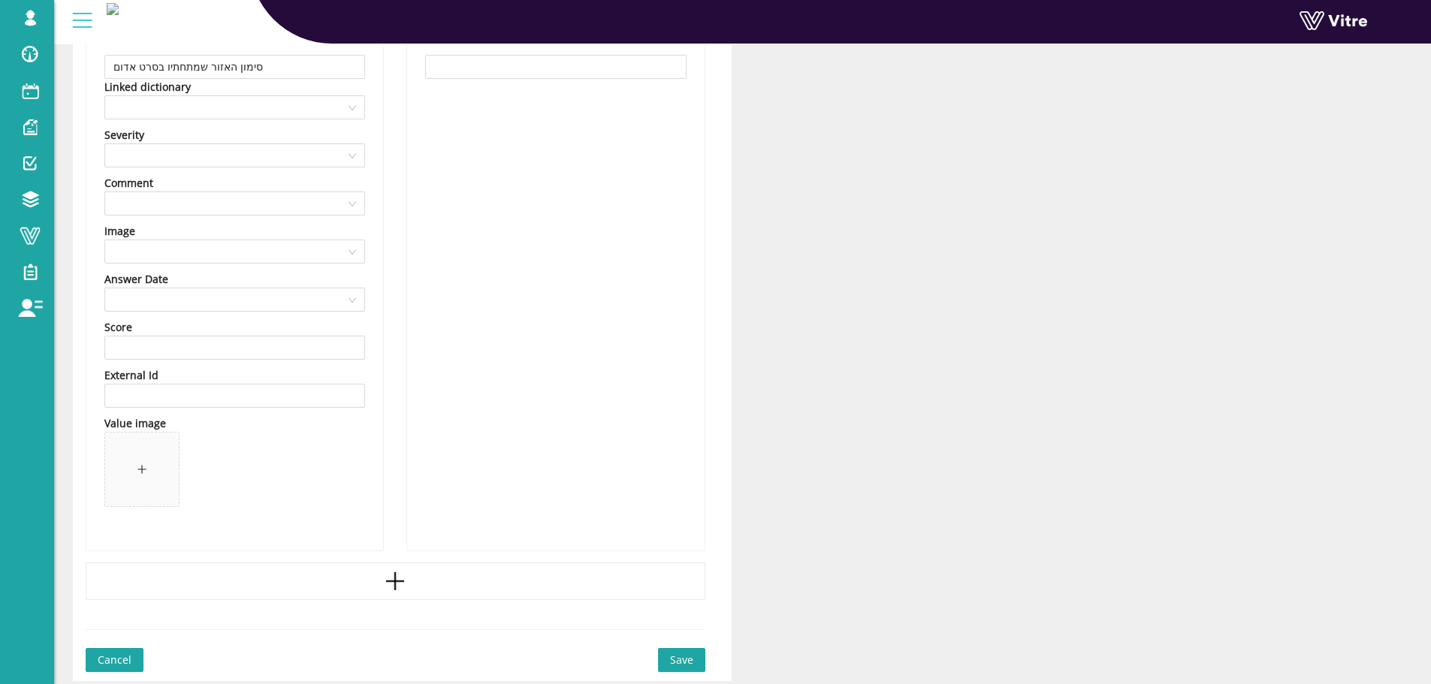
scroll to position [906, 0]
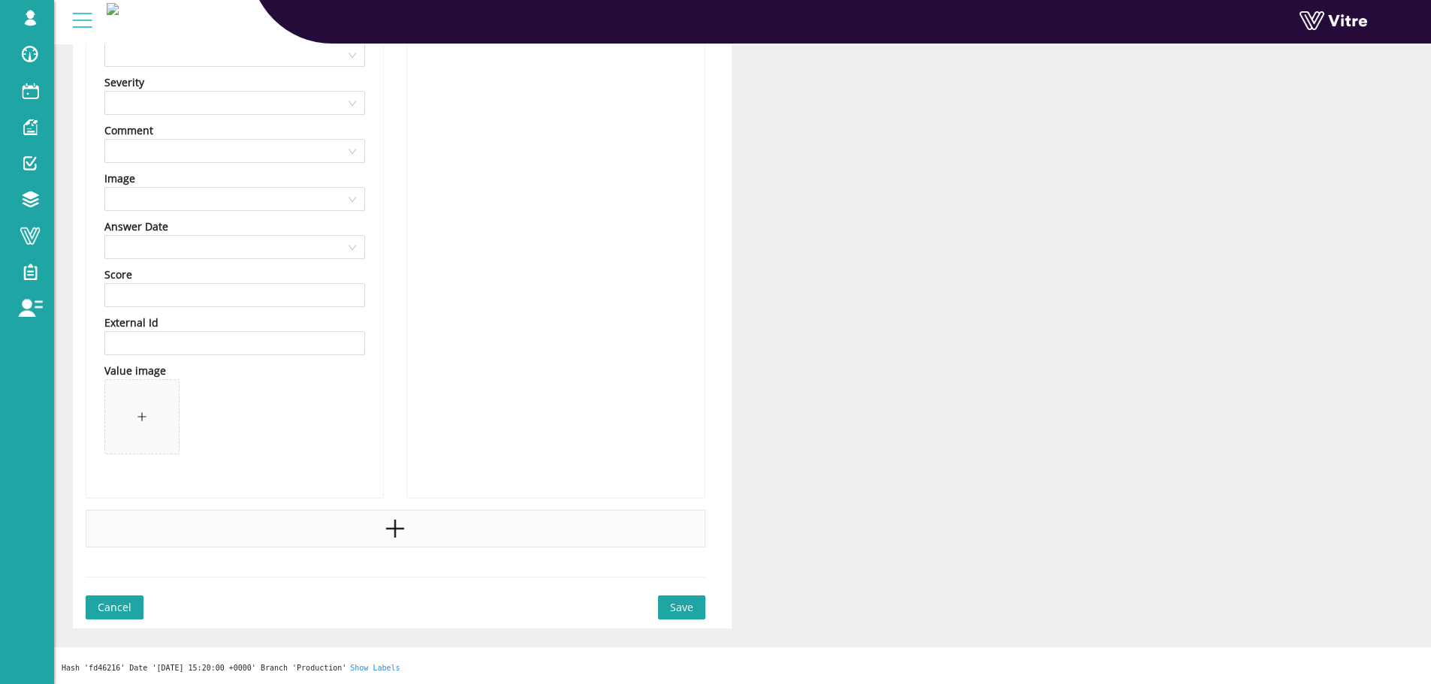
click at [358, 536] on div at bounding box center [396, 529] width 620 height 38
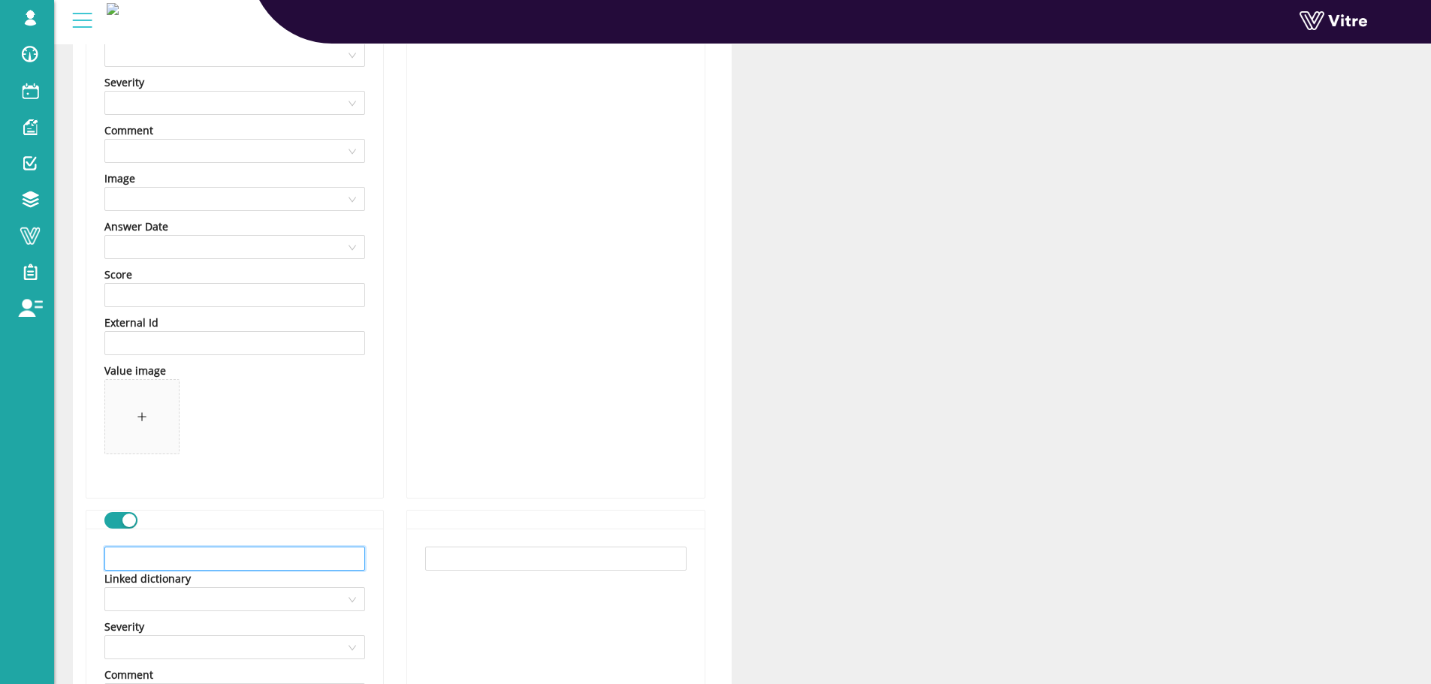
click at [191, 560] on input "text" at bounding box center [234, 559] width 261 height 24
paste input "אין לעבוד מעל צוותים אחרים"
type input "אין לעבוד מעל צוותים אחרים"
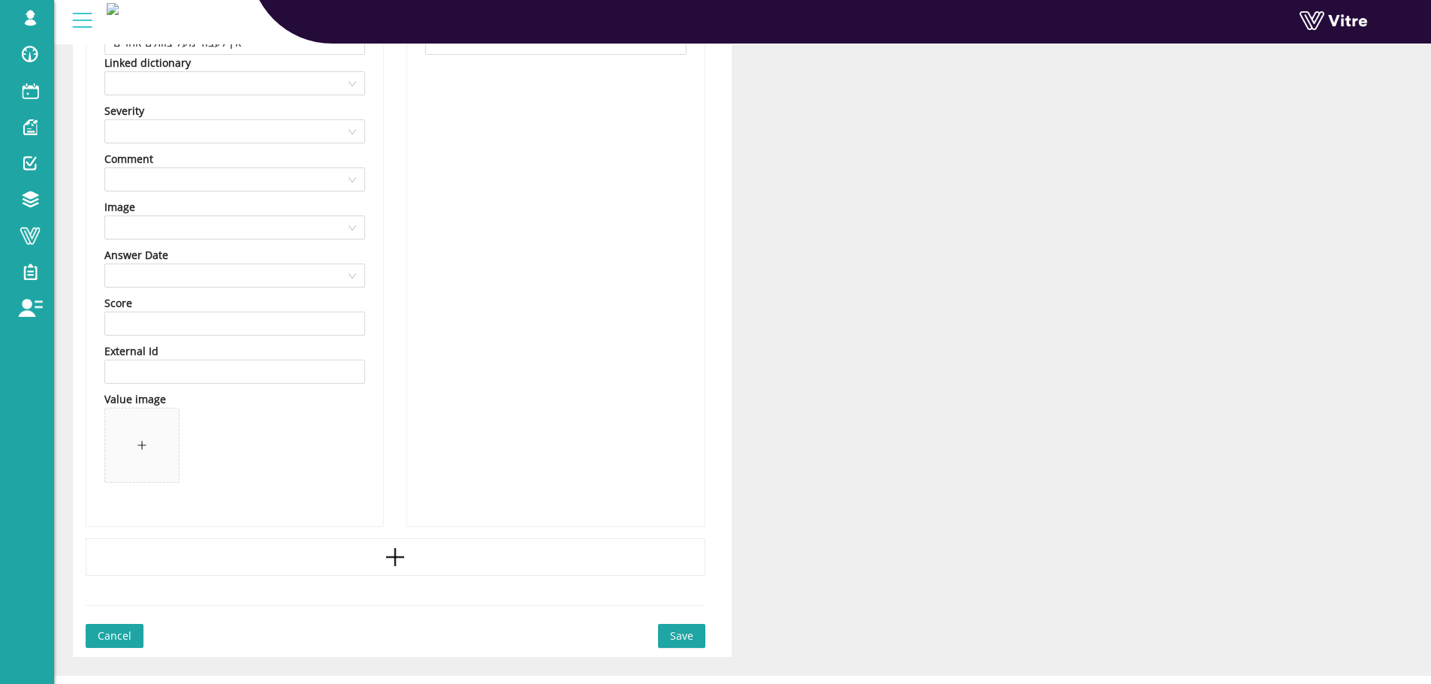
scroll to position [1432, 0]
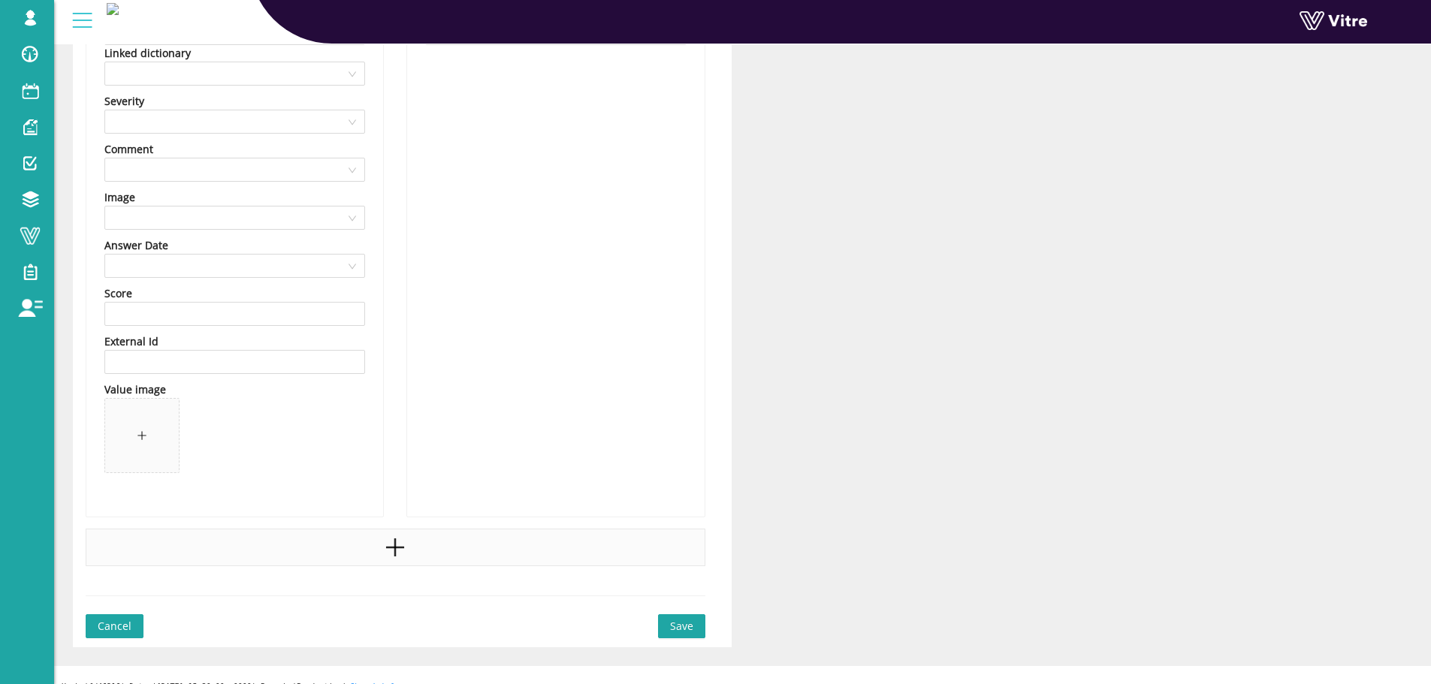
click at [332, 560] on div at bounding box center [396, 548] width 620 height 38
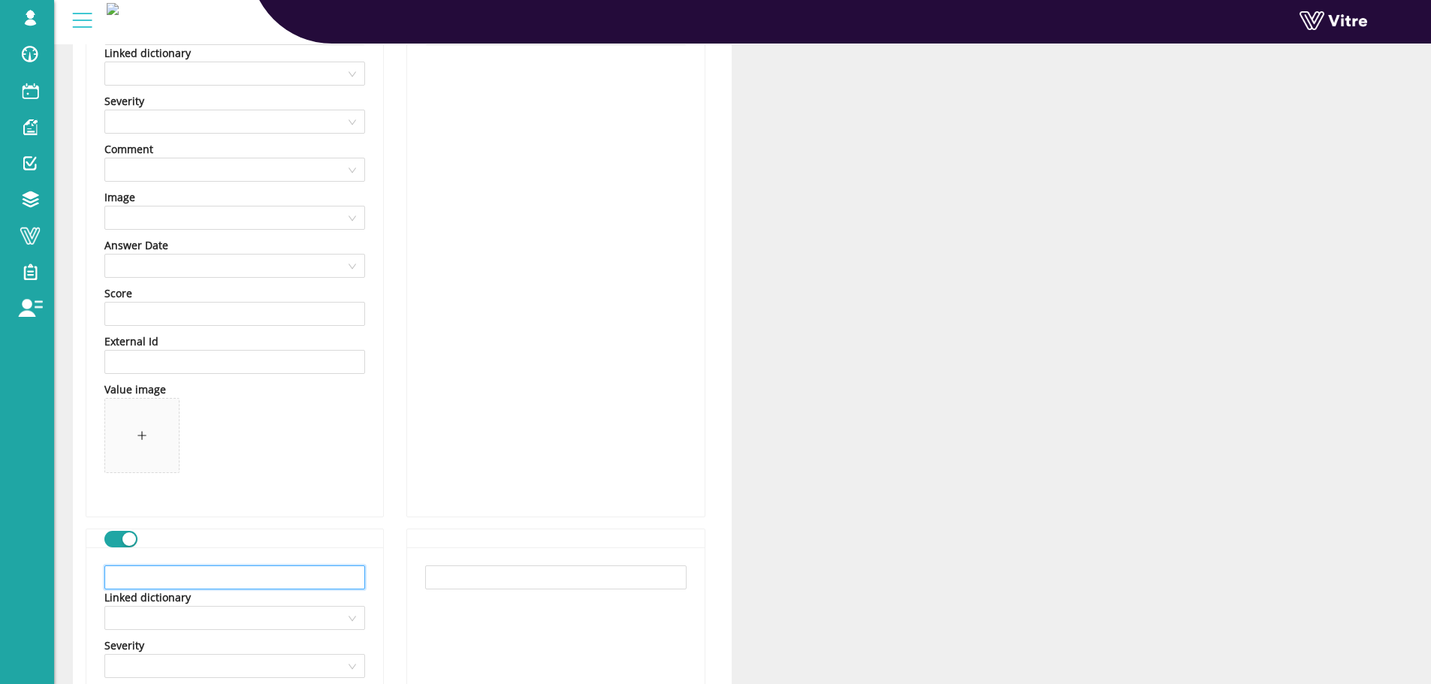
click at [230, 572] on input "text" at bounding box center [234, 578] width 261 height 24
paste input "שימוש ברשתות כדי לתפוס חפצים בעלי פוטנציאל נפילה"
type input "שימוש ברשתות כדי לתפוס חפצים בעלי פוטנציאל נפילה"
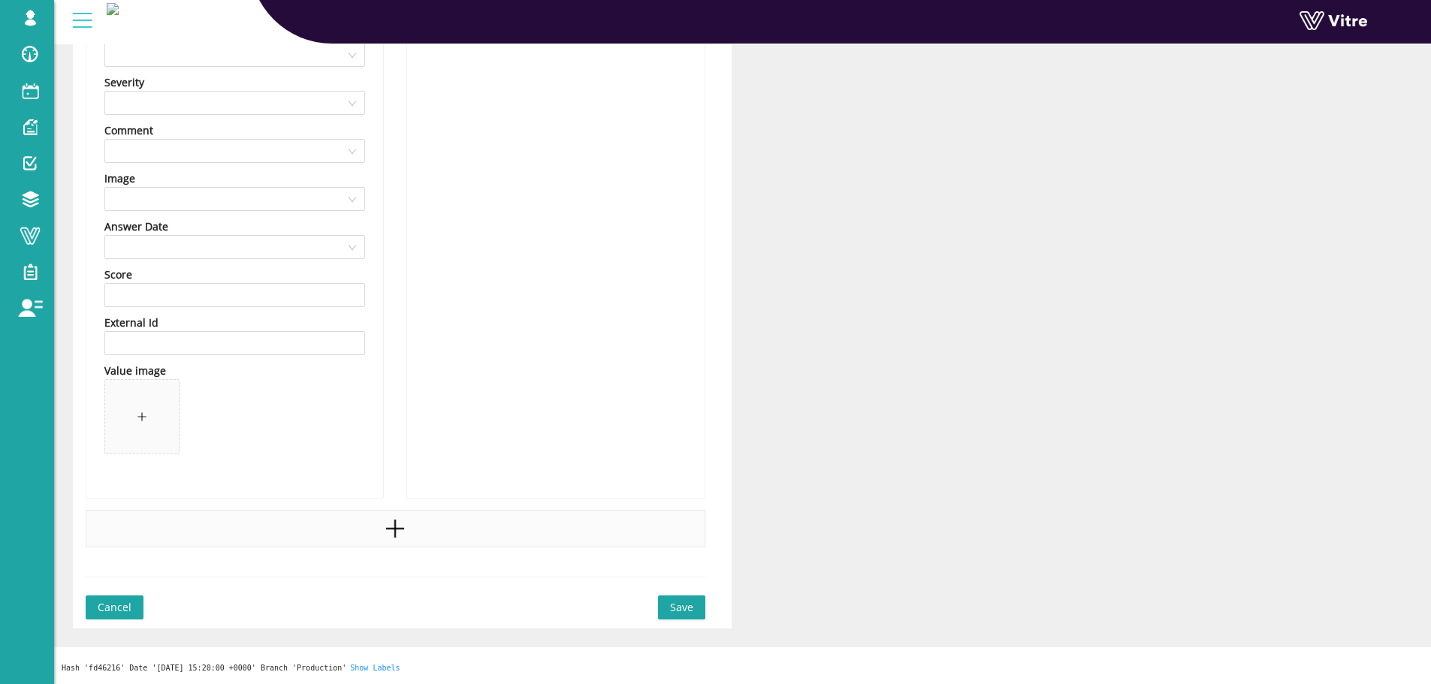
click at [252, 539] on div at bounding box center [396, 529] width 620 height 38
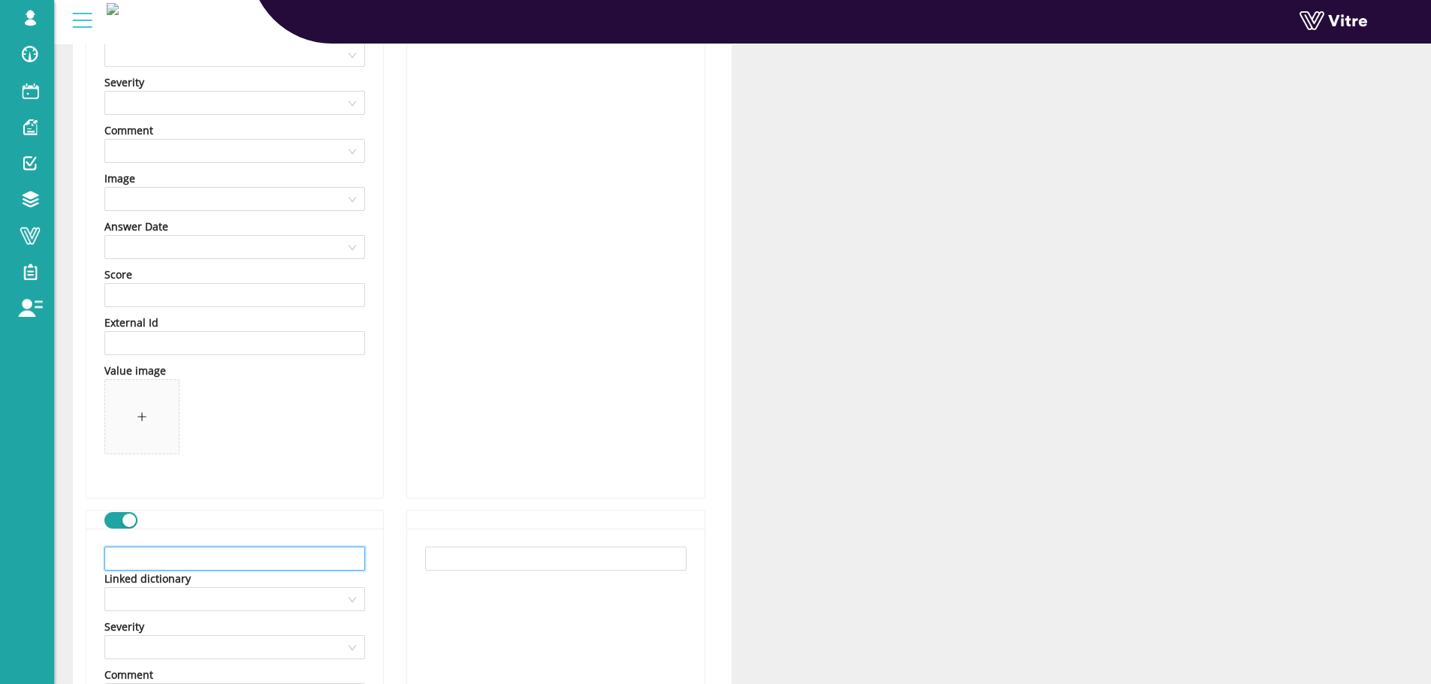
click at [174, 555] on input "text" at bounding box center [234, 559] width 261 height 24
paste input "יש להרחיק את הסל של במת ההרמה מחומרים בתפזורת"
type input "יש להרחיק את הסל של במת ההרמה מחומרים בתפזורת"
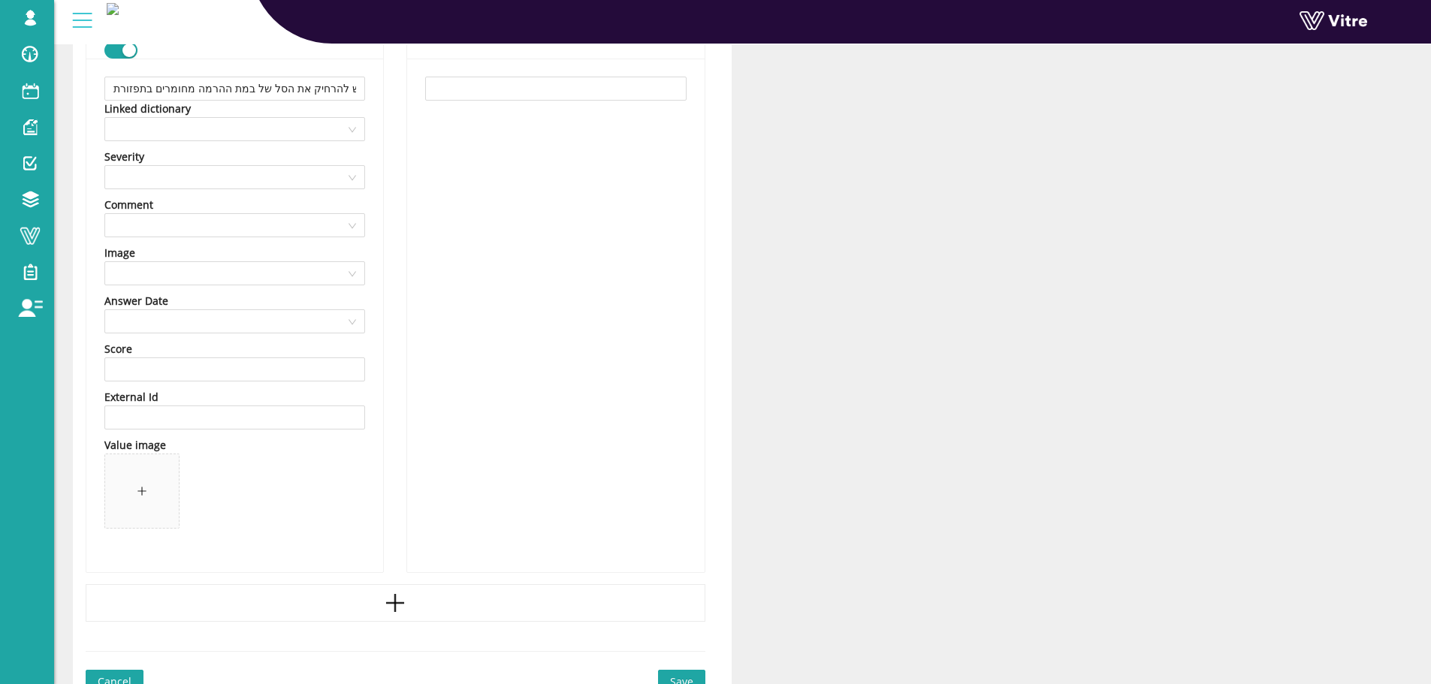
scroll to position [2540, 0]
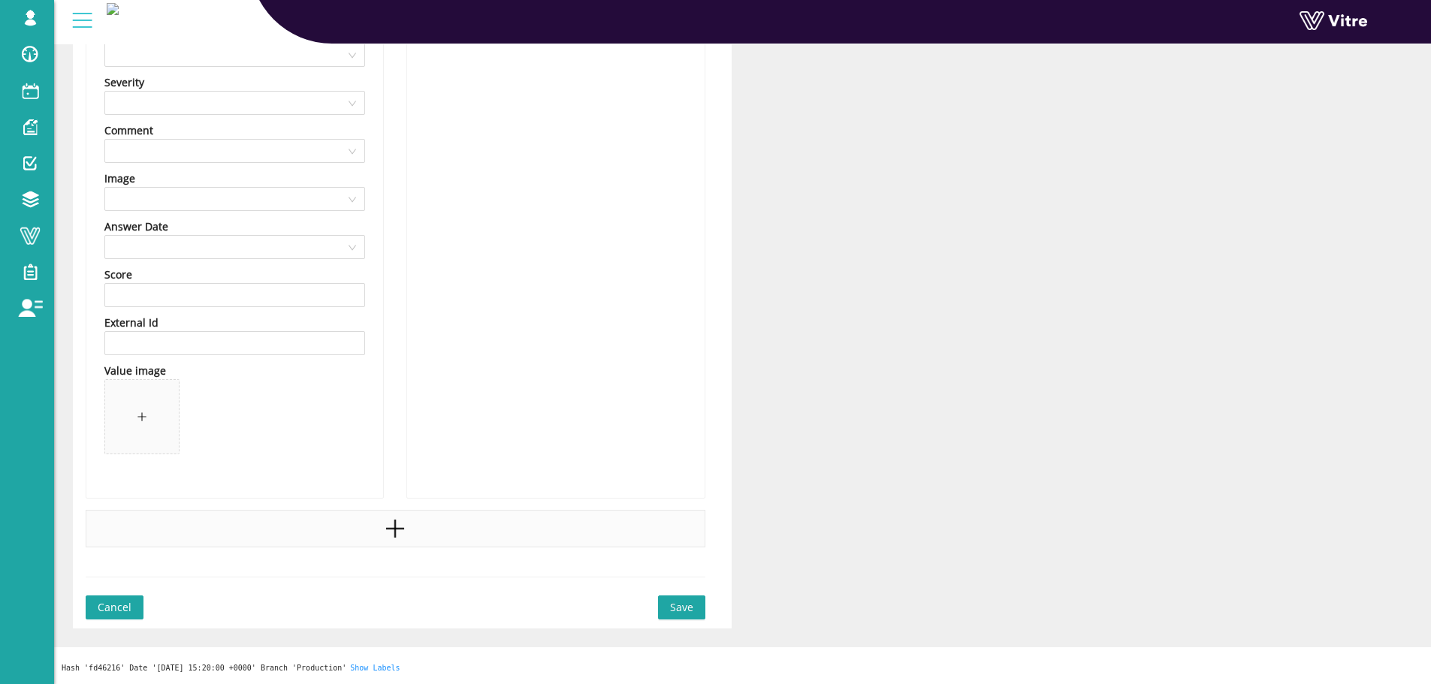
click at [397, 548] on div at bounding box center [396, 529] width 620 height 38
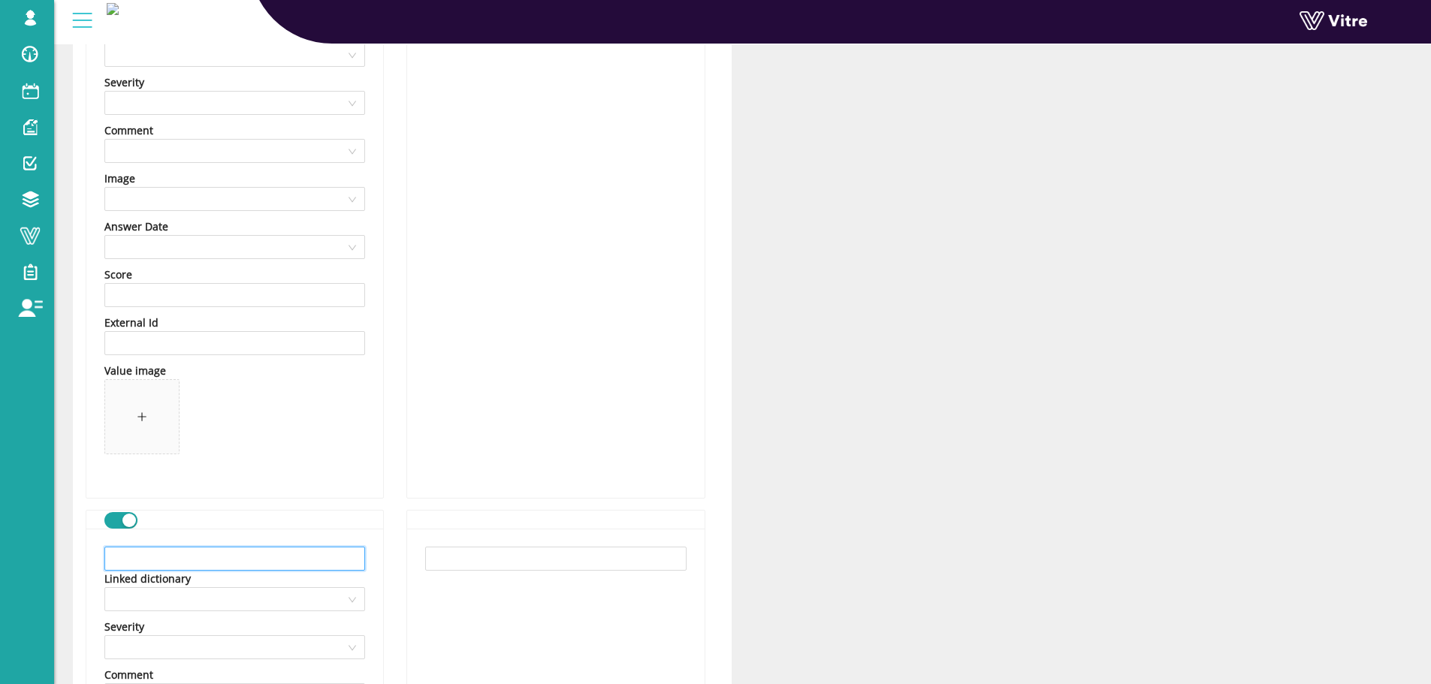
click at [155, 549] on input "text" at bounding box center [234, 559] width 261 height 24
paste input "אחר"
type input "אחר"
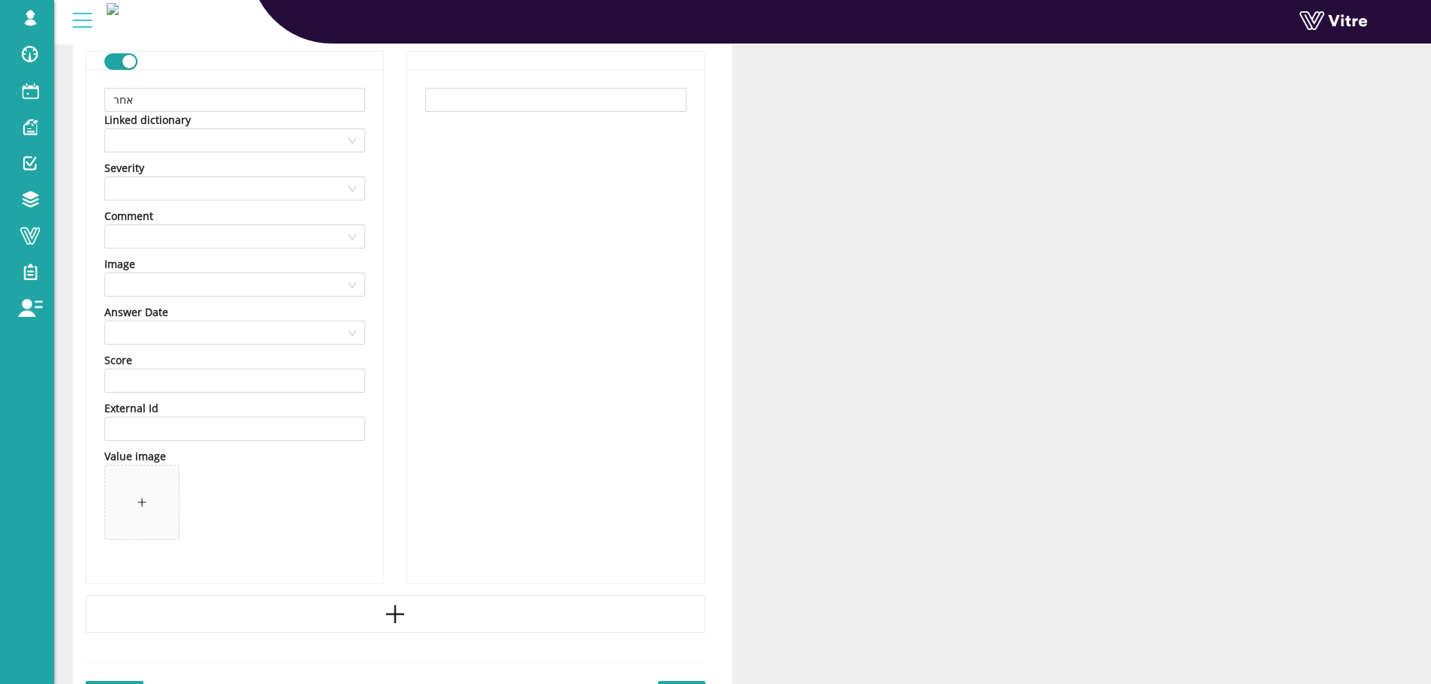
scroll to position [3085, 0]
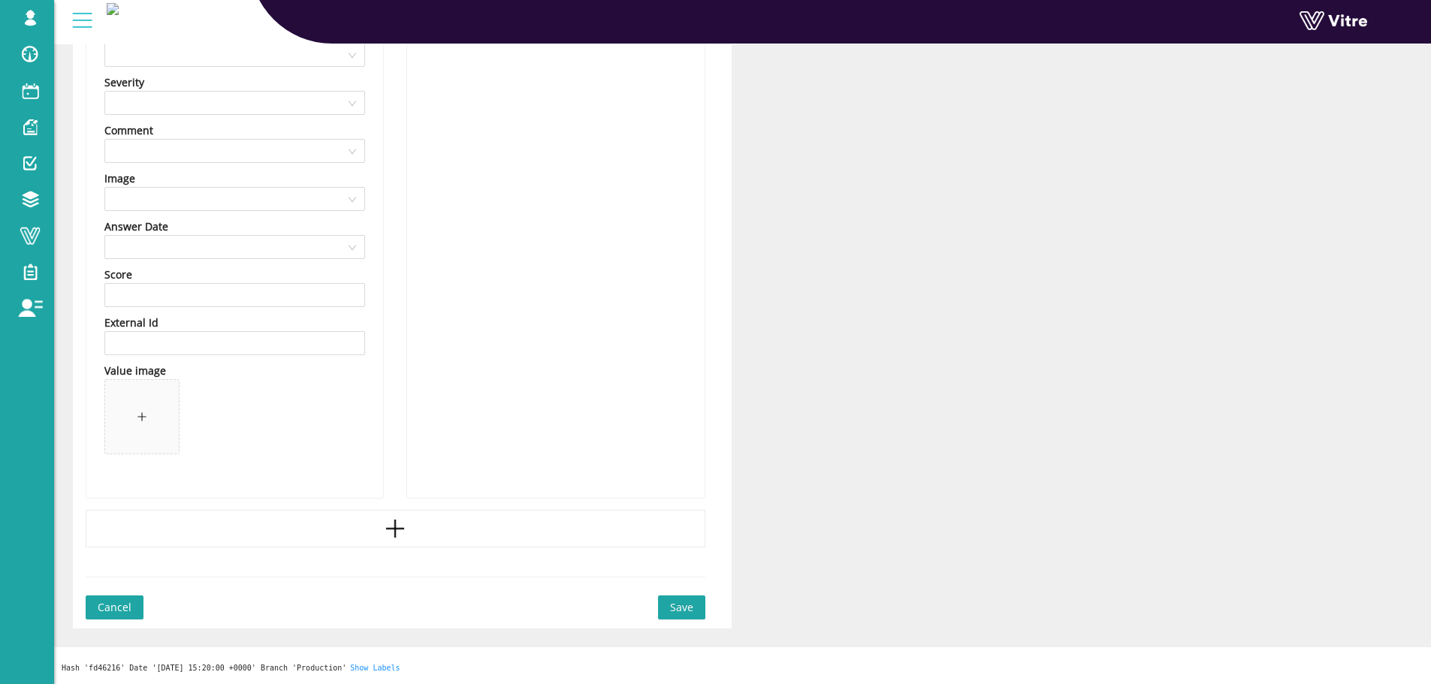
click at [690, 606] on span "Save" at bounding box center [681, 607] width 23 height 17
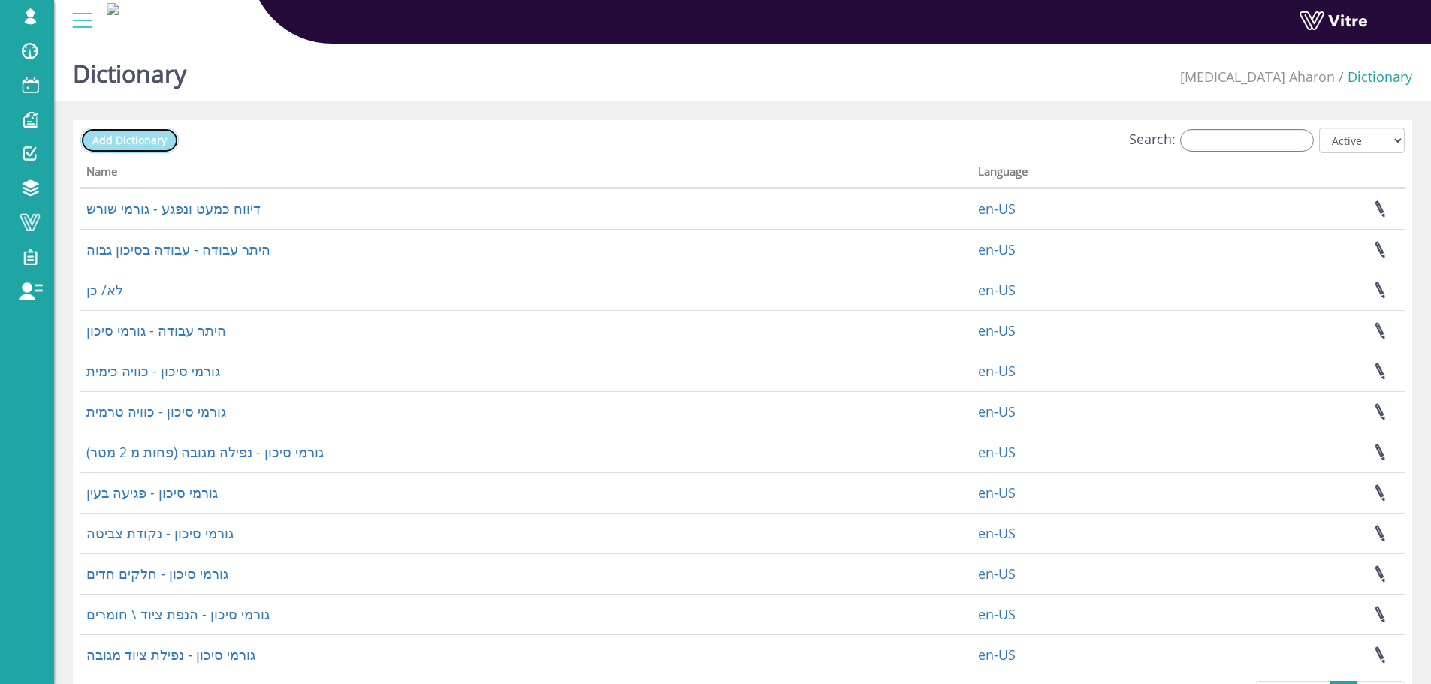
click at [151, 143] on span "Add Dictionary" at bounding box center [129, 140] width 74 height 14
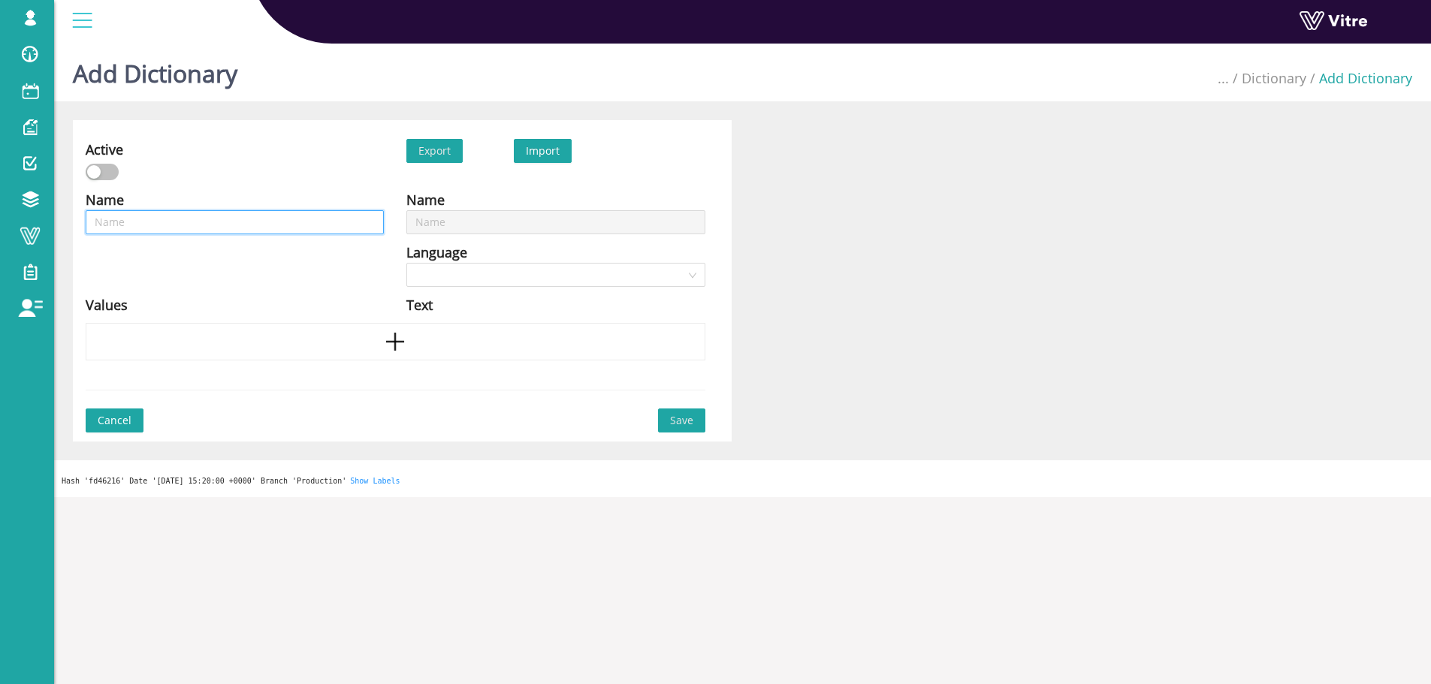
click at [305, 220] on input "text" at bounding box center [235, 222] width 298 height 24
type input "ג"
type input "גו"
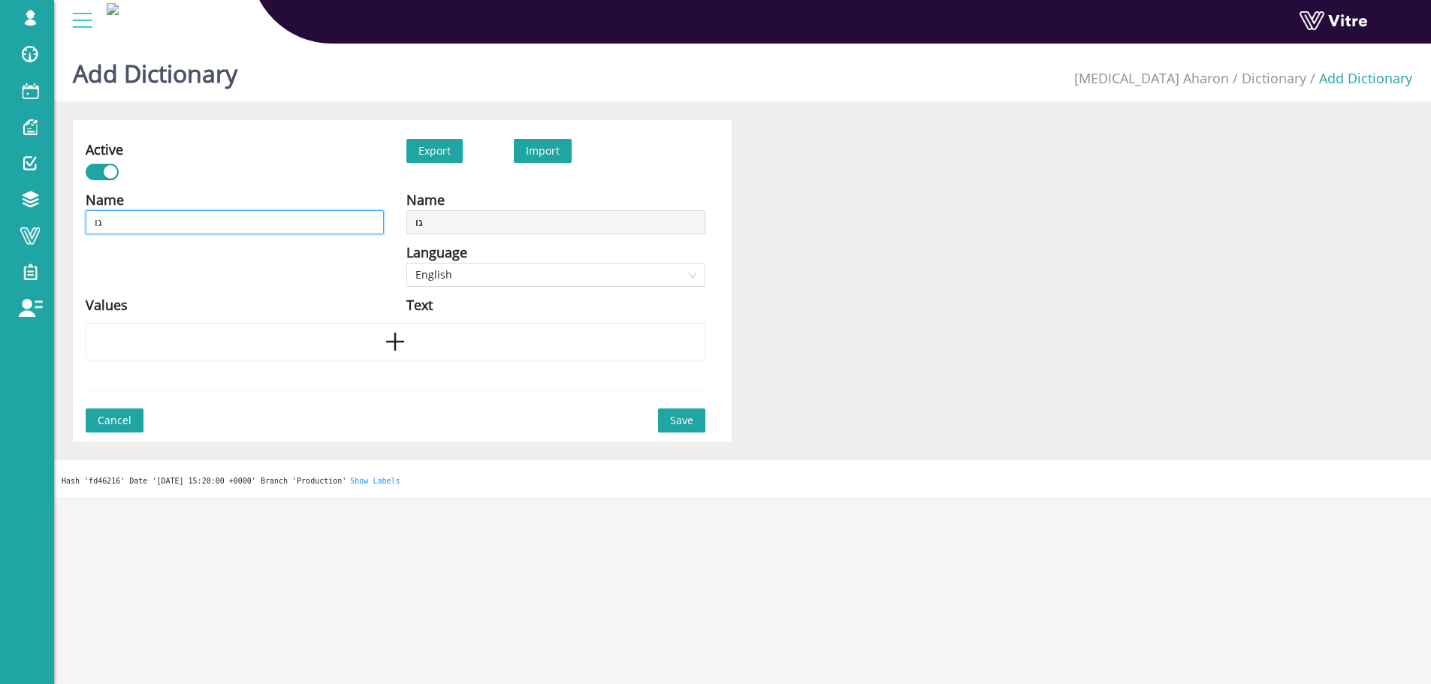
type input "גור"
type input "גורמ"
type input "גורמי"
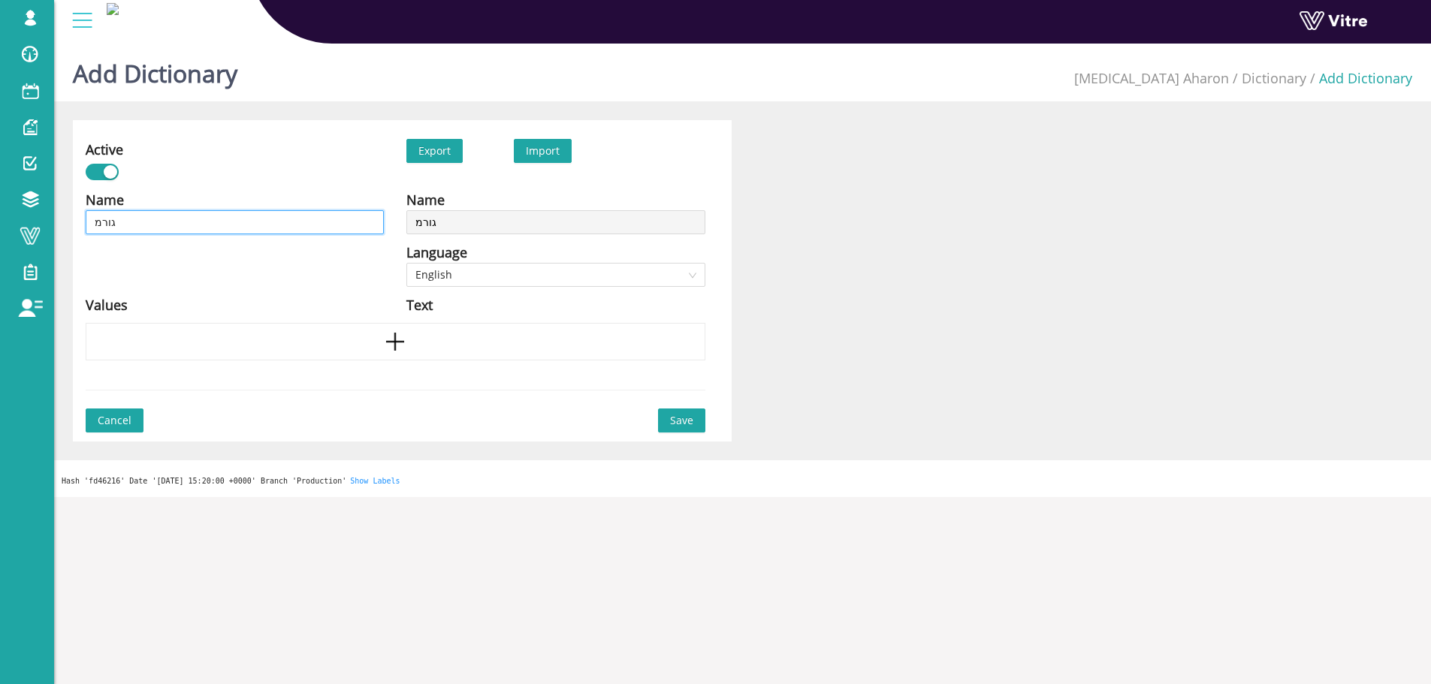
type input "גורמי"
type input "גורמי ס"
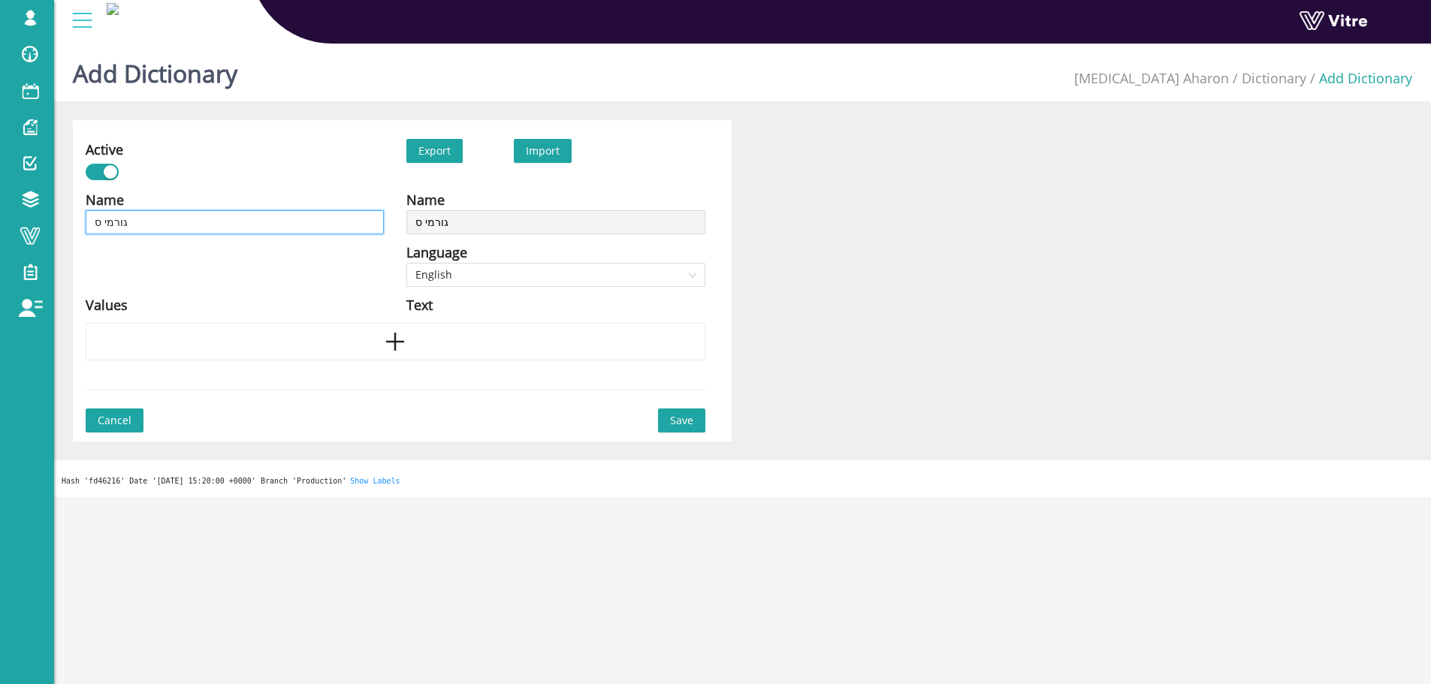
type input "גורמי סי"
type input "גורמי סיכ"
type input "גורמי סיכו"
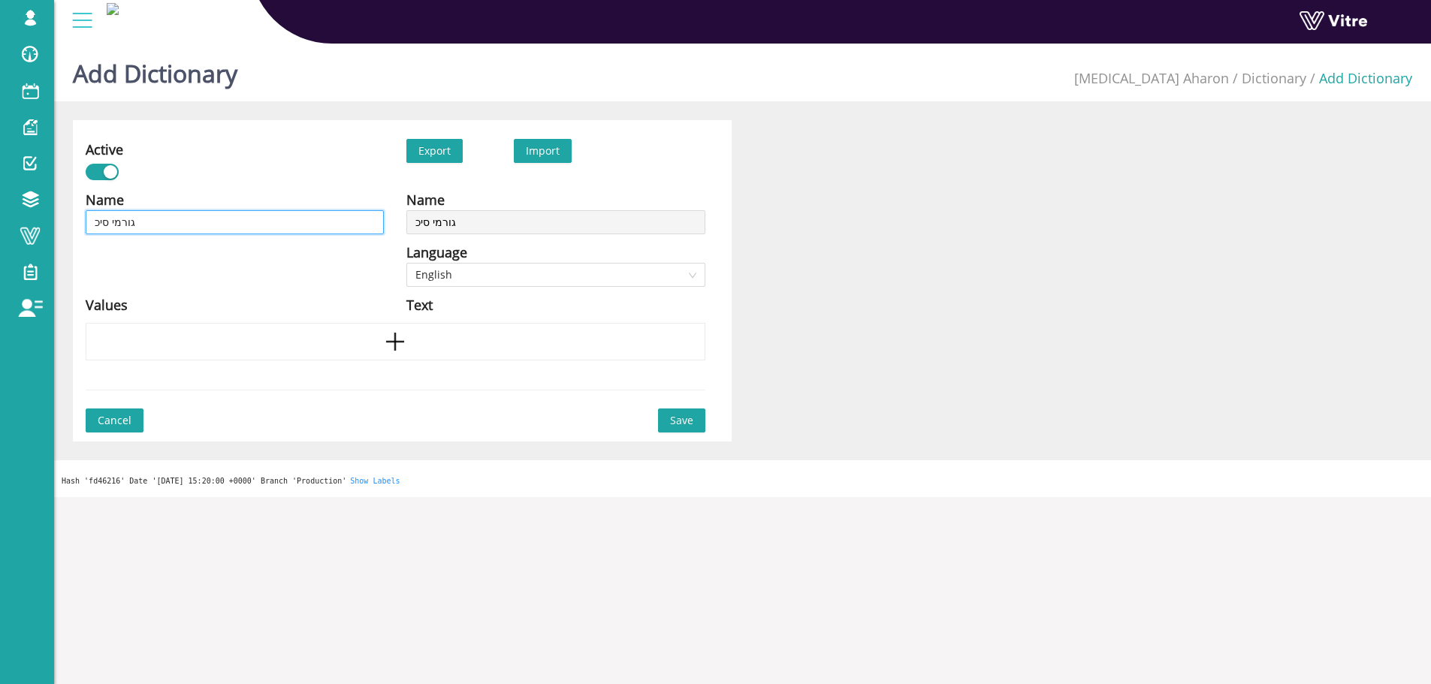
type input "גורמי סיכו"
type input "גורמי סיכון"
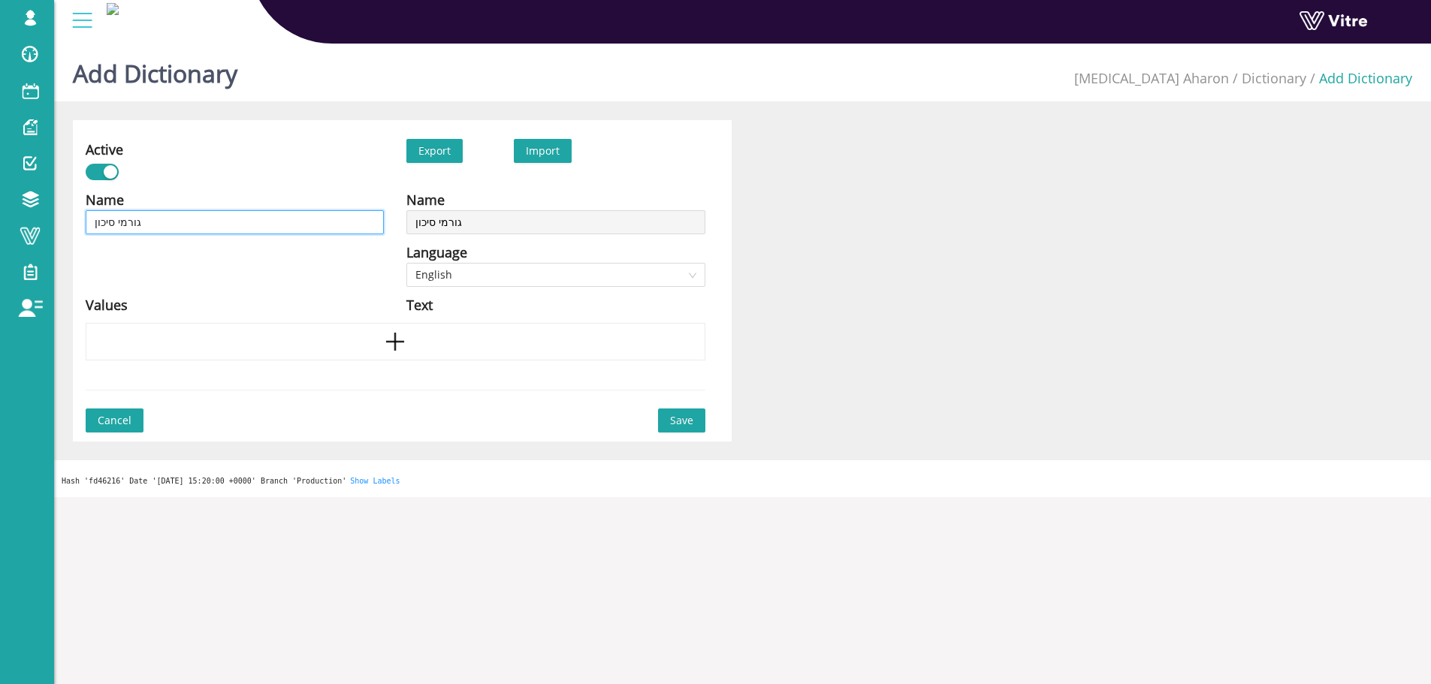
type input "גורמי סיכון -"
paste input "מפגש אדם - מלגזה"
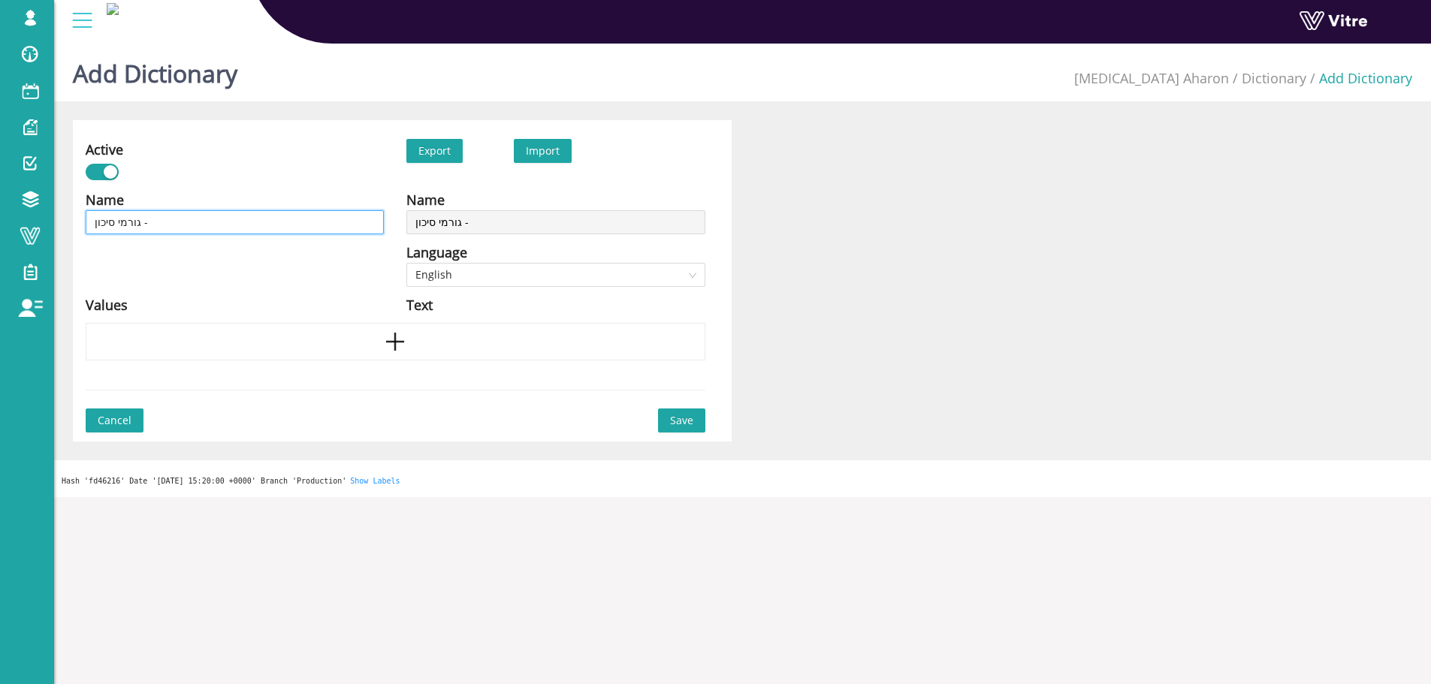
type input "גורמי סיכון - מפגש אדם - מלגזה"
click at [409, 355] on div at bounding box center [396, 342] width 620 height 38
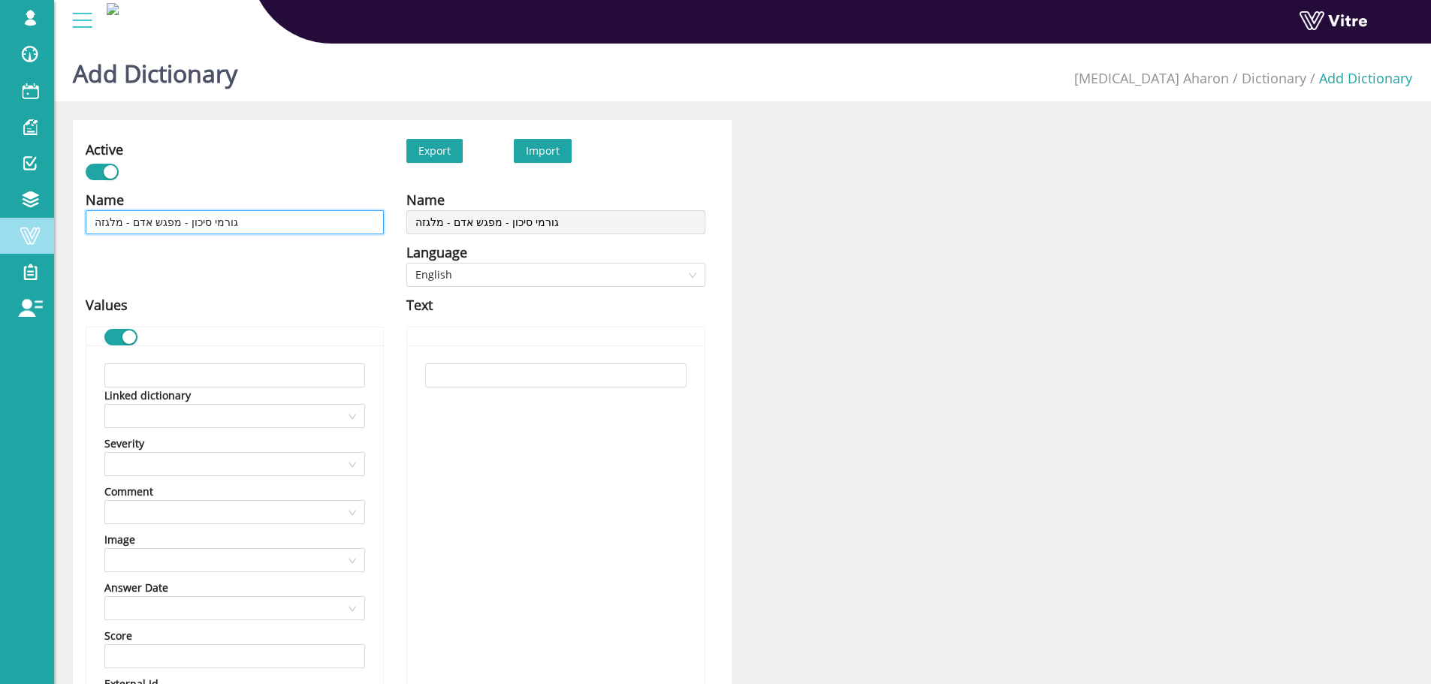
drag, startPoint x: 173, startPoint y: 222, endPoint x: 35, endPoint y: 228, distance: 137.6
click at [35, 228] on div "lishay@vitre.io Profile Notification Change Company English English Español Fra…" at bounding box center [715, 542] width 1431 height 1008
type input "גורמי סיכון - ב"
type input "גורמי סיכון - בע"
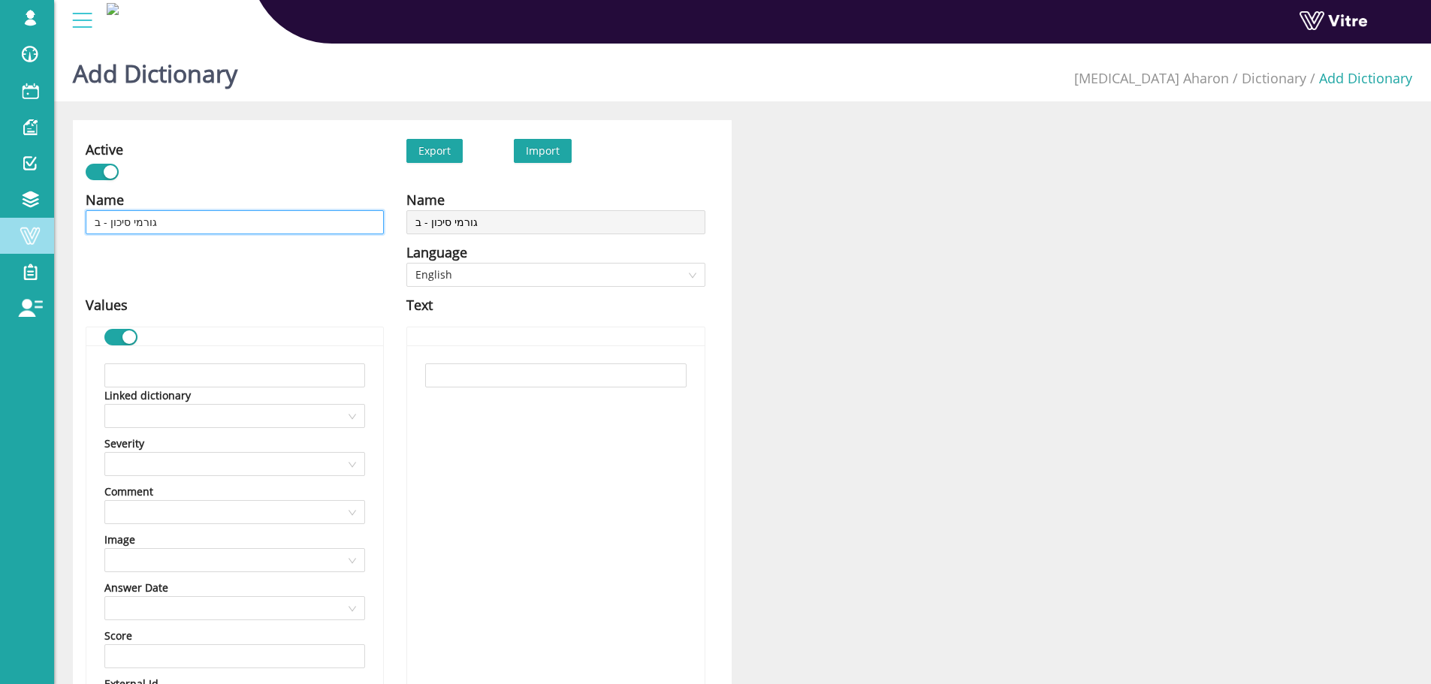
type input "גורמי סיכון - בע"
type input "גורמי סיכון - בעי"
type input "גורמי סיכון - בעיו"
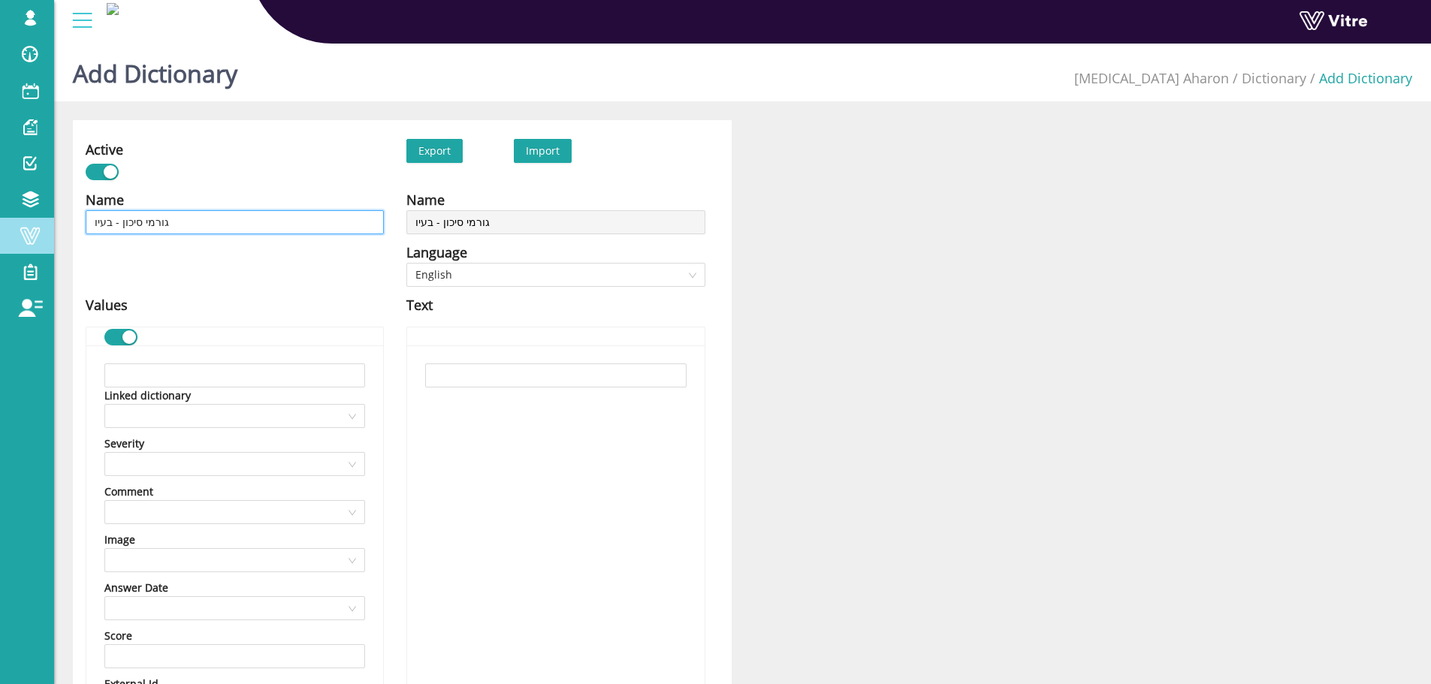
type input "גורמי סיכון - בעיוצ"
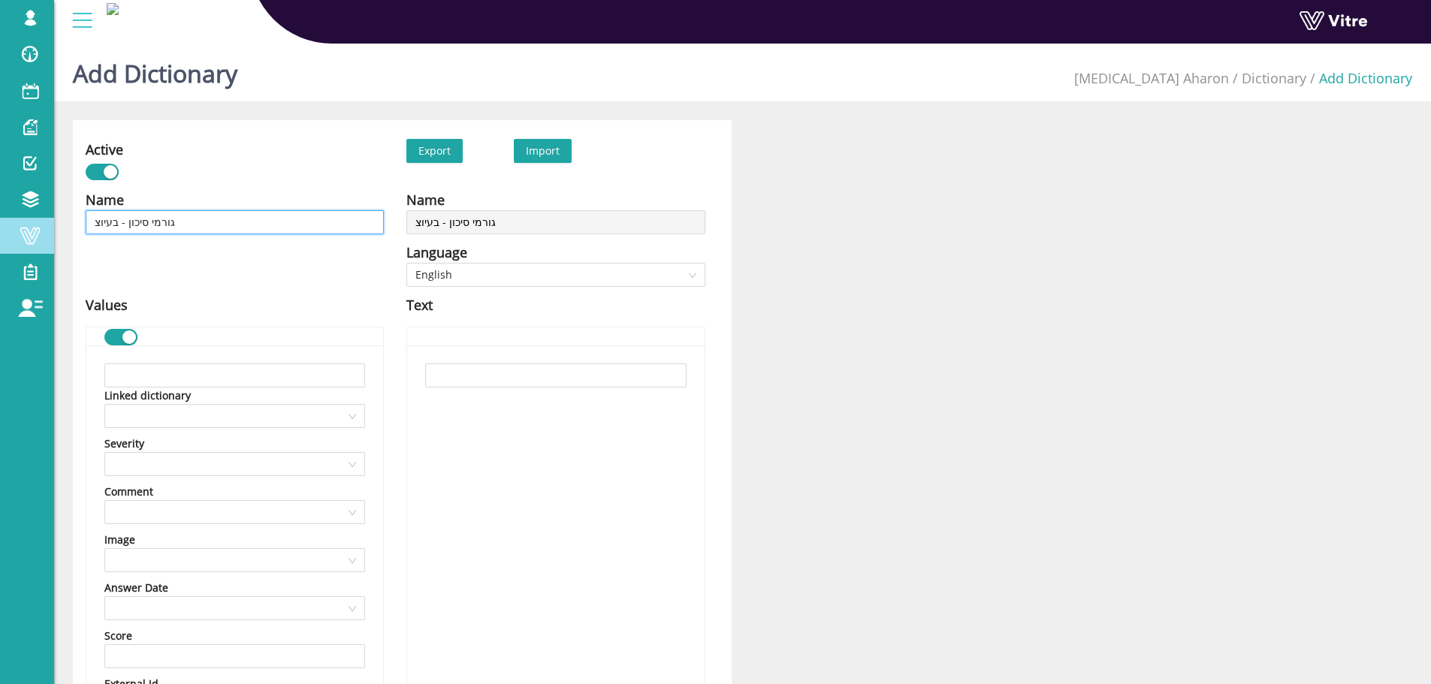
type input "גורמי סיכון - בעיוצ"
type input "גורמי סיכון - בעיו"
type input "גורמי סיכון - בעיות"
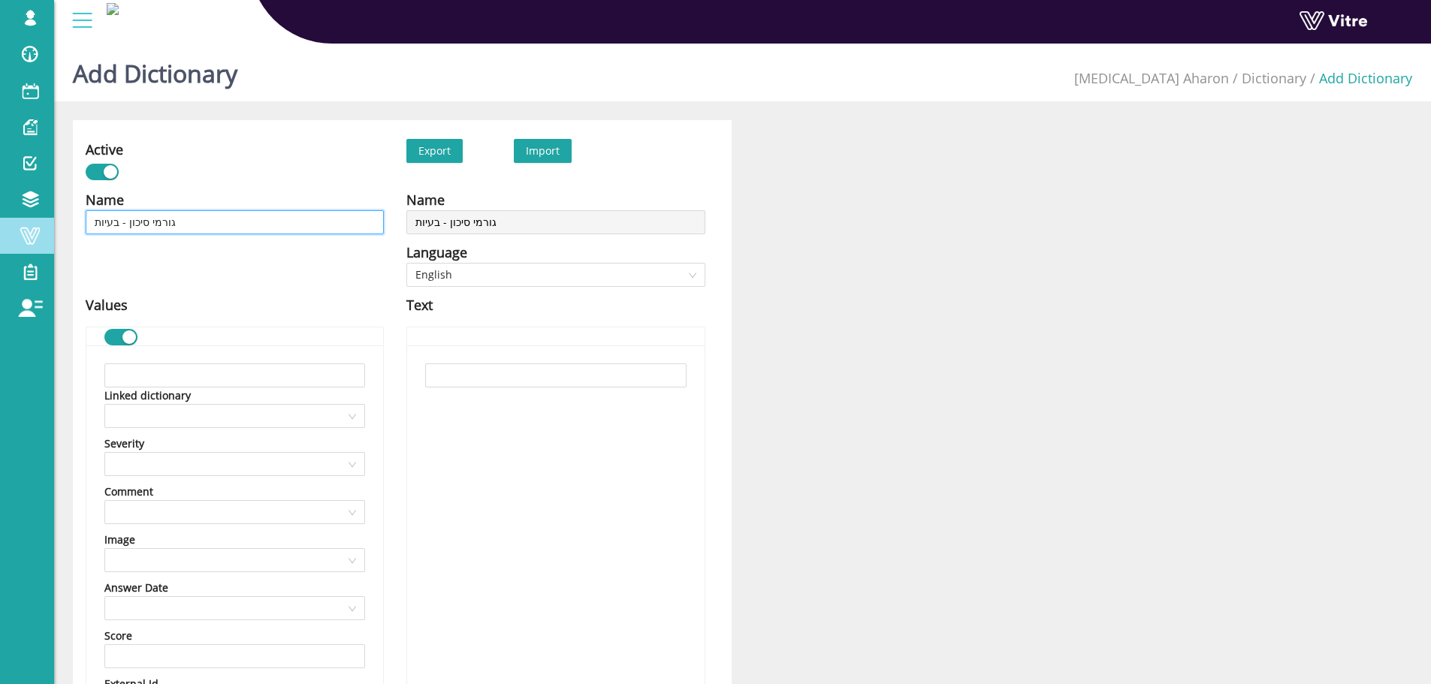
type input "גורמי סיכון - בעיות"
type input "גורמי סיכון - בעיות נ"
type input "גורמי סיכון - בעיות נש"
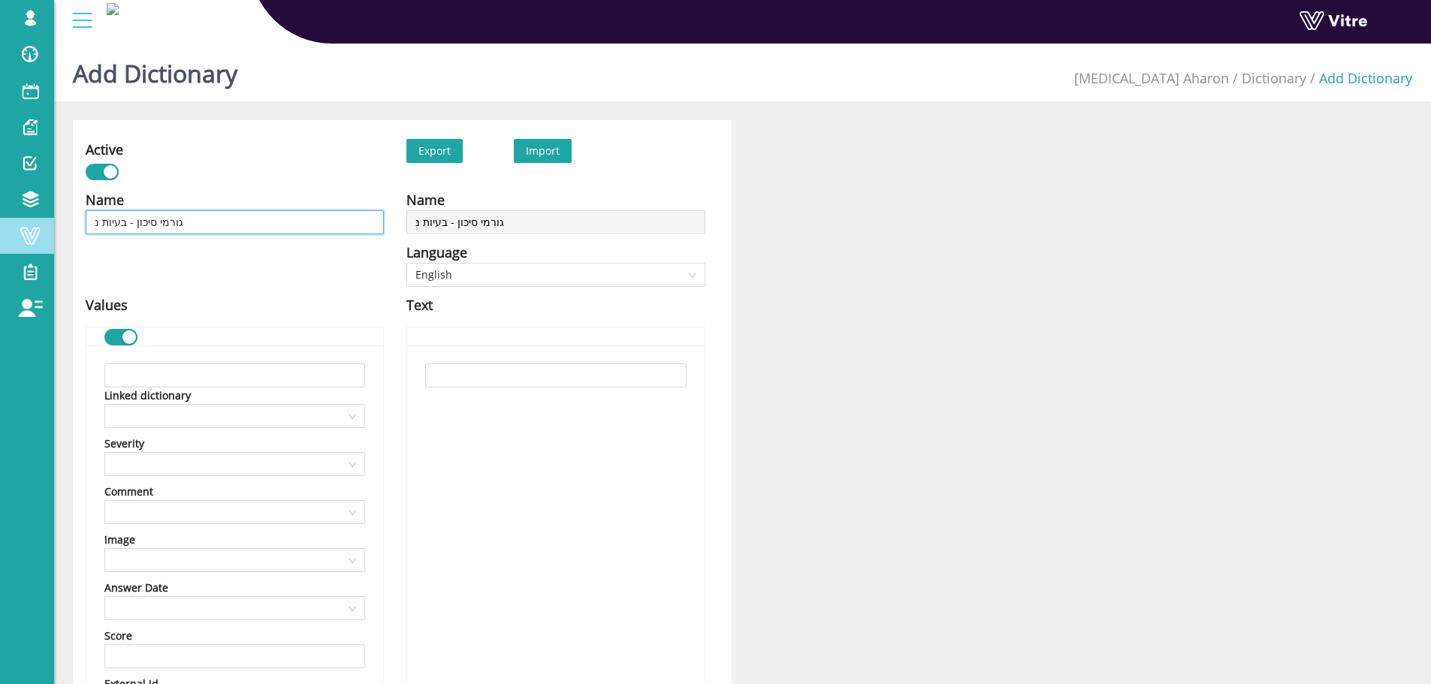
type input "גורמי סיכון - בעיות נש"
type input "גורמי סיכון - בעיות נשי"
type input "גורמי סיכון - בעיות נשימ"
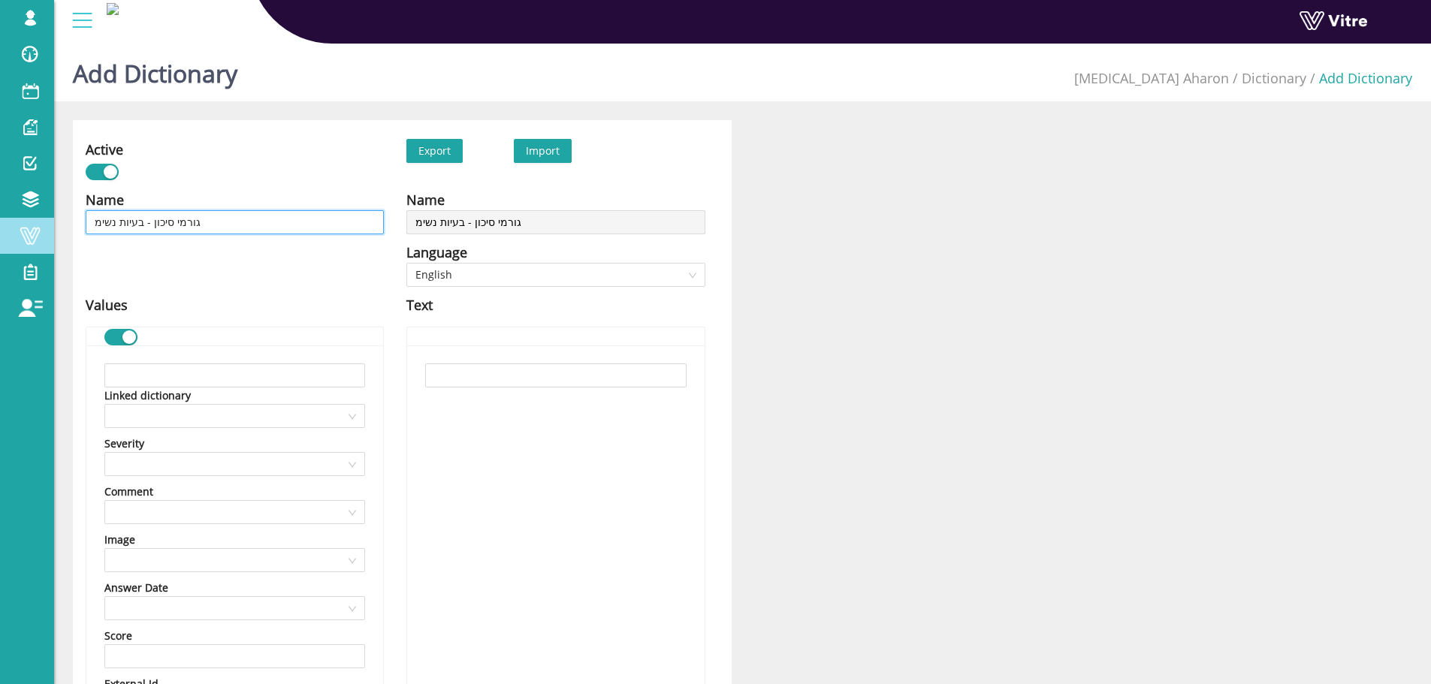
type input "גורמי סיכון - בעיות נשימה"
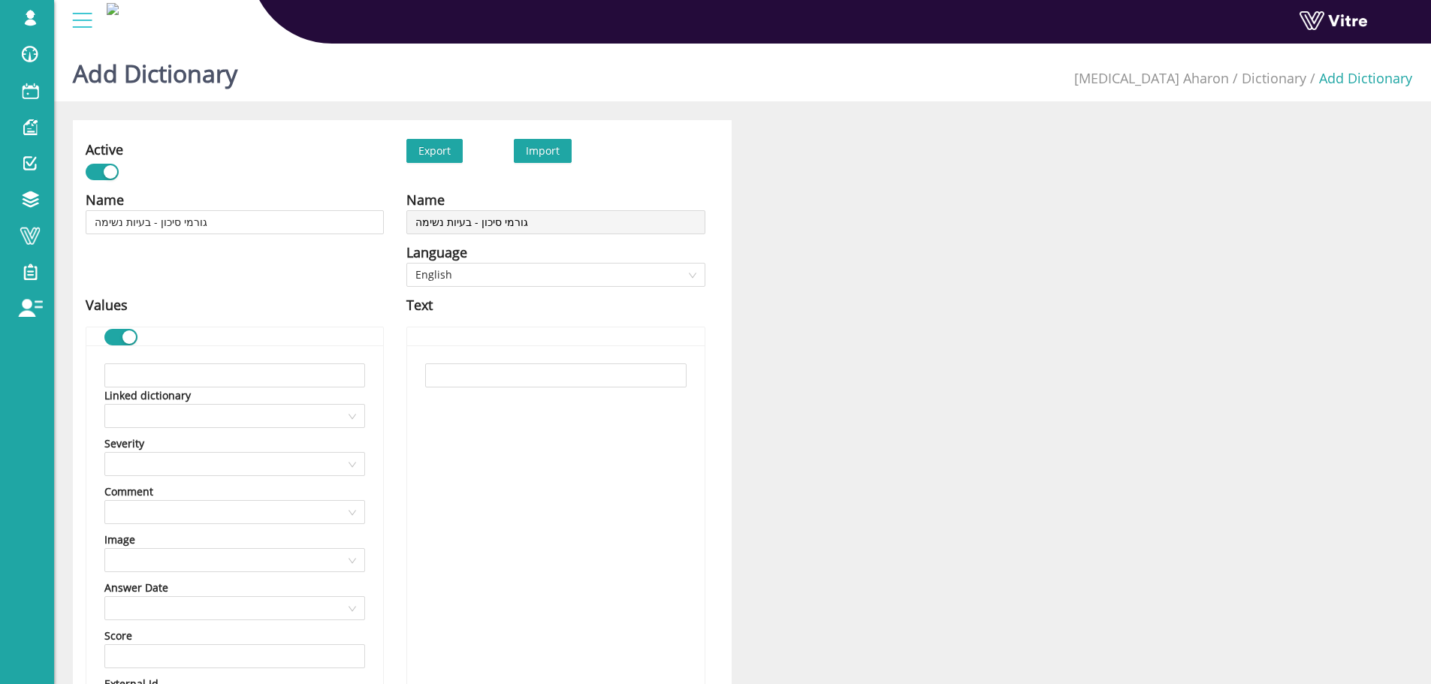
click at [291, 398] on div "Linked dictionary" at bounding box center [234, 396] width 261 height 17
click at [296, 382] on input "text" at bounding box center [234, 376] width 261 height 24
paste input "ציוד מגן אישי יעודי"
type input "ציוד מגן אישי יעודי"
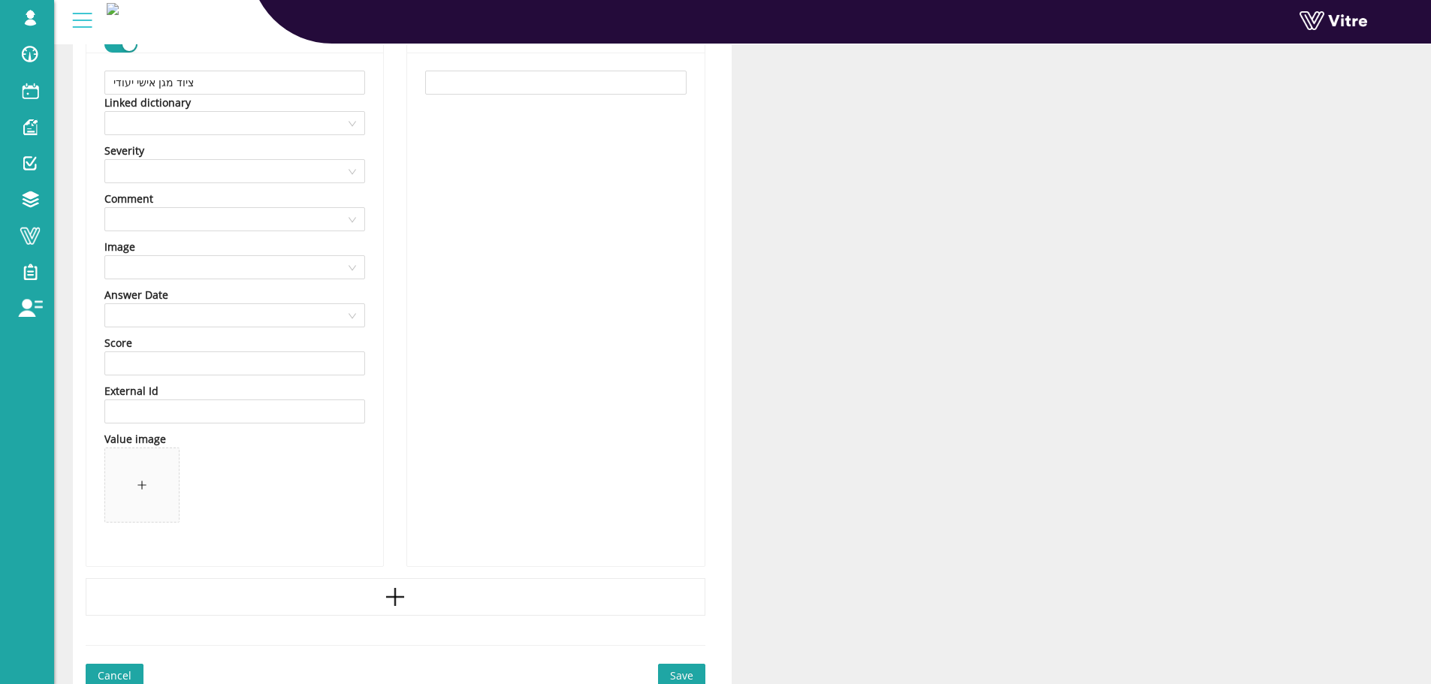
scroll to position [361, 0]
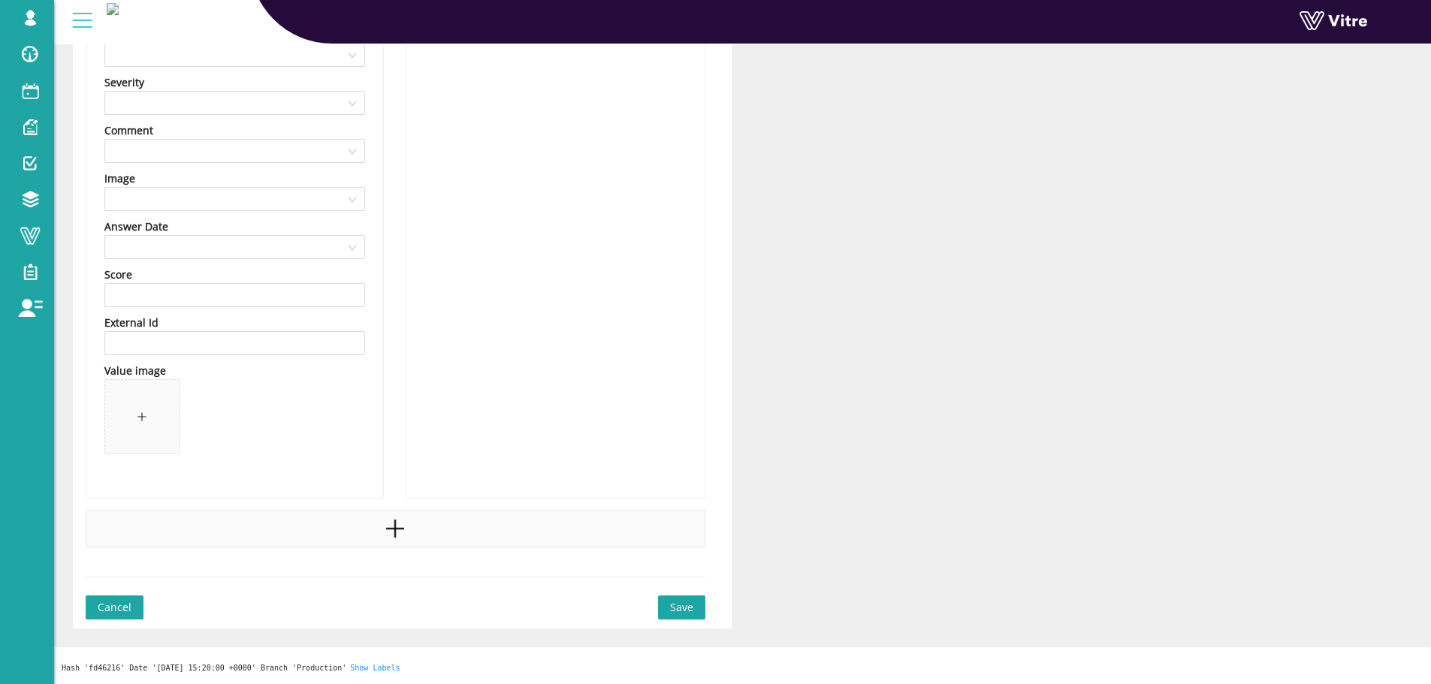
click at [363, 543] on div at bounding box center [396, 529] width 620 height 38
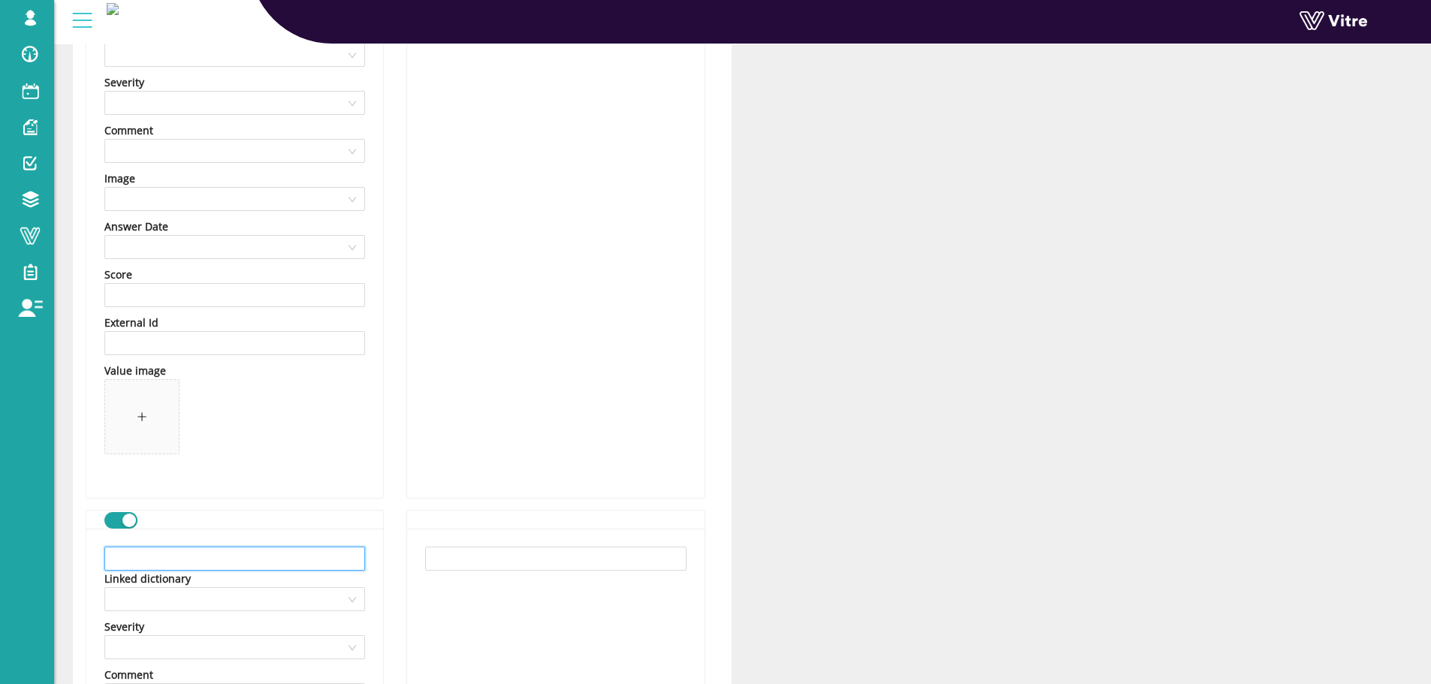
click at [207, 556] on input "text" at bounding box center [234, 559] width 261 height 24
paste input "עצור או בטל את מקור הסיכון"
type input "עצור או בטל את מקור הסיכון"
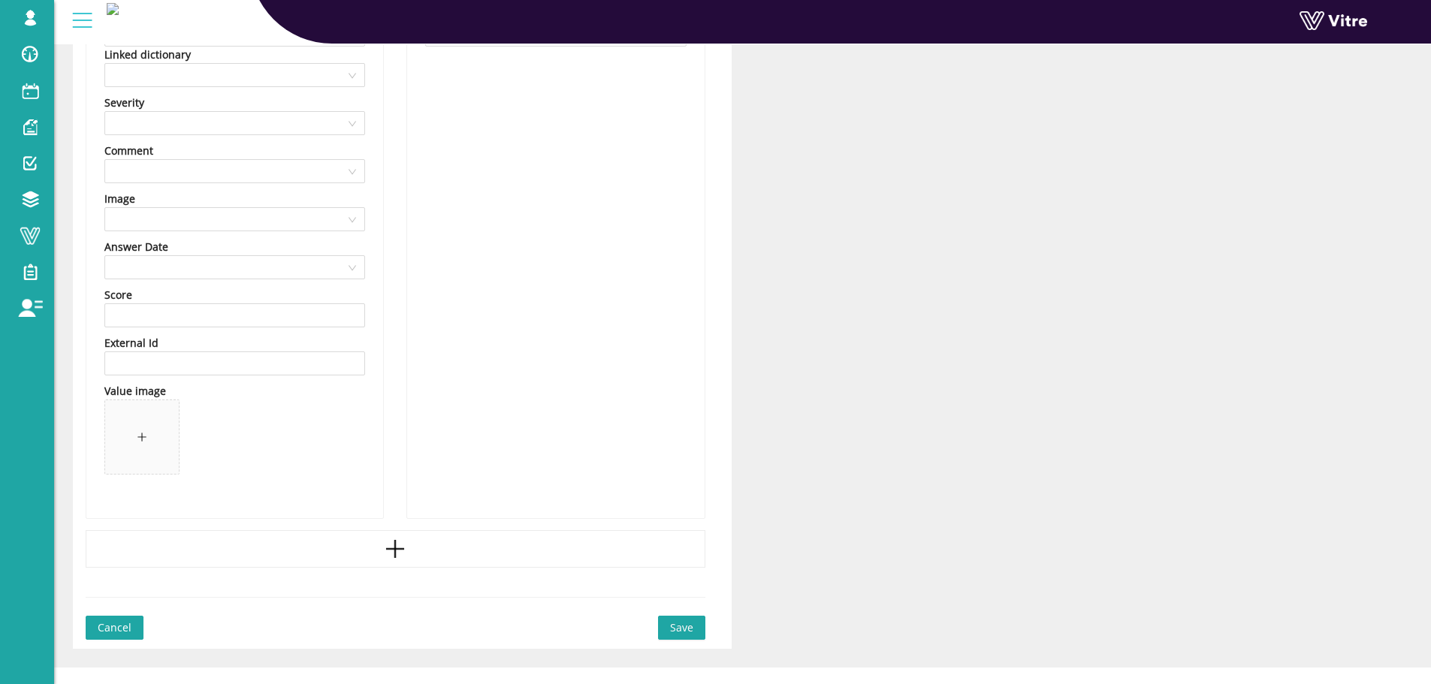
scroll to position [887, 0]
click at [278, 530] on div at bounding box center [396, 548] width 620 height 38
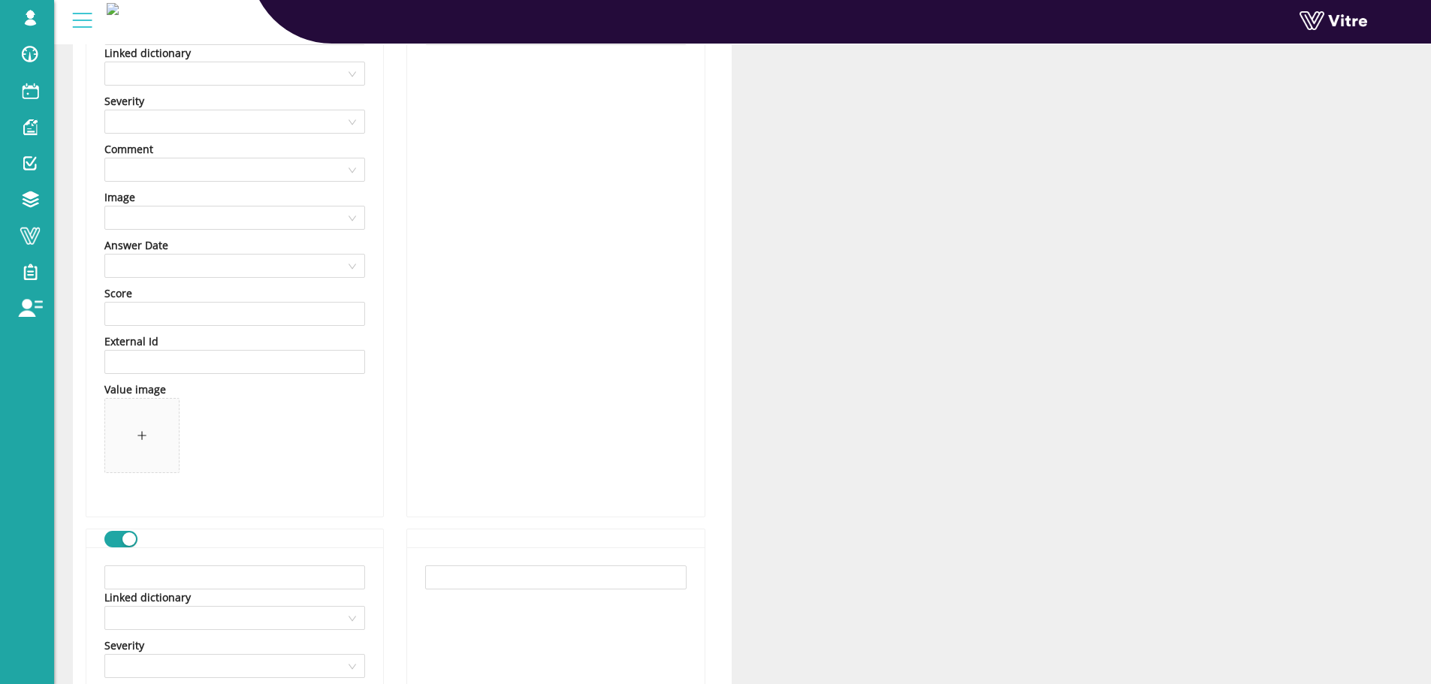
click at [145, 584] on input "text" at bounding box center [234, 578] width 261 height 24
paste input "שמור מרחק"
type input "שמור מרחק"
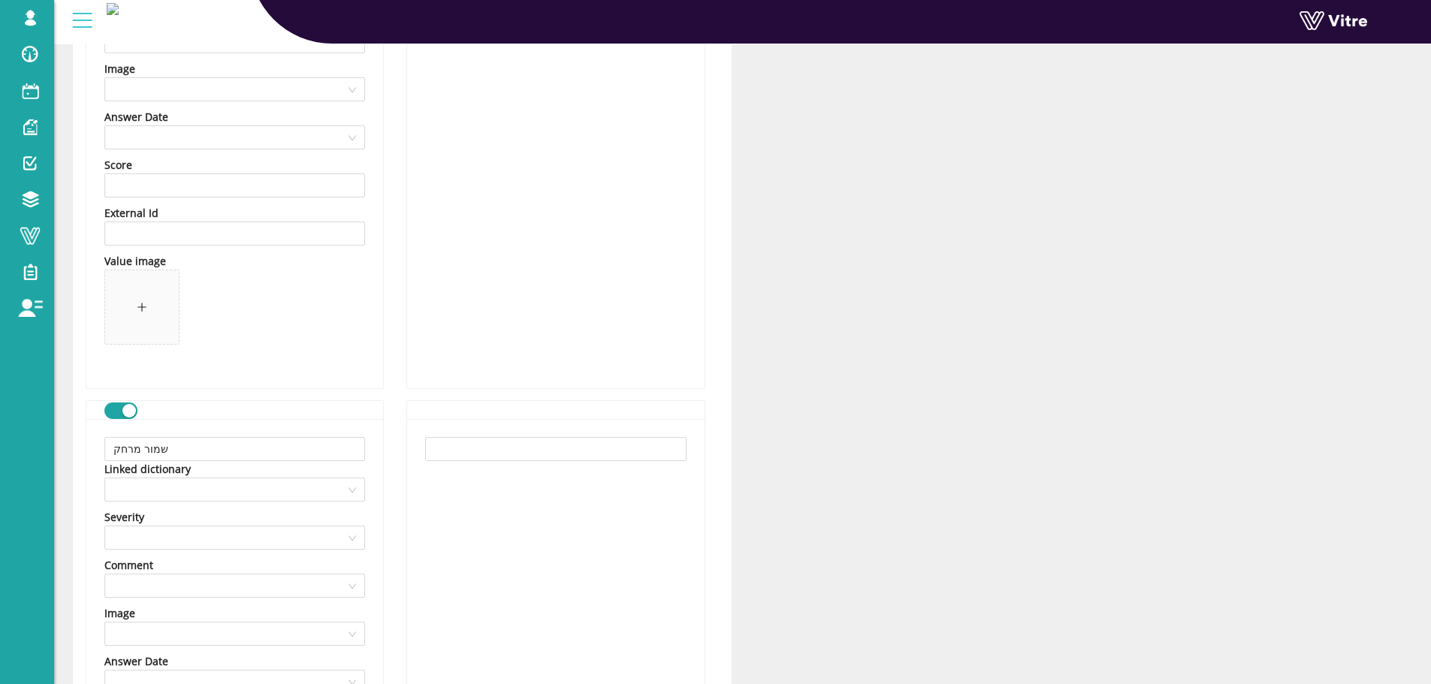
scroll to position [1338, 0]
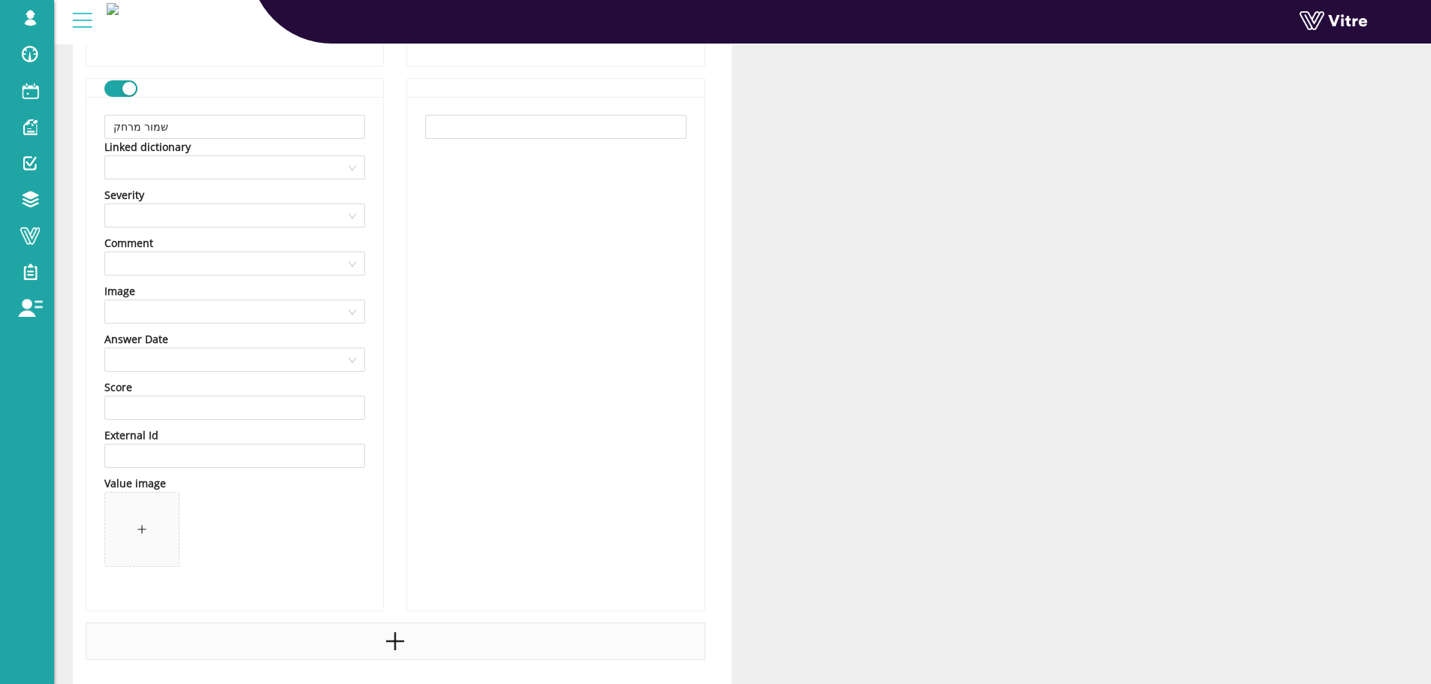
click at [458, 639] on div at bounding box center [396, 642] width 620 height 38
click at [203, 664] on input "text" at bounding box center [234, 672] width 261 height 24
paste input "נקה את האזור לפני העבודה"
type input "נקה את האזור לפני העבודה"
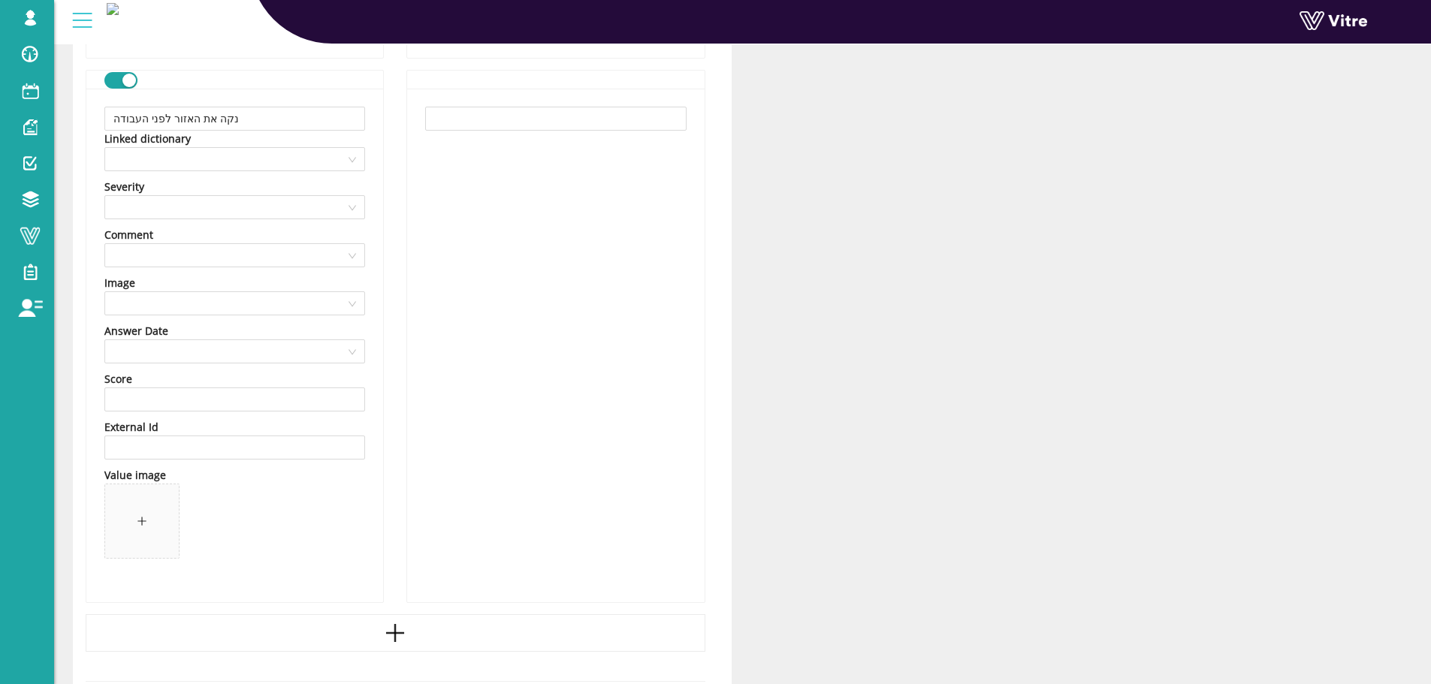
scroll to position [1995, 0]
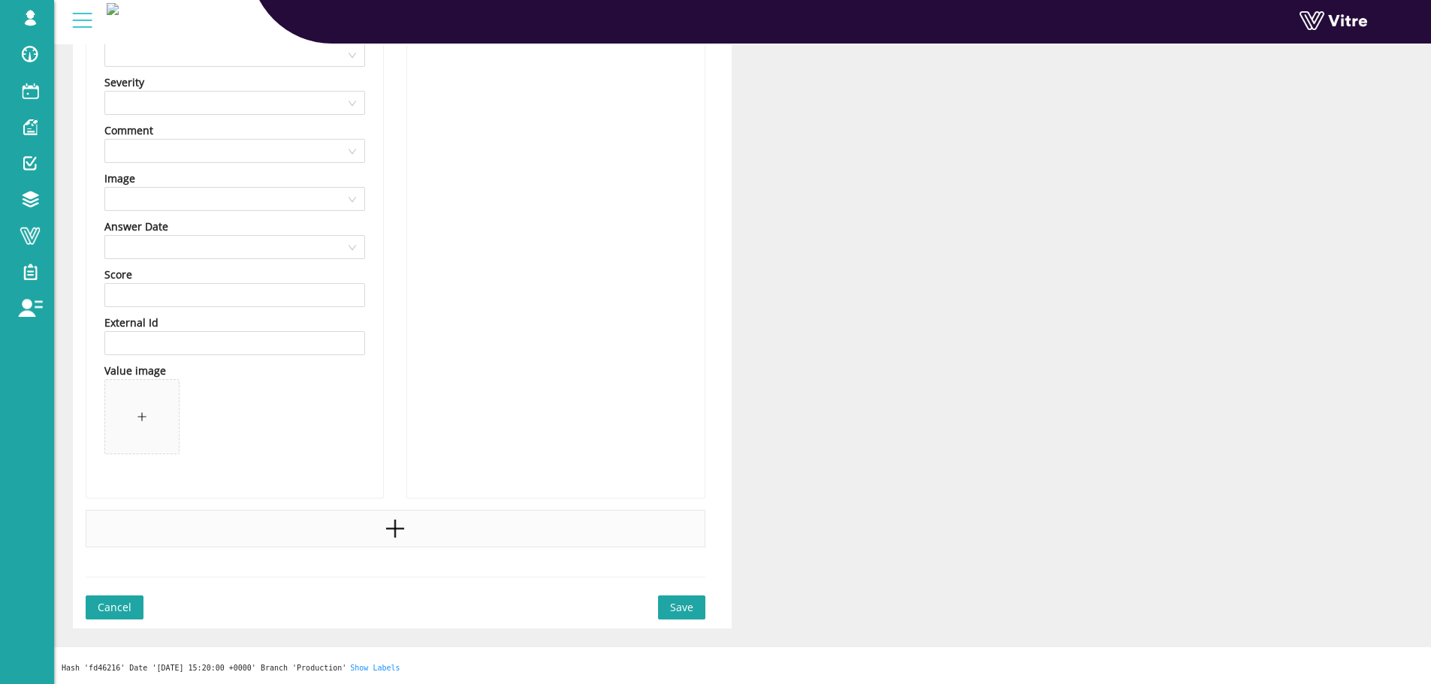
click at [332, 538] on div at bounding box center [396, 529] width 620 height 38
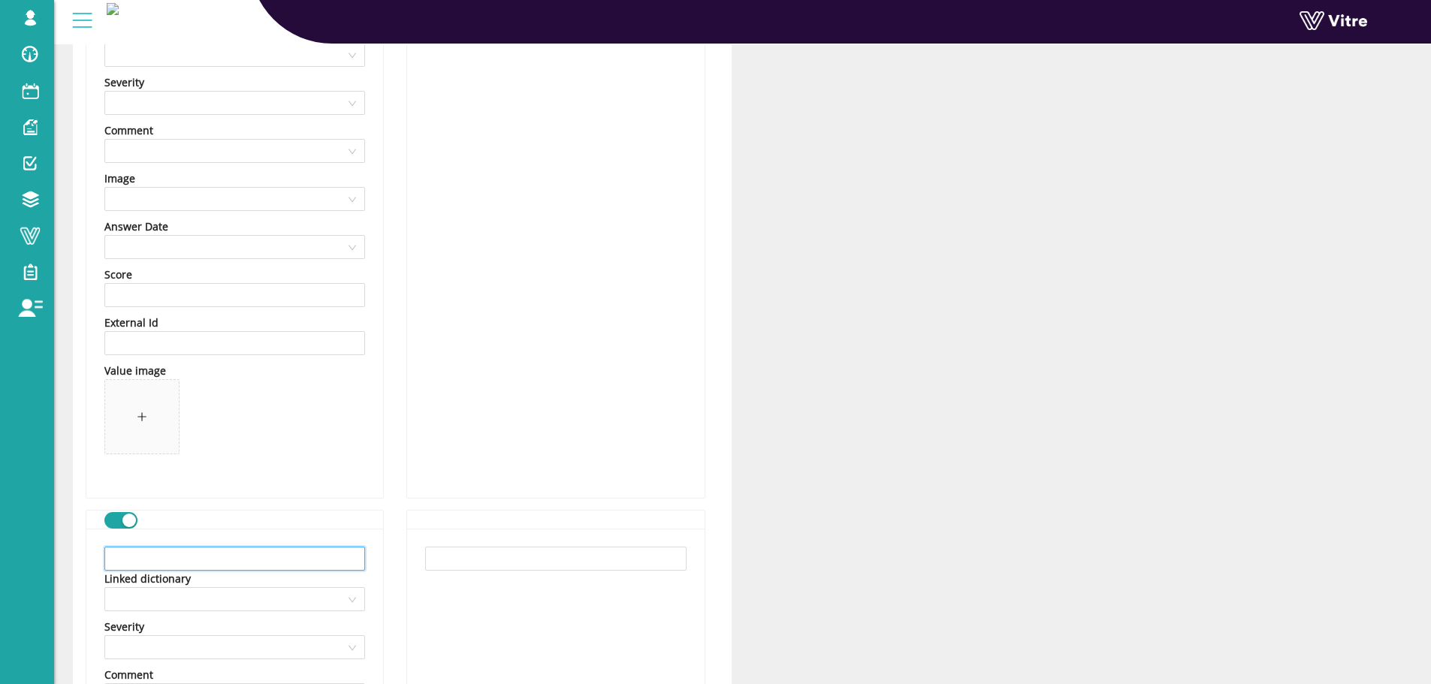
click at [216, 560] on input "text" at bounding box center [234, 559] width 261 height 24
paste input "וודא שיש איוורור מספק"
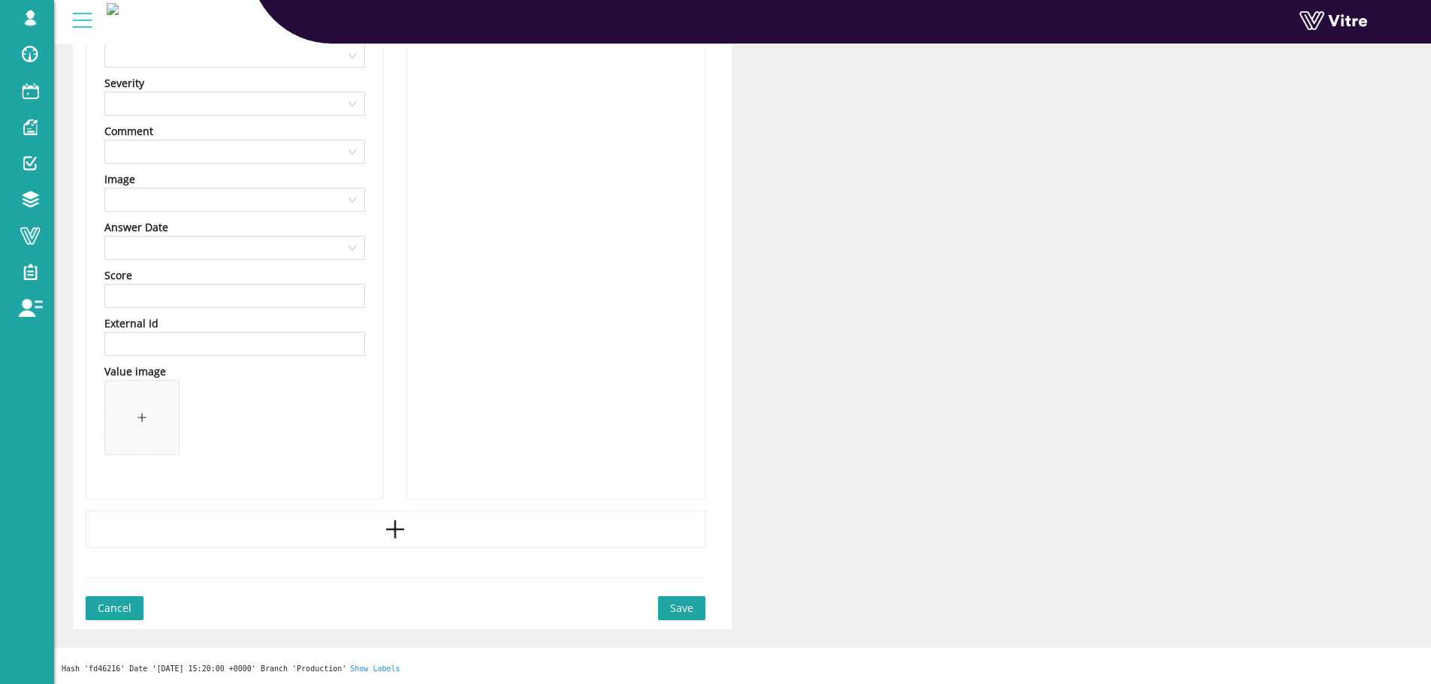
scroll to position [2540, 0]
type input "וודא שיש איוורור מספק"
click at [371, 511] on div at bounding box center [396, 529] width 620 height 38
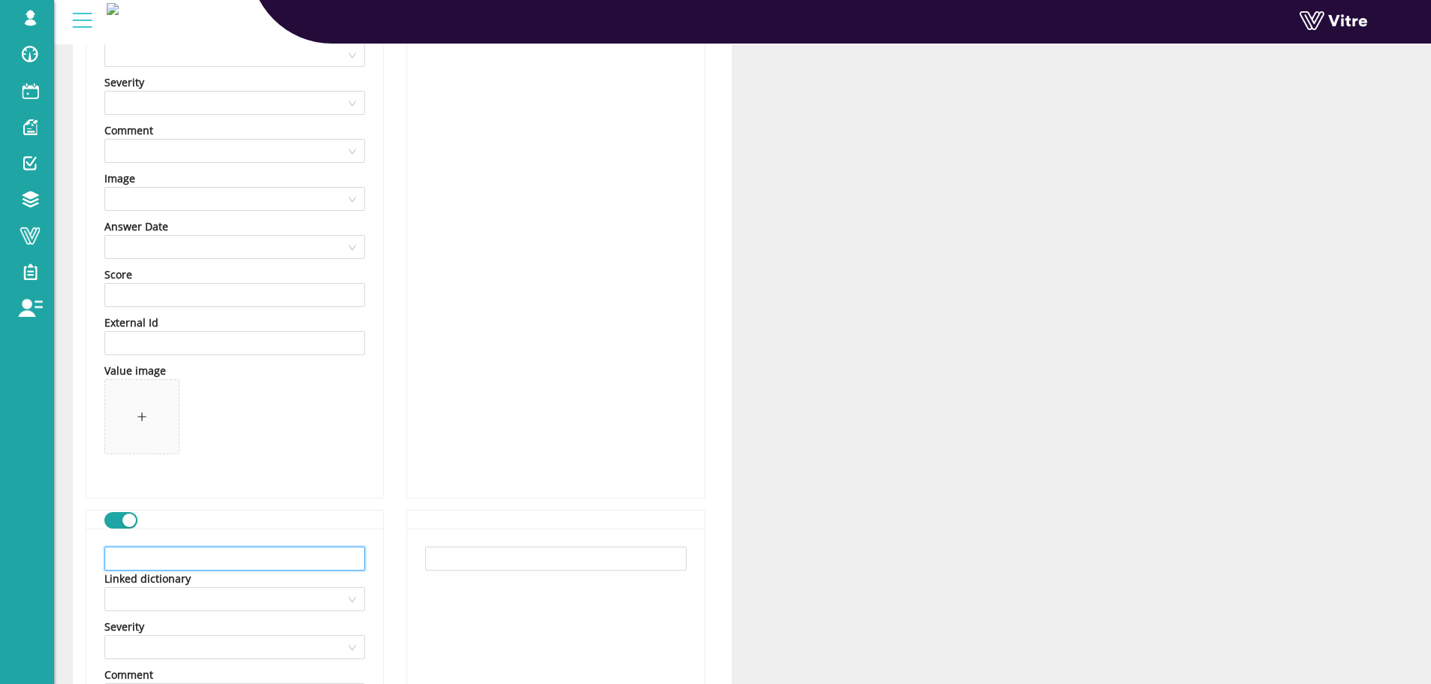
click at [231, 555] on input "text" at bounding box center [234, 559] width 261 height 24
paste input "אחר"
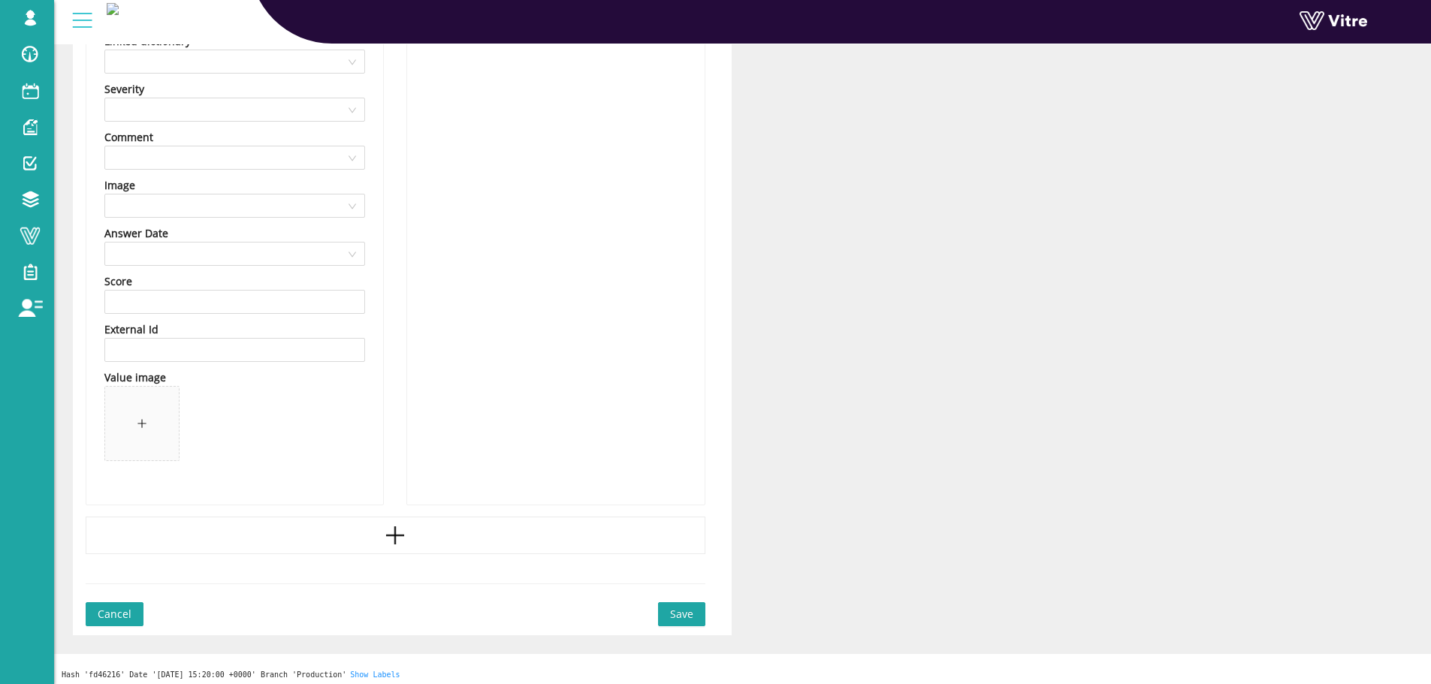
scroll to position [3085, 0]
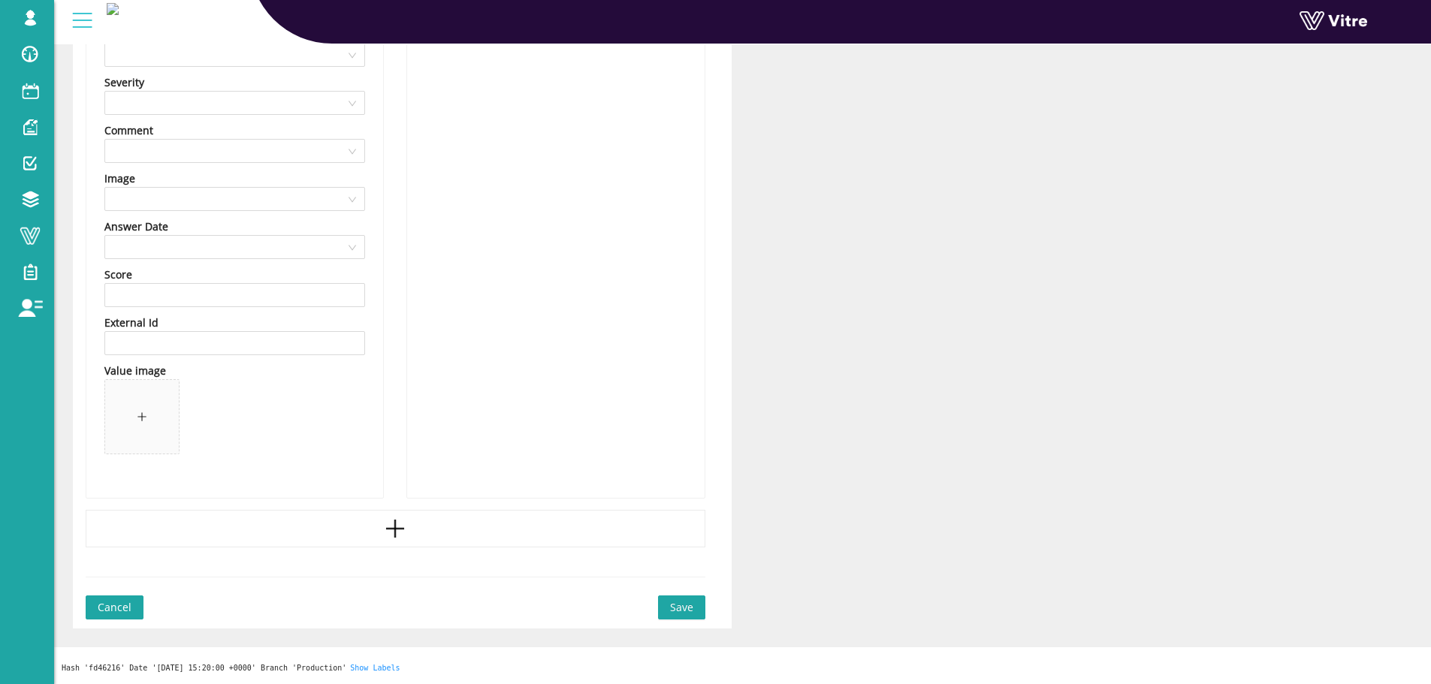
type input "אחר"
click at [687, 609] on span "Save" at bounding box center [681, 607] width 23 height 17
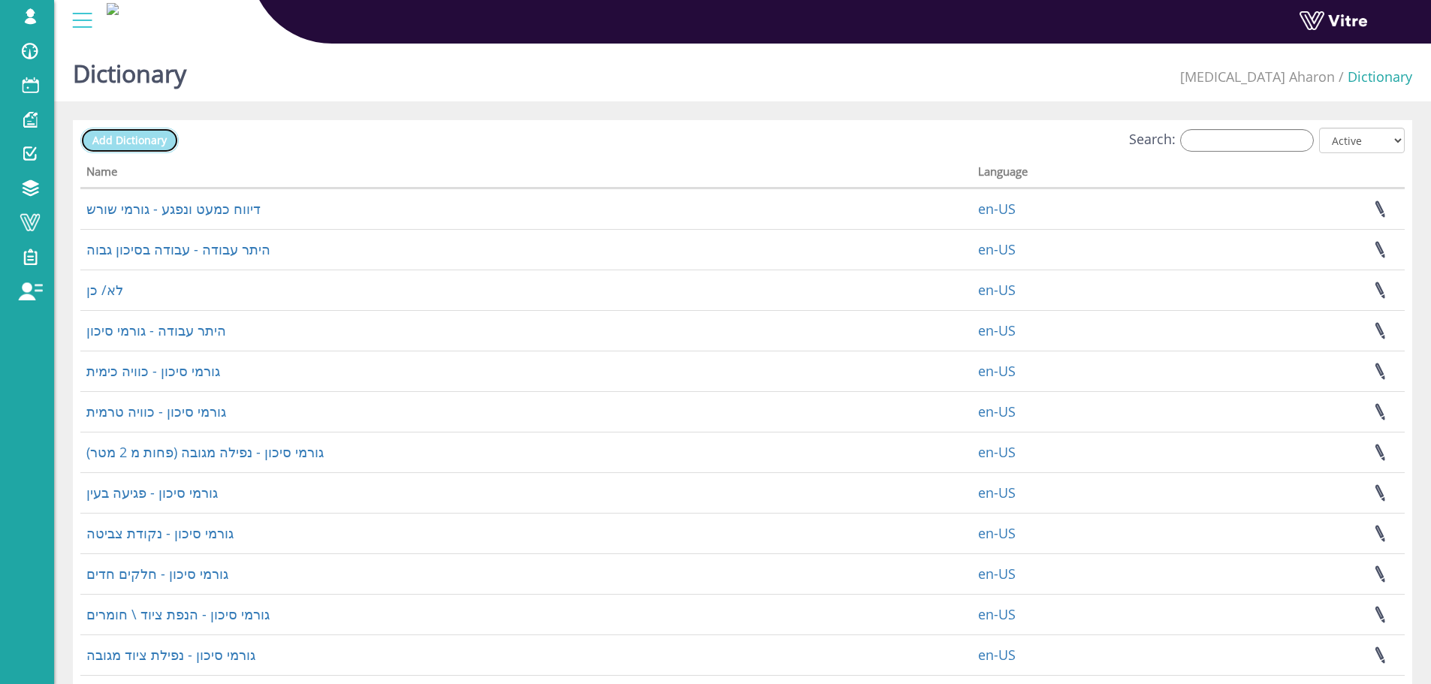
click at [122, 152] on link "Add Dictionary" at bounding box center [129, 141] width 98 height 26
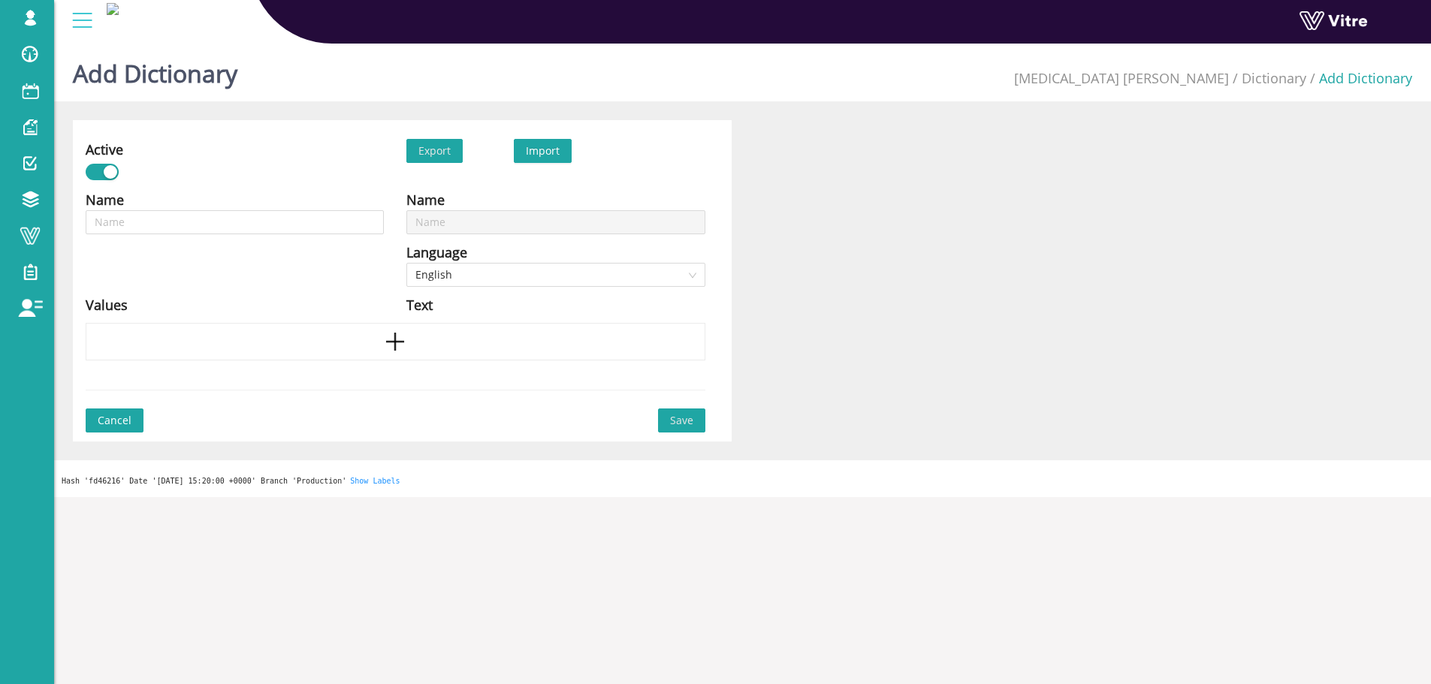
click at [217, 238] on div "Name Language English Values" at bounding box center [234, 256] width 321 height 134
click at [217, 227] on input "text" at bounding box center [235, 222] width 298 height 24
type input "H"
type input "HH"
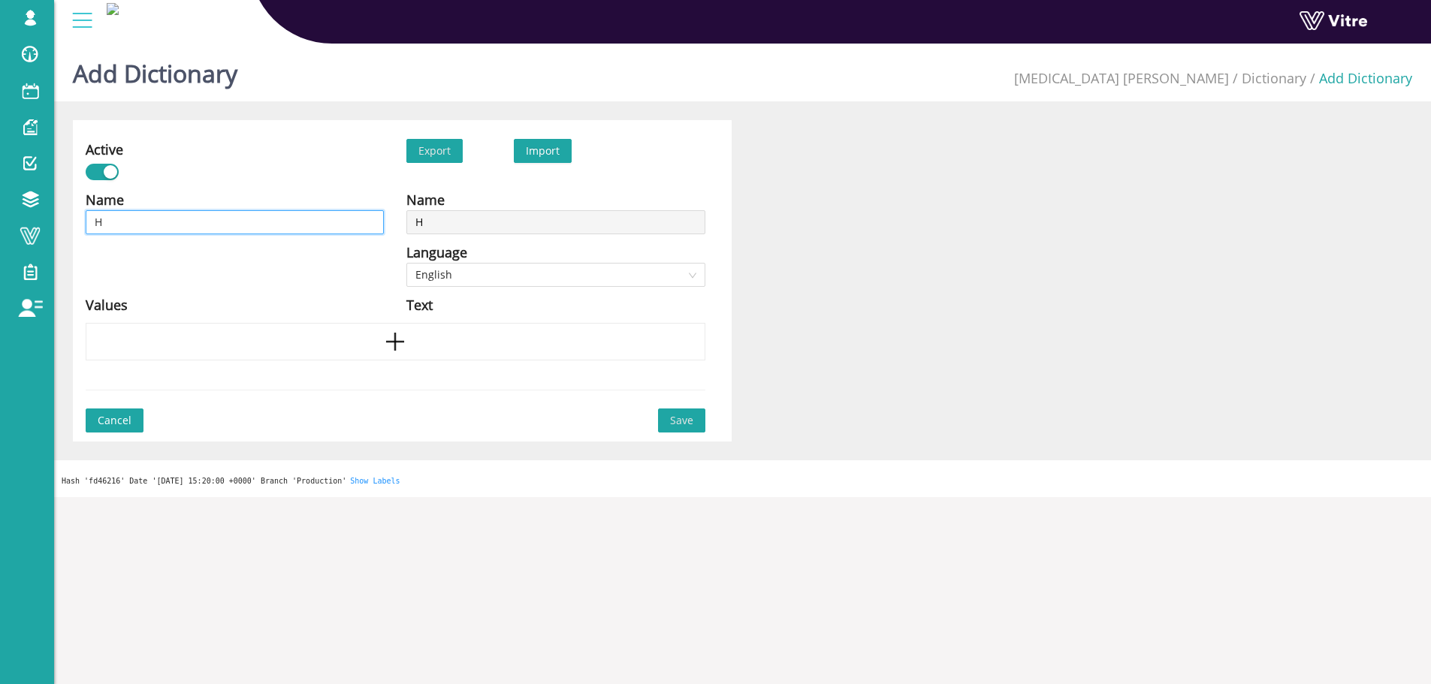
type input "HH"
type input "HHH"
type input "HH"
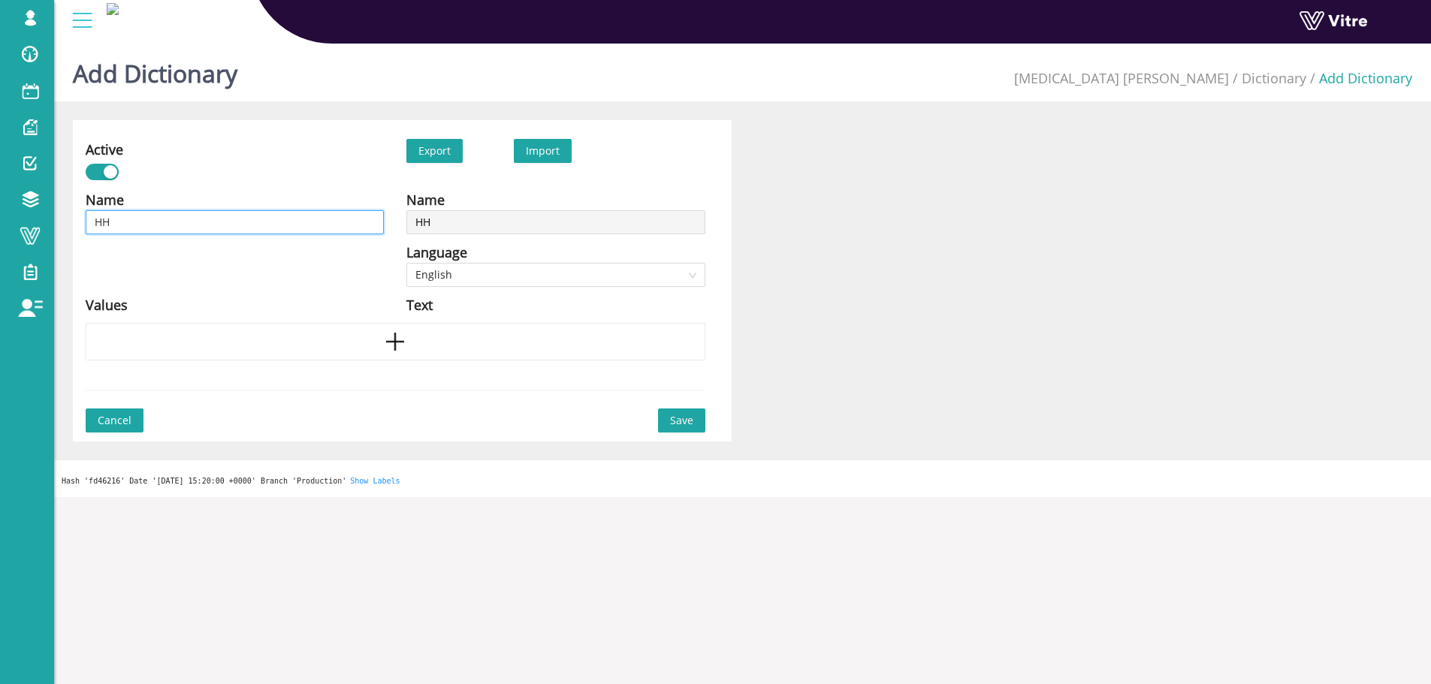
type input "H"
type input "HH"
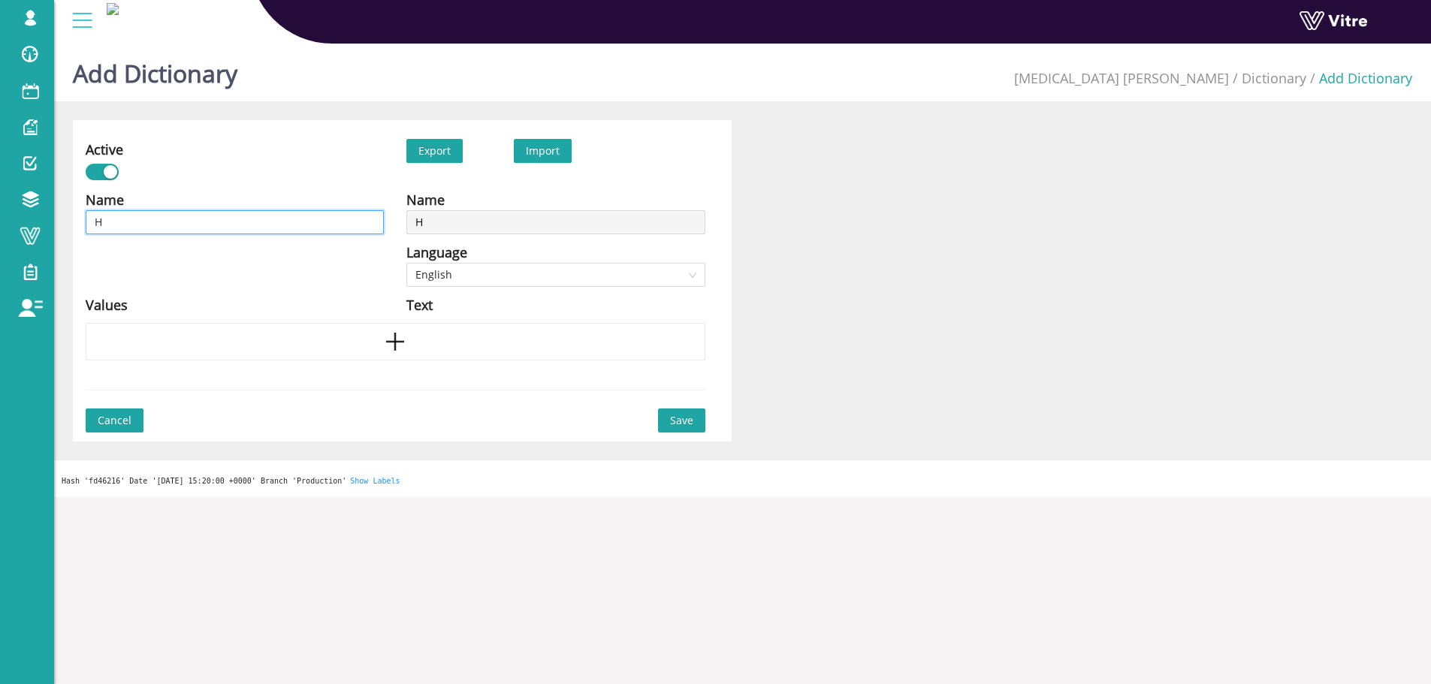
type input "HH"
type input "HHH"
type input "HH"
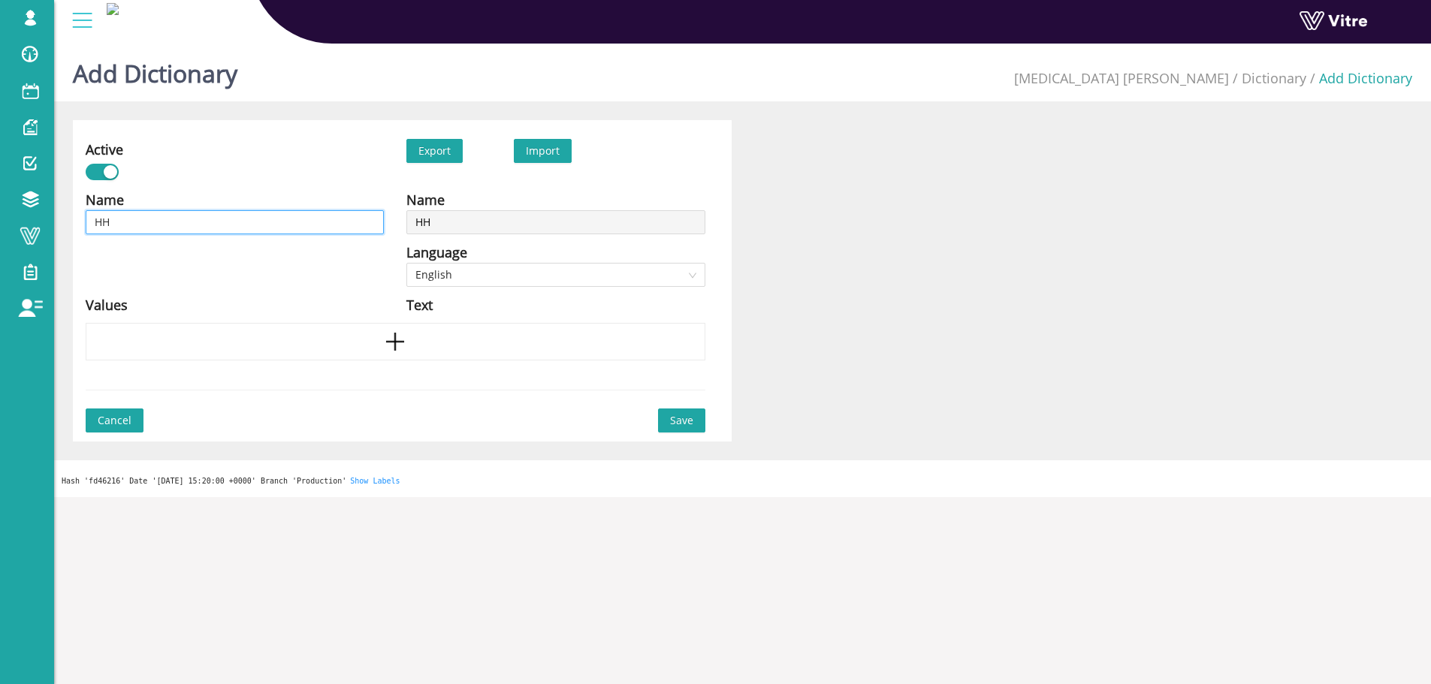
type input "H"
type input "h"
type input "hh"
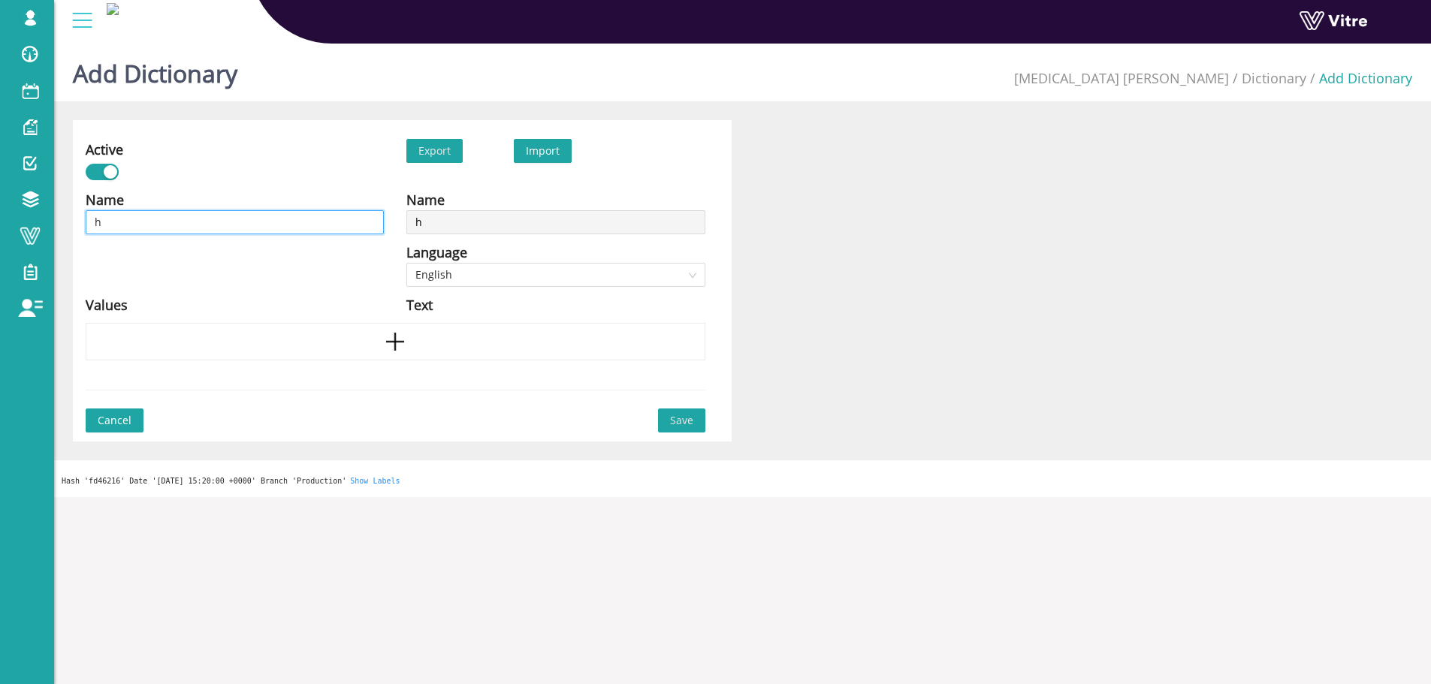
type input "hh"
type input "h"
type input "G"
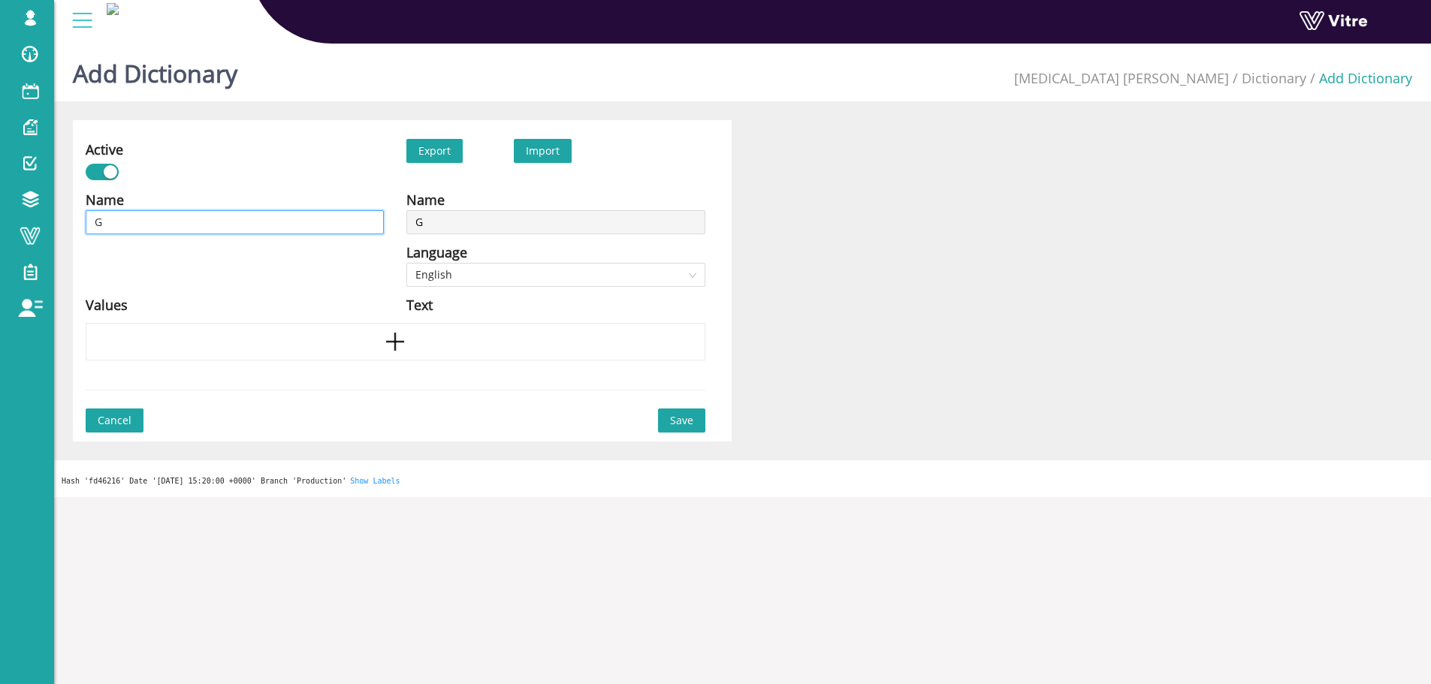
type input "GF"
type input "G"
type input "כ"
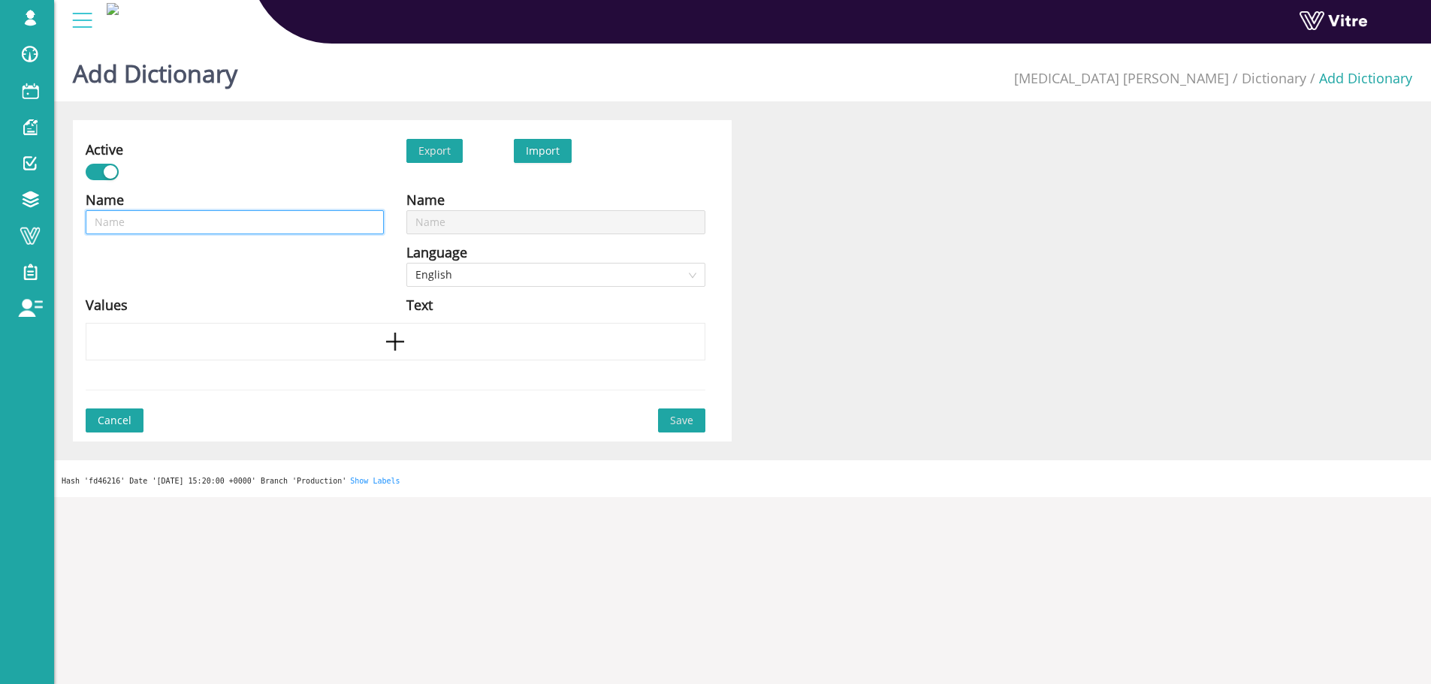
type input "כ"
type input "כא"
type input "כאע"
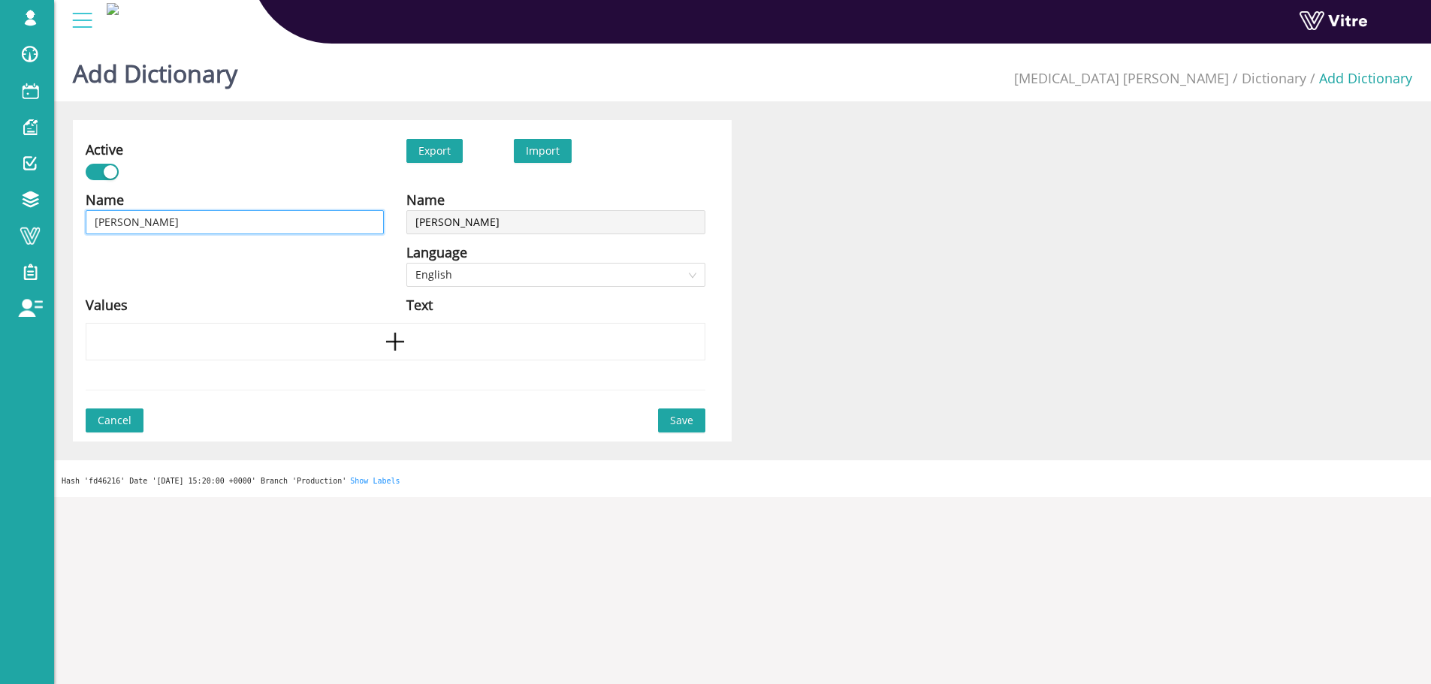
type input "כא"
type input "כ"
type input "ג"
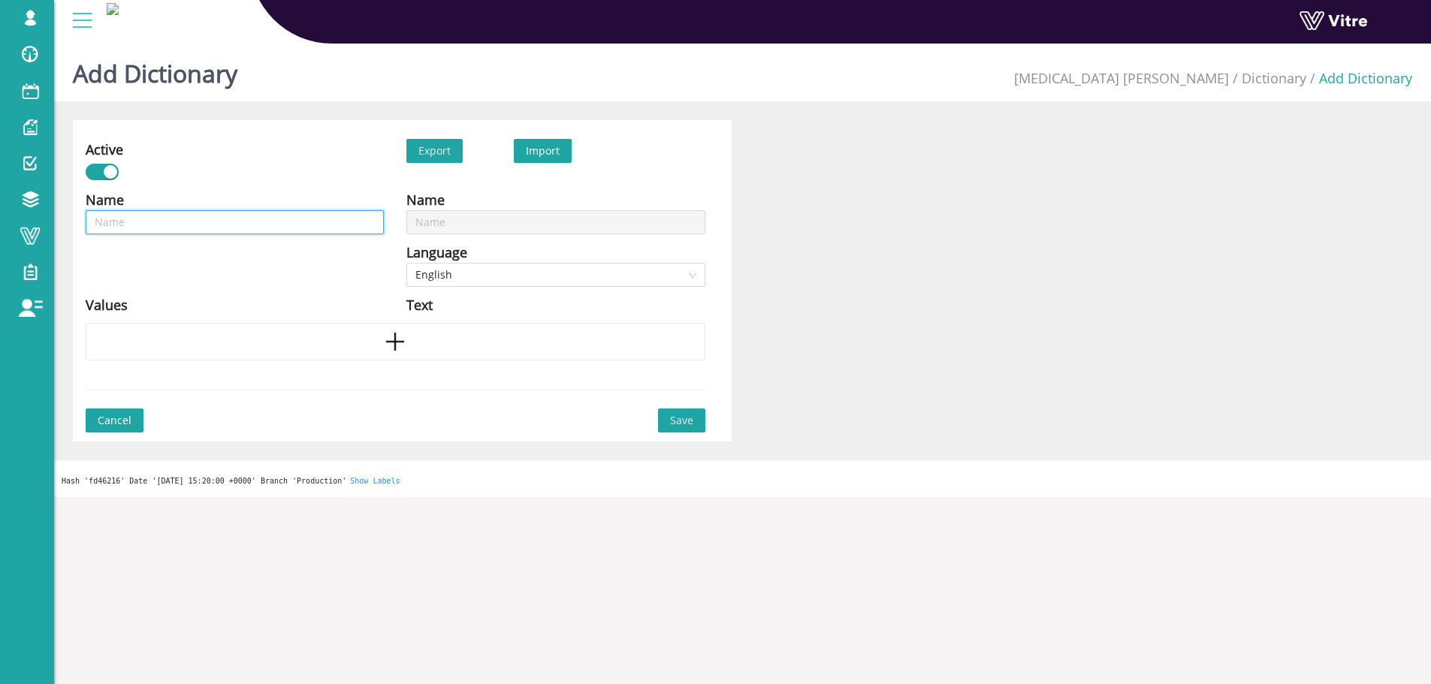
type input "ג"
type input "גו"
type input "גור"
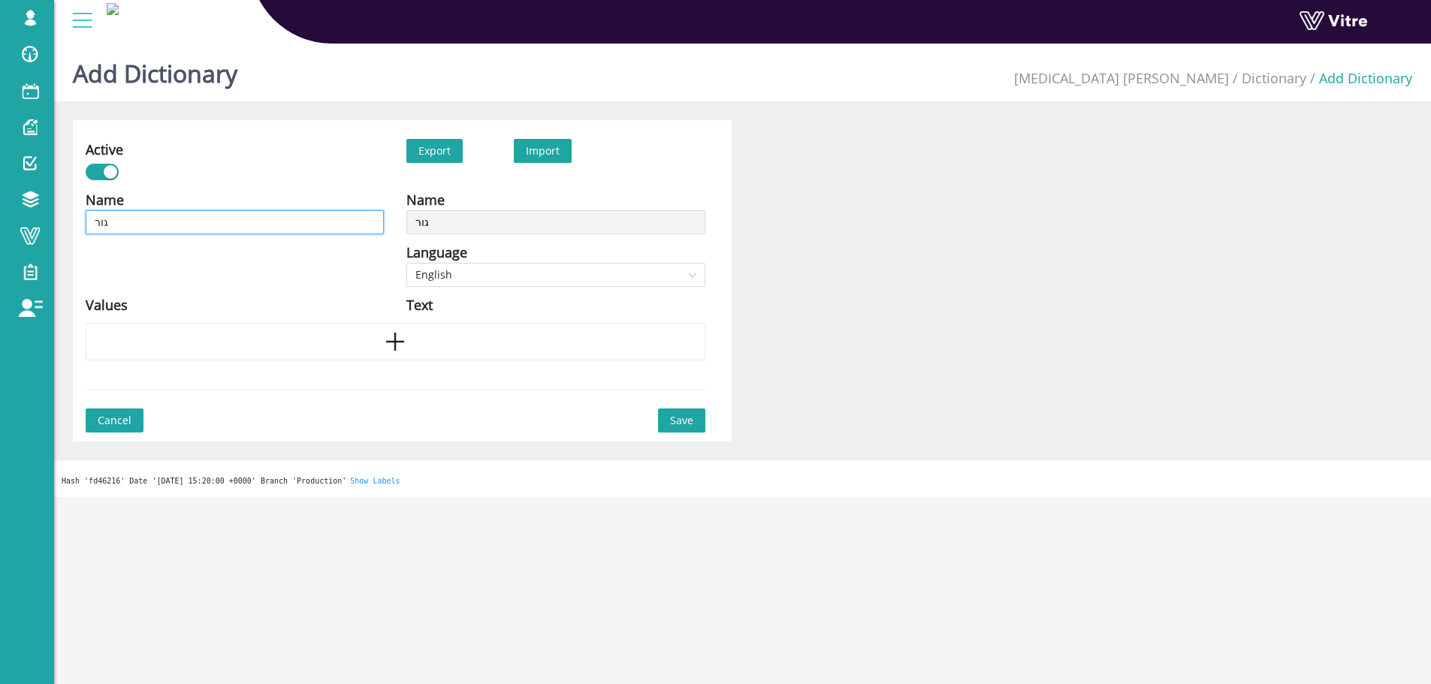
type input "גורמ"
type input "גורמי"
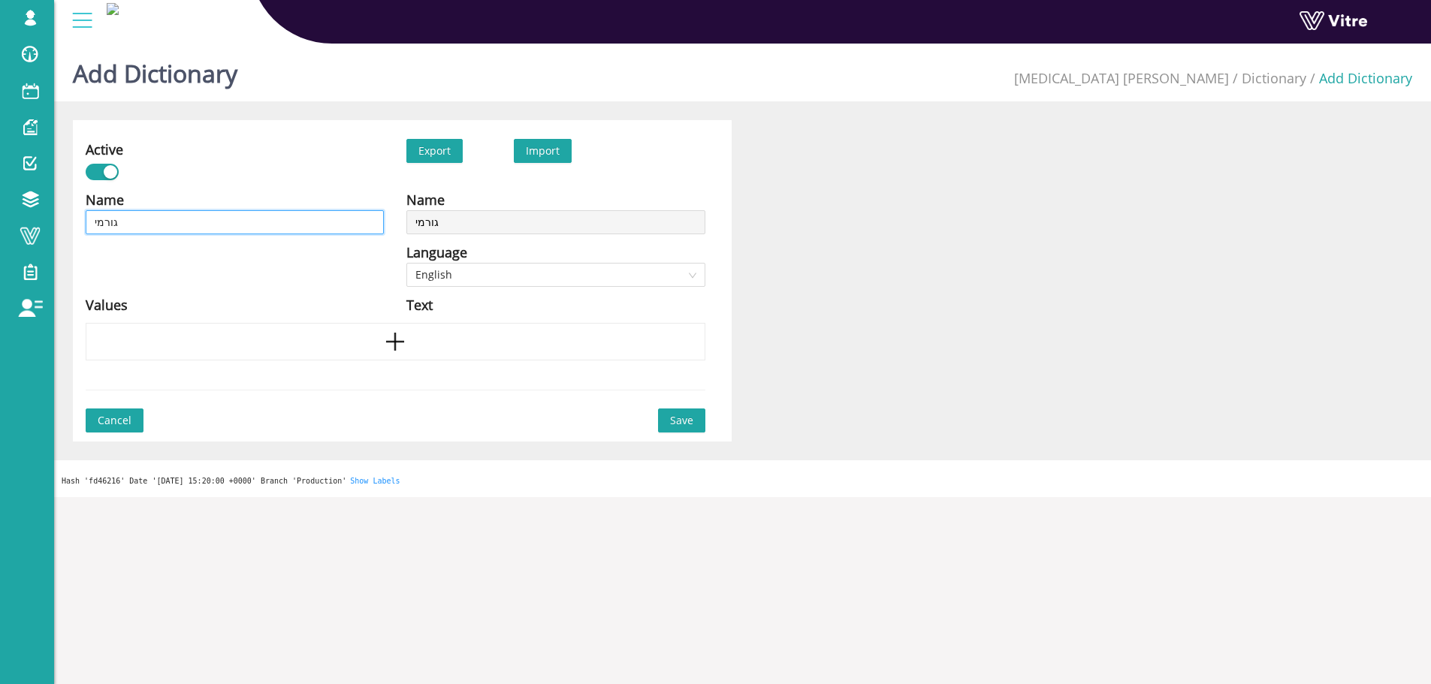
type input "גורמי"
type input "גורמי ש"
type input "גורמי שר"
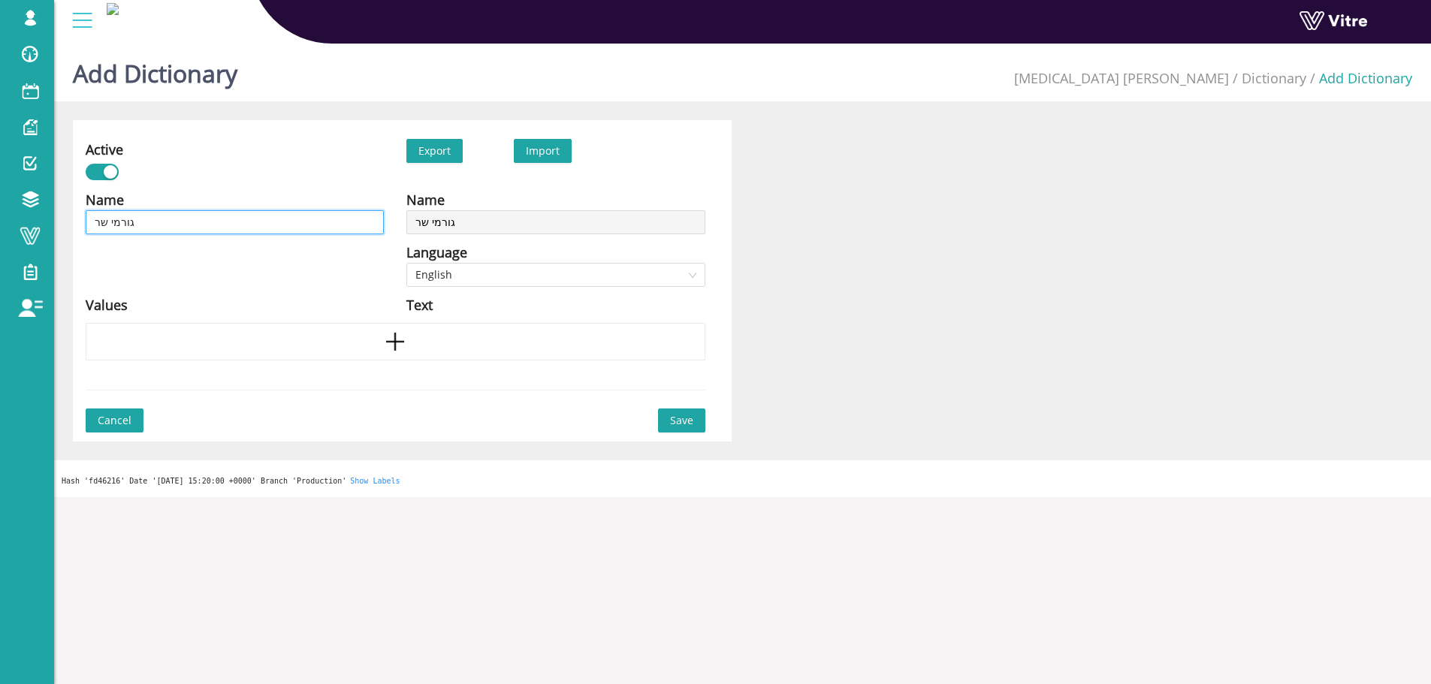
type input "גורמי שרי"
type input "גורמי שריפ"
type input "גורמי שריפה"
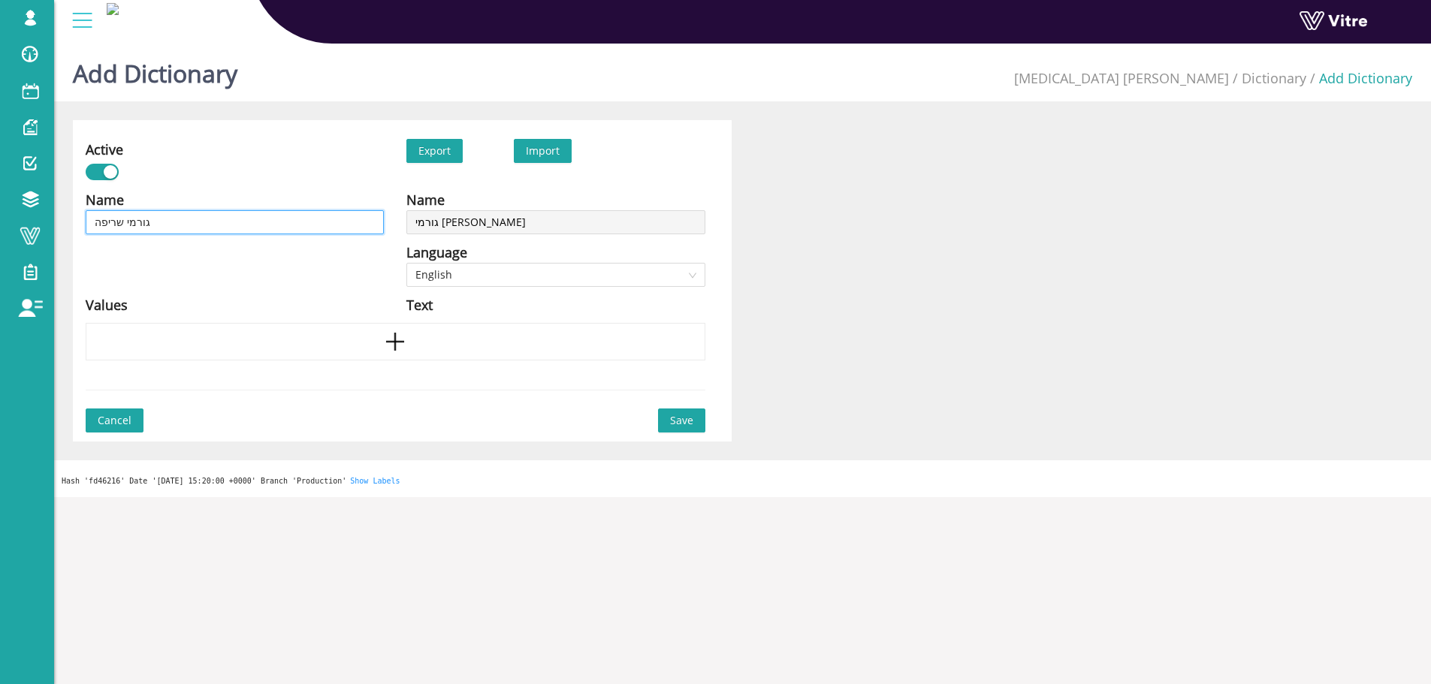
type input "גורמי שריפה"
type input "גורמי שריפה -"
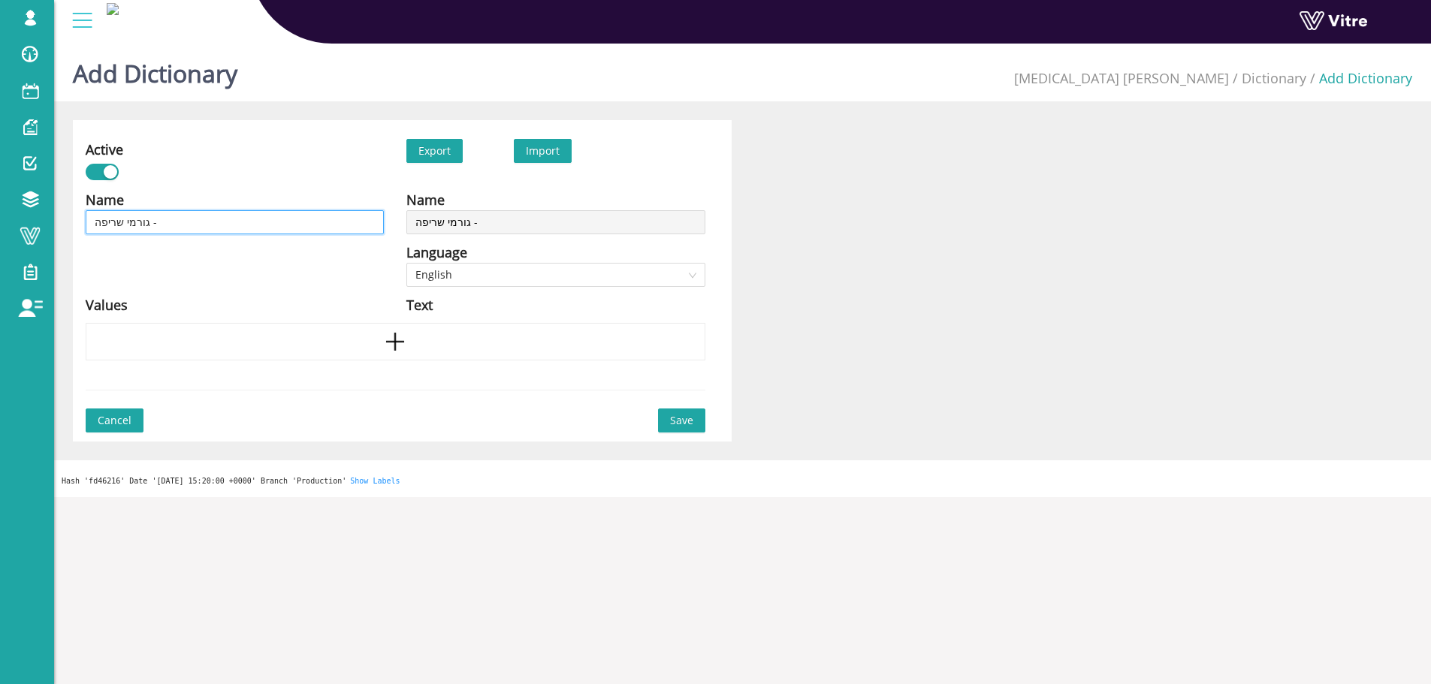
type input "גורמי שריפה -"
type input "גורמי שריפה - ש"
type input "גורמי שריפה - שמ"
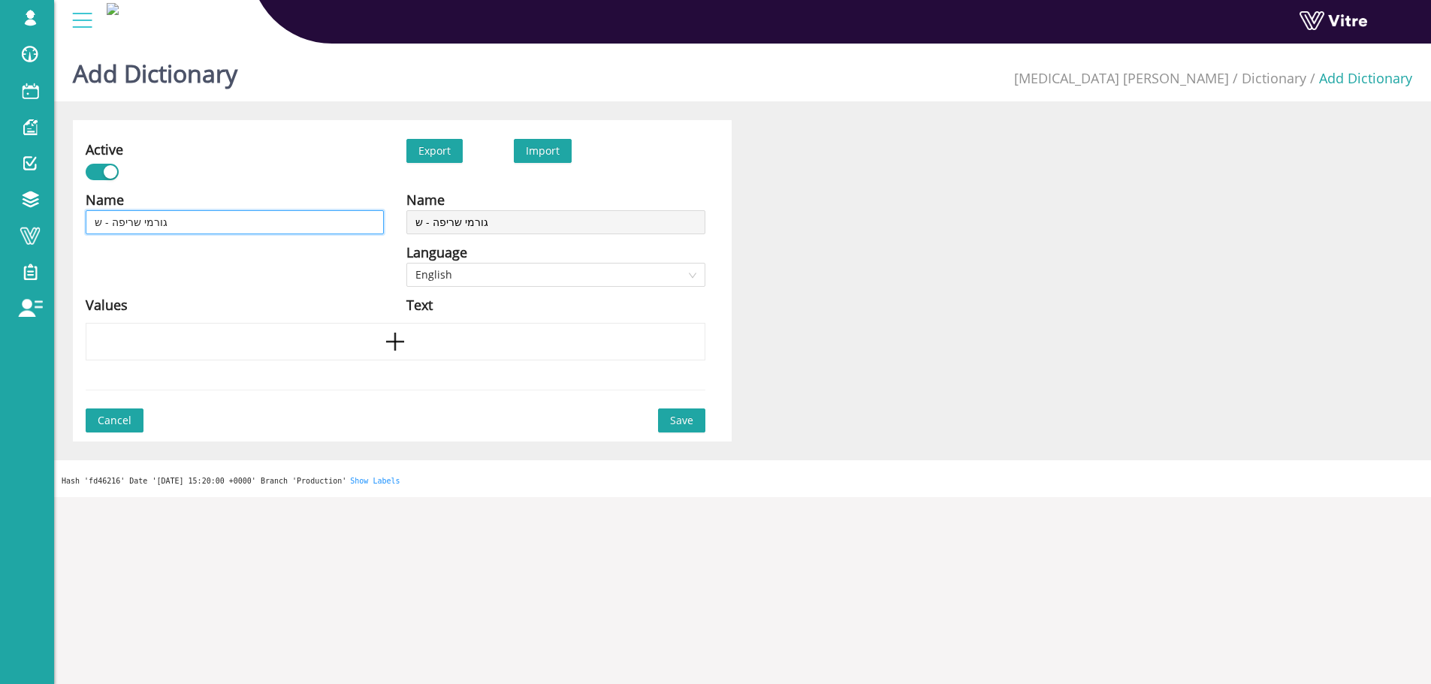
type input "גורמי שריפה - שמ"
type input "גורמי שריפה - שמש"
type input "גורמי שריפה - שמ"
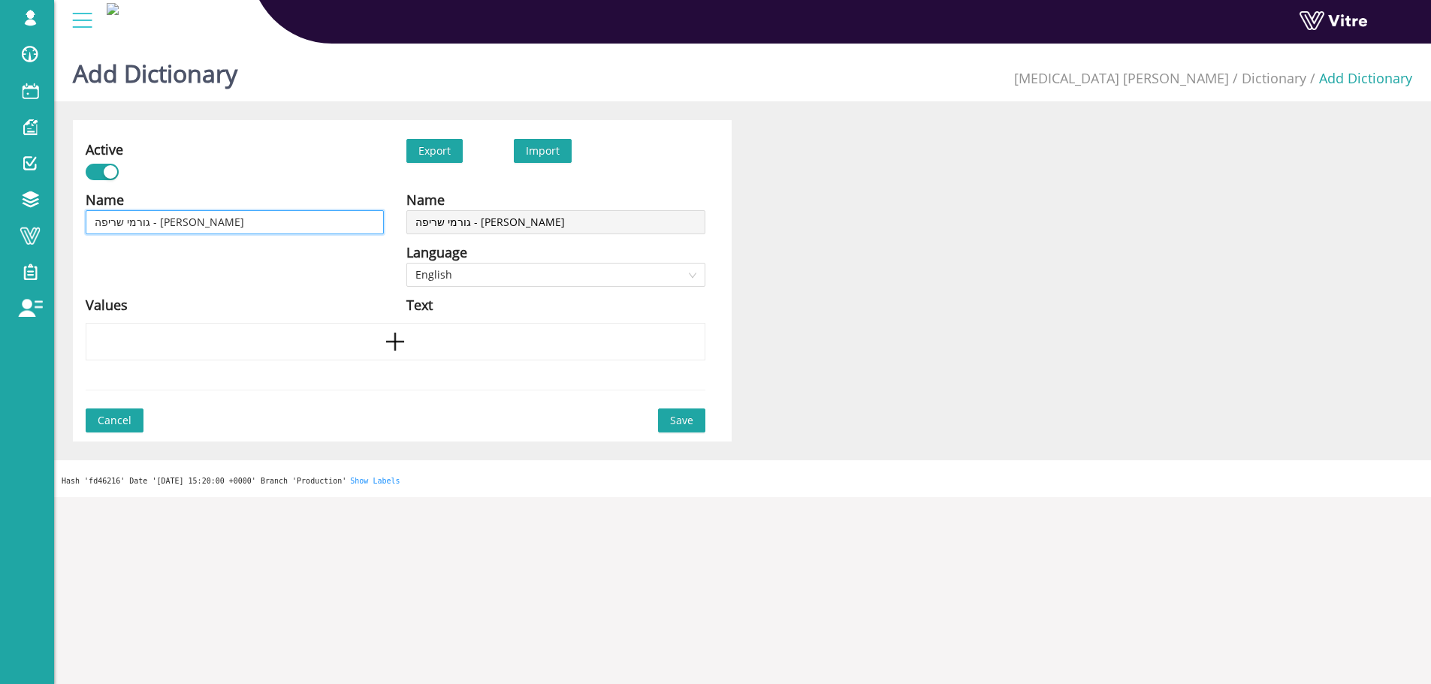
type input "גורמי שריפה - ש"
type input "גורמי שריפה - שר"
type input "גורמי שריפה - שרי"
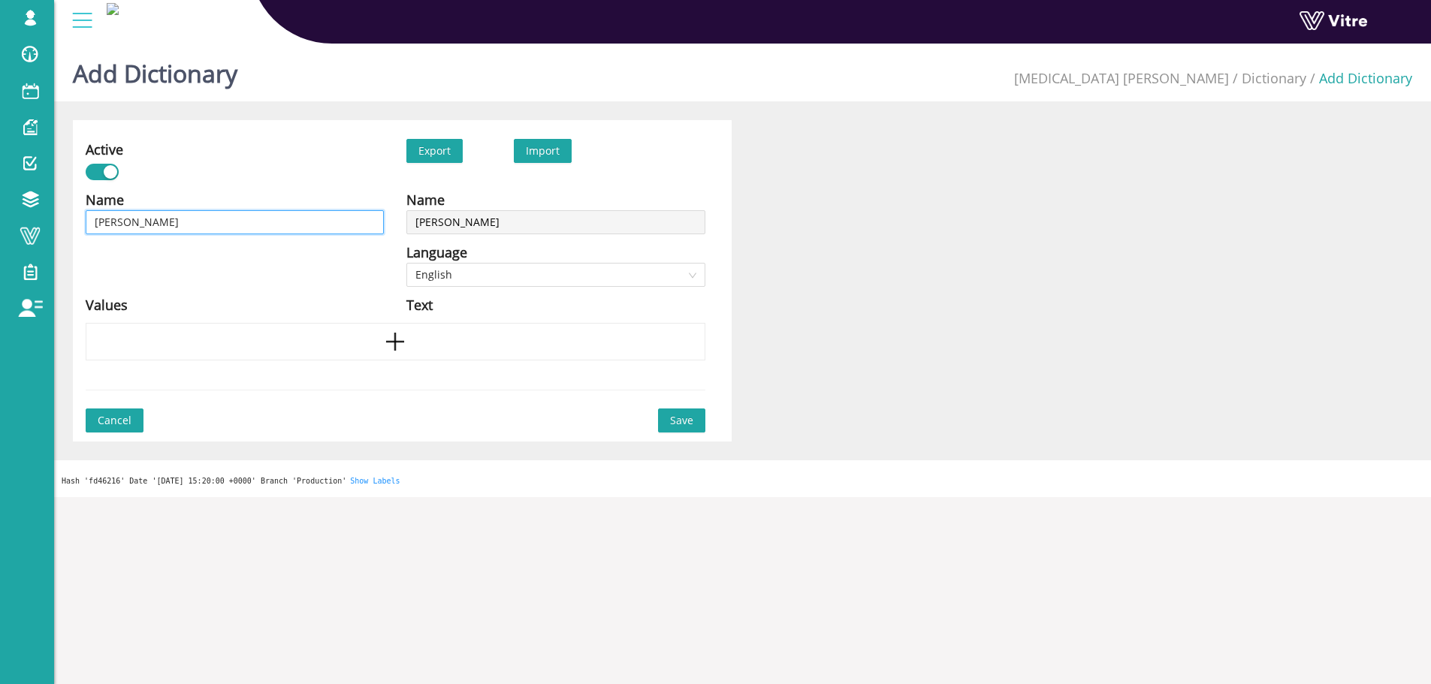
type input "גורמי שריפה - שרי"
type input "גורמי שריפה - שריפ"
type input "גורמי שריפה - שריפה"
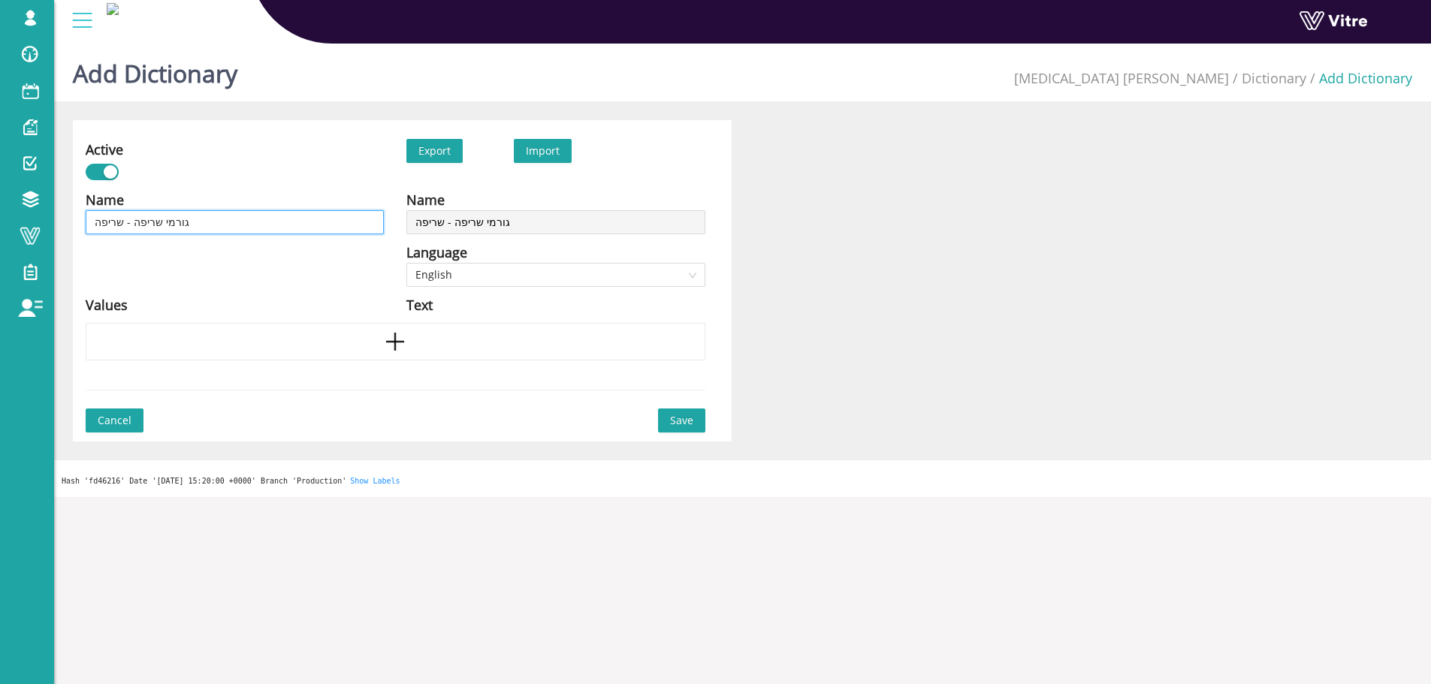
click at [143, 215] on input "גורמי שריפה - שריפה" at bounding box center [235, 222] width 298 height 24
type input "גורמי ס- שריפה"
type input "גורמי סי- שריפה"
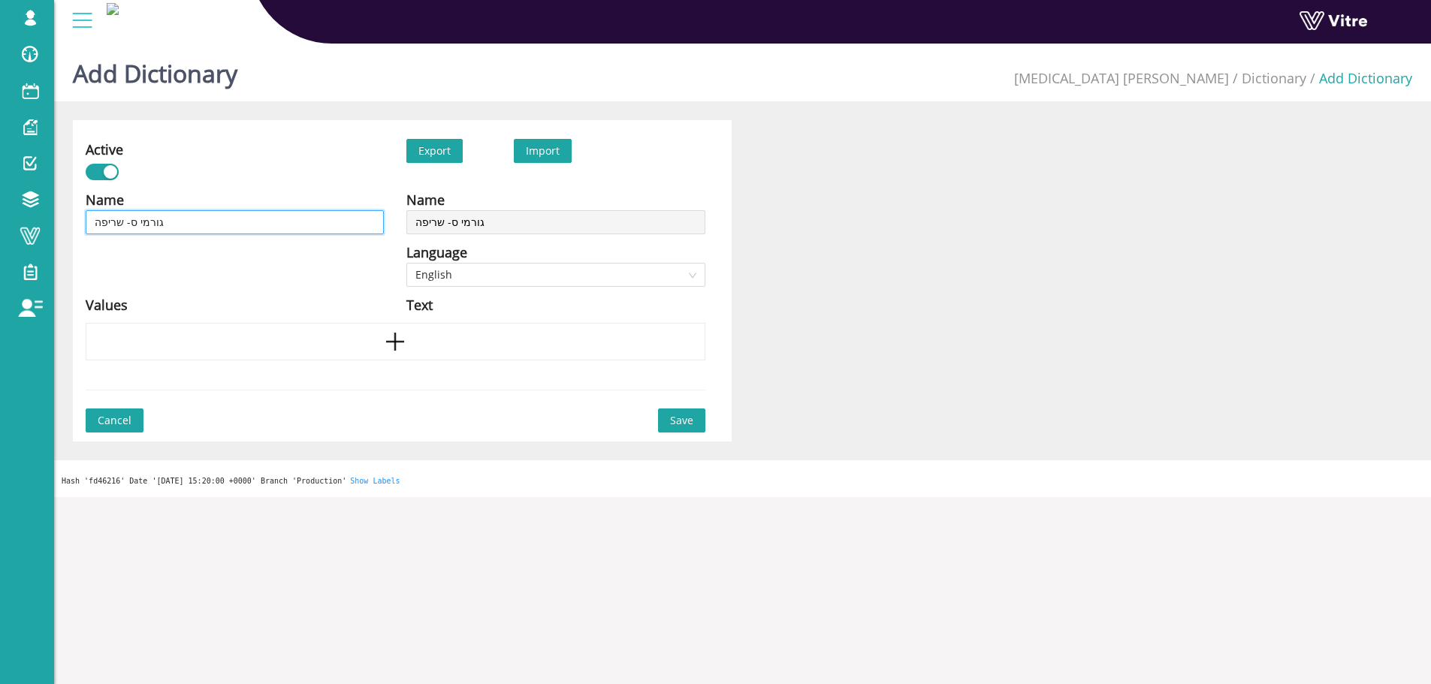
type input "גורמי סי- שריפה"
type input "גורמי סיכ- שריפה"
type input "גורמי סיכו- שריפה"
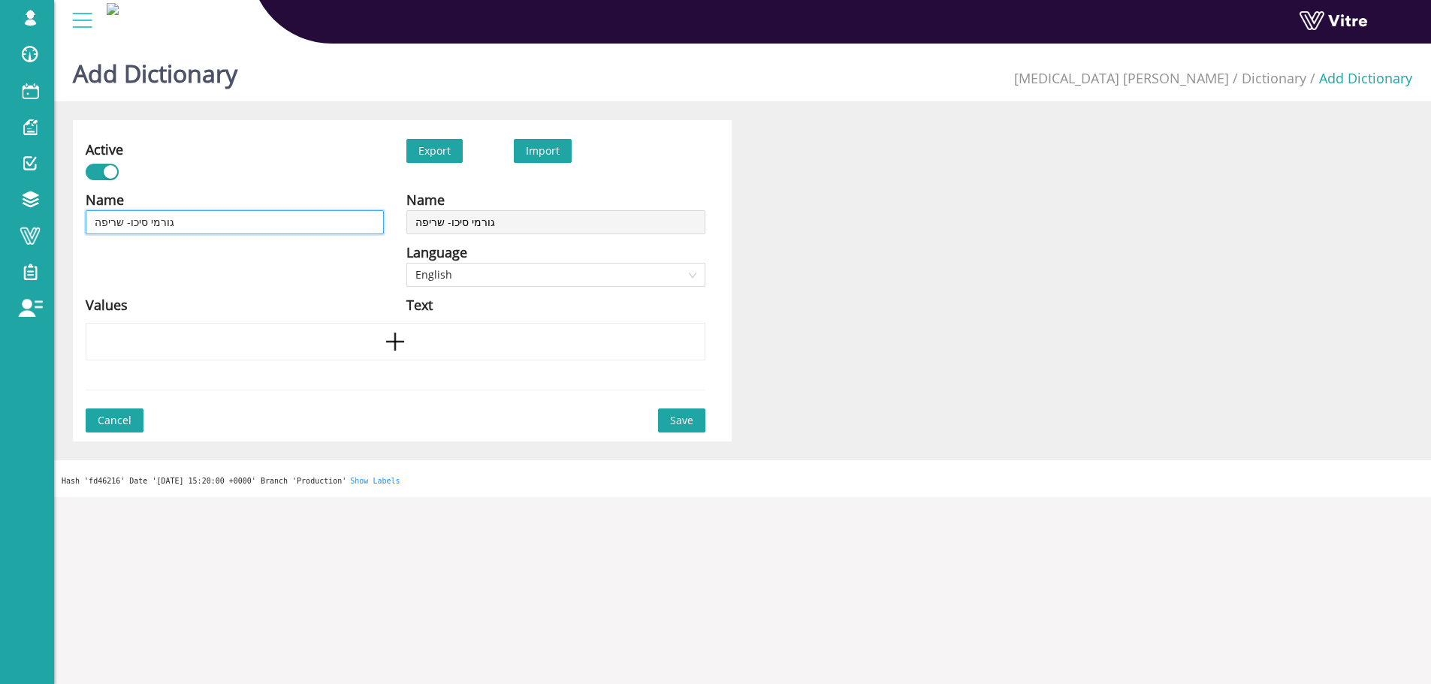
type input "גורמי סיכון- שריפה"
type input "גורמי סיכון - שריפה"
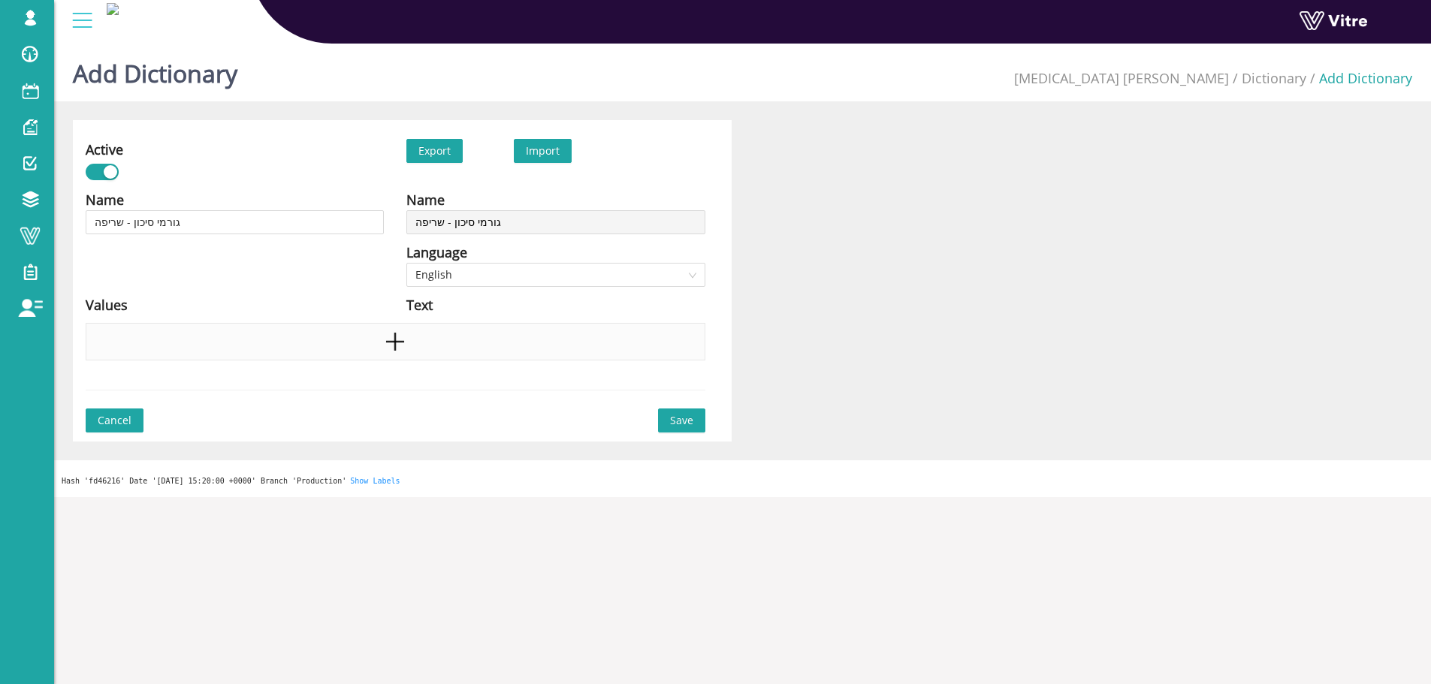
click at [352, 356] on div at bounding box center [396, 342] width 620 height 38
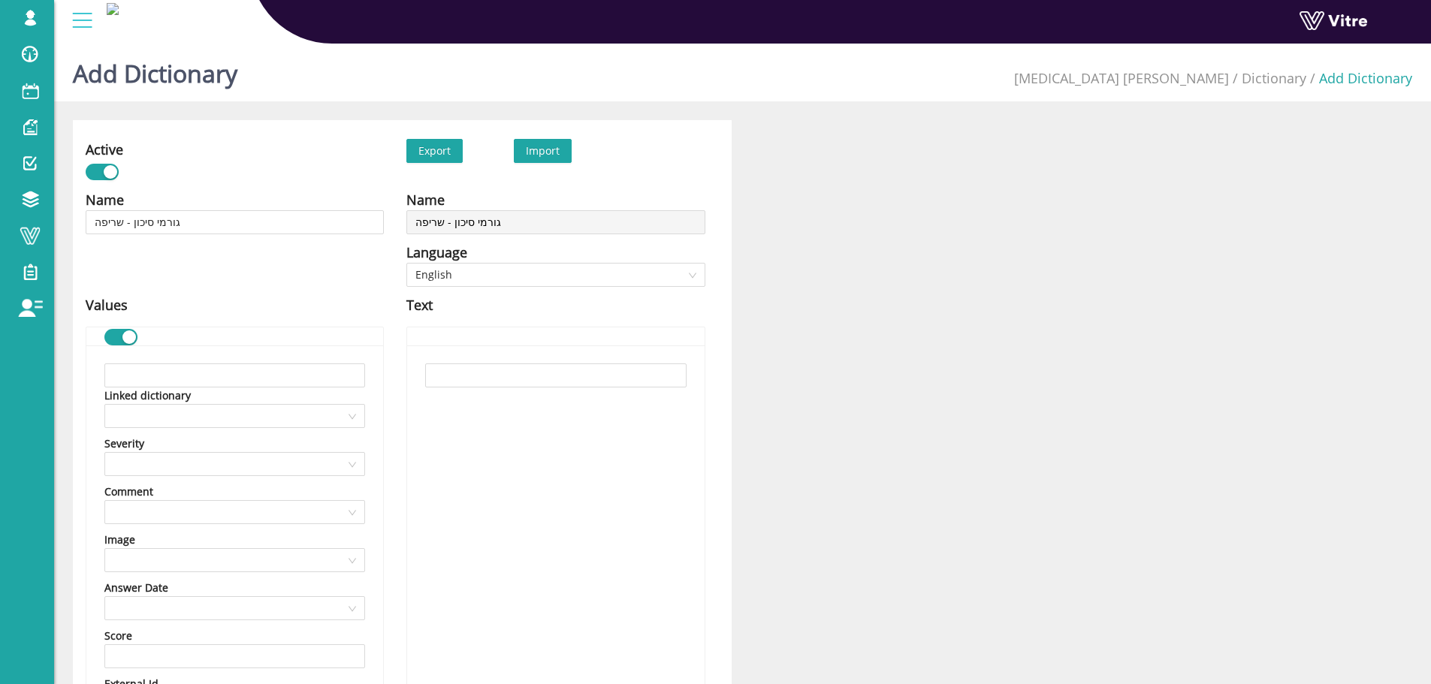
click at [214, 362] on div "Linked dictionary Severity Comment Image Answer Date Score External Id Value im…" at bounding box center [234, 603] width 297 height 514
click at [227, 366] on input "text" at bounding box center [234, 376] width 261 height 24
paste input "מנה צופה"
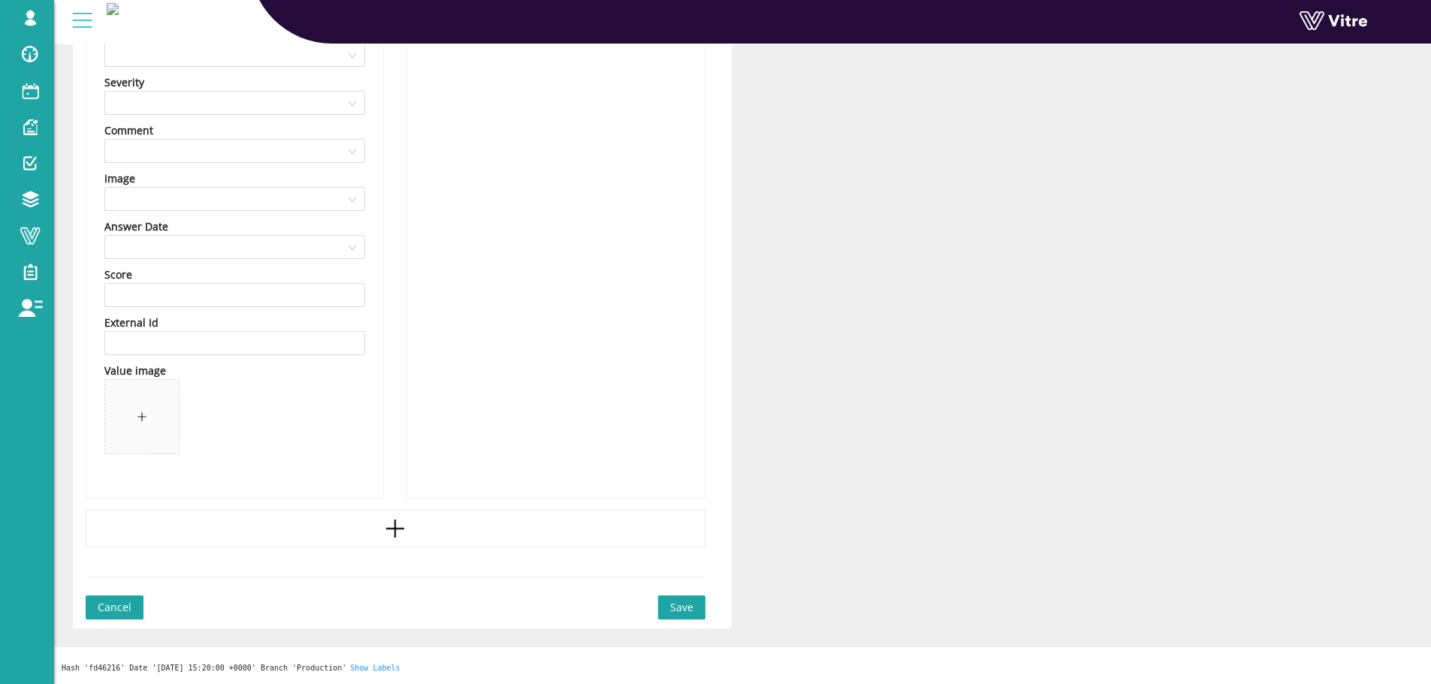
type input "מנה צופה"
click at [420, 530] on div at bounding box center [396, 529] width 620 height 38
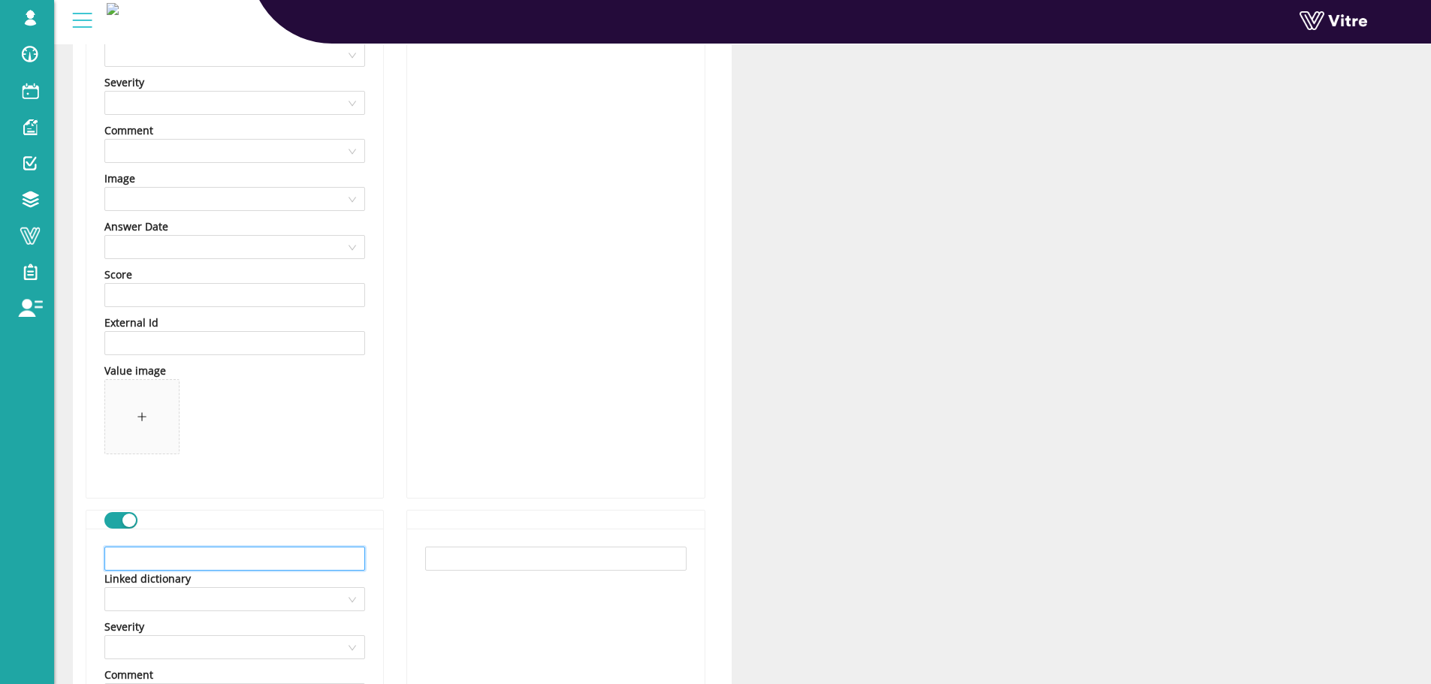
click at [294, 565] on input "text" at bounding box center [234, 559] width 261 height 24
paste input "הסר חומרים דליקים מהאזור"
type input "הסר חומרים דליקים מהאזור"
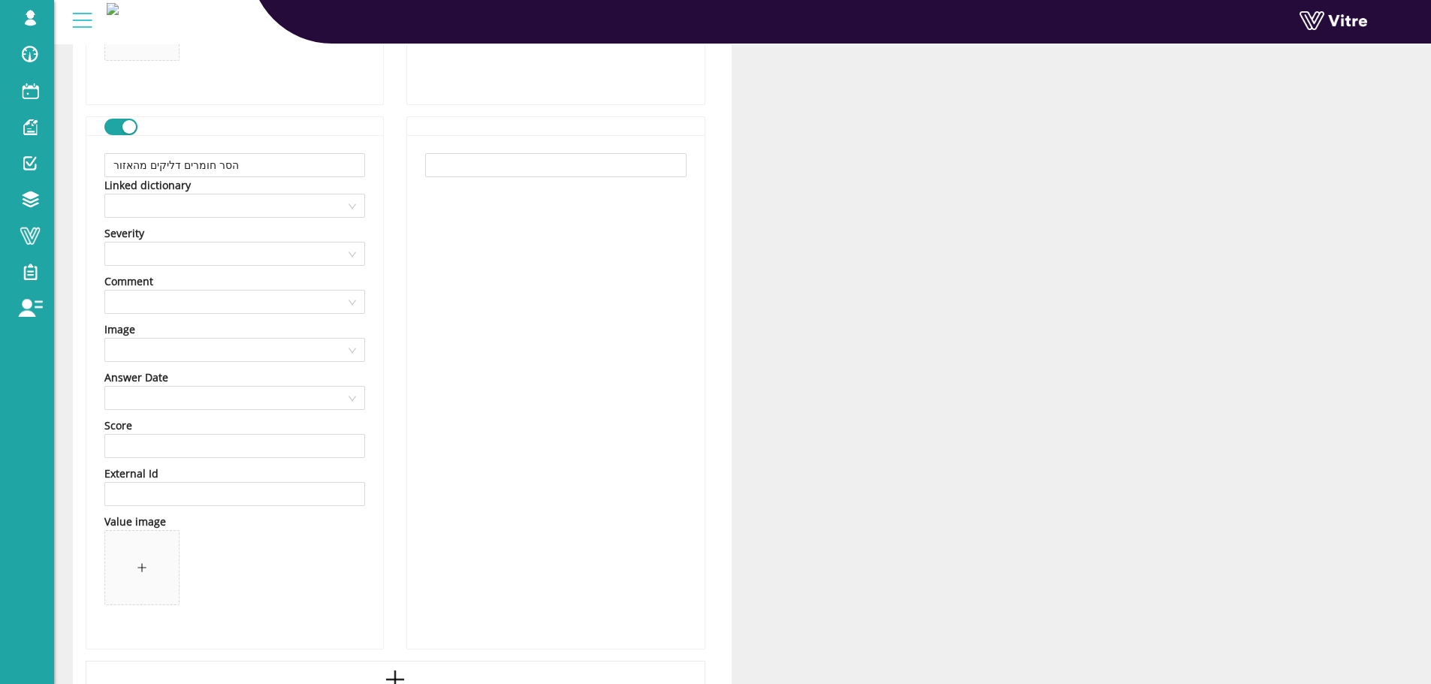
scroll to position [906, 0]
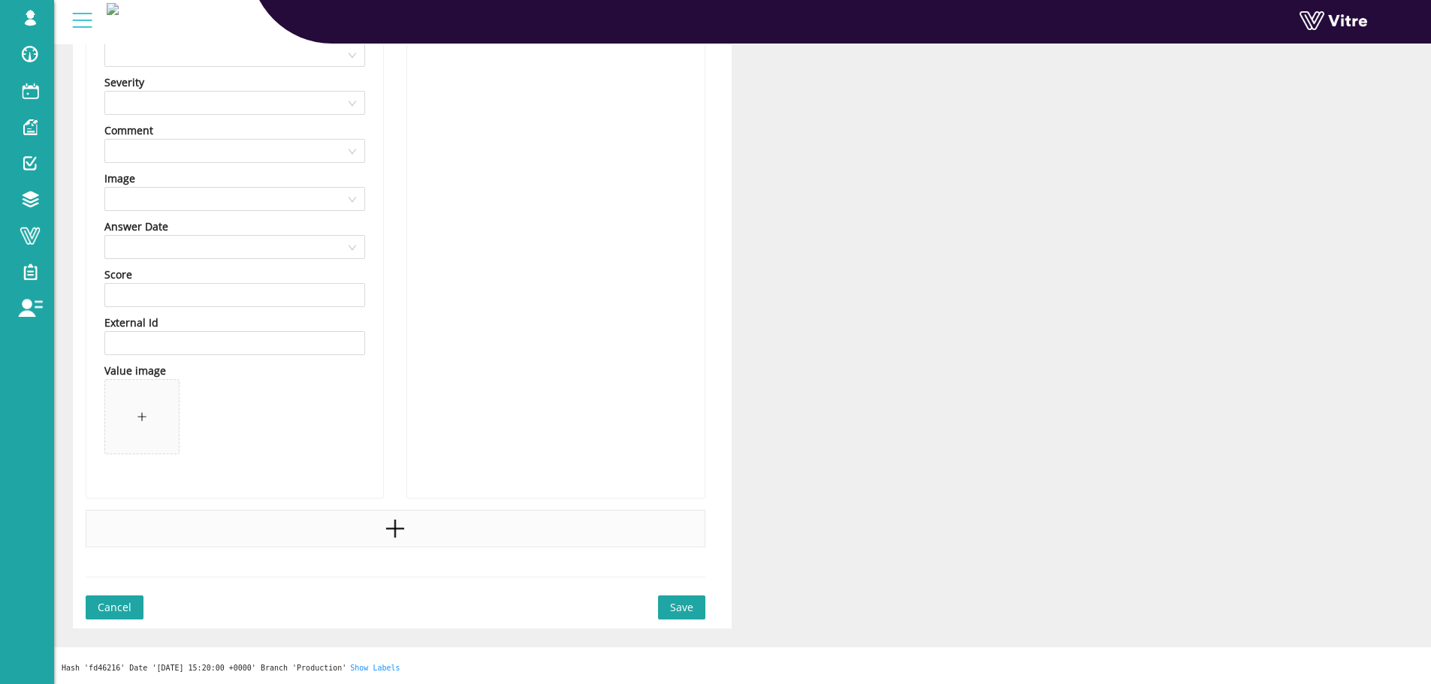
click at [390, 521] on icon "plus" at bounding box center [395, 529] width 23 height 23
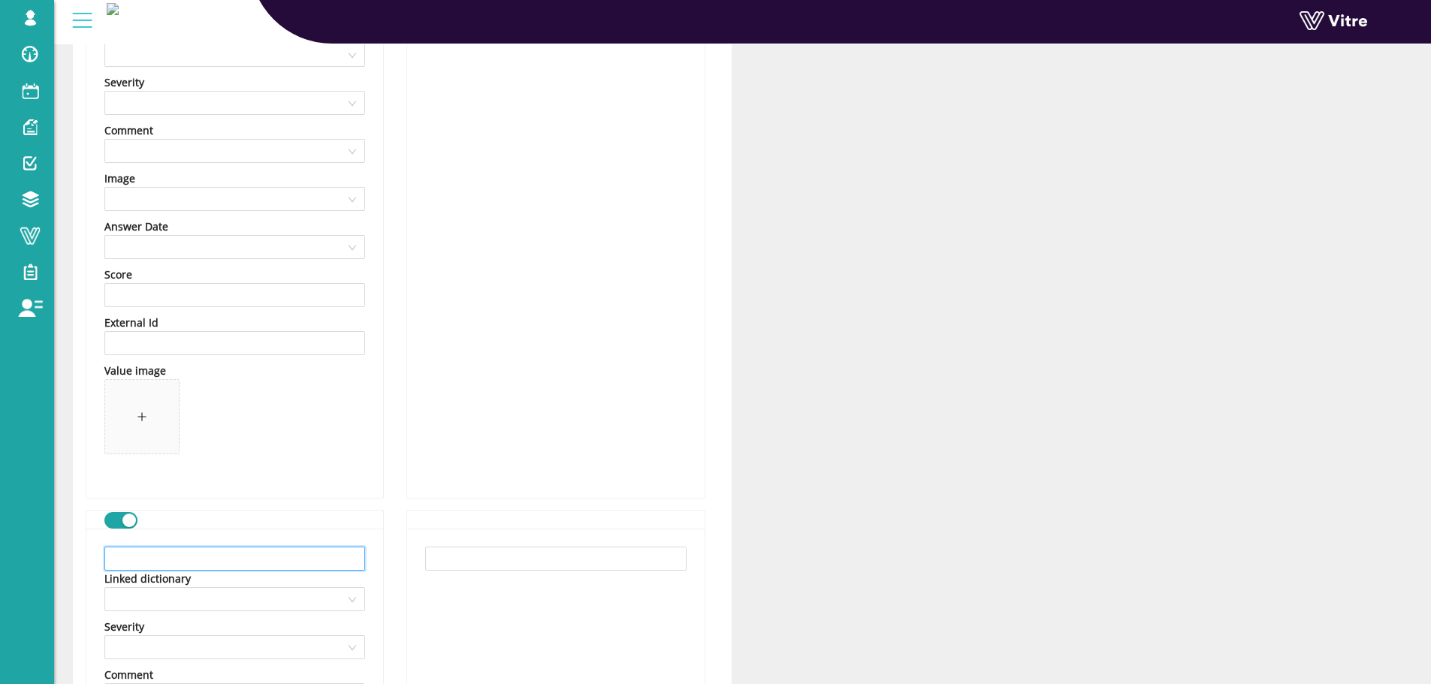
click at [255, 552] on input "text" at bounding box center [234, 559] width 261 height 24
paste input "קרר את האזור"
type input "קרר את האזור"
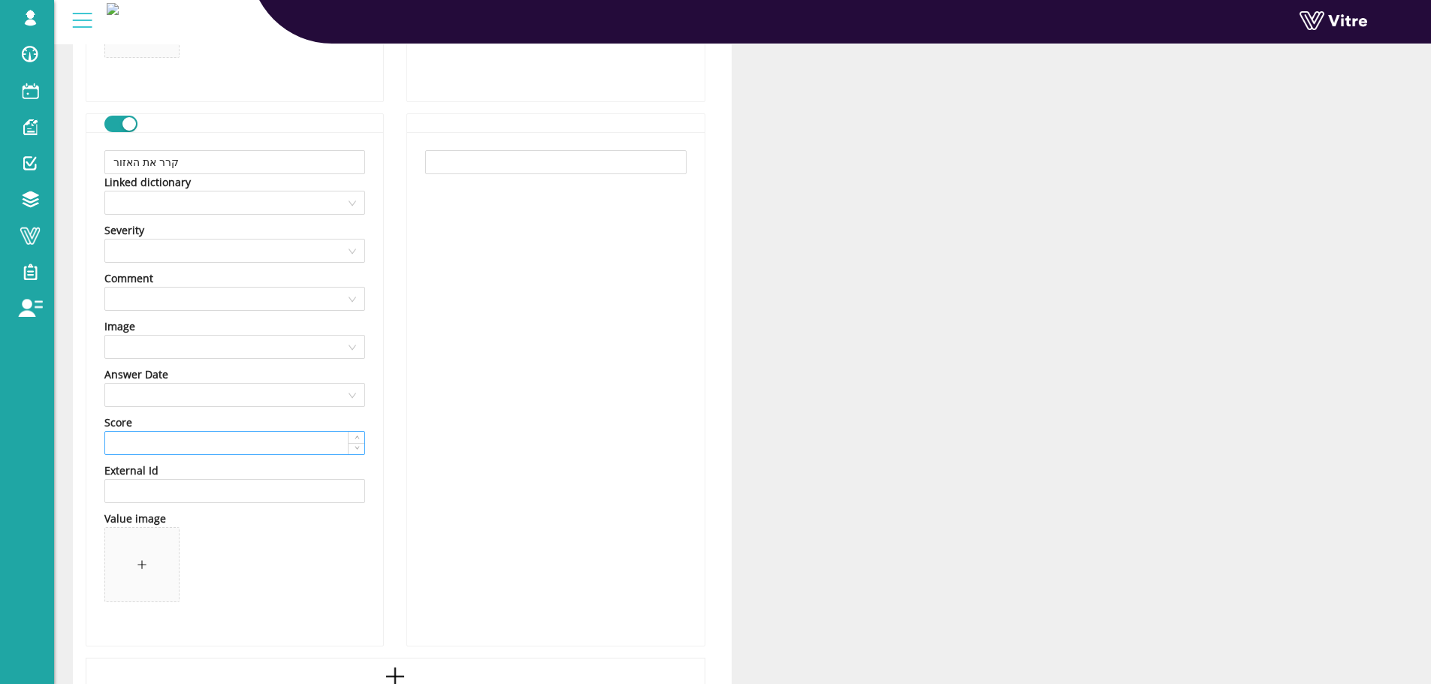
scroll to position [1432, 0]
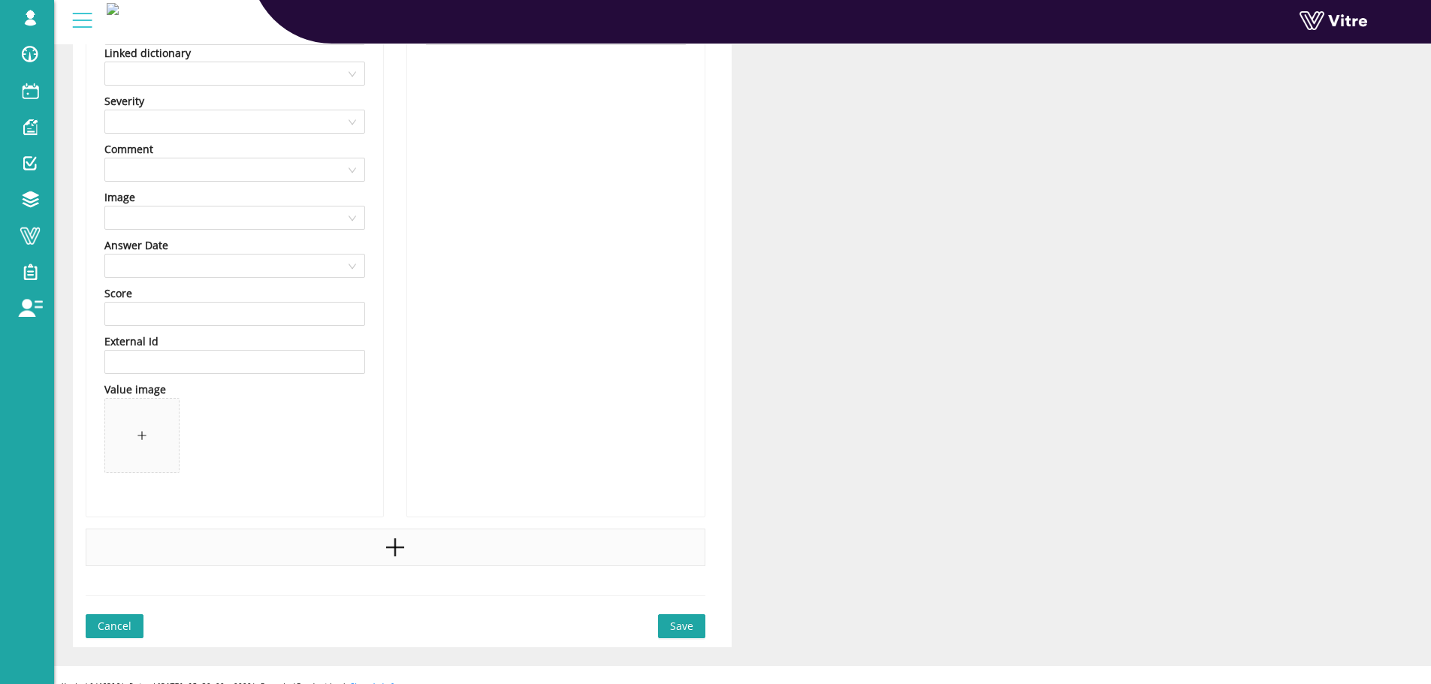
click at [250, 548] on div at bounding box center [396, 548] width 620 height 38
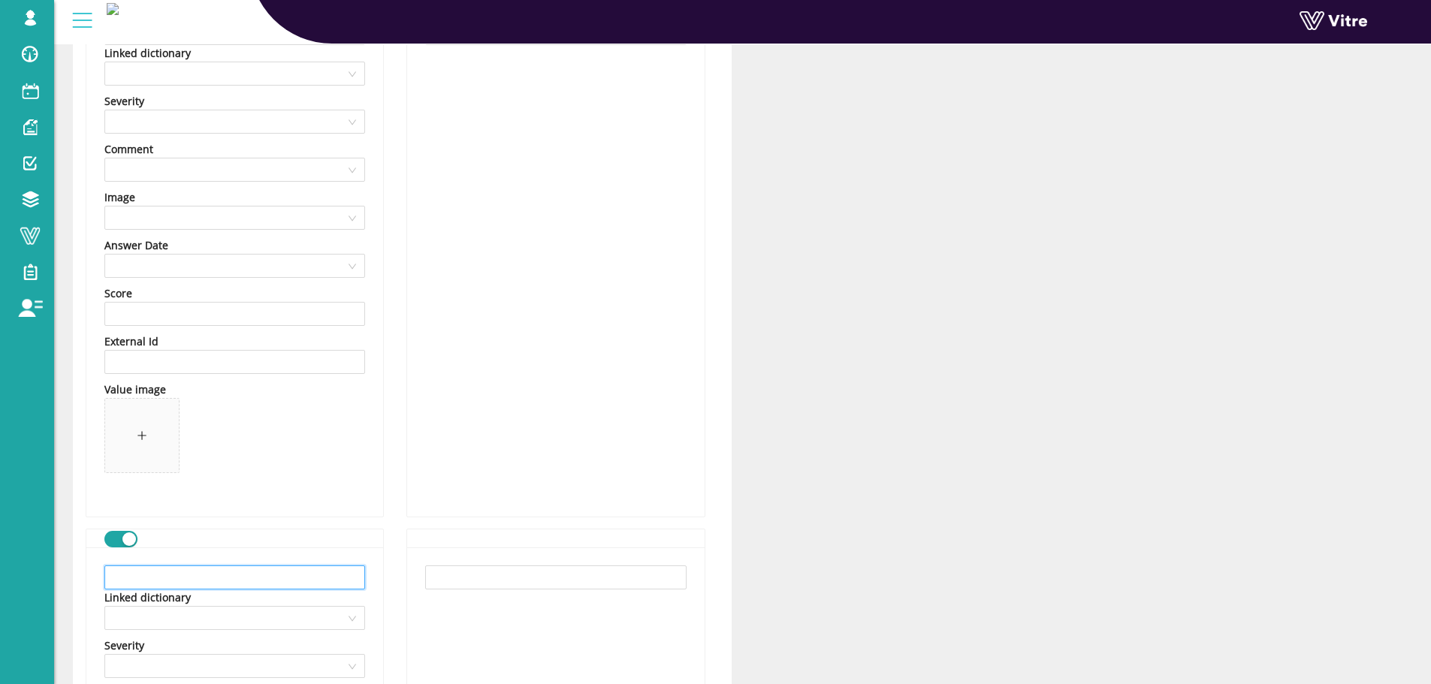
click at [314, 572] on input "text" at bounding box center [234, 578] width 261 height 24
paste input "בודד את האזור המסוכן"
type input "בודד את האזור המסוכן"
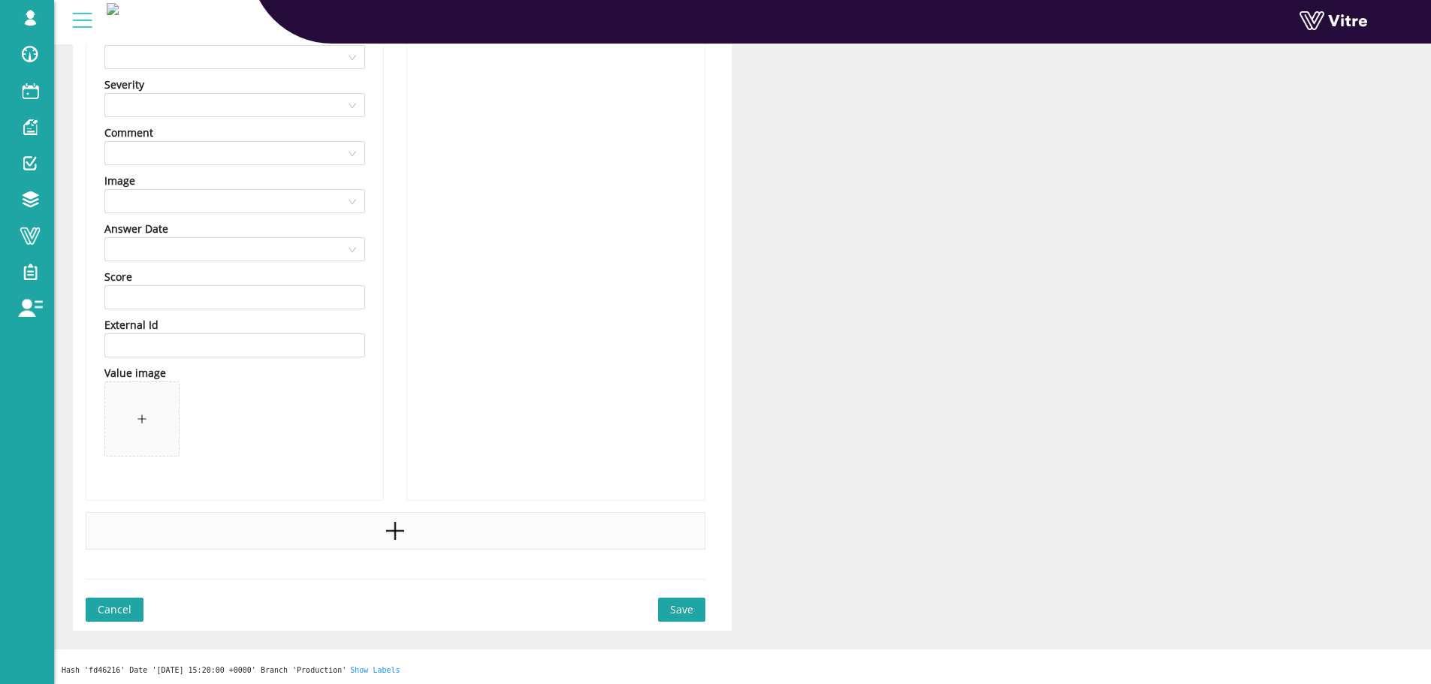
scroll to position [1995, 0]
click at [406, 518] on icon "plus" at bounding box center [395, 529] width 23 height 23
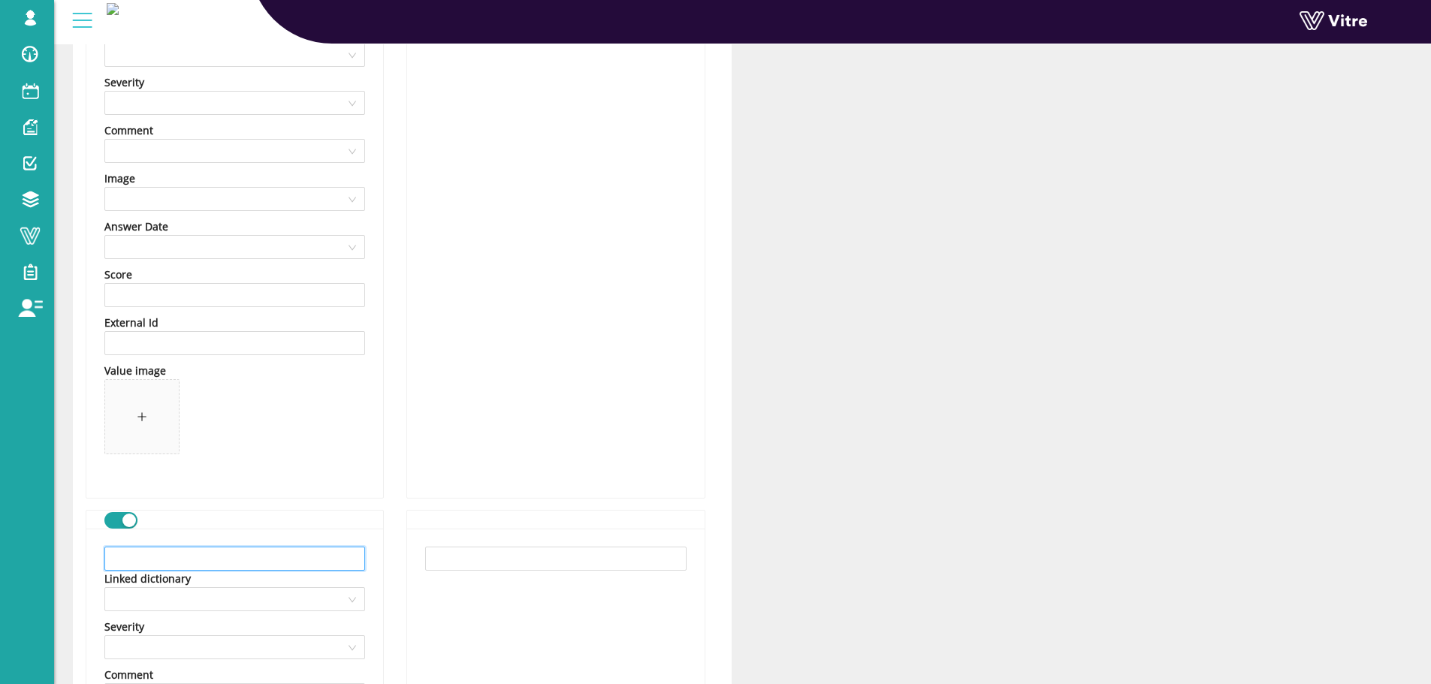
click at [273, 564] on input "text" at bounding box center [234, 559] width 261 height 24
paste input "השתמש בכלים מיוחדים"
type input "השתמש בכלים מיוחדים"
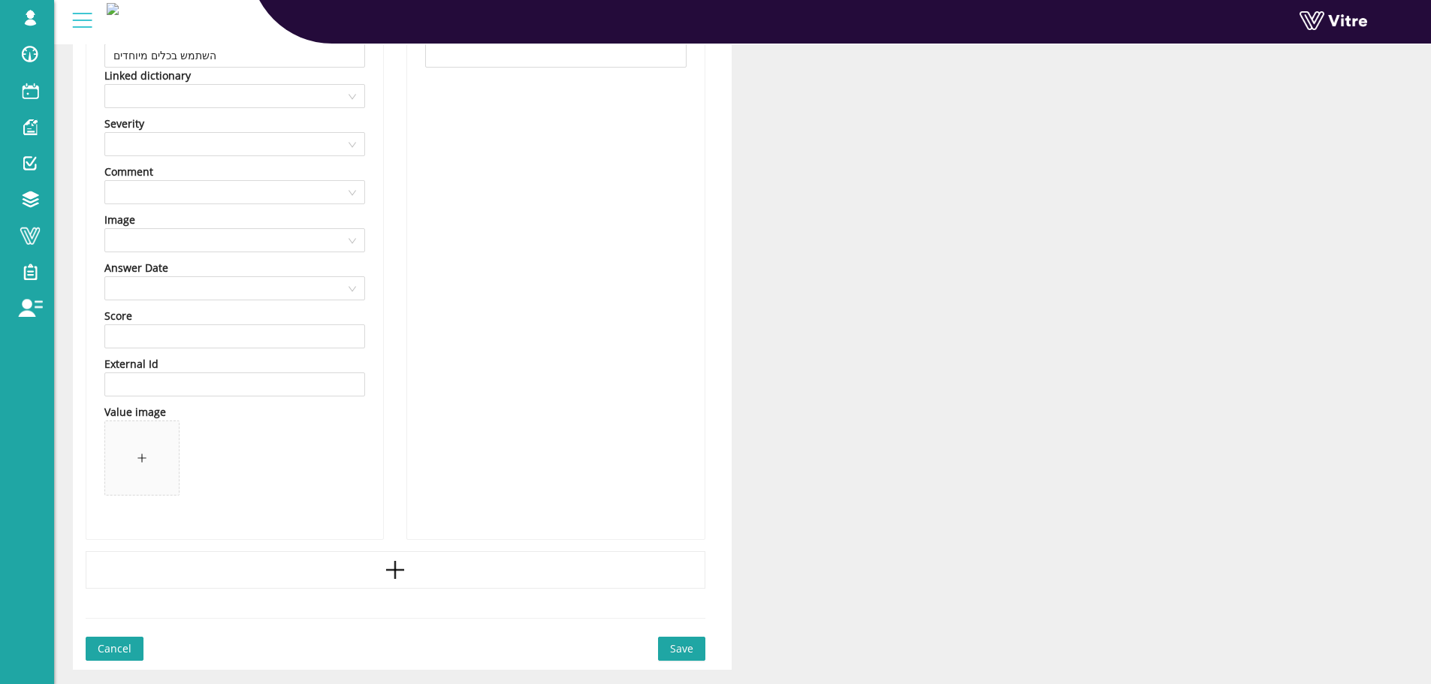
scroll to position [2521, 0]
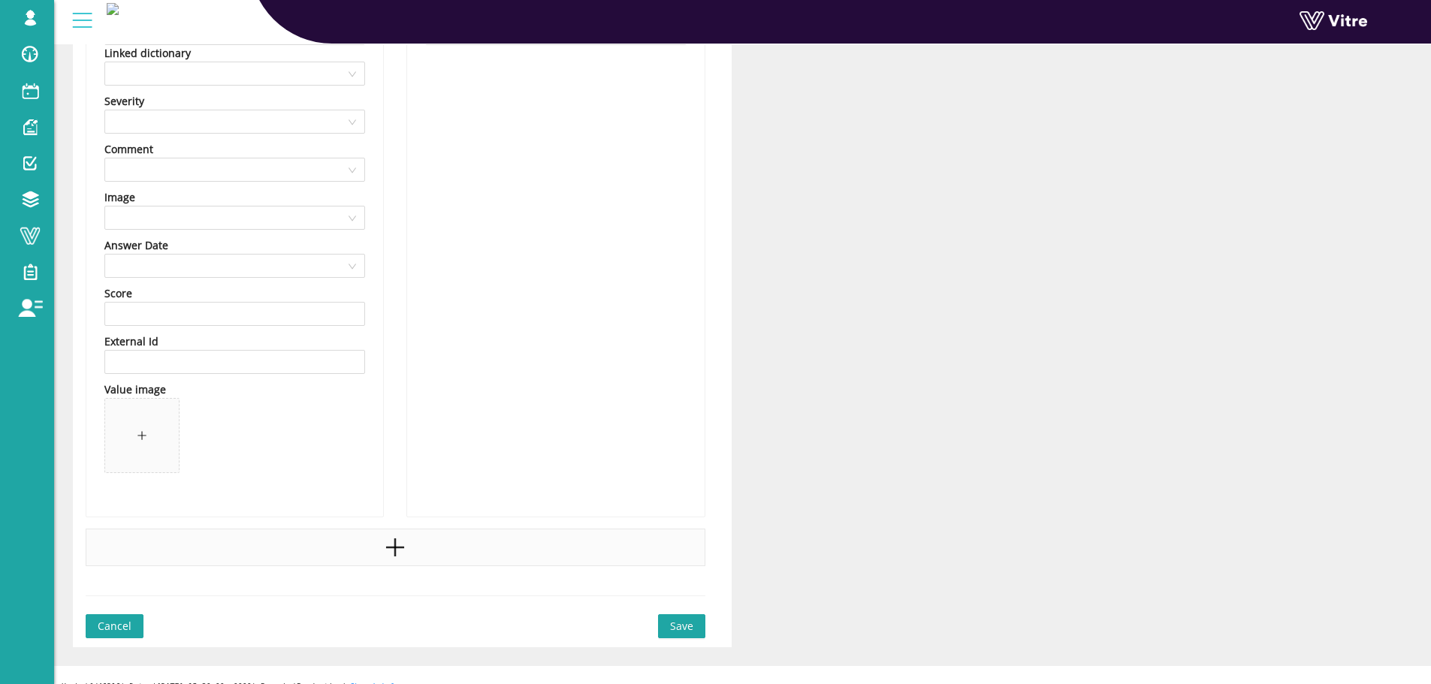
click at [325, 558] on div at bounding box center [396, 548] width 620 height 38
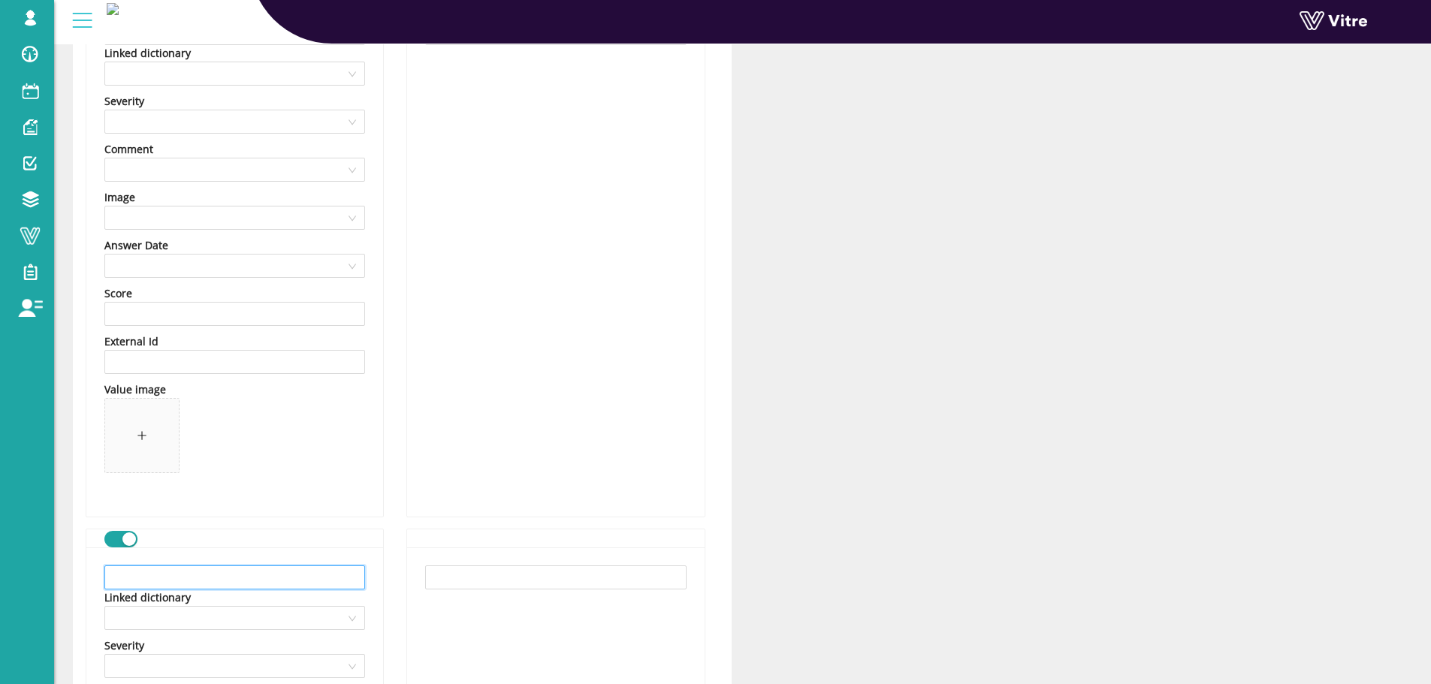
click at [145, 573] on input "text" at bounding box center [234, 578] width 261 height 24
paste input "אחר"
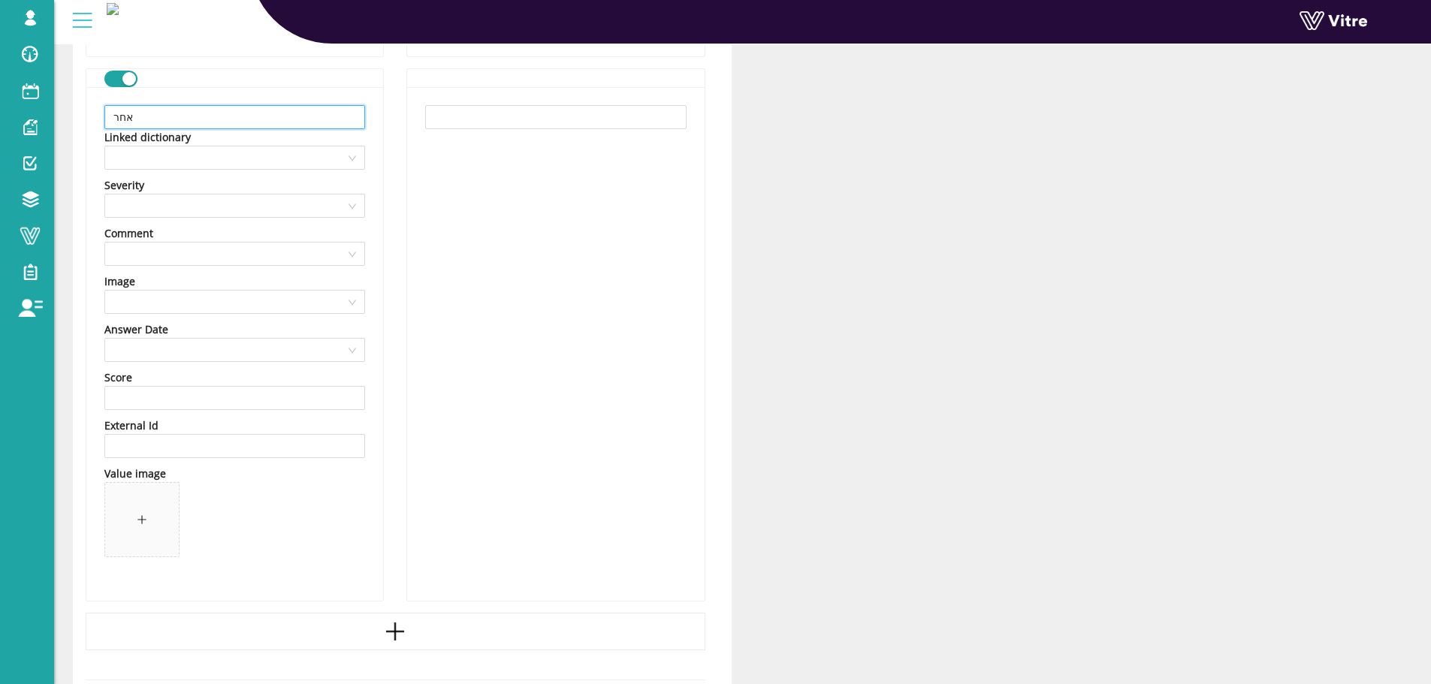
scroll to position [3085, 0]
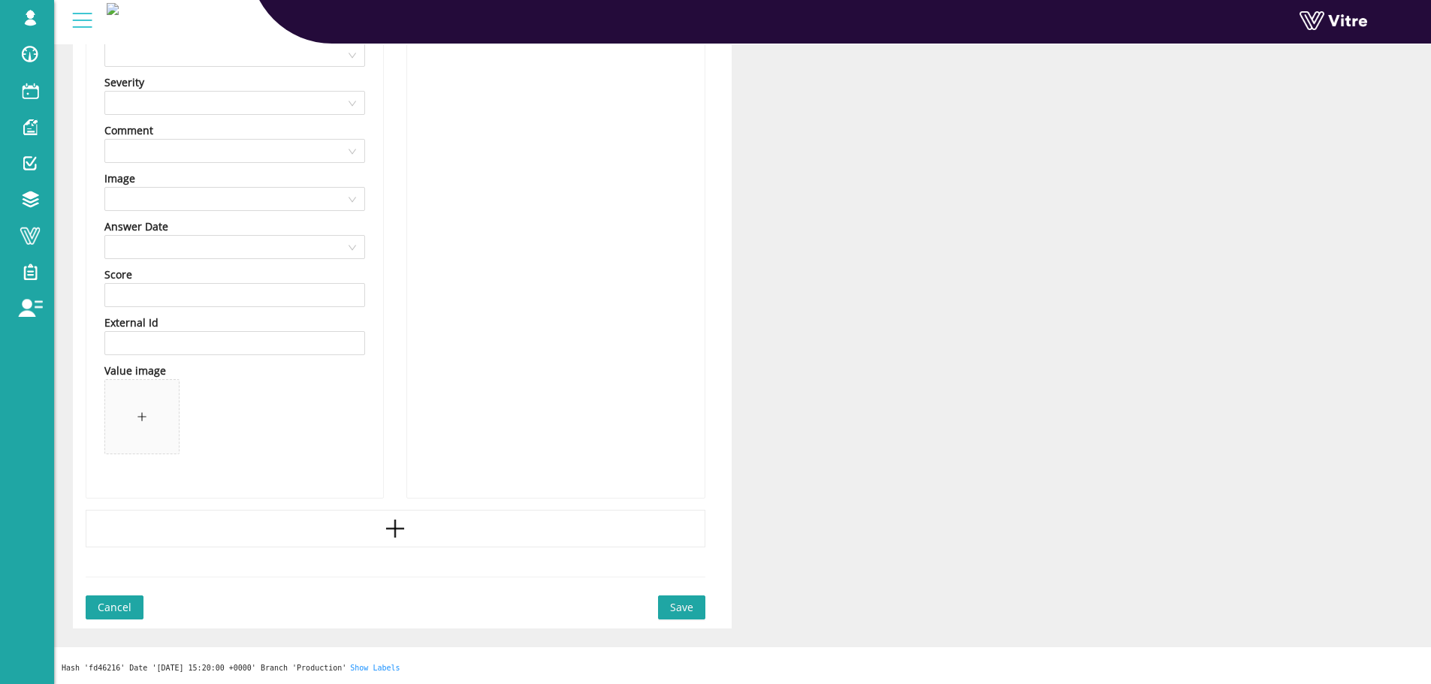
type input "אחר"
click at [702, 611] on button "Save" at bounding box center [681, 608] width 47 height 24
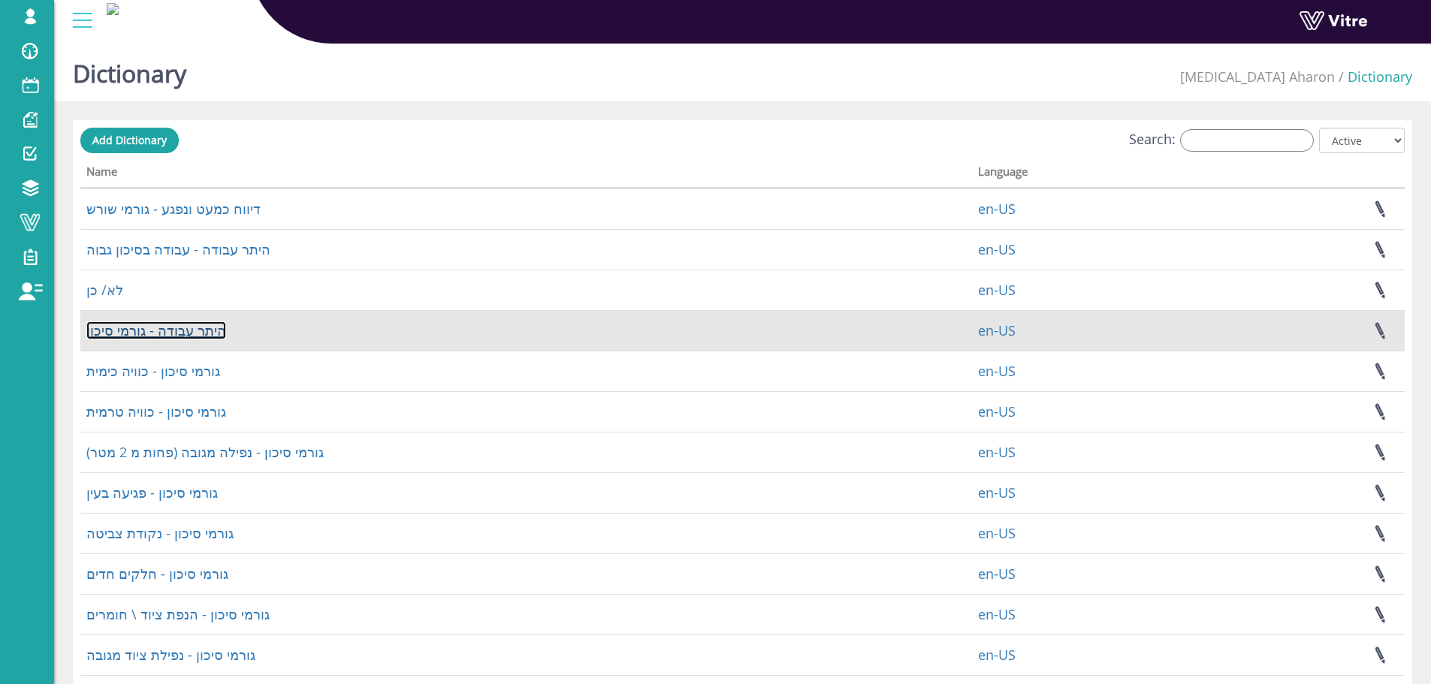
click at [145, 330] on link "היתר עבודה - גורמי סיכון" at bounding box center [156, 331] width 140 height 18
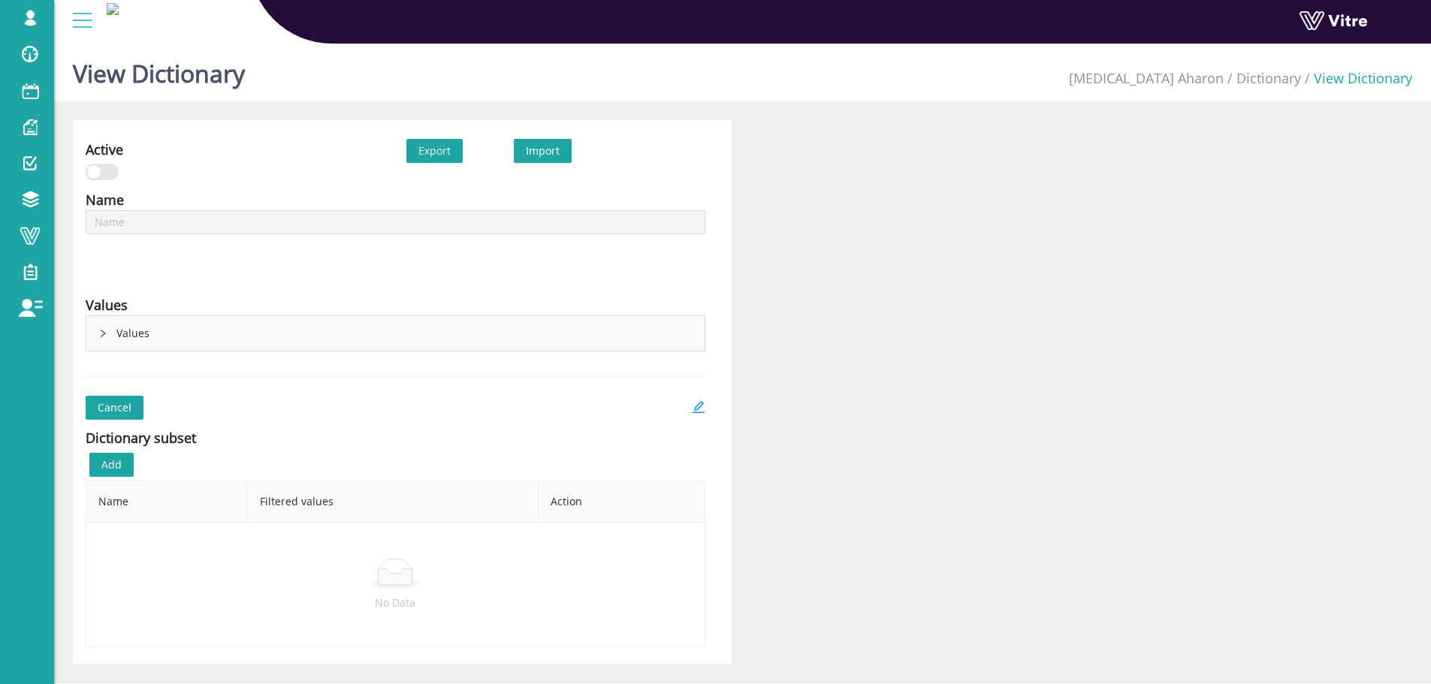
type input "היתר עבודה - גורמי סיכון"
click at [696, 410] on icon "edit" at bounding box center [698, 407] width 12 height 12
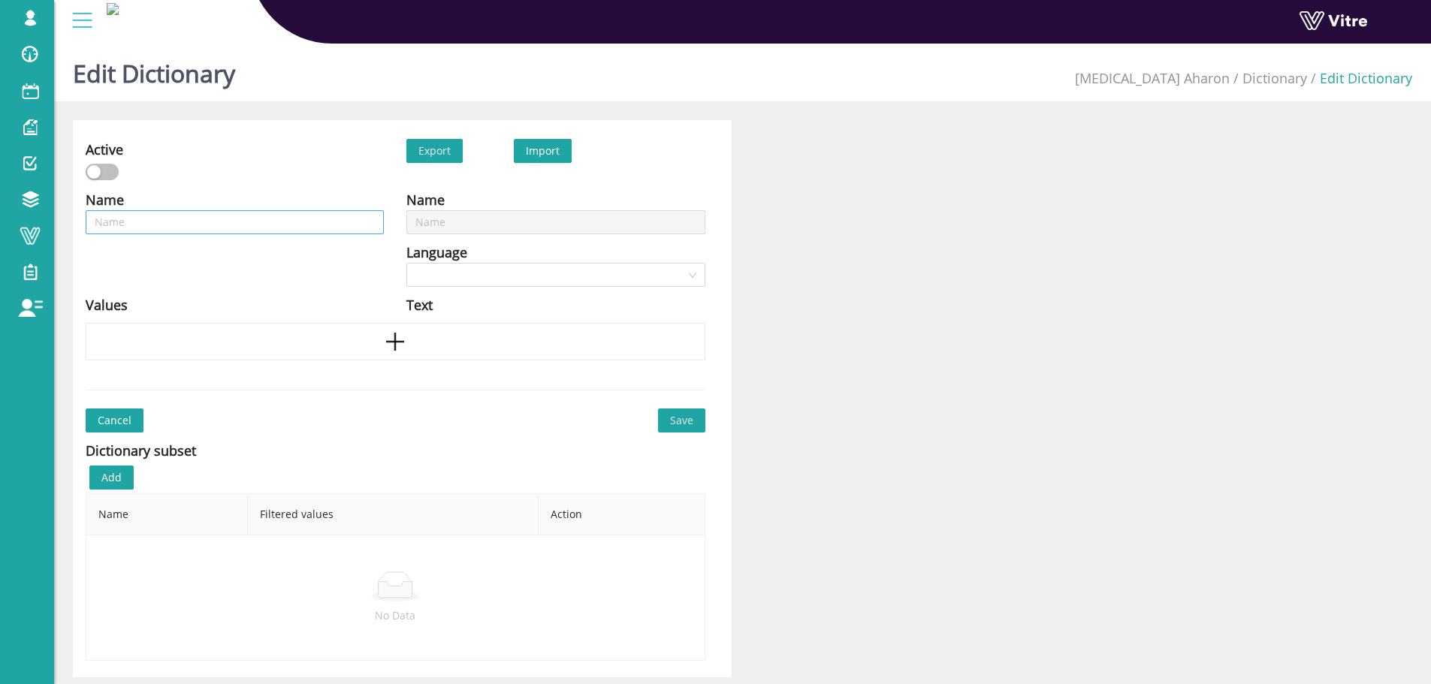
type input "היתר עבודה - גורמי סיכון"
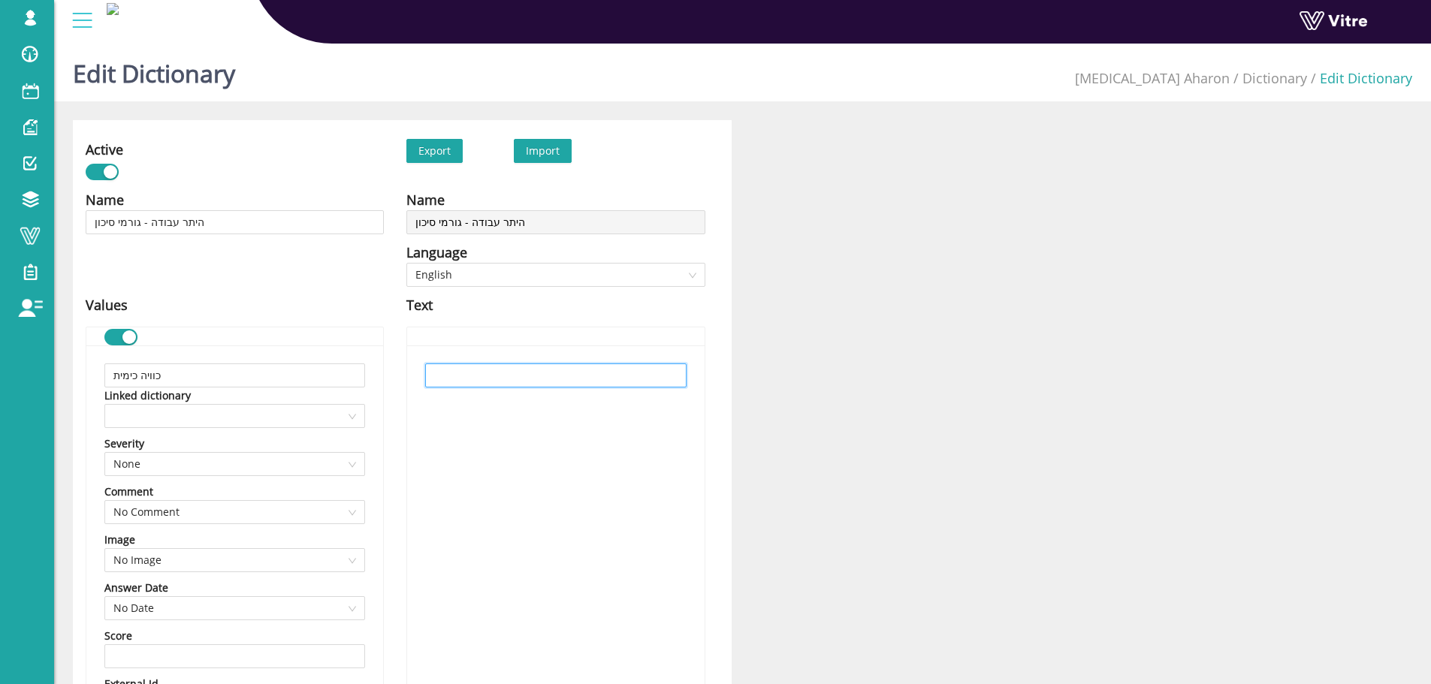
click at [490, 378] on input "text" at bounding box center [555, 376] width 261 height 24
click at [222, 430] on div "כוויה כימית Linked dictionary Severity None Comment No Comment Image No Image A…" at bounding box center [234, 603] width 297 height 514
click at [225, 424] on span at bounding box center [234, 416] width 243 height 23
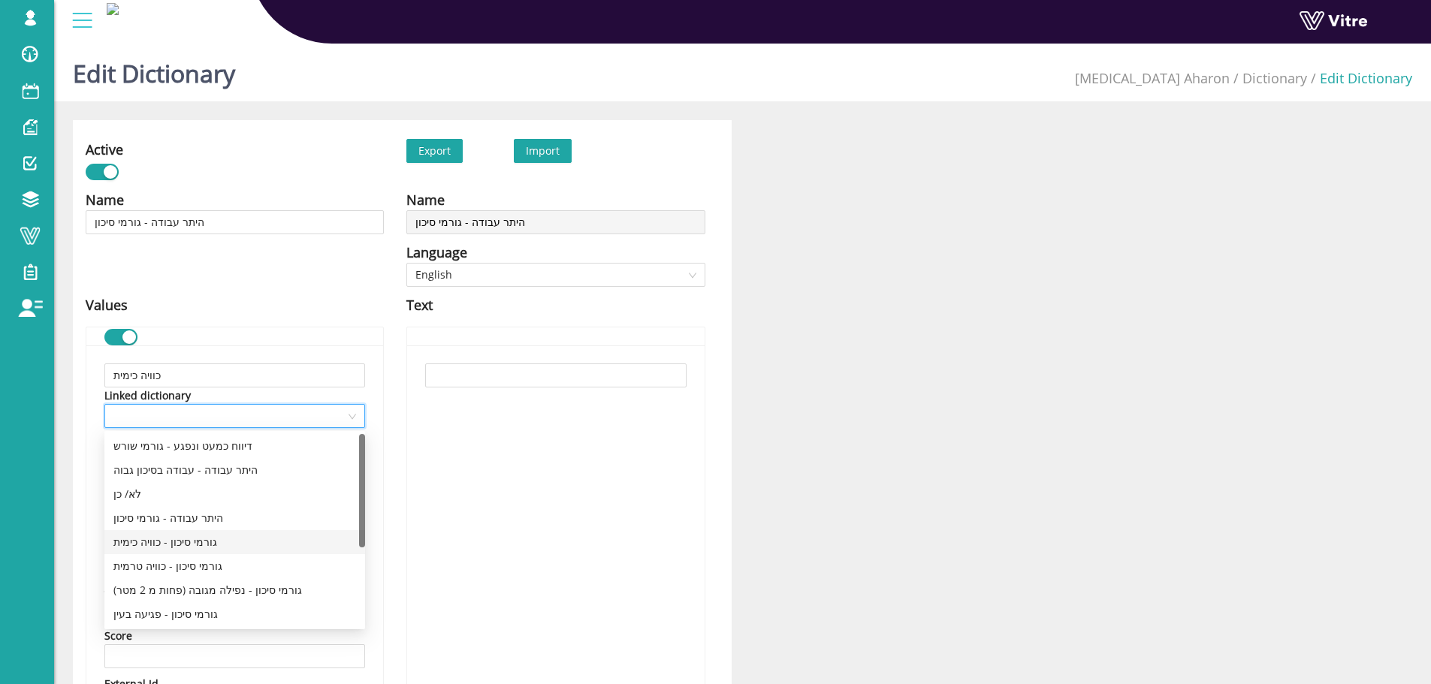
click at [187, 541] on div "גורמי סיכון - כוויה כימית" at bounding box center [234, 542] width 243 height 17
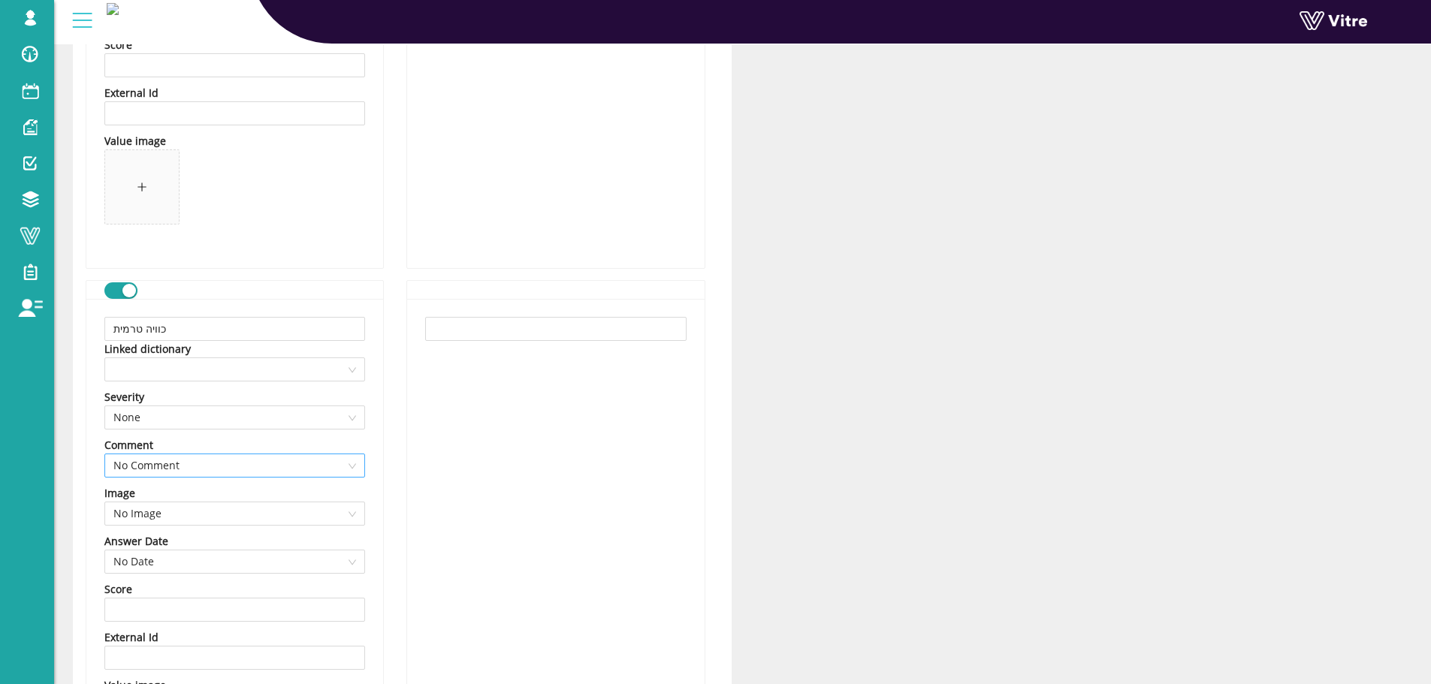
scroll to position [601, 0]
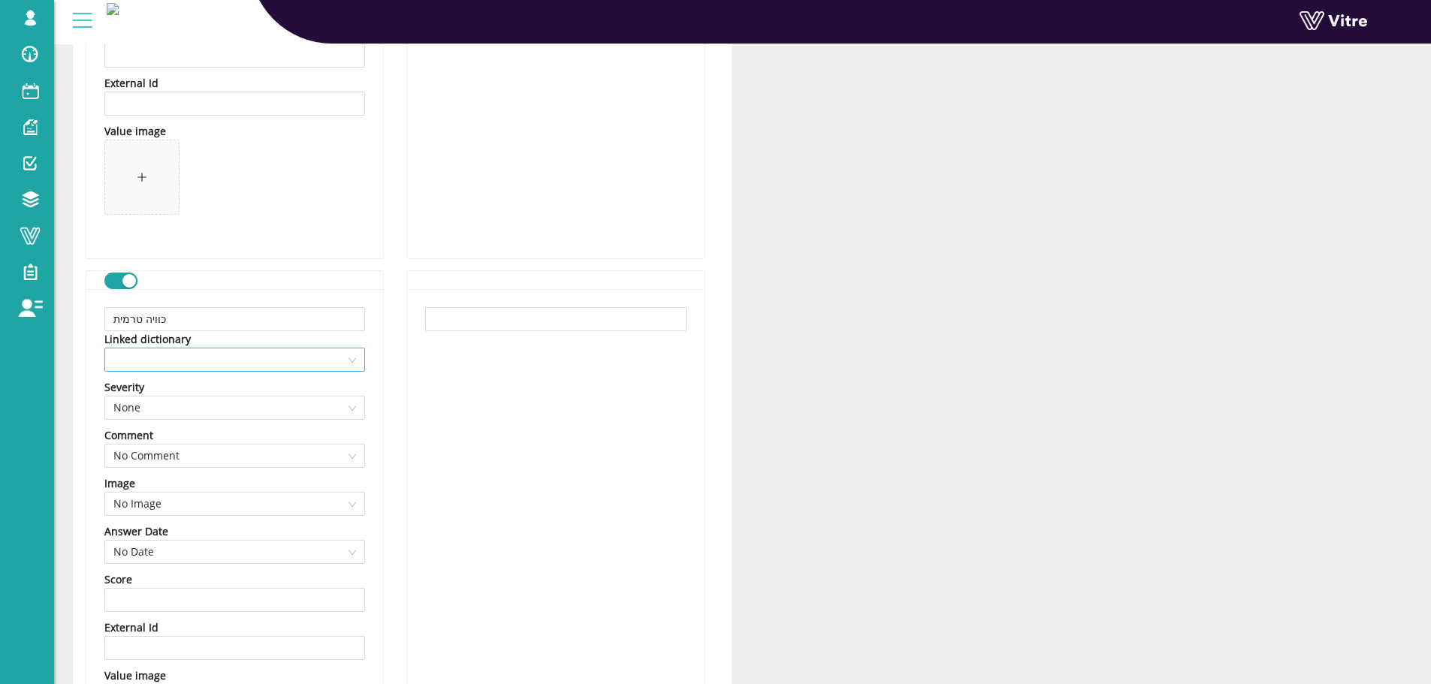
click at [274, 363] on span at bounding box center [234, 360] width 243 height 23
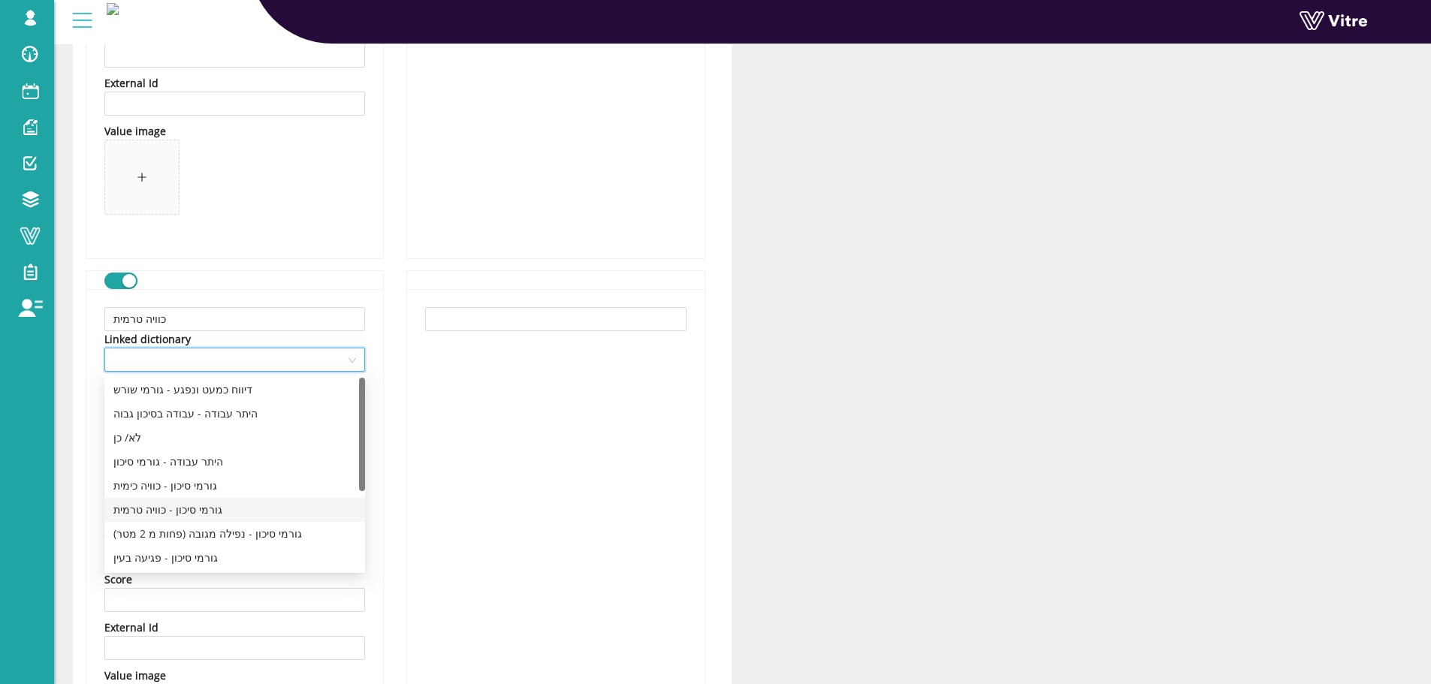
click at [180, 504] on div "גורמי סיכון - כוויה טרמית" at bounding box center [234, 510] width 243 height 17
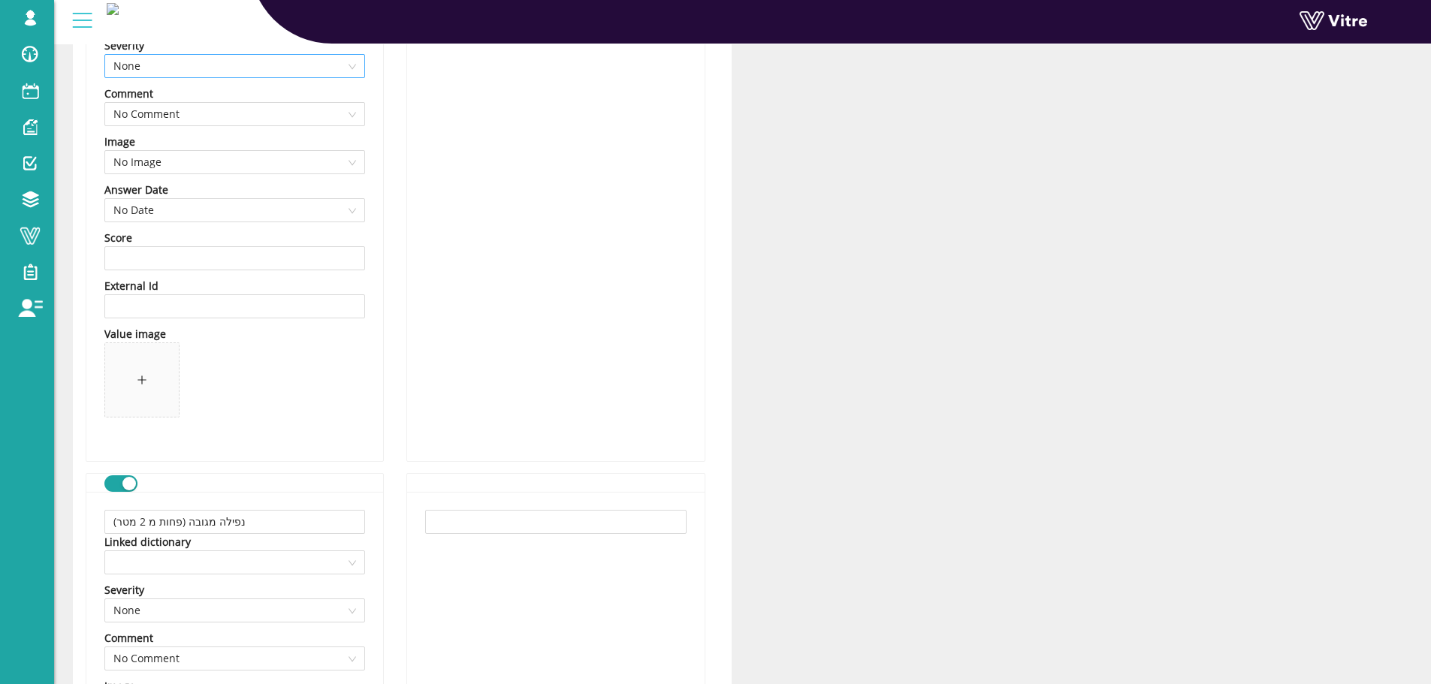
scroll to position [977, 0]
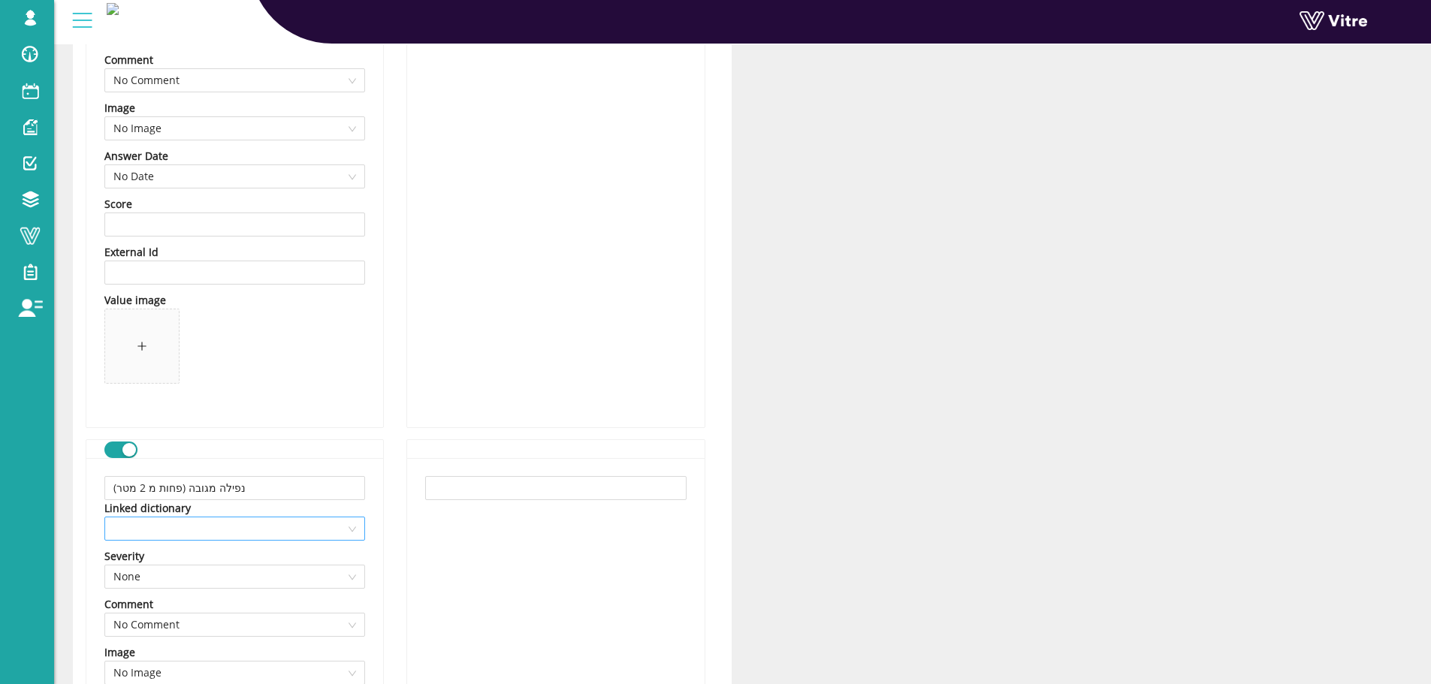
click at [197, 523] on span at bounding box center [234, 529] width 243 height 23
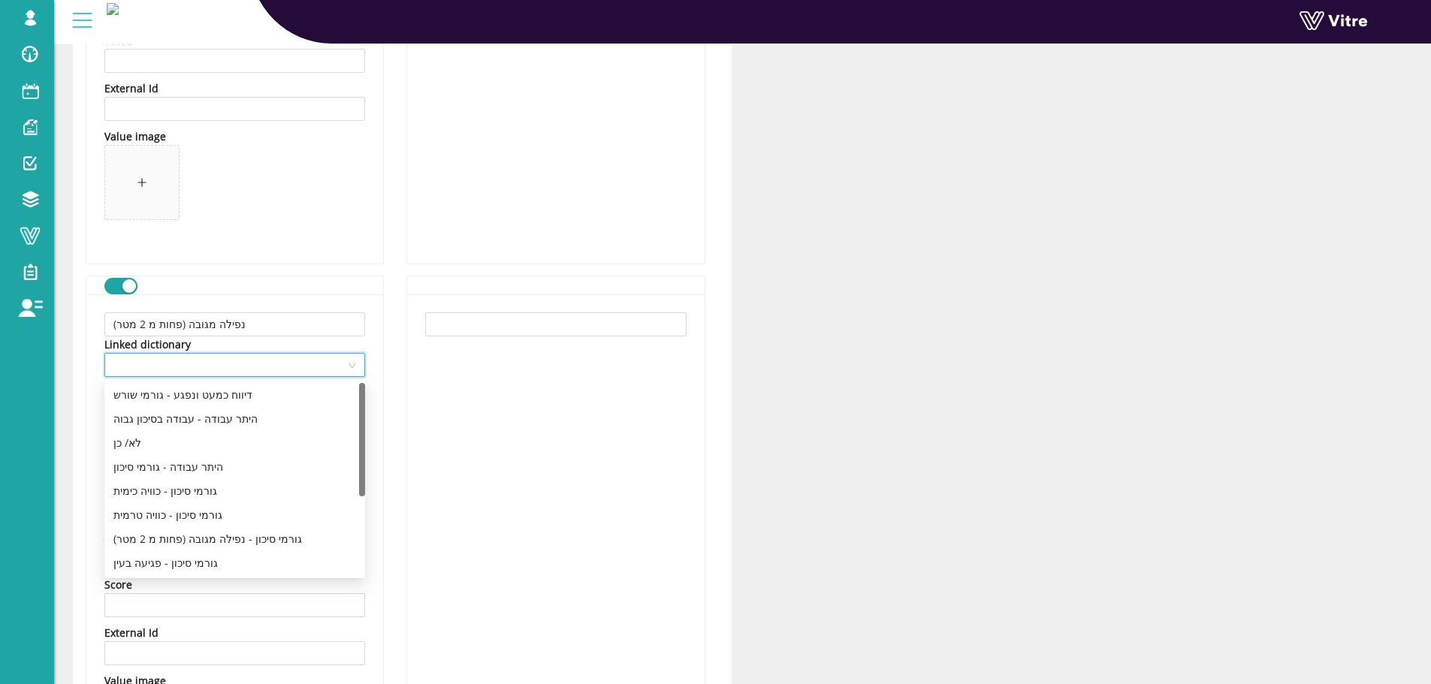
scroll to position [1202, 0]
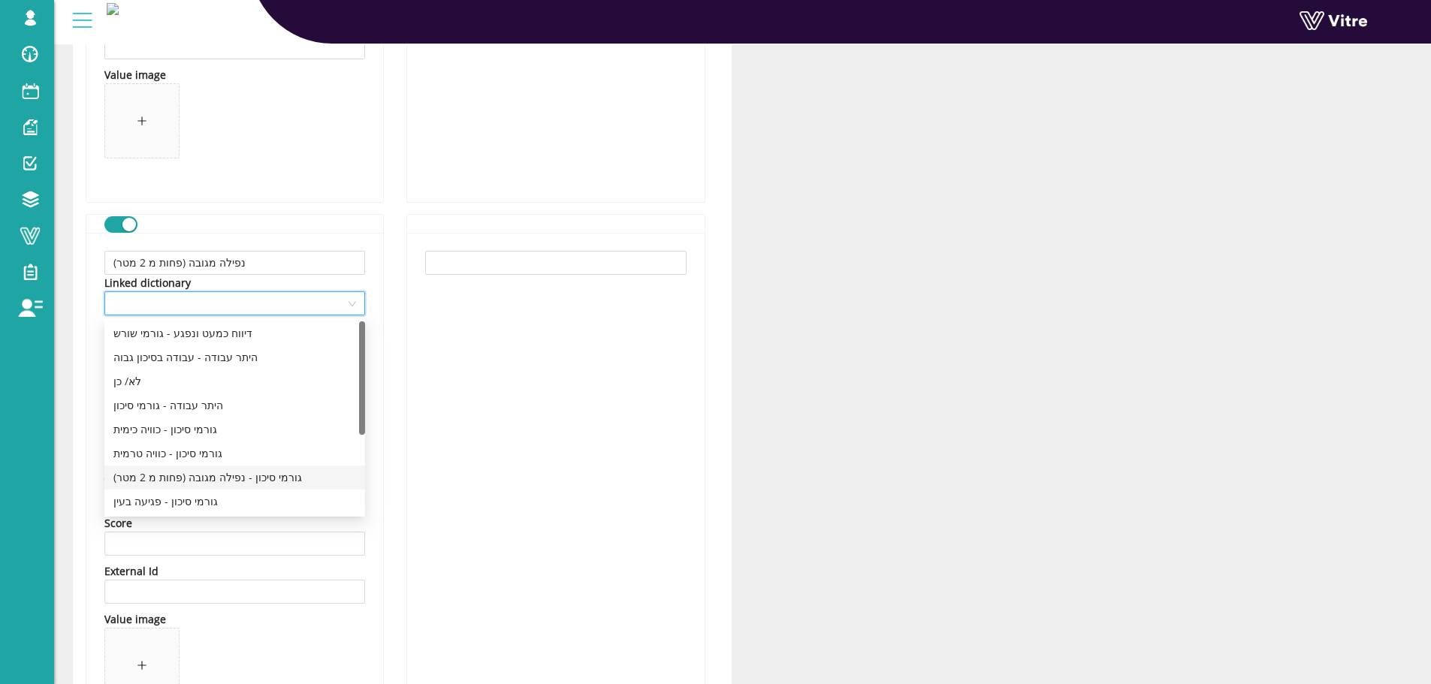
click at [217, 479] on div "גורמי סיכון - נפילה מגובה (פחות מ 2 מטר)" at bounding box center [234, 478] width 243 height 17
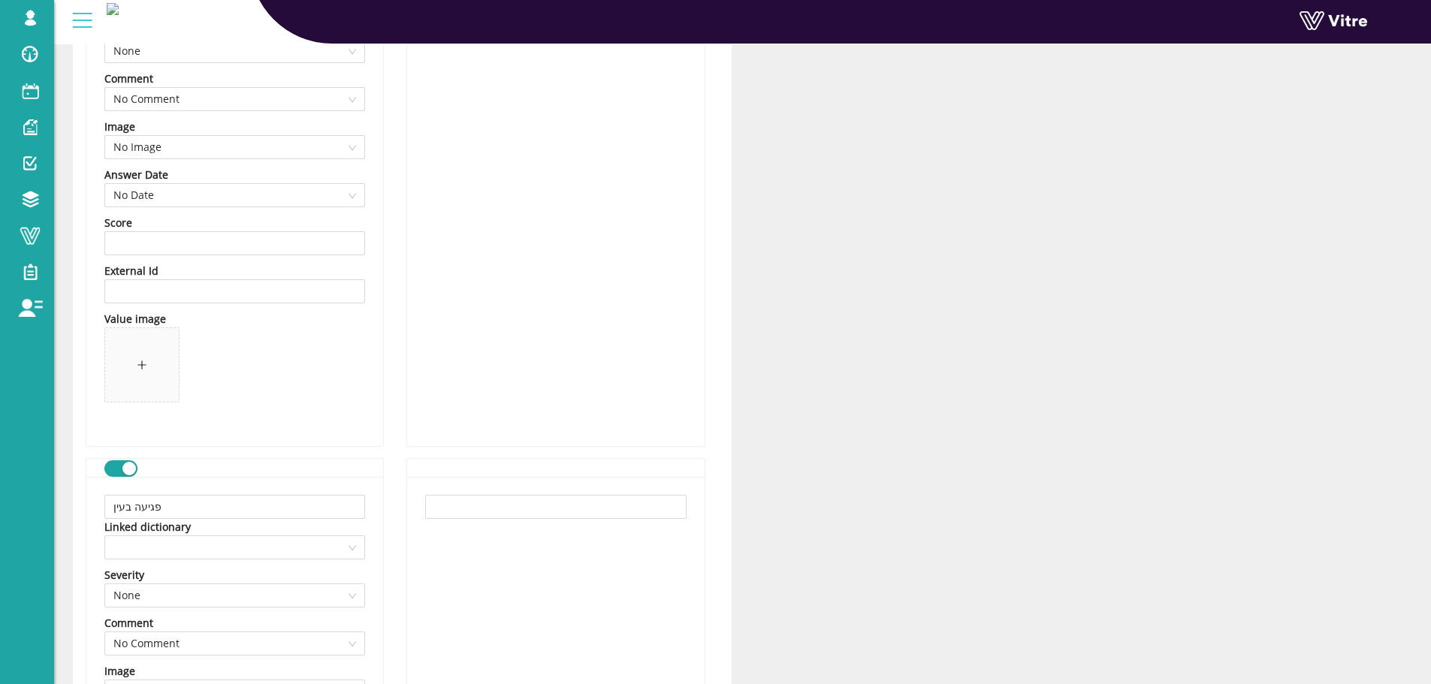
scroll to position [1578, 0]
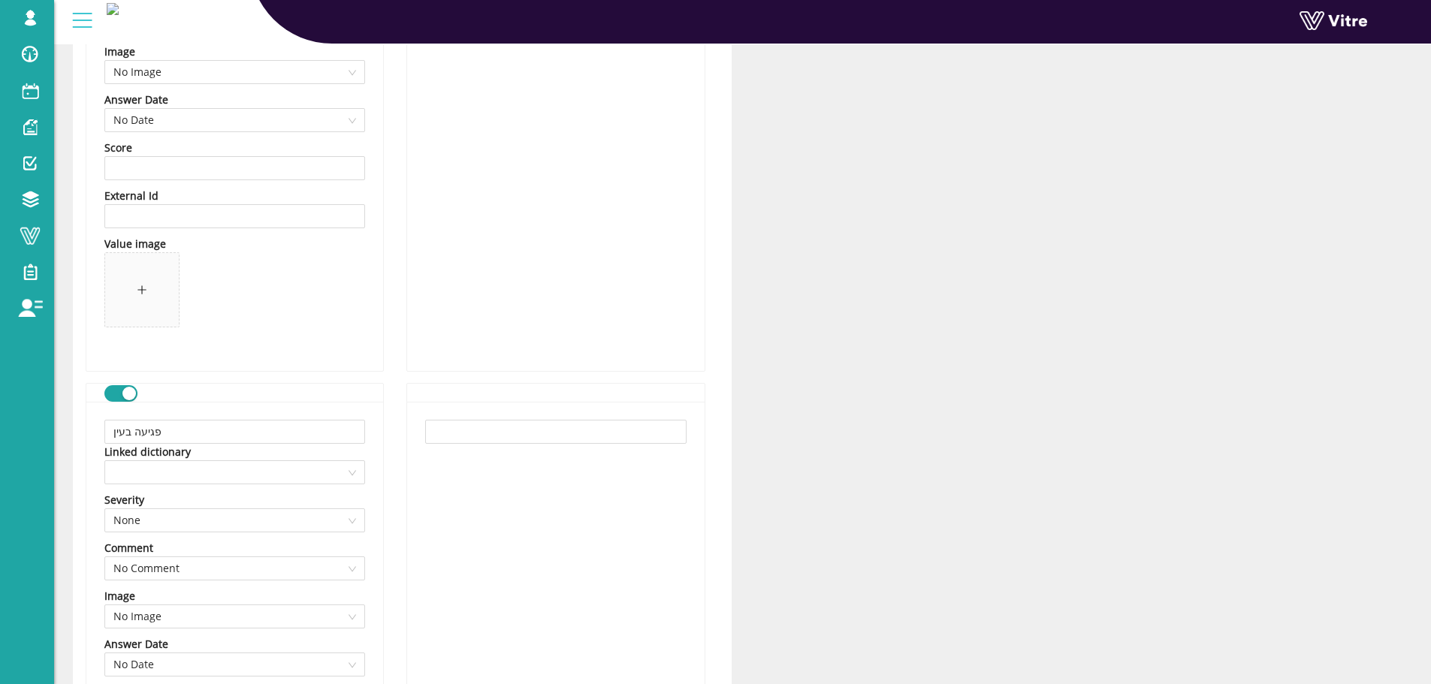
click at [228, 460] on div "Linked dictionary" at bounding box center [234, 452] width 261 height 17
click at [228, 474] on span at bounding box center [234, 472] width 243 height 23
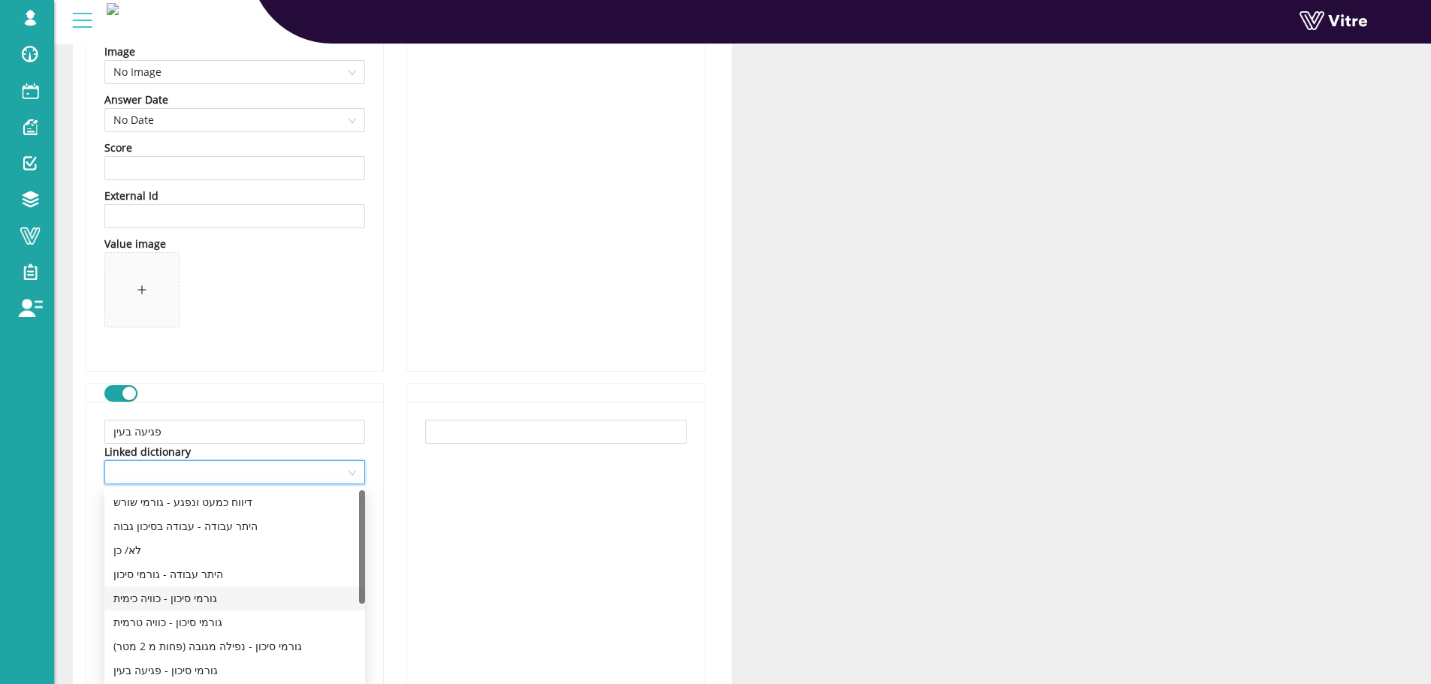
scroll to position [75, 0]
click at [190, 600] on div "גורמי סיכון - פגיעה בעין" at bounding box center [234, 595] width 243 height 17
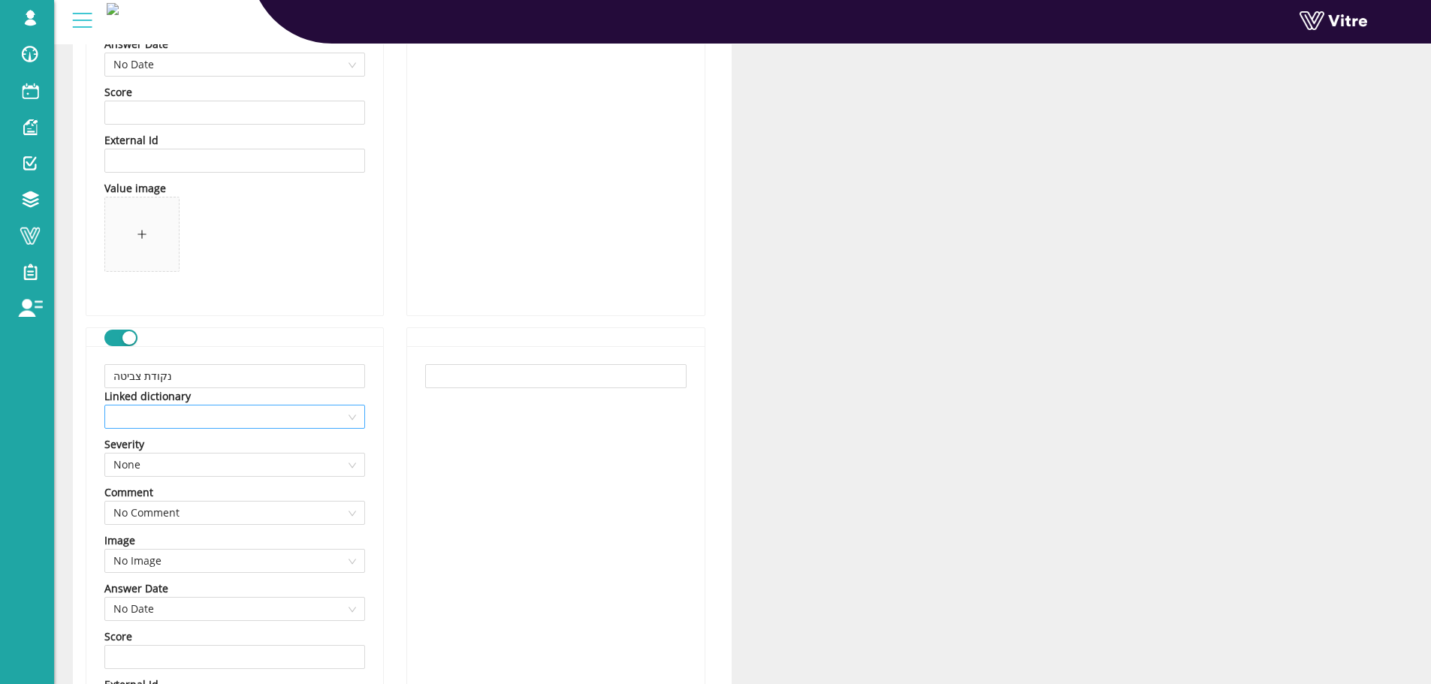
scroll to position [2179, 0]
click at [126, 338] on div "button" at bounding box center [129, 338] width 14 height 14
click at [121, 337] on button "button" at bounding box center [120, 337] width 33 height 17
click at [182, 425] on span at bounding box center [234, 416] width 243 height 23
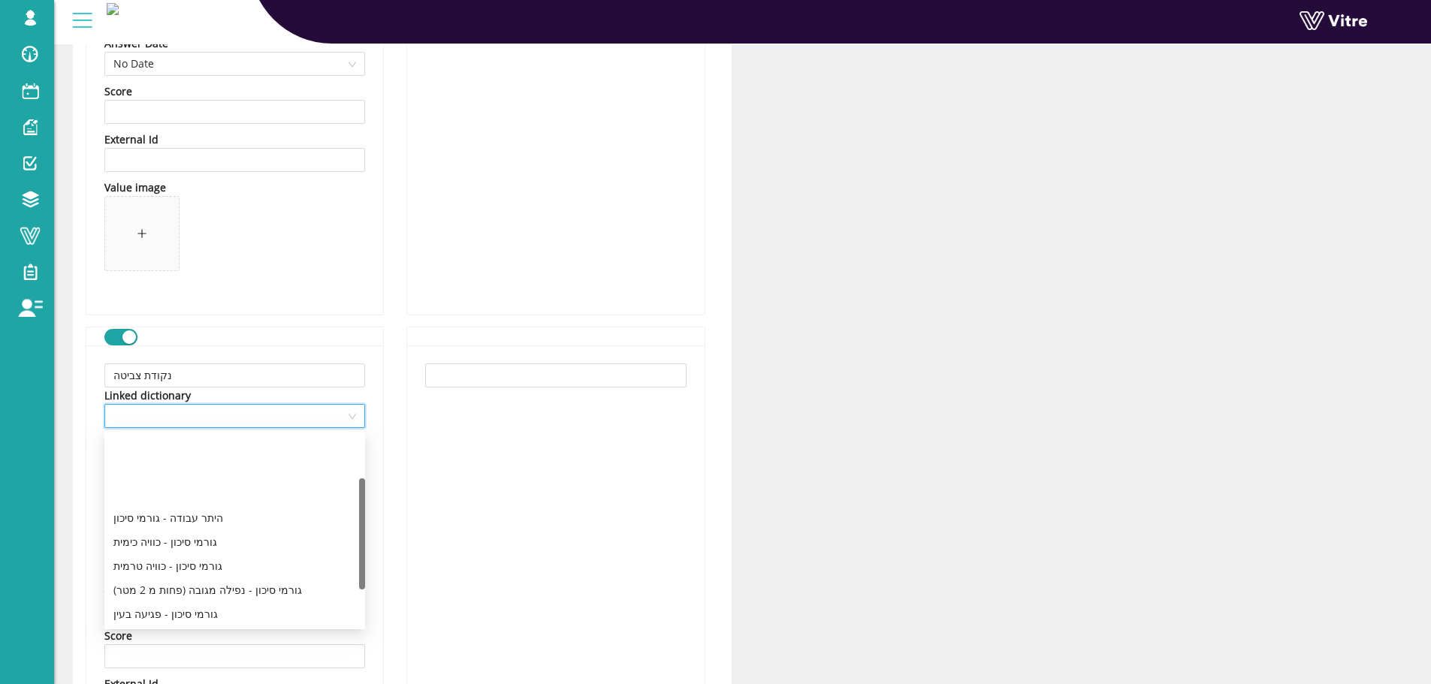
scroll to position [75, 0]
click at [194, 563] on div "גורמי סיכון - נקודת צביטה" at bounding box center [234, 563] width 243 height 17
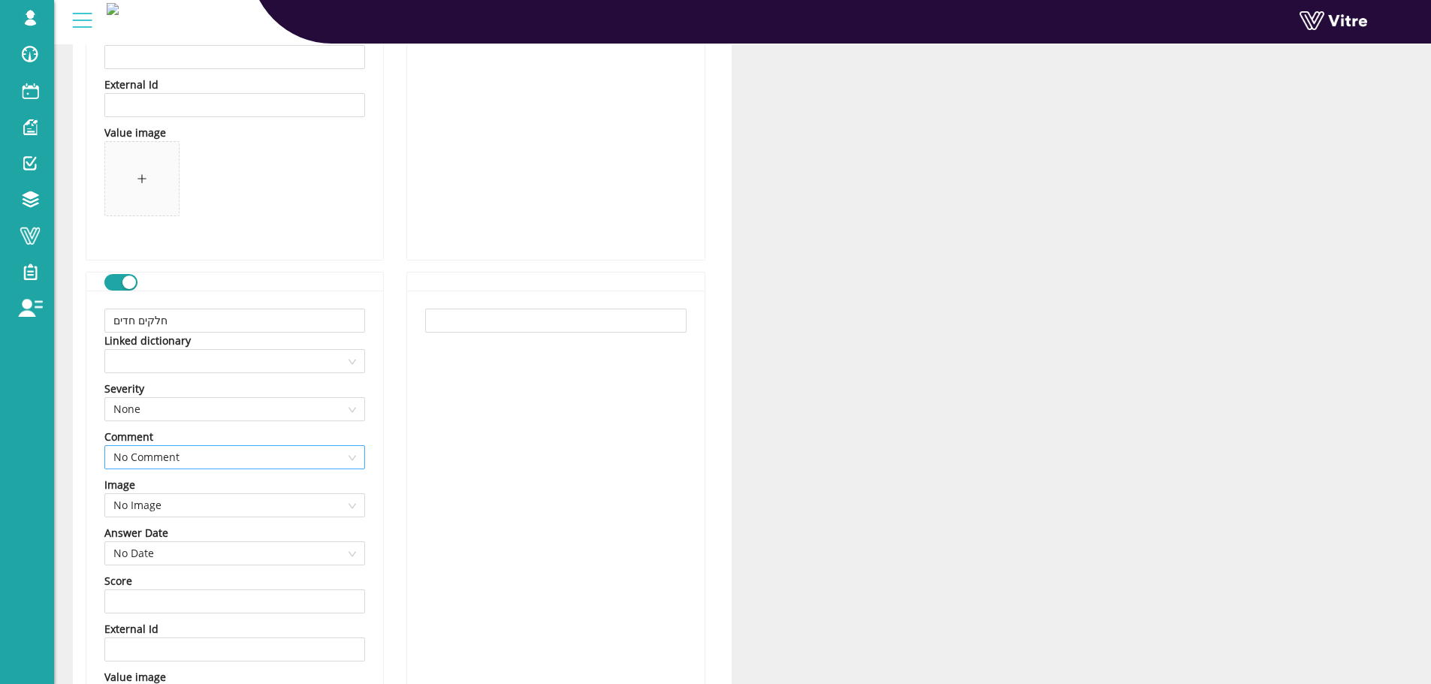
scroll to position [2780, 0]
click at [216, 362] on span at bounding box center [234, 360] width 243 height 23
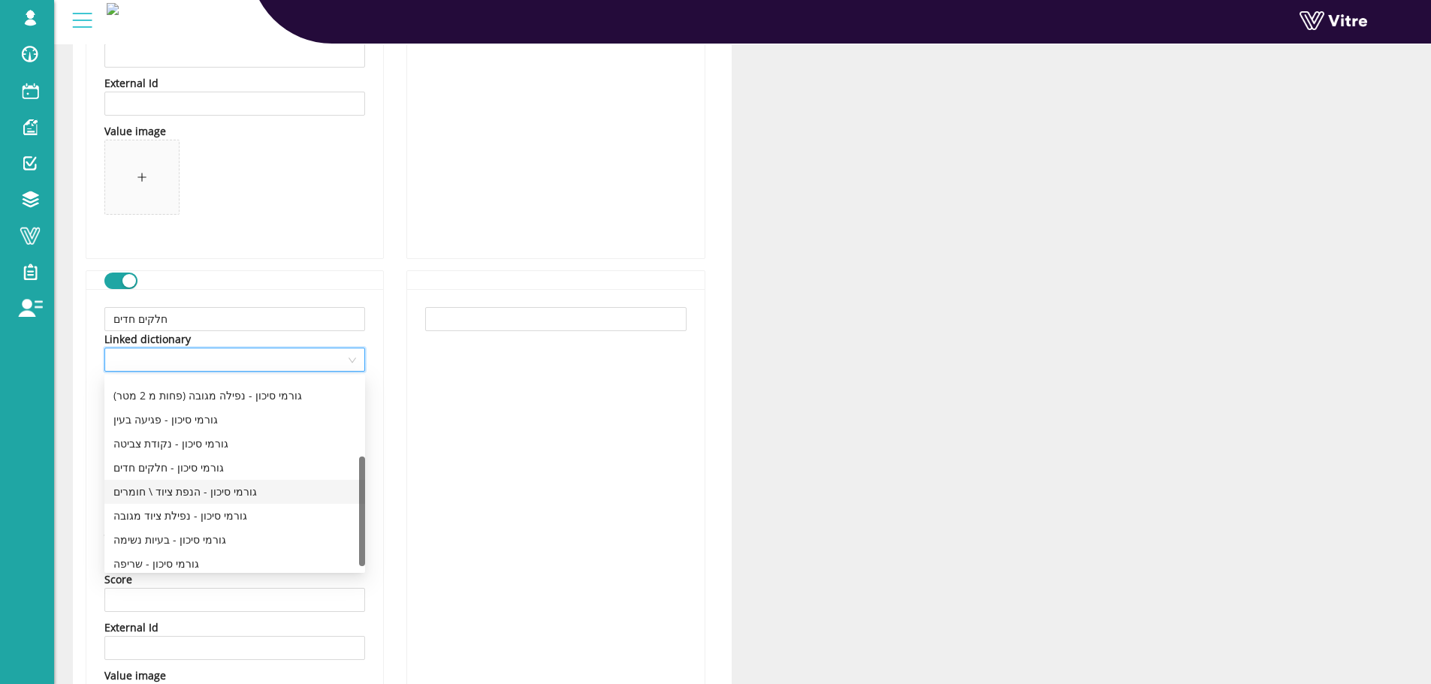
scroll to position [144, 0]
click at [195, 463] on div "גורמי סיכון - חלקים חדים" at bounding box center [234, 462] width 243 height 17
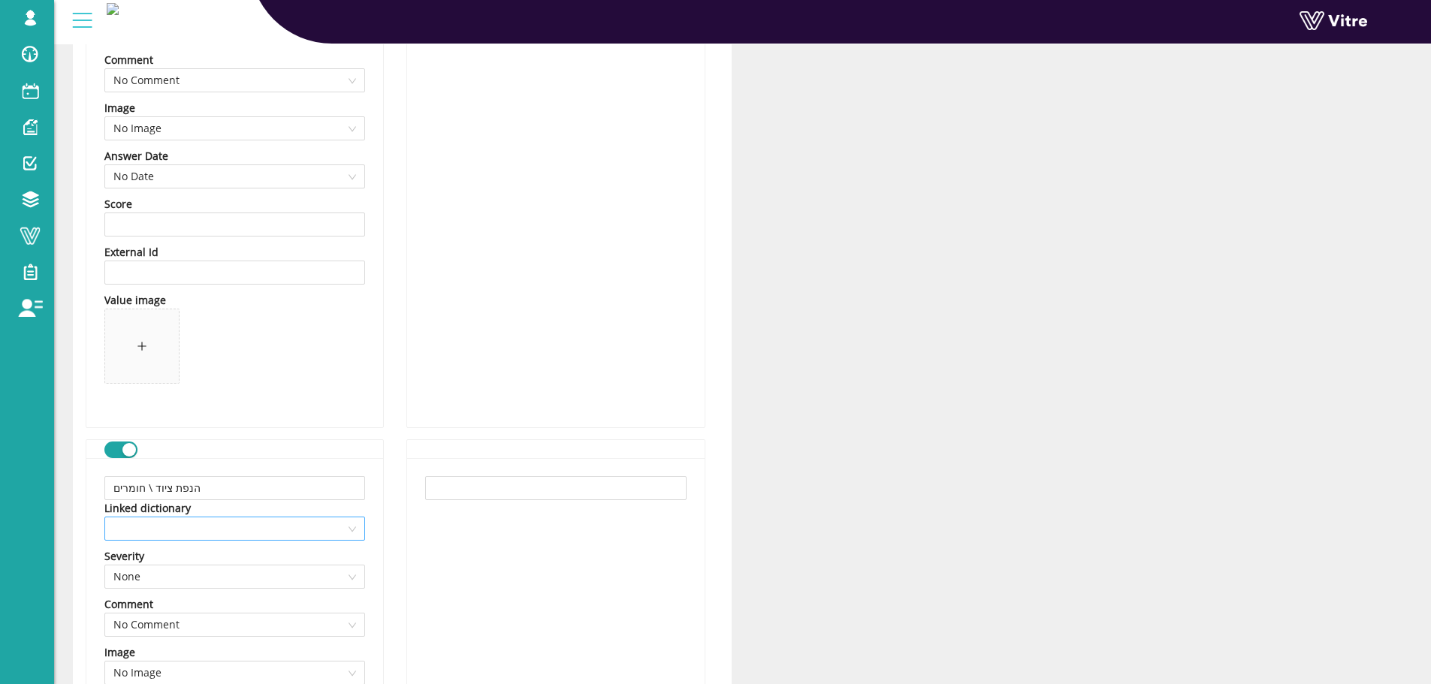
click at [228, 530] on span at bounding box center [234, 529] width 243 height 23
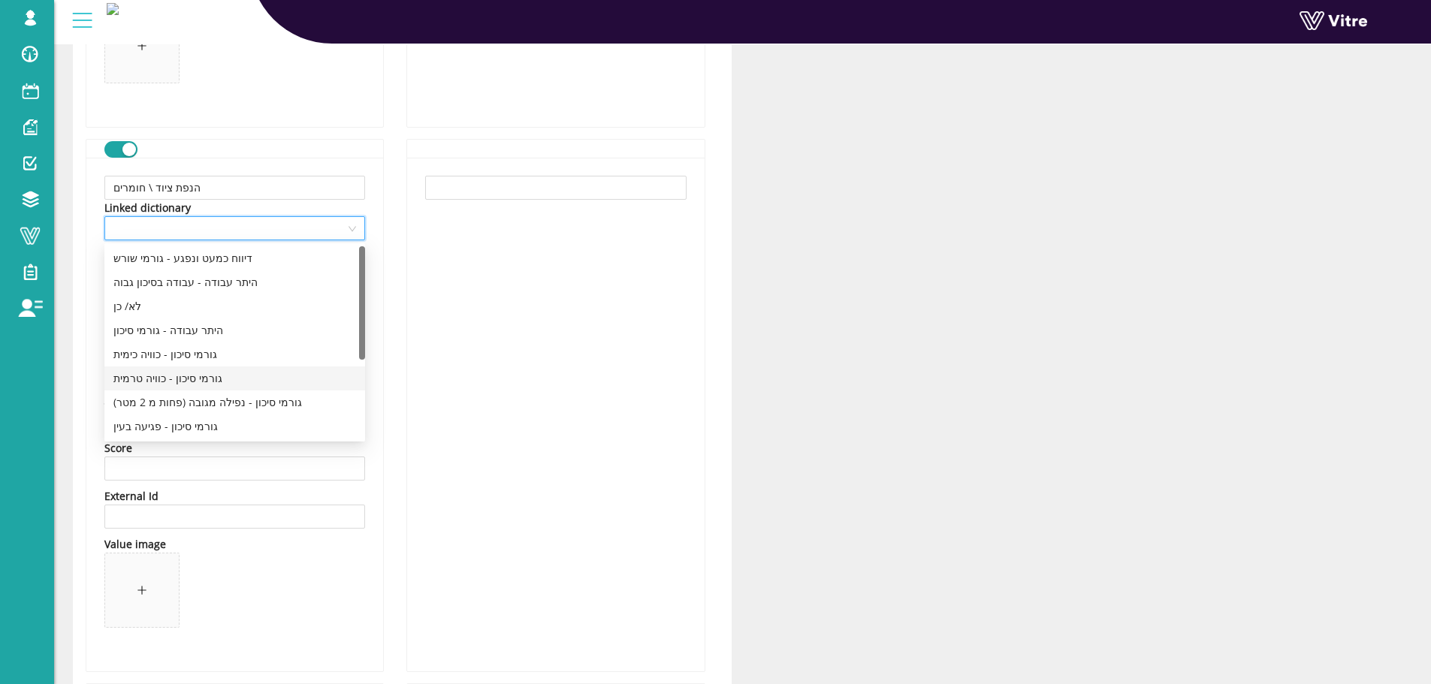
scroll to position [138, 0]
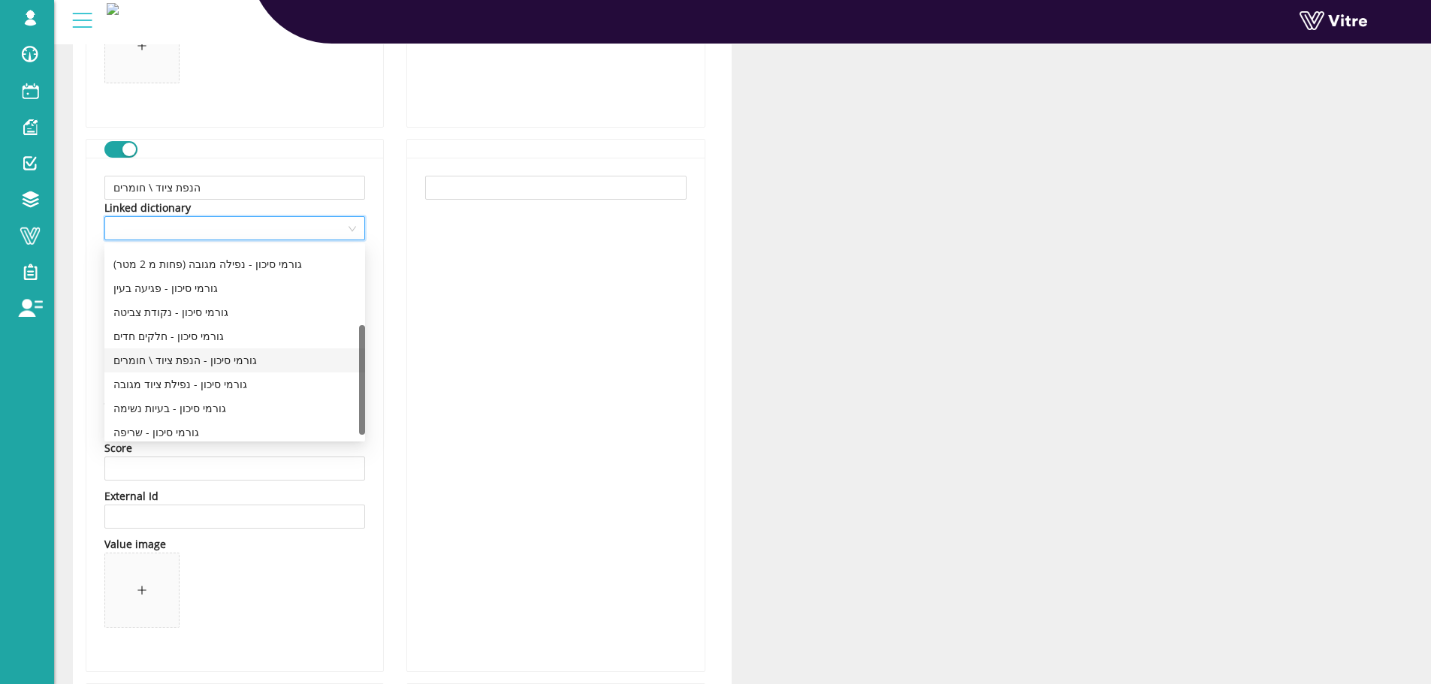
click at [222, 358] on div "גורמי סיכון - הנפת ציוד \ חומרים" at bounding box center [234, 360] width 243 height 17
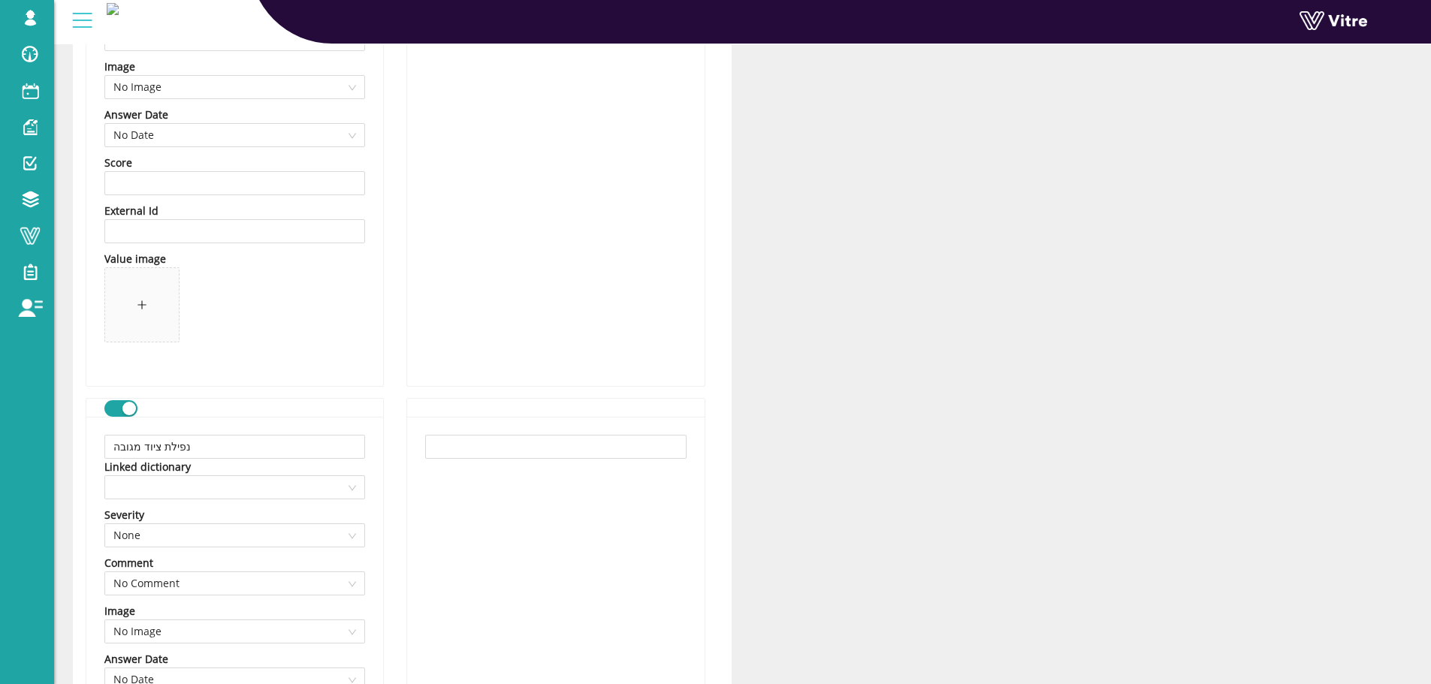
scroll to position [3831, 0]
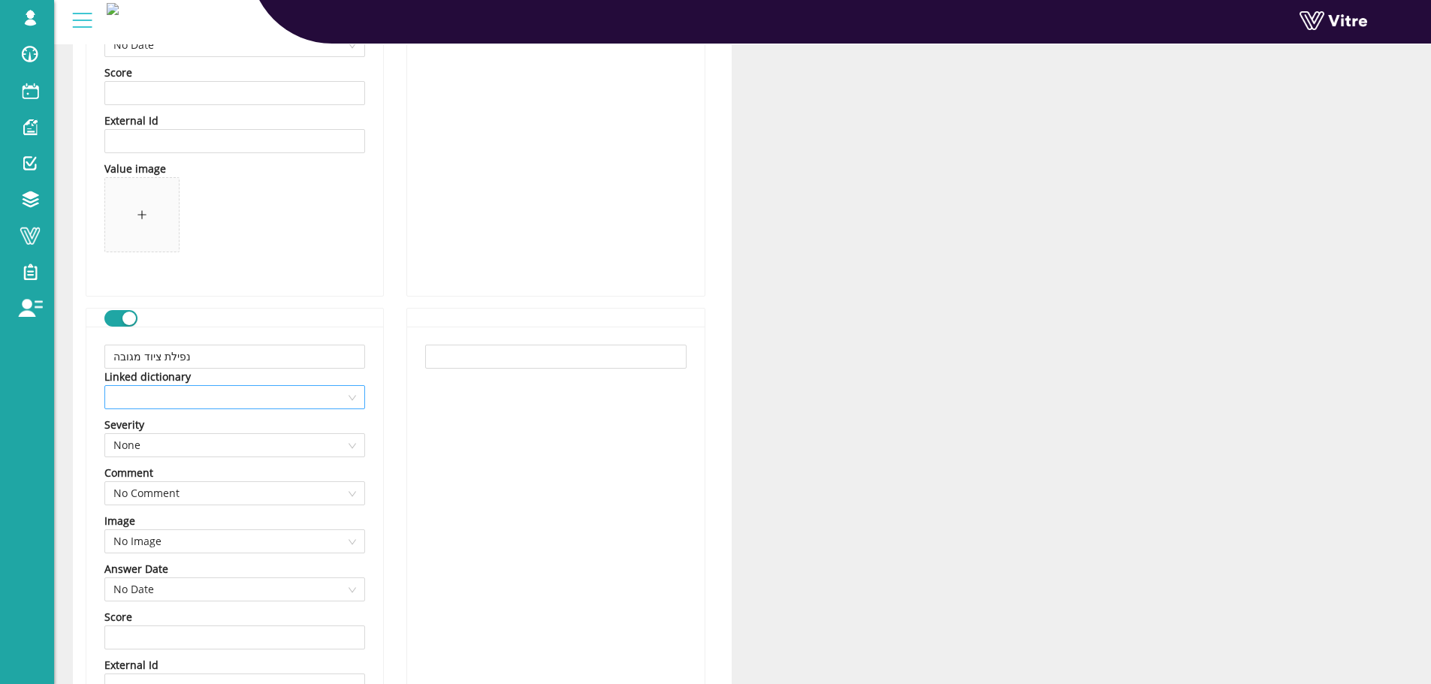
click at [237, 405] on span at bounding box center [234, 397] width 243 height 23
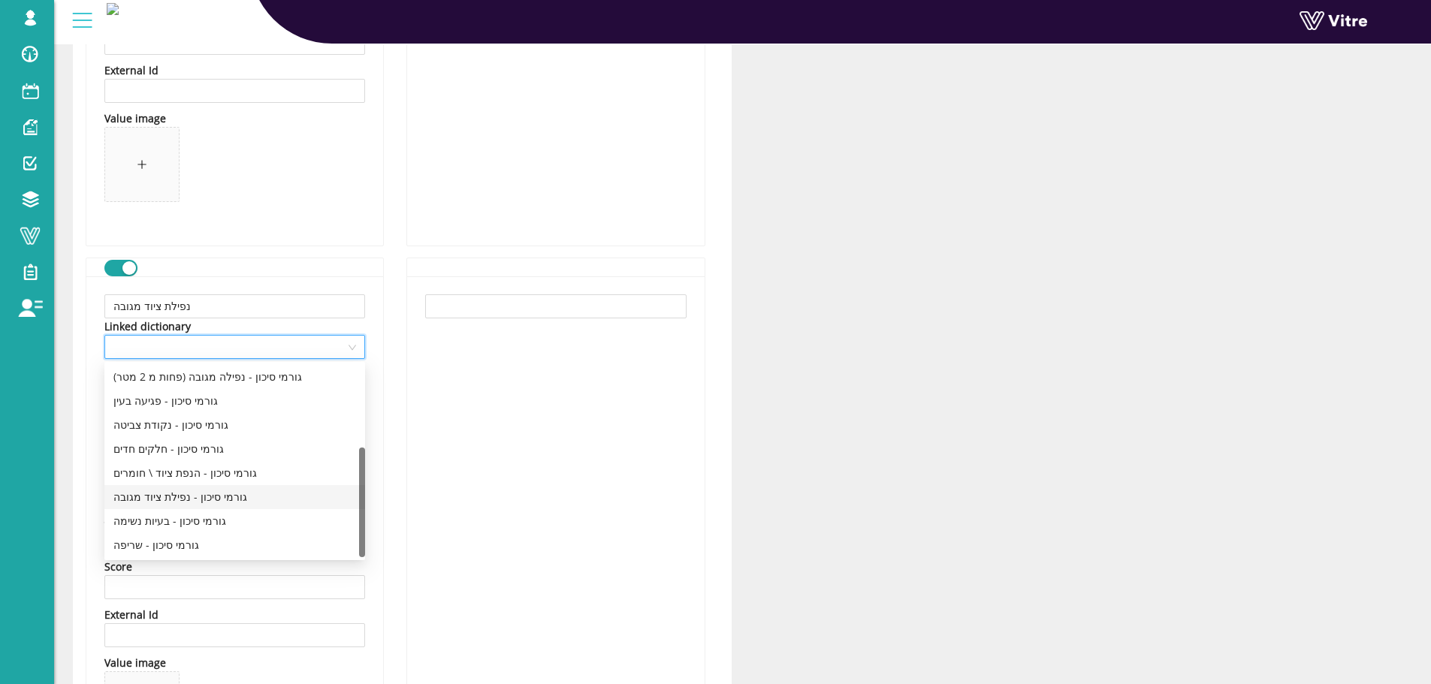
scroll to position [3906, 0]
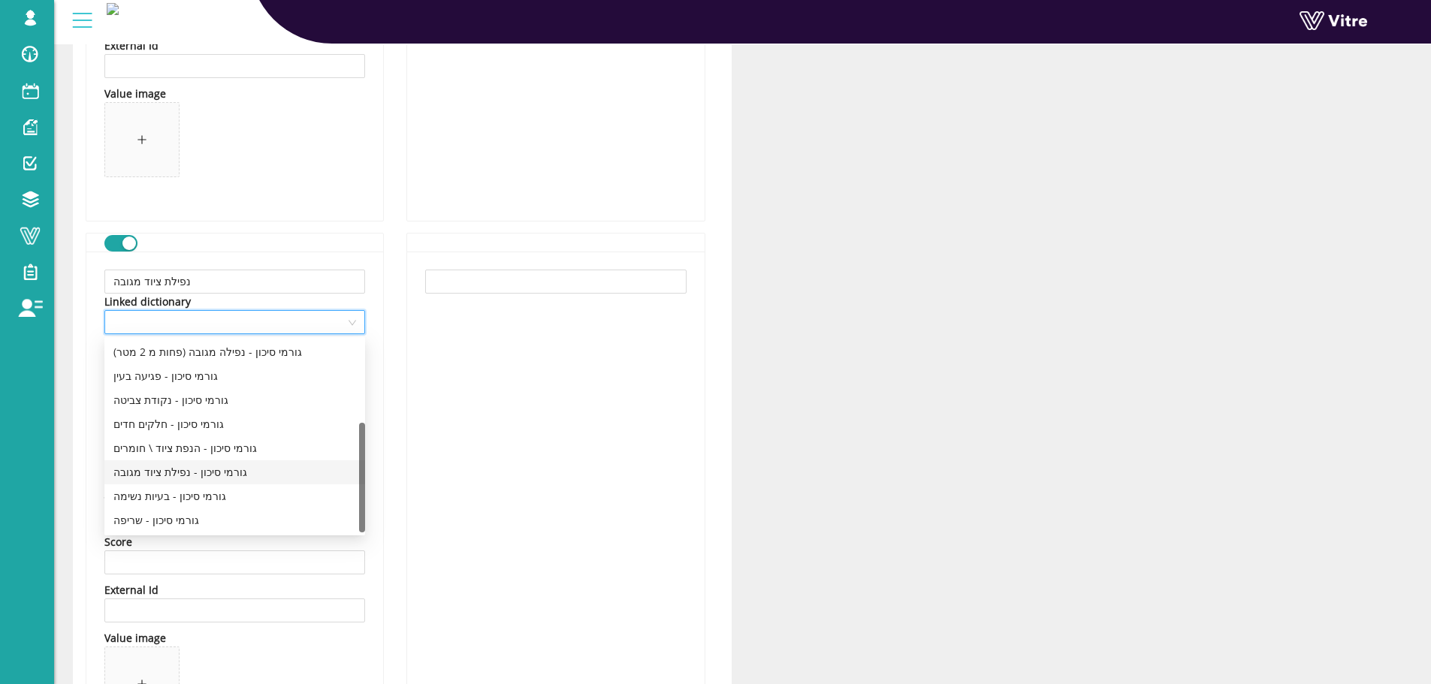
click at [201, 466] on div "גורמי סיכון - נפילת ציוד מגובה" at bounding box center [234, 472] width 243 height 17
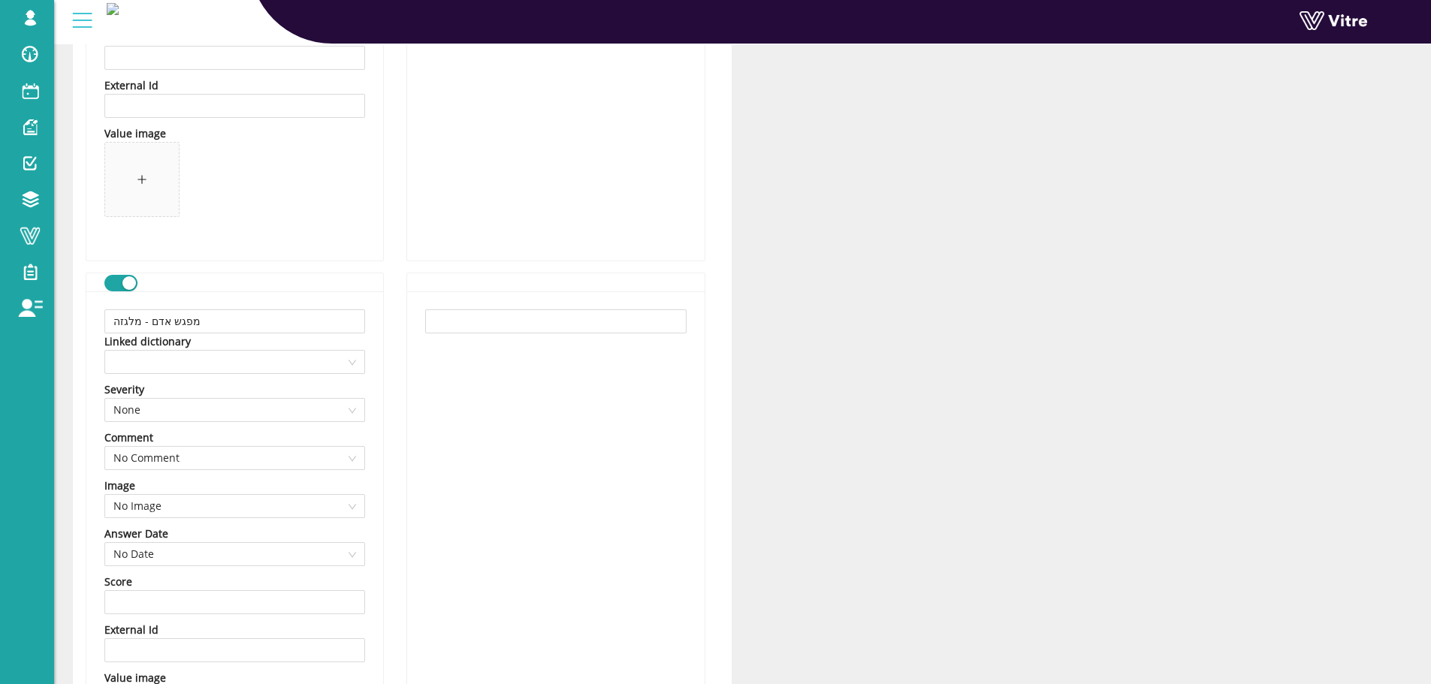
scroll to position [4432, 0]
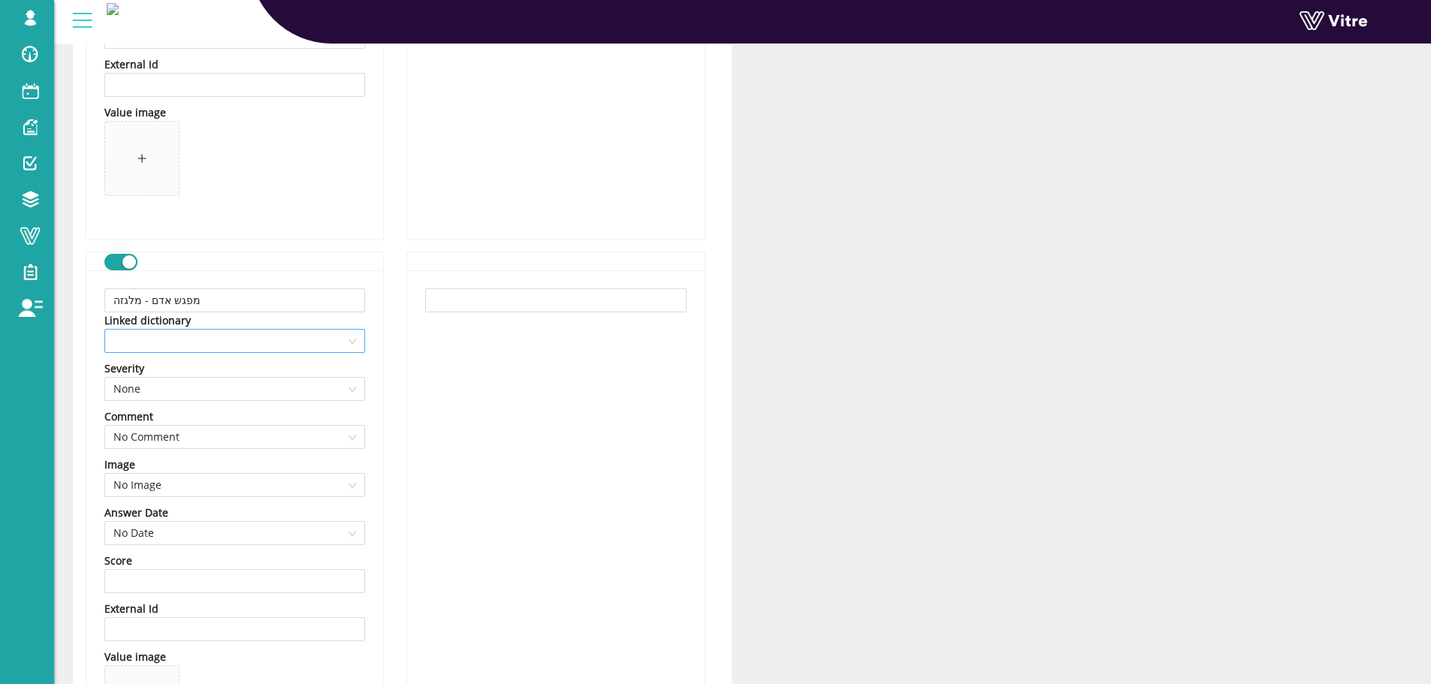
click at [247, 350] on span at bounding box center [234, 341] width 243 height 23
drag, startPoint x: 115, startPoint y: 258, endPoint x: 320, endPoint y: 270, distance: 205.5
click at [320, 270] on div "מפגש אדם - מלגזה Linked dictionary Severity None Comment No Comment Image No Im…" at bounding box center [235, 518] width 298 height 533
click at [127, 260] on div "button" at bounding box center [129, 262] width 14 height 14
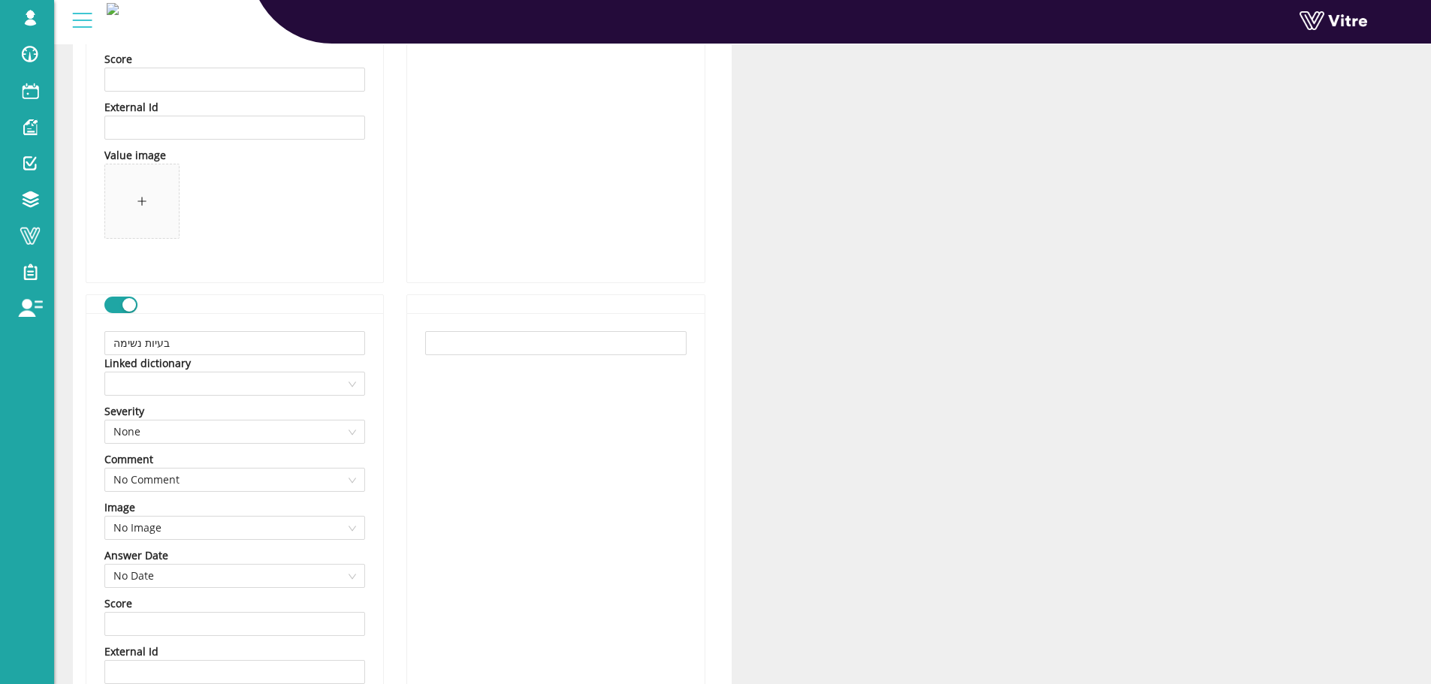
scroll to position [4958, 0]
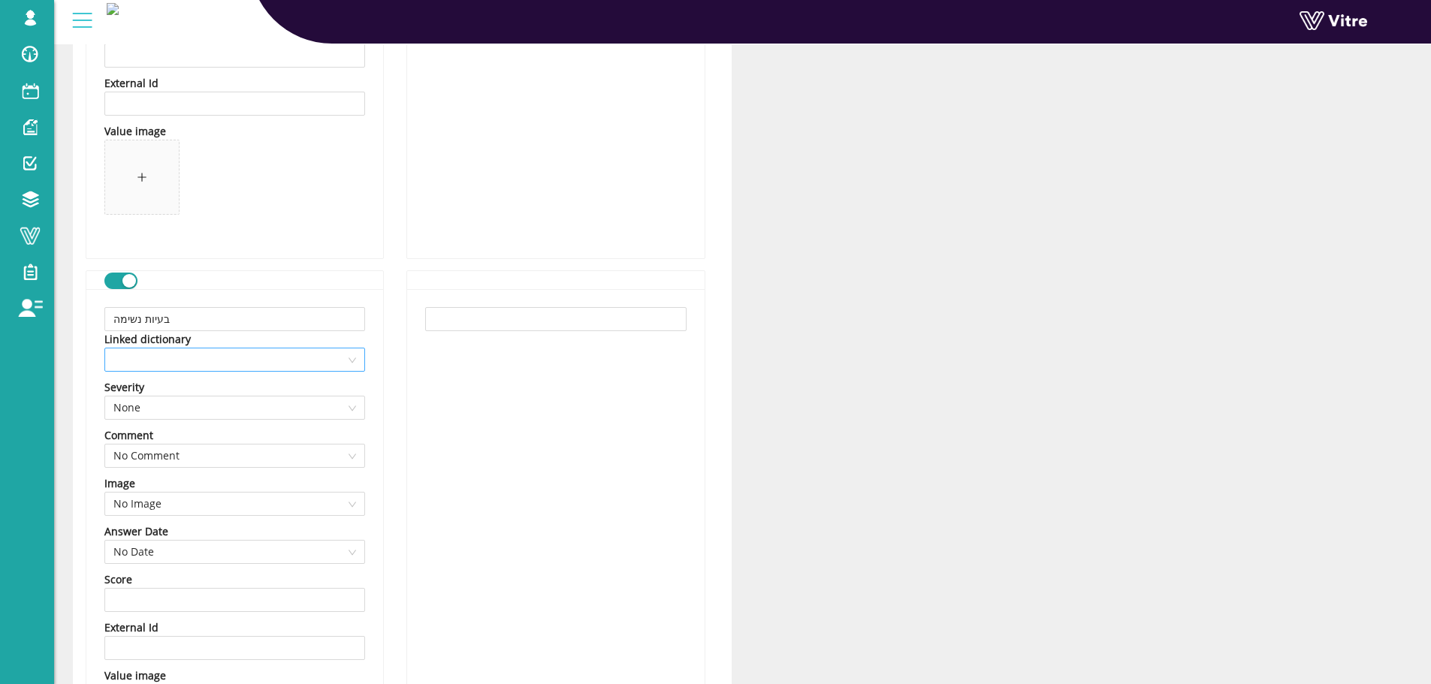
click at [267, 367] on span at bounding box center [234, 360] width 243 height 23
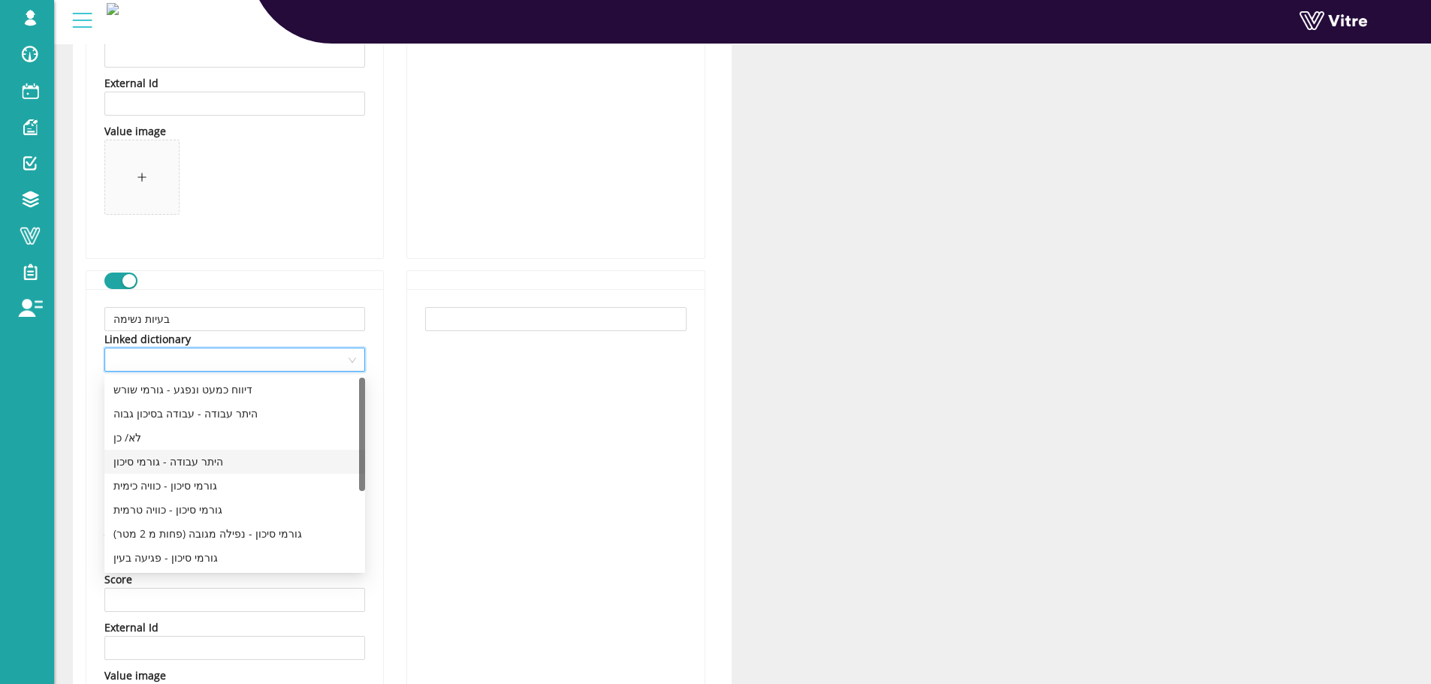
scroll to position [138, 0]
click at [215, 540] on div "גורמי סיכון - בעיות נשימה" at bounding box center [234, 540] width 243 height 17
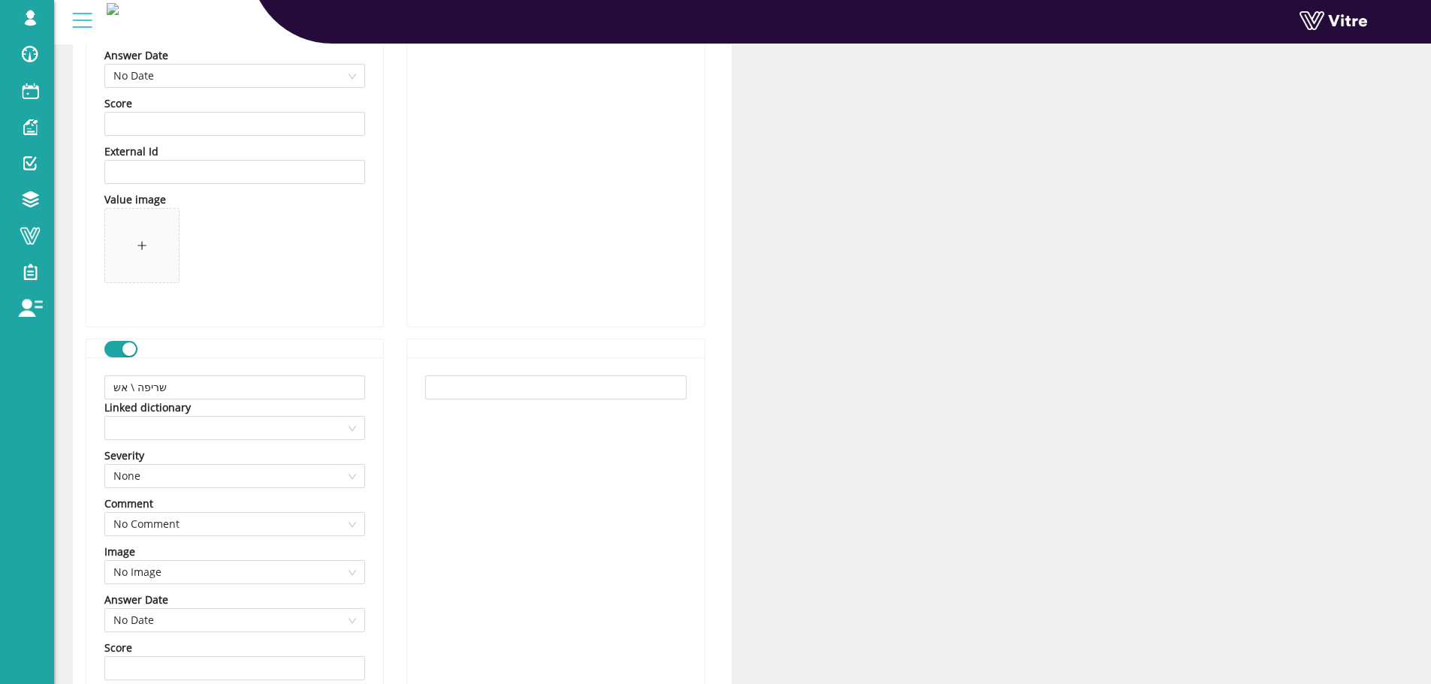
scroll to position [5484, 0]
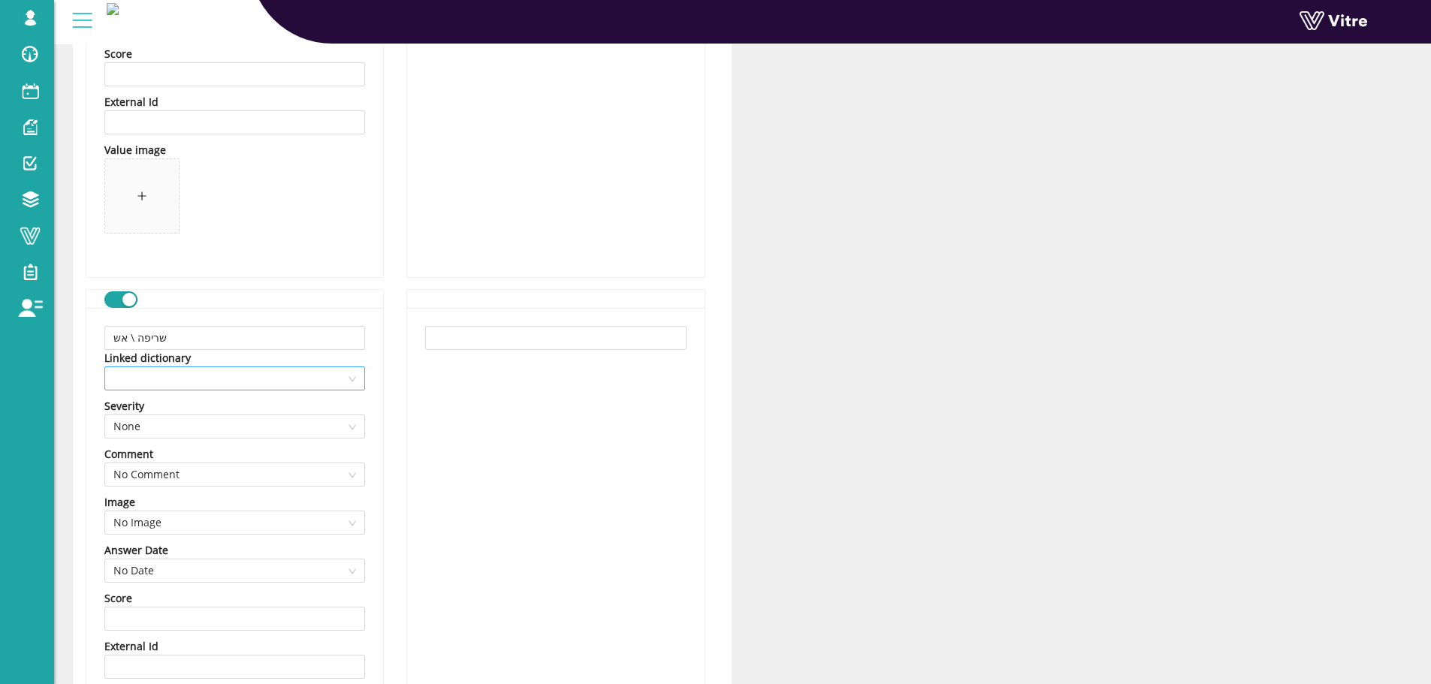
click at [297, 388] on span at bounding box center [234, 378] width 243 height 23
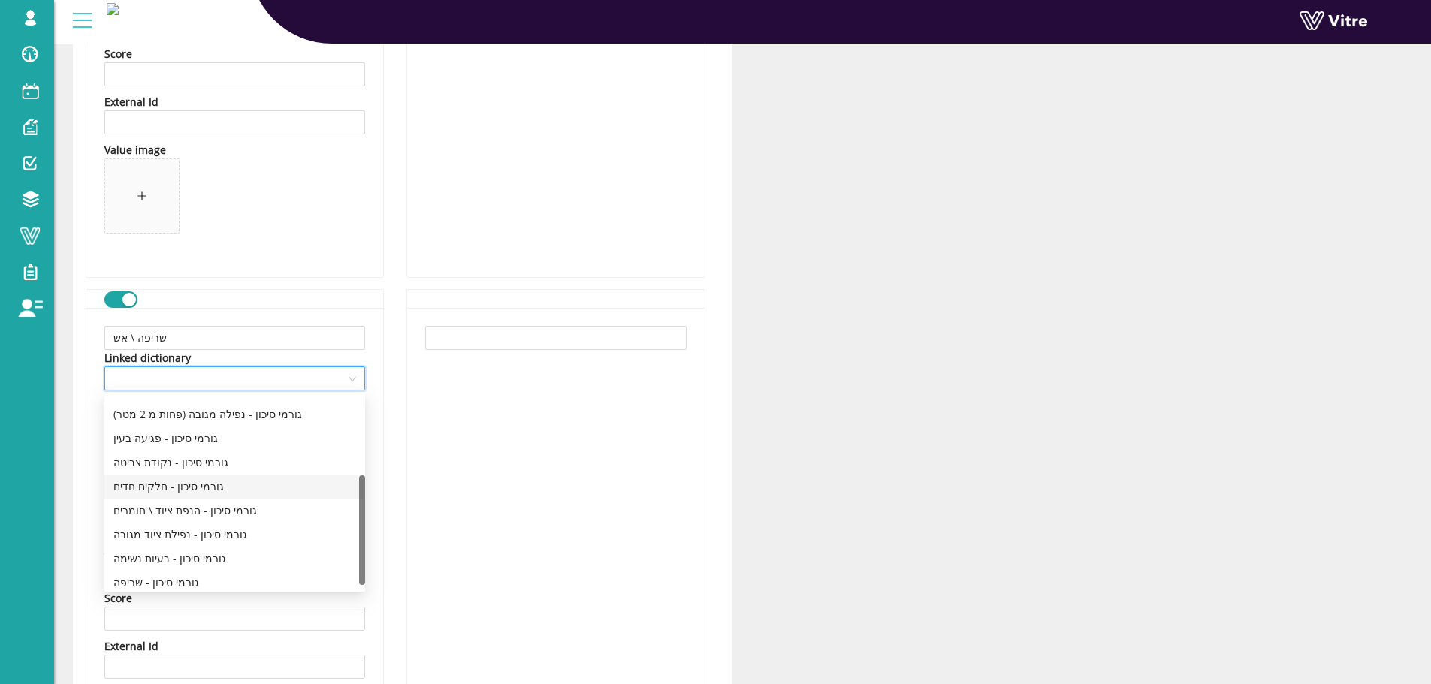
scroll to position [144, 0]
click at [180, 573] on div "גורמי סיכון - שריפה" at bounding box center [234, 577] width 243 height 17
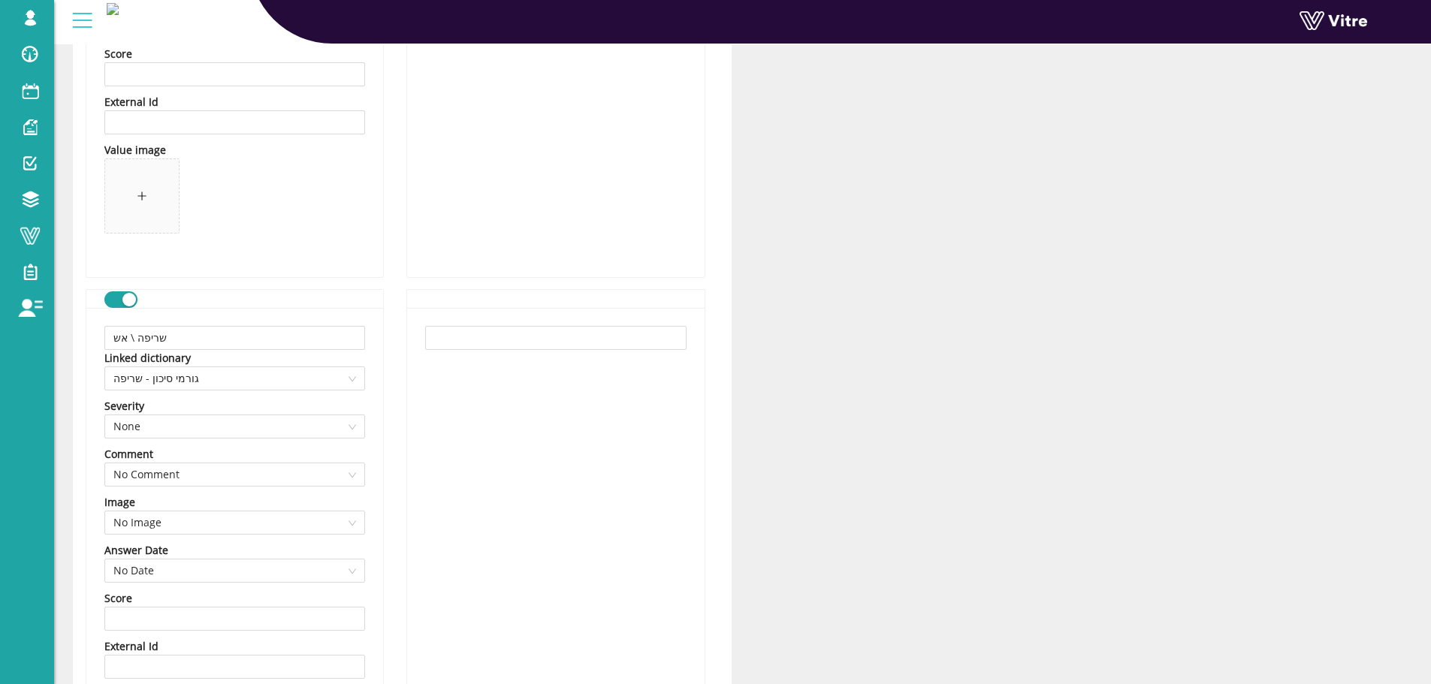
click at [409, 479] on div at bounding box center [555, 565] width 297 height 514
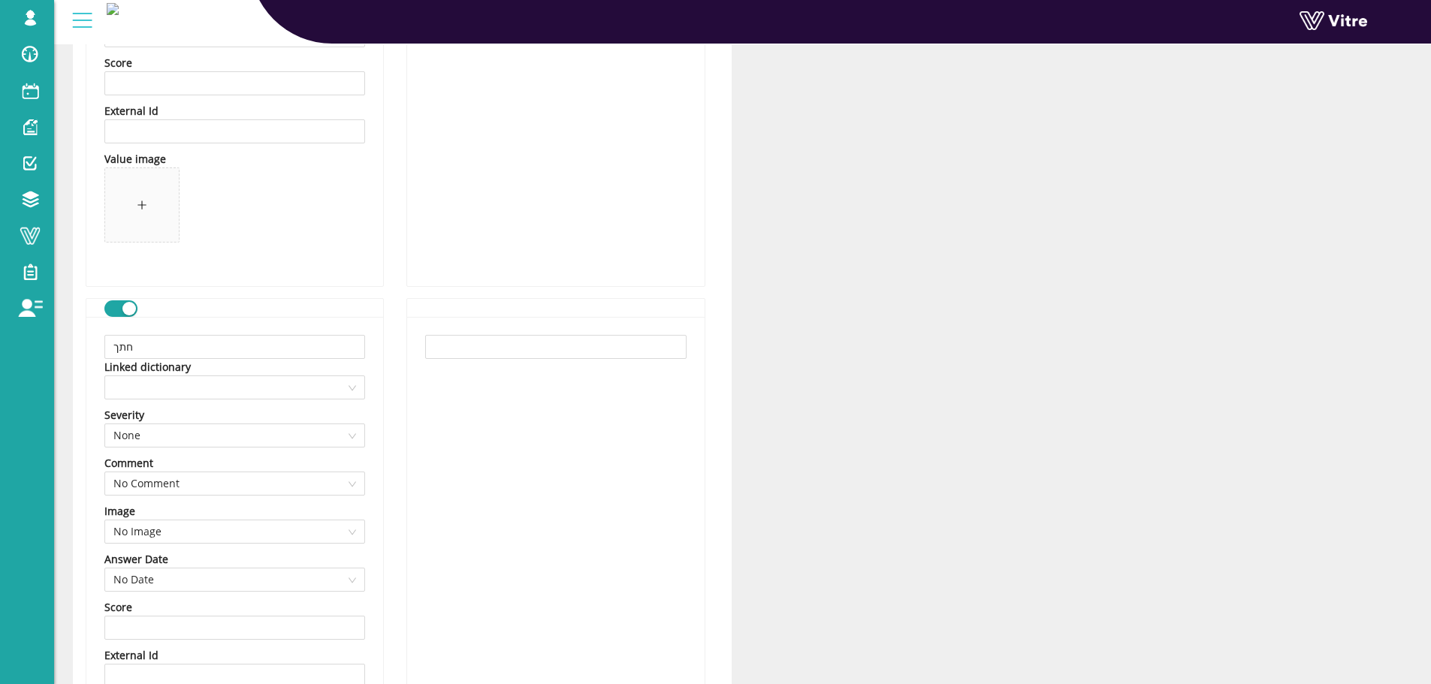
scroll to position [6085, 0]
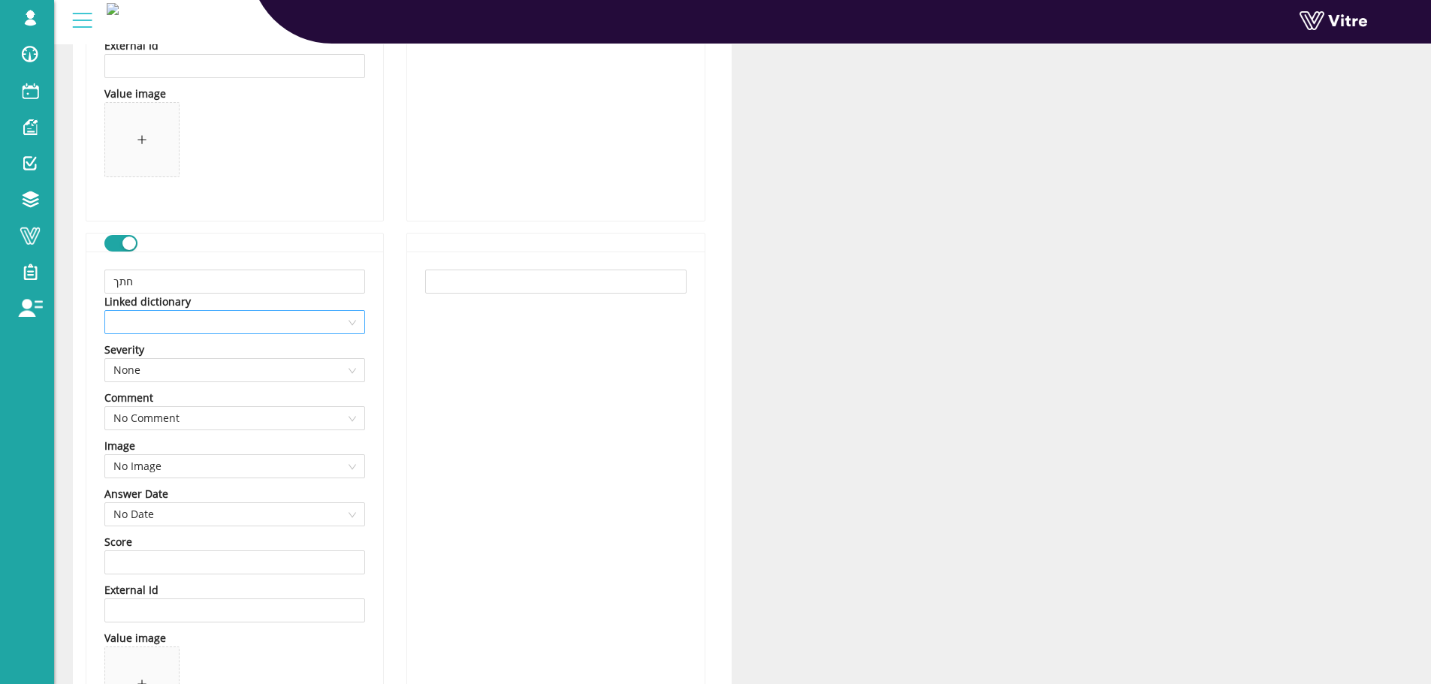
click at [343, 322] on span at bounding box center [234, 322] width 243 height 23
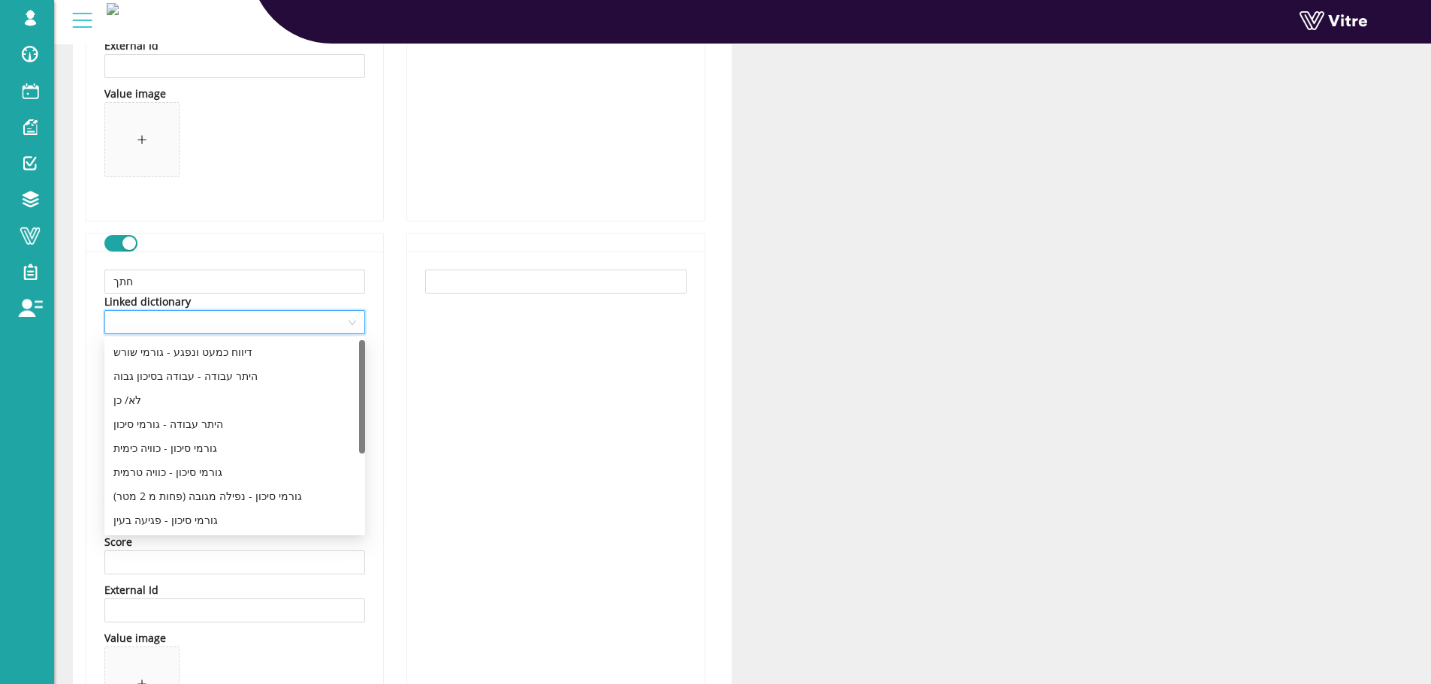
click at [343, 322] on span at bounding box center [234, 322] width 243 height 23
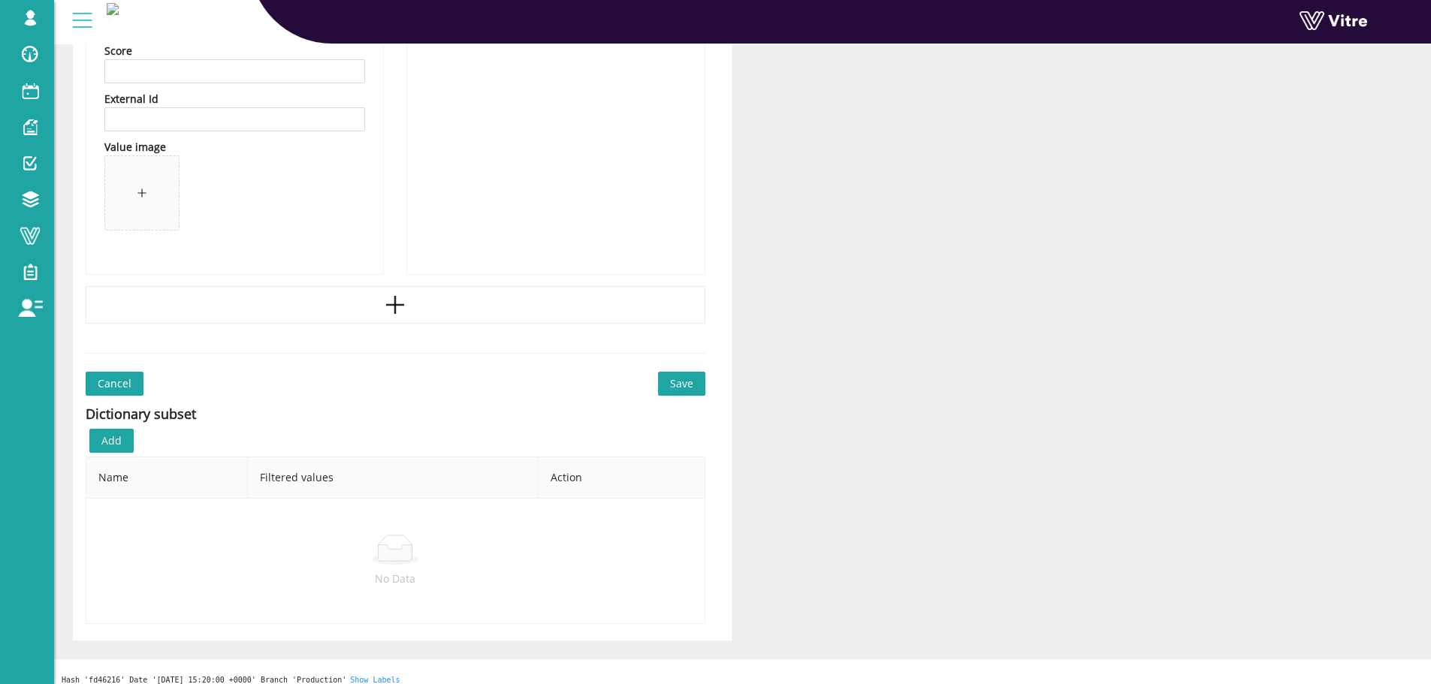
scroll to position [10400, 0]
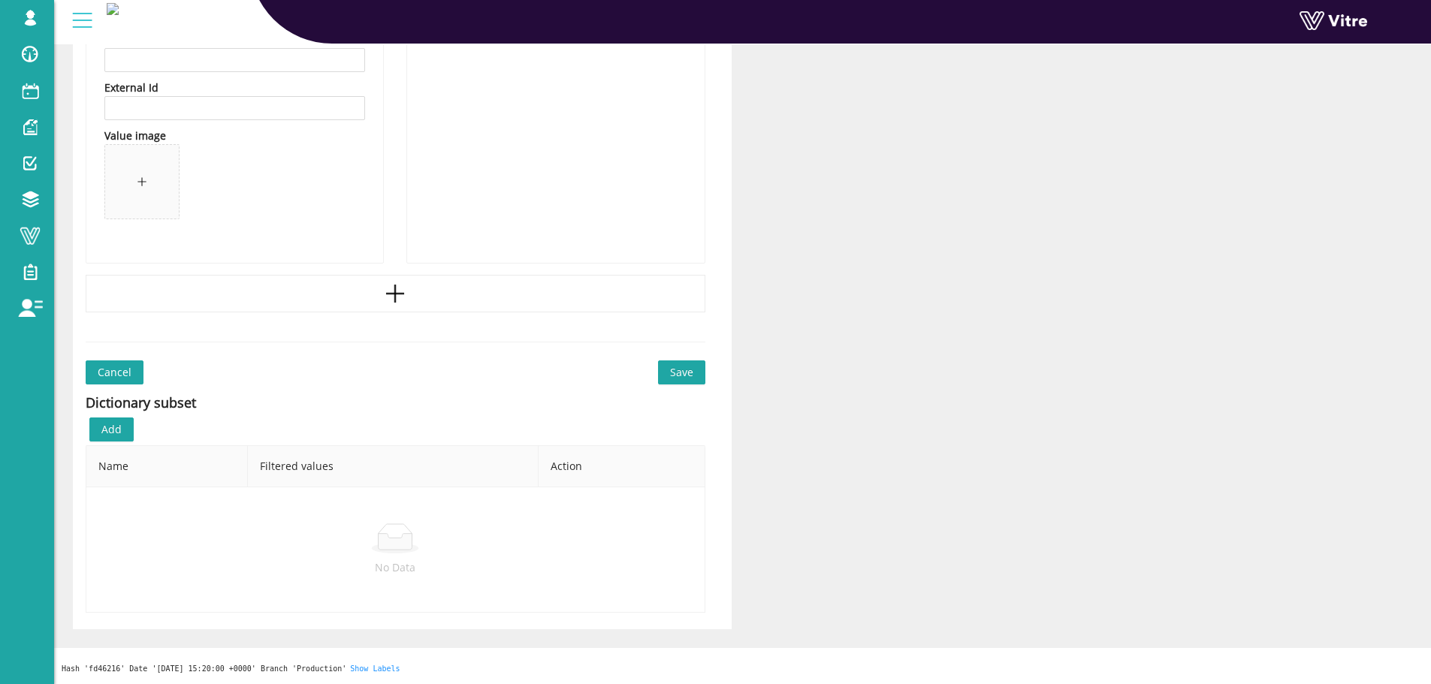
click at [682, 370] on span "Save" at bounding box center [681, 372] width 23 height 17
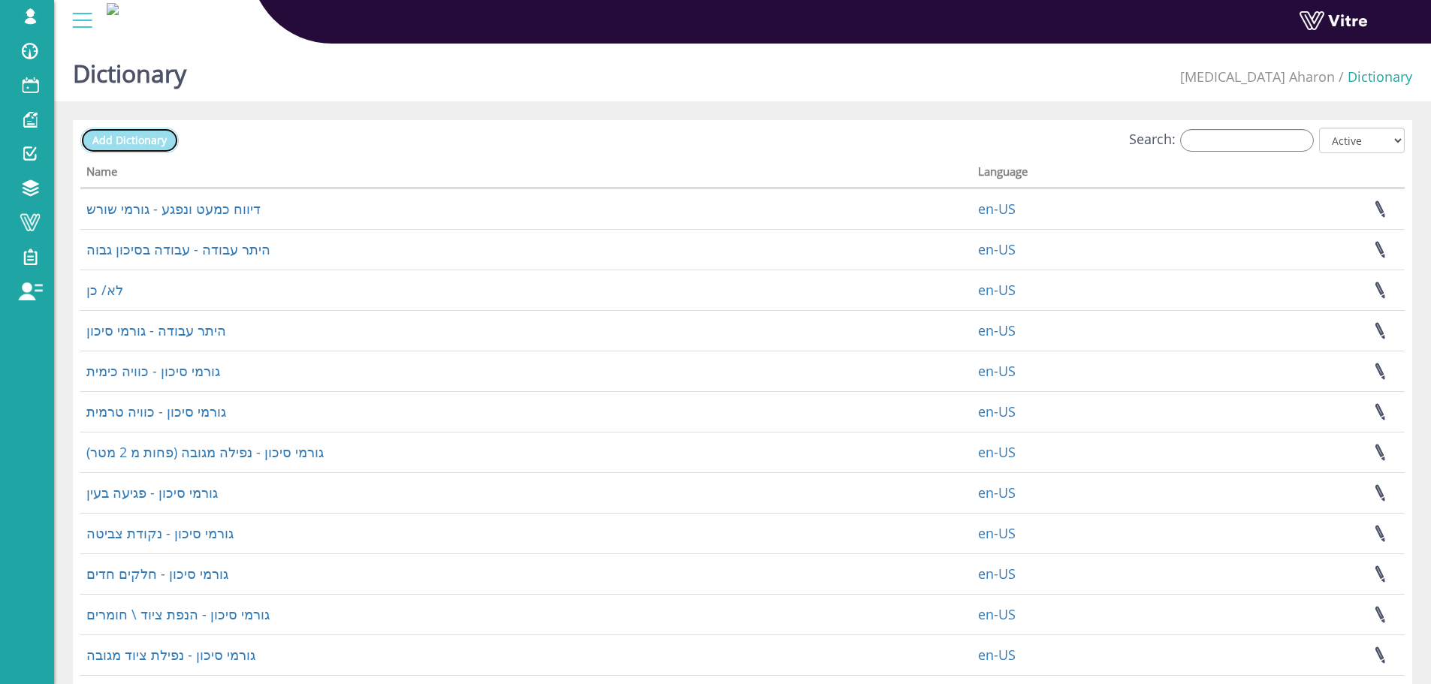
click at [146, 146] on span "Add Dictionary" at bounding box center [129, 140] width 74 height 14
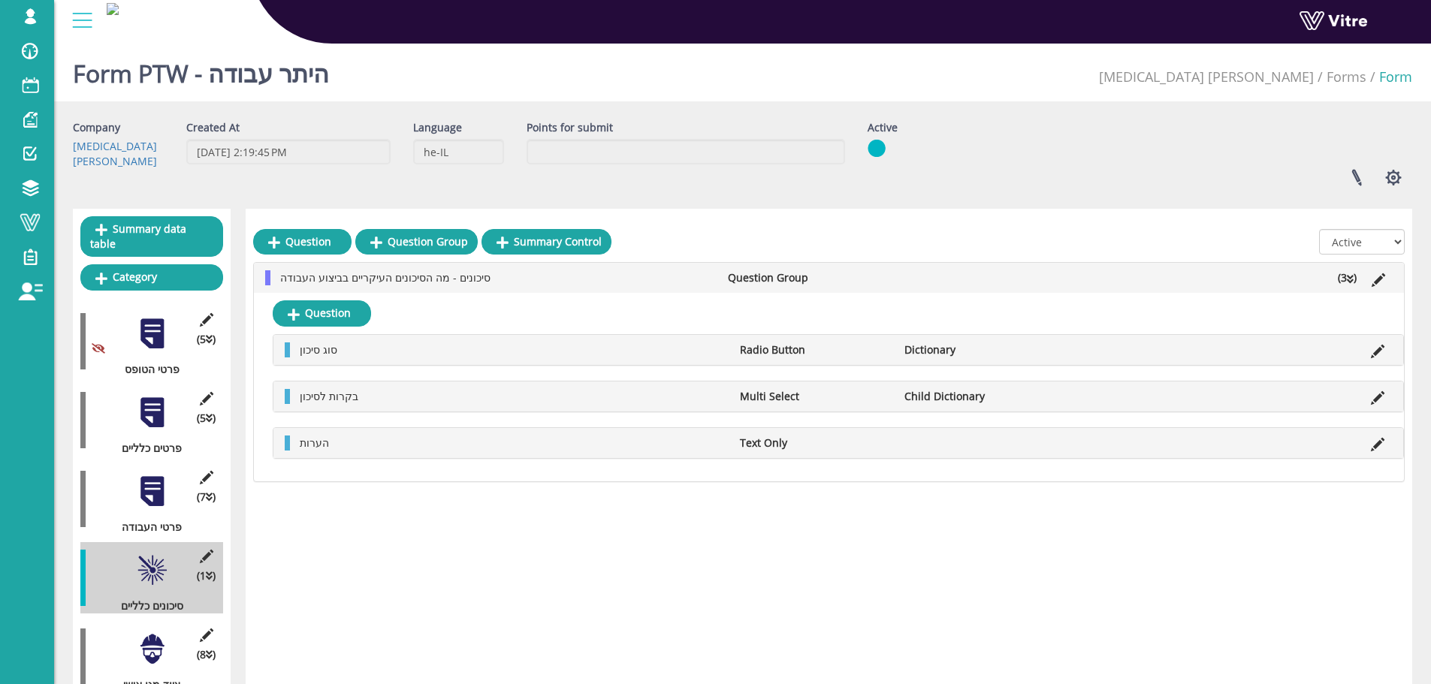
scroll to position [177, 0]
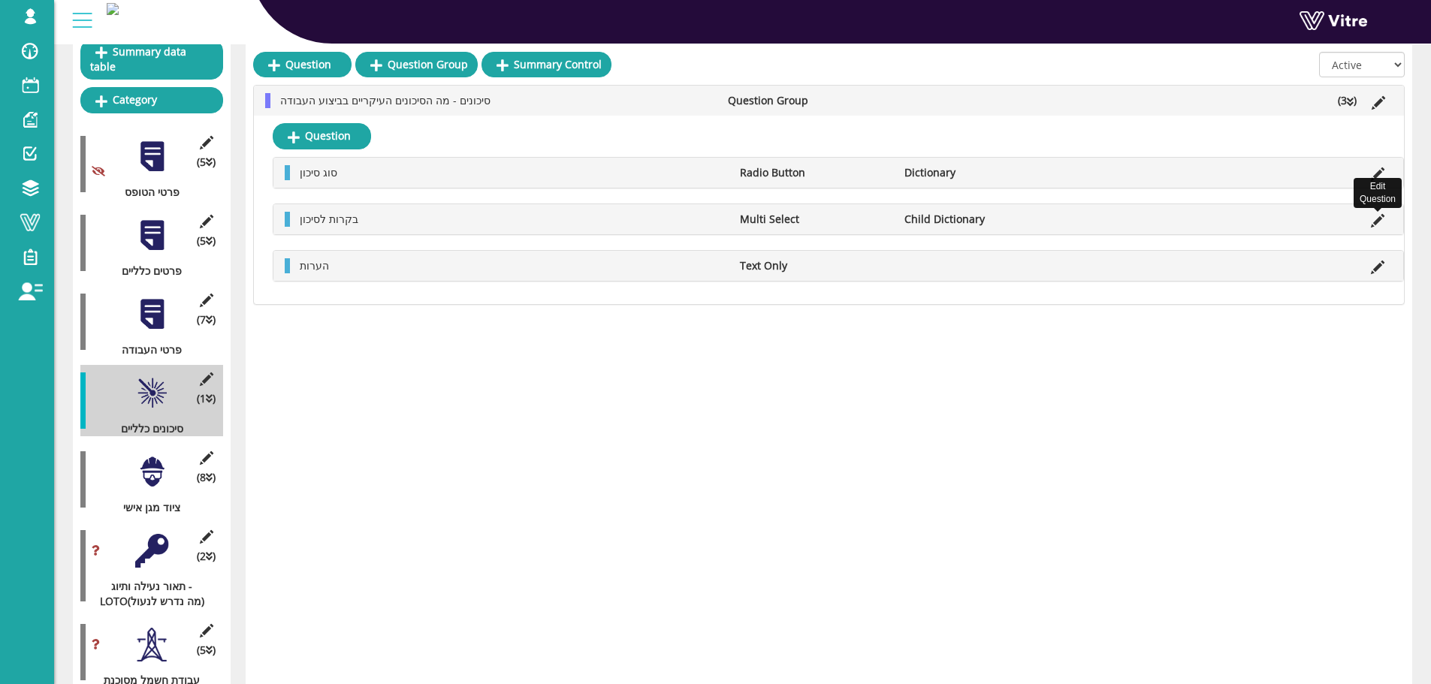
click at [1381, 222] on icon at bounding box center [1378, 221] width 14 height 14
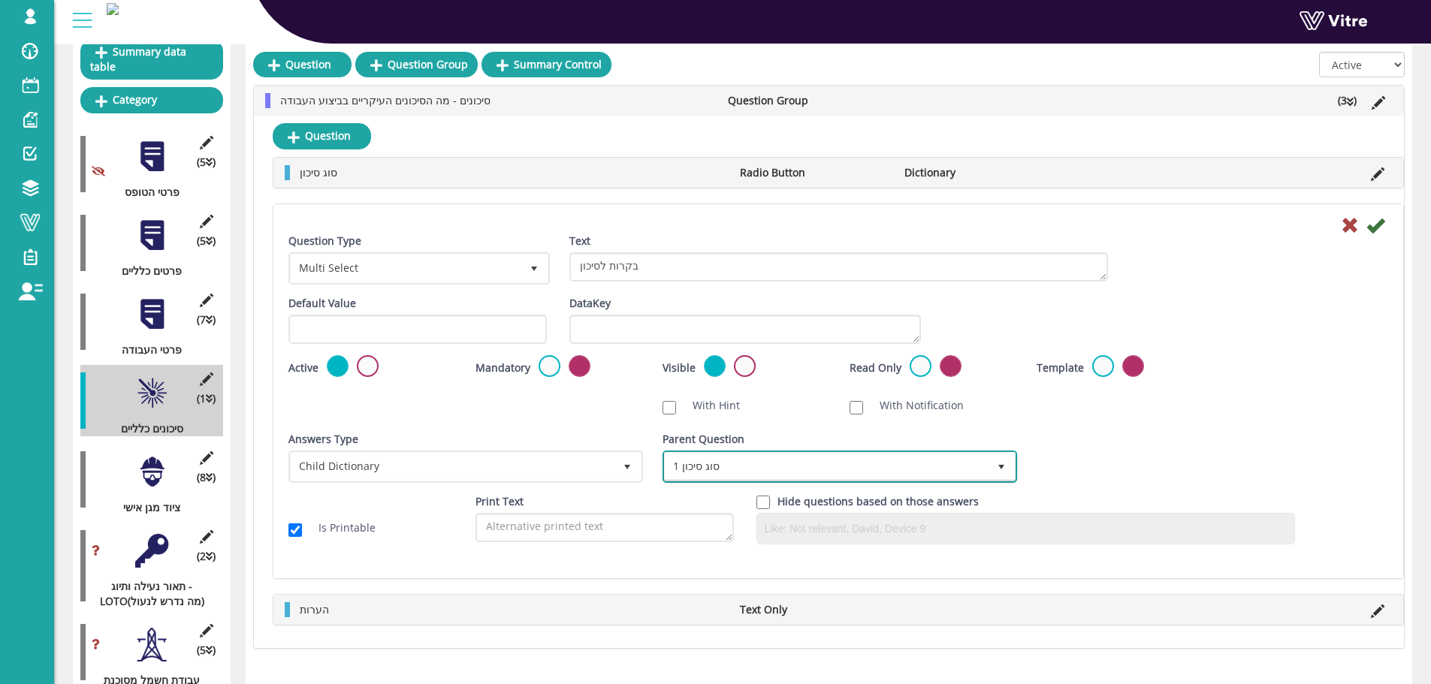
click at [799, 464] on span "1 סוג סיכון" at bounding box center [826, 466] width 323 height 27
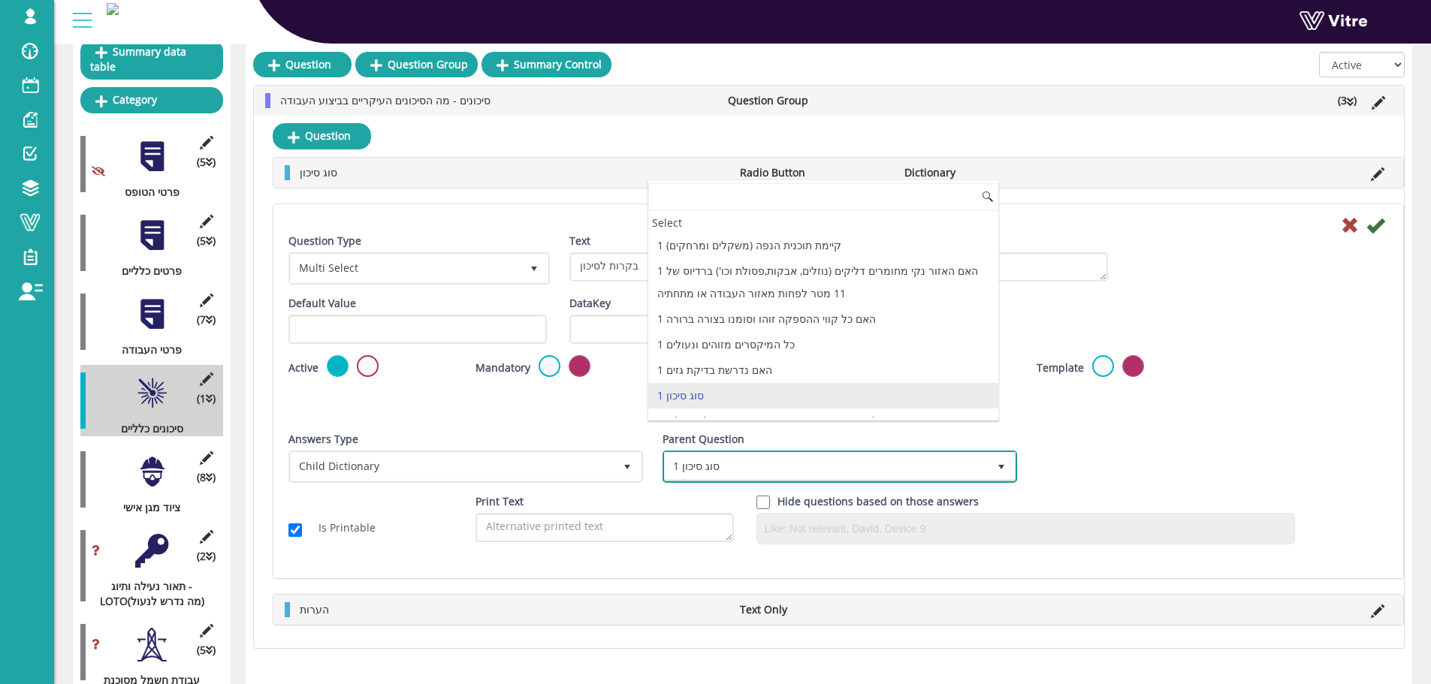
click at [799, 464] on span "1 סוג סיכון" at bounding box center [826, 466] width 323 height 27
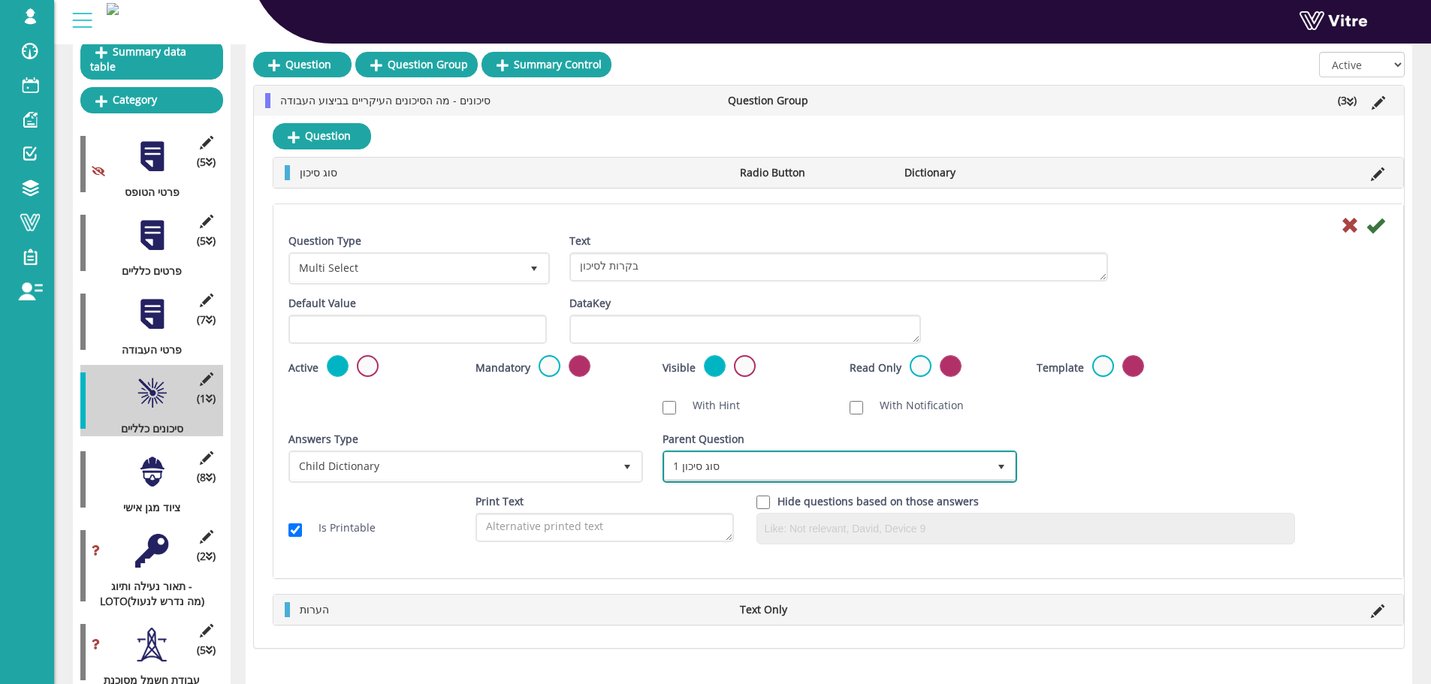
click at [851, 464] on span "1 סוג סיכון" at bounding box center [826, 466] width 323 height 27
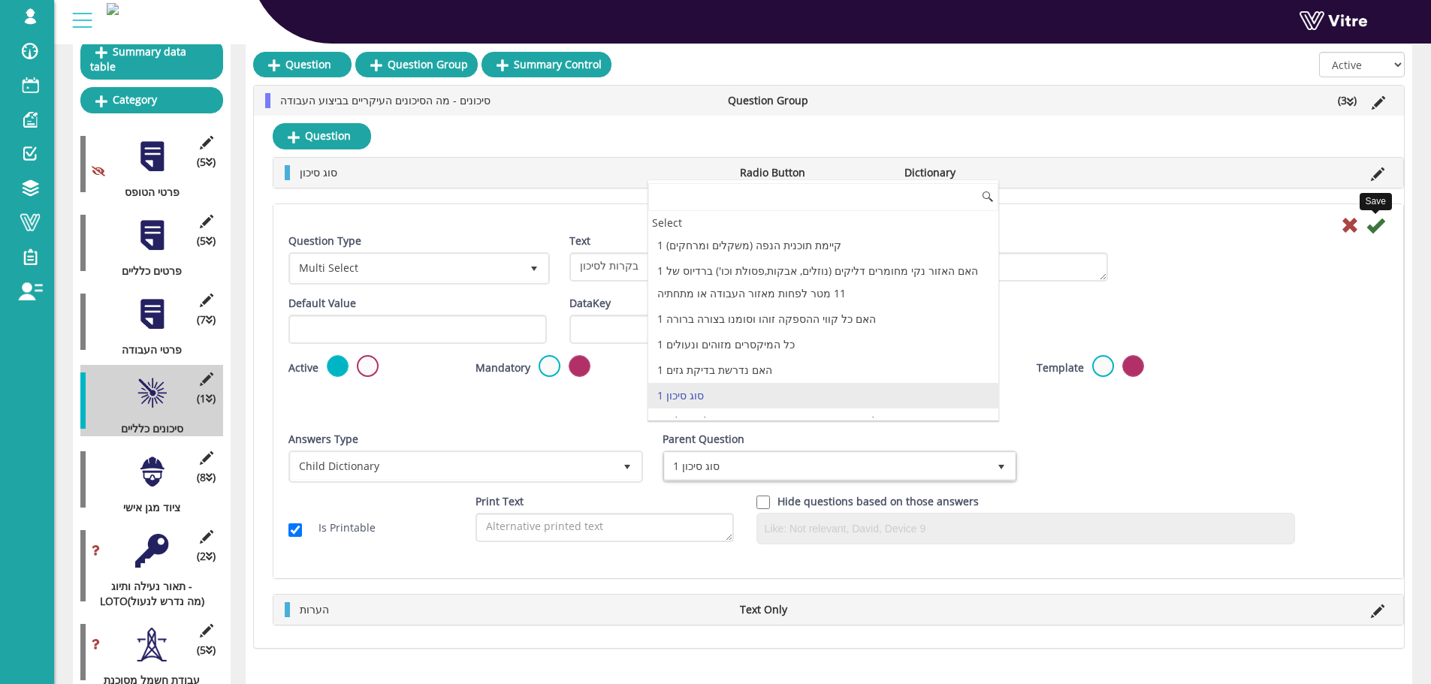
click at [1379, 228] on icon at bounding box center [1376, 225] width 18 height 18
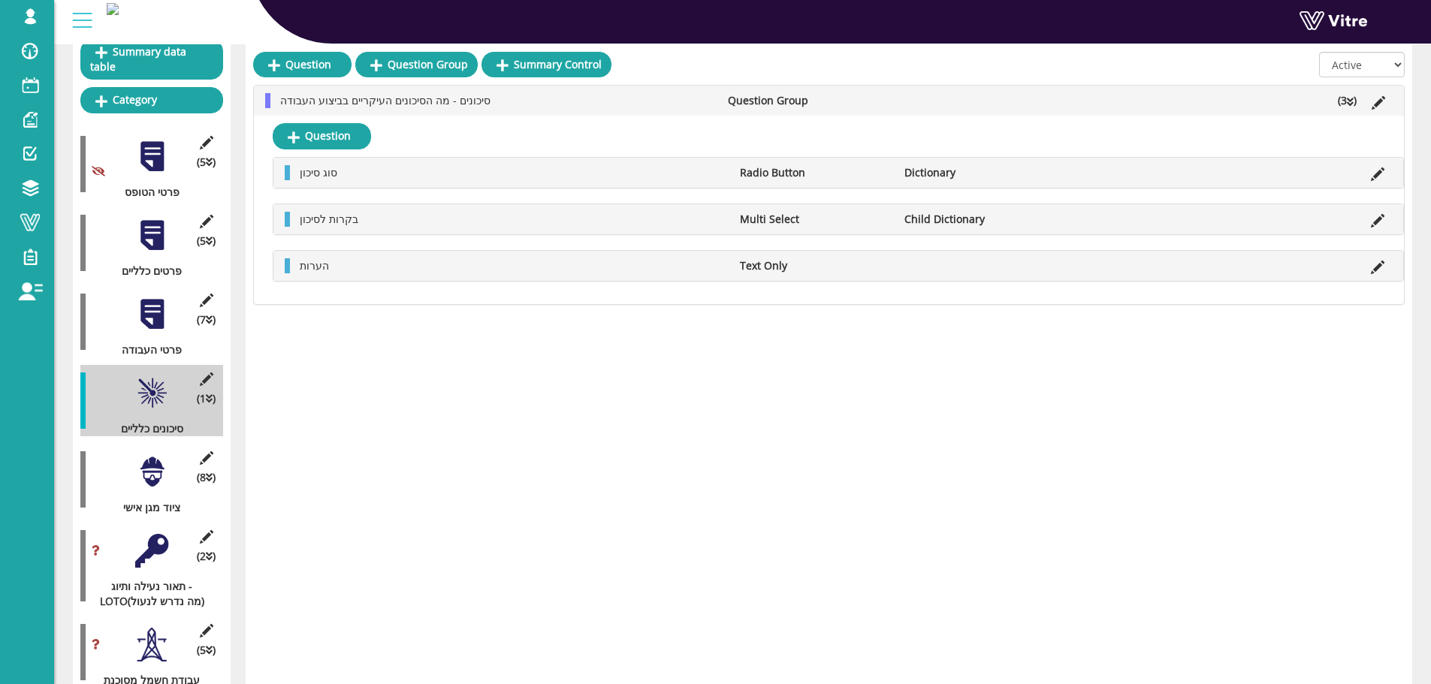
click at [149, 455] on div at bounding box center [152, 472] width 34 height 34
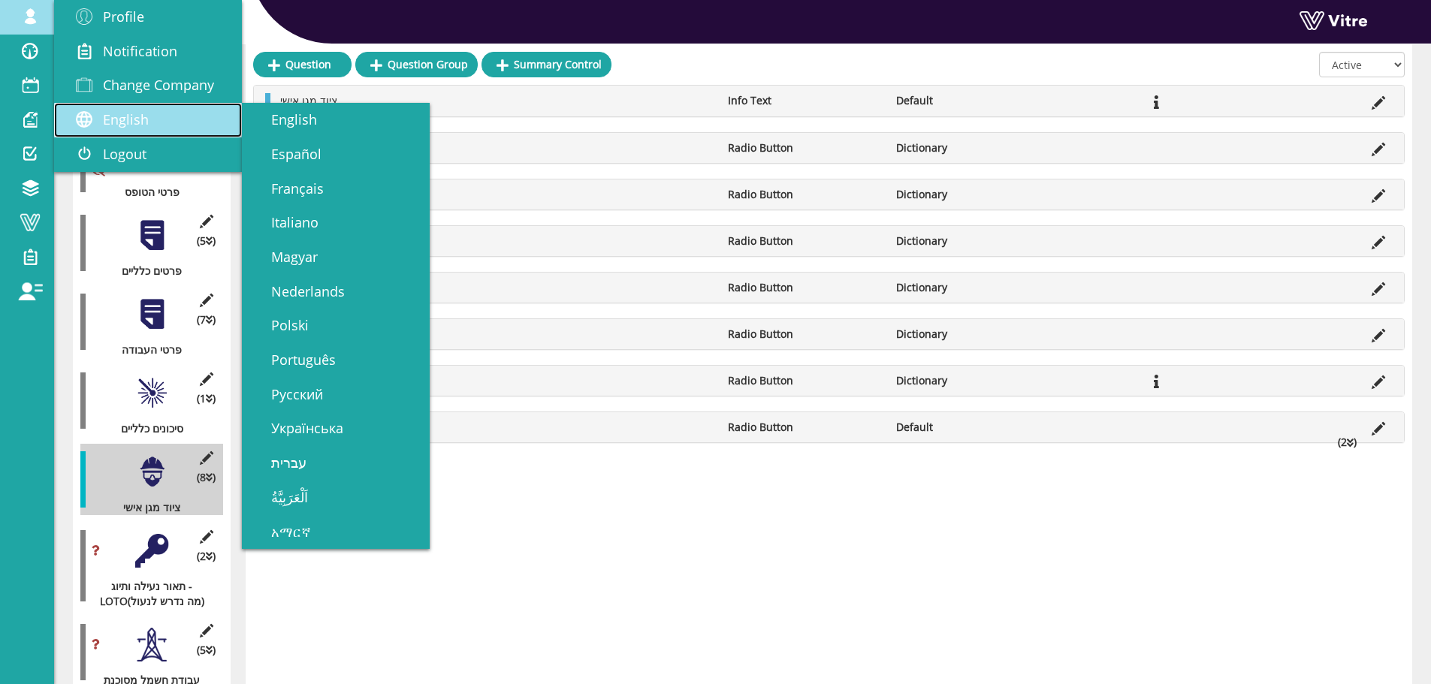
click at [146, 116] on span "English" at bounding box center [126, 119] width 46 height 18
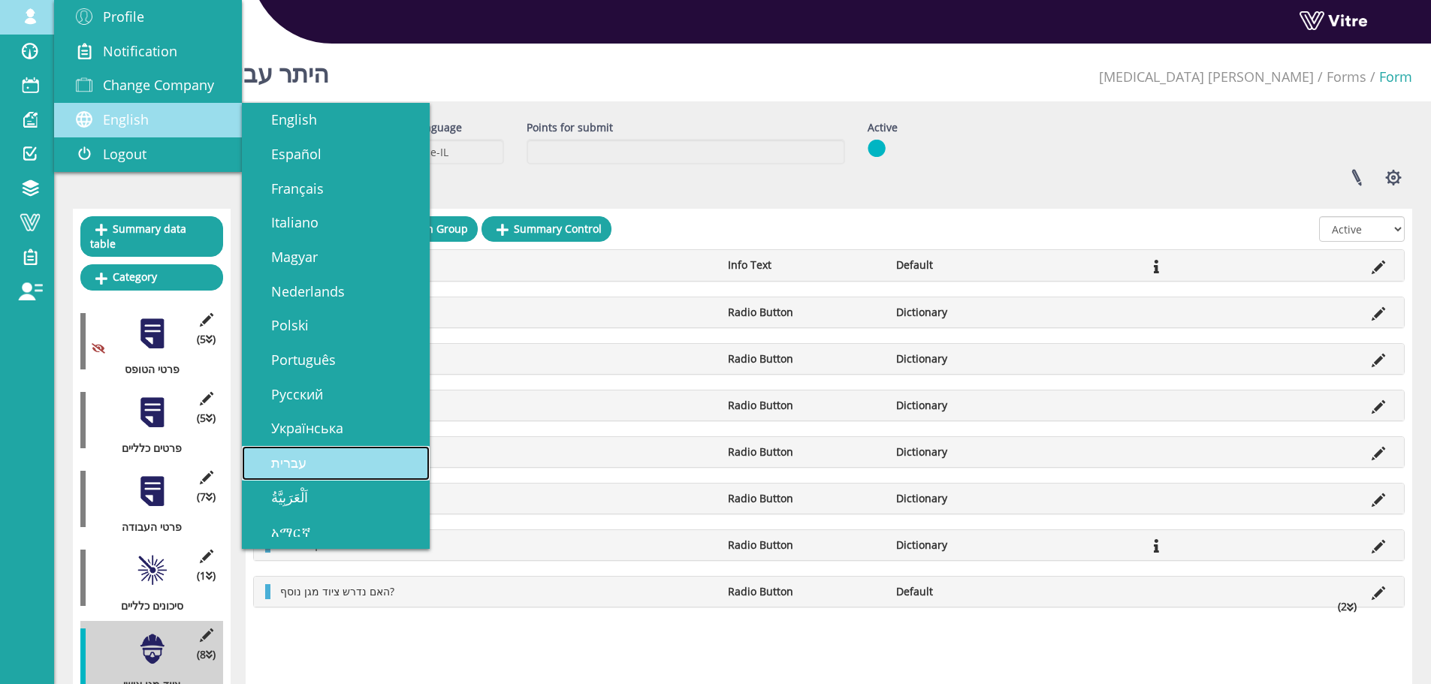
click at [290, 461] on span "עברית" at bounding box center [279, 463] width 53 height 18
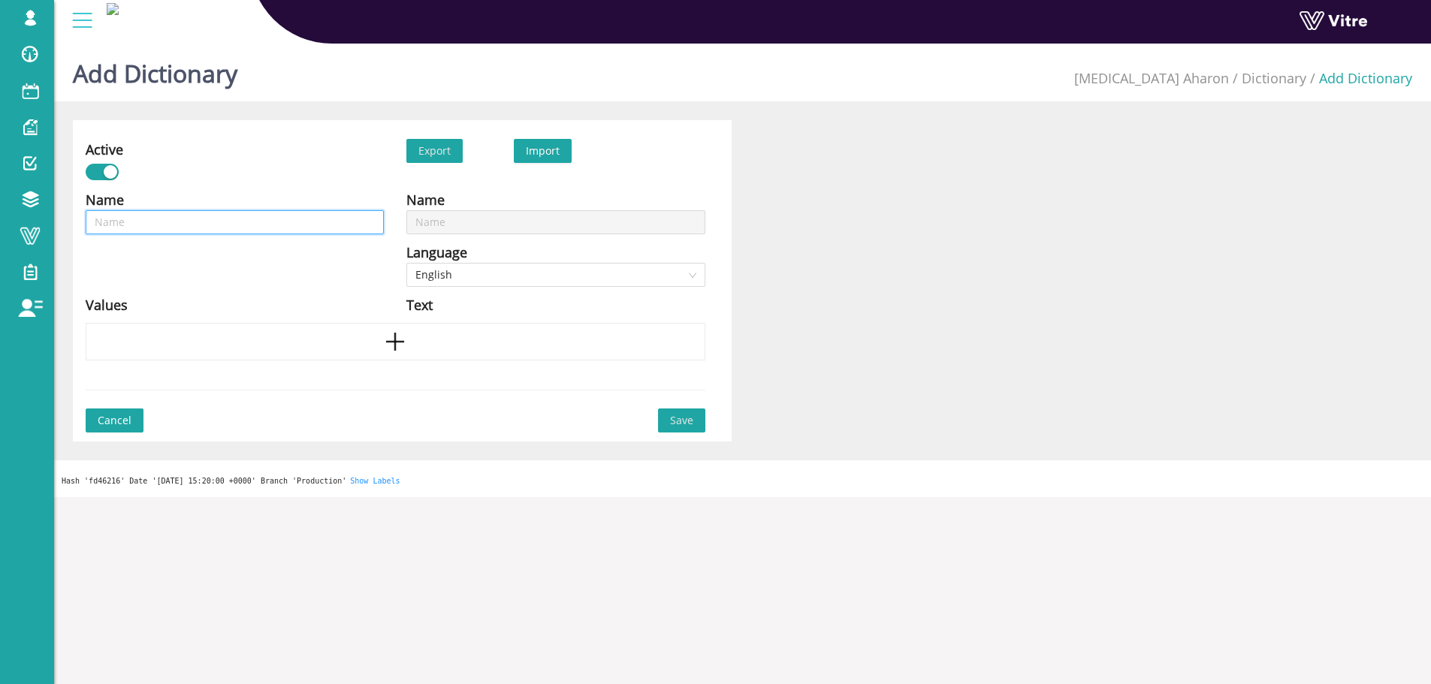
click at [128, 228] on input "text" at bounding box center [235, 222] width 298 height 24
type input "צ"
type input "צי"
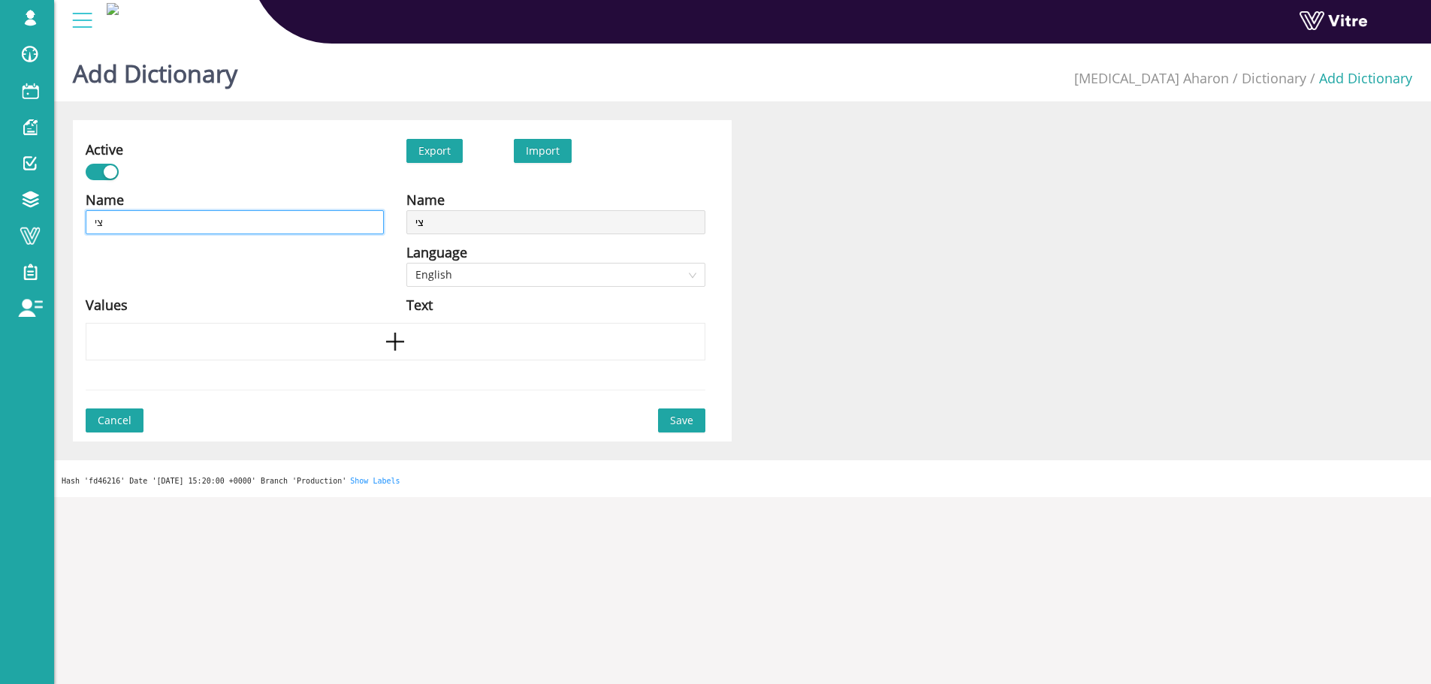
type input "ציו"
type input "ציוד"
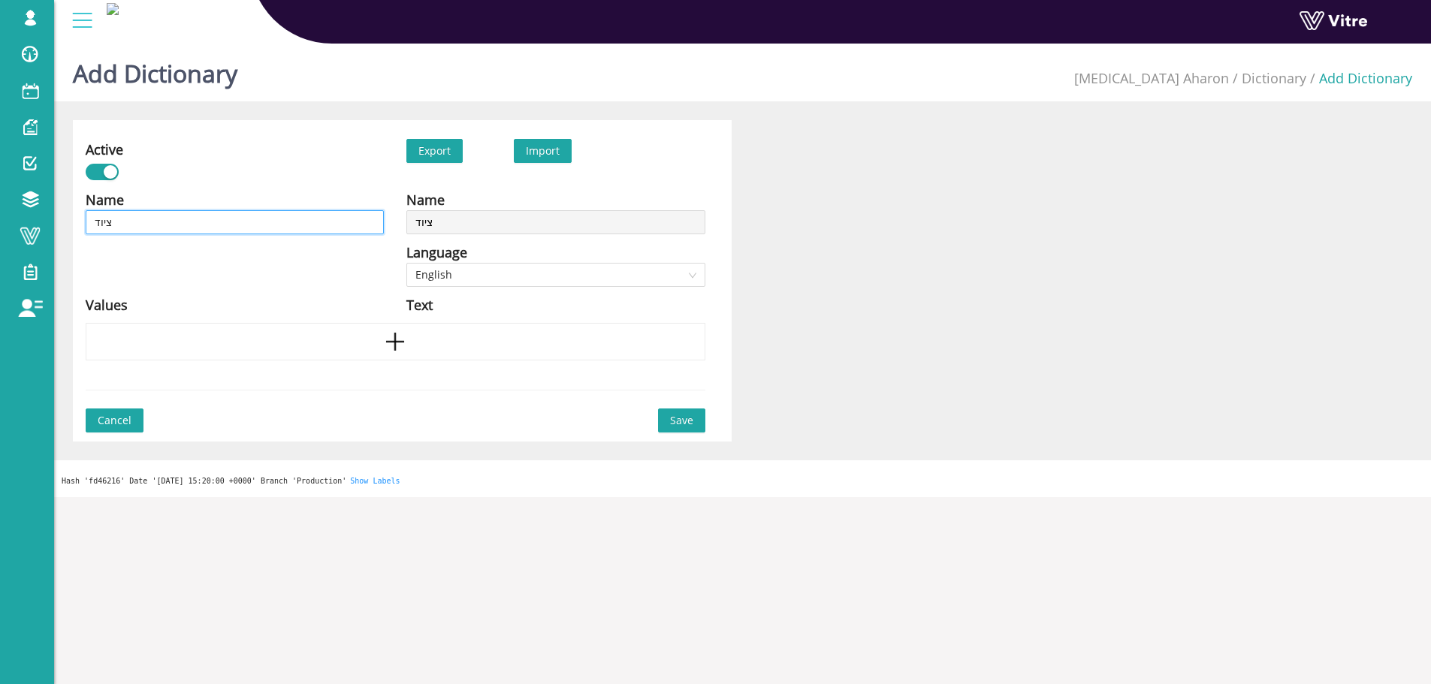
type input "ציוד"
type input "ציוד מ"
type input "ציוד מג"
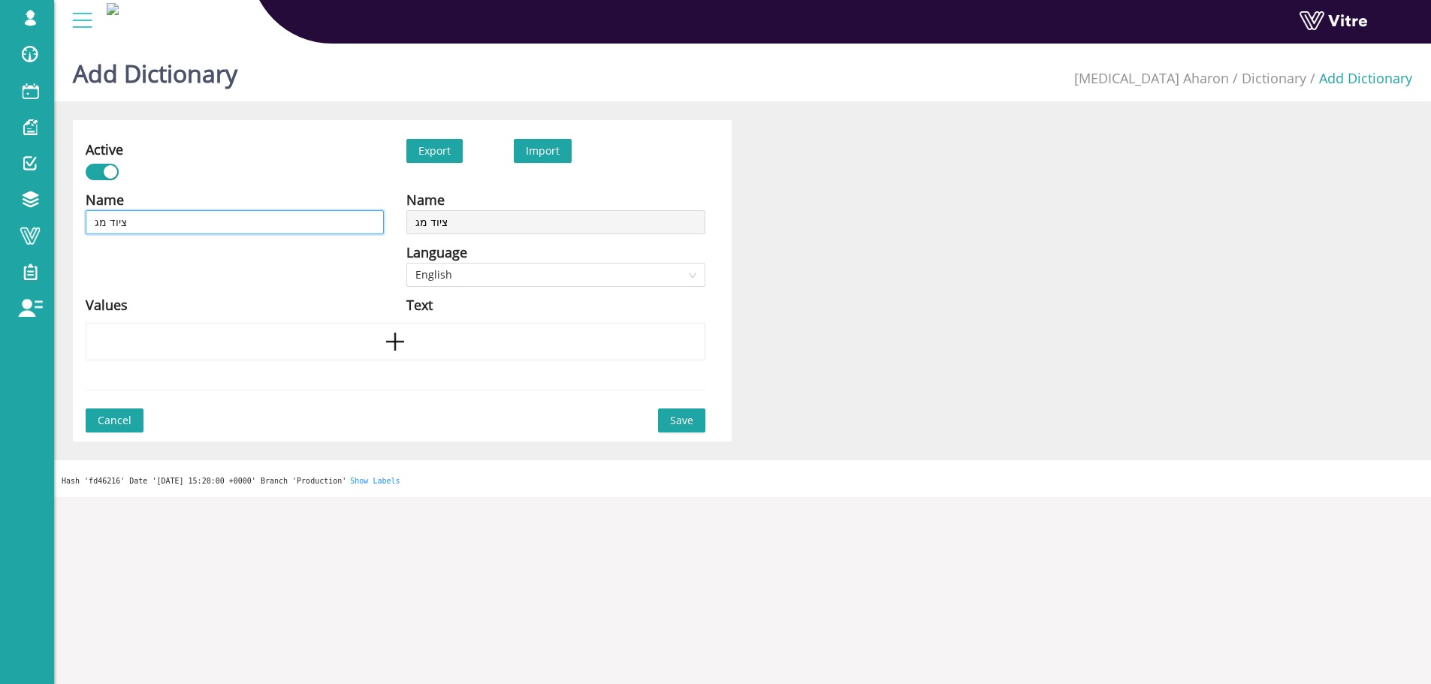
type input "ציוד מגן"
type input "ציוד מגן א"
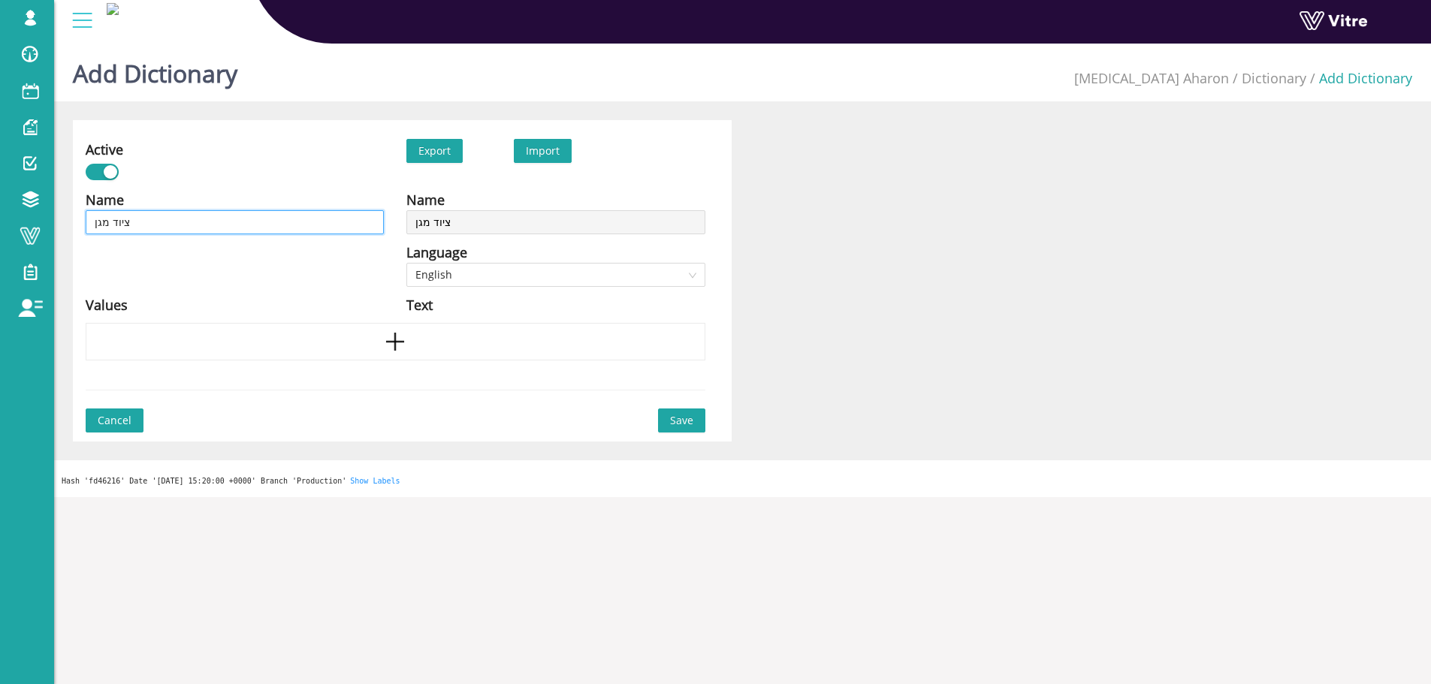
type input "ציוד מגן א"
type input "ציוד מגן אי"
type input "ציוד מגן איש"
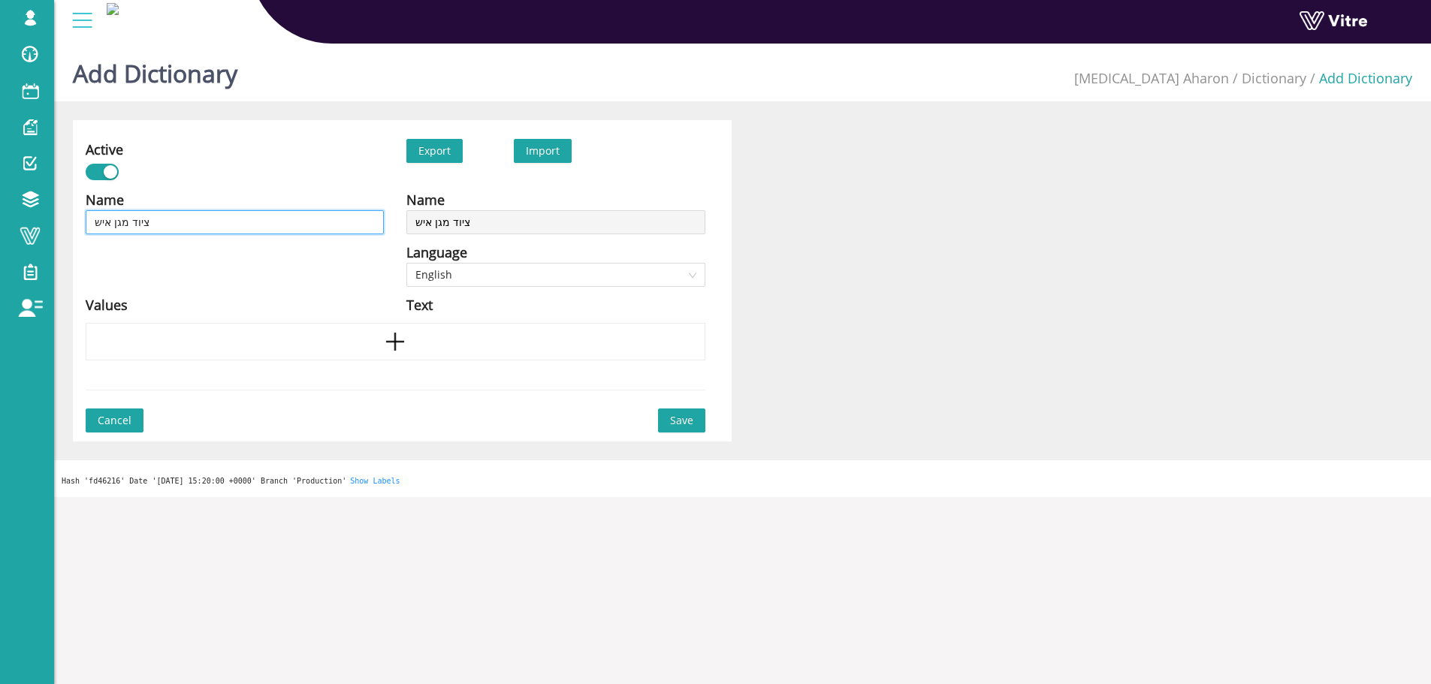
type input "ציוד מגן אישי"
type input "ציוד מגן אישי -"
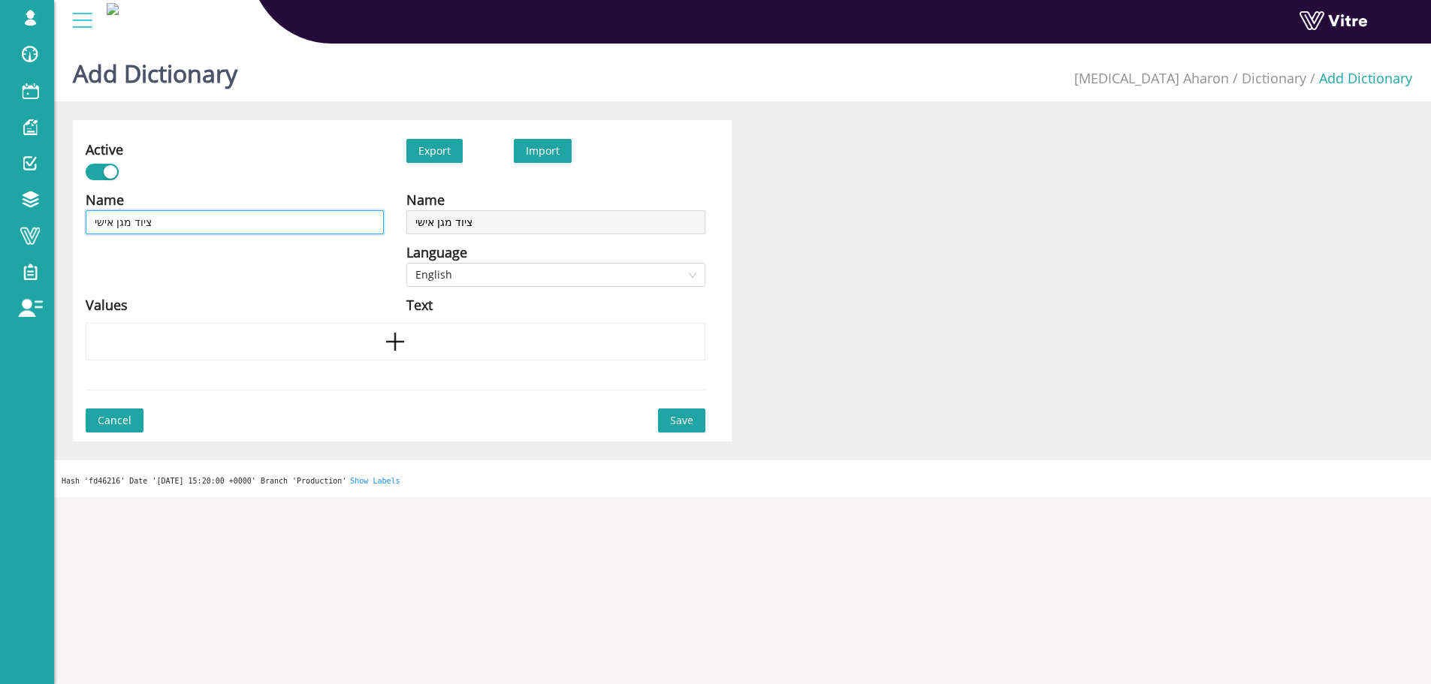
type input "ציוד מגן אישי -"
type input "ציוד מגן אישי - ה"
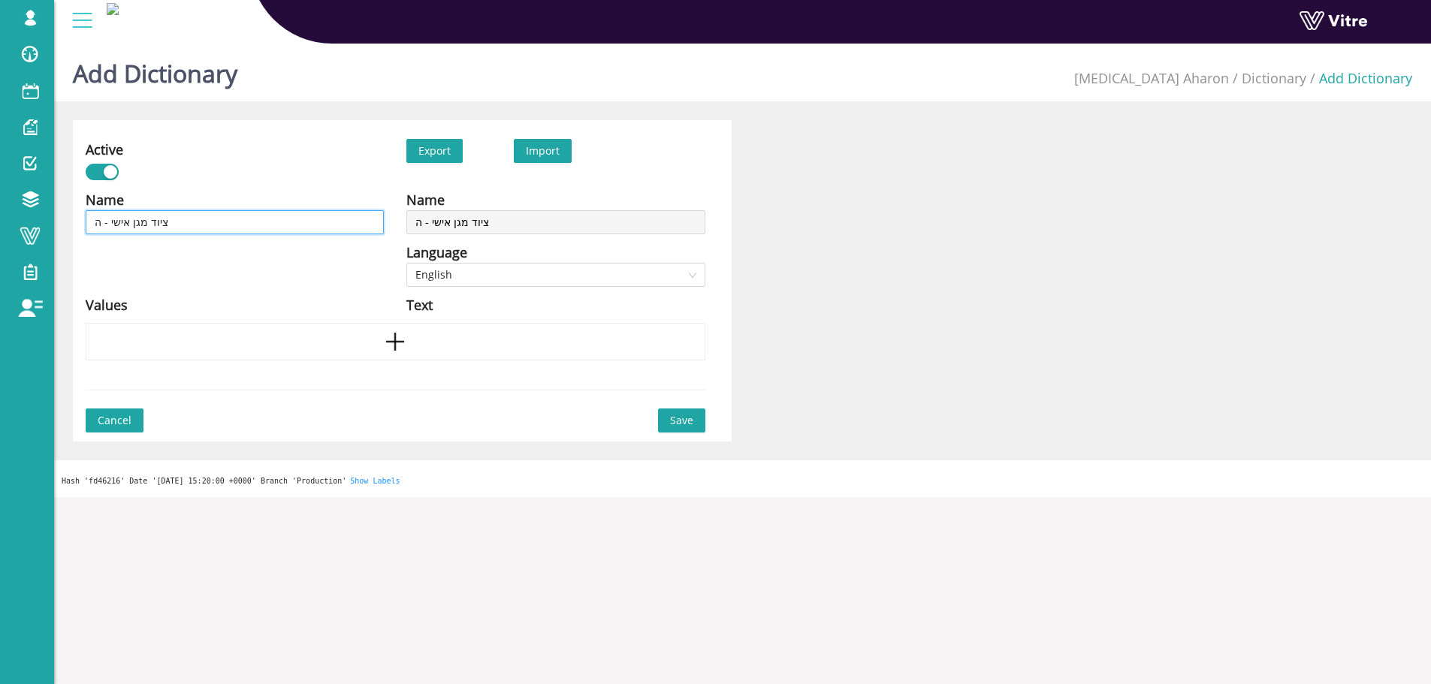
type input "ציוד מגן אישי - הג"
type input "ציוד מגן אישי - הגנ"
type input "ציוד מגן אישי - הגנה"
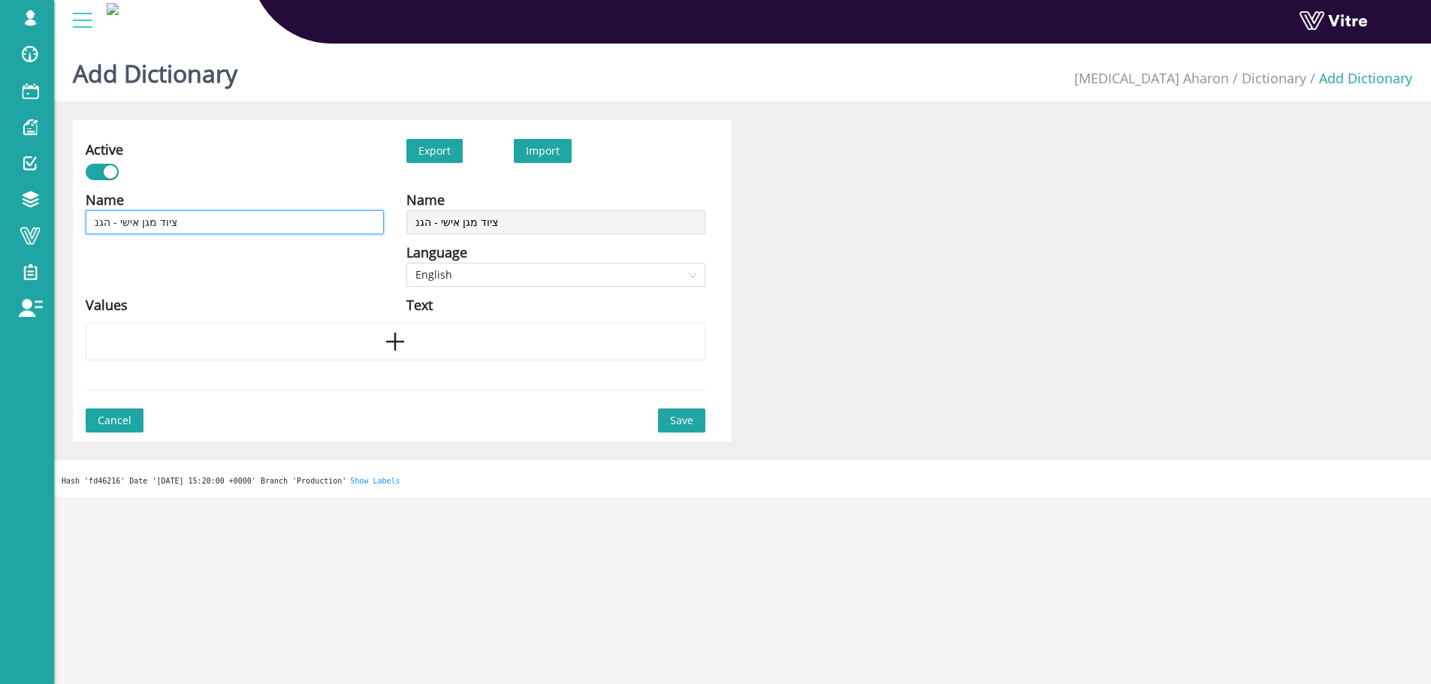
type input "ציוד מגן אישי - הגנה"
type input "ציוד מגן אישי - הגנה ל"
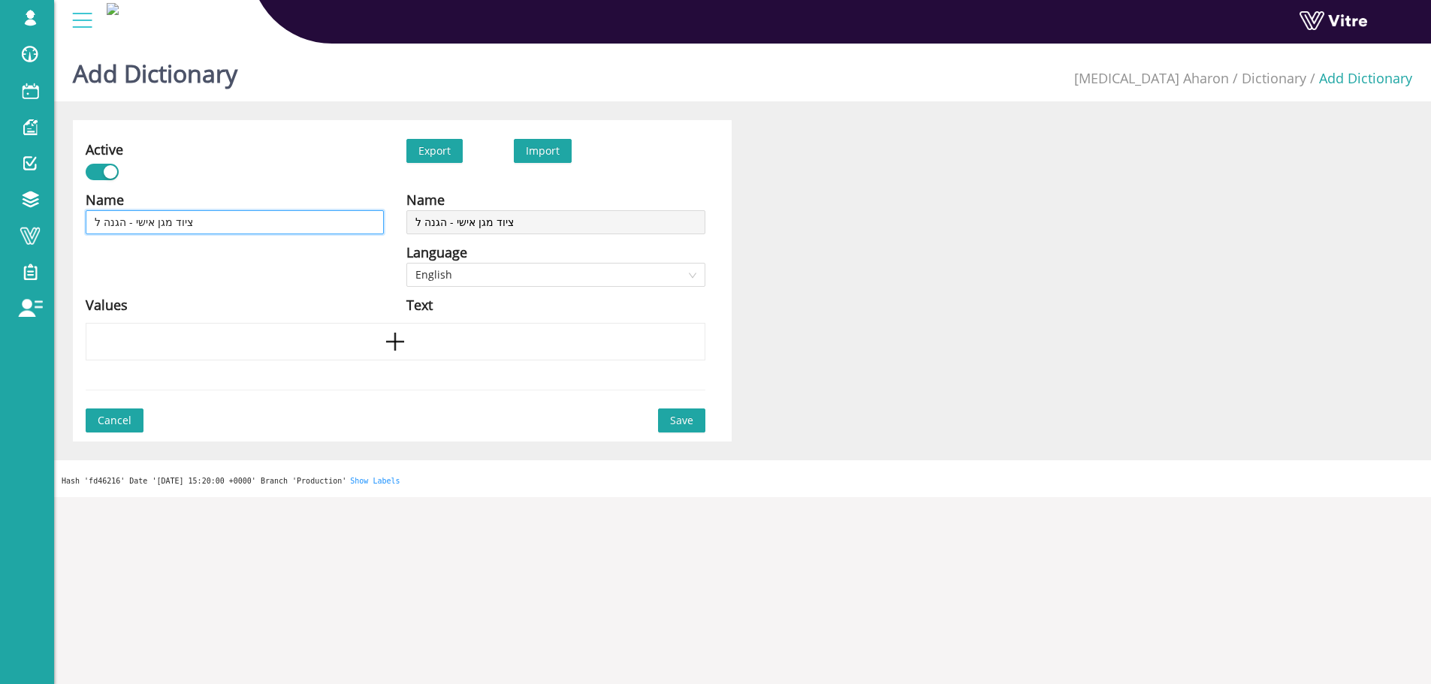
type input "ציוד מגן אישי - הגנה לר"
type input "ציוד מגן אישי - הגנה לרא"
type input "ציוד מגן אישי - הגנה לראש"
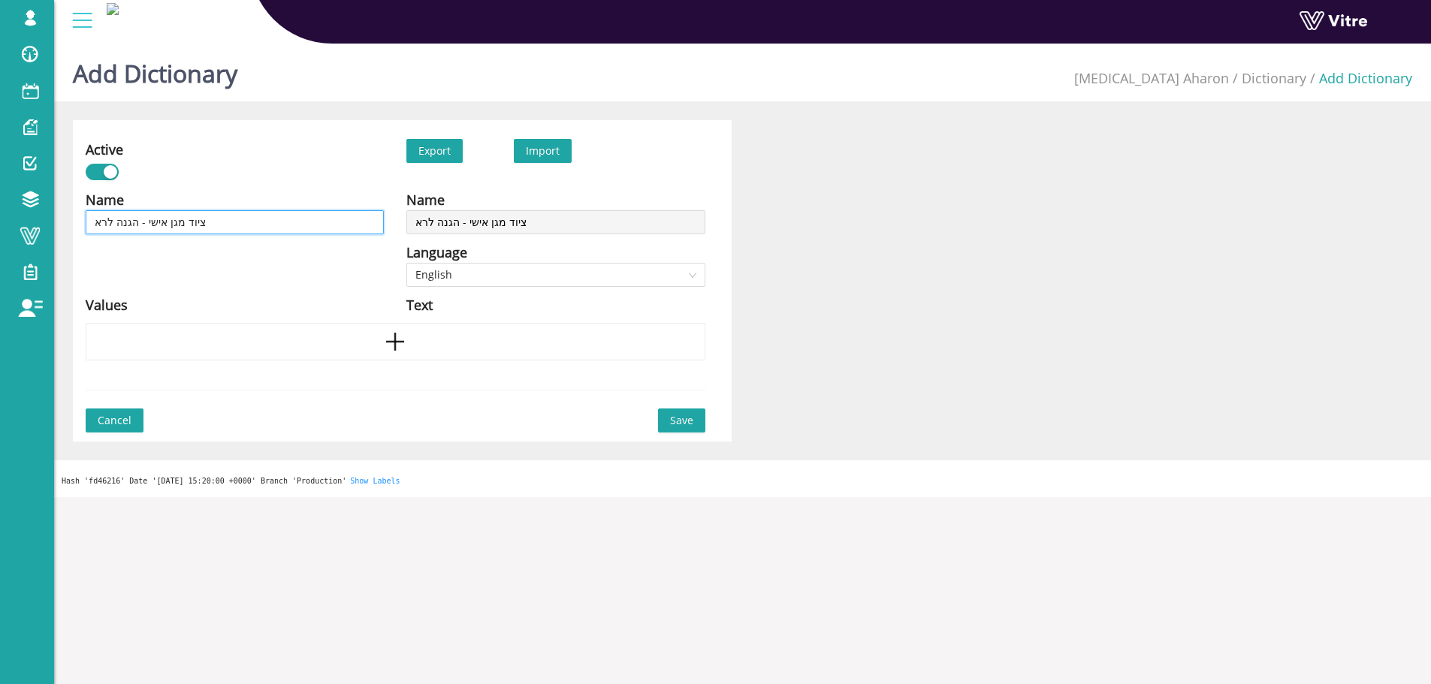
type input "ציוד מגן אישי - הגנה לראש"
type input "ציוד מגן אישי - הגנה לרא"
type input "ציוד מגן אישי - הגנה לר"
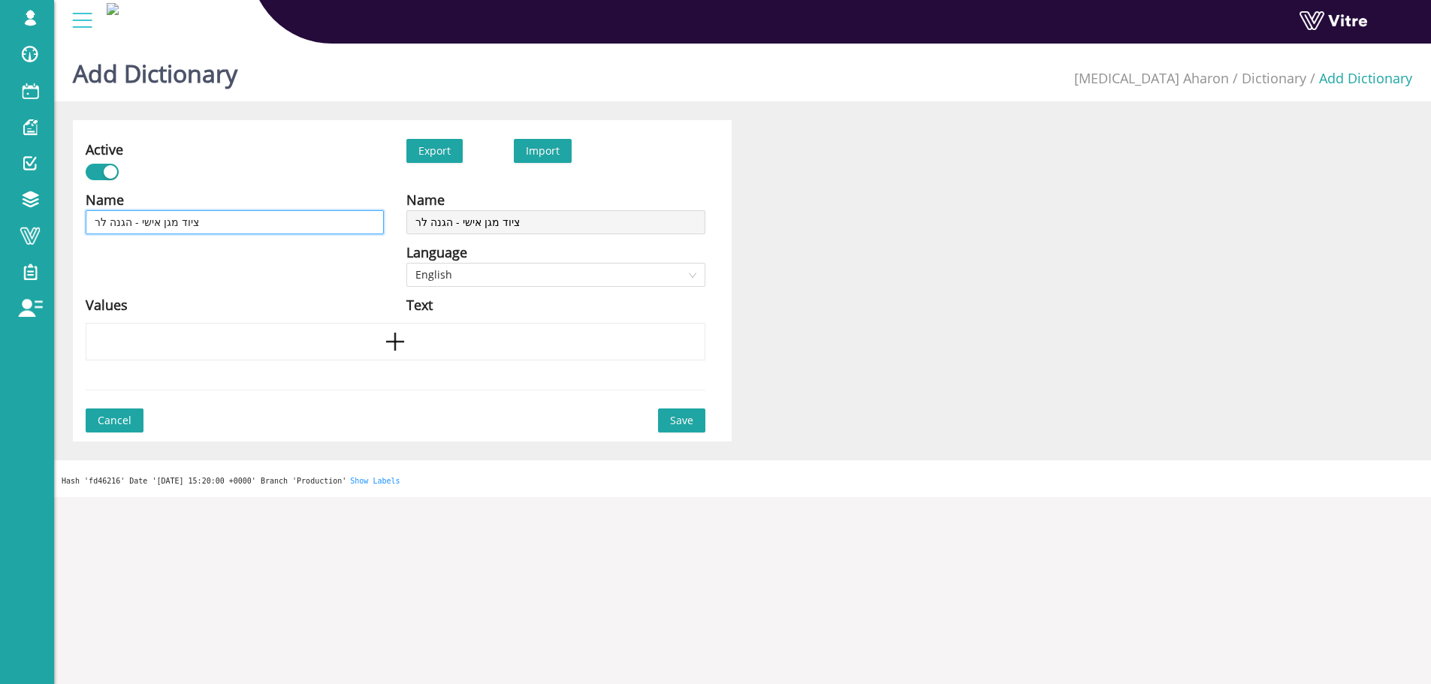
type input "ציוד מגן אישי - הגנה ל"
type input "ציוד מגן אישי - הגנה"
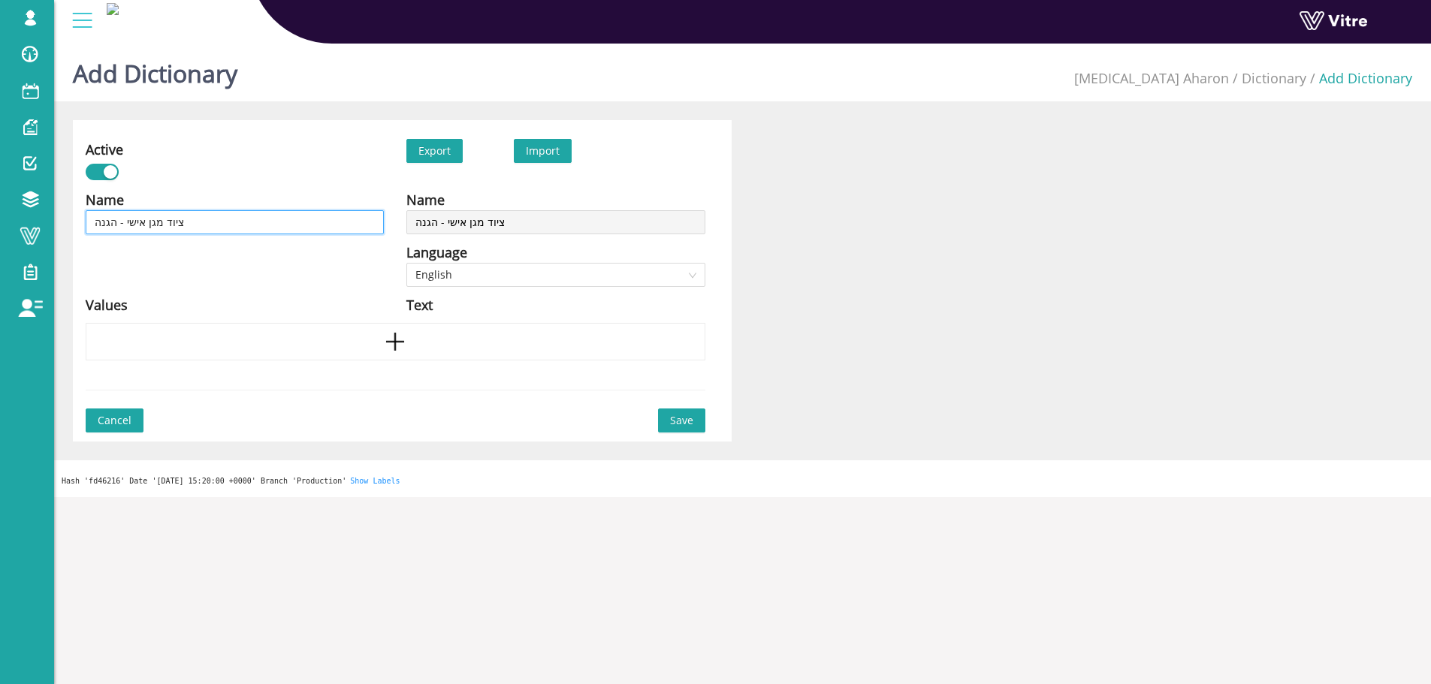
type input "ציוד מגן אישי - הגנה"
type input "ציוד מגן אישי - הגנ"
type input "ציוד מגן אישי - הגנת"
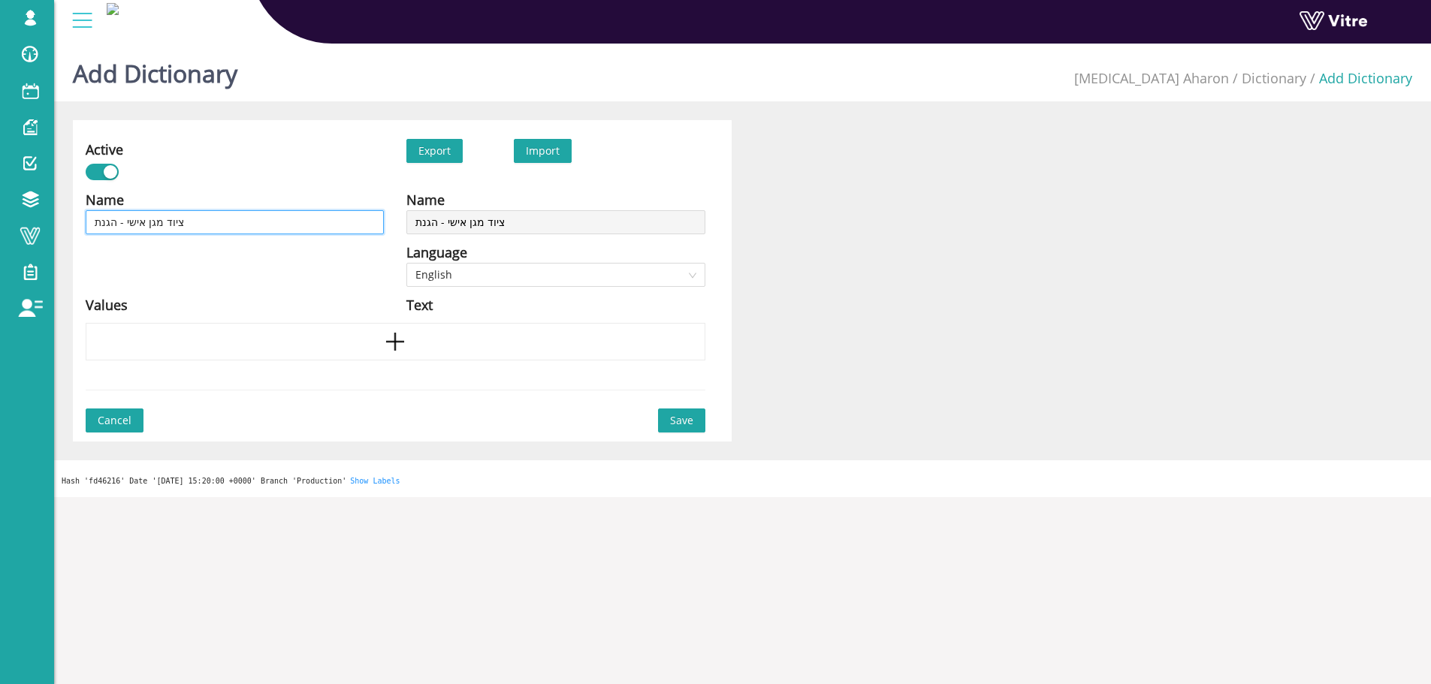
type input "ציוד מגן אישי - הגנת"
type input "ציוד מגן אישי - הגנת ל"
type input "ציוד מגן אישי - הגנת לר"
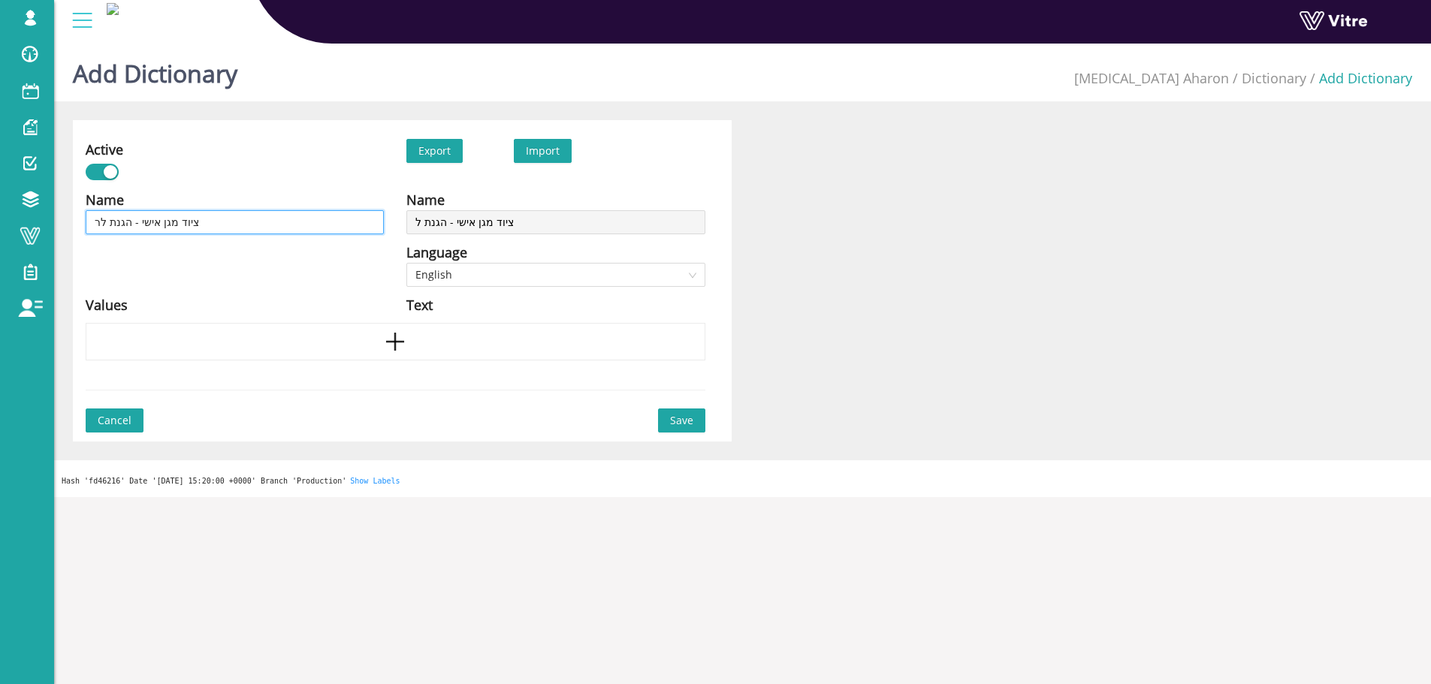
type input "ציוד מגן אישי - הגנת לר"
type input "ציוד מגן אישי - הגנת לרא"
type input "ציוד מגן אישי - הגנת לראש"
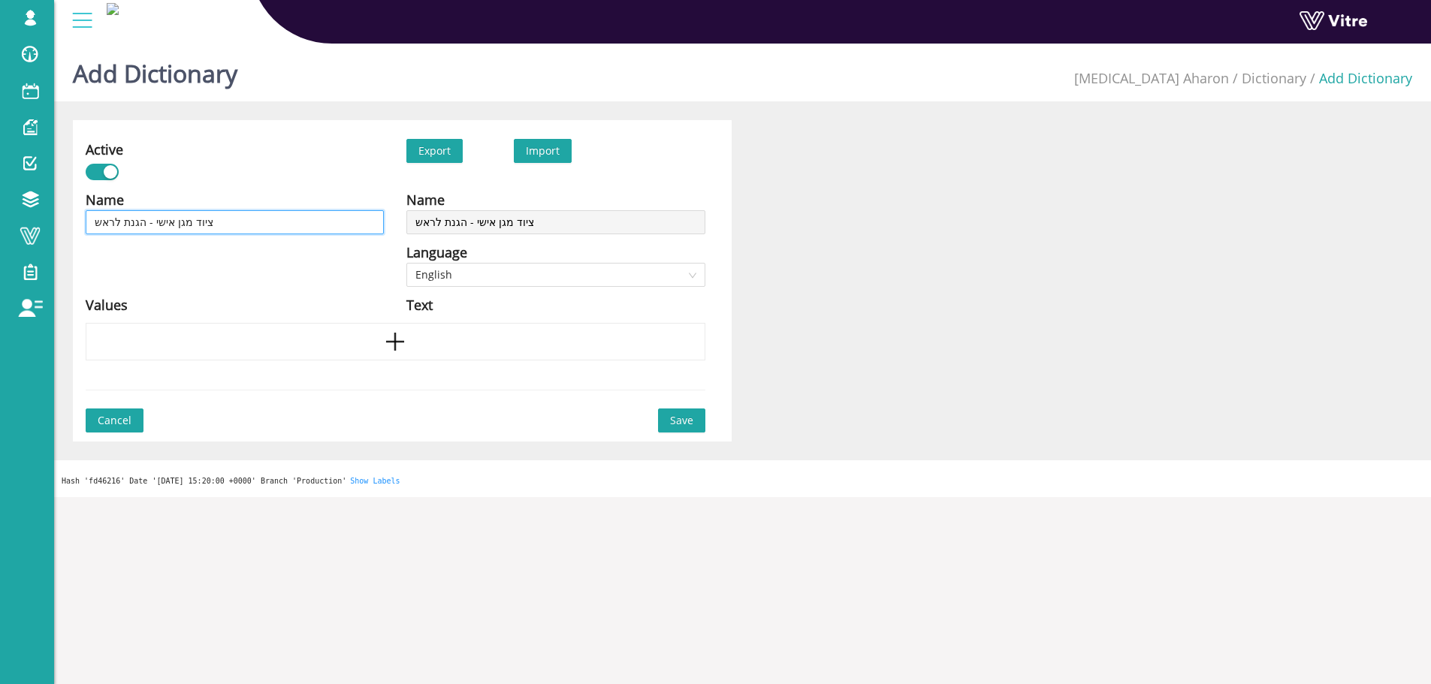
type input "ציוד מגן אישי - הגנת לראש"
click at [575, 267] on span "English" at bounding box center [555, 275] width 280 height 23
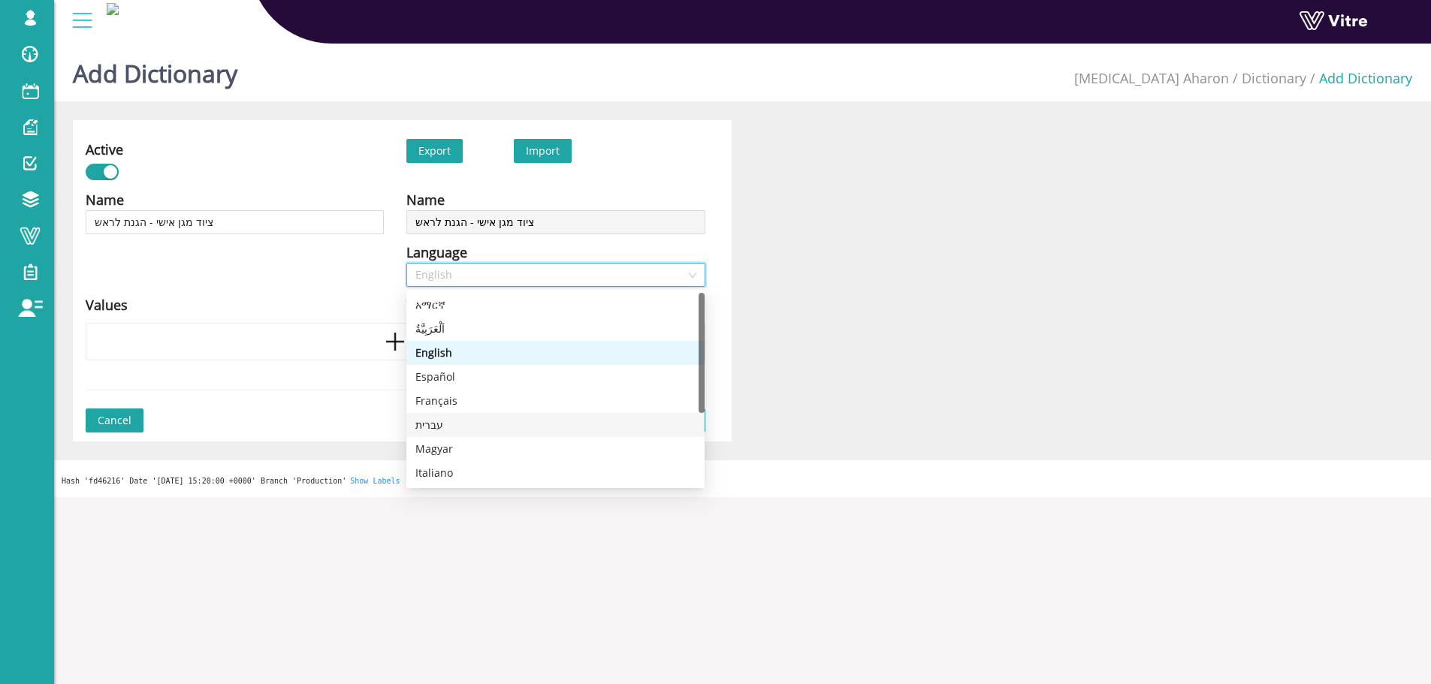
click at [442, 423] on div "עברית" at bounding box center [555, 425] width 280 height 17
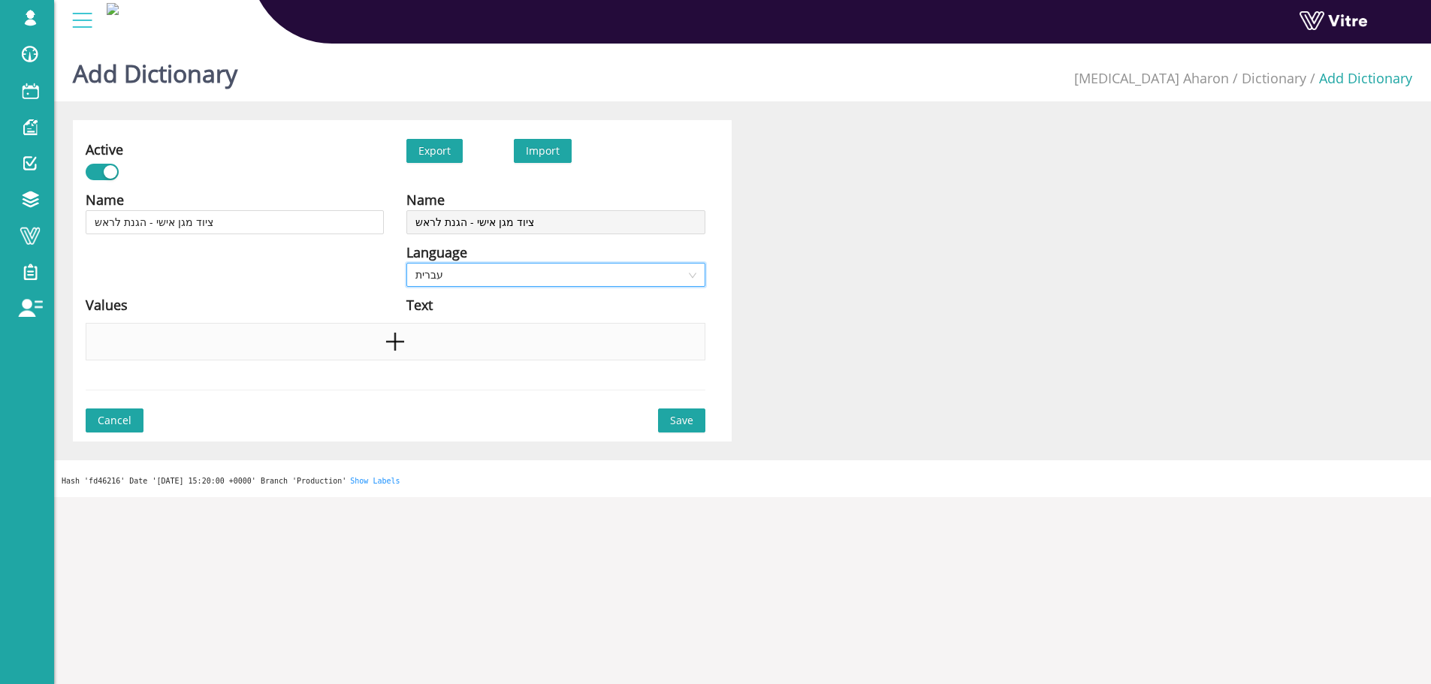
click at [382, 340] on div at bounding box center [396, 342] width 620 height 38
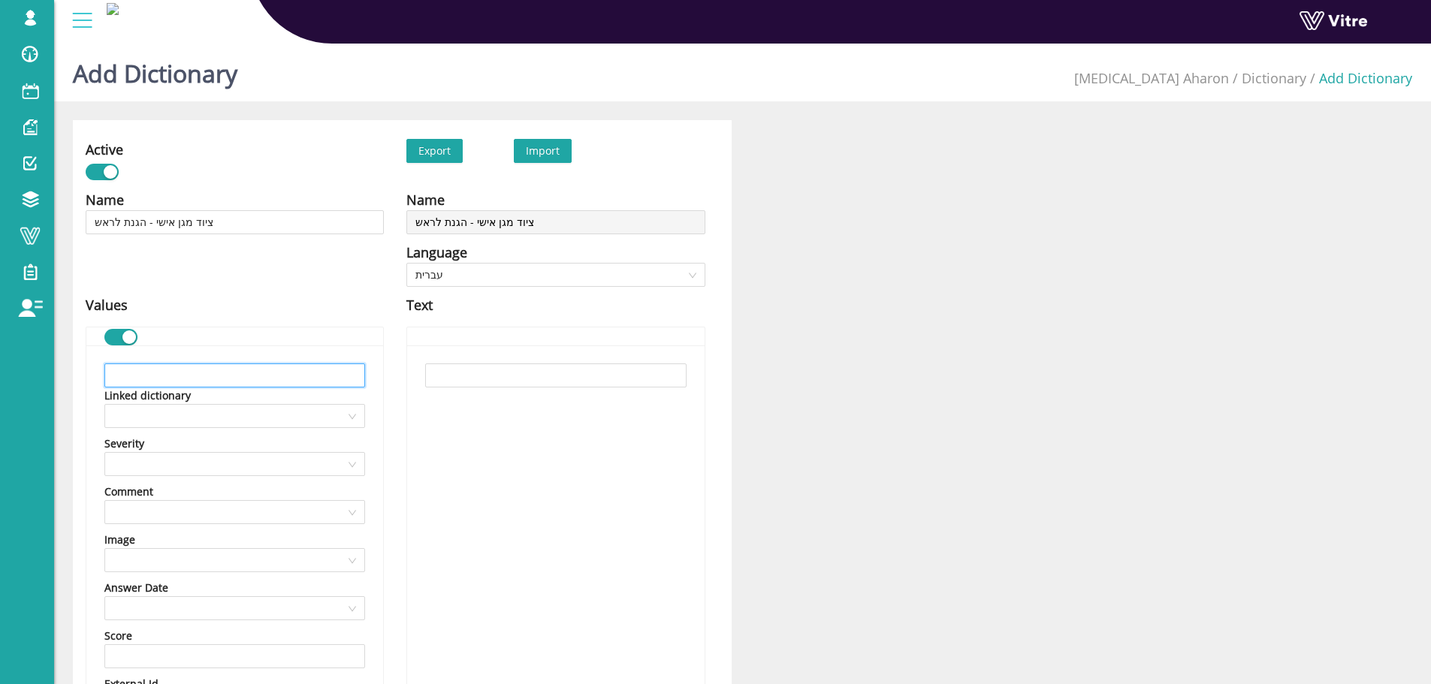
click at [322, 381] on input "text" at bounding box center [234, 376] width 261 height 24
paste input "קסדת כבאים"
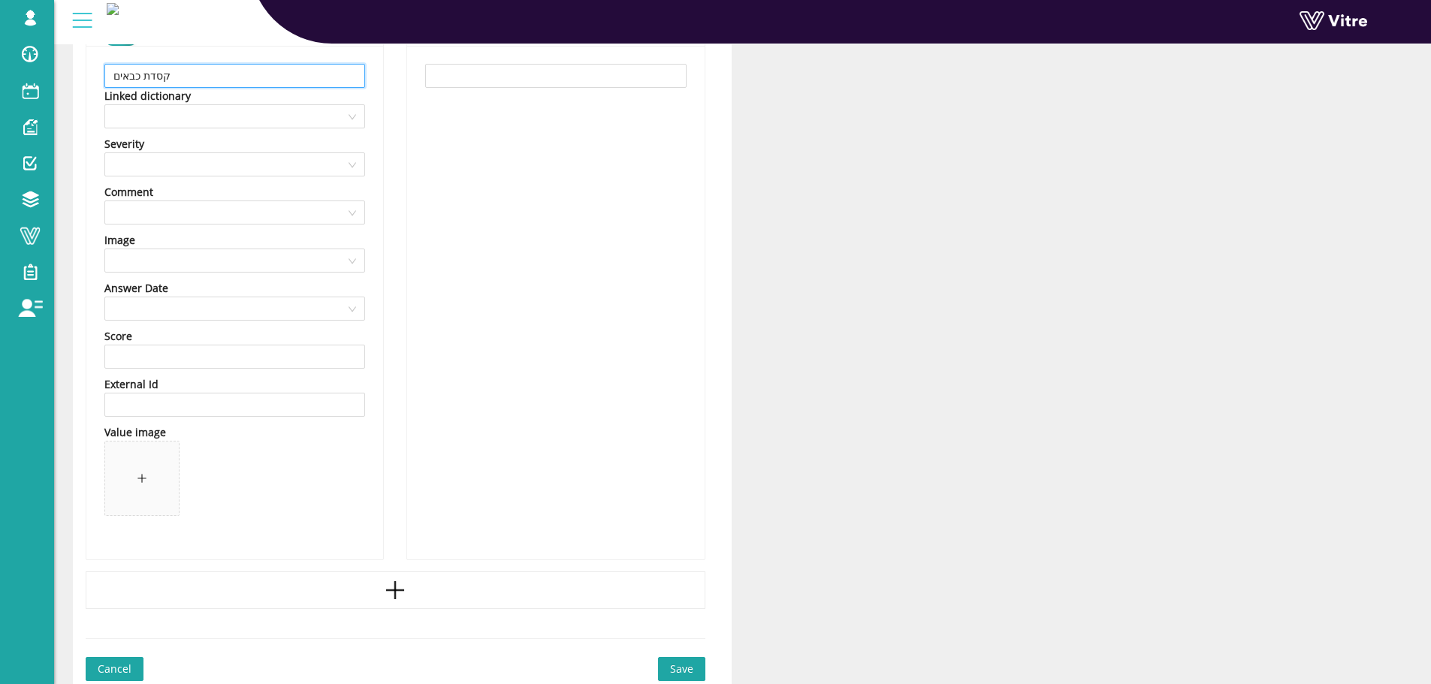
scroll to position [300, 0]
type input "קסדת כבאים"
click at [143, 464] on span at bounding box center [142, 478] width 74 height 74
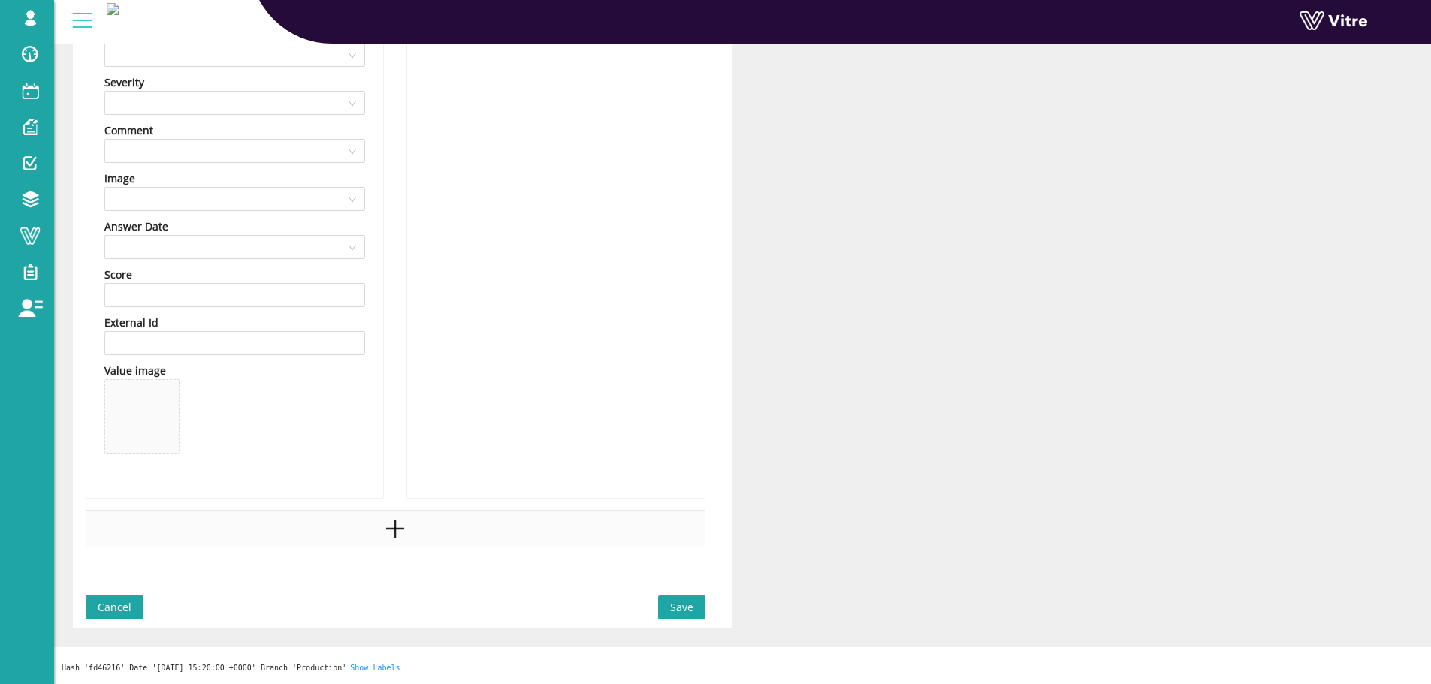
click at [382, 527] on div at bounding box center [396, 529] width 620 height 38
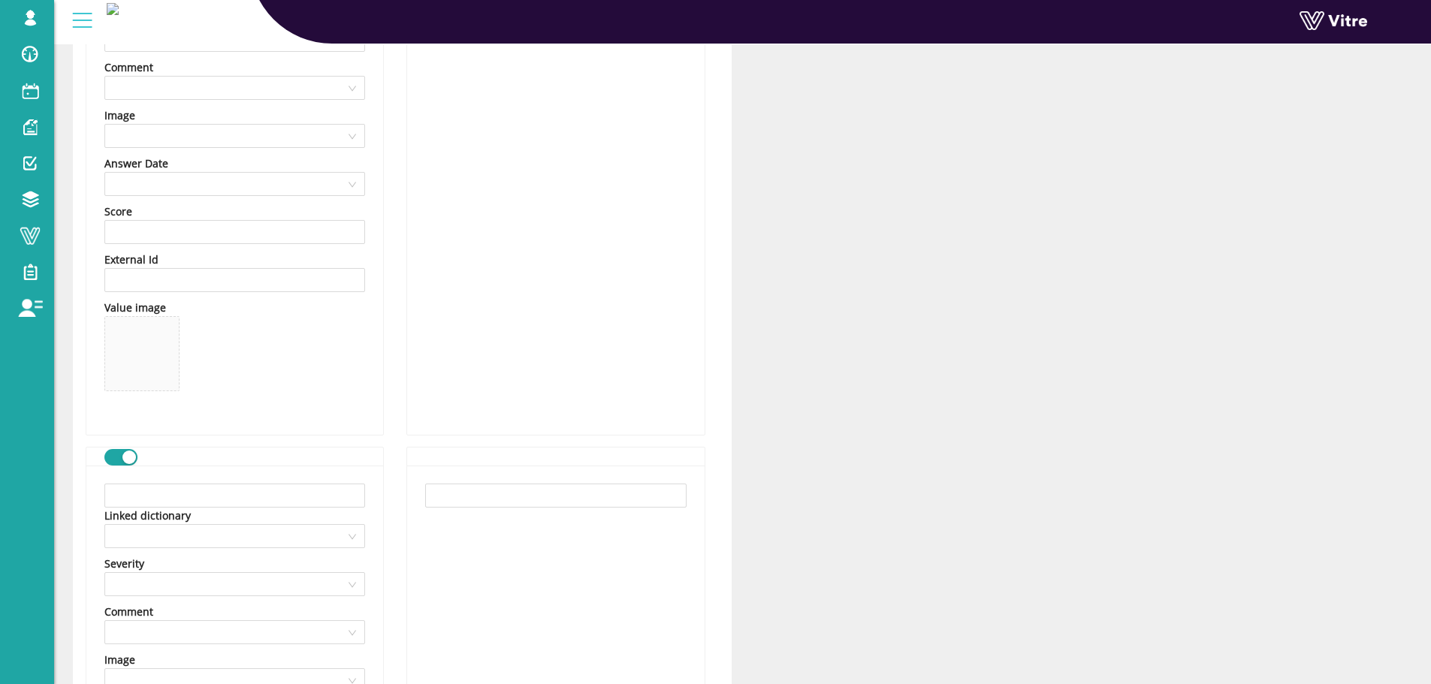
scroll to position [662, 0]
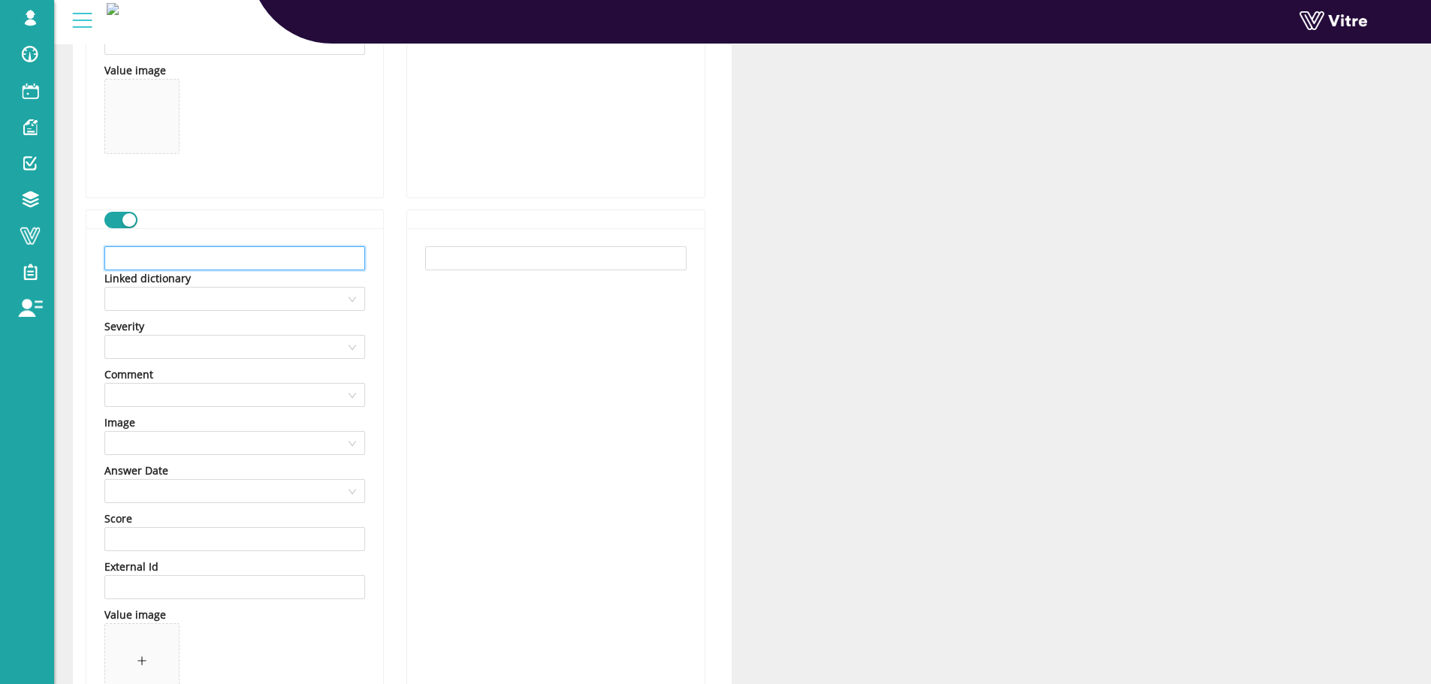
click at [260, 255] on input "text" at bounding box center [234, 258] width 261 height 24
paste input "קסדת מגן (סוג I)"
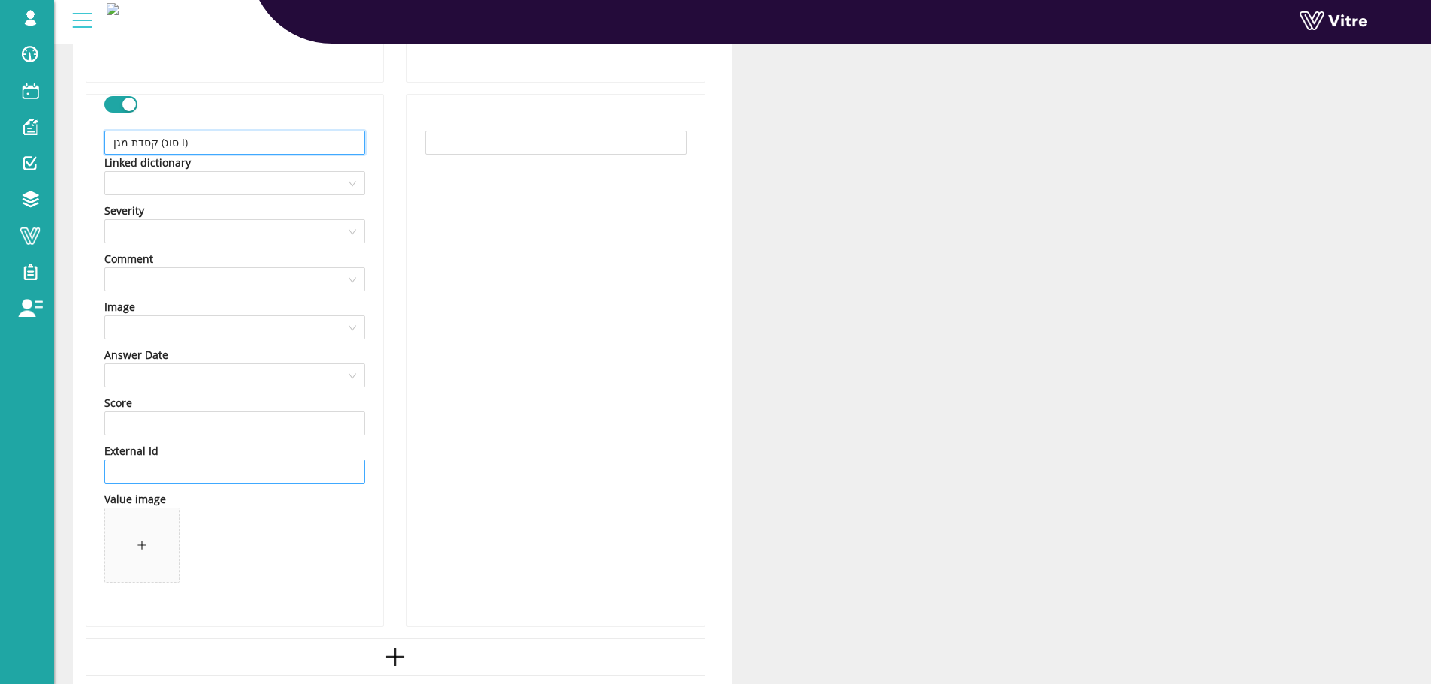
scroll to position [812, 0]
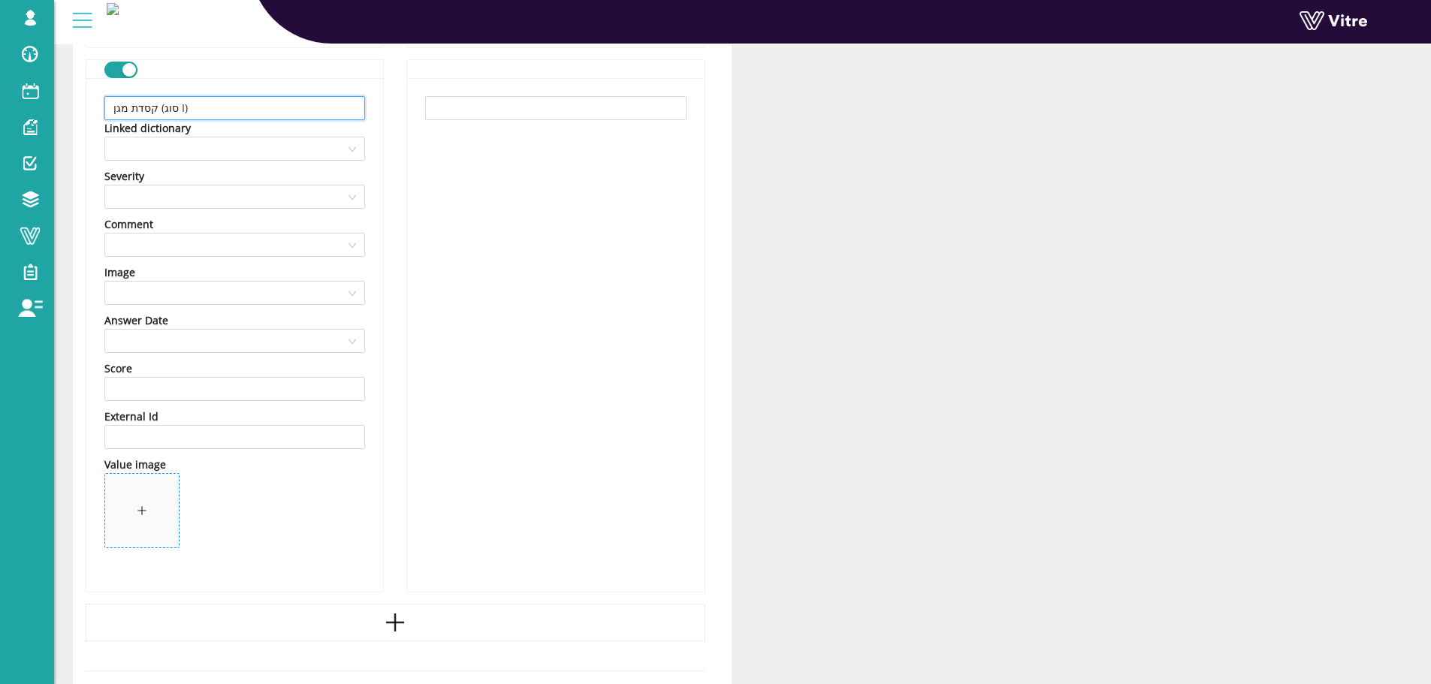
type input "קסדת מגן (סוג I)"
click at [131, 493] on span at bounding box center [142, 511] width 74 height 74
click at [393, 609] on div at bounding box center [396, 623] width 620 height 38
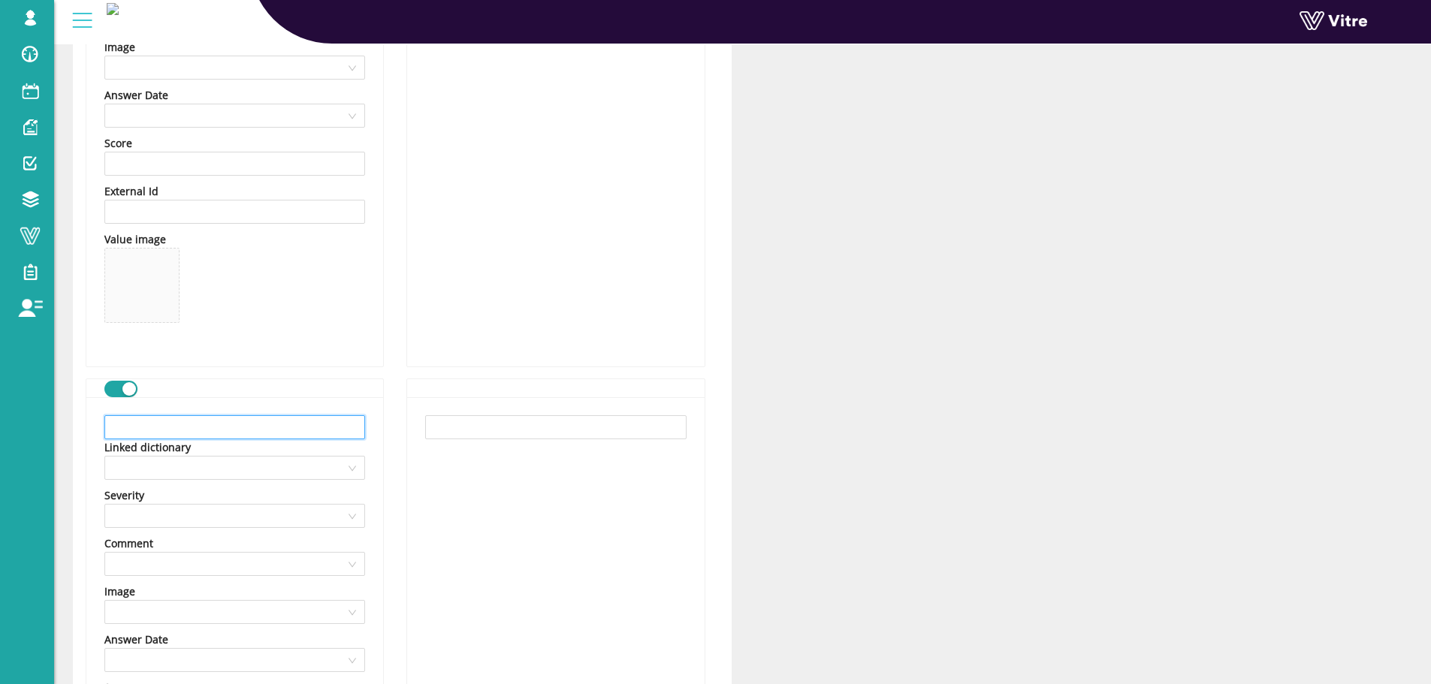
click at [237, 429] on input "text" at bounding box center [234, 427] width 261 height 24
paste input "קסדה עם מגן פנים"
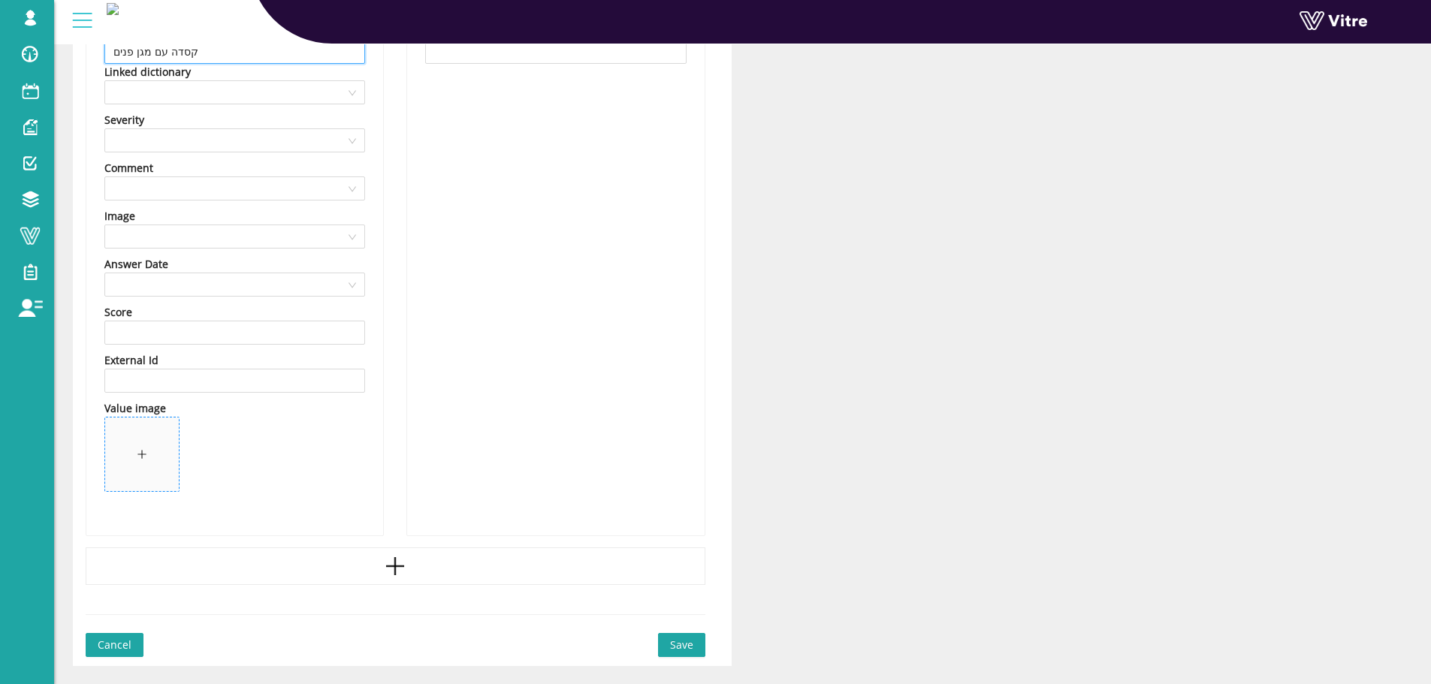
type input "קסדה עם מגן פנים"
click at [157, 463] on span at bounding box center [142, 455] width 74 height 74
click at [681, 648] on span "Save" at bounding box center [681, 645] width 23 height 17
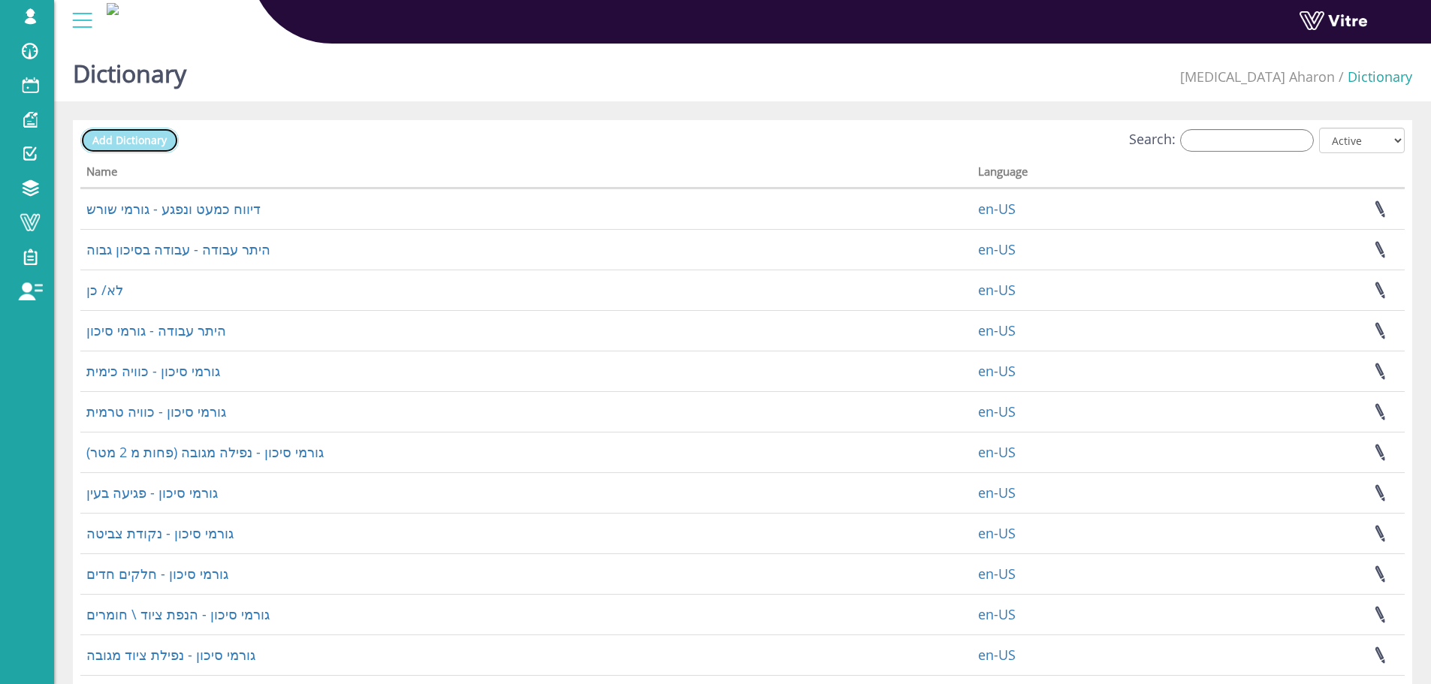
click at [113, 143] on span "Add Dictionary" at bounding box center [129, 140] width 74 height 14
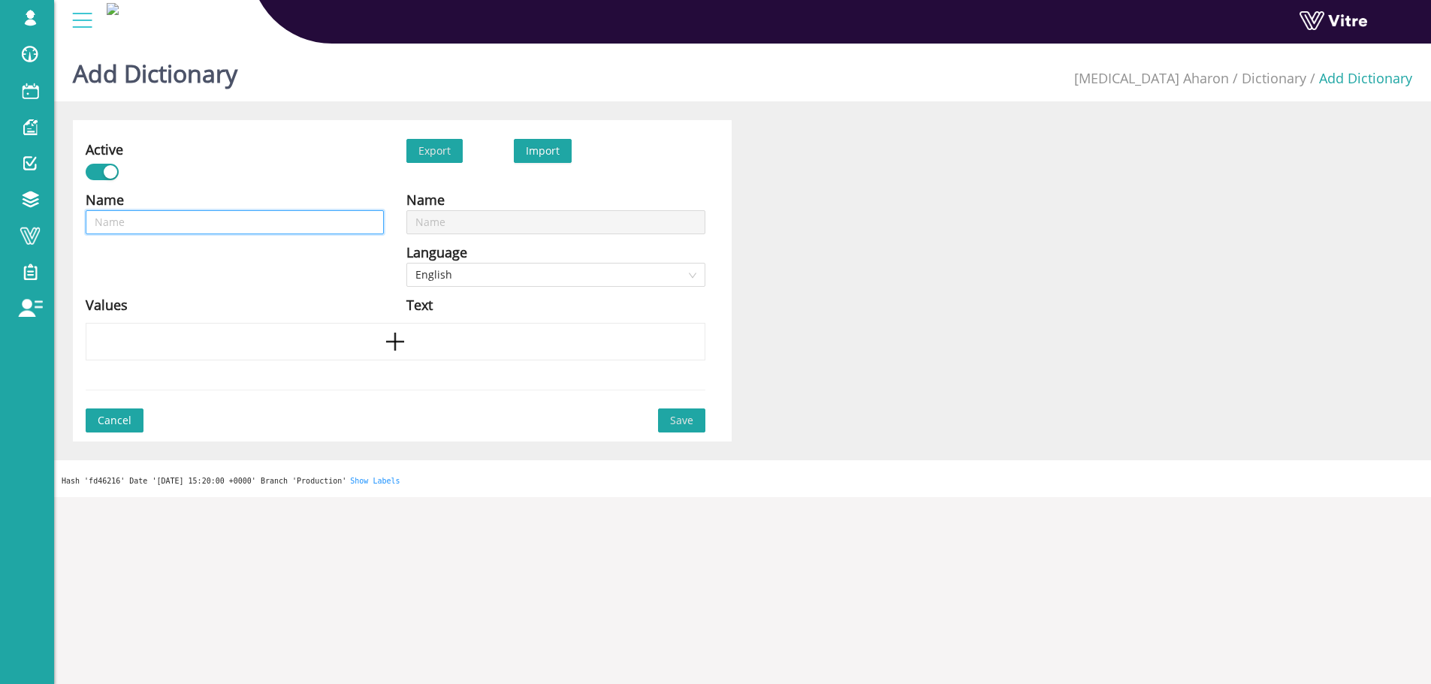
click at [146, 219] on input "text" at bounding box center [235, 222] width 298 height 24
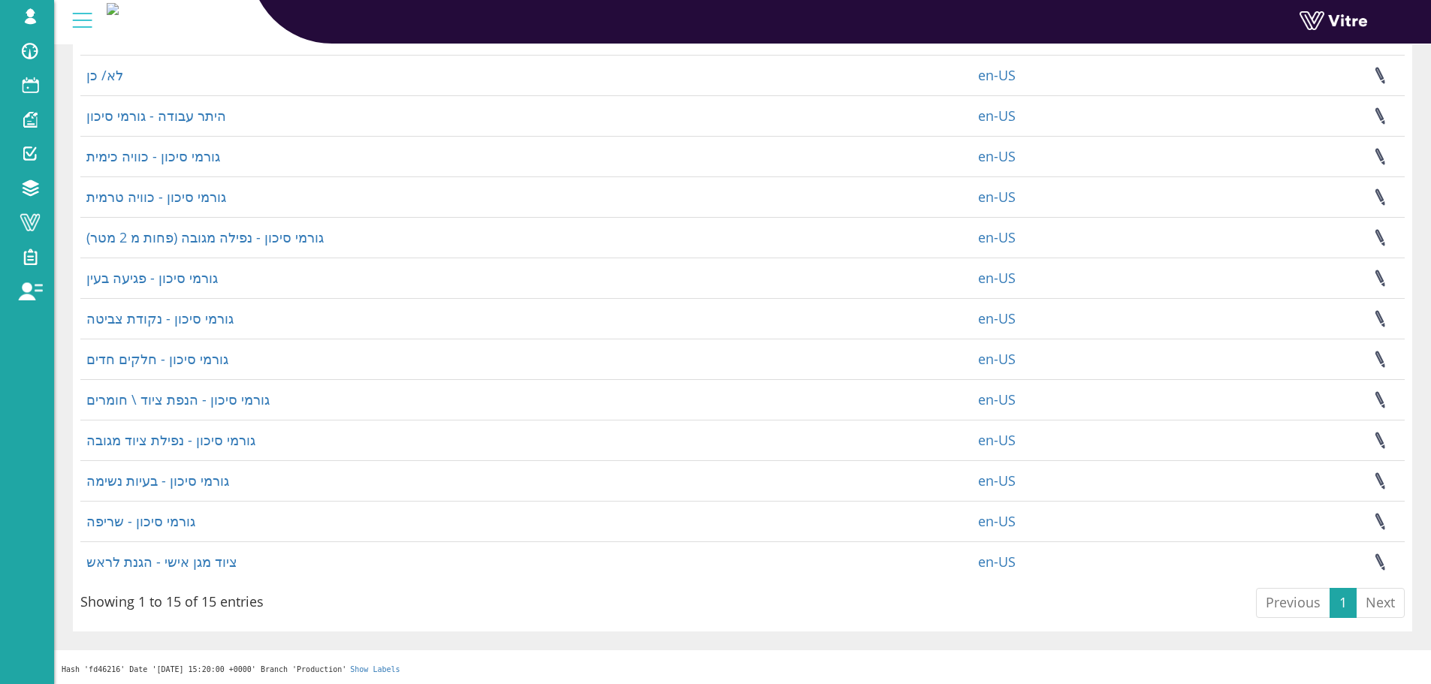
scroll to position [216, 0]
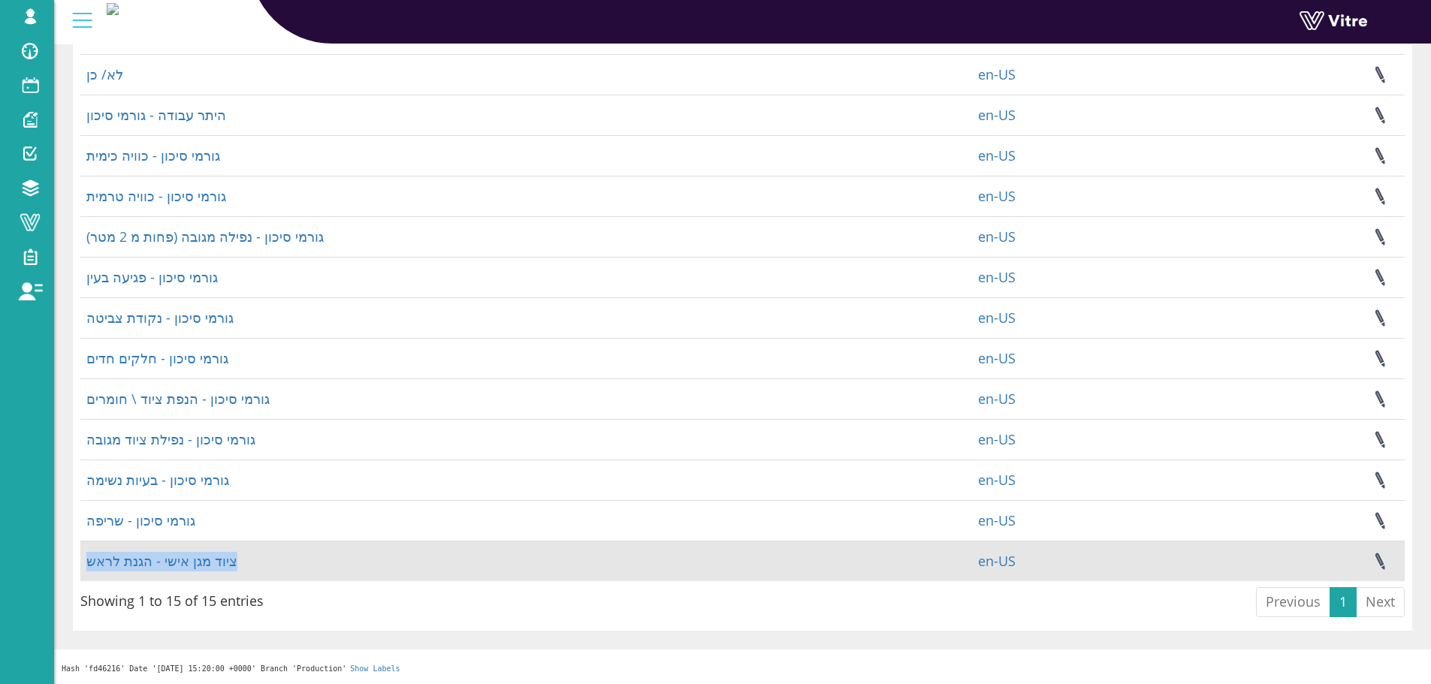
drag, startPoint x: 231, startPoint y: 567, endPoint x: 83, endPoint y: 574, distance: 147.4
click at [83, 574] on td "ציוד מגן אישי - הגנת לראש" at bounding box center [526, 561] width 892 height 41
copy link "ציוד מגן אישי - הגנת לראש"
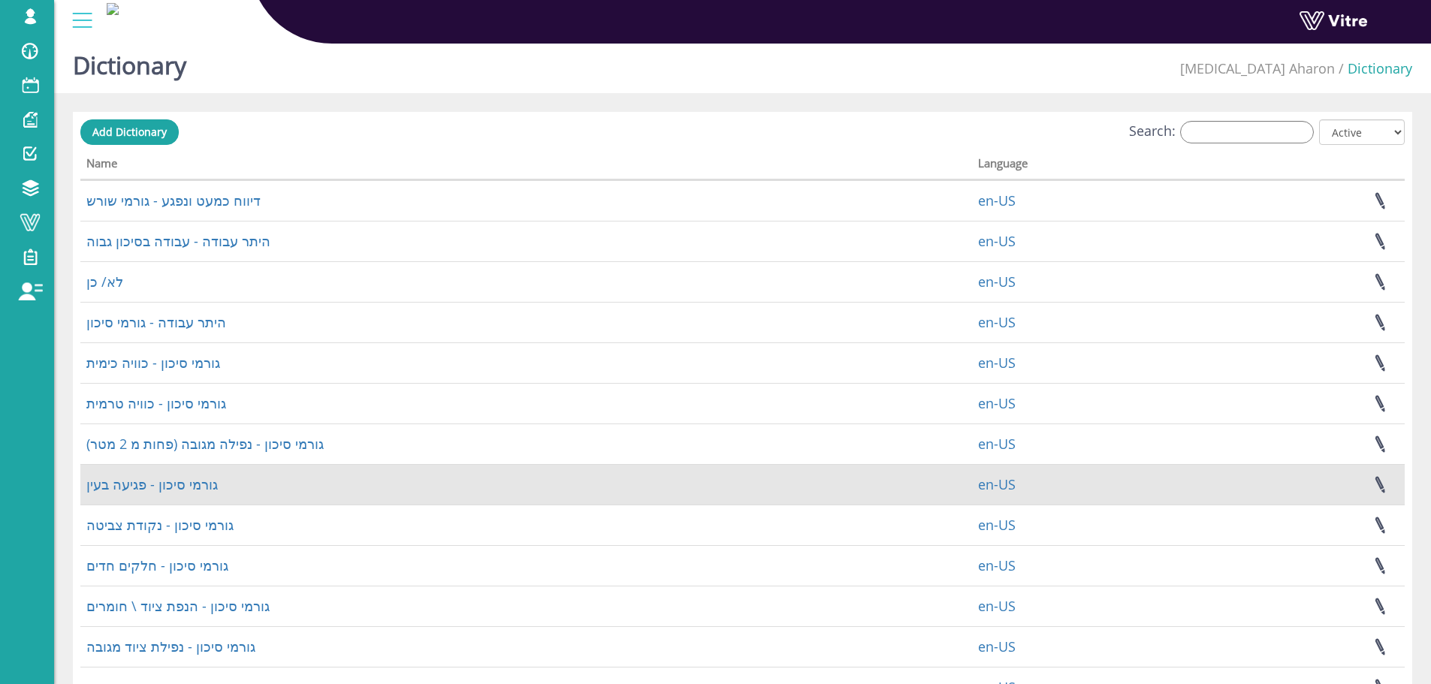
scroll to position [0, 0]
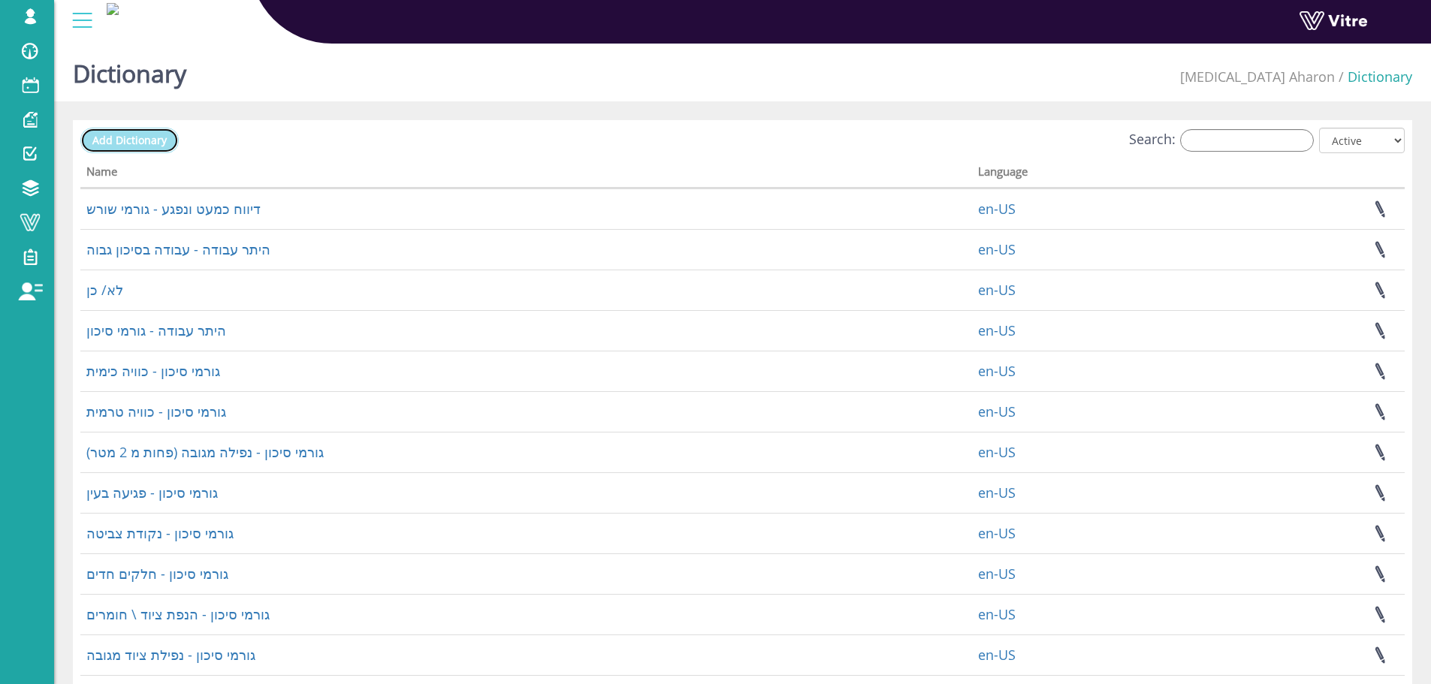
click at [143, 151] on link "Add Dictionary" at bounding box center [129, 141] width 98 height 26
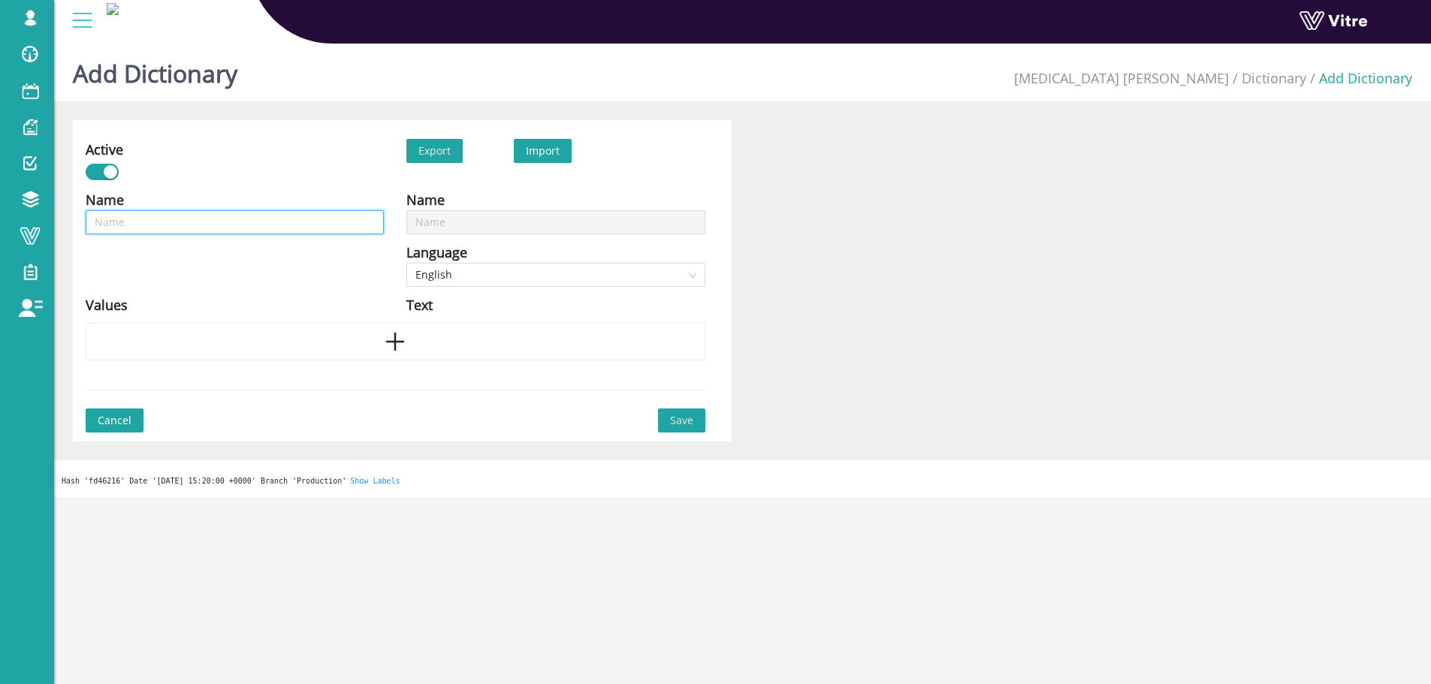
click at [162, 219] on input "text" at bounding box center [235, 222] width 298 height 24
paste input "ציוד מגן אישי - הגנת לראש"
type input "ציוד מגן אישי - הגנת לראש"
drag, startPoint x: 125, startPoint y: 225, endPoint x: 82, endPoint y: 222, distance: 42.9
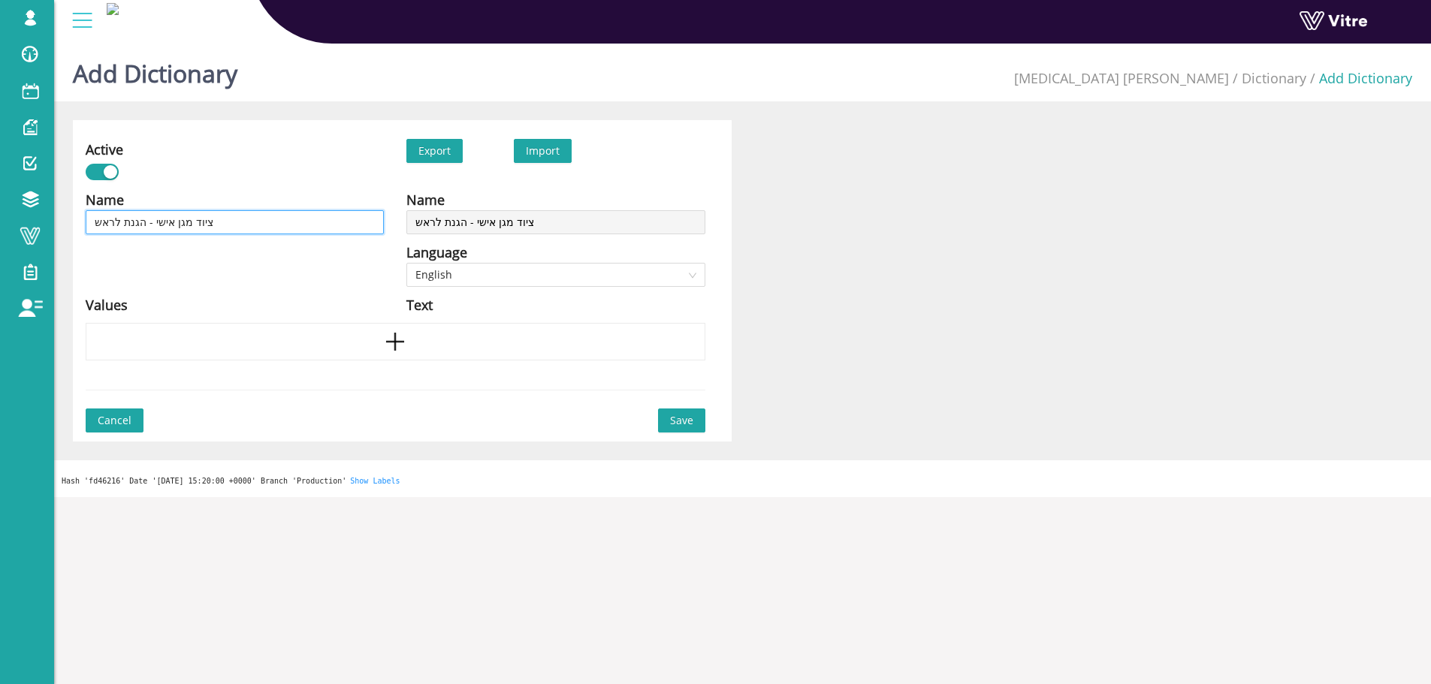
click at [82, 222] on div "Name ציוד מגן אישי - הגנת לראש Language English Values" at bounding box center [234, 256] width 321 height 134
type input "ציוד מגן אישי - הגנה"
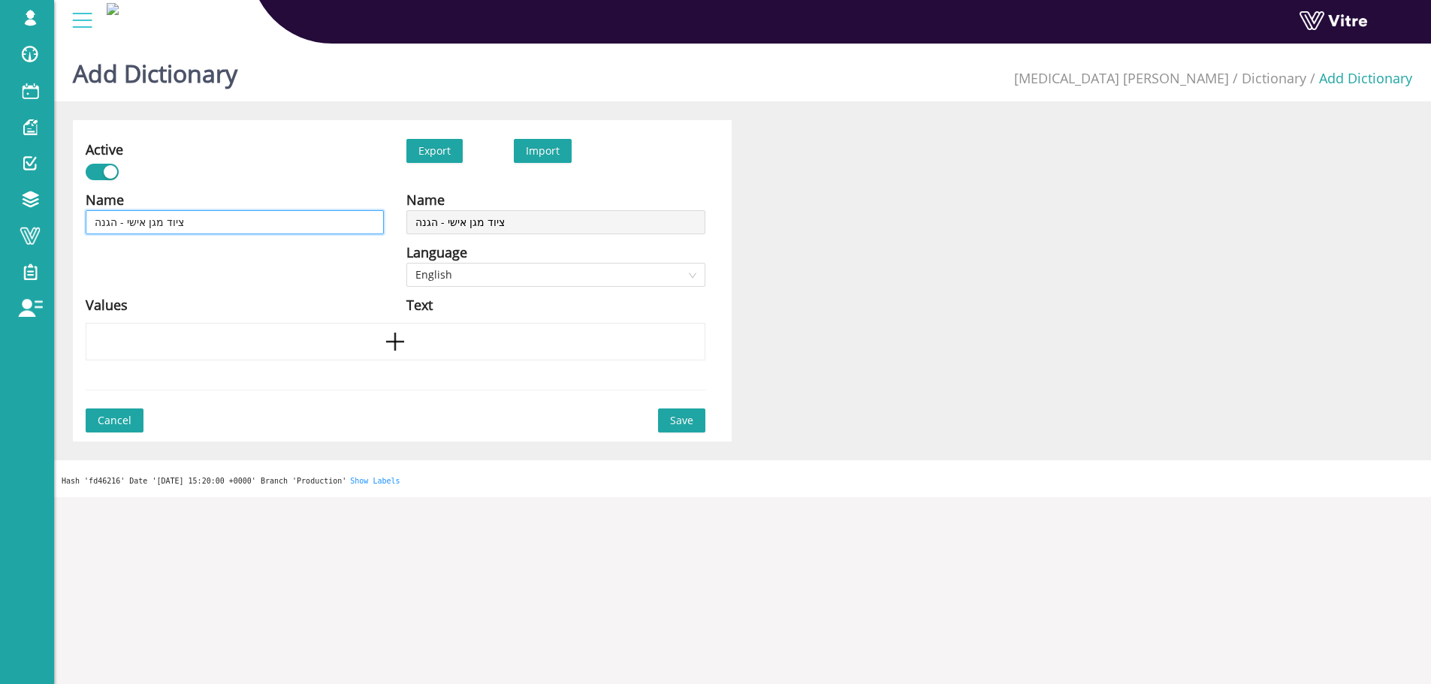
type input "ציוד מגן אישי - הגנה"
type input "ציוד מגן אישי - הגנ"
type input "ציוד מגן אישי - הגנת"
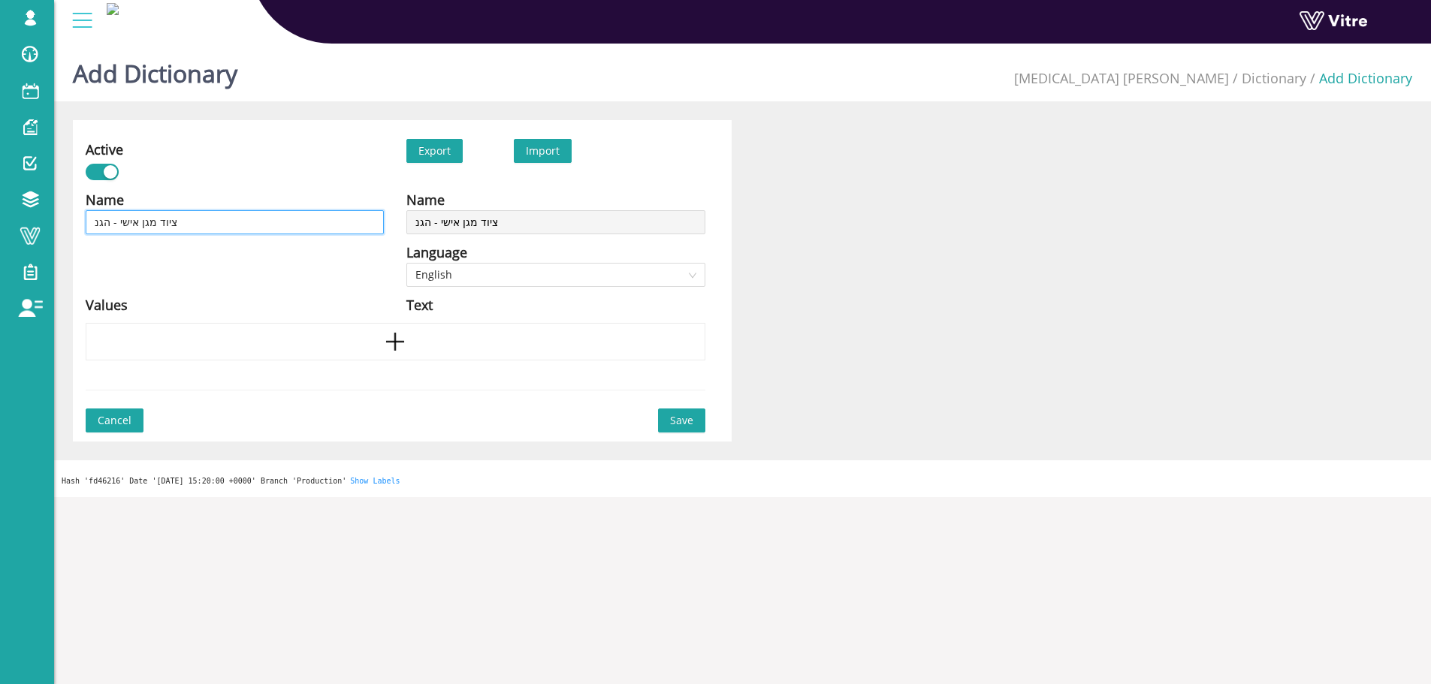
type input "ציוד מגן אישי - הגנת"
type input "ציוד מגן אישי - הגנת ש"
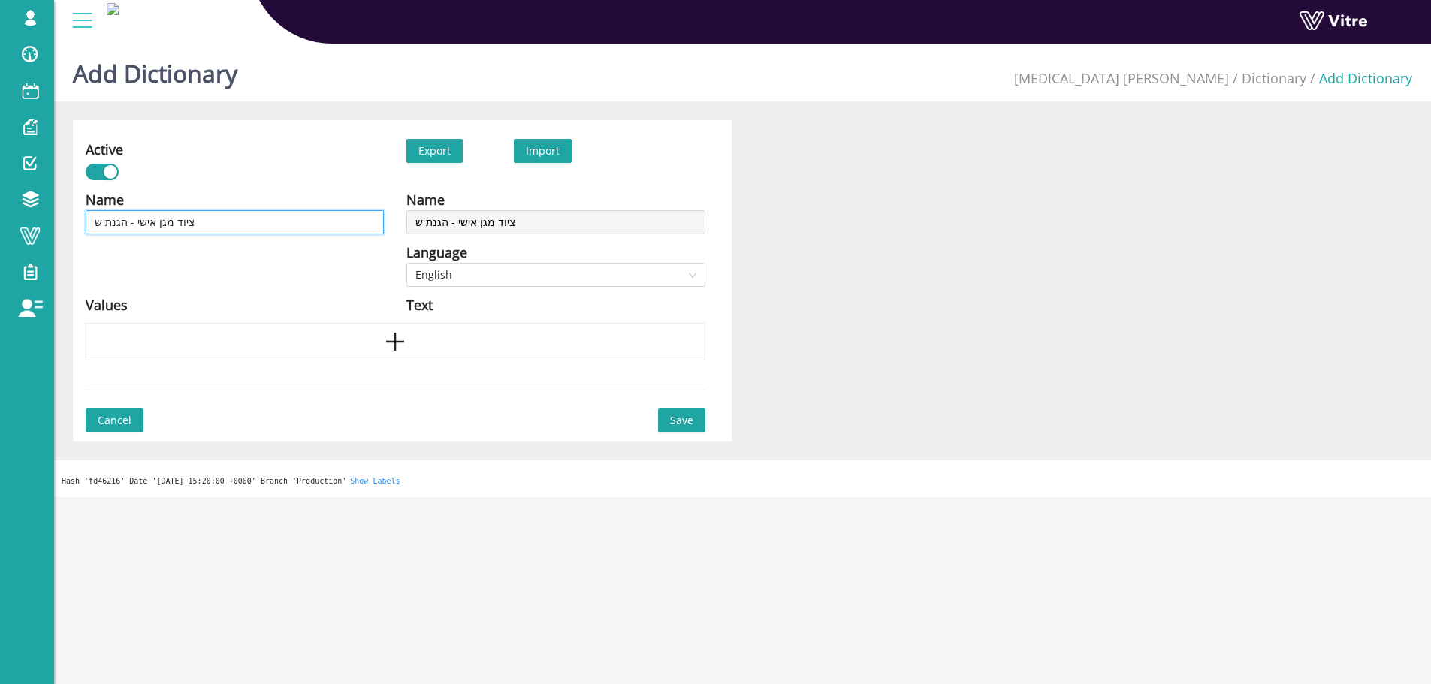
type input "ציוד מגן אישי - הגנת [PERSON_NAME]"
type input "ציוד מגן אישי - הגנת שמי"
type input "ציוד מגן אישי - הגנת [PERSON_NAME]"
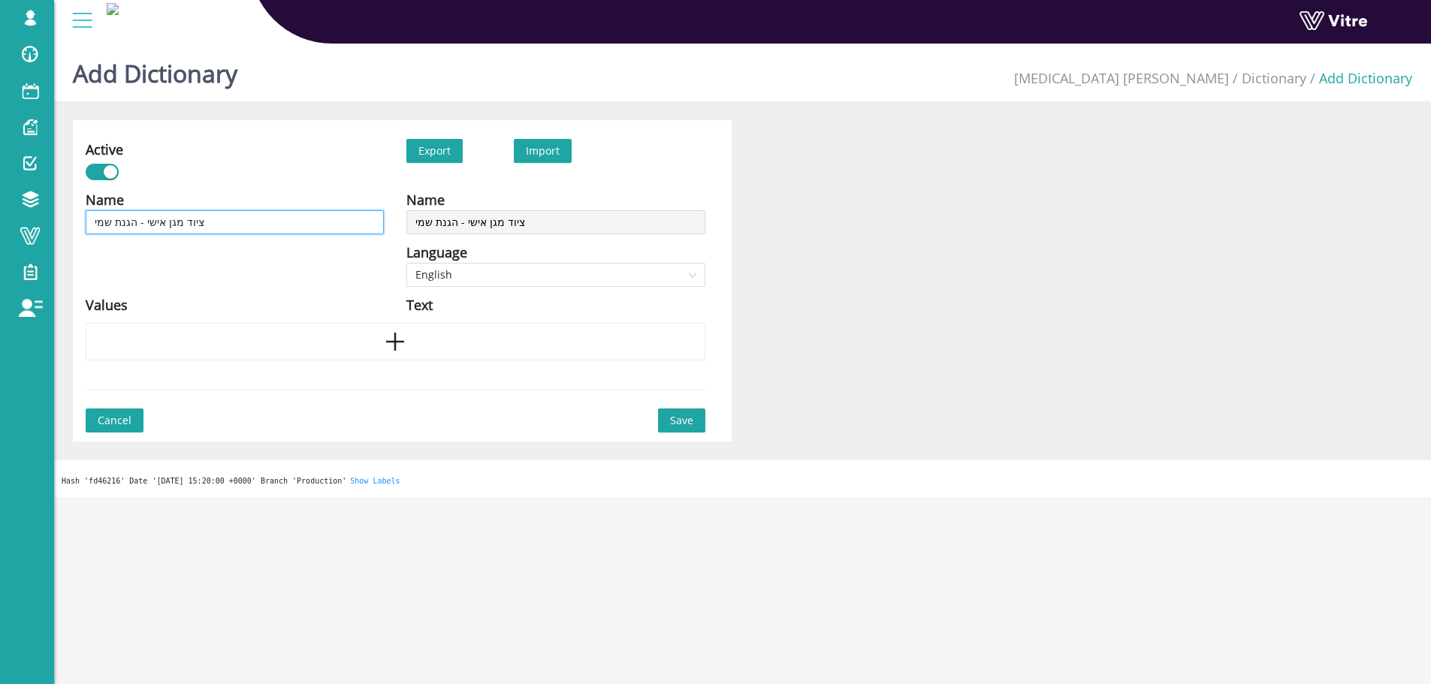
type input "ציוד מגן אישי - הגנת [PERSON_NAME]"
type input "ציוד מגן אישי - הגנת שמיעה"
click at [590, 279] on span "English" at bounding box center [555, 275] width 280 height 23
type input "ציוד מגן אישי - הגנת שמיעה"
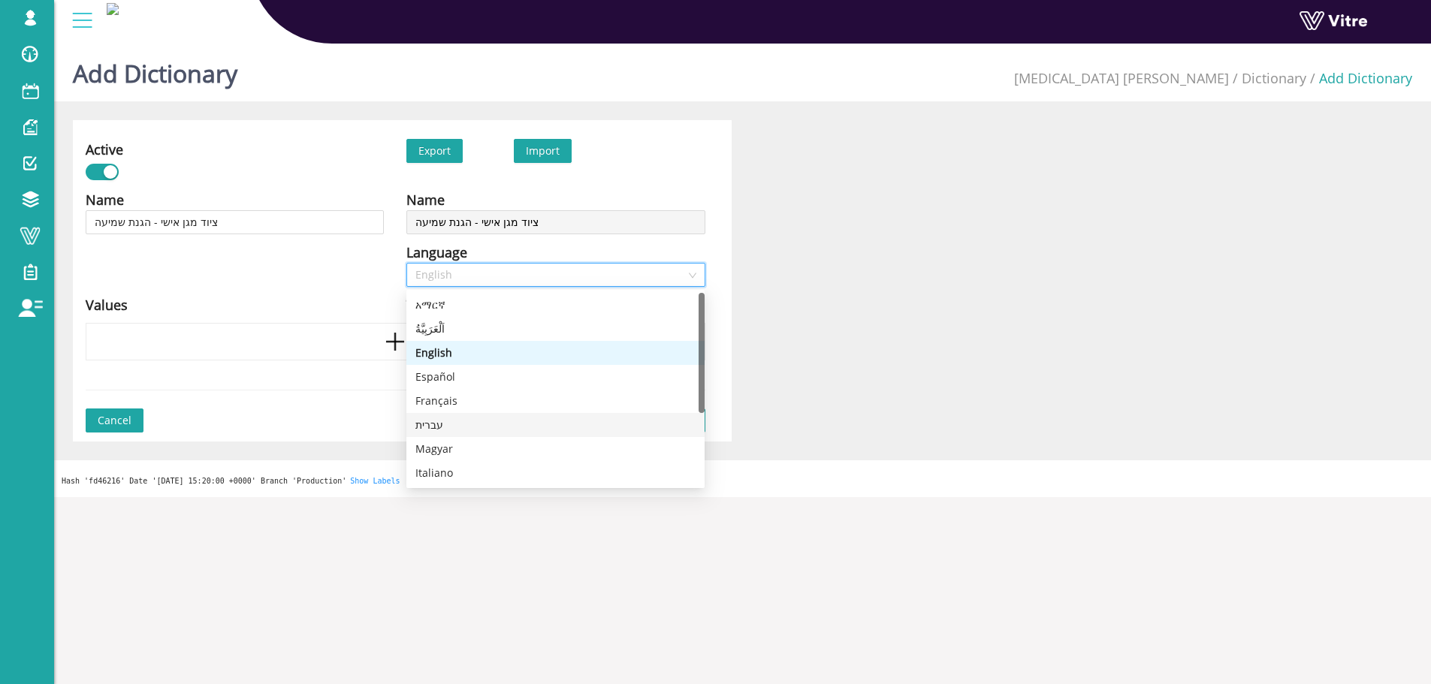
click at [492, 425] on div "עברית" at bounding box center [555, 425] width 280 height 17
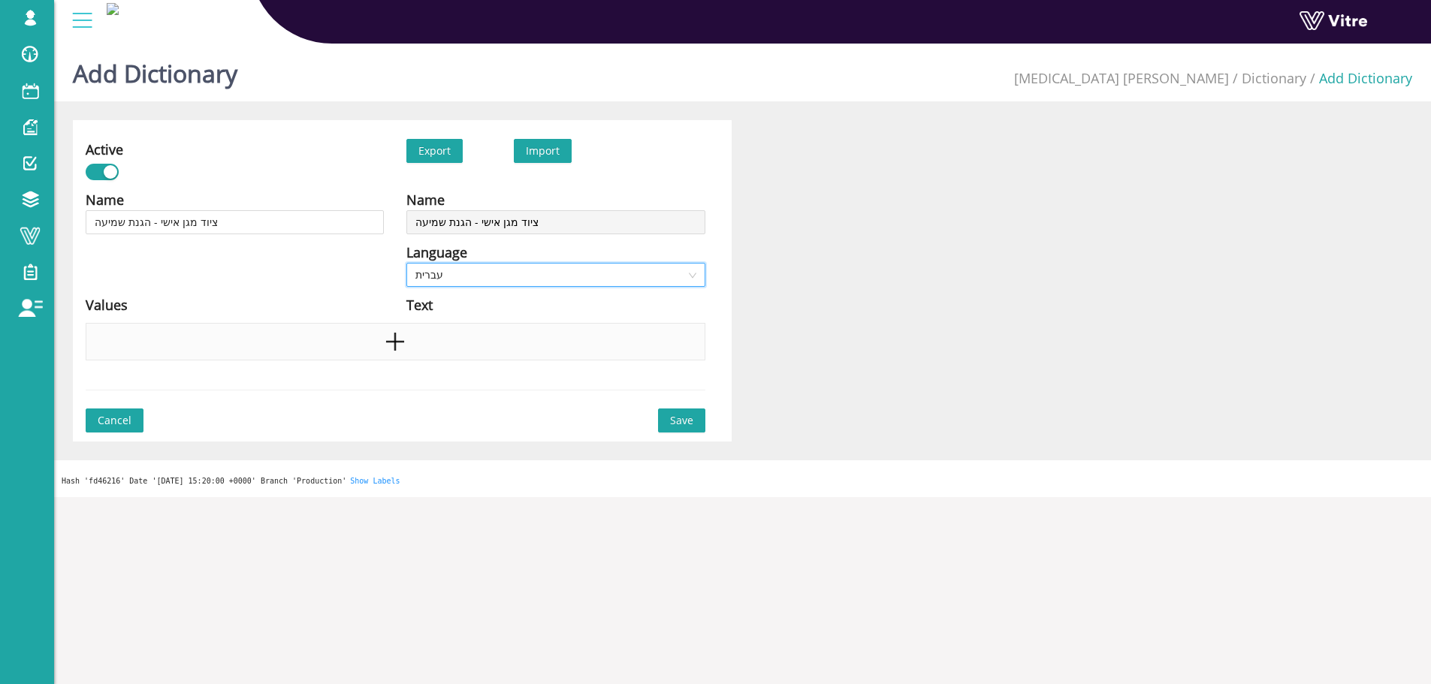
click at [341, 343] on div at bounding box center [396, 342] width 620 height 38
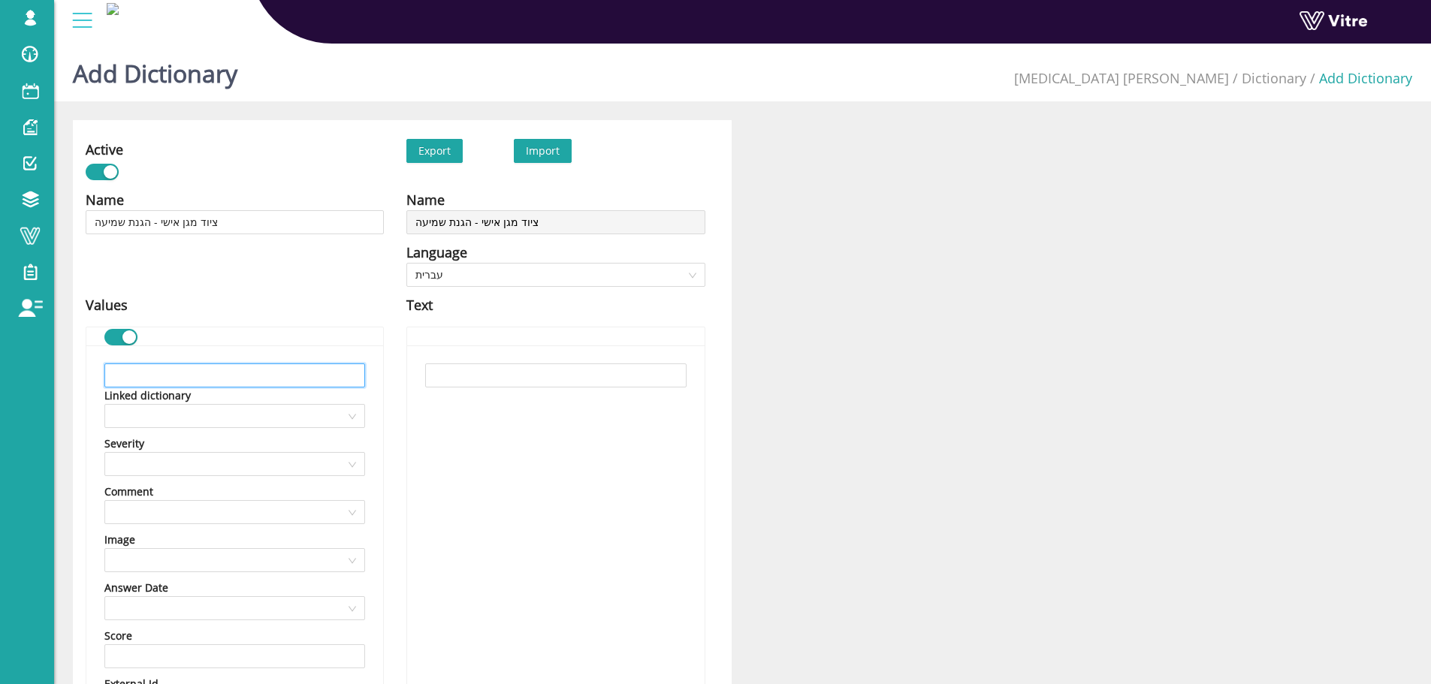
click at [175, 380] on input "text" at bounding box center [234, 376] width 261 height 24
drag, startPoint x: 247, startPoint y: 399, endPoint x: 255, endPoint y: 382, distance: 18.2
click at [248, 393] on div "Linked dictionary" at bounding box center [234, 396] width 261 height 17
click at [255, 382] on input "text" at bounding box center [234, 376] width 261 height 24
paste input "אטמי אוזניים ספוגיים"
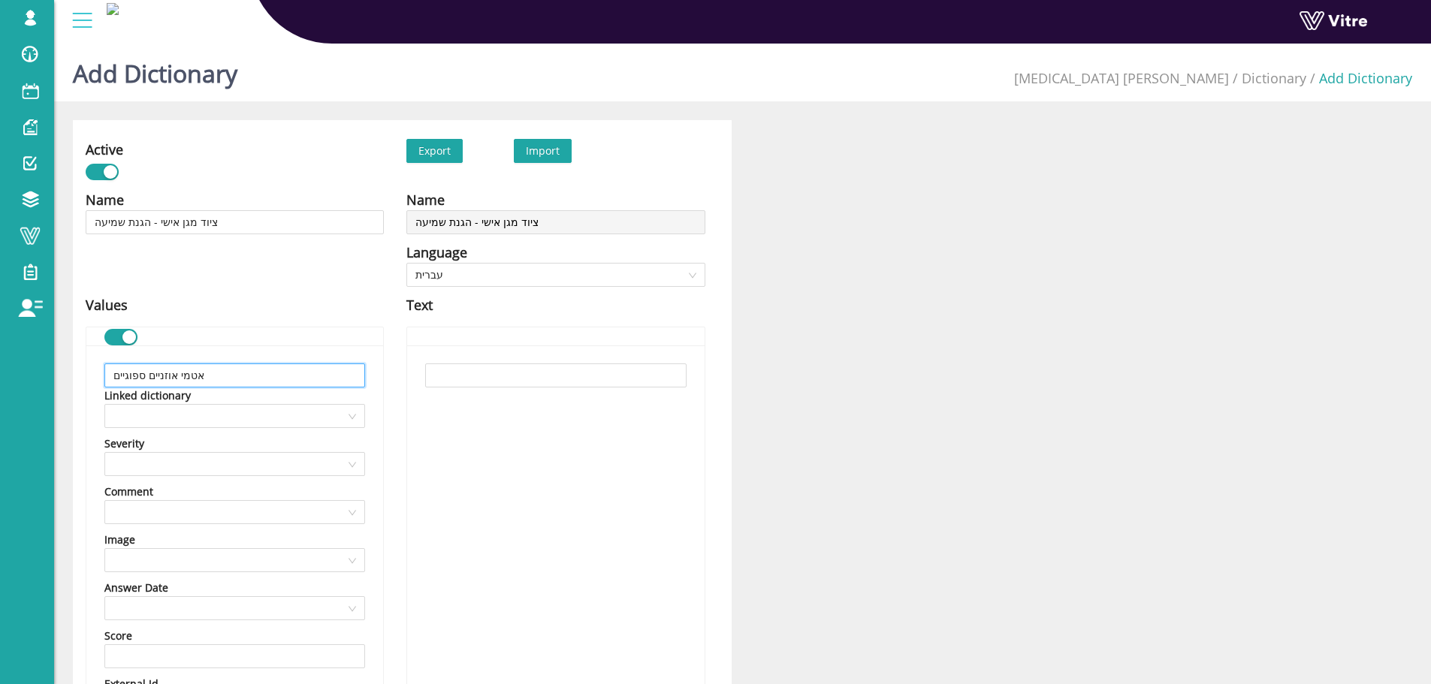
scroll to position [300, 0]
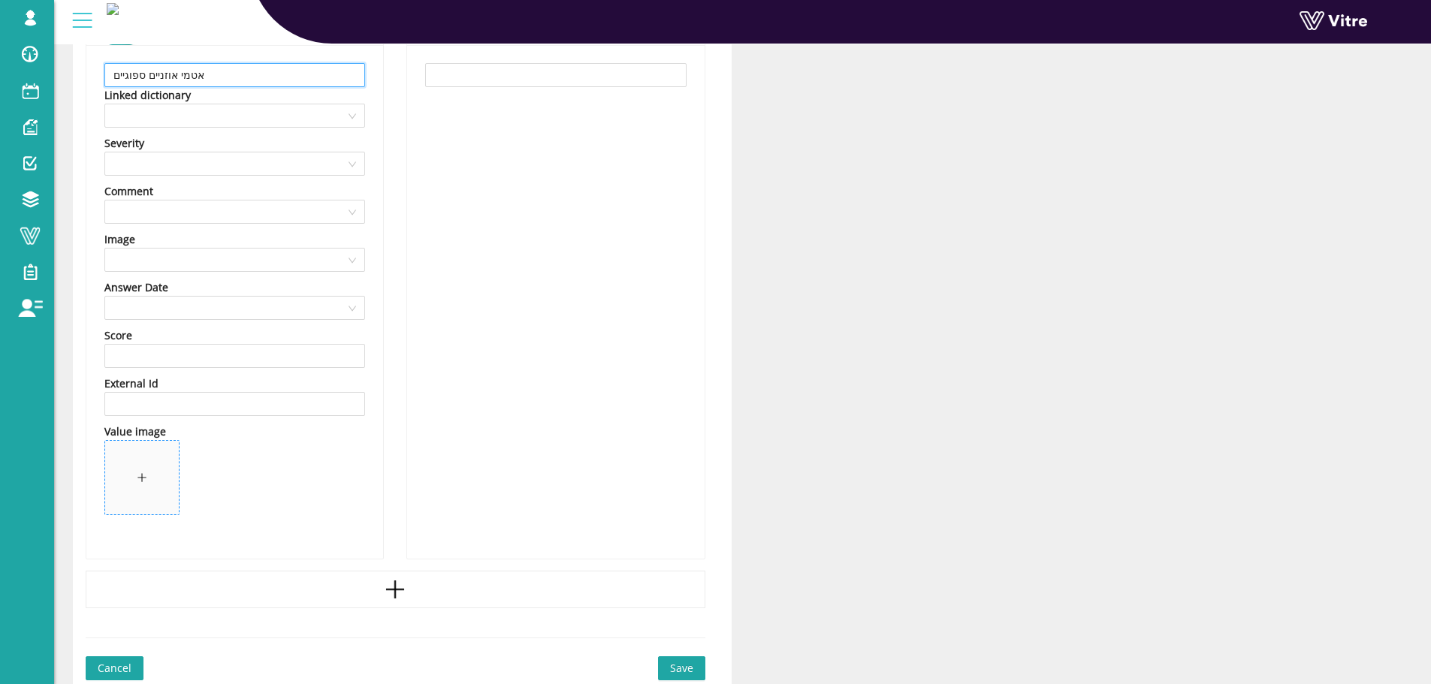
type input "אטמי אוזניים ספוגיים"
click at [162, 482] on span at bounding box center [142, 478] width 74 height 74
click at [449, 596] on div at bounding box center [396, 590] width 620 height 38
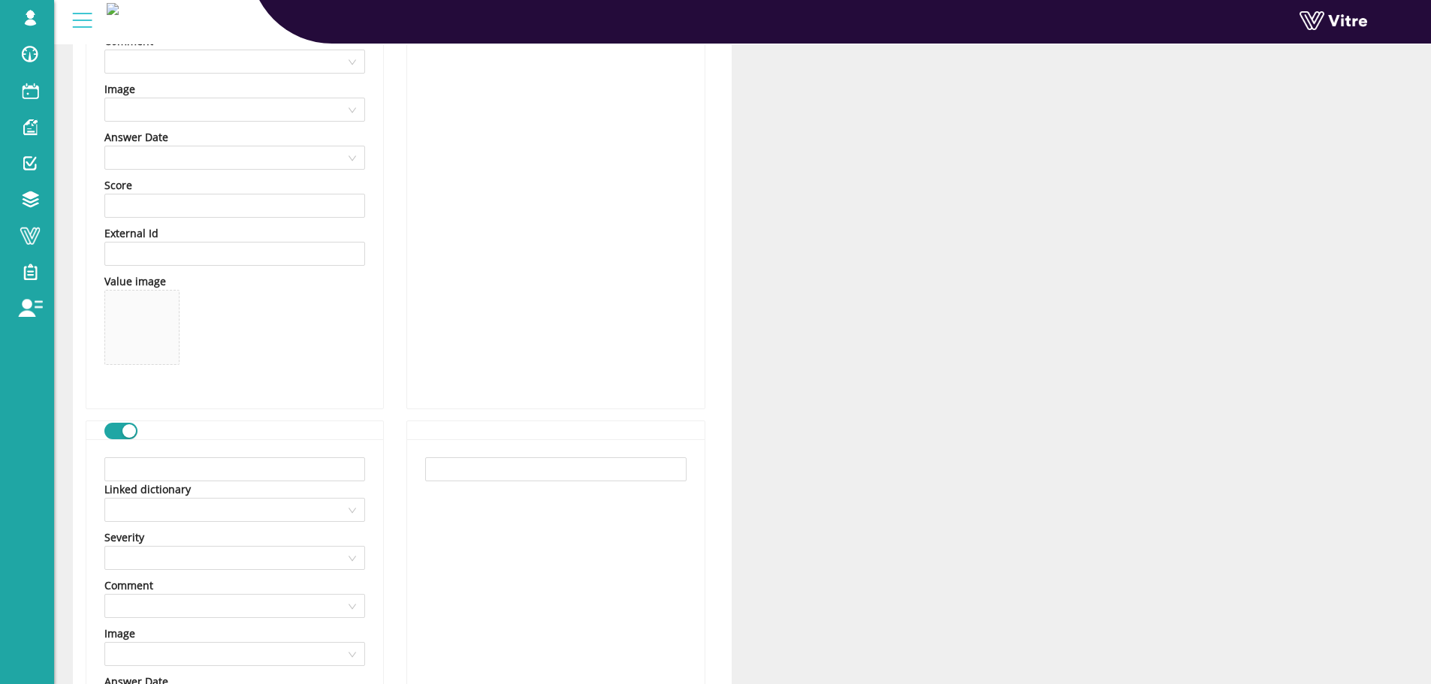
scroll to position [526, 0]
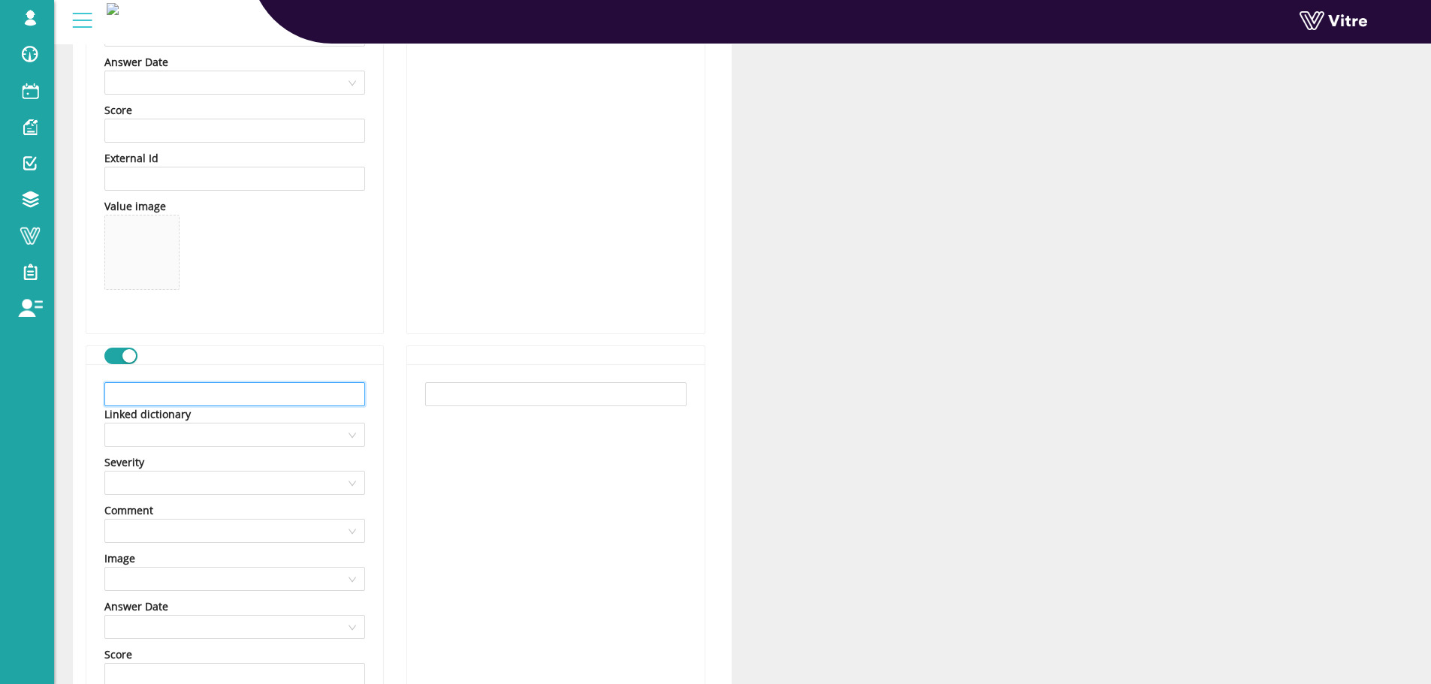
click at [162, 384] on input "text" at bounding box center [234, 394] width 261 height 24
paste input "מגני אוזניים"
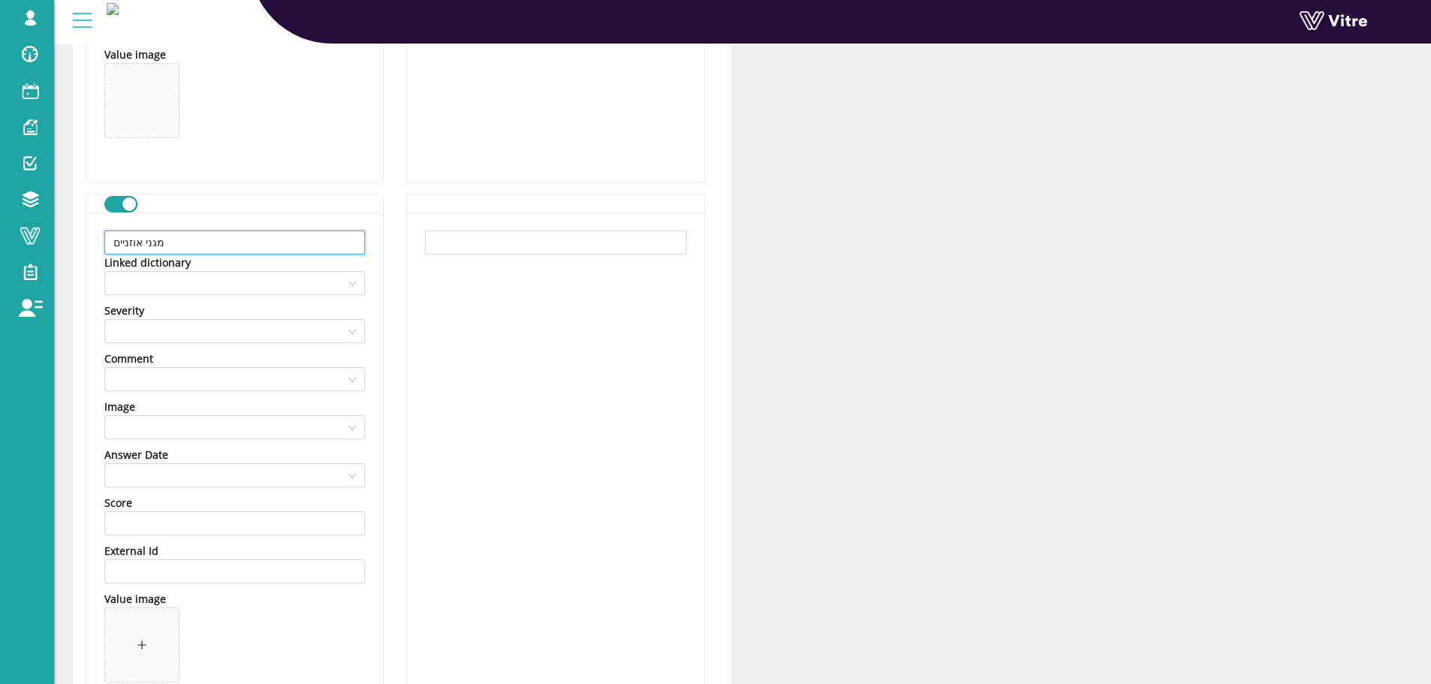
scroll to position [826, 0]
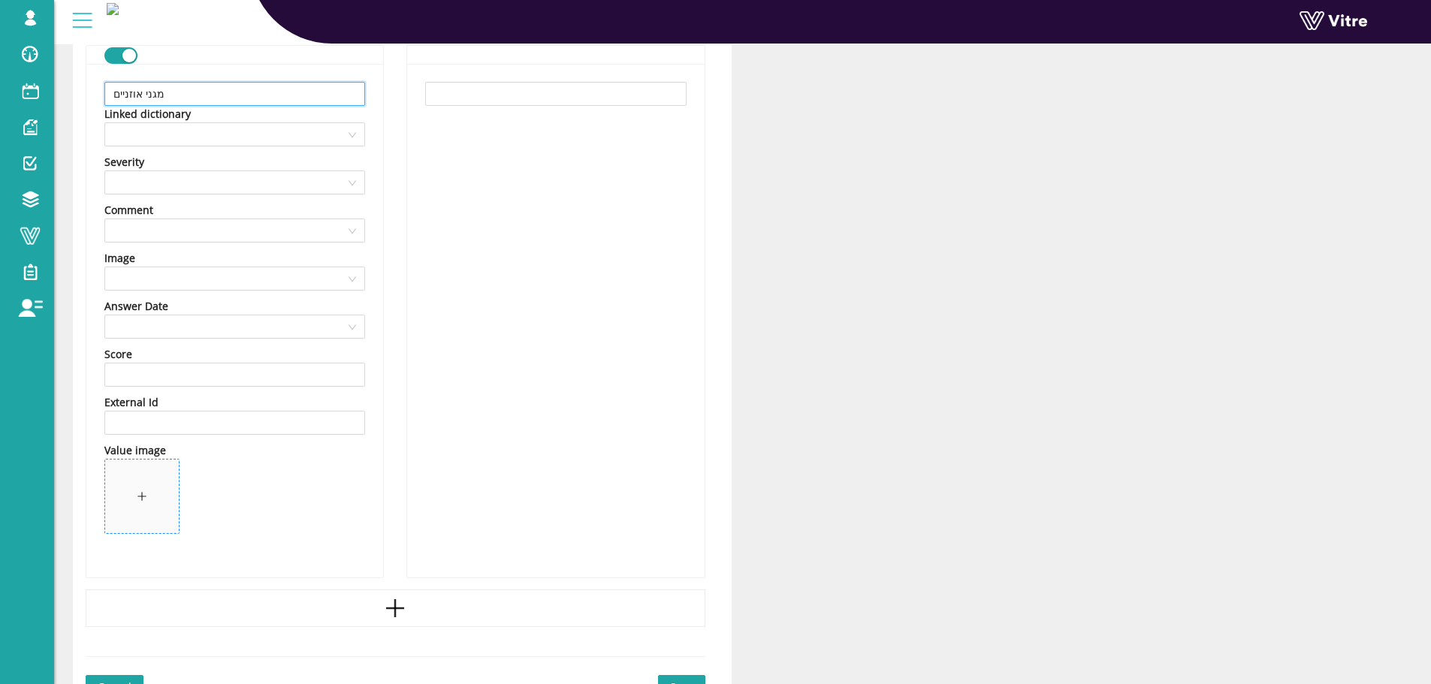
type input "מגני אוזניים"
click at [159, 523] on span at bounding box center [142, 497] width 74 height 74
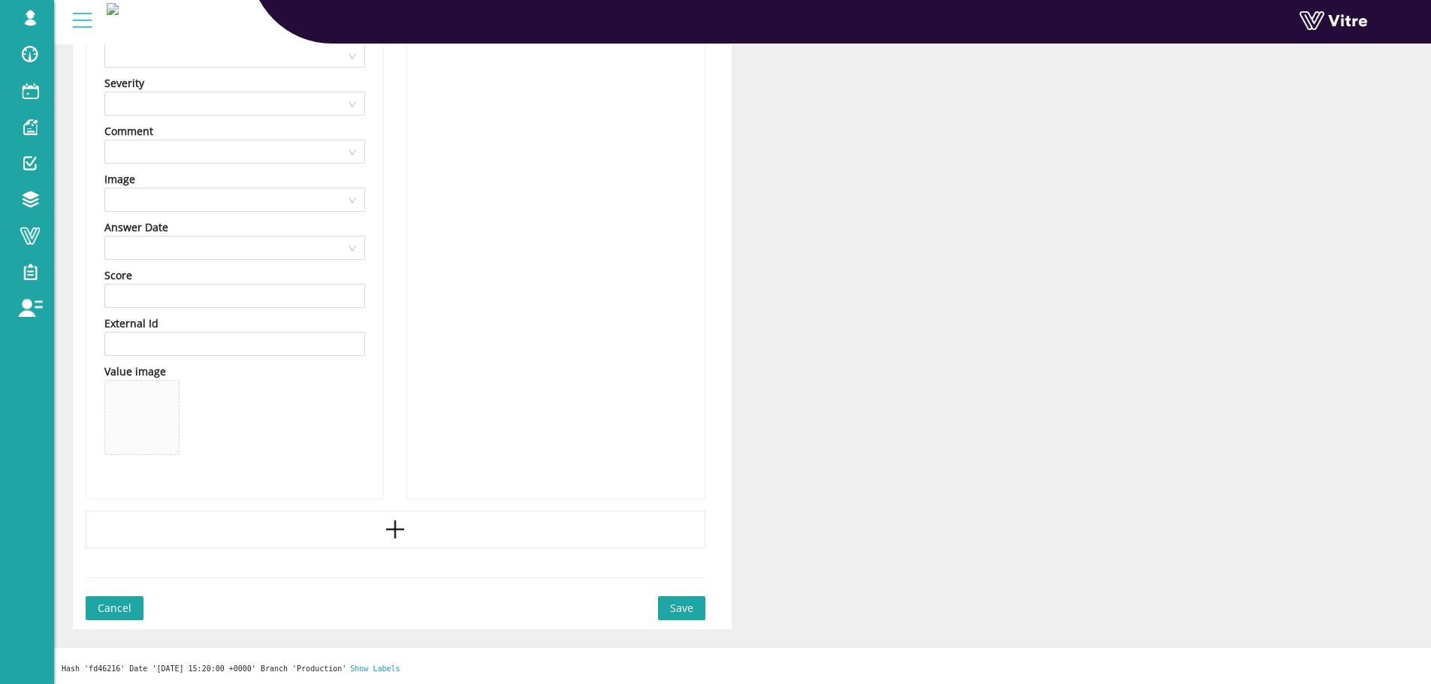
scroll to position [906, 0]
click at [407, 526] on div at bounding box center [396, 529] width 620 height 38
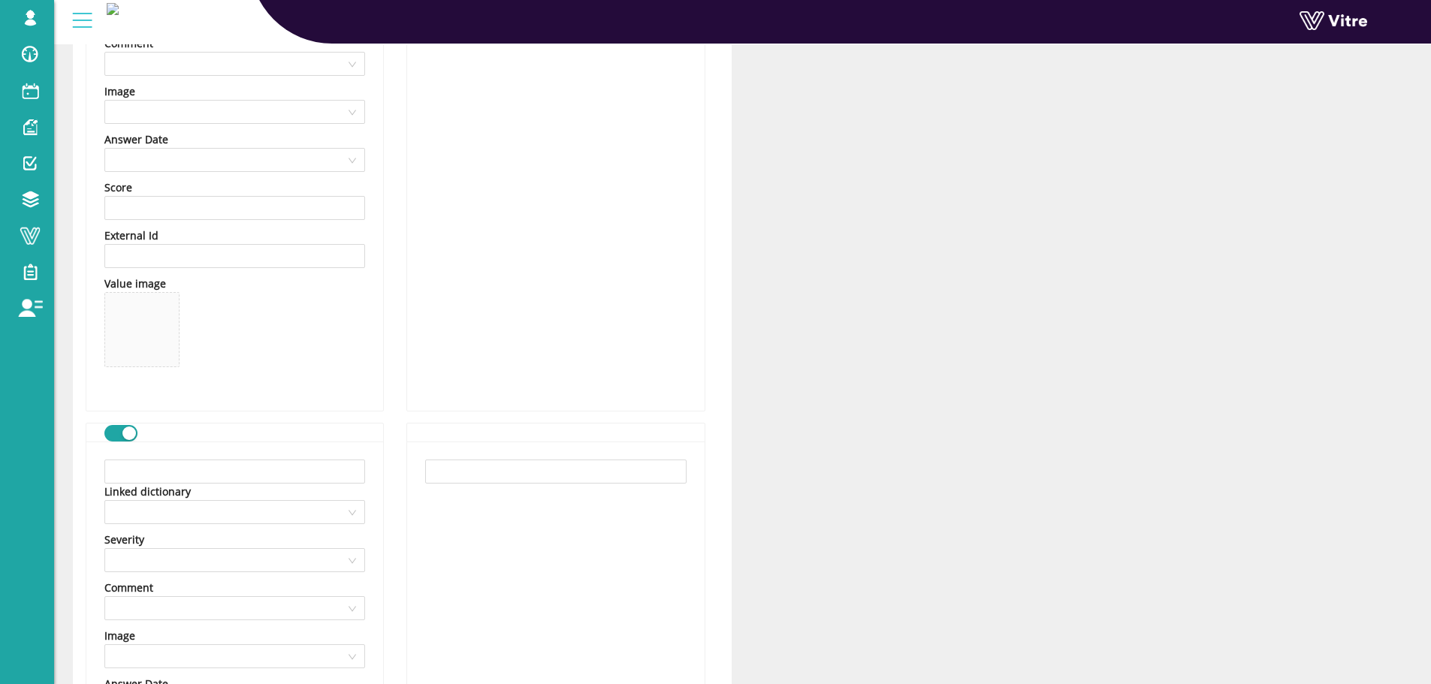
scroll to position [1131, 0]
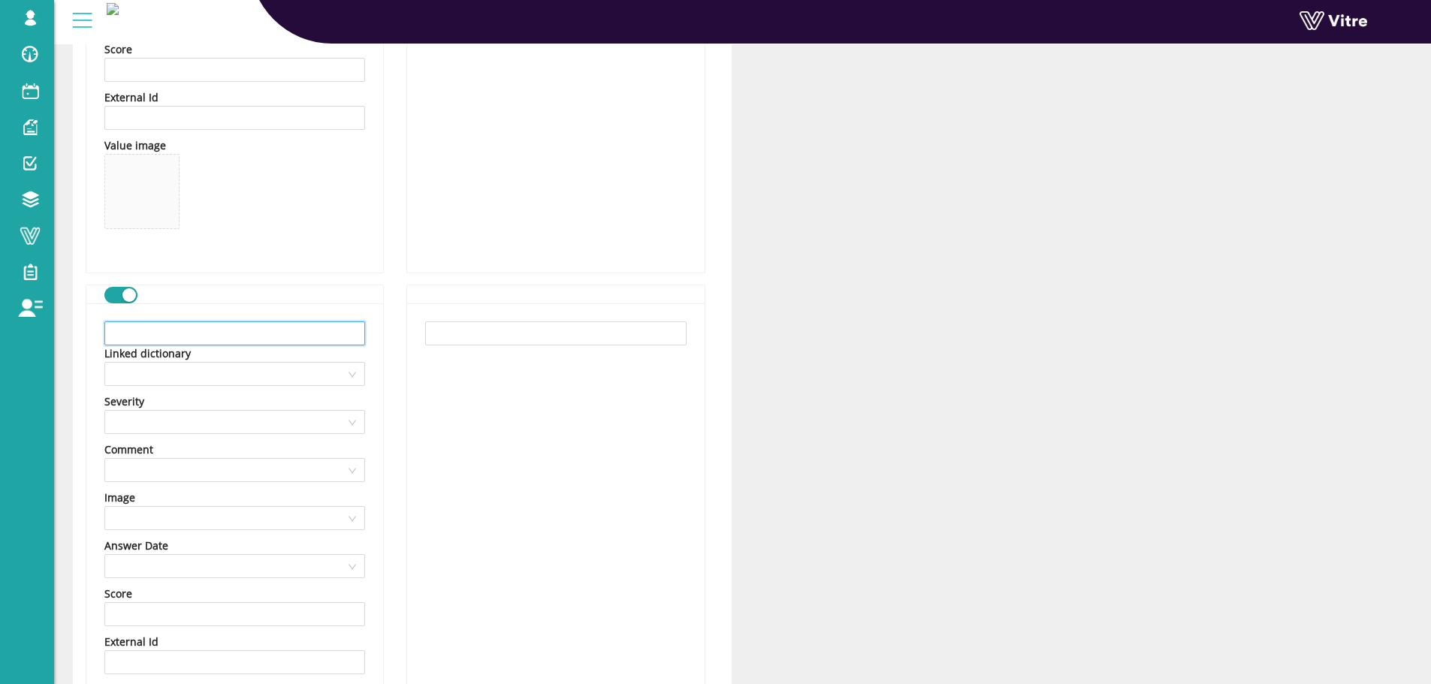
click at [313, 322] on input "text" at bounding box center [234, 334] width 261 height 24
paste input "מגני אוזניים אלקטרוניים"
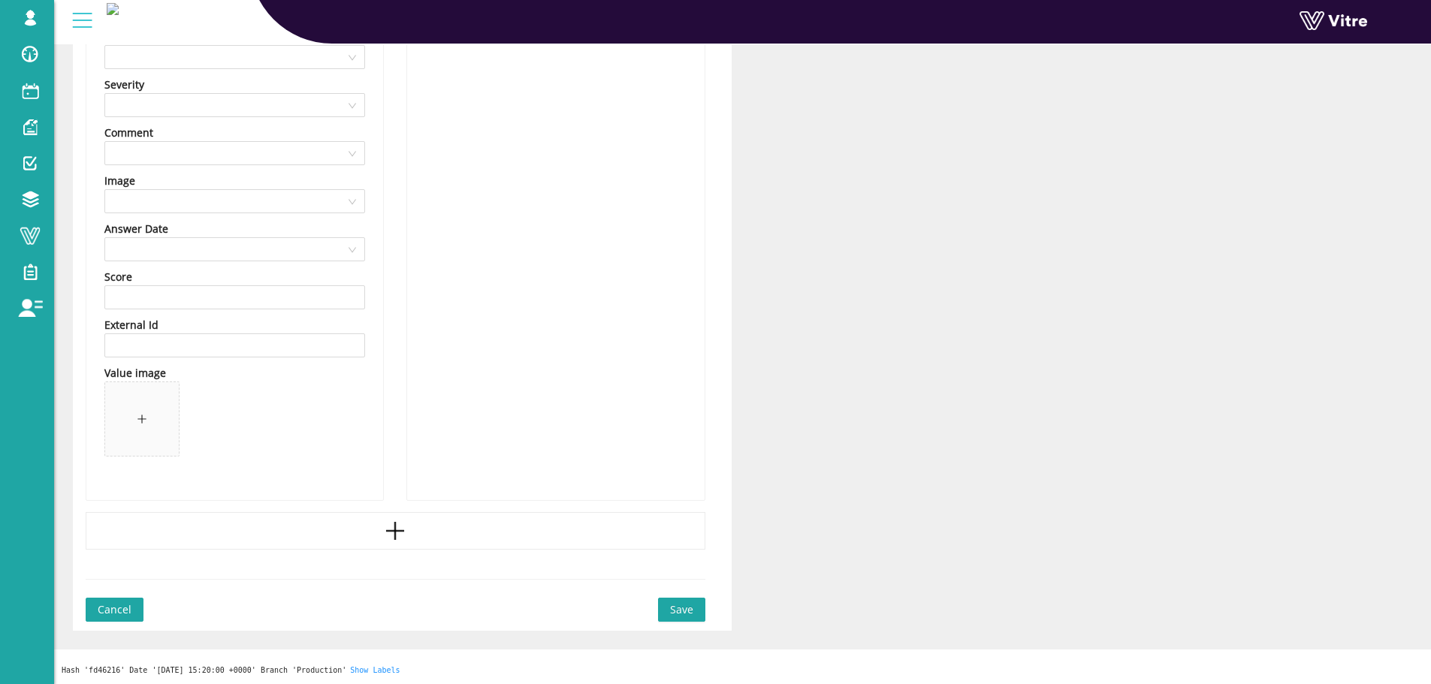
scroll to position [1451, 0]
type input "מגני אוזניים אלקטרוניים"
click at [142, 415] on icon "plus" at bounding box center [142, 417] width 11 height 11
click at [665, 615] on button "Save" at bounding box center [681, 608] width 47 height 24
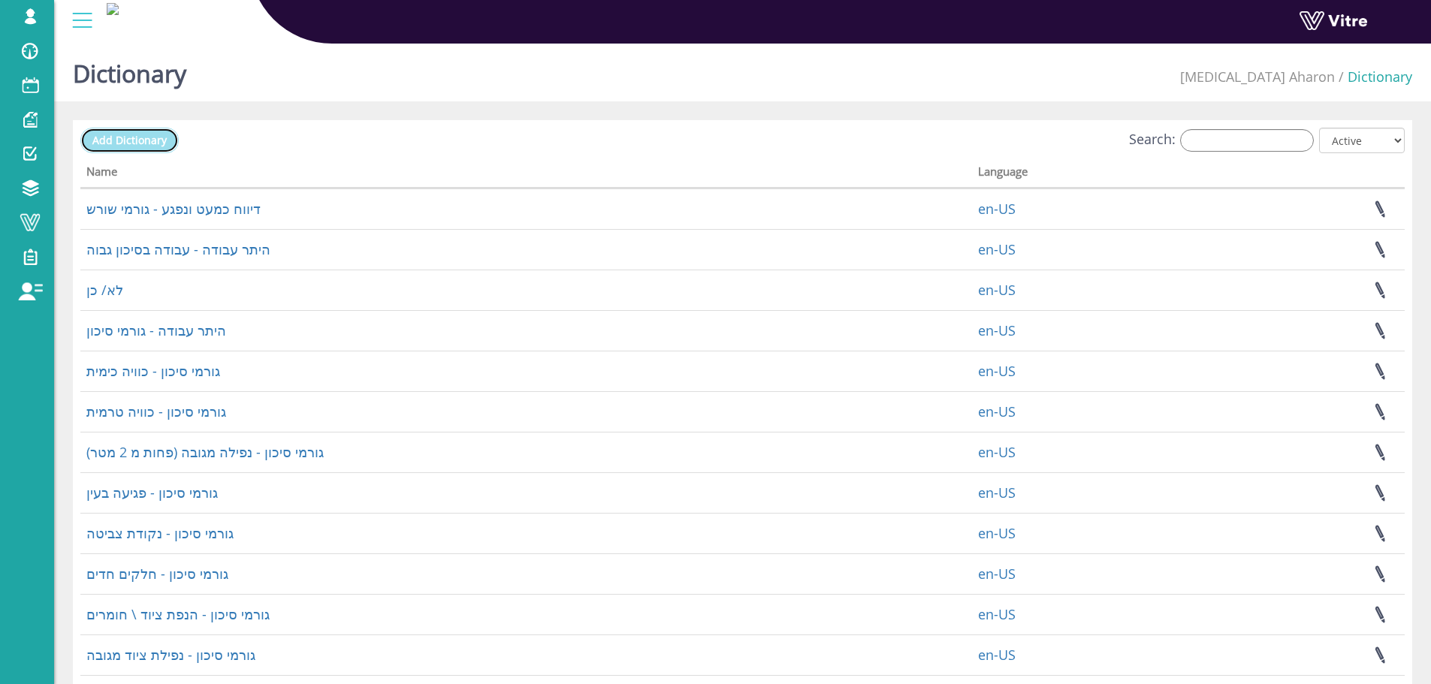
click at [150, 134] on span "Add Dictionary" at bounding box center [129, 140] width 74 height 14
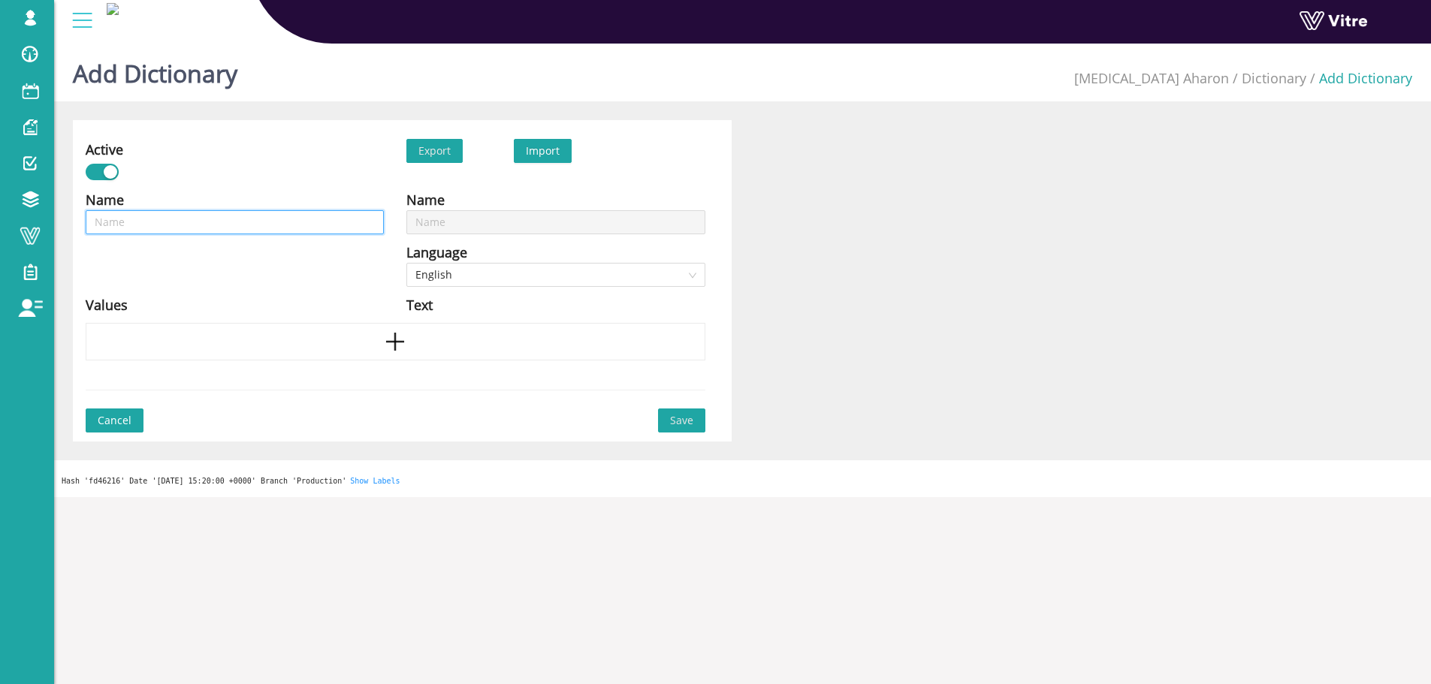
click at [253, 224] on input "text" at bounding box center [235, 222] width 298 height 24
paste input "כפפות לטקס"
type input "כפפות לטקס"
click at [243, 234] on input "text" at bounding box center [235, 222] width 298 height 24
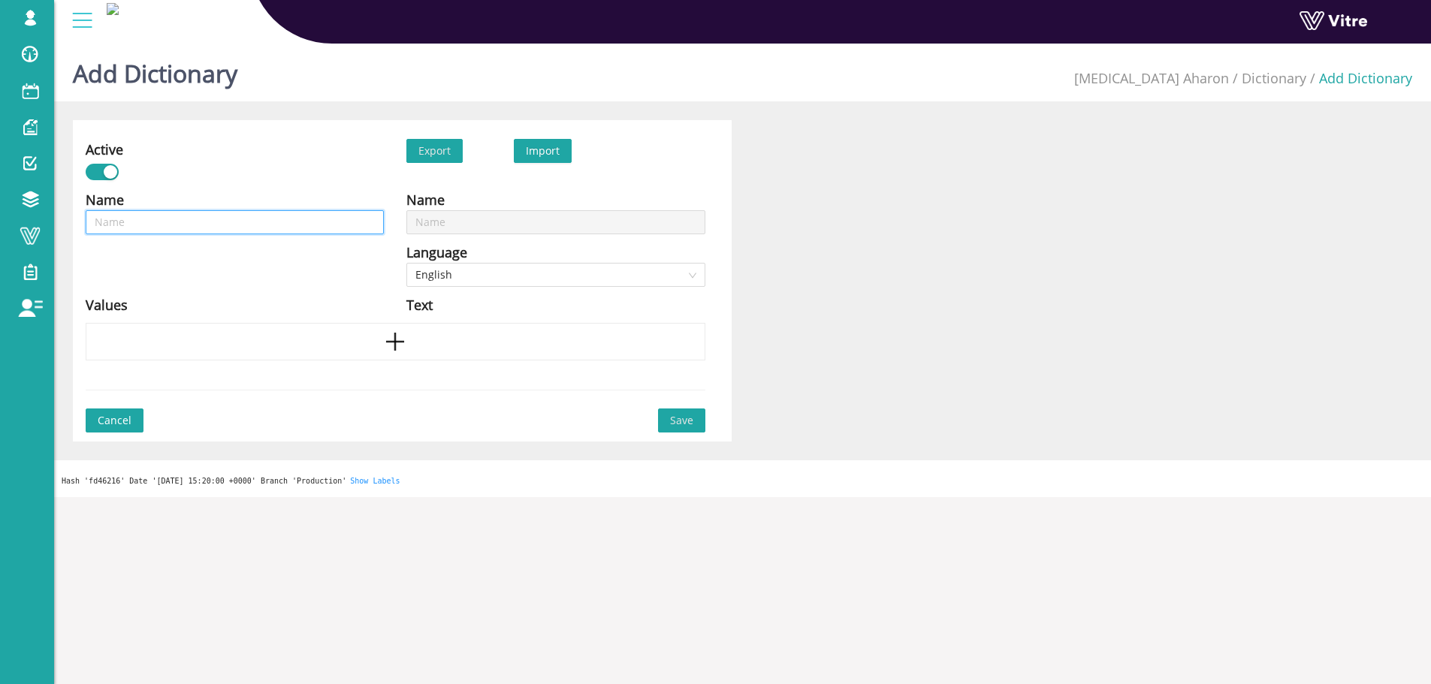
type input "צ"
type input "צי"
type input "ציו"
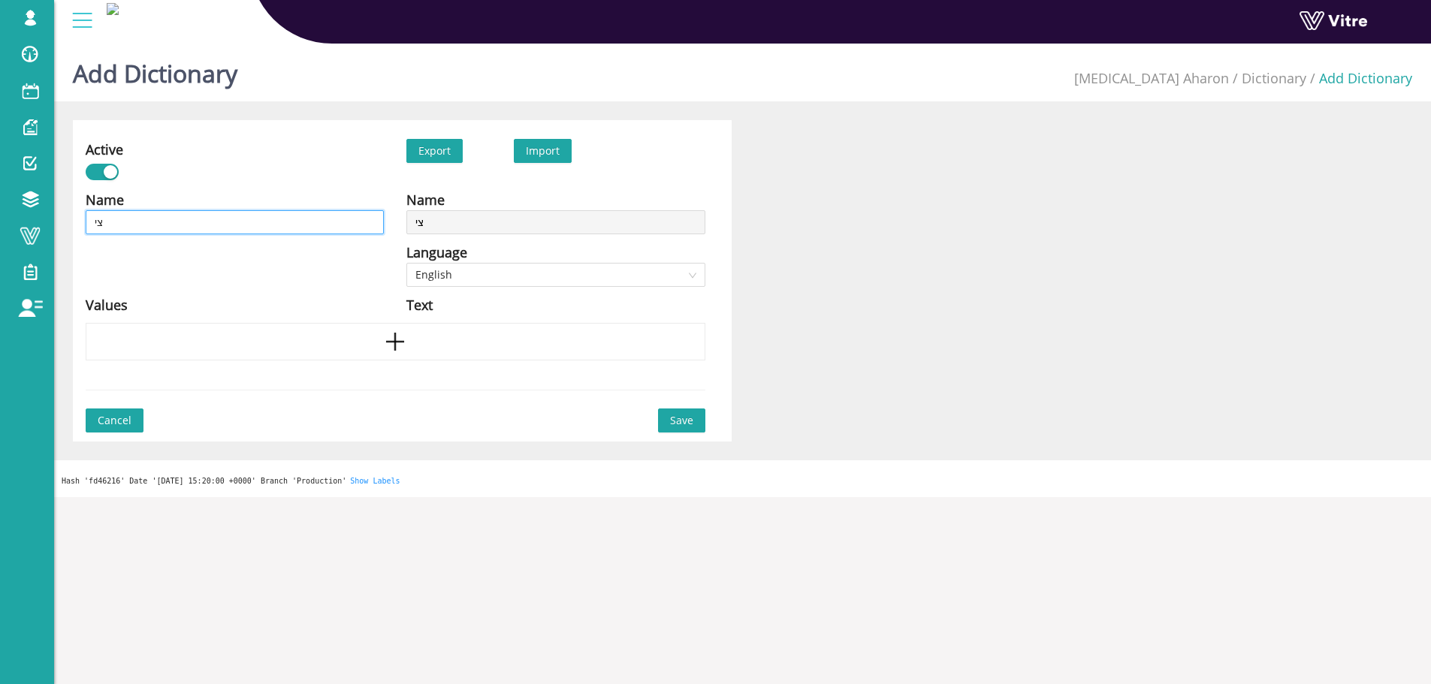
type input "ציו"
type input "ציוד"
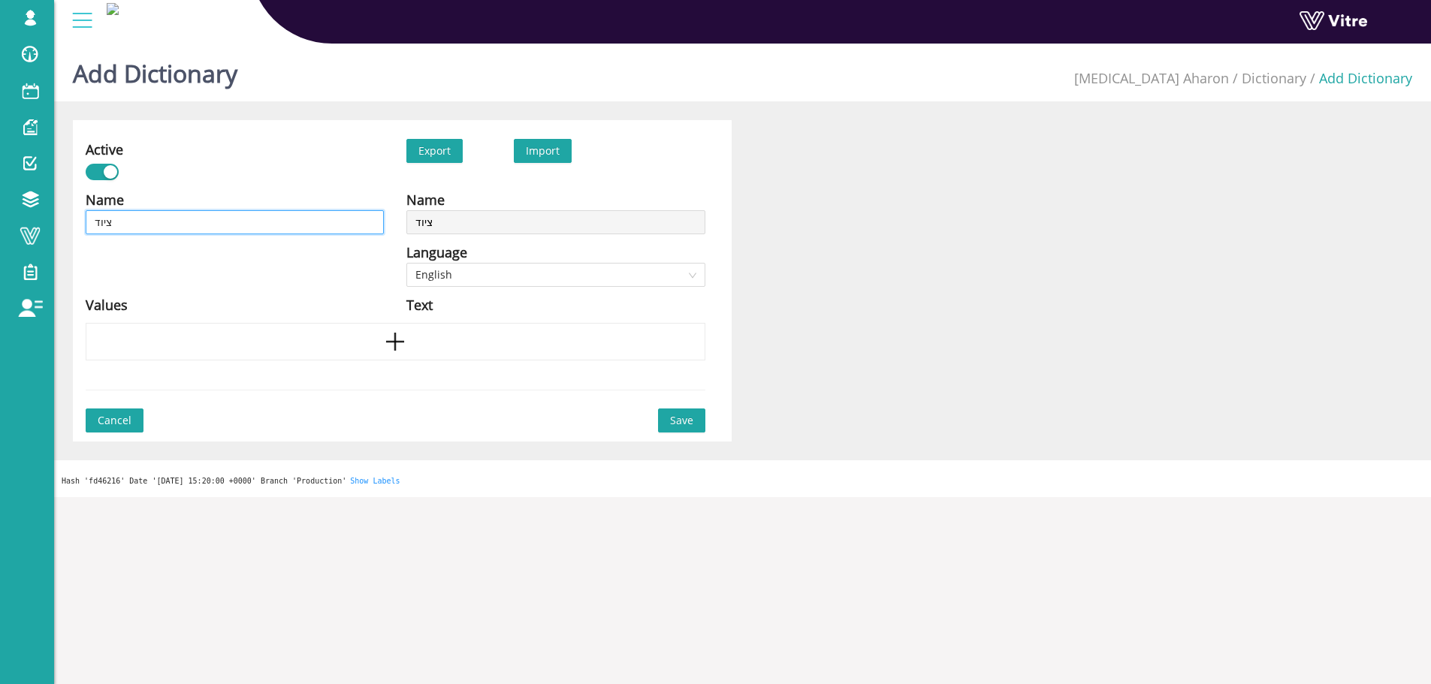
type input "ציוד צ"
type input "ציוד"
type input "ציוד מ"
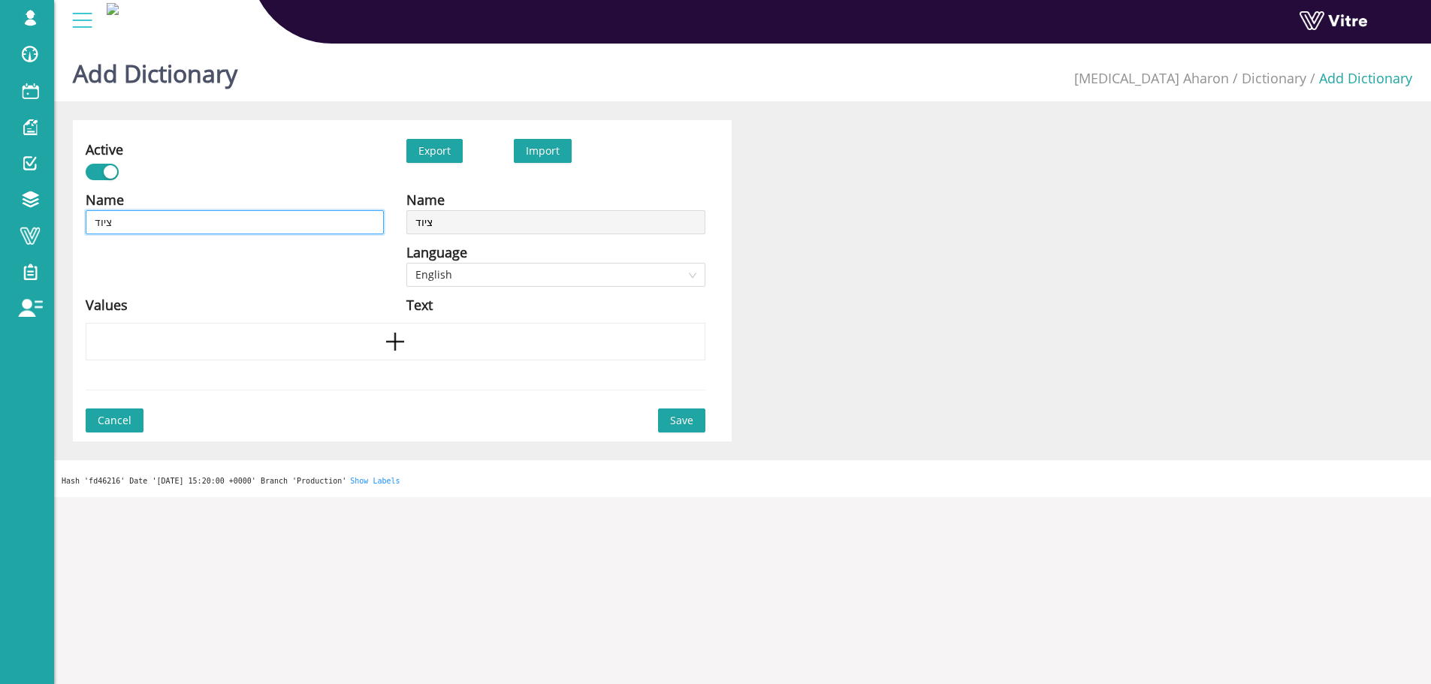
type input "ציוד מ"
type input "ציוד מג"
type input "ציוד מגן"
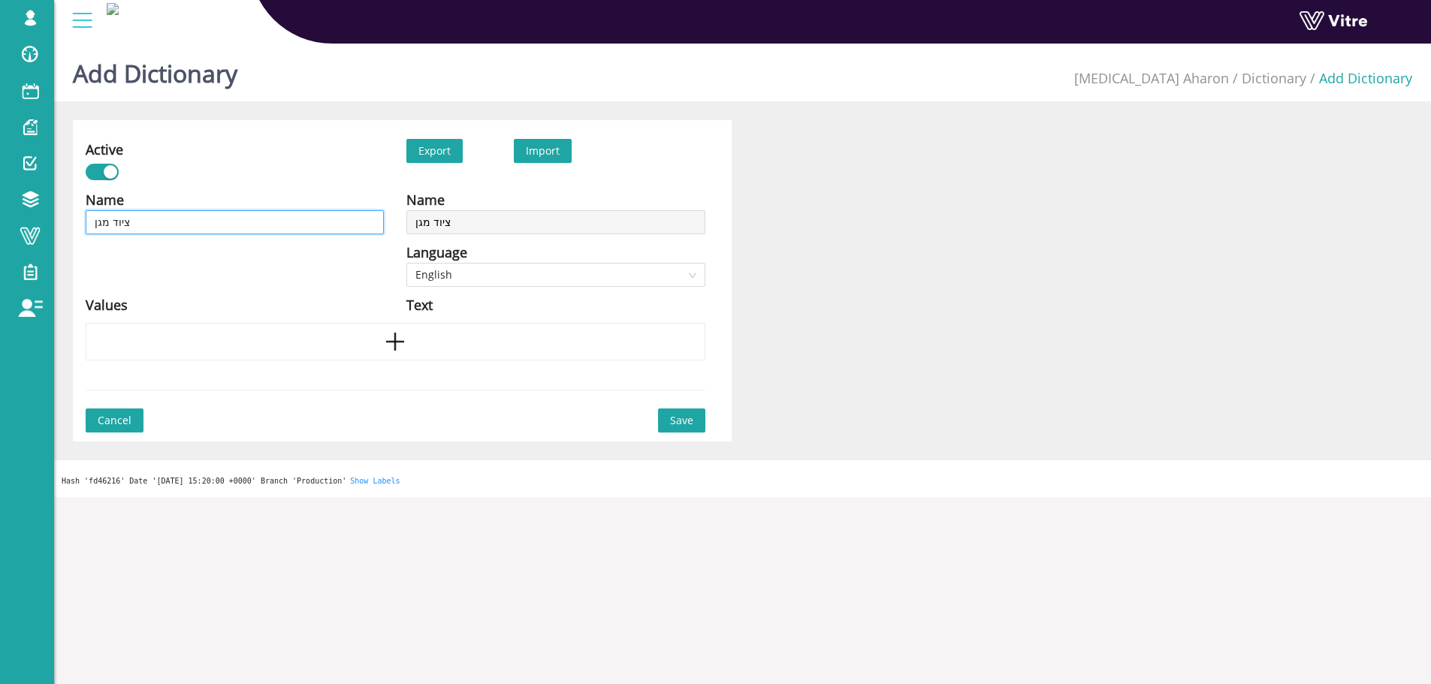
type input "ציוד מגן"
type input "ציוד מגן א"
type input "ציוד מגן אי"
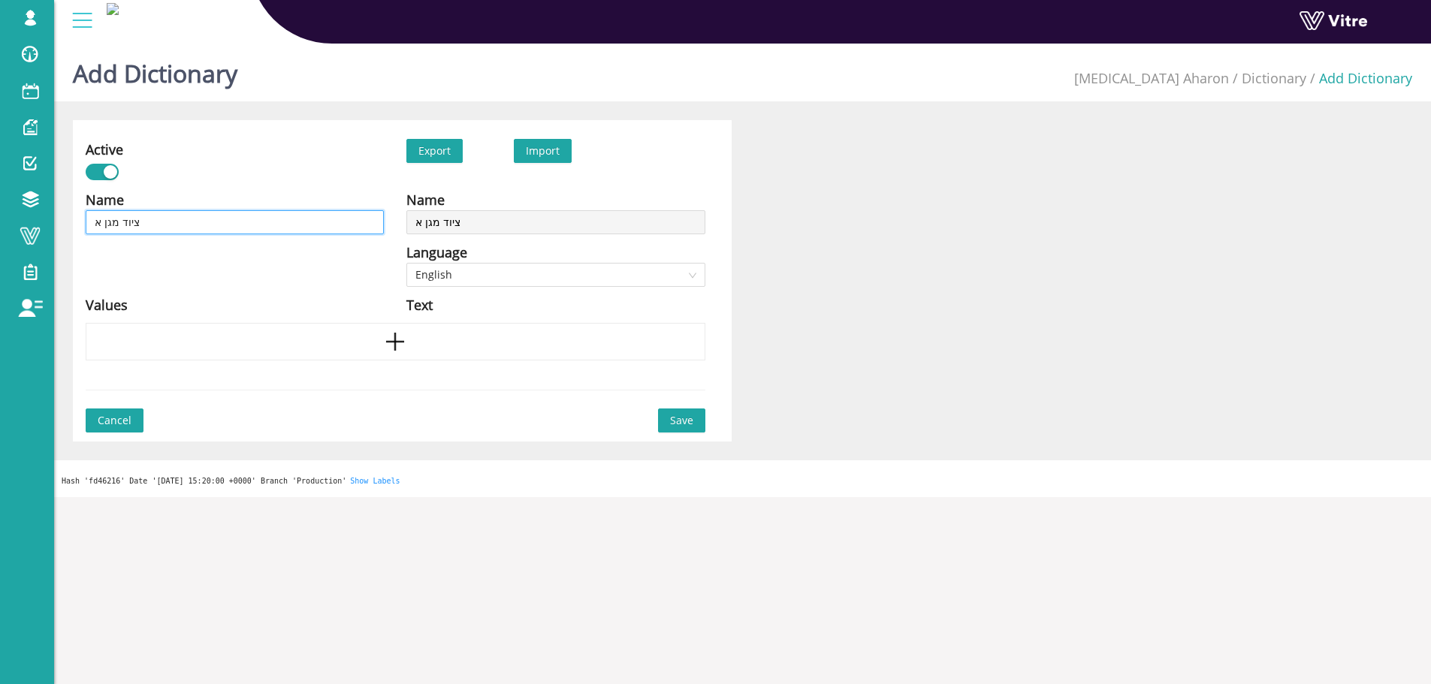
type input "ציוד מגן אי"
type input "ציוד מגן איש"
type input "ציוד מגן אישי"
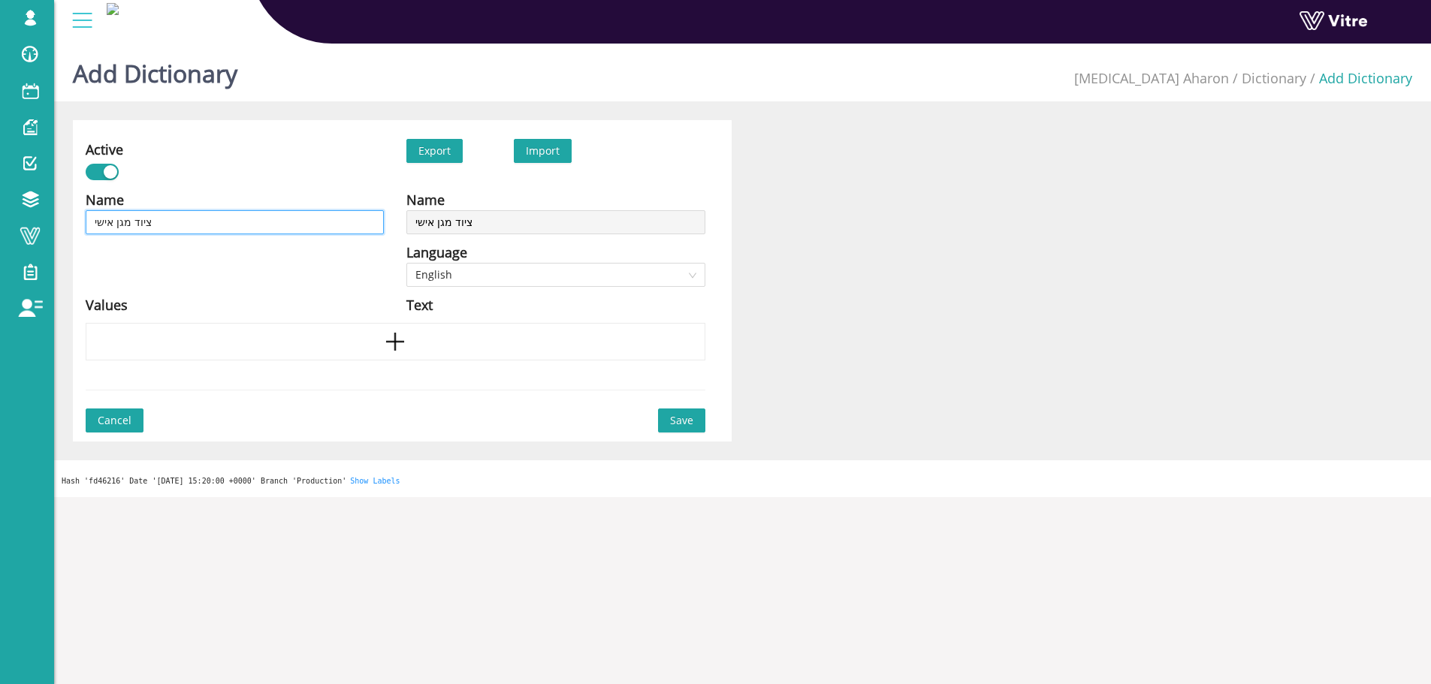
type input "ציוד מגן אישי"
type input "ציוד מגן אישי -"
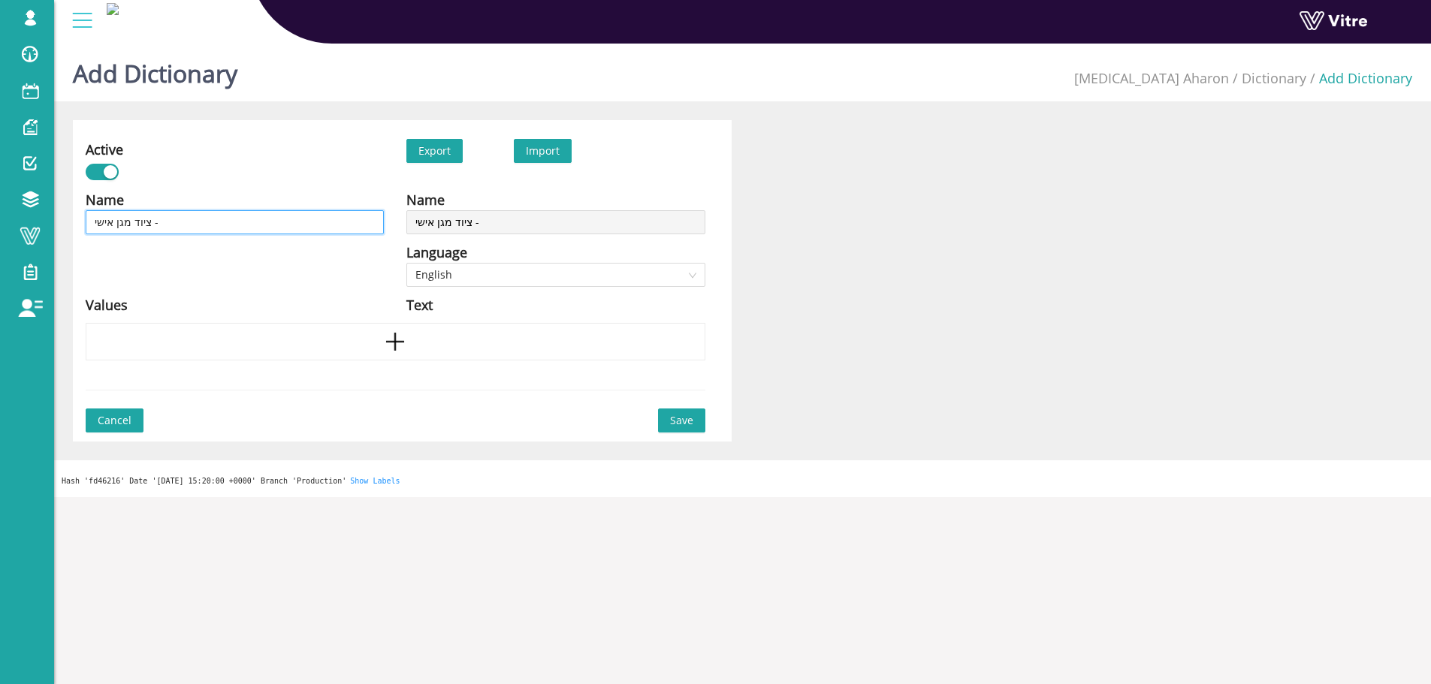
type input "ציוד מגן אישי -"
type input "ציוד מגן אישי - ה"
type input "ציוד מגן אישי - הג"
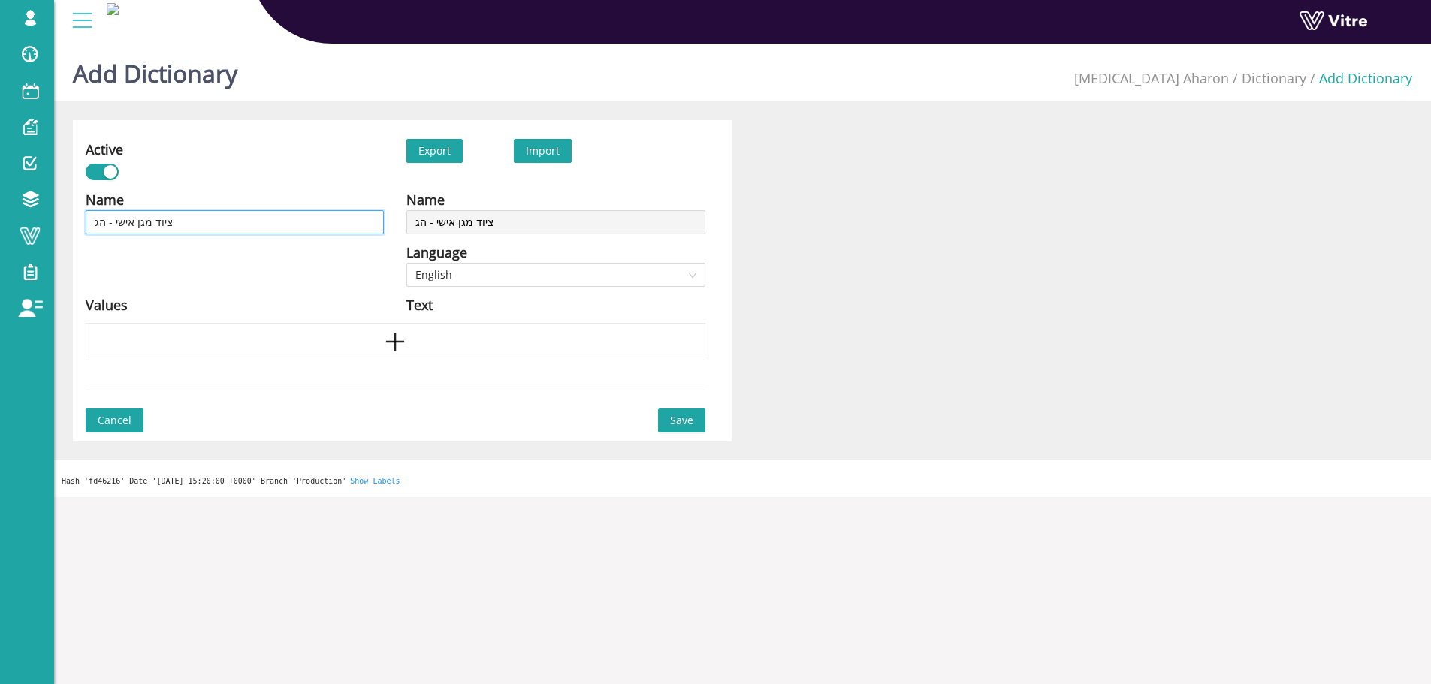
type input "ציוד מגן אישי - הגנ"
type input "ציוד מגן אישי - הגנה"
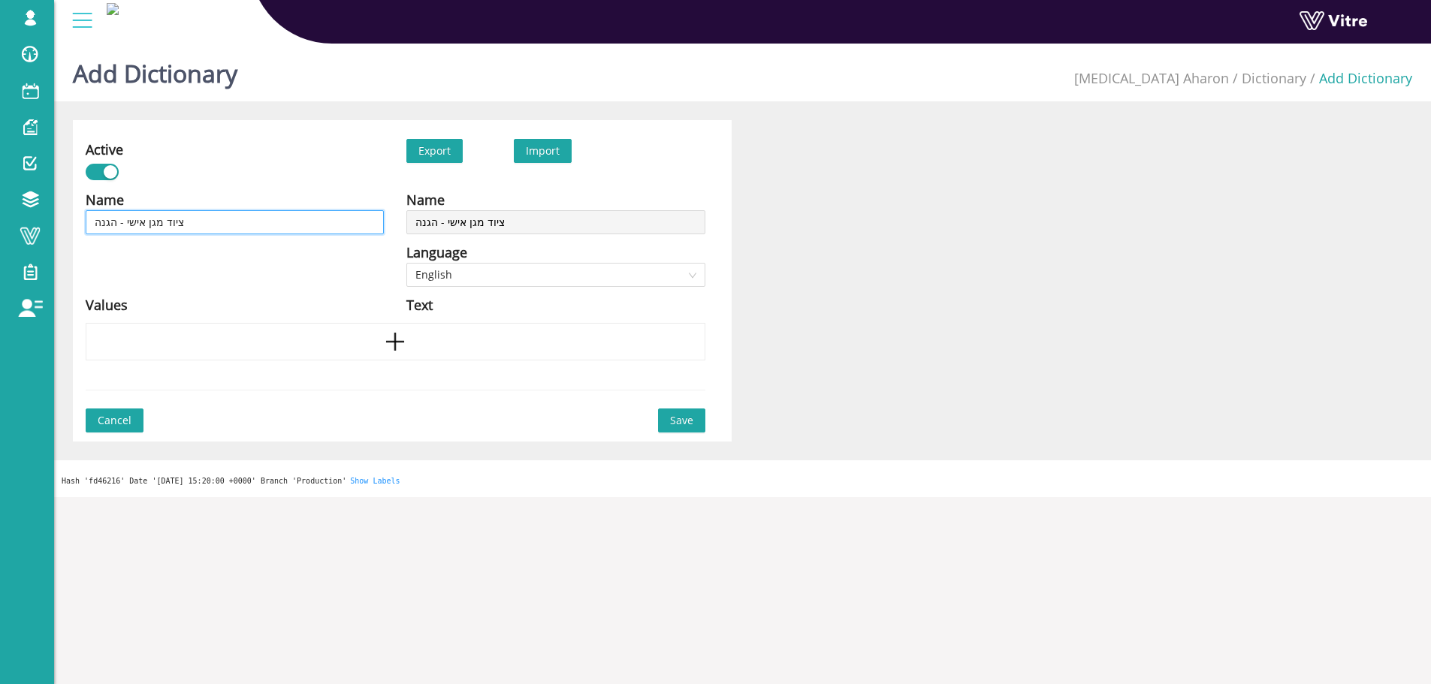
type input "ציוד מגן אישי - הגנה"
type input "ציוד מגן אישי - הגנה ל"
type input "ציוד מגן אישי - הגנה לי"
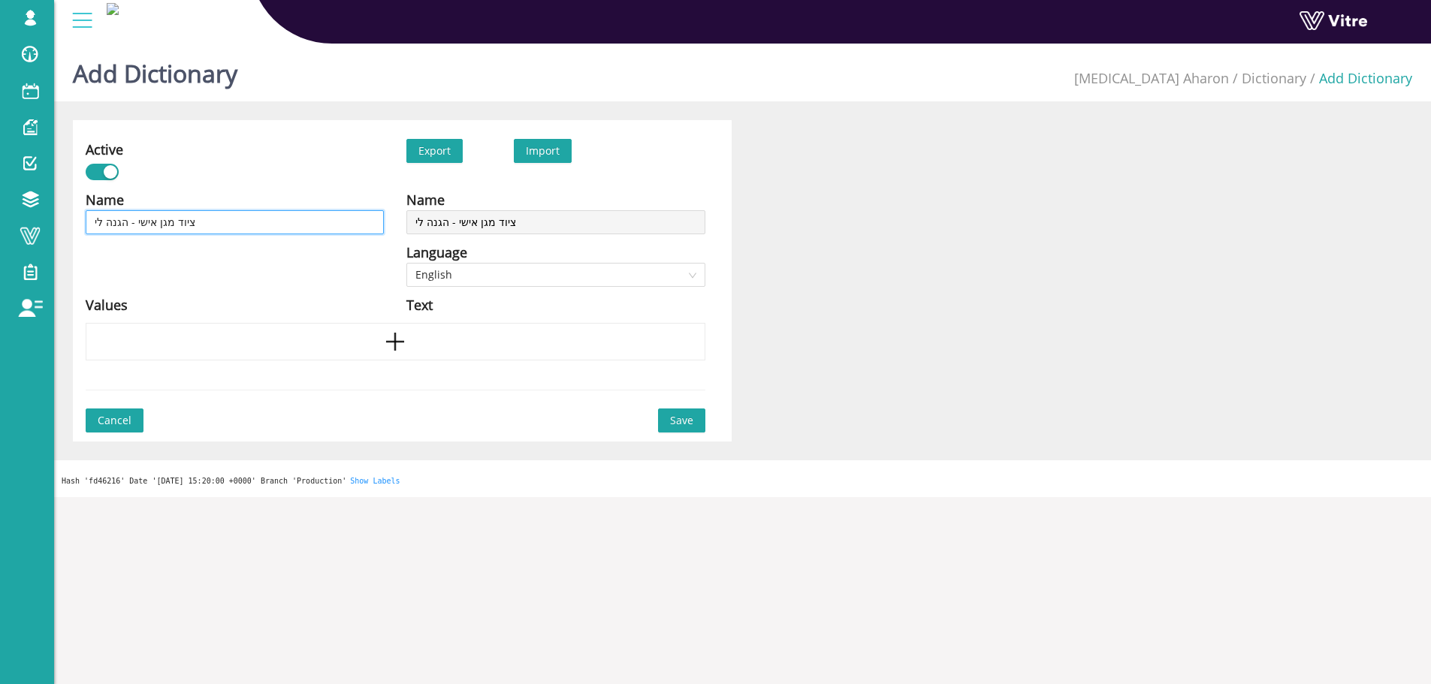
type input "ציוד מגן אישי - הגנה ליד"
type input "ציוד מגן אישי - הגנה לידי"
type input "ציוד מגן אישי - הגנה לידיי"
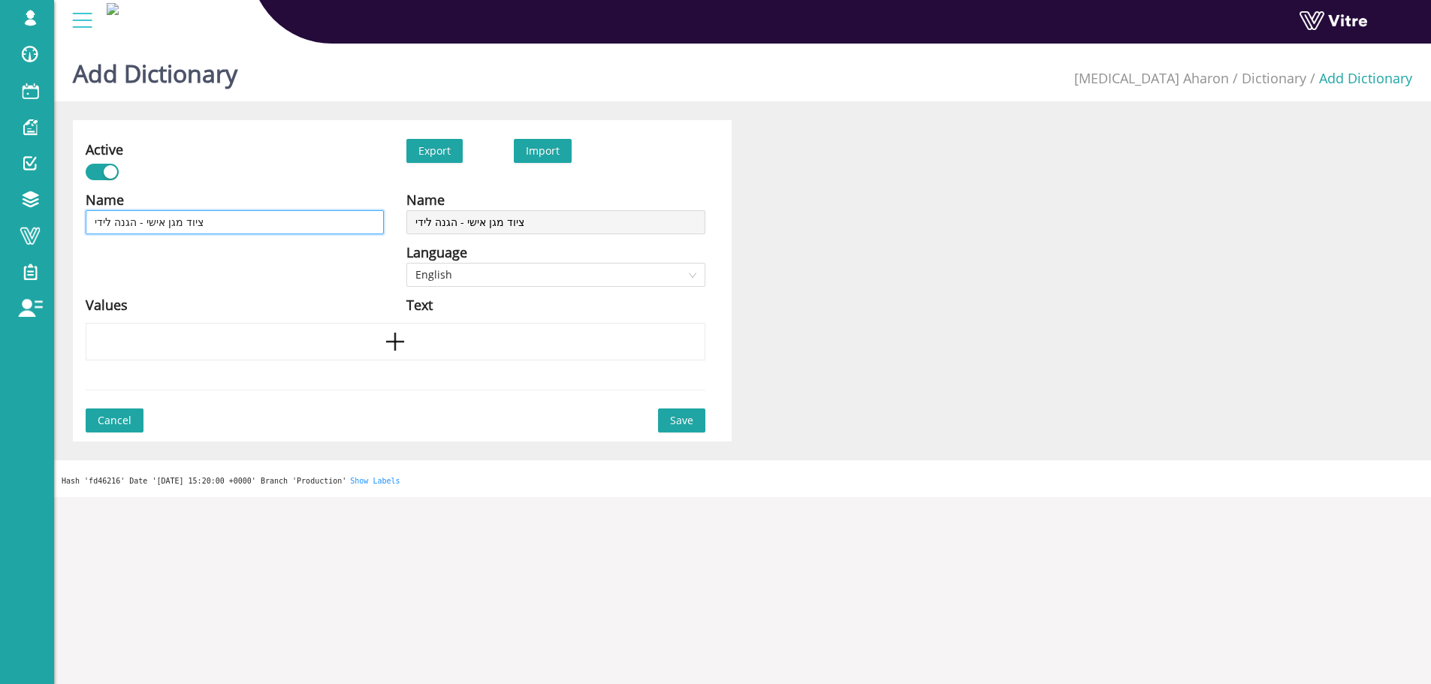
type input "ציוד מגן אישי - הגנה לידיי"
type input "ציוד מגן אישי - הגנה לידיים"
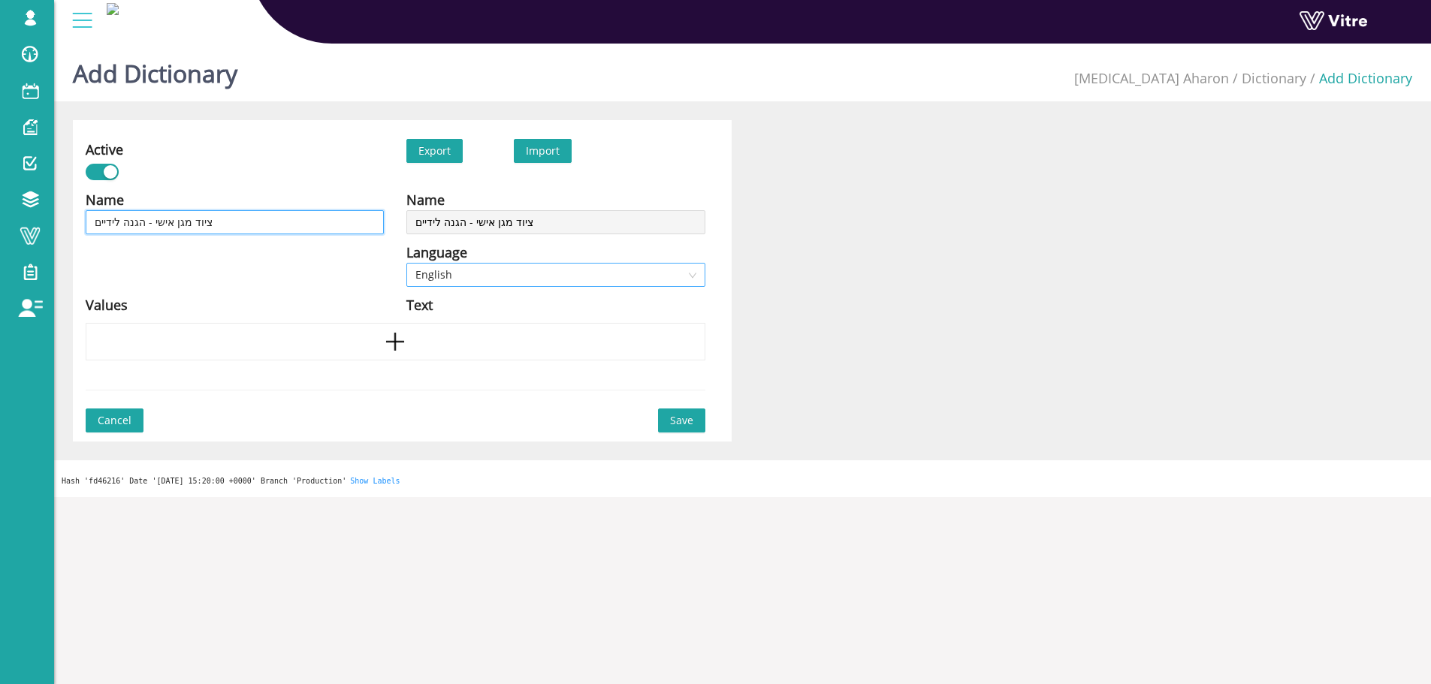
click at [476, 284] on span "English" at bounding box center [555, 275] width 280 height 23
type input "ציוד מגן אישי - הגנה לידיים"
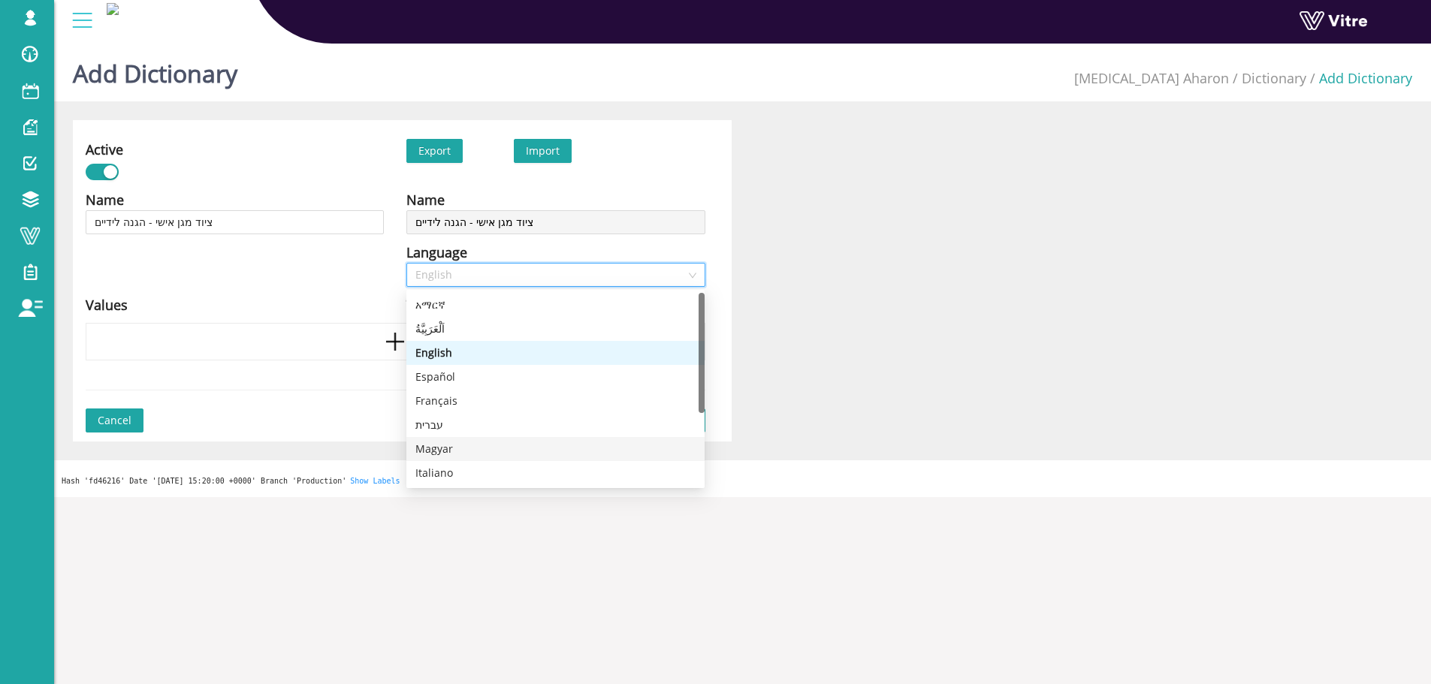
click at [458, 439] on div "Magyar" at bounding box center [555, 449] width 298 height 24
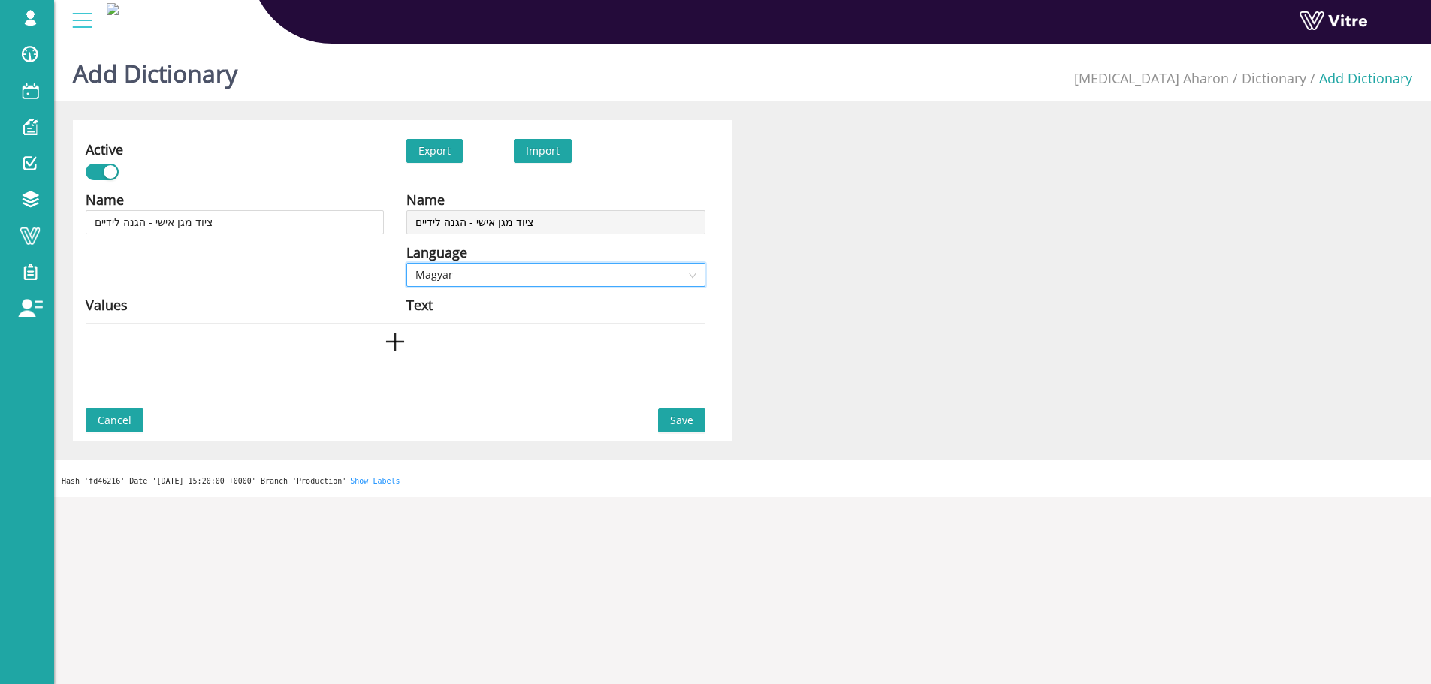
click at [484, 267] on span "Magyar" at bounding box center [555, 275] width 280 height 23
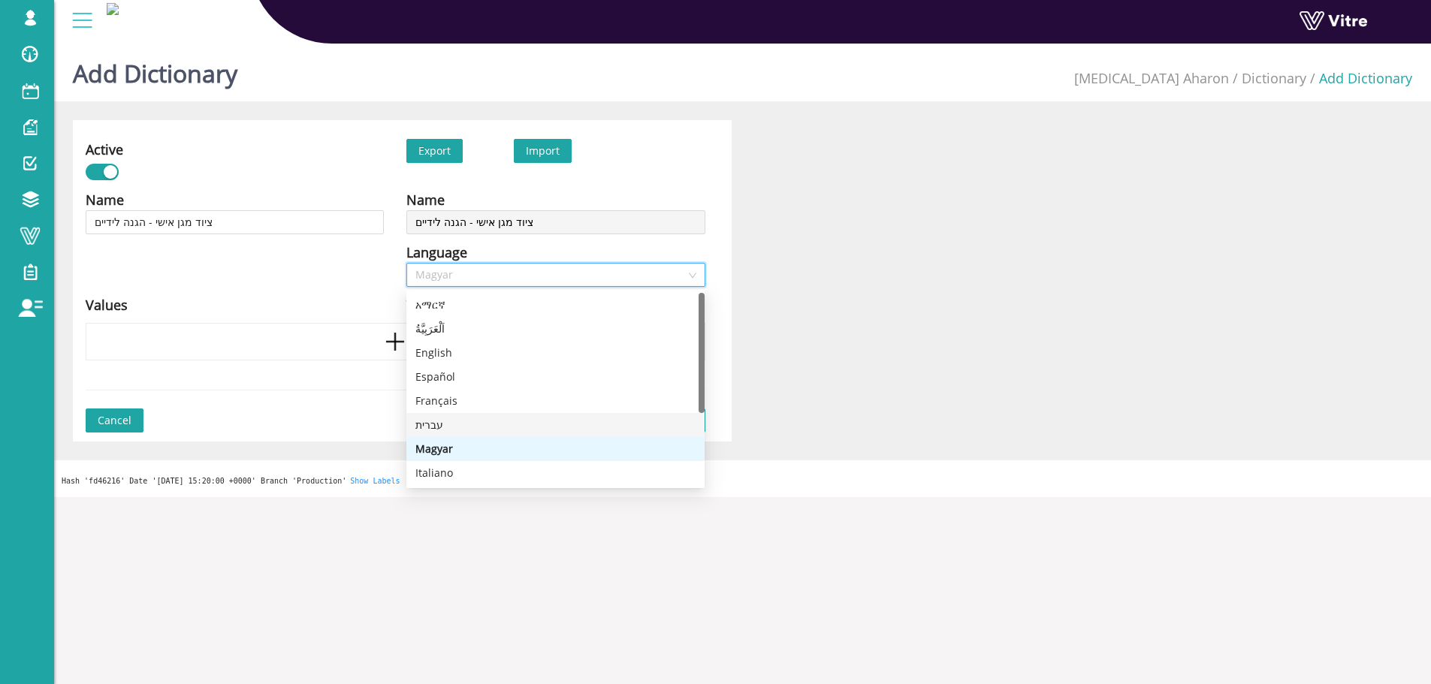
click at [449, 421] on div "עברית" at bounding box center [555, 425] width 280 height 17
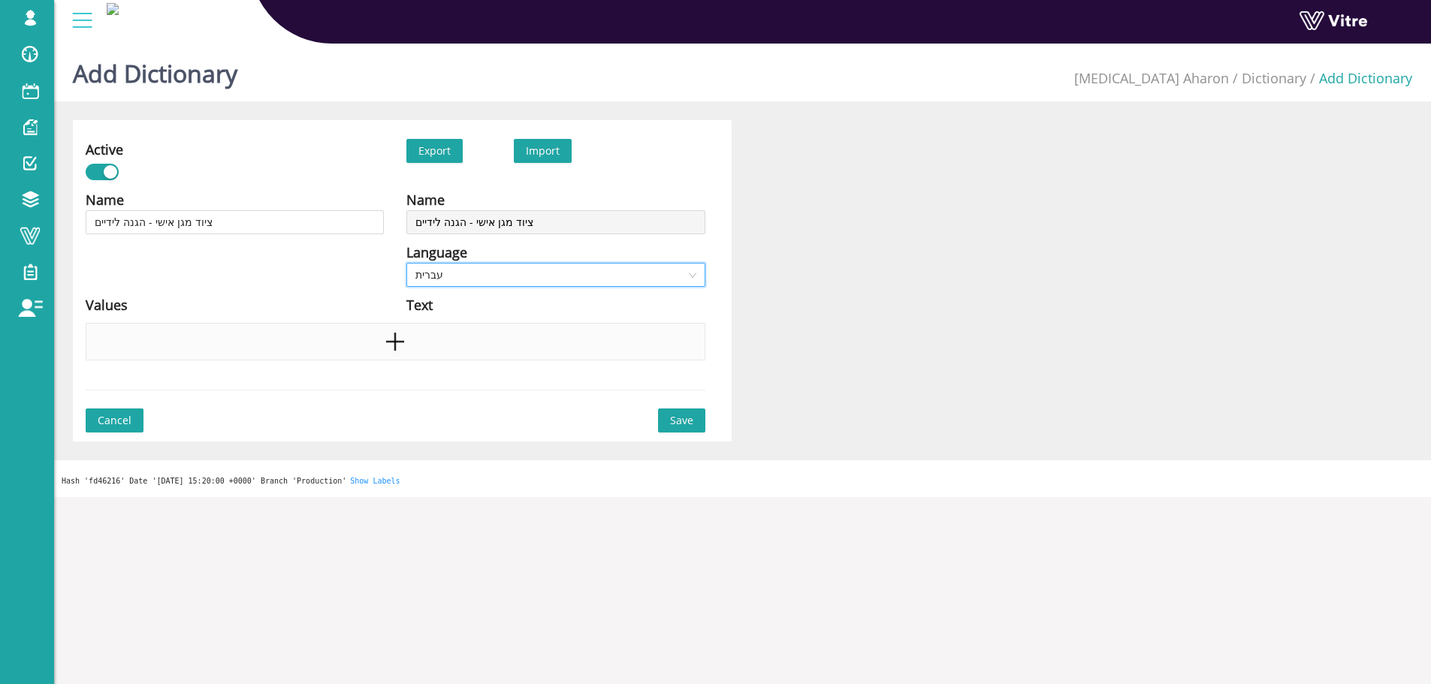
click at [399, 337] on icon "plus" at bounding box center [395, 342] width 23 height 23
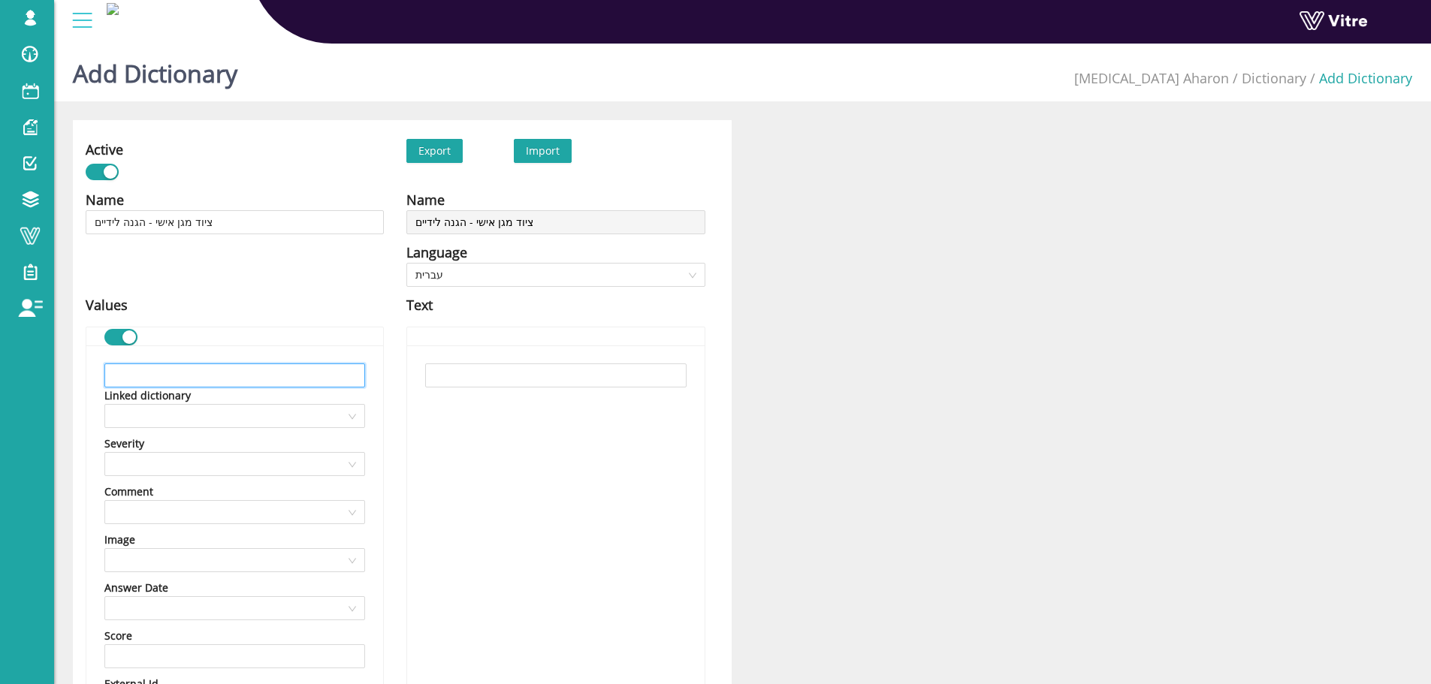
click at [317, 373] on input "text" at bounding box center [234, 376] width 261 height 24
click at [286, 365] on input "text" at bounding box center [234, 376] width 261 height 24
paste input "Wizkid - Essence"
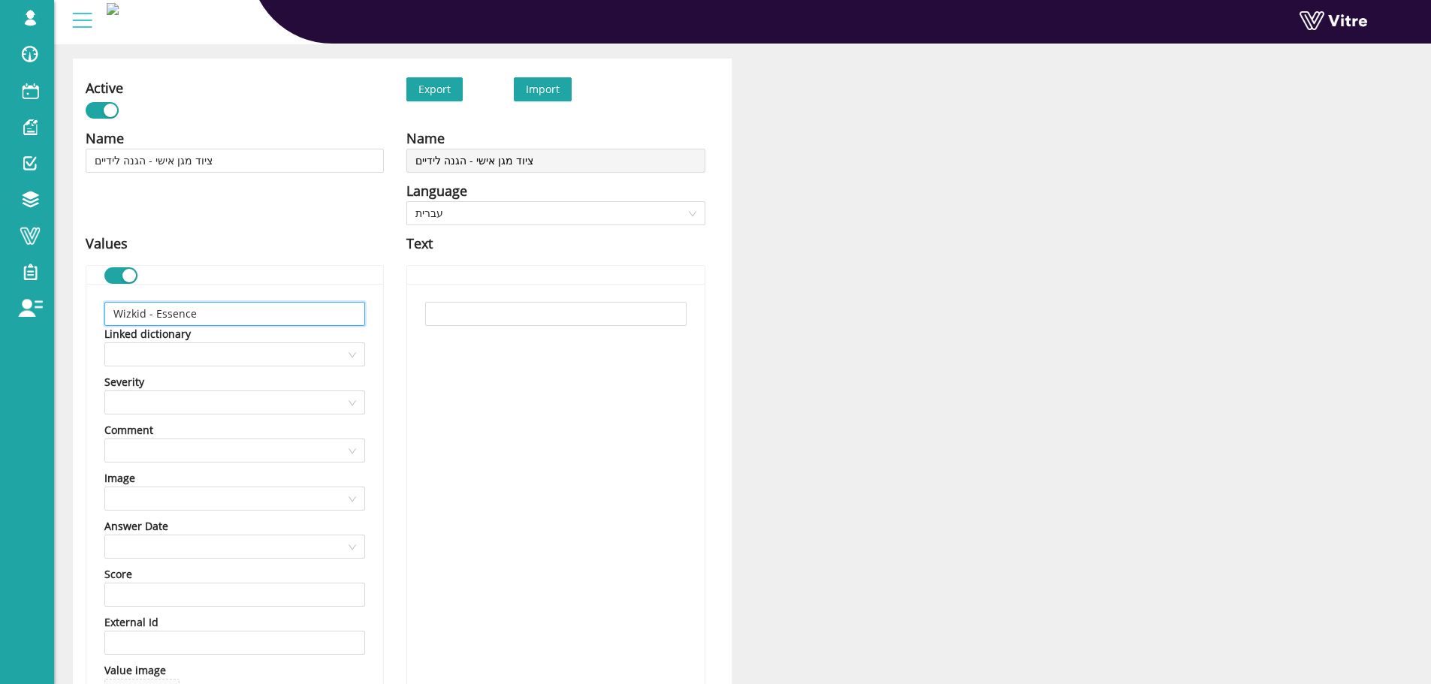
scroll to position [61, 0]
click at [211, 295] on div "Wizkid - Essence Linked dictionary Severity Comment Image Answer Date Score Ext…" at bounding box center [234, 542] width 297 height 514
click at [213, 318] on input "Wizkid - Essence" at bounding box center [234, 315] width 261 height 24
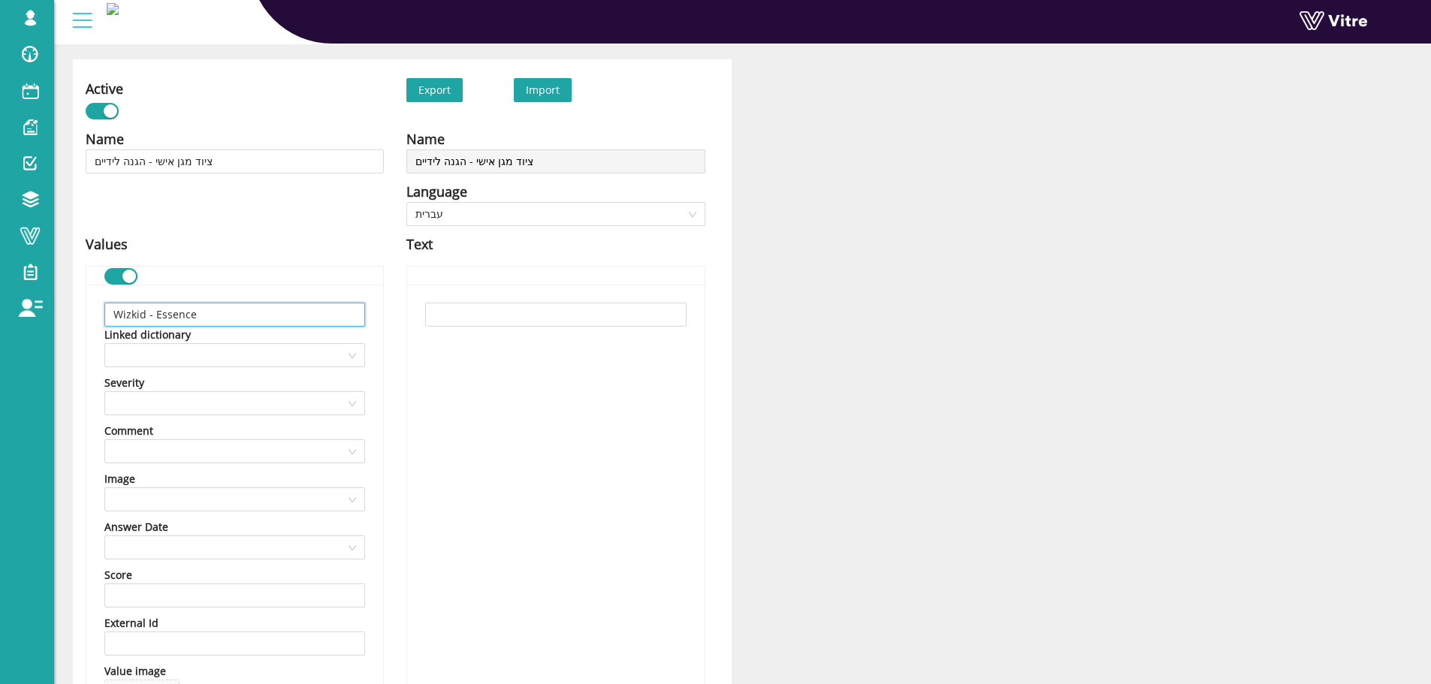
paste input "כפפות לטקס"
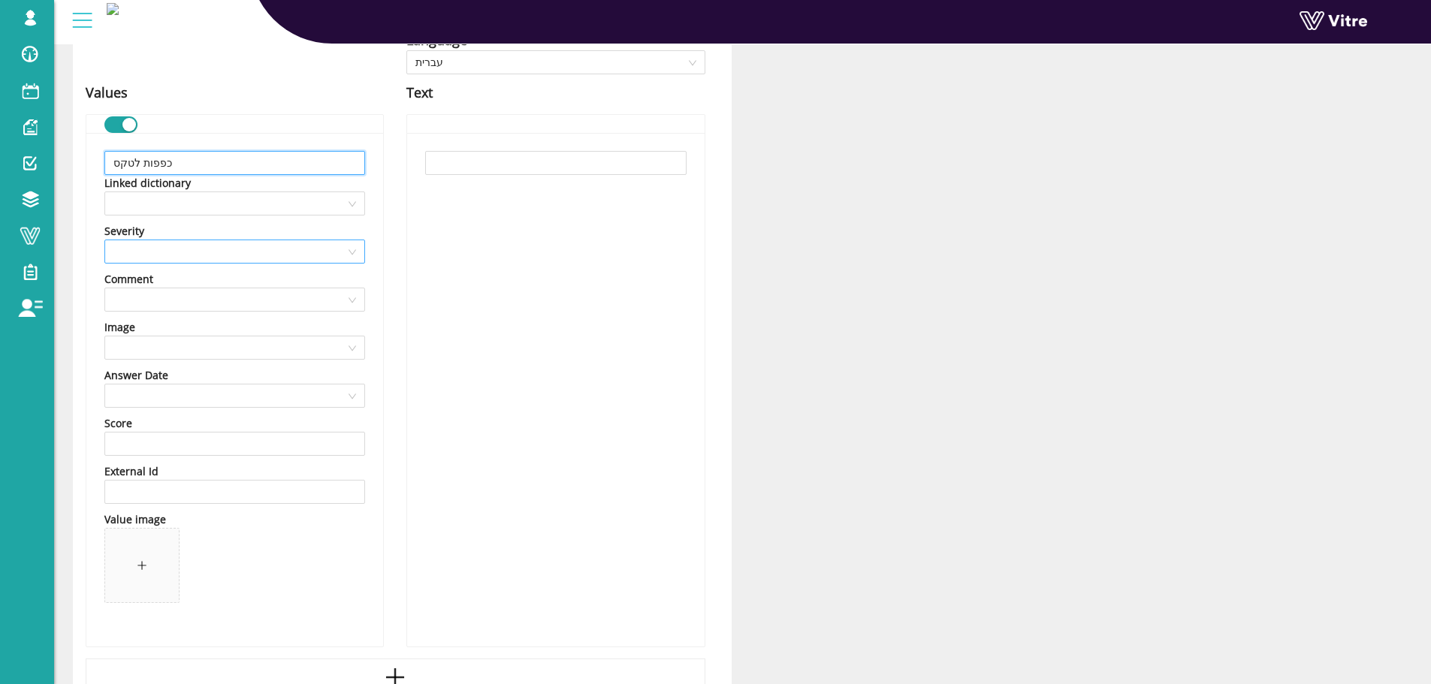
scroll to position [361, 0]
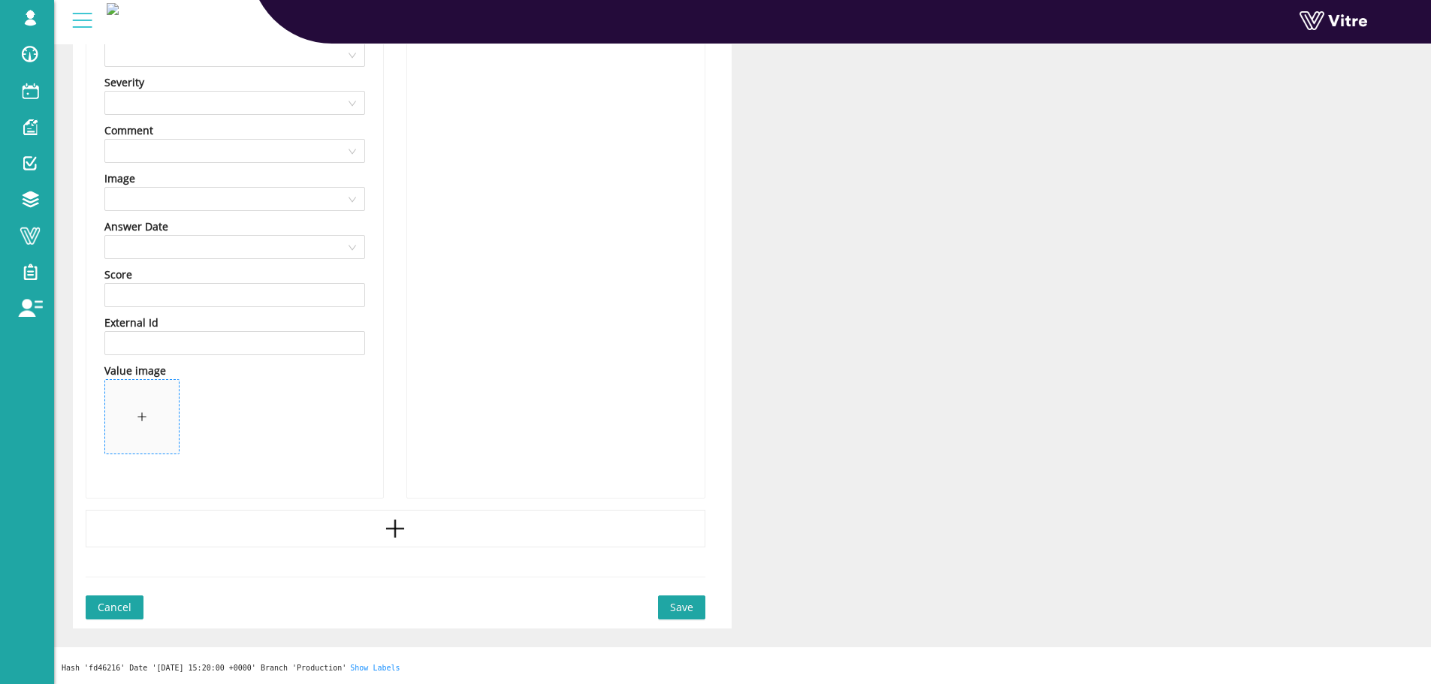
type input "כפפות לטקס"
click at [137, 409] on div at bounding box center [142, 417] width 11 height 17
click at [412, 516] on div at bounding box center [396, 529] width 620 height 38
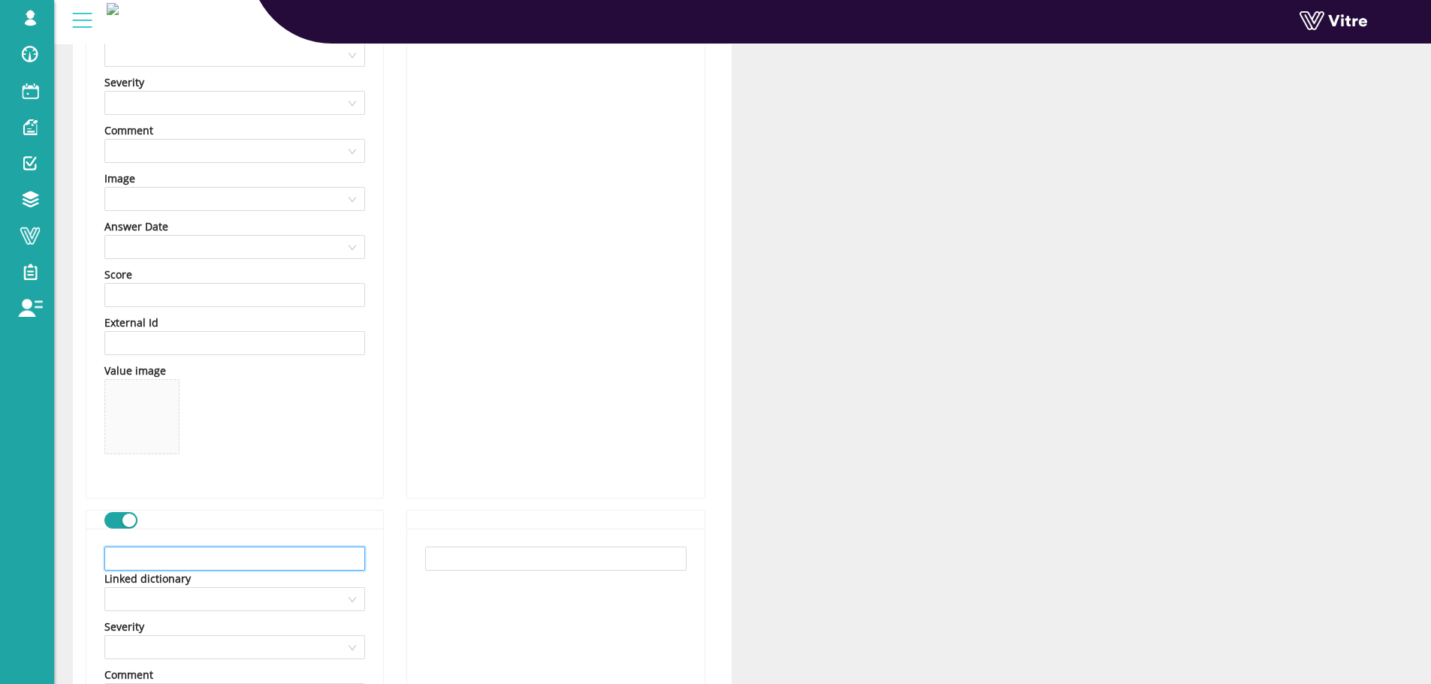
click at [325, 563] on input "text" at bounding box center [234, 559] width 261 height 24
paste input "כפפות ויניל"
type input "כפפות ויניל"
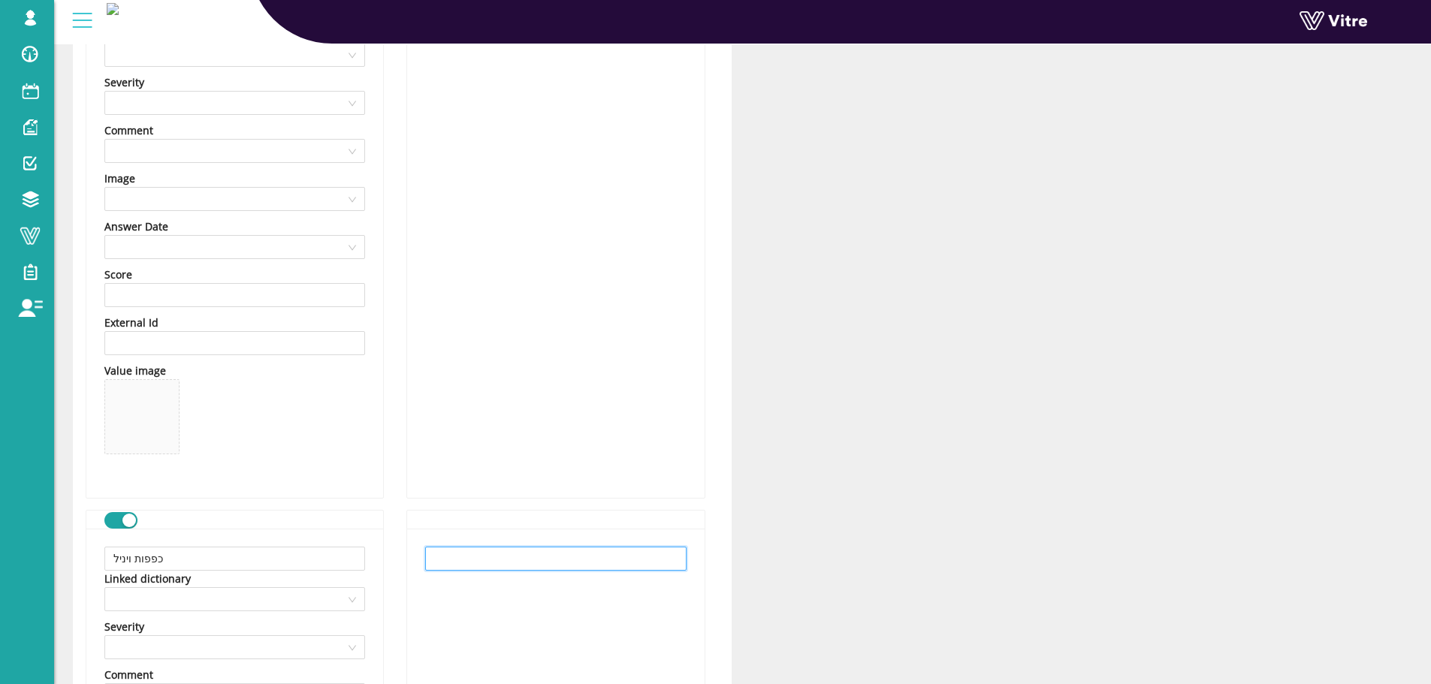
click at [500, 561] on input "text" at bounding box center [555, 559] width 261 height 24
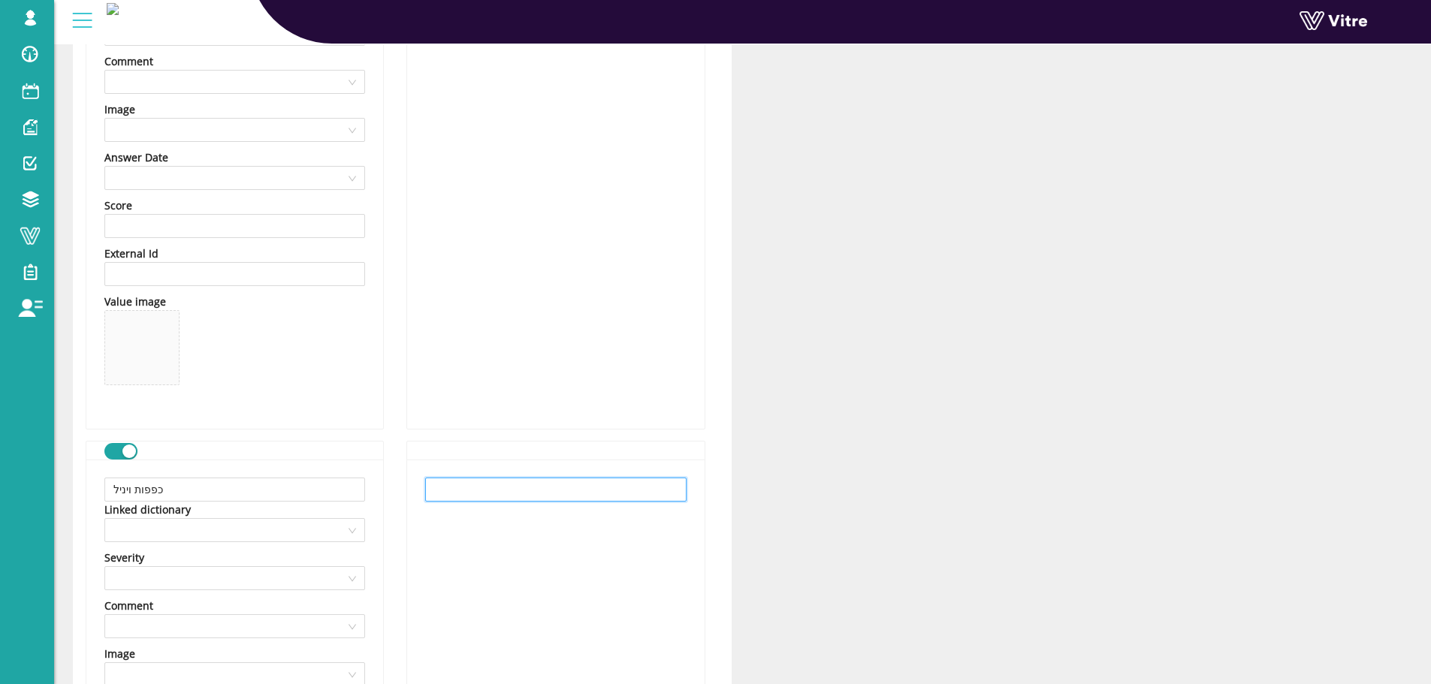
scroll to position [812, 0]
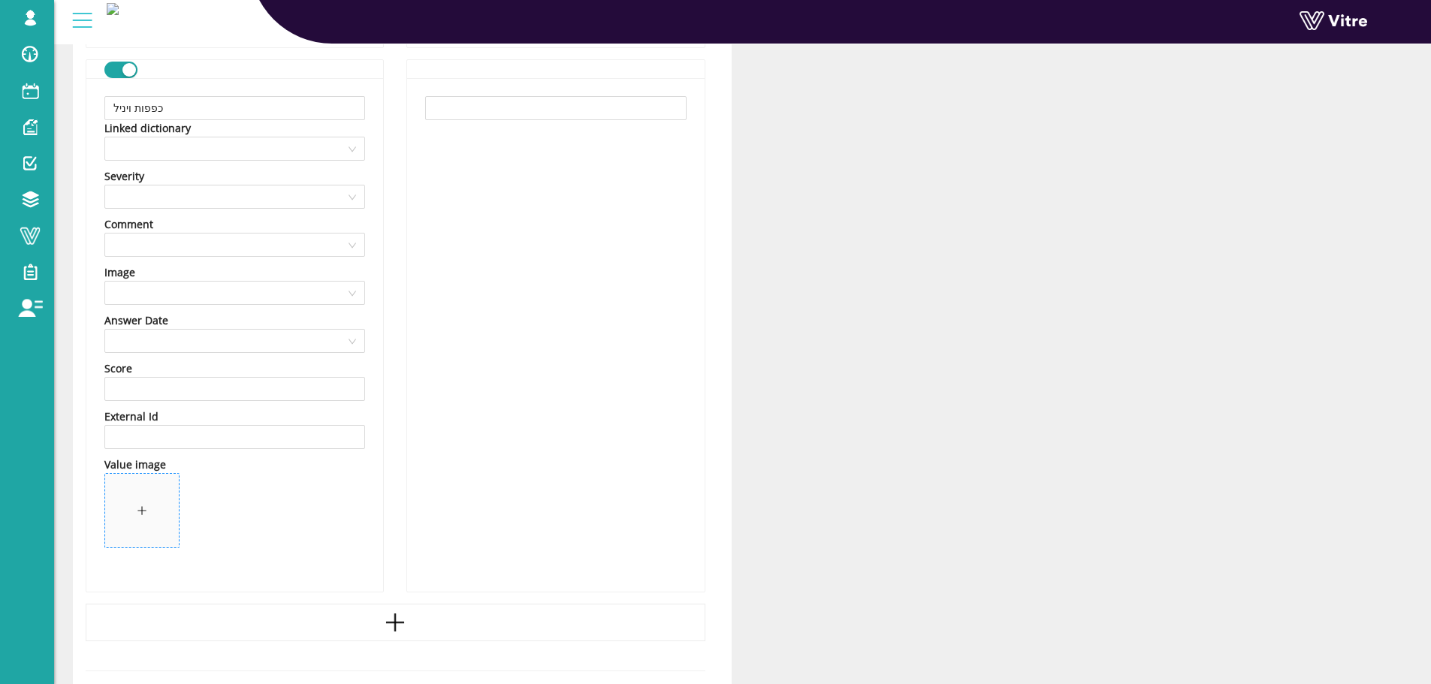
click at [175, 516] on span at bounding box center [142, 511] width 74 height 74
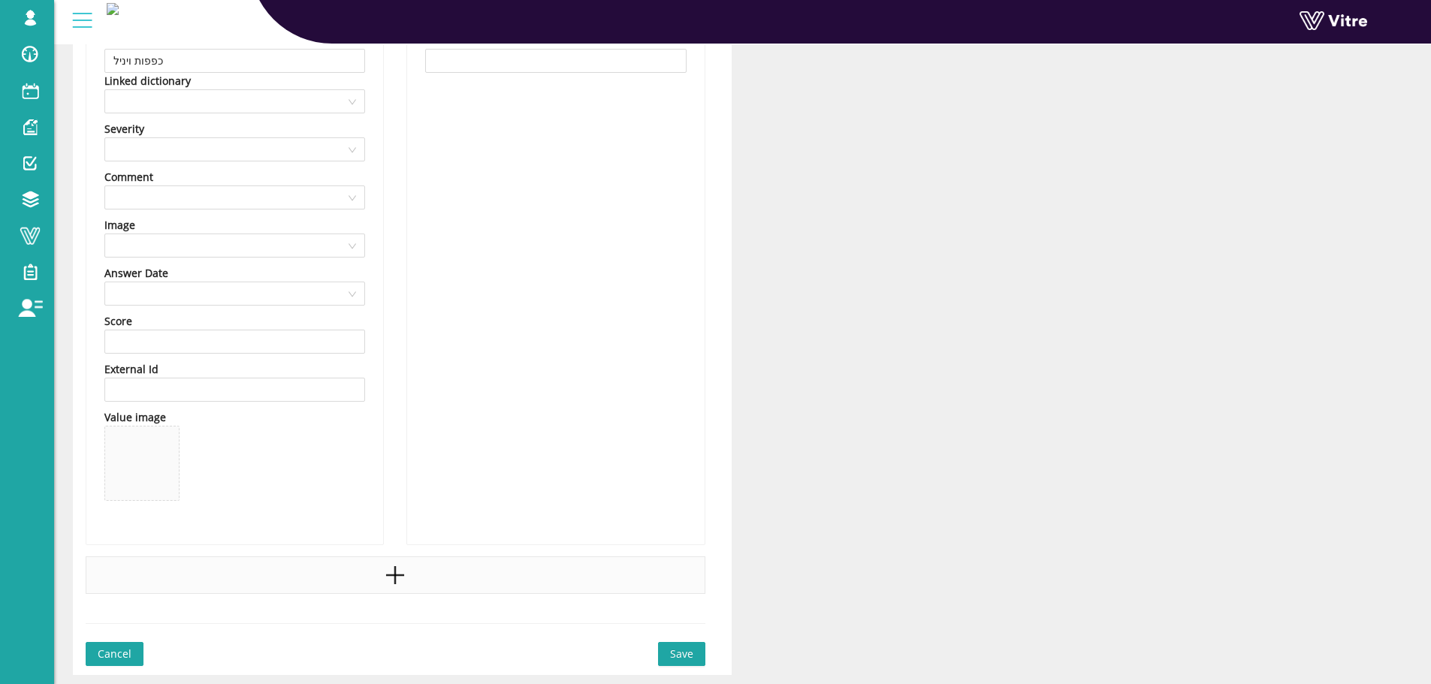
scroll to position [906, 0]
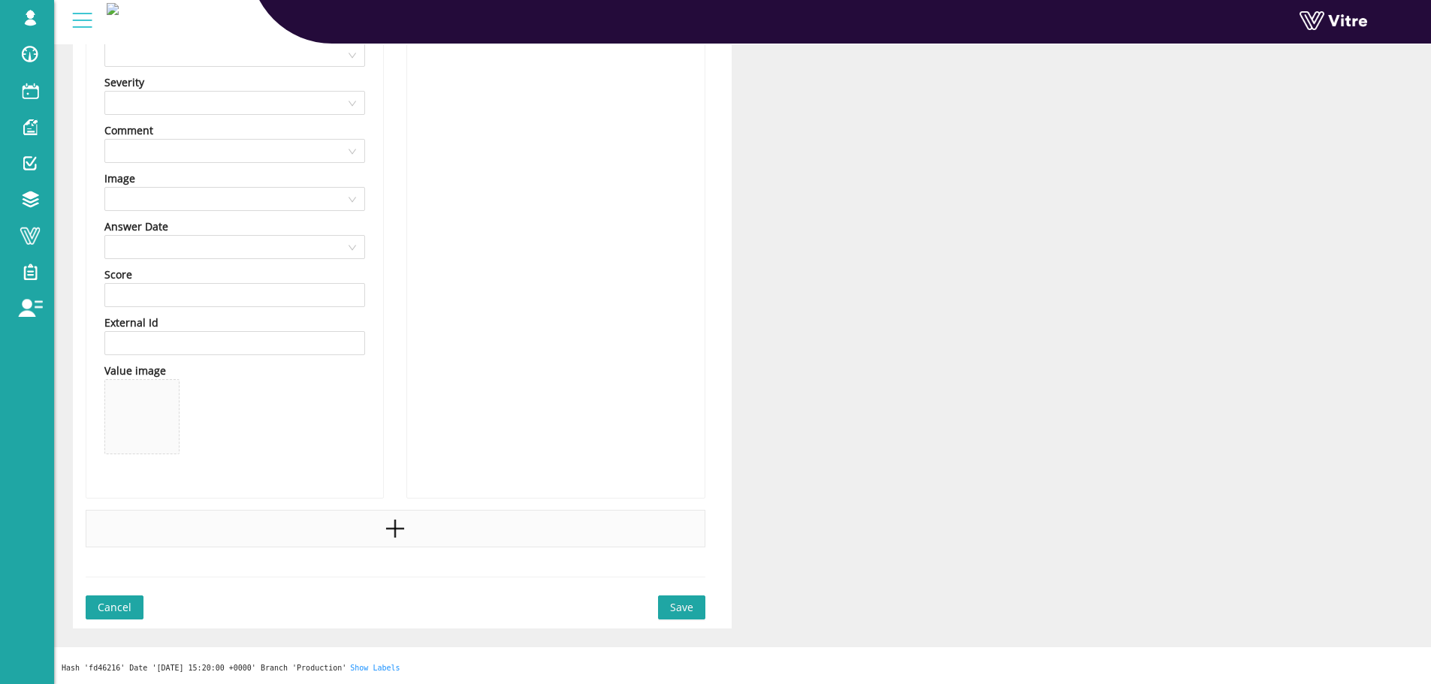
click at [485, 542] on div at bounding box center [396, 529] width 620 height 38
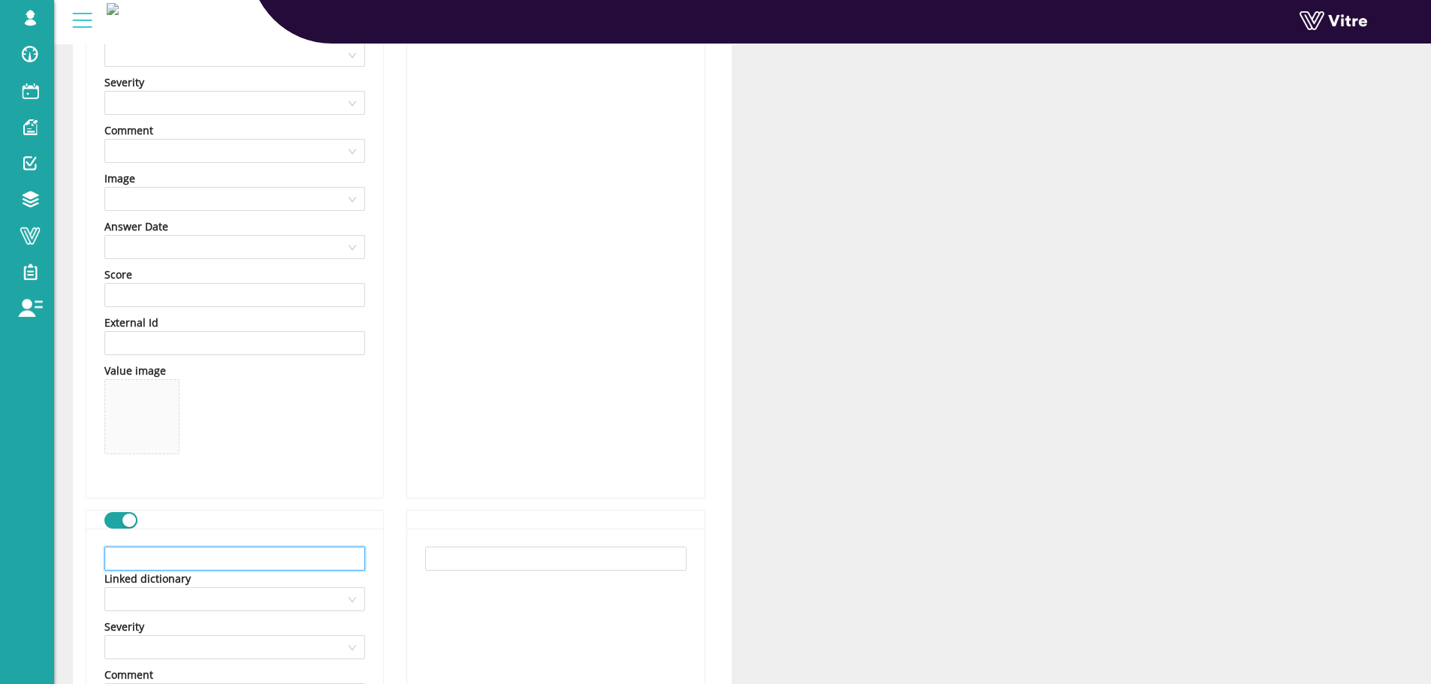
click at [279, 552] on input "text" at bounding box center [234, 559] width 261 height 24
click at [303, 551] on input "text" at bounding box center [234, 559] width 261 height 24
paste input "כפפות עמידות בחום"
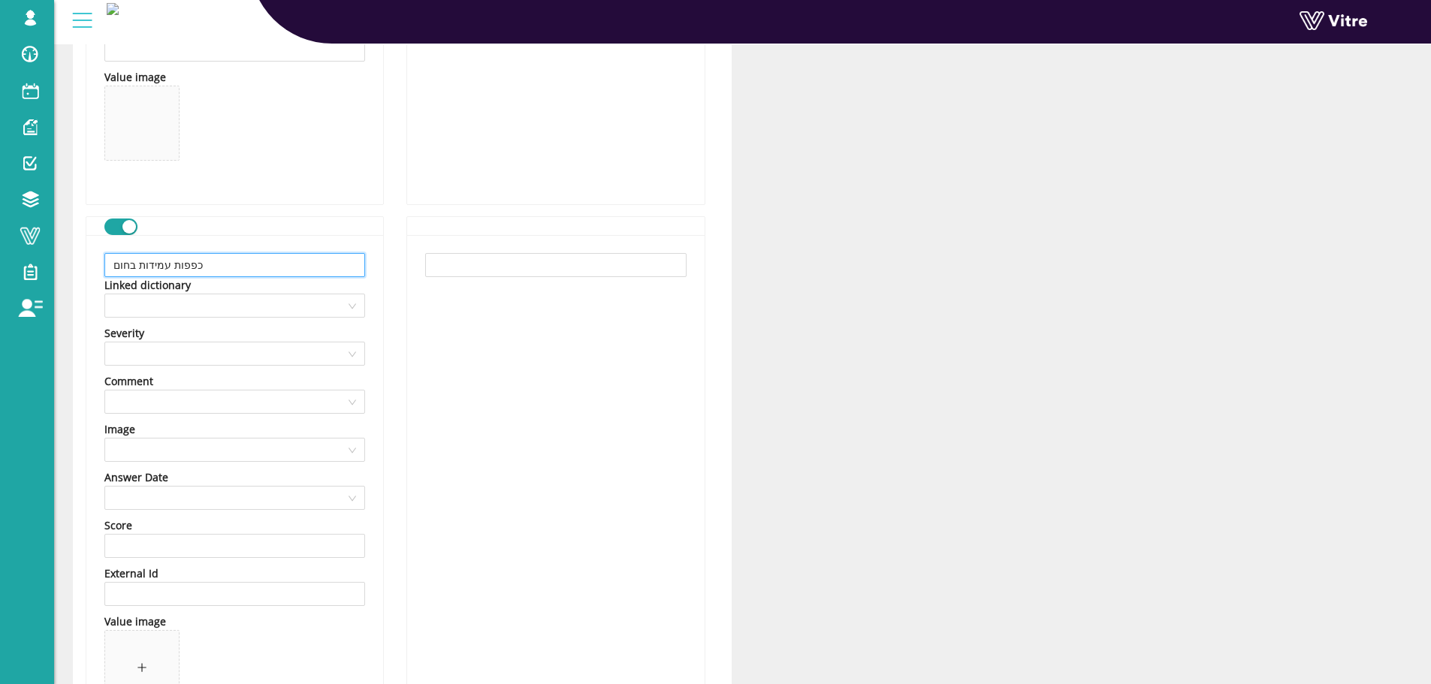
scroll to position [1357, 0]
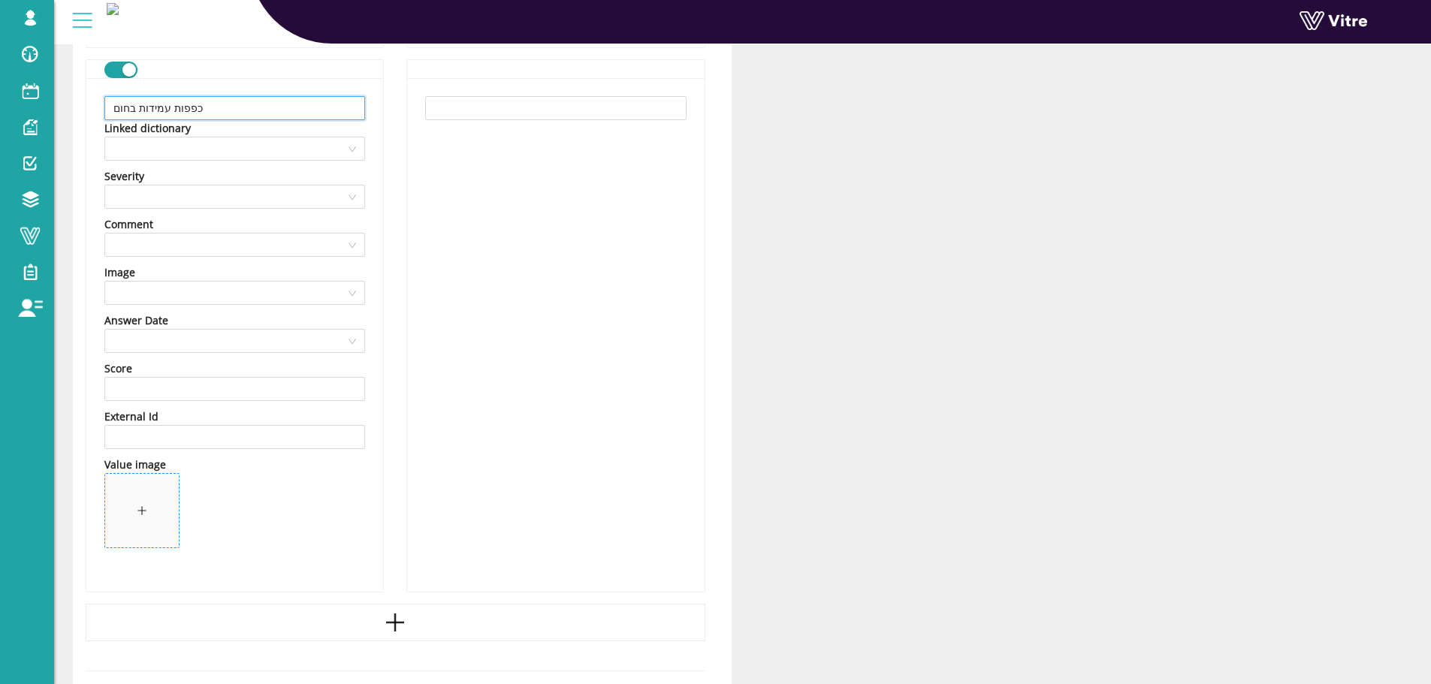
type input "כפפות עמידות בחום"
click at [125, 488] on span at bounding box center [142, 511] width 74 height 74
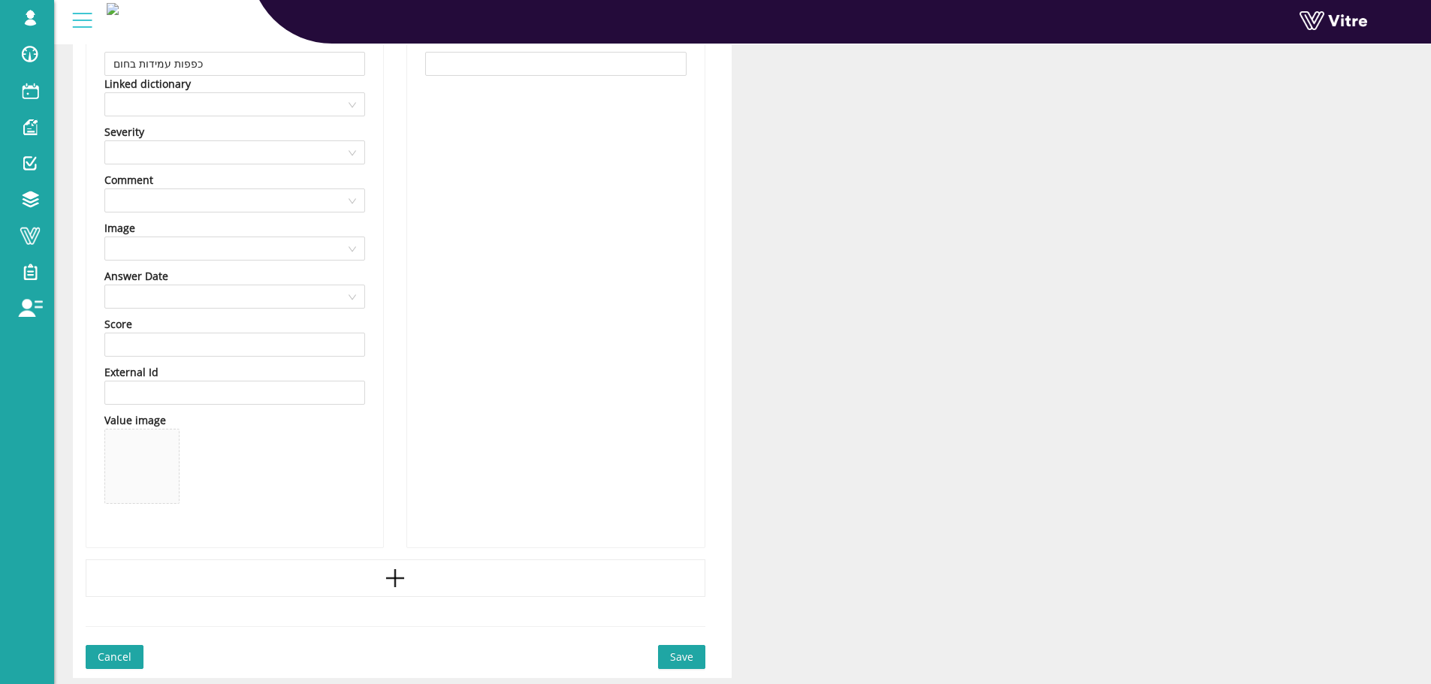
scroll to position [1451, 0]
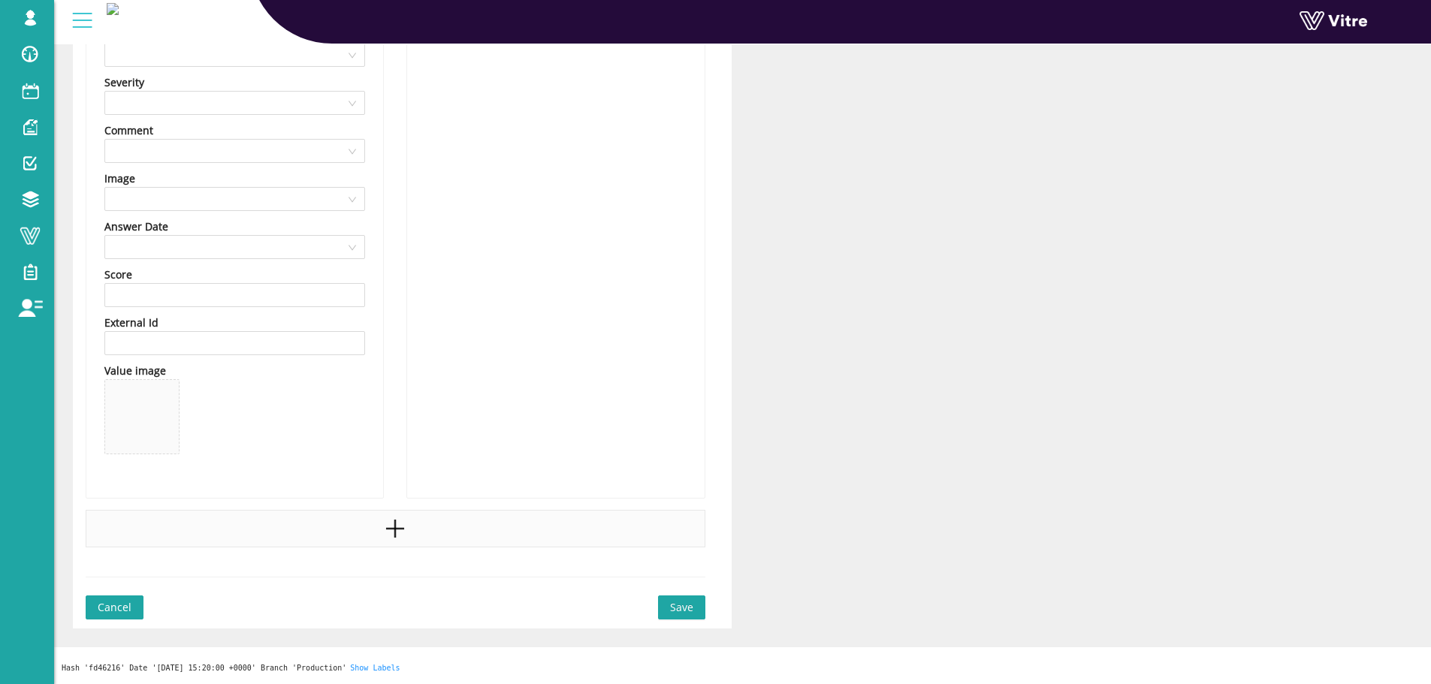
click at [465, 518] on div at bounding box center [396, 529] width 620 height 38
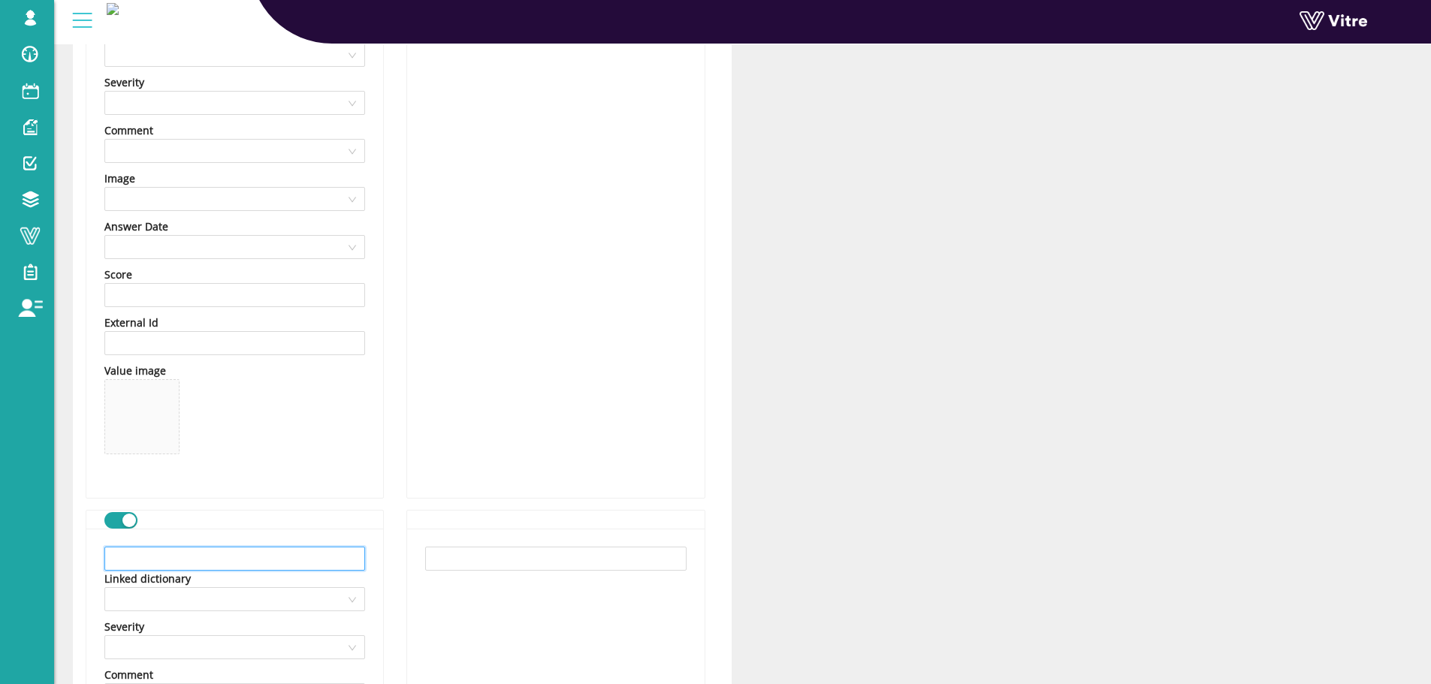
paste input "כפפות מבודדות חשמל"
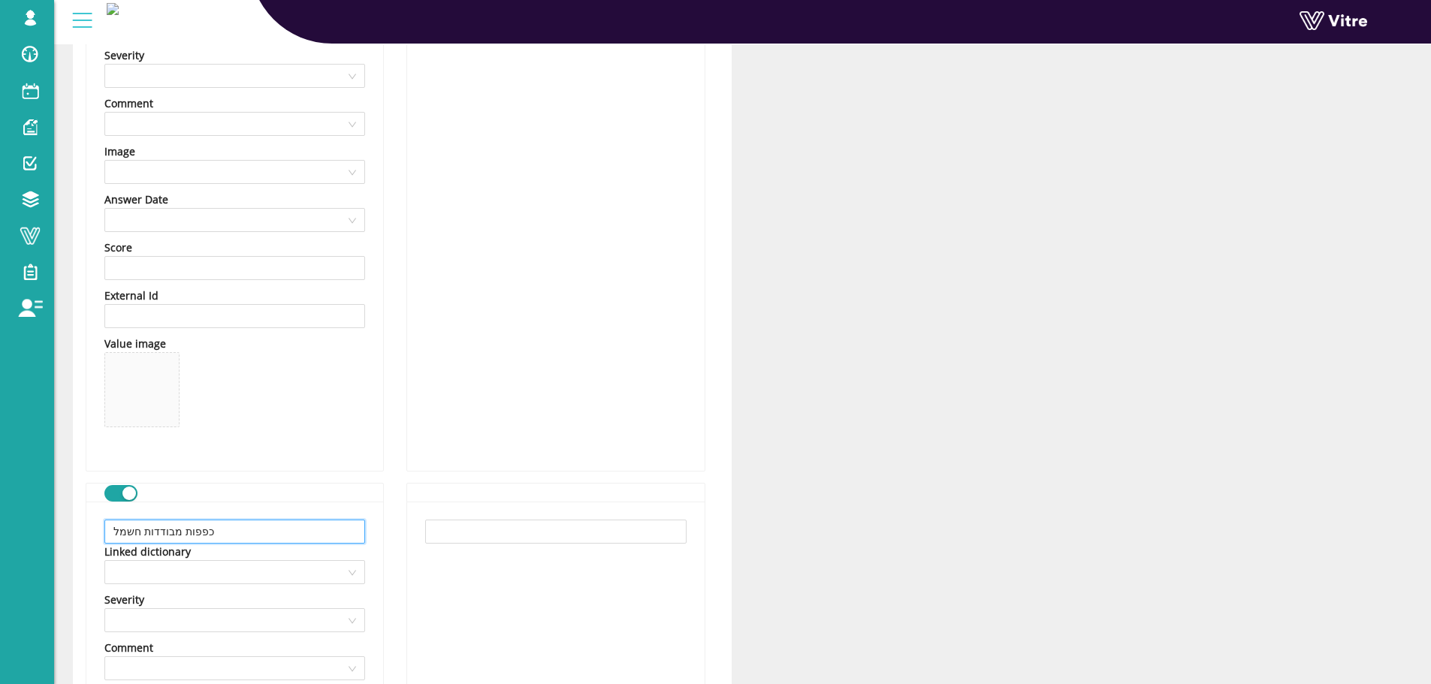
scroll to position [1901, 0]
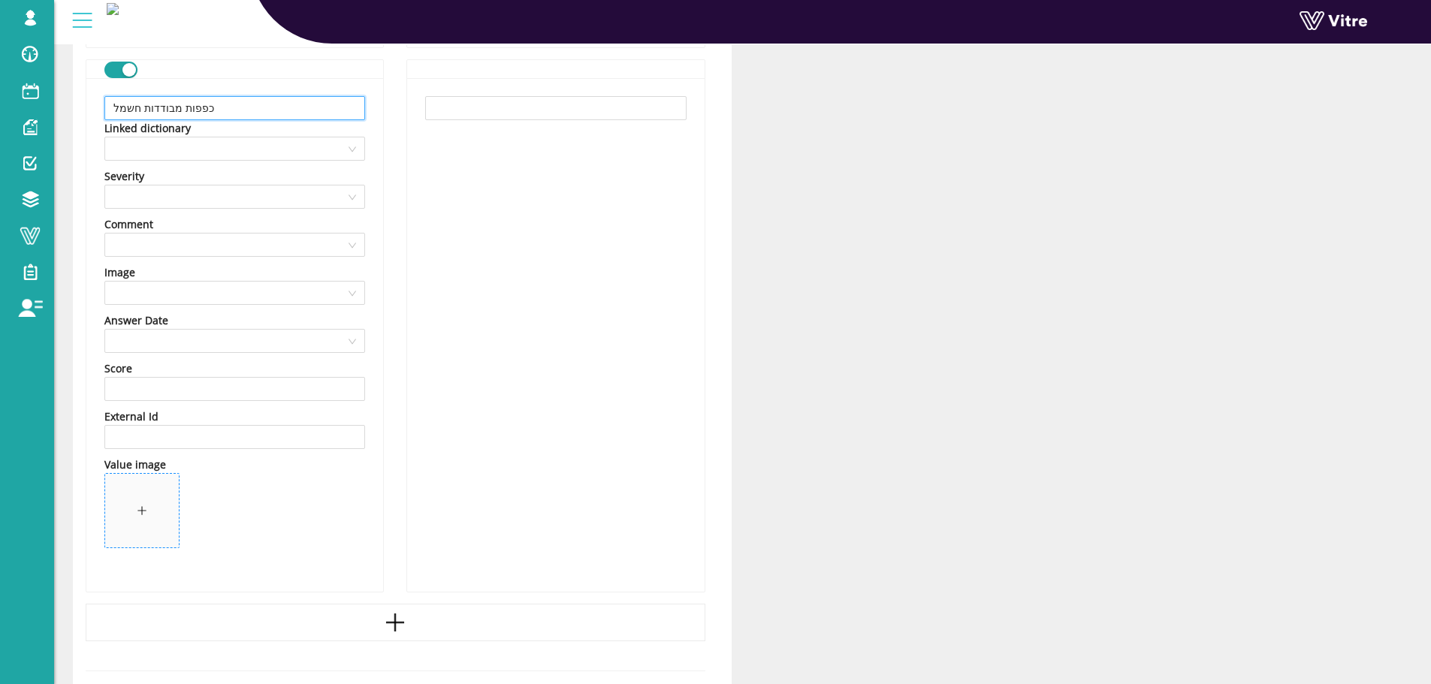
type input "כפפות מבודדות חשמל"
click at [129, 496] on span at bounding box center [142, 511] width 74 height 74
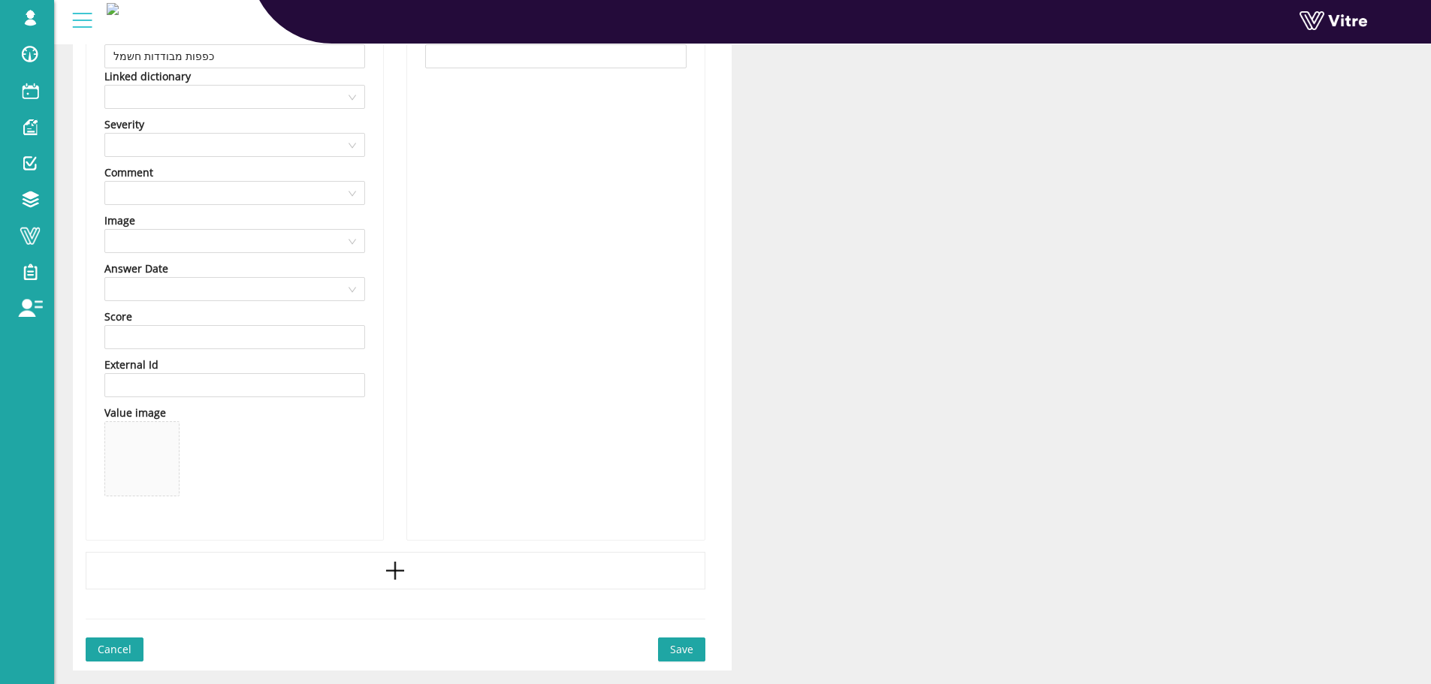
scroll to position [1995, 0]
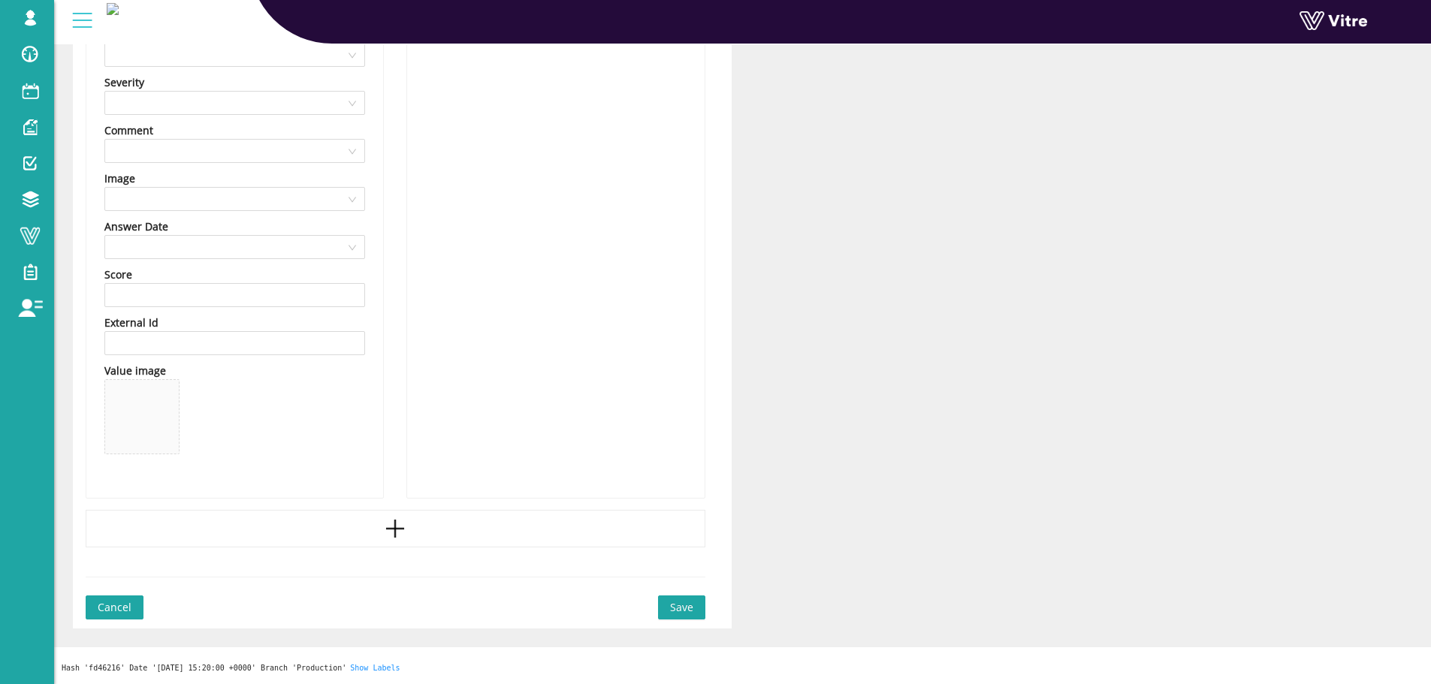
click at [673, 603] on span "Save" at bounding box center [681, 607] width 23 height 17
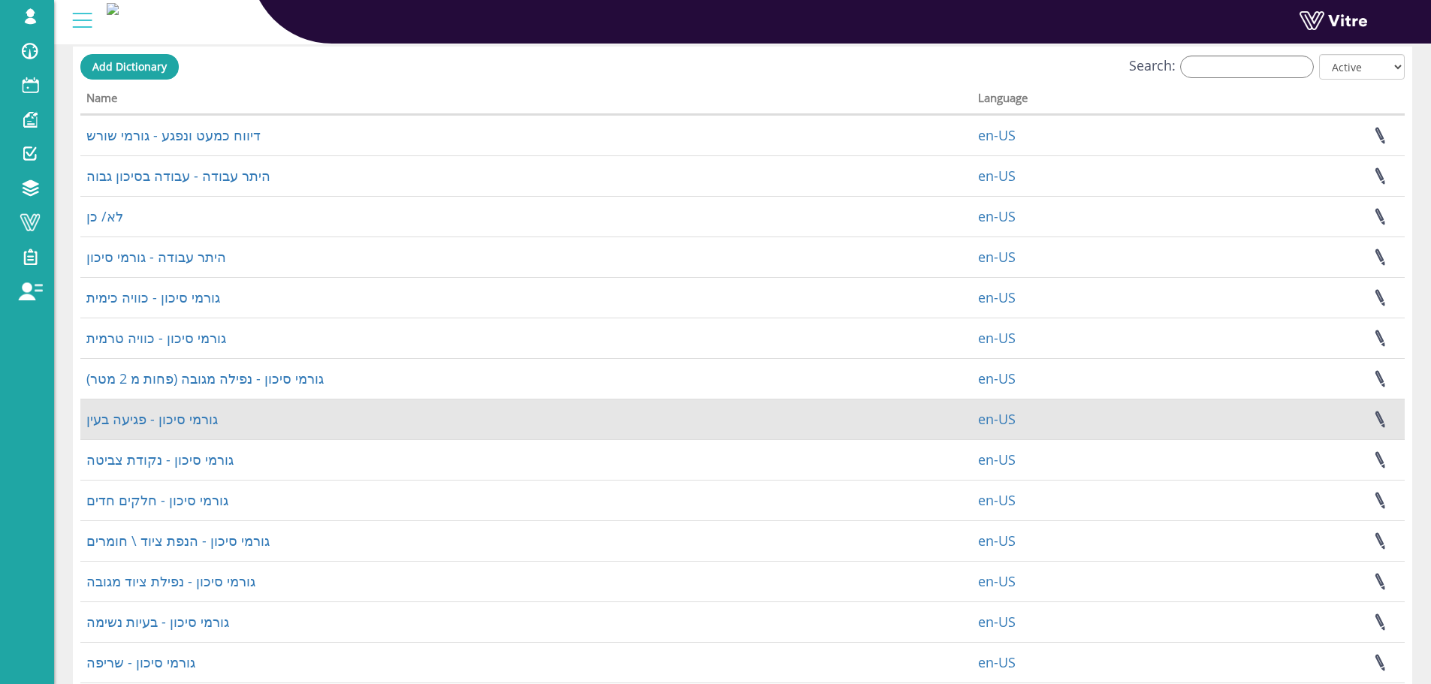
scroll to position [216, 0]
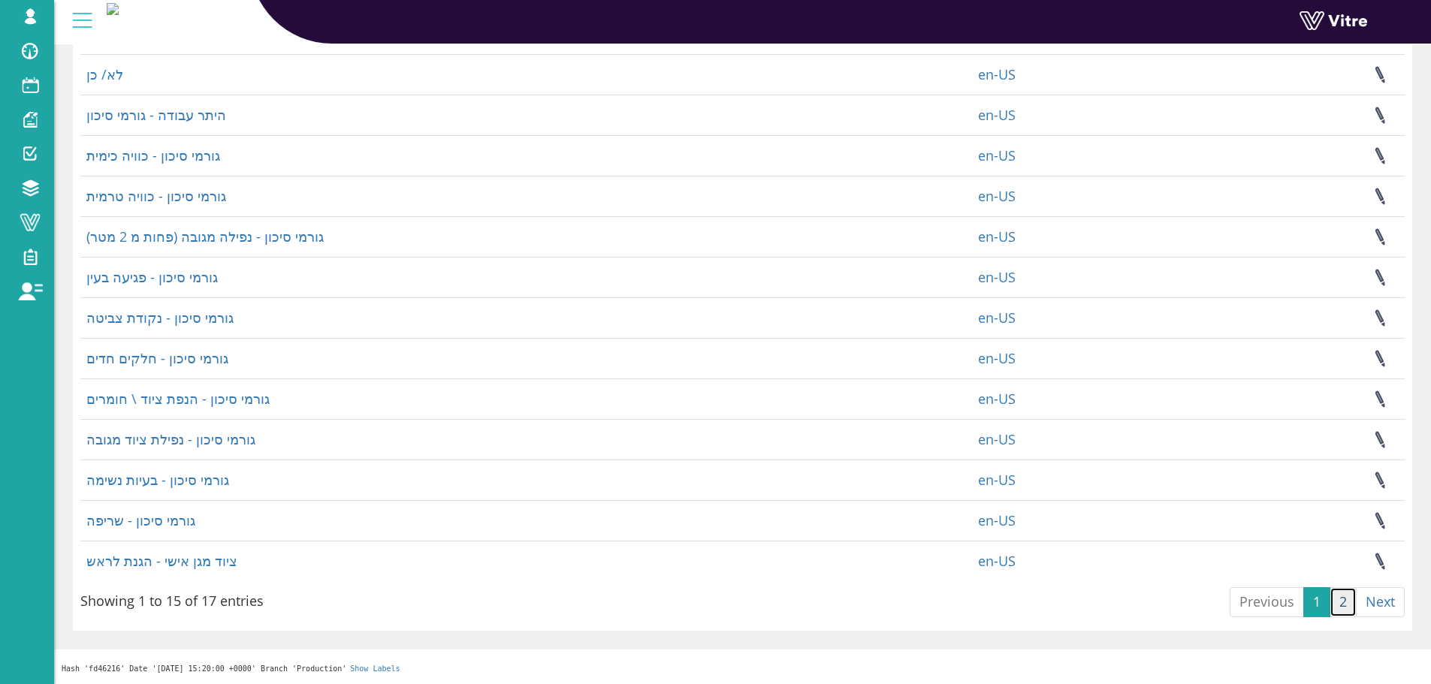
click at [1340, 605] on link "2" at bounding box center [1343, 602] width 27 height 30
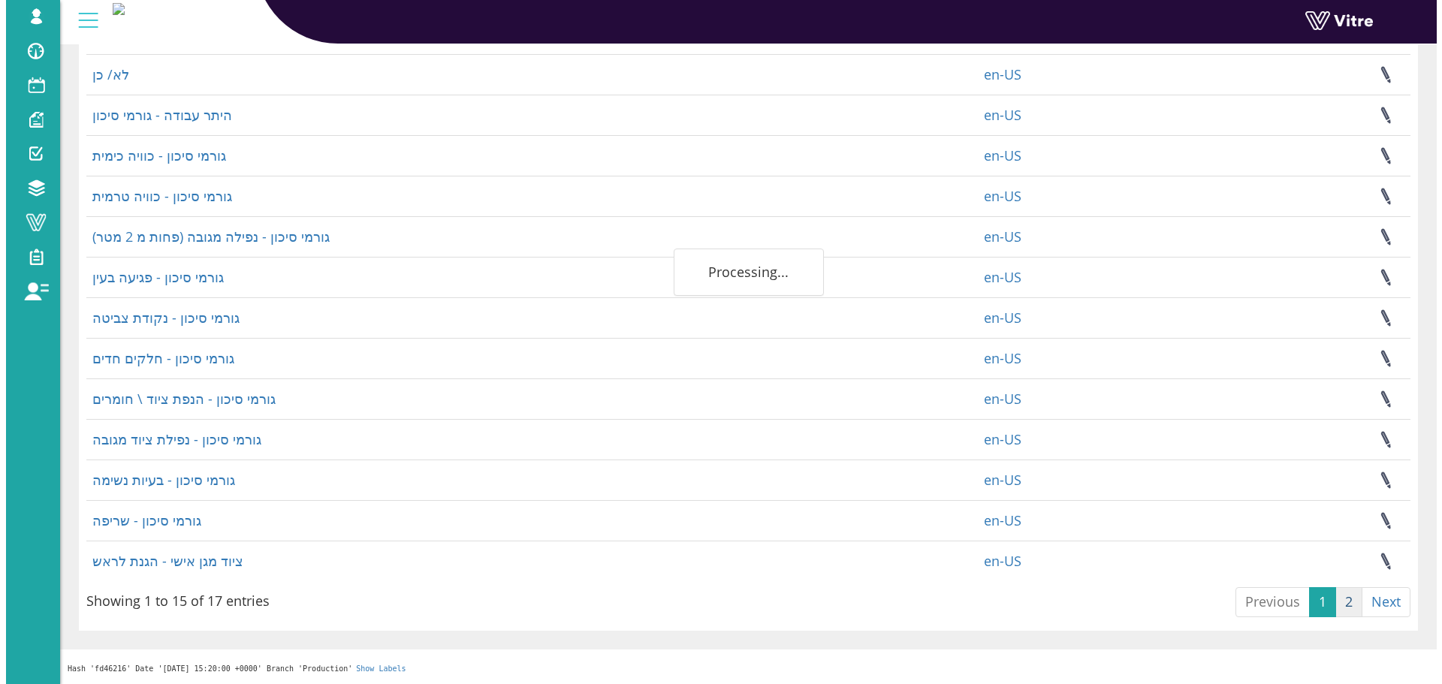
scroll to position [0, 0]
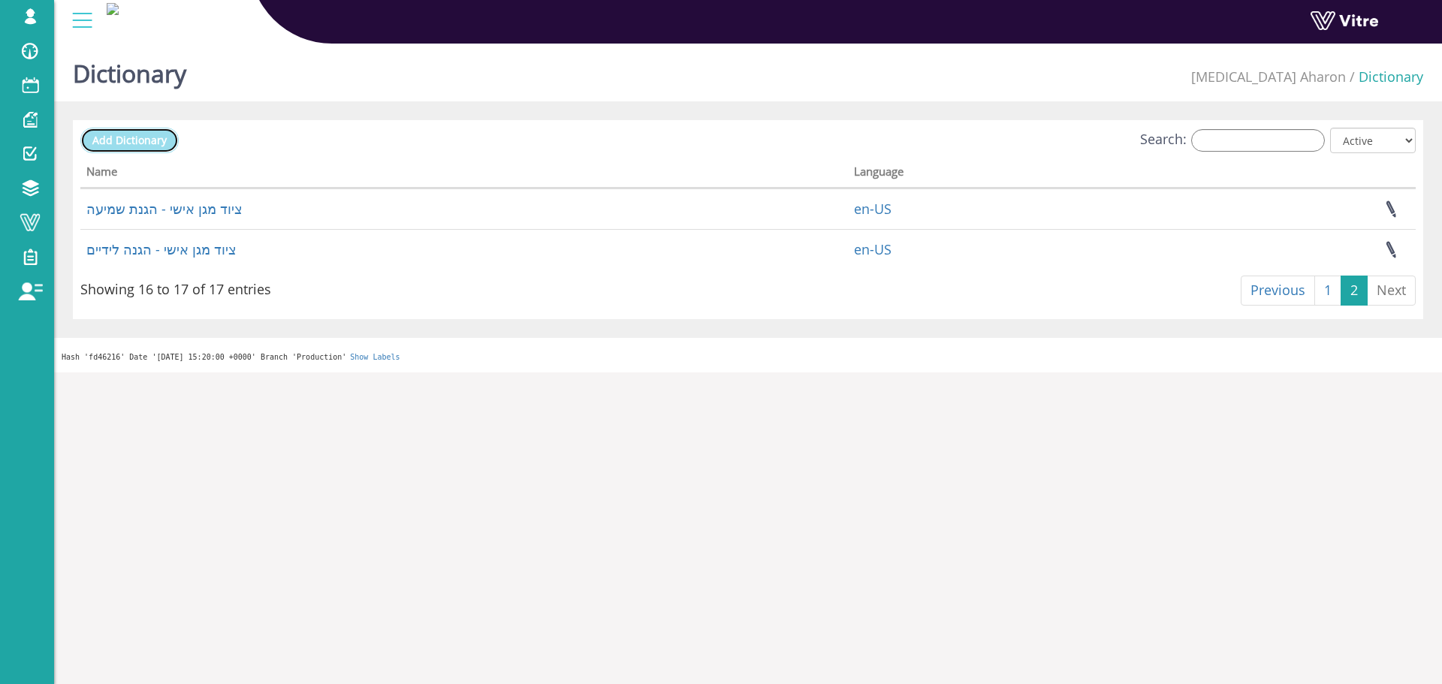
click at [152, 141] on span "Add Dictionary" at bounding box center [129, 140] width 74 height 14
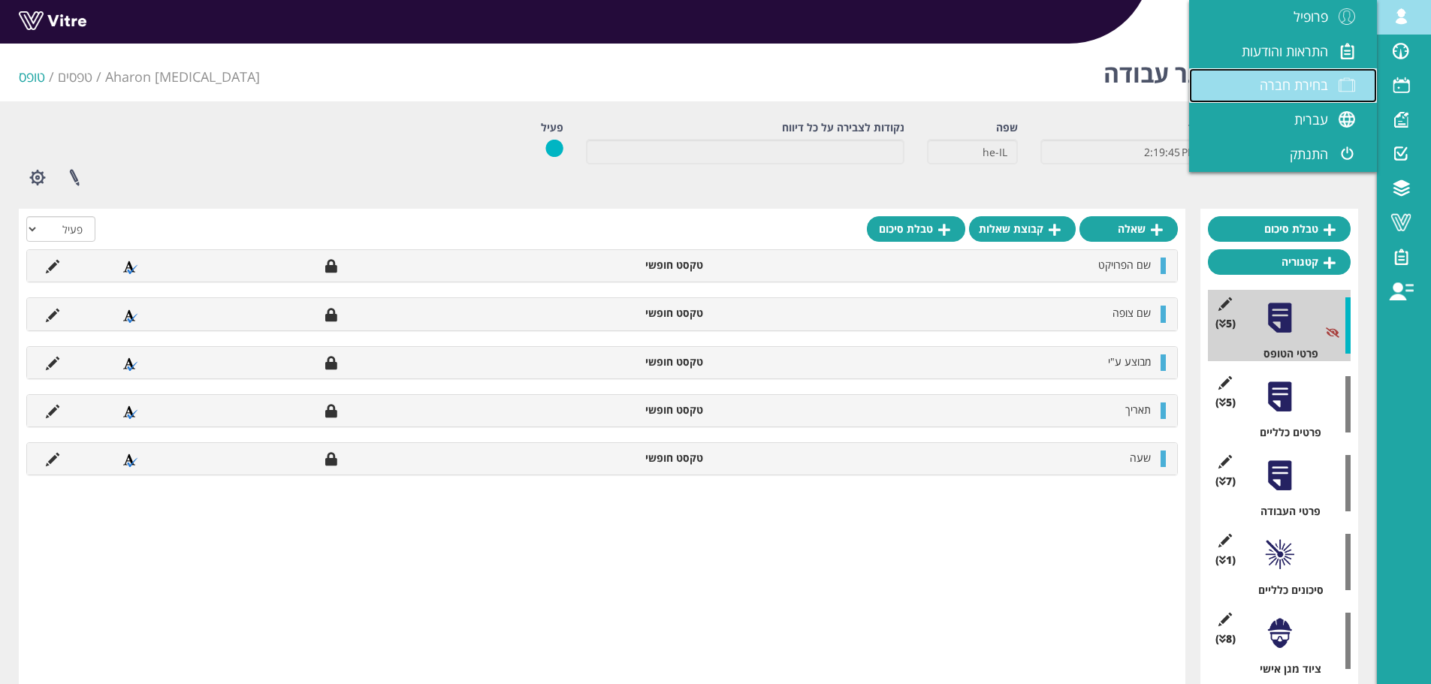
click at [1315, 86] on span "בחירת חברה" at bounding box center [1294, 85] width 68 height 18
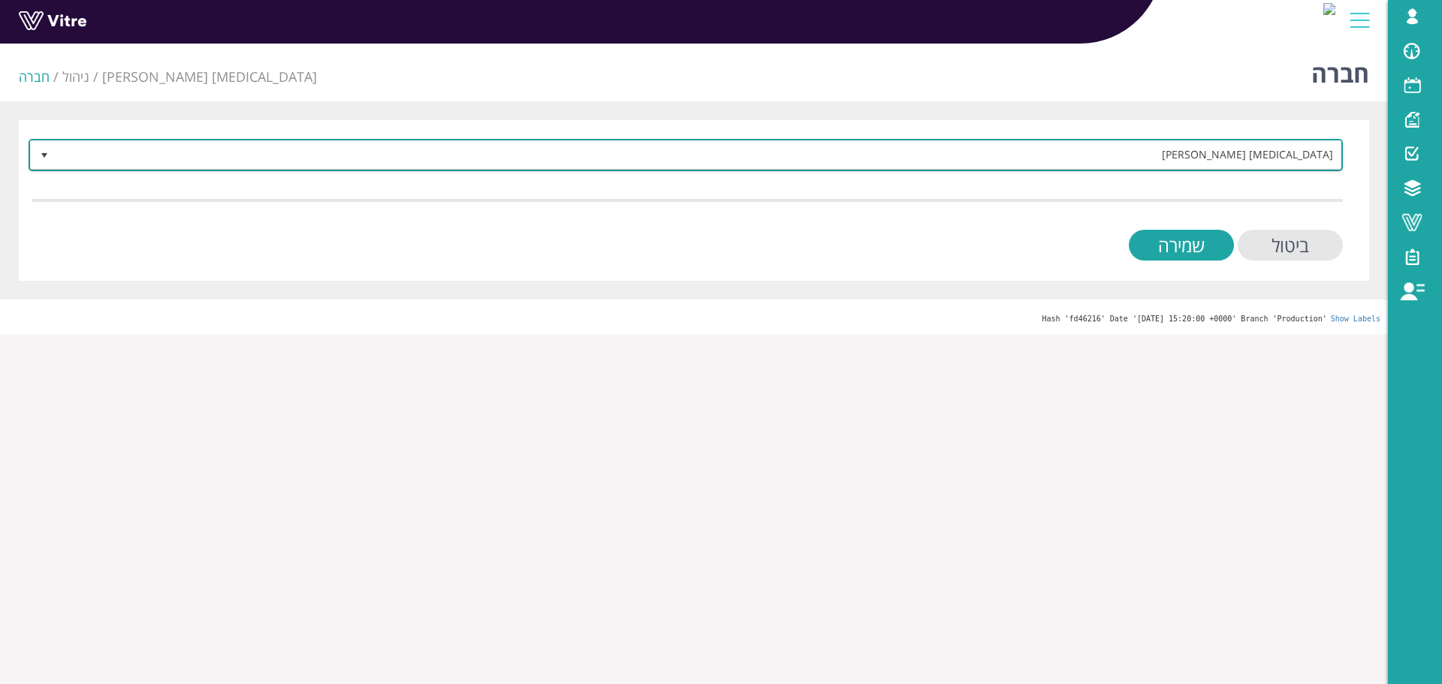
click at [1222, 158] on span "Chemo Aharon" at bounding box center [699, 154] width 1285 height 27
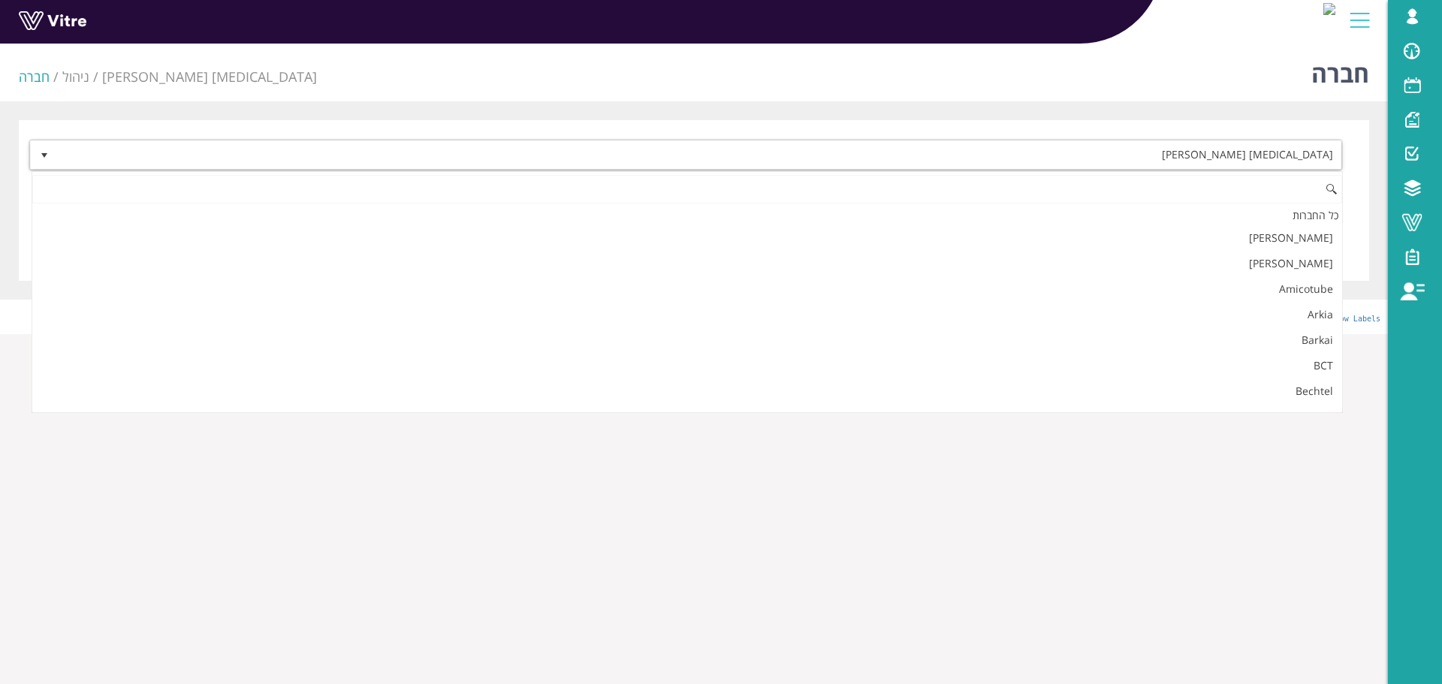
scroll to position [97, 0]
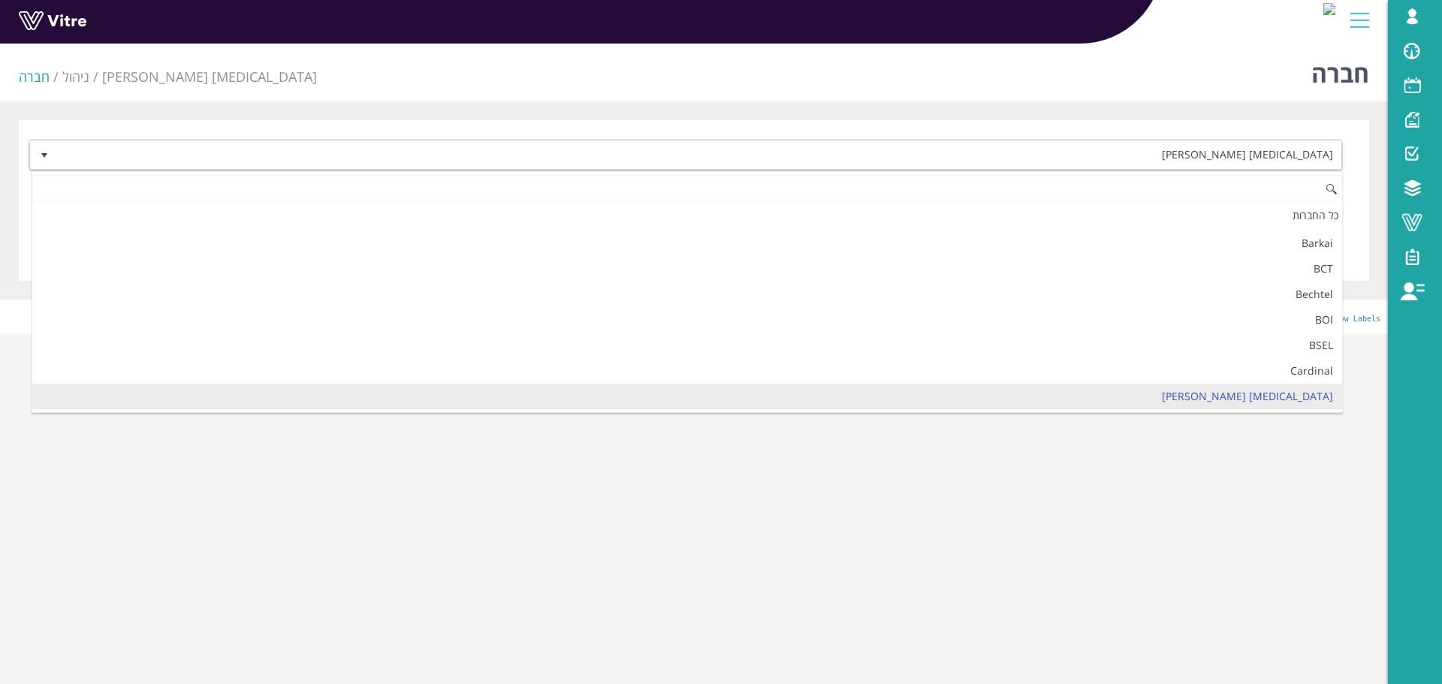
type input "ג"
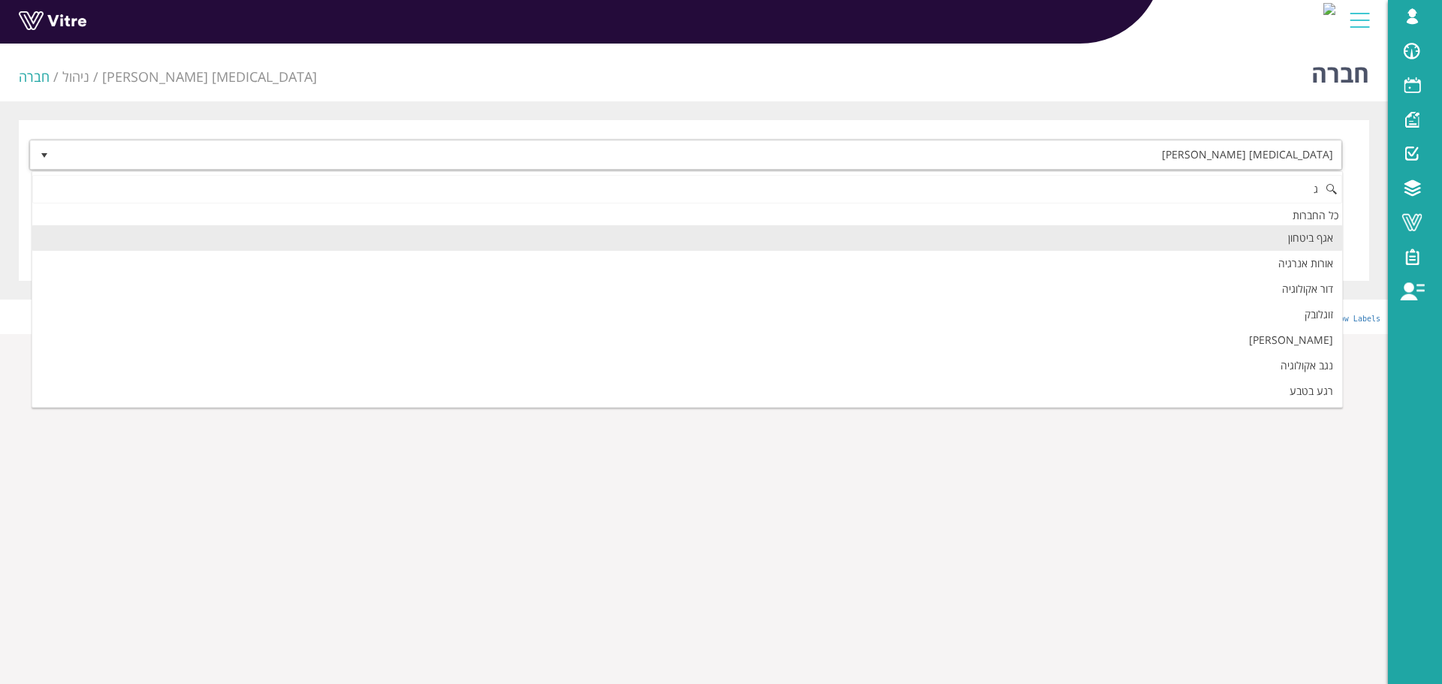
scroll to position [0, 0]
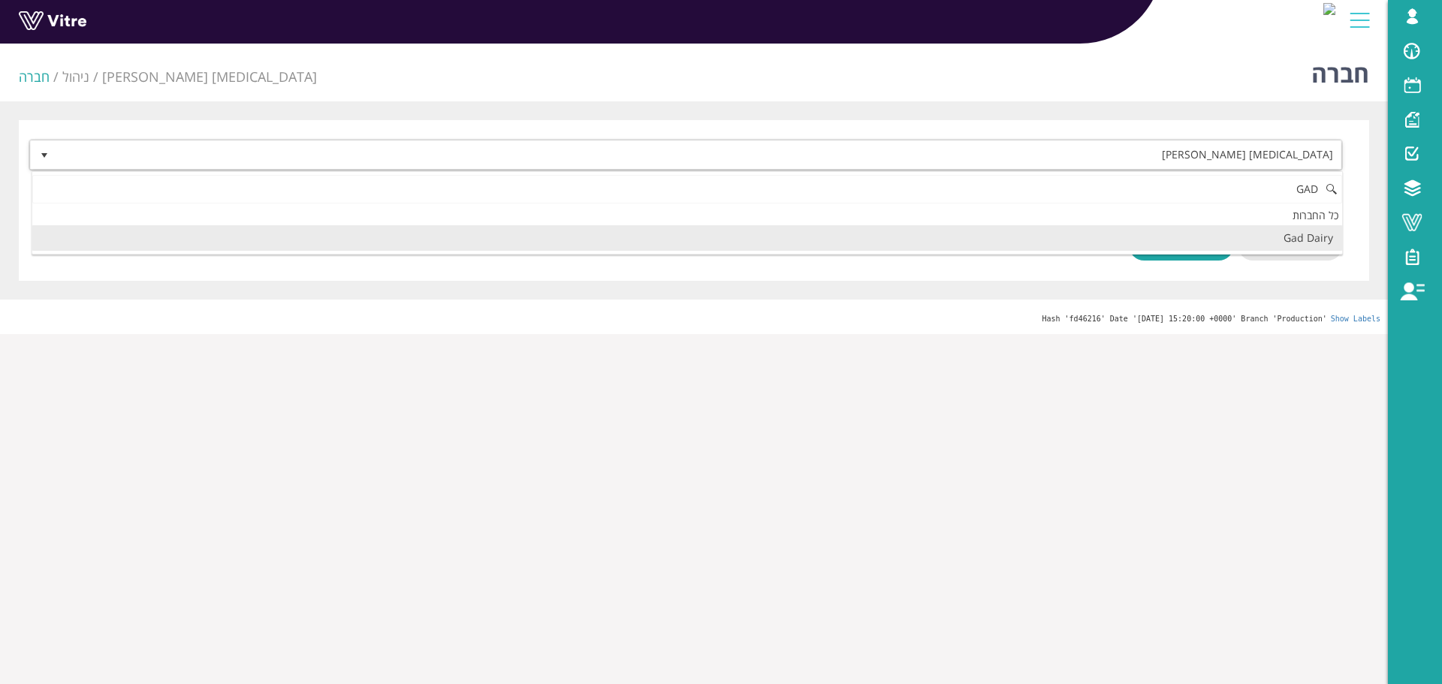
click at [1291, 244] on li "Gad Dairy" at bounding box center [687, 238] width 1310 height 26
type input "GAD"
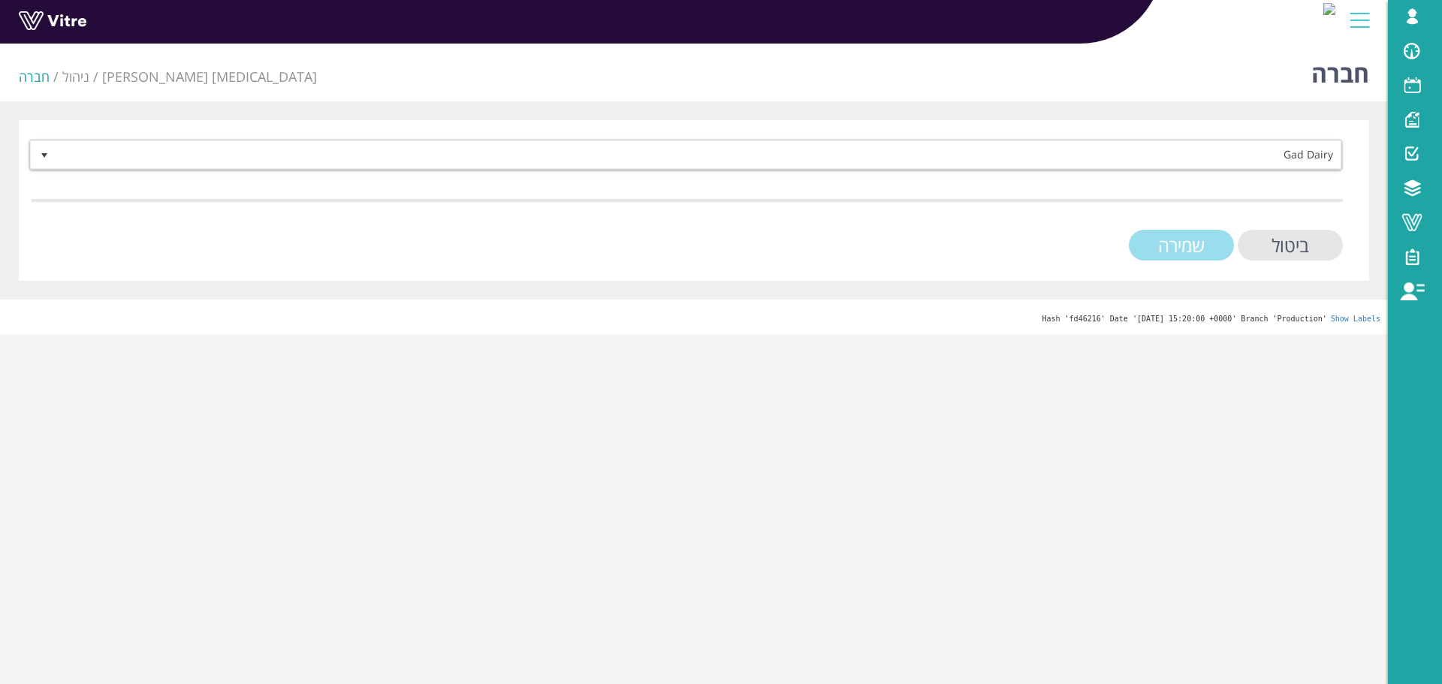
click at [1206, 254] on input "שמירה" at bounding box center [1181, 245] width 105 height 31
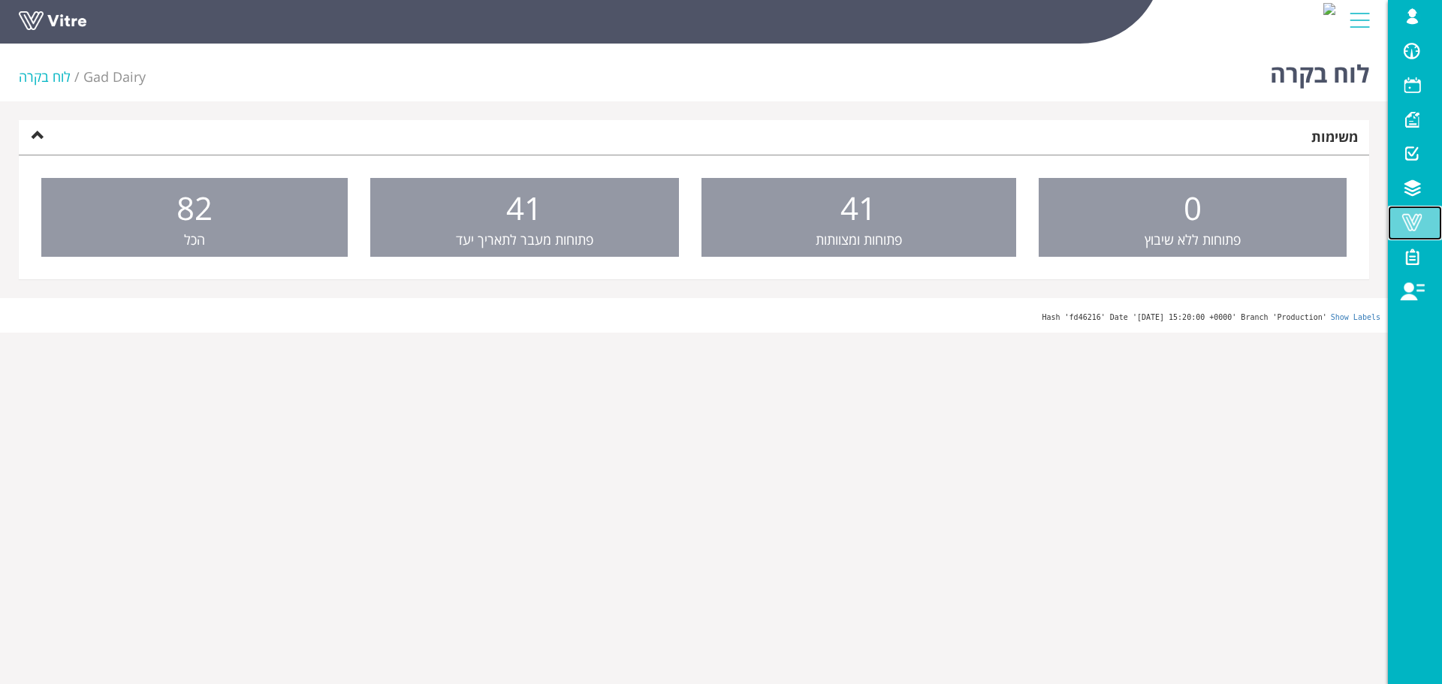
click at [1424, 224] on span at bounding box center [1413, 222] width 38 height 18
